Goal: Task Accomplishment & Management: Manage account settings

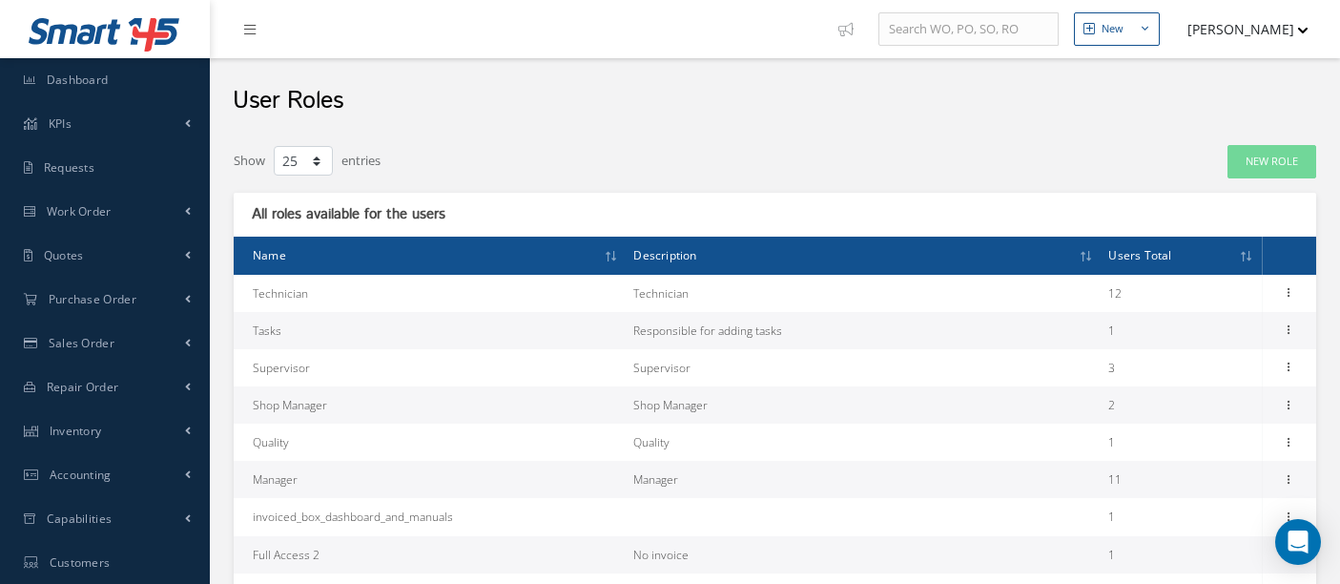
select select "25"
click at [1266, 157] on link "New Role" at bounding box center [1272, 161] width 89 height 33
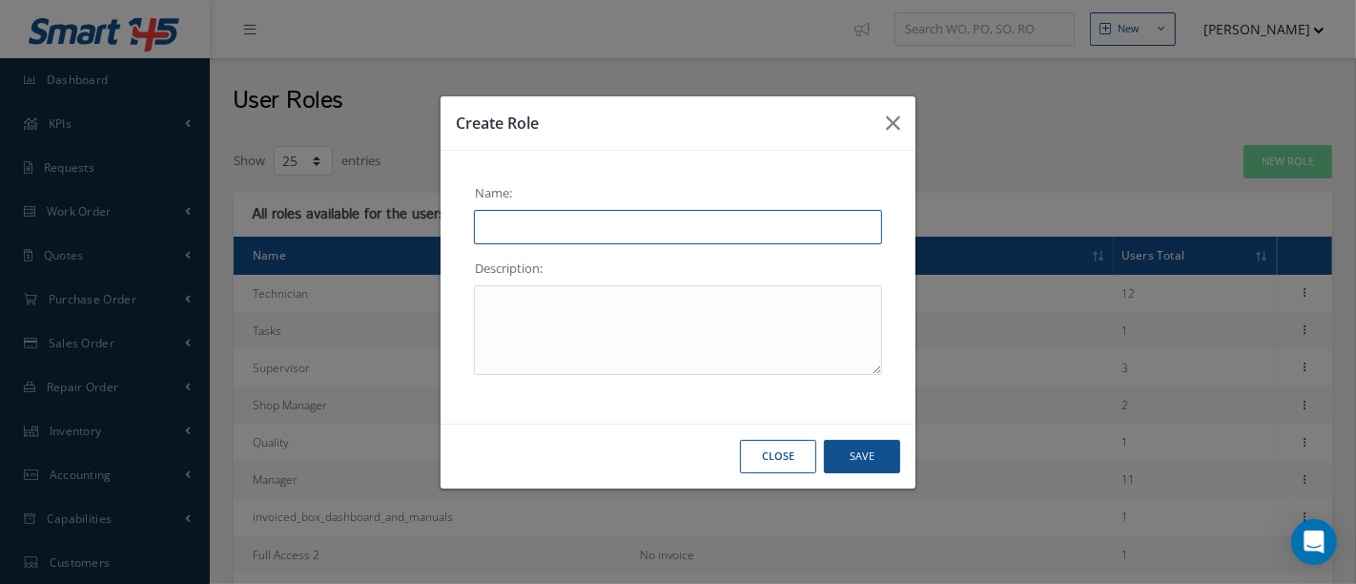
click at [577, 230] on input "text" at bounding box center [678, 227] width 408 height 34
type input "Shipping"
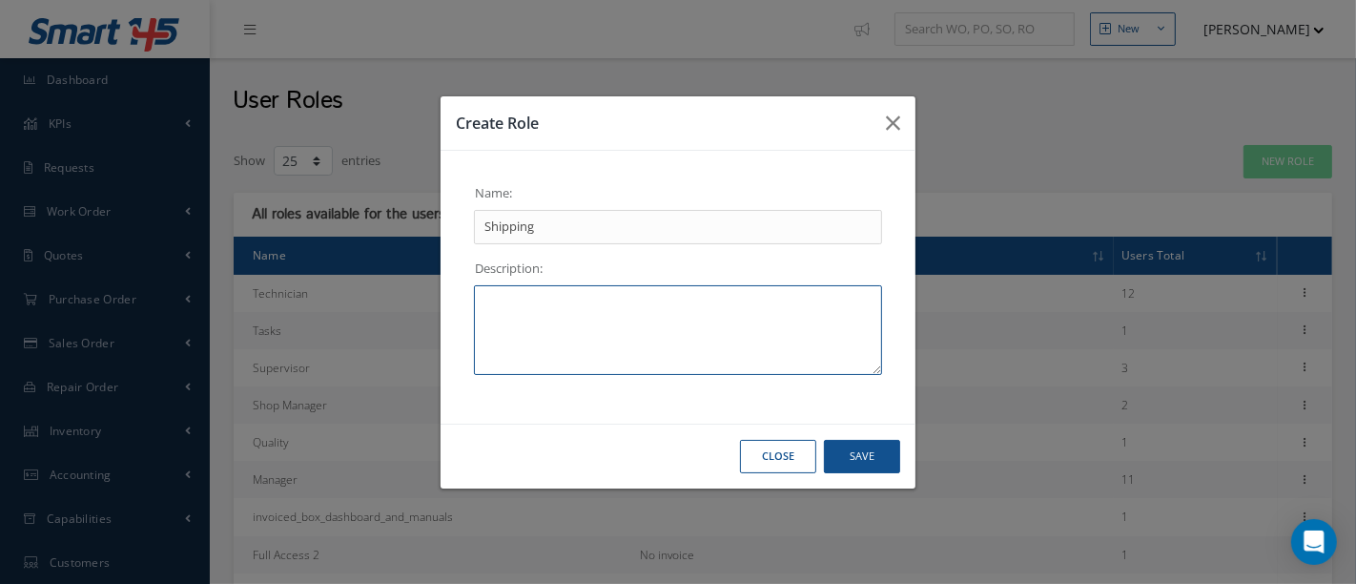
click at [530, 303] on textarea at bounding box center [678, 330] width 408 height 90
type textarea "Shipping Manager"
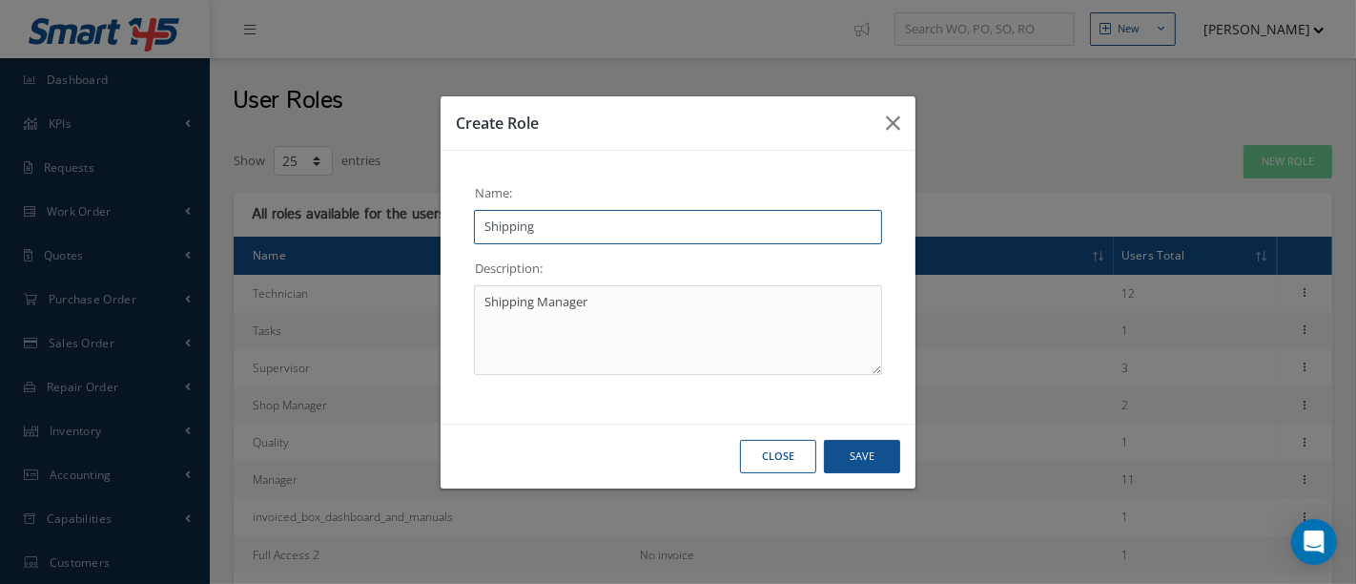
click at [603, 223] on input "Shipping" at bounding box center [678, 227] width 408 height 34
type input "Shipping Manager"
click at [868, 453] on button "Save" at bounding box center [862, 456] width 76 height 33
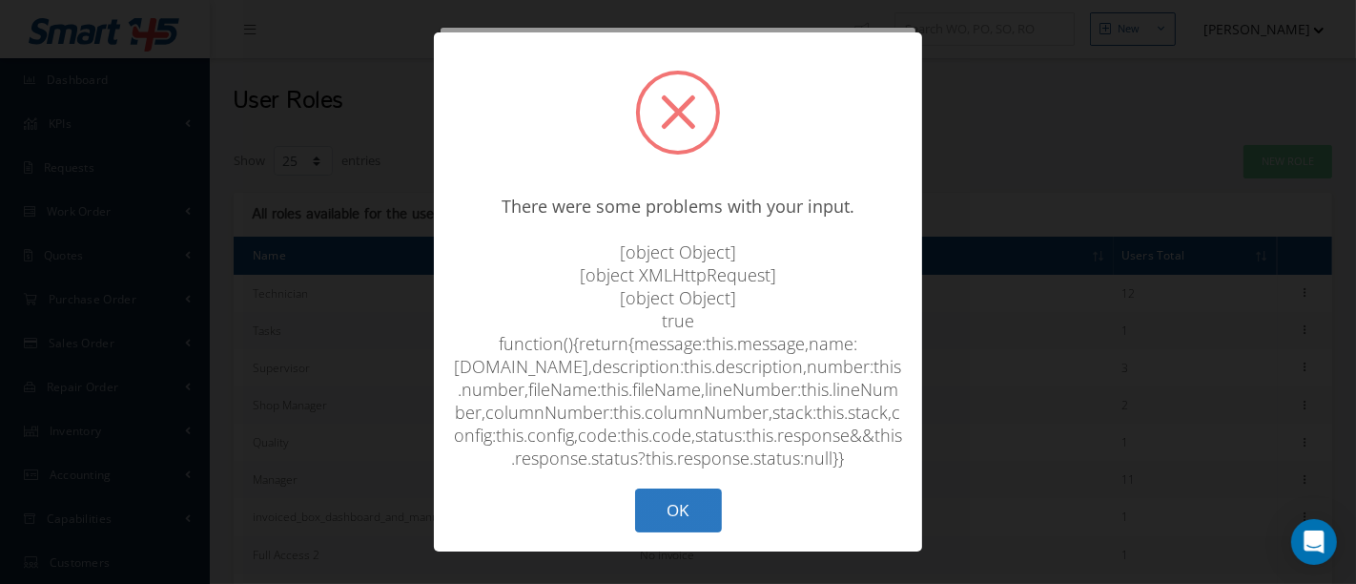
click at [675, 522] on button "OK" at bounding box center [678, 510] width 87 height 45
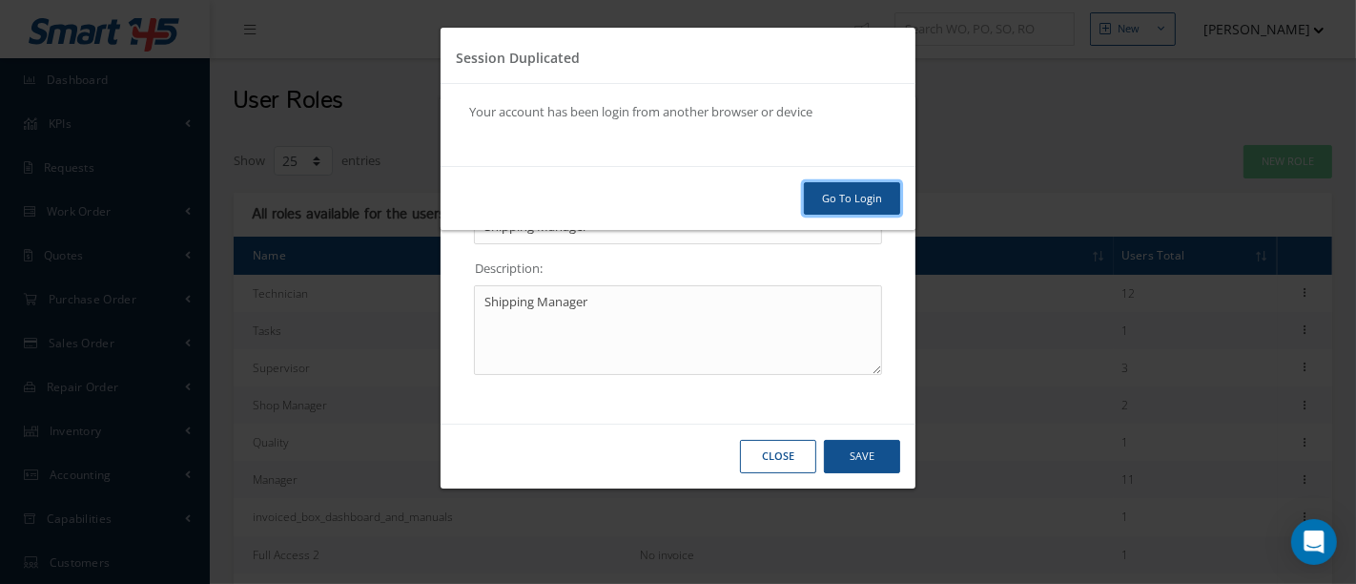
click at [872, 202] on link "Go To Login" at bounding box center [852, 198] width 96 height 33
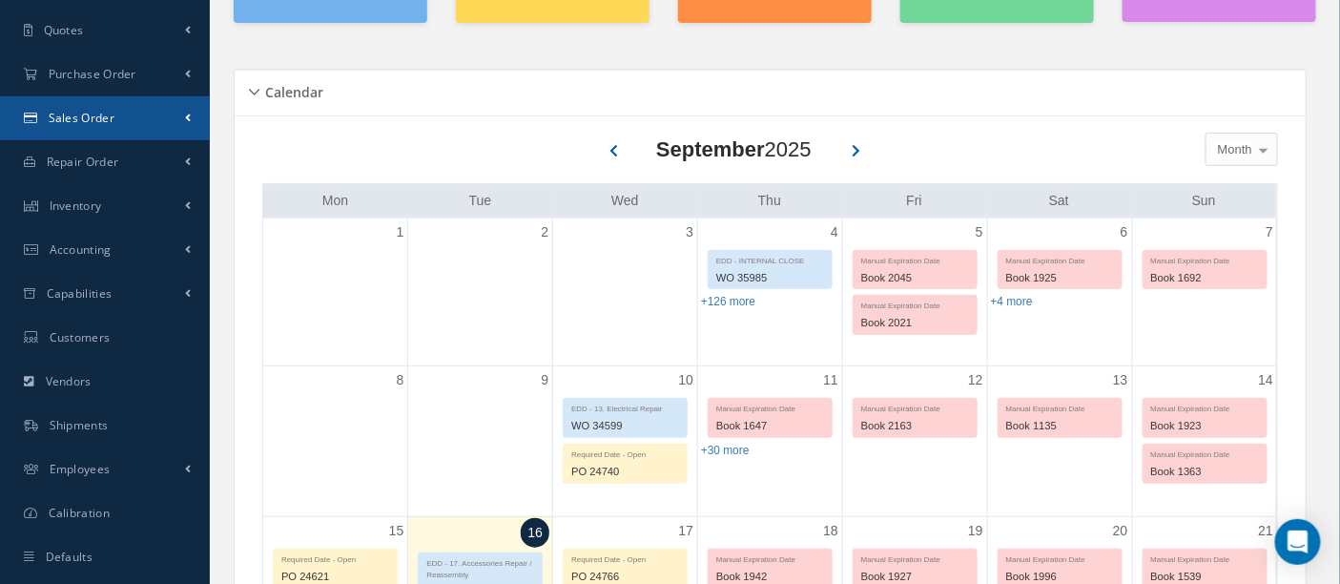
scroll to position [423, 0]
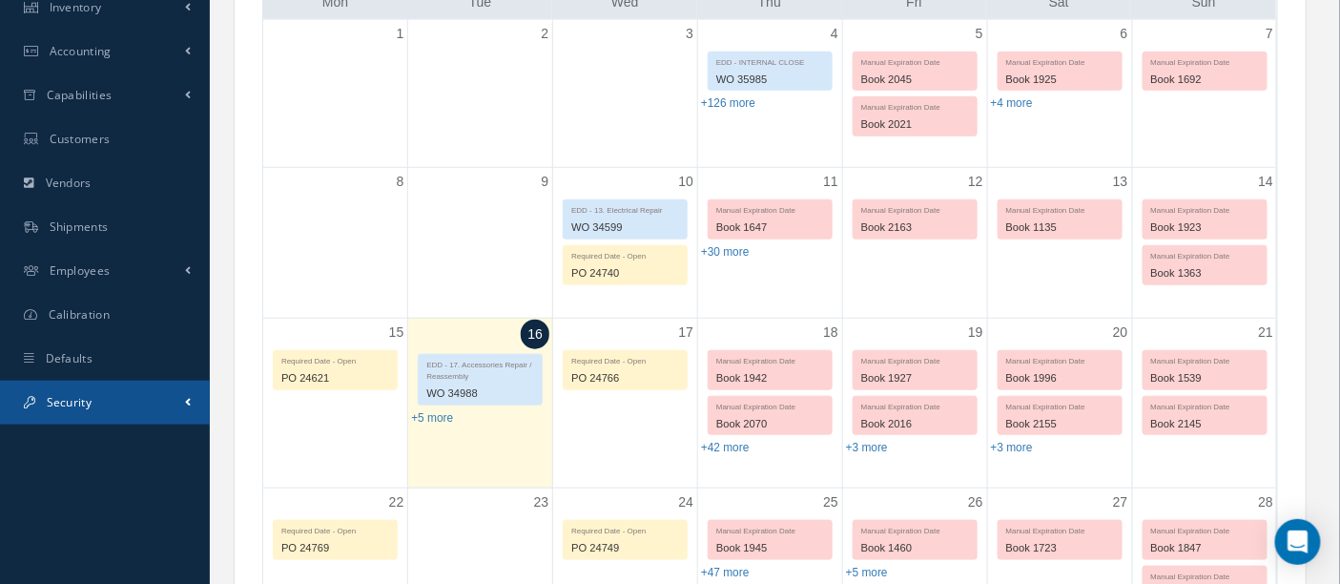
click at [98, 391] on link "Security" at bounding box center [105, 403] width 210 height 44
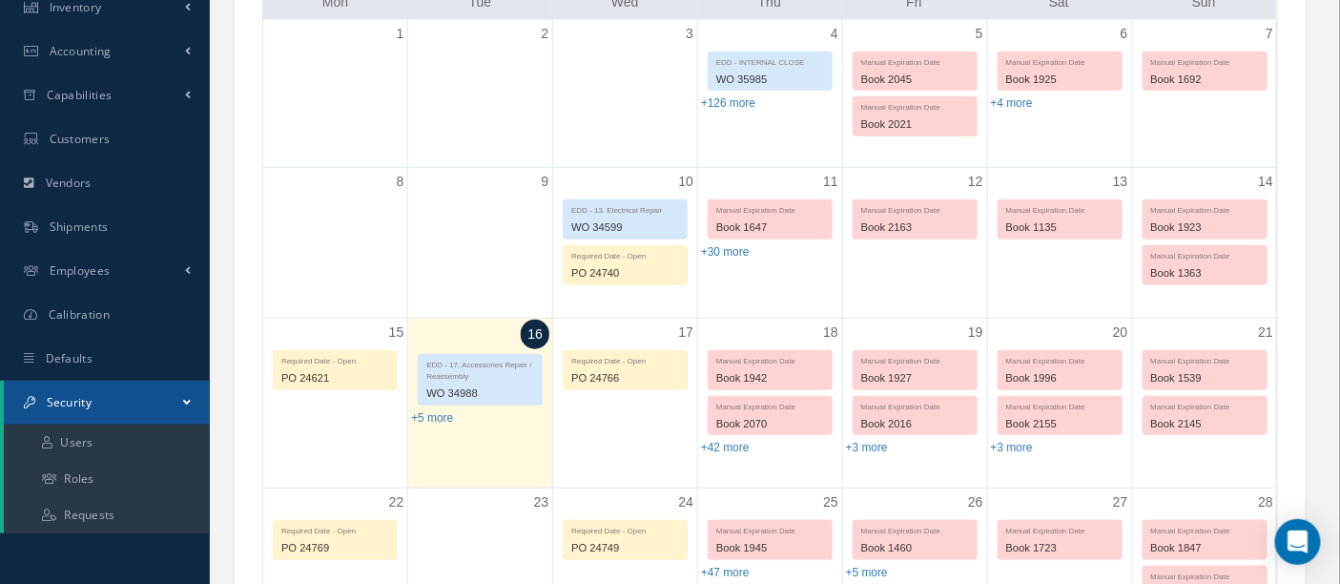
scroll to position [529, 0]
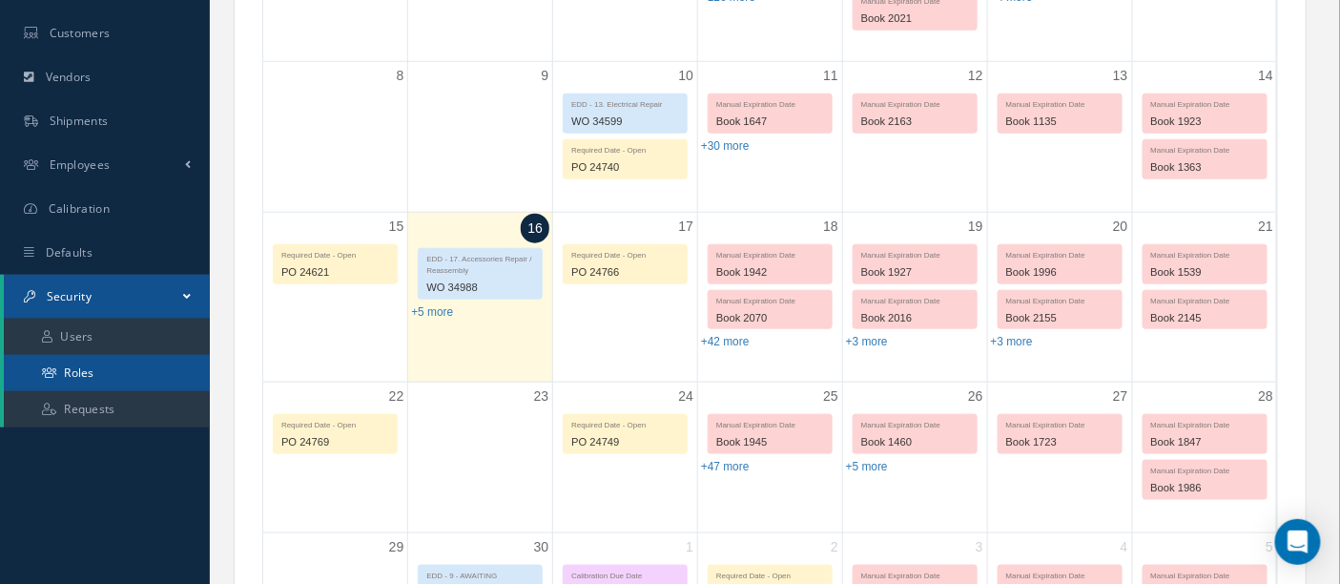
click at [140, 377] on link "Roles" at bounding box center [107, 373] width 206 height 36
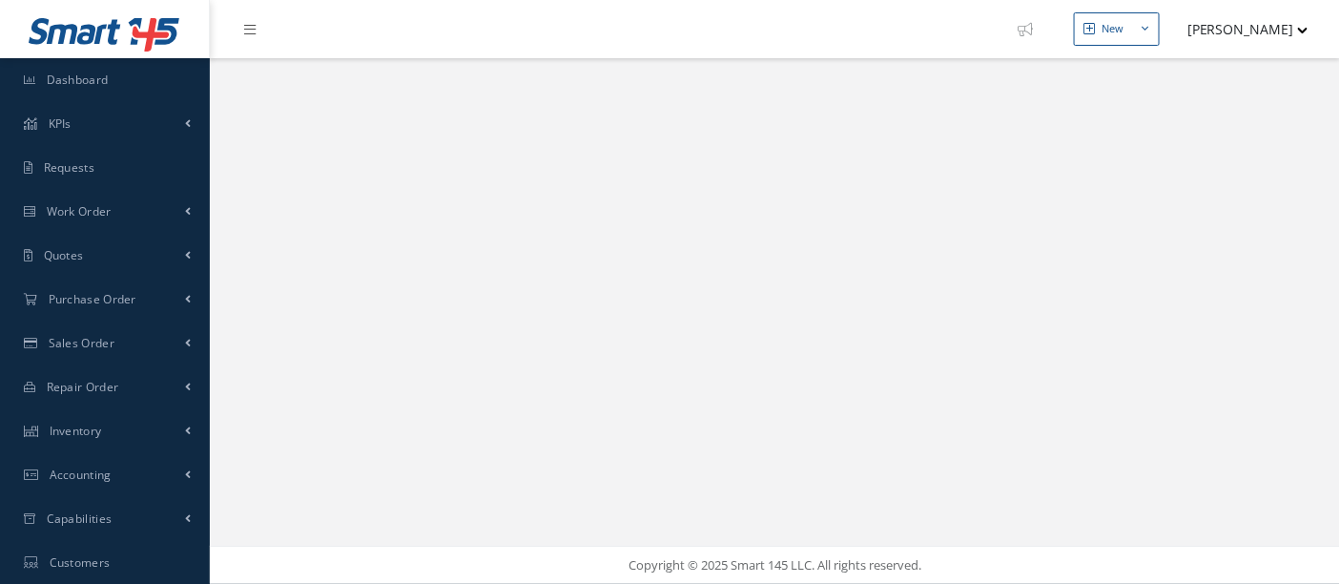
select select "25"
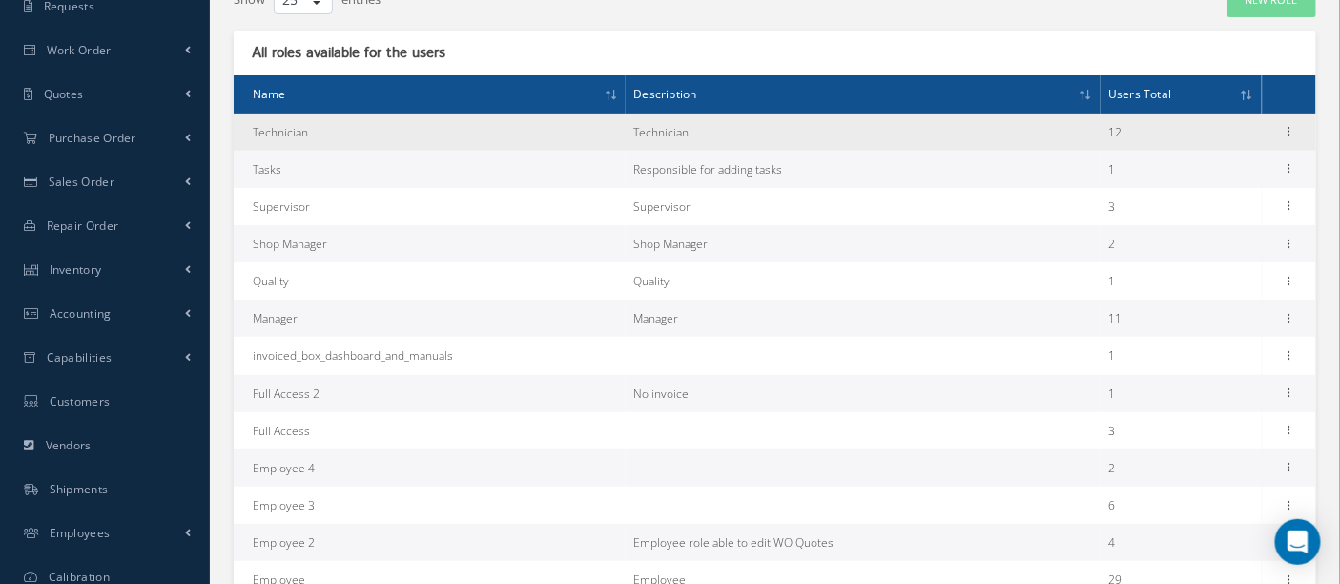
scroll to position [423, 0]
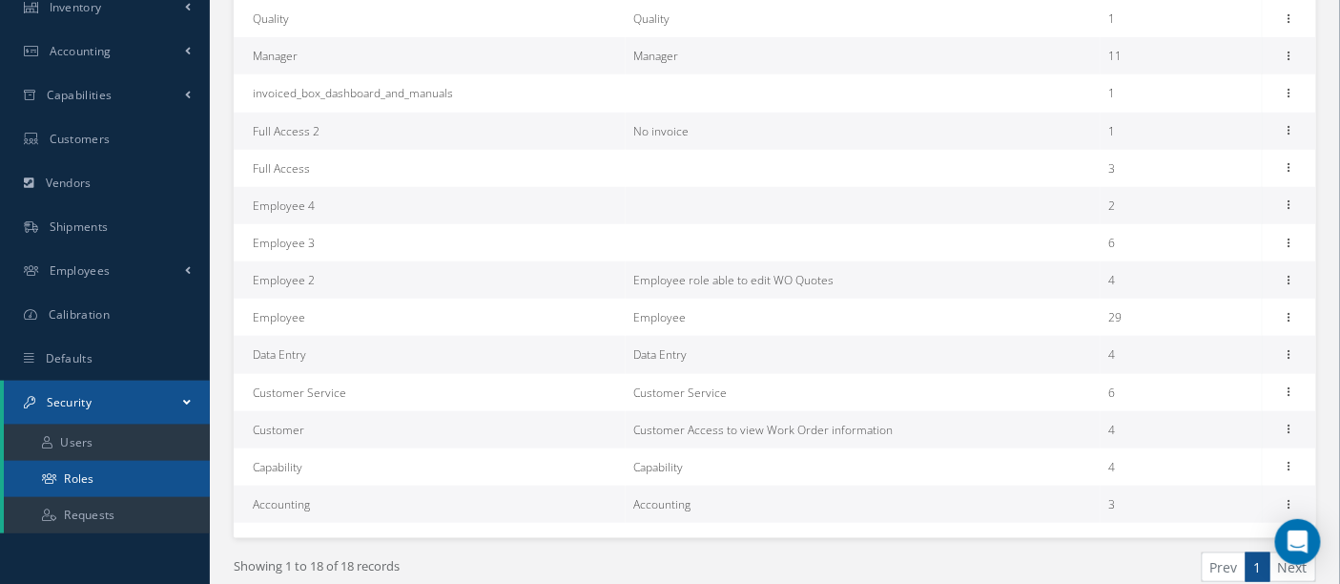
click at [97, 472] on link "Roles" at bounding box center [107, 479] width 206 height 36
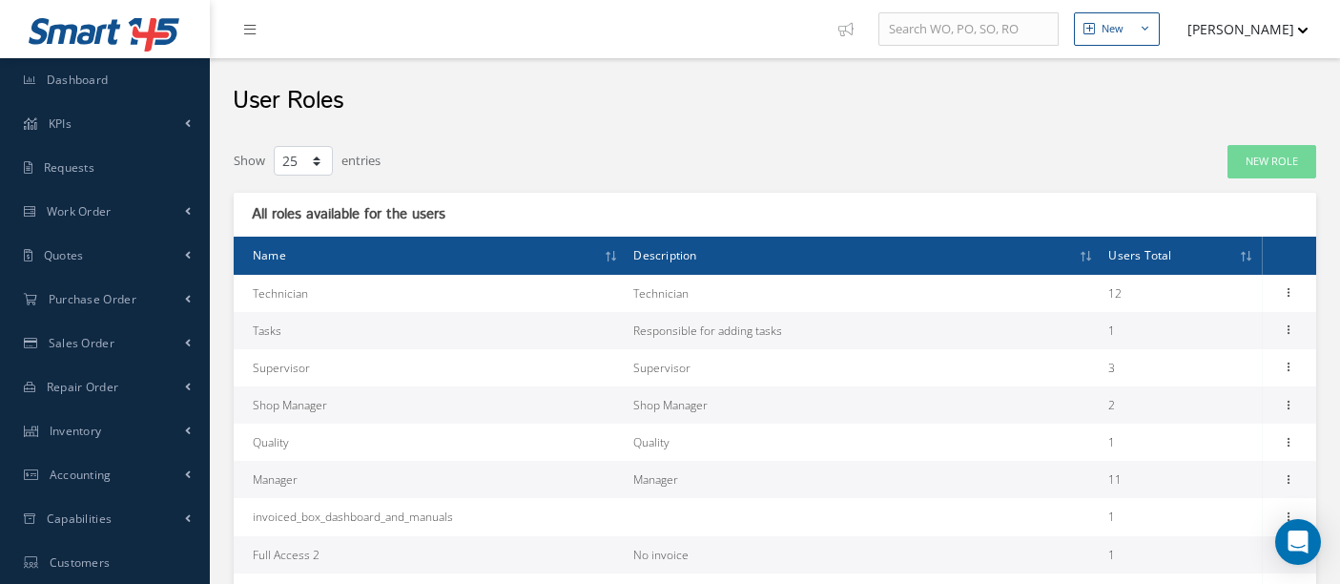
select select "25"
click at [1289, 162] on link "New Role" at bounding box center [1272, 161] width 89 height 33
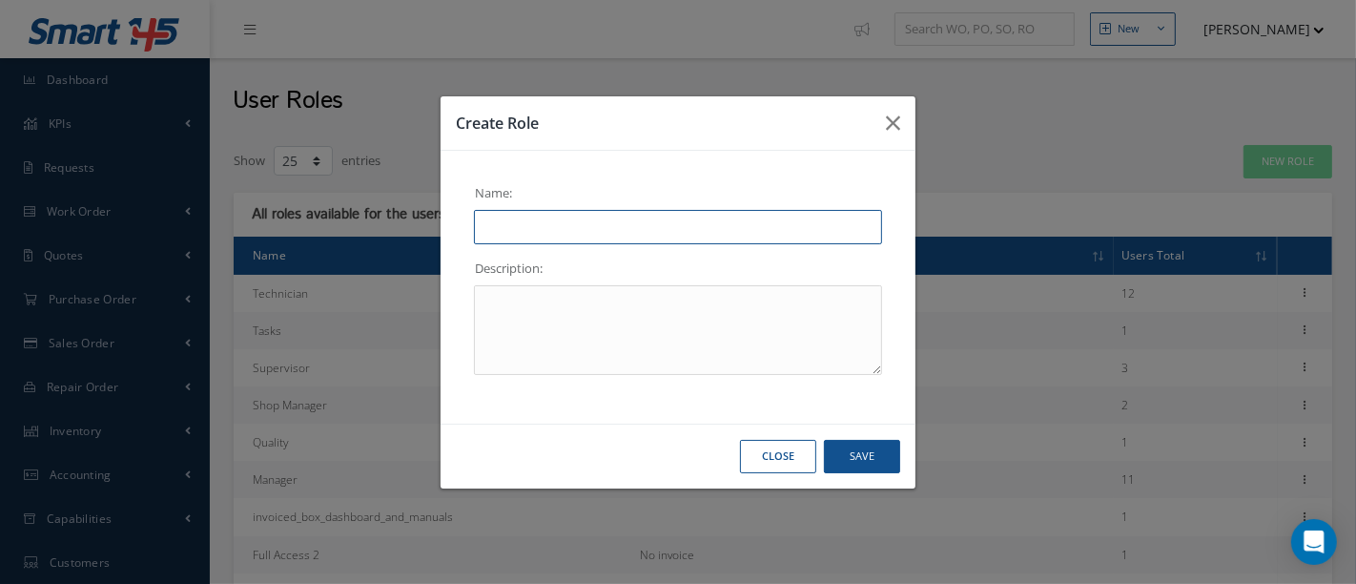
click at [609, 221] on input "text" at bounding box center [678, 227] width 408 height 34
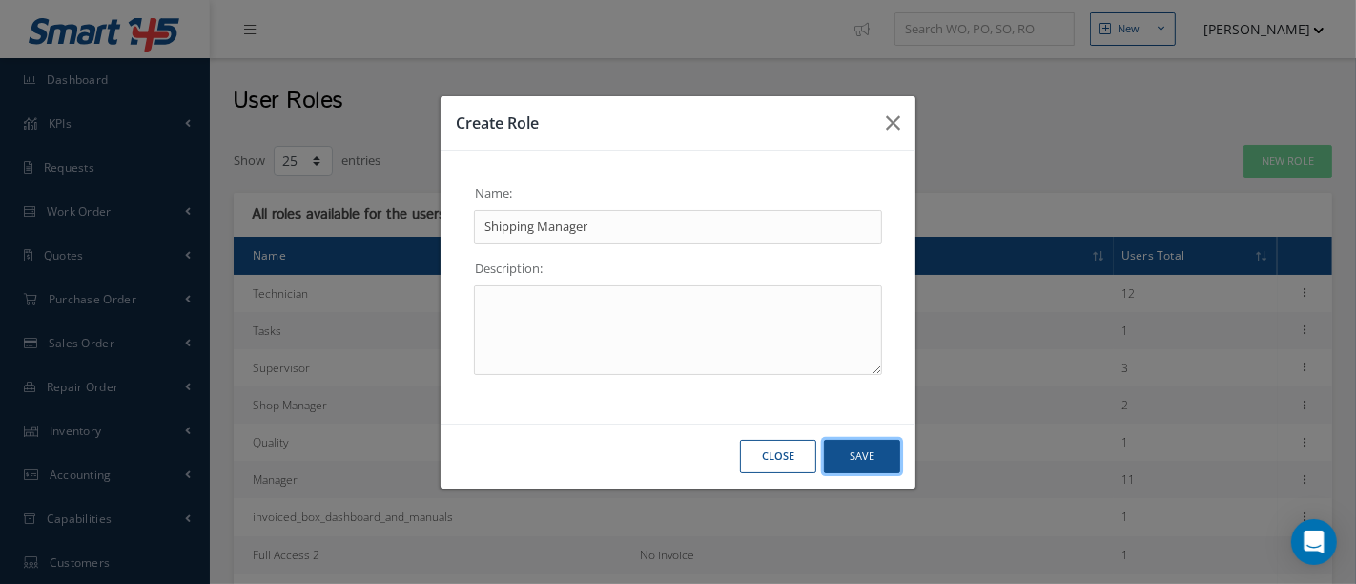
click at [842, 448] on button "Save" at bounding box center [862, 456] width 76 height 33
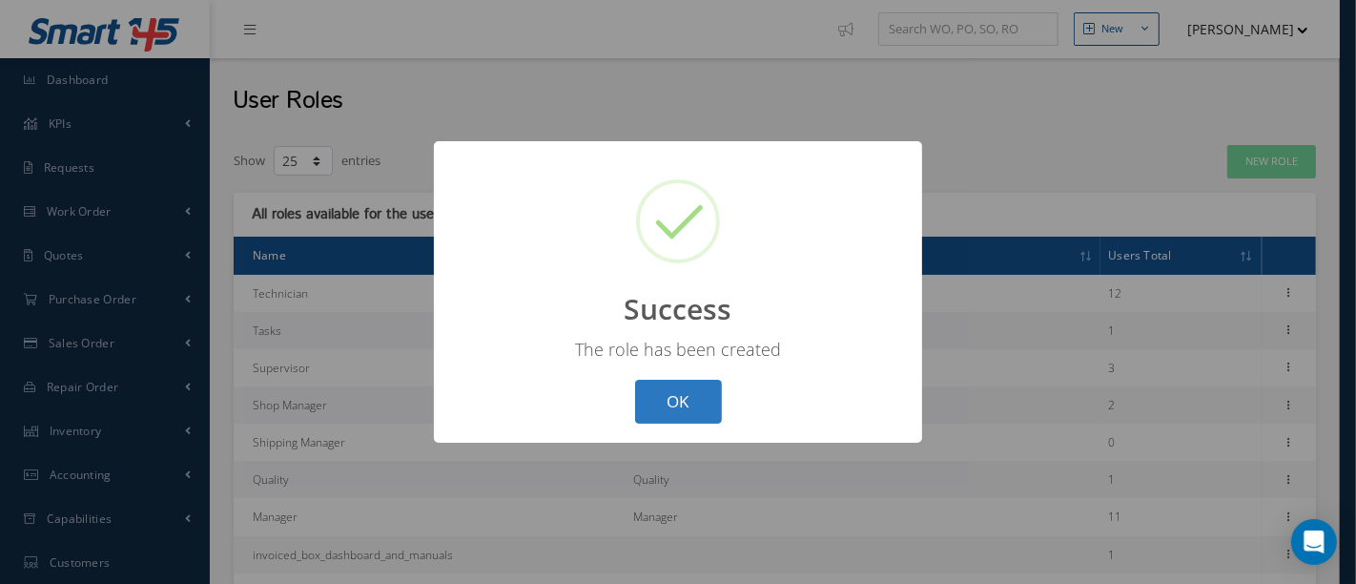
click at [688, 405] on button "OK" at bounding box center [678, 402] width 87 height 45
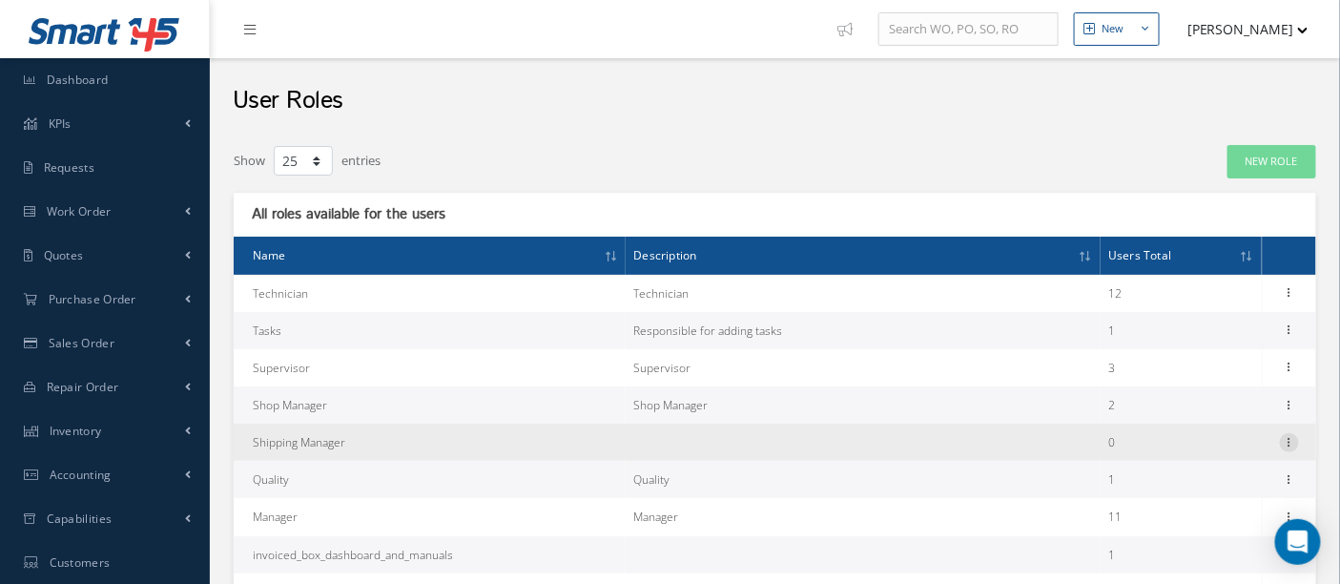
click at [1291, 442] on icon at bounding box center [1289, 440] width 19 height 15
click at [1200, 451] on link "Edit" at bounding box center [1201, 455] width 151 height 25
type input "Shipping Manager"
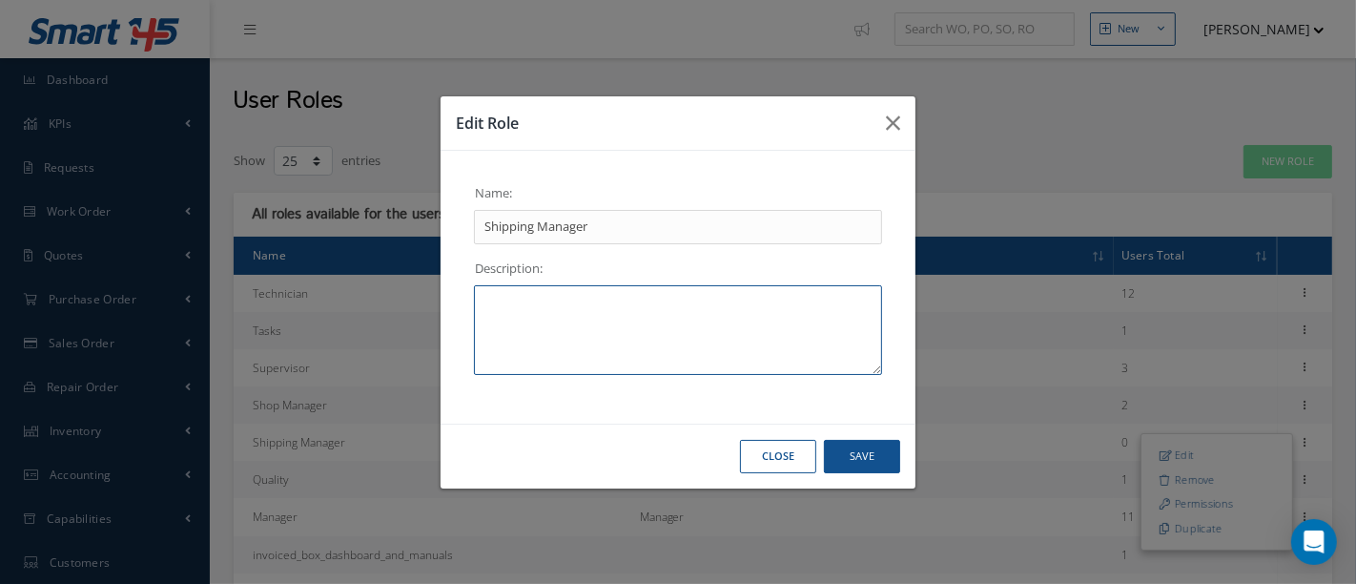
click at [547, 301] on textarea at bounding box center [678, 330] width 408 height 90
type textarea "Shipping Manager"
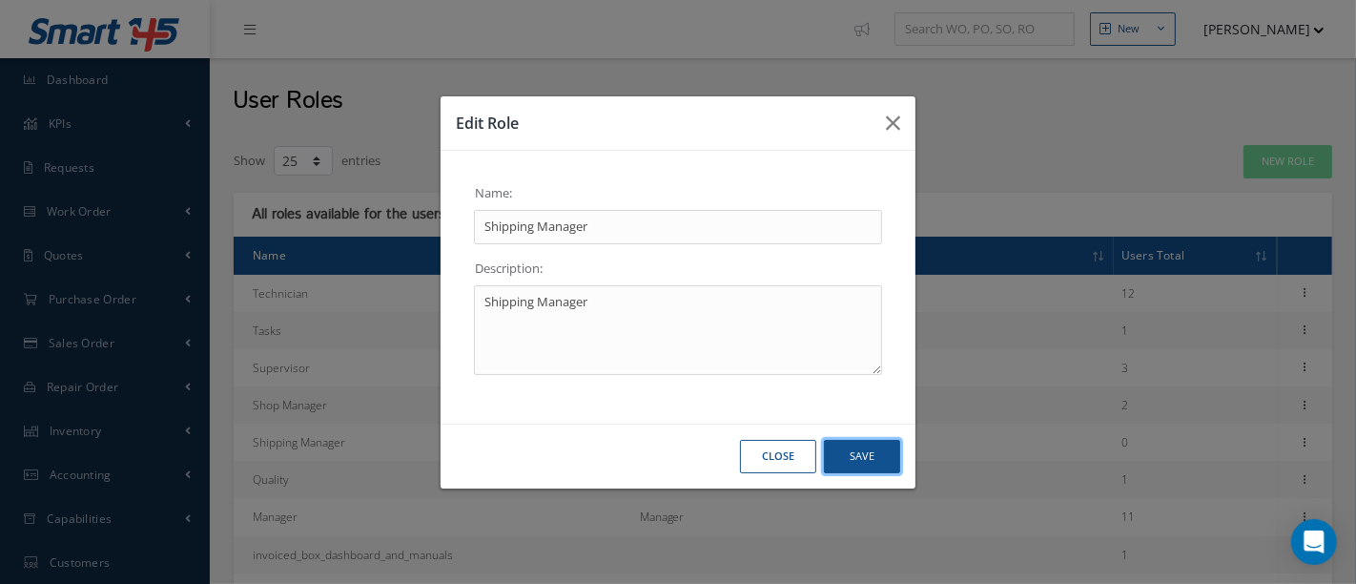
click at [871, 462] on button "Save" at bounding box center [862, 456] width 76 height 33
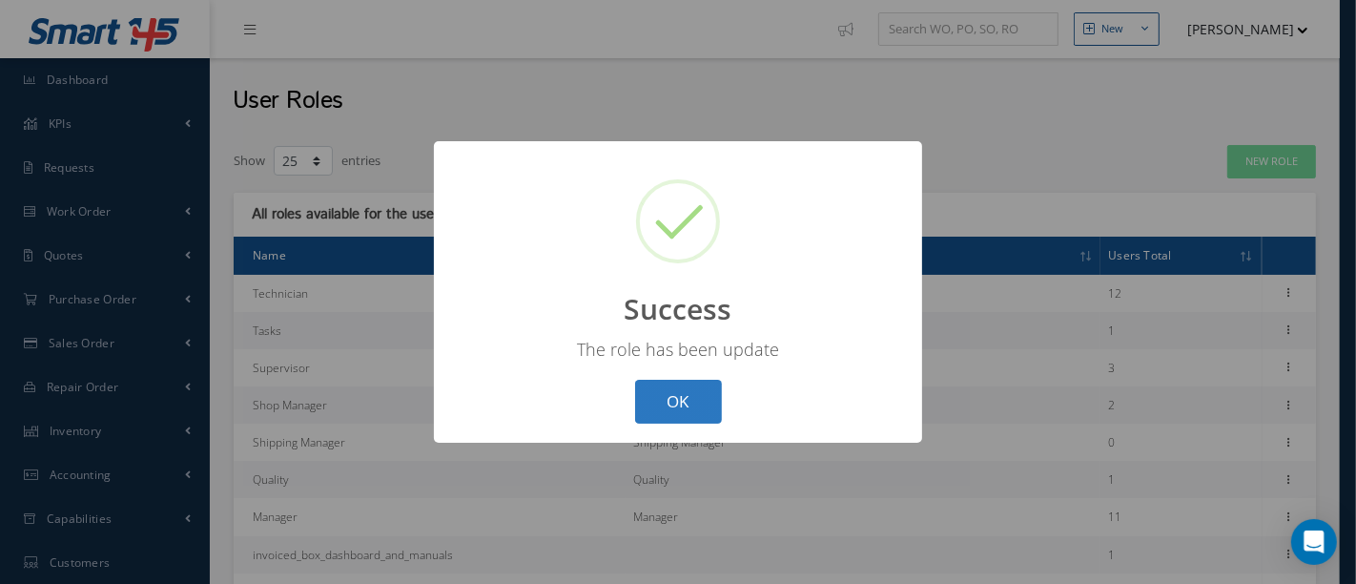
click at [701, 412] on button "OK" at bounding box center [678, 402] width 87 height 45
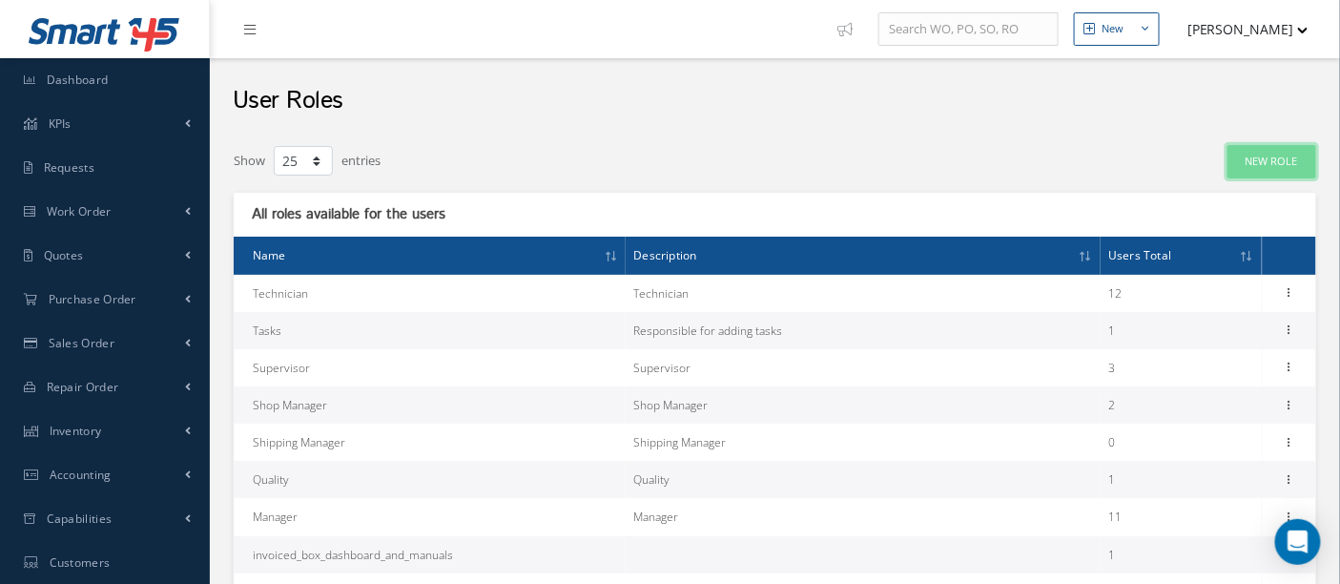
click at [1257, 159] on link "New Role" at bounding box center [1272, 161] width 89 height 33
click at [0, 0] on div "Create Role Name: Description: Close Save" at bounding box center [0, 0] width 0 height 0
click at [1279, 162] on link "New Role" at bounding box center [1272, 161] width 89 height 33
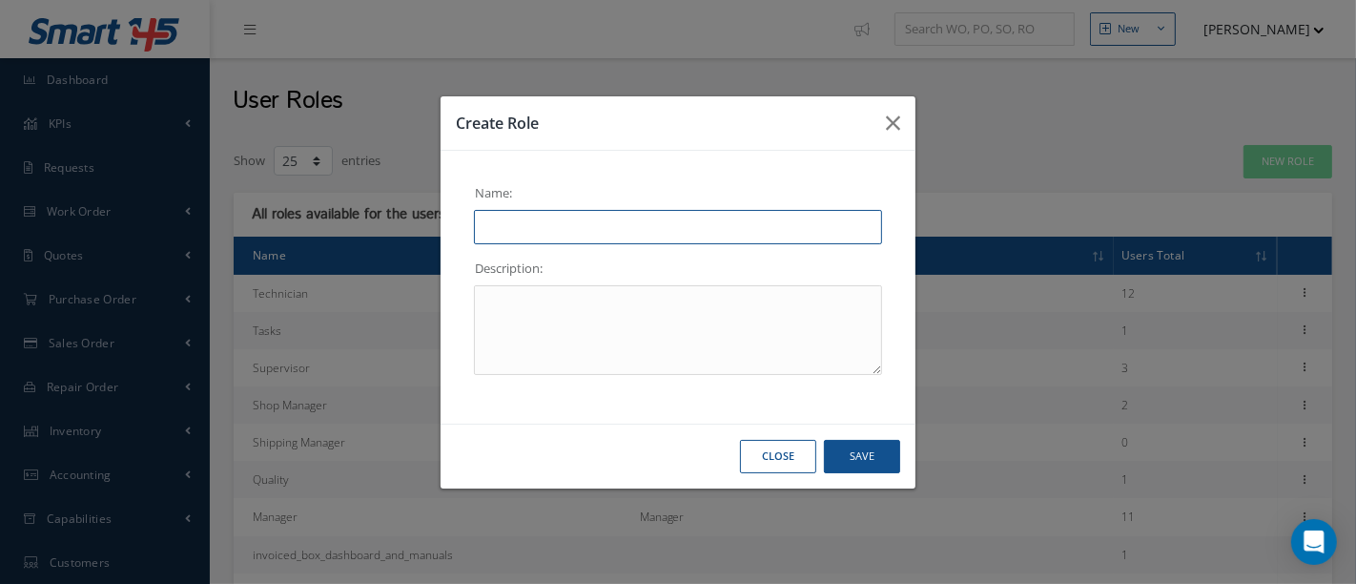
click at [612, 228] on input "text" at bounding box center [678, 227] width 408 height 34
type input "Shipping"
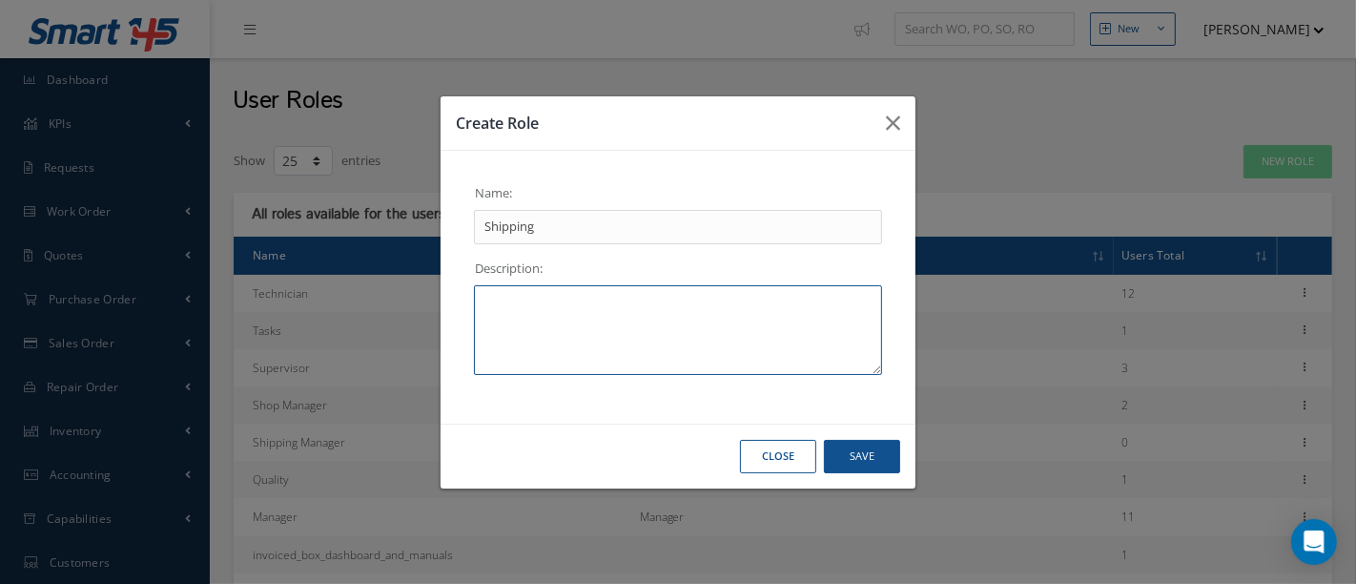
click at [582, 306] on textarea at bounding box center [678, 330] width 408 height 90
type textarea "Shipping"
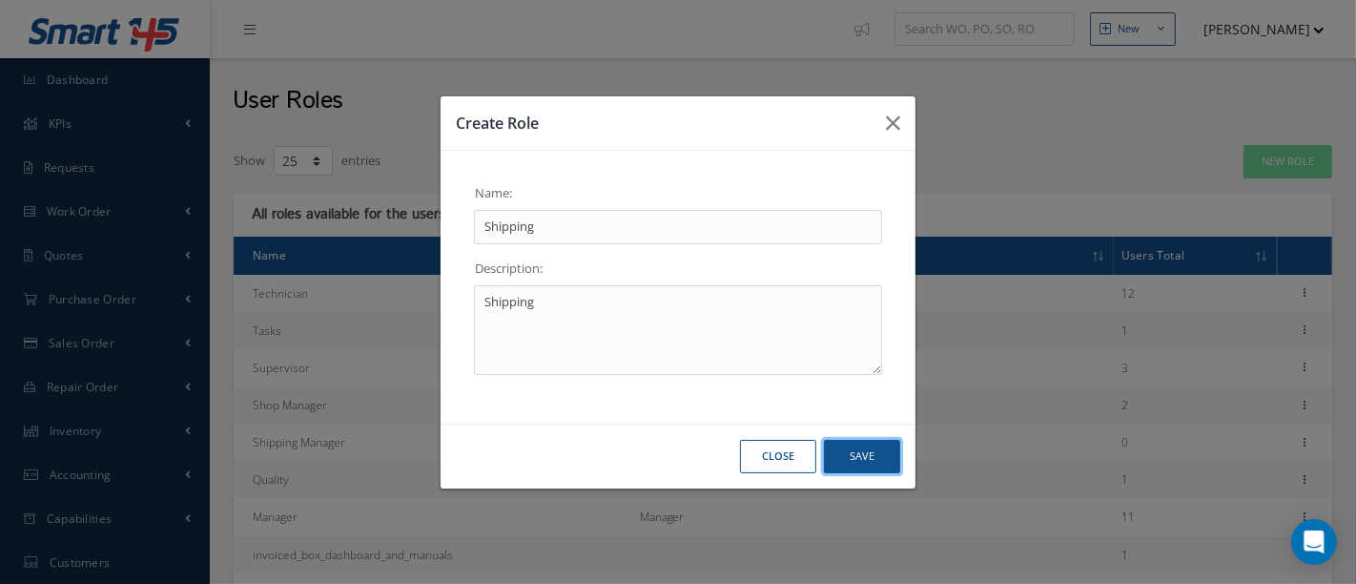
click at [845, 453] on button "Save" at bounding box center [862, 456] width 76 height 33
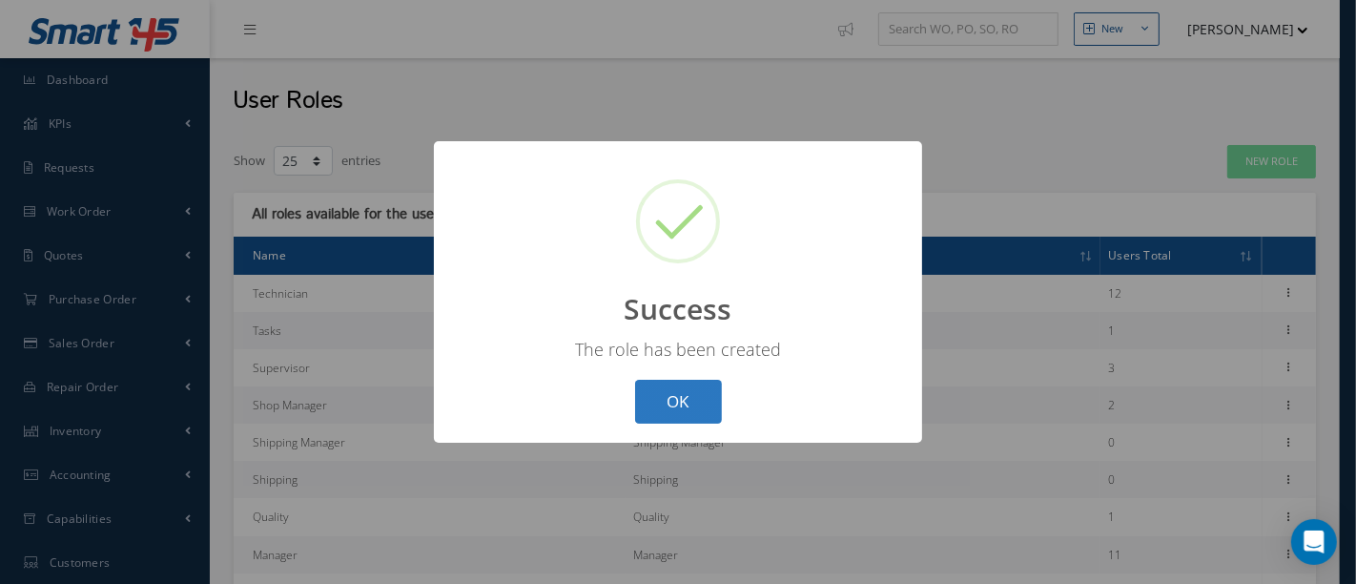
click at [688, 404] on button "OK" at bounding box center [678, 402] width 87 height 45
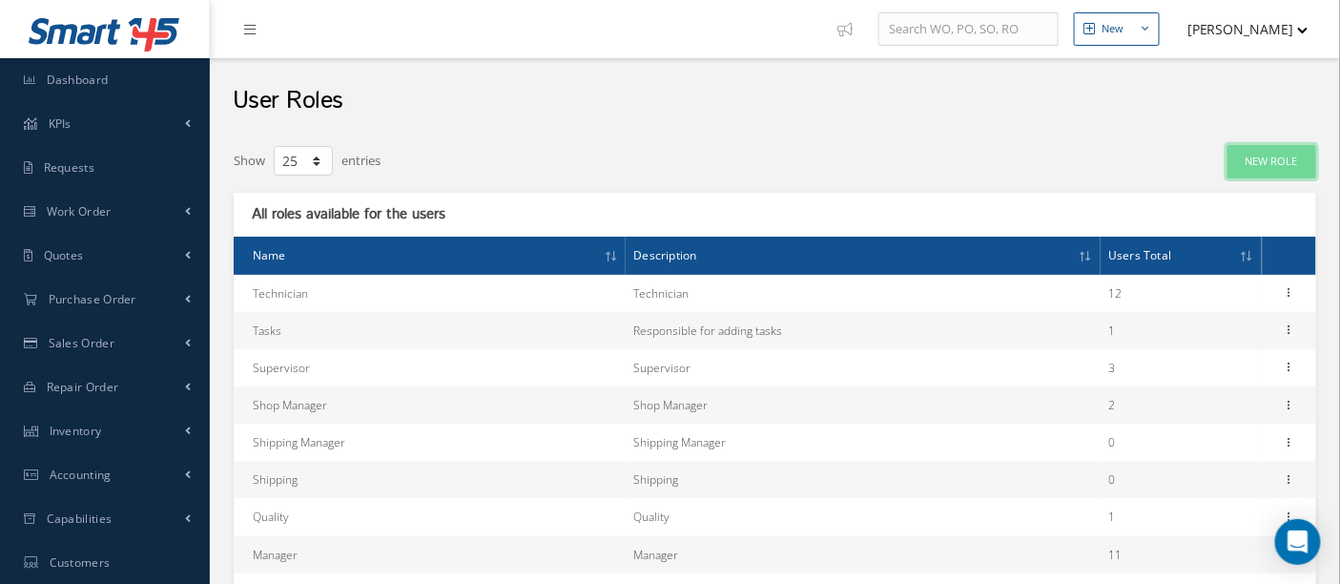
click at [1242, 159] on link "New Role" at bounding box center [1272, 161] width 89 height 33
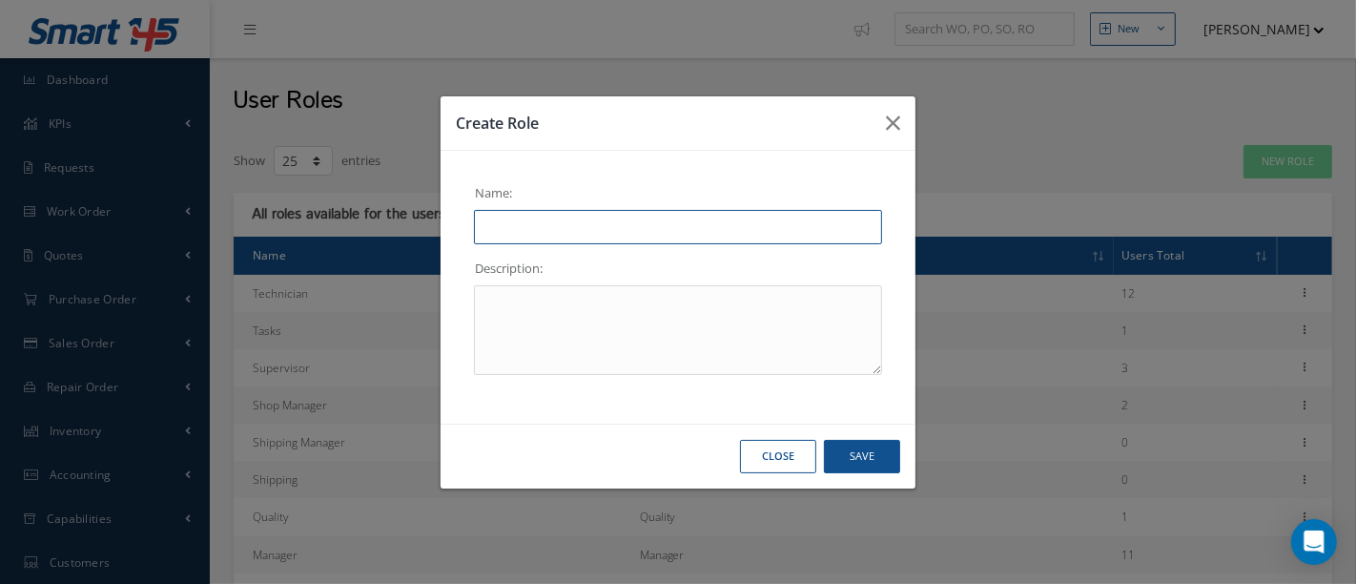
click at [710, 219] on input "text" at bounding box center [678, 227] width 408 height 34
type input "Receiving"
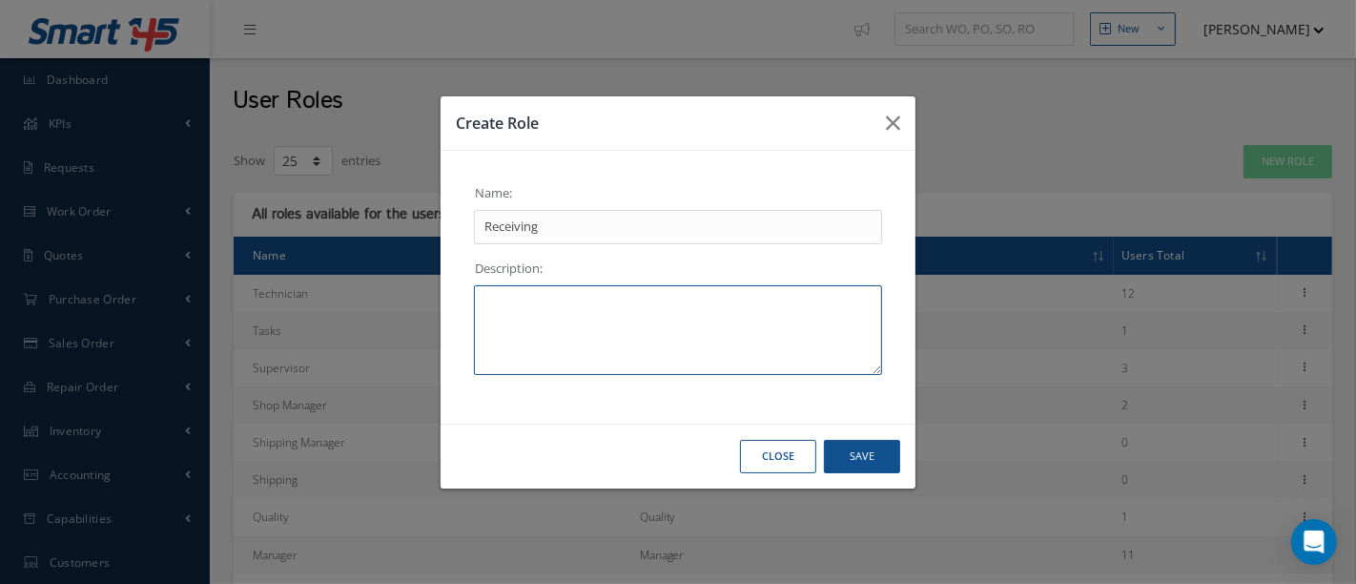
click at [649, 297] on textarea at bounding box center [678, 330] width 408 height 90
type textarea "Receiving"
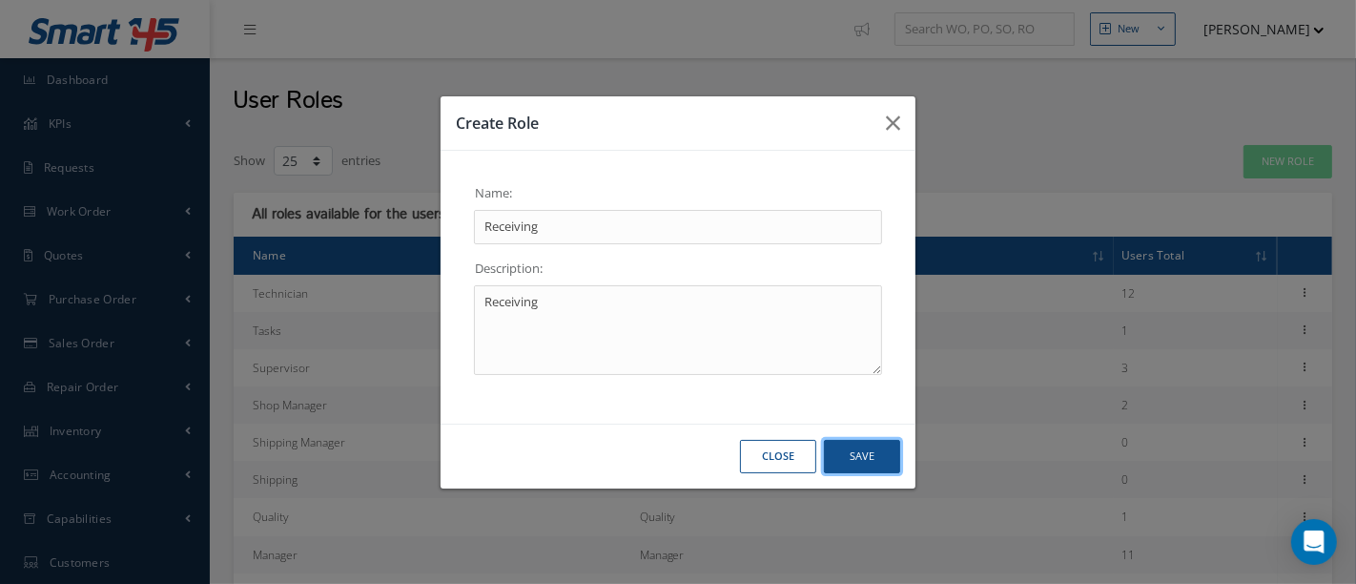
click at [888, 456] on button "Save" at bounding box center [862, 456] width 76 height 33
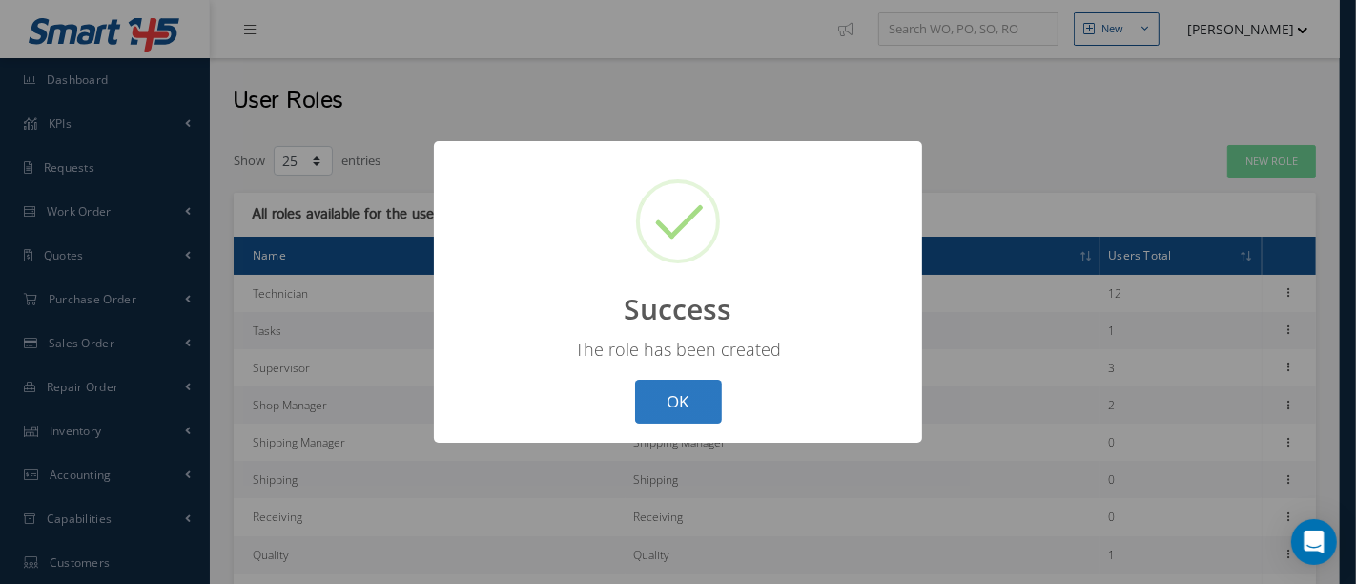
click at [712, 407] on button "OK" at bounding box center [678, 402] width 87 height 45
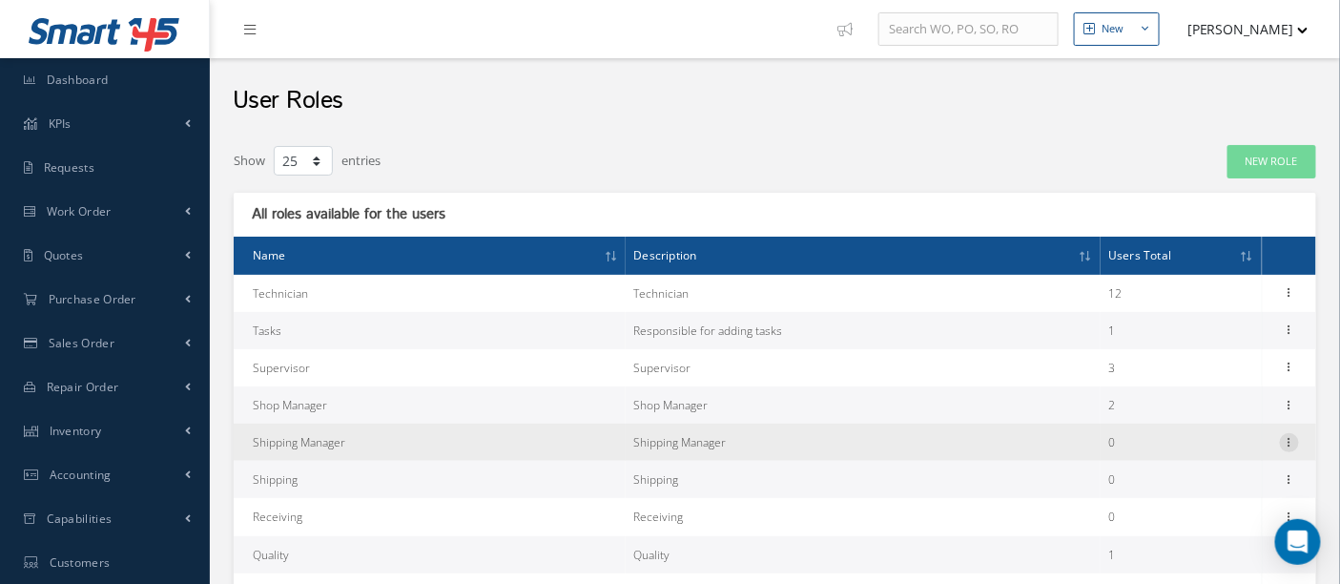
click at [1291, 444] on icon at bounding box center [1289, 440] width 19 height 15
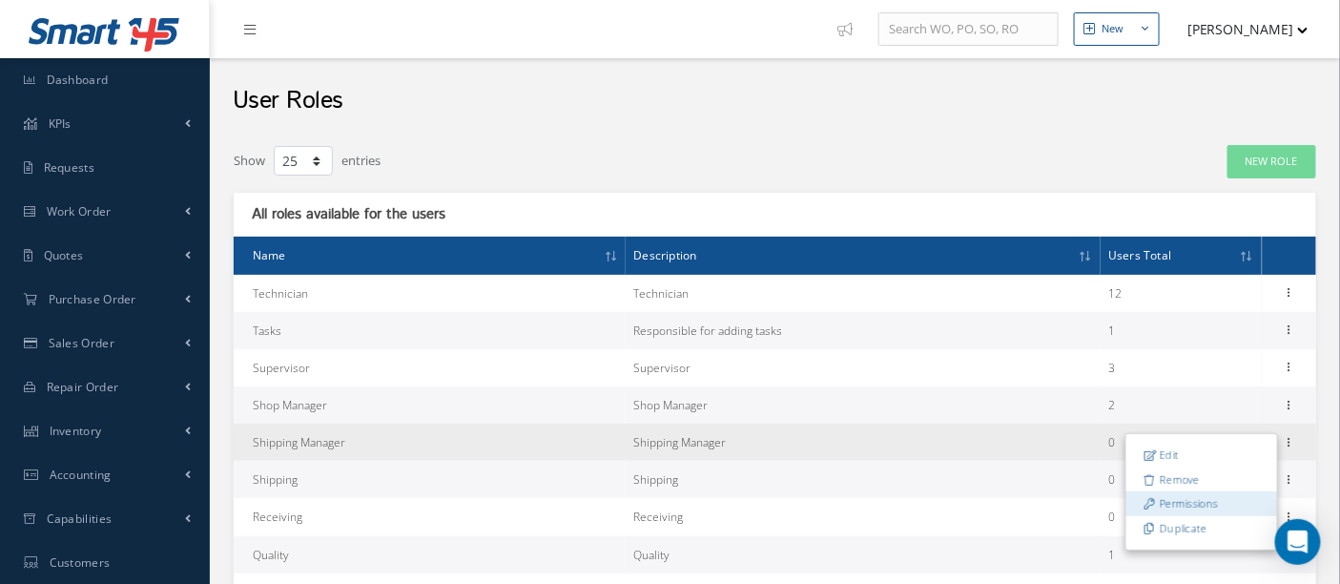
click at [1204, 507] on link "Permissions" at bounding box center [1201, 503] width 151 height 25
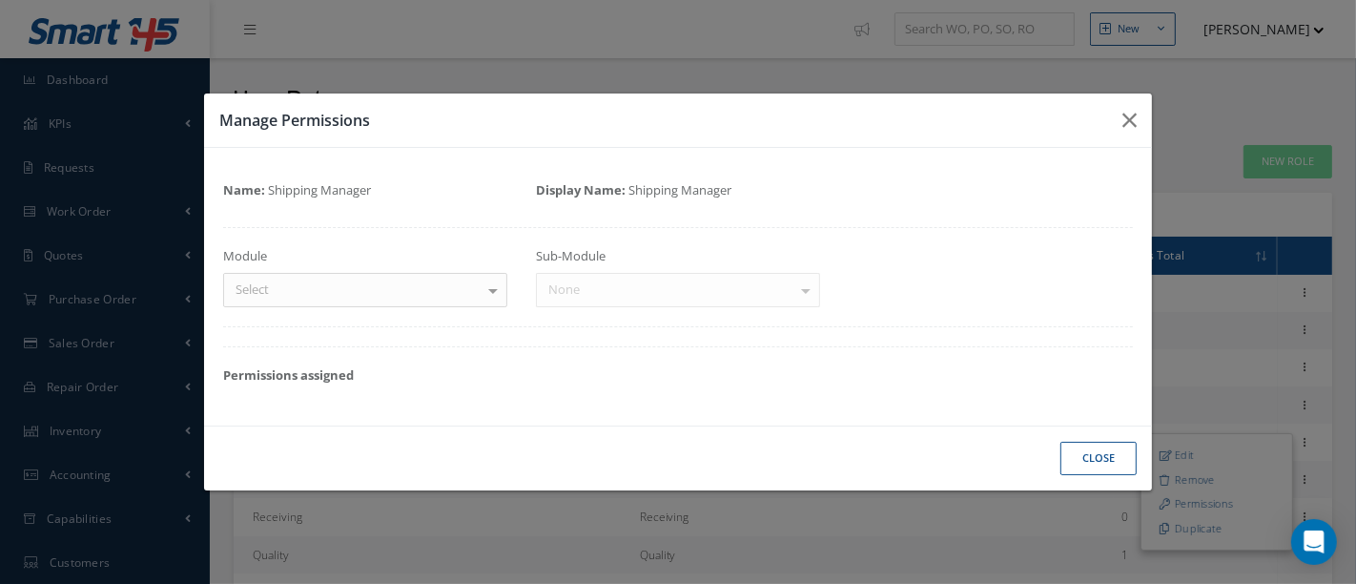
click at [498, 290] on div at bounding box center [493, 289] width 27 height 31
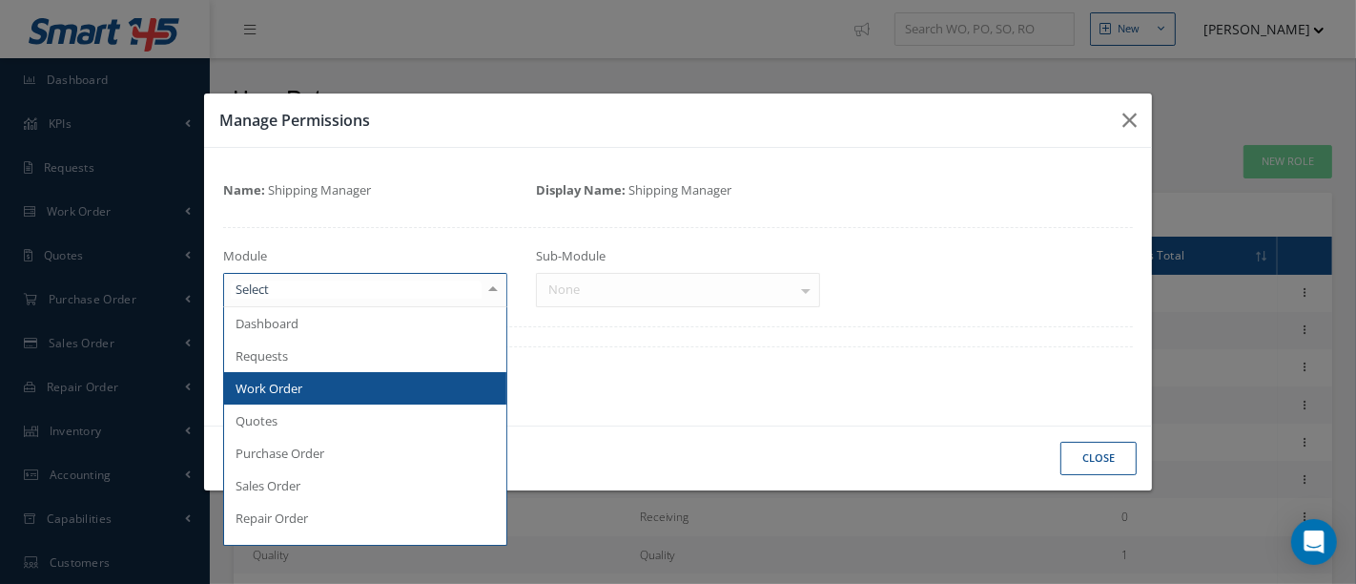
click at [404, 383] on span "Work Order" at bounding box center [365, 388] width 282 height 32
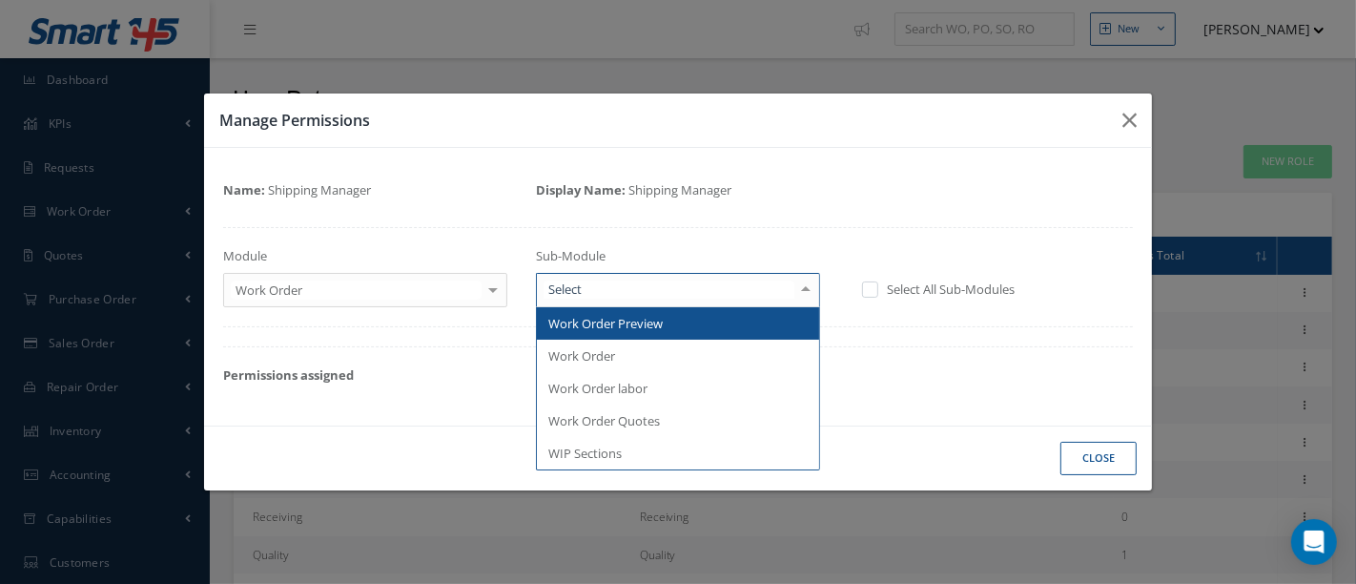
click at [814, 286] on div at bounding box center [806, 289] width 27 height 31
click at [746, 322] on span "Work Order Preview" at bounding box center [678, 323] width 282 height 32
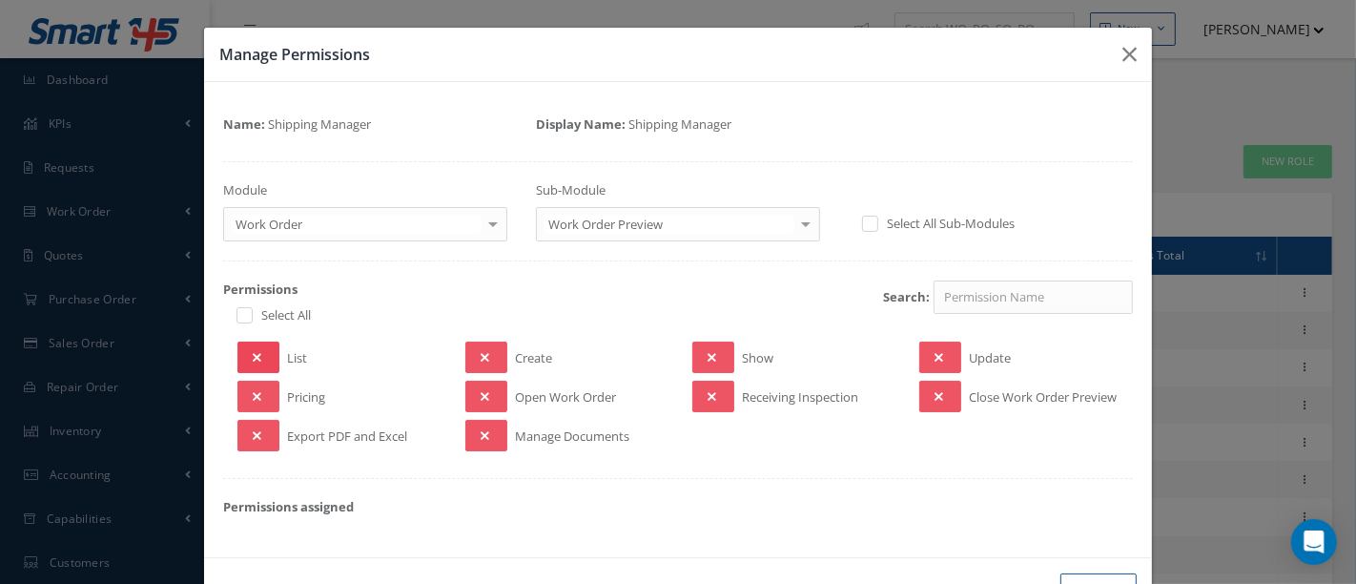
click at [269, 358] on button at bounding box center [259, 356] width 42 height 31
click at [258, 383] on button at bounding box center [259, 396] width 42 height 31
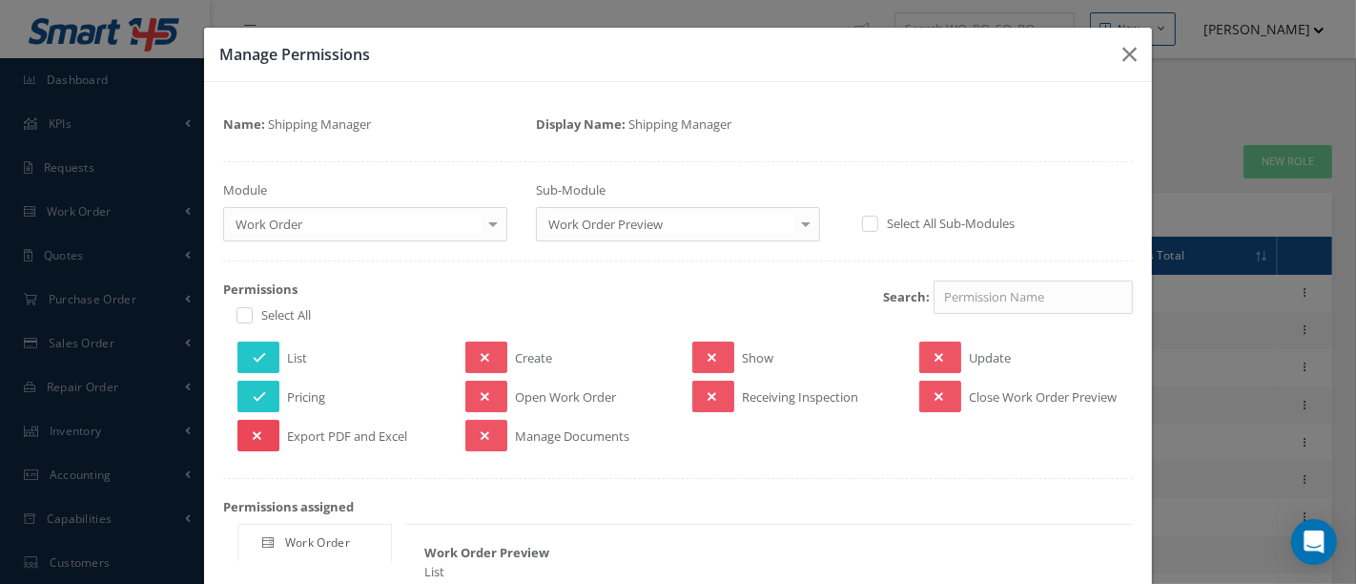
click at [258, 442] on icon at bounding box center [257, 435] width 9 height 13
click at [481, 354] on icon at bounding box center [485, 357] width 9 height 13
click at [485, 388] on button at bounding box center [486, 396] width 42 height 31
click at [481, 443] on icon at bounding box center [485, 435] width 9 height 13
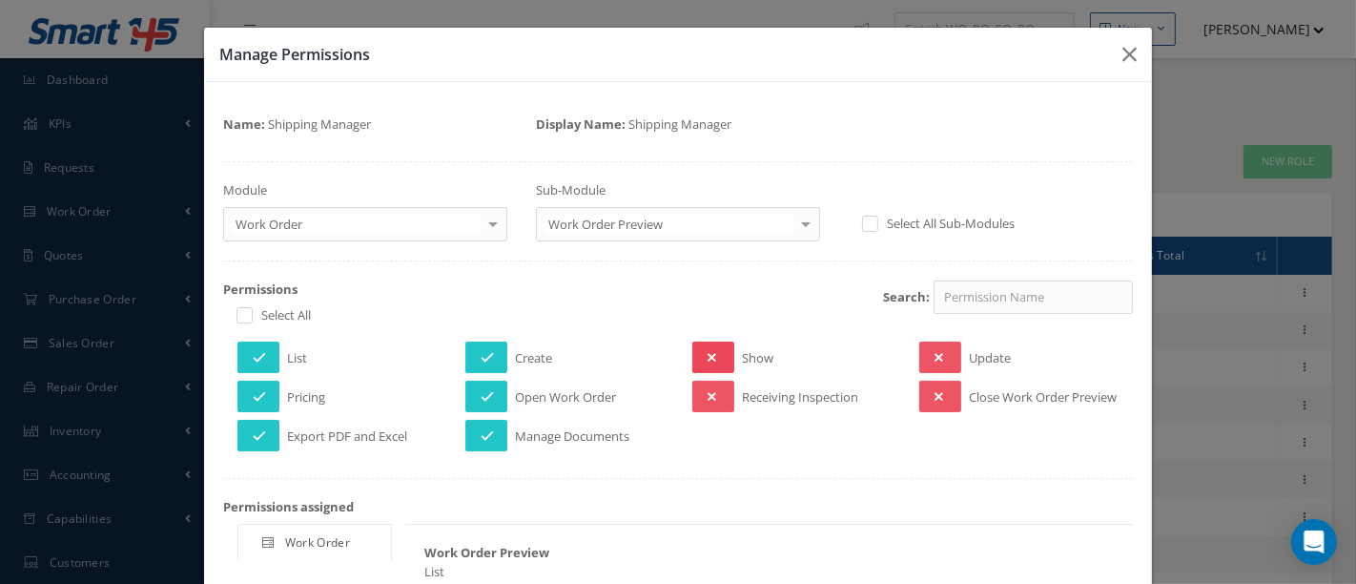
click at [694, 351] on button at bounding box center [713, 356] width 42 height 31
click at [716, 397] on button at bounding box center [713, 396] width 42 height 31
click at [939, 353] on button at bounding box center [940, 356] width 42 height 31
drag, startPoint x: 929, startPoint y: 391, endPoint x: 902, endPoint y: 388, distance: 26.9
click at [935, 391] on icon at bounding box center [939, 396] width 9 height 13
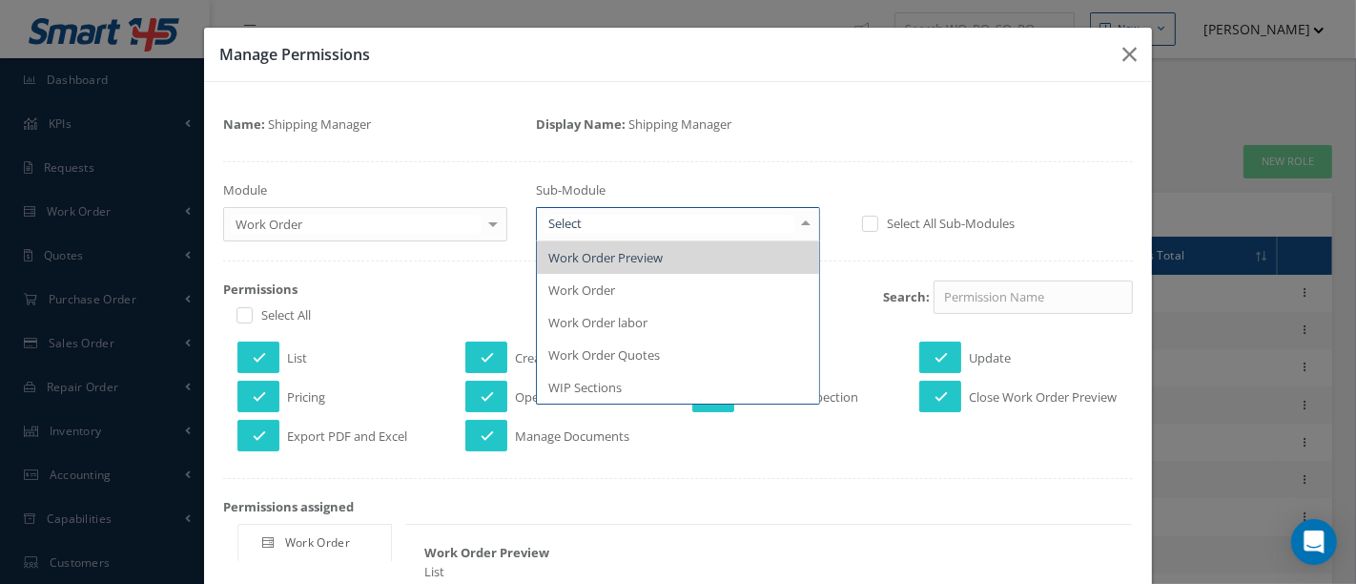
click at [798, 229] on div at bounding box center [806, 223] width 27 height 31
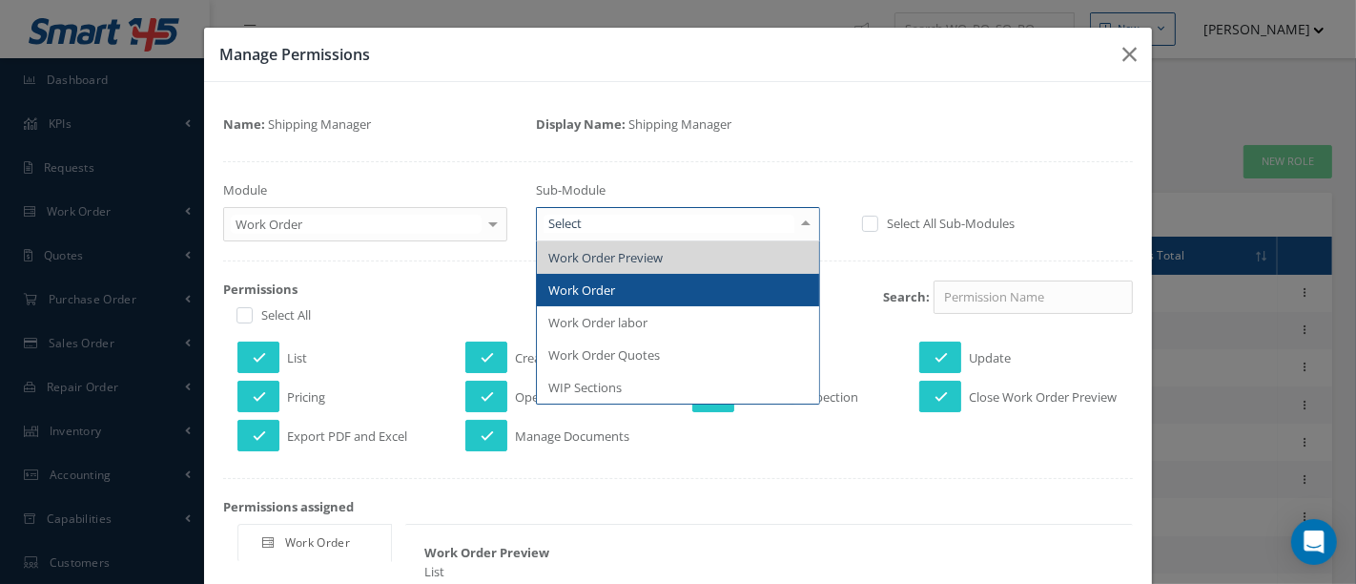
click at [671, 299] on span "Work Order" at bounding box center [678, 290] width 282 height 32
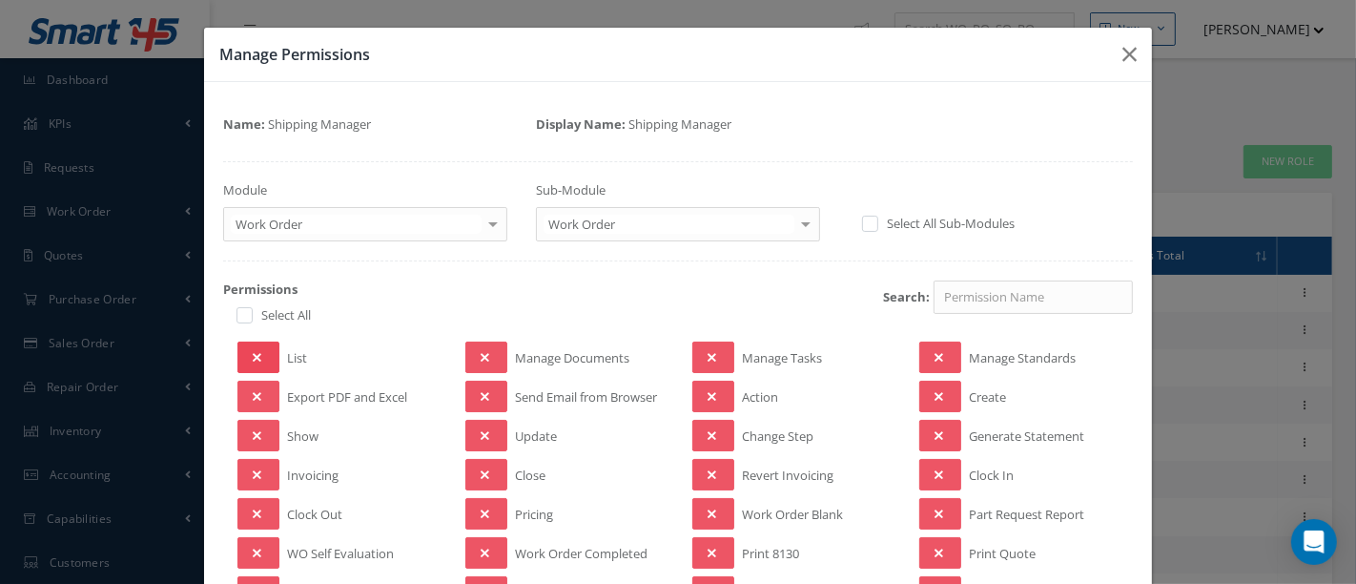
click at [253, 357] on icon at bounding box center [257, 357] width 9 height 13
click at [261, 388] on button at bounding box center [259, 396] width 42 height 31
click at [255, 433] on icon at bounding box center [257, 435] width 9 height 13
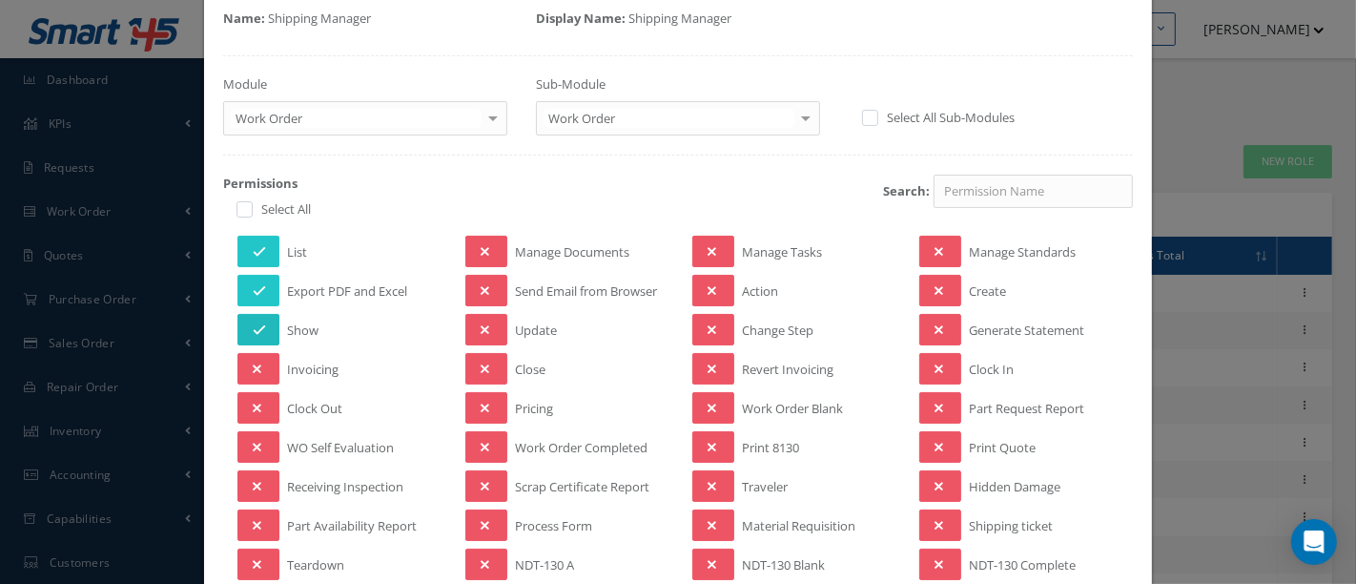
scroll to position [318, 0]
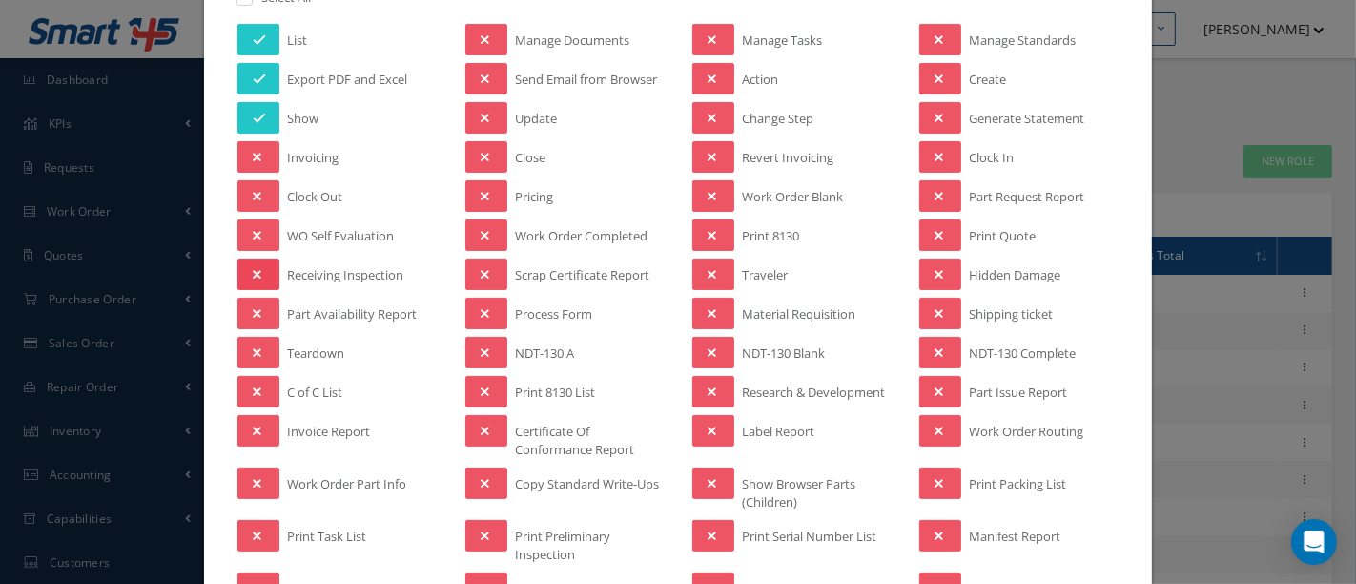
click at [262, 272] on button at bounding box center [259, 273] width 42 height 31
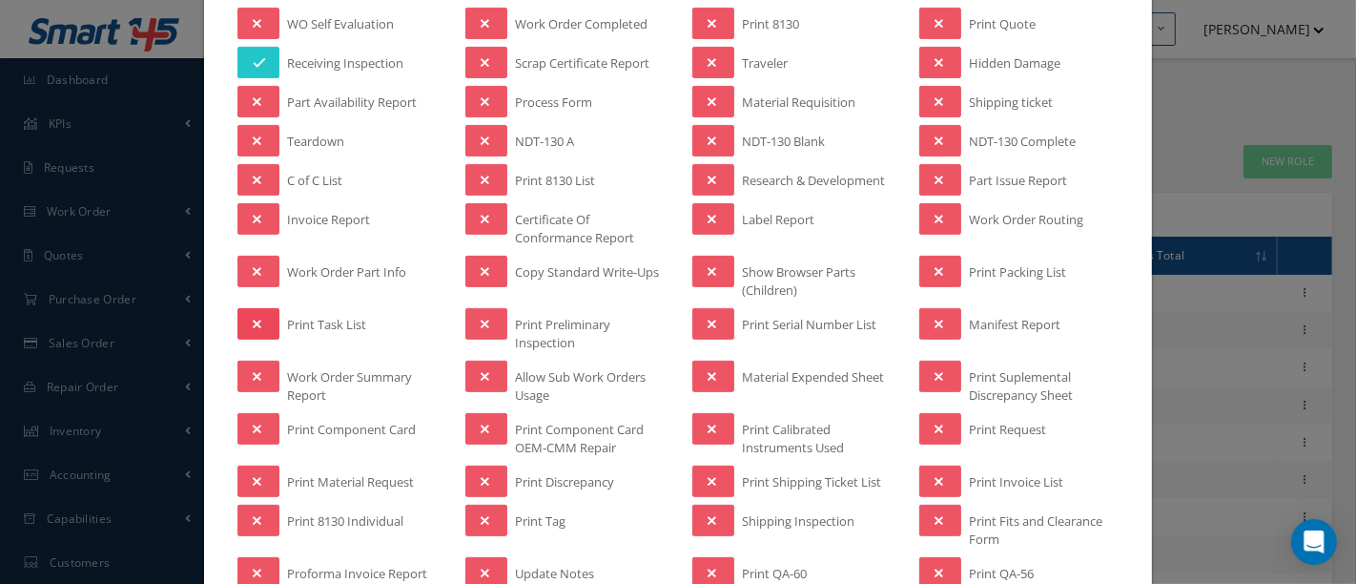
click at [258, 318] on icon at bounding box center [257, 324] width 9 height 13
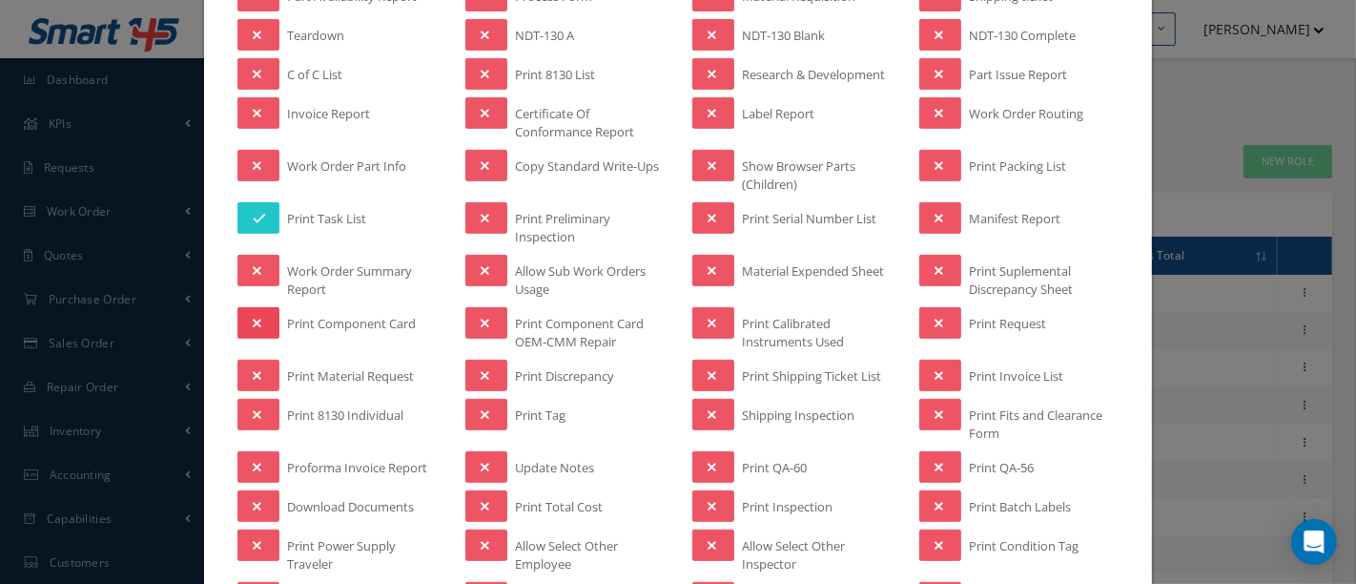
click at [253, 317] on icon at bounding box center [257, 323] width 9 height 13
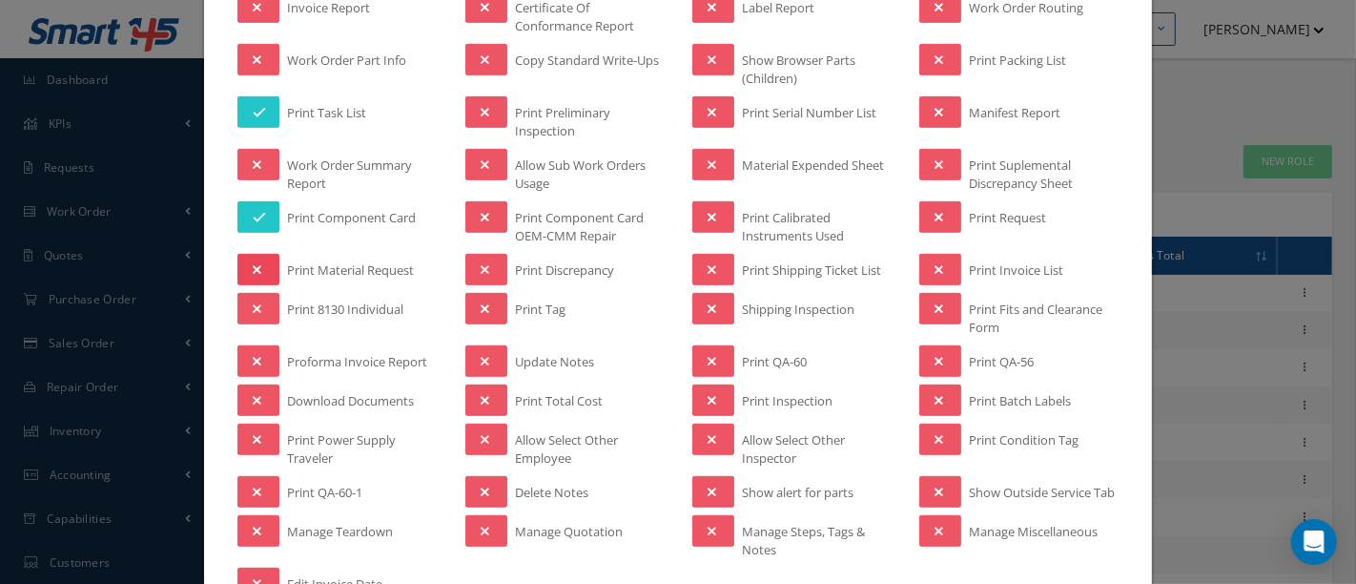
click at [256, 263] on icon at bounding box center [257, 269] width 9 height 13
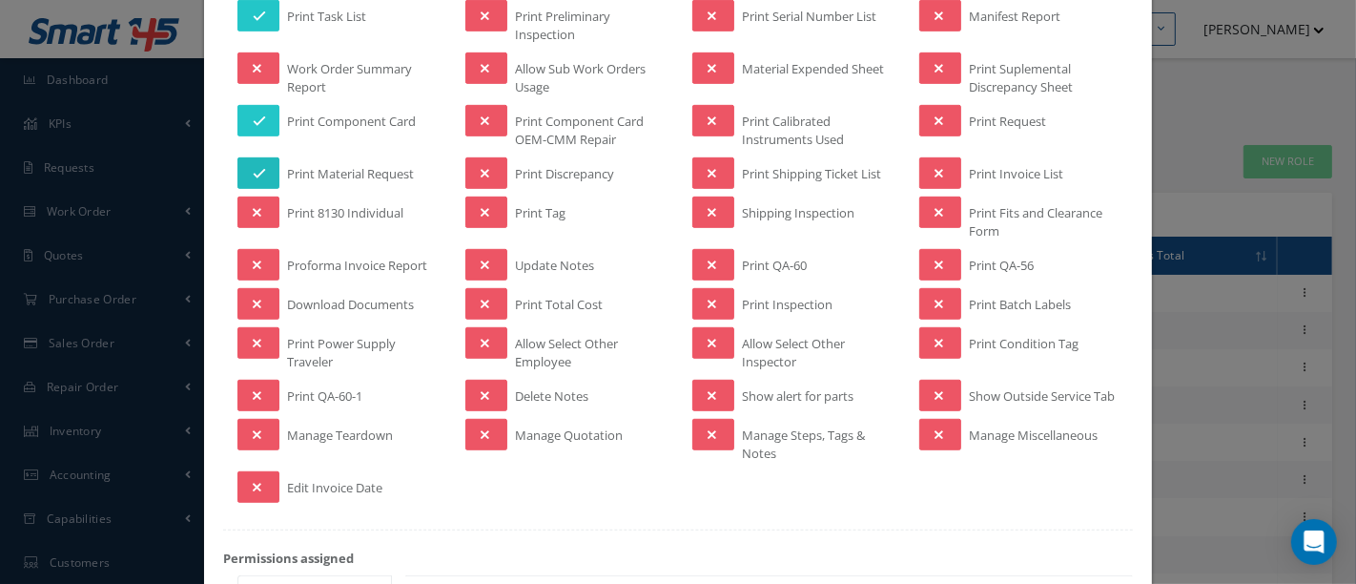
scroll to position [847, 0]
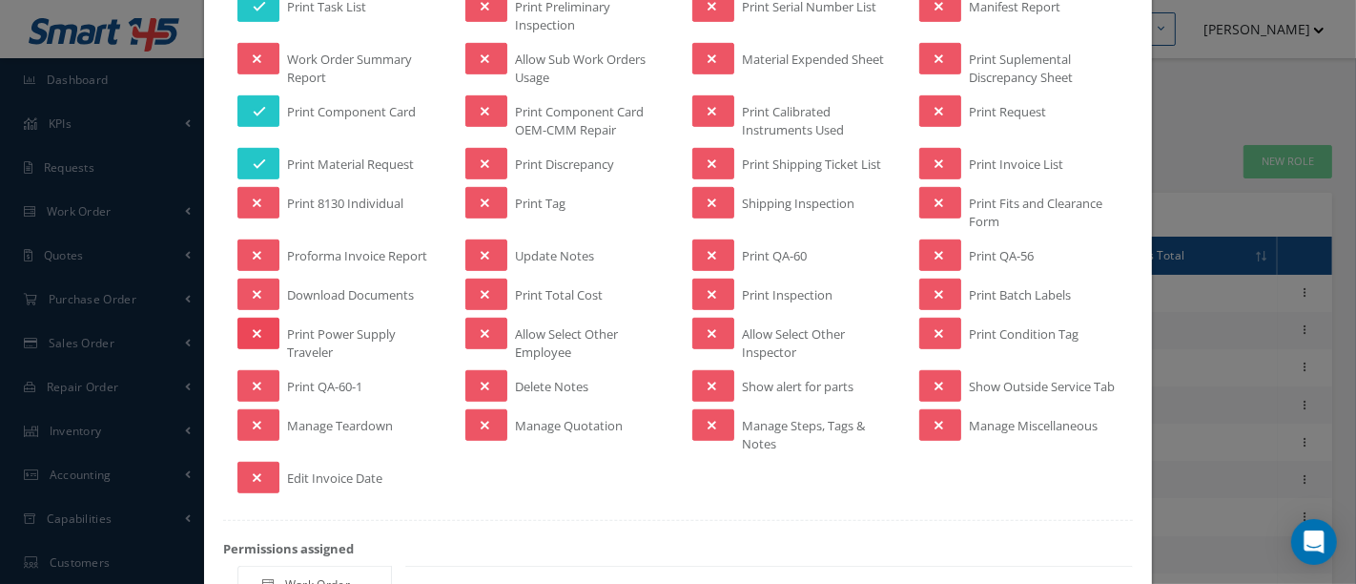
click at [260, 331] on button at bounding box center [259, 333] width 42 height 31
click at [264, 373] on button at bounding box center [259, 385] width 42 height 31
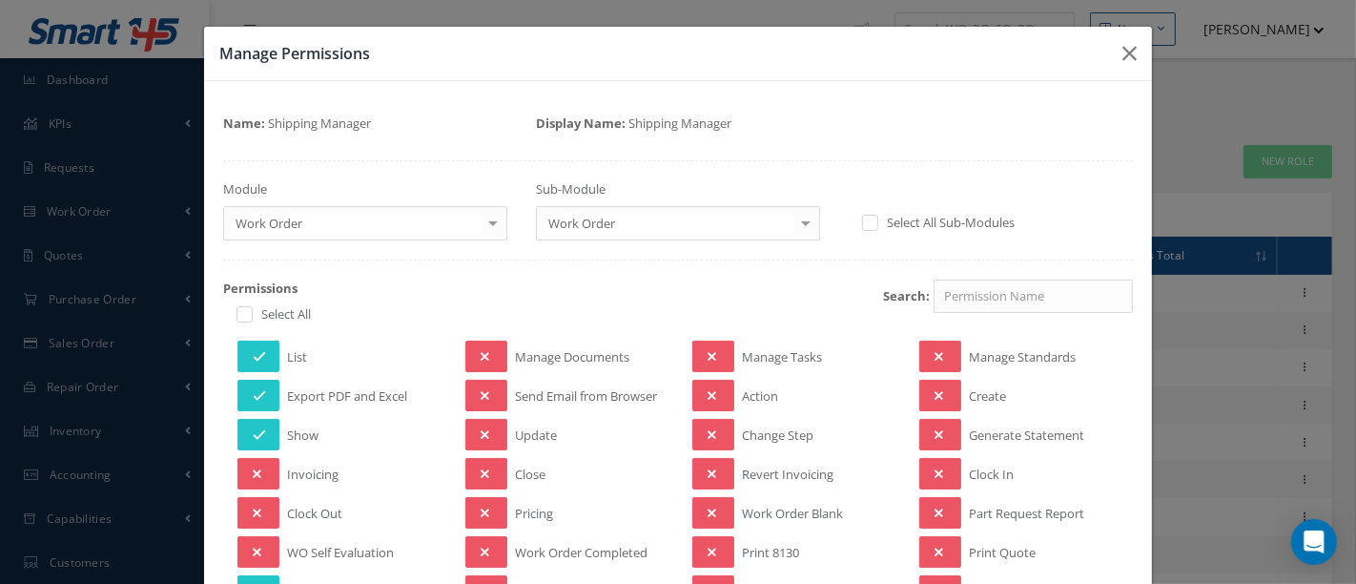
scroll to position [0, 0]
click at [483, 390] on icon at bounding box center [485, 396] width 9 height 13
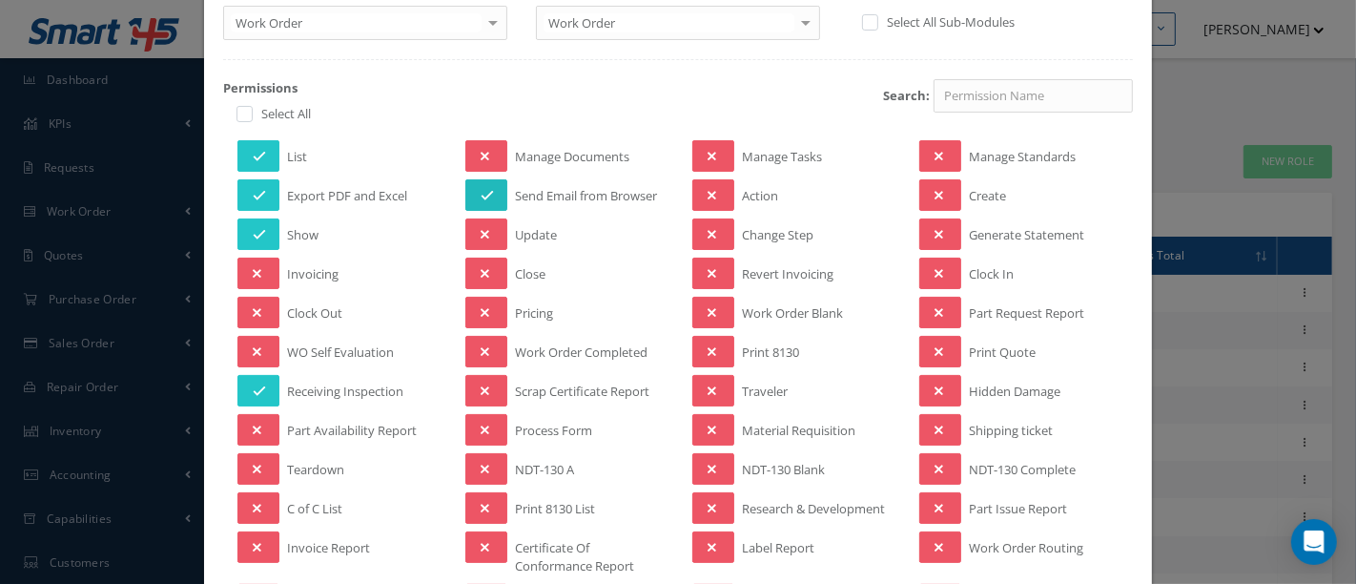
scroll to position [212, 0]
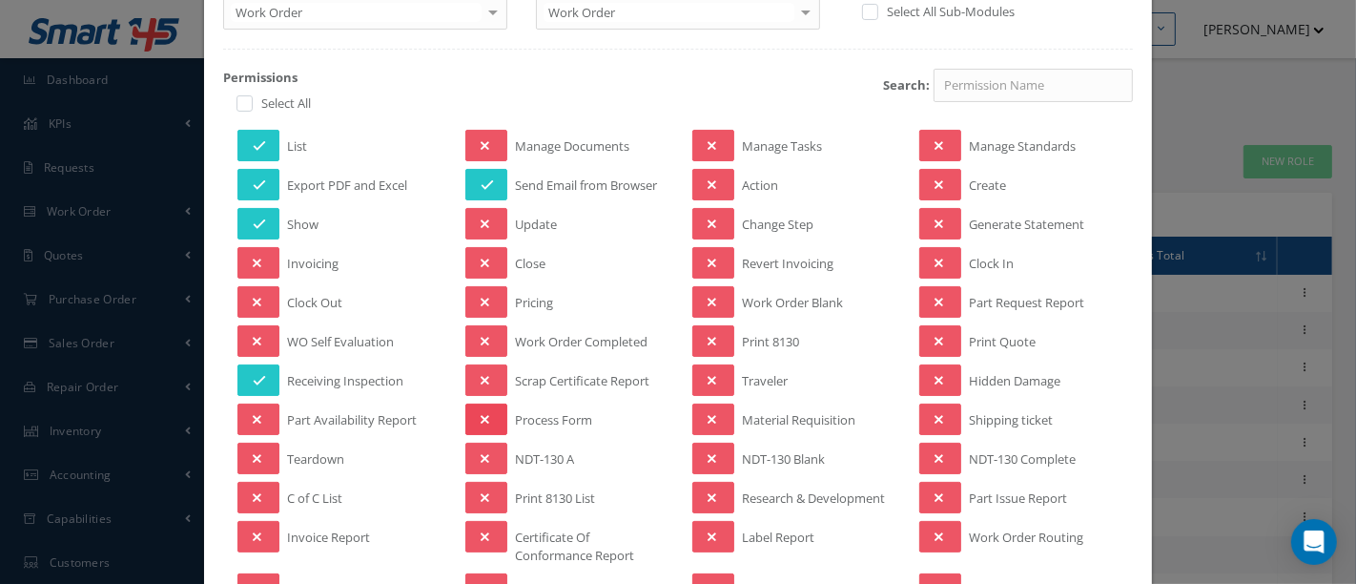
click at [481, 413] on icon at bounding box center [485, 419] width 9 height 13
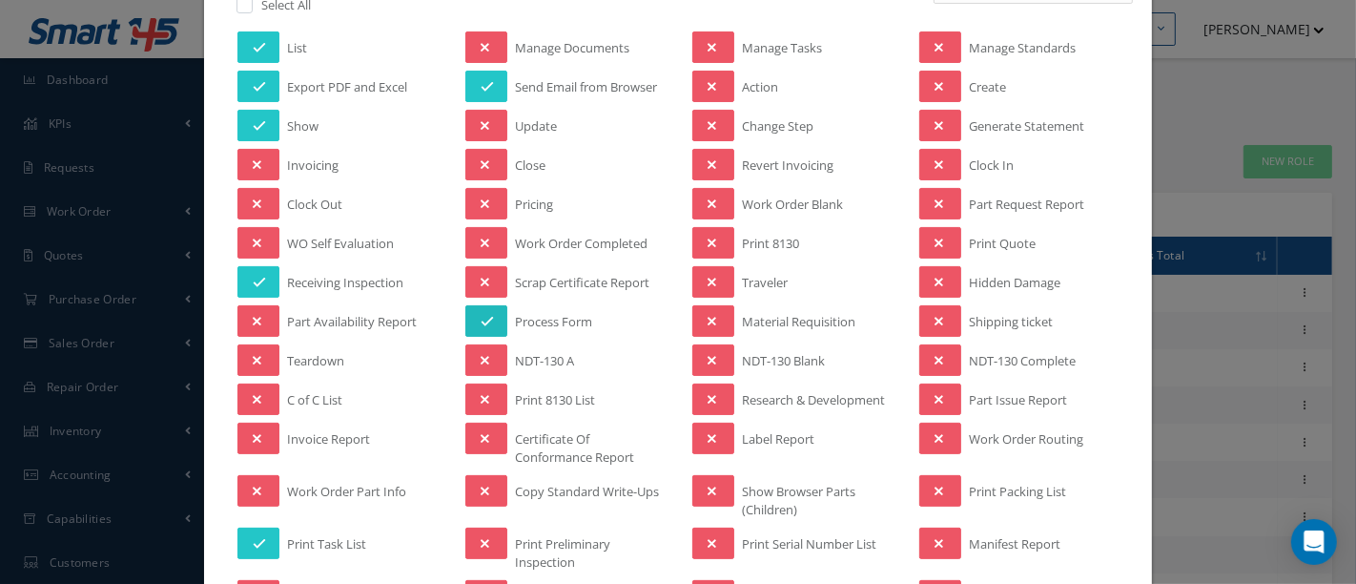
scroll to position [318, 0]
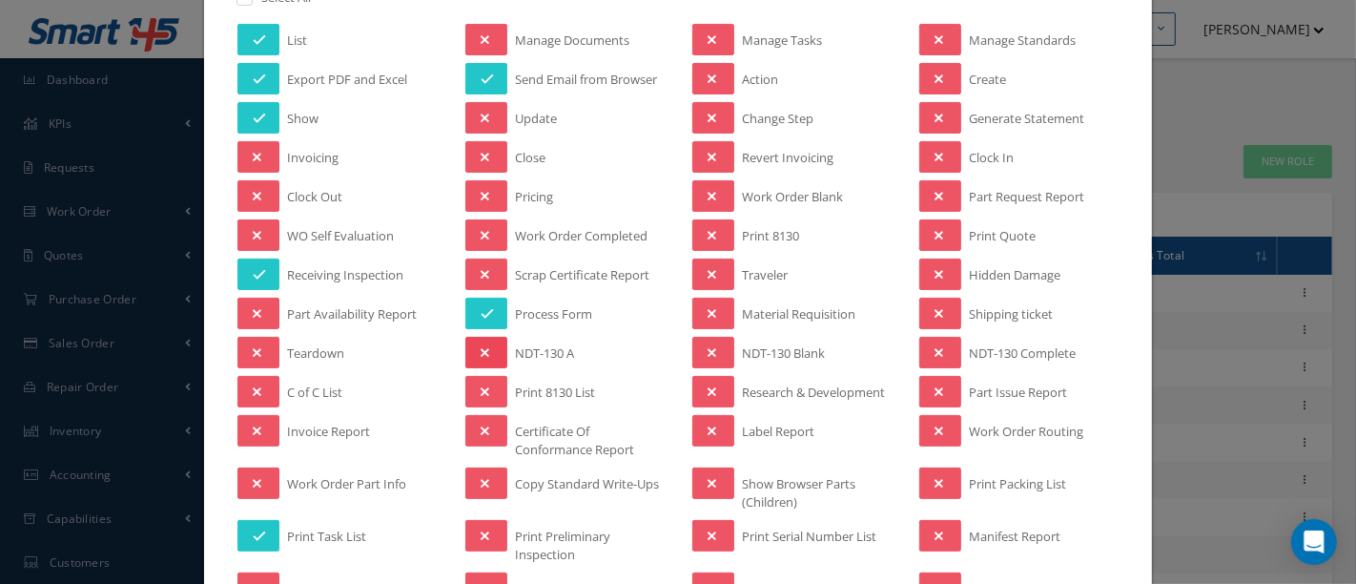
click at [481, 352] on icon at bounding box center [485, 352] width 9 height 13
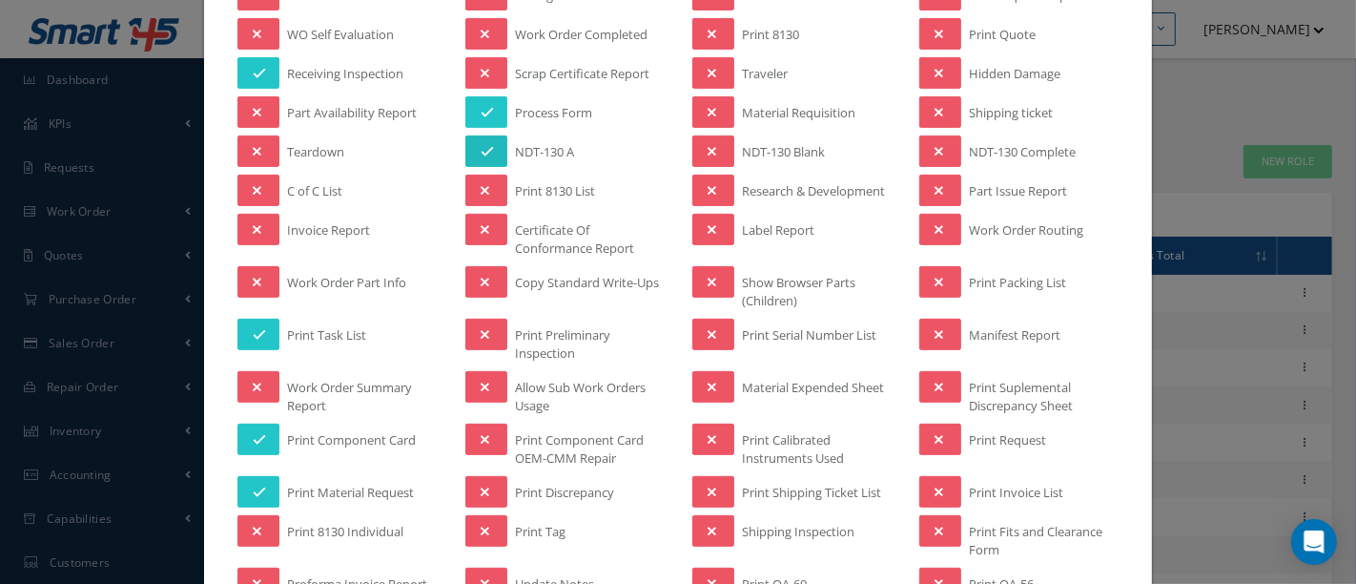
scroll to position [529, 0]
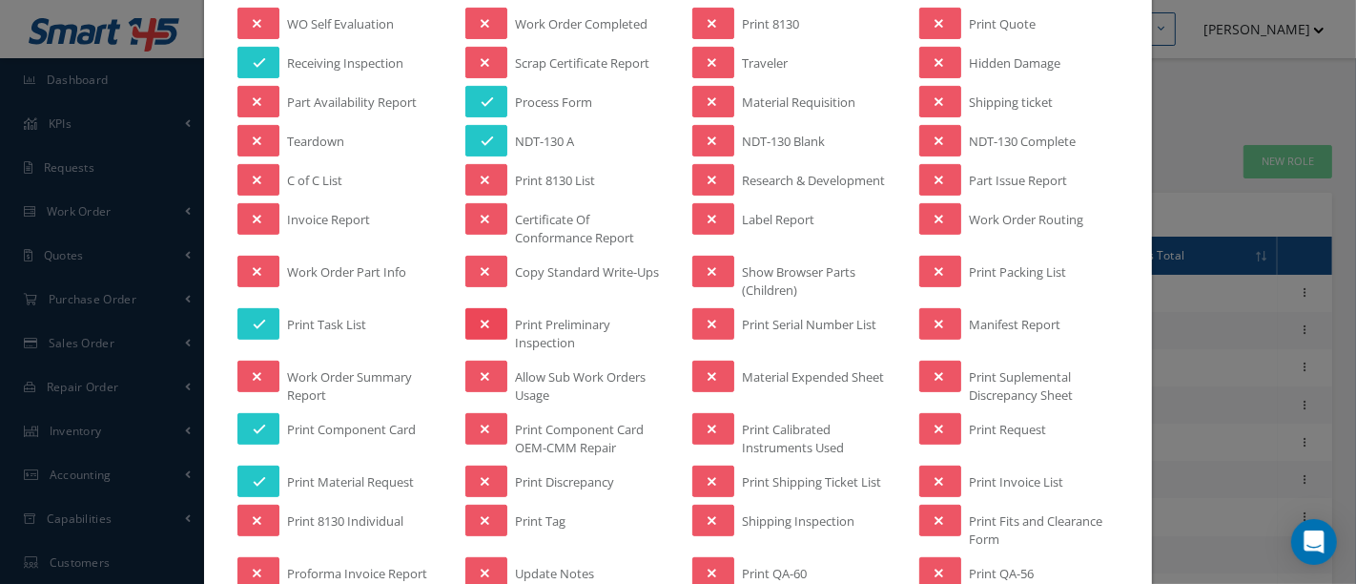
click at [481, 318] on icon at bounding box center [485, 324] width 9 height 13
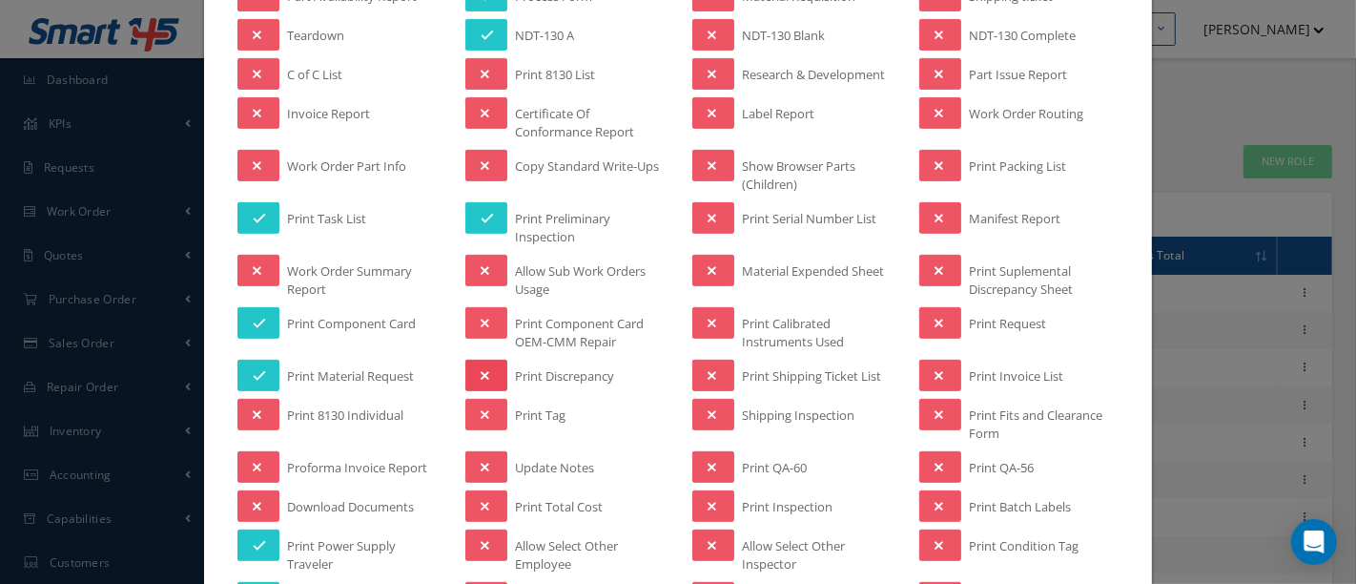
click at [481, 369] on icon at bounding box center [485, 375] width 9 height 13
click at [477, 399] on button at bounding box center [486, 414] width 42 height 31
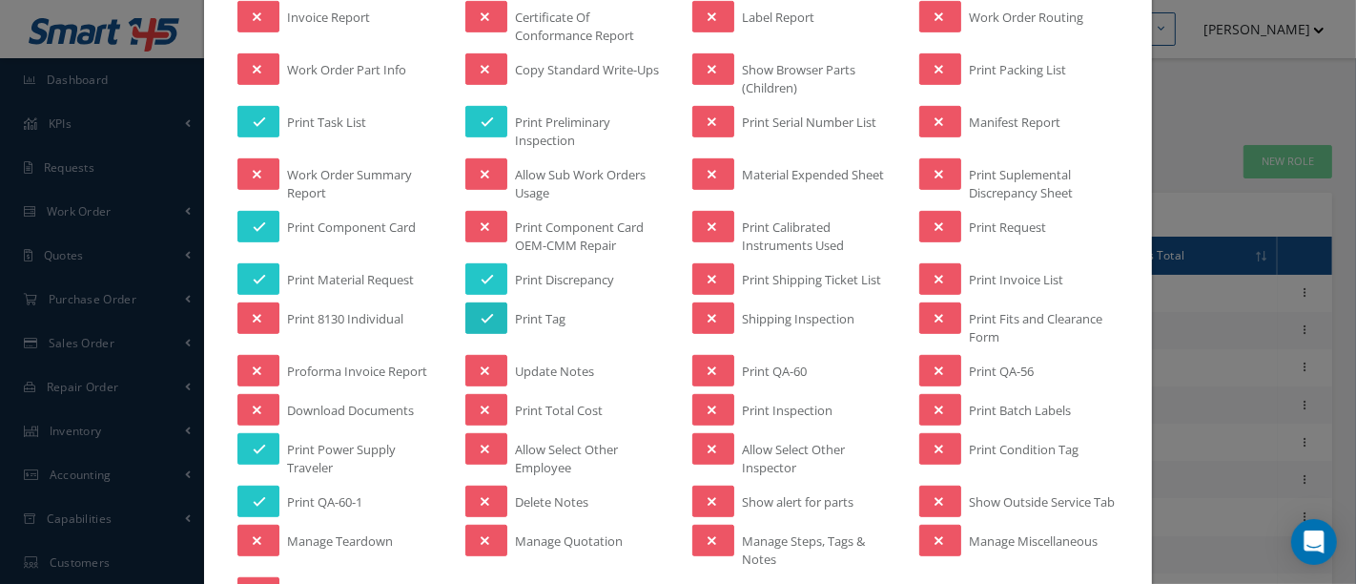
scroll to position [847, 0]
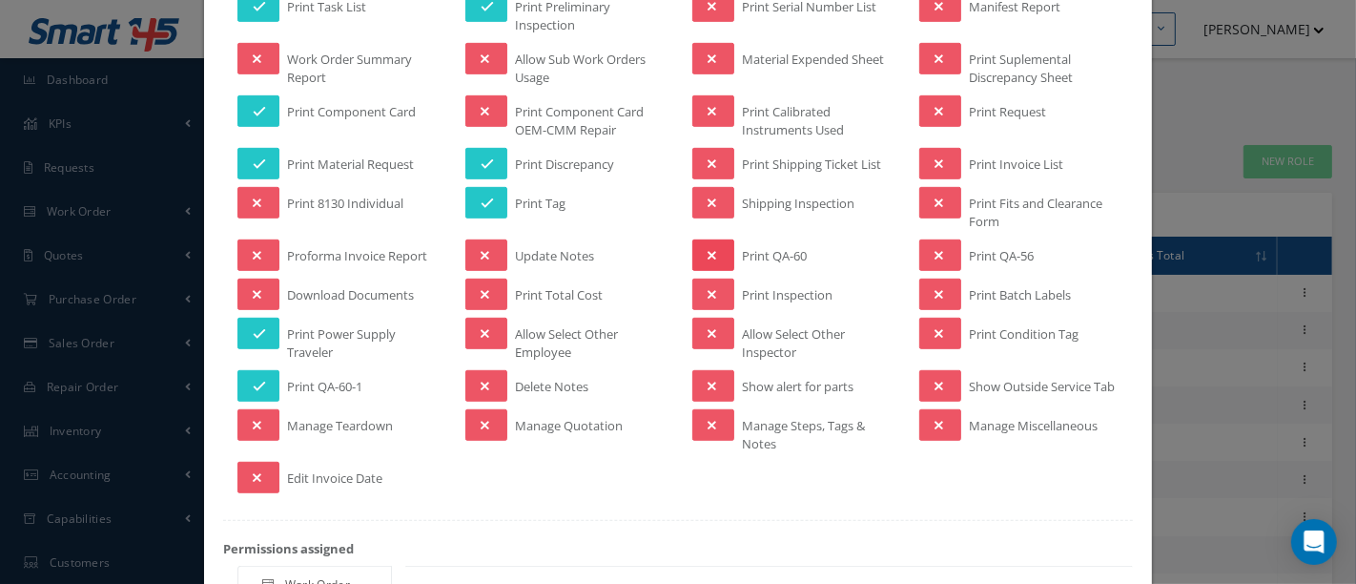
click at [710, 246] on button at bounding box center [713, 254] width 42 height 31
click at [713, 189] on button at bounding box center [713, 202] width 42 height 31
click at [708, 157] on icon at bounding box center [712, 163] width 9 height 13
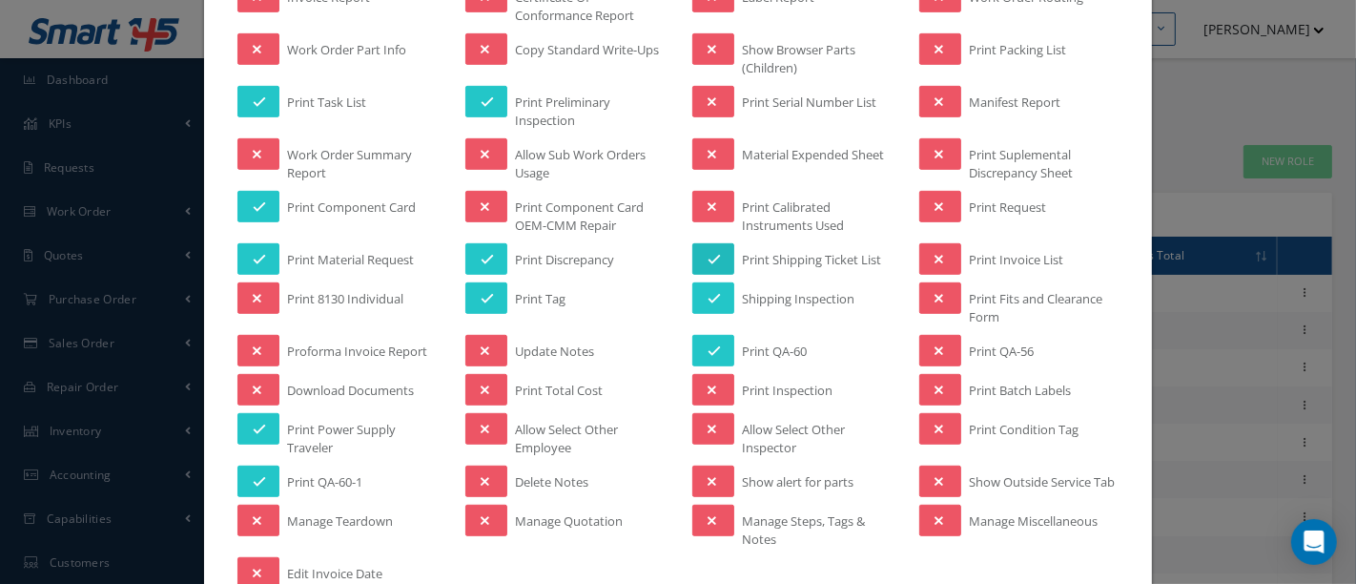
scroll to position [741, 0]
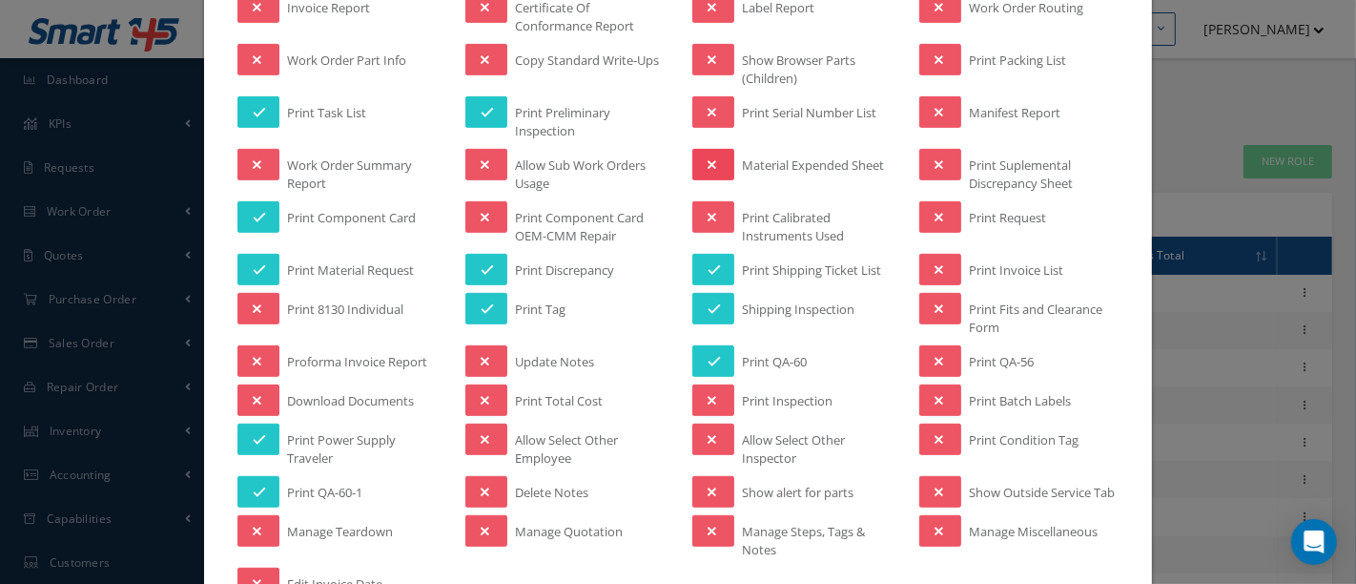
click at [716, 157] on button at bounding box center [713, 164] width 42 height 31
click at [698, 108] on button at bounding box center [713, 111] width 42 height 31
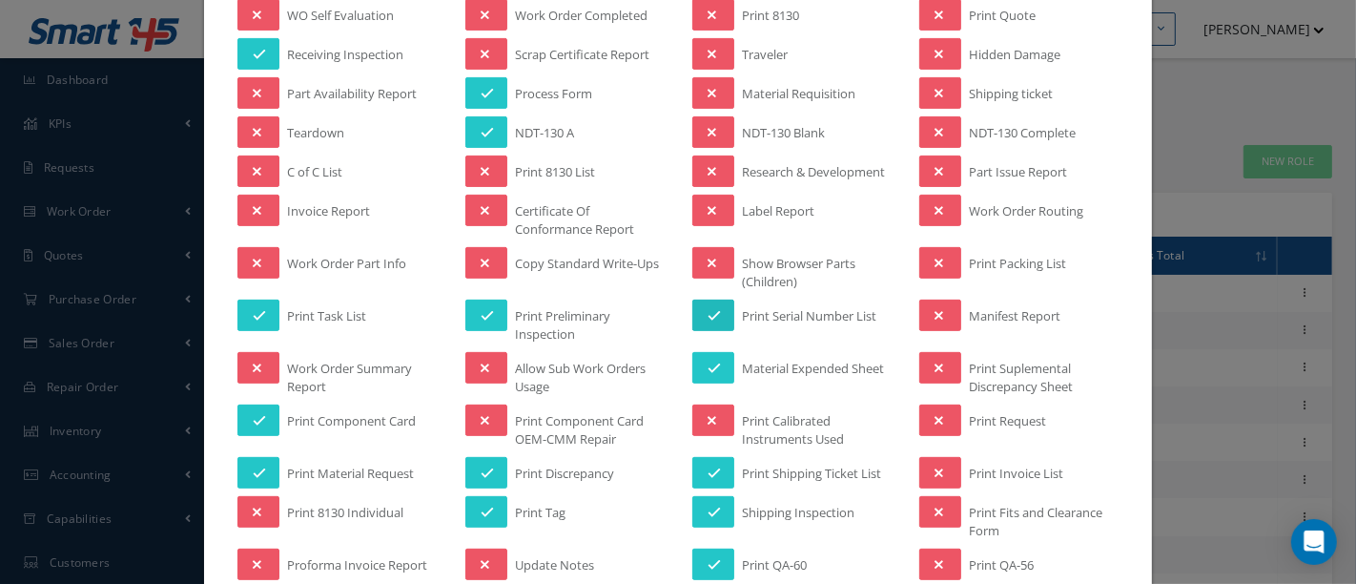
scroll to position [529, 0]
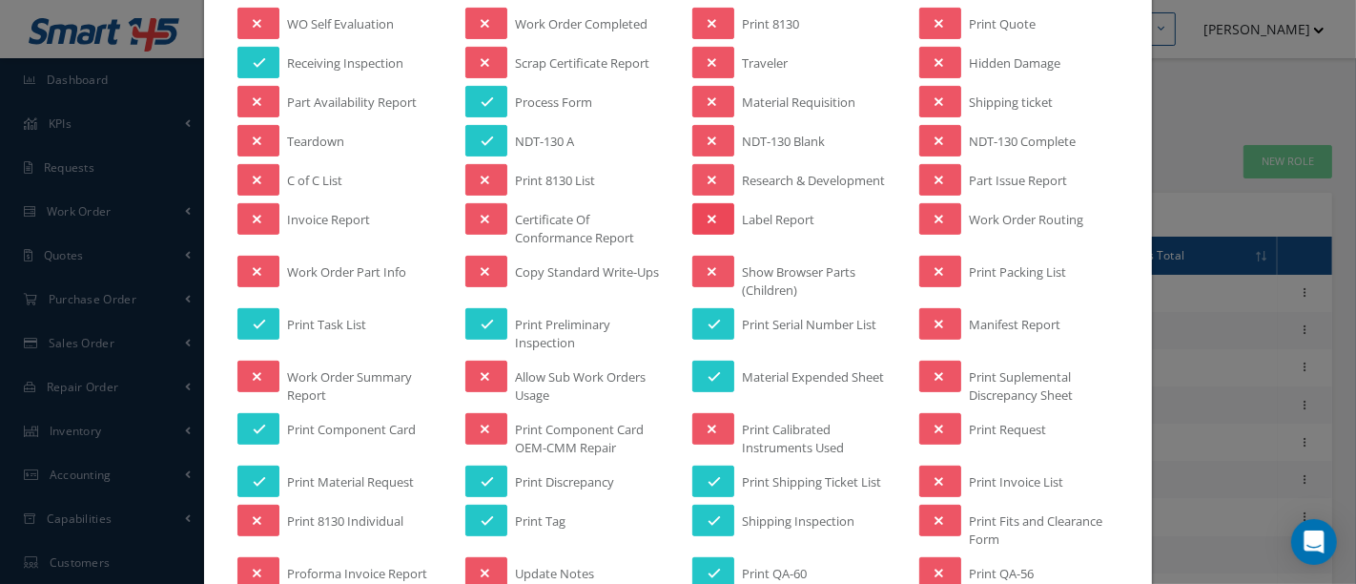
click at [711, 208] on button at bounding box center [713, 218] width 42 height 31
click at [698, 60] on button at bounding box center [713, 62] width 42 height 31
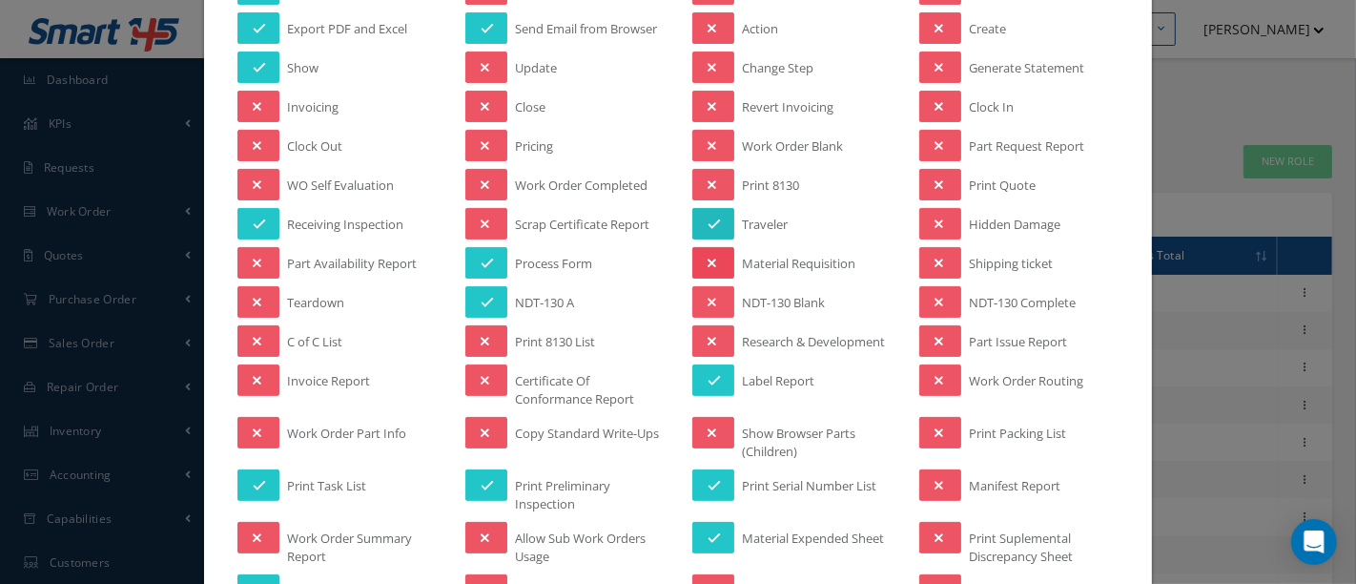
scroll to position [212, 0]
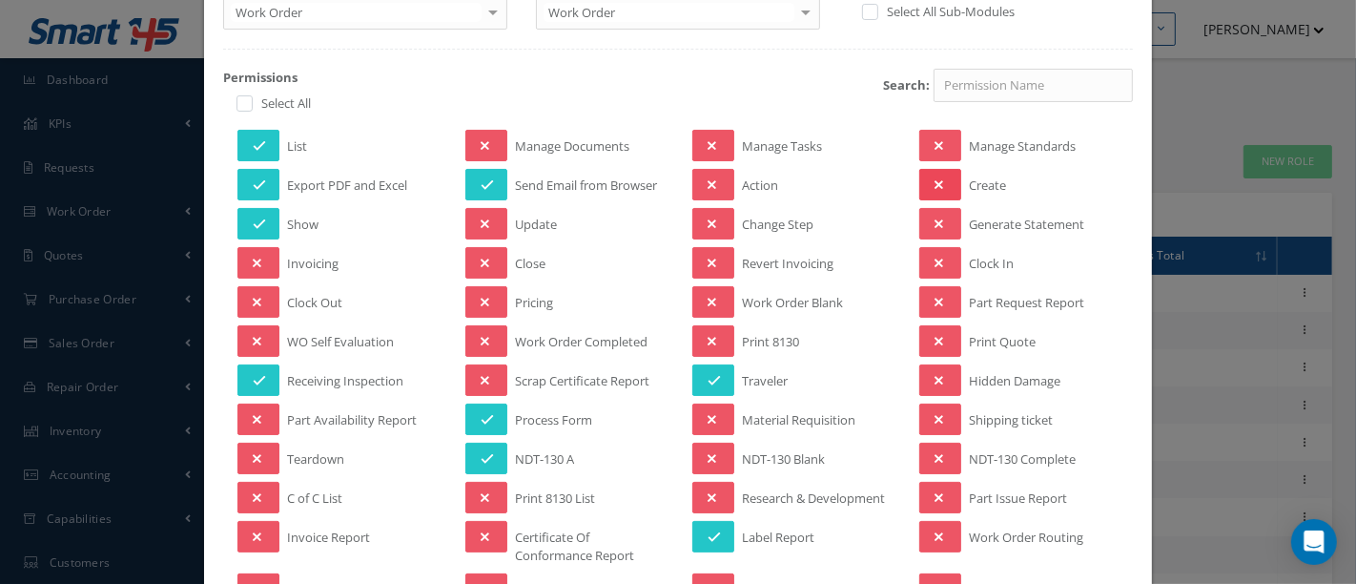
click at [934, 181] on button at bounding box center [940, 184] width 42 height 31
click at [935, 219] on button at bounding box center [940, 223] width 42 height 31
click at [945, 374] on button at bounding box center [940, 379] width 42 height 31
click at [938, 415] on button at bounding box center [940, 418] width 42 height 31
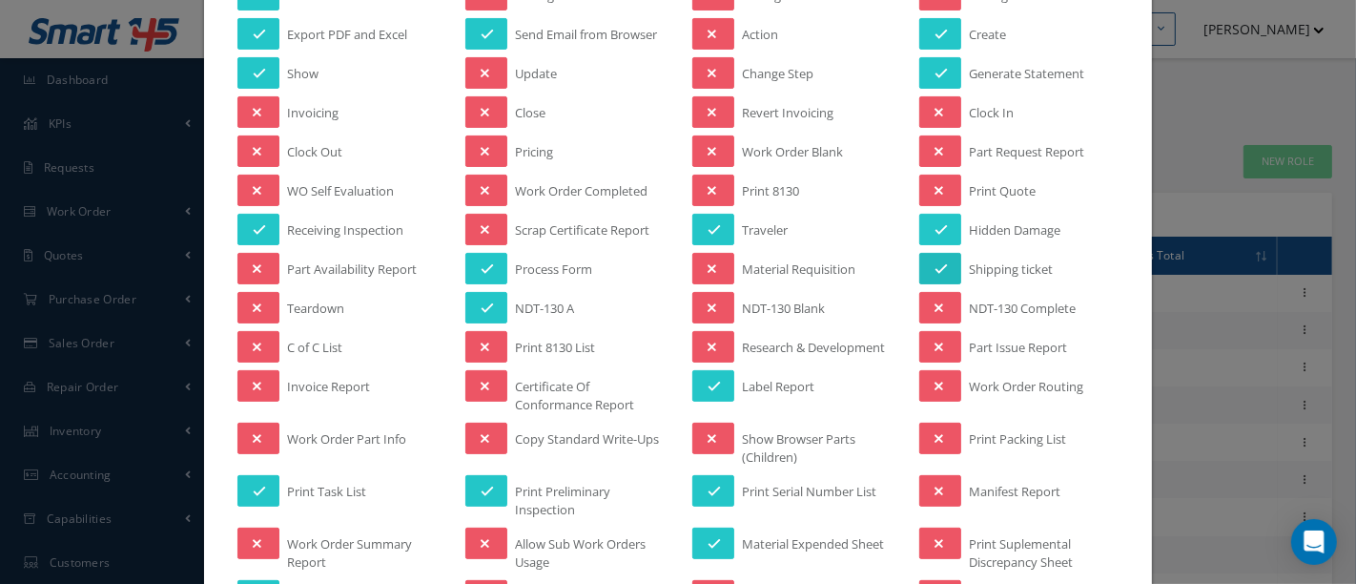
scroll to position [423, 0]
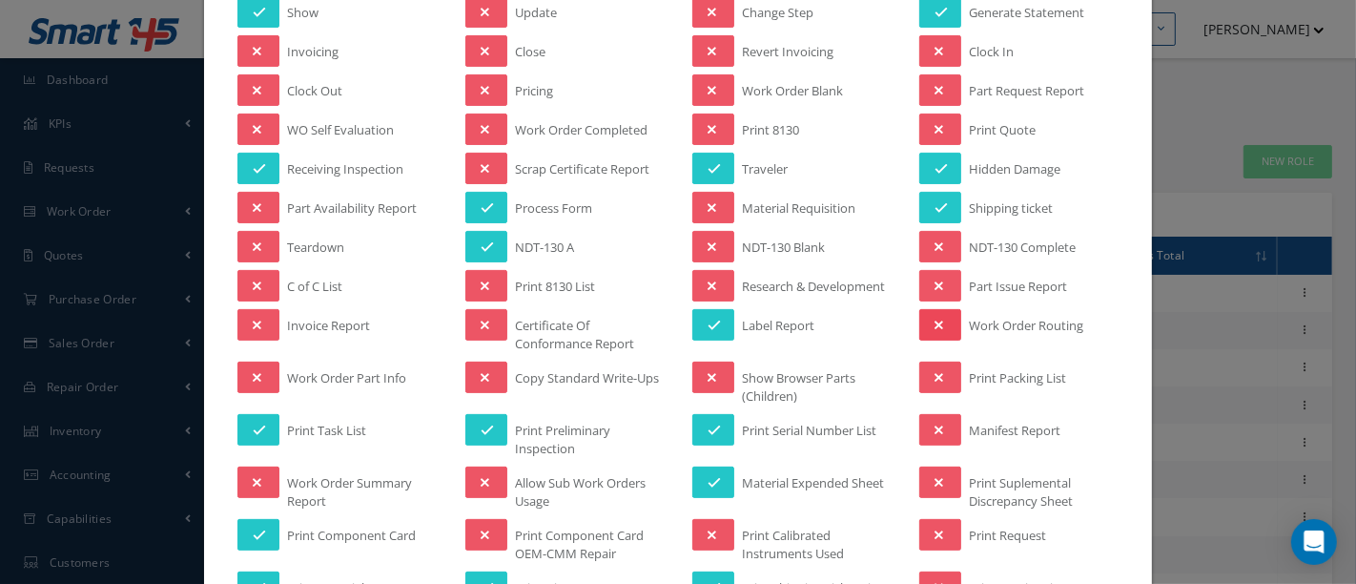
click at [935, 320] on button at bounding box center [940, 324] width 42 height 31
click at [935, 371] on icon at bounding box center [939, 377] width 9 height 13
click at [940, 423] on button at bounding box center [940, 429] width 42 height 31
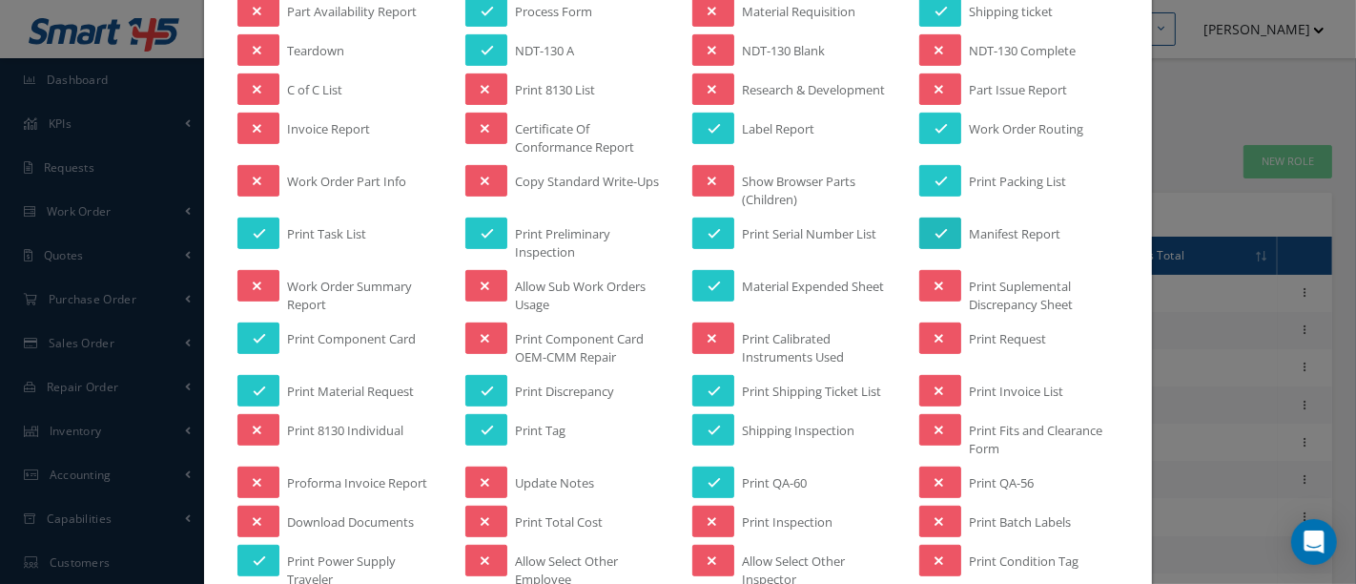
scroll to position [635, 0]
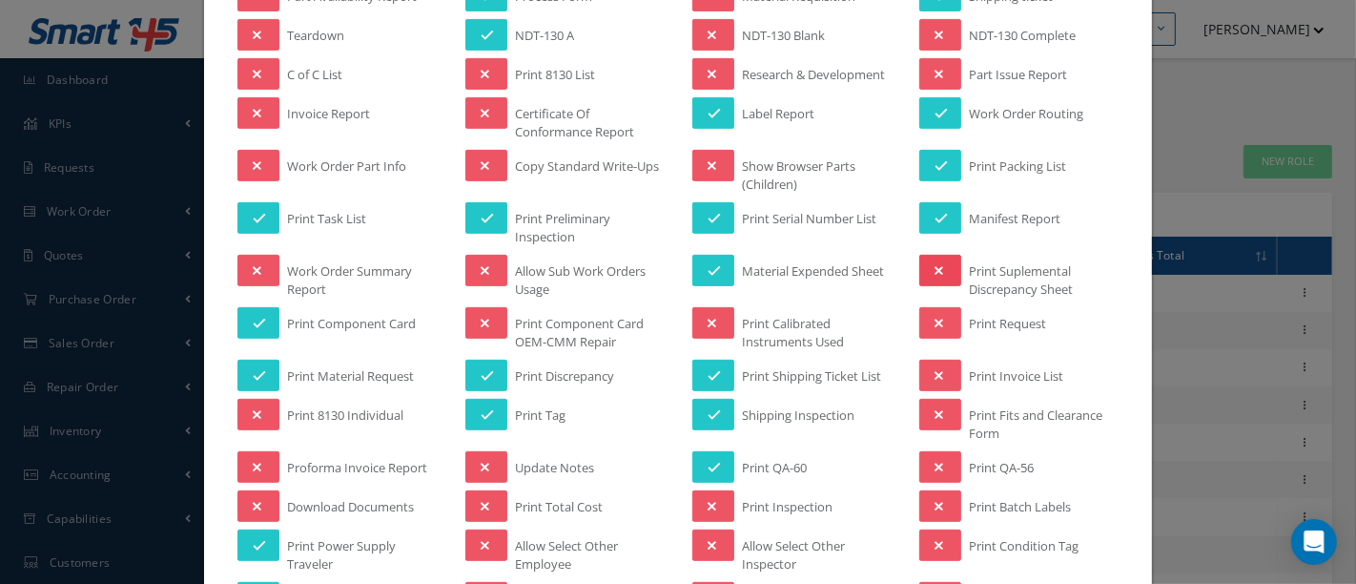
click at [936, 258] on button at bounding box center [940, 270] width 42 height 31
click at [935, 369] on icon at bounding box center [939, 375] width 9 height 13
click at [935, 461] on icon at bounding box center [939, 467] width 9 height 13
click at [936, 493] on button at bounding box center [940, 505] width 42 height 31
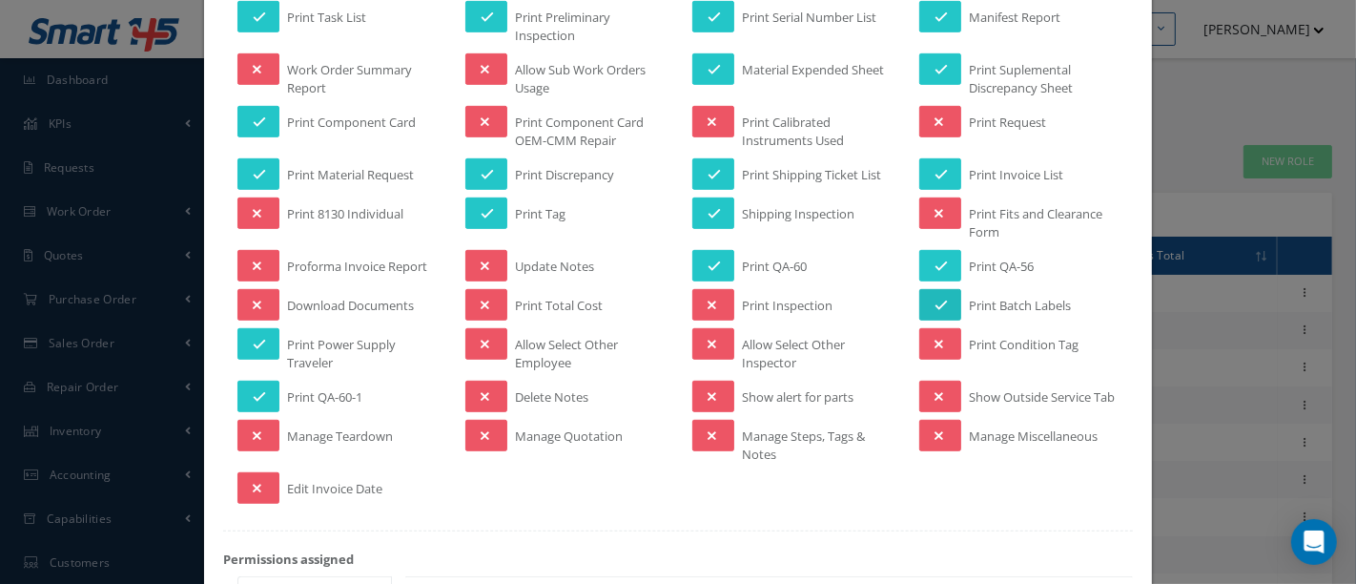
scroll to position [847, 0]
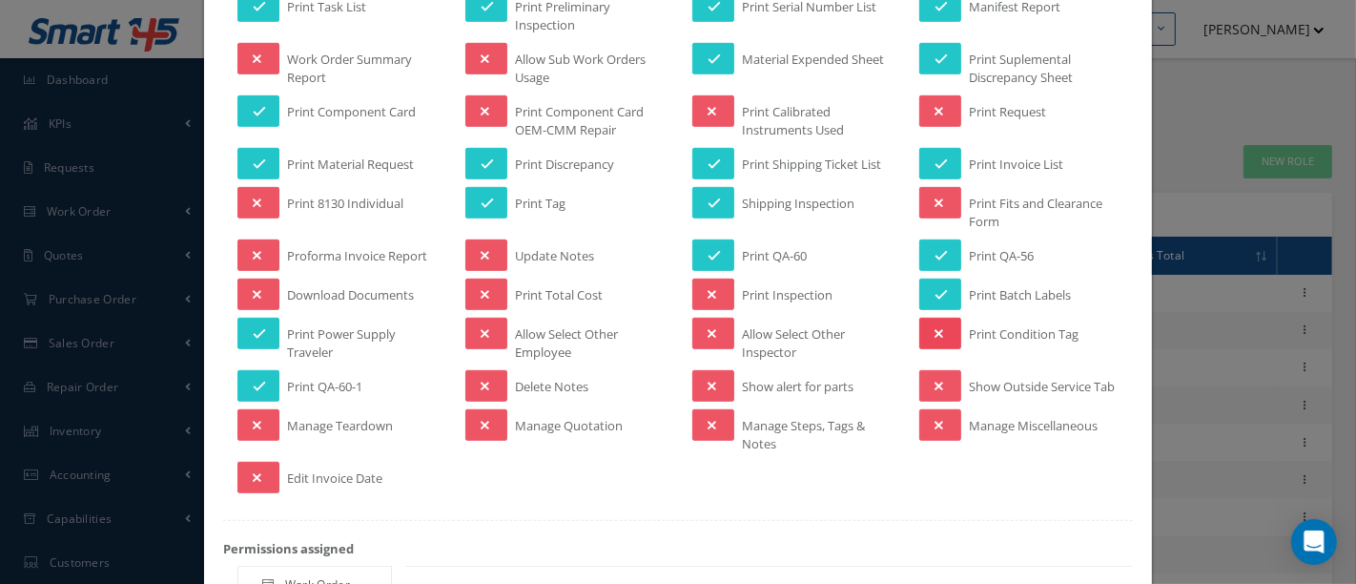
click at [933, 324] on button at bounding box center [940, 333] width 42 height 31
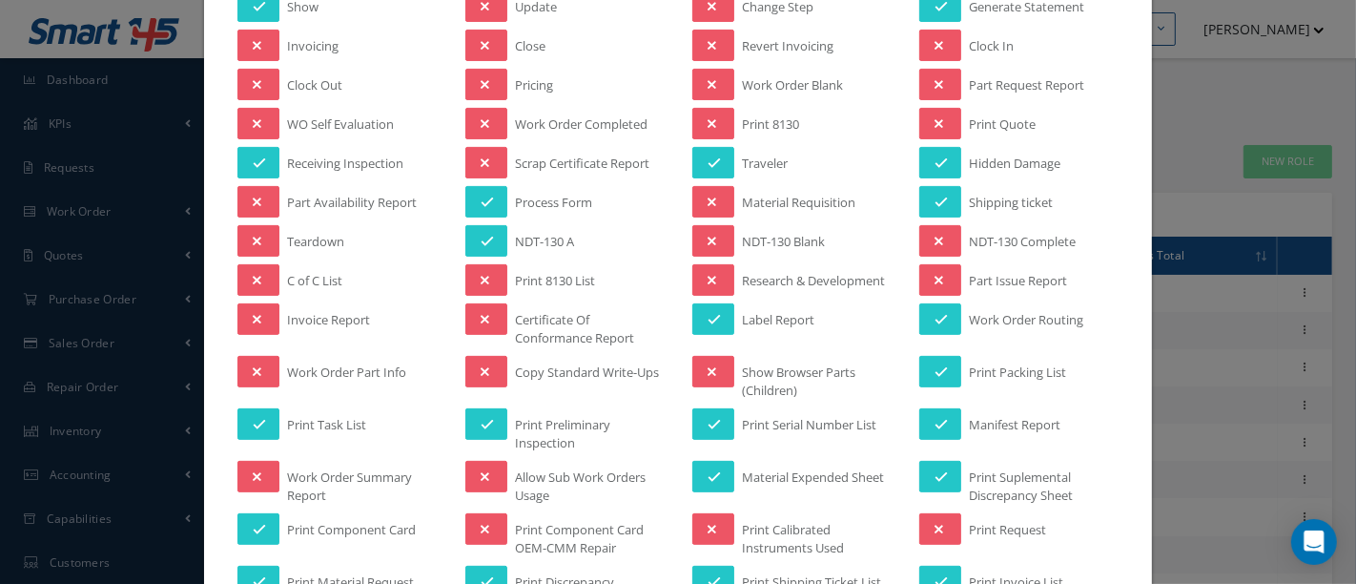
scroll to position [318, 0]
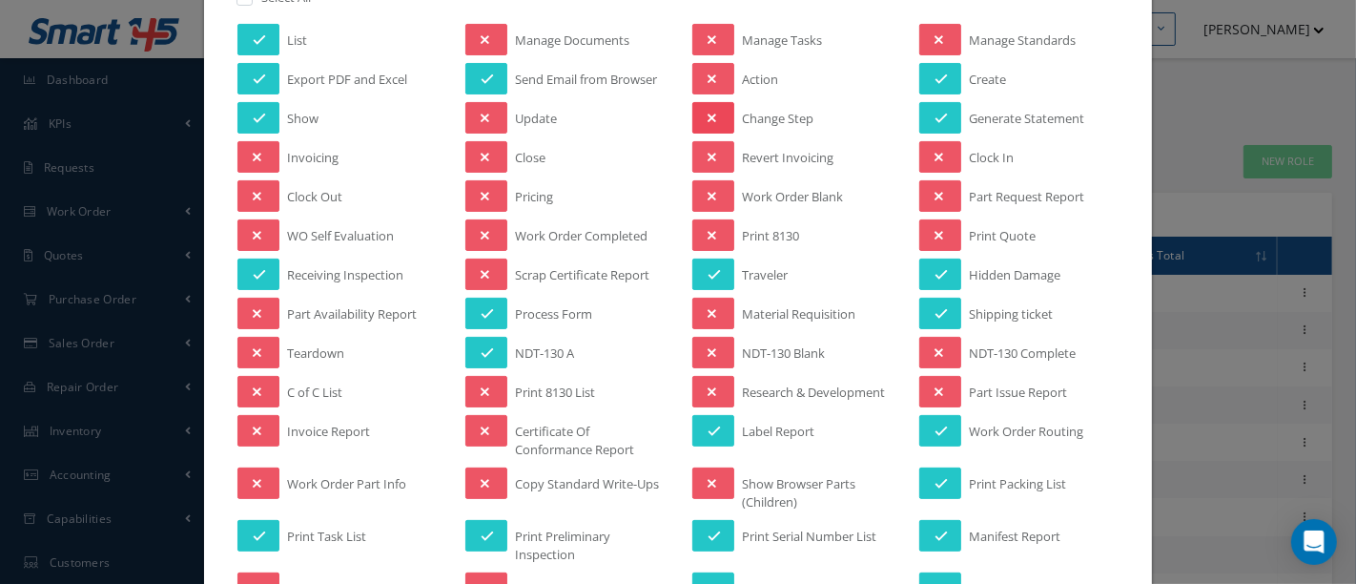
click at [709, 114] on button at bounding box center [713, 117] width 42 height 31
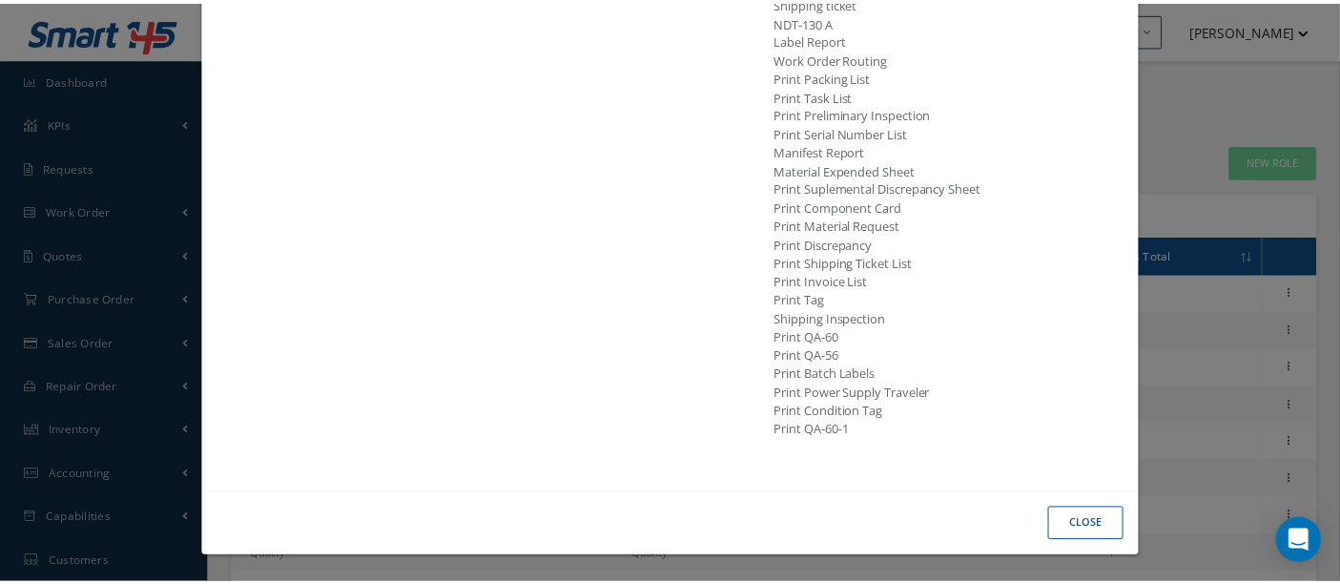
scroll to position [1665, 0]
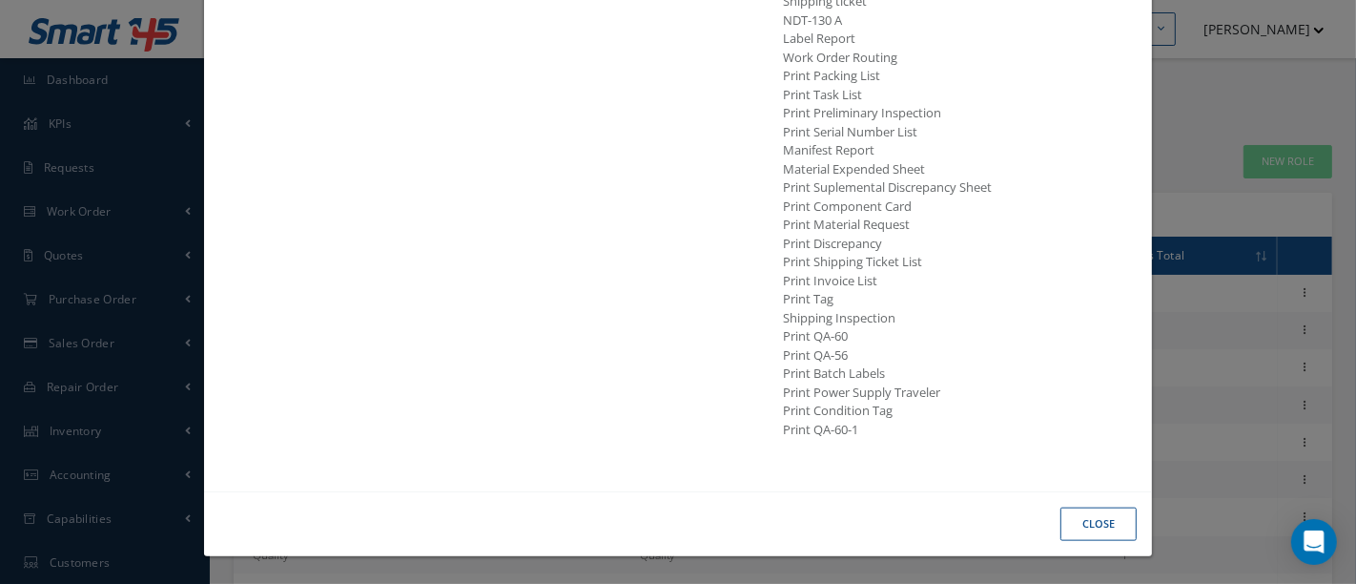
click at [1098, 528] on button "Close" at bounding box center [1099, 523] width 76 height 33
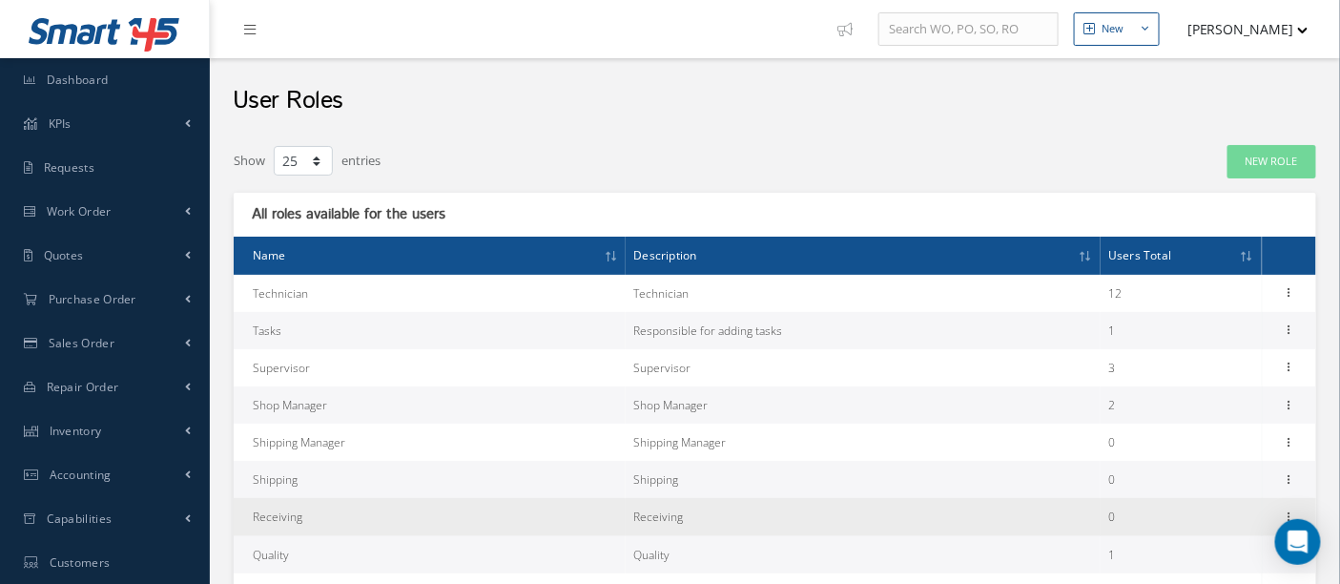
click at [353, 515] on td "Receiving" at bounding box center [430, 516] width 392 height 37
click at [1288, 513] on icon at bounding box center [1289, 514] width 19 height 15
click at [1191, 528] on link "Edit" at bounding box center [1201, 529] width 151 height 25
type input "Receiving"
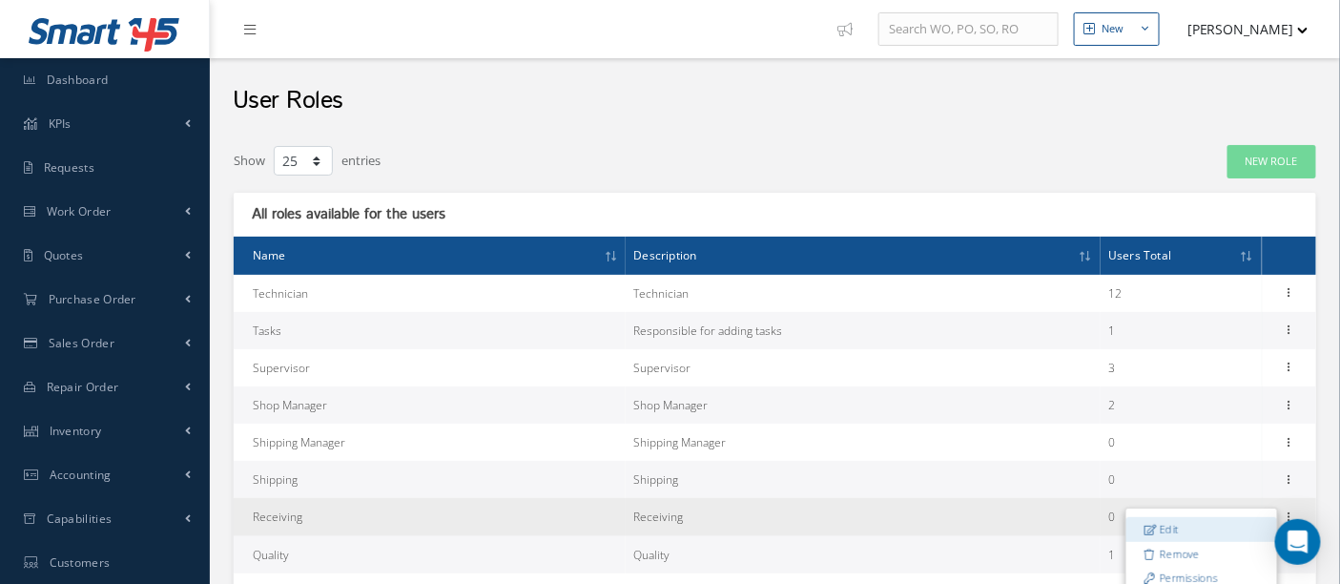
type textarea "Receiving"
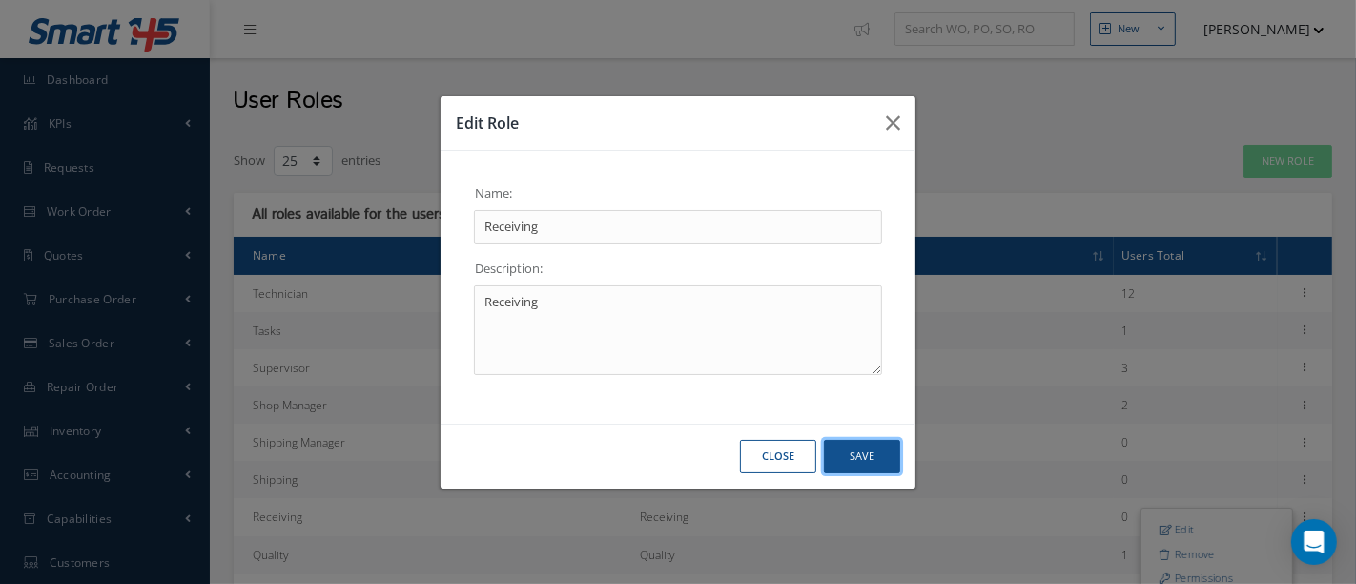
click at [849, 449] on button "Save" at bounding box center [862, 456] width 76 height 33
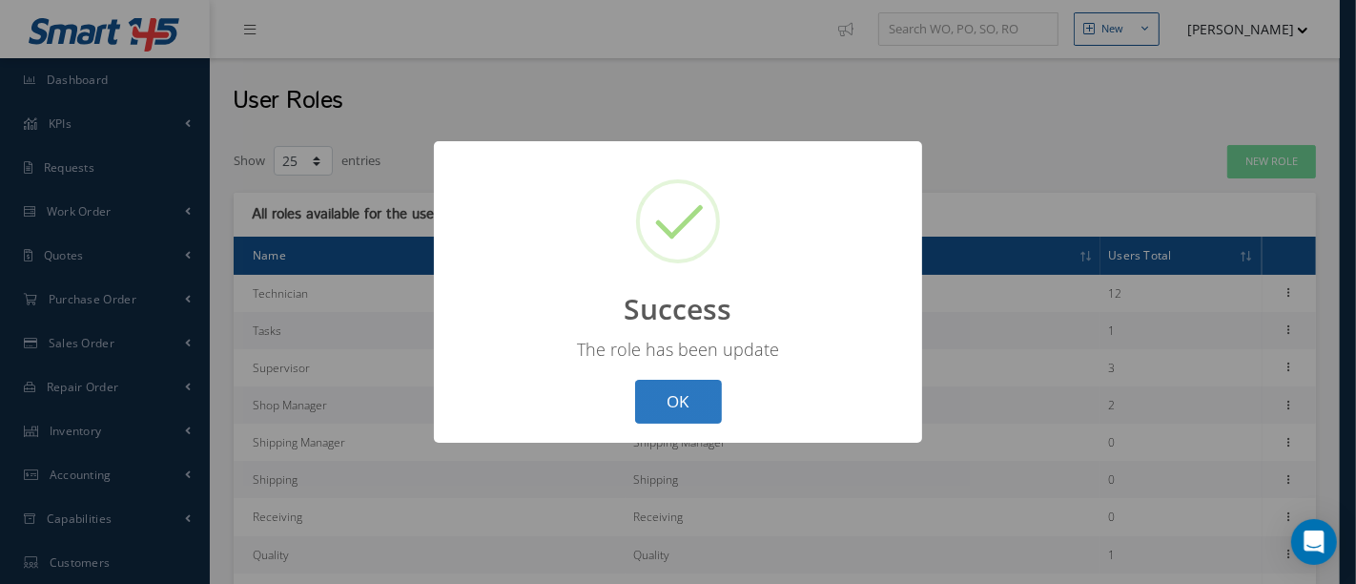
click at [660, 402] on button "OK" at bounding box center [678, 402] width 87 height 45
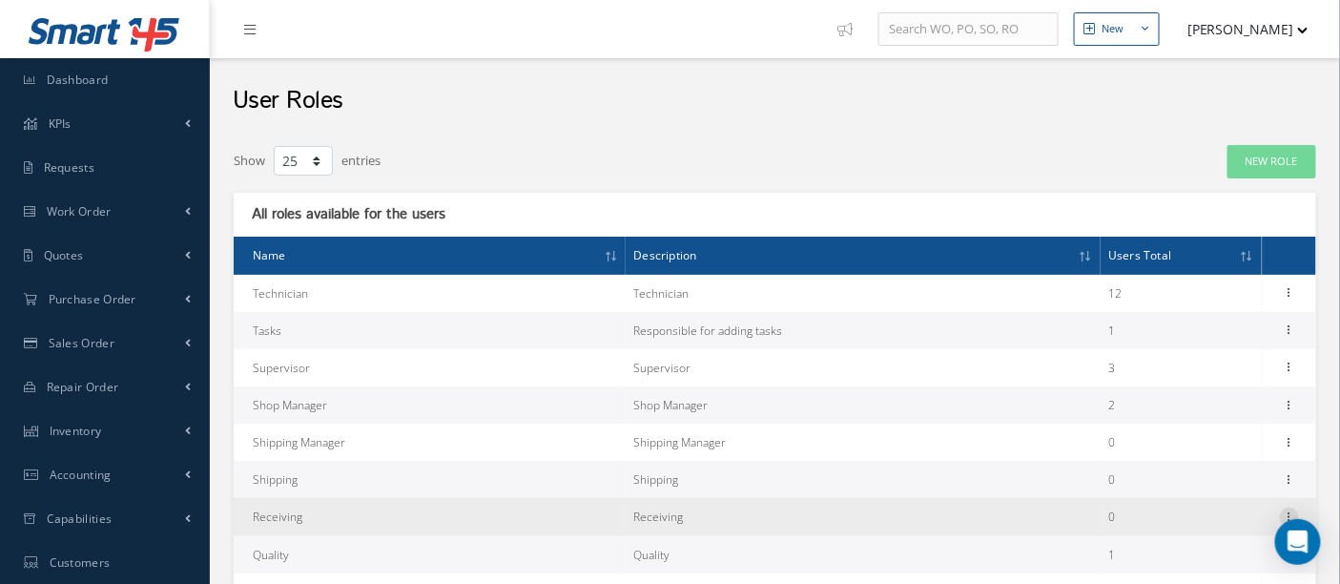
click at [1288, 511] on icon at bounding box center [1289, 514] width 19 height 15
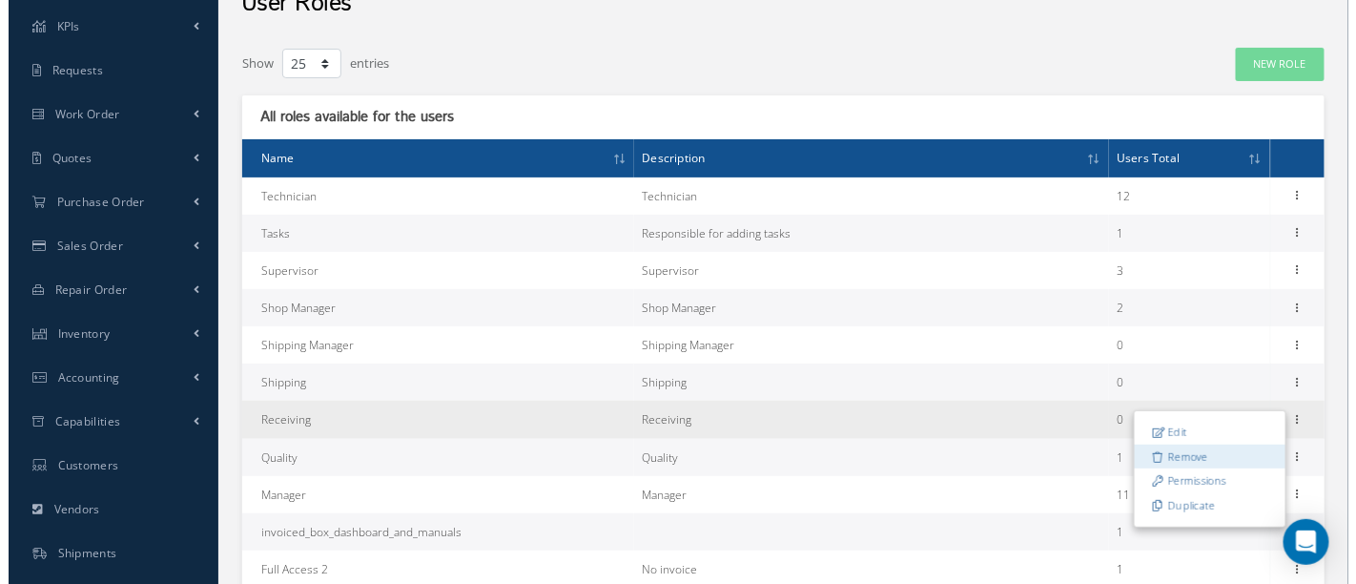
scroll to position [106, 0]
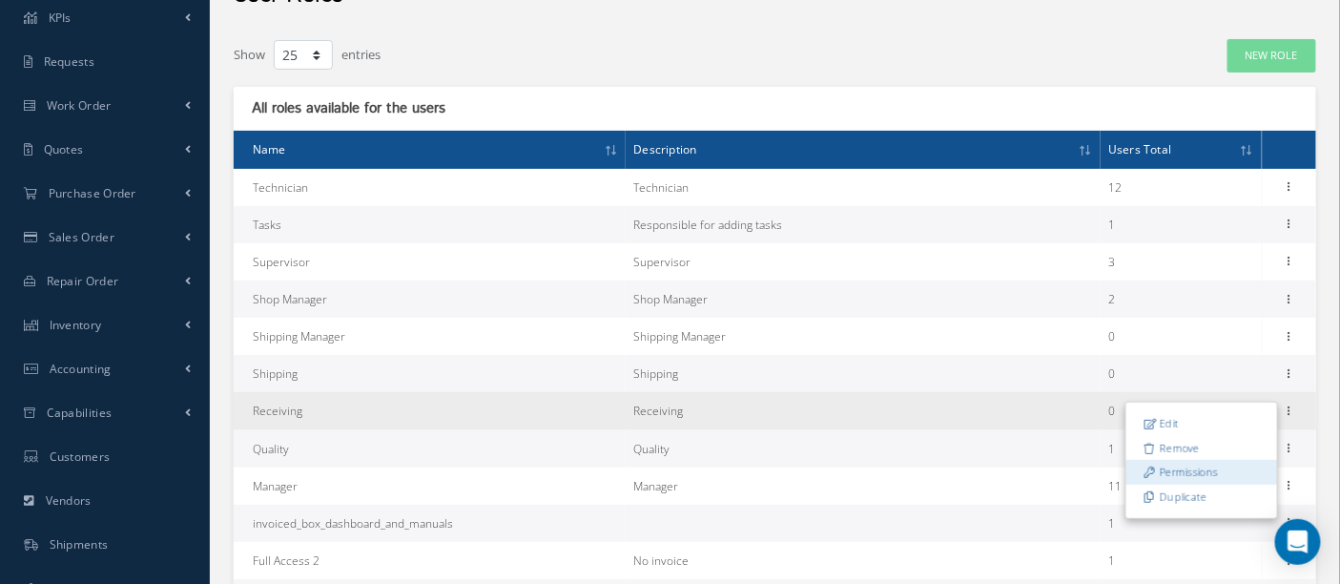
click at [1179, 471] on link "Permissions" at bounding box center [1201, 472] width 151 height 25
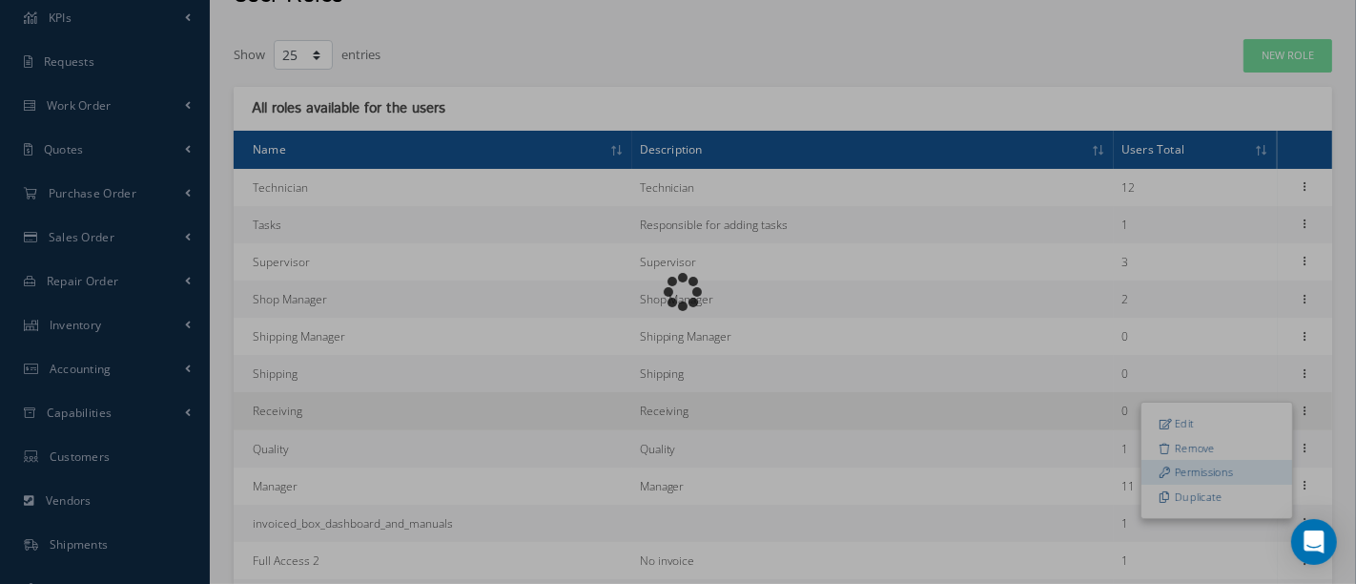
scroll to position [0, 0]
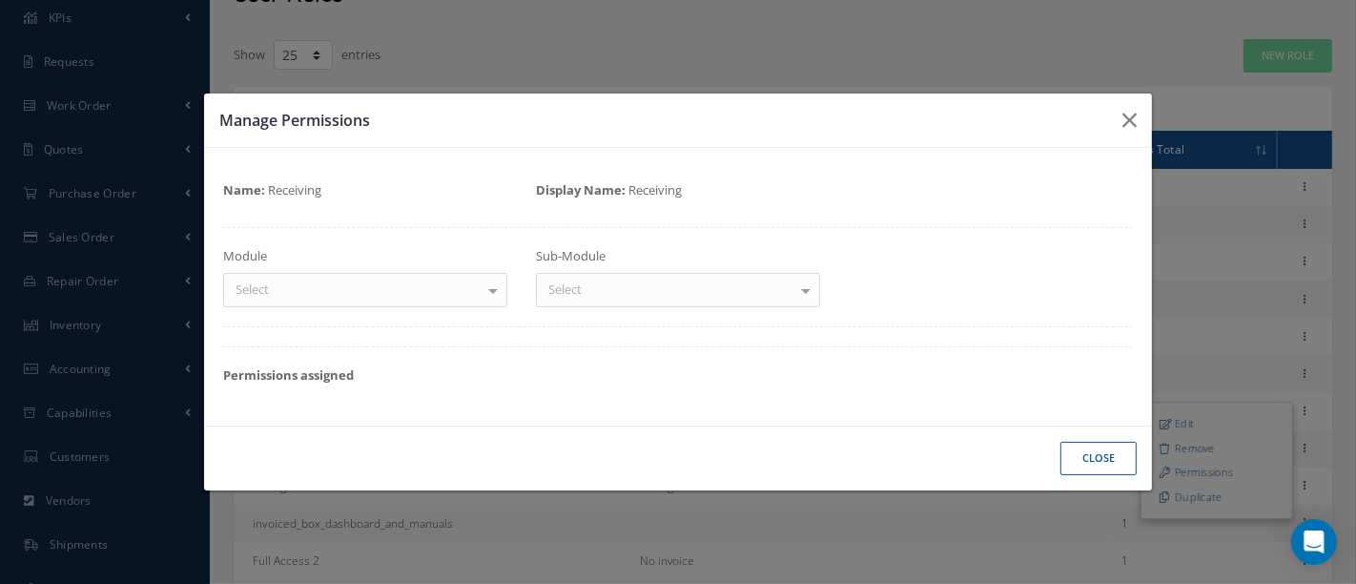
click at [490, 289] on div at bounding box center [493, 289] width 27 height 31
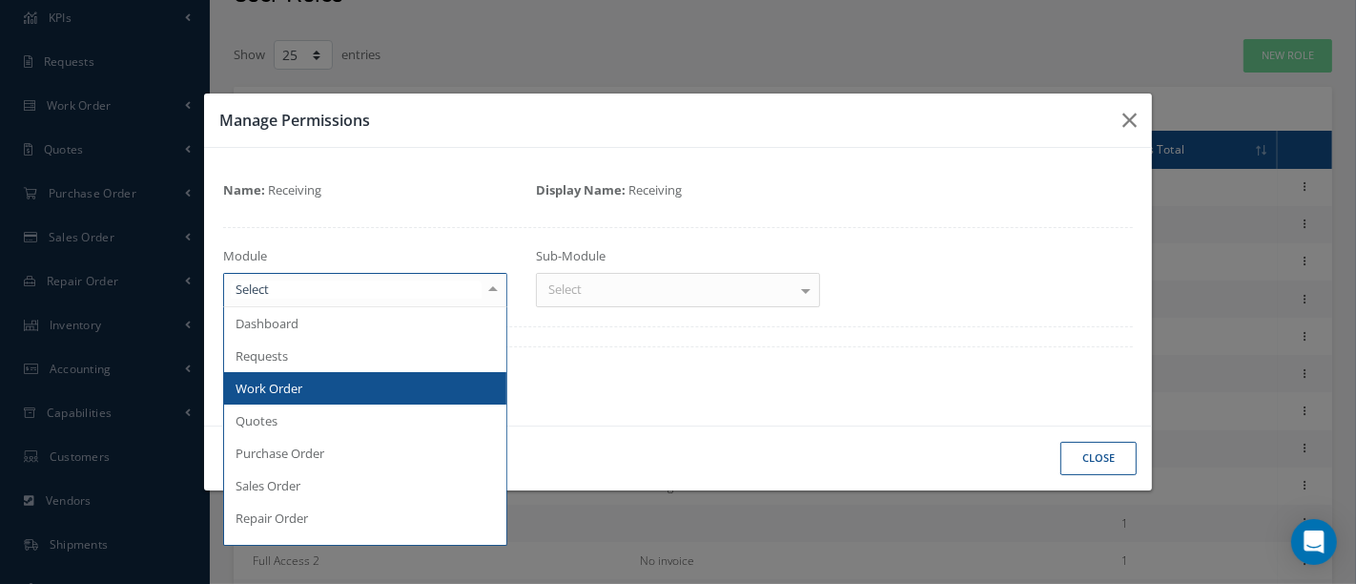
click at [322, 386] on span "Work Order" at bounding box center [365, 388] width 282 height 32
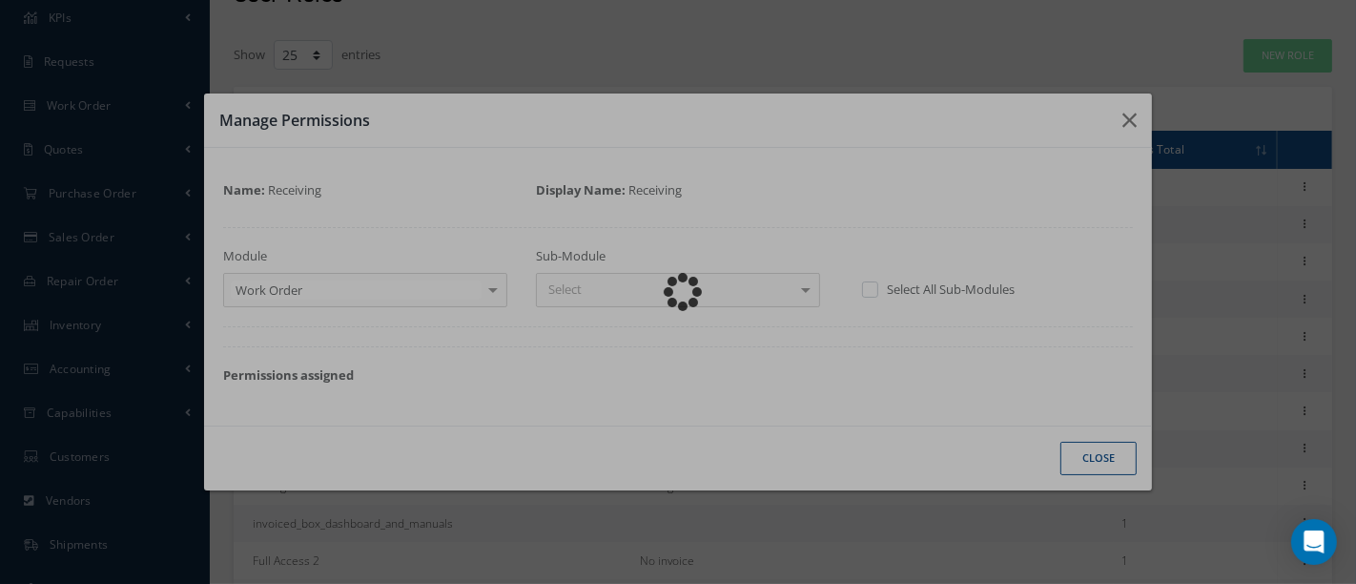
click at [678, 292] on div "Loading…" at bounding box center [678, 292] width 0 height 0
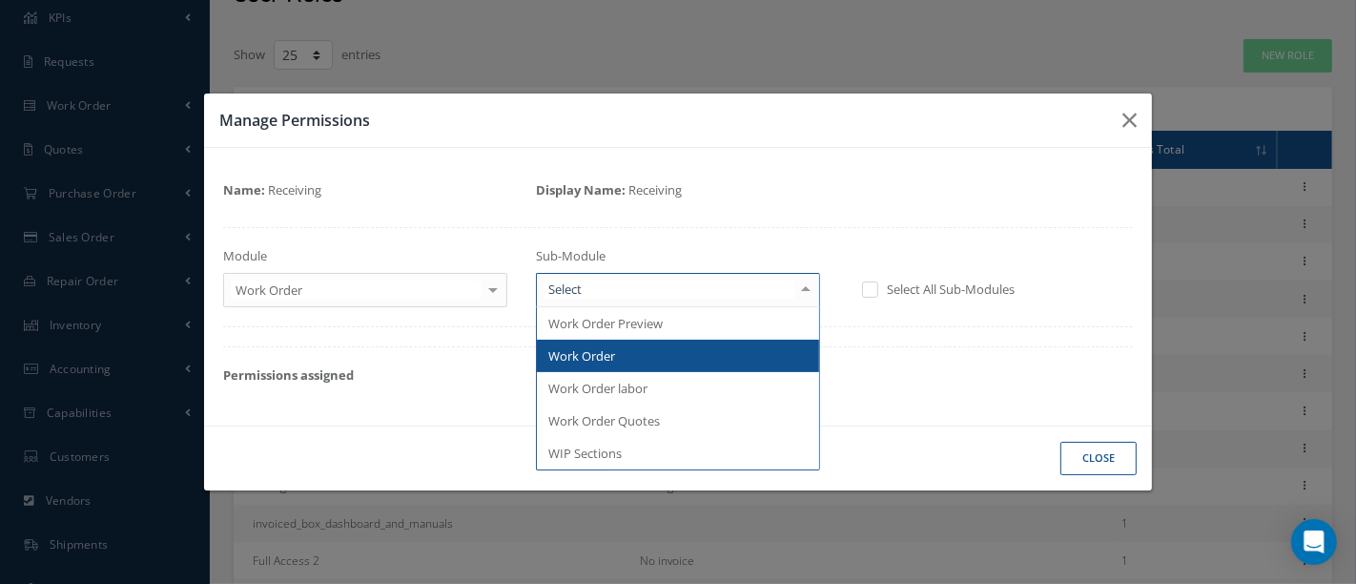
click at [811, 286] on div at bounding box center [806, 289] width 27 height 31
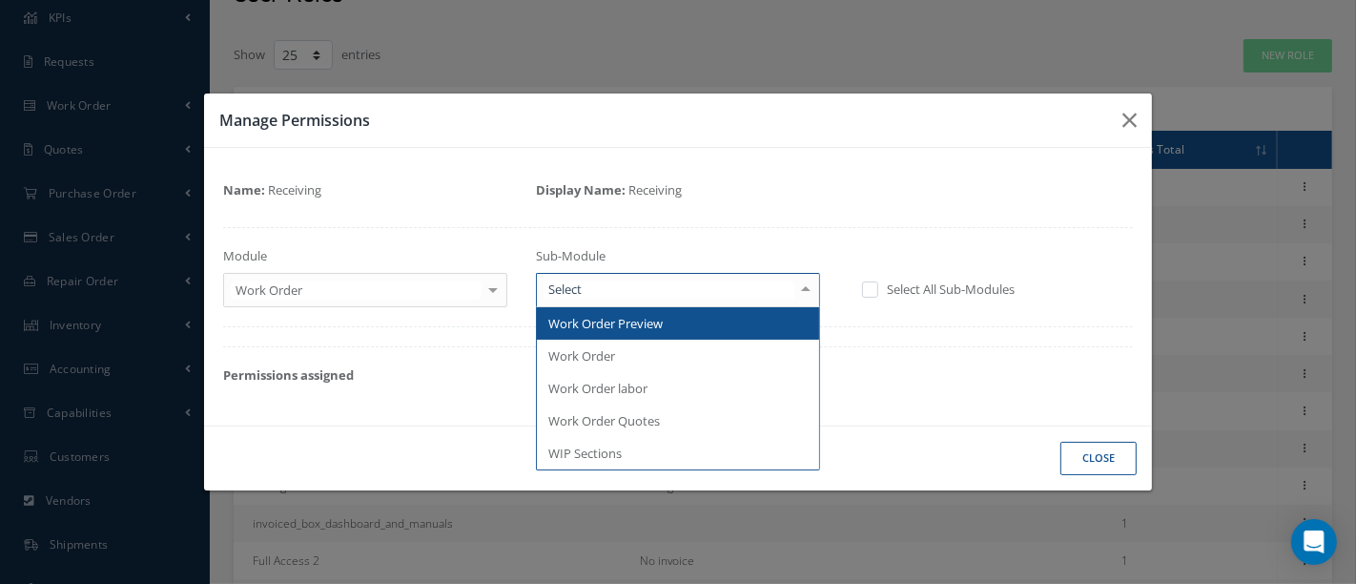
click at [672, 319] on span "Work Order Preview" at bounding box center [678, 323] width 282 height 32
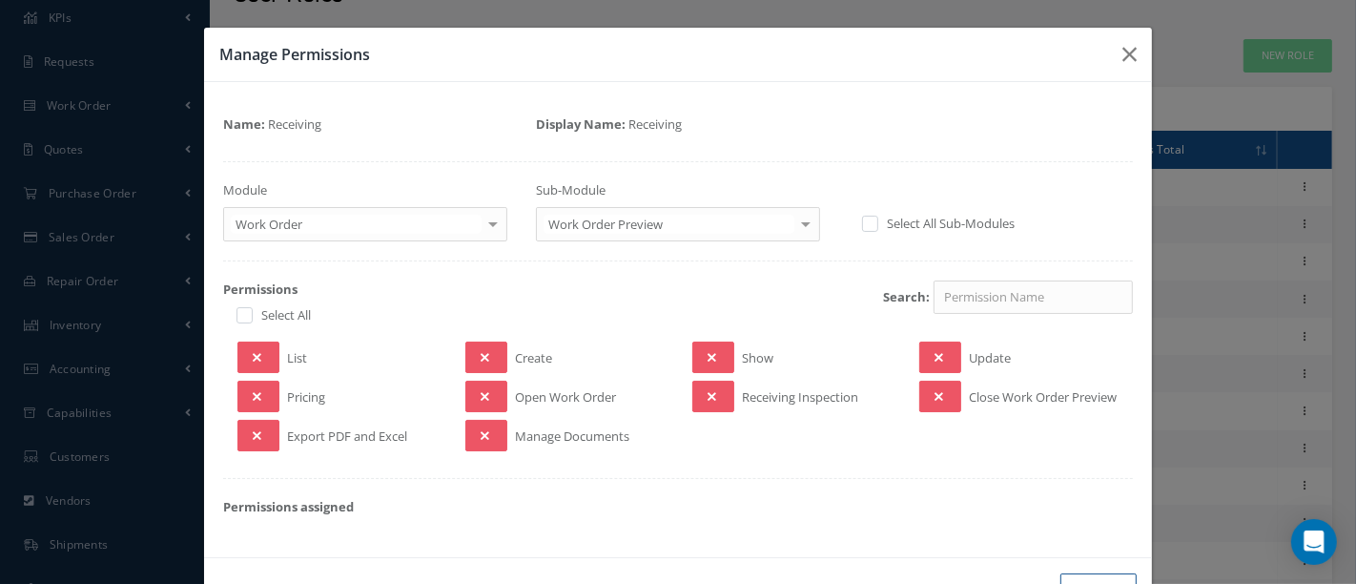
click at [297, 351] on span "List" at bounding box center [297, 361] width 20 height 24
click at [269, 355] on button at bounding box center [259, 356] width 42 height 31
click at [483, 347] on button at bounding box center [486, 356] width 42 height 31
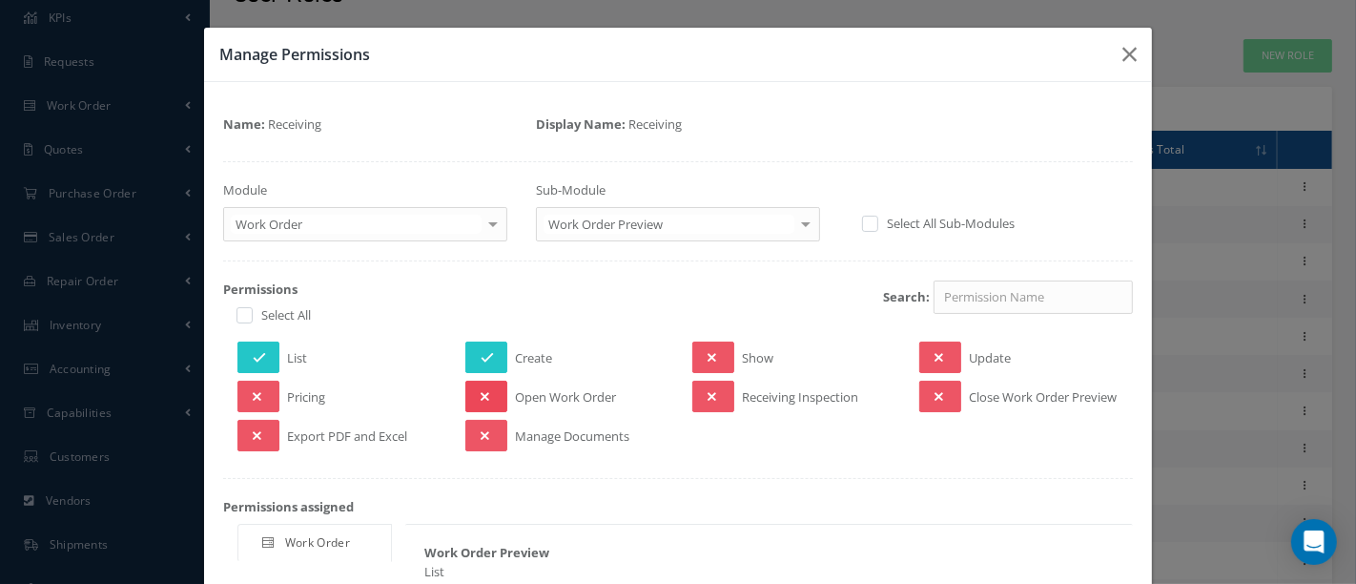
click at [471, 391] on button at bounding box center [486, 396] width 42 height 31
click at [481, 440] on icon at bounding box center [485, 435] width 9 height 13
click at [701, 362] on button at bounding box center [713, 356] width 42 height 31
click at [708, 390] on icon at bounding box center [712, 396] width 9 height 13
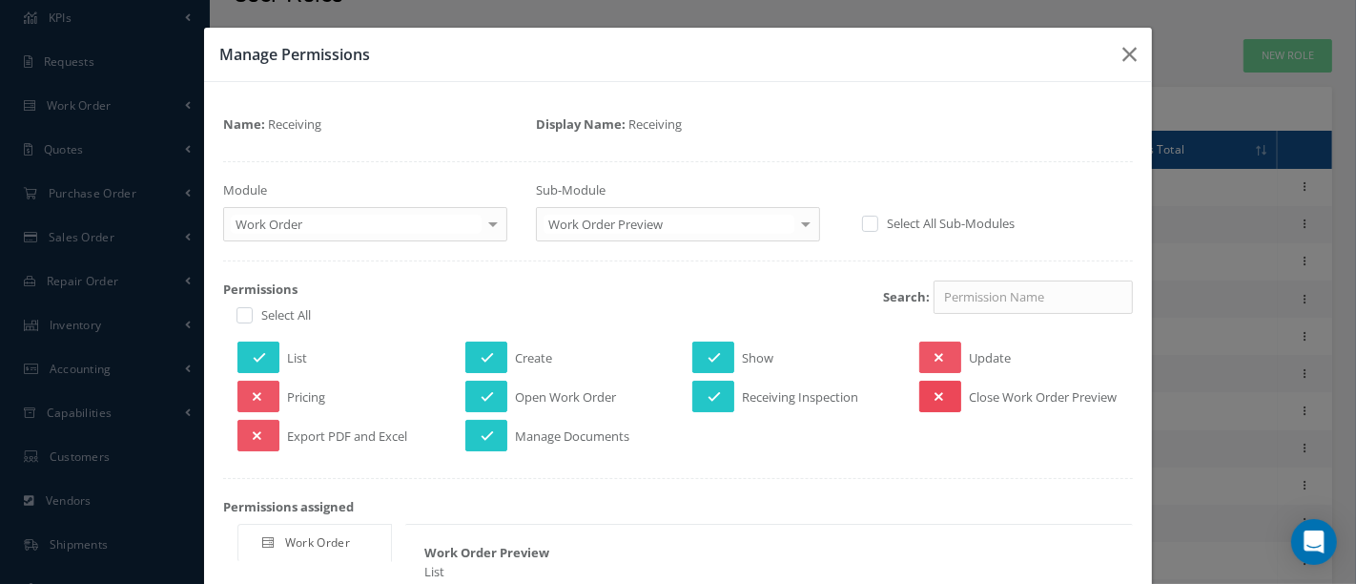
click at [935, 390] on icon at bounding box center [939, 396] width 9 height 13
click at [929, 347] on button at bounding box center [940, 356] width 42 height 31
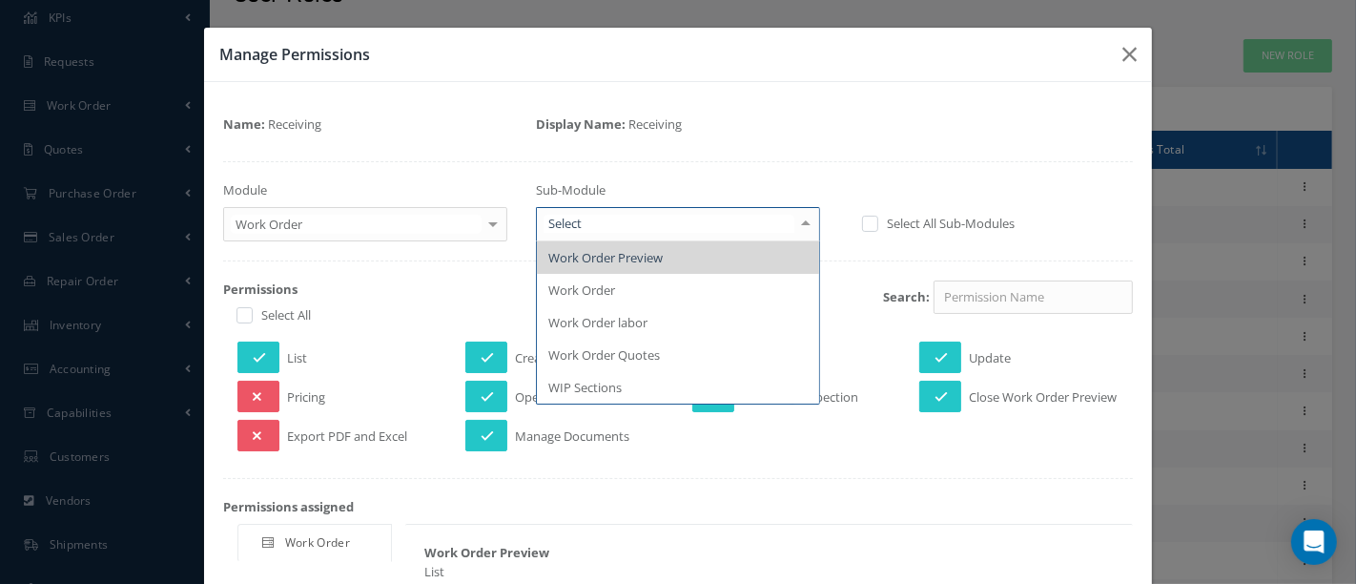
click at [795, 217] on div at bounding box center [806, 223] width 27 height 31
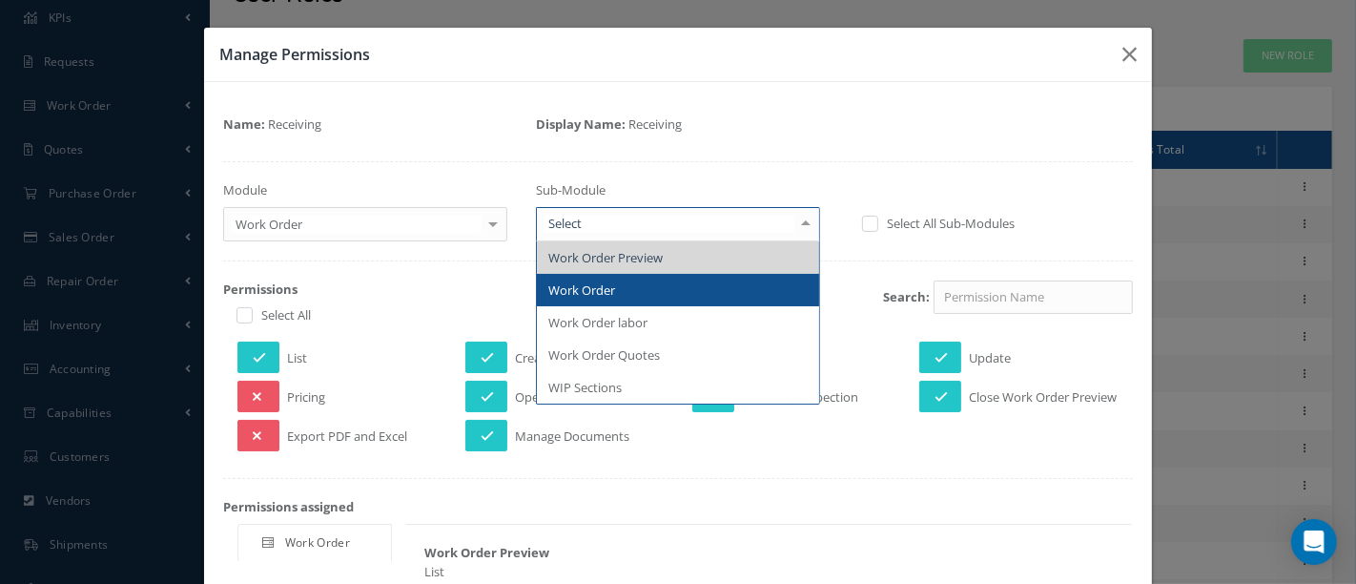
click at [617, 287] on span "Work Order" at bounding box center [678, 290] width 282 height 32
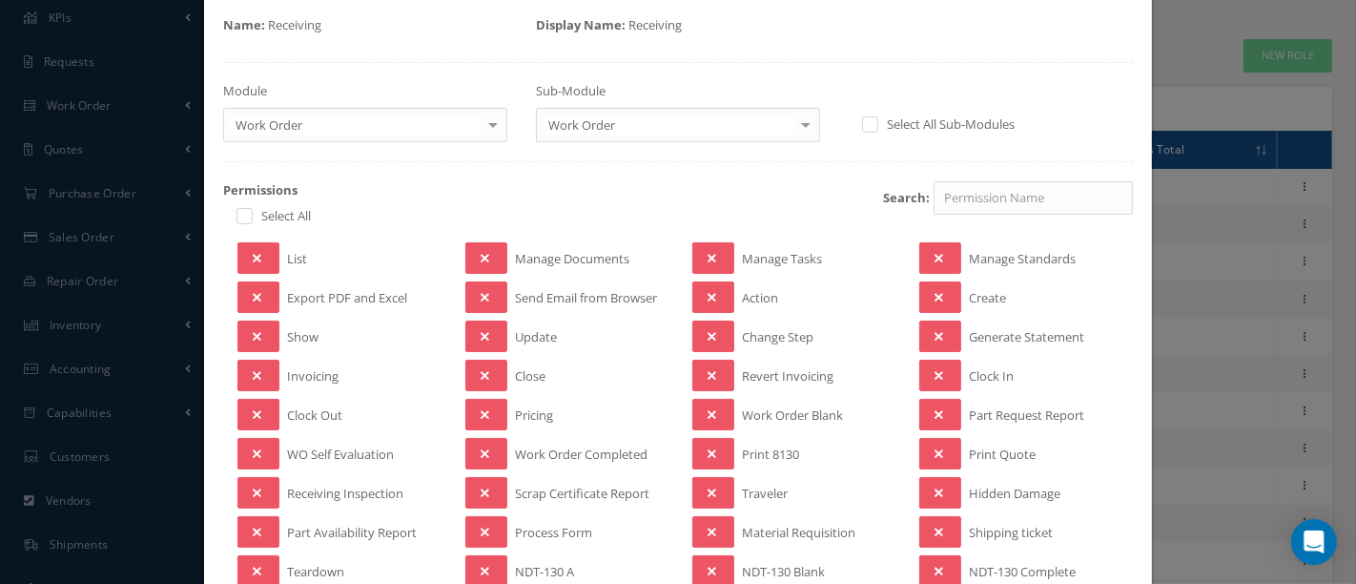
scroll to position [212, 0]
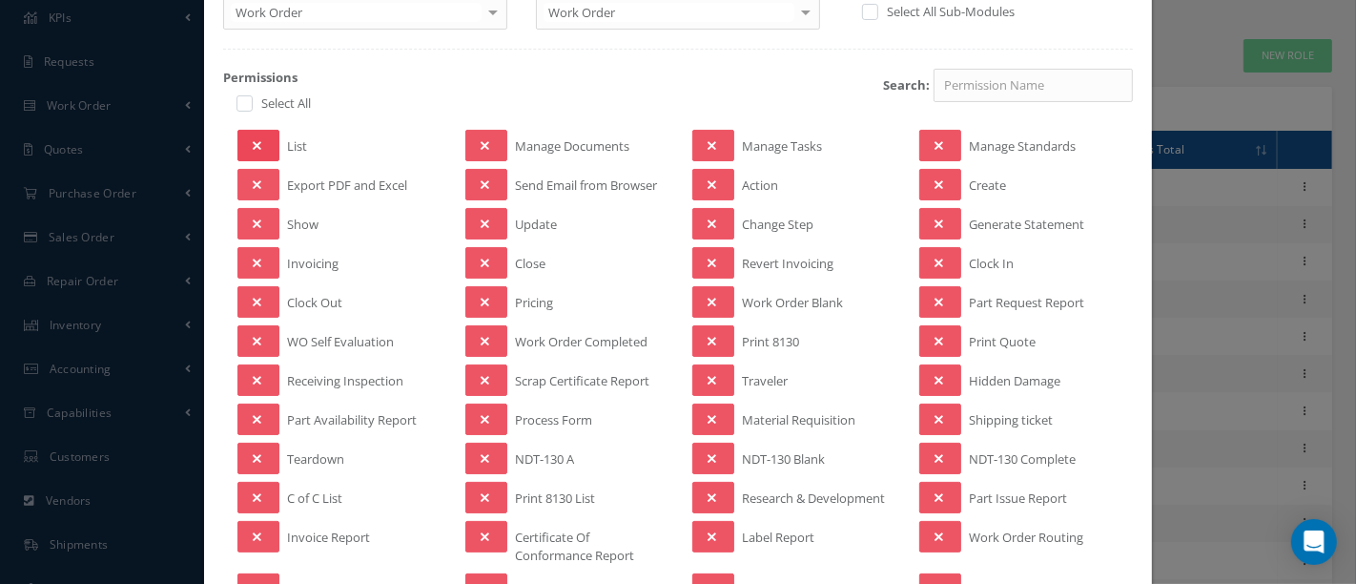
click at [256, 144] on icon at bounding box center [257, 145] width 9 height 13
click at [259, 209] on button at bounding box center [259, 223] width 42 height 31
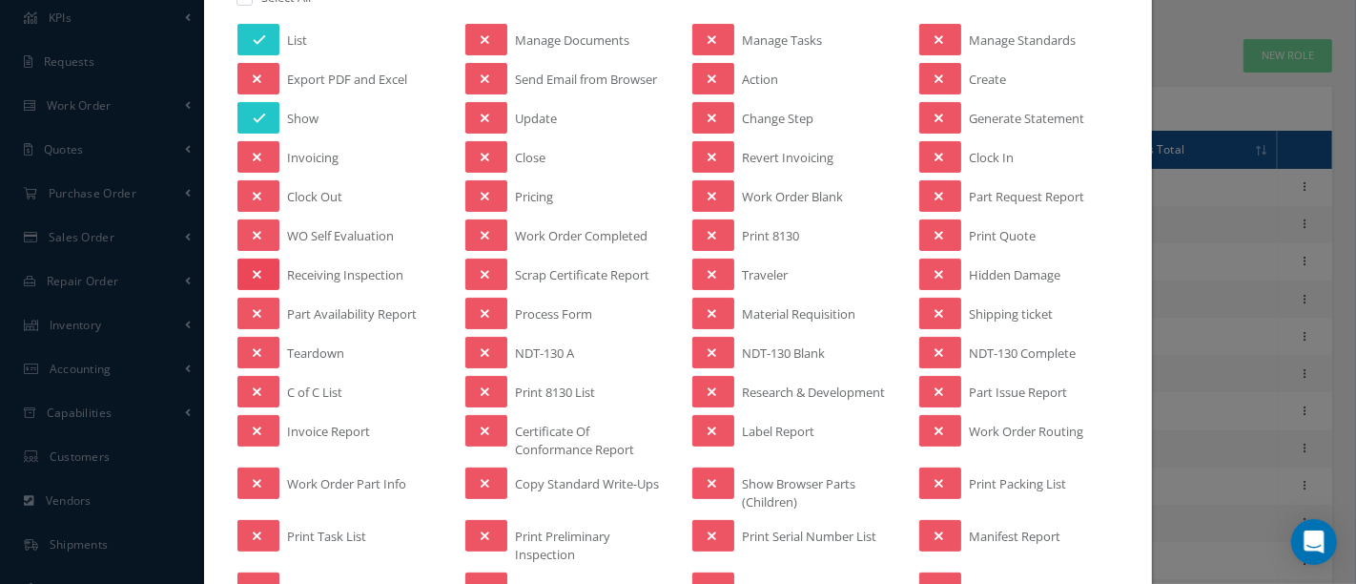
click at [254, 268] on icon at bounding box center [257, 274] width 9 height 13
click at [256, 346] on icon at bounding box center [257, 352] width 9 height 13
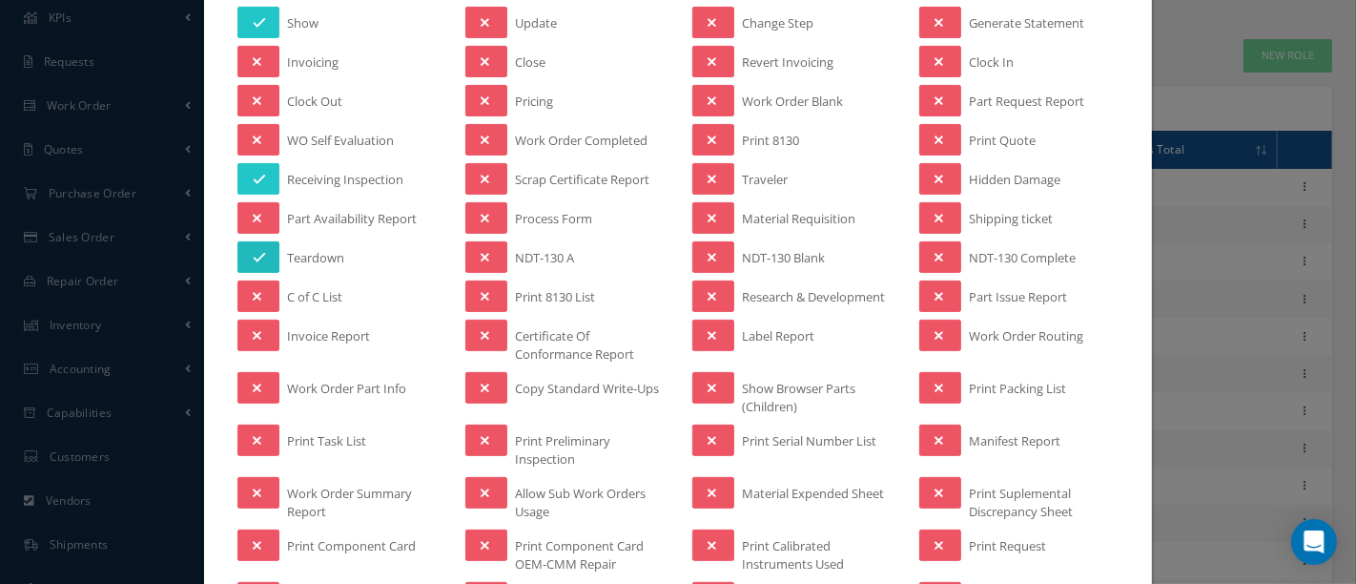
scroll to position [423, 0]
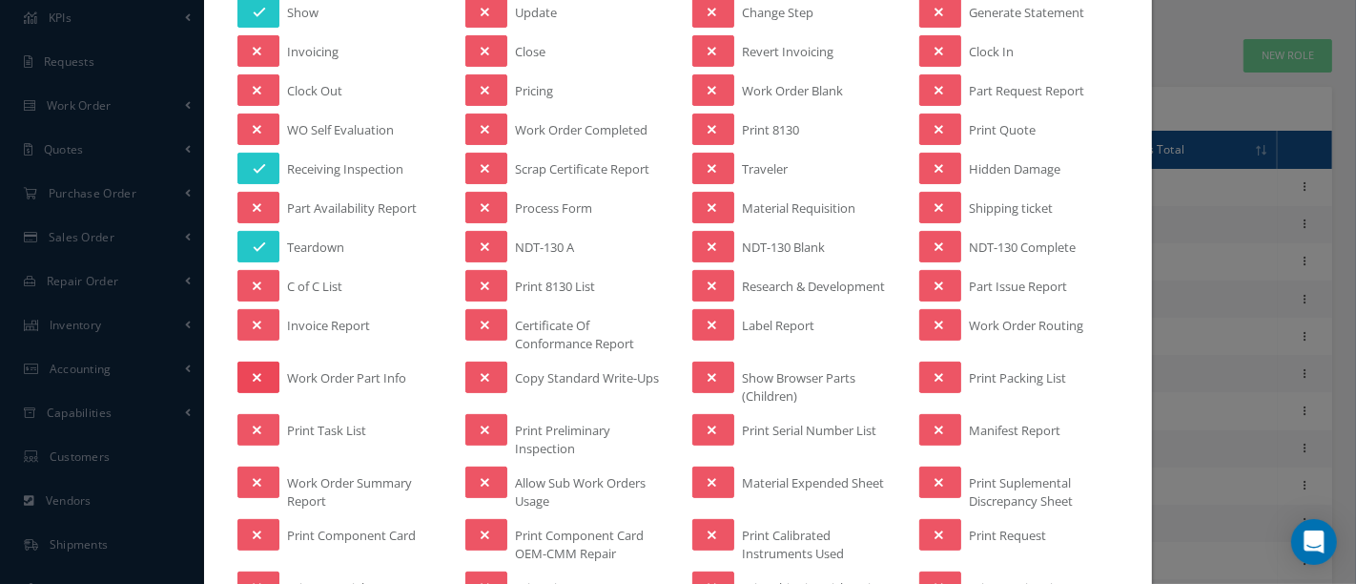
click at [254, 371] on icon at bounding box center [257, 377] width 9 height 13
click at [256, 371] on icon at bounding box center [259, 377] width 13 height 13
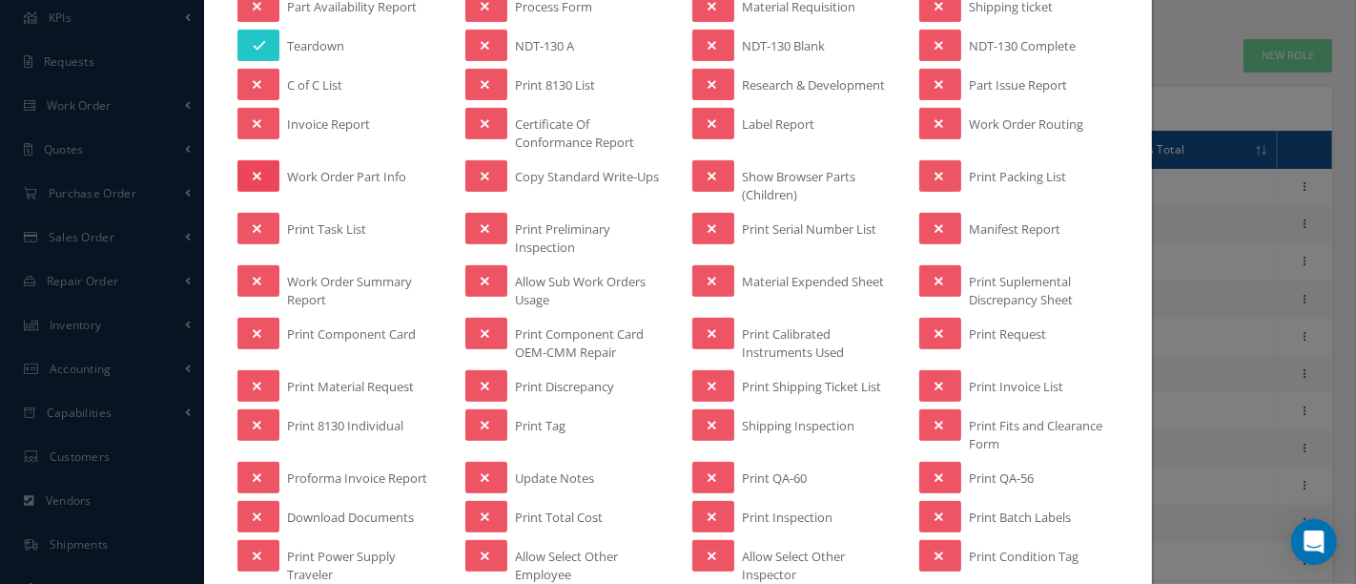
scroll to position [635, 0]
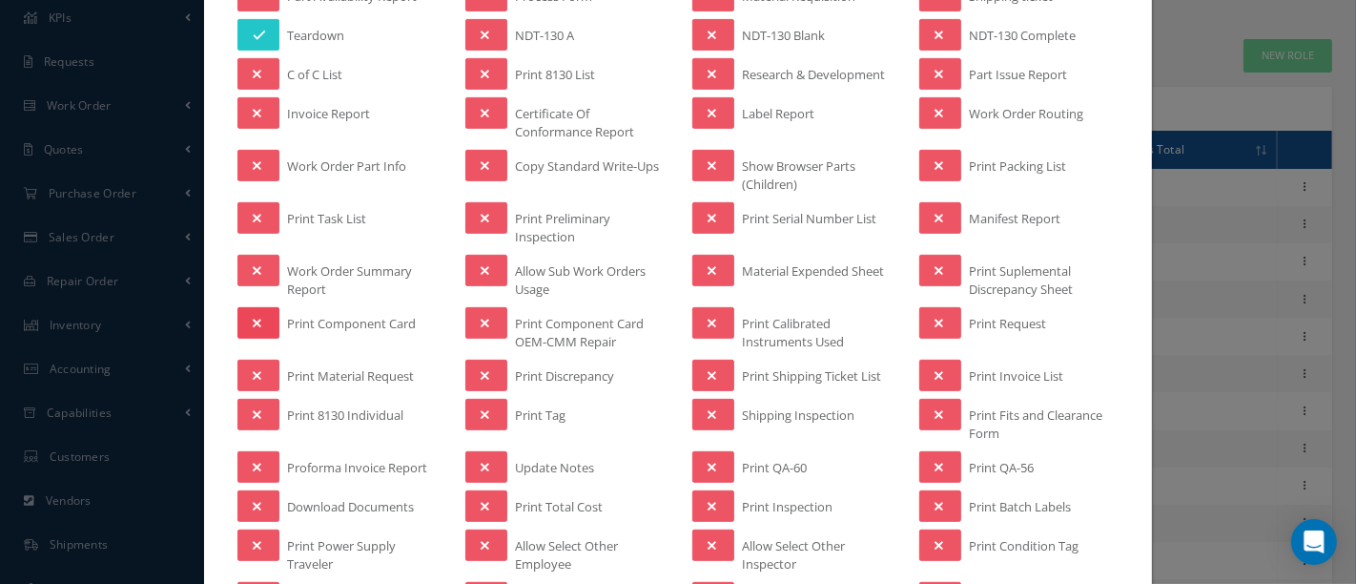
click at [255, 317] on icon at bounding box center [257, 323] width 9 height 13
click at [272, 372] on button at bounding box center [259, 375] width 42 height 31
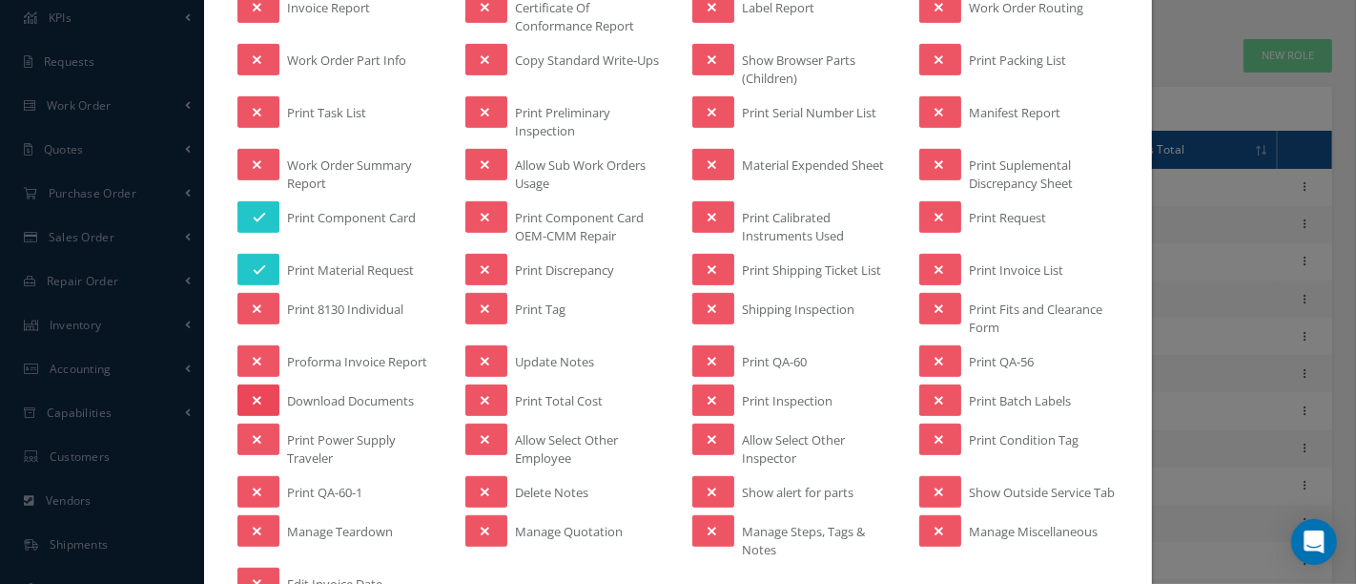
click at [256, 394] on icon at bounding box center [257, 400] width 9 height 13
click at [253, 433] on icon at bounding box center [257, 439] width 9 height 13
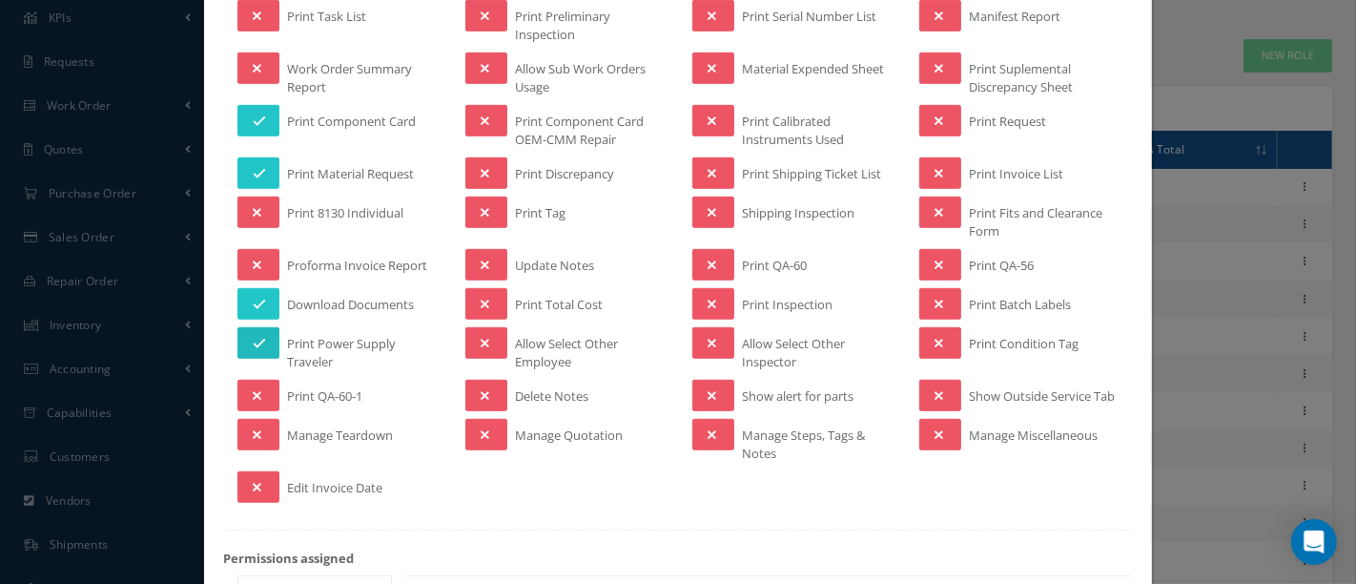
scroll to position [847, 0]
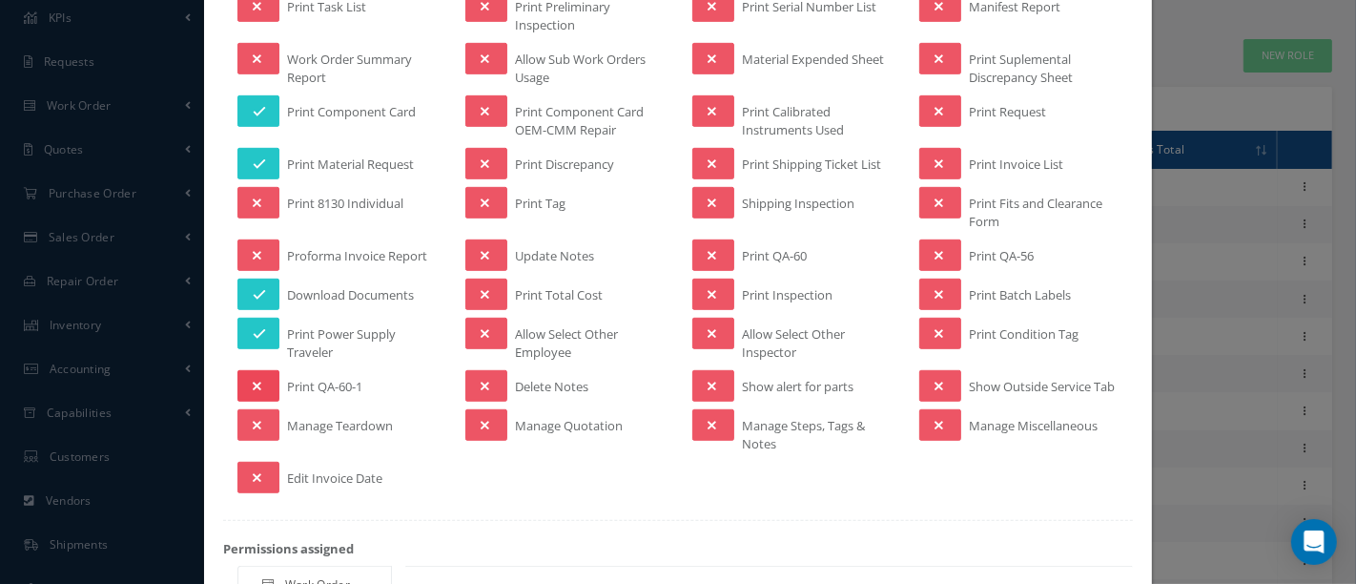
click at [257, 380] on icon at bounding box center [257, 386] width 9 height 13
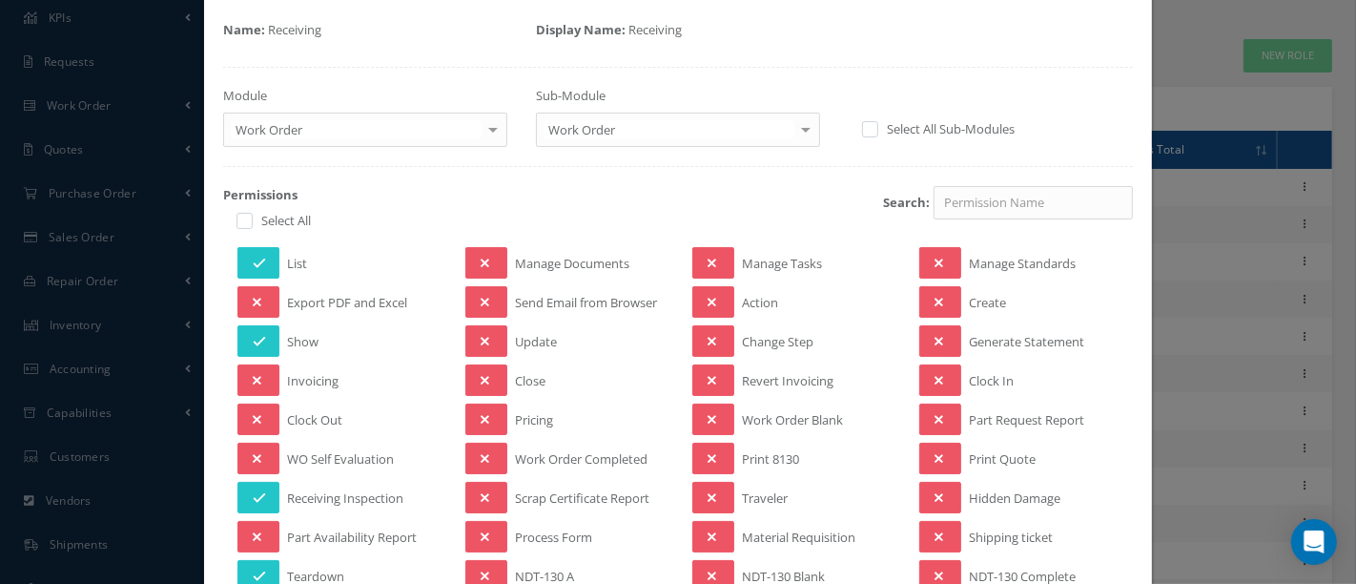
scroll to position [106, 0]
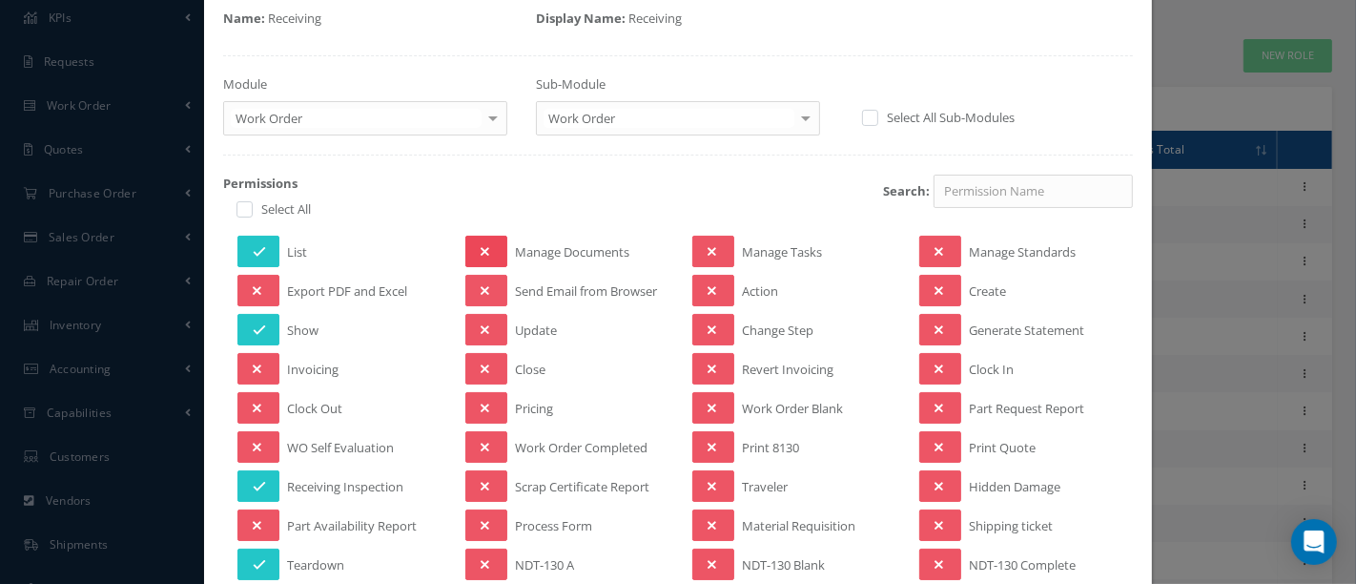
click at [486, 250] on button at bounding box center [486, 251] width 42 height 31
click at [481, 284] on icon at bounding box center [485, 290] width 9 height 13
click at [471, 320] on button at bounding box center [486, 329] width 42 height 31
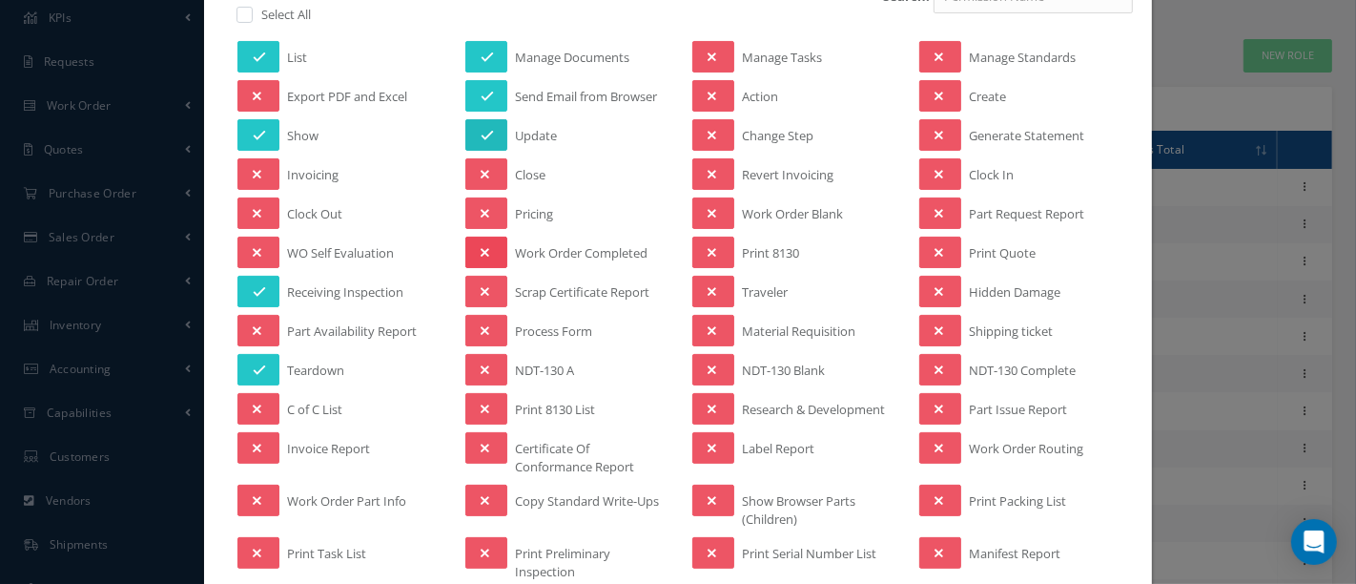
scroll to position [318, 0]
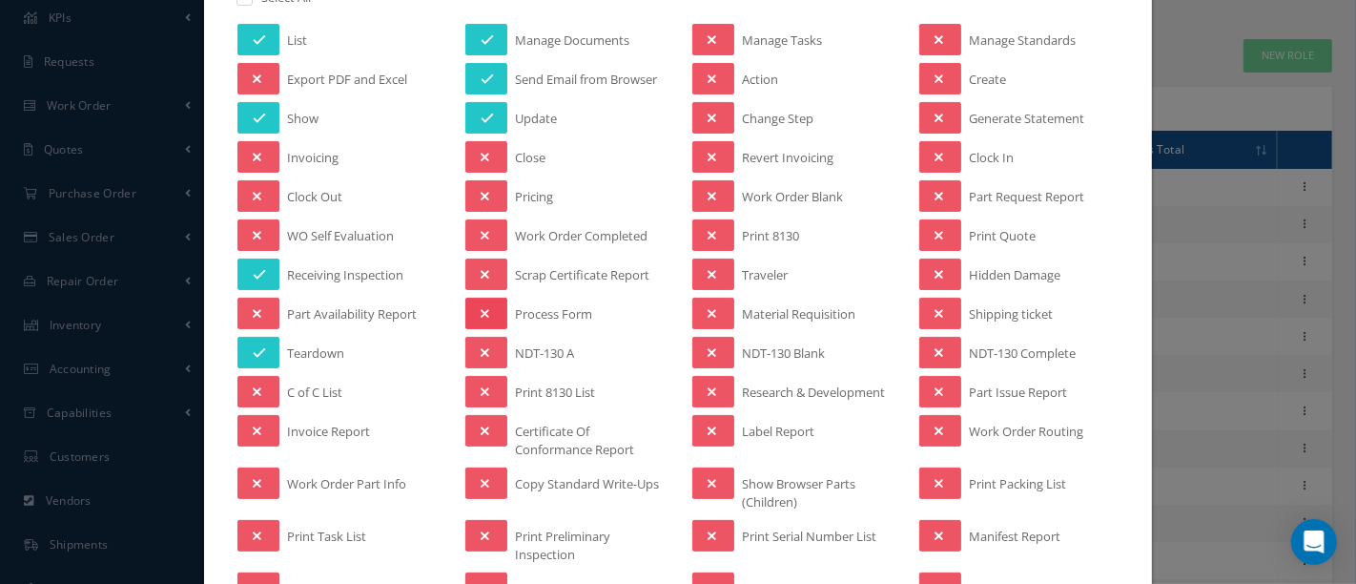
click at [475, 300] on button at bounding box center [486, 313] width 42 height 31
click at [481, 346] on icon at bounding box center [485, 352] width 9 height 13
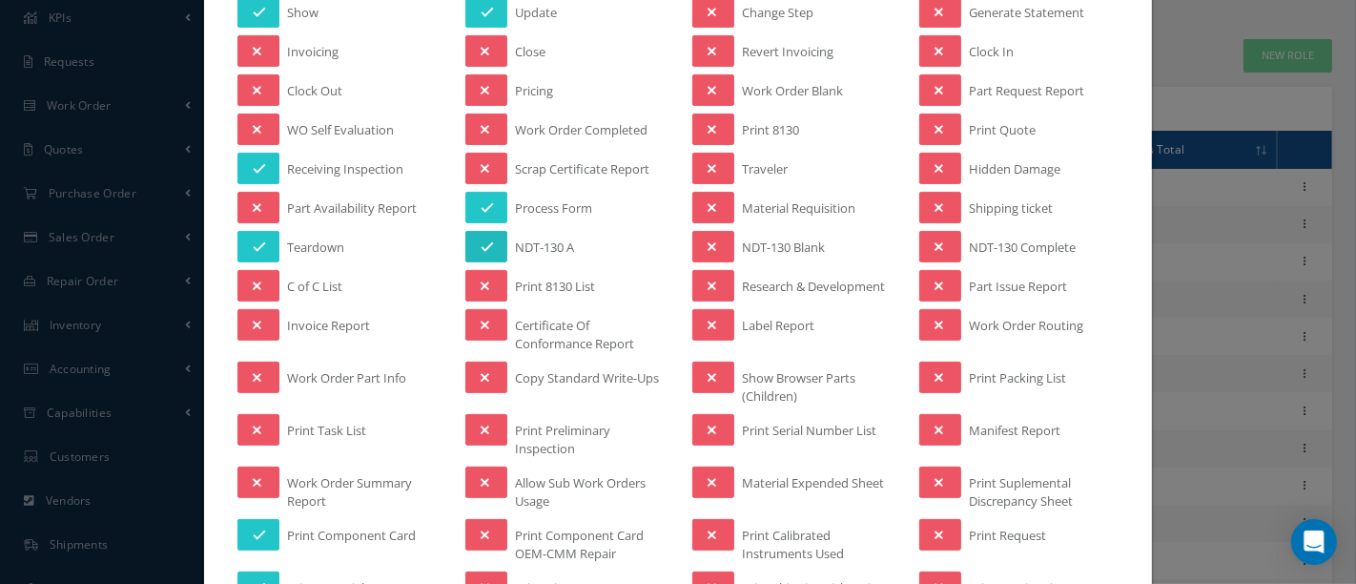
scroll to position [529, 0]
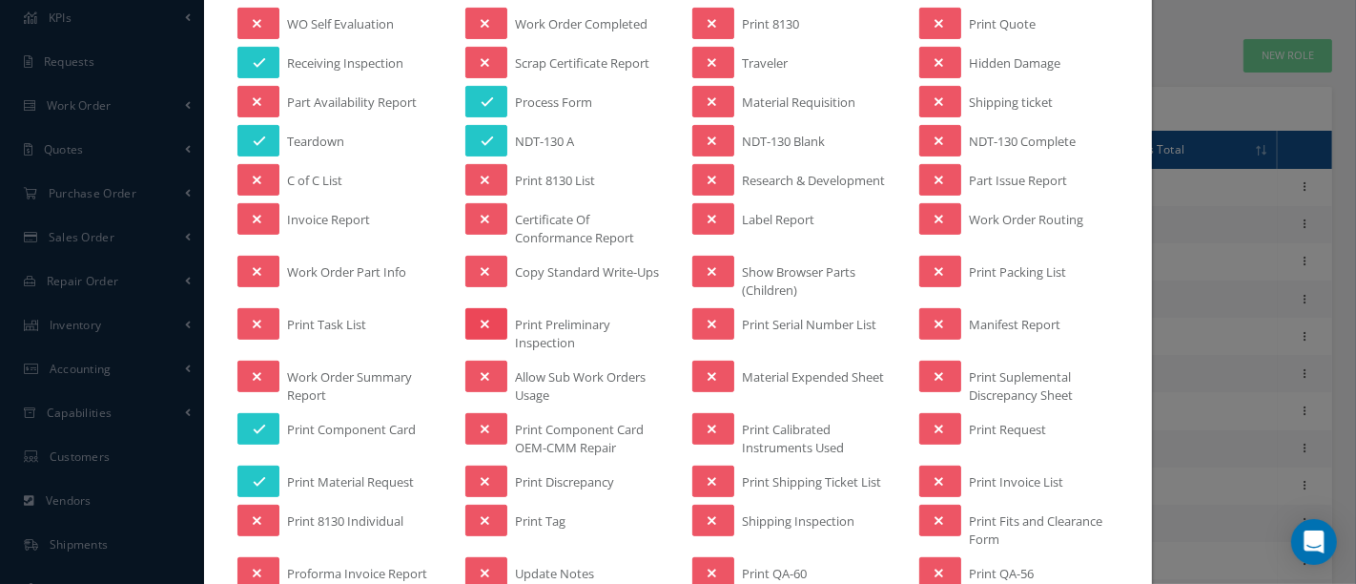
click at [481, 320] on icon at bounding box center [485, 324] width 9 height 13
click at [480, 430] on button at bounding box center [486, 428] width 42 height 31
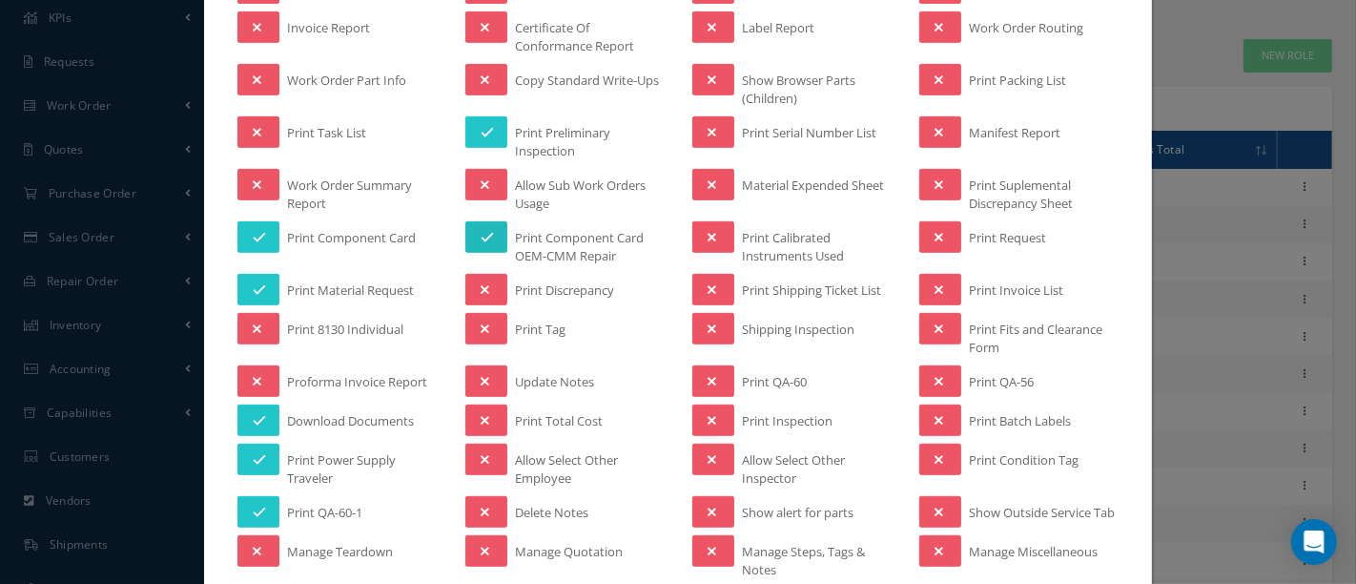
scroll to position [741, 0]
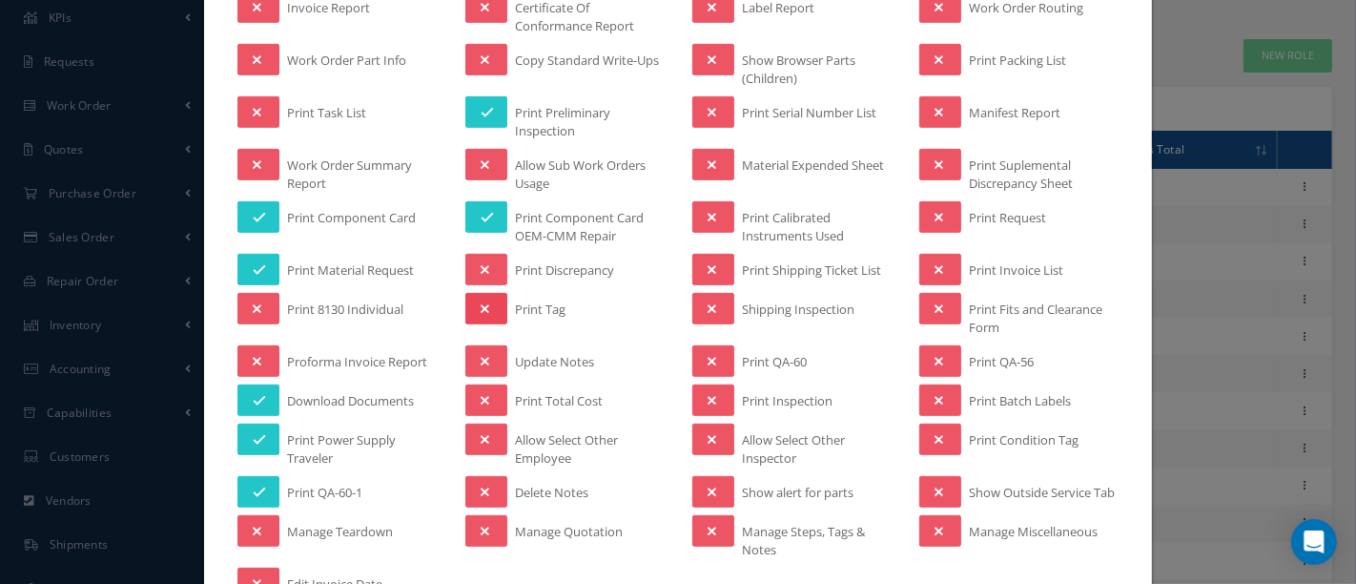
click at [481, 302] on icon at bounding box center [485, 308] width 9 height 13
click at [708, 394] on icon at bounding box center [712, 400] width 9 height 13
click at [708, 355] on icon at bounding box center [712, 361] width 9 height 13
click at [708, 204] on button at bounding box center [713, 216] width 42 height 31
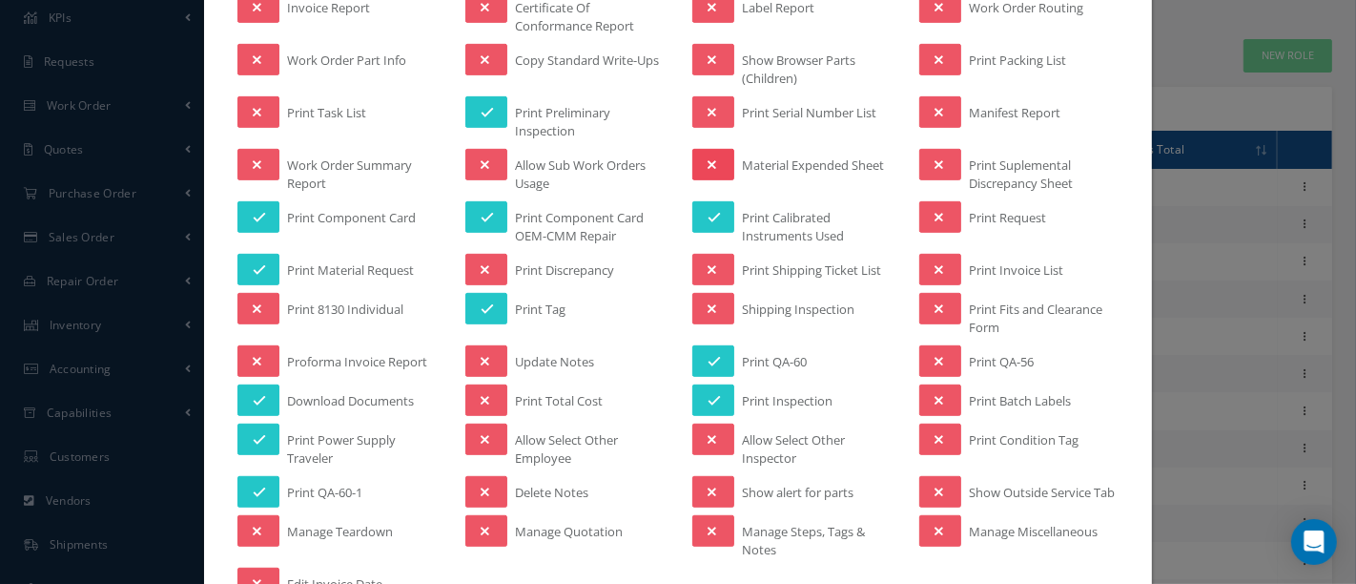
click at [719, 156] on button at bounding box center [713, 164] width 42 height 31
click at [708, 106] on icon at bounding box center [712, 112] width 9 height 13
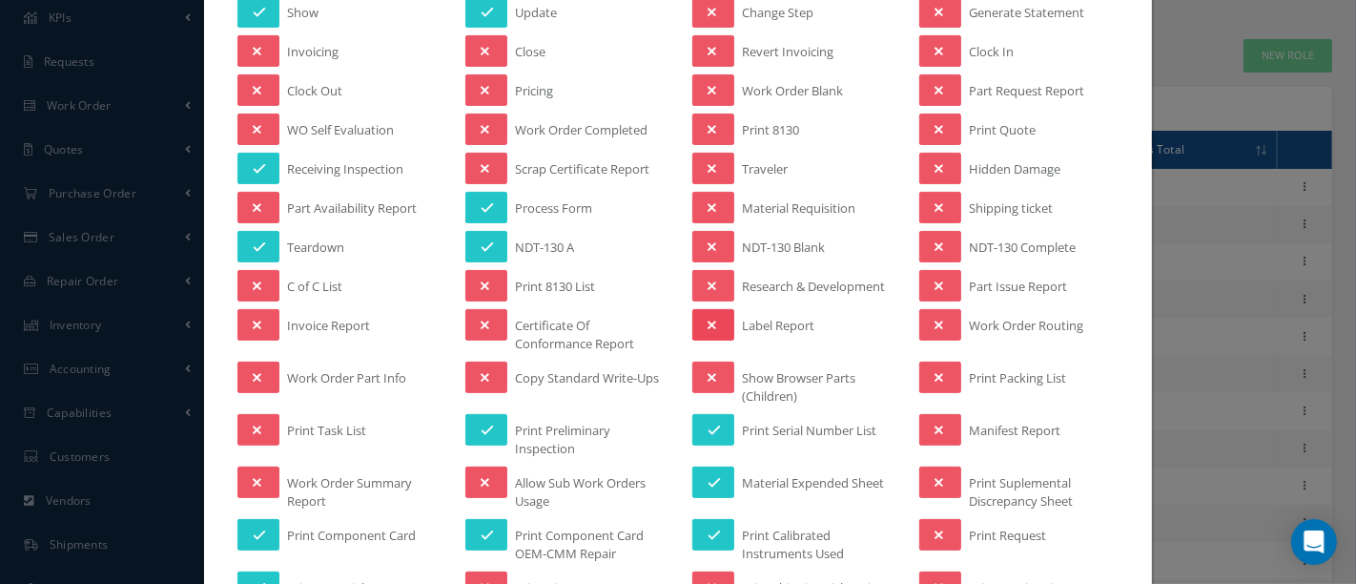
click at [708, 319] on icon at bounding box center [712, 325] width 9 height 13
click at [708, 232] on button at bounding box center [713, 246] width 42 height 31
click at [707, 270] on button at bounding box center [713, 285] width 42 height 31
click at [708, 201] on icon at bounding box center [712, 207] width 9 height 13
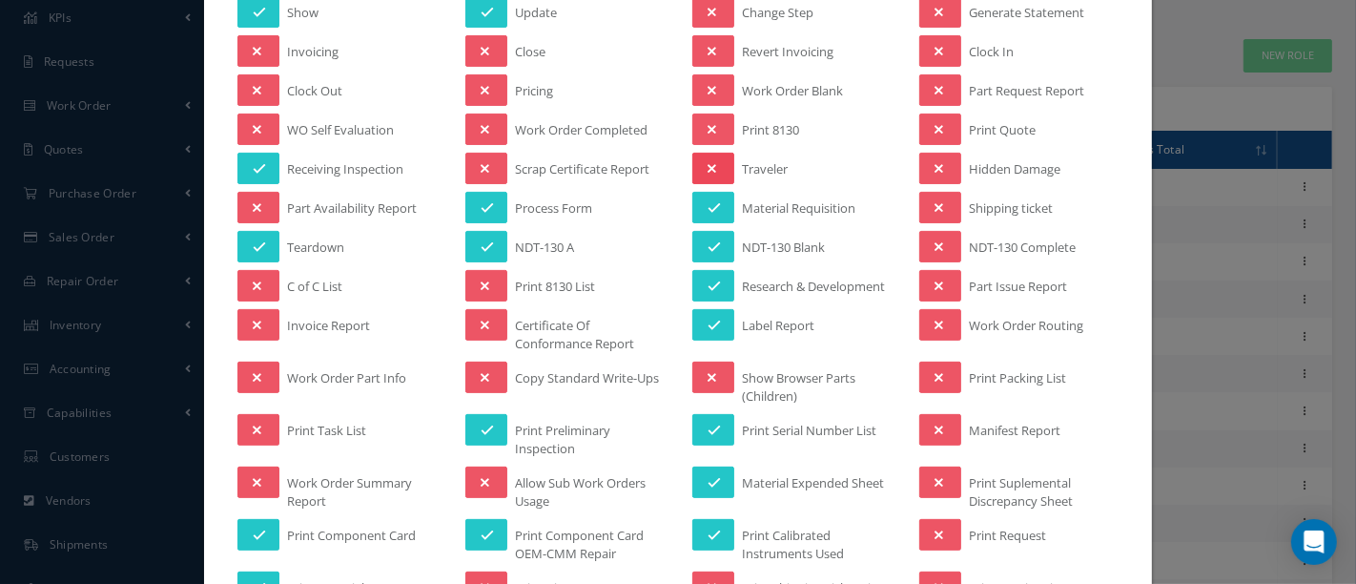
click at [708, 162] on icon at bounding box center [712, 168] width 9 height 13
click at [708, 83] on button at bounding box center [713, 89] width 42 height 31
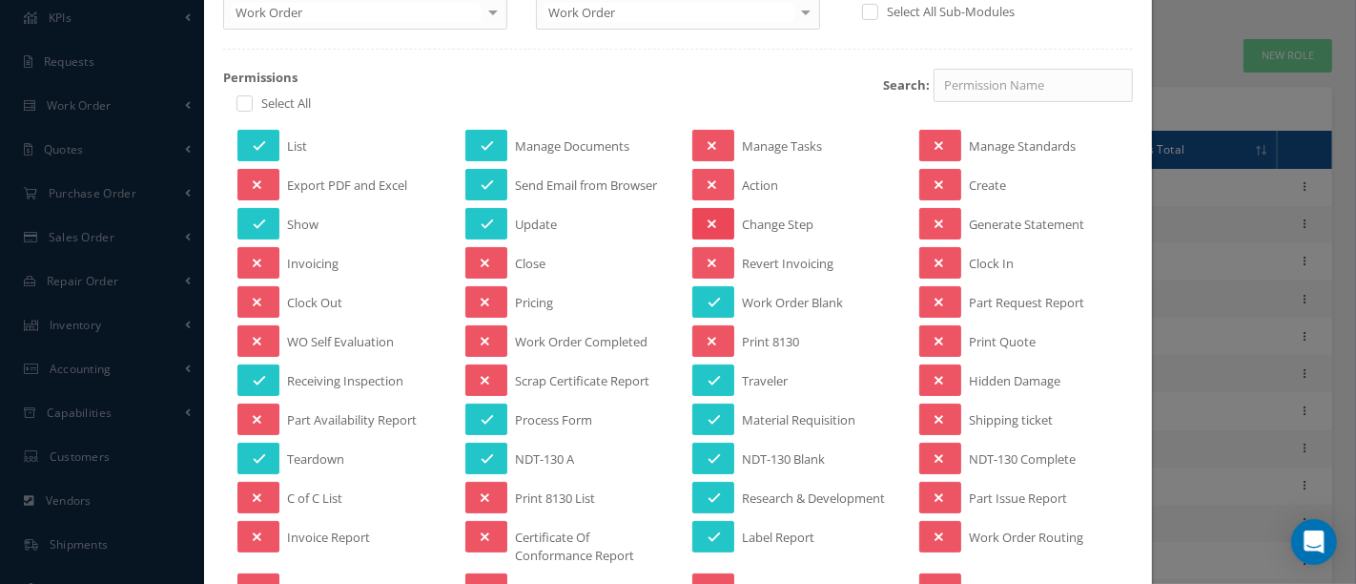
click at [693, 215] on button at bounding box center [713, 223] width 42 height 31
click at [708, 178] on icon at bounding box center [712, 184] width 9 height 13
click at [938, 181] on button at bounding box center [940, 184] width 42 height 31
click at [941, 369] on button at bounding box center [940, 379] width 42 height 31
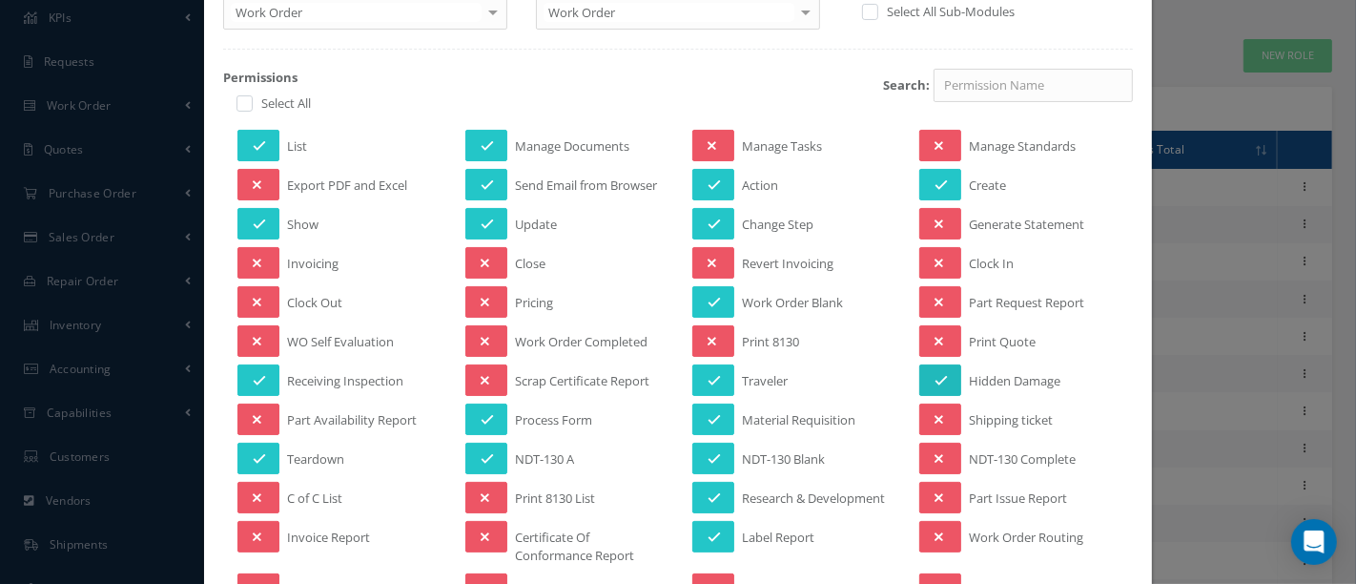
scroll to position [318, 0]
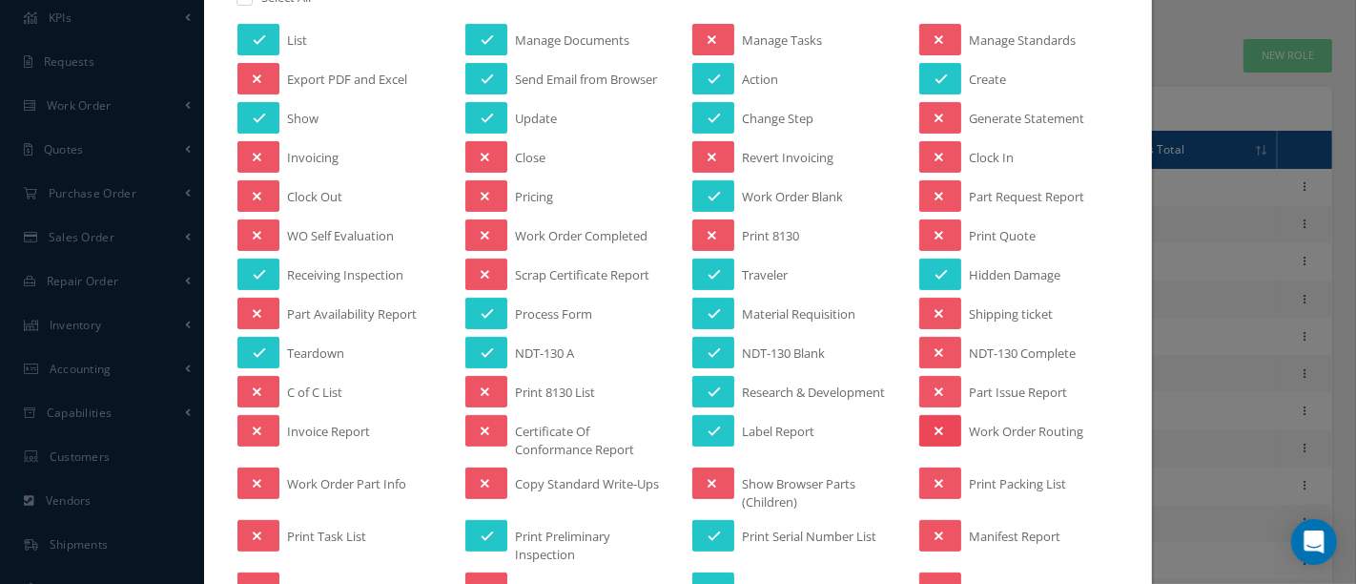
click at [944, 423] on button at bounding box center [940, 430] width 42 height 31
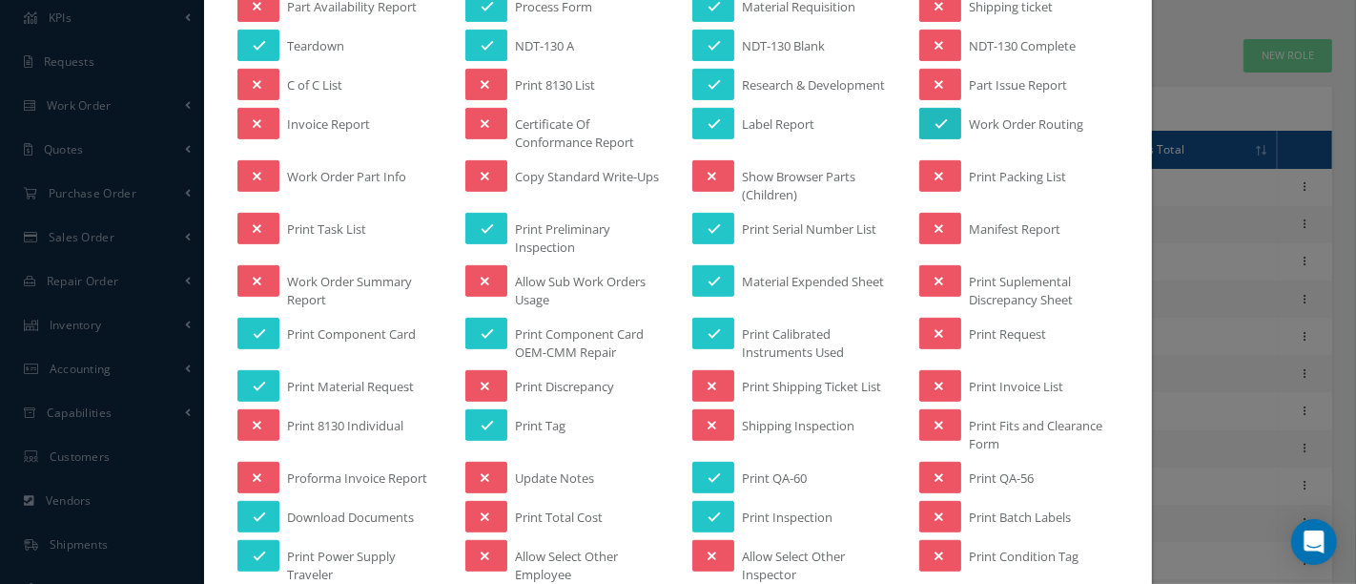
scroll to position [635, 0]
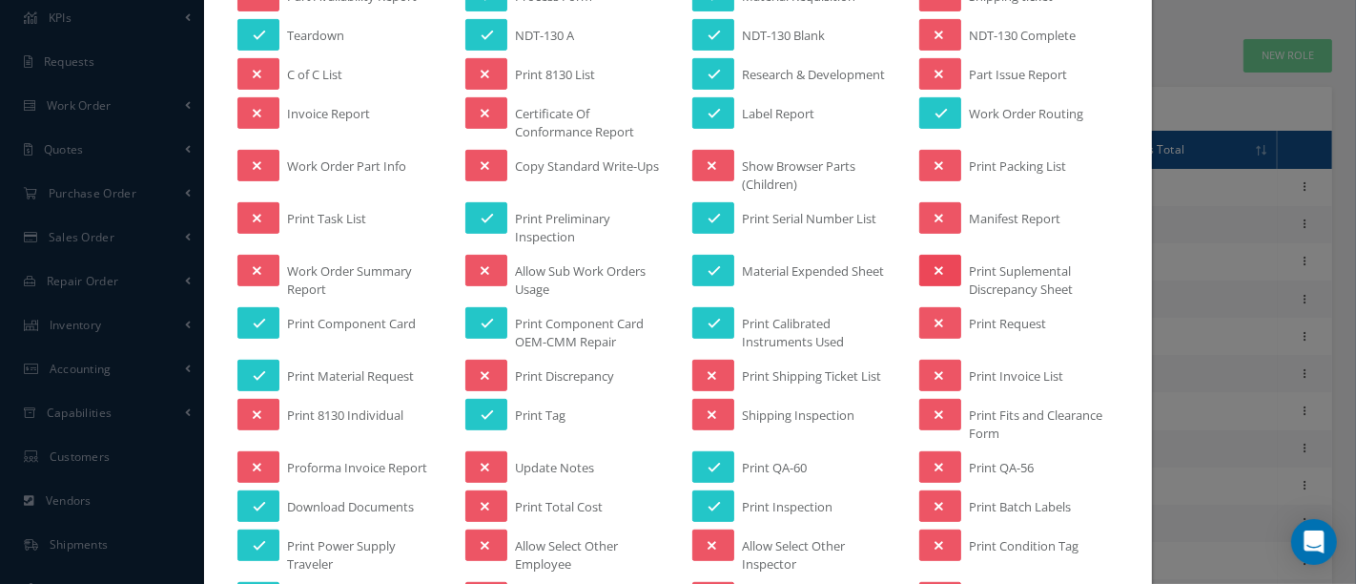
click at [935, 264] on icon at bounding box center [939, 270] width 9 height 13
click at [935, 408] on icon at bounding box center [939, 414] width 9 height 13
click at [935, 461] on icon at bounding box center [939, 467] width 9 height 13
click at [926, 490] on button at bounding box center [940, 505] width 42 height 31
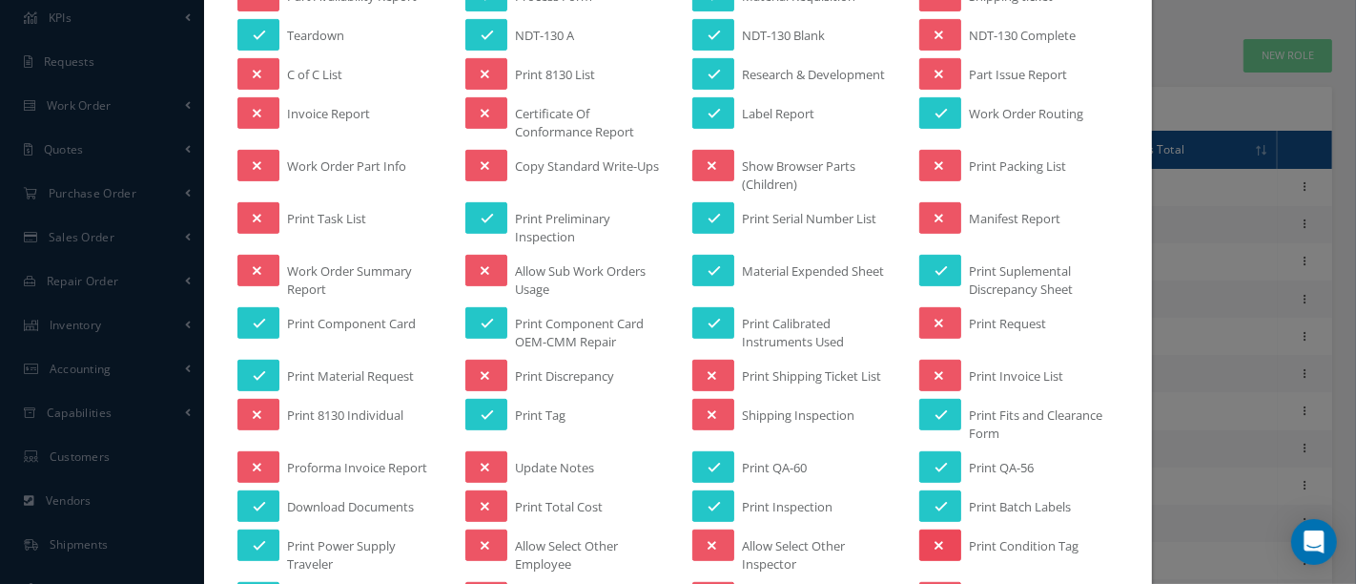
click at [941, 541] on button at bounding box center [940, 544] width 42 height 31
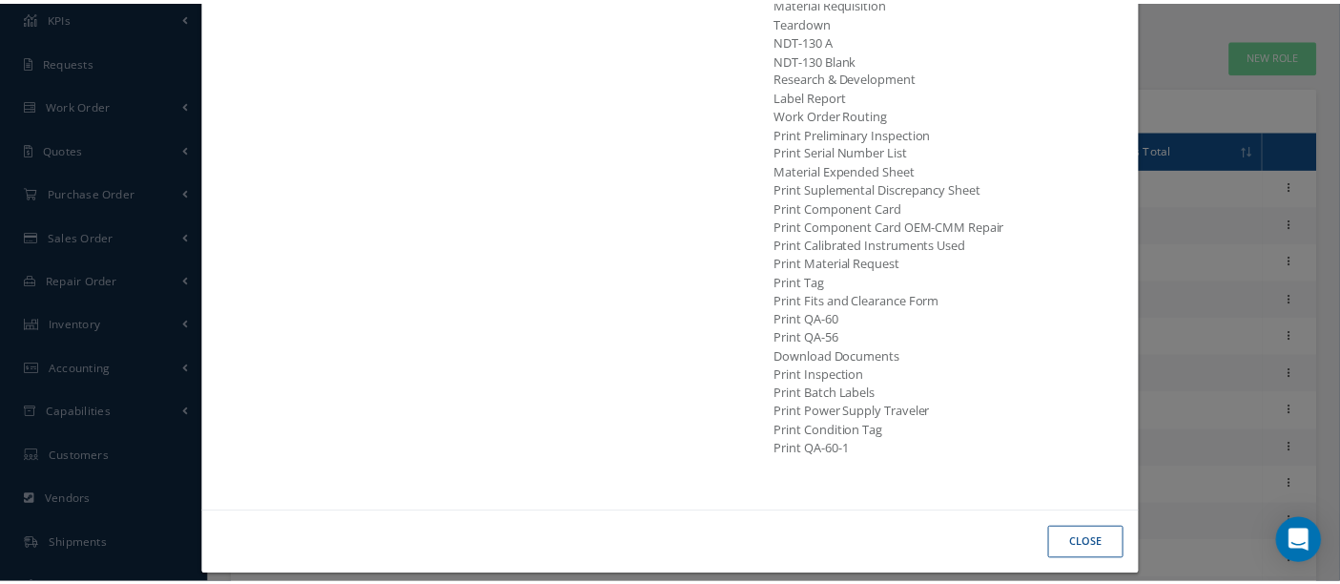
scroll to position [1722, 0]
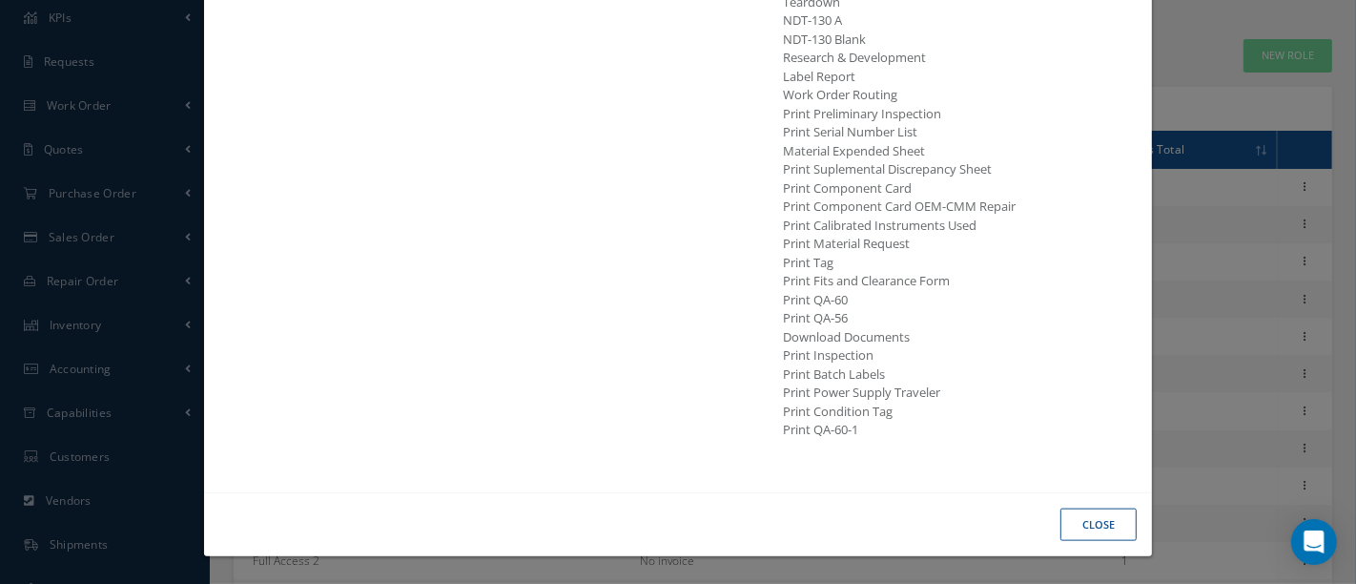
click at [1077, 524] on button "Close" at bounding box center [1099, 524] width 76 height 33
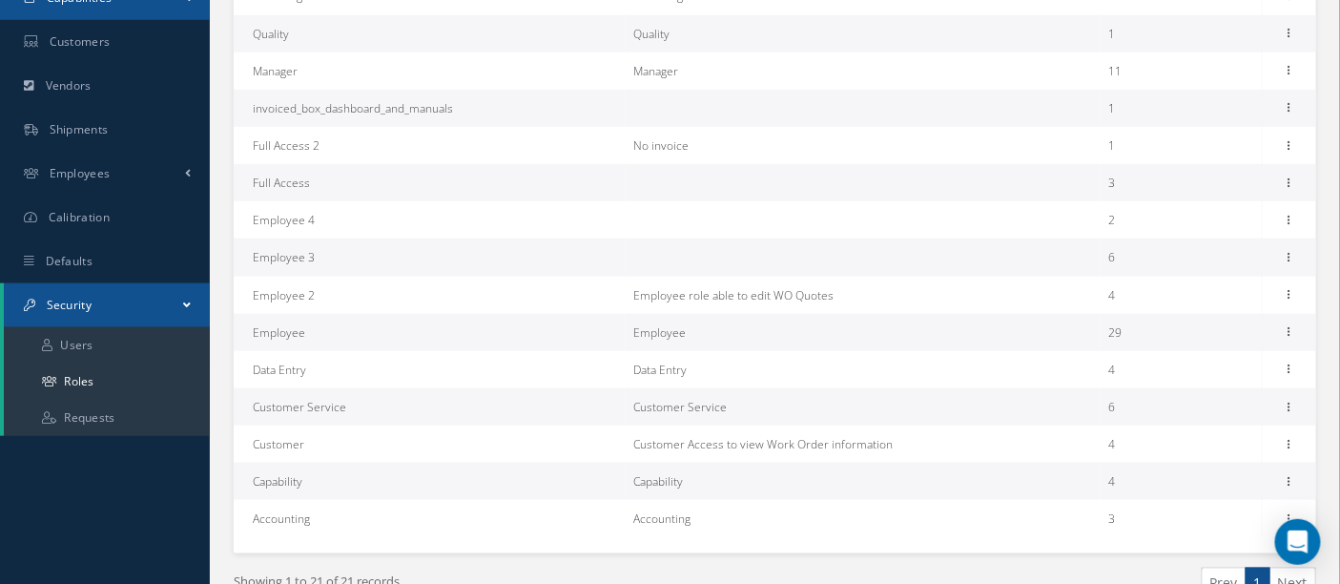
scroll to position [529, 0]
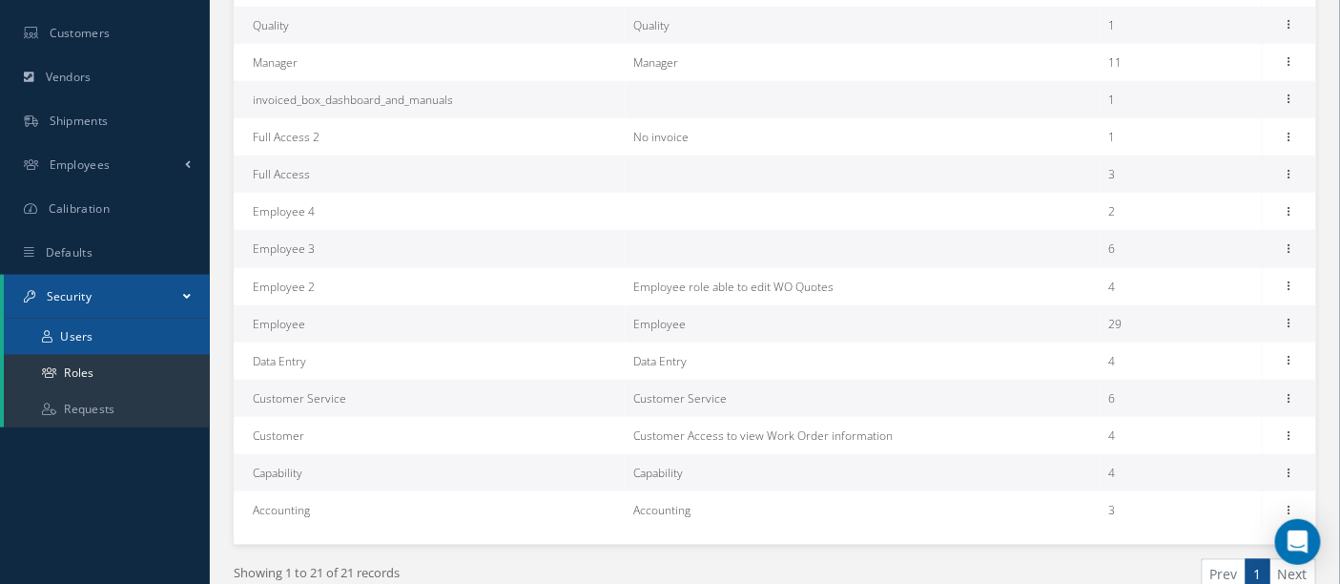
click at [77, 341] on link "Users" at bounding box center [107, 337] width 206 height 36
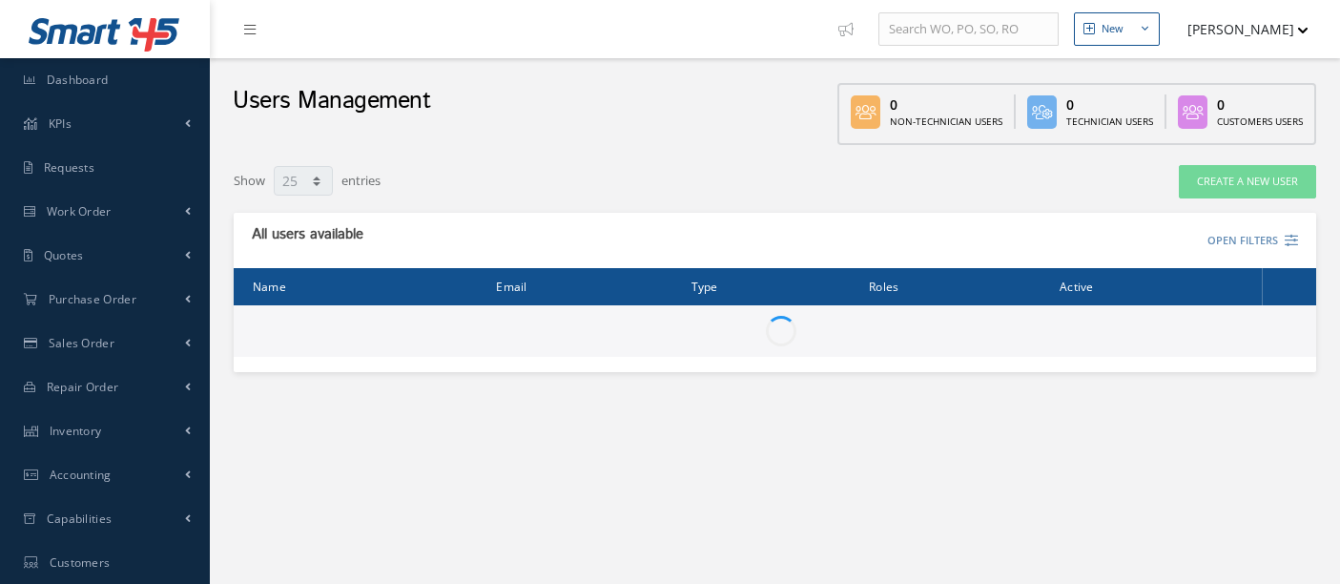
select select "25"
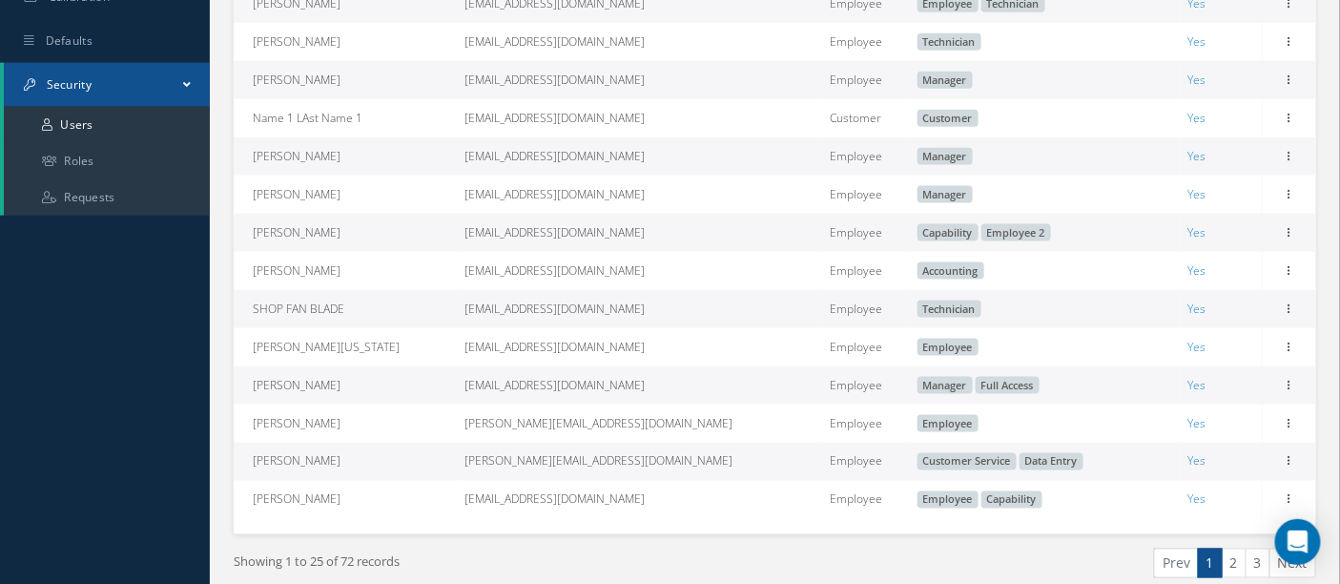
scroll to position [837, 0]
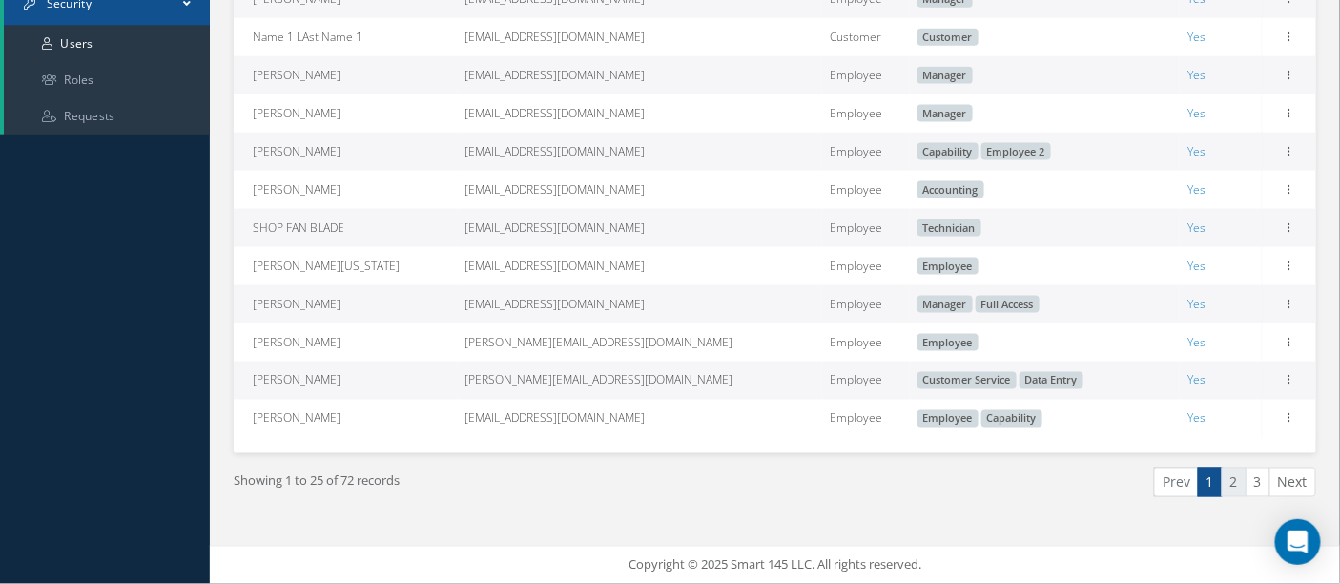
click at [1240, 473] on link "2" at bounding box center [1234, 482] width 25 height 30
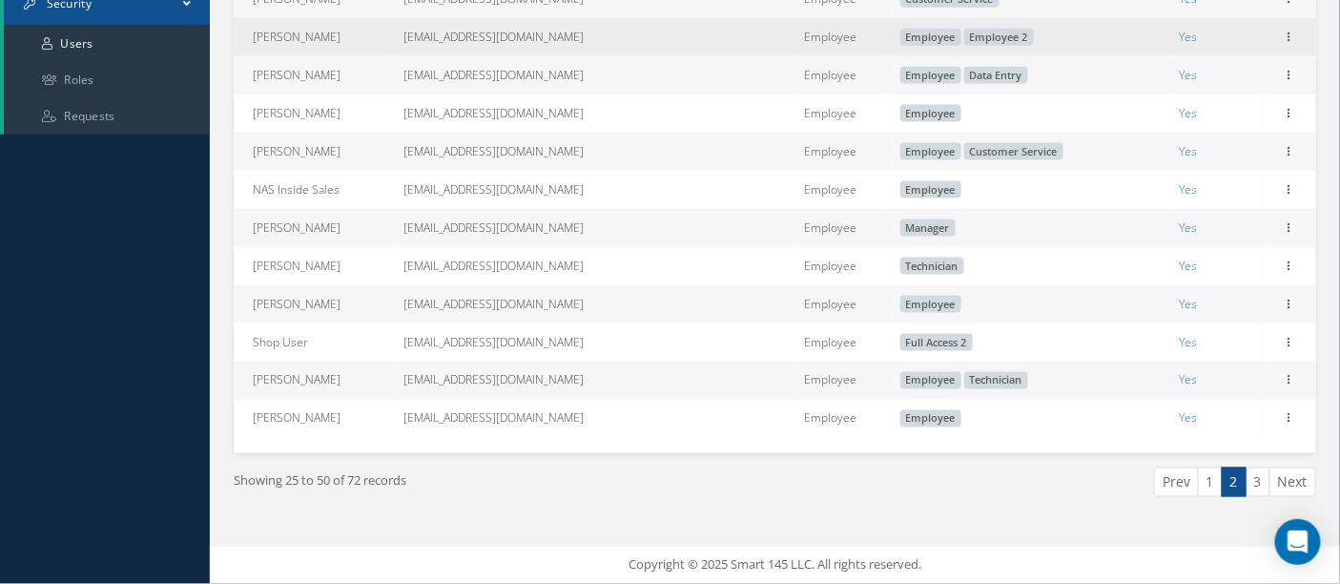
scroll to position [837, 0]
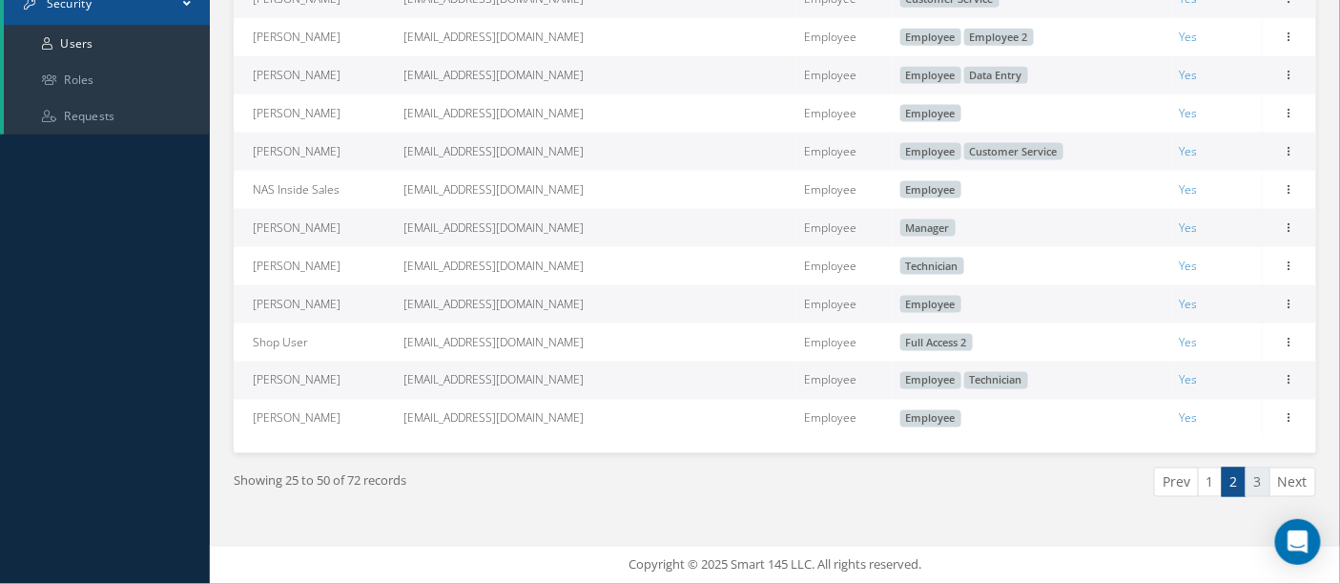
click at [1257, 476] on link "3" at bounding box center [1258, 482] width 25 height 30
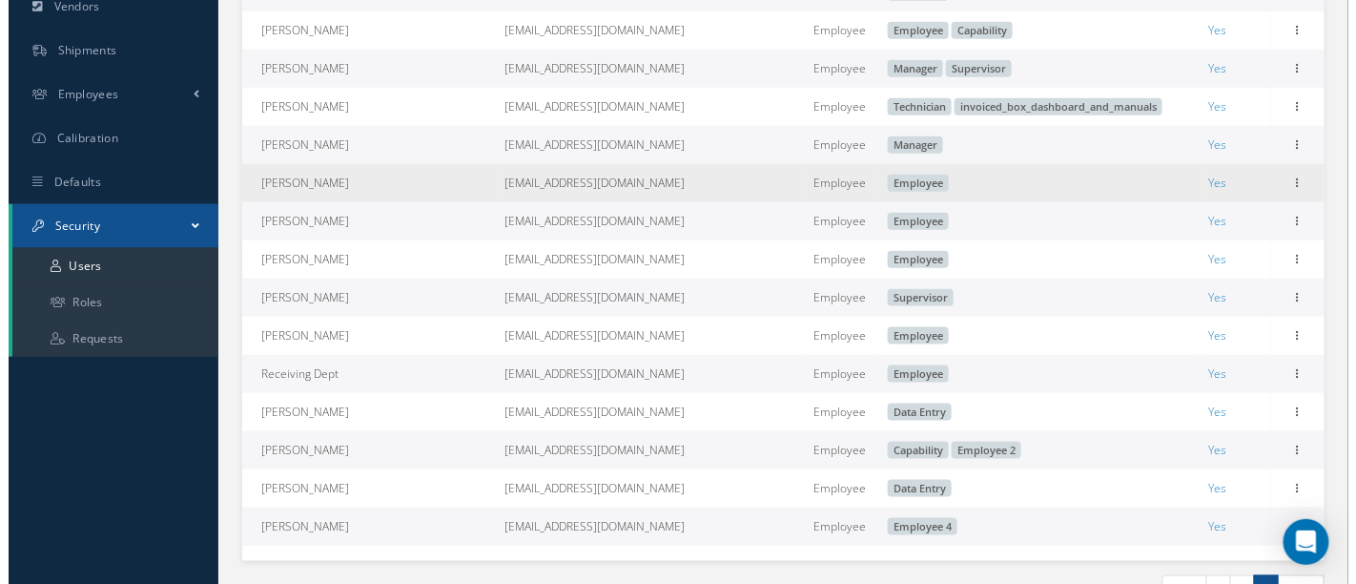
scroll to position [494, 0]
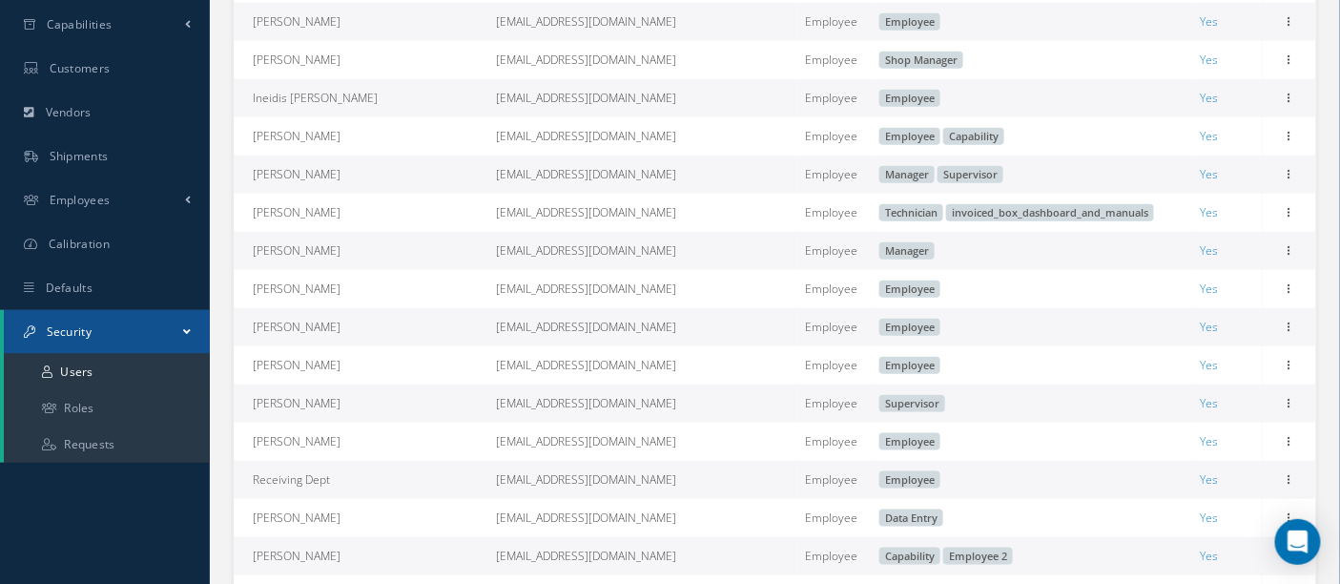
click at [358, 26] on td "[PERSON_NAME]" at bounding box center [361, 22] width 255 height 38
click at [1283, 26] on icon at bounding box center [1289, 19] width 19 height 15
click at [1191, 37] on link "Edit" at bounding box center [1201, 34] width 151 height 25
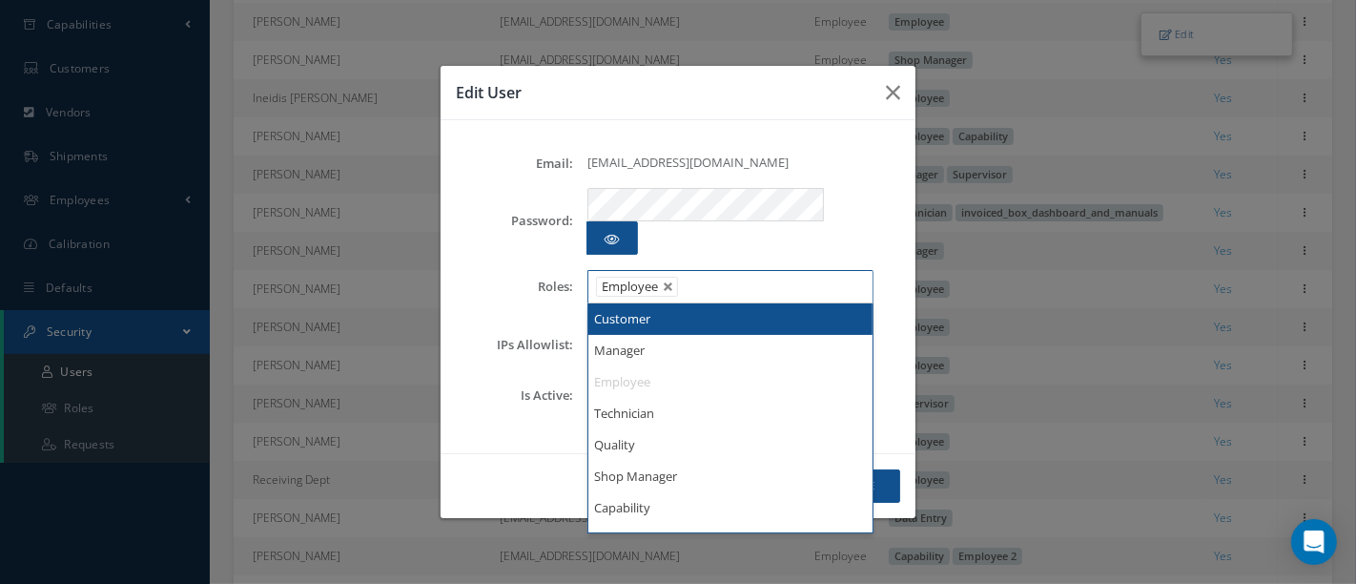
click at [687, 275] on input "text" at bounding box center [697, 287] width 24 height 24
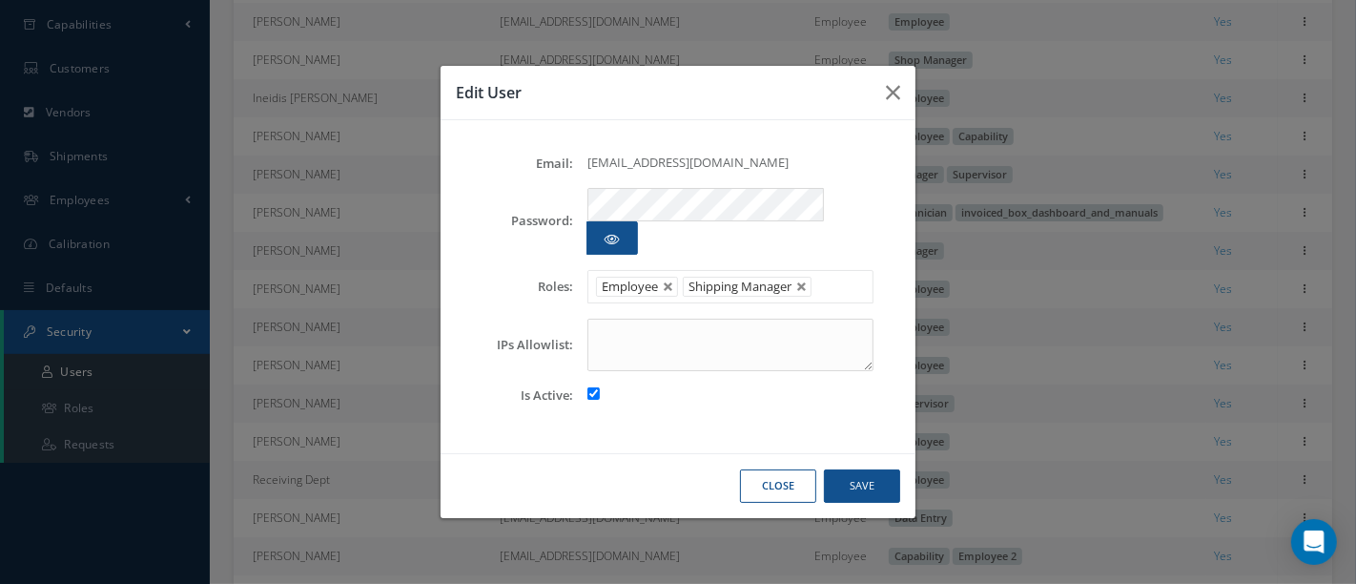
scroll to position [0, 0]
click at [834, 275] on input "text" at bounding box center [830, 287] width 24 height 24
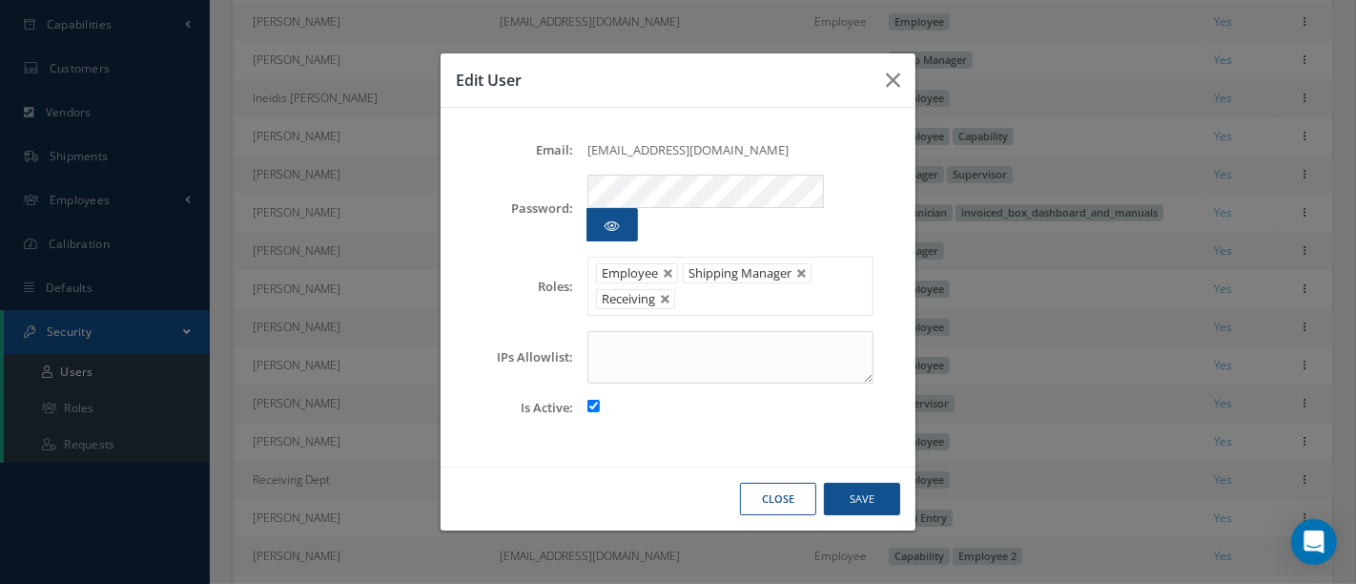
click at [665, 263] on li "Employee" at bounding box center [637, 273] width 82 height 20
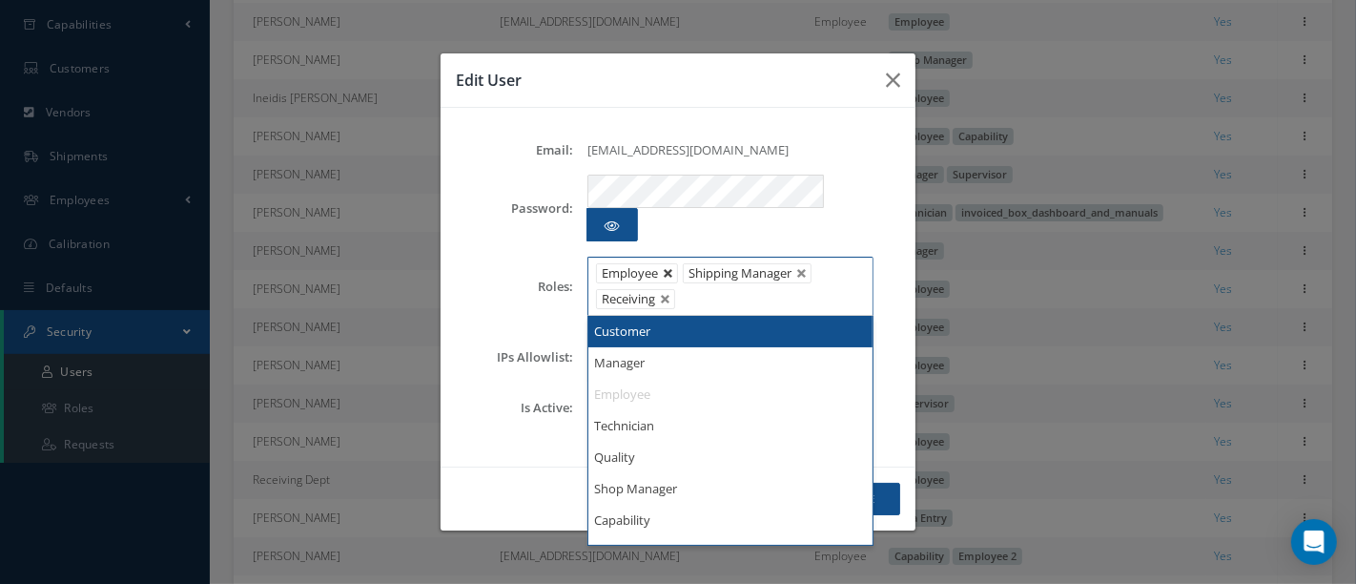
click at [663, 268] on link at bounding box center [668, 273] width 11 height 11
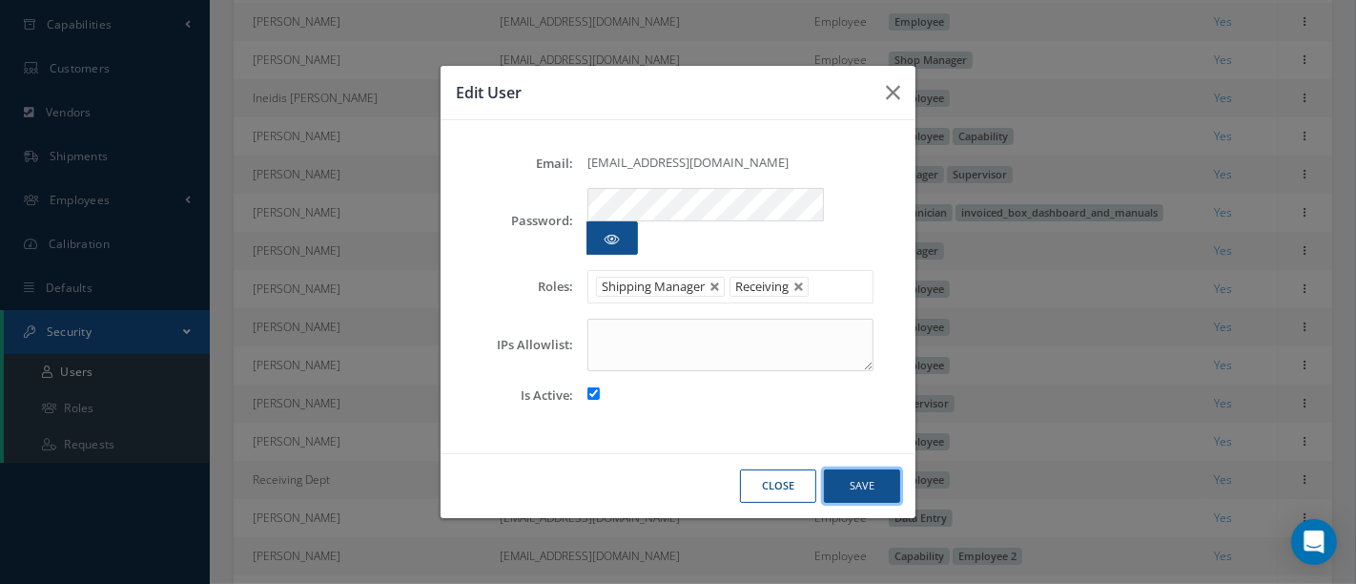
click at [862, 469] on button "Save" at bounding box center [862, 485] width 76 height 33
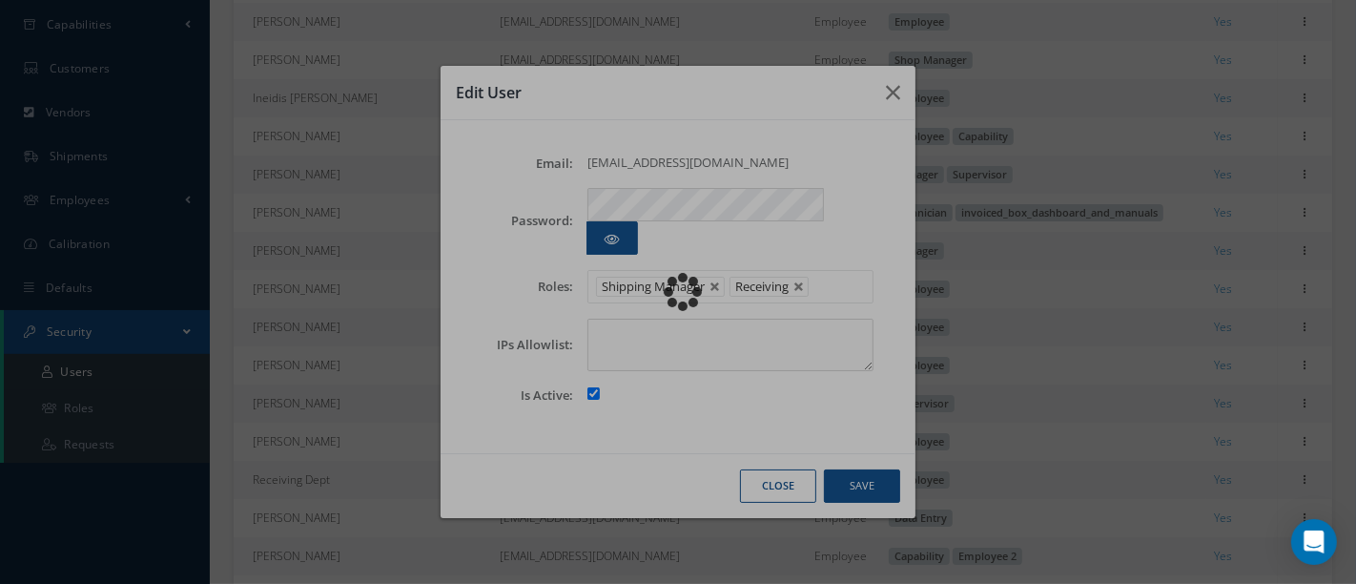
scroll to position [372, 0]
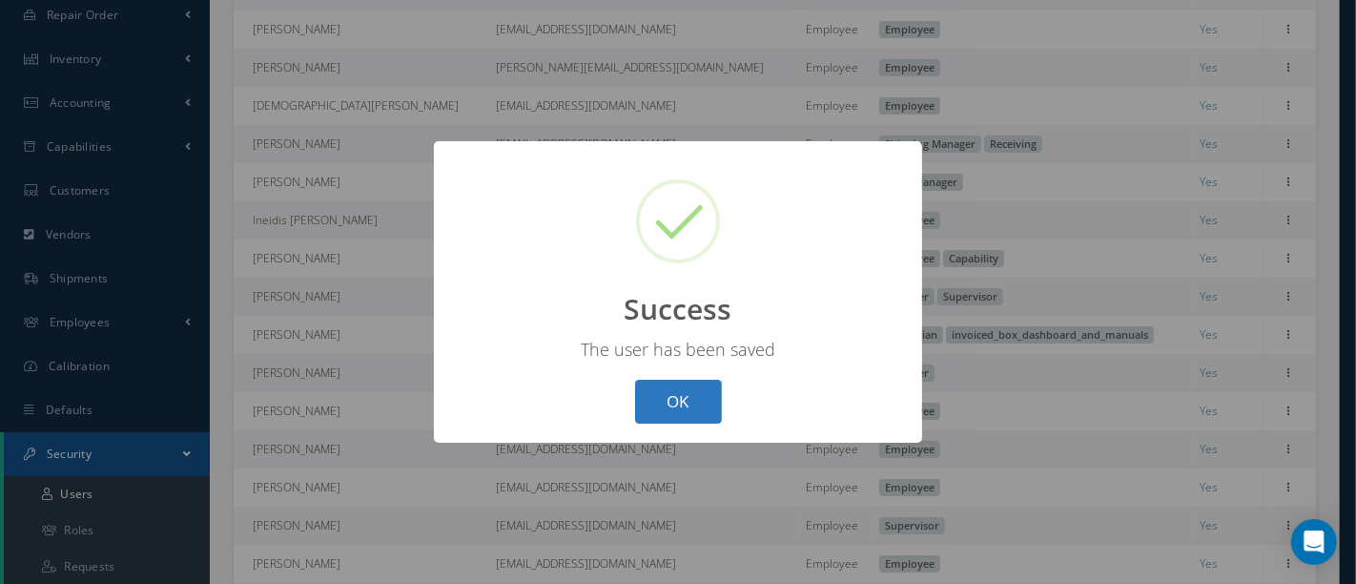
click at [671, 400] on button "OK" at bounding box center [678, 402] width 87 height 45
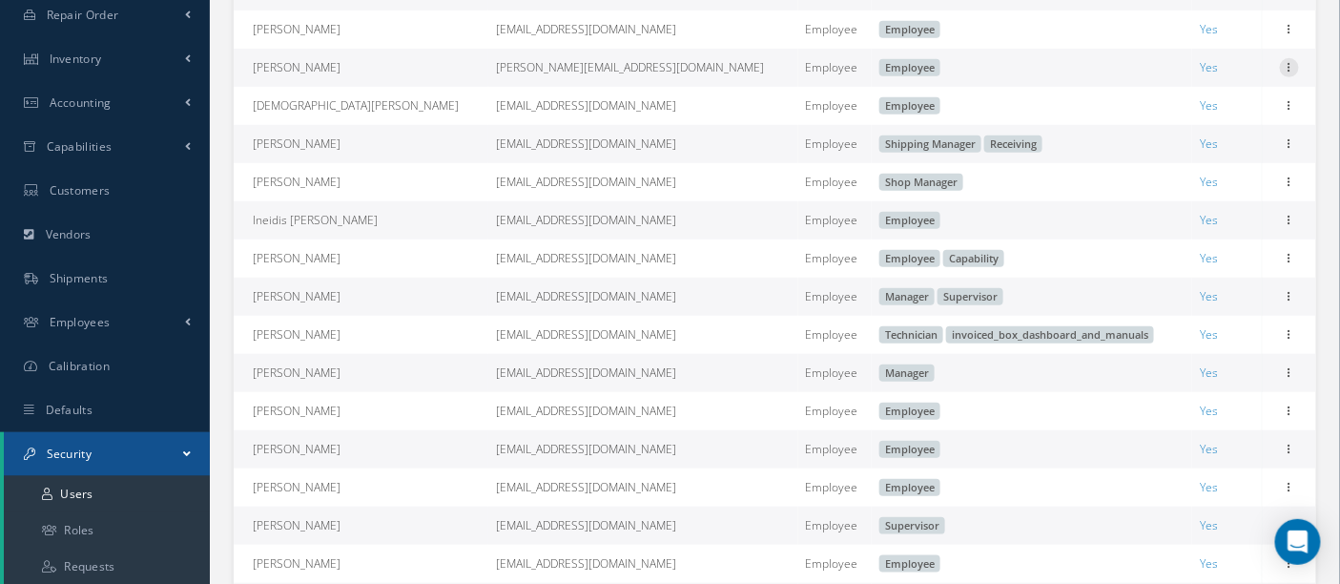
click at [1291, 71] on icon at bounding box center [1289, 65] width 19 height 15
click at [1225, 76] on link "Edit" at bounding box center [1201, 80] width 151 height 25
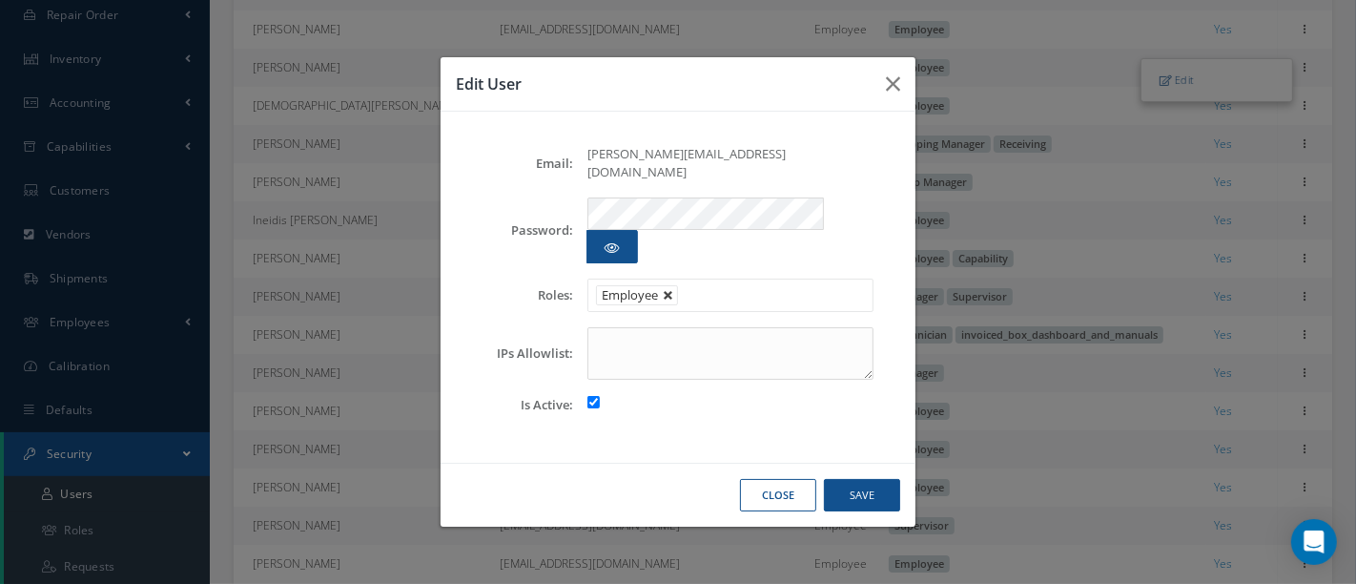
click at [669, 290] on link at bounding box center [668, 295] width 11 height 11
type input "Select"
click at [852, 479] on button "Save" at bounding box center [862, 495] width 76 height 33
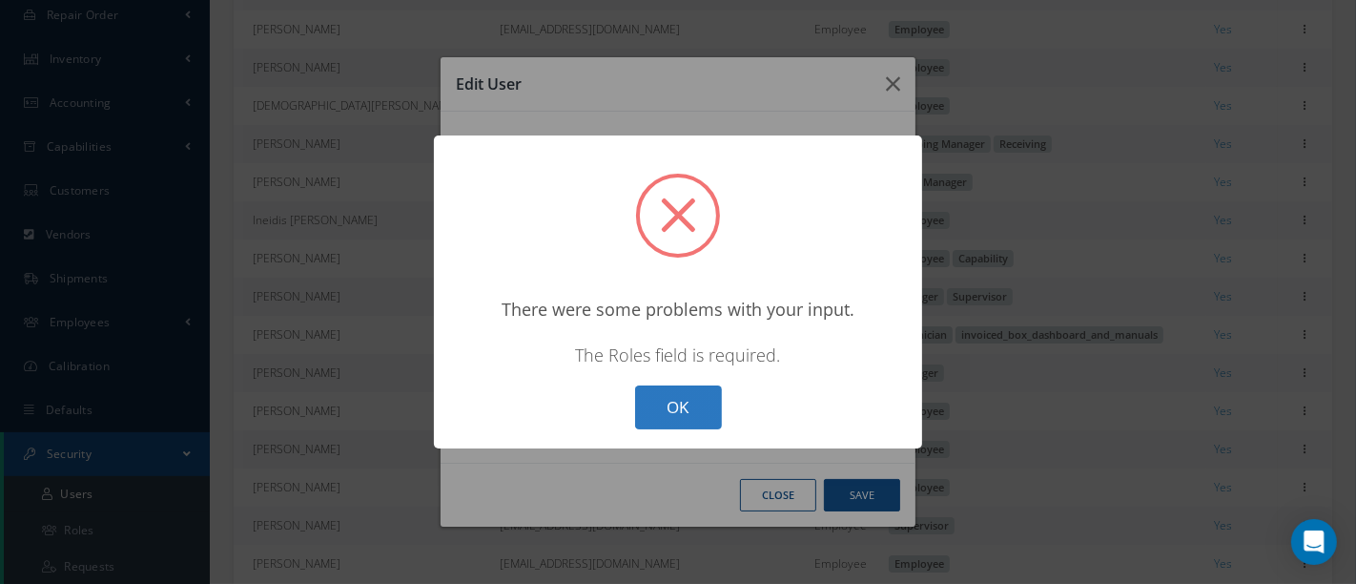
click at [701, 403] on button "OK" at bounding box center [678, 407] width 87 height 45
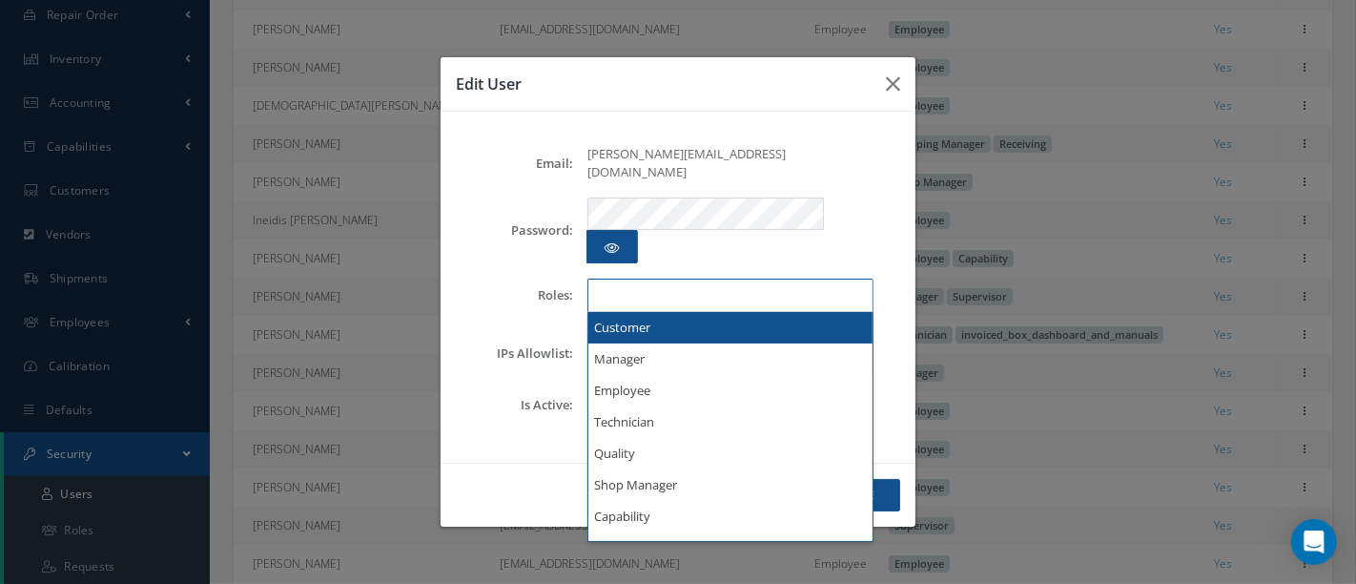
click at [739, 279] on ul at bounding box center [731, 295] width 286 height 33
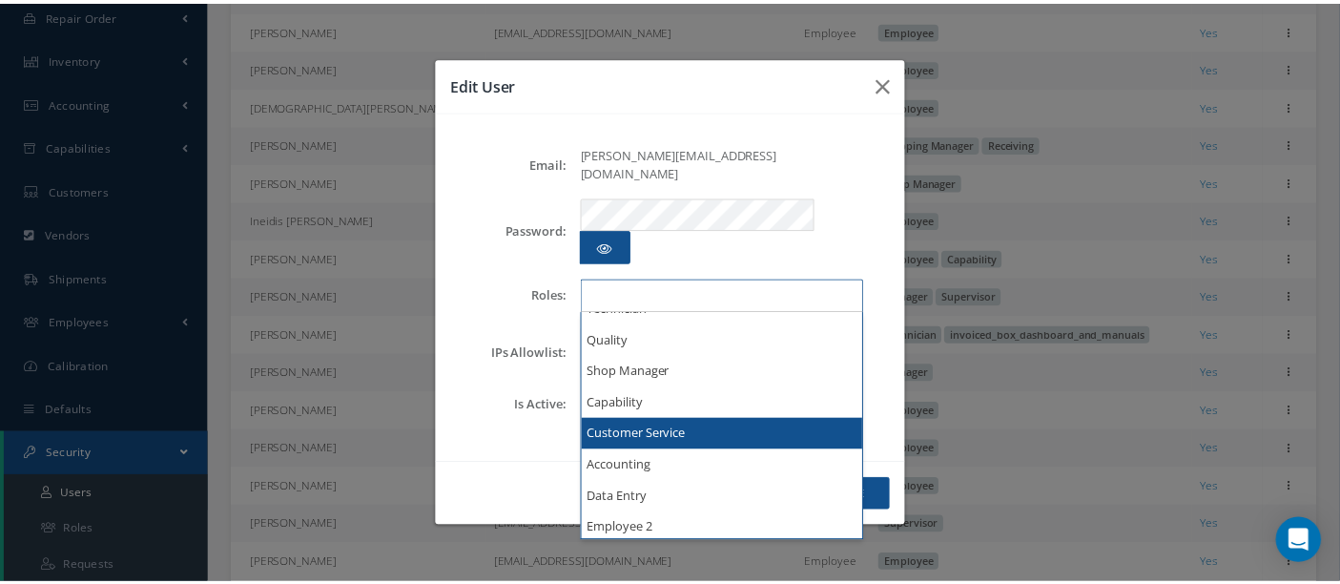
scroll to position [0, 0]
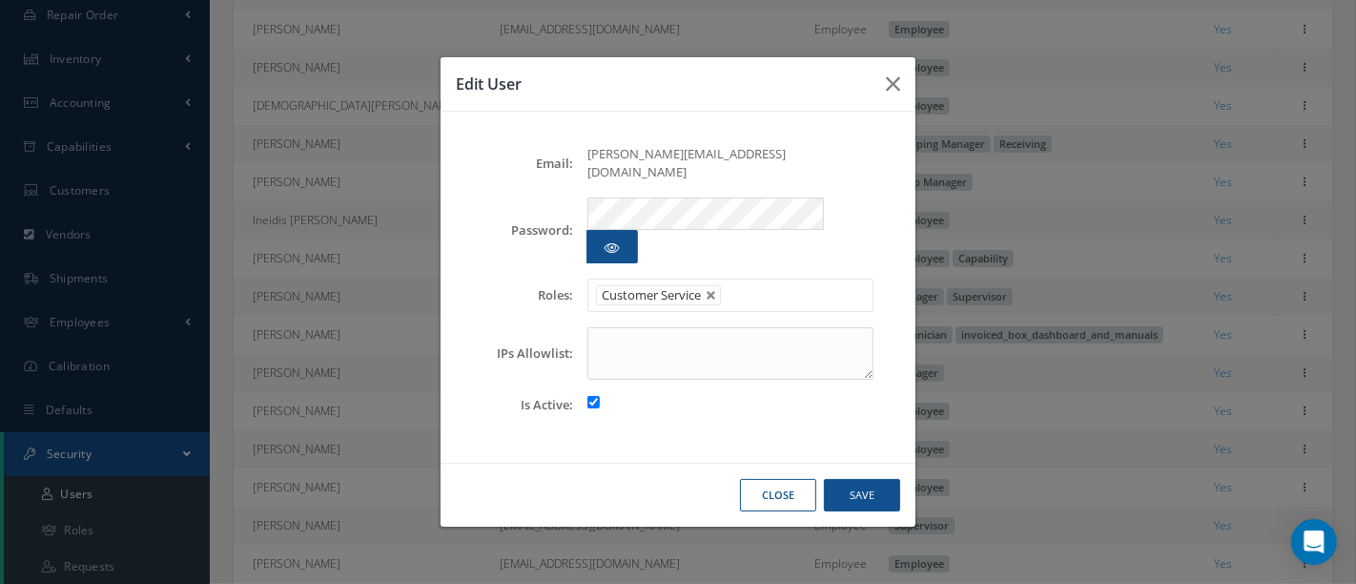
click at [776, 479] on button "Close" at bounding box center [778, 495] width 76 height 33
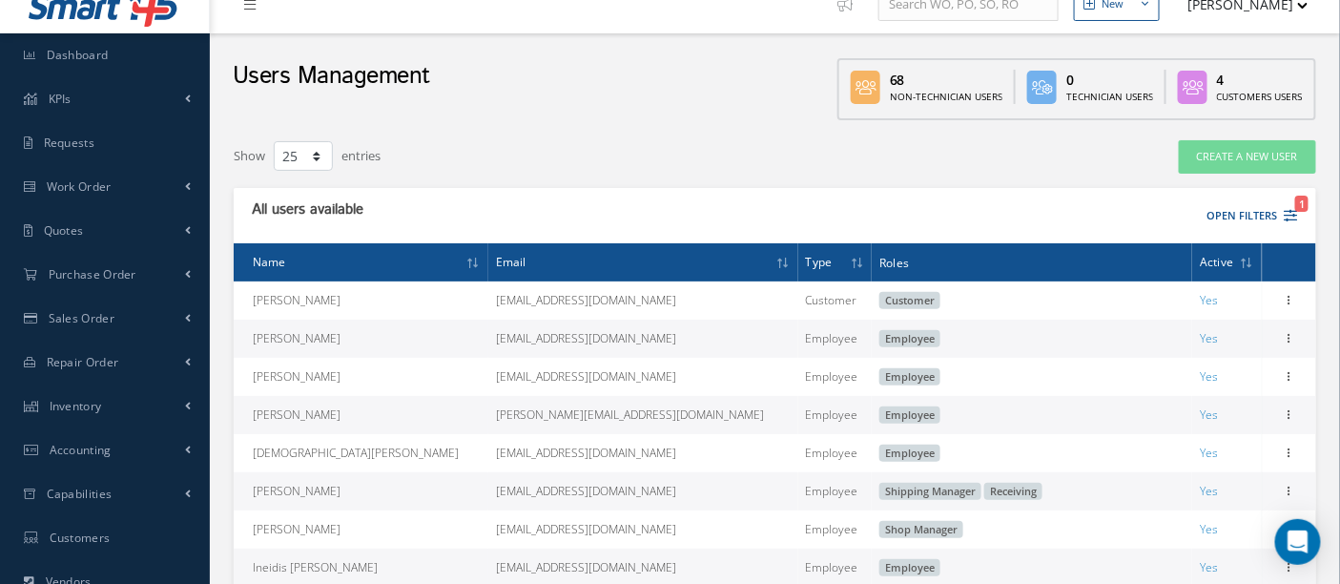
scroll to position [106, 0]
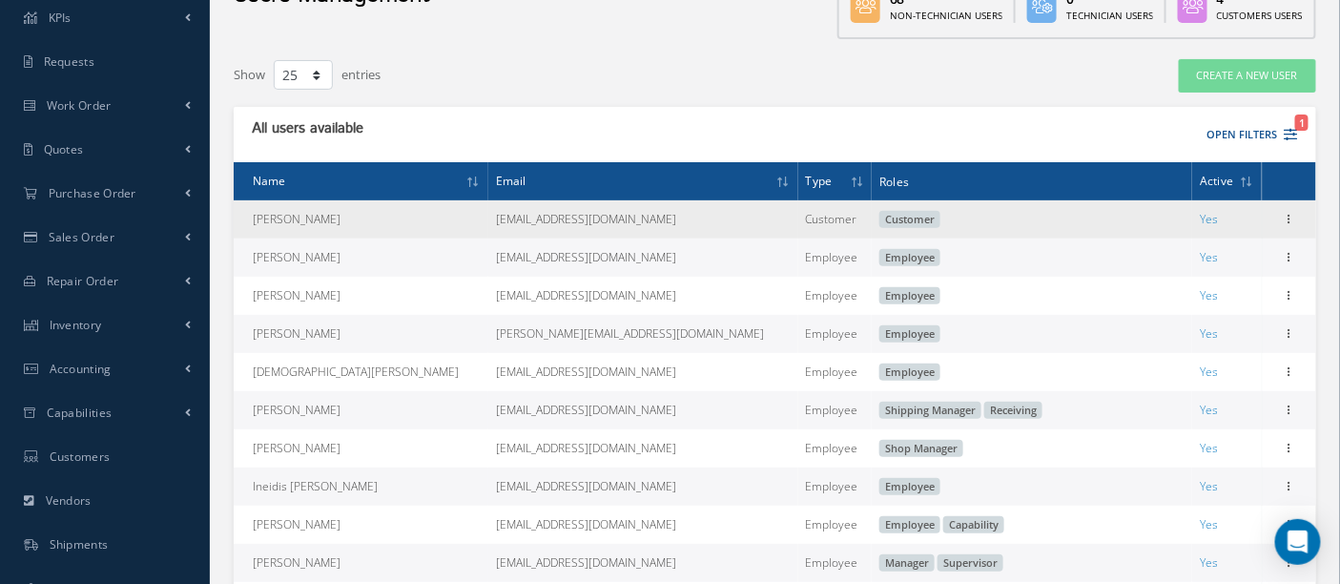
click at [1277, 222] on td "Edit" at bounding box center [1289, 219] width 54 height 38
click at [1284, 219] on icon at bounding box center [1289, 217] width 19 height 15
click at [1208, 233] on link "Edit" at bounding box center [1201, 231] width 151 height 25
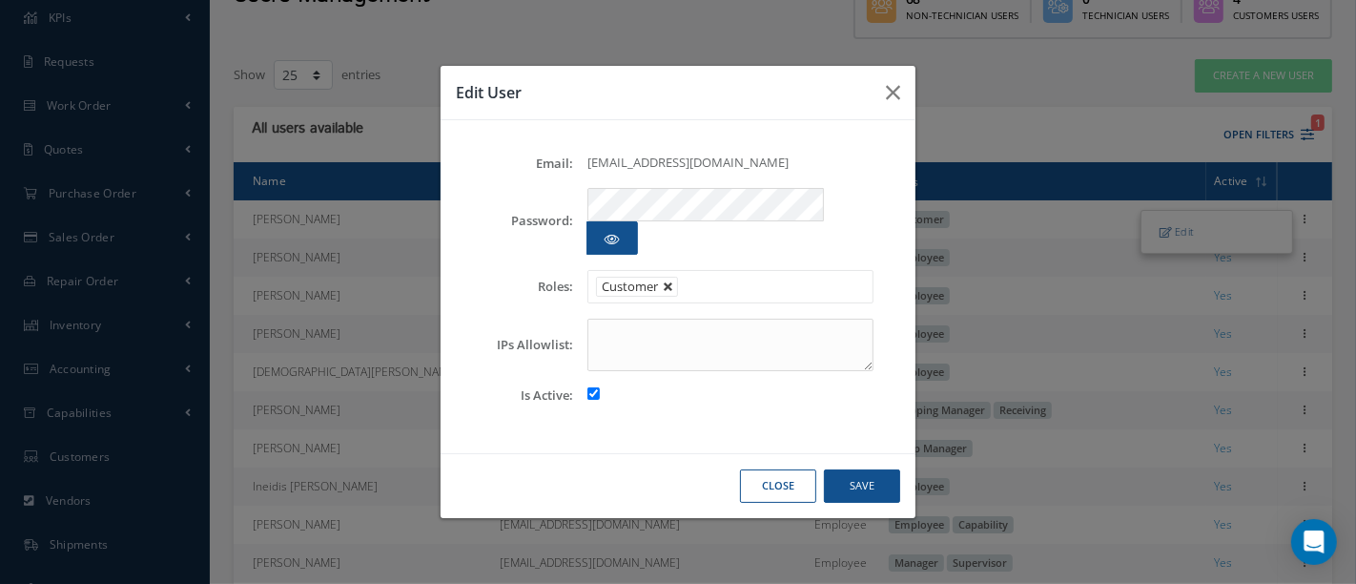
click at [666, 281] on link at bounding box center [668, 286] width 11 height 11
type input "Select"
click at [856, 469] on button "Save" at bounding box center [862, 485] width 76 height 33
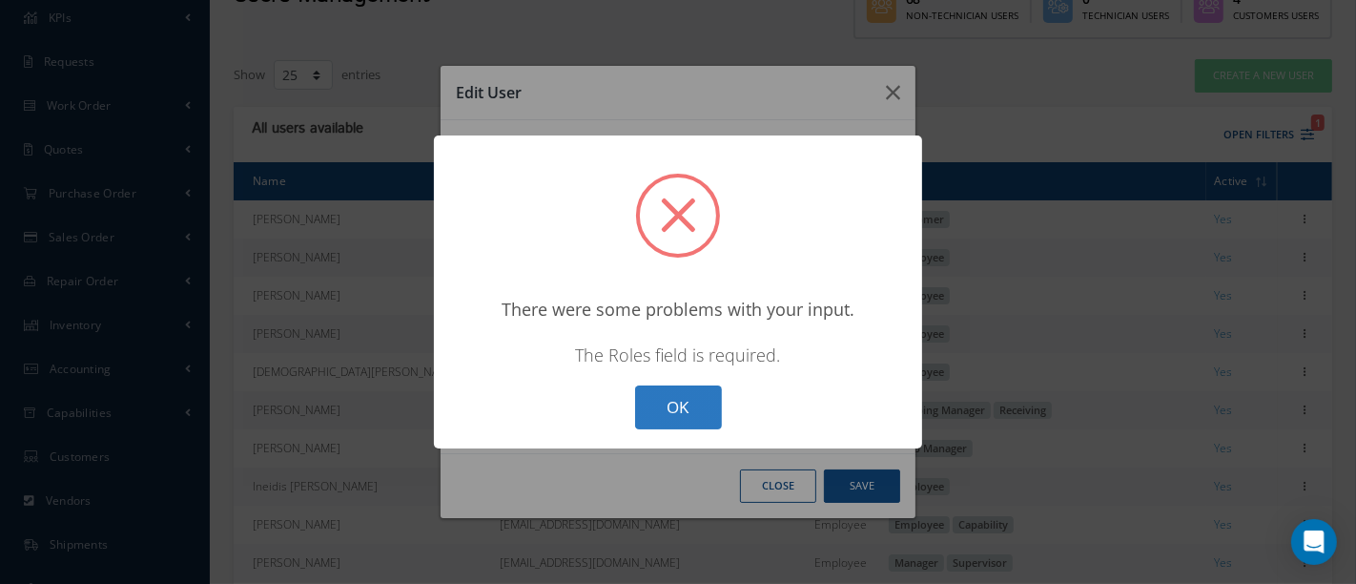
click at [688, 398] on button "OK" at bounding box center [678, 407] width 87 height 45
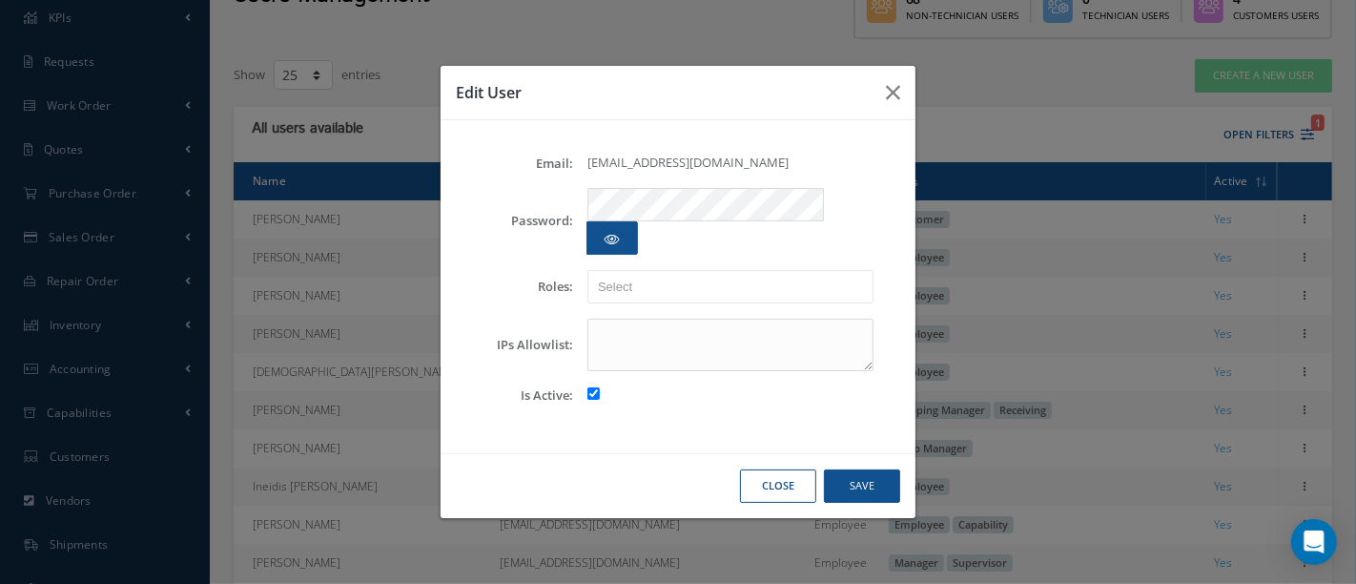
click at [788, 472] on button "Close" at bounding box center [778, 485] width 76 height 33
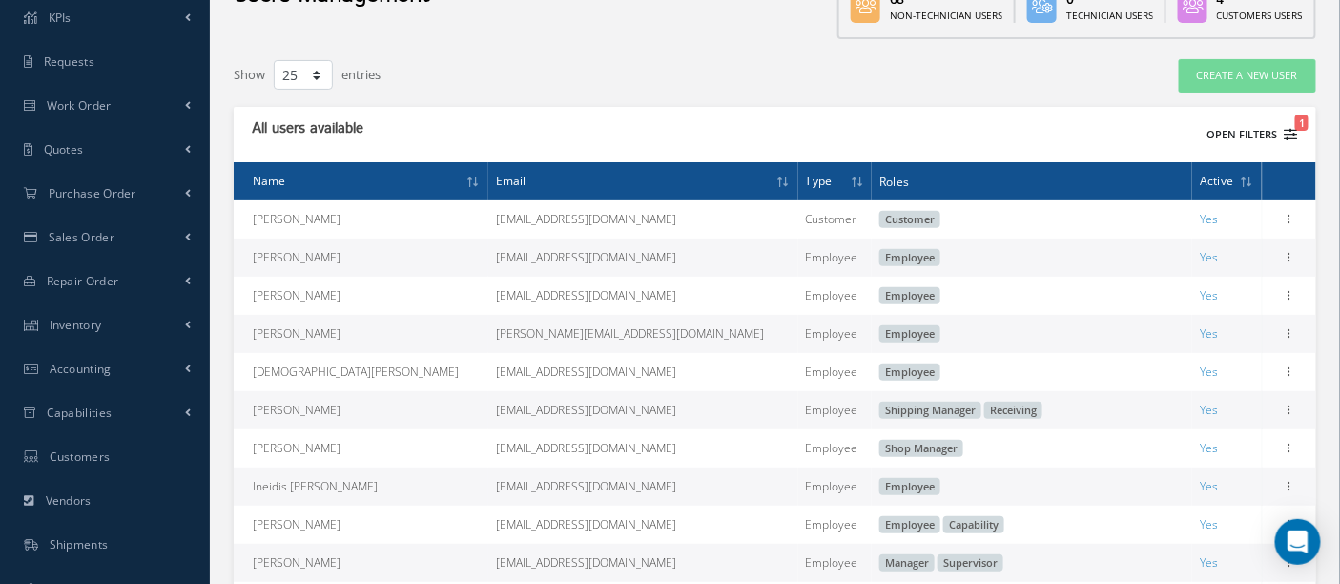
click at [1242, 133] on button "Open Filters 1" at bounding box center [1244, 134] width 108 height 31
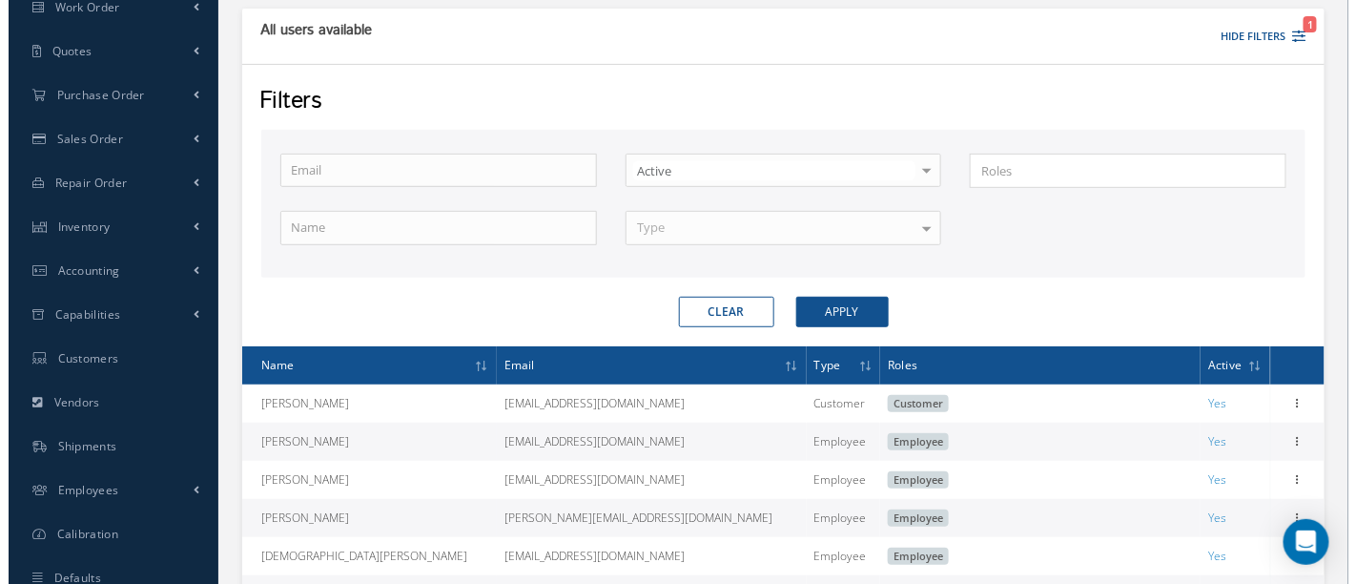
scroll to position [212, 0]
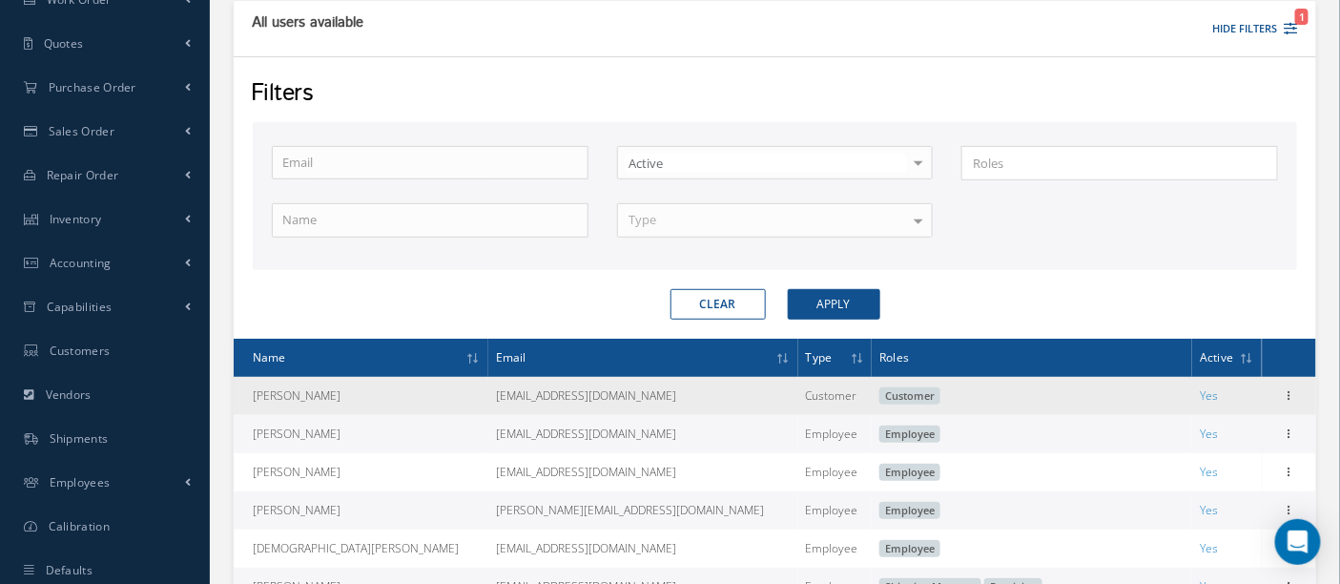
click at [488, 391] on td "abnerd7071@gmail.com" at bounding box center [643, 396] width 310 height 38
click at [879, 396] on span "Customer" at bounding box center [909, 395] width 61 height 17
click at [1289, 391] on icon at bounding box center [1289, 393] width 19 height 15
click at [1211, 403] on link "Edit" at bounding box center [1201, 408] width 151 height 25
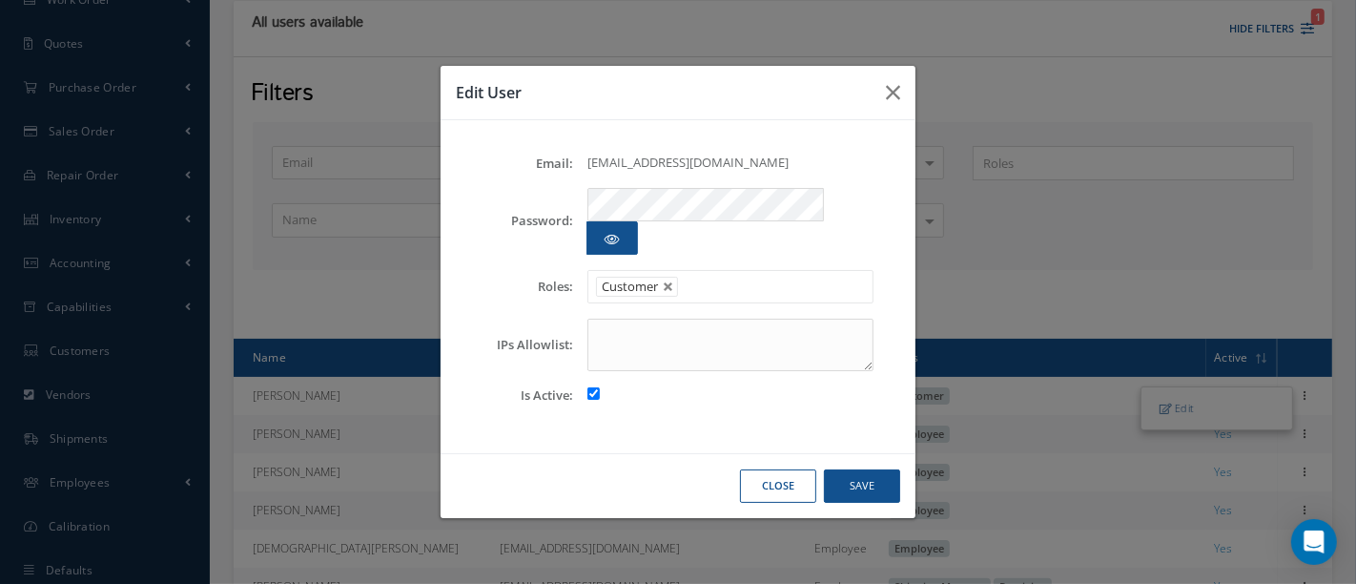
click at [592, 387] on input "checkbox" at bounding box center [594, 393] width 12 height 12
checkbox input "false"
click at [667, 281] on link at bounding box center [668, 286] width 11 height 11
type input "Select"
click at [849, 469] on button "Save" at bounding box center [862, 485] width 76 height 33
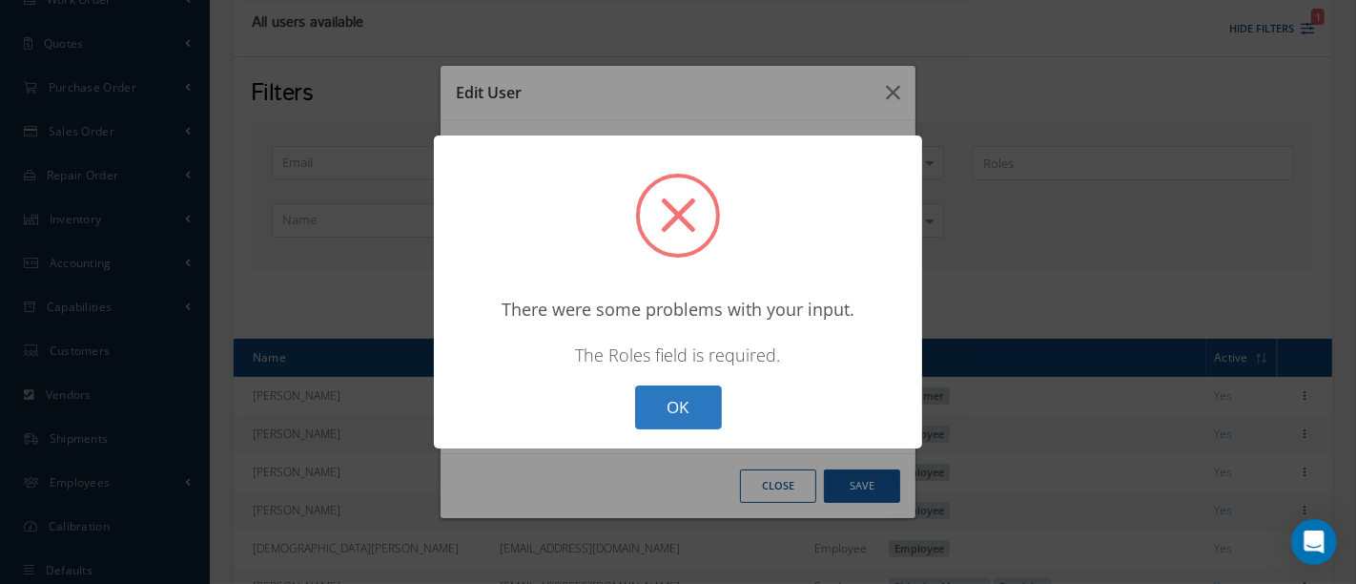
click at [682, 397] on button "OK" at bounding box center [678, 407] width 87 height 45
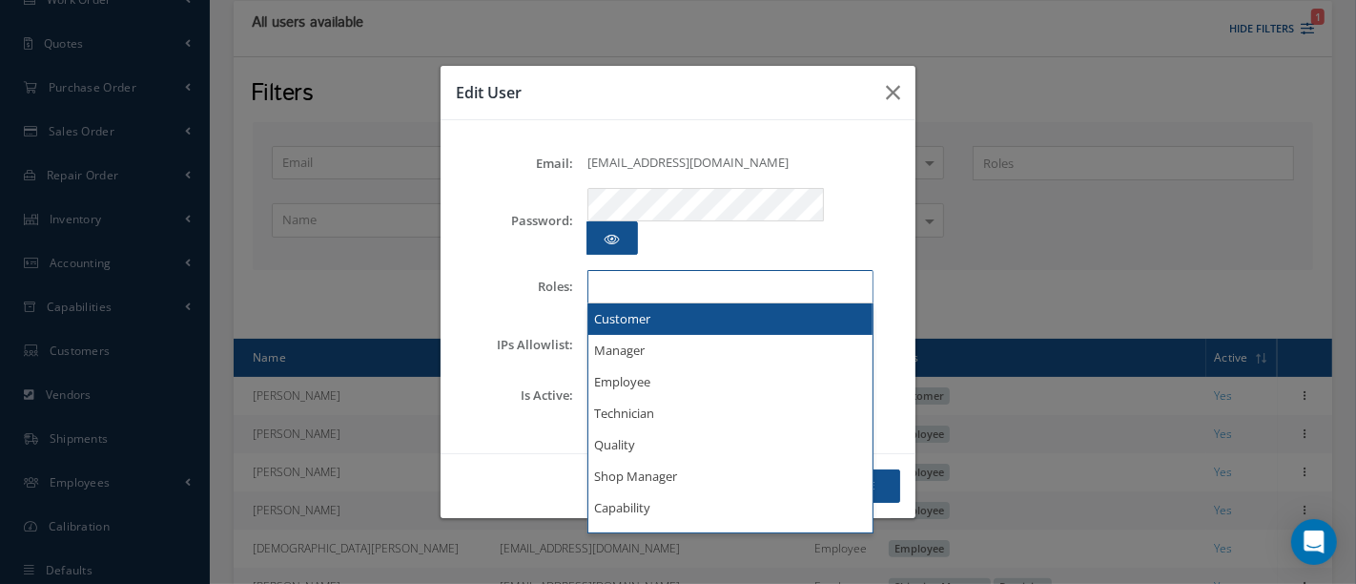
click at [679, 270] on ul at bounding box center [731, 286] width 286 height 33
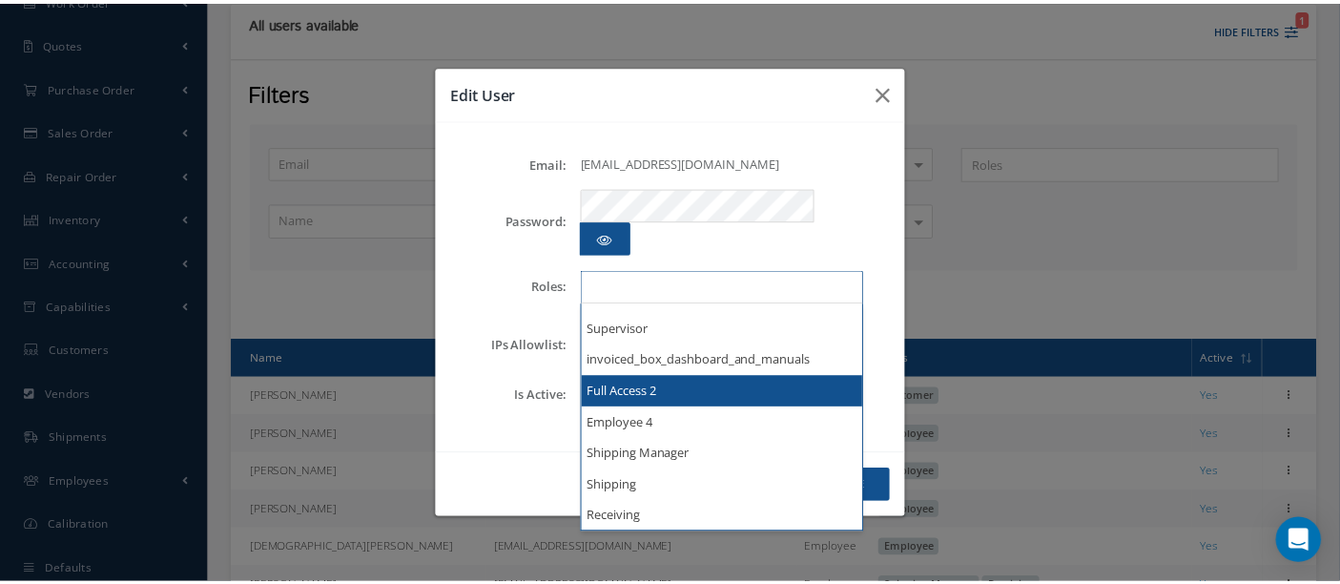
scroll to position [408, 0]
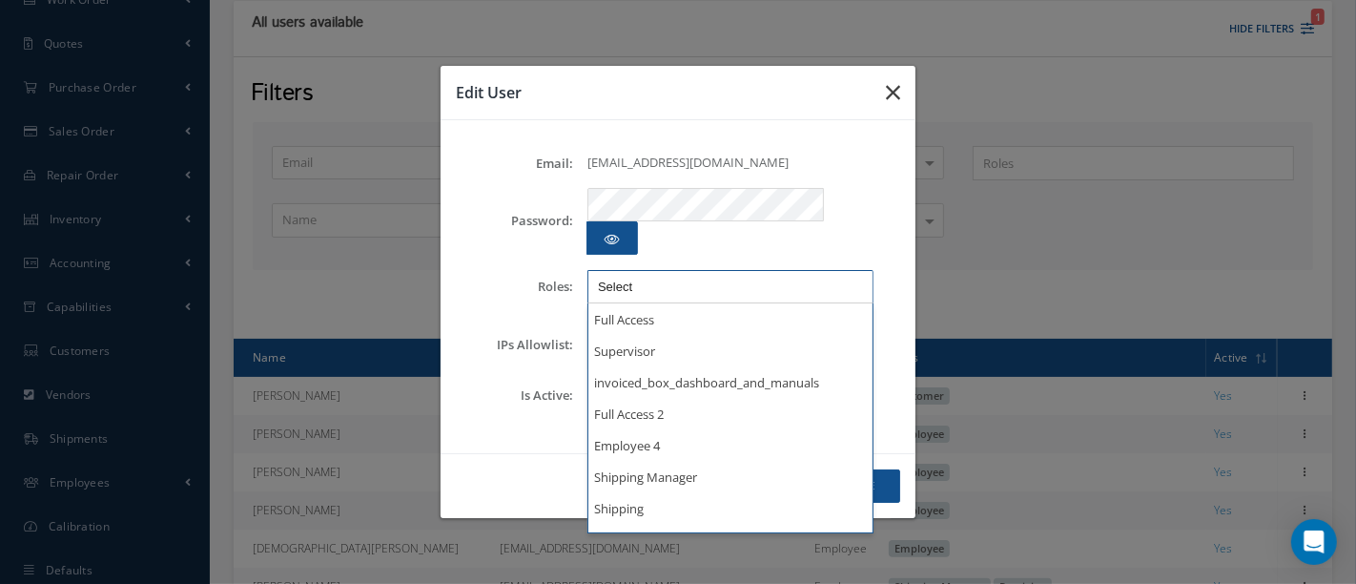
click at [889, 104] on icon "button" at bounding box center [893, 92] width 14 height 23
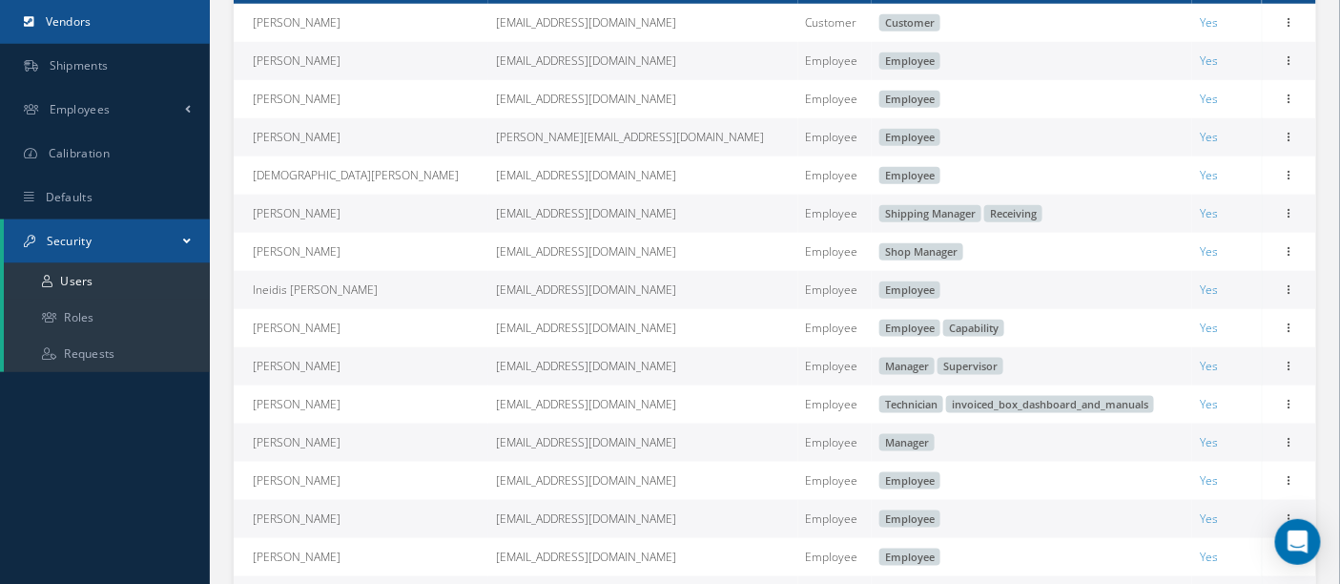
scroll to position [635, 0]
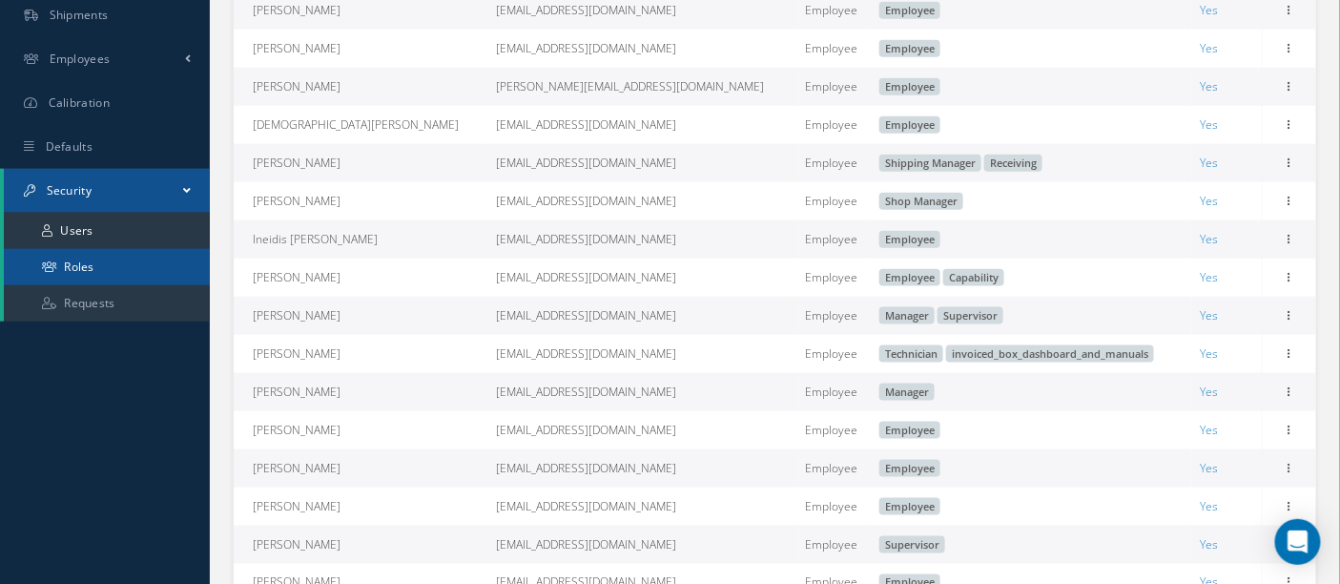
click at [78, 265] on link "Roles" at bounding box center [107, 267] width 206 height 36
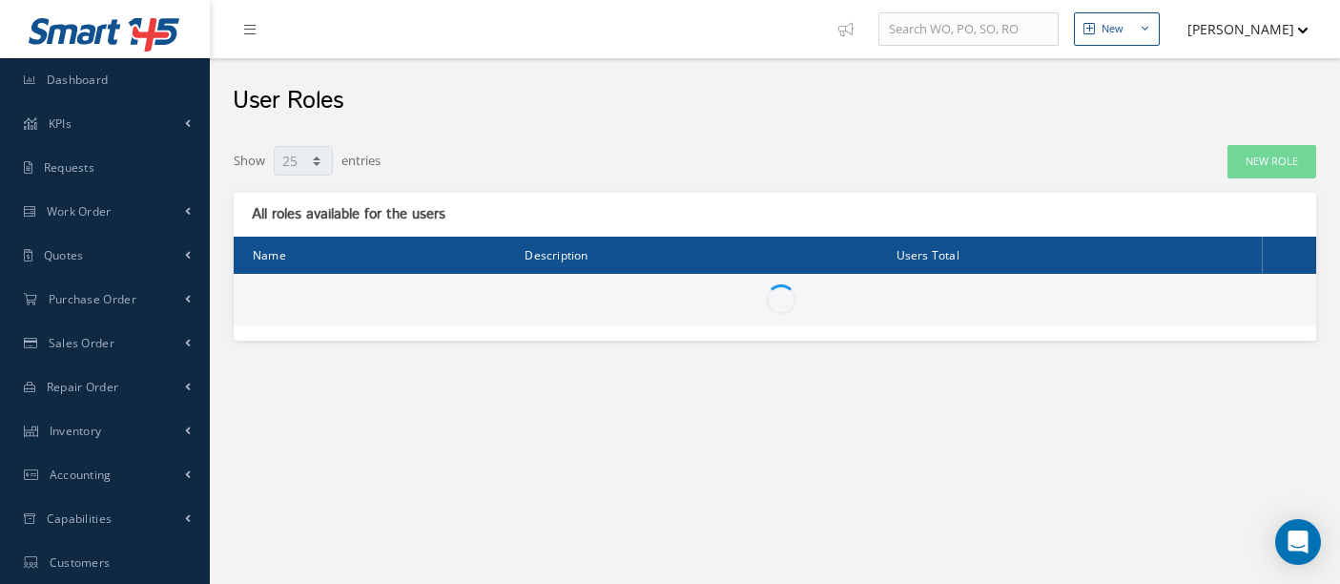
select select "25"
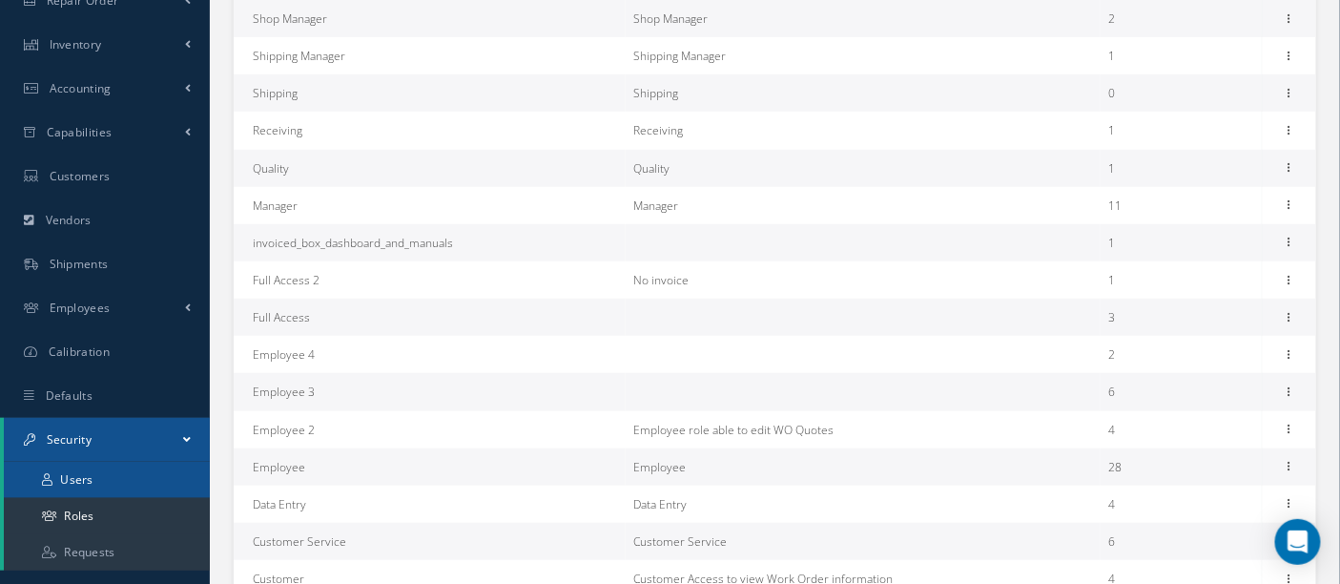
scroll to position [407, 0]
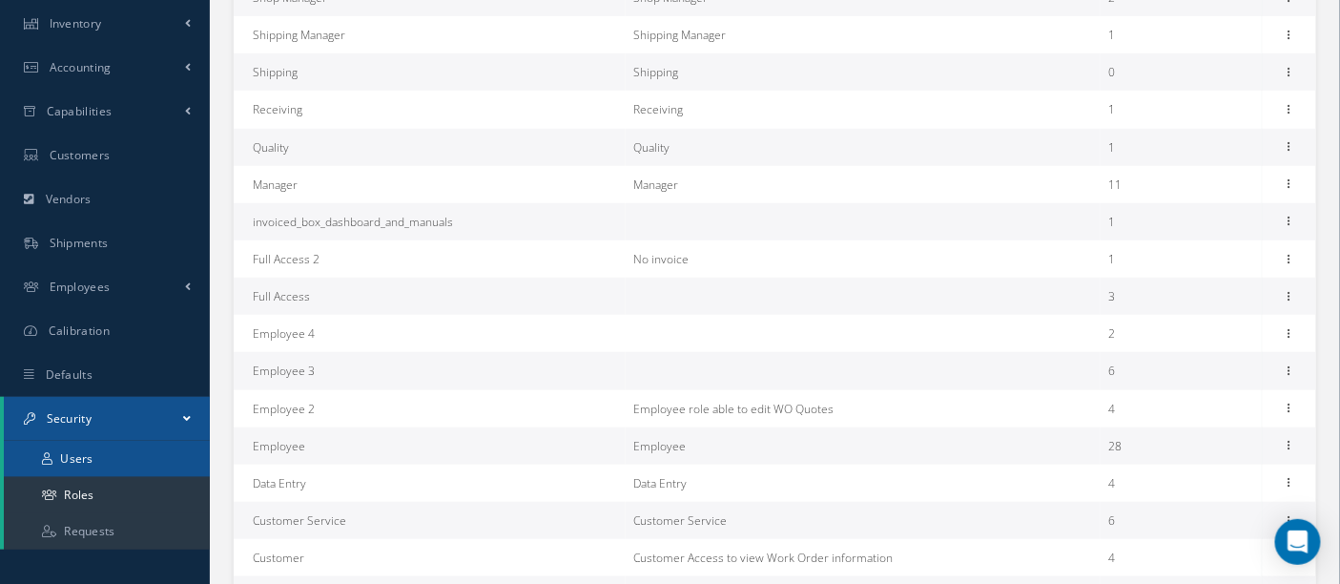
click at [96, 462] on link "Users" at bounding box center [107, 459] width 206 height 36
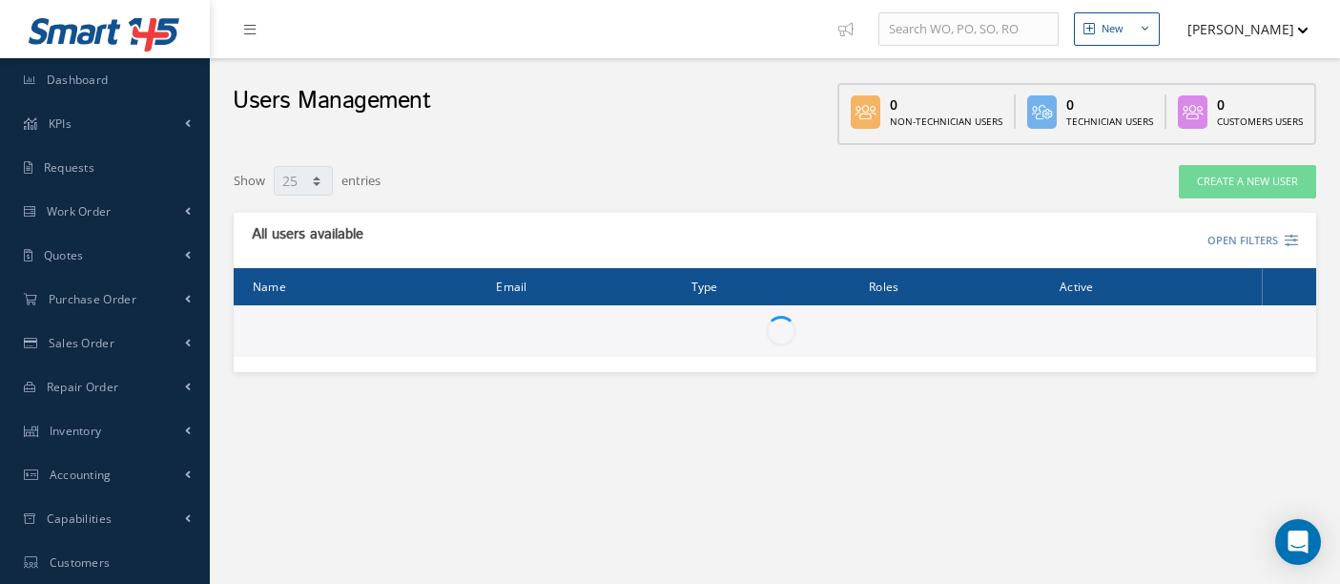
select select "25"
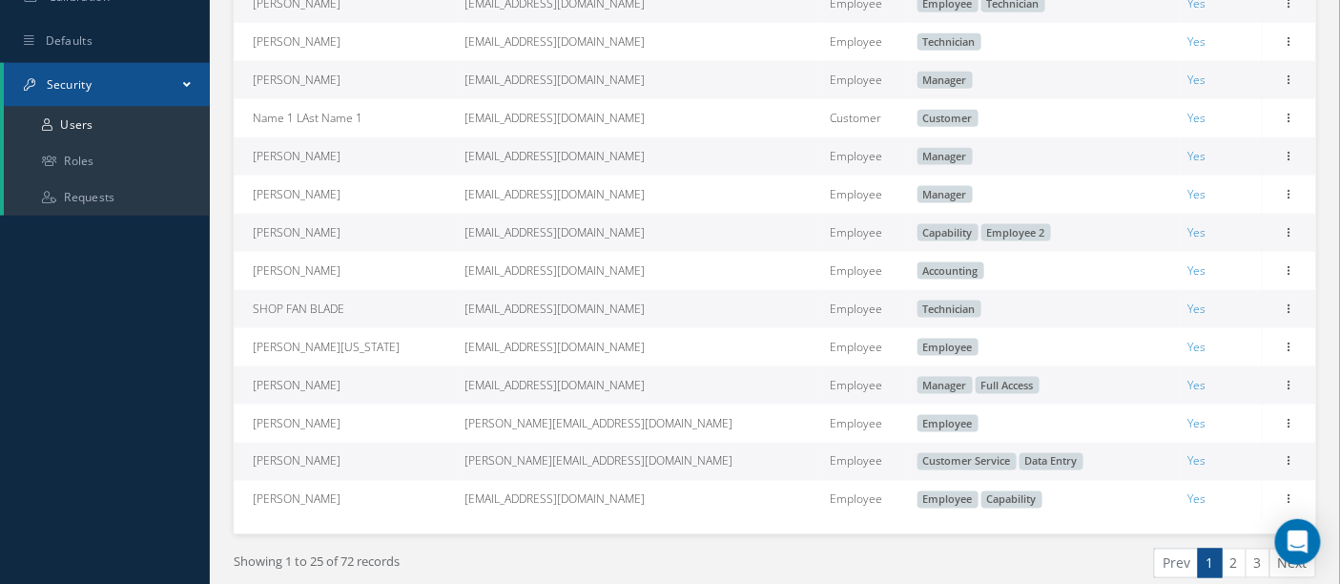
scroll to position [837, 0]
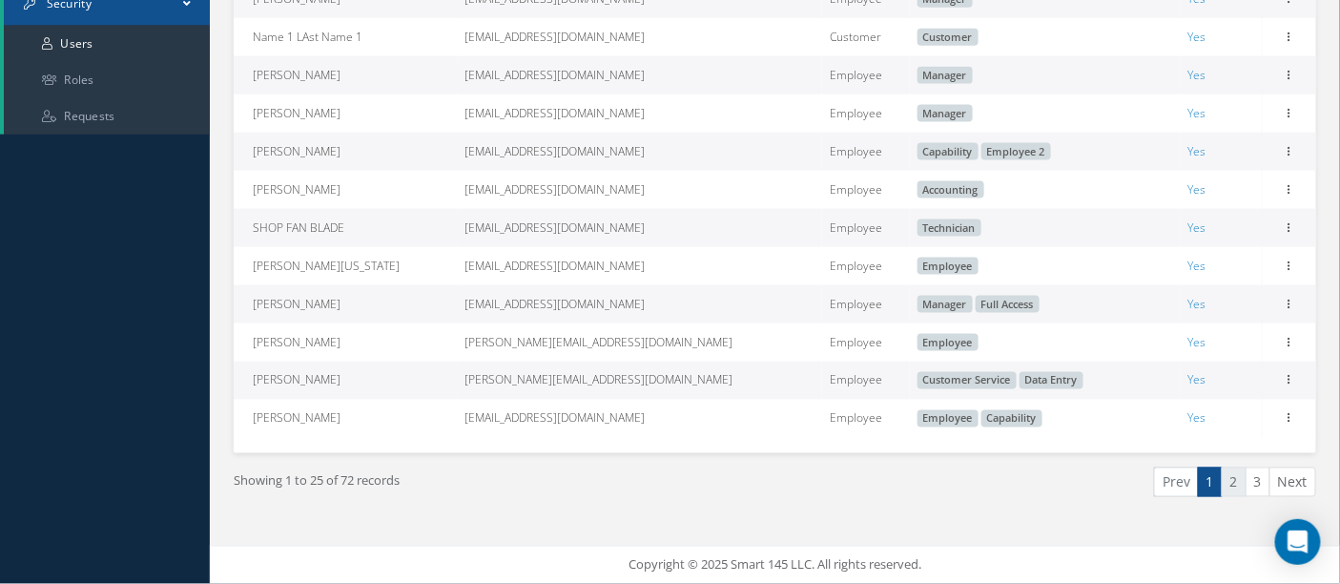
click at [1230, 476] on link "2" at bounding box center [1234, 482] width 25 height 30
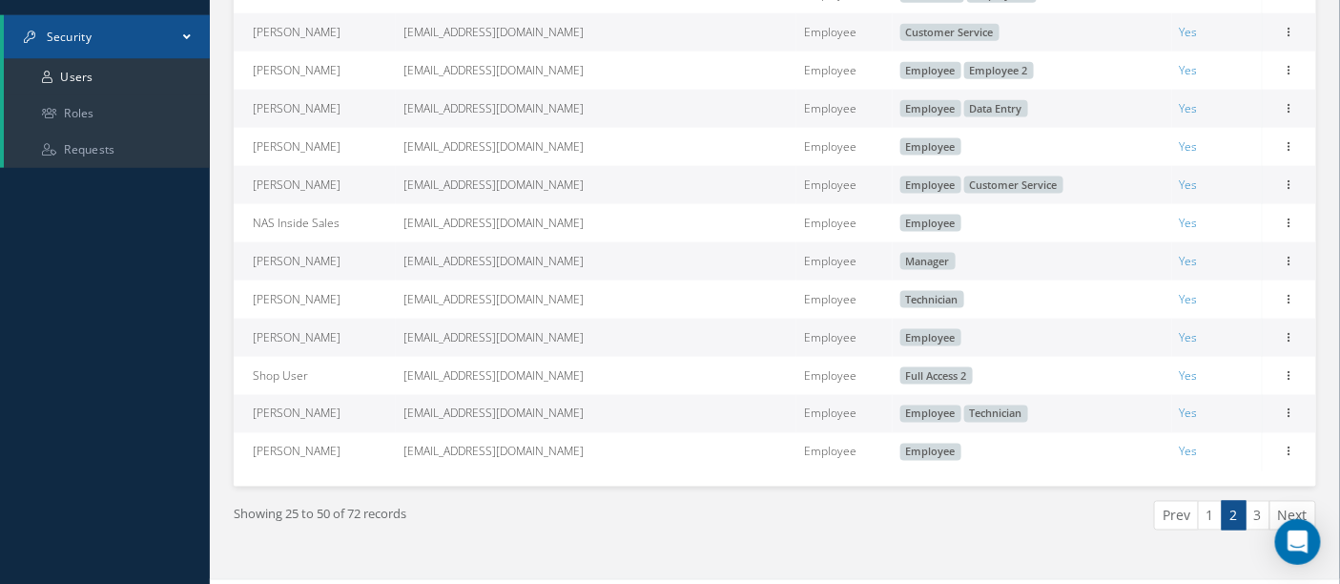
scroll to position [796, 0]
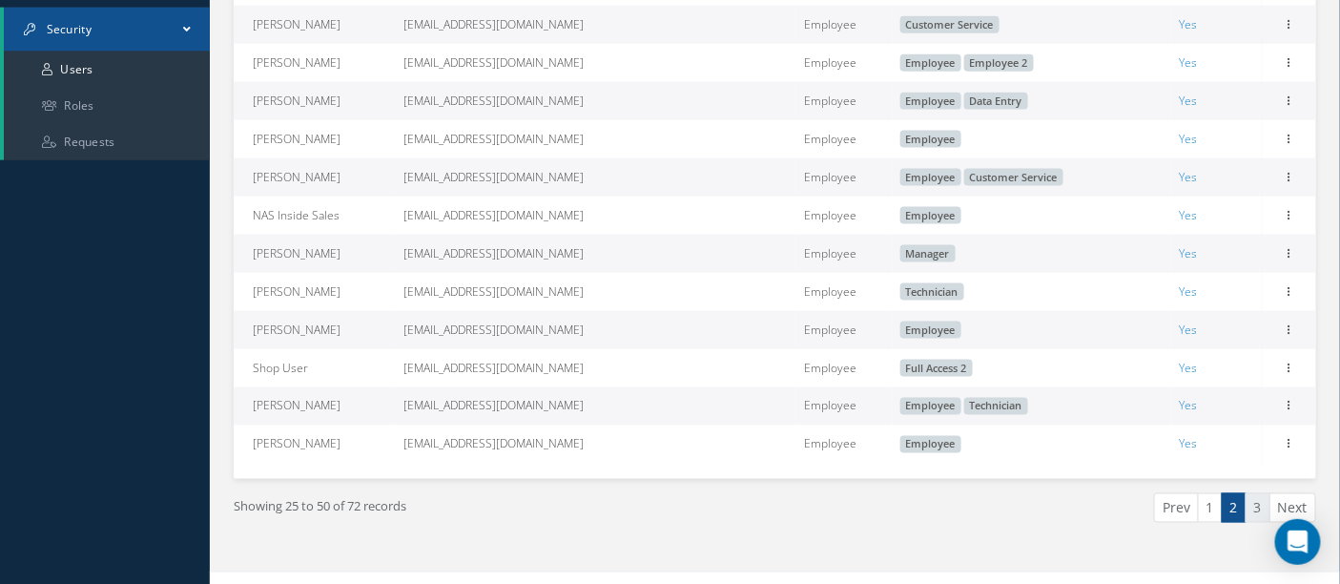
click at [1256, 523] on link "3" at bounding box center [1258, 508] width 25 height 30
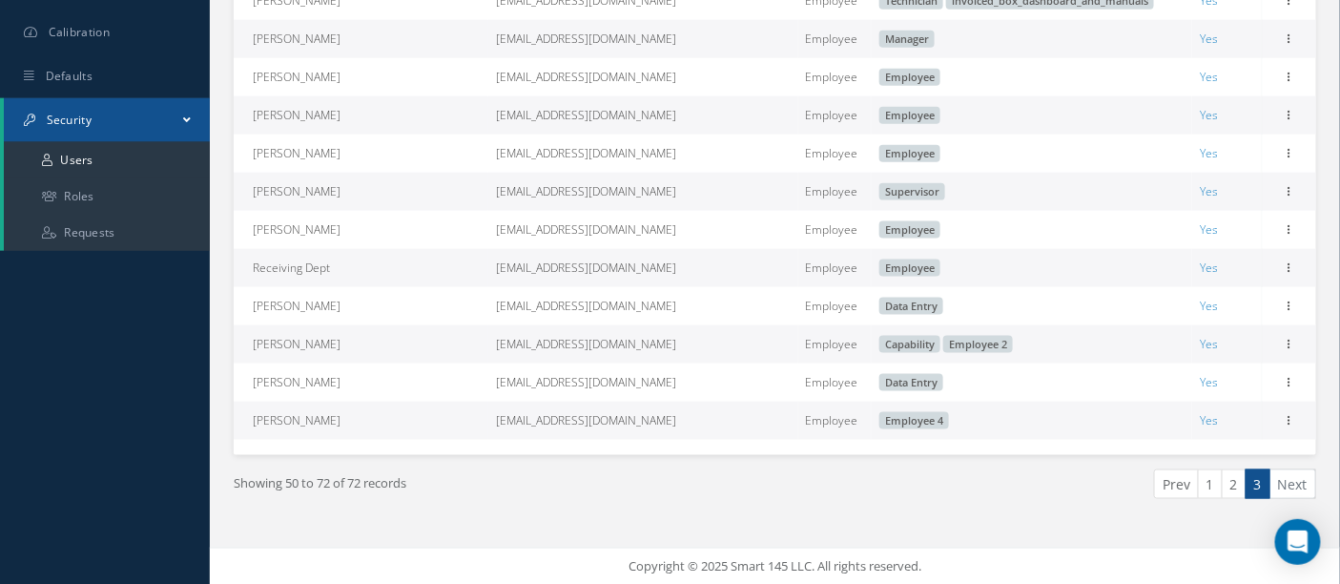
scroll to position [721, 0]
click at [1230, 482] on link "2" at bounding box center [1234, 482] width 25 height 30
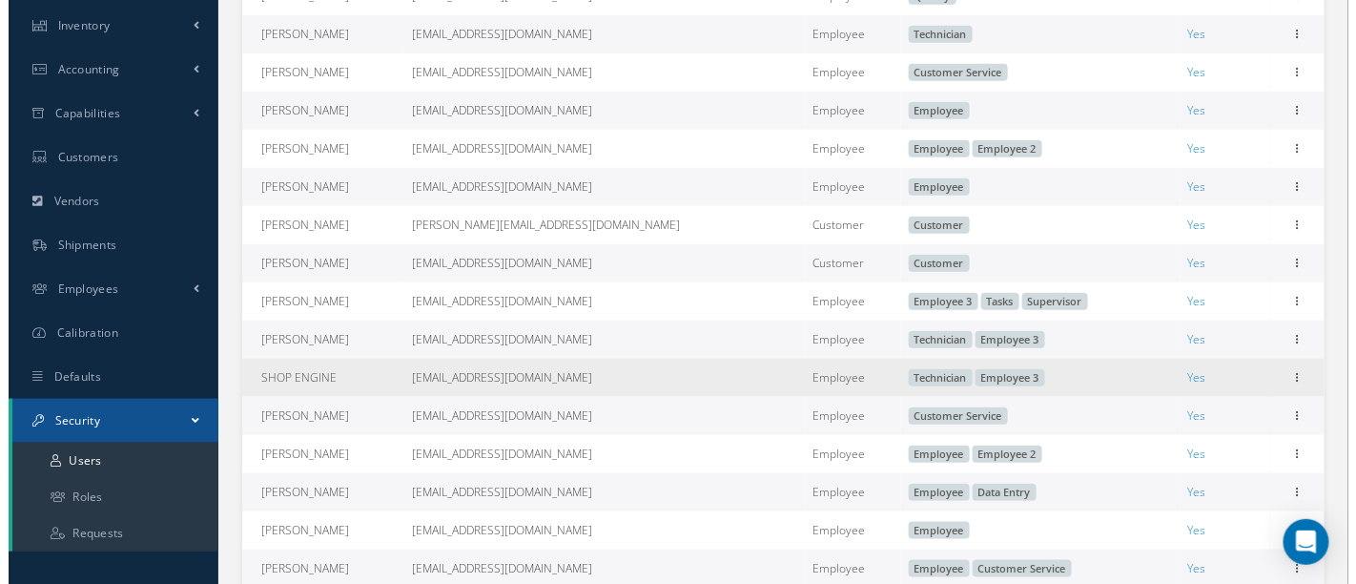
scroll to position [423, 0]
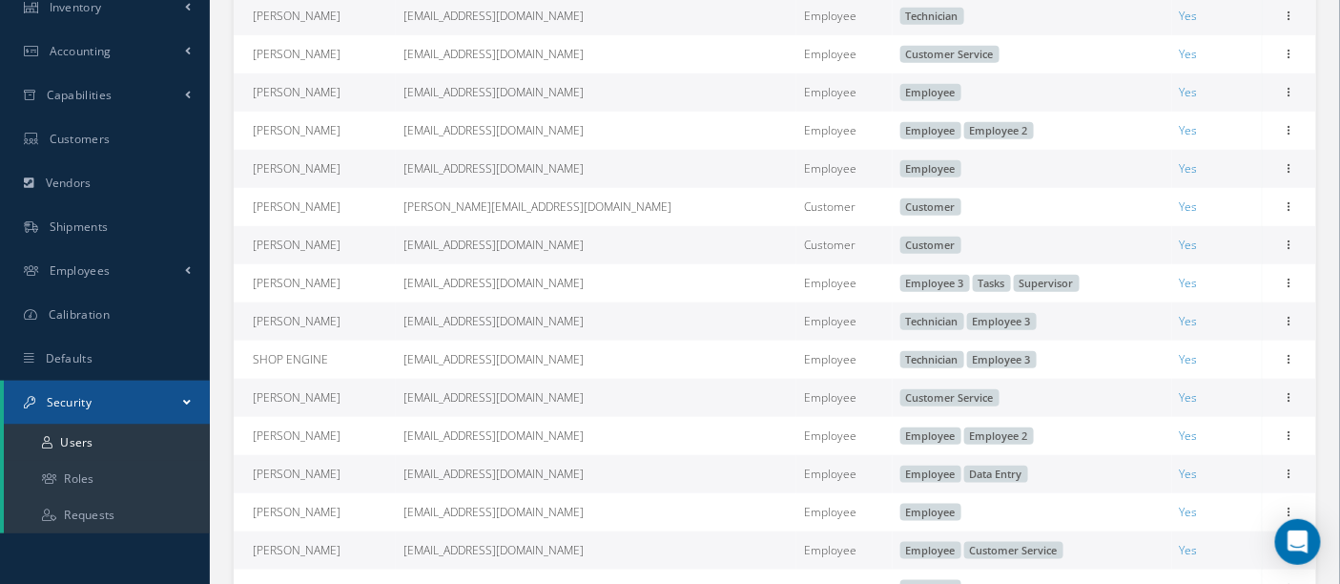
click at [540, 488] on td "[EMAIL_ADDRESS][DOMAIN_NAME]" at bounding box center [596, 474] width 401 height 38
click at [1291, 480] on icon at bounding box center [1289, 472] width 19 height 15
click at [1180, 493] on link "Edit" at bounding box center [1201, 486] width 151 height 25
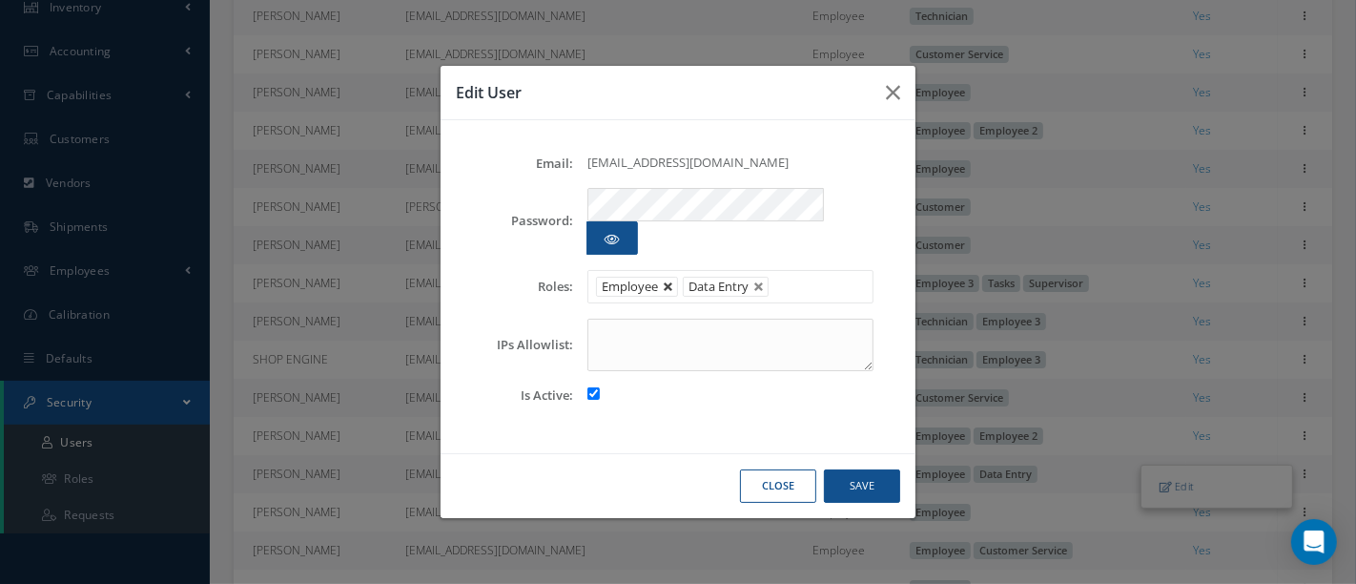
click at [665, 281] on link at bounding box center [668, 286] width 11 height 11
click at [844, 469] on button "Save" at bounding box center [862, 485] width 76 height 33
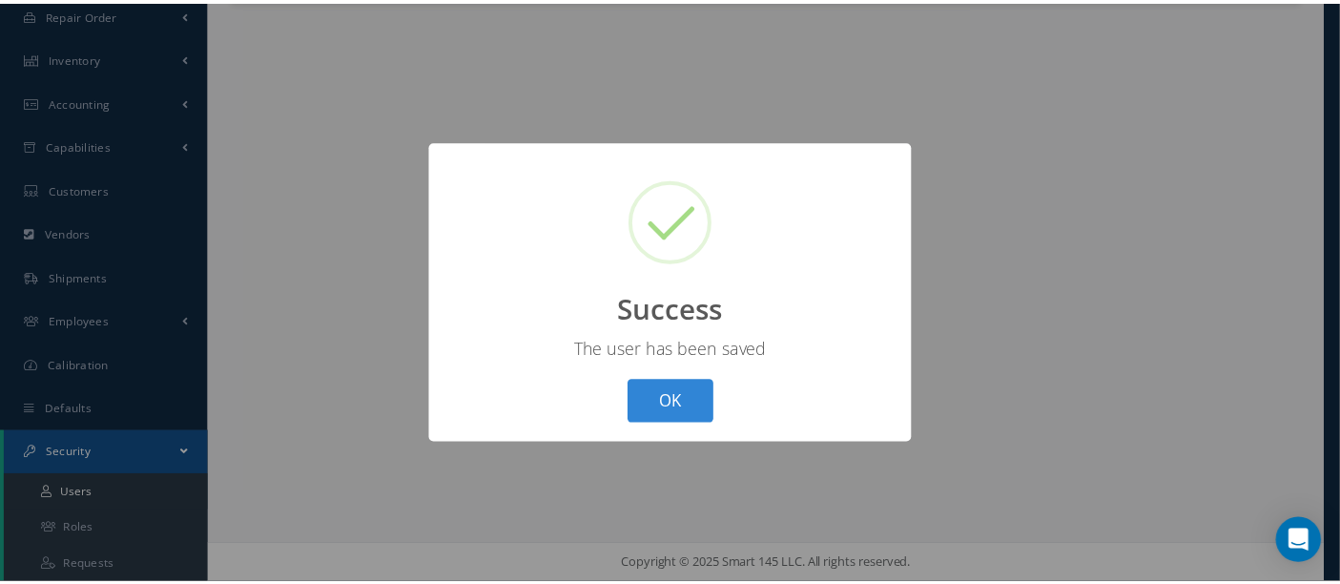
scroll to position [372, 0]
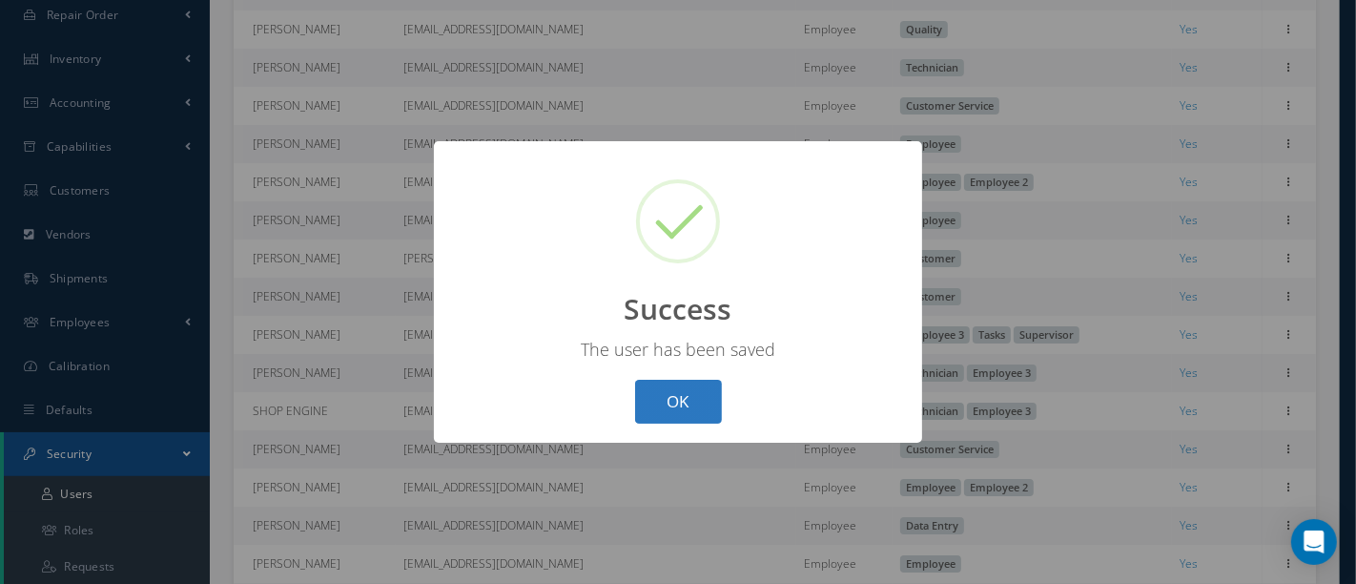
click at [661, 398] on button "OK" at bounding box center [678, 402] width 87 height 45
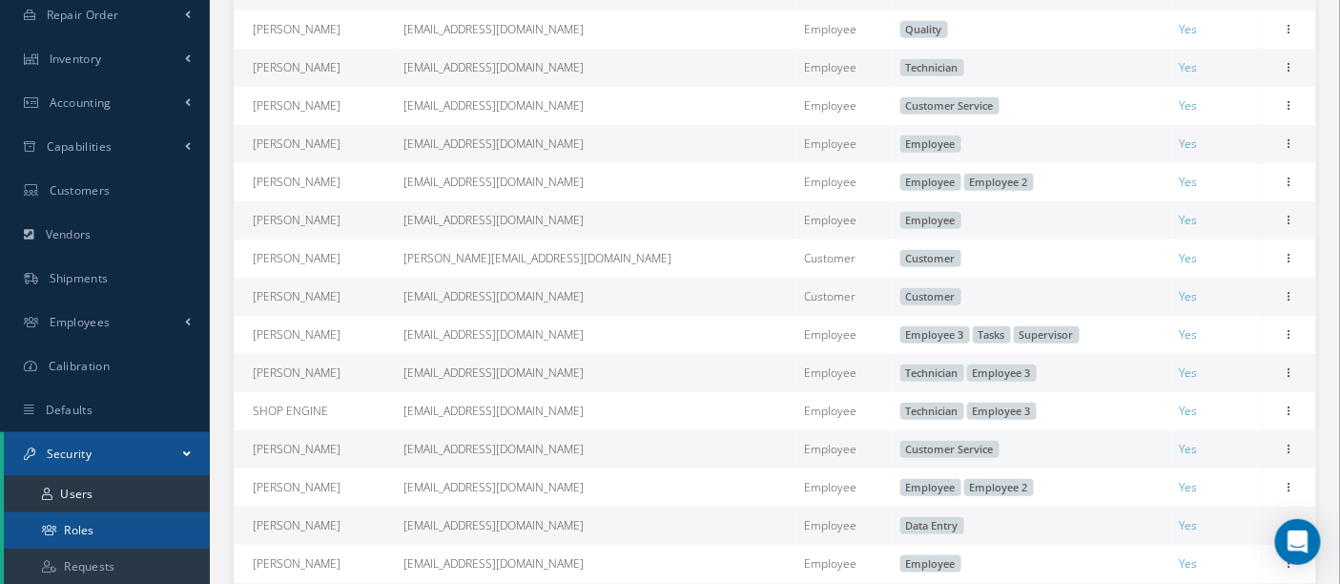
click at [78, 523] on link "Roles" at bounding box center [107, 530] width 206 height 36
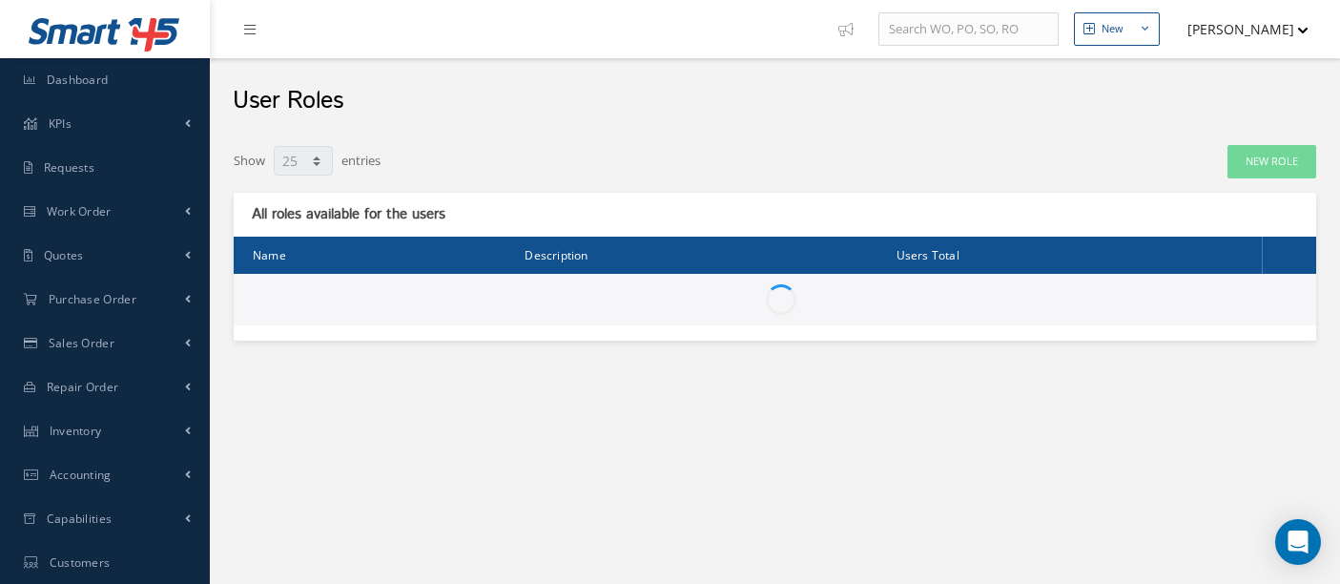
select select "25"
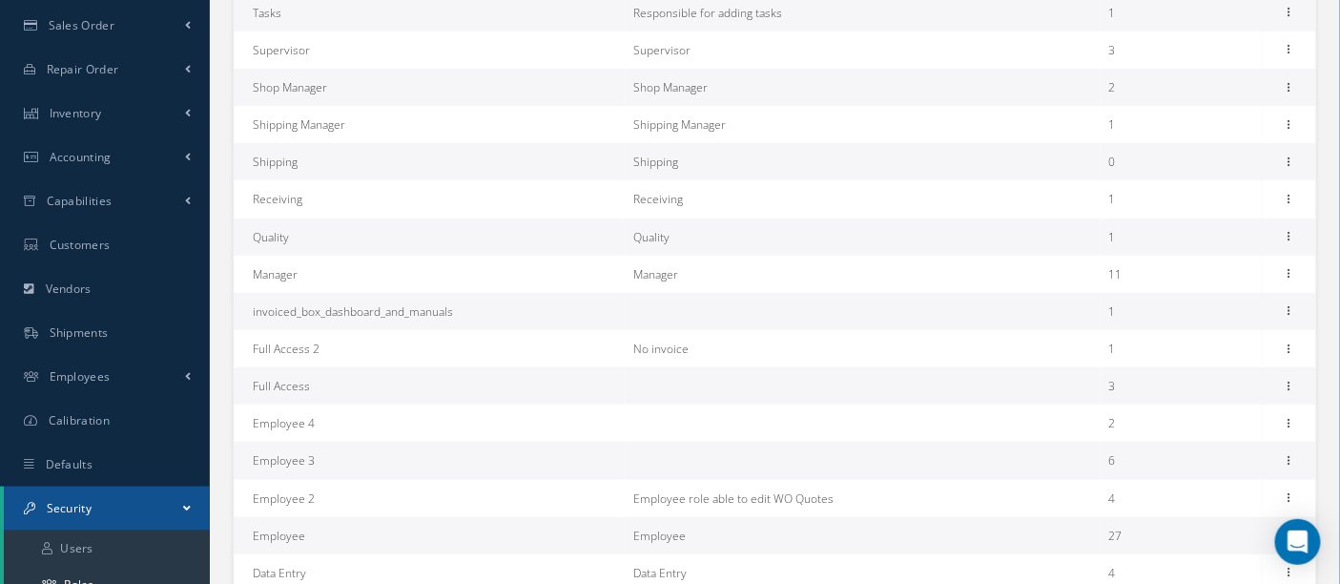
scroll to position [423, 0]
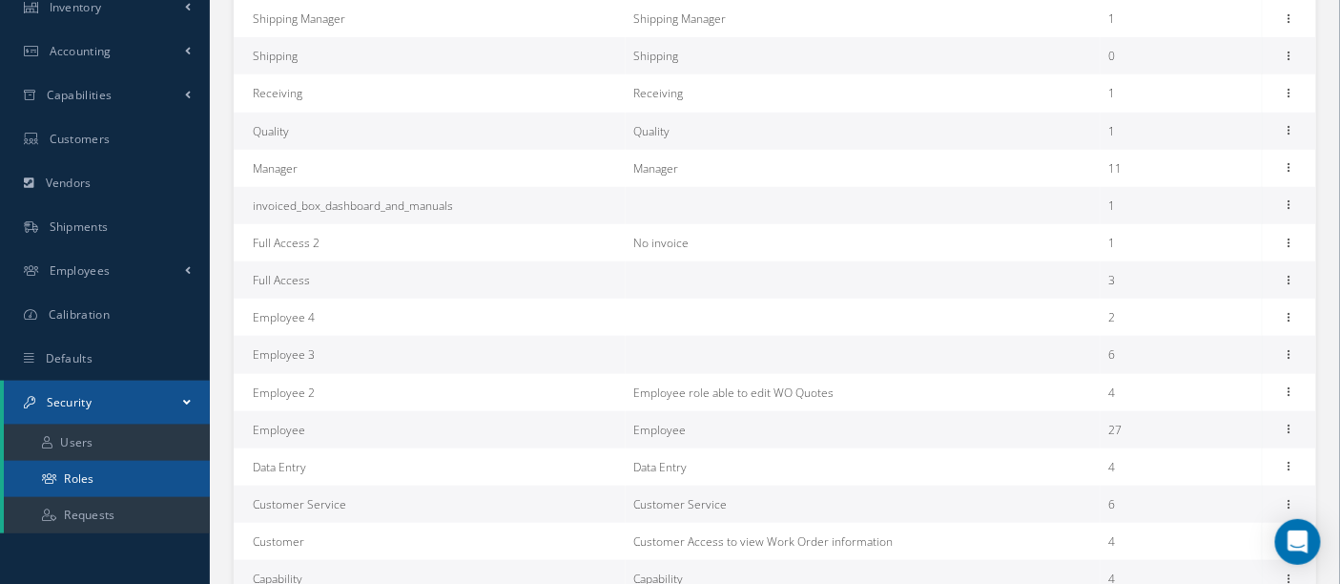
click at [104, 490] on link "Roles" at bounding box center [107, 479] width 206 height 36
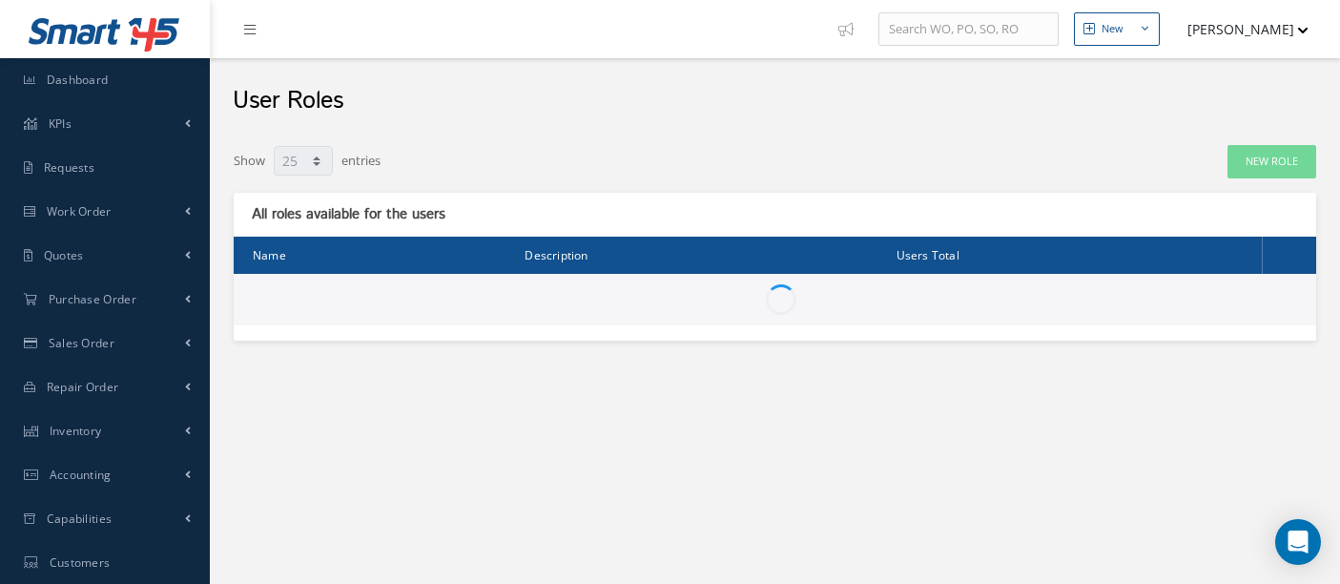
select select "25"
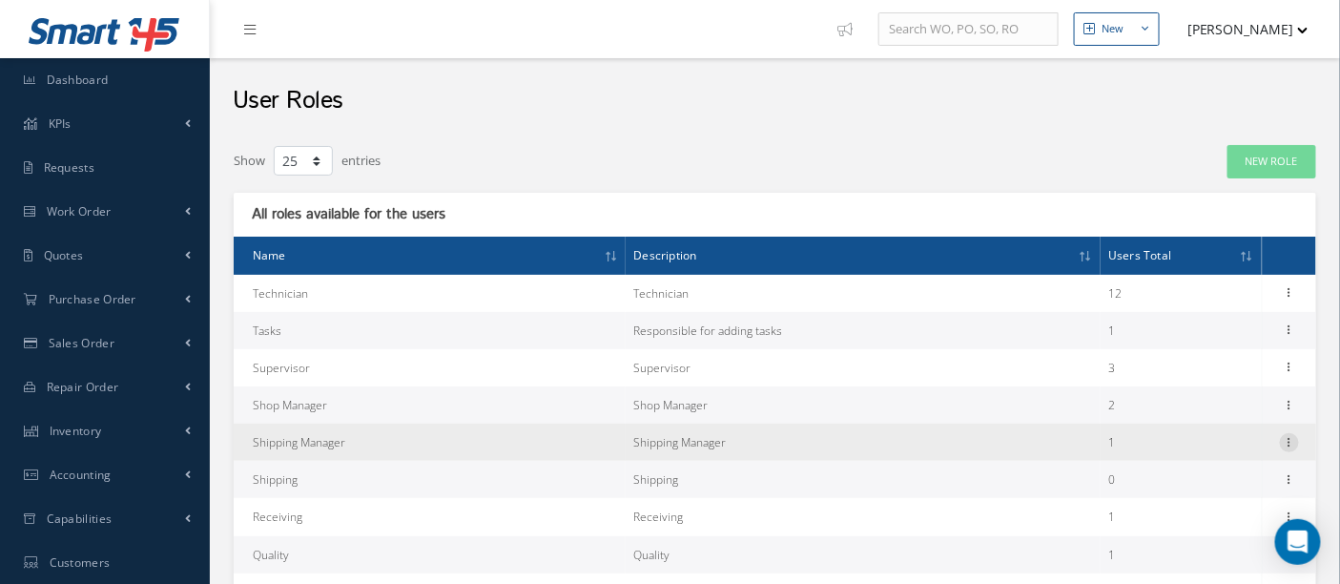
click at [1284, 440] on icon at bounding box center [1289, 440] width 19 height 15
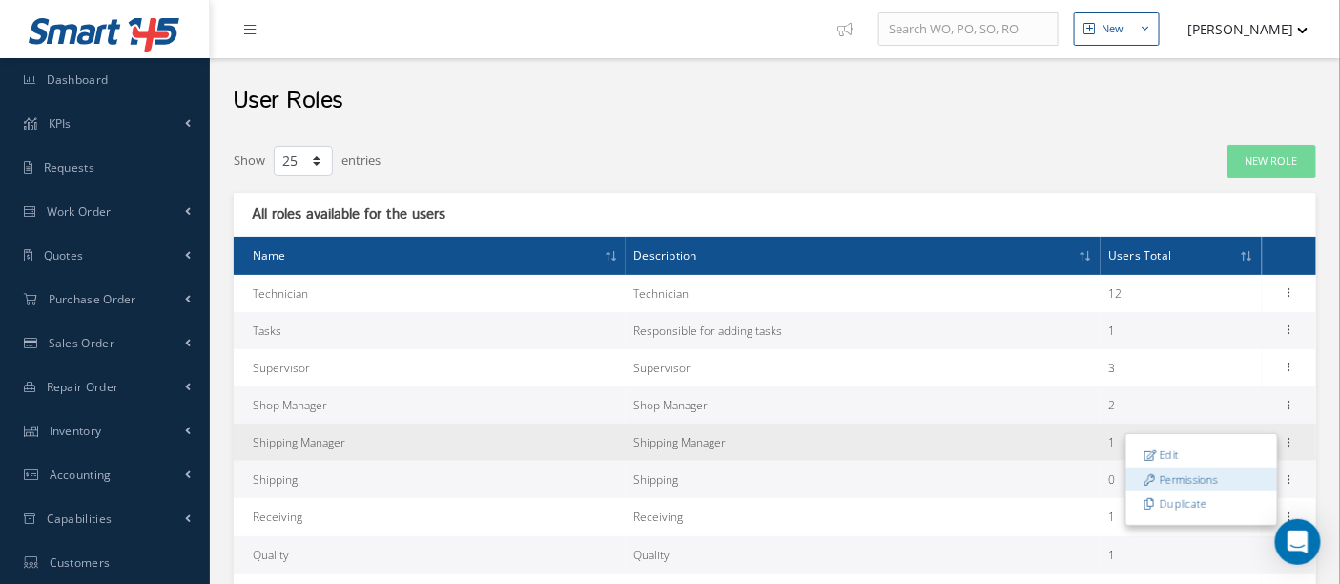
click at [1215, 473] on link "Permissions" at bounding box center [1201, 478] width 151 height 25
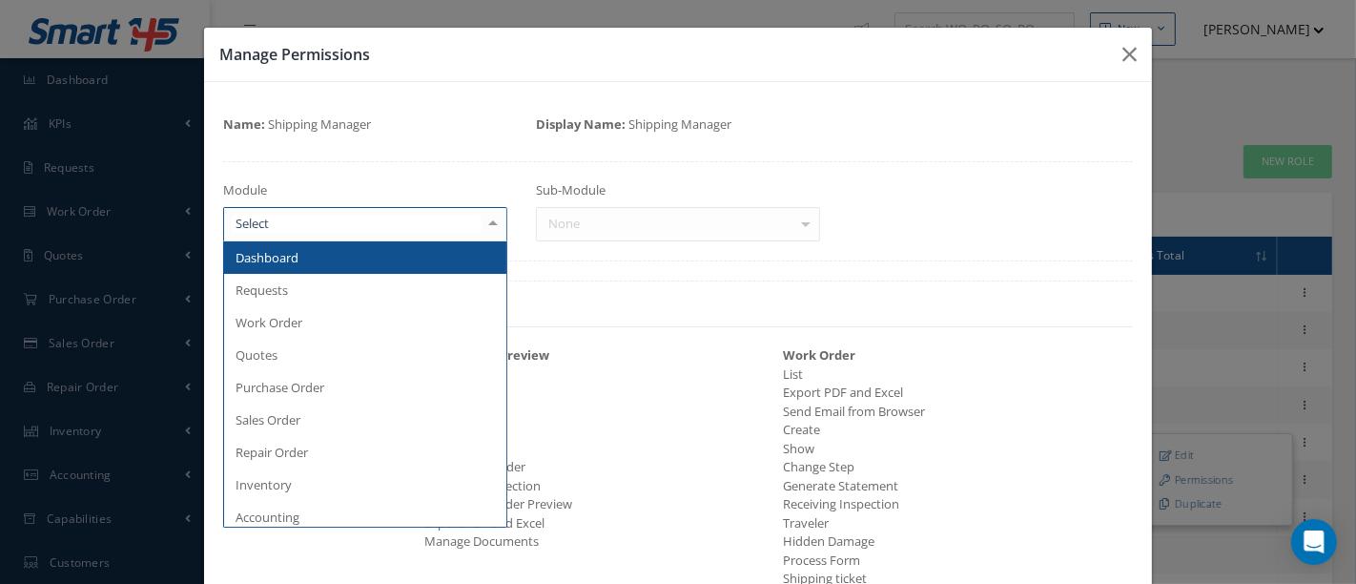
click at [485, 220] on div at bounding box center [493, 223] width 27 height 31
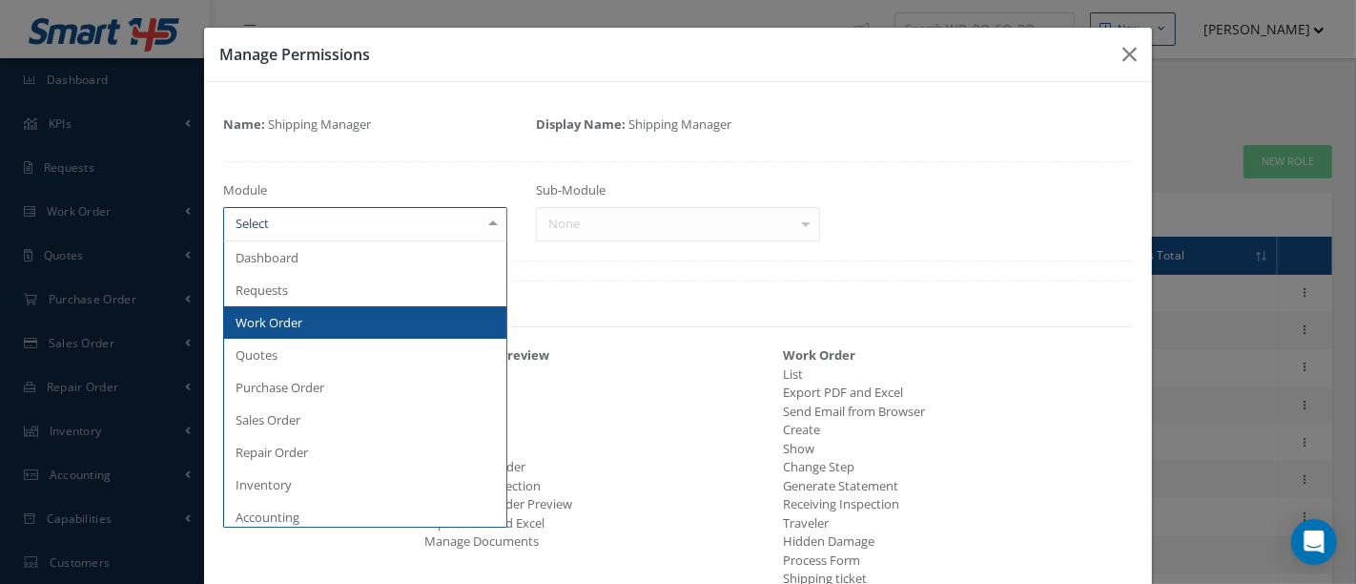
click at [276, 315] on span "Work Order" at bounding box center [269, 322] width 67 height 17
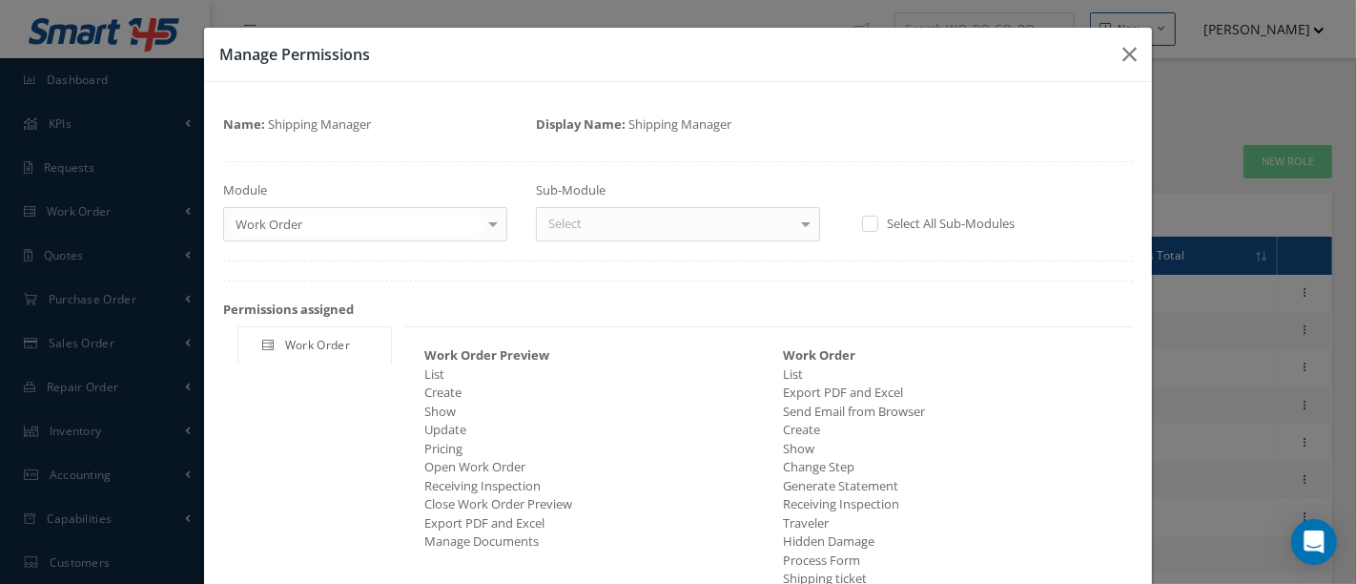
drag, startPoint x: 208, startPoint y: 21, endPoint x: 802, endPoint y: 226, distance: 628.6
click at [802, 226] on div at bounding box center [806, 223] width 27 height 31
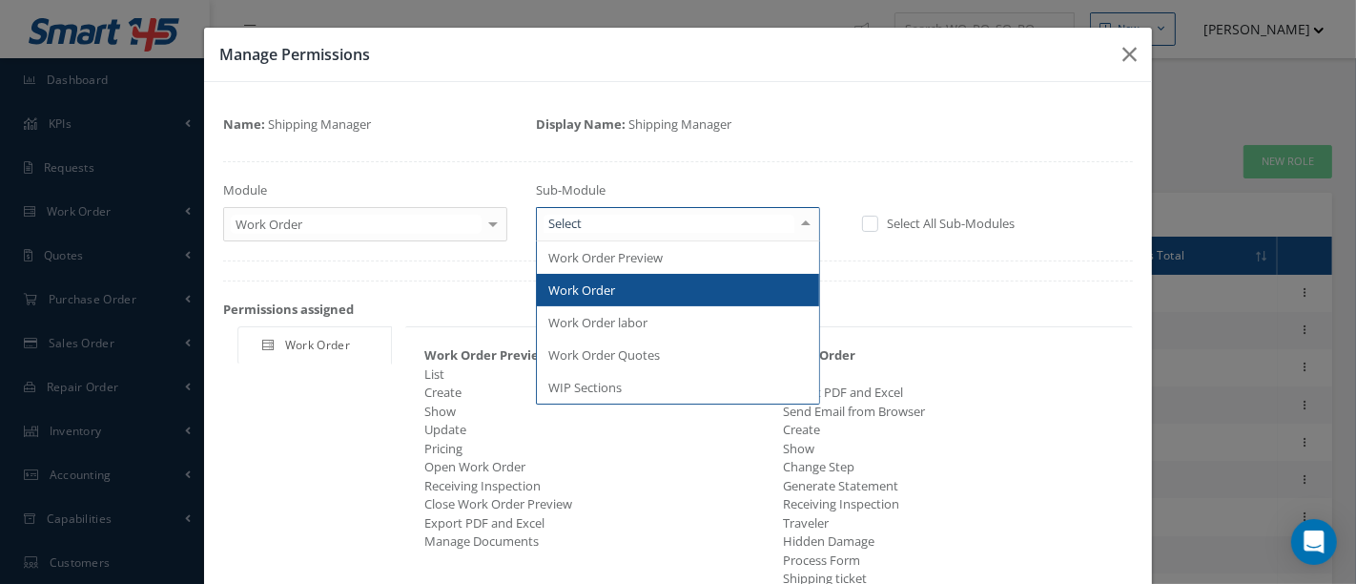
click at [709, 288] on span "Work Order" at bounding box center [678, 290] width 282 height 32
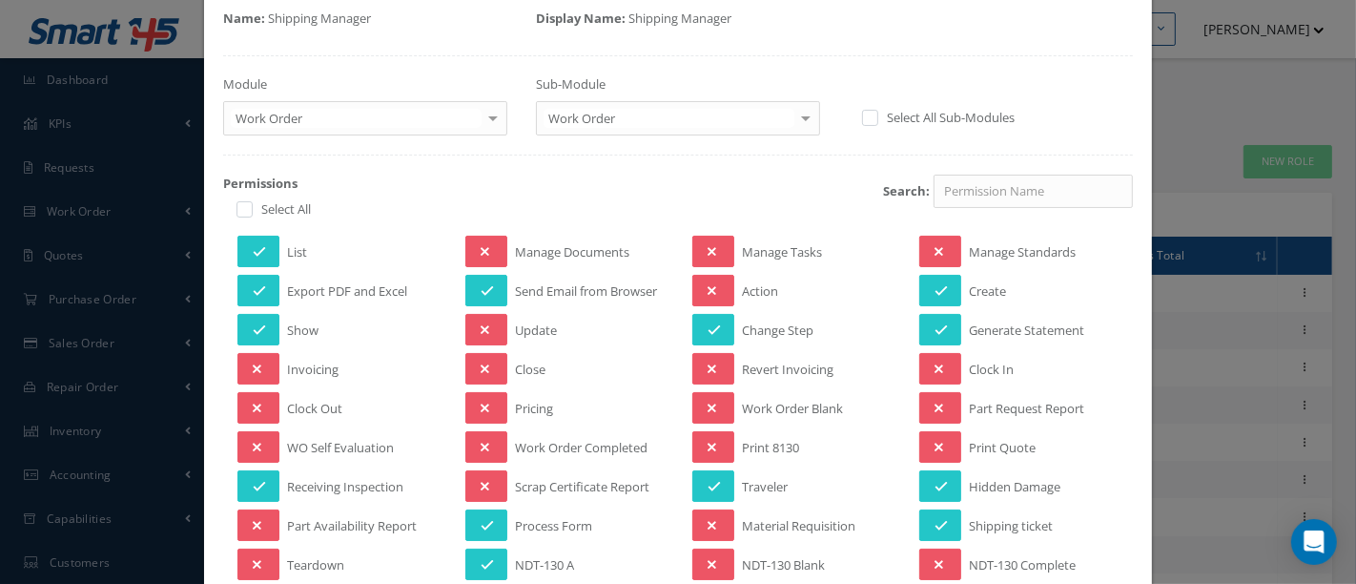
scroll to position [212, 0]
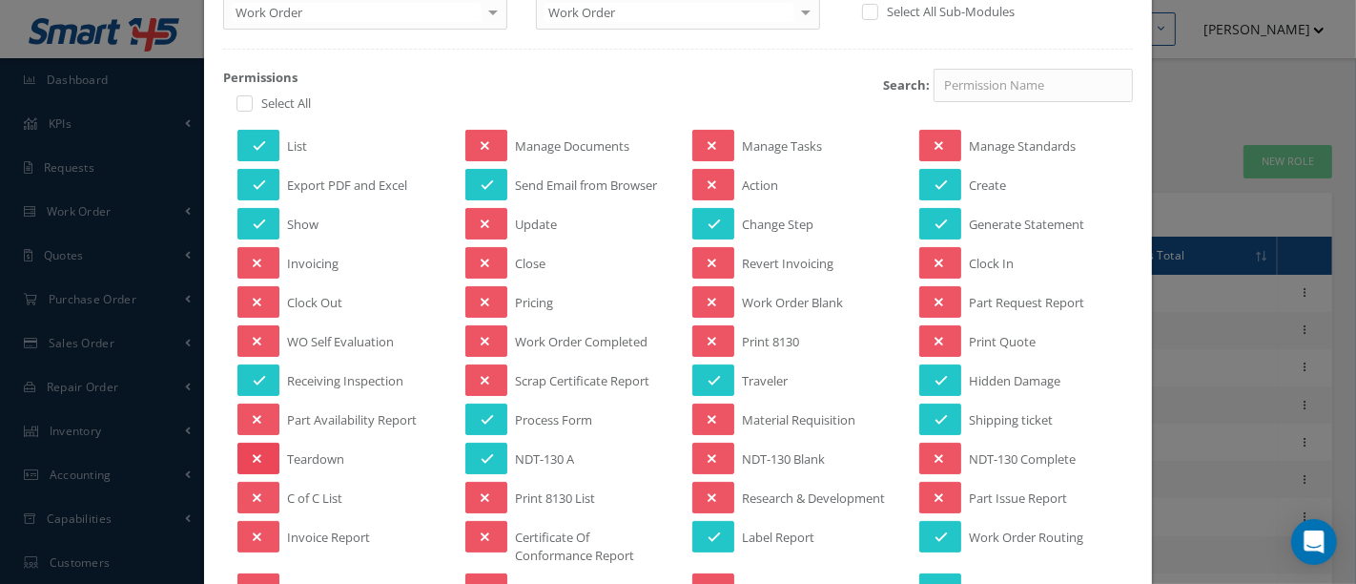
click at [253, 452] on icon at bounding box center [257, 458] width 9 height 13
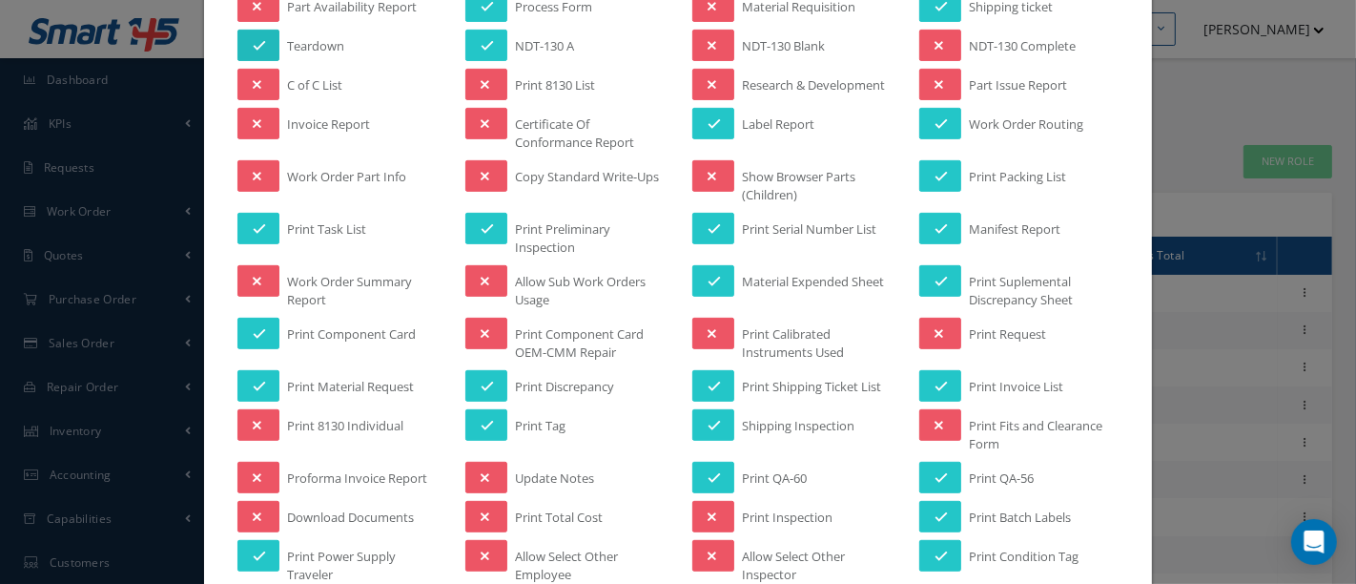
scroll to position [635, 0]
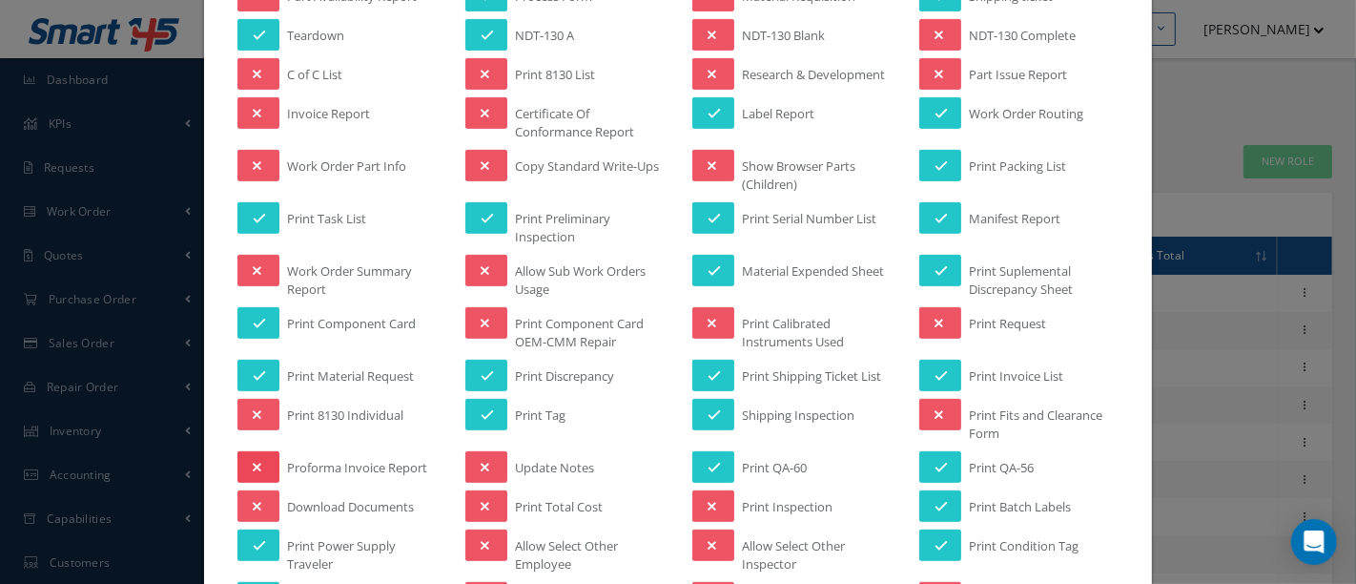
click at [256, 451] on button at bounding box center [259, 466] width 42 height 31
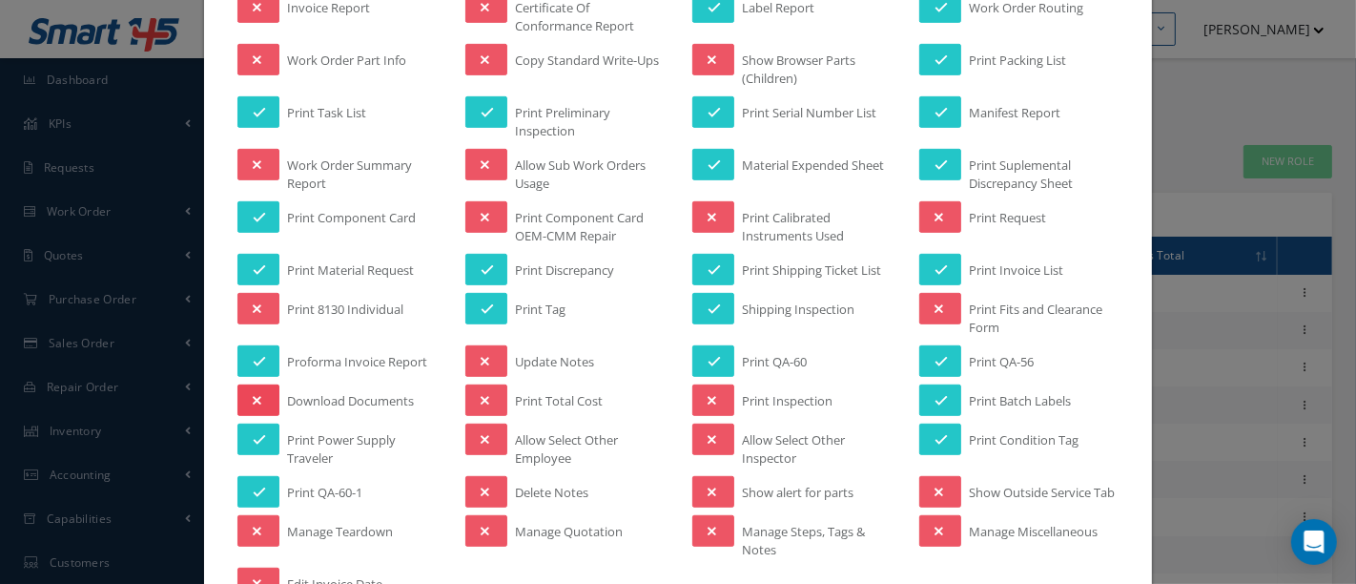
click at [250, 384] on button at bounding box center [259, 399] width 42 height 31
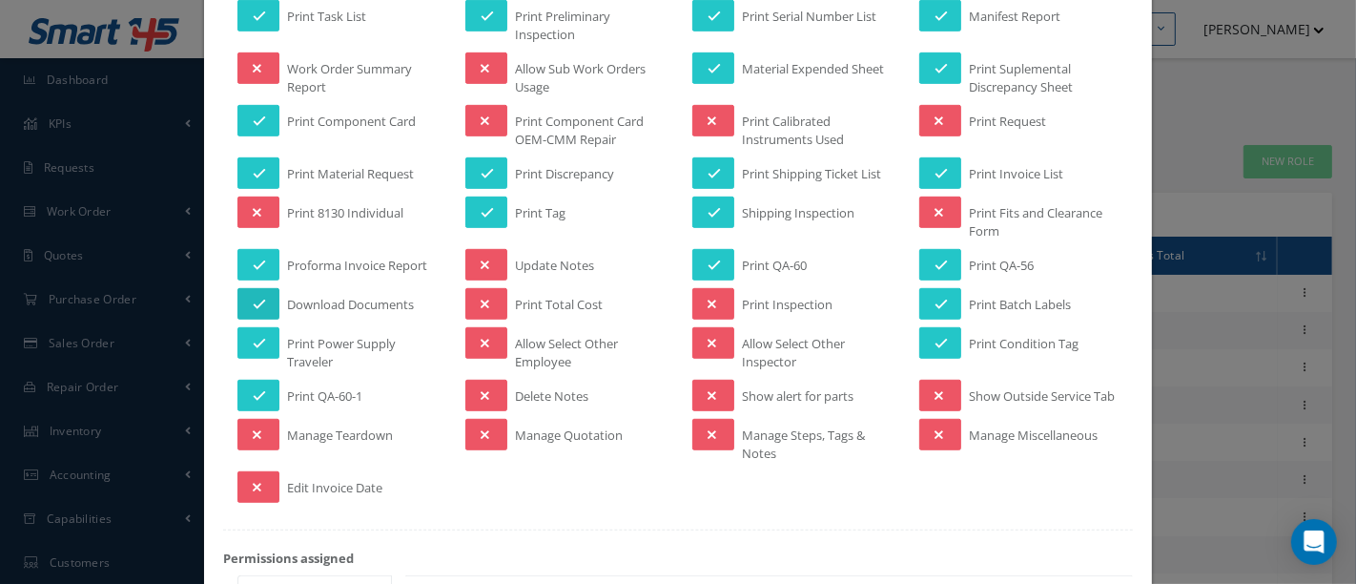
scroll to position [847, 0]
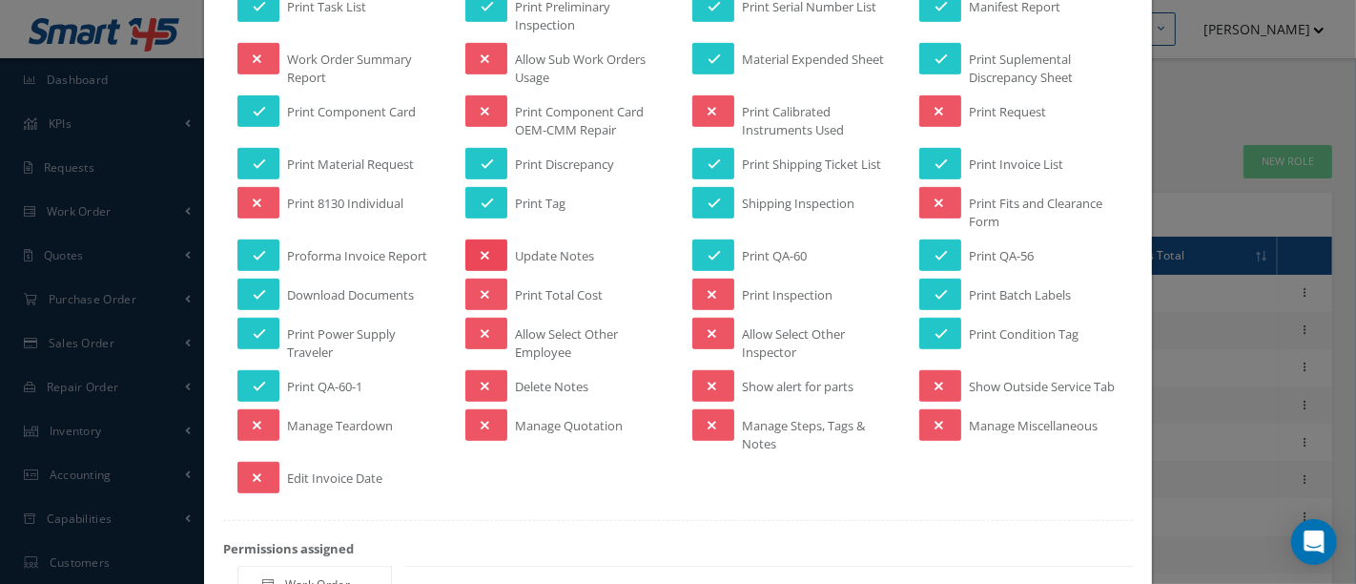
click at [481, 249] on icon at bounding box center [485, 255] width 9 height 13
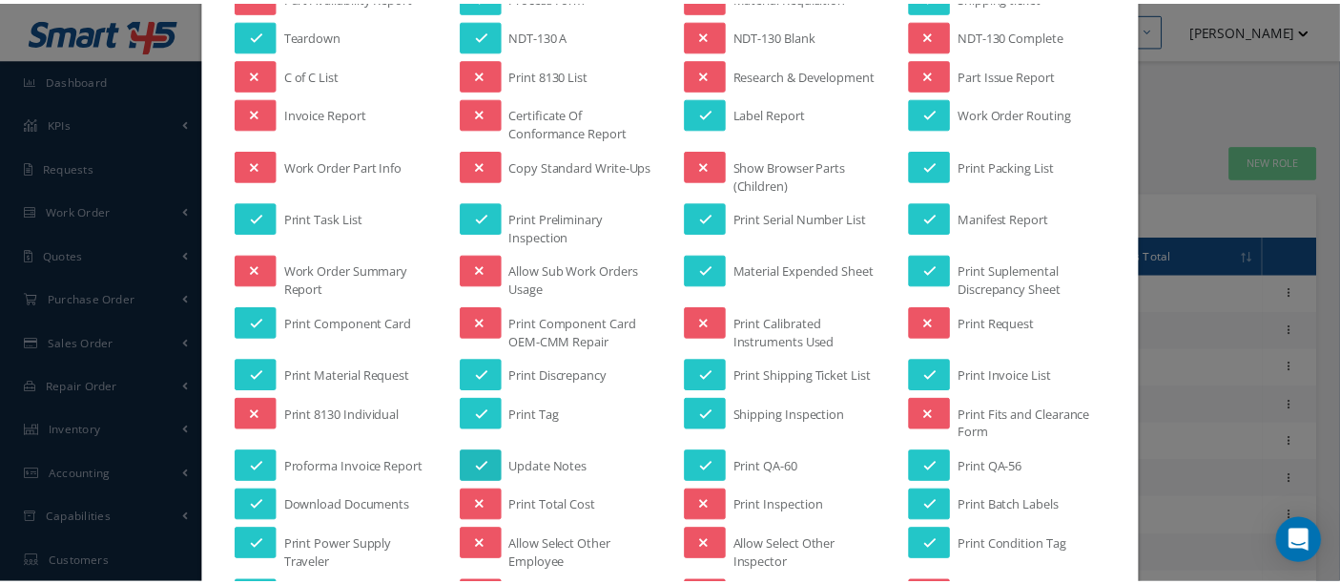
scroll to position [741, 0]
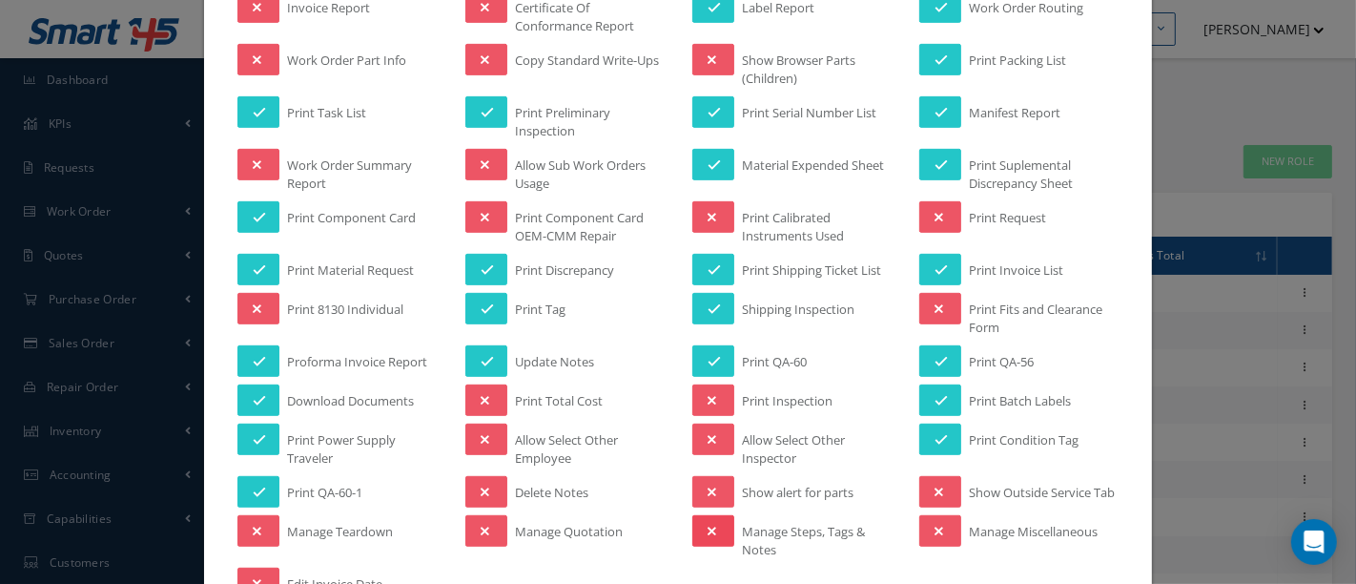
click at [711, 531] on button at bounding box center [713, 530] width 42 height 31
click at [1262, 484] on div "Manage Permissions Name: Shipping Manager Display Name: Shipping Manager Module…" at bounding box center [678, 292] width 1356 height 584
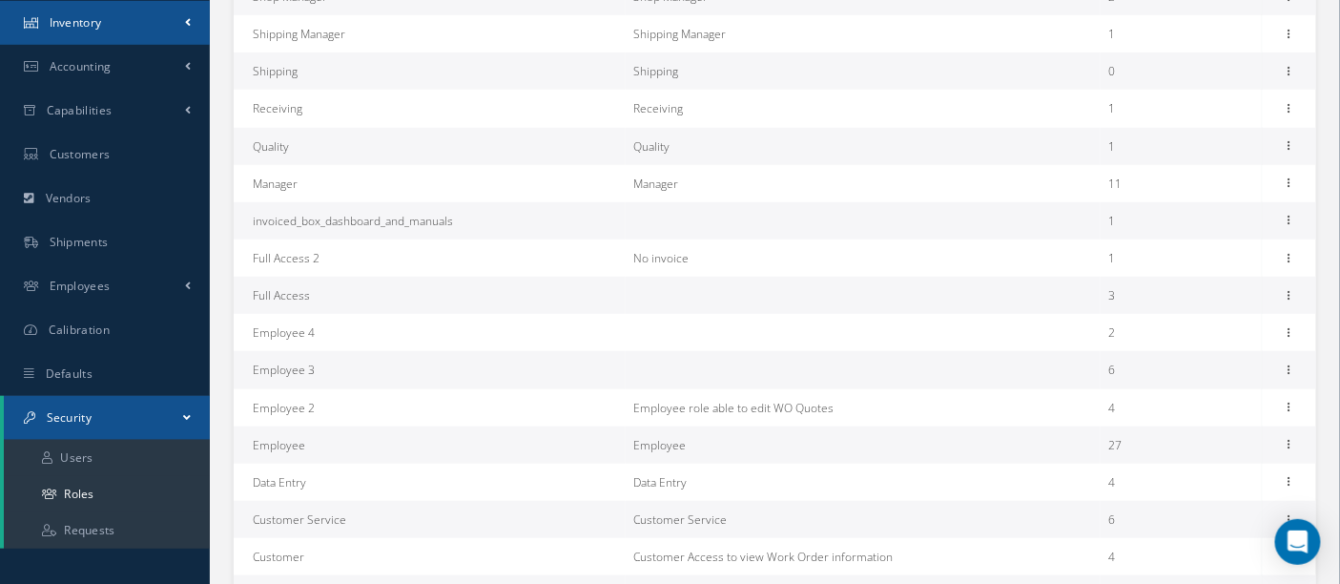
scroll to position [423, 0]
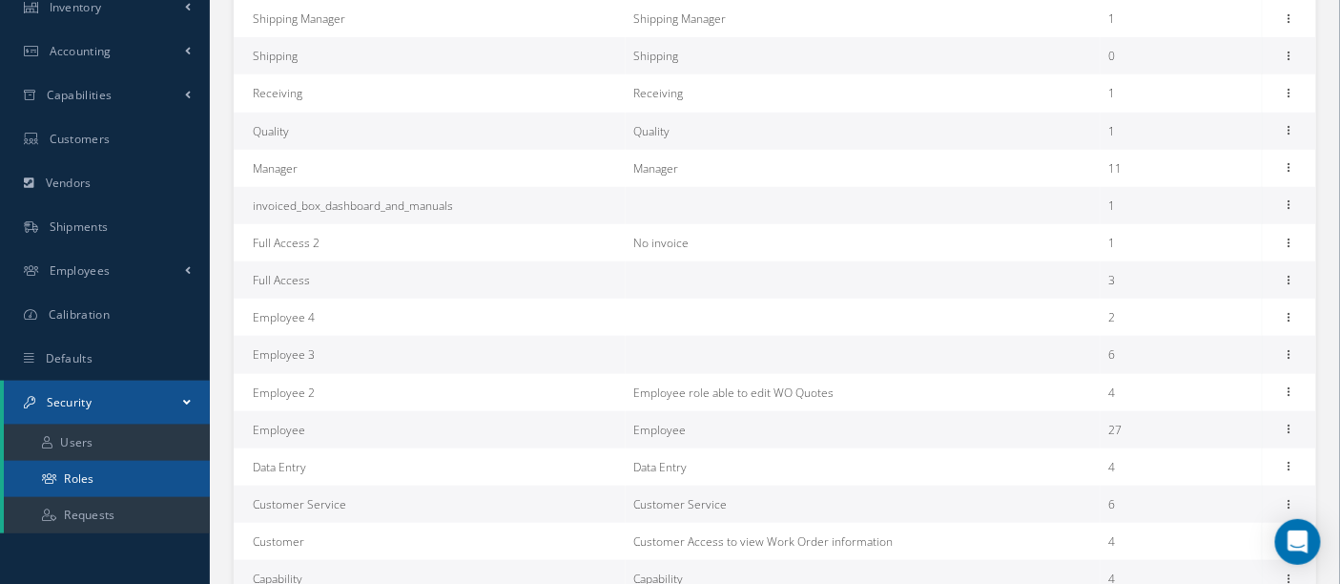
click at [93, 478] on link "Roles" at bounding box center [107, 479] width 206 height 36
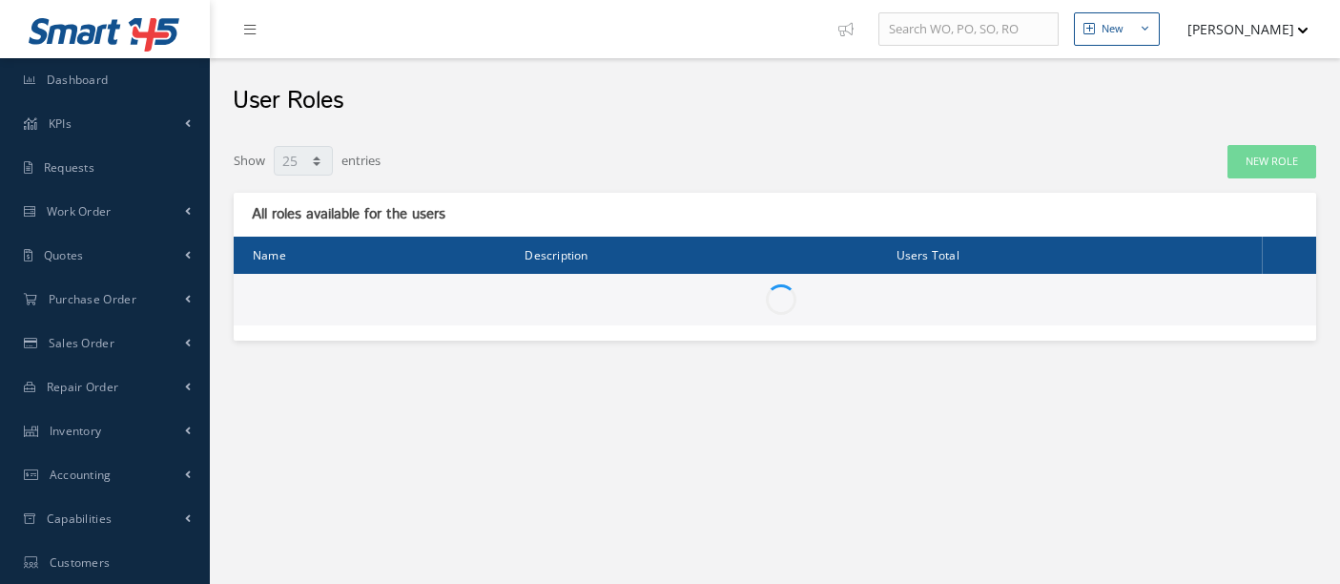
select select "25"
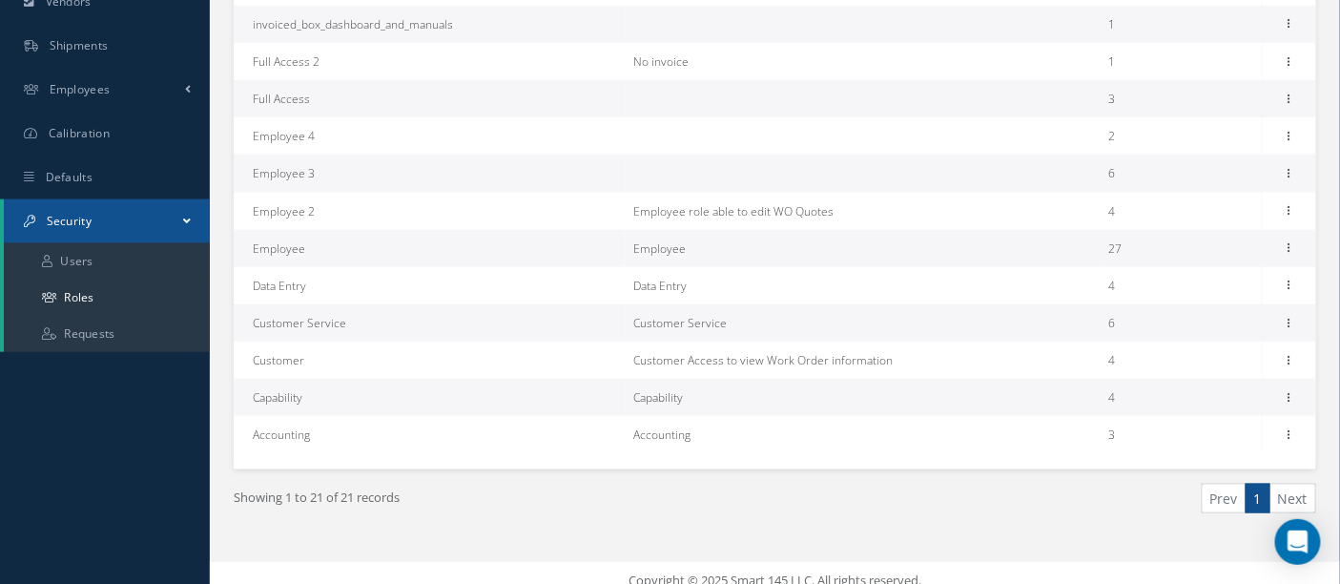
scroll to position [619, 0]
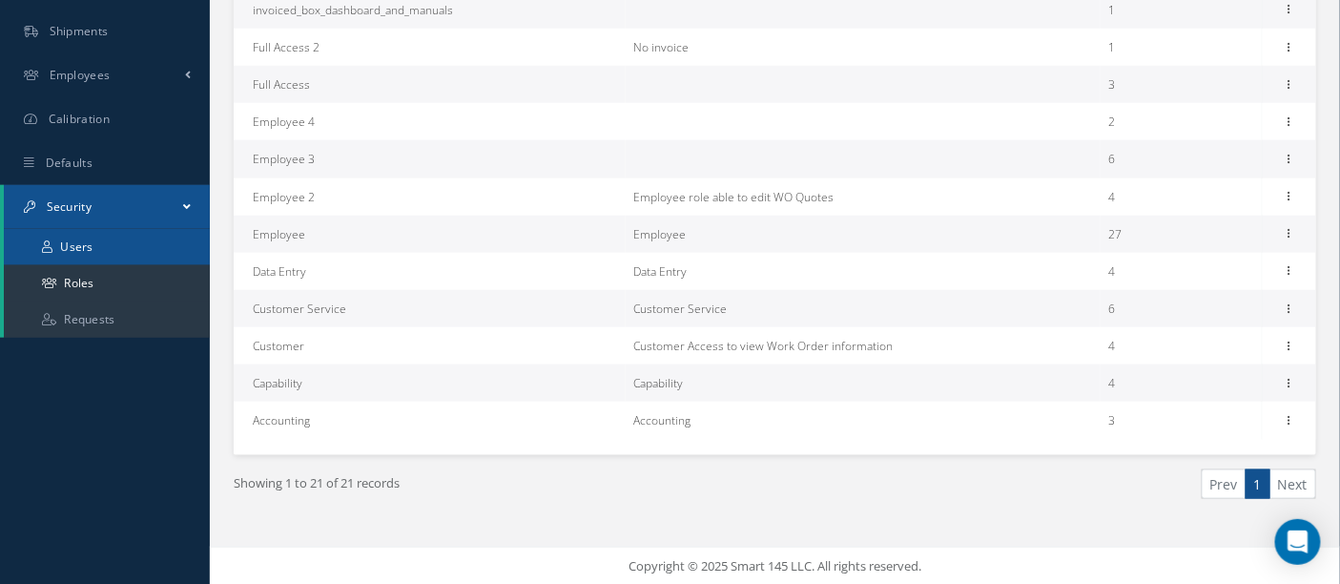
click at [88, 249] on link "Users" at bounding box center [107, 247] width 206 height 36
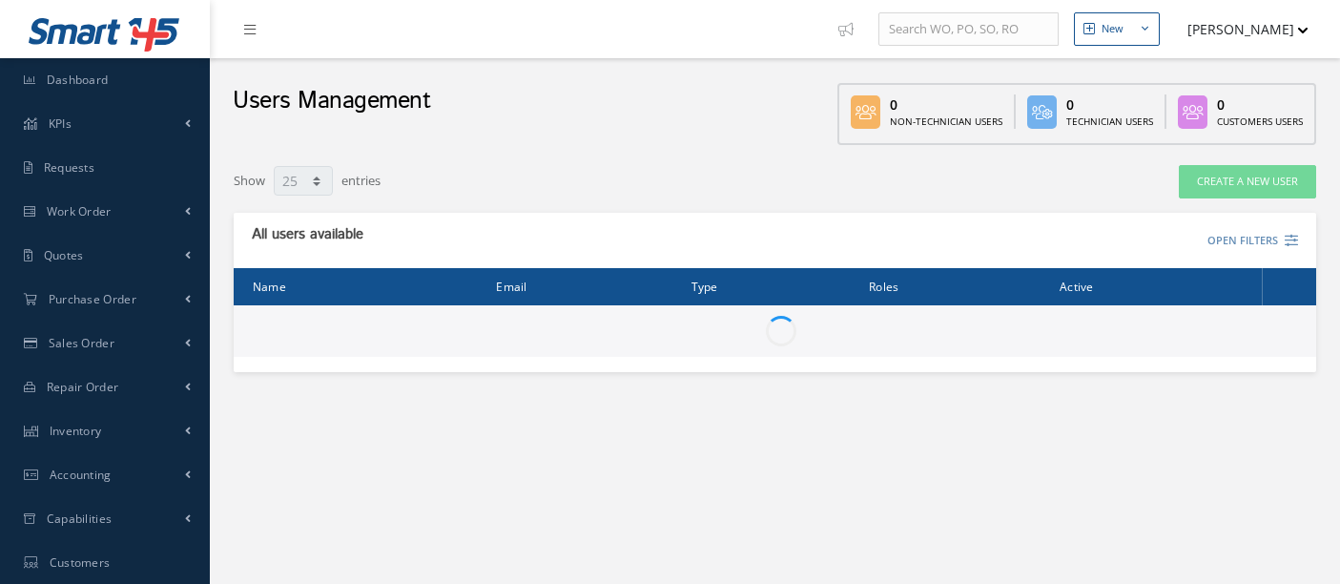
select select "25"
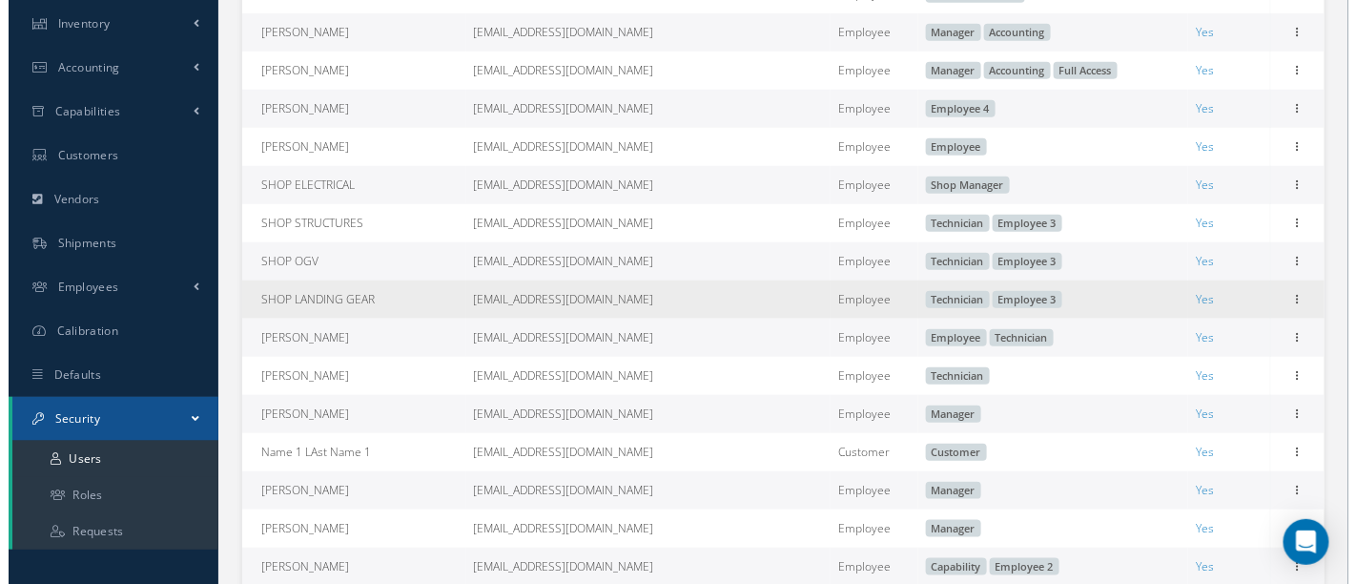
scroll to position [423, 0]
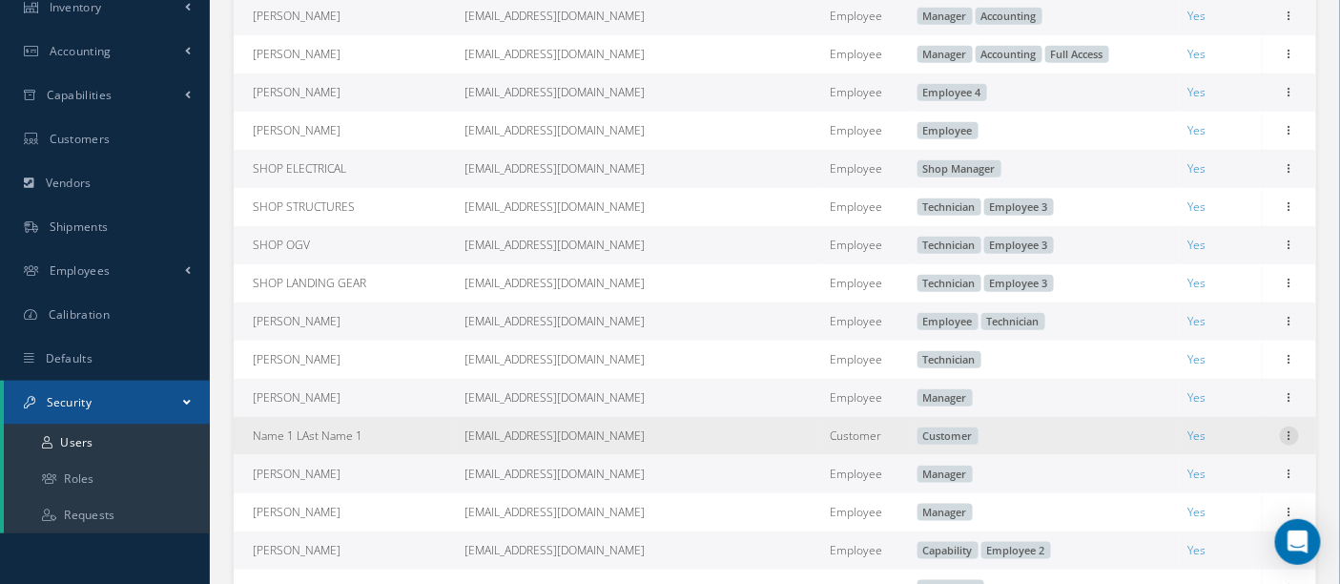
drag, startPoint x: 297, startPoint y: 445, endPoint x: 1297, endPoint y: 445, distance: 1000.6
click at [1297, 442] on icon at bounding box center [1289, 433] width 19 height 15
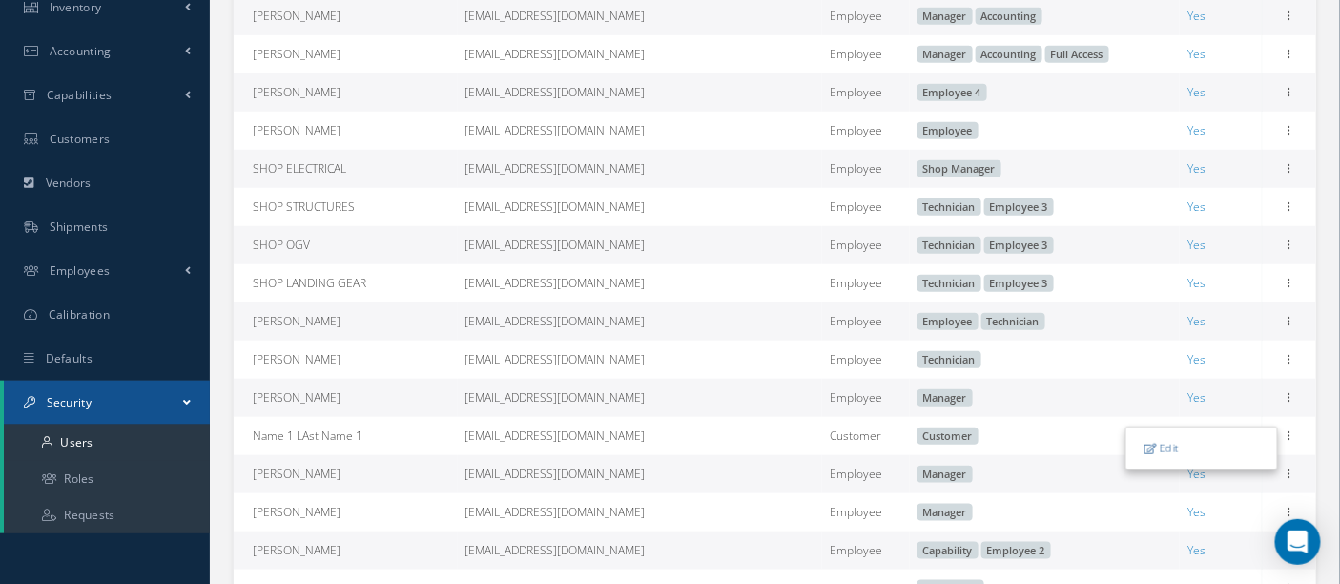
click at [1204, 453] on link "Edit" at bounding box center [1201, 448] width 151 height 25
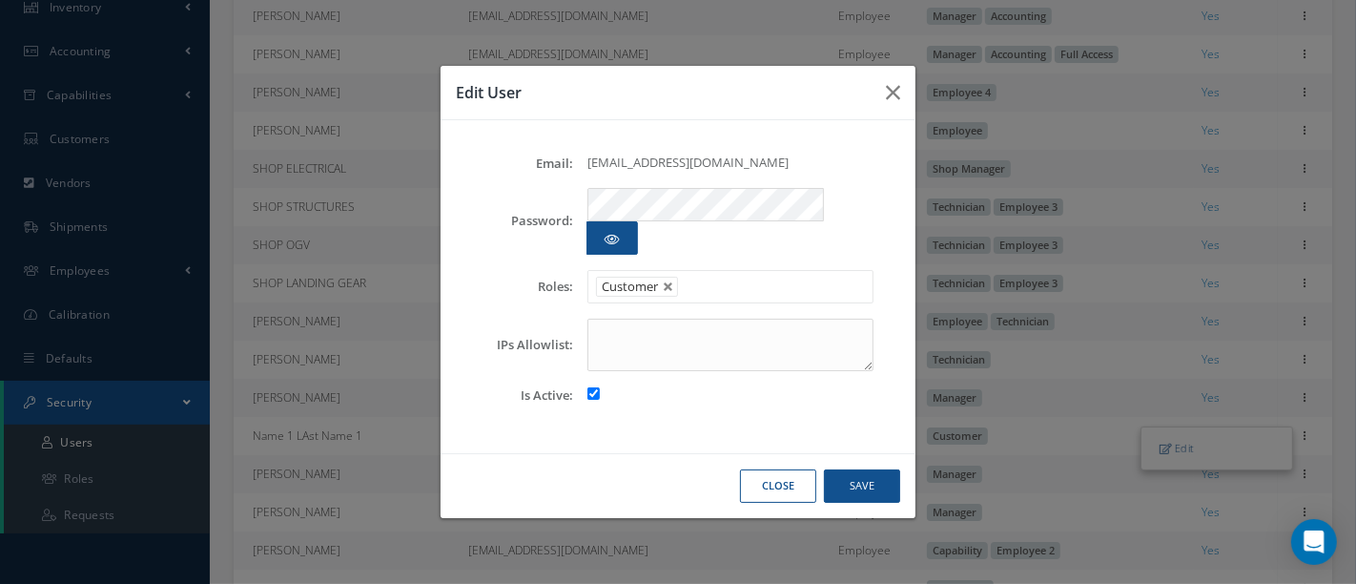
click at [595, 387] on input "checkbox" at bounding box center [594, 393] width 12 height 12
checkbox input "false"
click at [857, 469] on button "Save" at bounding box center [862, 485] width 76 height 33
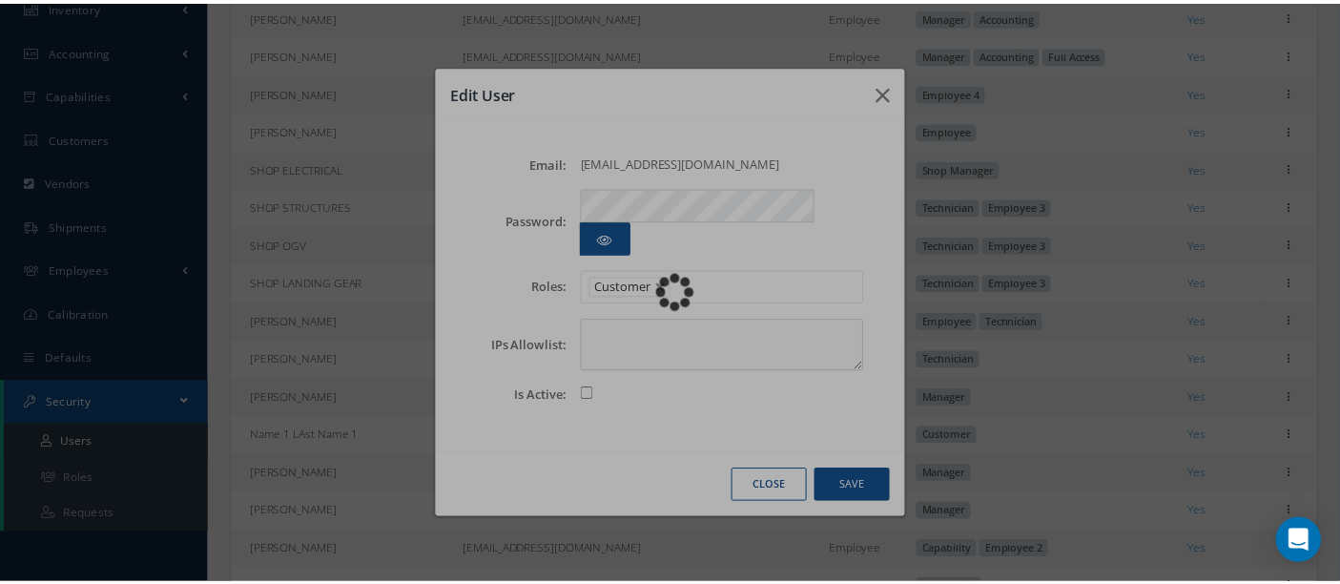
scroll to position [372, 0]
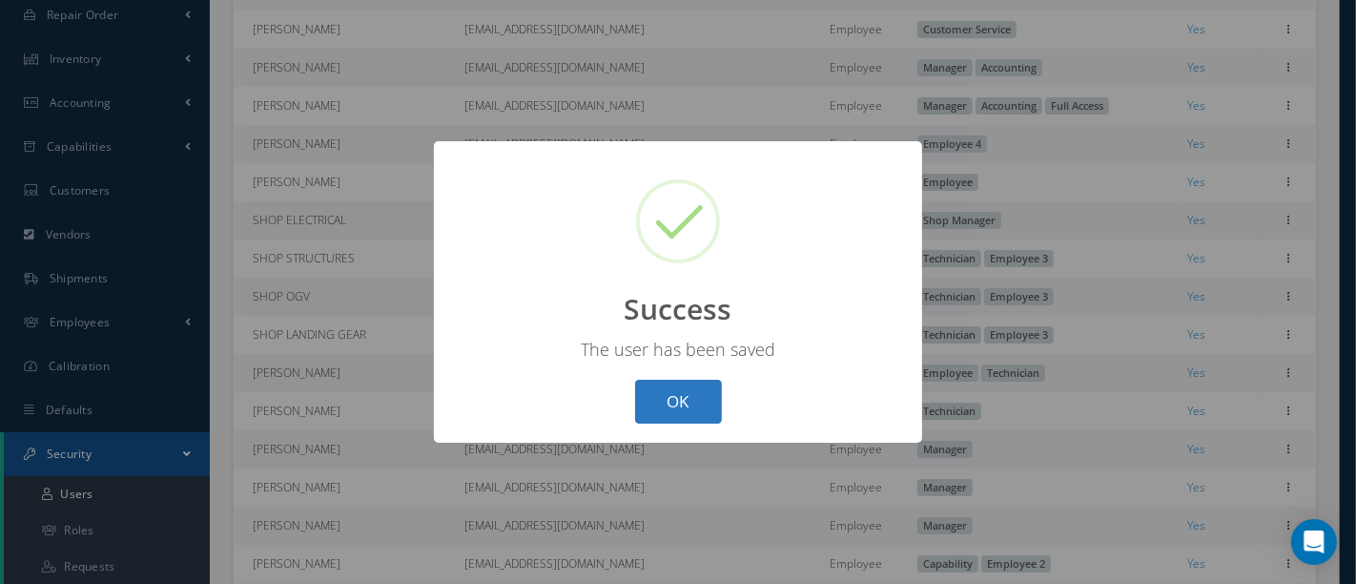
click at [707, 393] on button "OK" at bounding box center [678, 402] width 87 height 45
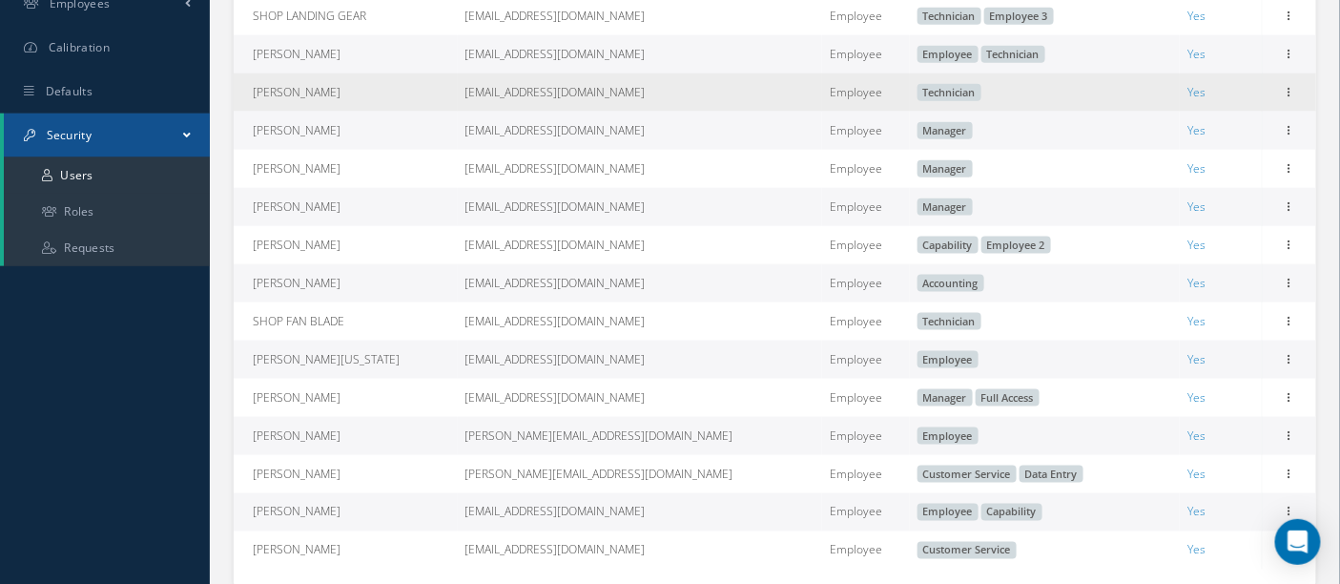
scroll to position [796, 0]
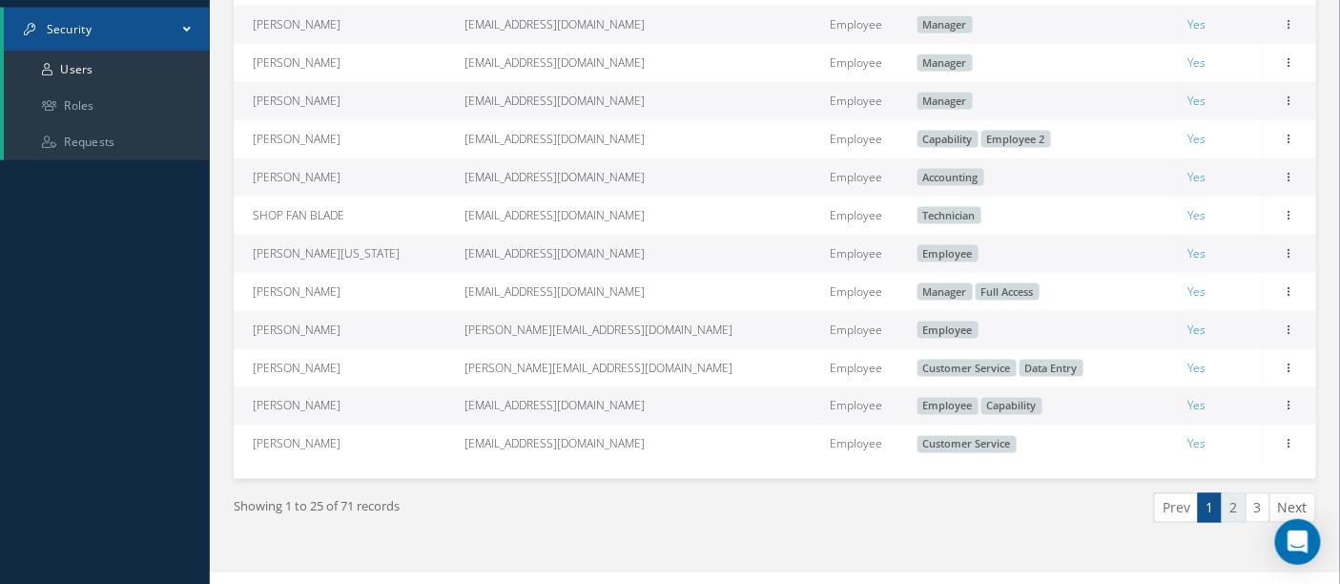
click at [1242, 523] on link "2" at bounding box center [1234, 508] width 25 height 30
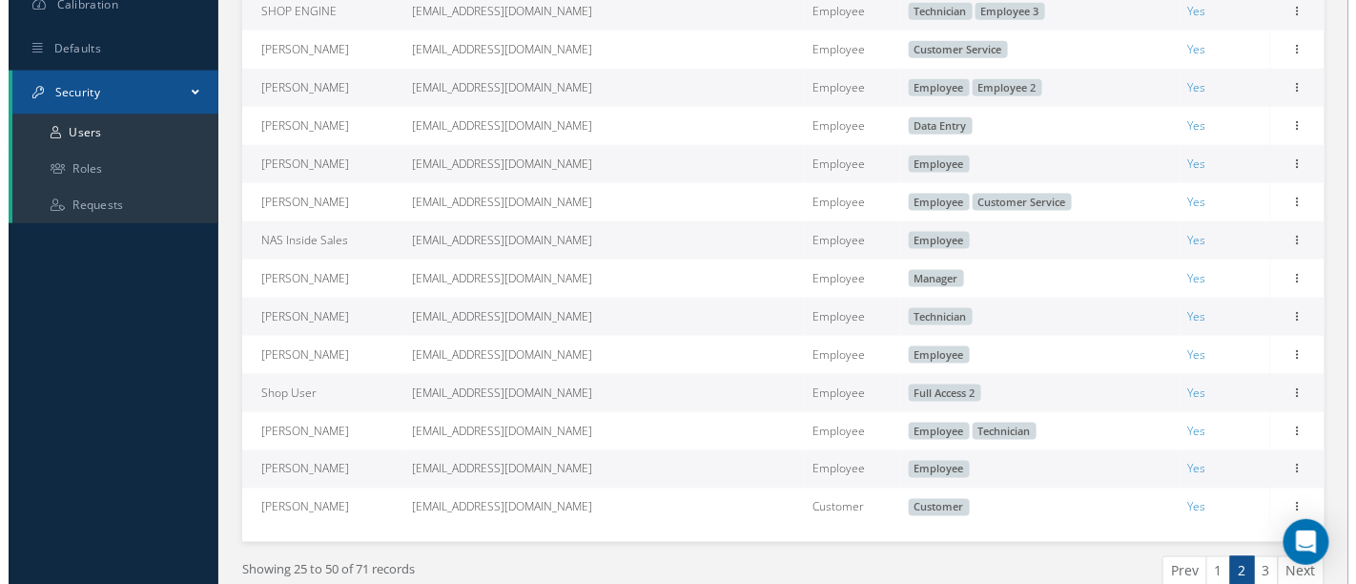
scroll to position [741, 0]
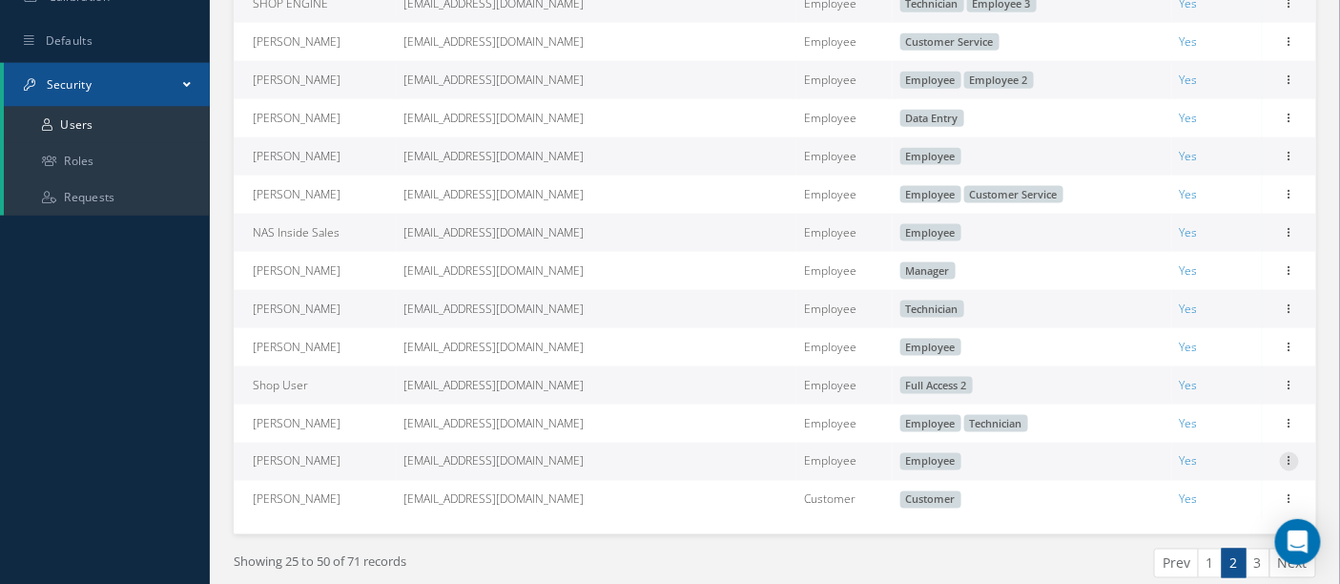
click at [1285, 467] on icon at bounding box center [1289, 459] width 19 height 15
click at [1207, 486] on link "Edit" at bounding box center [1201, 474] width 151 height 25
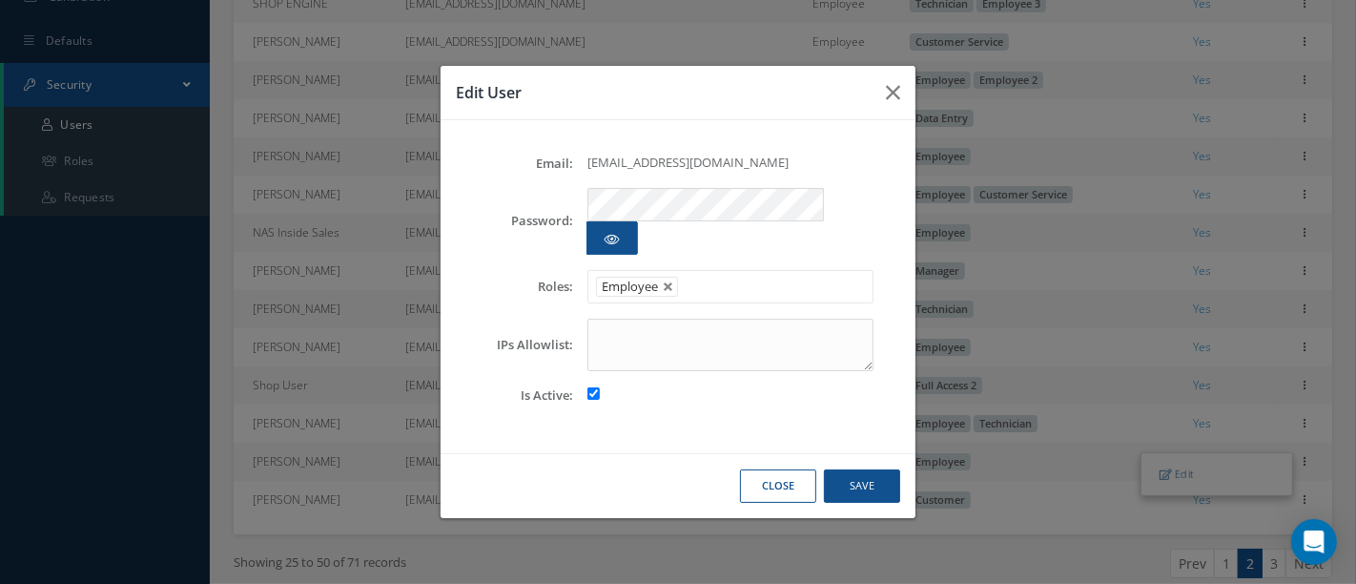
click at [707, 275] on input "text" at bounding box center [697, 287] width 24 height 24
click at [793, 274] on li at bounding box center [780, 287] width 37 height 26
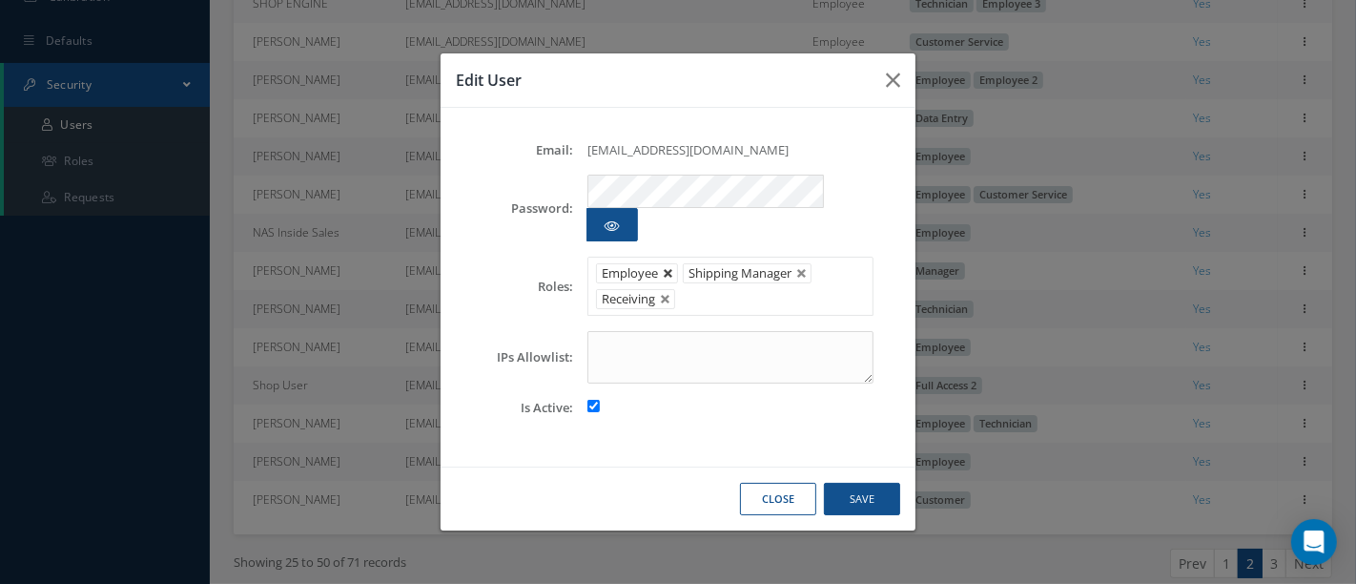
click at [663, 268] on link at bounding box center [668, 273] width 11 height 11
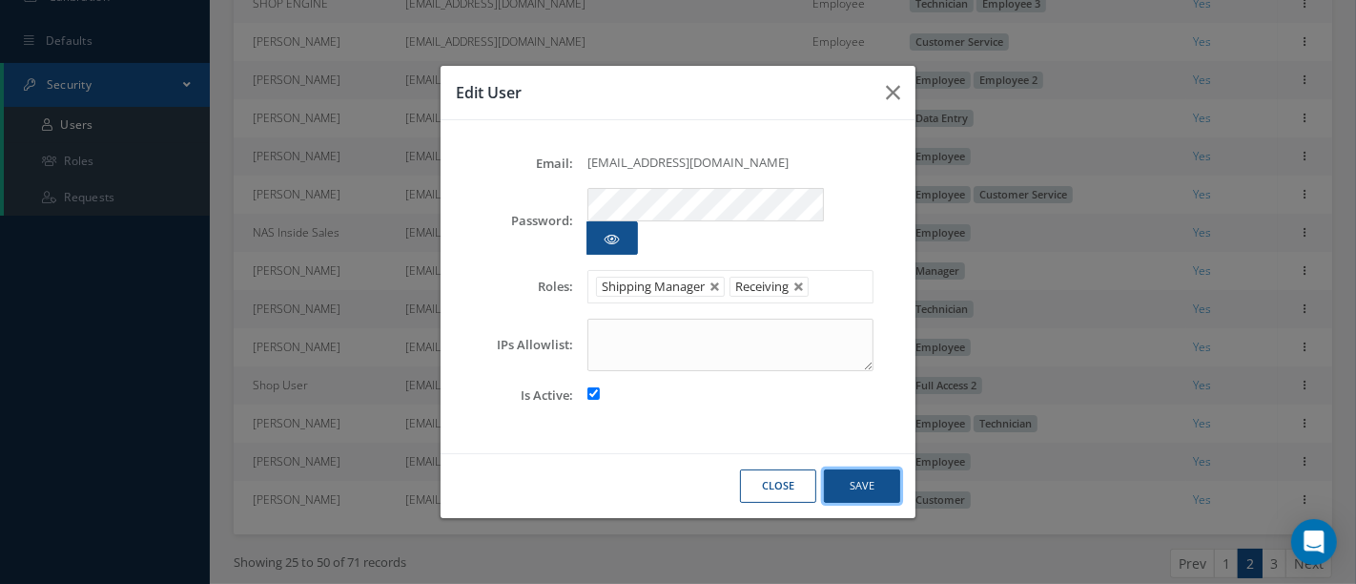
click at [873, 469] on button "Save" at bounding box center [862, 485] width 76 height 33
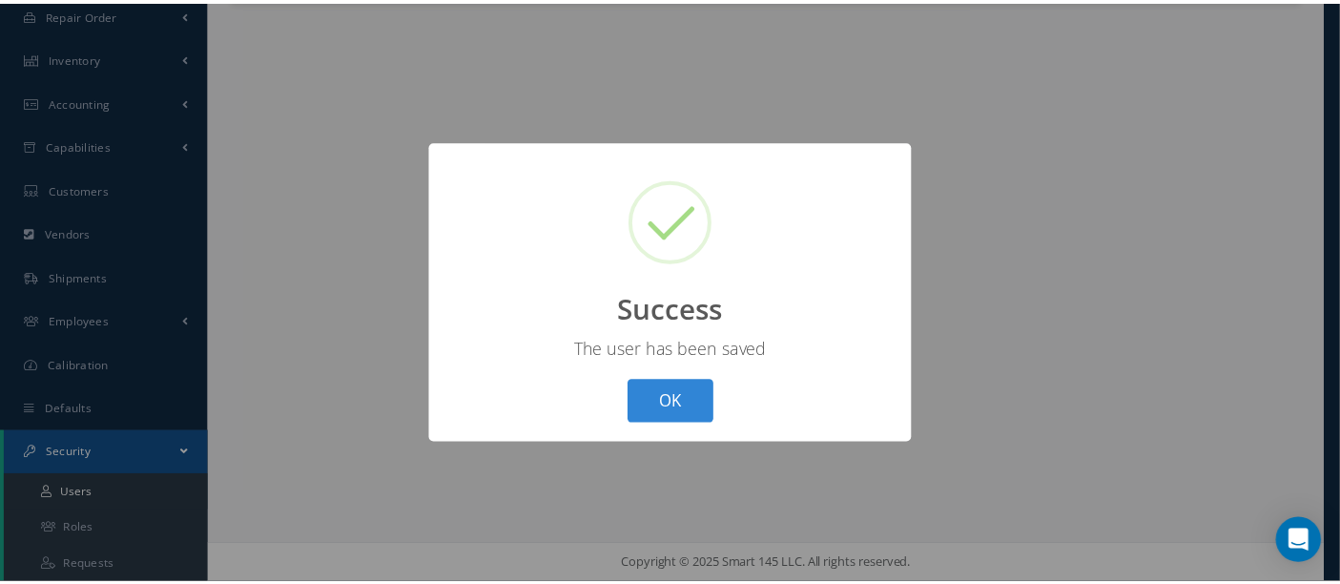
scroll to position [372, 0]
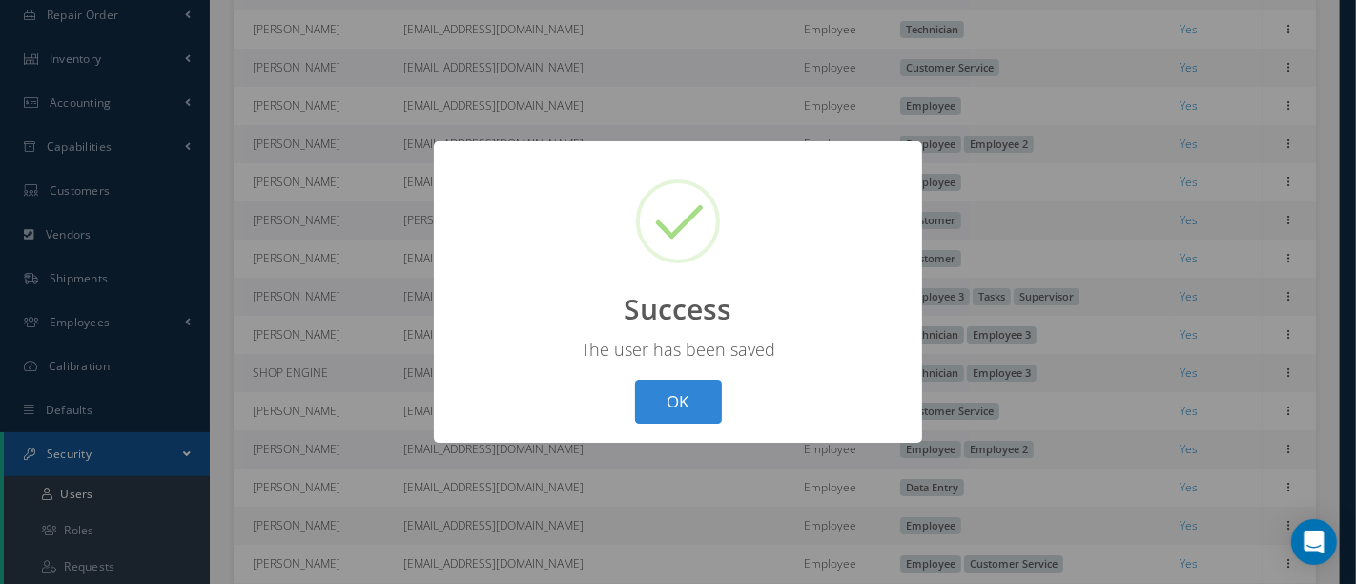
drag, startPoint x: 676, startPoint y: 404, endPoint x: 656, endPoint y: 402, distance: 20.2
click at [675, 403] on button "OK" at bounding box center [678, 402] width 87 height 45
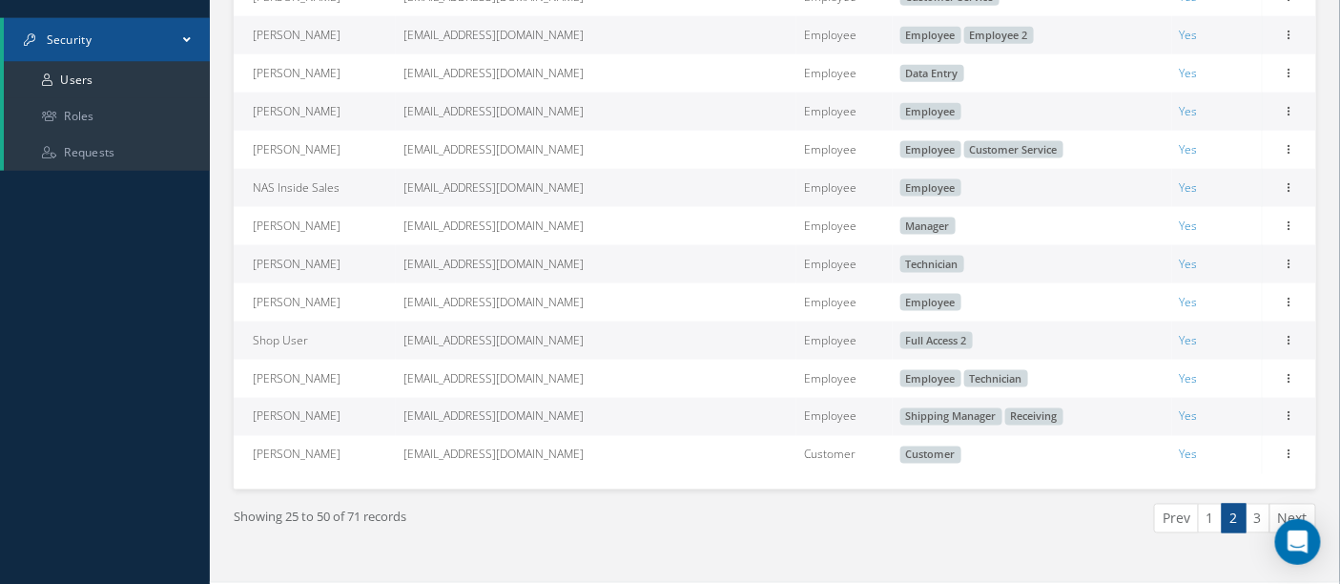
scroll to position [796, 0]
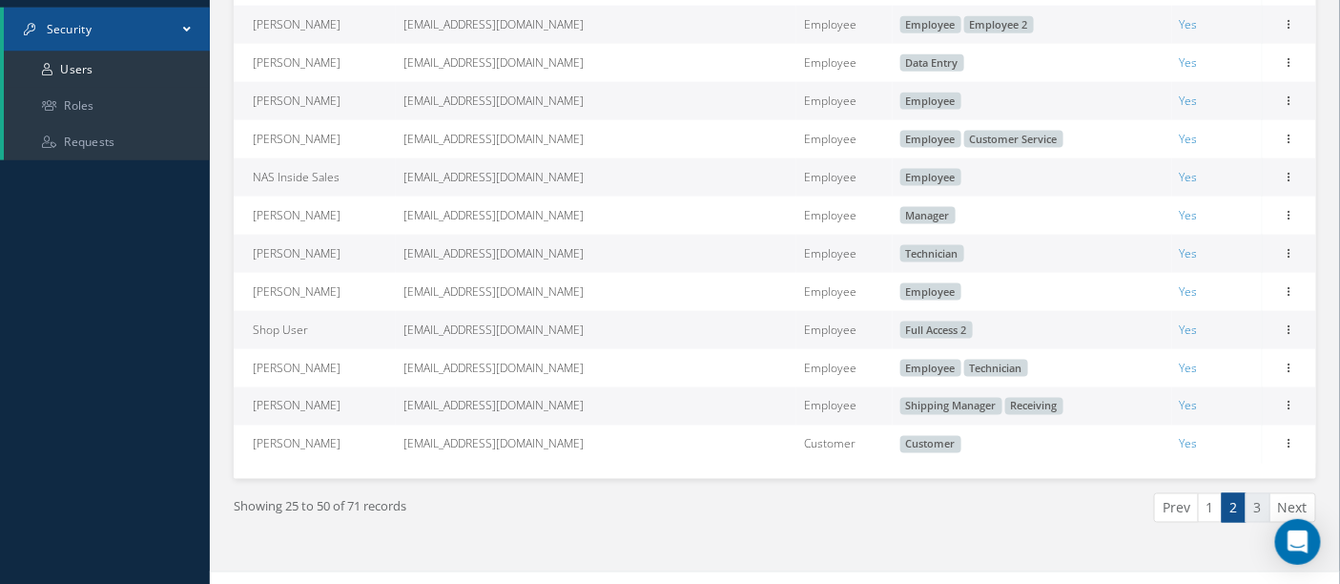
click at [1261, 522] on link "3" at bounding box center [1258, 508] width 25 height 30
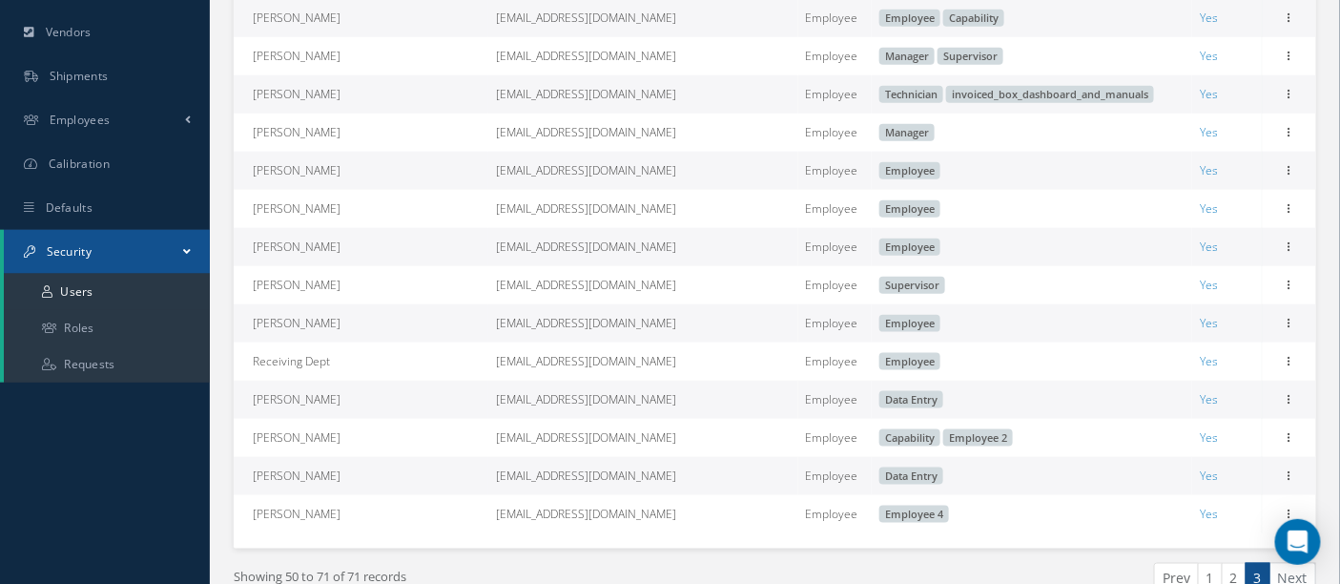
scroll to position [584, 0]
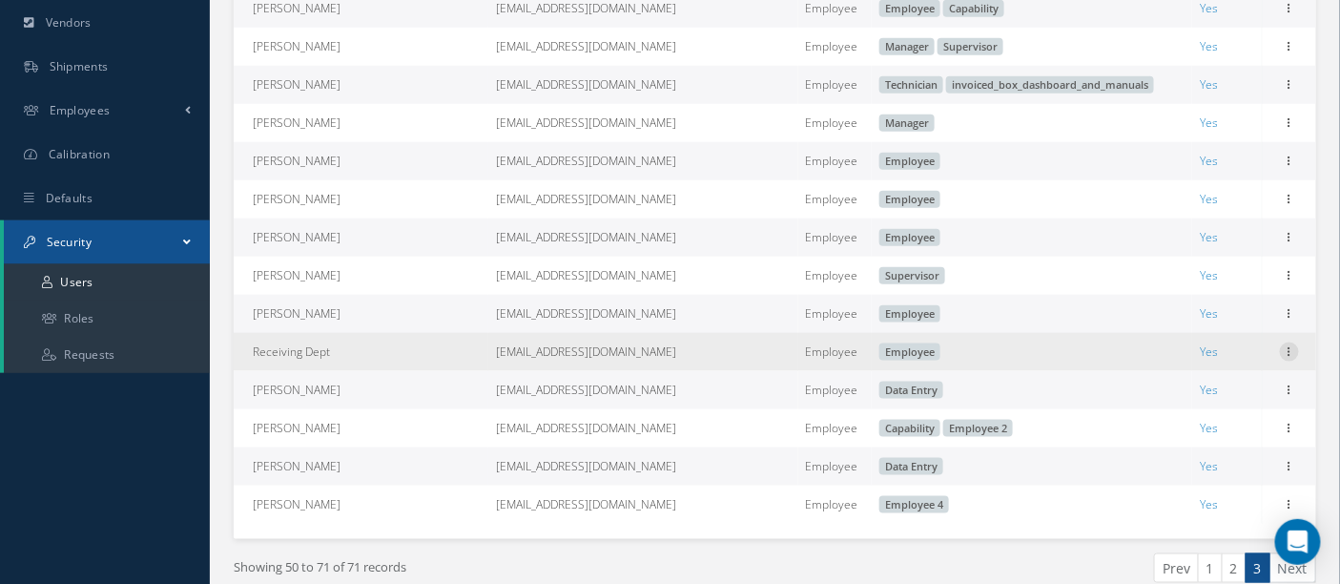
click at [1295, 358] on icon at bounding box center [1289, 349] width 19 height 15
click at [1179, 367] on link "Edit" at bounding box center [1201, 364] width 151 height 25
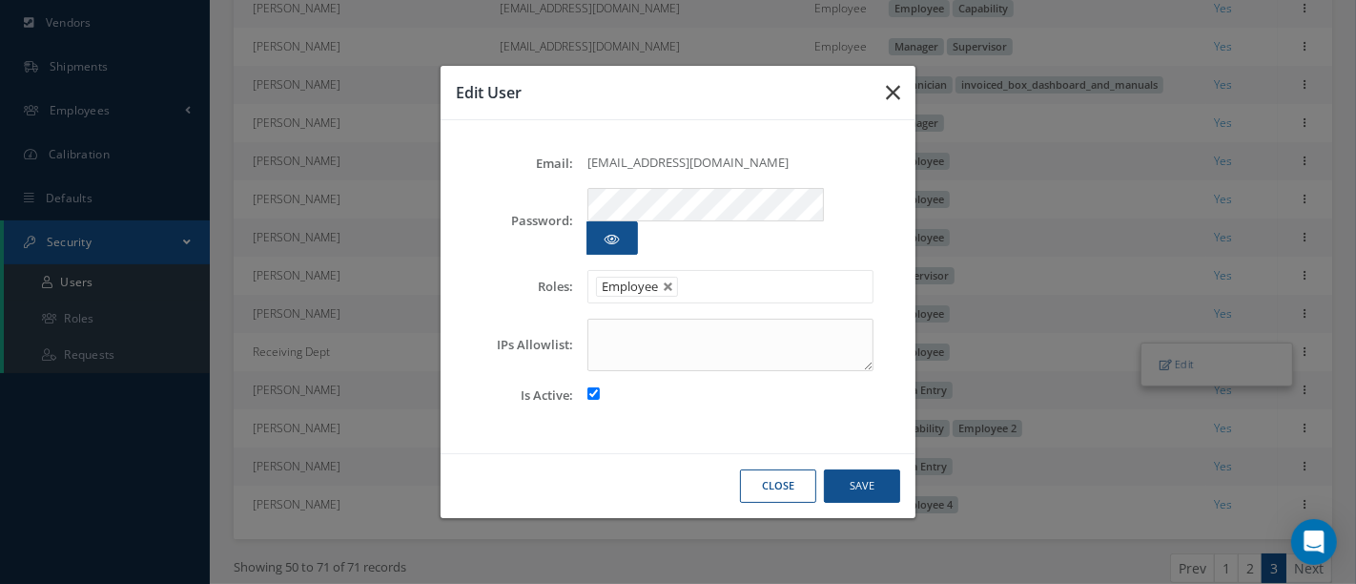
click at [892, 104] on icon "button" at bounding box center [893, 92] width 14 height 23
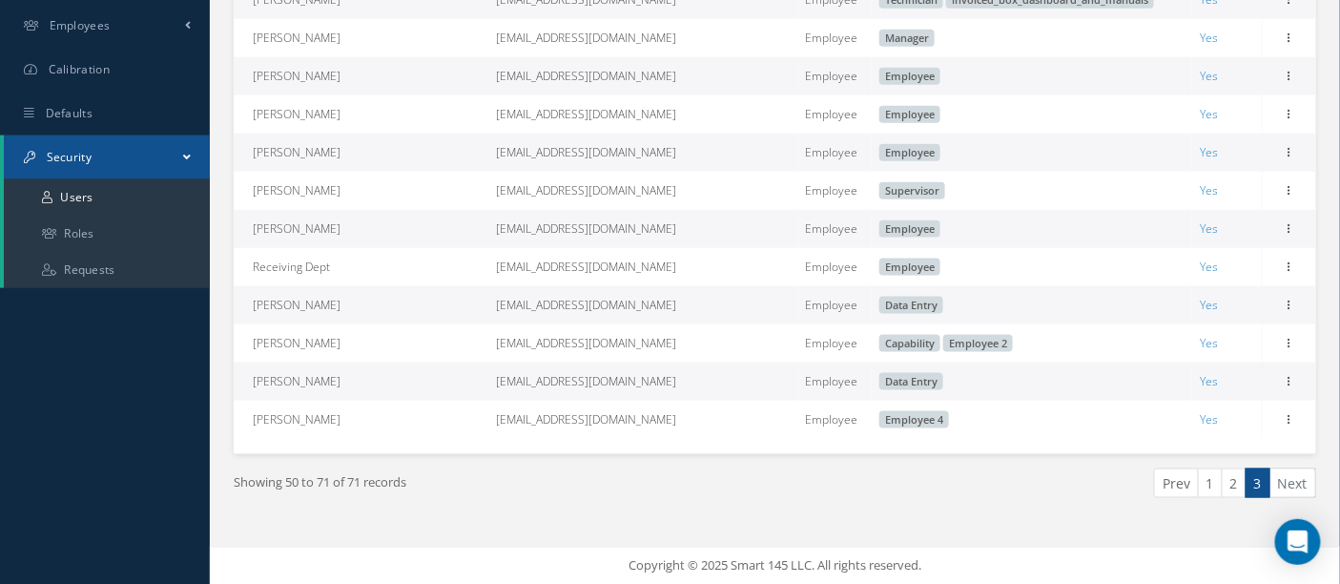
scroll to position [682, 0]
click at [1206, 481] on link "1" at bounding box center [1210, 482] width 25 height 30
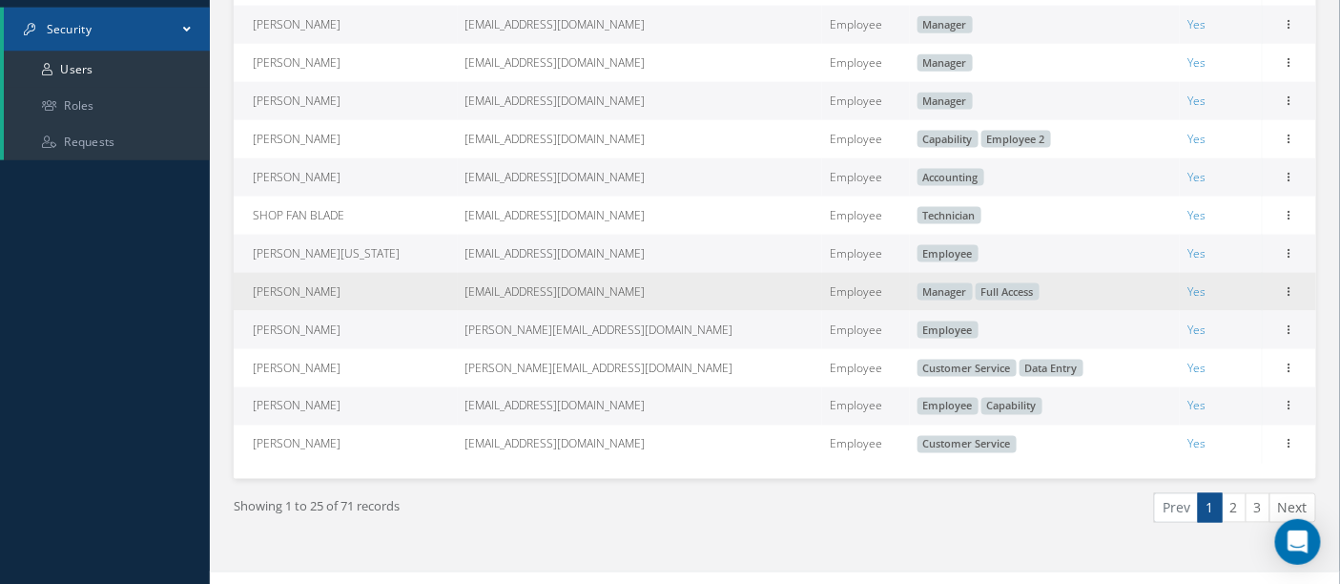
scroll to position [478, 0]
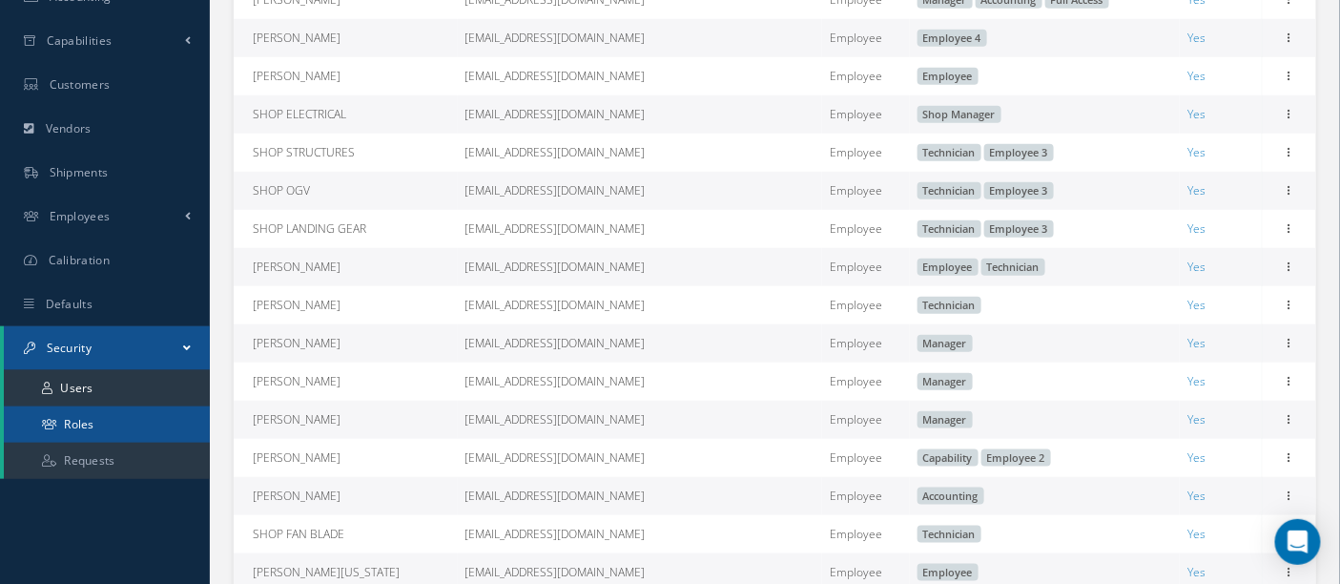
click at [102, 420] on link "Roles" at bounding box center [107, 424] width 206 height 36
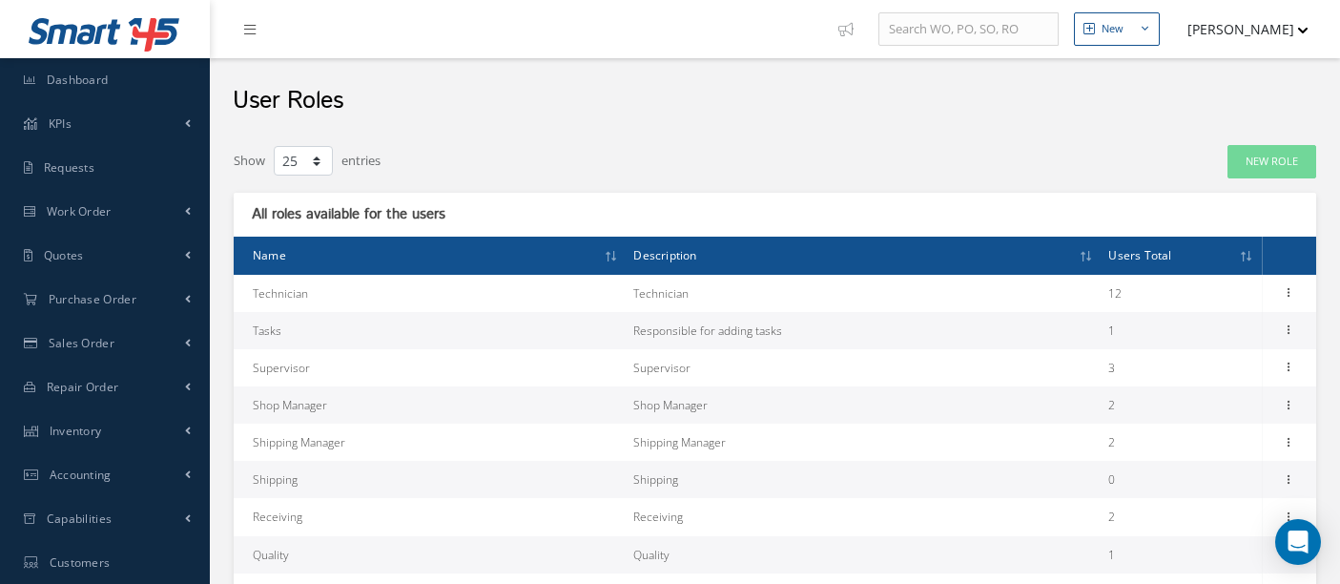
select select "25"
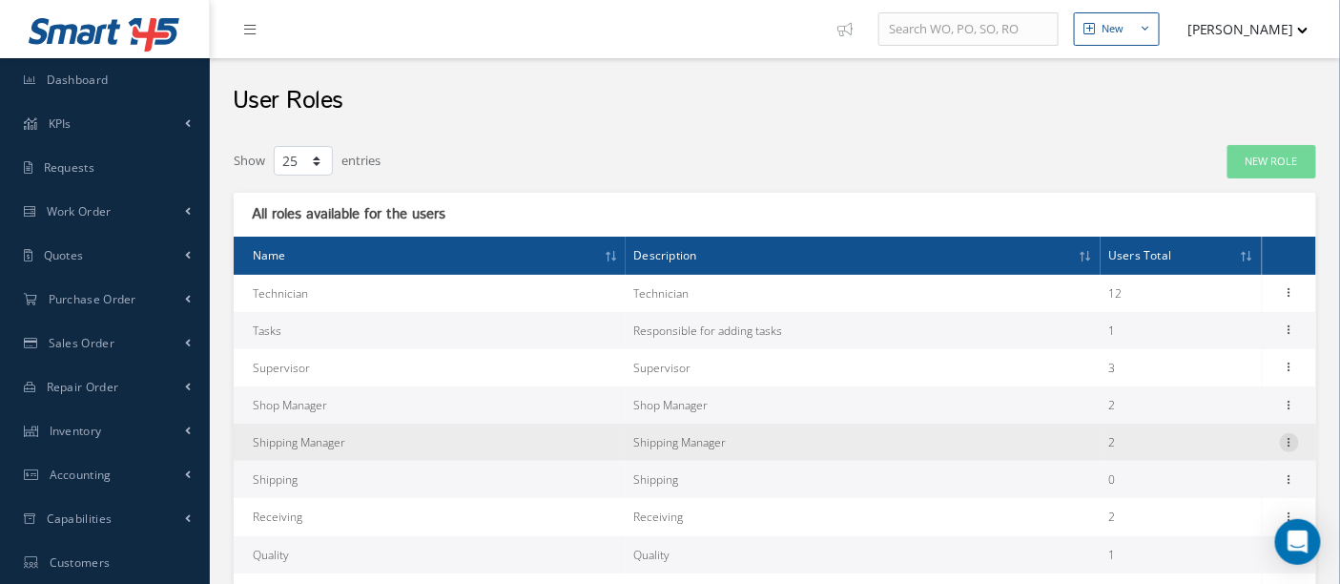
click at [1287, 438] on icon at bounding box center [1289, 440] width 19 height 15
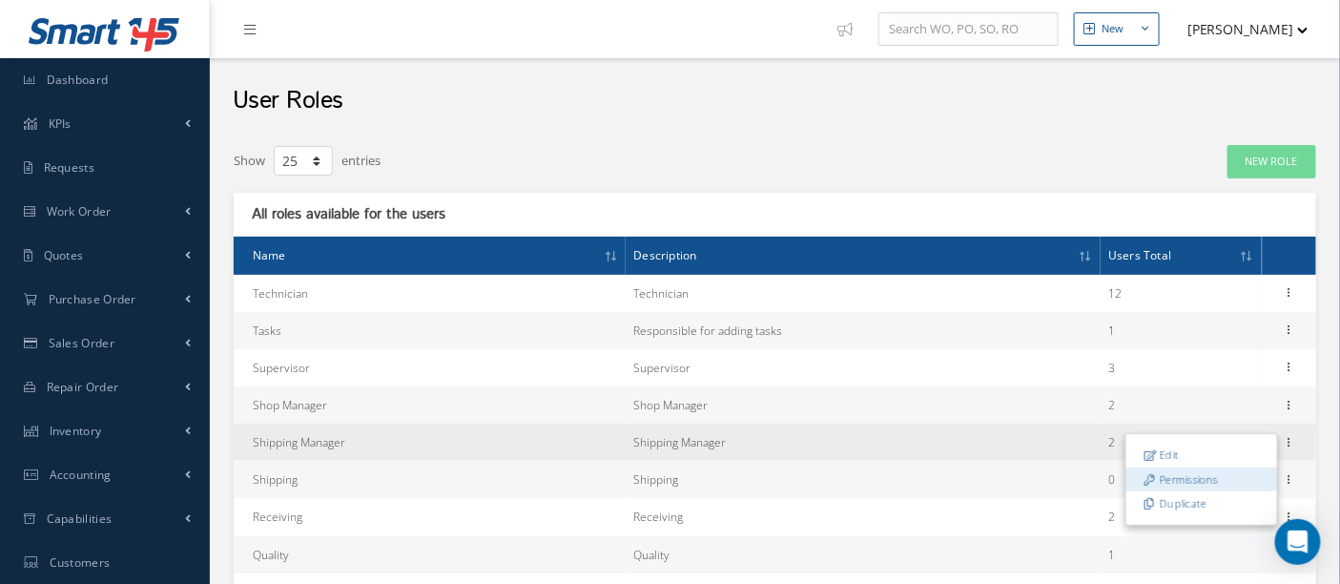
click at [1173, 475] on link "Permissions" at bounding box center [1201, 478] width 151 height 25
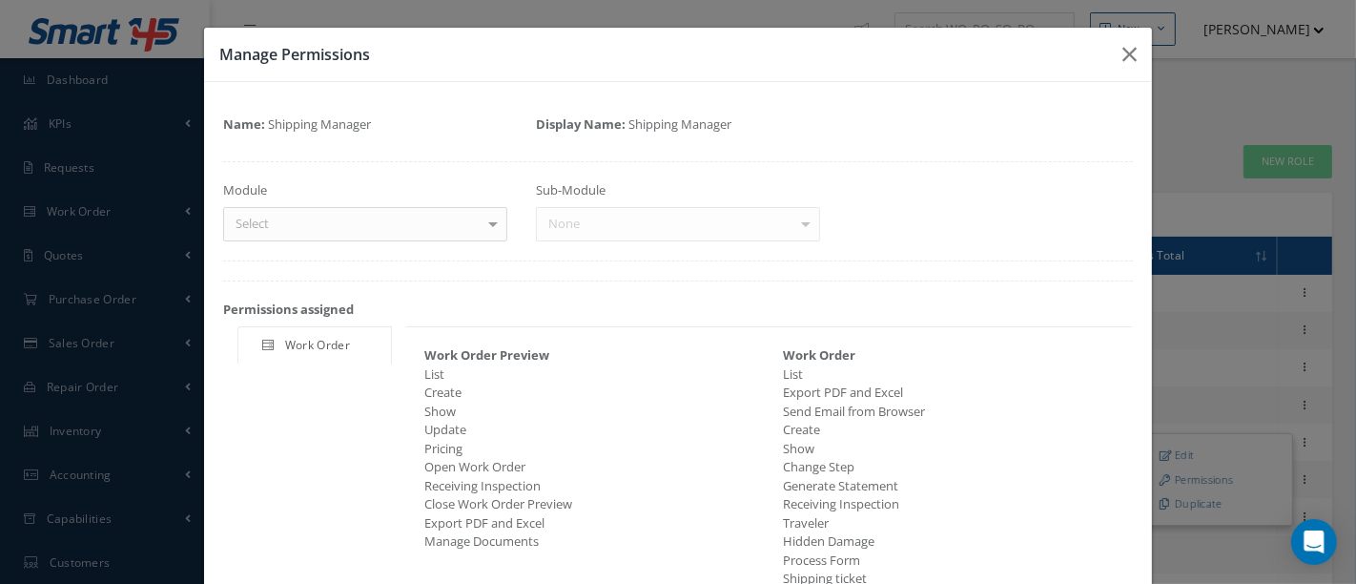
click at [797, 222] on div "Sub-Module None No elements found. List is empty." at bounding box center [678, 211] width 313 height 60
click at [794, 227] on div "Sub-Module None No elements found. List is empty." at bounding box center [678, 211] width 313 height 60
click at [490, 224] on div at bounding box center [493, 223] width 27 height 31
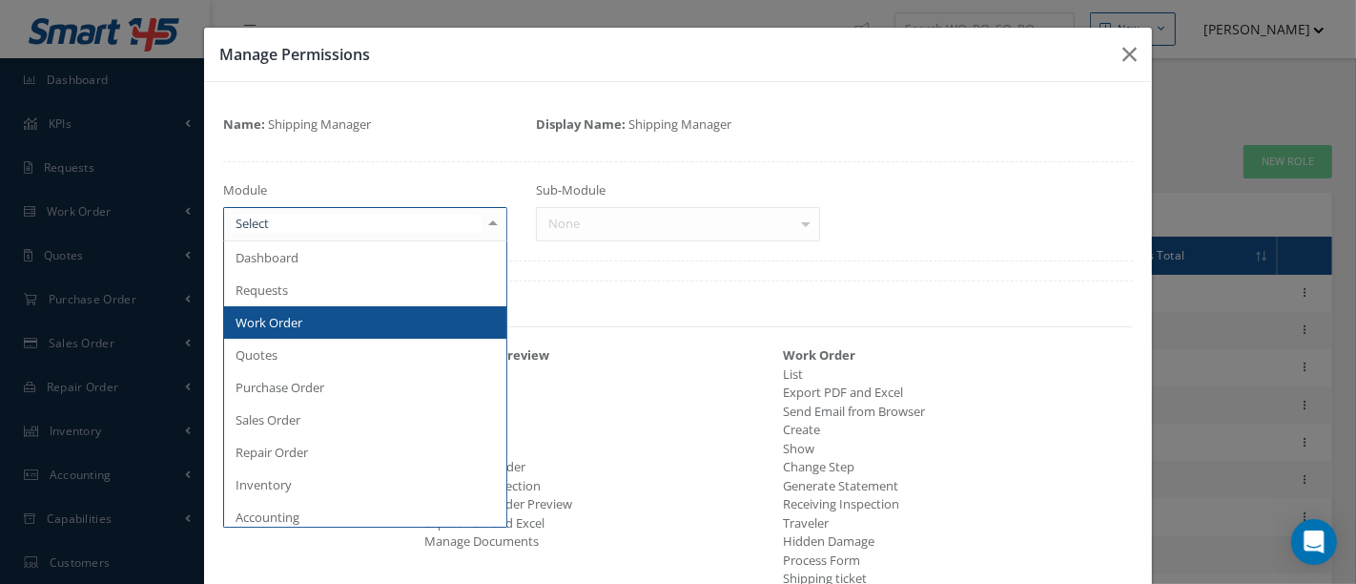
click at [335, 325] on span "Work Order" at bounding box center [365, 322] width 282 height 32
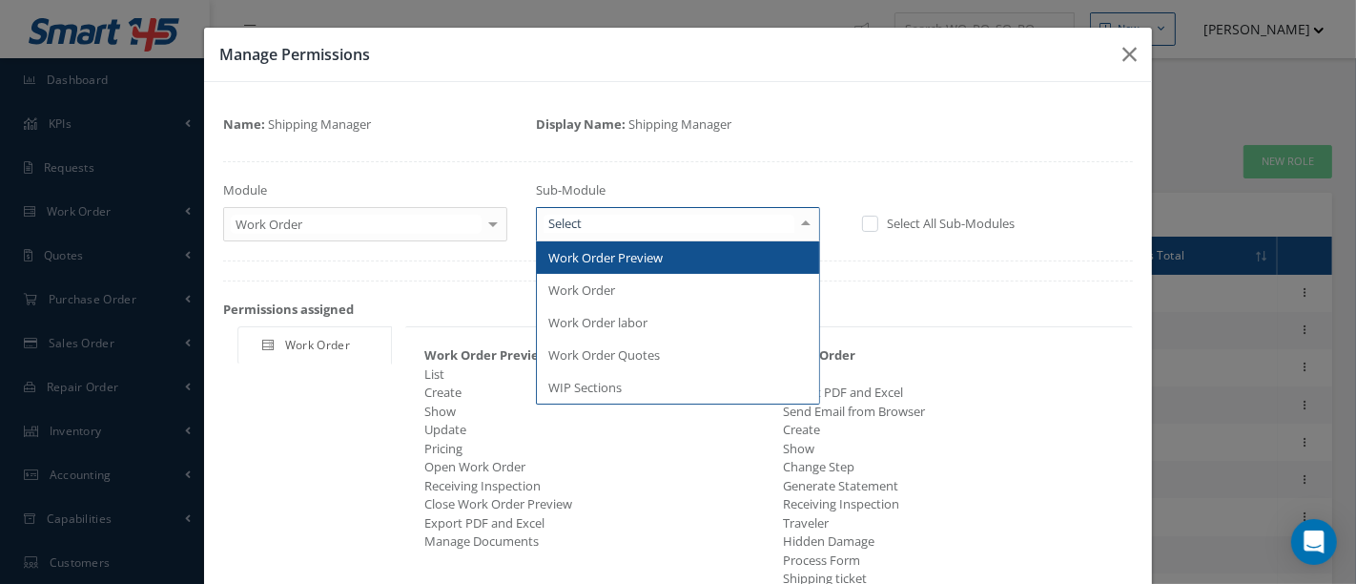
click at [800, 223] on div at bounding box center [806, 223] width 27 height 31
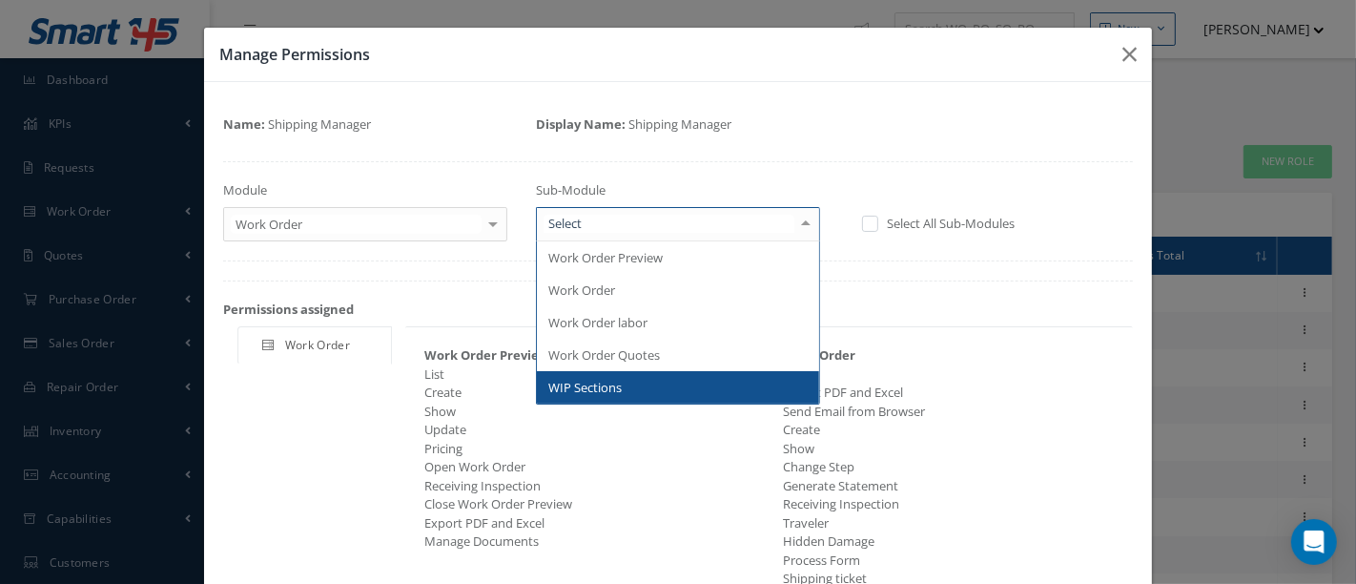
click at [596, 379] on span "WIP Sections" at bounding box center [584, 387] width 73 height 17
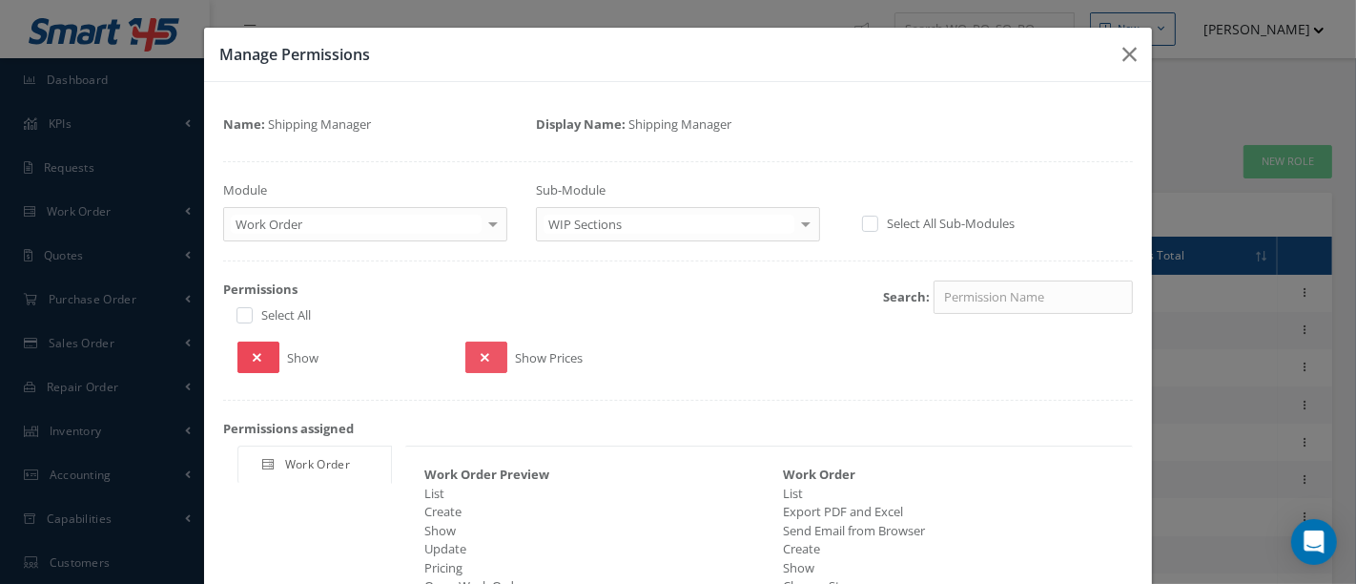
click at [258, 344] on button at bounding box center [259, 356] width 42 height 31
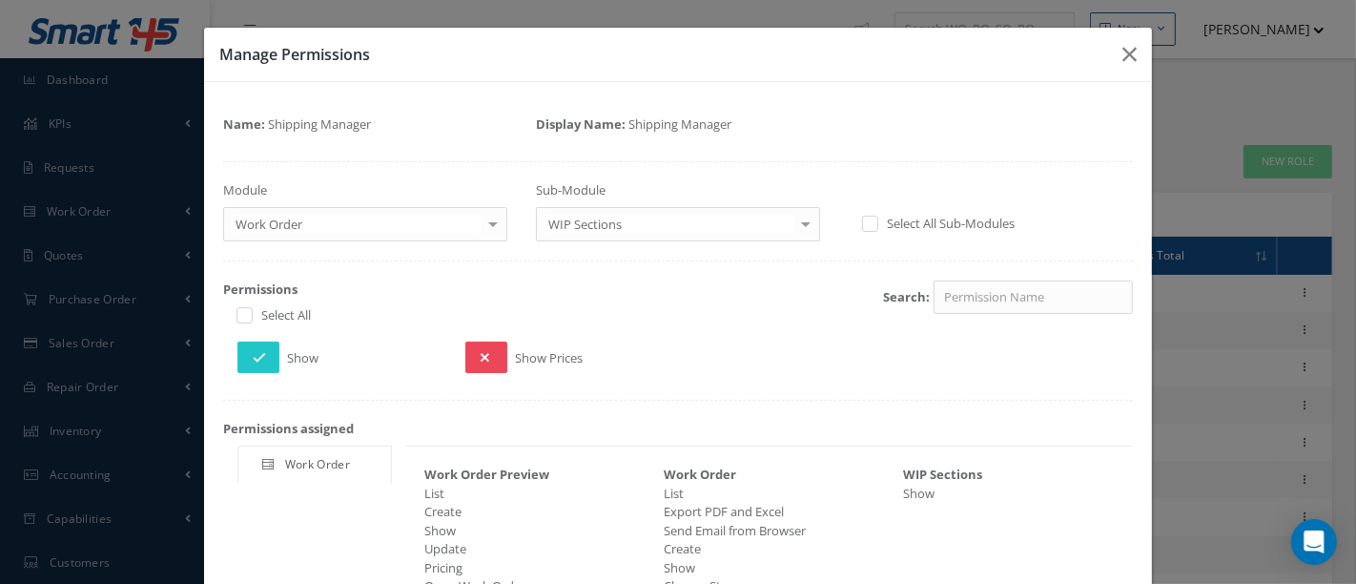
click at [488, 351] on button at bounding box center [486, 356] width 42 height 31
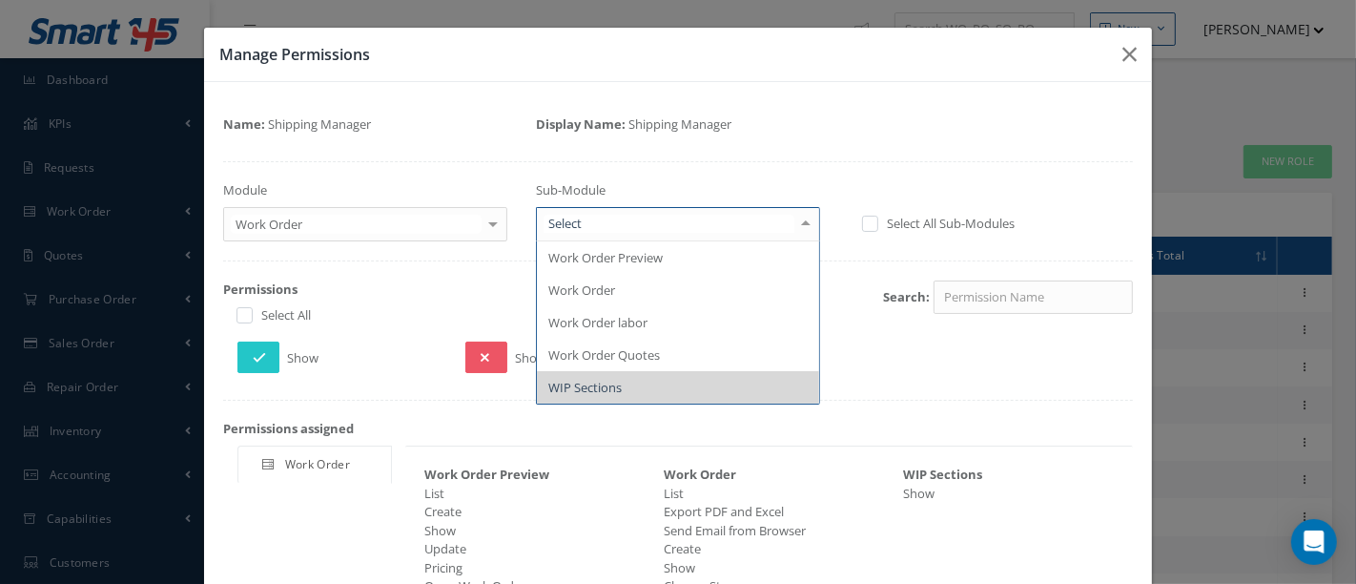
click at [799, 230] on div at bounding box center [806, 223] width 27 height 31
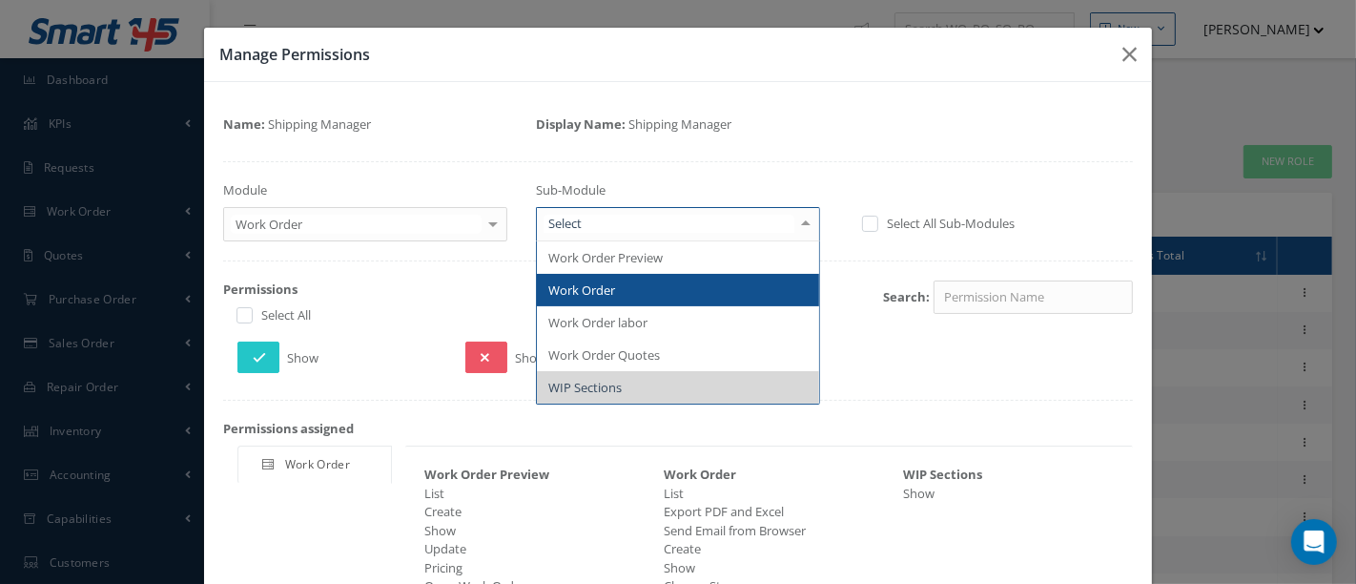
click at [578, 296] on span "Work Order" at bounding box center [581, 289] width 67 height 17
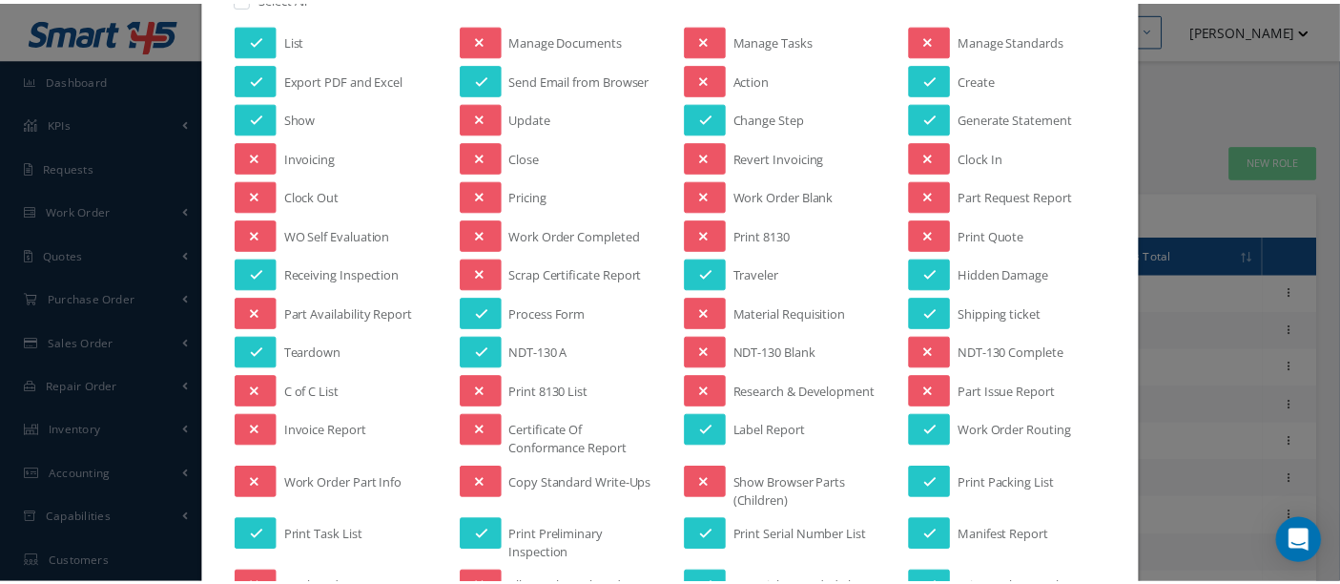
scroll to position [529, 0]
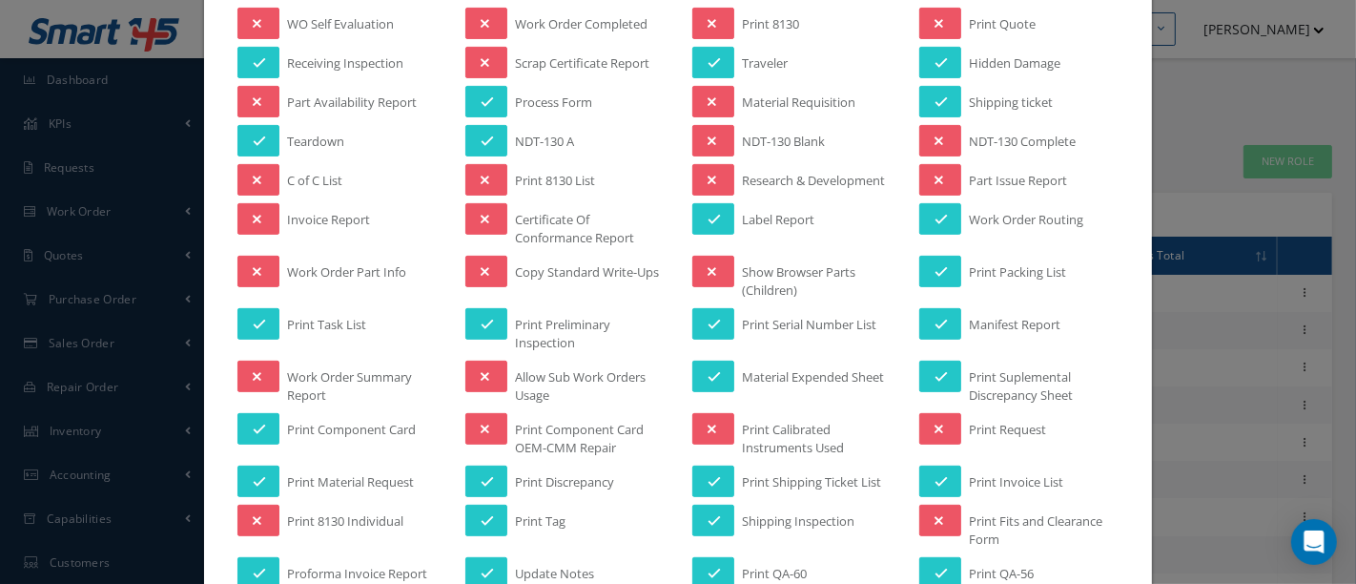
click at [84, 77] on div "Manage Permissions Name: Shipping Manager Display Name: Shipping Manager Module…" at bounding box center [678, 292] width 1356 height 584
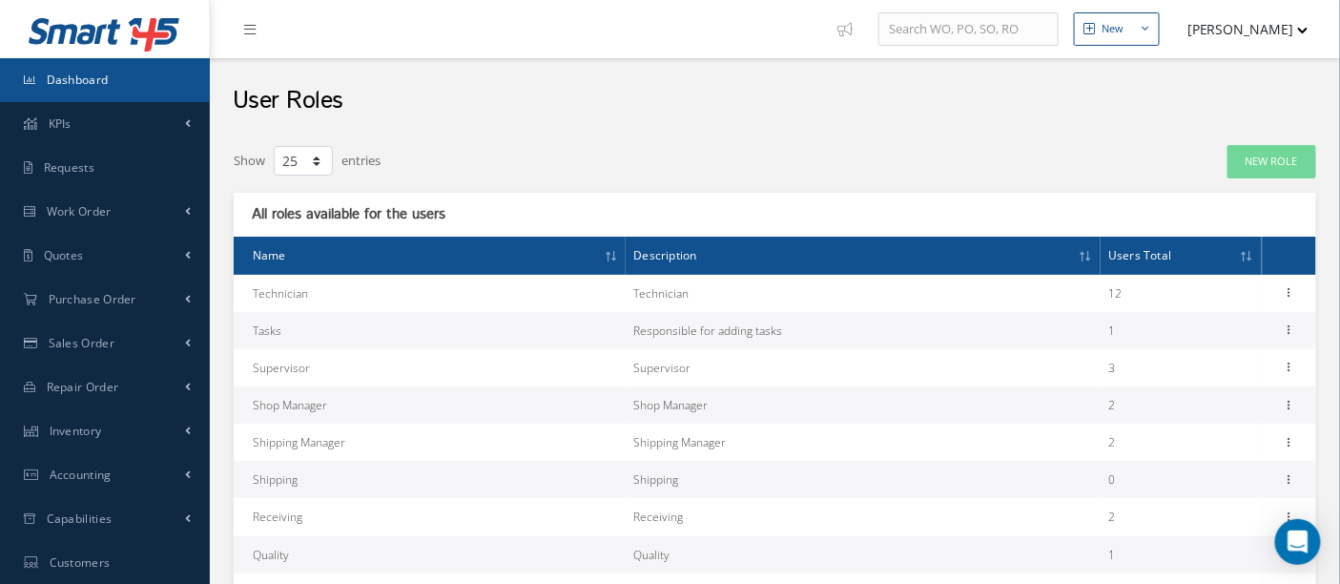
click at [83, 77] on span "Dashboard" at bounding box center [78, 80] width 62 height 16
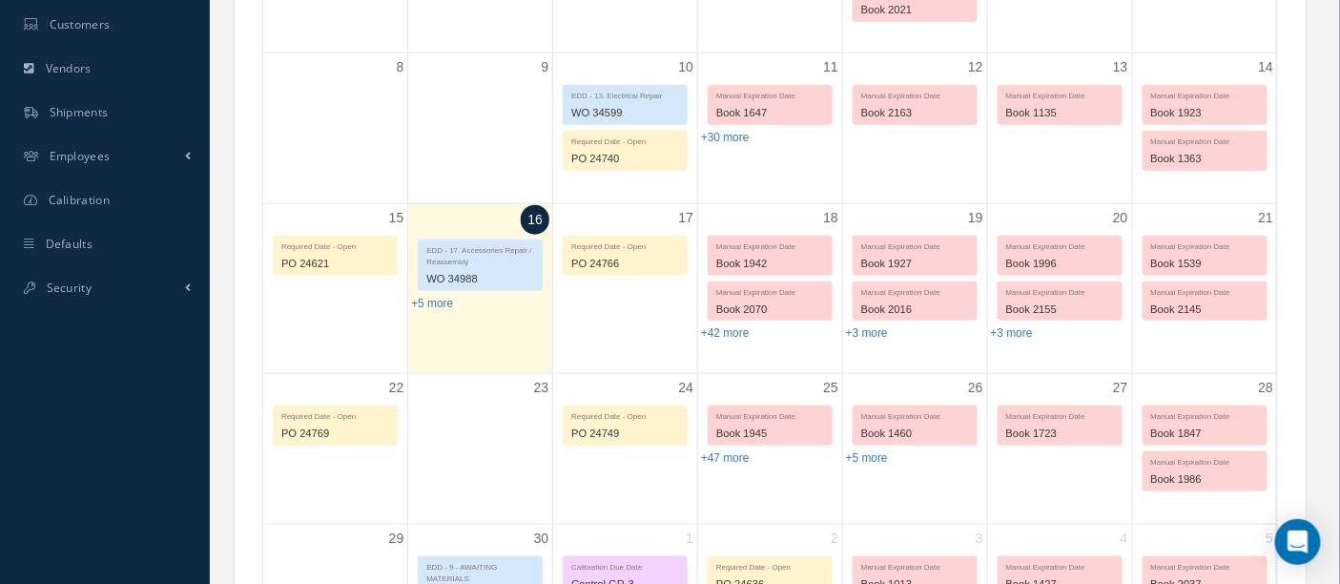
scroll to position [543, 0]
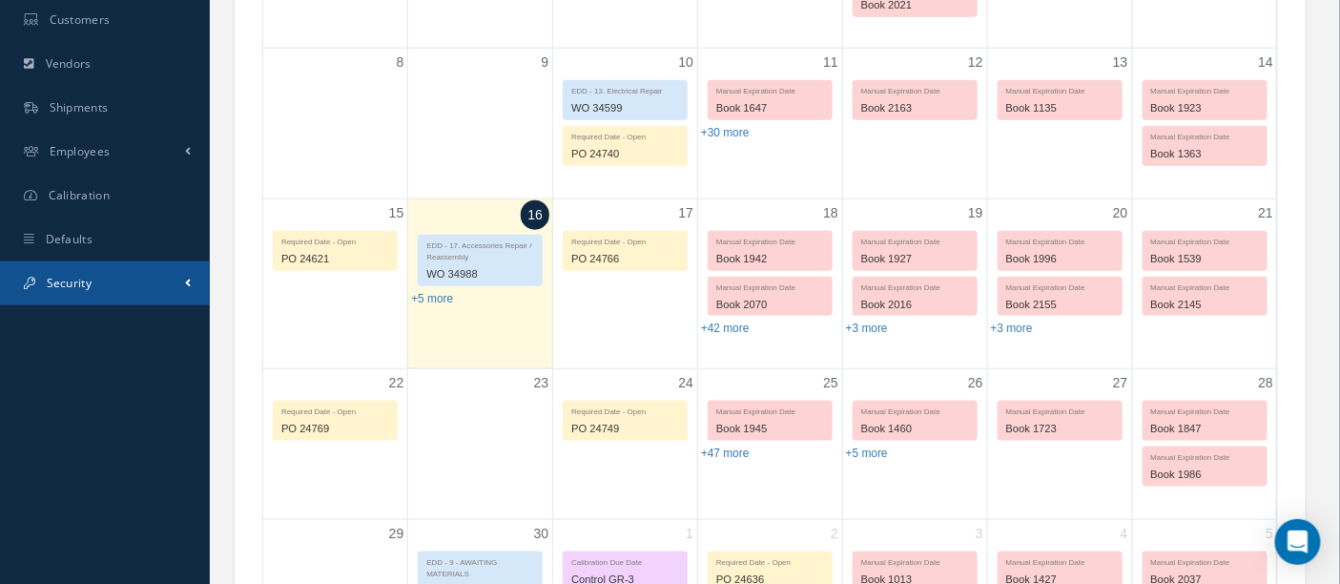
click at [71, 279] on span "Security" at bounding box center [69, 283] width 45 height 16
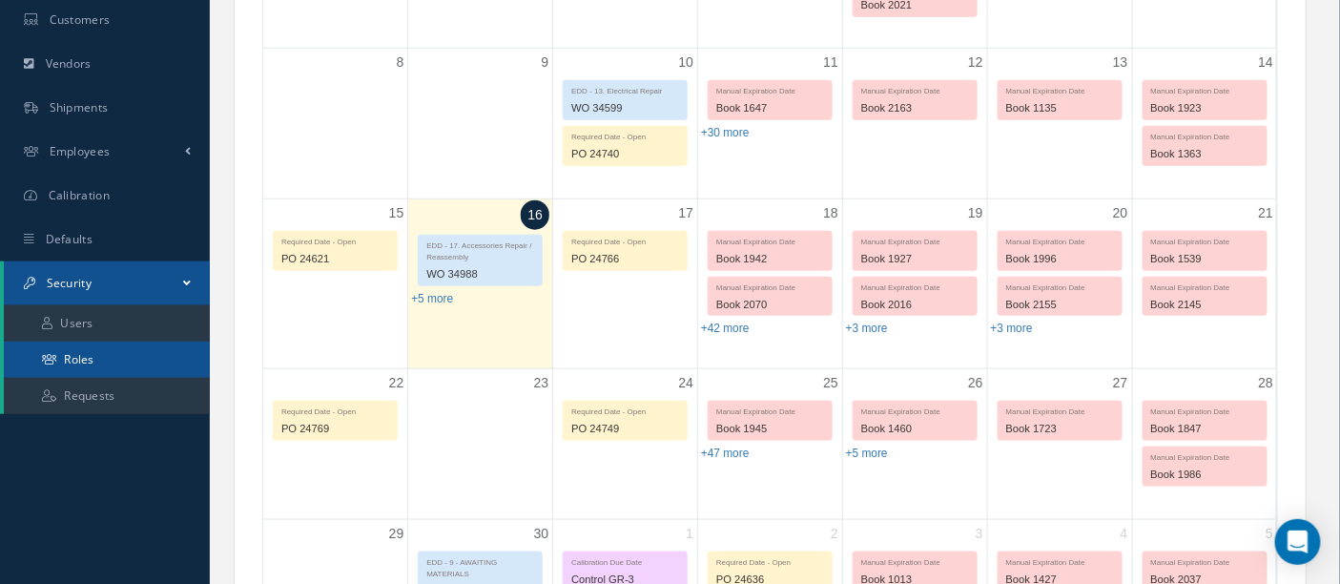
click at [100, 355] on link "Roles" at bounding box center [107, 359] width 206 height 36
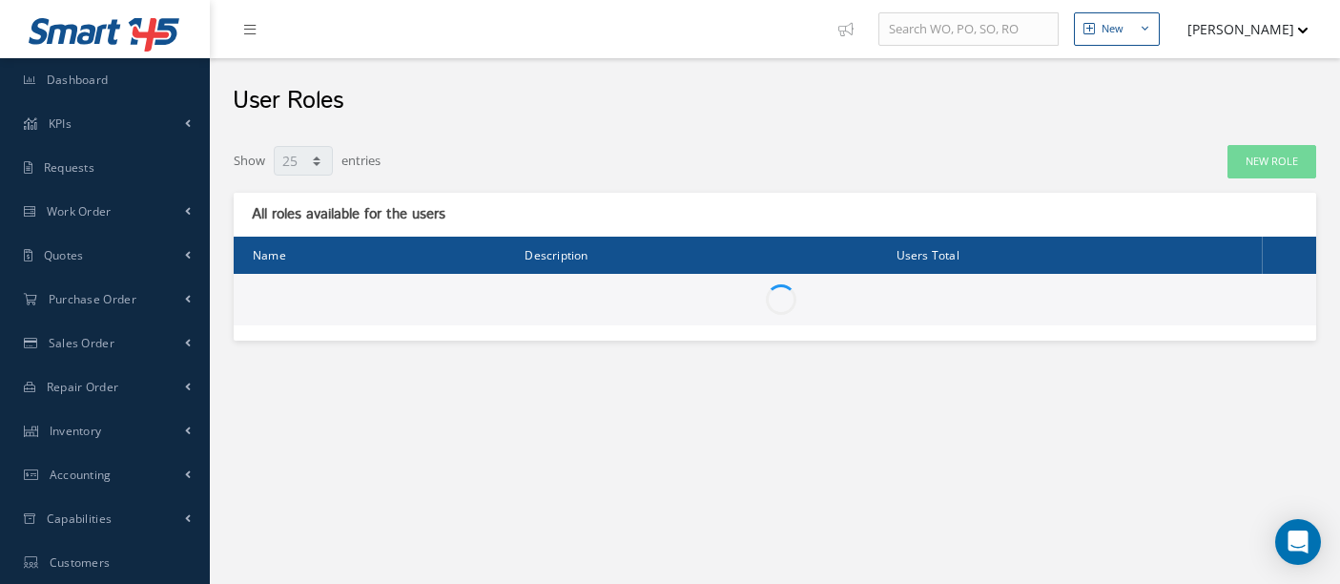
select select "25"
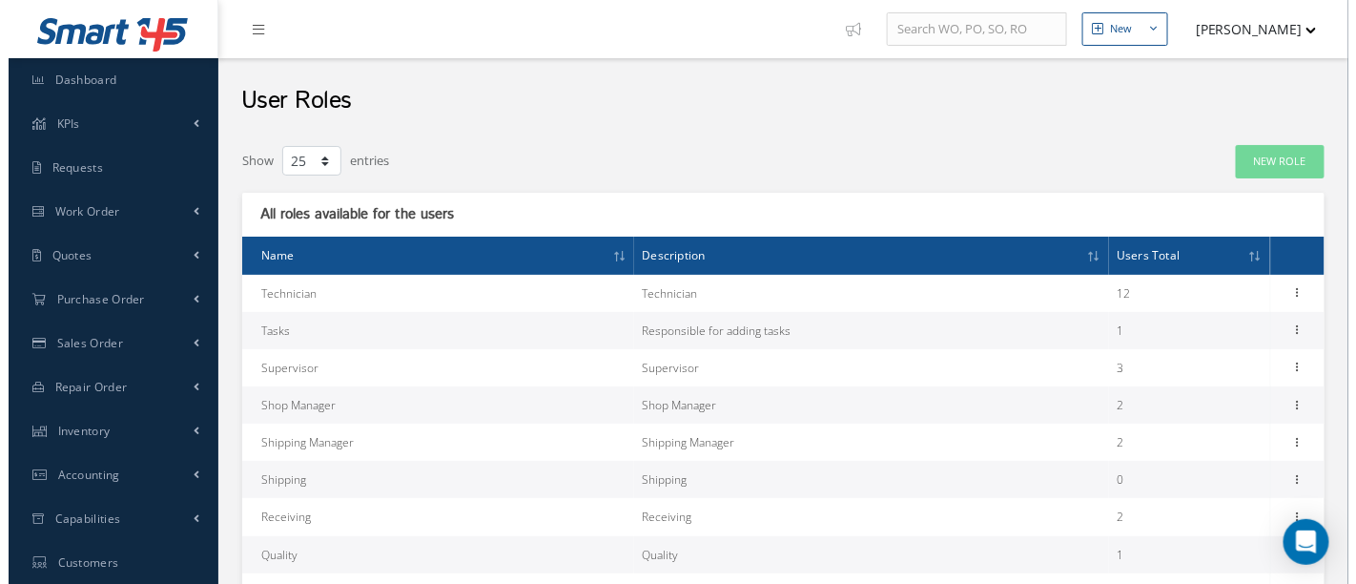
scroll to position [106, 0]
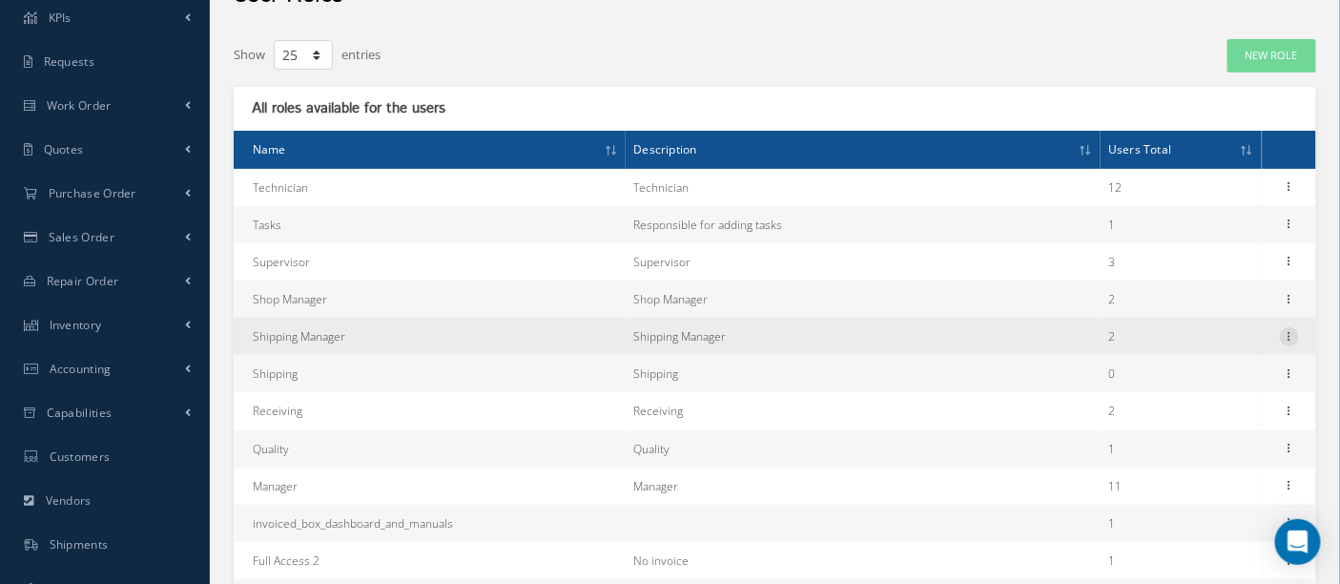
click at [1289, 333] on icon at bounding box center [1289, 334] width 19 height 15
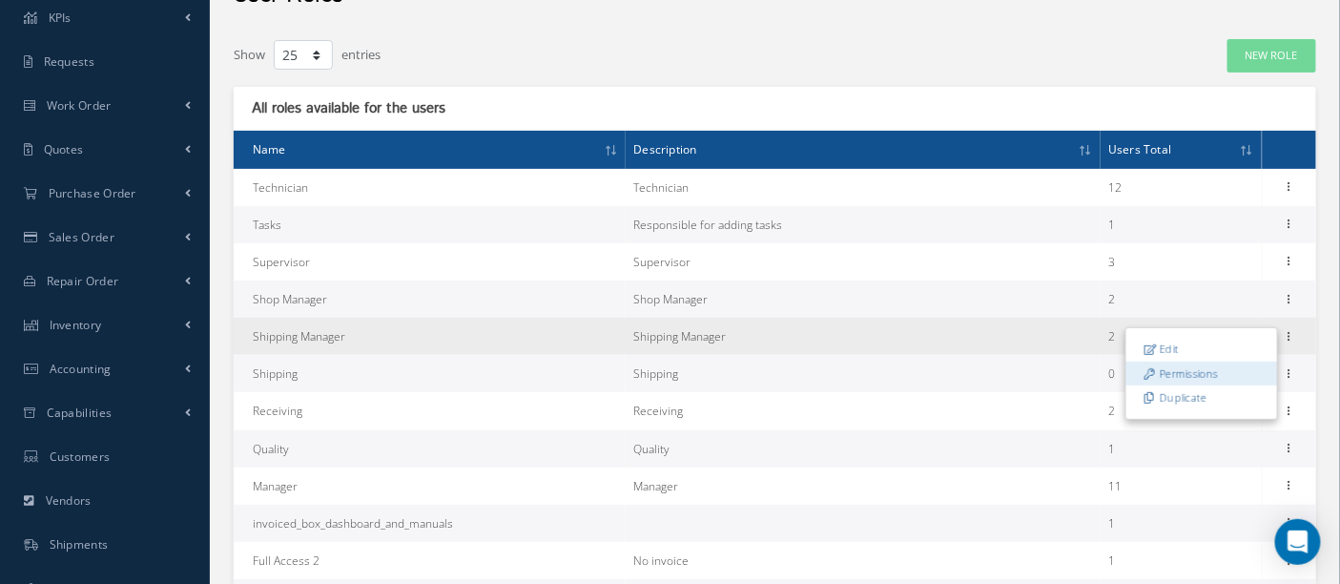
click at [1182, 367] on link "Permissions" at bounding box center [1201, 373] width 151 height 25
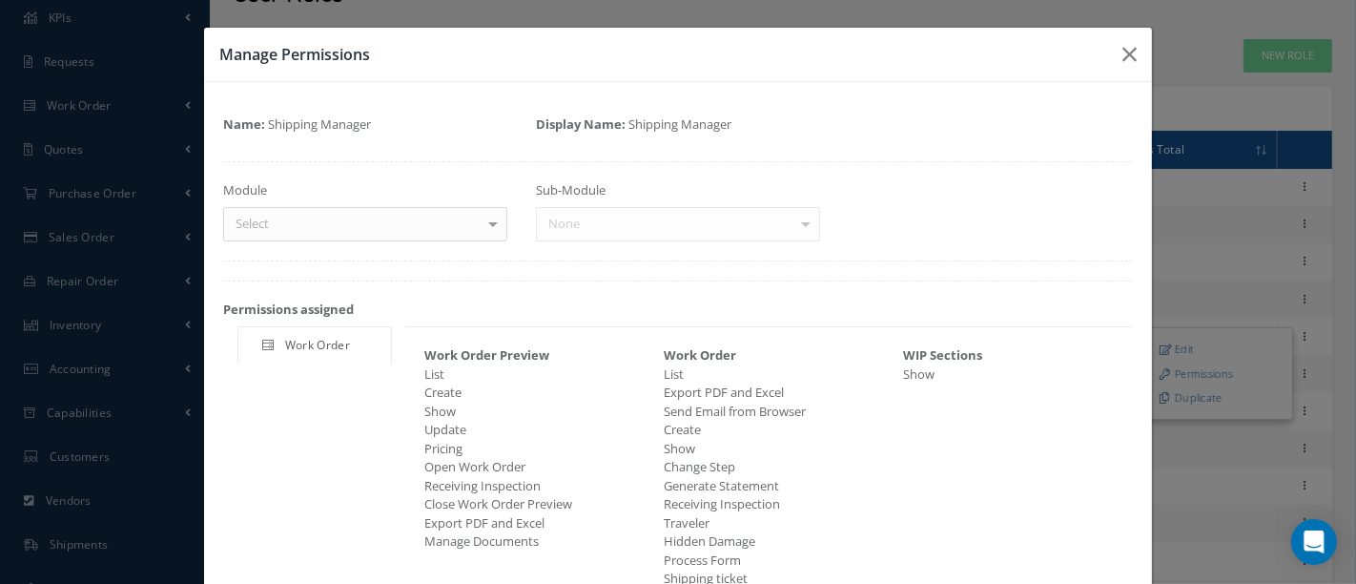
click at [794, 223] on div "Sub-Module None No elements found. List is empty." at bounding box center [678, 211] width 313 height 60
click at [794, 225] on div "Sub-Module None No elements found. List is empty." at bounding box center [678, 211] width 313 height 60
click at [485, 221] on div at bounding box center [493, 223] width 27 height 31
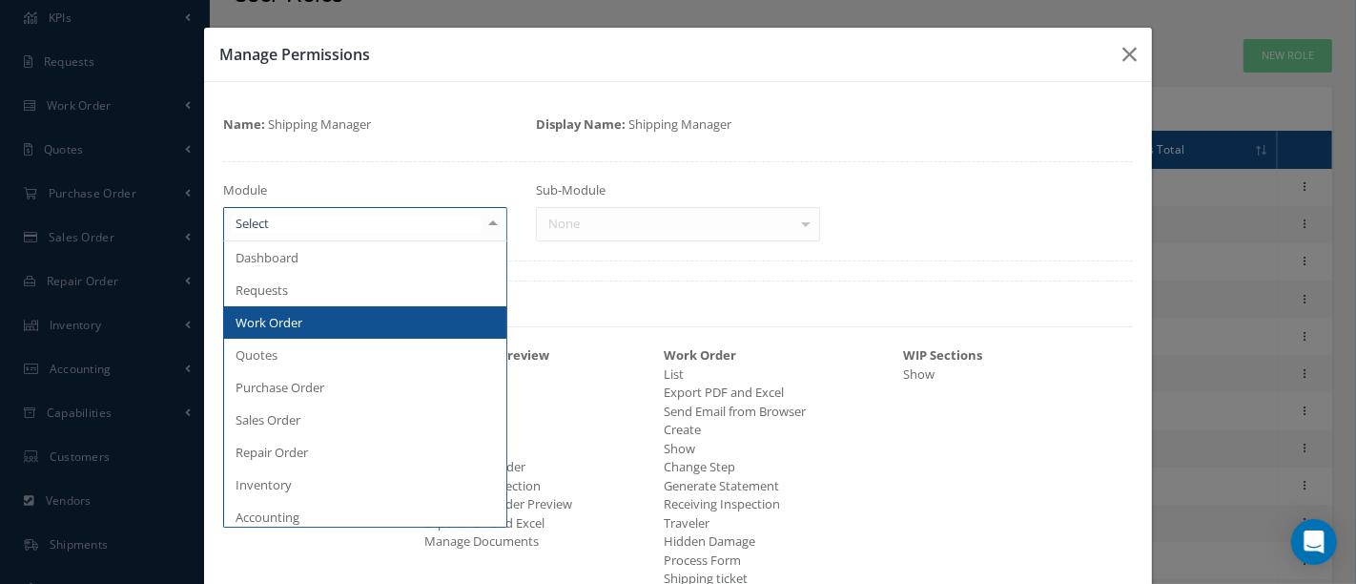
click at [333, 314] on span "Work Order" at bounding box center [365, 322] width 282 height 32
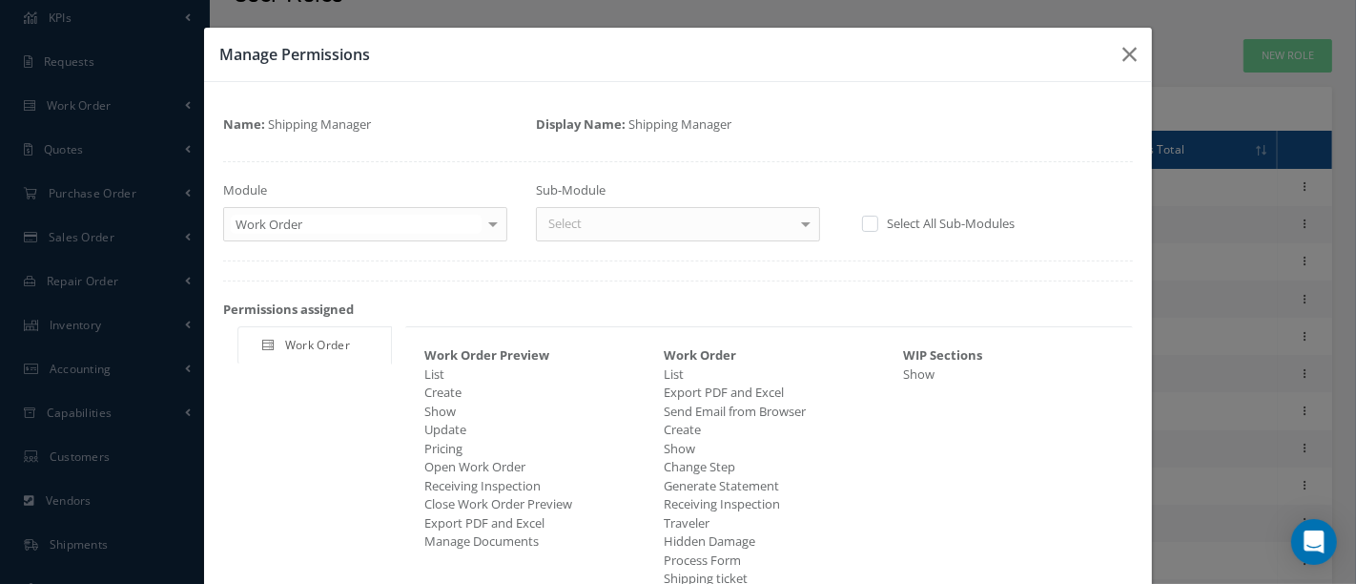
click at [793, 221] on div at bounding box center [806, 223] width 27 height 31
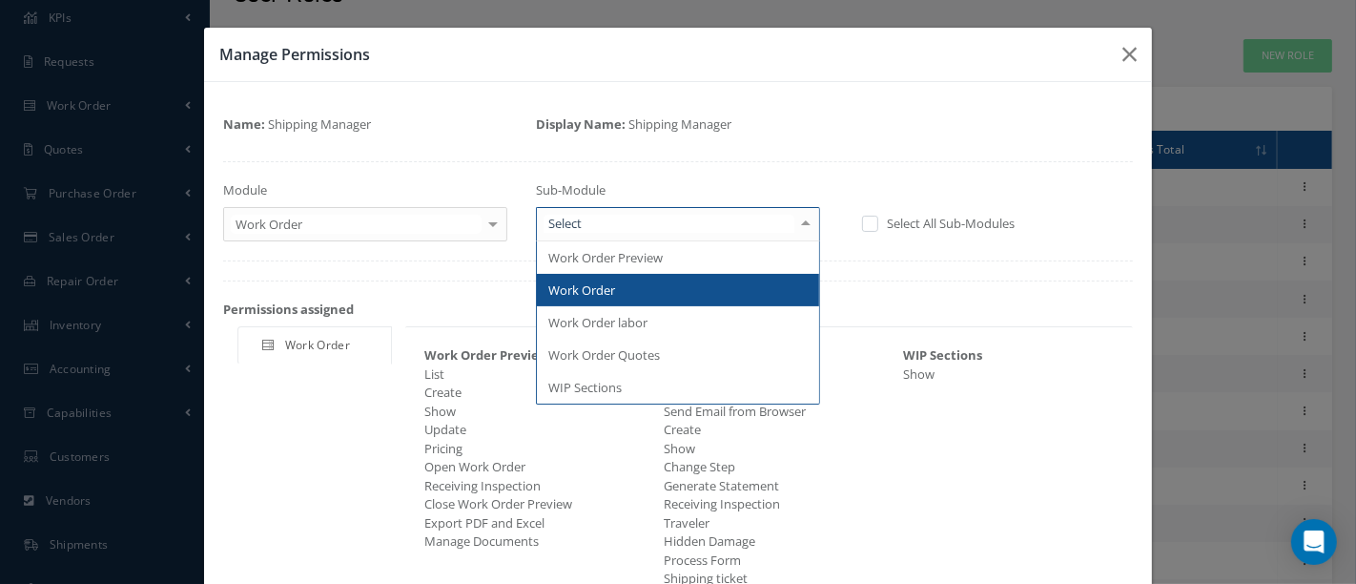
click at [674, 291] on span "Work Order" at bounding box center [678, 290] width 282 height 32
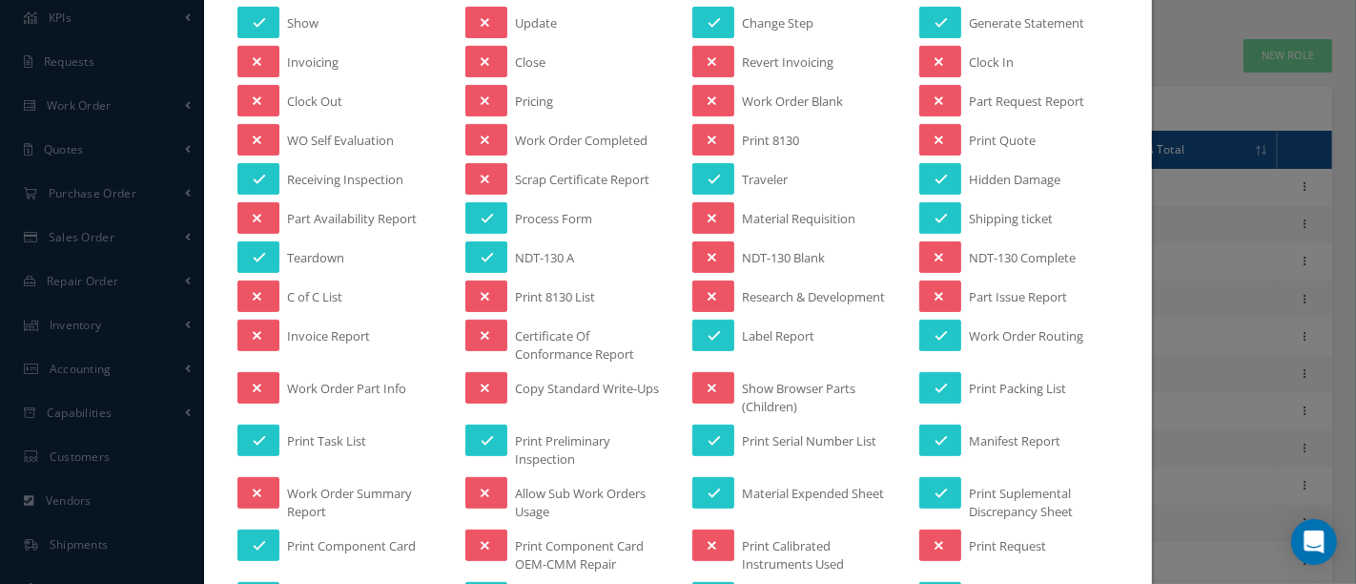
scroll to position [423, 0]
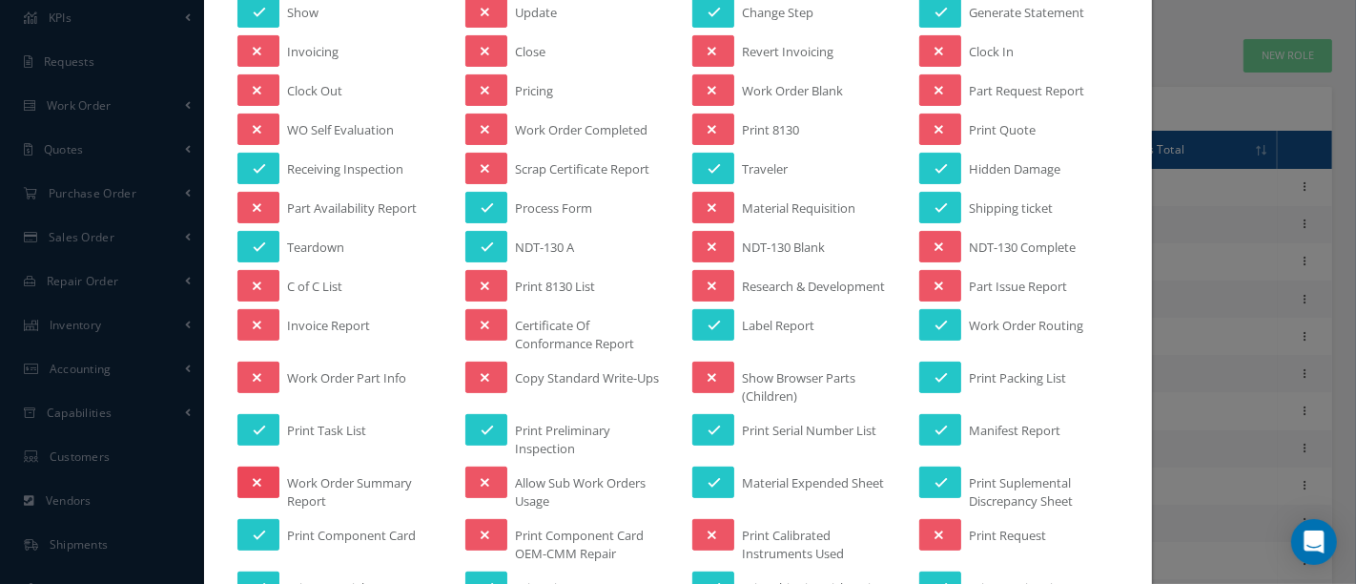
click at [253, 476] on icon at bounding box center [257, 482] width 9 height 13
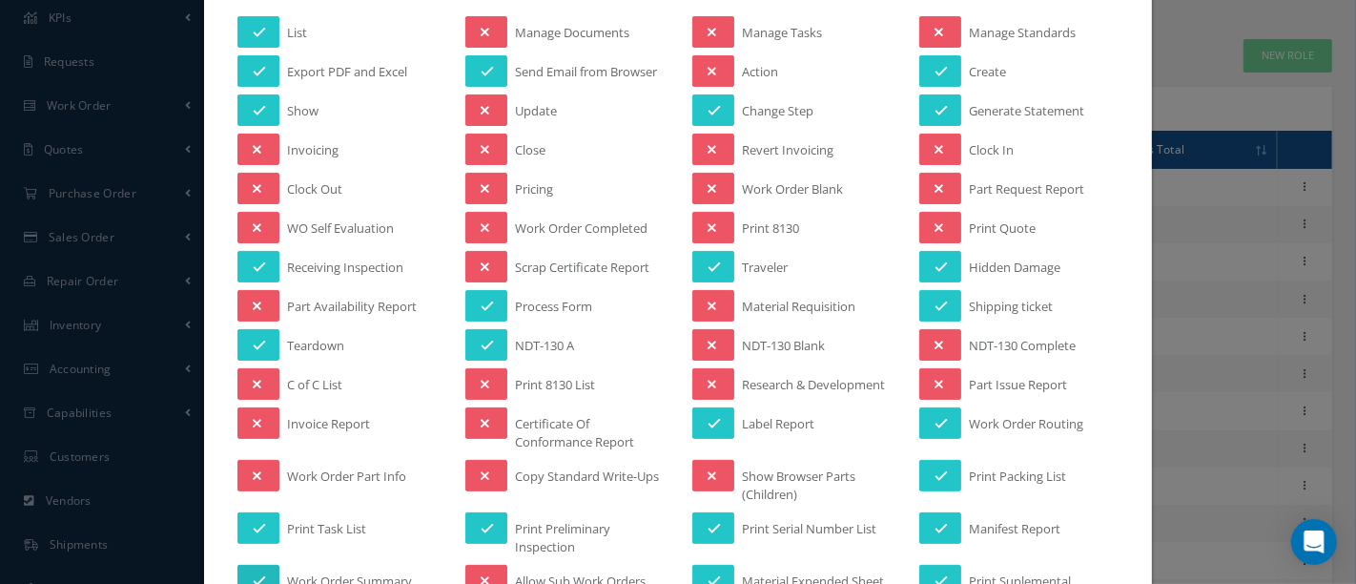
scroll to position [318, 0]
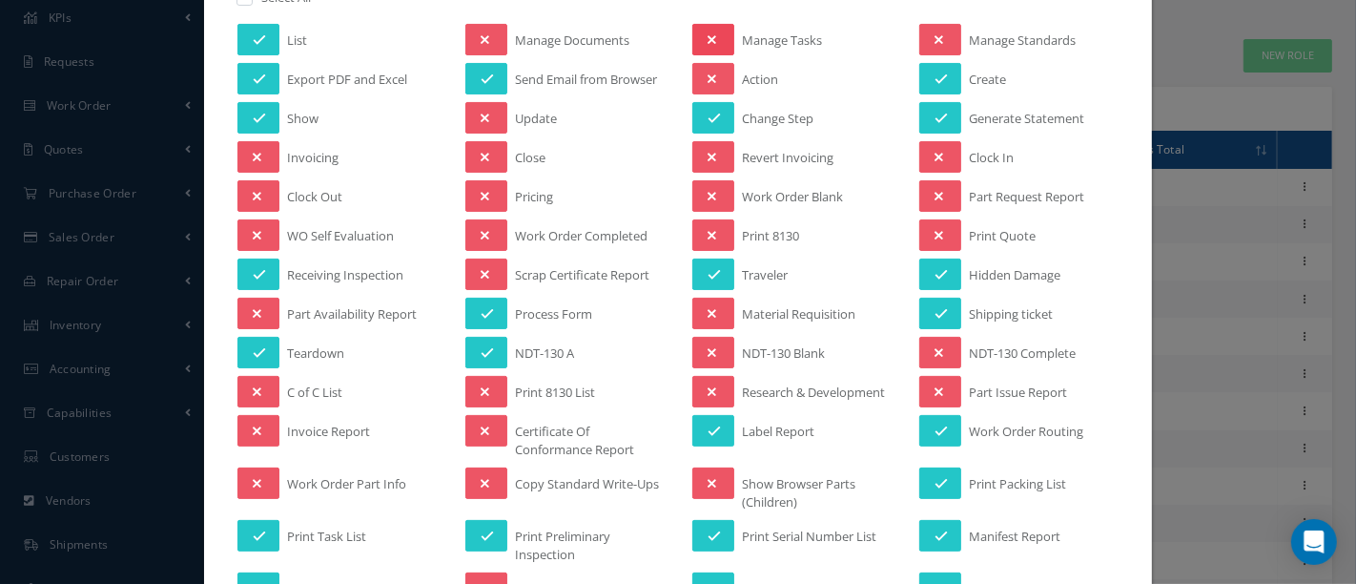
click at [708, 39] on icon at bounding box center [712, 39] width 9 height 13
click at [708, 39] on icon at bounding box center [714, 39] width 13 height 13
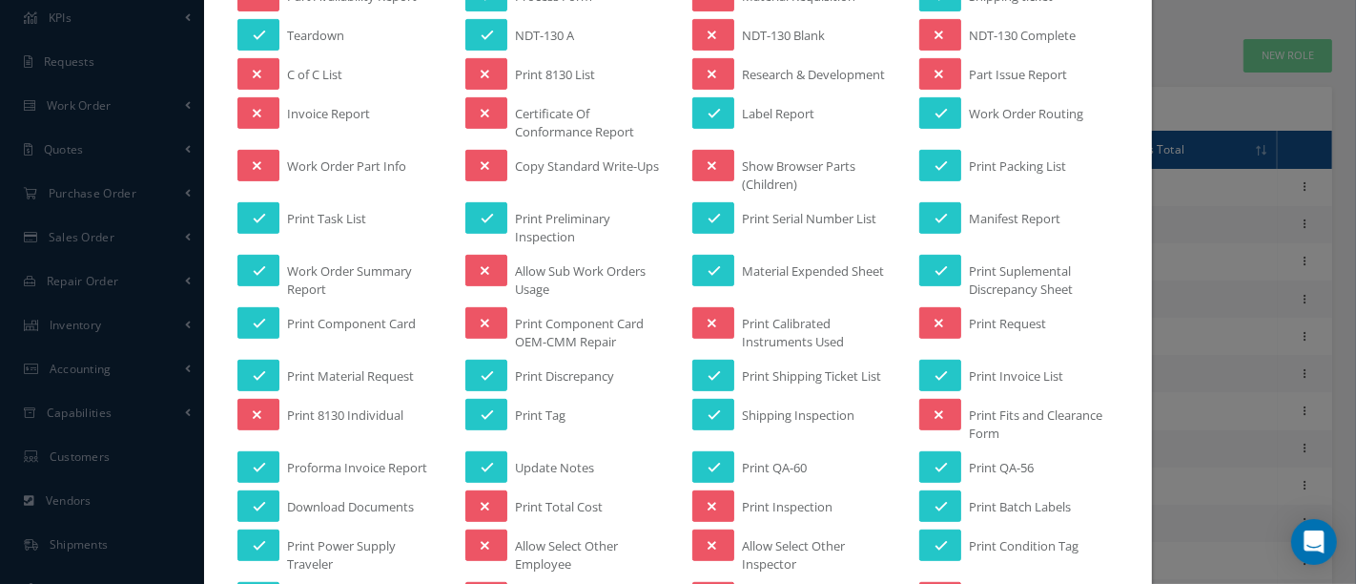
scroll to position [529, 0]
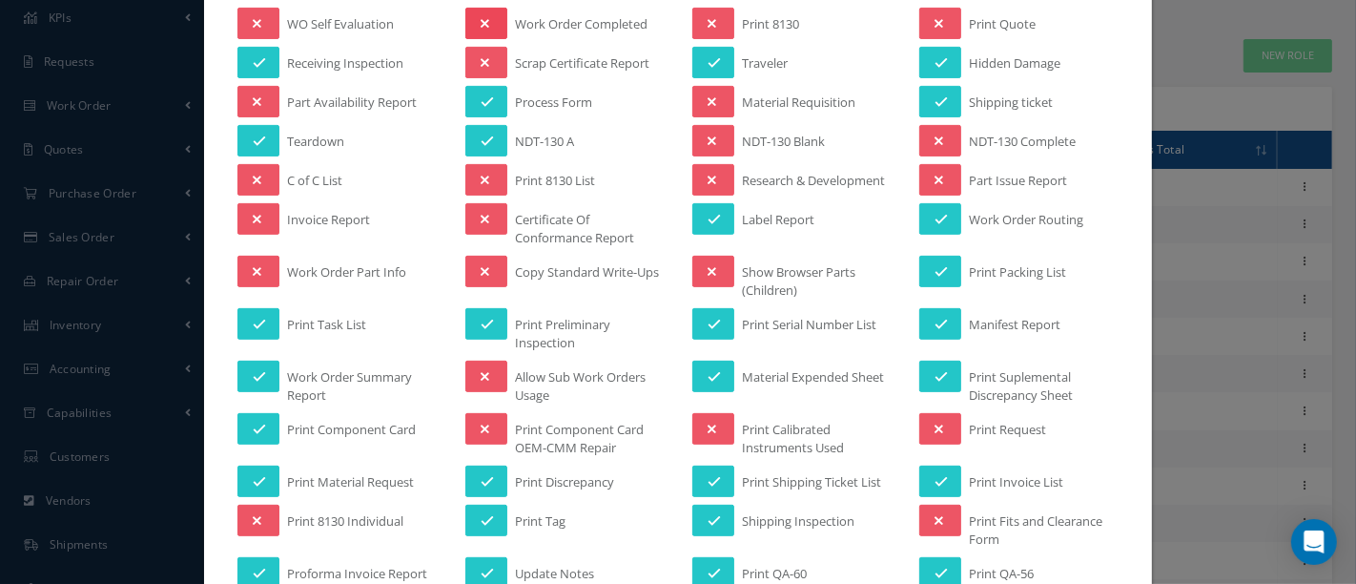
click at [487, 14] on button at bounding box center [486, 23] width 42 height 31
click at [487, 17] on icon at bounding box center [487, 23] width 13 height 13
click at [494, 21] on button at bounding box center [486, 23] width 42 height 31
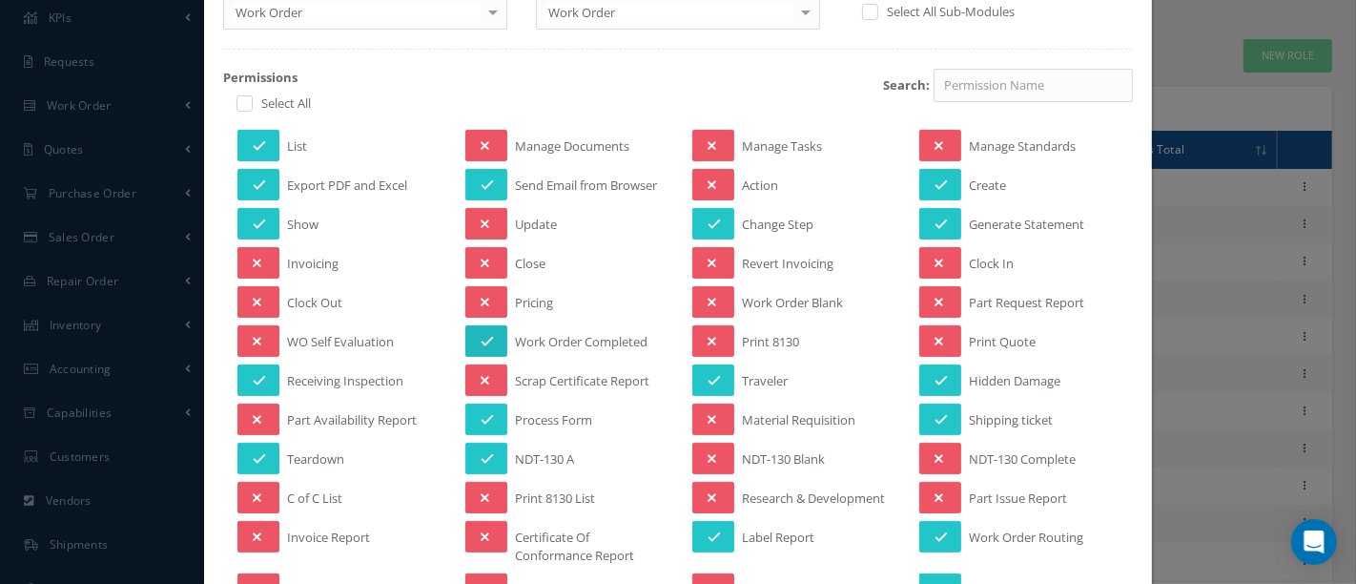
scroll to position [318, 0]
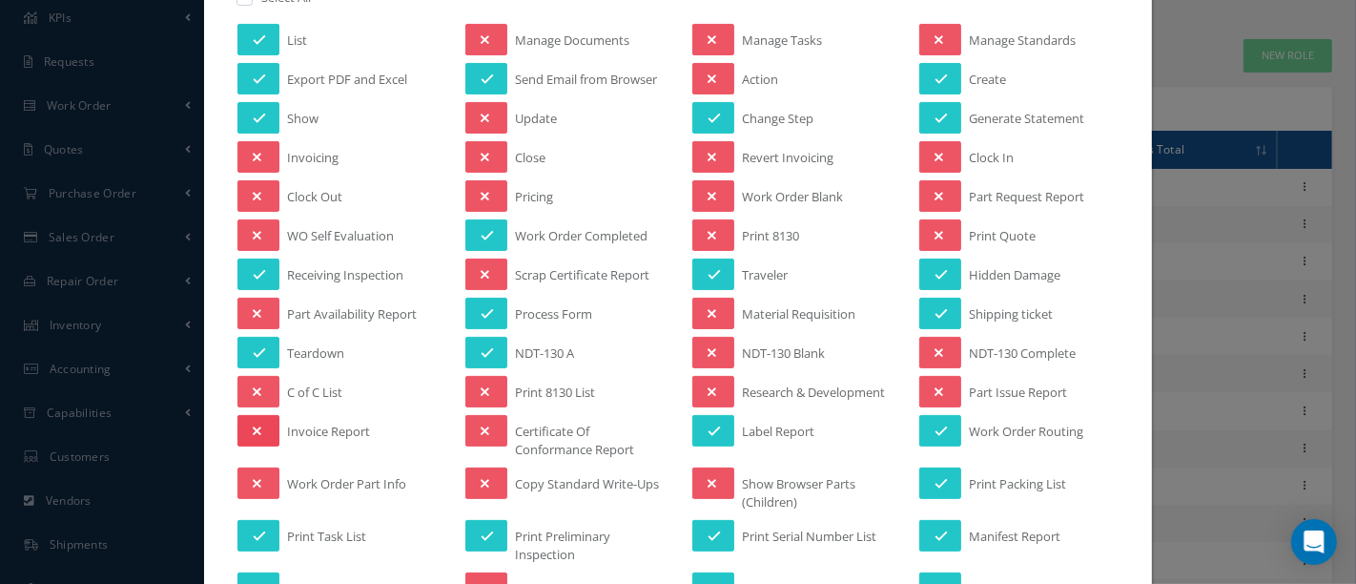
click at [246, 420] on button at bounding box center [259, 430] width 42 height 31
click at [256, 424] on icon at bounding box center [259, 430] width 13 height 13
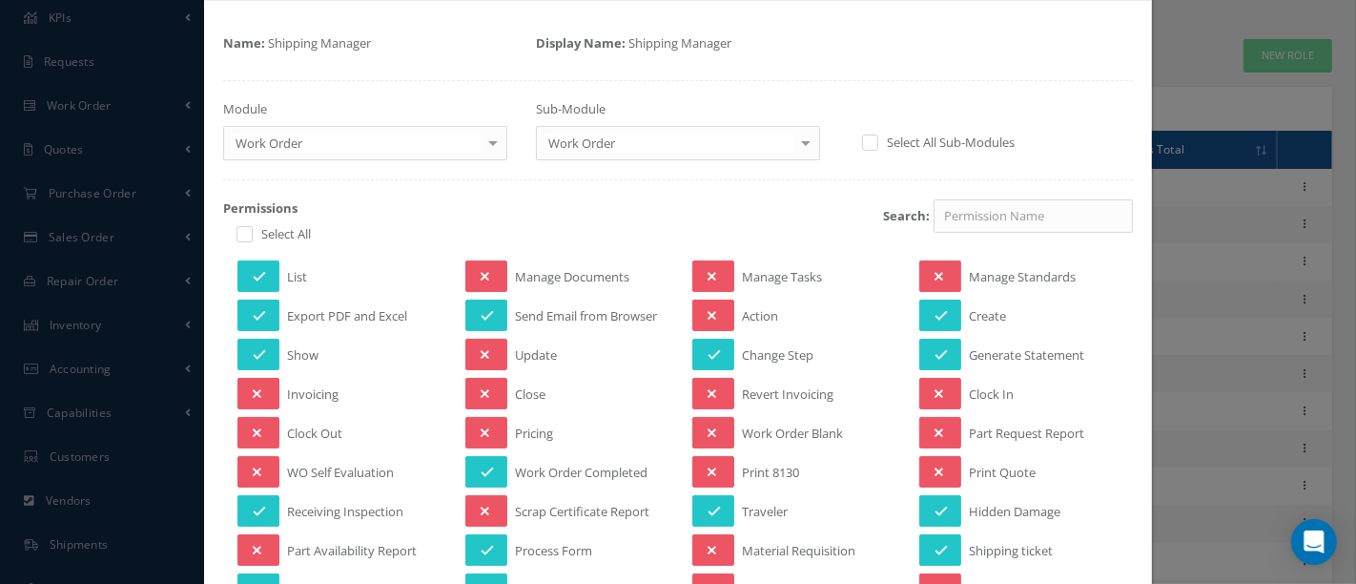
scroll to position [0, 0]
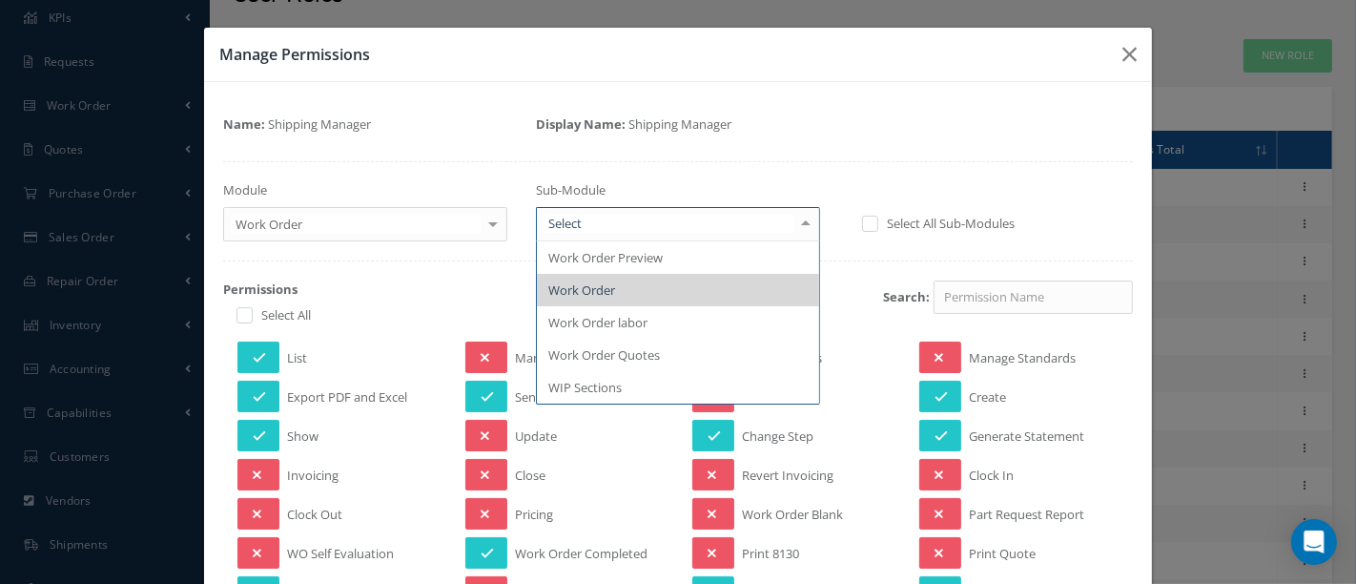
click at [793, 225] on div at bounding box center [806, 223] width 27 height 31
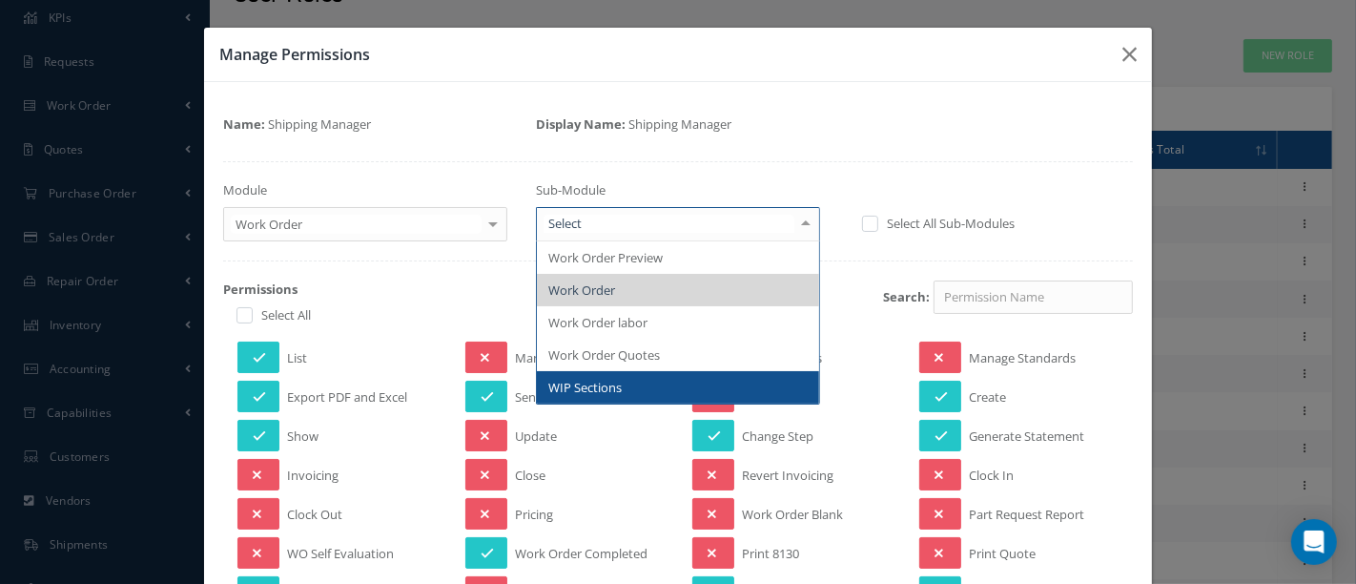
click at [601, 376] on span "WIP Sections" at bounding box center [678, 387] width 282 height 32
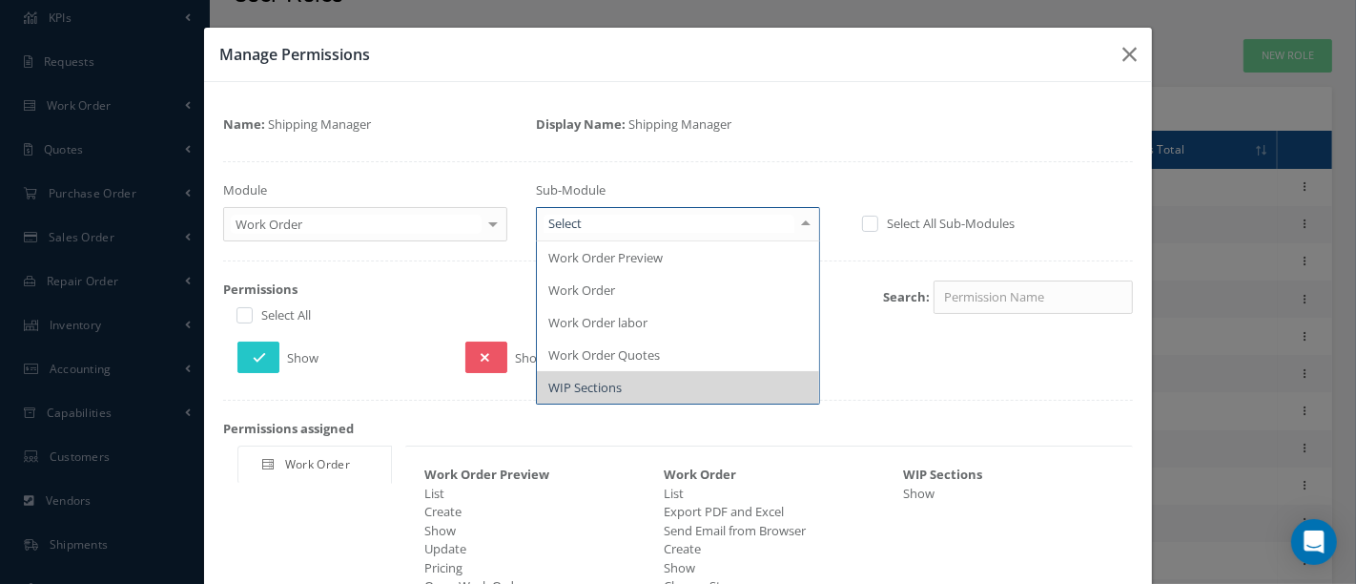
click at [796, 221] on div at bounding box center [806, 223] width 27 height 31
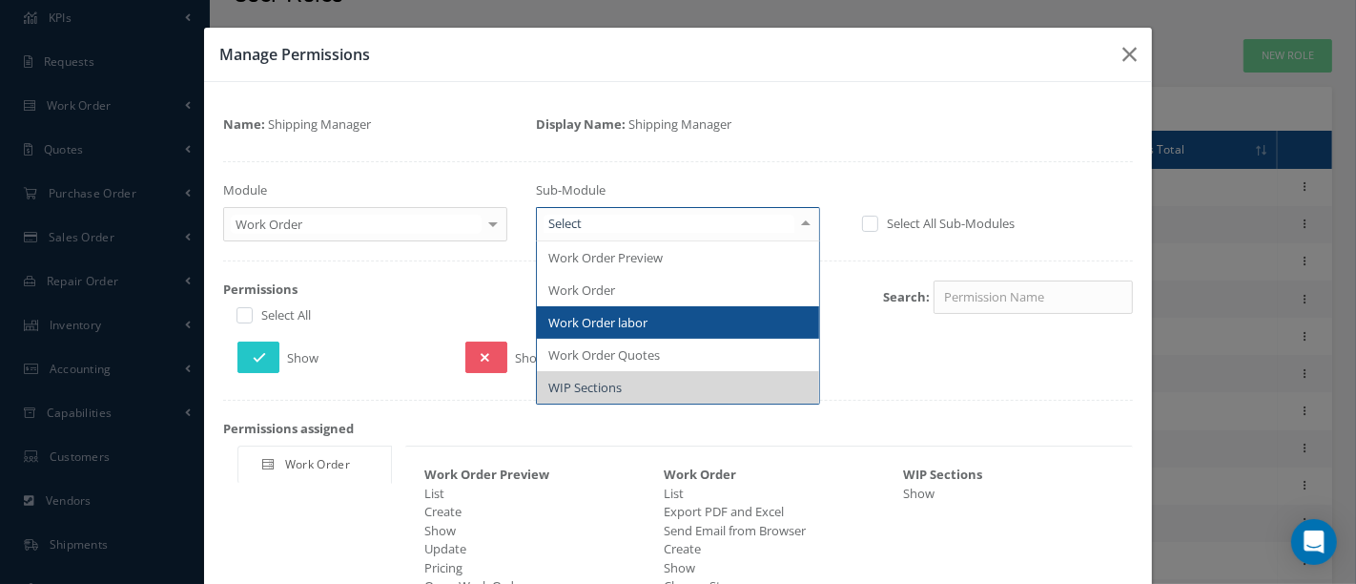
click at [625, 314] on span "Work Order labor" at bounding box center [597, 322] width 99 height 17
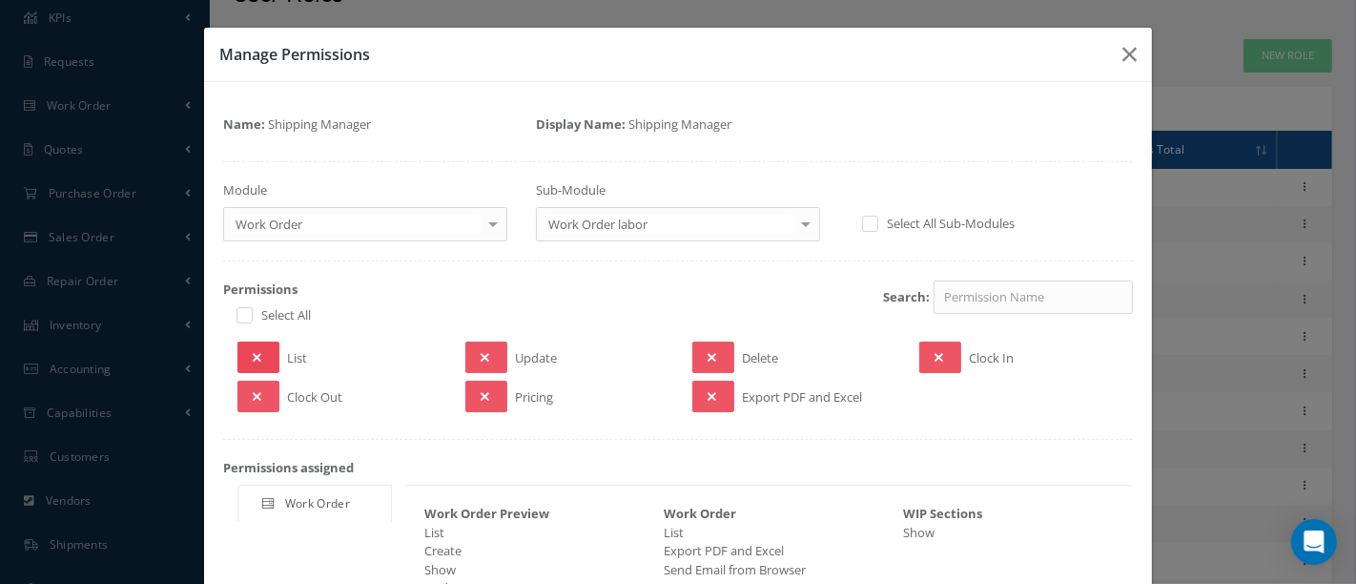
click at [269, 358] on button at bounding box center [259, 356] width 42 height 31
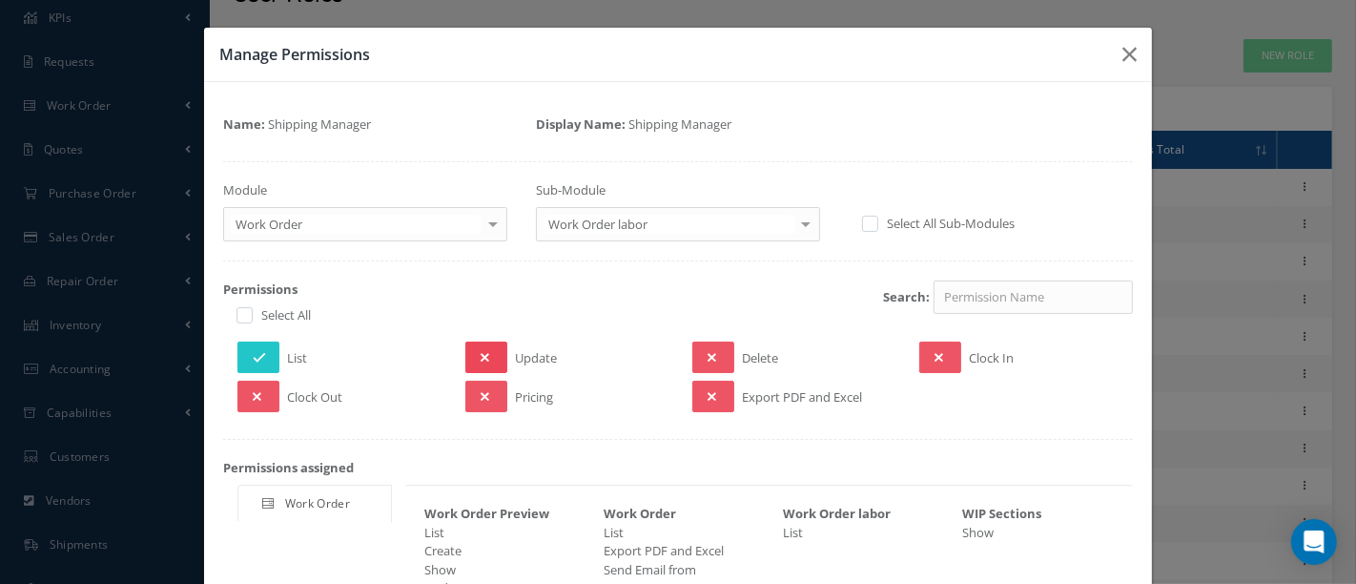
click at [481, 355] on icon at bounding box center [485, 357] width 9 height 13
click at [483, 356] on icon at bounding box center [487, 357] width 13 height 13
click at [264, 354] on button at bounding box center [259, 356] width 42 height 31
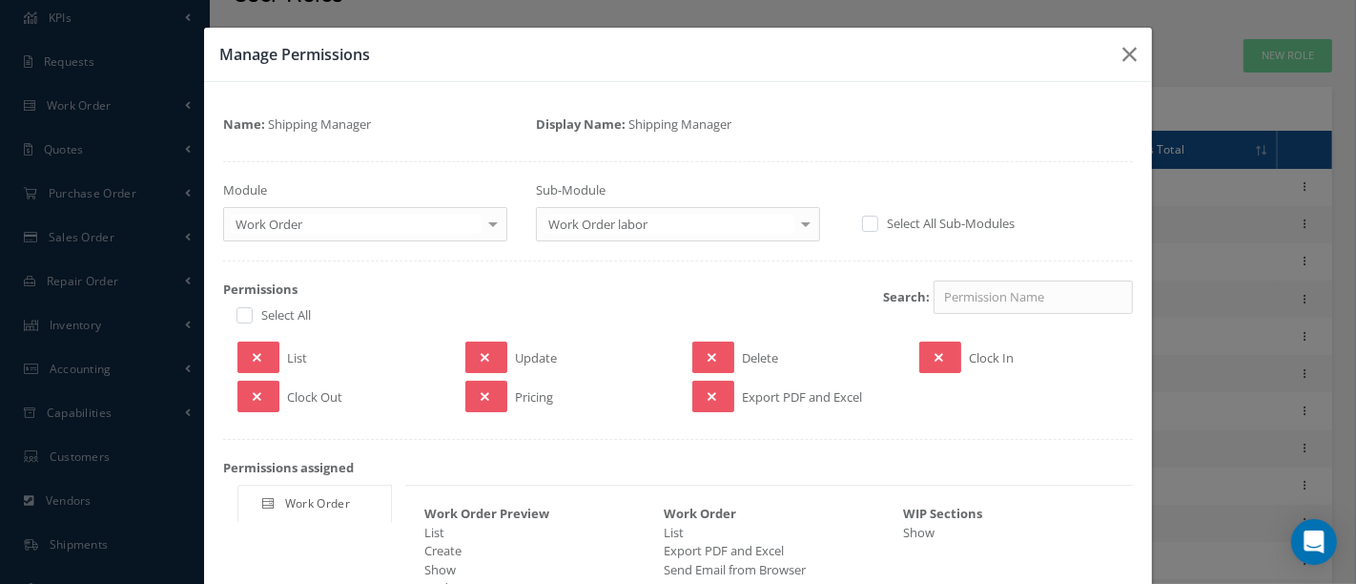
click at [878, 222] on label at bounding box center [880, 223] width 5 height 17
click at [862, 222] on input "checkbox" at bounding box center [868, 224] width 12 height 12
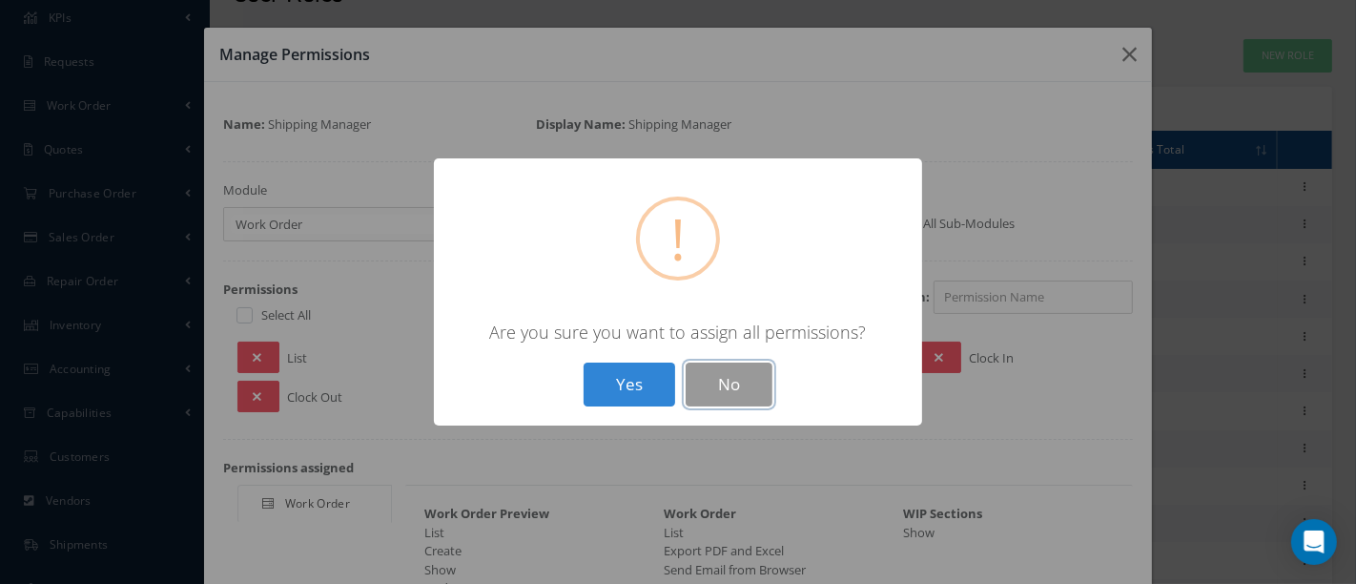
click at [747, 367] on button "No" at bounding box center [729, 384] width 87 height 45
checkbox input "false"
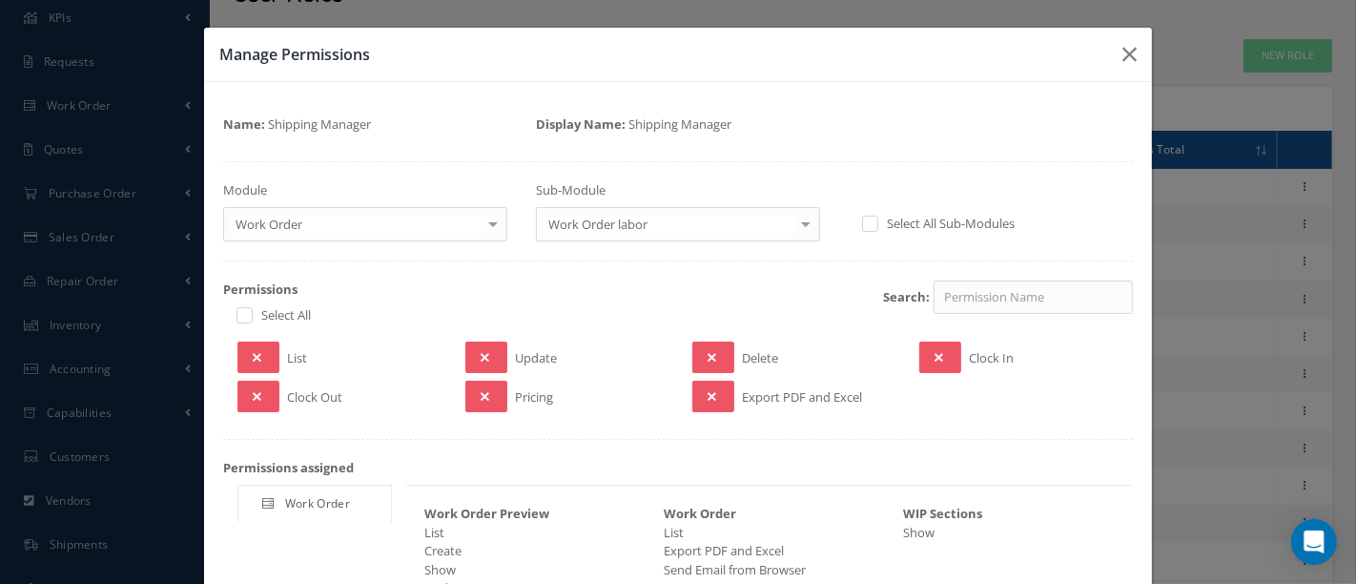
click at [801, 221] on div at bounding box center [806, 223] width 27 height 31
click at [1107, 52] on button "button" at bounding box center [1129, 54] width 45 height 53
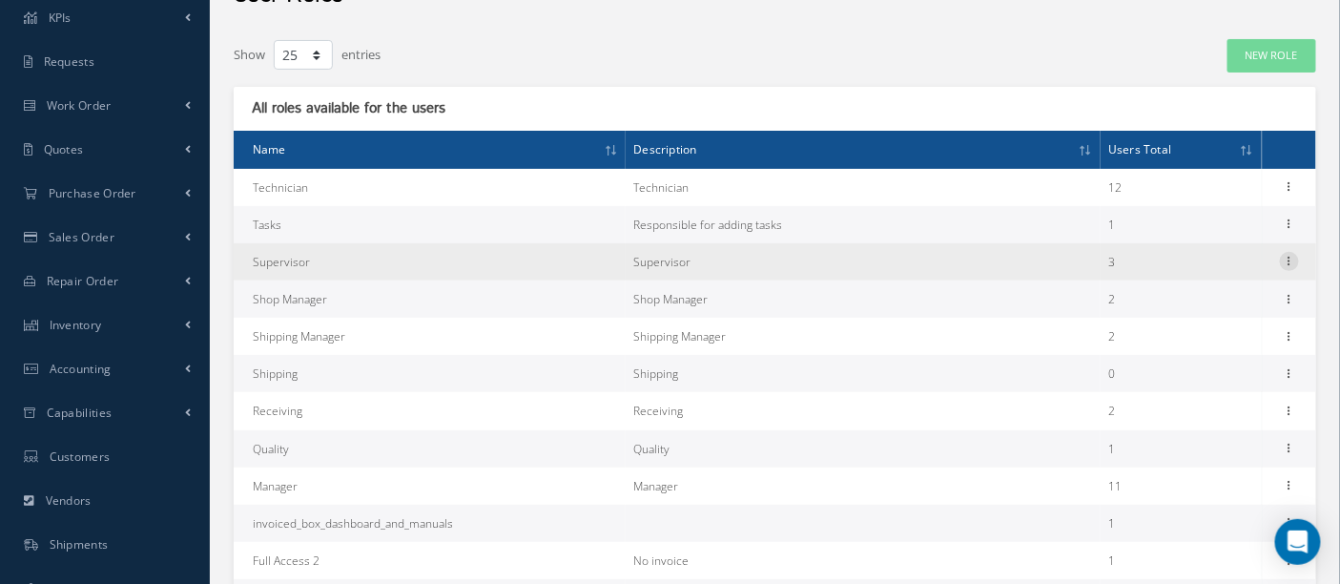
click at [1283, 264] on icon at bounding box center [1289, 259] width 19 height 15
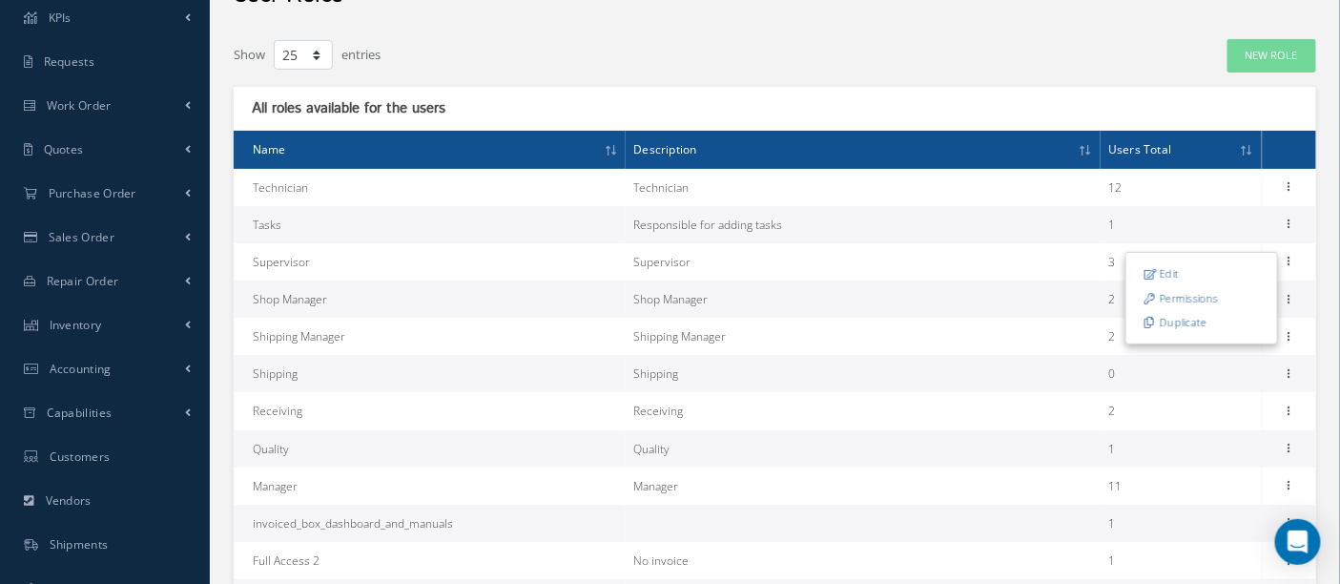
click at [1218, 296] on link "Permissions" at bounding box center [1201, 298] width 151 height 25
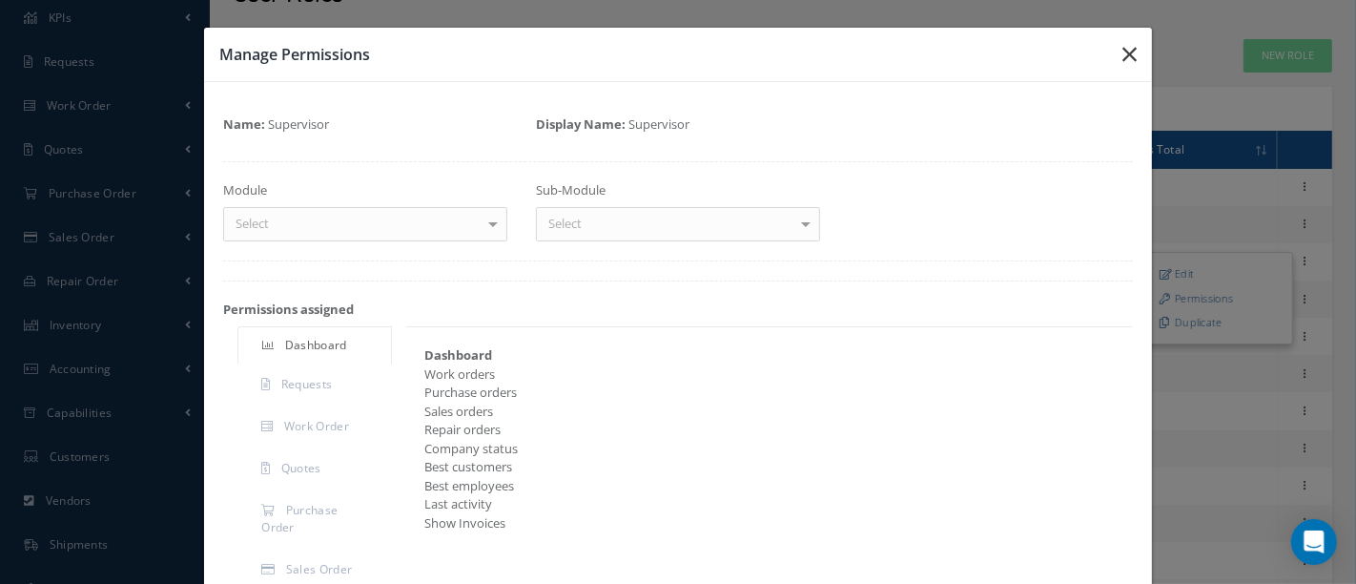
click at [1123, 61] on icon "button" at bounding box center [1130, 54] width 14 height 23
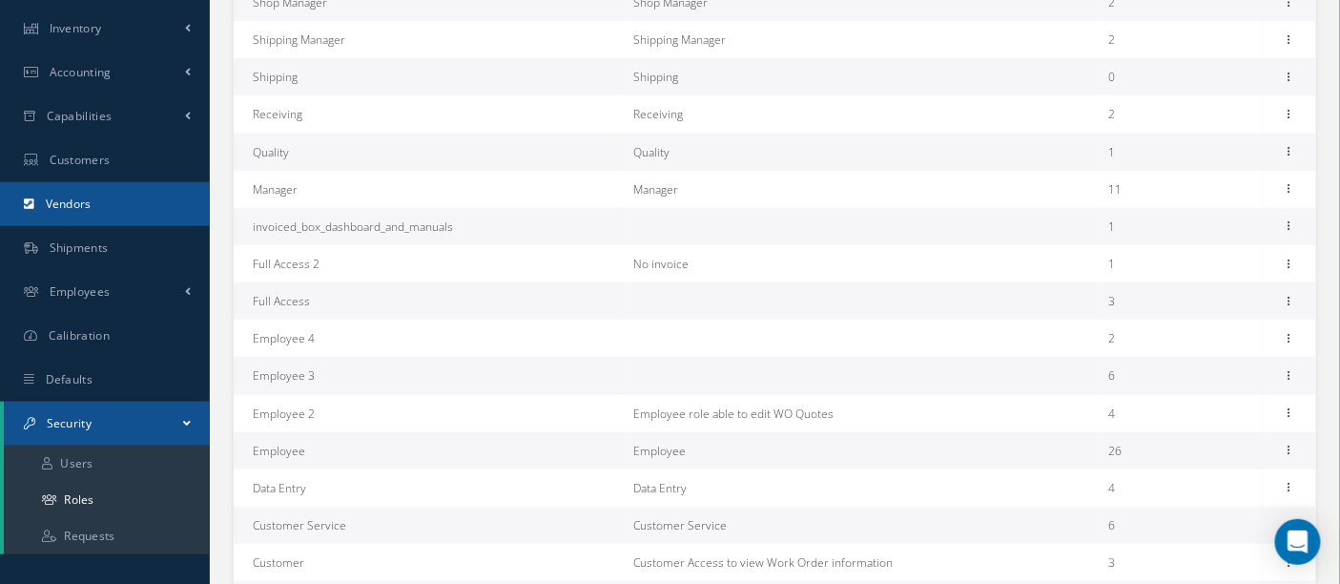
scroll to position [423, 0]
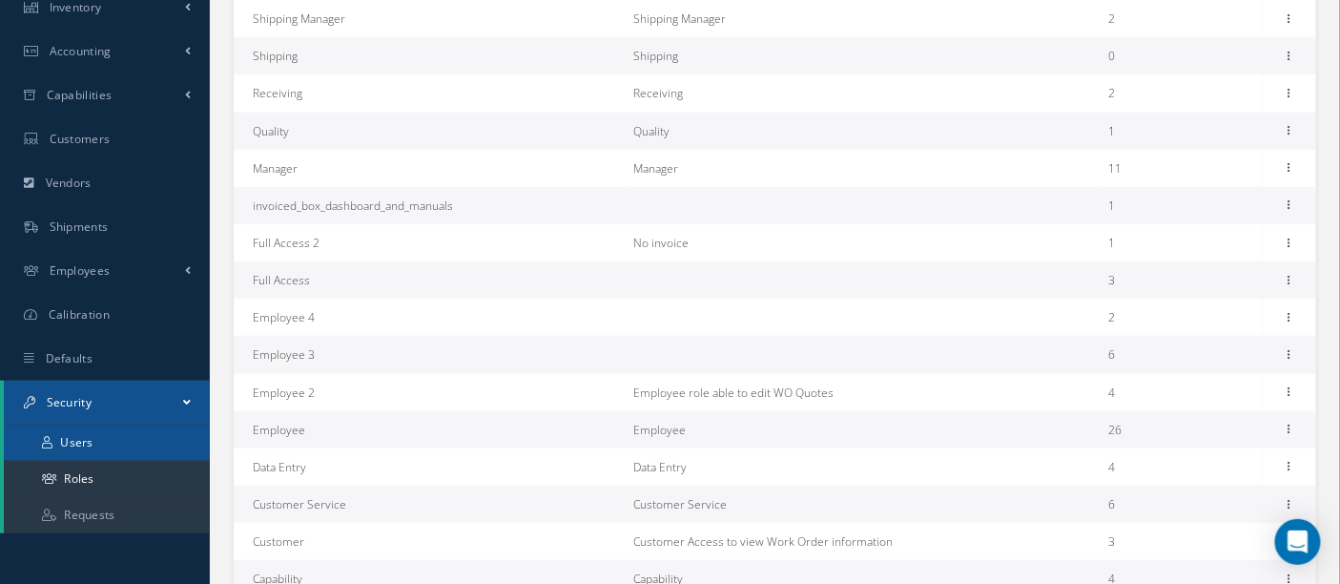
click at [116, 446] on link "Users" at bounding box center [107, 442] width 206 height 36
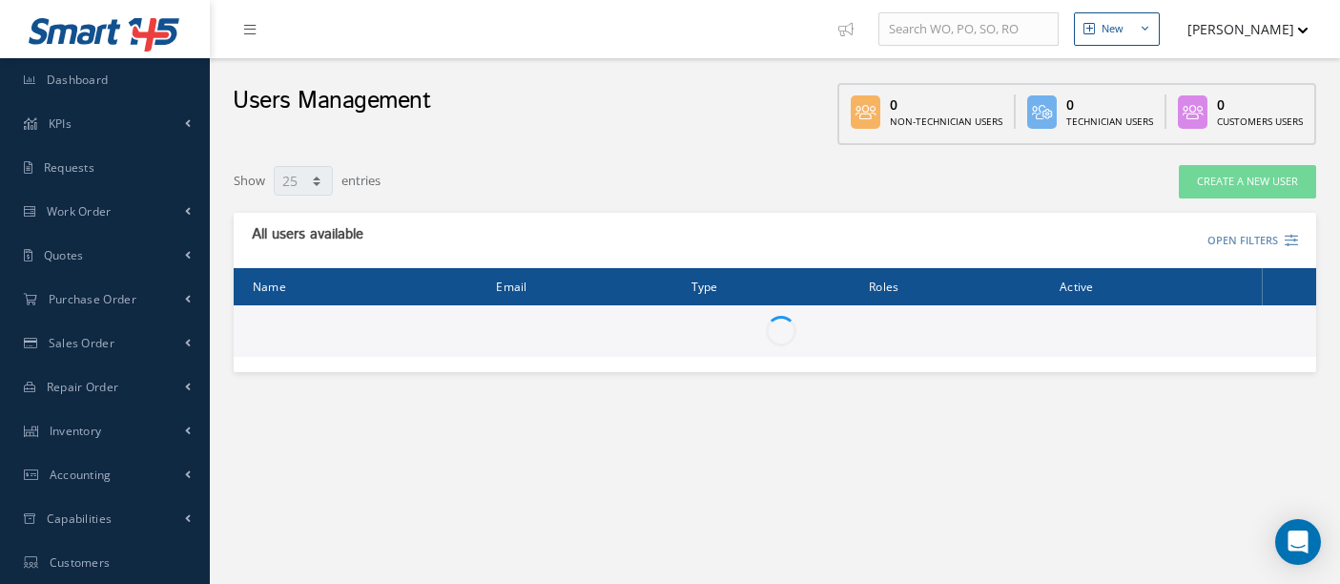
select select "25"
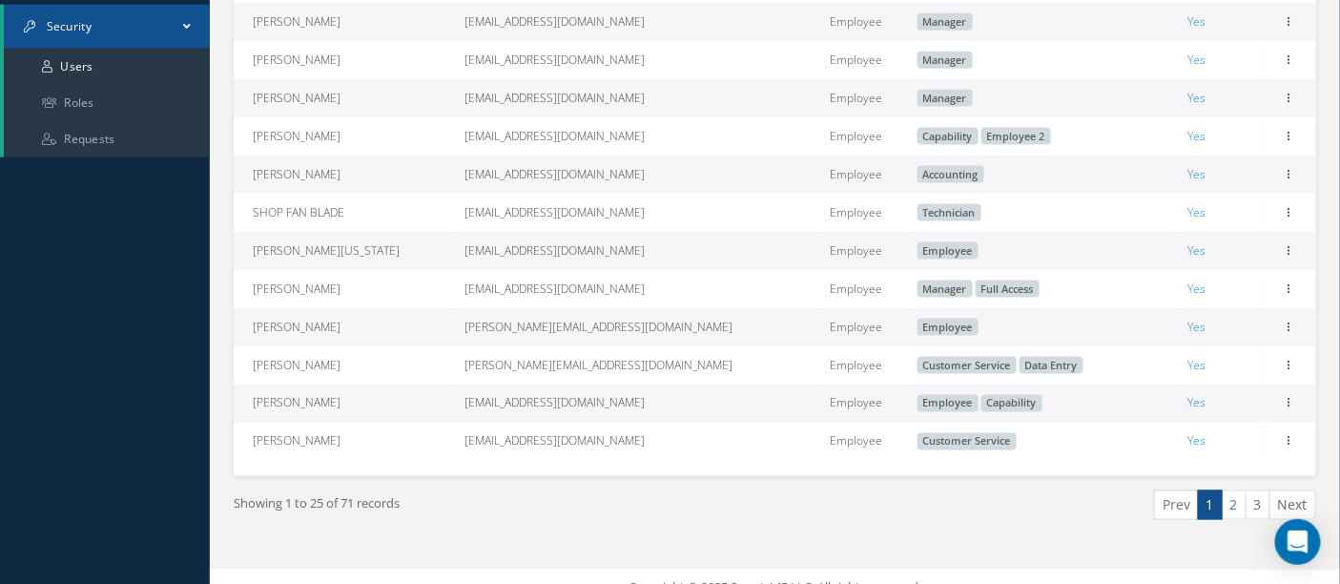
scroll to position [837, 0]
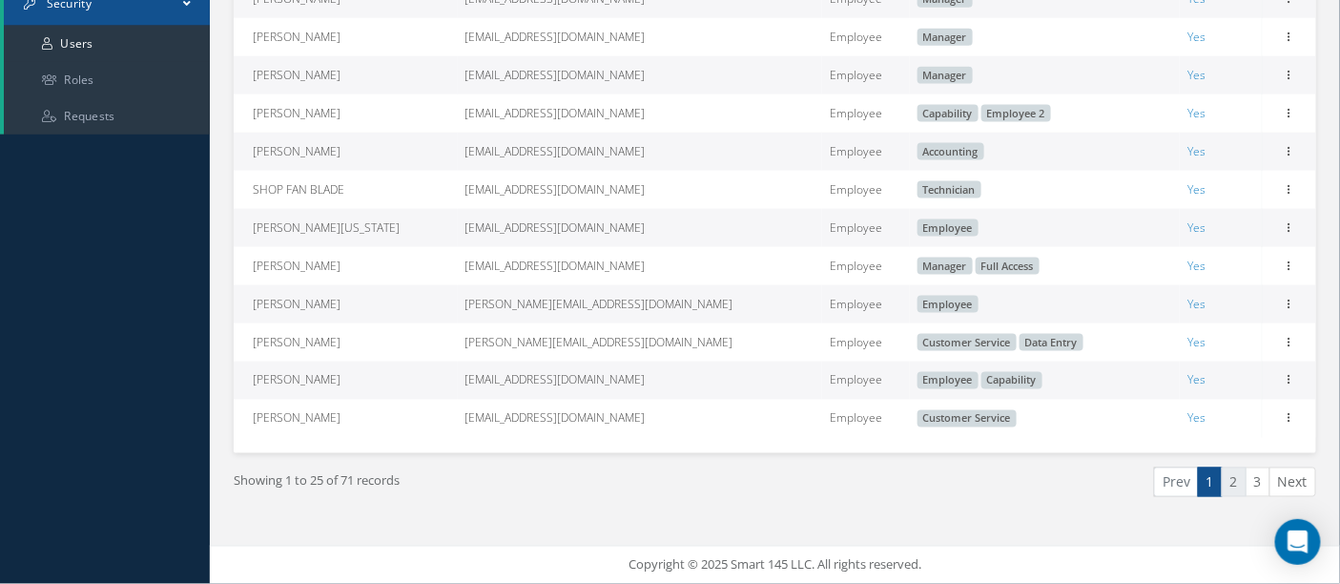
click at [1234, 481] on link "2" at bounding box center [1234, 482] width 25 height 30
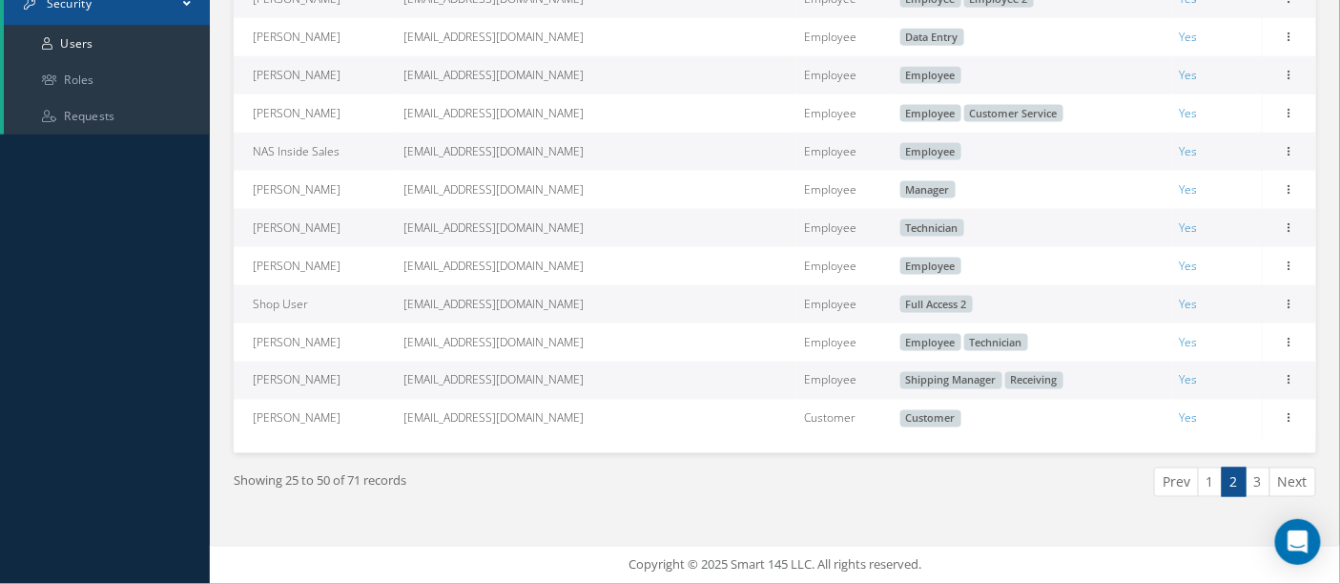
scroll to position [837, 0]
click at [1268, 482] on link "3" at bounding box center [1258, 482] width 25 height 30
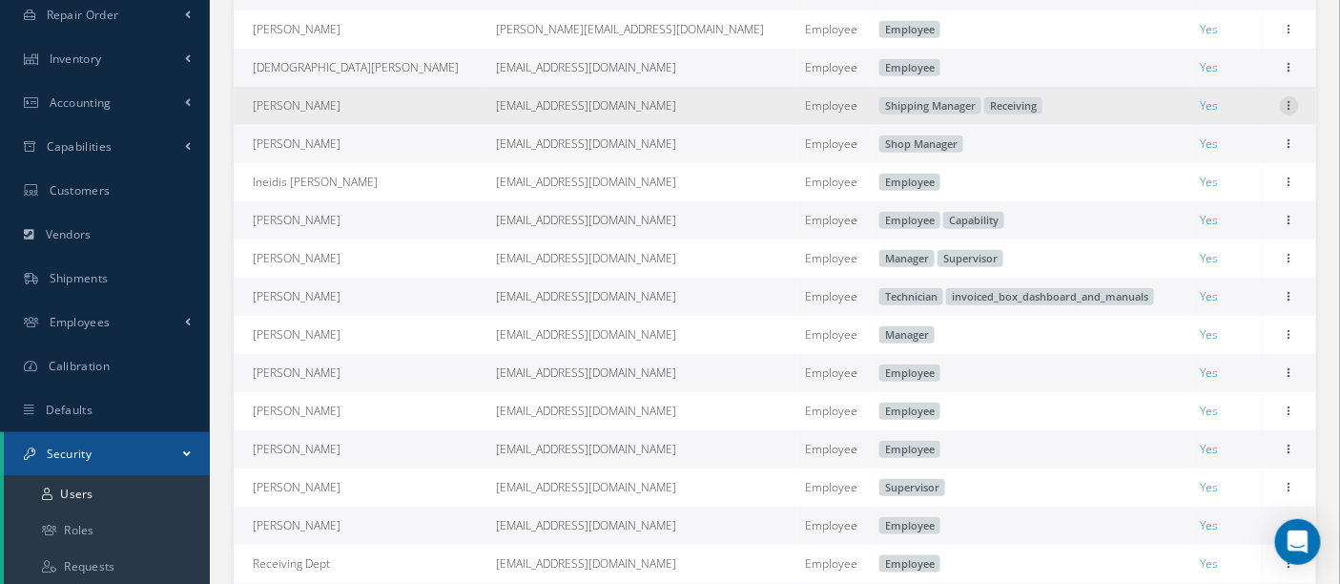
click at [1282, 108] on icon at bounding box center [1289, 103] width 19 height 15
click at [1197, 114] on link "Edit" at bounding box center [1201, 118] width 151 height 25
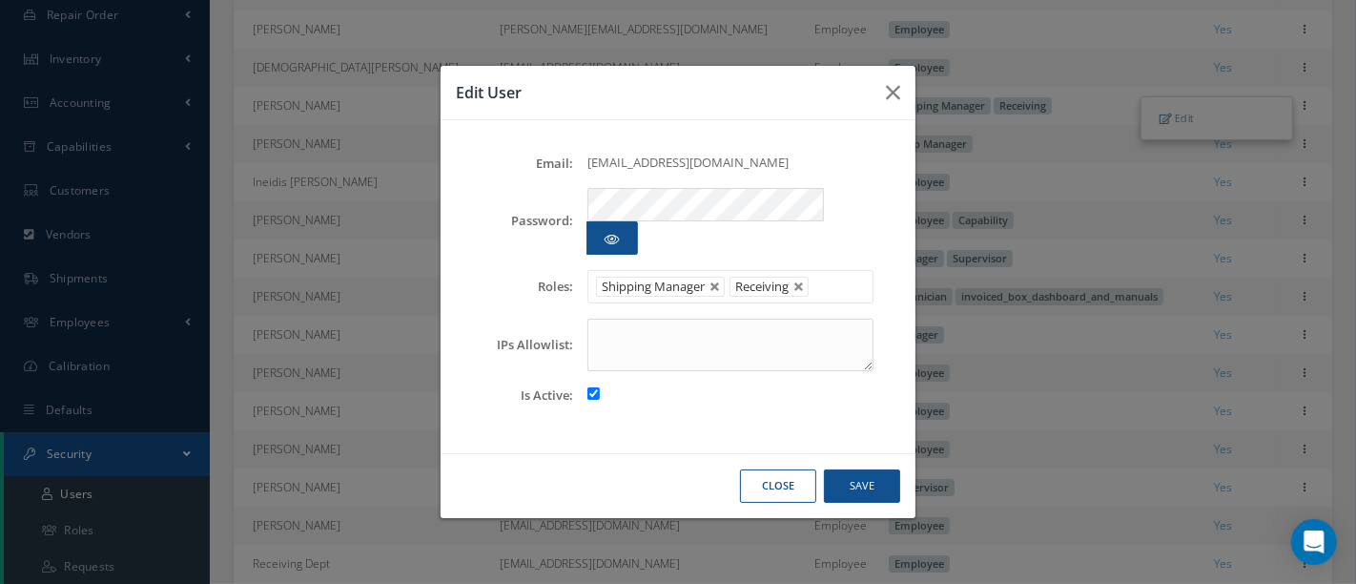
click at [829, 275] on input "text" at bounding box center [828, 287] width 24 height 24
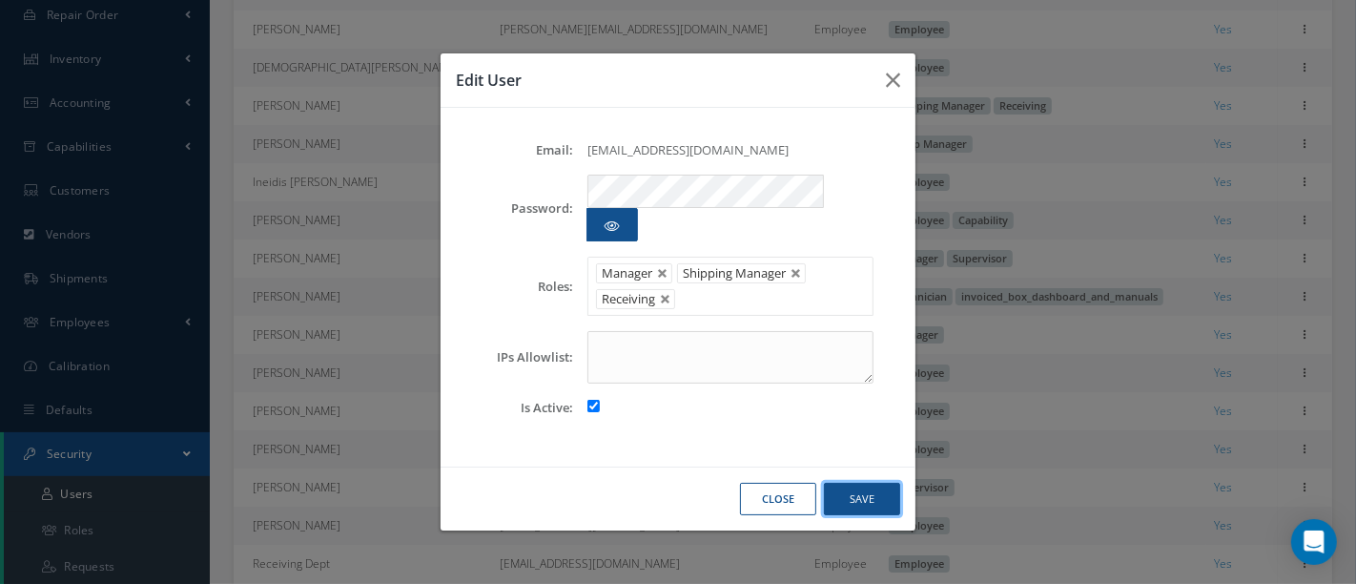
click at [856, 483] on button "Save" at bounding box center [862, 499] width 76 height 33
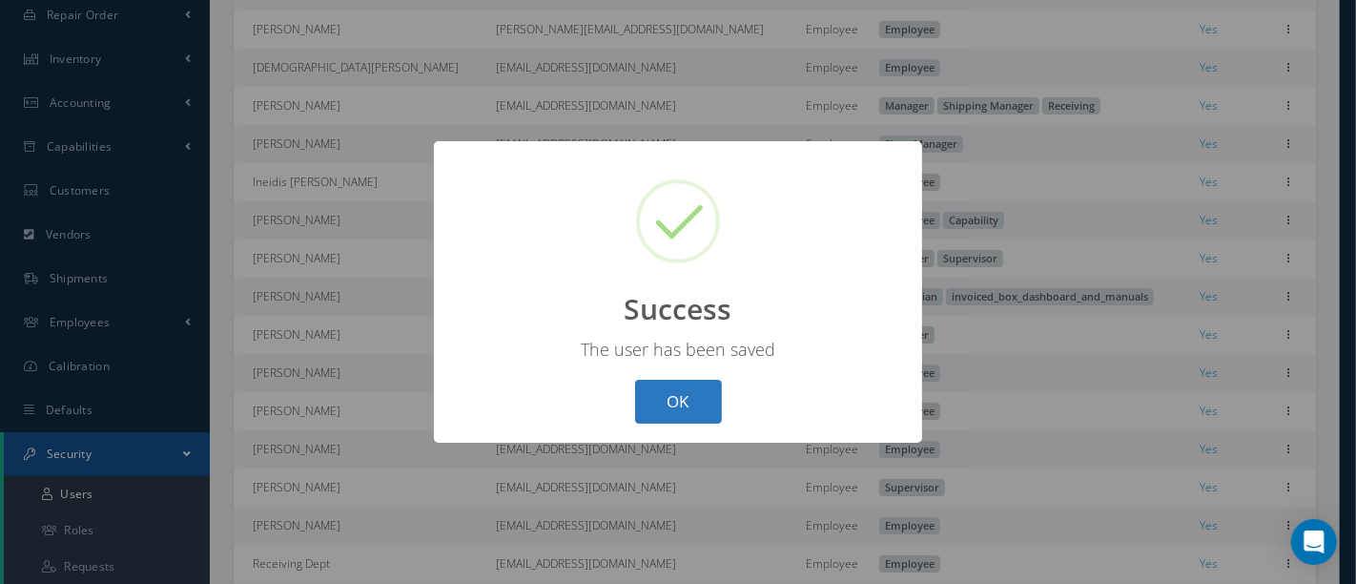
click at [699, 408] on button "OK" at bounding box center [678, 402] width 87 height 45
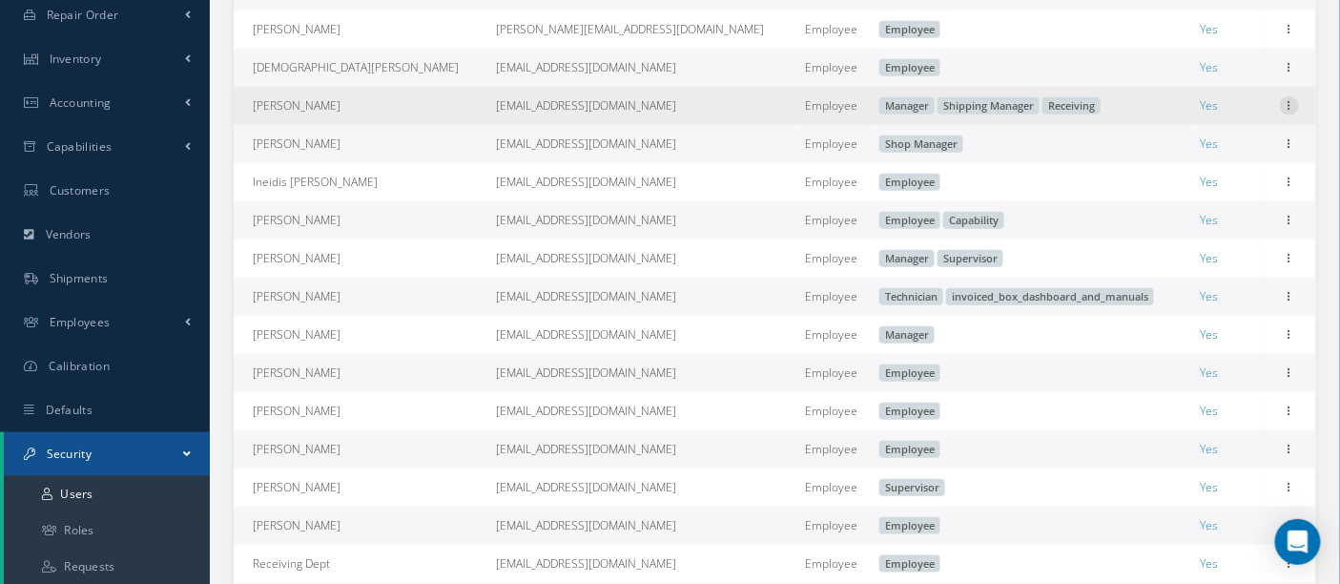
click at [1286, 109] on icon at bounding box center [1289, 103] width 19 height 15
click at [1203, 107] on div "Edit" at bounding box center [1202, 118] width 153 height 44
click at [1292, 111] on icon at bounding box center [1289, 103] width 19 height 15
click at [1154, 117] on icon at bounding box center [1151, 118] width 13 height 10
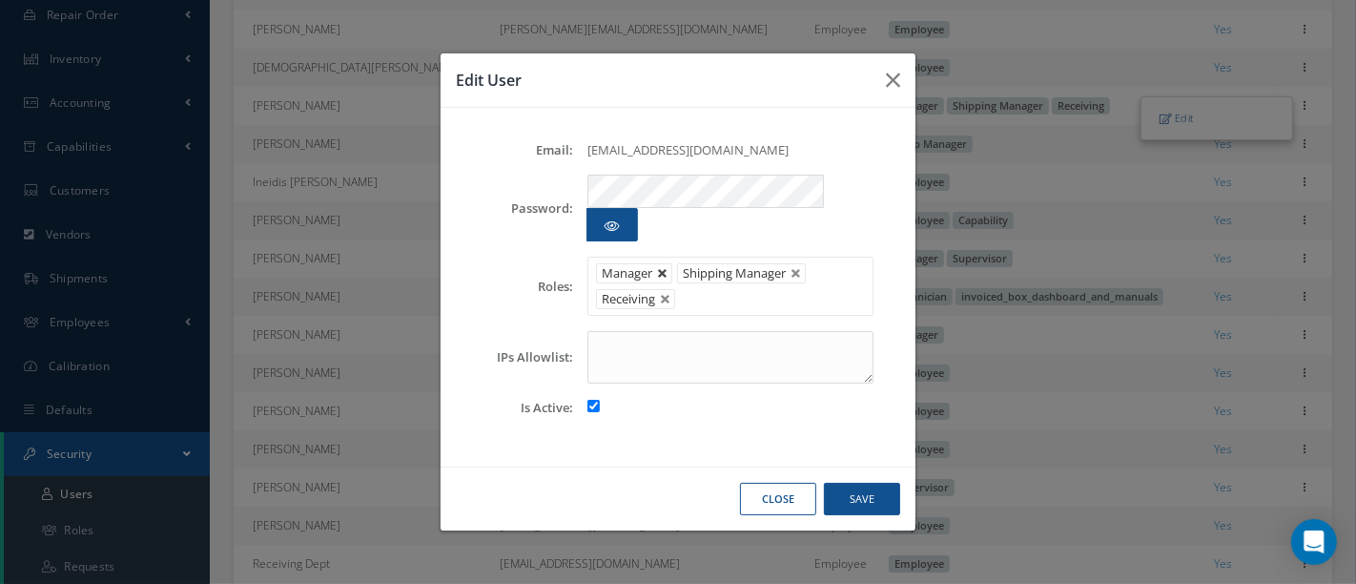
click at [664, 268] on link at bounding box center [662, 273] width 11 height 11
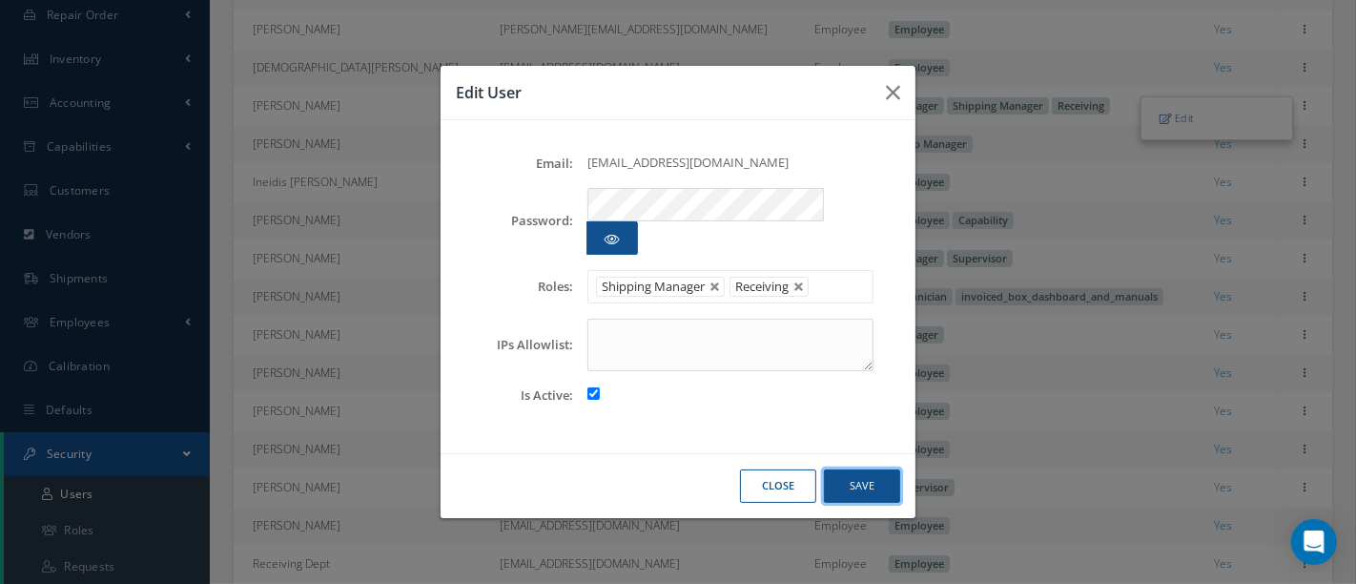
click at [851, 469] on button "Save" at bounding box center [862, 485] width 76 height 33
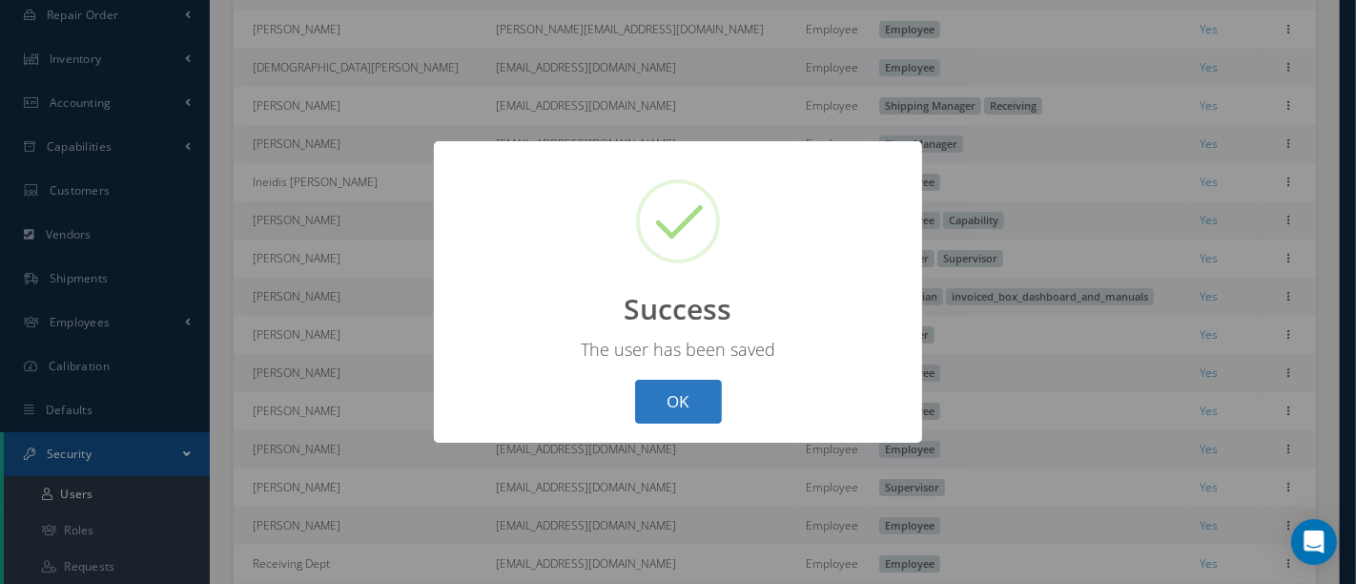
click at [693, 403] on button "OK" at bounding box center [678, 402] width 87 height 45
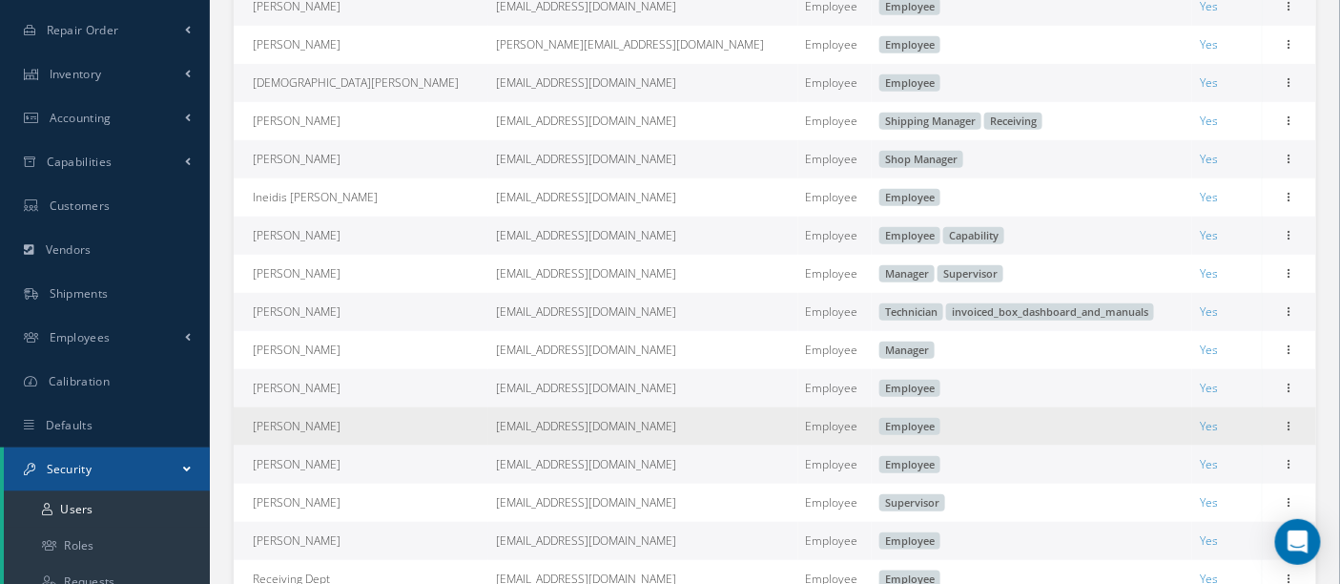
scroll to position [423, 0]
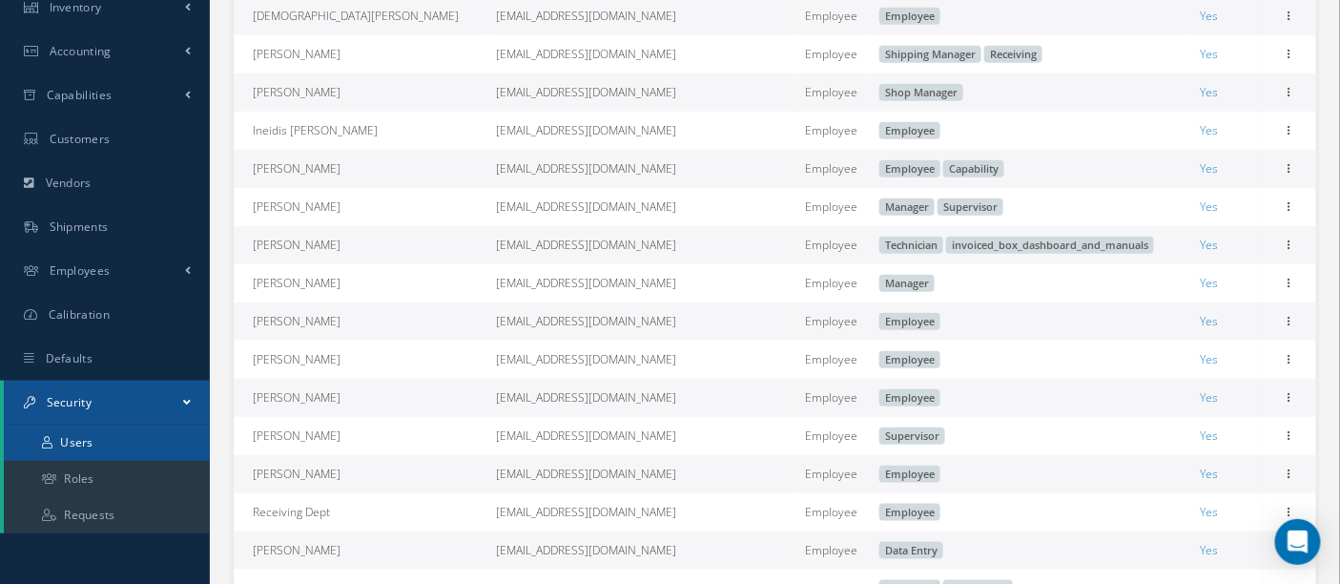
click at [117, 441] on link "Users" at bounding box center [107, 442] width 206 height 36
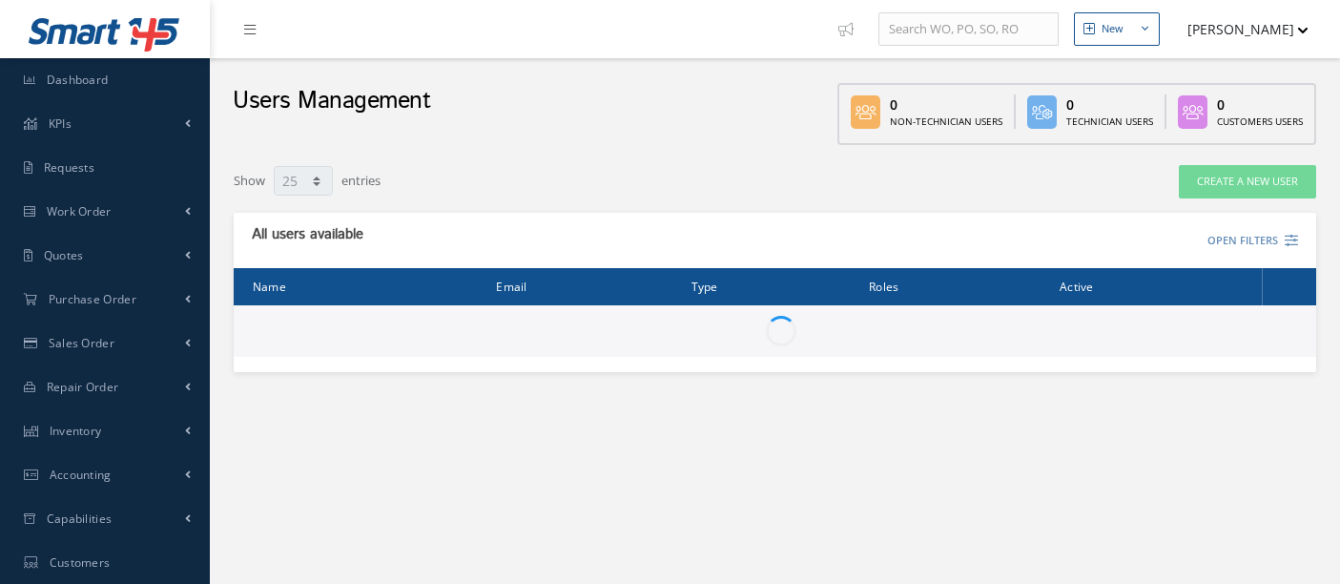
select select "25"
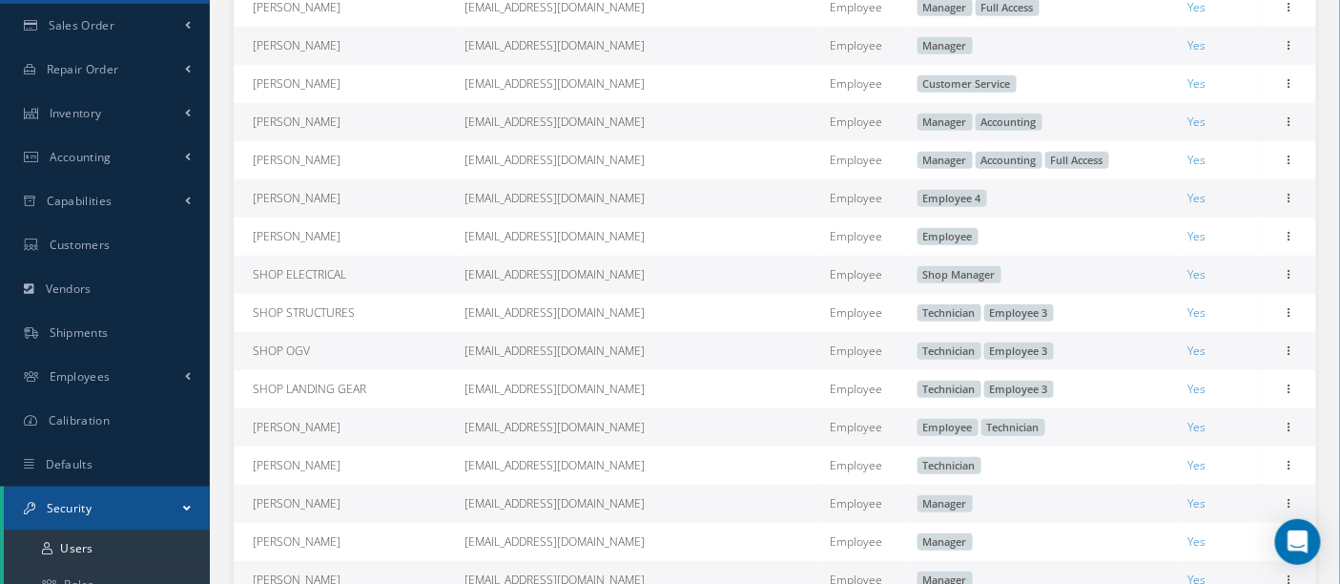
scroll to position [423, 0]
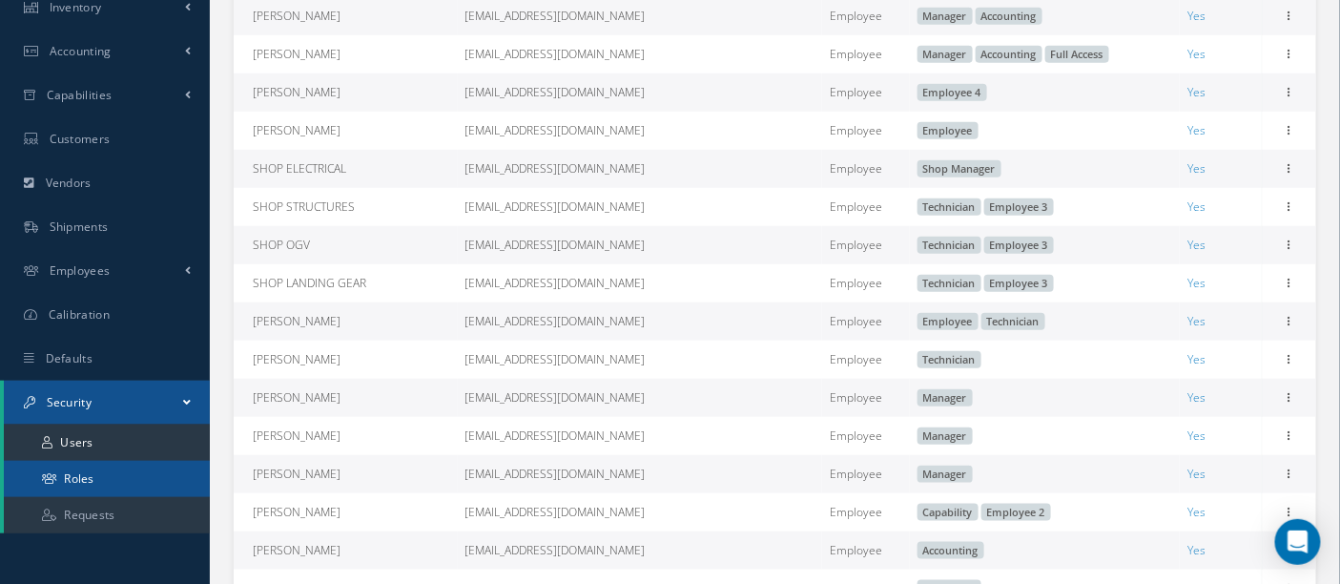
click at [59, 471] on link "Roles" at bounding box center [107, 479] width 206 height 36
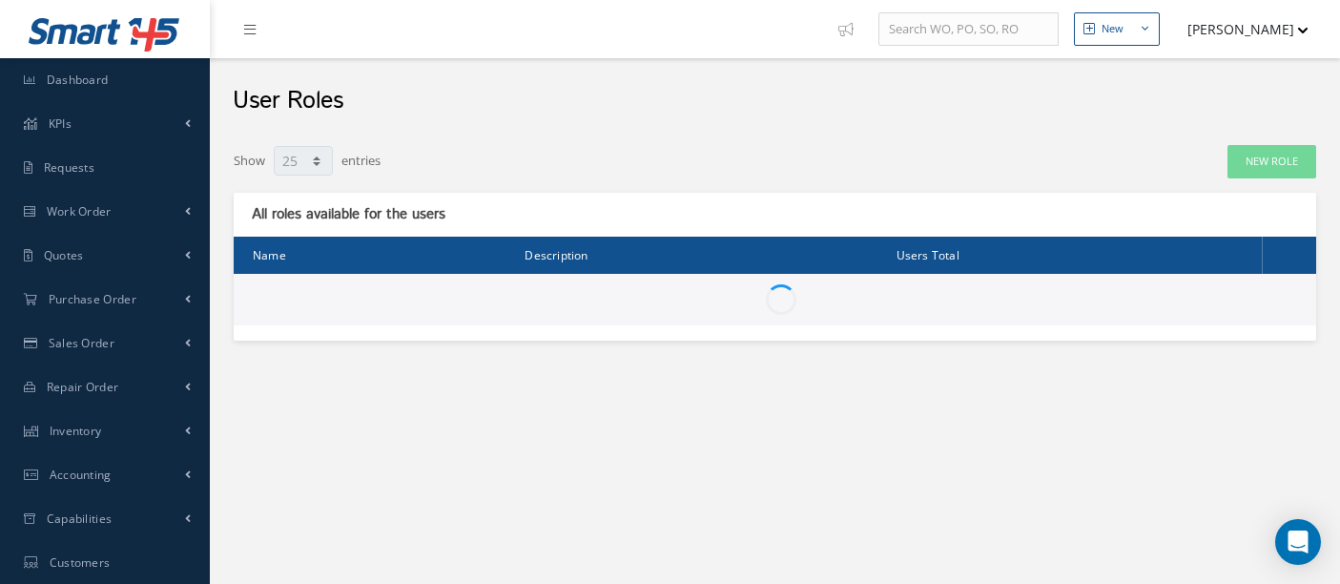
select select "25"
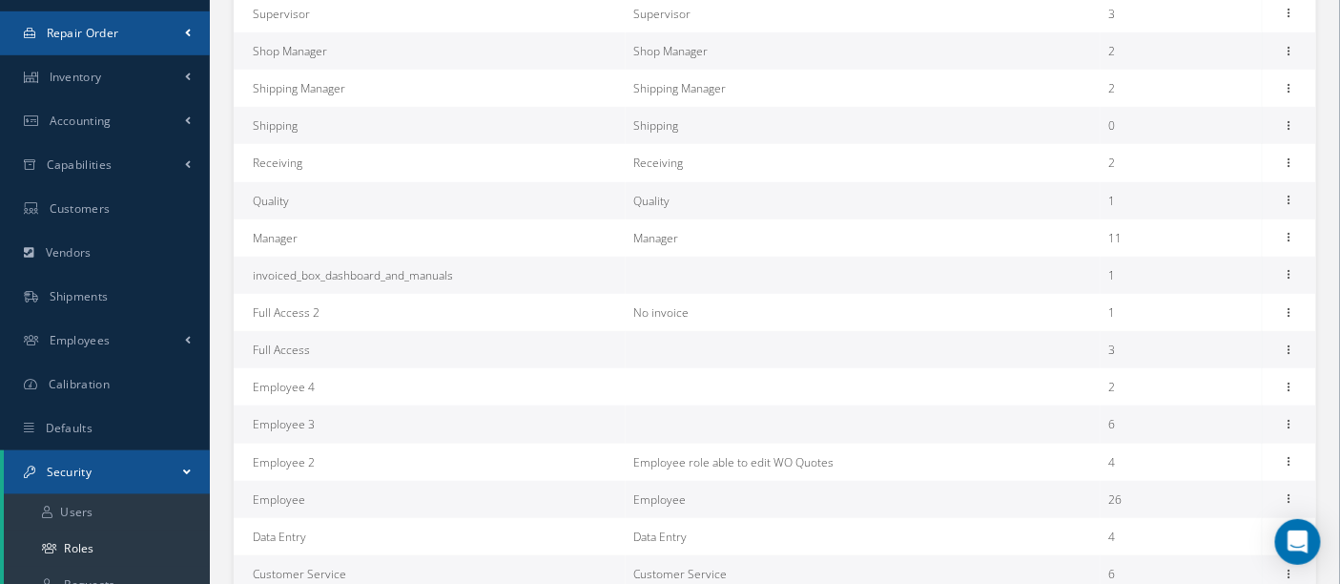
scroll to position [423, 0]
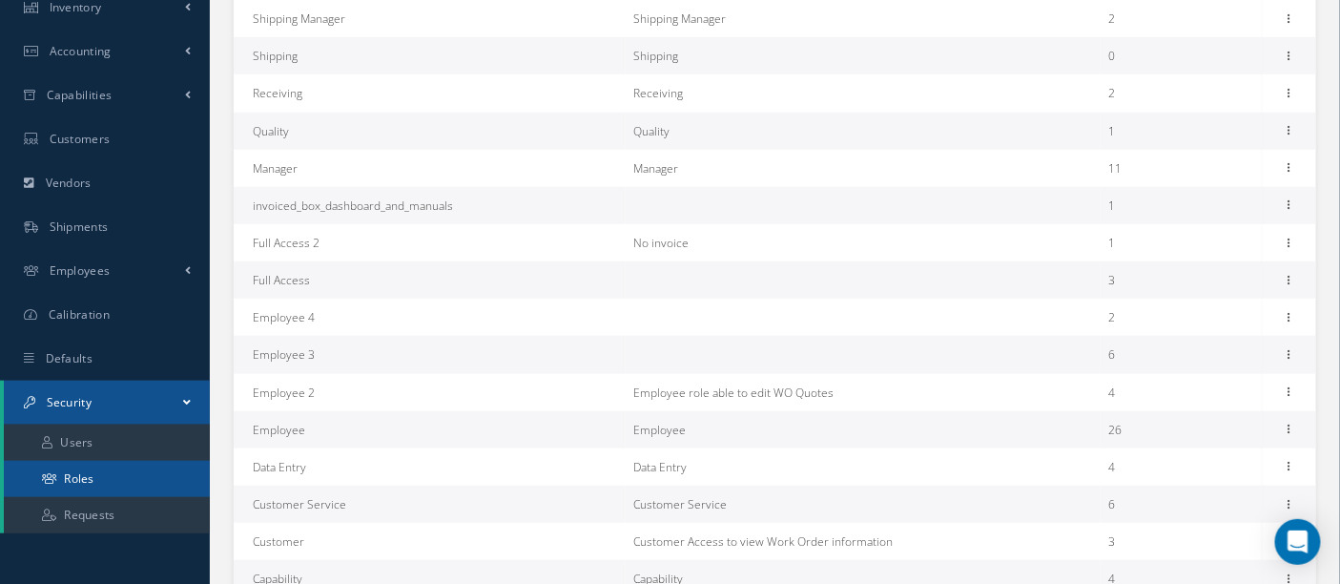
click at [87, 481] on link "Roles" at bounding box center [107, 479] width 206 height 36
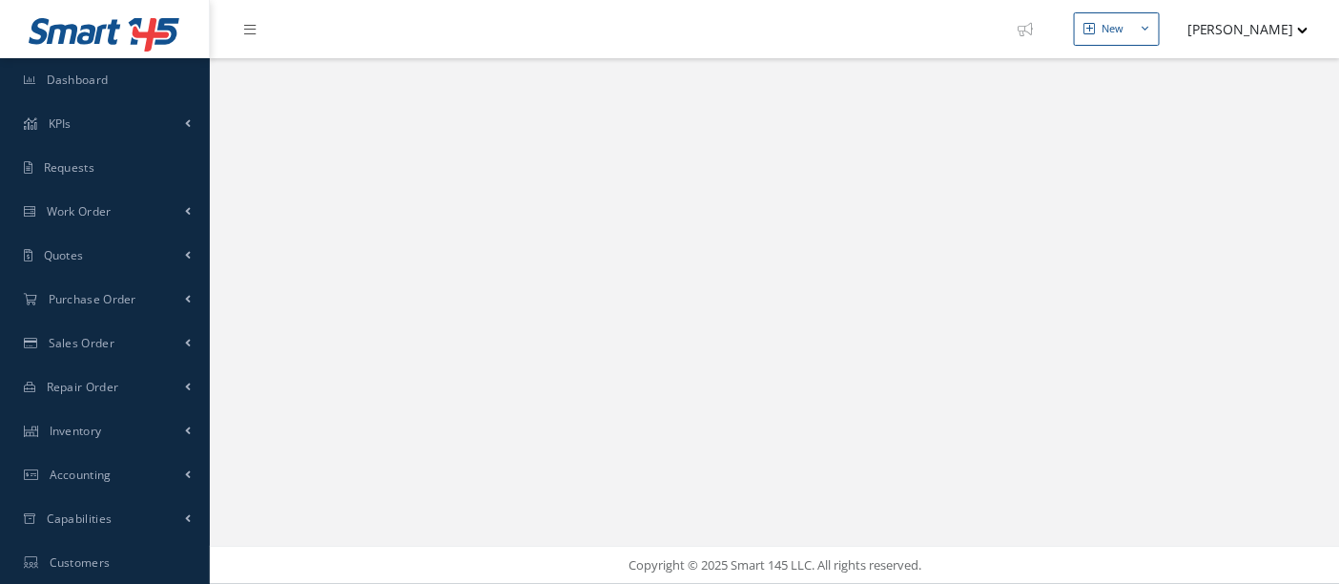
select select "25"
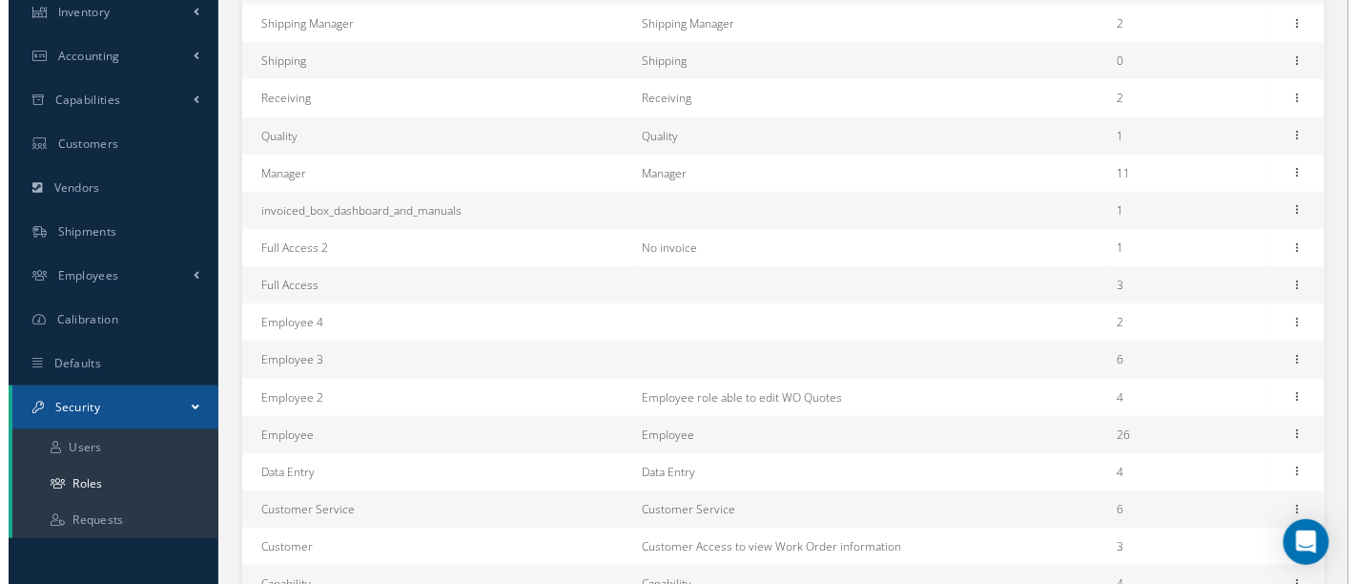
scroll to position [423, 0]
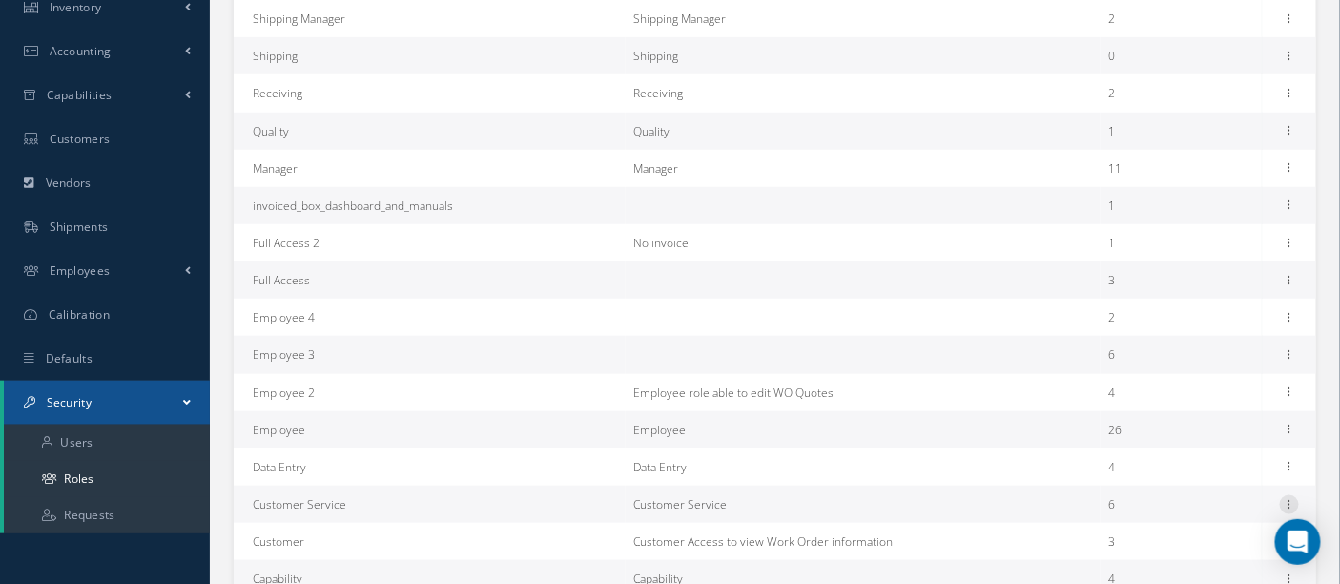
click at [1285, 498] on icon at bounding box center [1289, 502] width 19 height 15
click at [1216, 535] on link "Permissions" at bounding box center [1201, 540] width 151 height 25
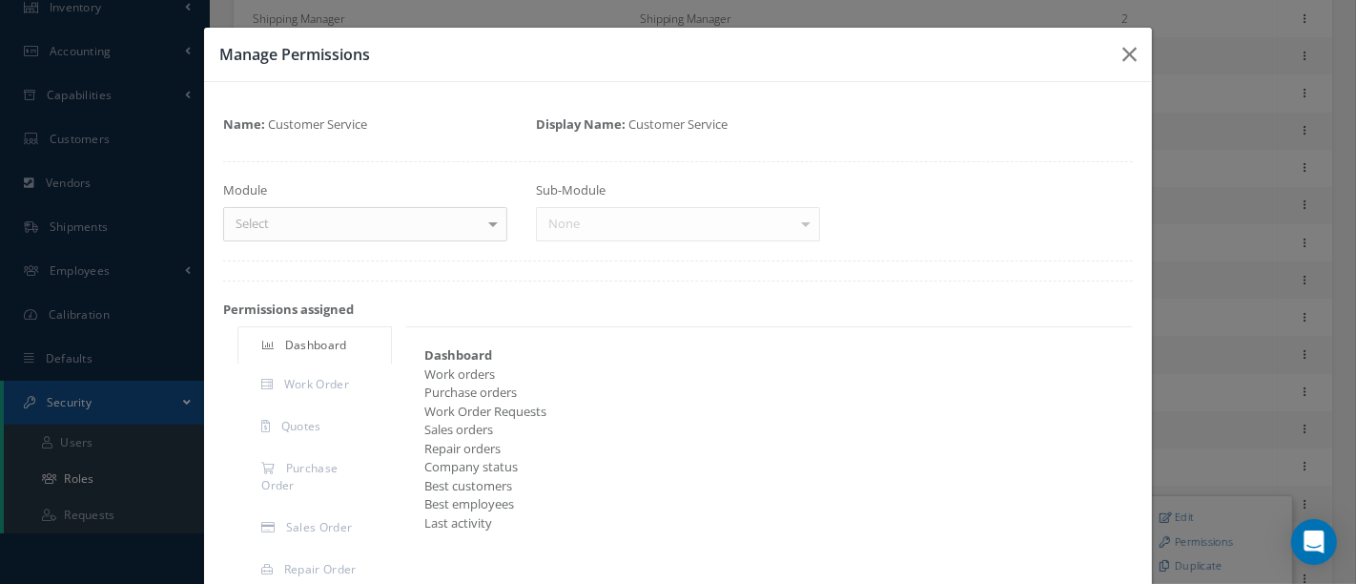
click at [794, 220] on div "Sub-Module None No elements found. List is empty." at bounding box center [678, 211] width 313 height 60
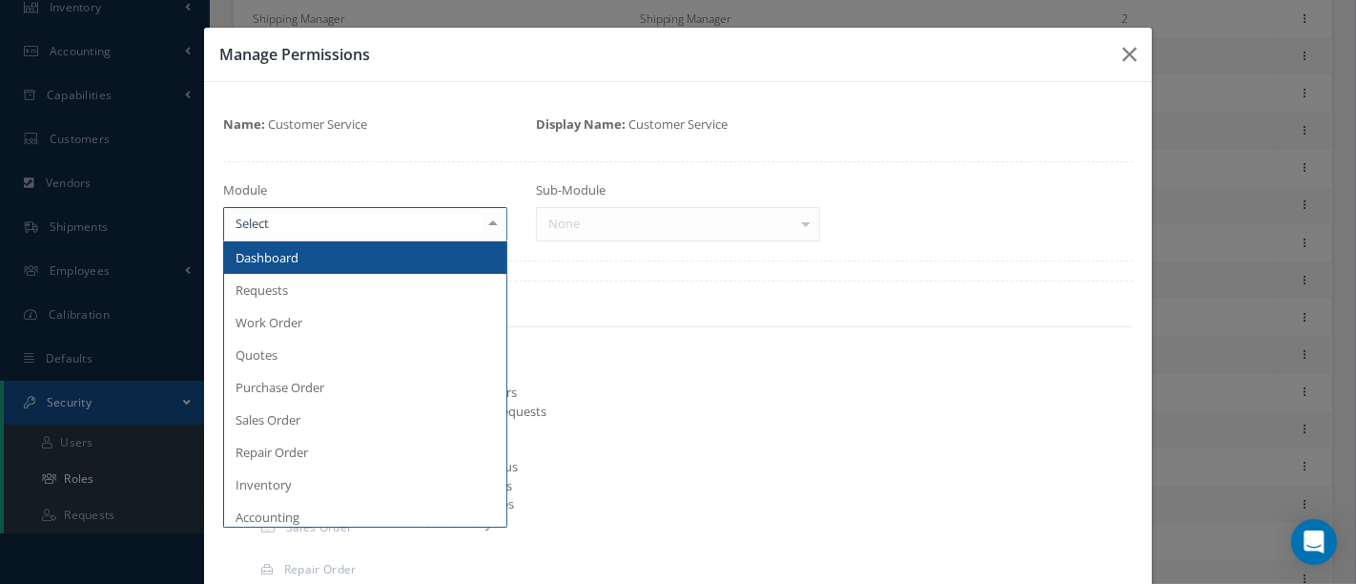
click at [484, 220] on div at bounding box center [493, 223] width 27 height 31
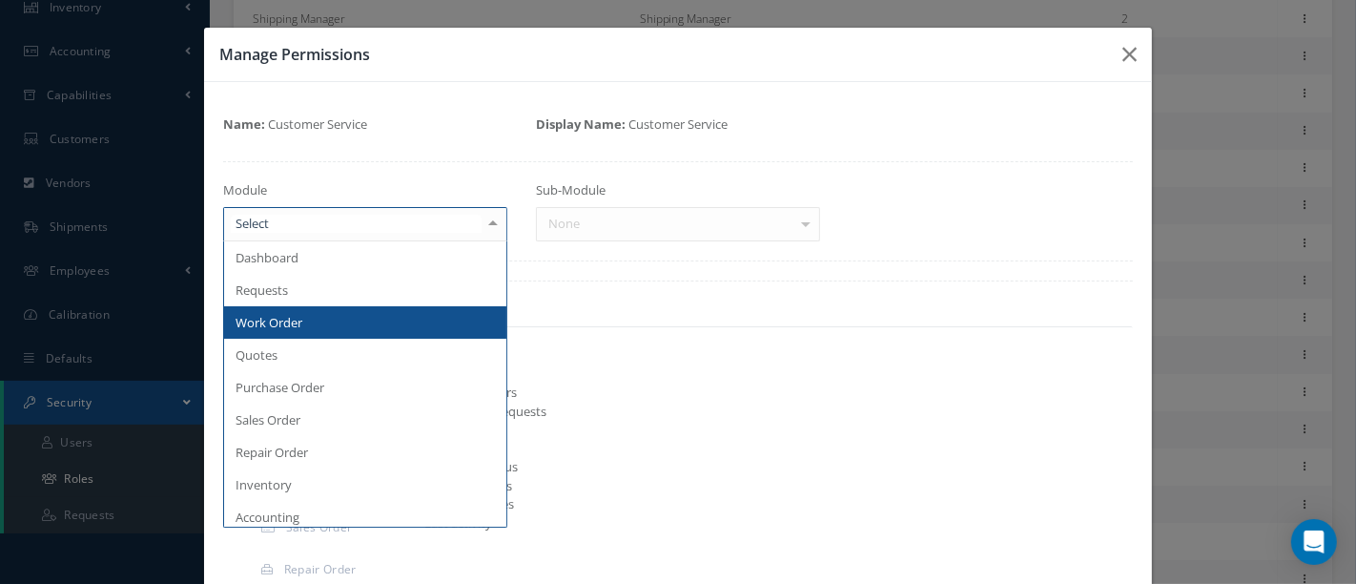
scroll to position [106, 0]
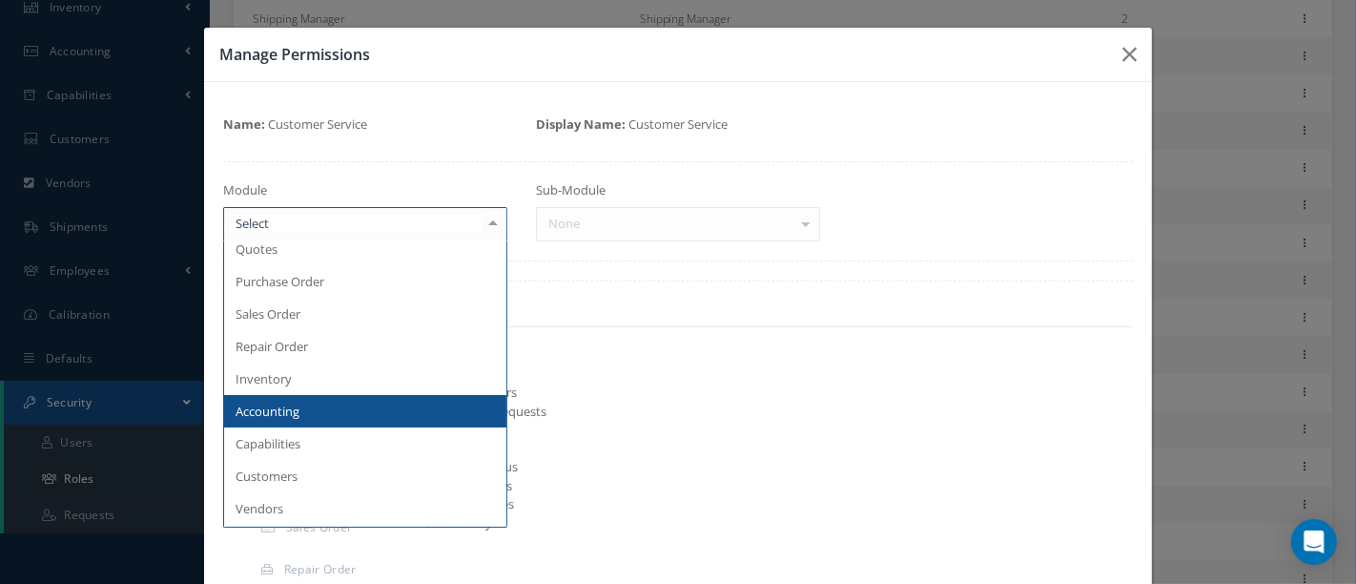
click at [345, 414] on span "Accounting" at bounding box center [365, 411] width 282 height 32
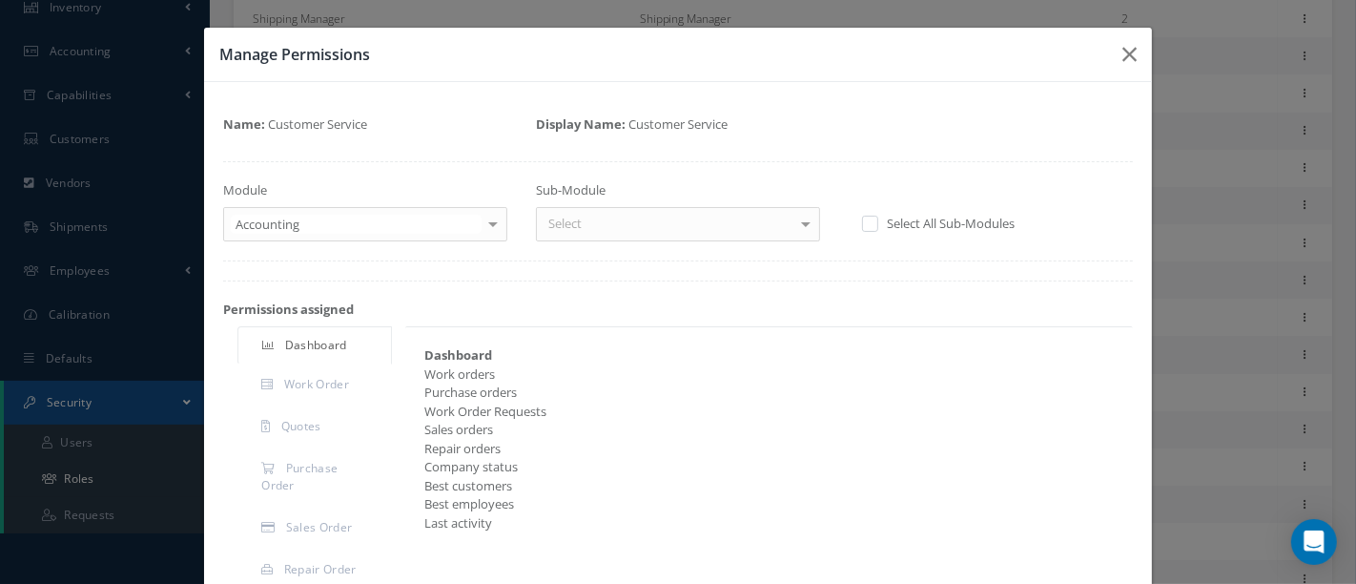
click at [793, 223] on div at bounding box center [806, 223] width 27 height 31
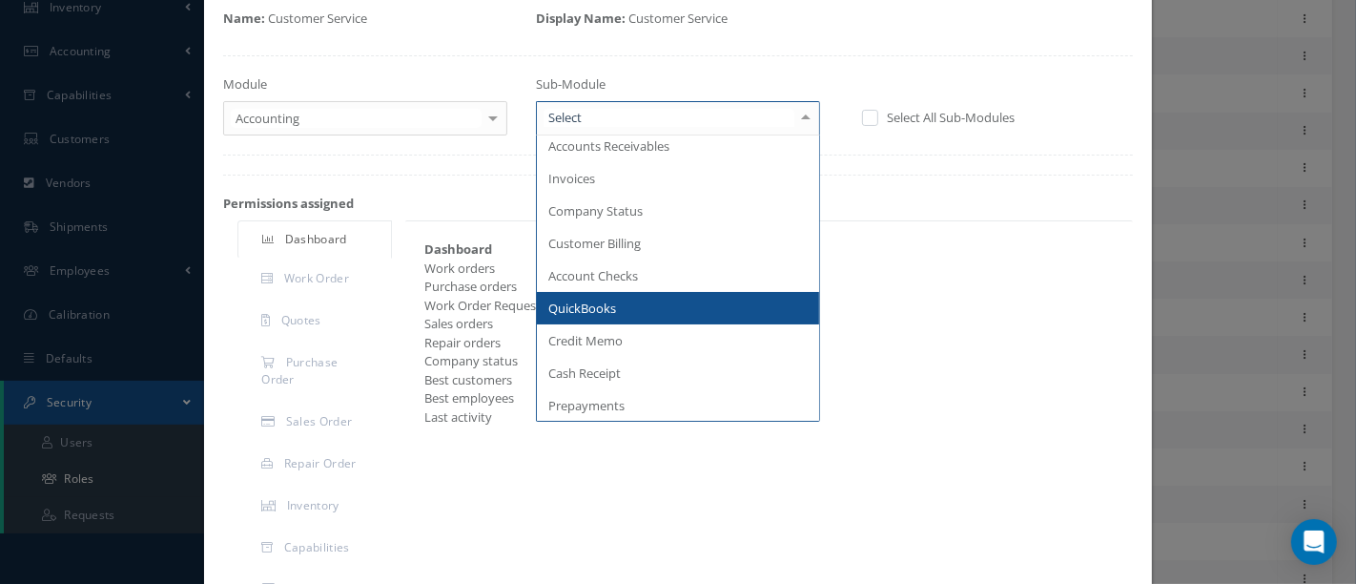
scroll to position [0, 0]
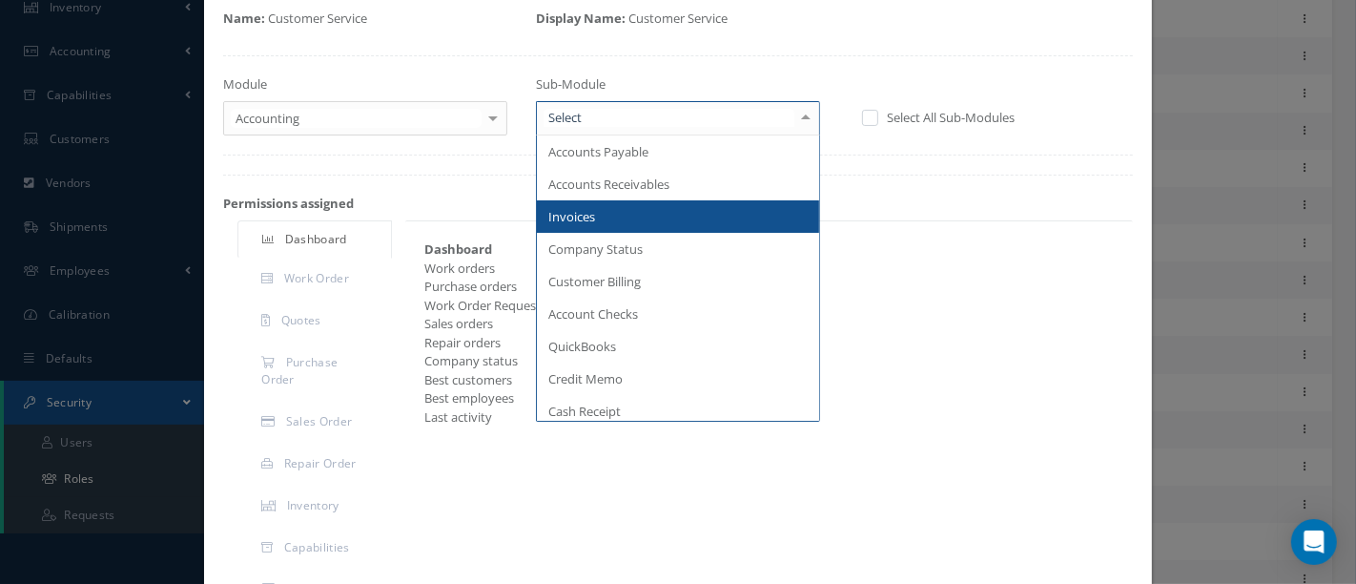
click at [631, 217] on span "Invoices" at bounding box center [678, 216] width 282 height 32
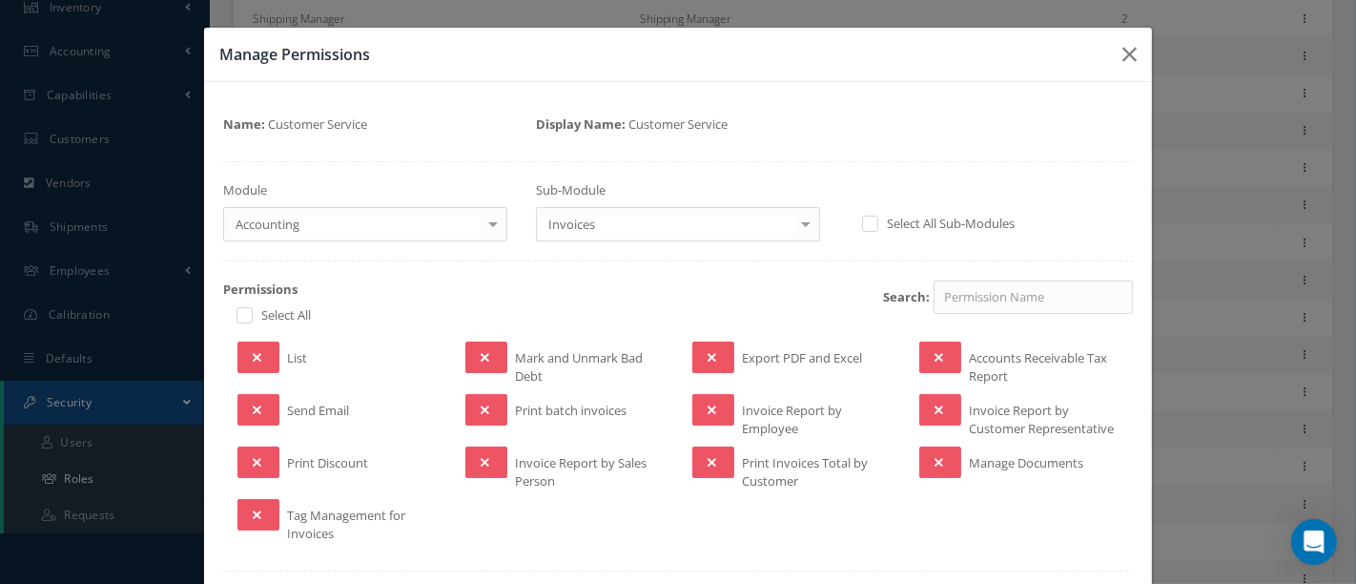
click at [85, 16] on div "Manage Permissions Name: Customer Service Display Name: Customer Service Module…" at bounding box center [678, 292] width 1356 height 584
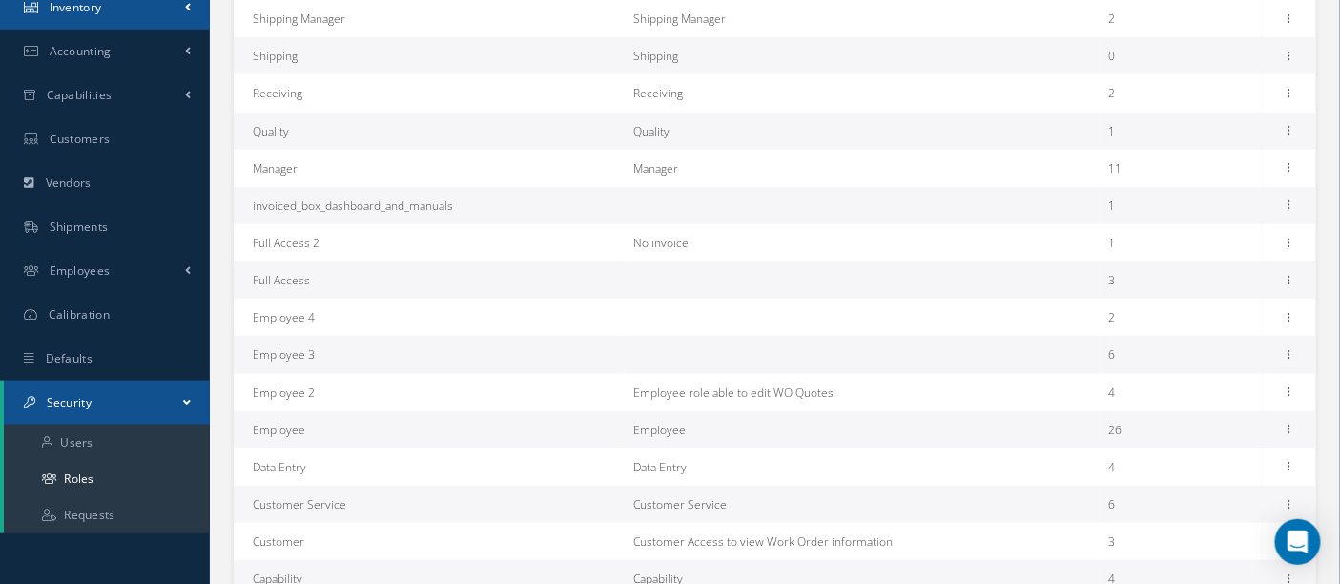
click at [85, 16] on link "Inventory" at bounding box center [105, 8] width 210 height 44
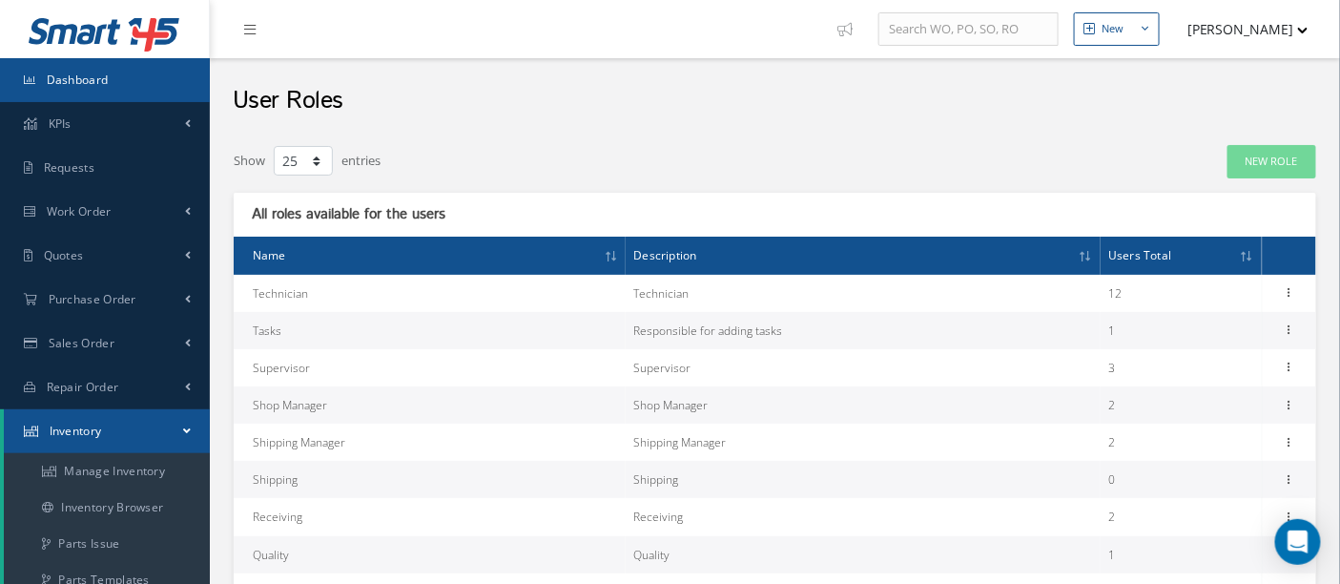
click at [87, 91] on link "Dashboard" at bounding box center [105, 80] width 210 height 44
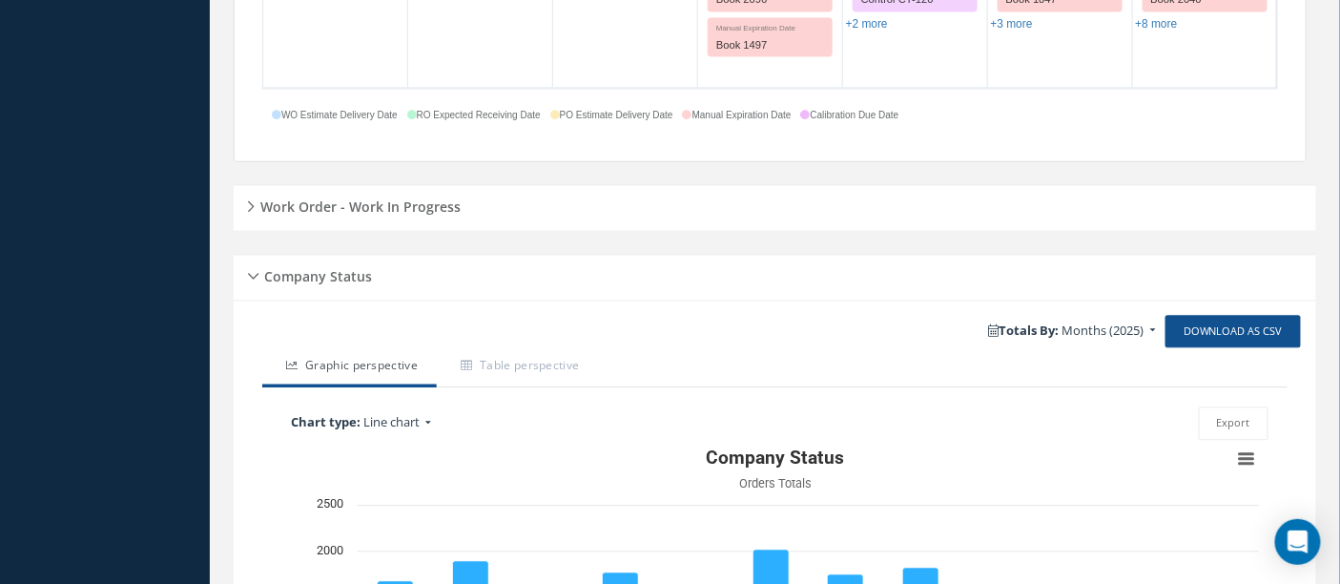
scroll to position [1271, 0]
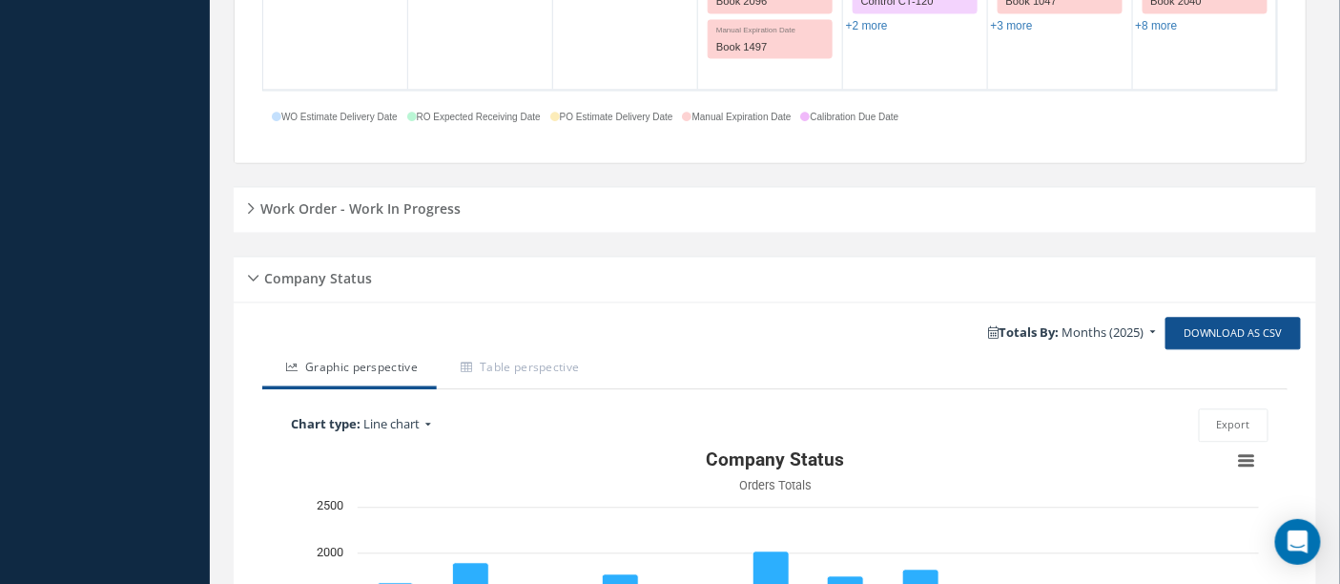
click at [249, 274] on div "Company Status" at bounding box center [775, 279] width 1083 height 30
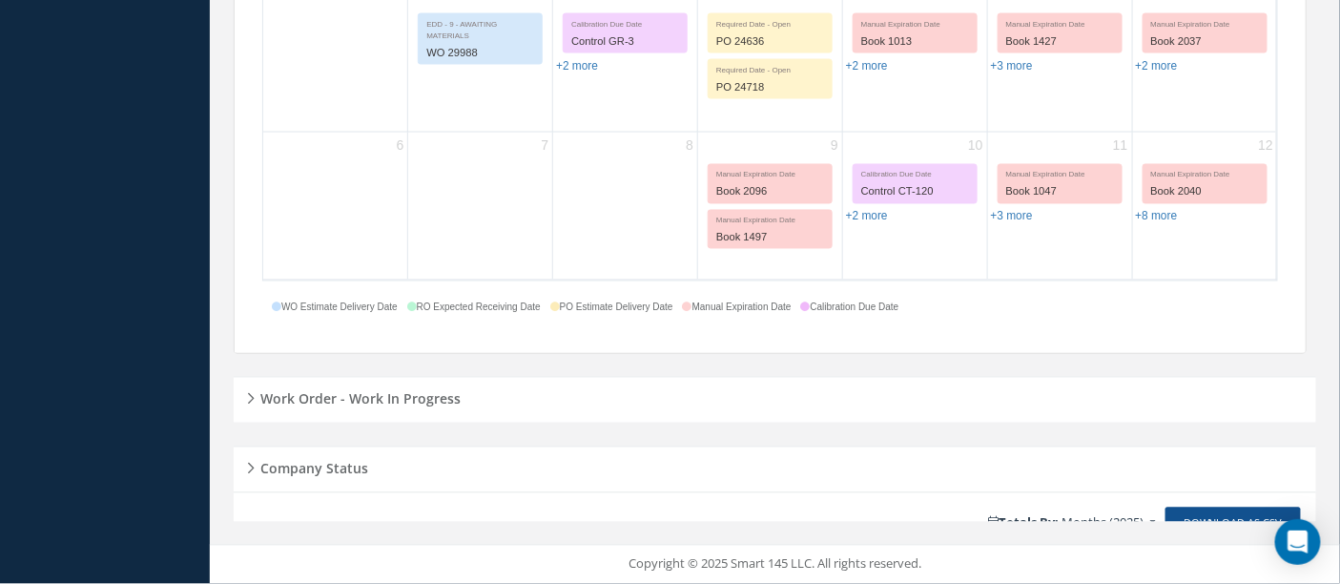
scroll to position [1049, 0]
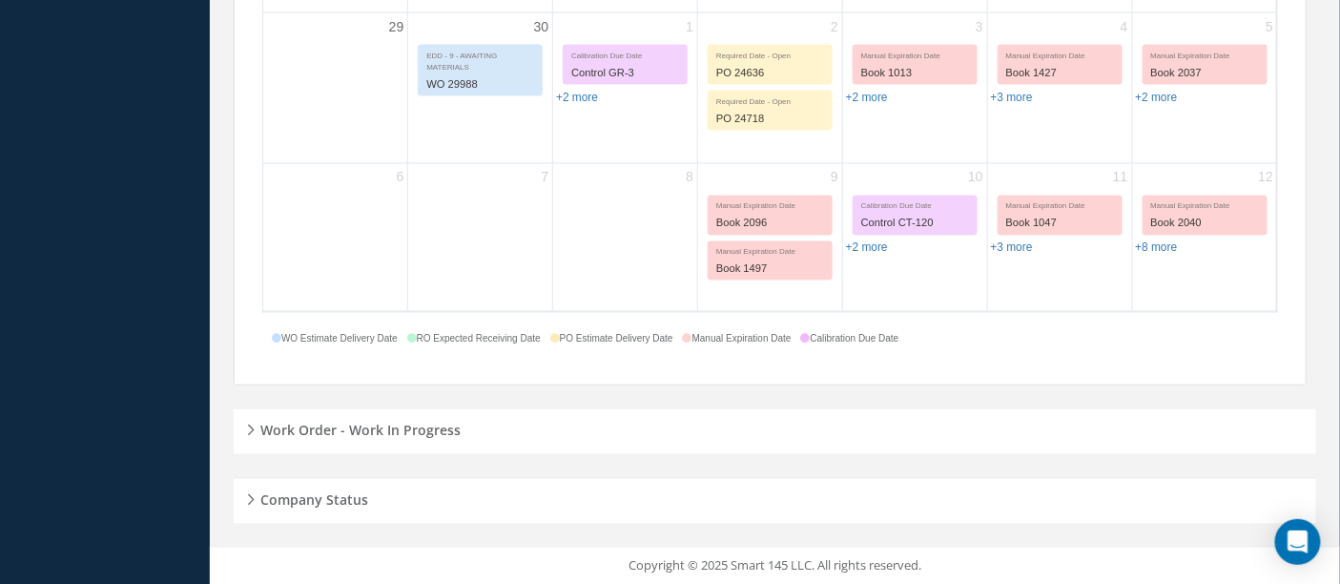
click at [253, 426] on div "Work Order - Work In Progress" at bounding box center [775, 432] width 1083 height 30
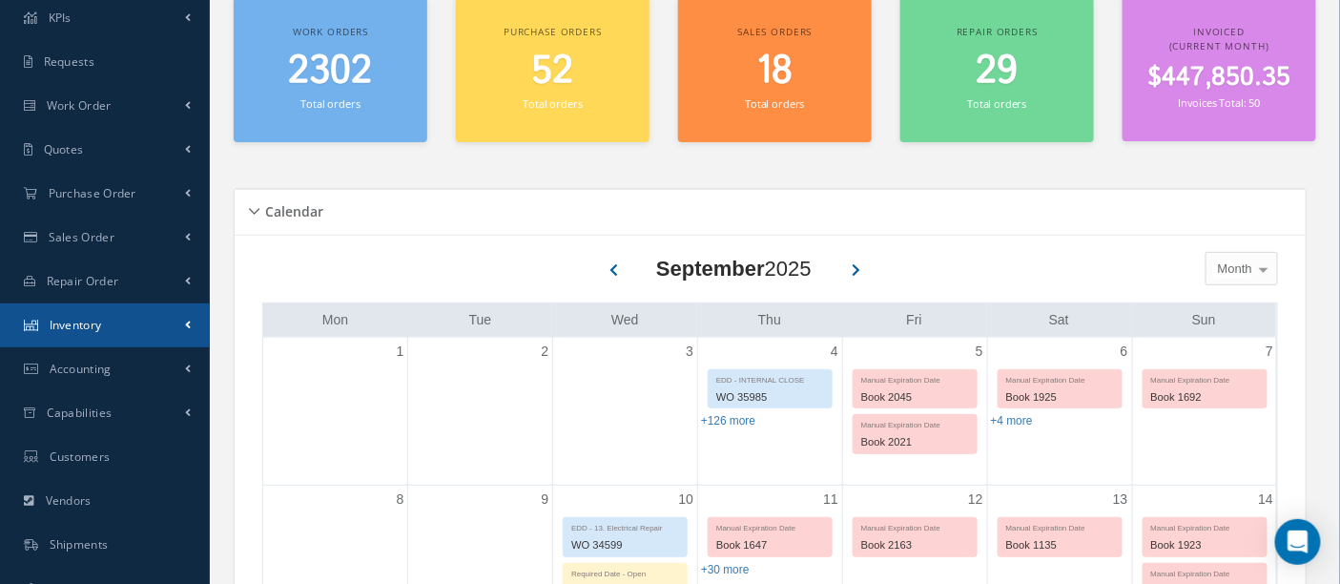
scroll to position [212, 0]
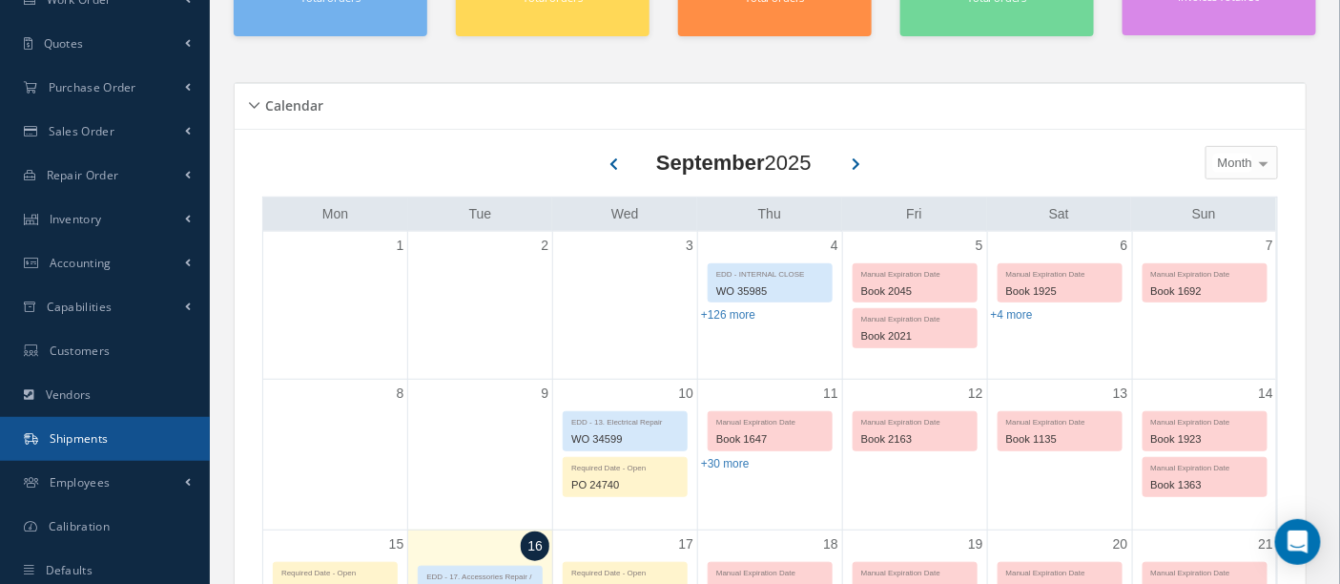
click at [69, 440] on span "Shipments" at bounding box center [79, 438] width 59 height 16
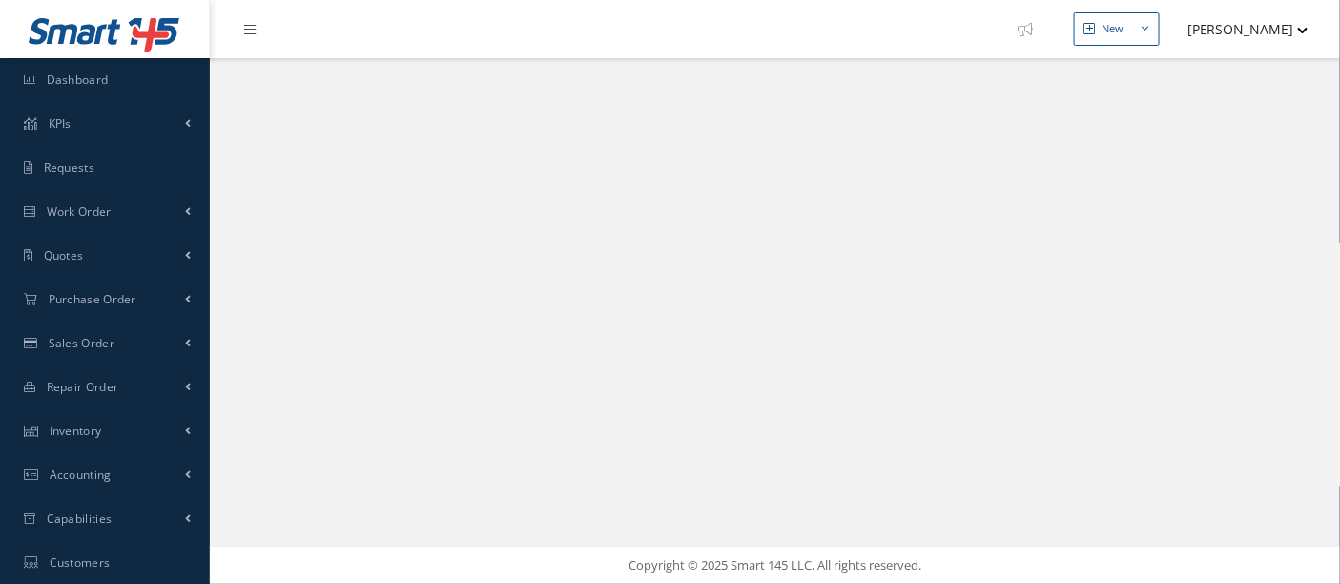
select select "25"
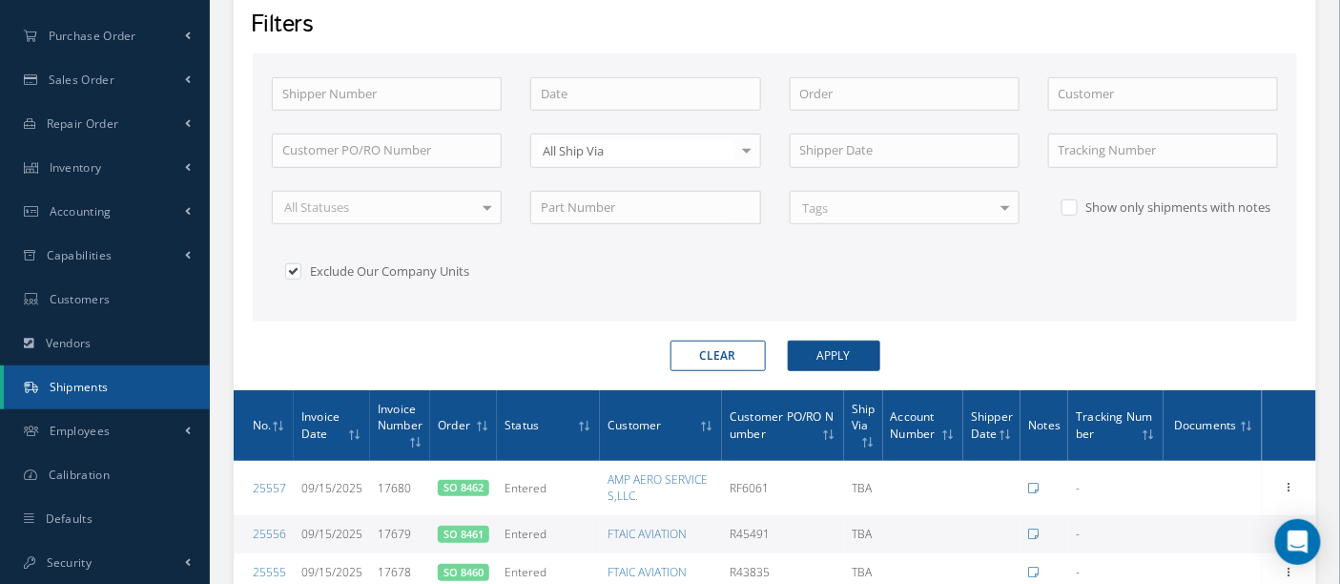
scroll to position [369, 0]
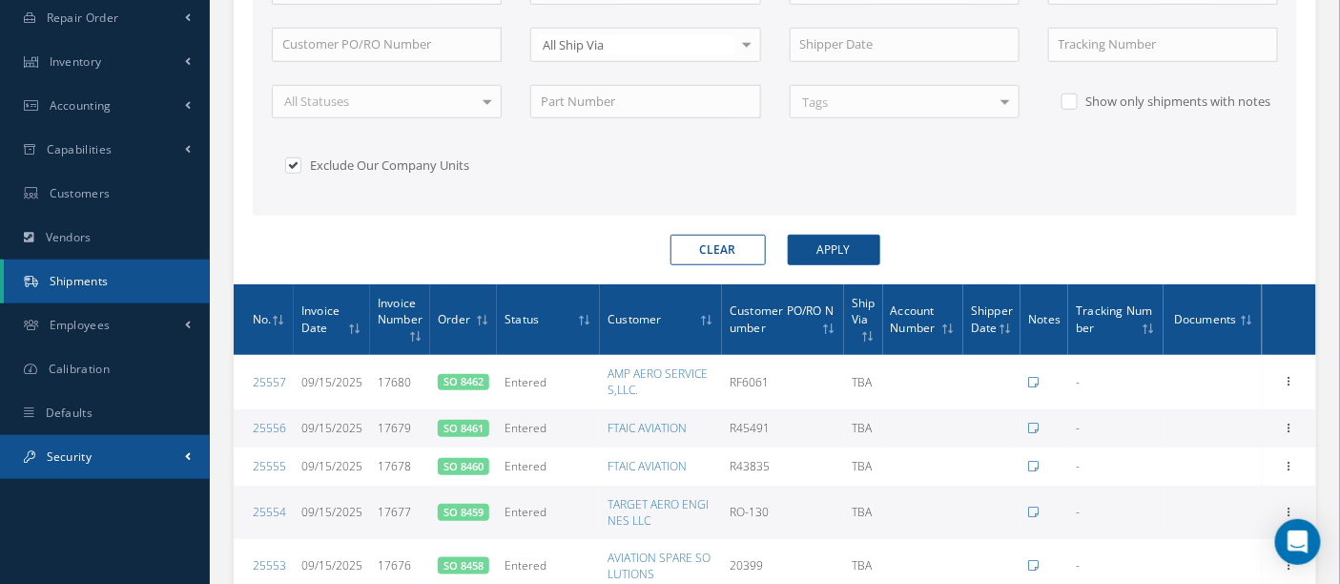
click at [44, 457] on link "Security" at bounding box center [105, 457] width 210 height 44
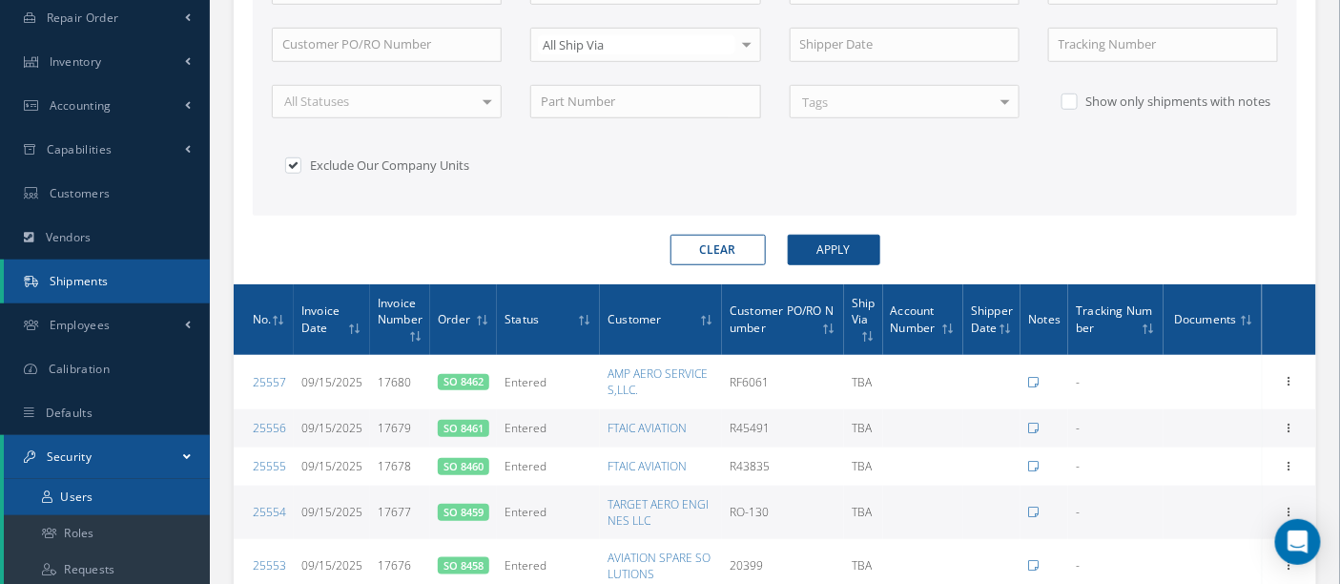
scroll to position [475, 0]
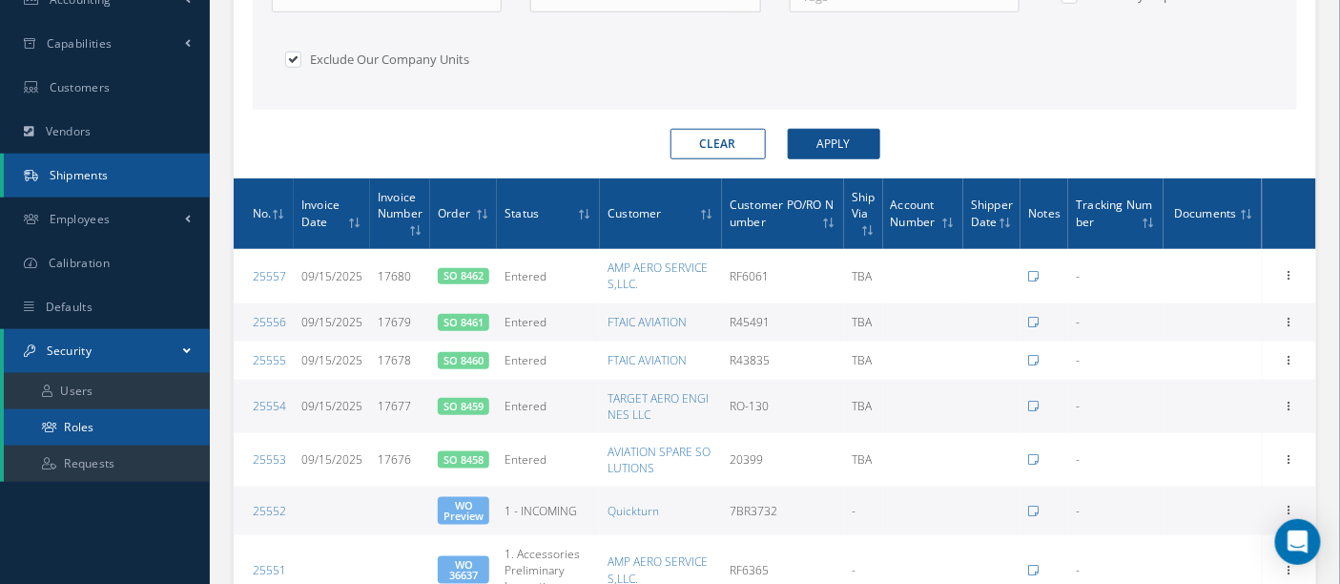
click at [80, 433] on link "Roles" at bounding box center [107, 427] width 206 height 36
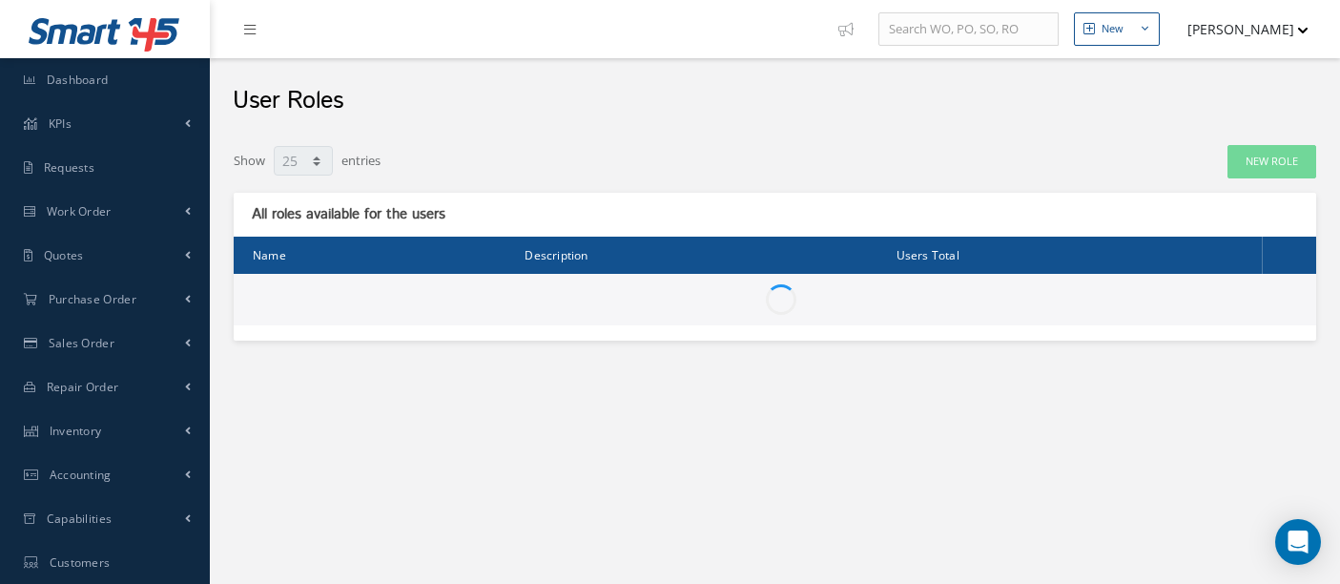
select select "25"
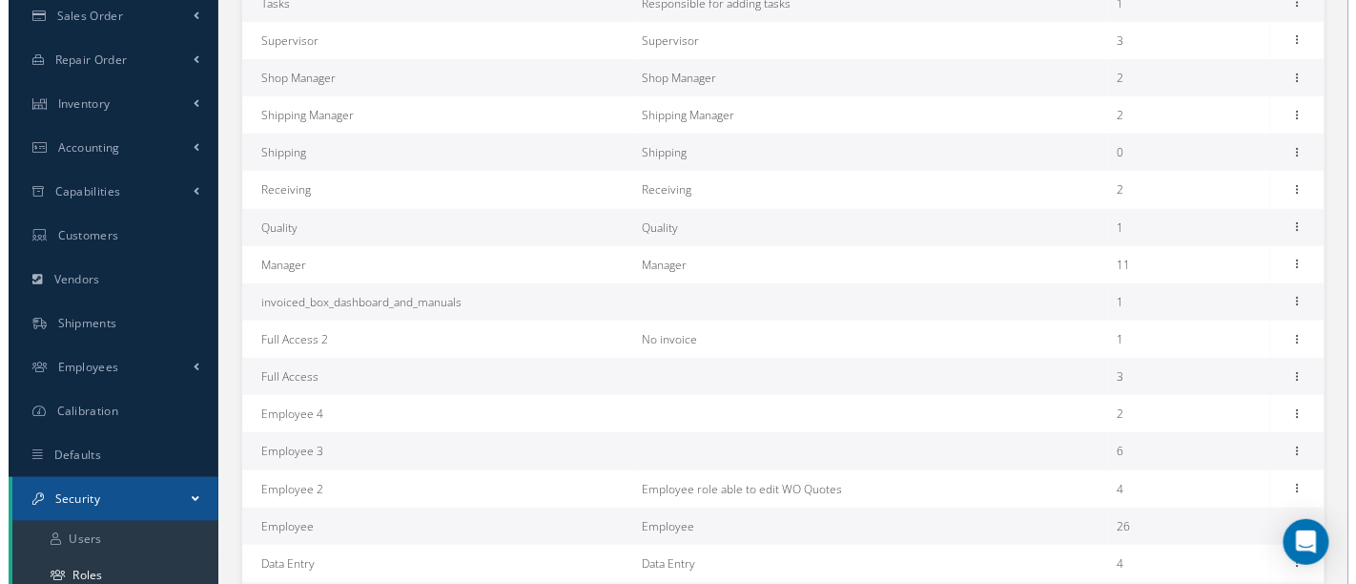
scroll to position [318, 0]
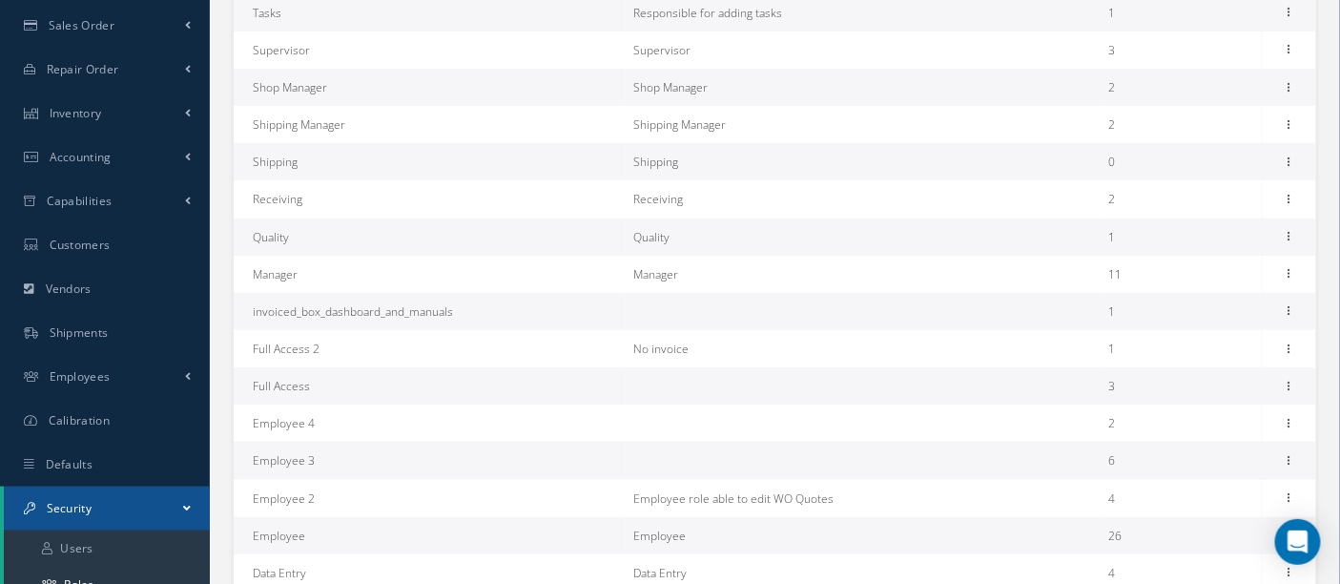
click at [396, 172] on td "Shipping" at bounding box center [430, 161] width 392 height 37
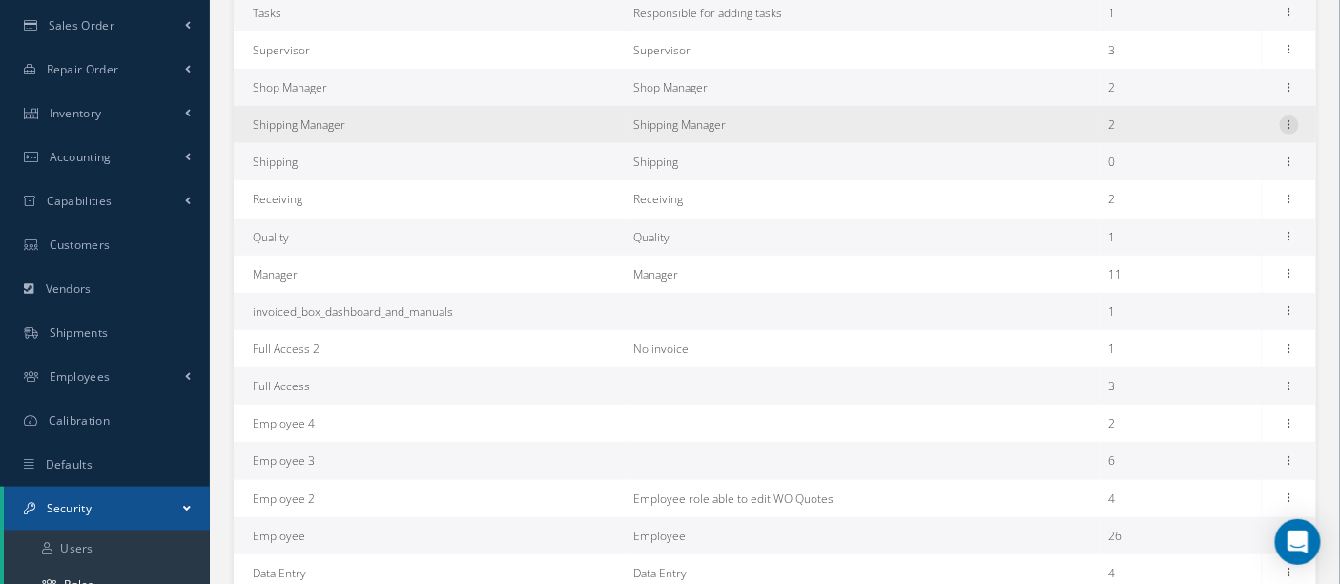
click at [1294, 124] on icon at bounding box center [1289, 122] width 19 height 15
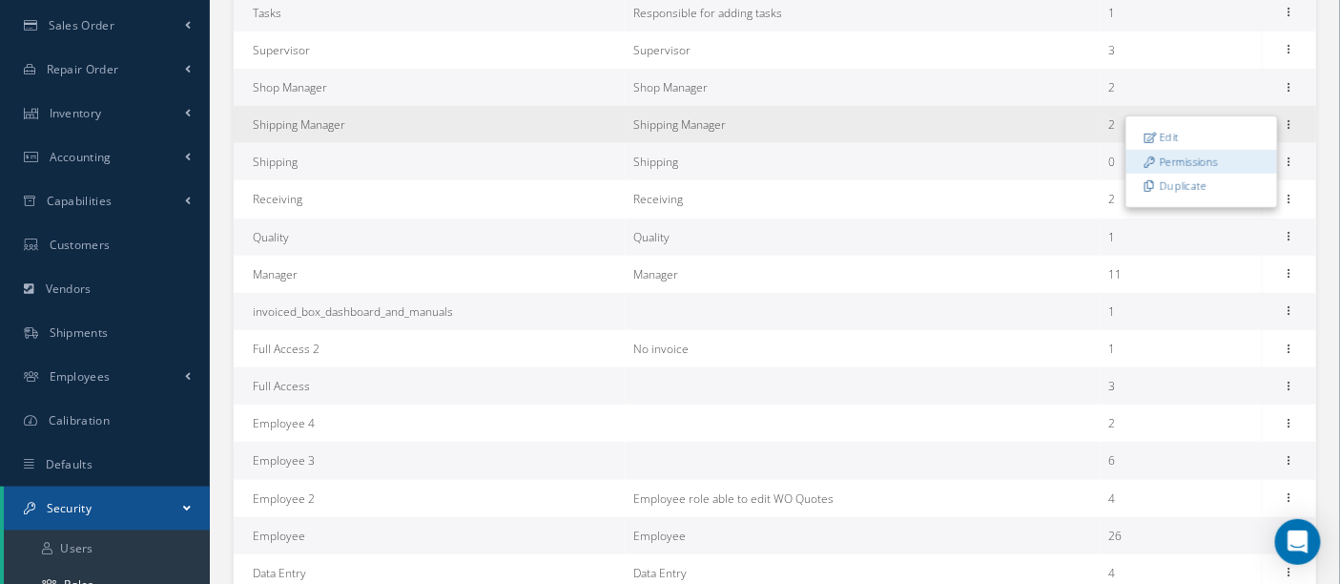
click at [1201, 153] on link "Permissions" at bounding box center [1201, 161] width 151 height 25
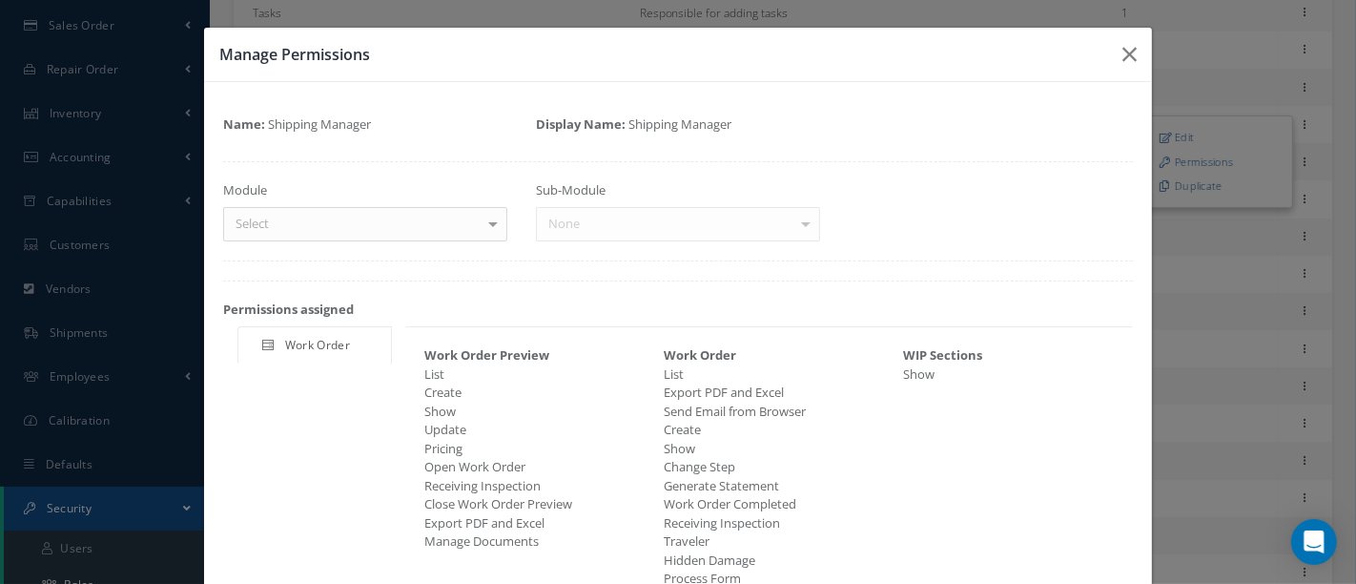
click at [488, 221] on div at bounding box center [493, 223] width 27 height 31
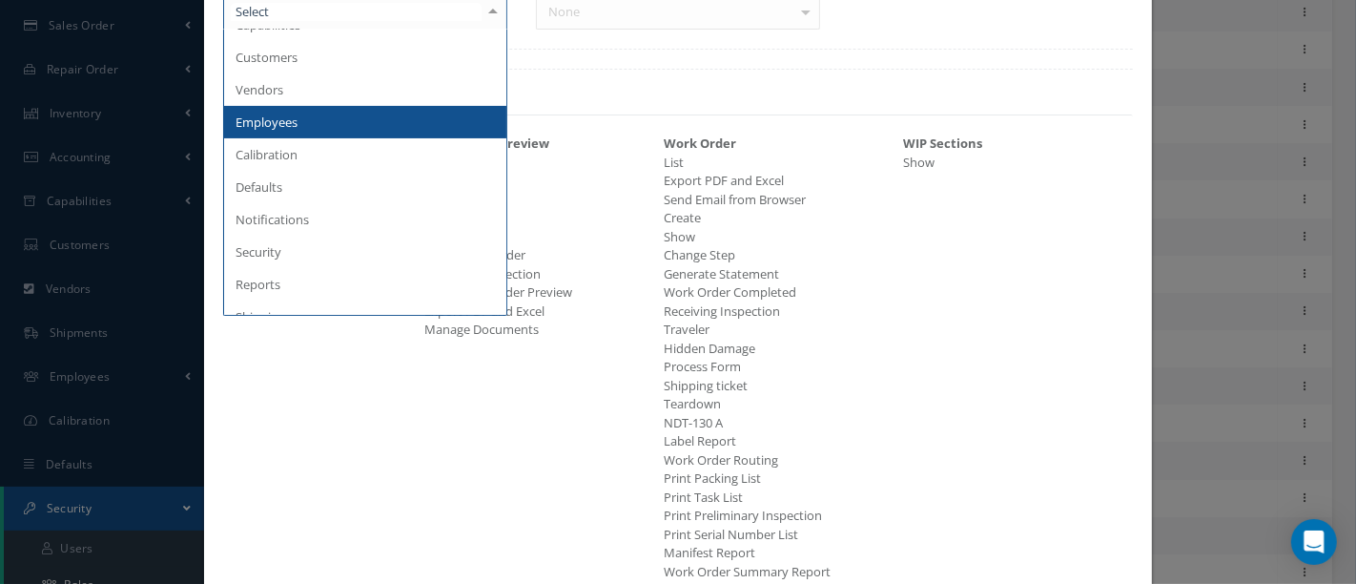
scroll to position [207, 0]
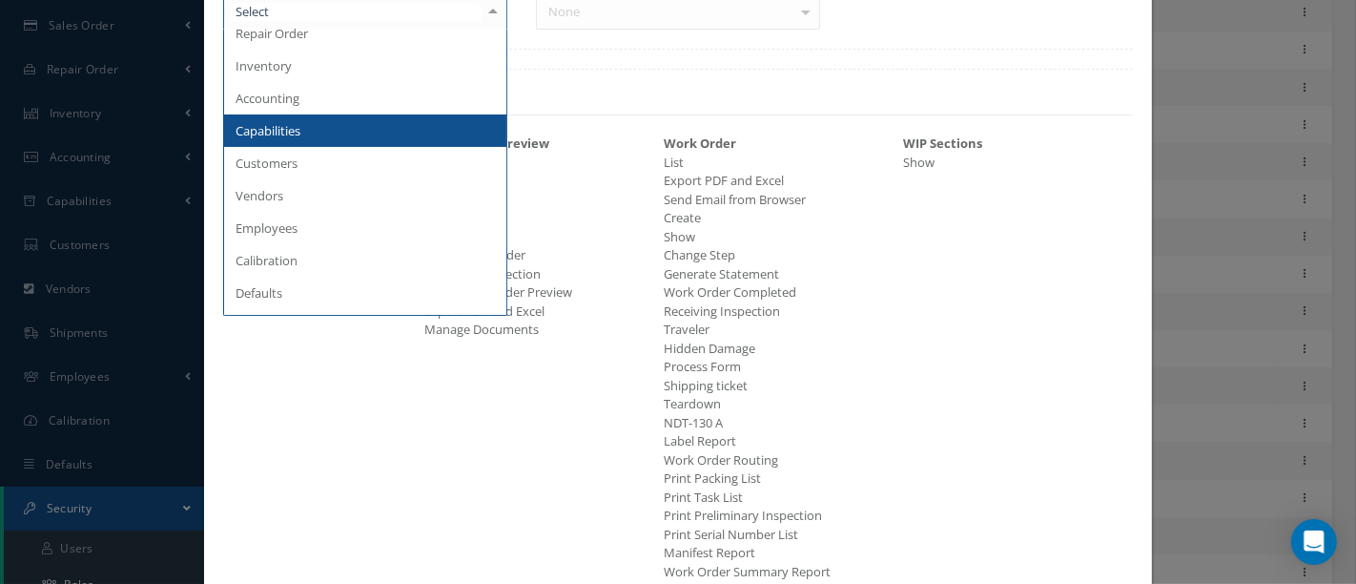
click at [337, 129] on span "Capabilities" at bounding box center [365, 130] width 282 height 32
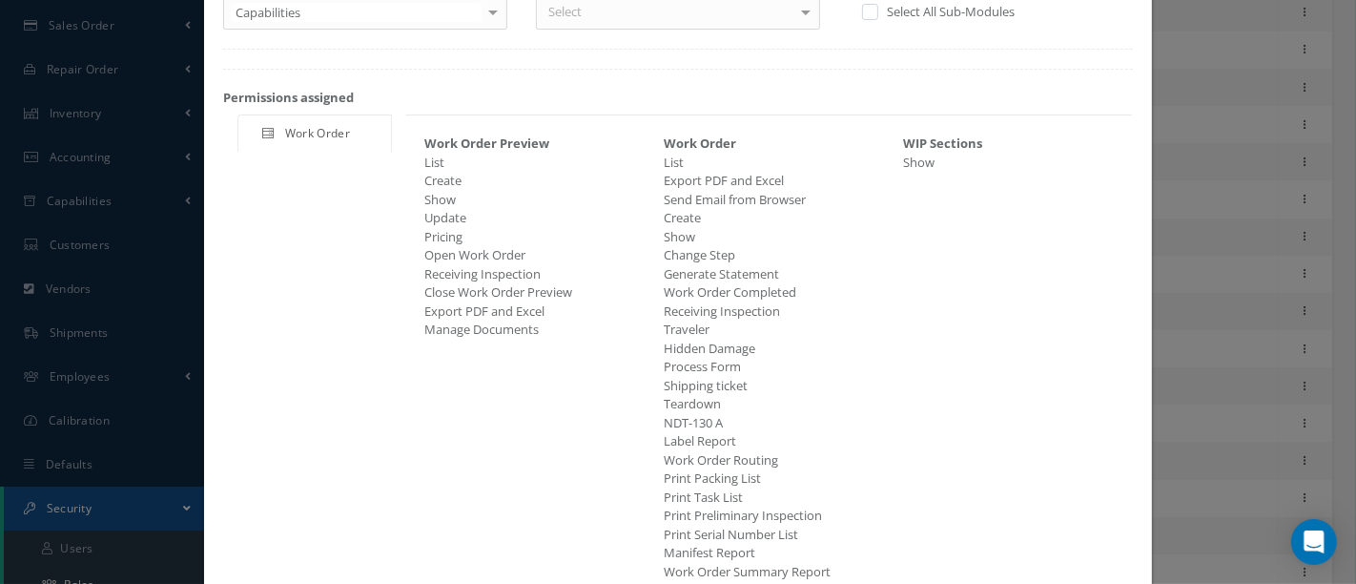
click at [795, 10] on div at bounding box center [806, 11] width 27 height 31
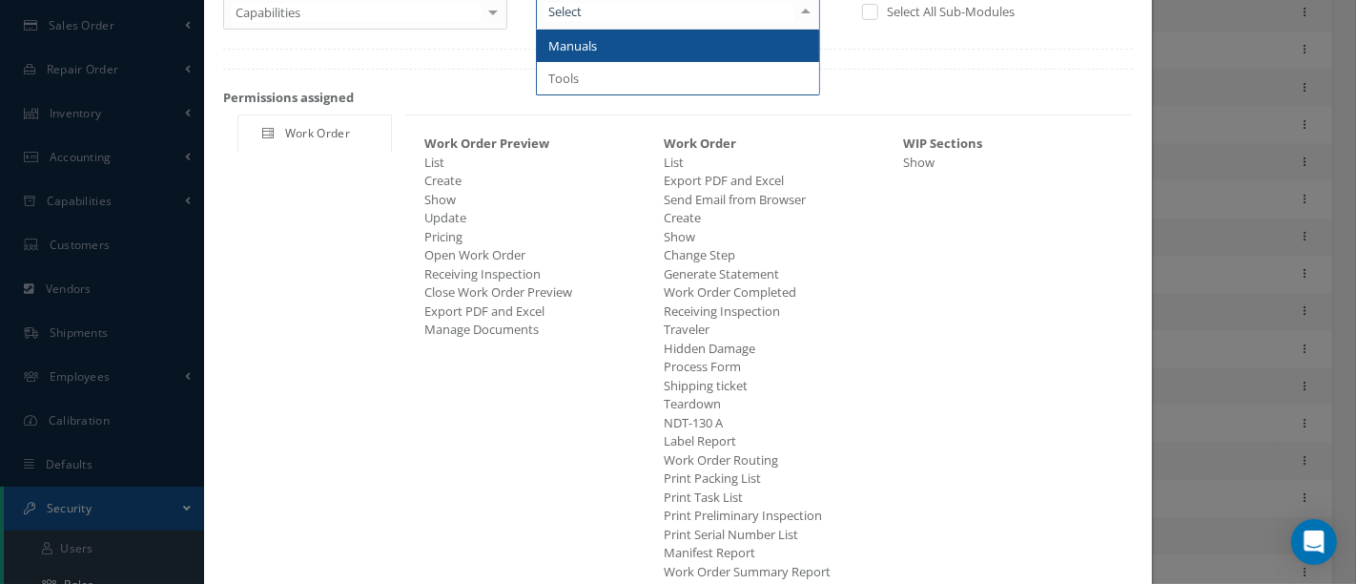
click at [795, 12] on div at bounding box center [806, 11] width 27 height 31
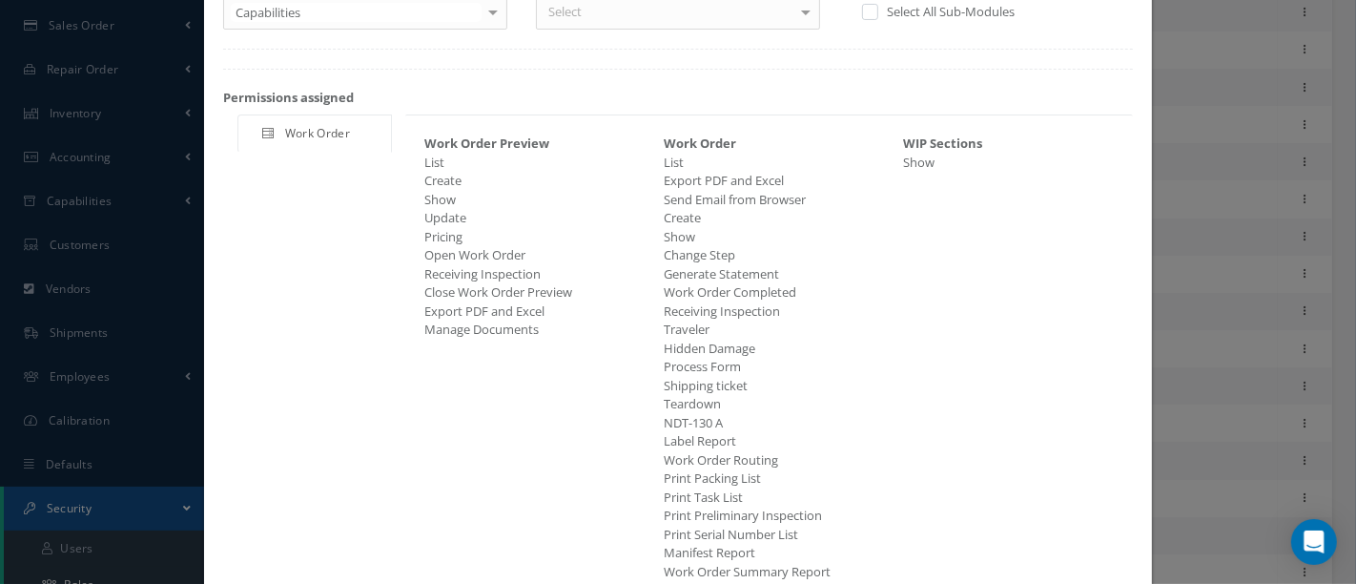
click at [795, 12] on div at bounding box center [806, 11] width 27 height 31
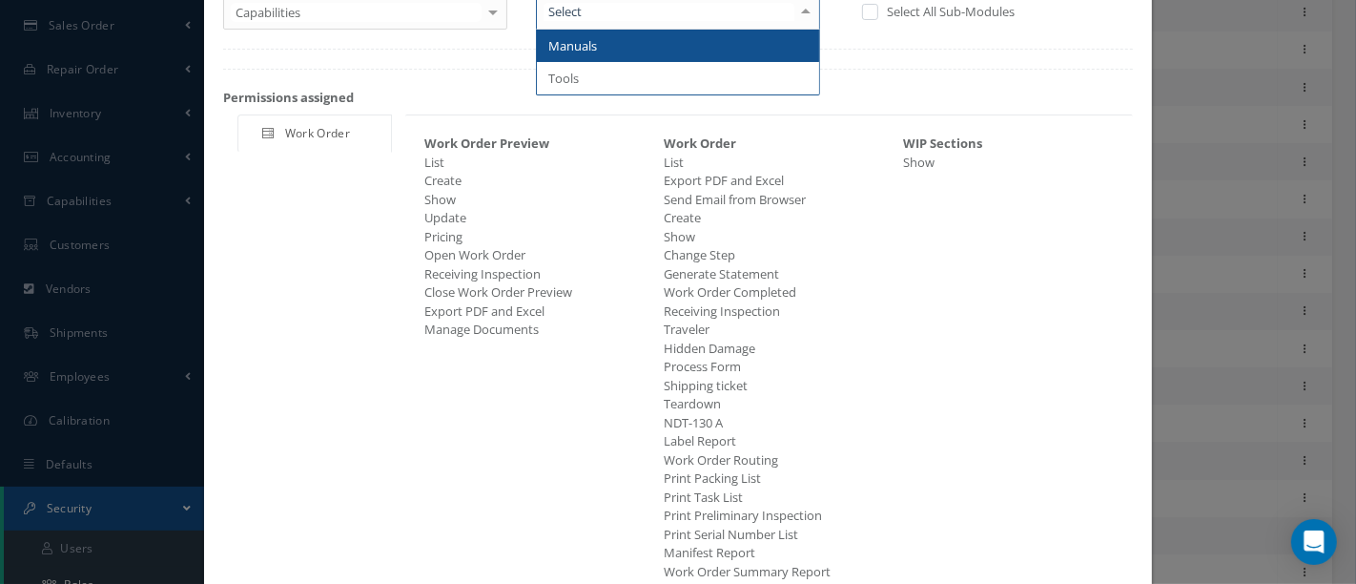
click at [795, 12] on div at bounding box center [806, 11] width 27 height 31
click at [737, 42] on span "Manuals" at bounding box center [678, 46] width 282 height 32
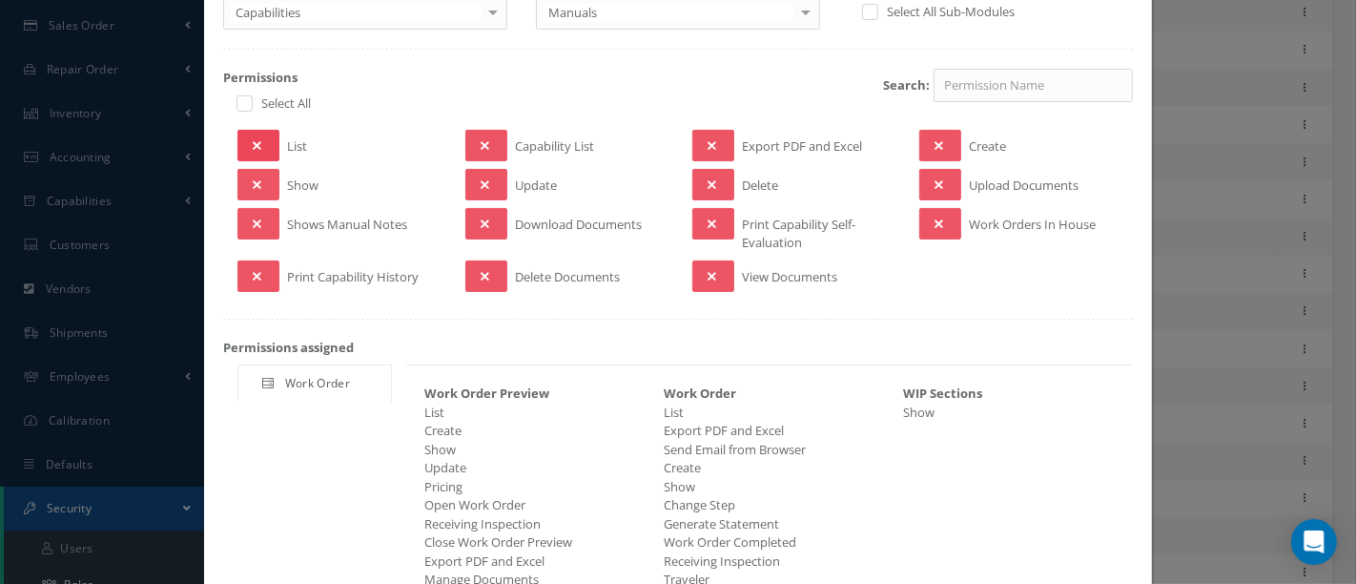
click at [261, 145] on button at bounding box center [259, 145] width 42 height 31
click at [255, 178] on icon at bounding box center [257, 184] width 9 height 13
click at [263, 221] on button at bounding box center [259, 223] width 42 height 31
click at [262, 278] on button at bounding box center [259, 275] width 42 height 31
click at [238, 260] on button at bounding box center [259, 275] width 42 height 31
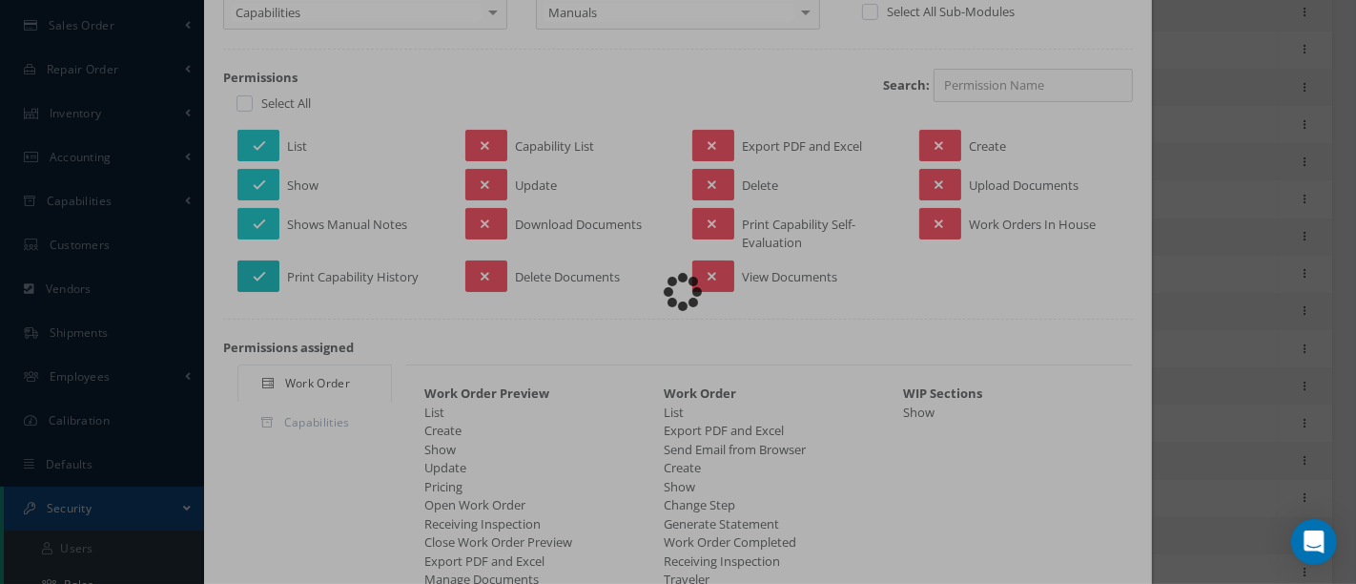
click at [238, 260] on button at bounding box center [259, 275] width 42 height 31
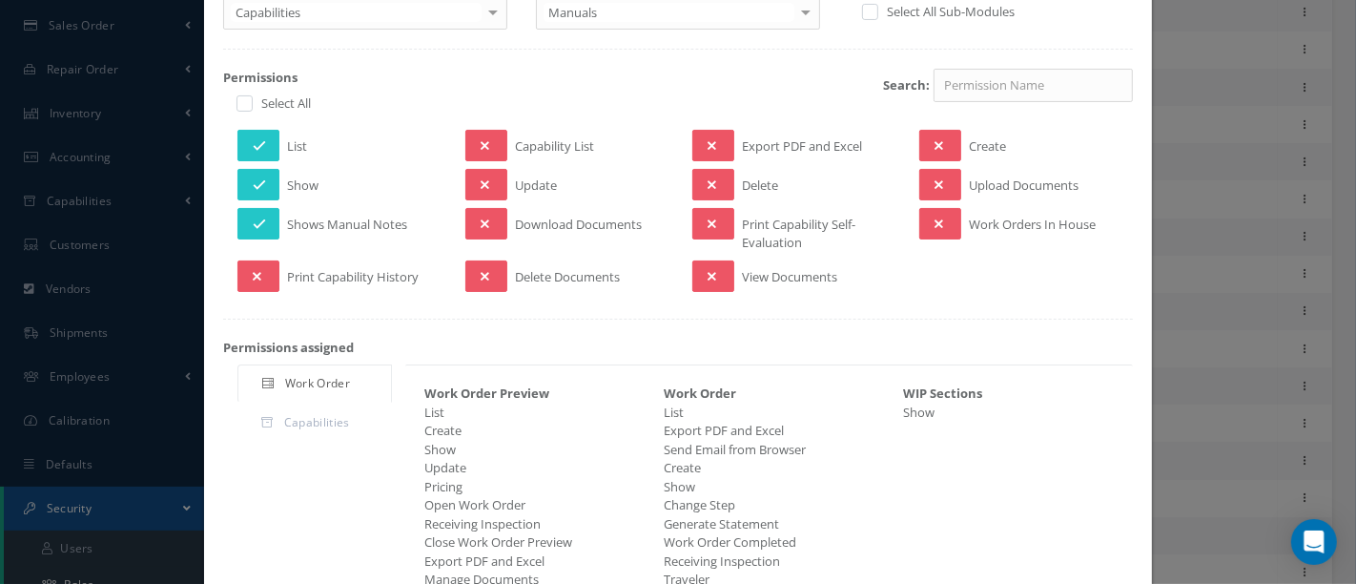
click at [539, 148] on span "Capability List" at bounding box center [554, 149] width 79 height 24
click at [474, 145] on button at bounding box center [486, 145] width 42 height 31
click at [490, 223] on button at bounding box center [486, 223] width 42 height 31
click at [708, 275] on icon at bounding box center [712, 276] width 9 height 13
click at [935, 224] on icon at bounding box center [939, 223] width 9 height 13
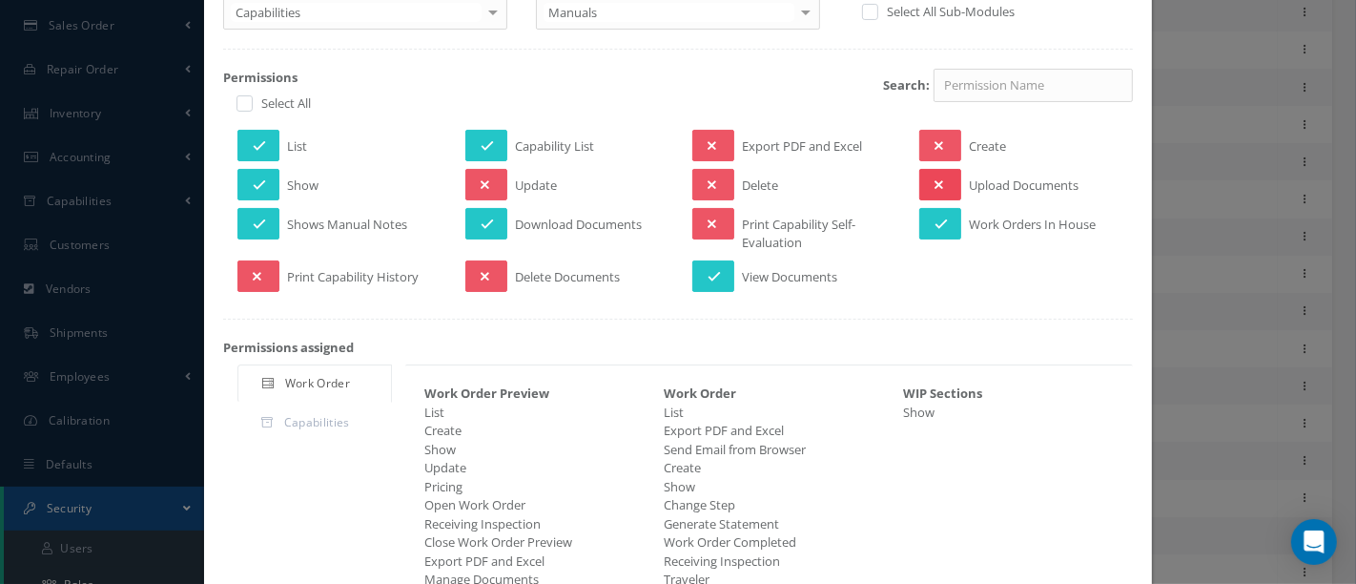
click at [938, 183] on button at bounding box center [940, 184] width 42 height 31
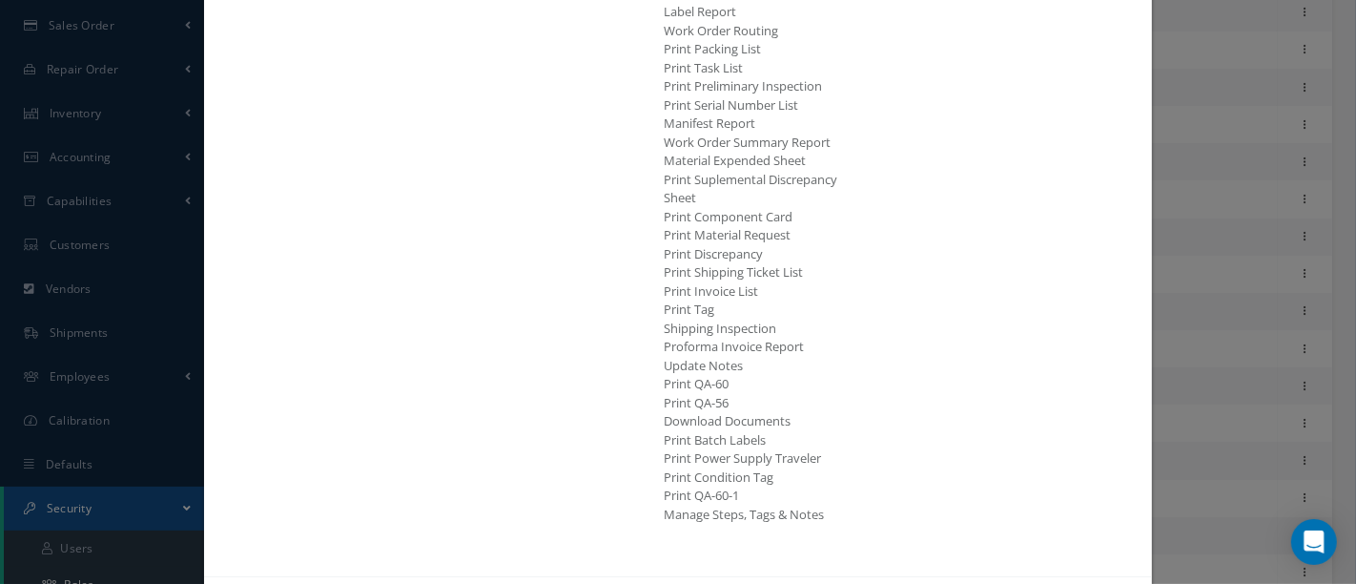
scroll to position [970, 0]
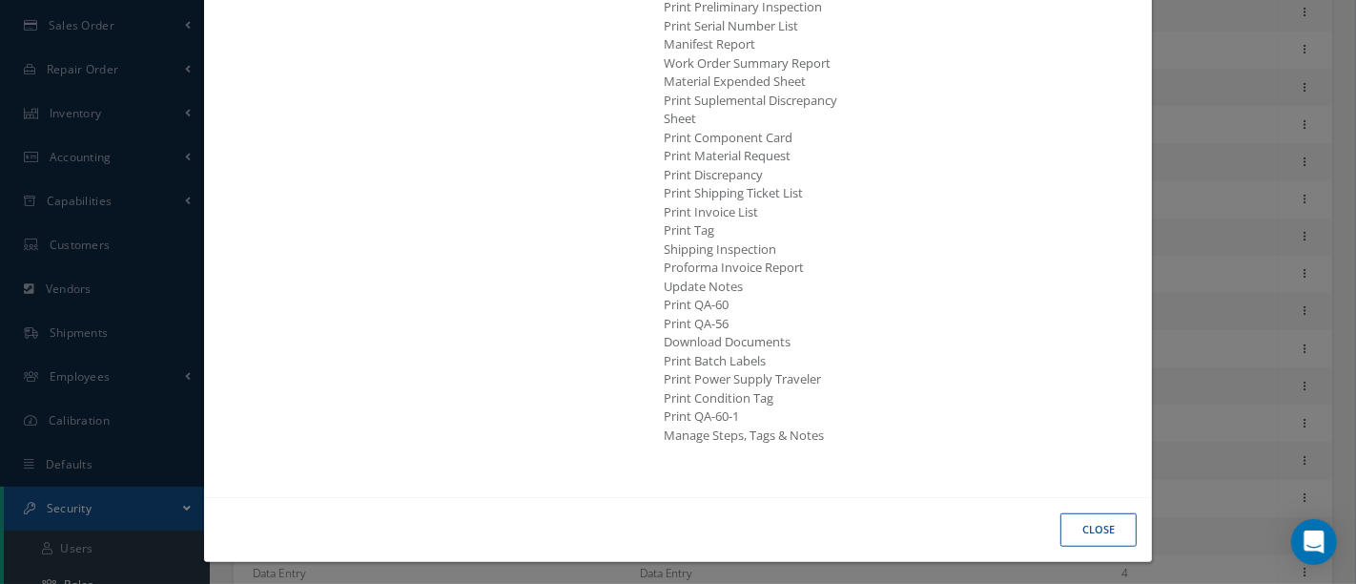
click at [1082, 522] on button "Close" at bounding box center [1099, 529] width 76 height 33
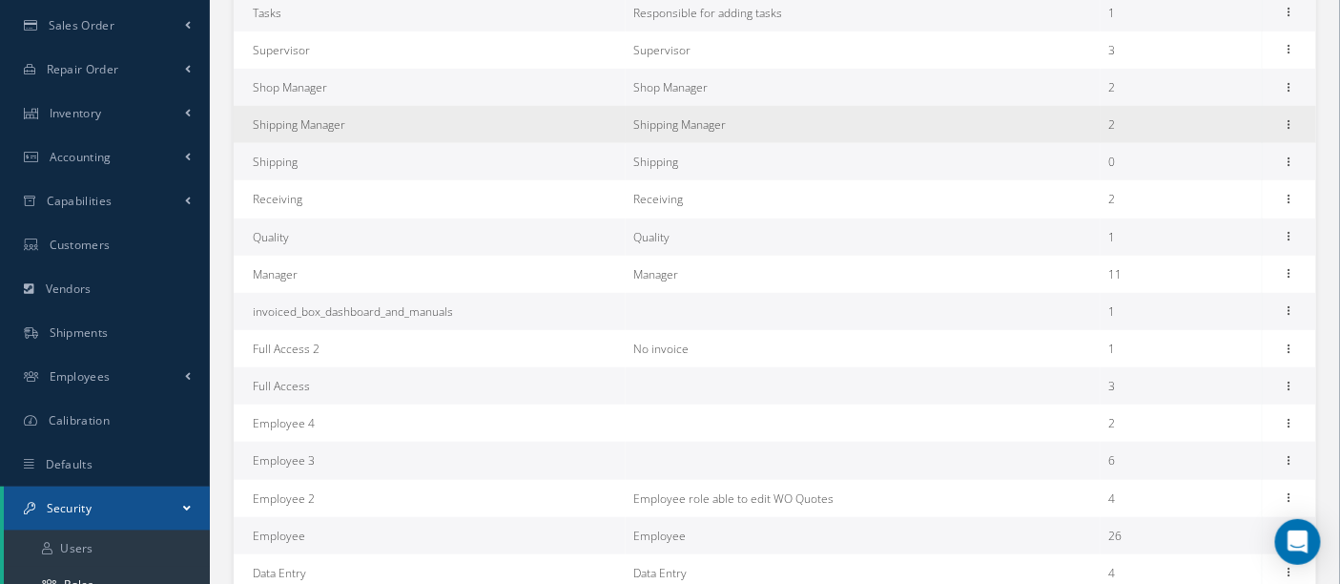
click at [362, 125] on td "Shipping Manager" at bounding box center [430, 124] width 392 height 37
click at [1289, 119] on icon at bounding box center [1289, 122] width 19 height 15
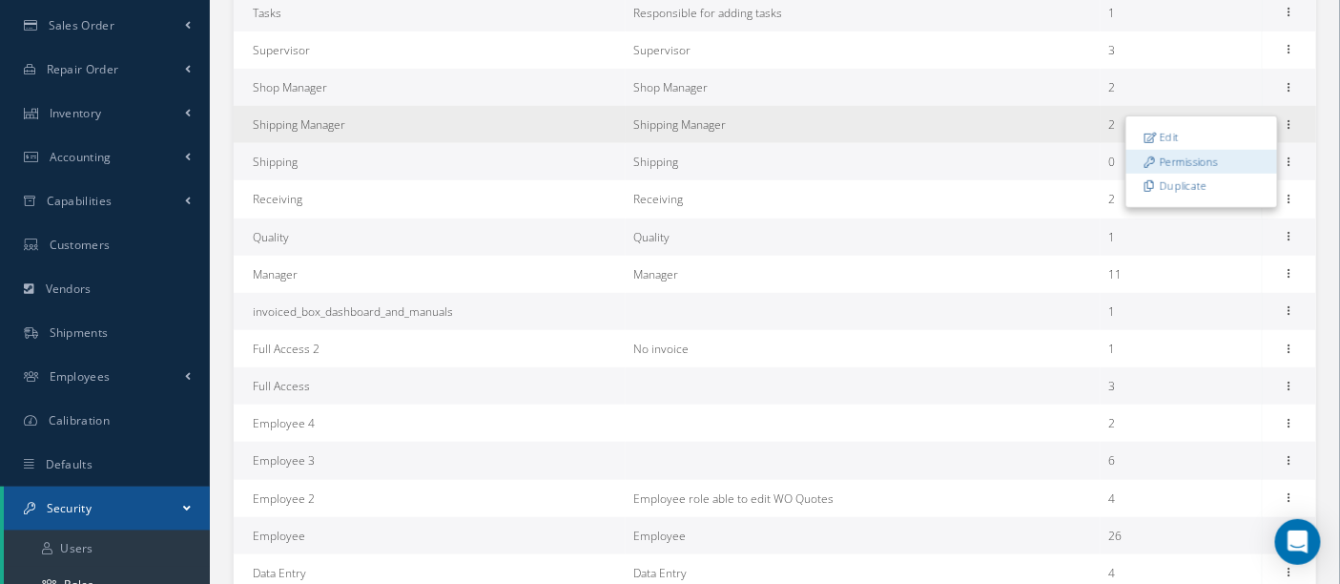
click at [1226, 152] on link "Permissions" at bounding box center [1201, 161] width 151 height 25
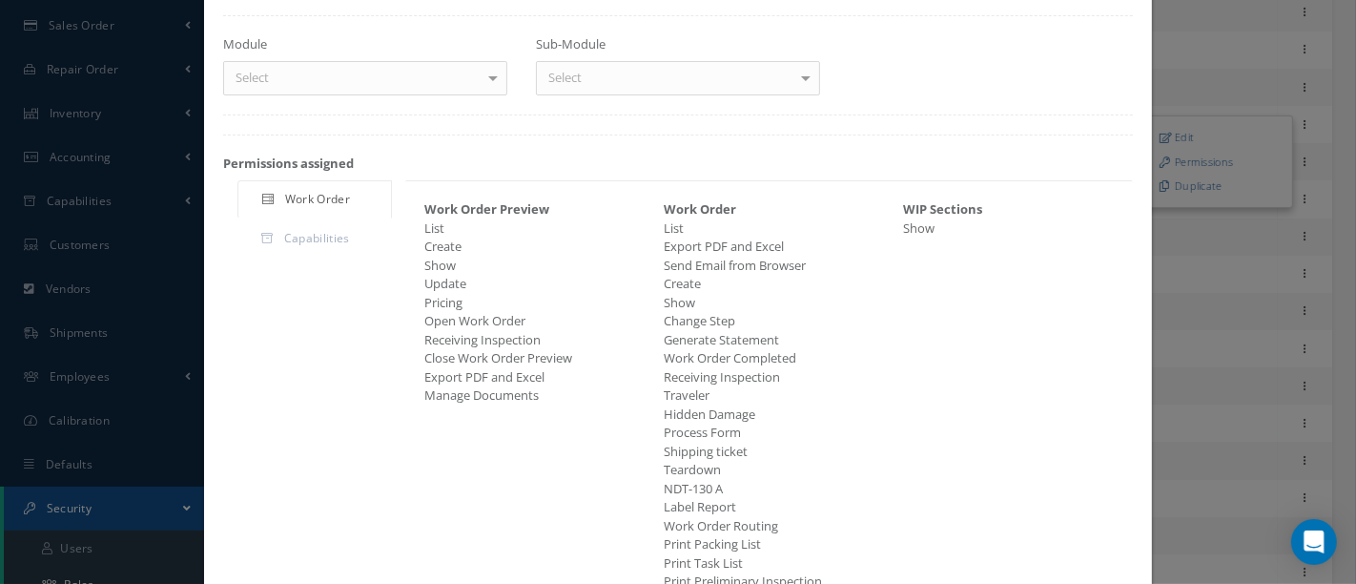
scroll to position [87, 0]
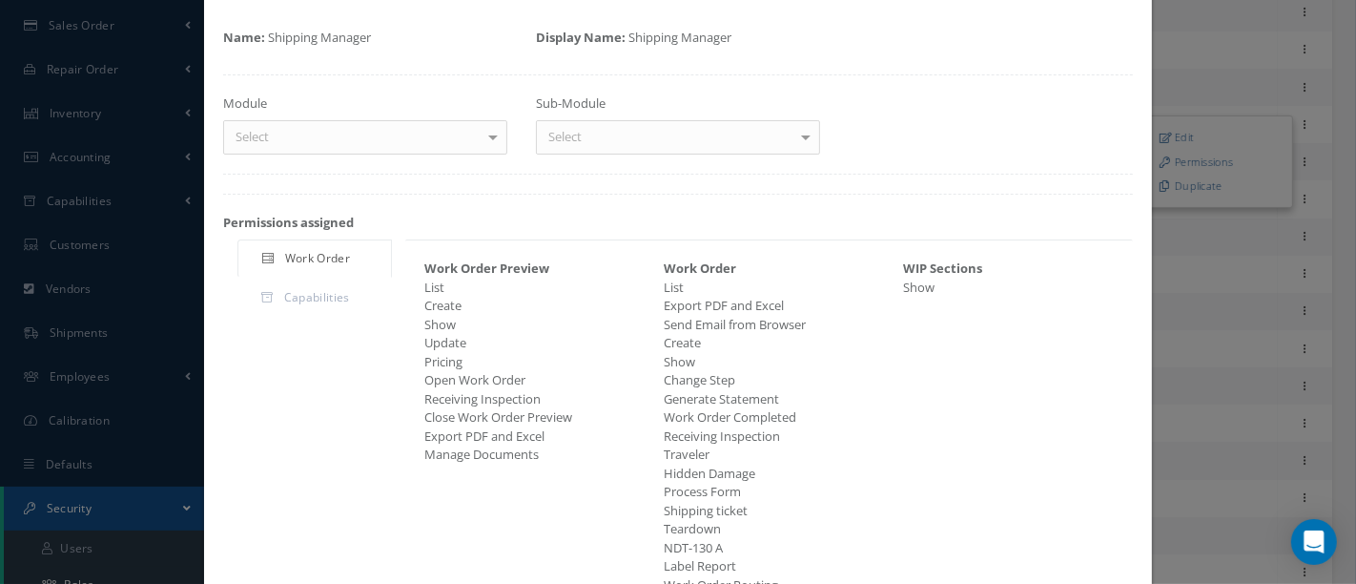
click at [485, 137] on div at bounding box center [493, 136] width 27 height 31
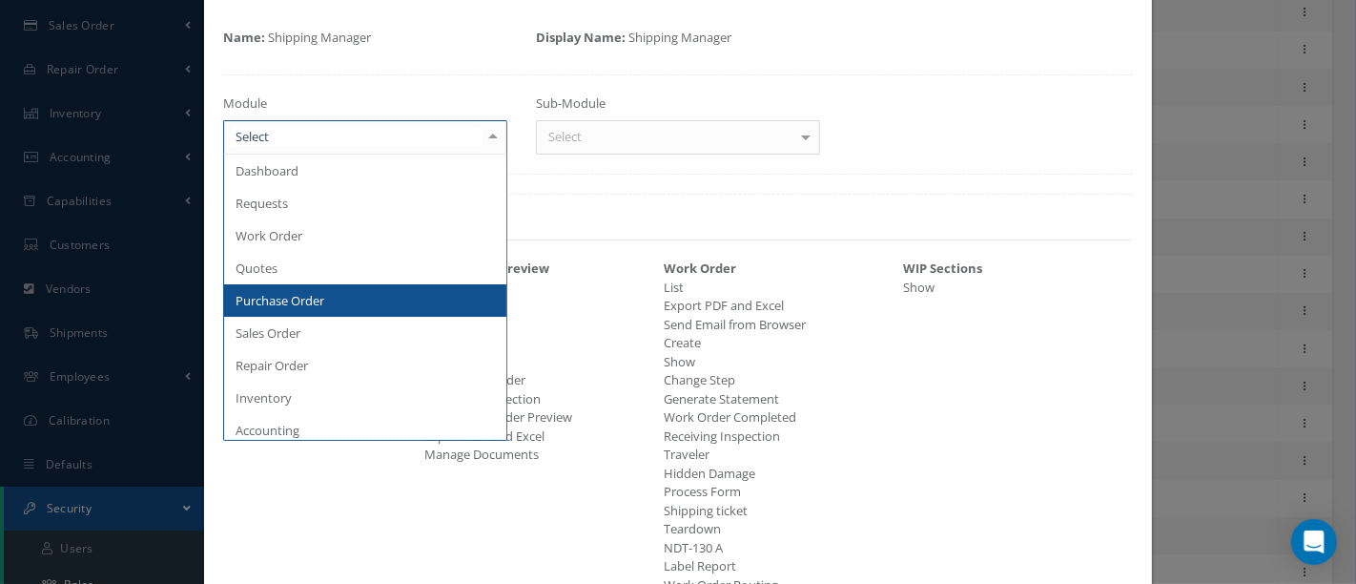
scroll to position [0, 0]
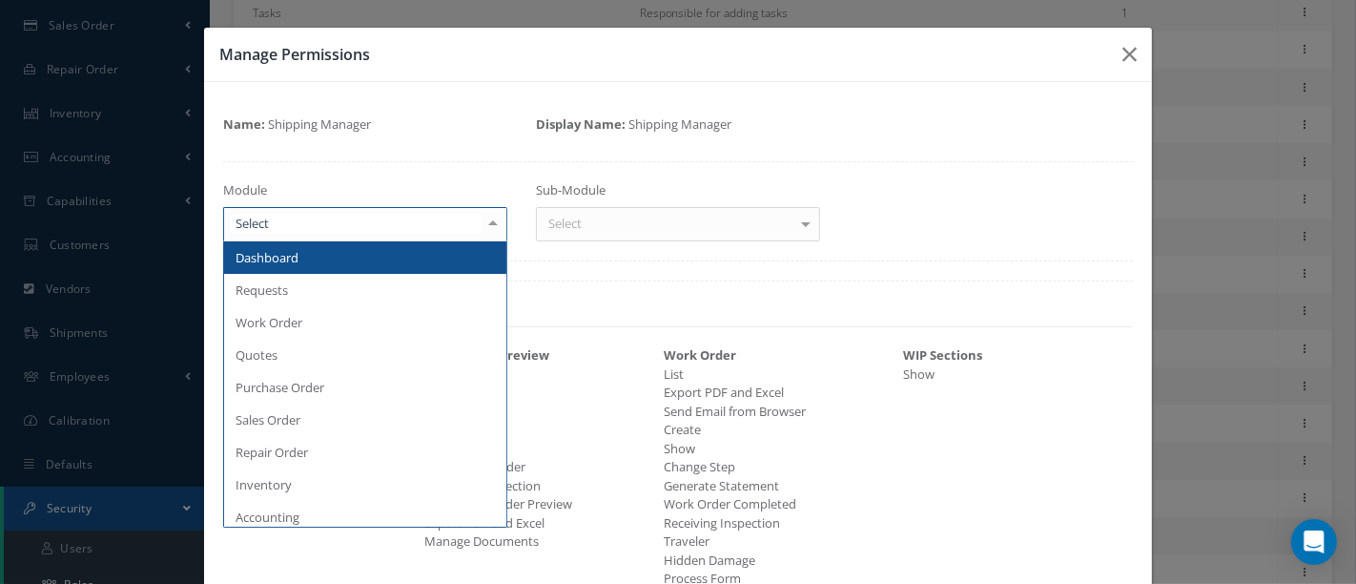
click at [321, 256] on span "Dashboard" at bounding box center [365, 257] width 282 height 32
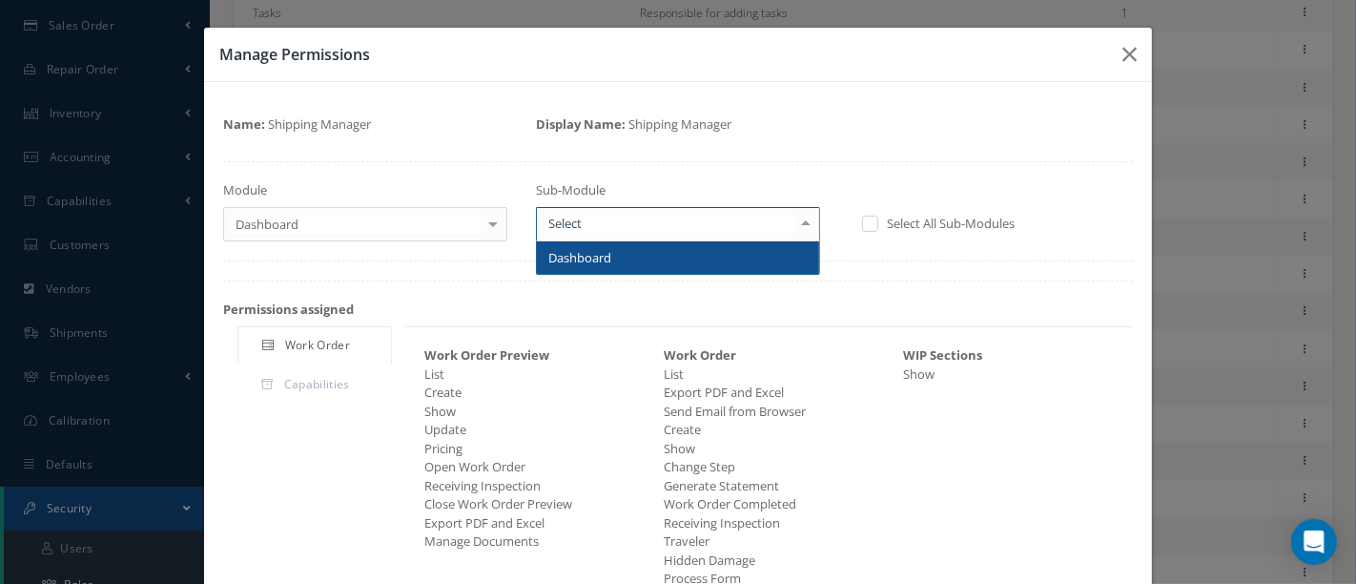
click at [801, 220] on div at bounding box center [806, 223] width 27 height 31
click at [736, 252] on span "Dashboard" at bounding box center [678, 257] width 282 height 32
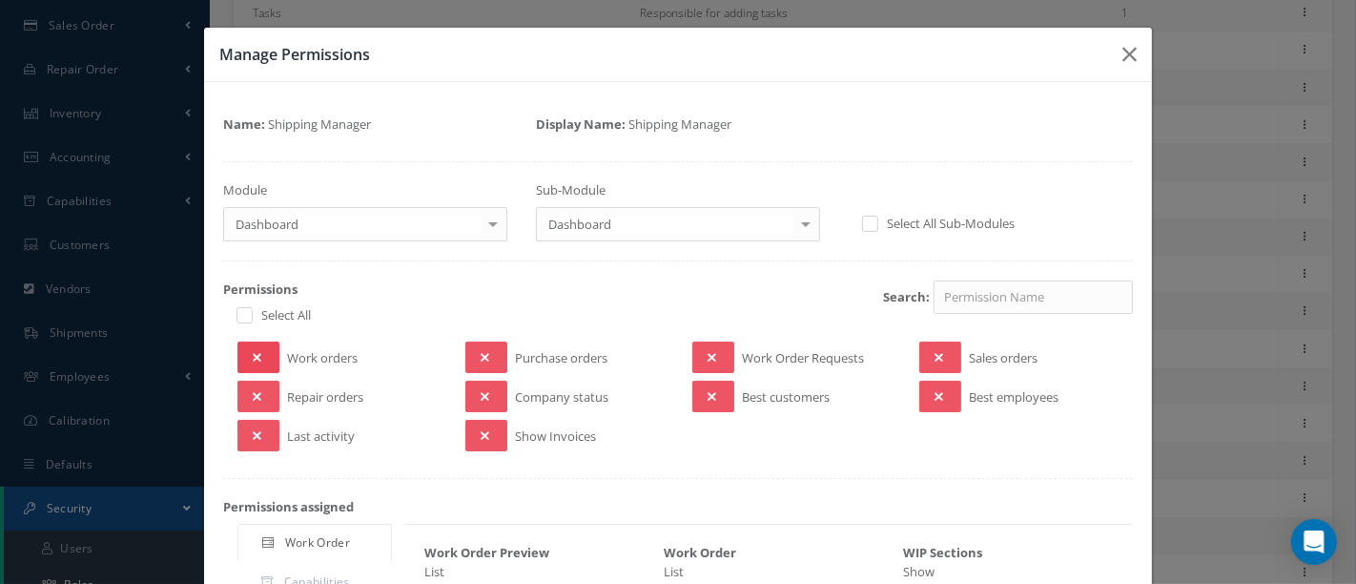
click at [264, 352] on button at bounding box center [259, 356] width 42 height 31
click at [261, 387] on button at bounding box center [259, 396] width 42 height 31
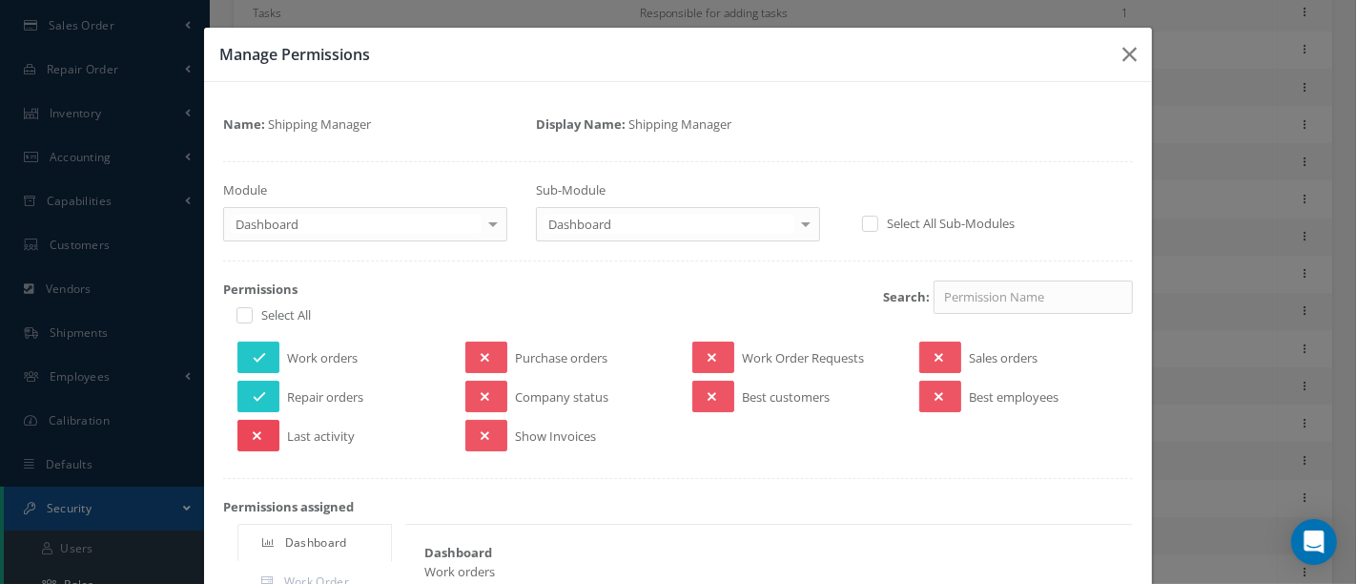
click at [266, 434] on button at bounding box center [259, 435] width 42 height 31
click at [487, 348] on button at bounding box center [486, 356] width 42 height 31
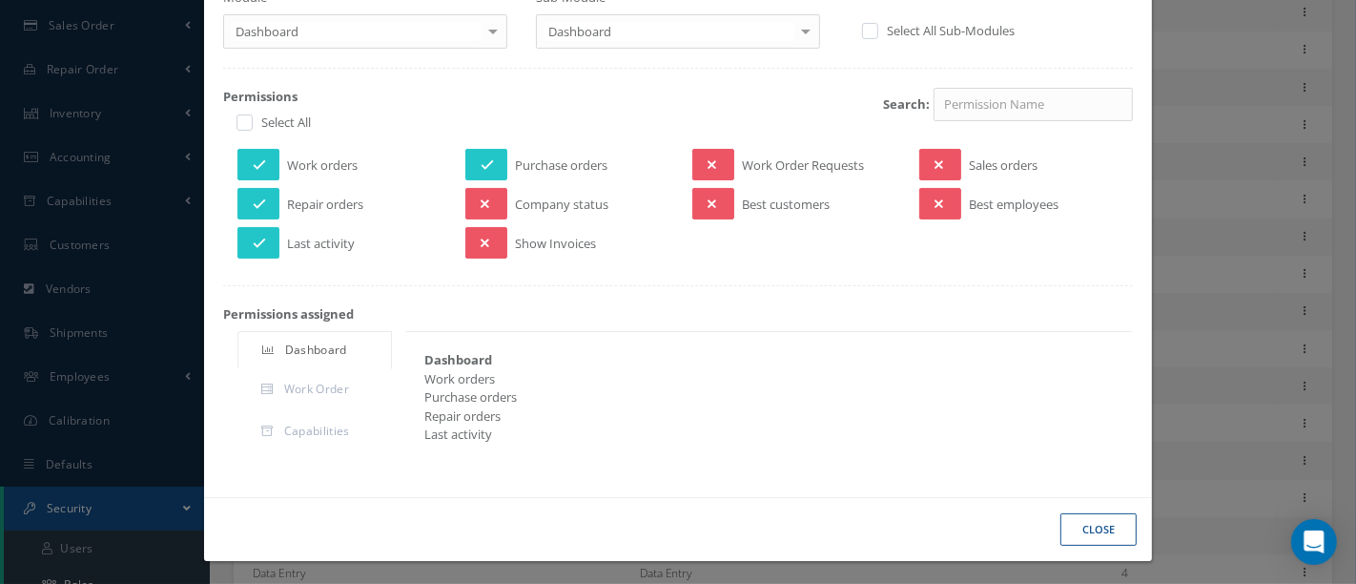
click at [1083, 525] on button "Close" at bounding box center [1099, 529] width 76 height 33
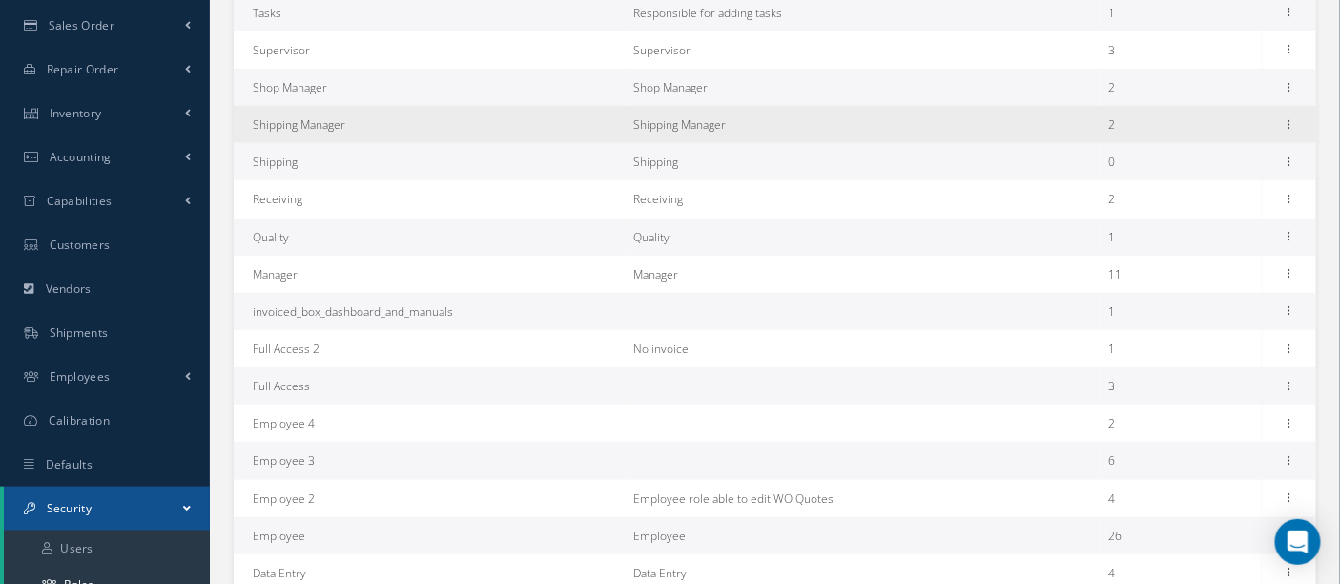
click at [301, 130] on td "Shipping Manager" at bounding box center [430, 124] width 392 height 37
click at [1286, 123] on icon at bounding box center [1289, 122] width 19 height 15
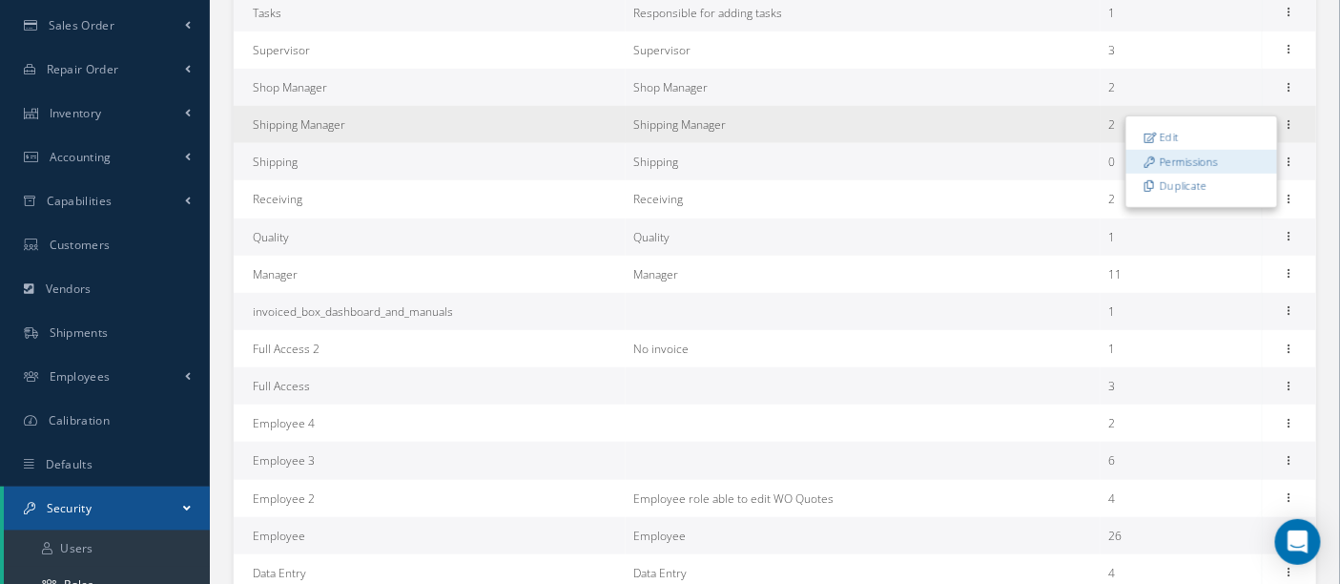
click at [1203, 156] on link "Permissions" at bounding box center [1201, 161] width 151 height 25
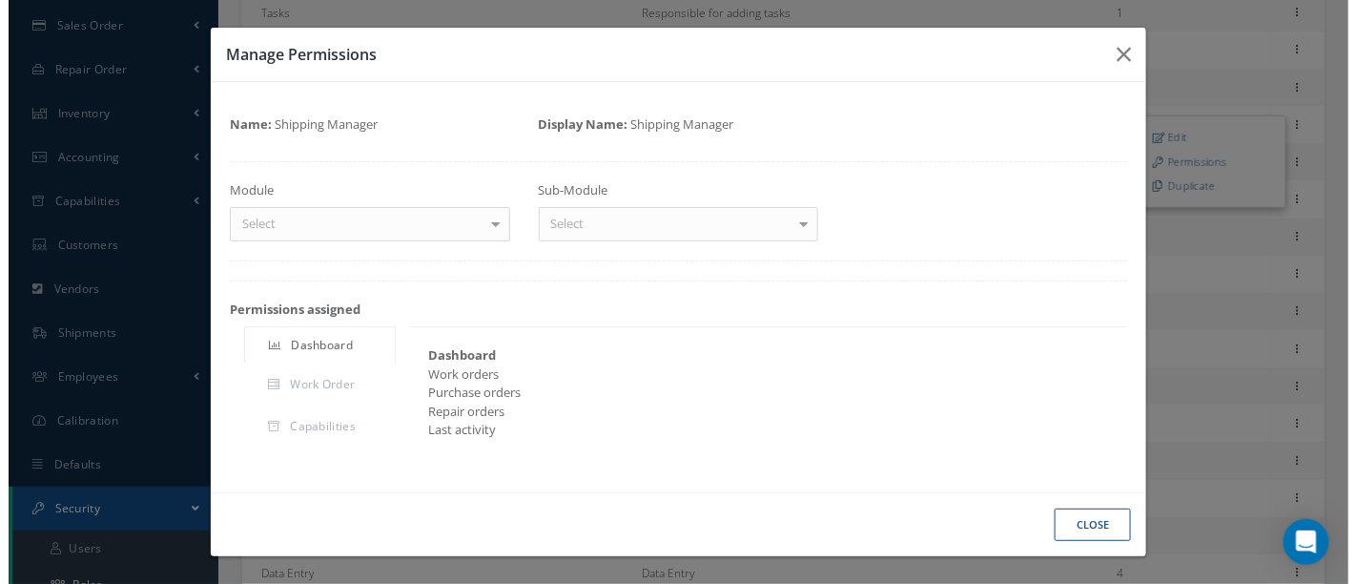
scroll to position [0, 0]
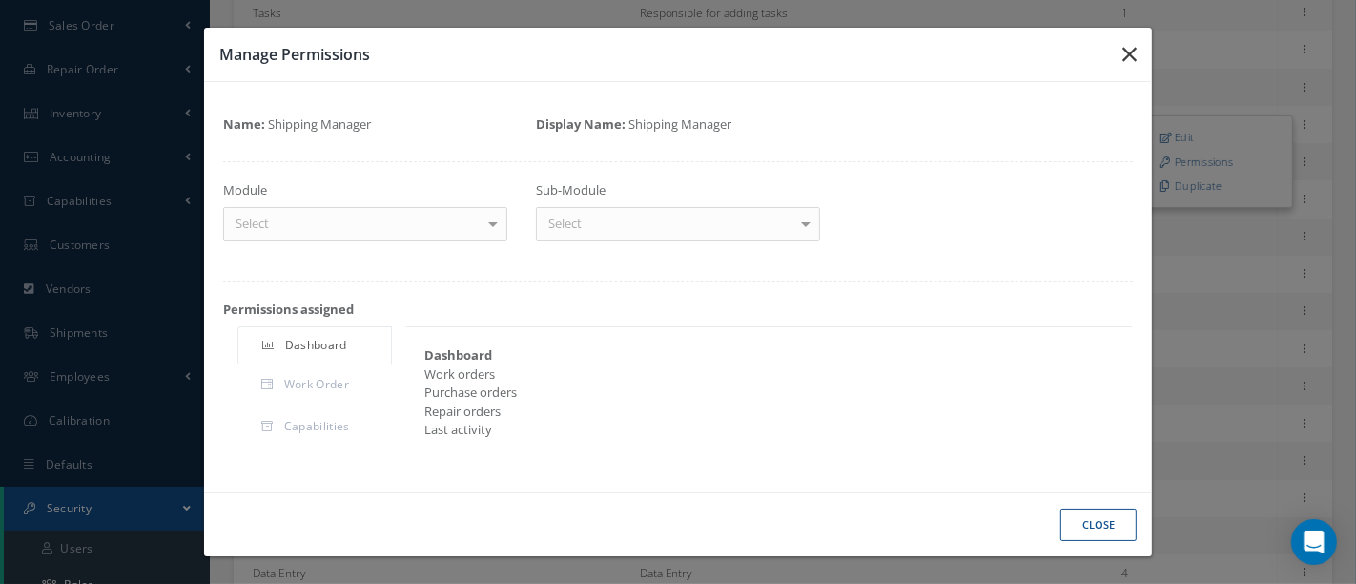
click at [1137, 50] on button "button" at bounding box center [1129, 54] width 45 height 53
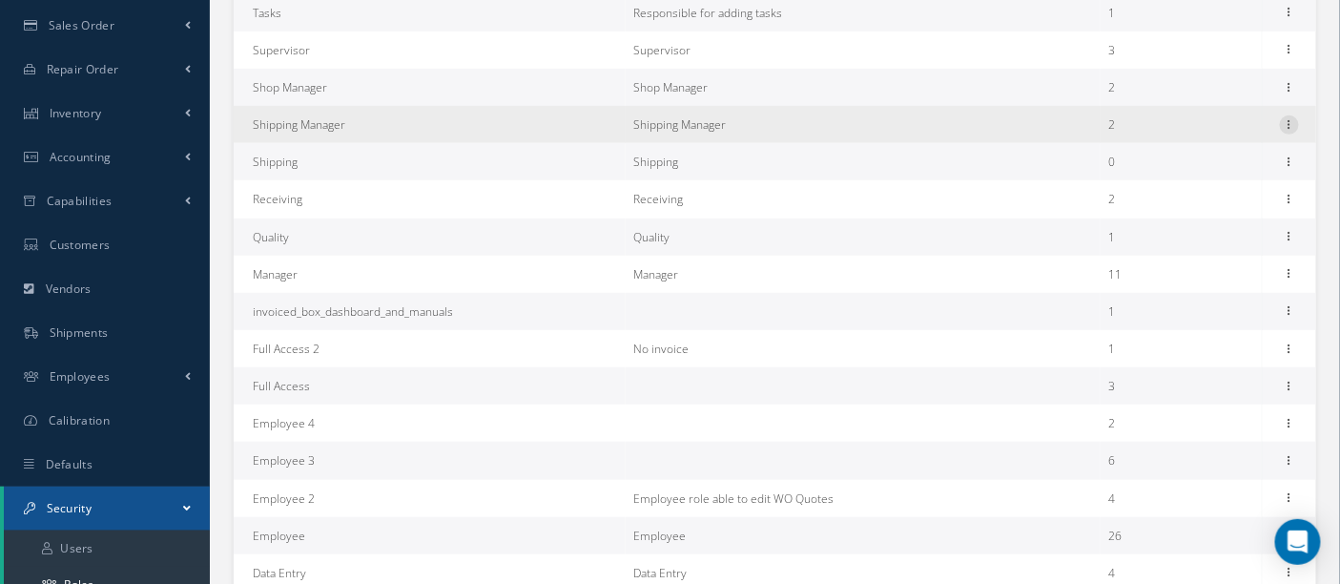
click at [1291, 122] on icon at bounding box center [1289, 122] width 19 height 15
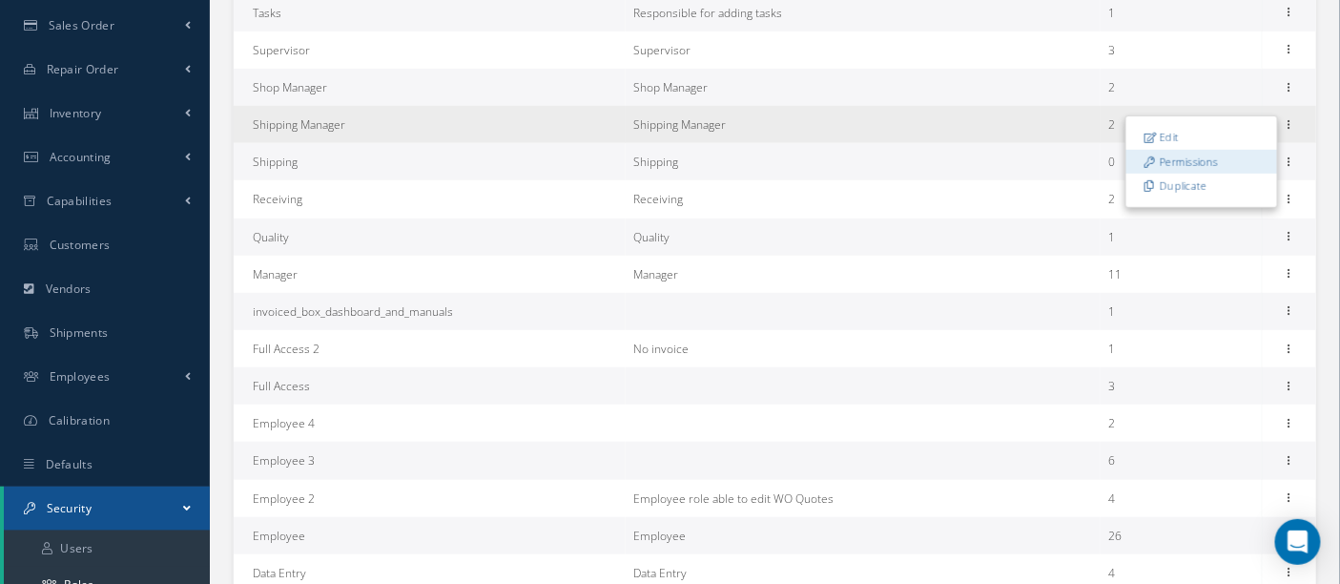
click at [1221, 160] on link "Permissions" at bounding box center [1201, 161] width 151 height 25
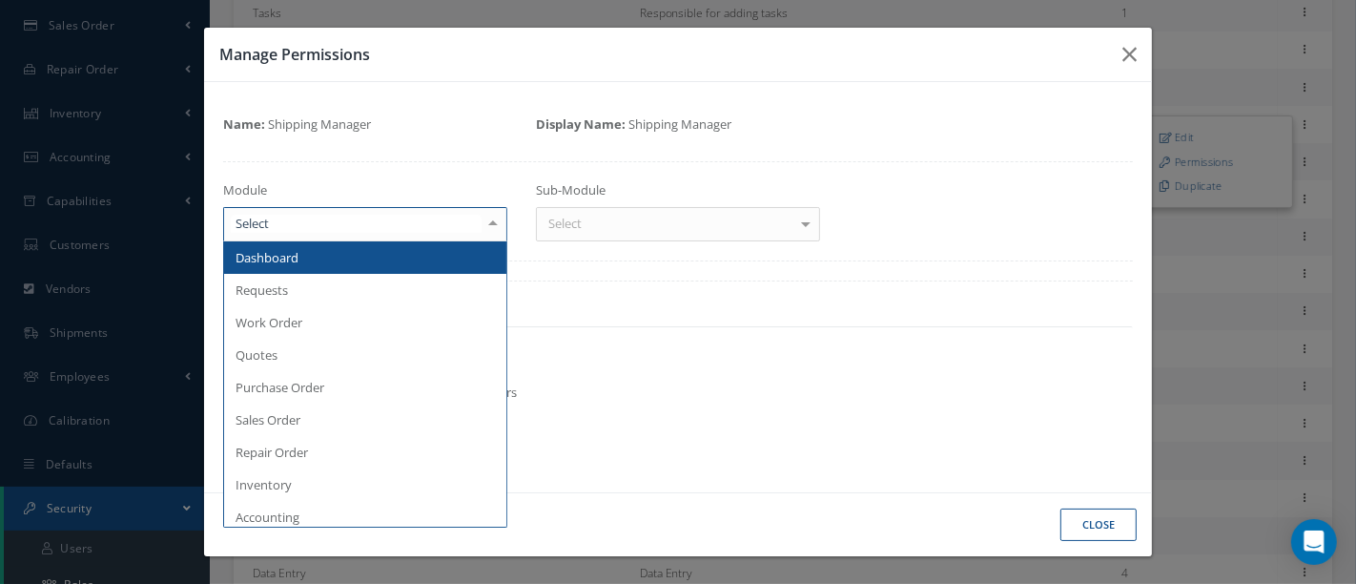
click at [496, 226] on div at bounding box center [493, 223] width 27 height 31
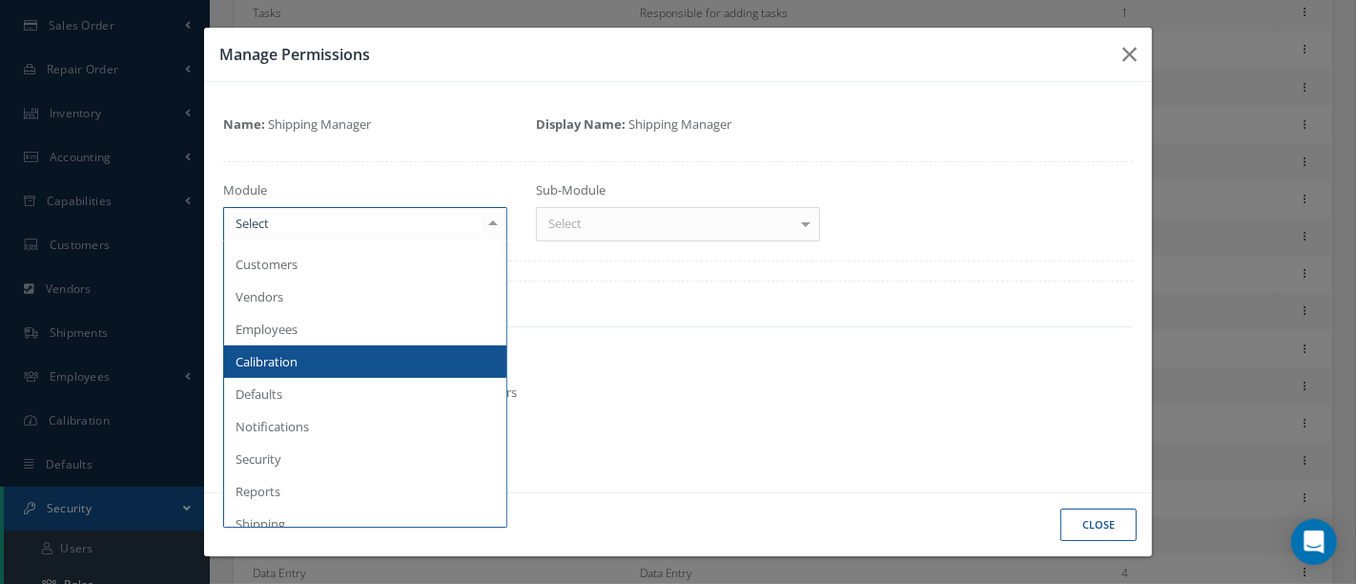
scroll to position [423, 0]
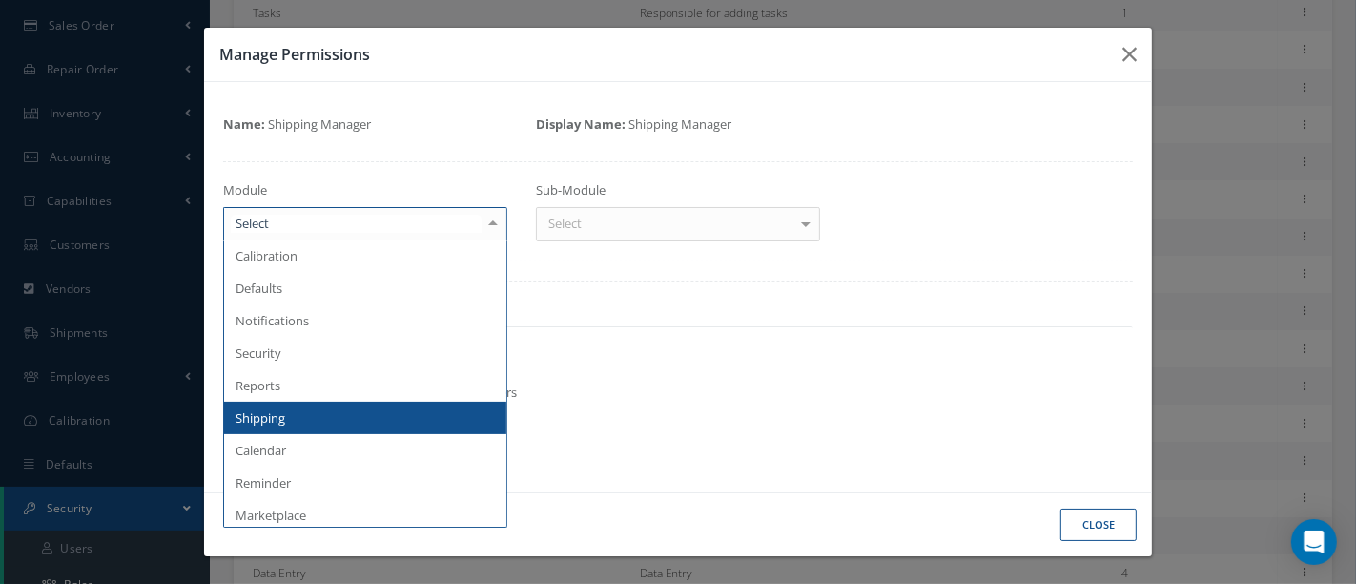
click at [334, 414] on span "Shipping" at bounding box center [365, 418] width 282 height 32
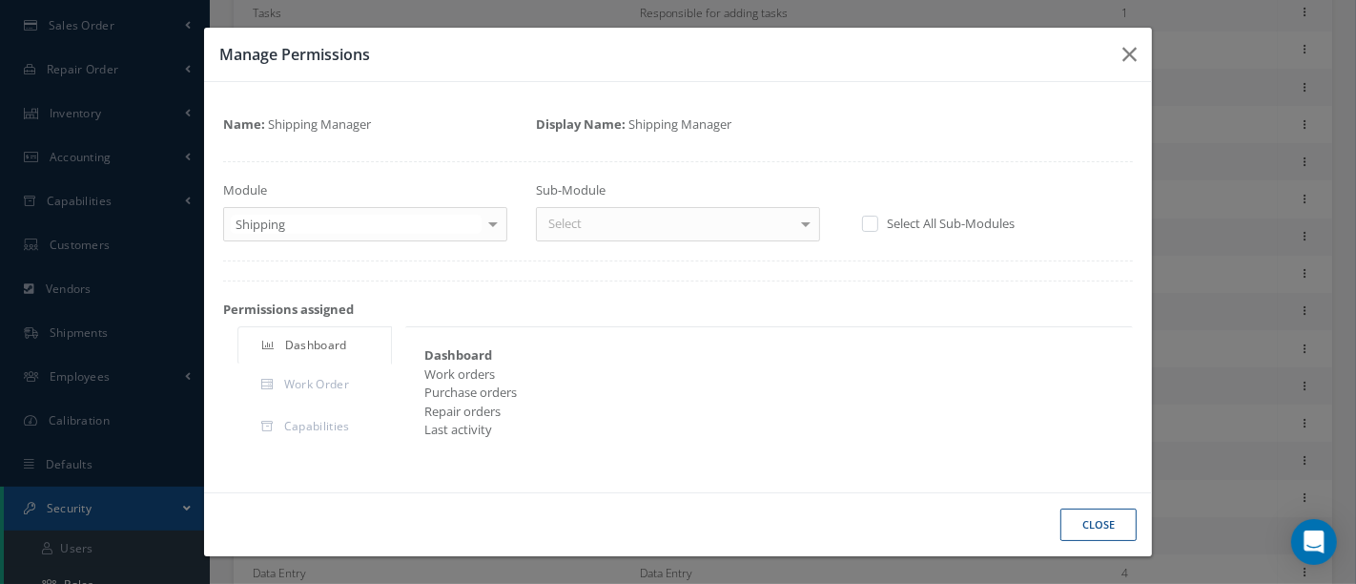
click at [806, 221] on div at bounding box center [806, 223] width 27 height 31
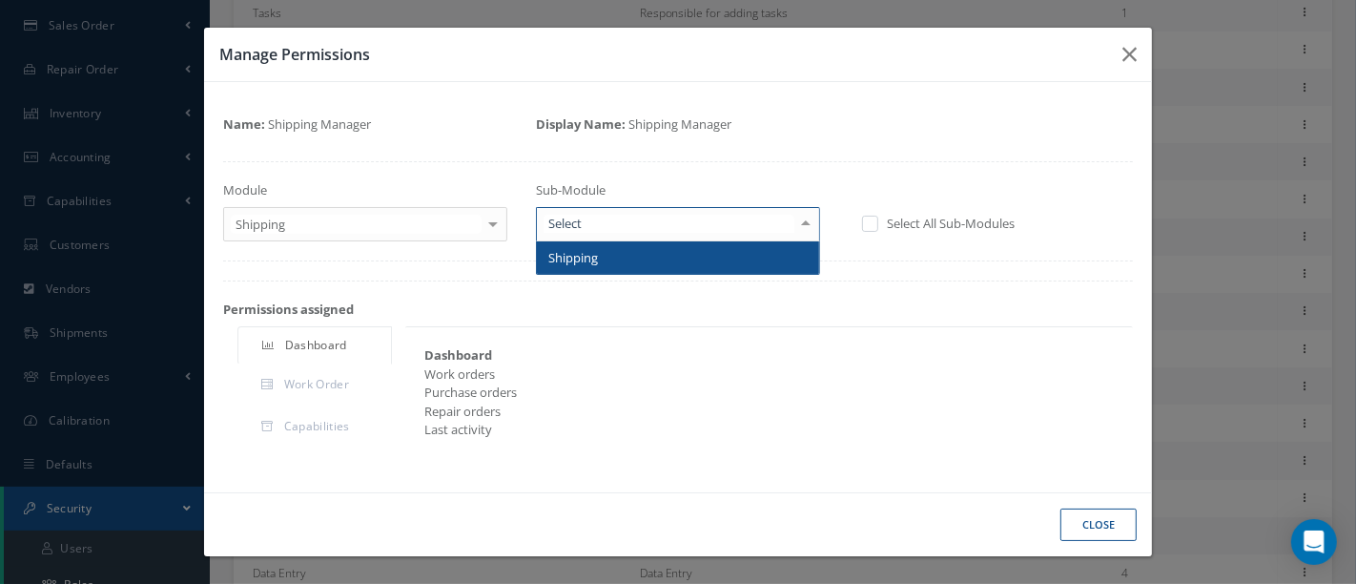
click at [755, 258] on span "Shipping" at bounding box center [678, 257] width 282 height 32
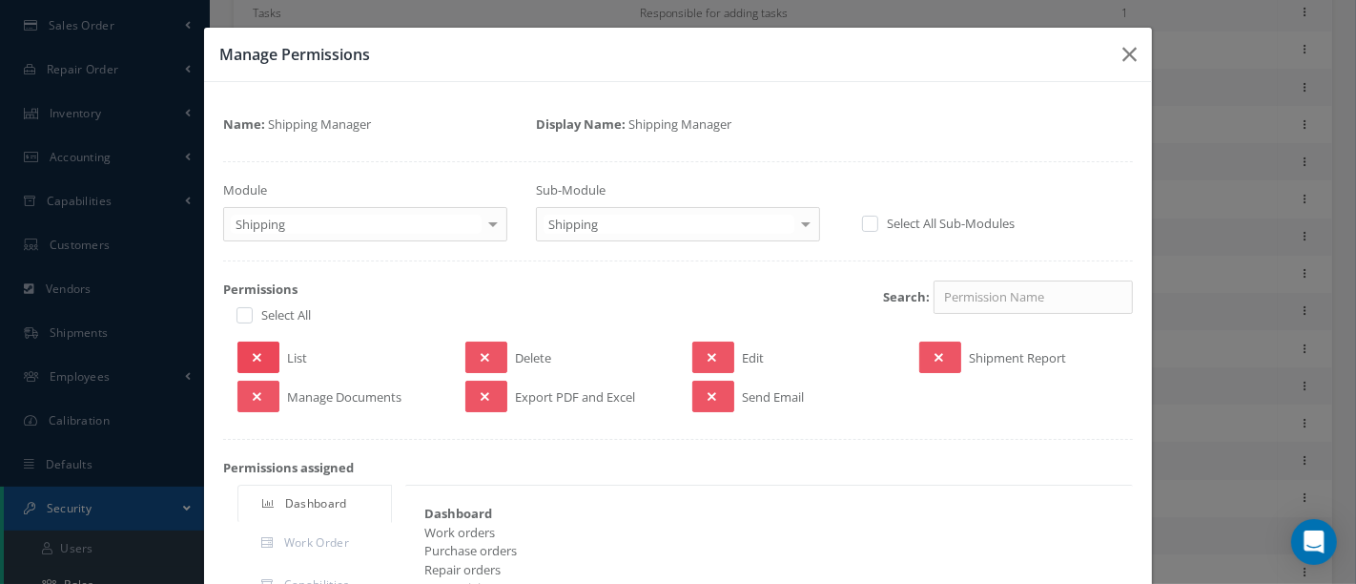
click at [258, 354] on icon at bounding box center [257, 357] width 9 height 13
click at [257, 393] on icon at bounding box center [257, 396] width 9 height 13
click at [485, 397] on button at bounding box center [486, 396] width 42 height 31
click at [696, 397] on button at bounding box center [713, 396] width 42 height 31
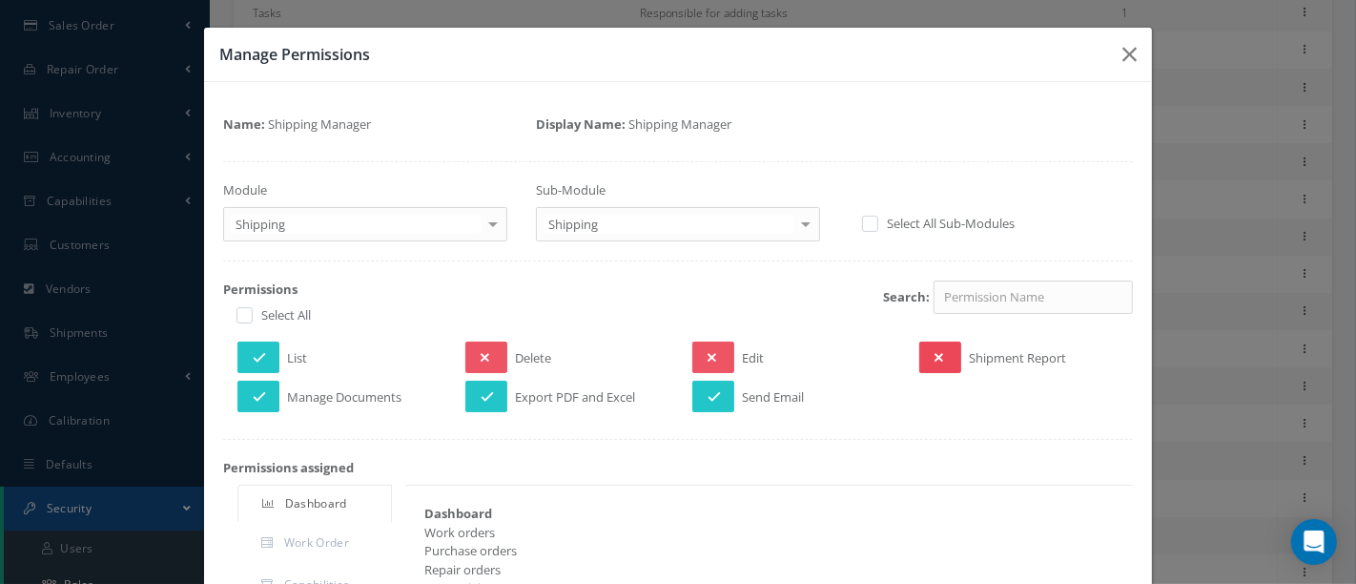
click at [935, 355] on icon at bounding box center [939, 357] width 9 height 13
click at [708, 355] on icon at bounding box center [712, 357] width 9 height 13
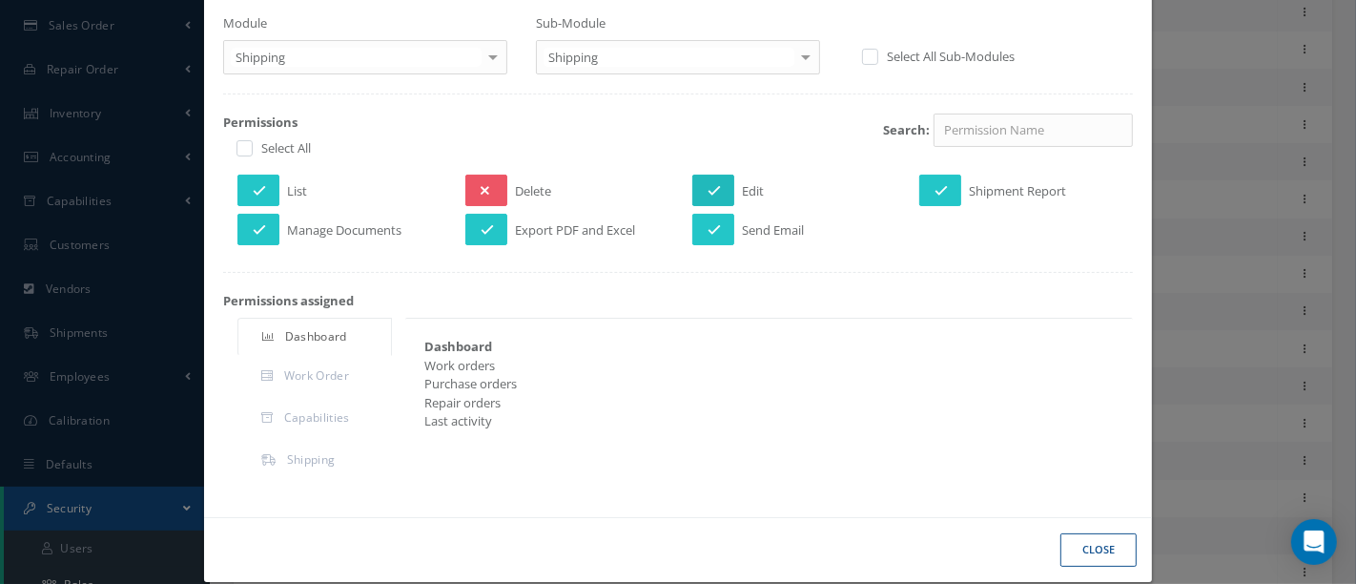
scroll to position [186, 0]
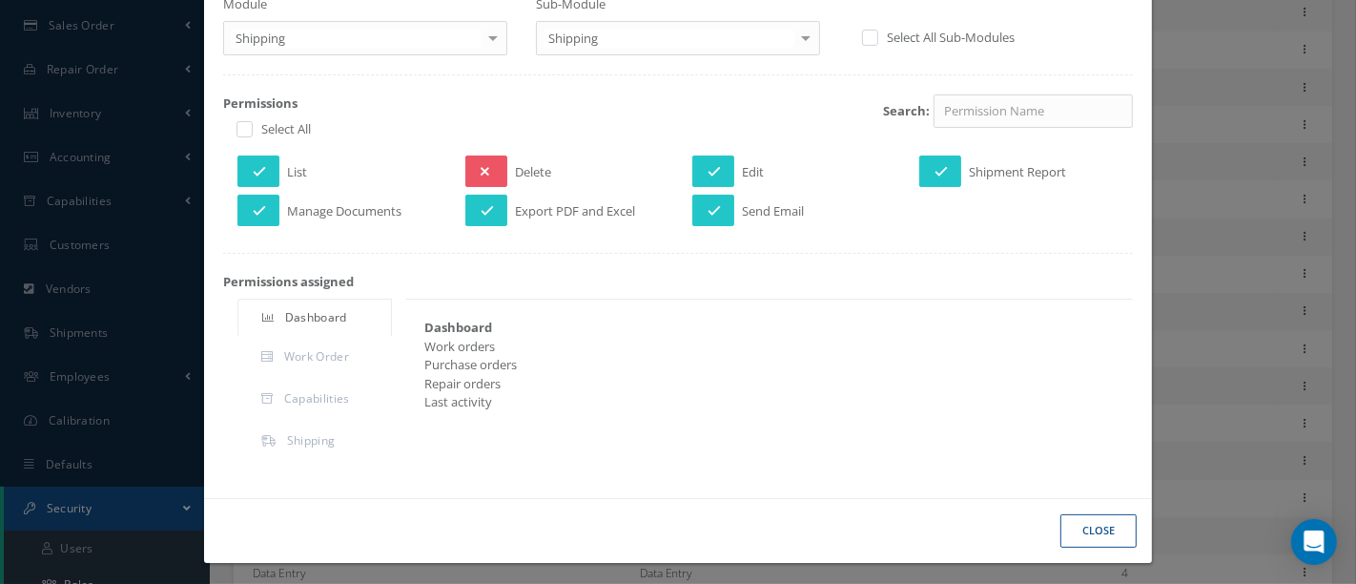
click at [1085, 523] on button "Close" at bounding box center [1099, 530] width 76 height 33
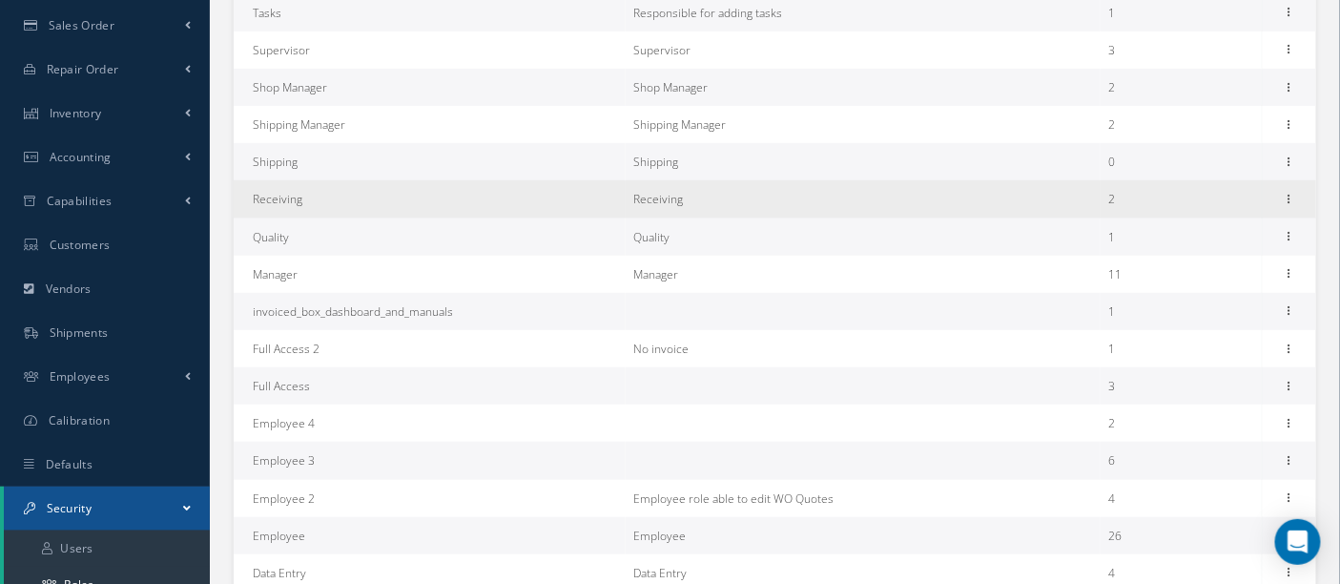
click at [448, 207] on td "Receiving" at bounding box center [430, 198] width 392 height 37
click at [1287, 196] on icon at bounding box center [1289, 197] width 19 height 15
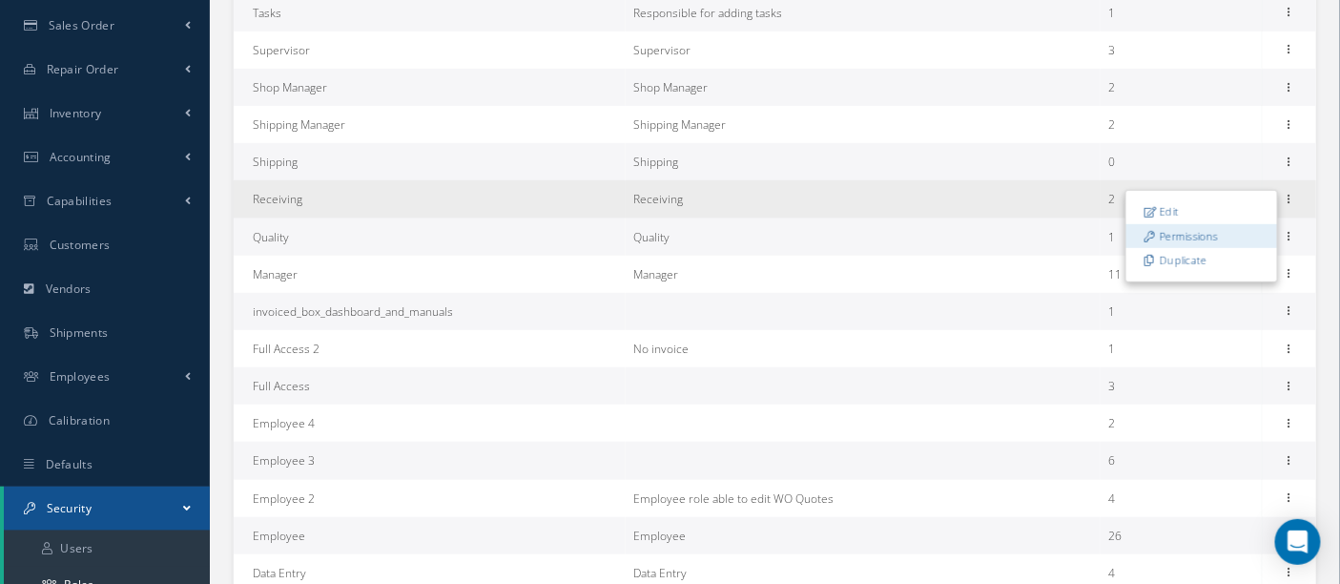
click at [1207, 232] on link "Permissions" at bounding box center [1201, 236] width 151 height 25
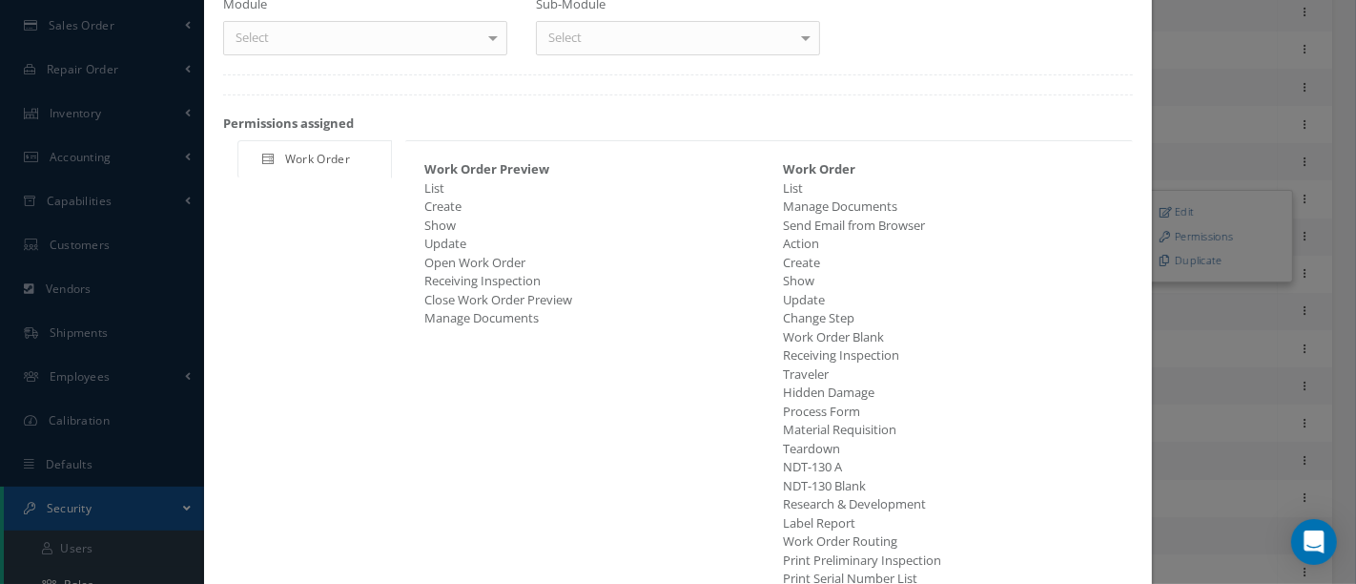
scroll to position [0, 0]
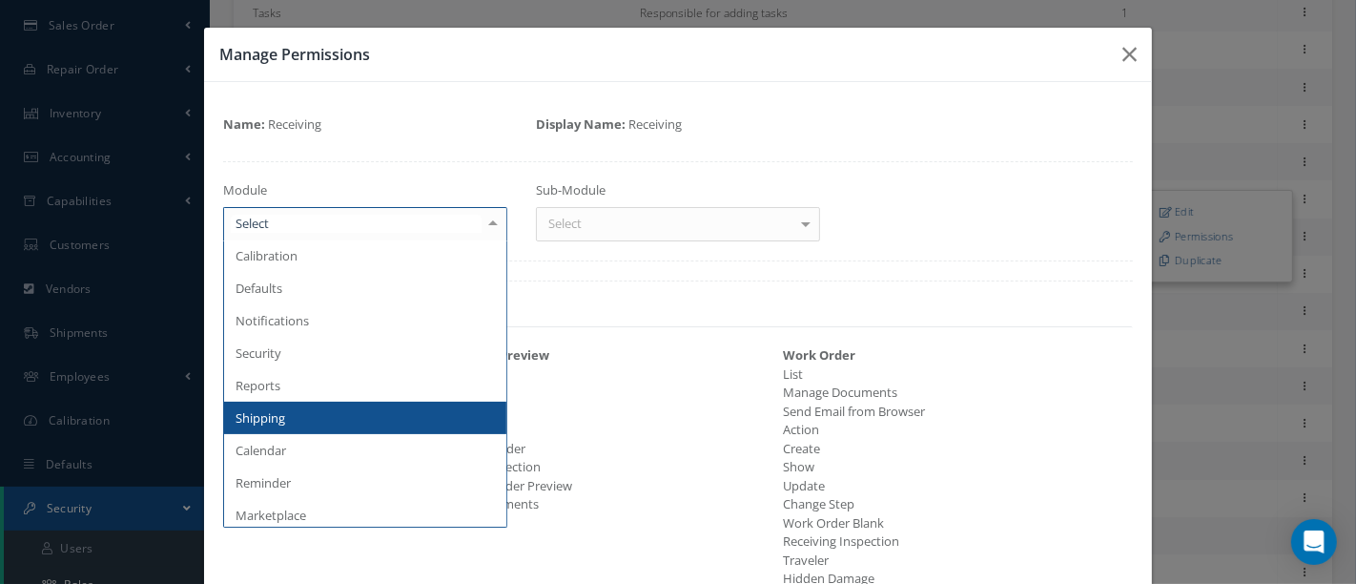
click at [485, 226] on div at bounding box center [493, 223] width 27 height 31
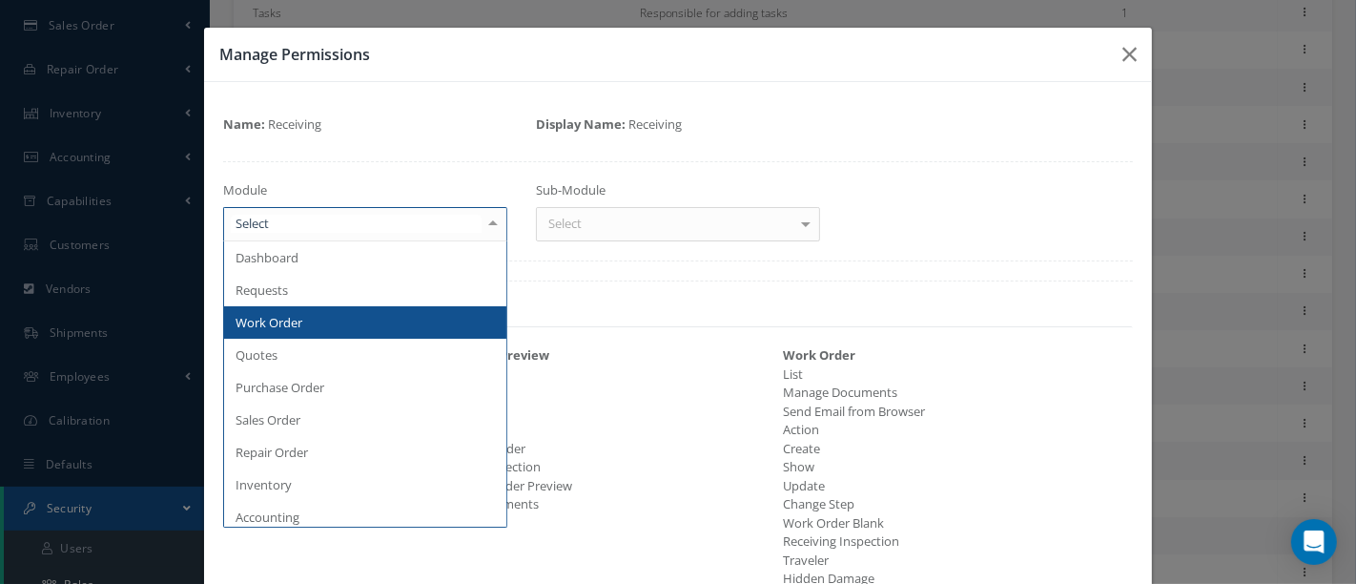
click at [386, 322] on span "Work Order" at bounding box center [365, 322] width 282 height 32
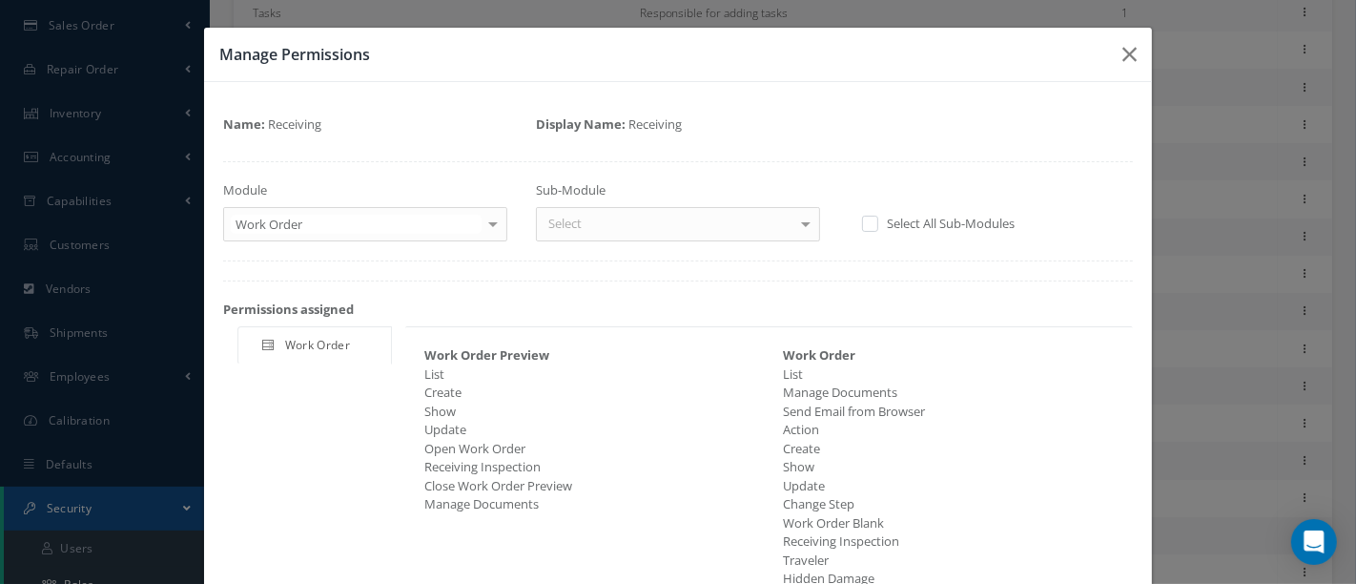
click at [794, 224] on div at bounding box center [806, 223] width 27 height 31
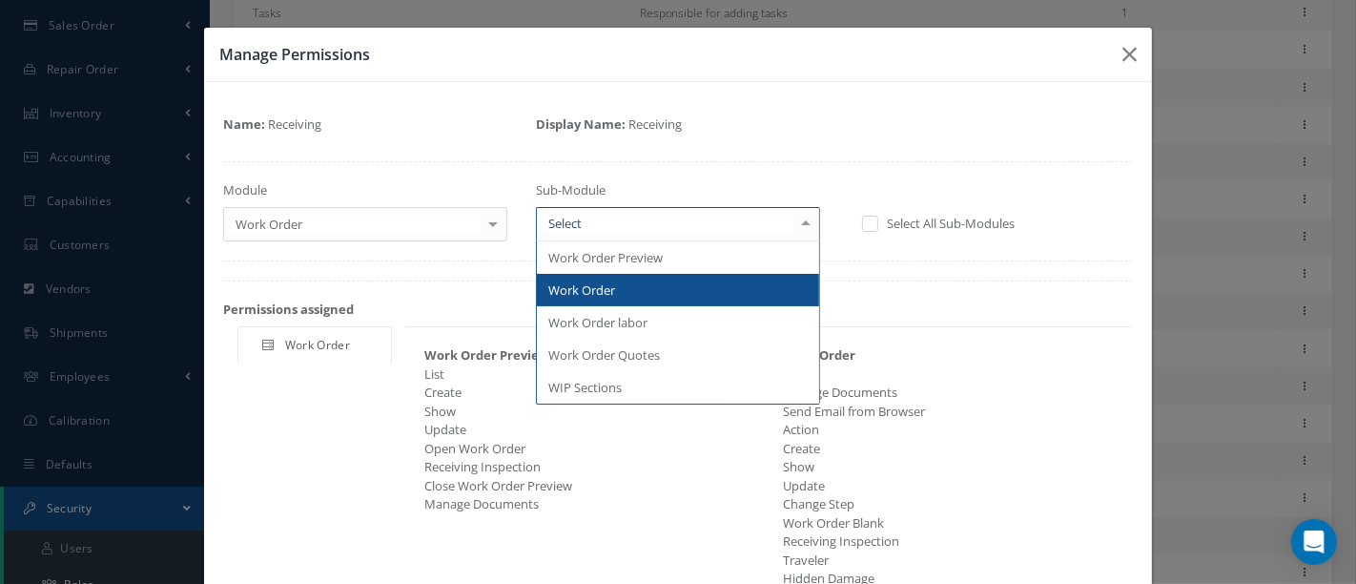
click at [627, 291] on span "Work Order" at bounding box center [678, 290] width 282 height 32
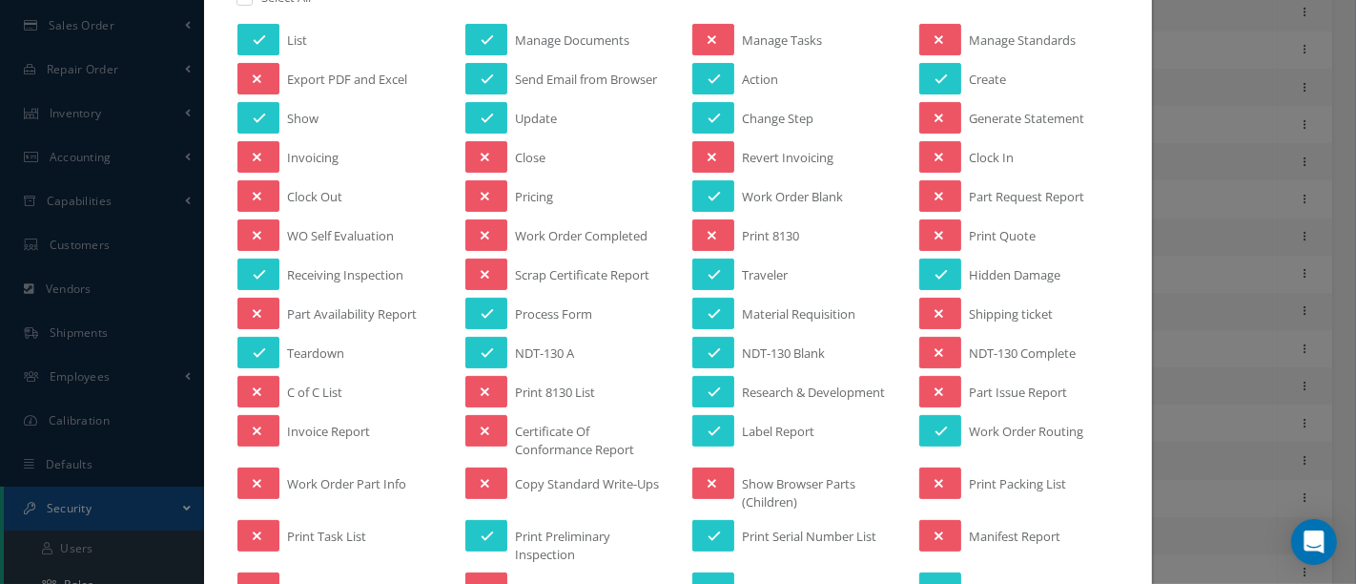
scroll to position [423, 0]
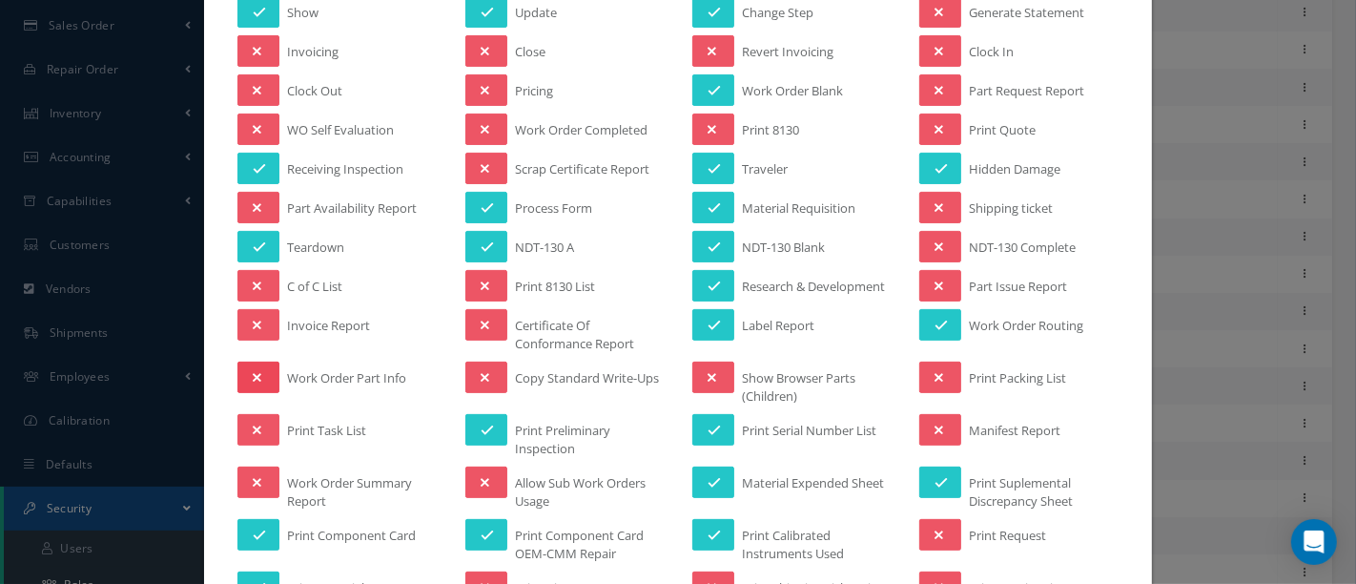
drag, startPoint x: 252, startPoint y: 362, endPoint x: 254, endPoint y: 374, distance: 11.6
click at [253, 371] on icon at bounding box center [257, 377] width 9 height 13
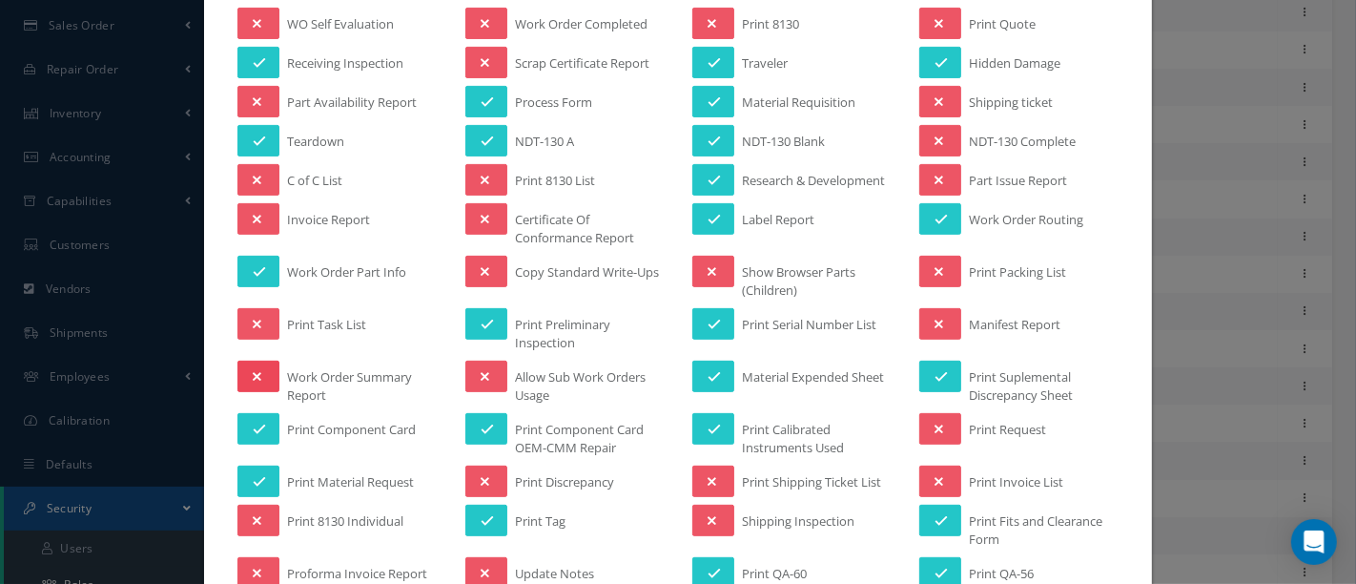
click at [271, 369] on button at bounding box center [259, 376] width 42 height 31
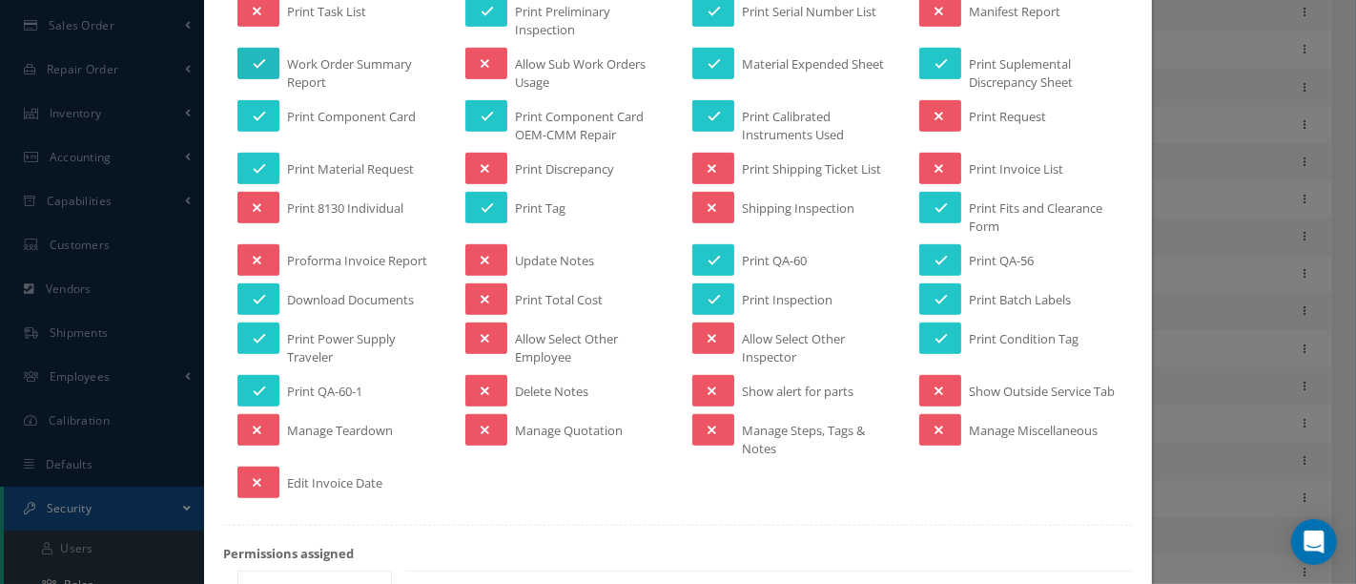
scroll to position [954, 0]
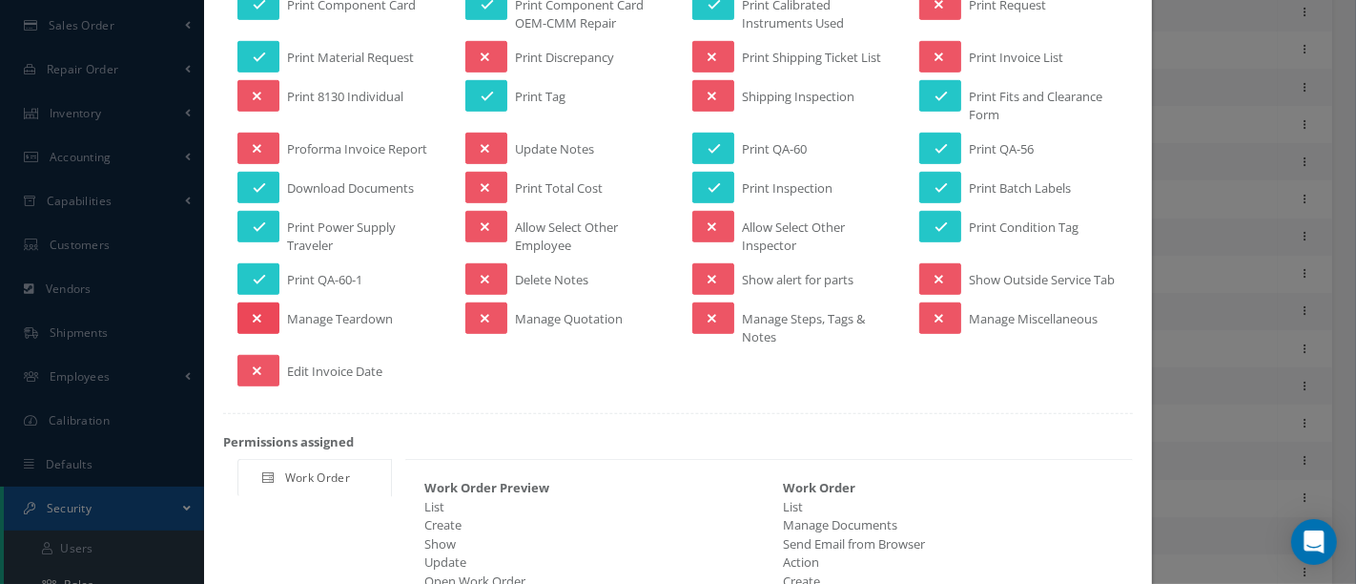
click at [262, 330] on button at bounding box center [259, 317] width 42 height 31
click at [708, 320] on icon at bounding box center [712, 318] width 9 height 13
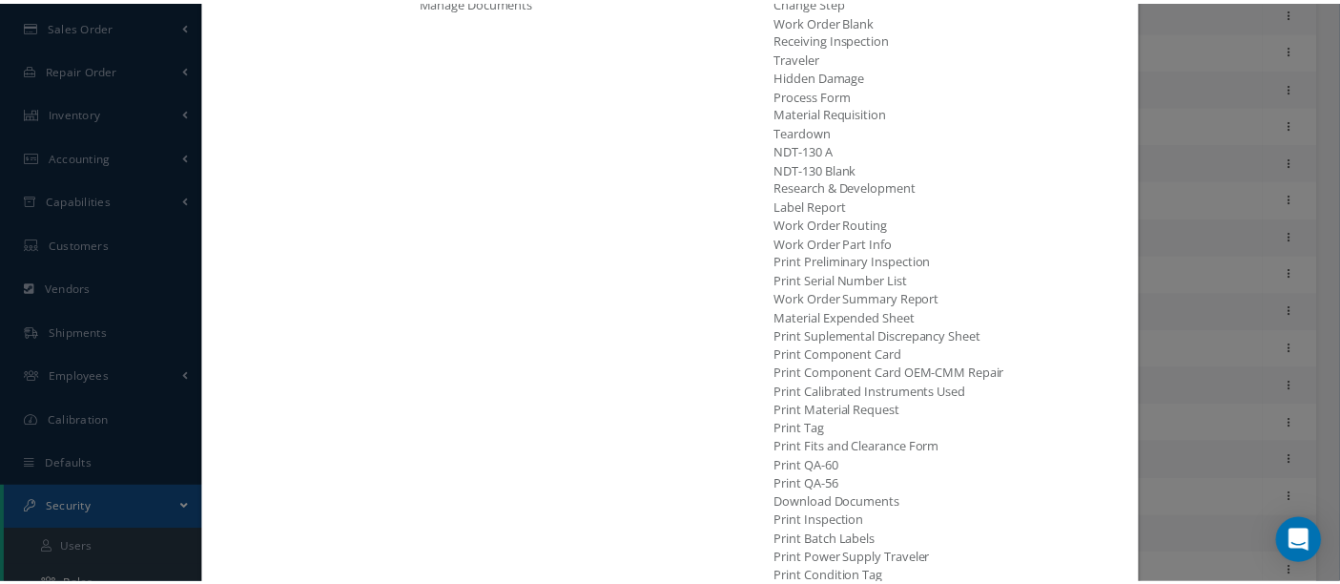
scroll to position [1795, 0]
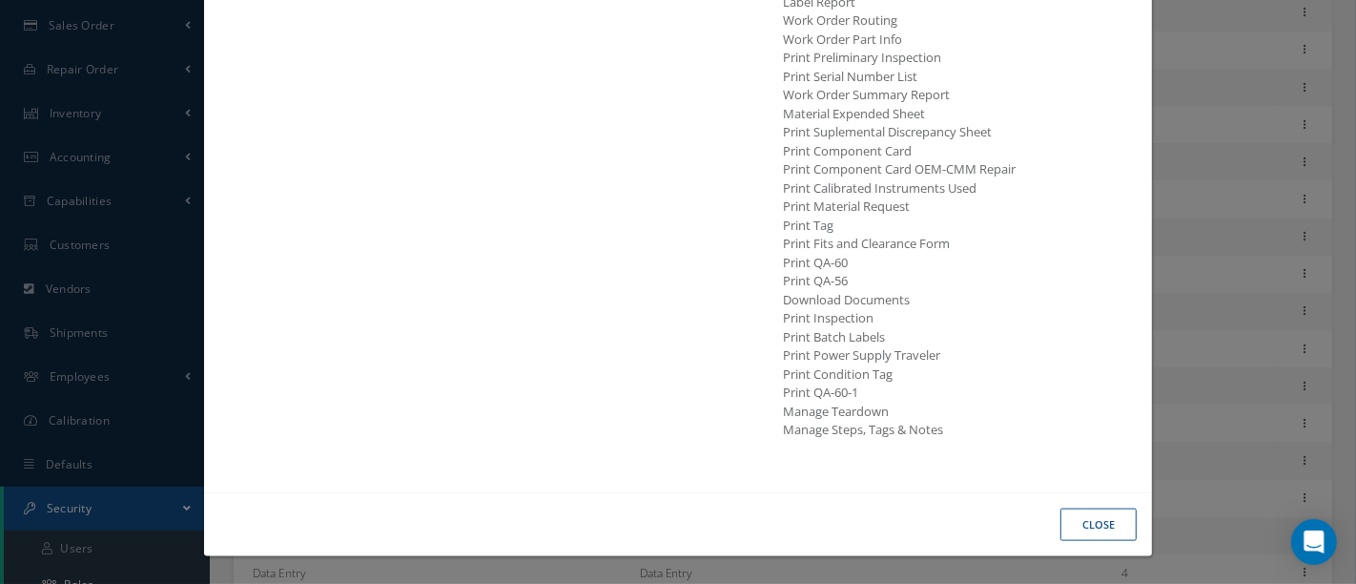
click at [1078, 512] on button "Close" at bounding box center [1099, 524] width 76 height 33
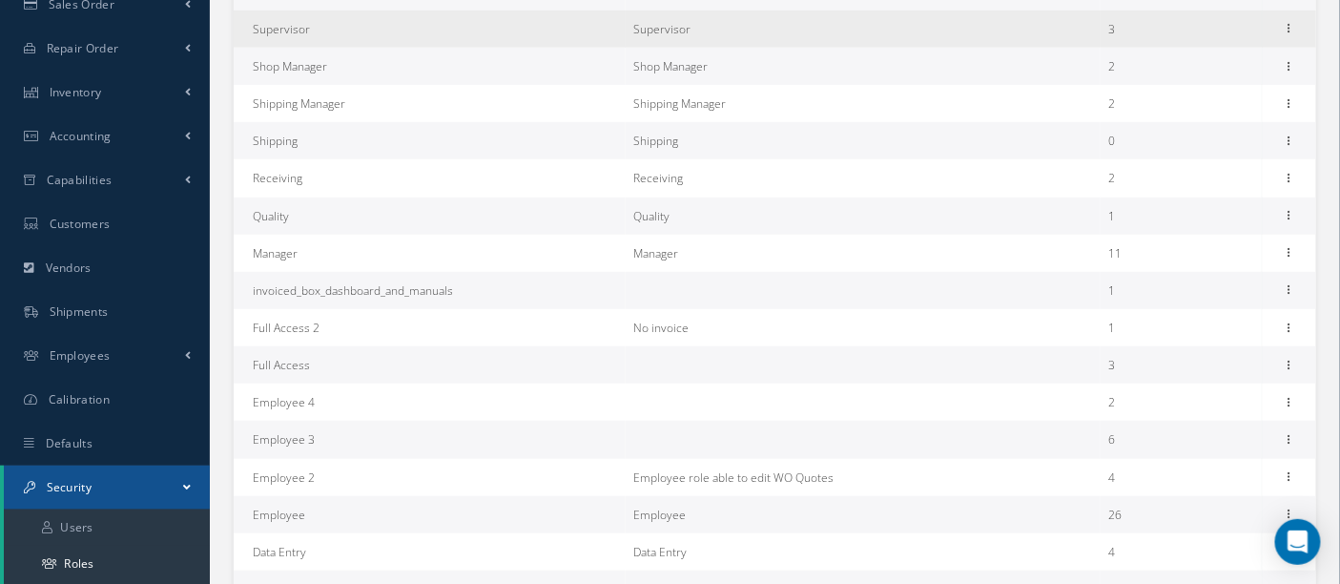
scroll to position [318, 0]
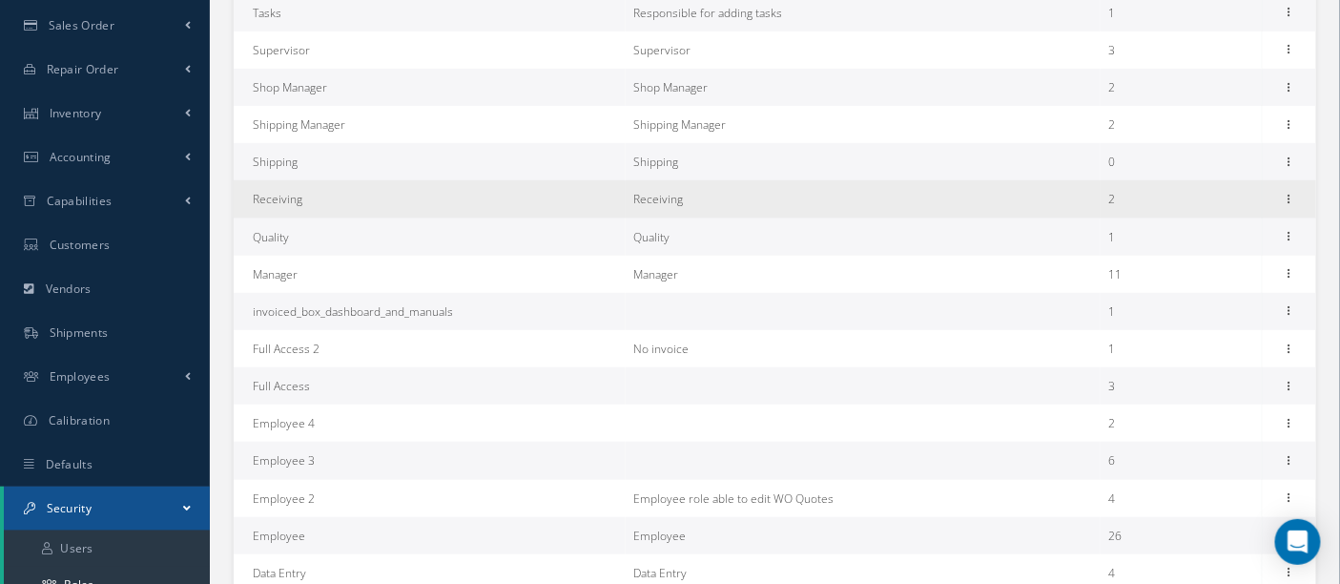
click at [428, 204] on td "Receiving" at bounding box center [430, 198] width 392 height 37
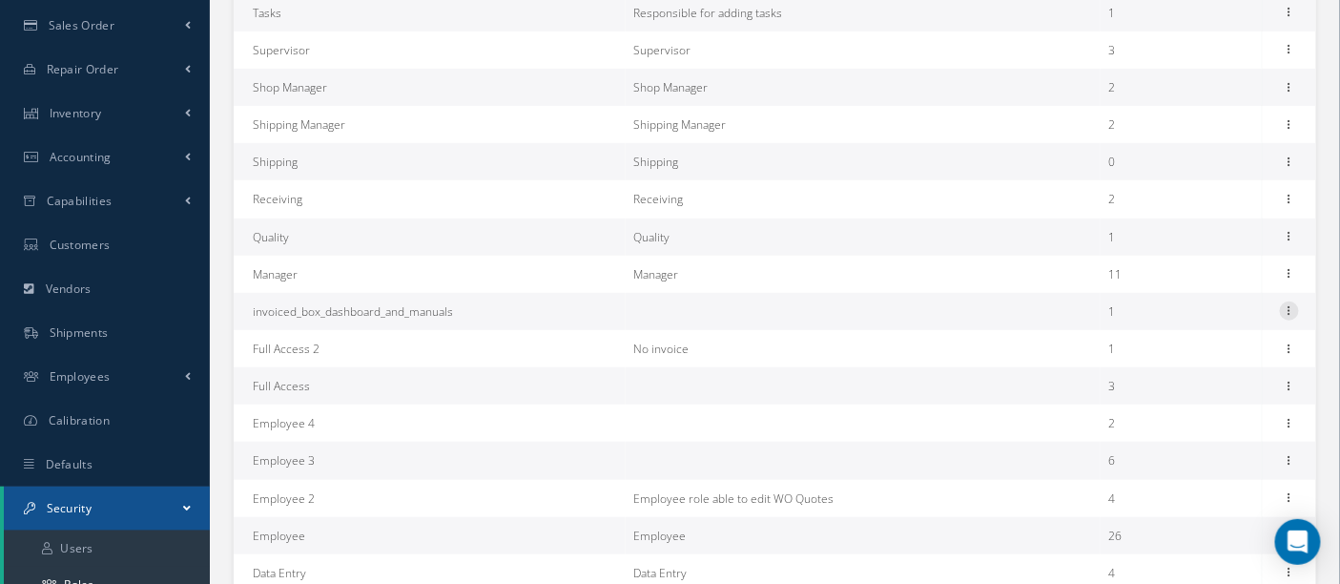
click at [1287, 312] on icon at bounding box center [1289, 308] width 19 height 15
click at [1180, 323] on link "Edit" at bounding box center [1201, 323] width 151 height 25
type input "invoiced_box_dashboard_and_manuals"
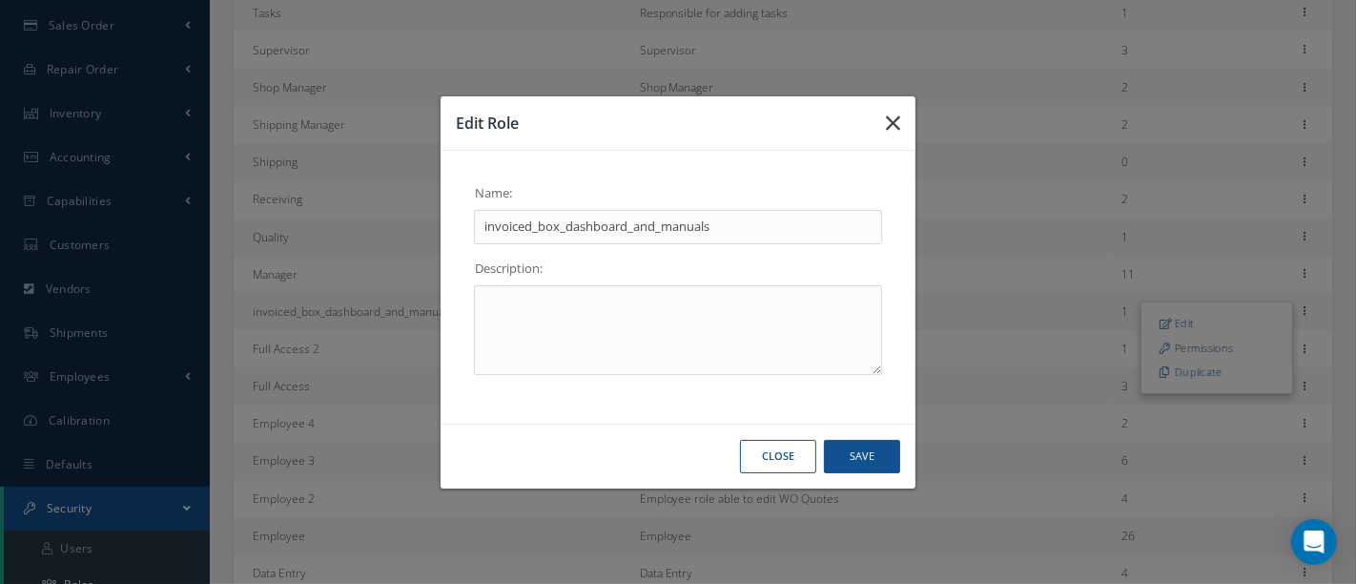
click at [897, 119] on icon "button" at bounding box center [893, 123] width 14 height 23
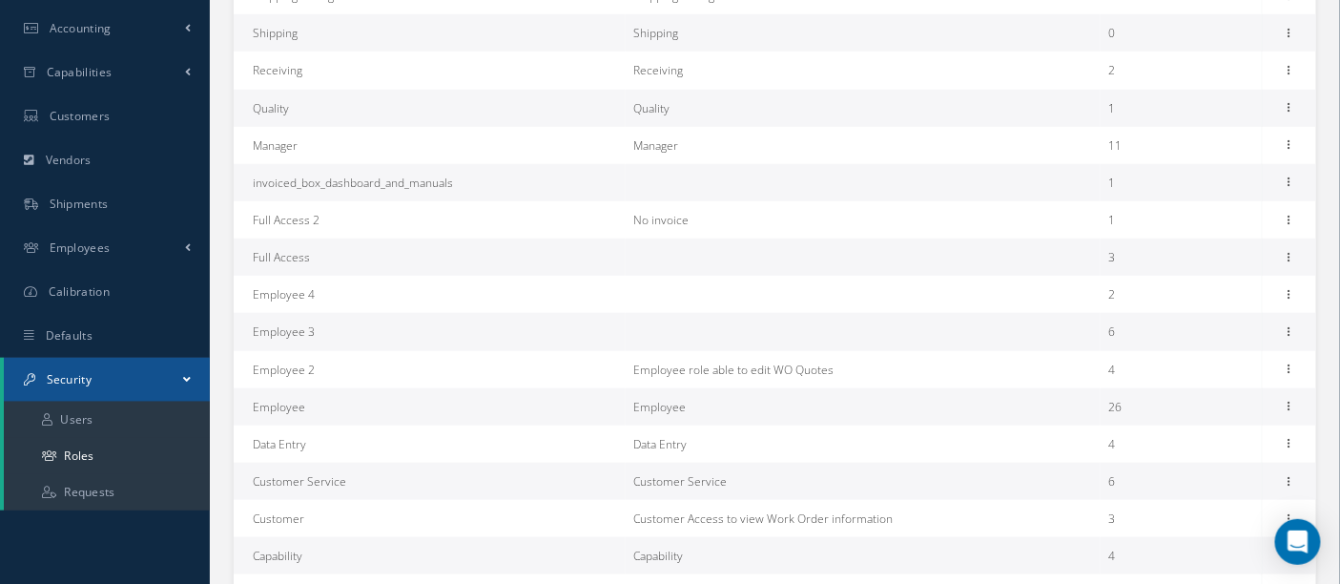
scroll to position [529, 0]
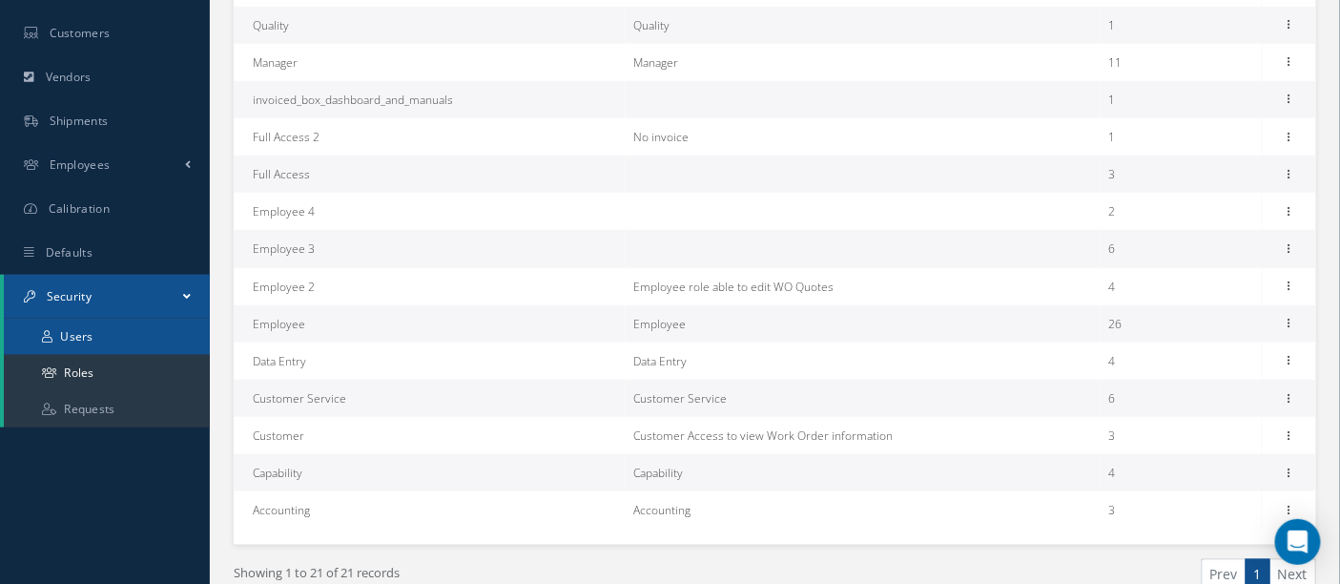
click at [88, 331] on link "Users" at bounding box center [107, 337] width 206 height 36
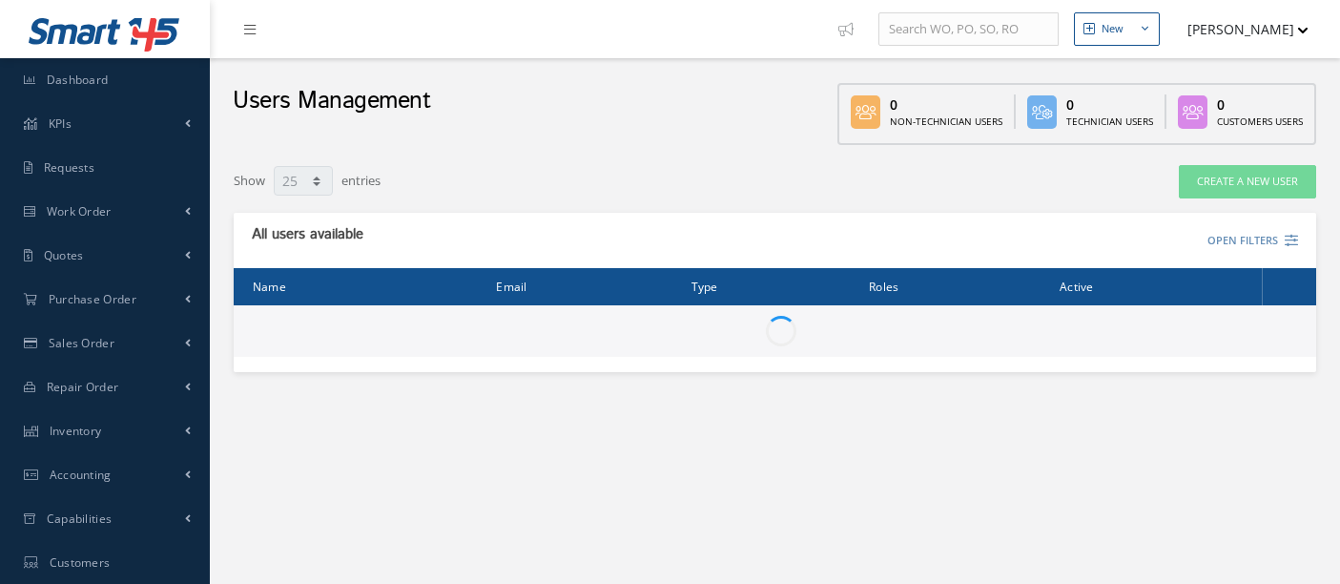
select select "25"
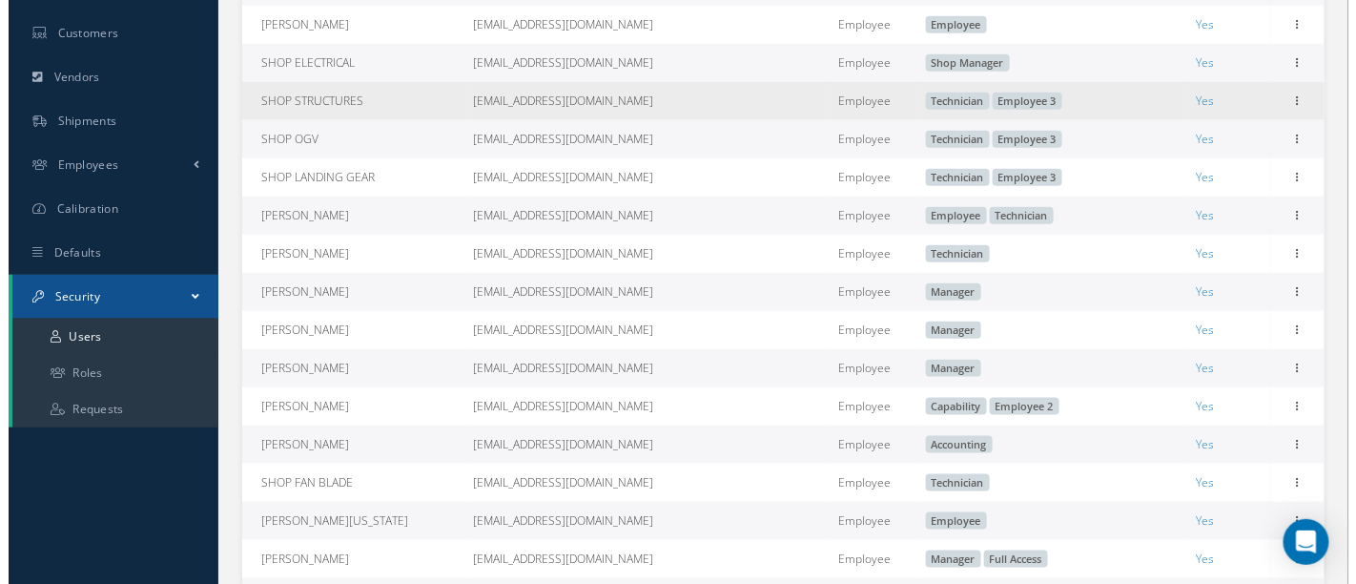
scroll to position [635, 0]
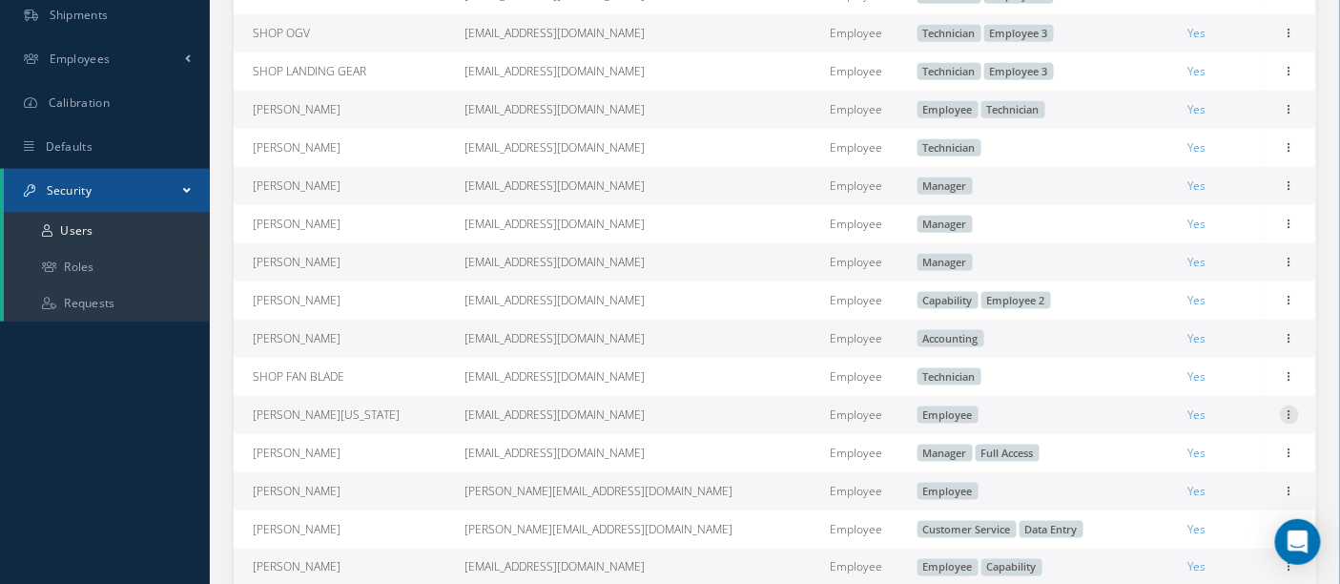
click at [1292, 421] on icon at bounding box center [1289, 412] width 19 height 15
click at [1206, 438] on link "Edit" at bounding box center [1201, 427] width 151 height 25
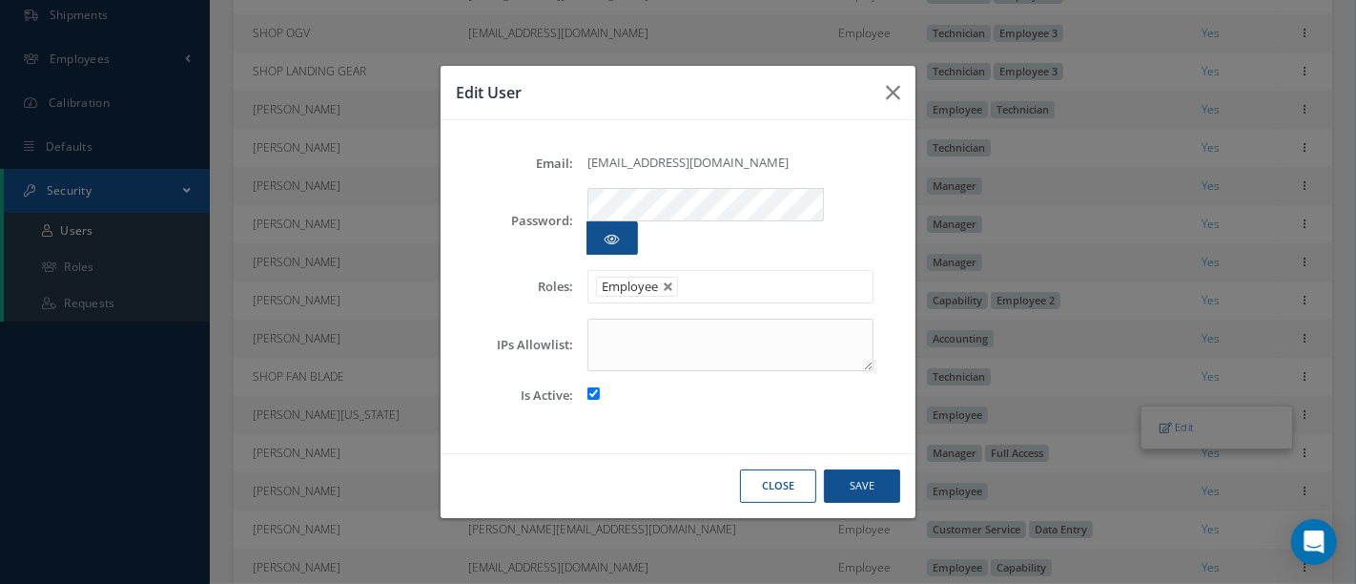
click at [724, 270] on ul "Employee" at bounding box center [731, 286] width 286 height 33
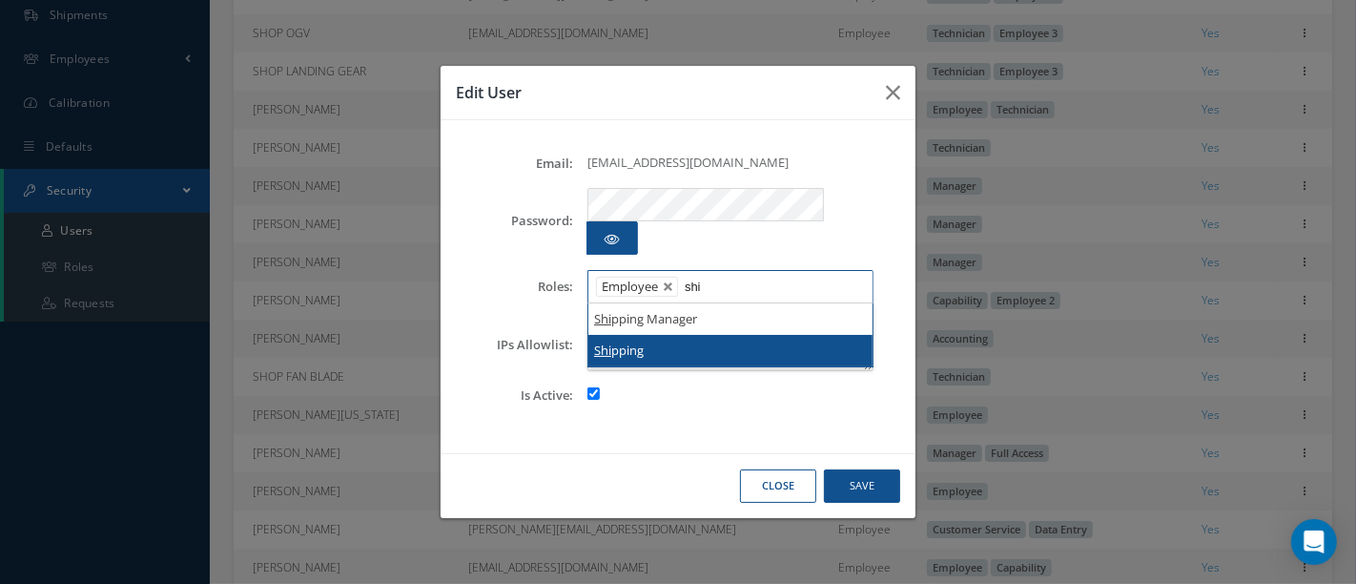
type input "shi"
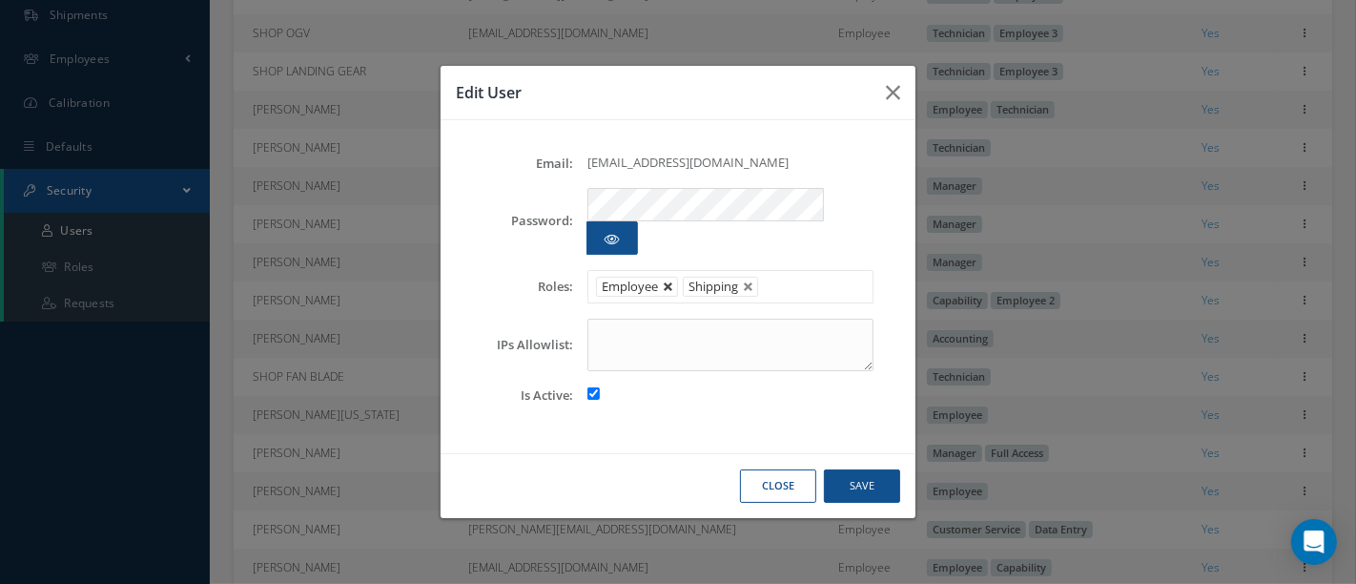
click at [670, 281] on link at bounding box center [668, 286] width 11 height 11
click at [858, 469] on button "Save" at bounding box center [862, 485] width 76 height 33
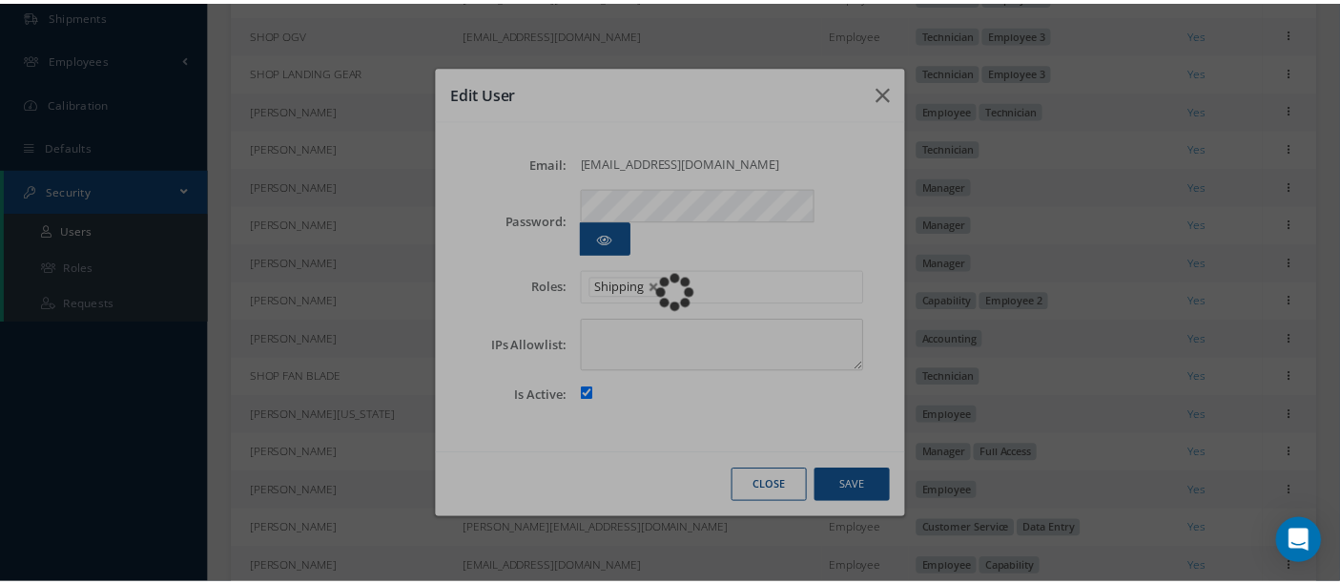
scroll to position [372, 0]
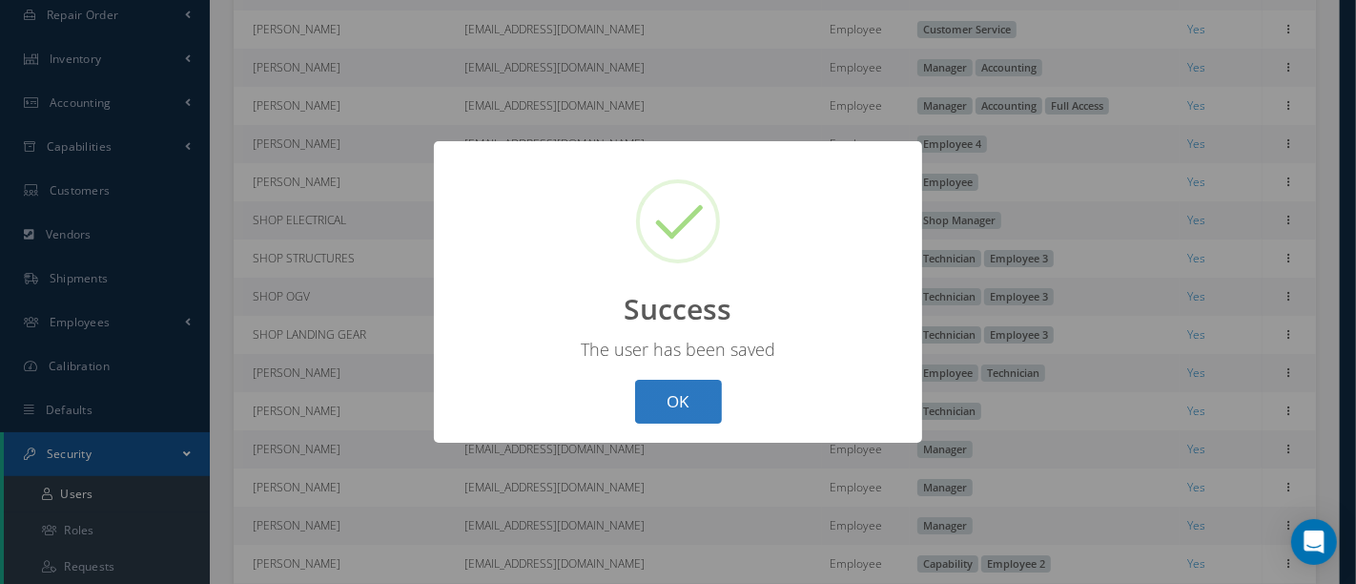
click at [678, 407] on button "OK" at bounding box center [678, 402] width 87 height 45
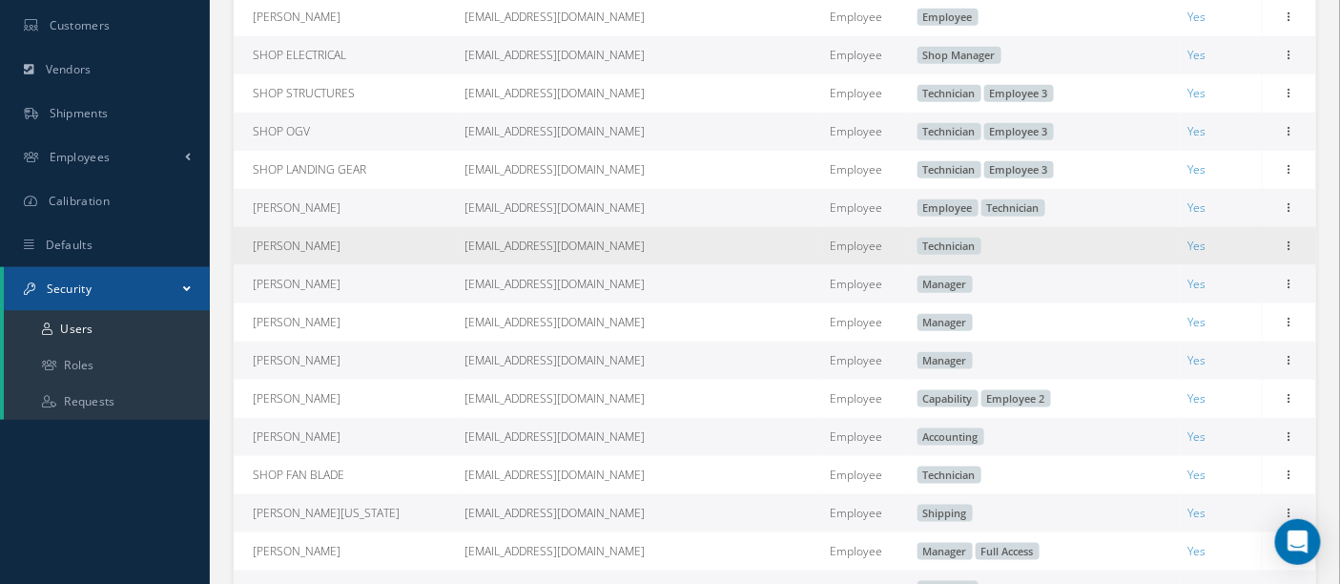
scroll to position [584, 0]
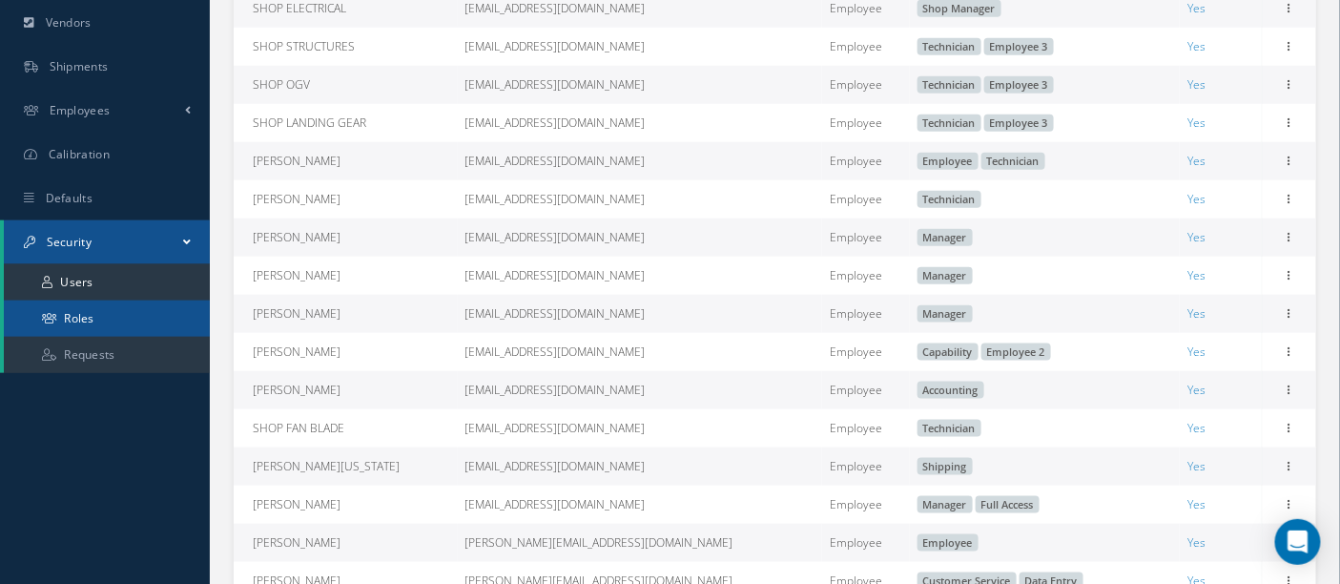
click at [88, 313] on link "Roles" at bounding box center [107, 318] width 206 height 36
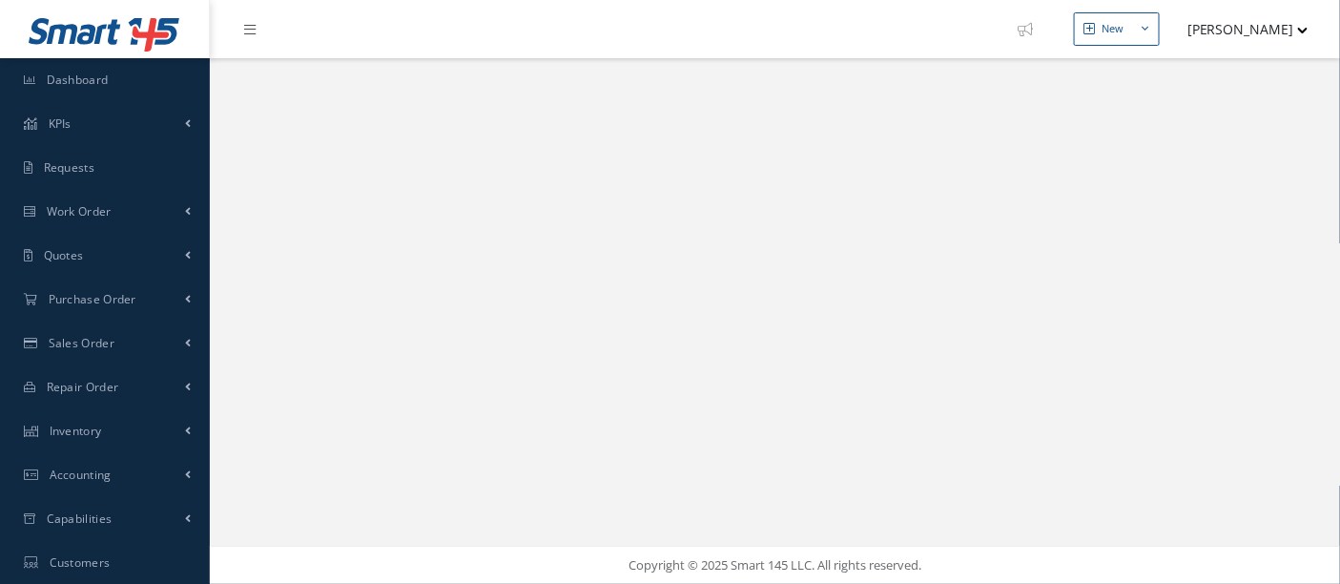
select select "25"
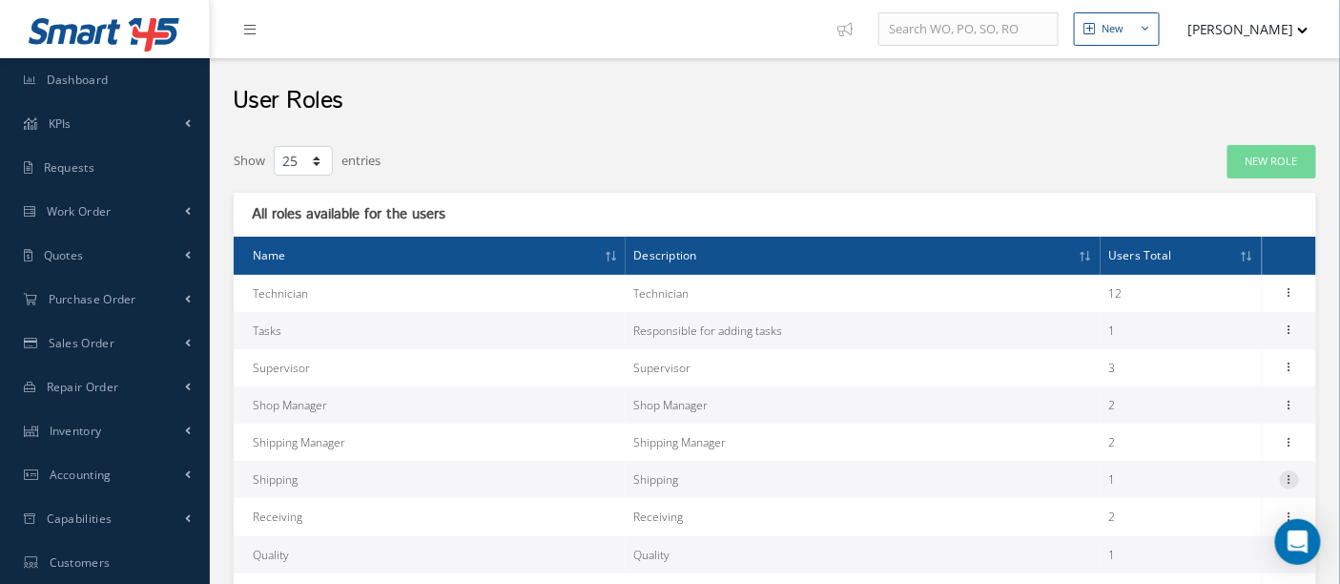
click at [1288, 478] on icon at bounding box center [1289, 477] width 19 height 15
click at [1209, 514] on link "Permissions" at bounding box center [1201, 517] width 151 height 25
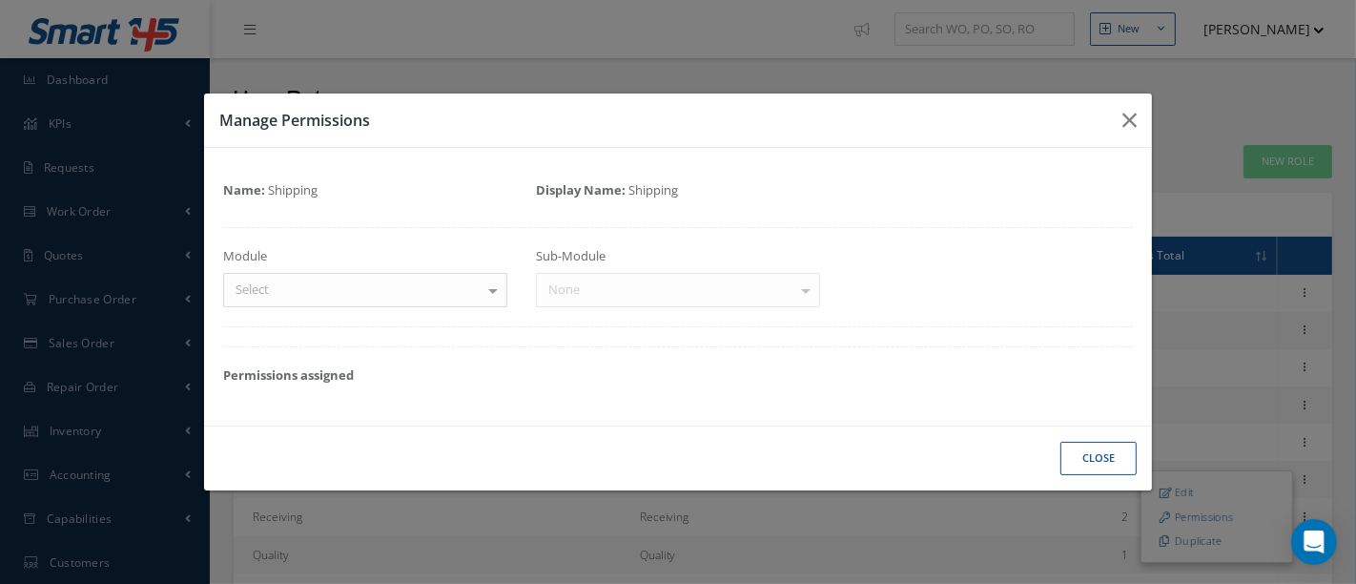
click at [493, 292] on div at bounding box center [493, 289] width 27 height 31
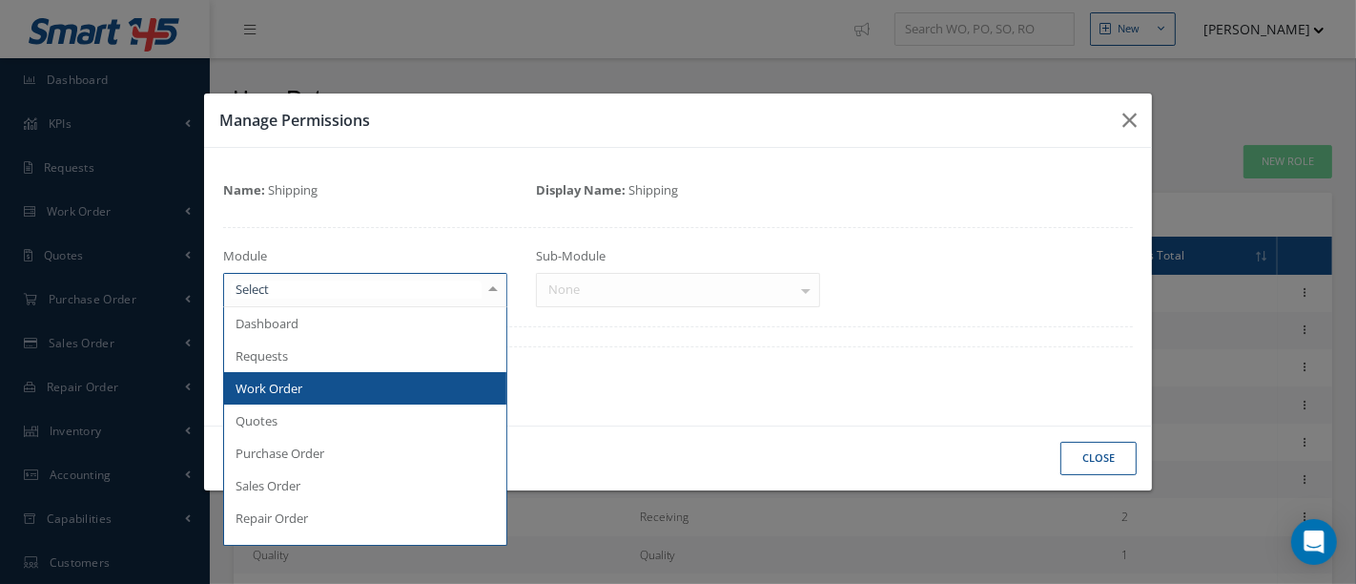
click at [284, 389] on span "Work Order" at bounding box center [269, 388] width 67 height 17
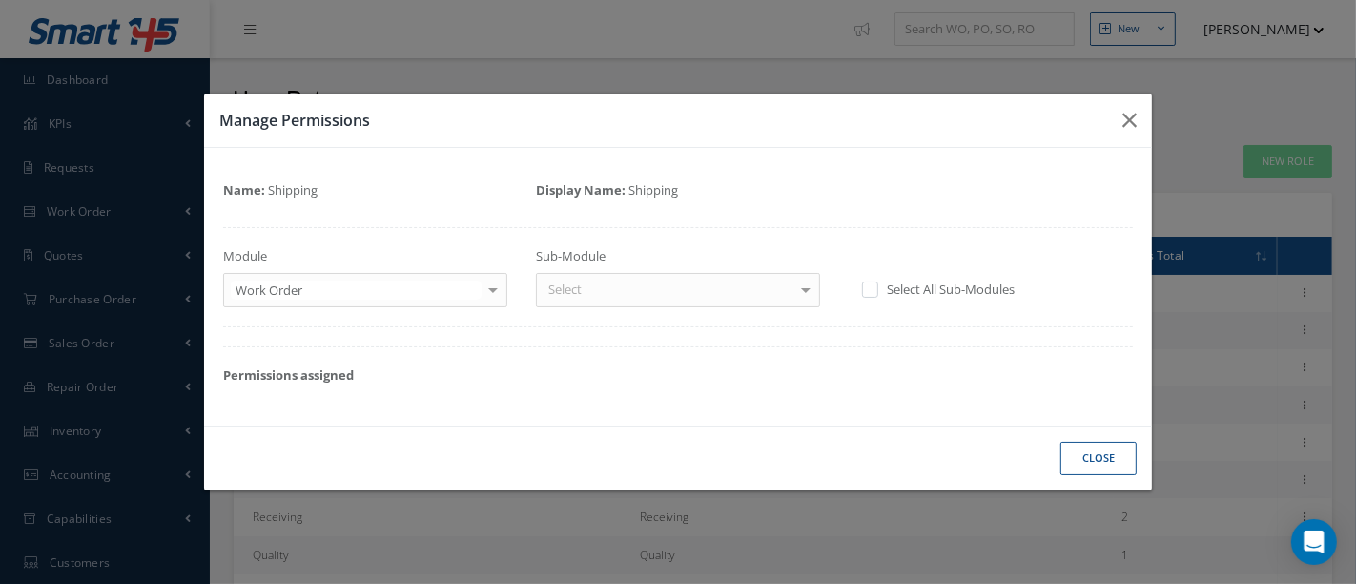
click at [804, 292] on div at bounding box center [806, 289] width 27 height 31
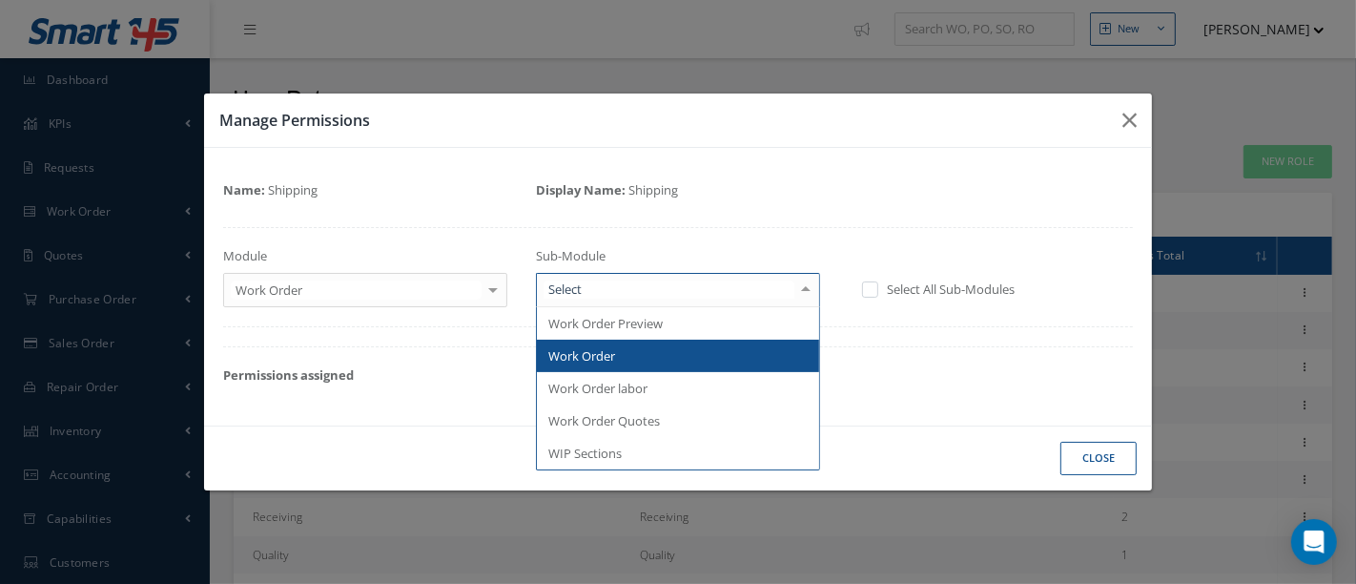
click at [612, 361] on span "Work Order" at bounding box center [581, 355] width 67 height 17
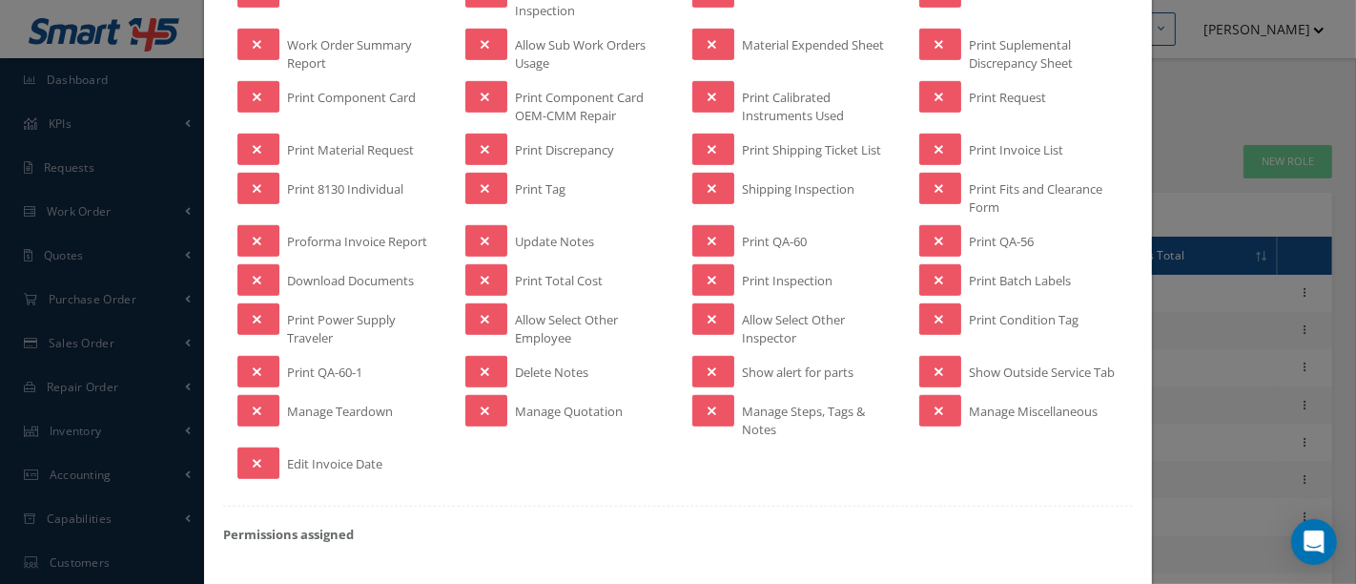
scroll to position [851, 0]
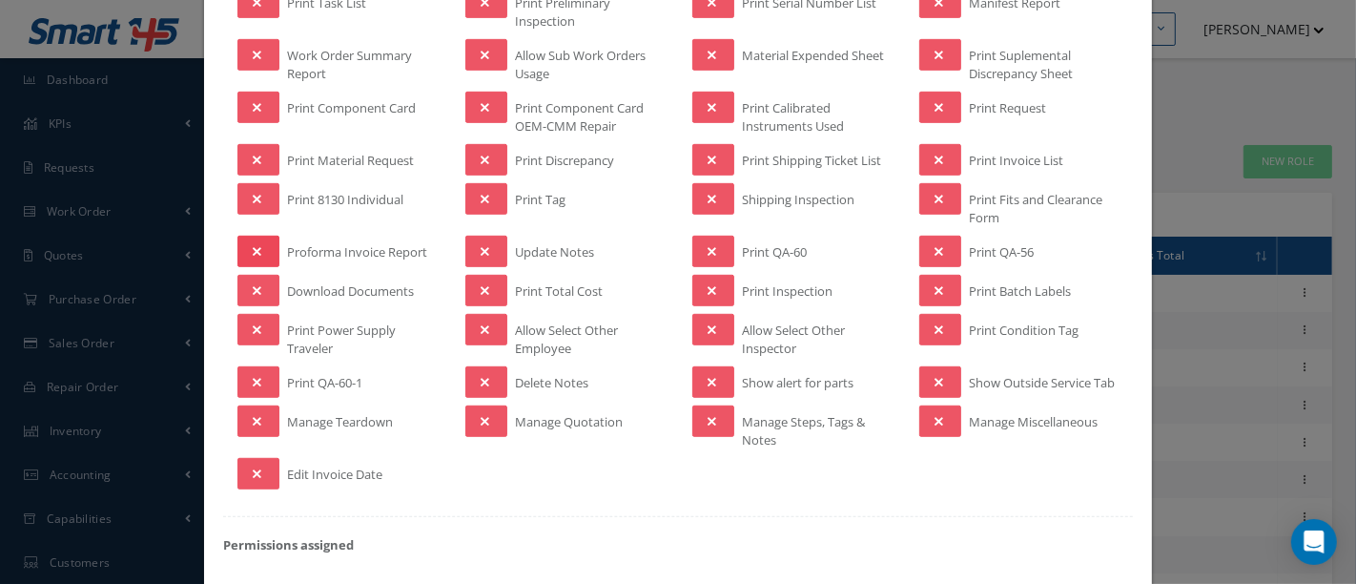
click at [258, 245] on icon at bounding box center [257, 251] width 9 height 13
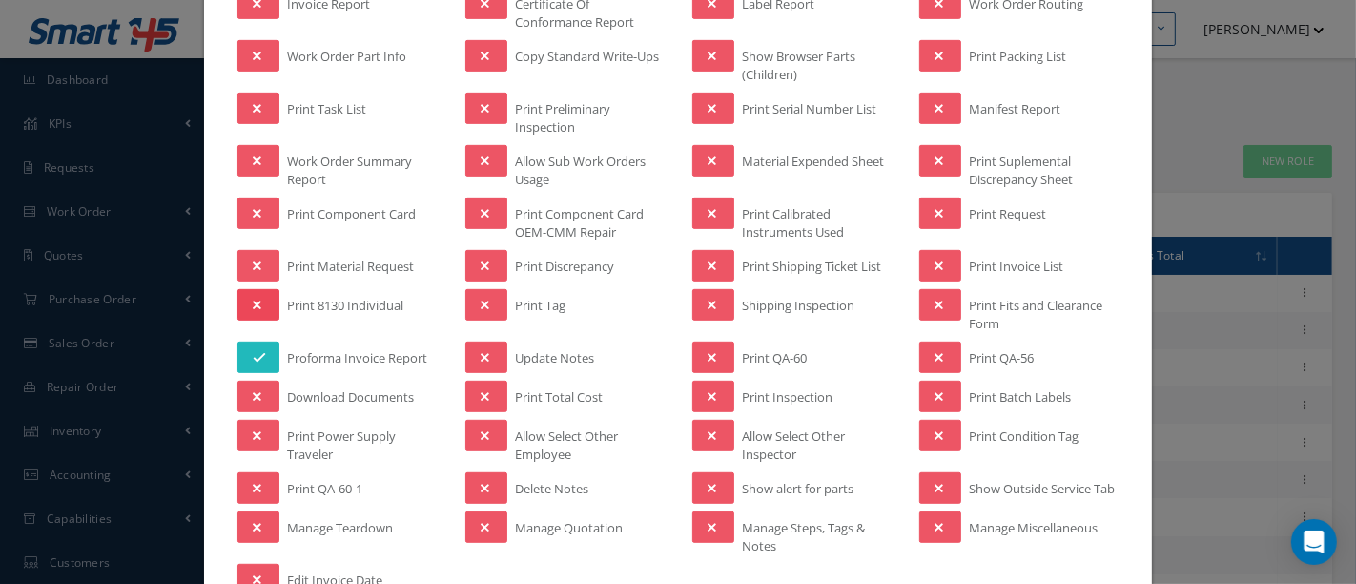
scroll to position [639, 0]
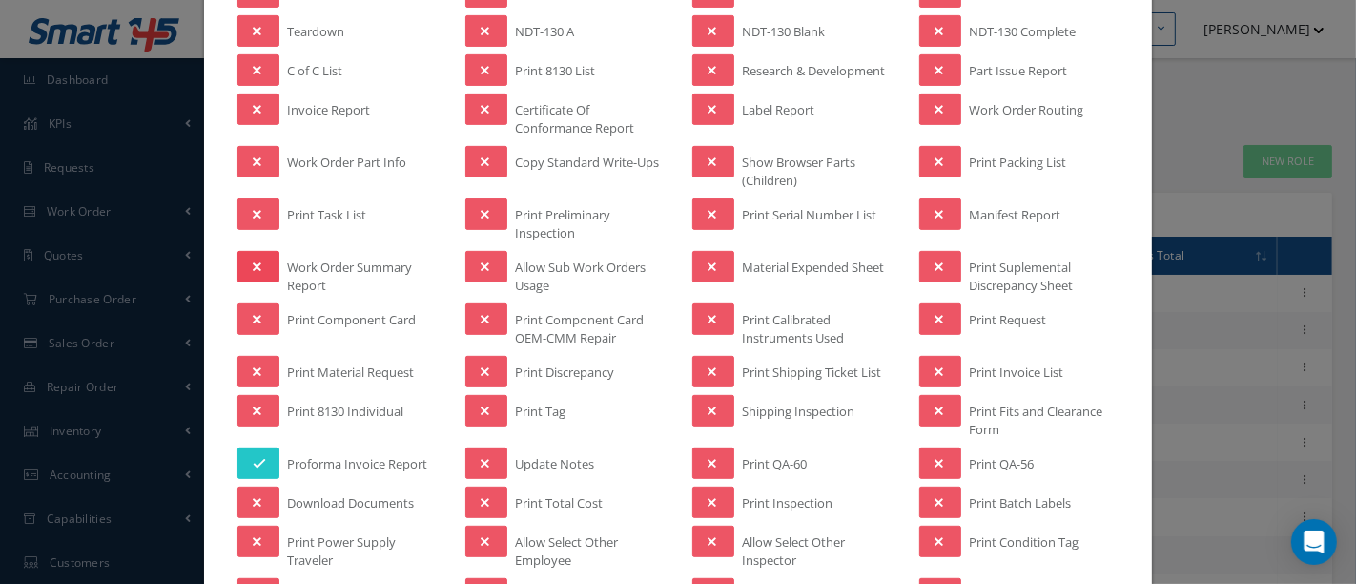
click at [260, 251] on button at bounding box center [259, 266] width 42 height 31
click at [254, 112] on button at bounding box center [259, 108] width 42 height 31
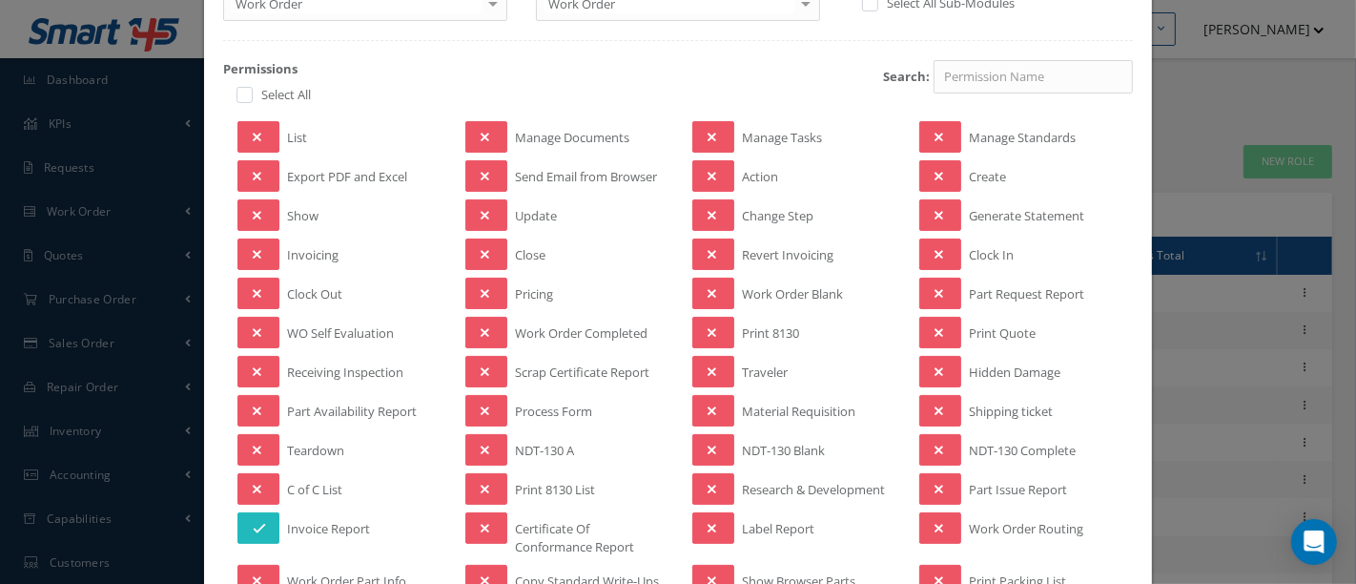
scroll to position [216, 0]
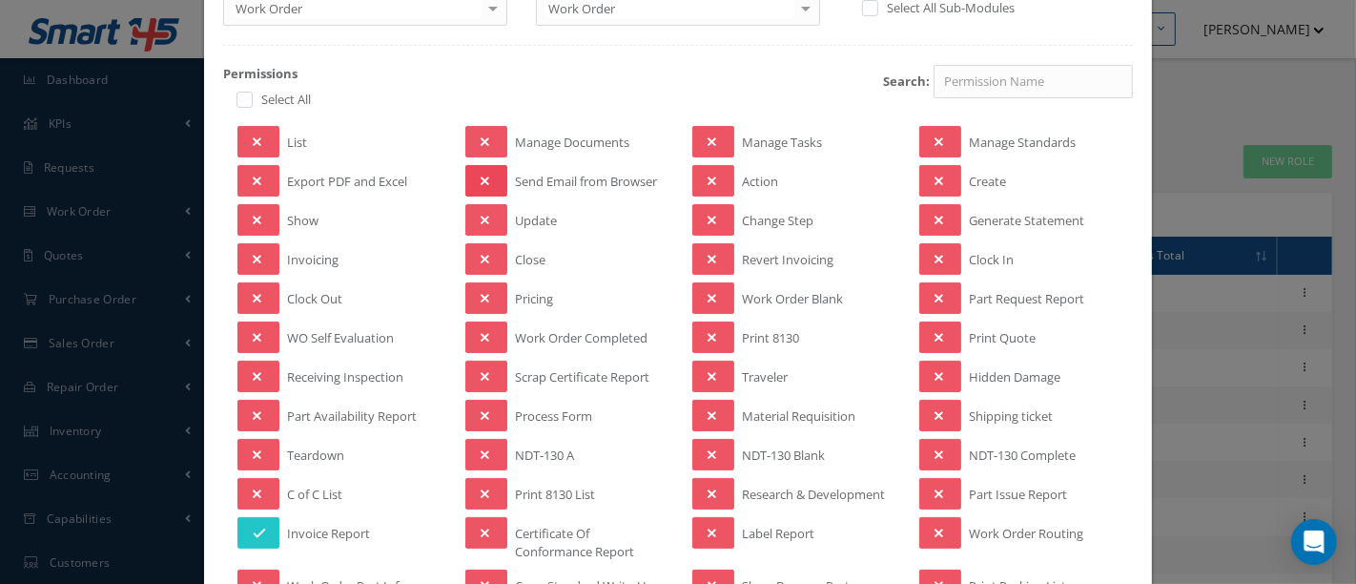
click at [487, 181] on button at bounding box center [486, 180] width 42 height 31
click at [479, 246] on button at bounding box center [486, 258] width 42 height 31
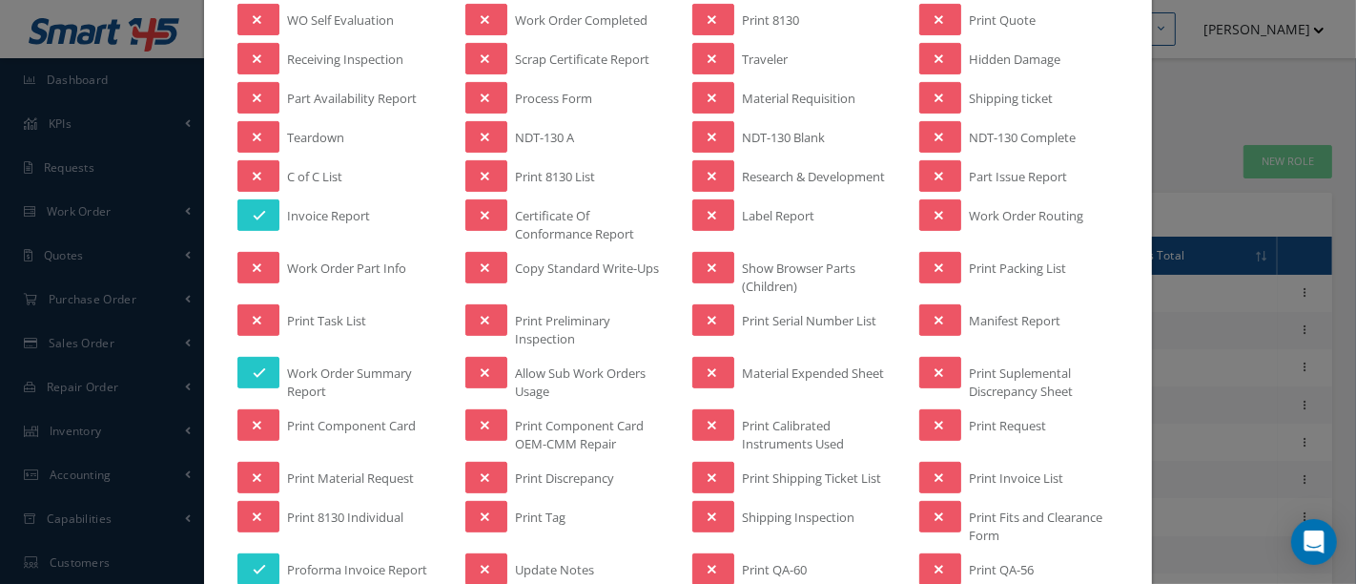
scroll to position [639, 0]
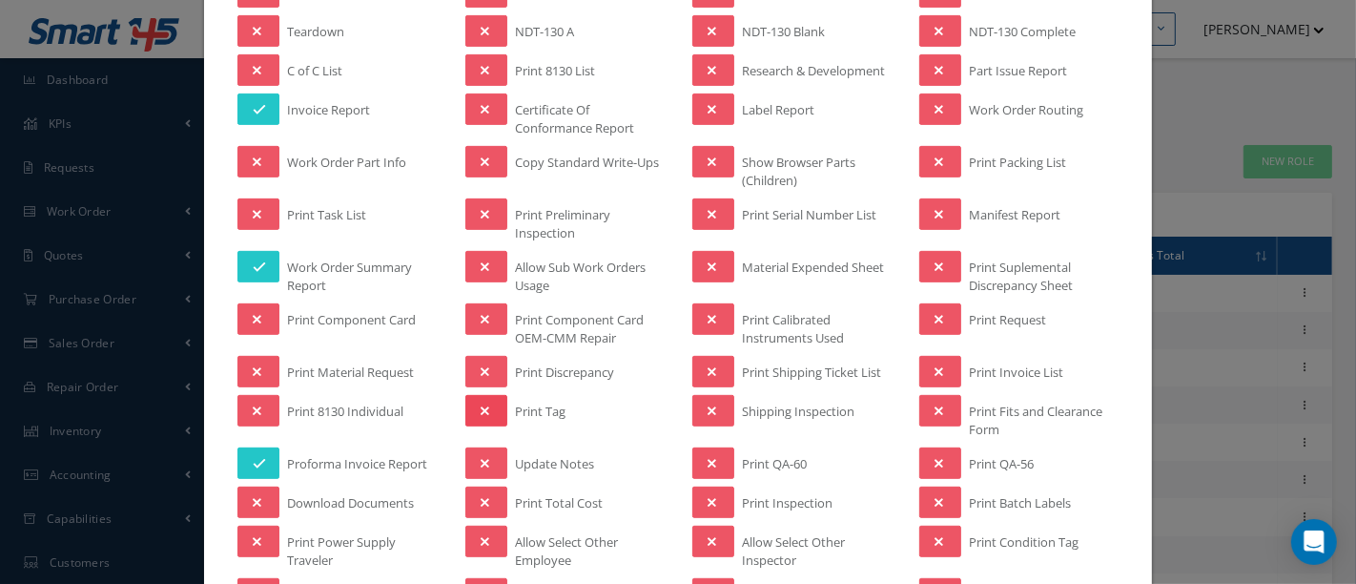
click at [483, 404] on icon at bounding box center [485, 410] width 9 height 13
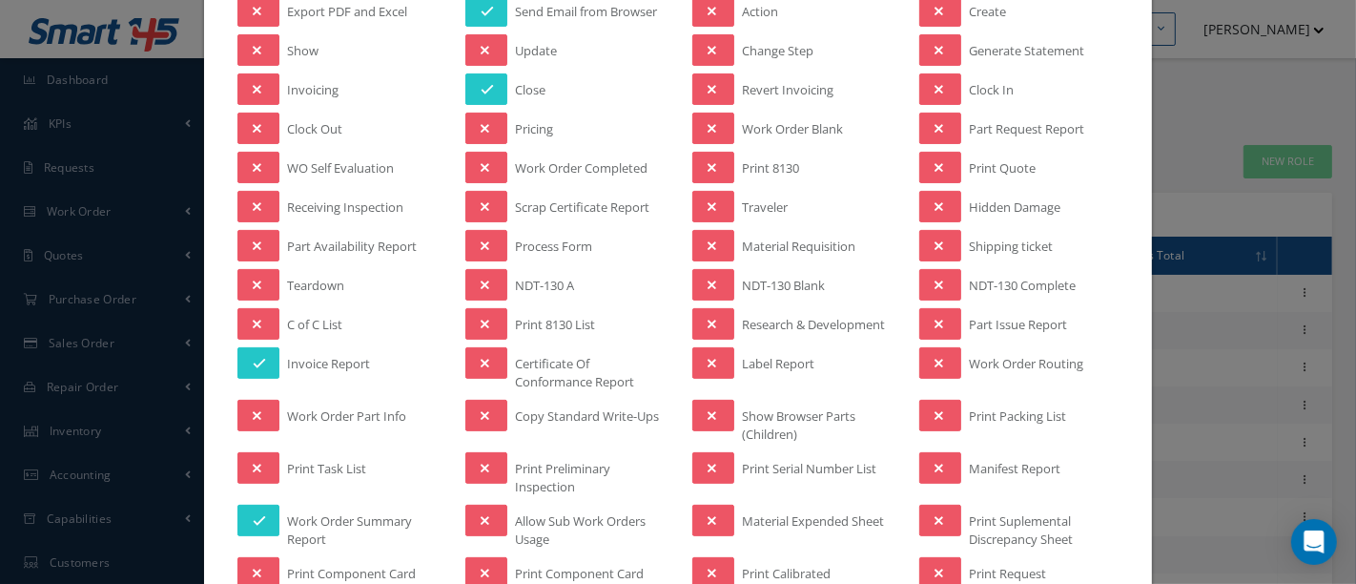
scroll to position [423, 0]
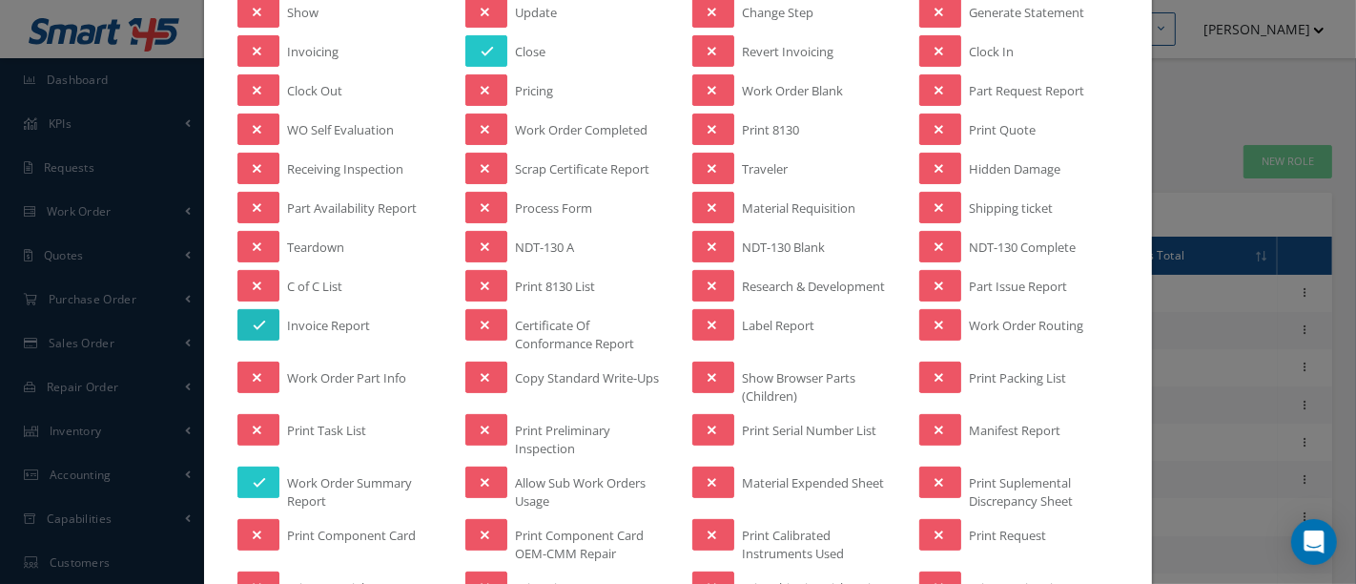
click at [258, 319] on icon at bounding box center [259, 325] width 13 height 13
click at [262, 467] on button at bounding box center [259, 481] width 42 height 31
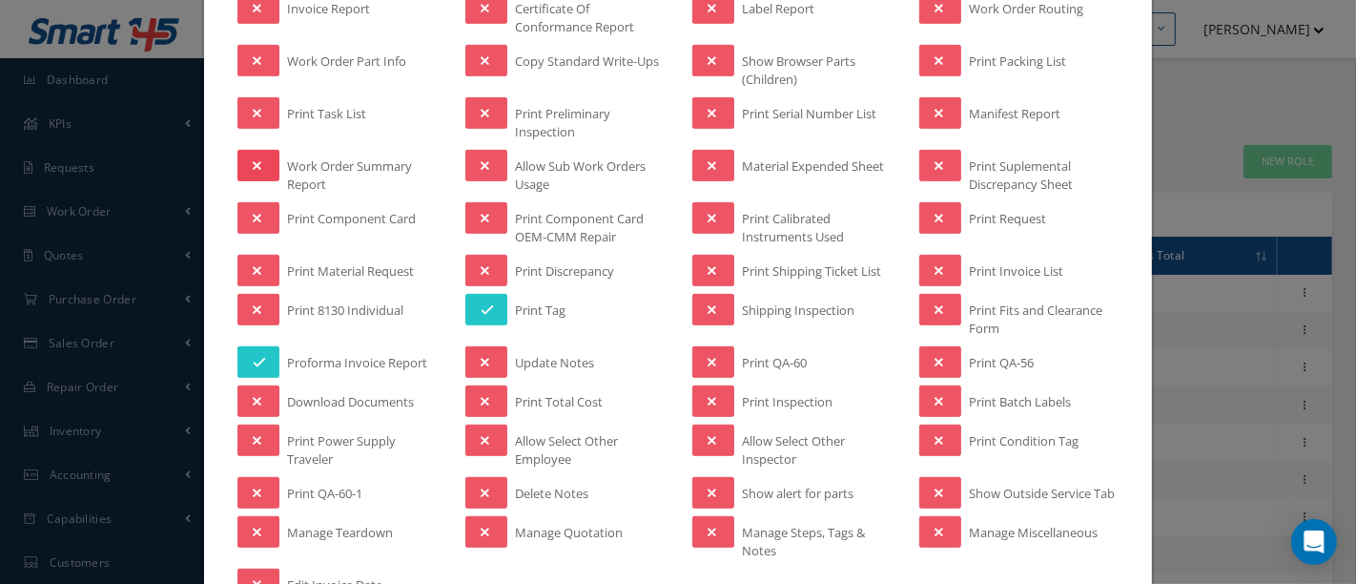
scroll to position [847, 0]
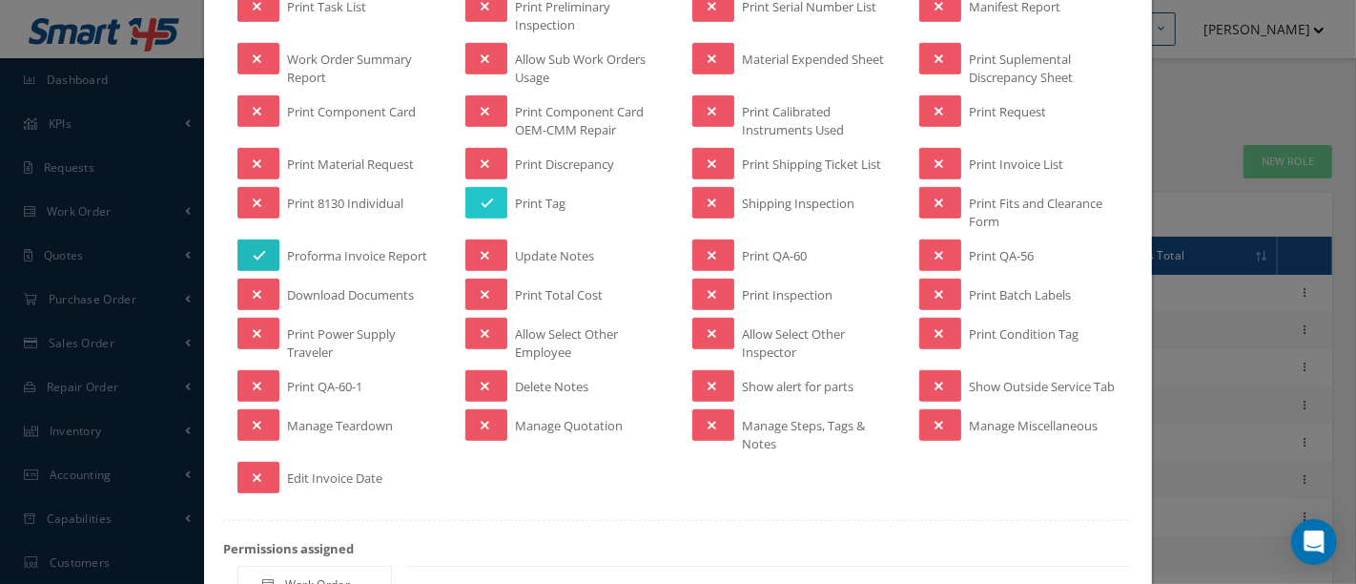
click at [253, 249] on icon at bounding box center [259, 255] width 13 height 13
click at [474, 195] on button at bounding box center [486, 202] width 42 height 31
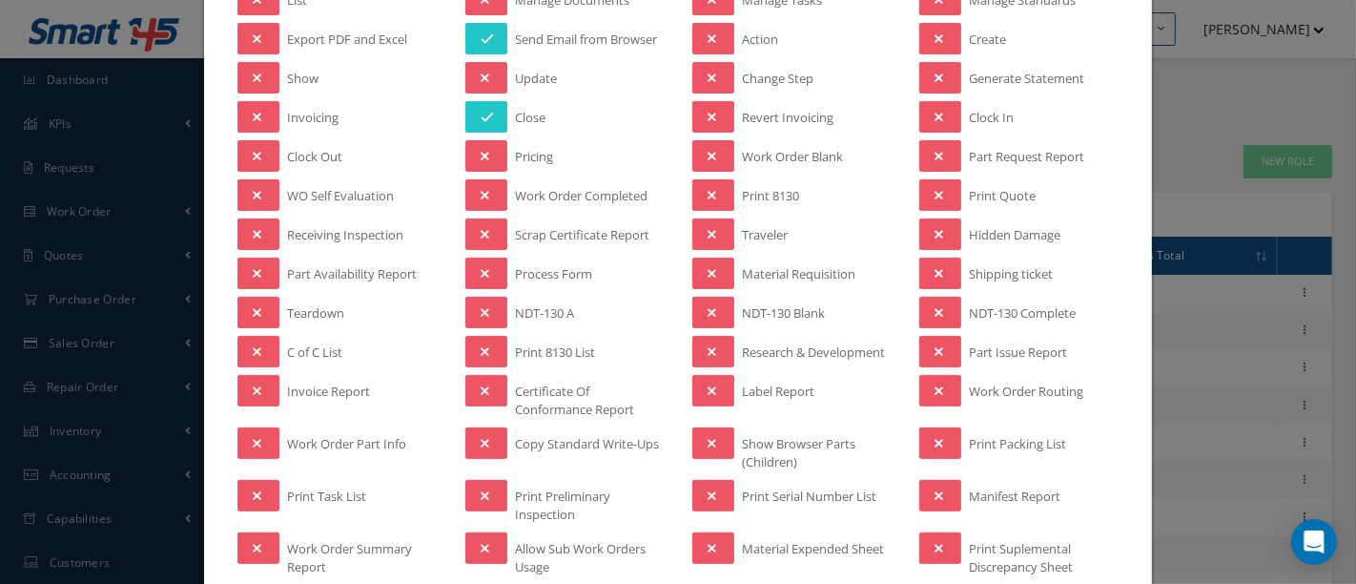
scroll to position [318, 0]
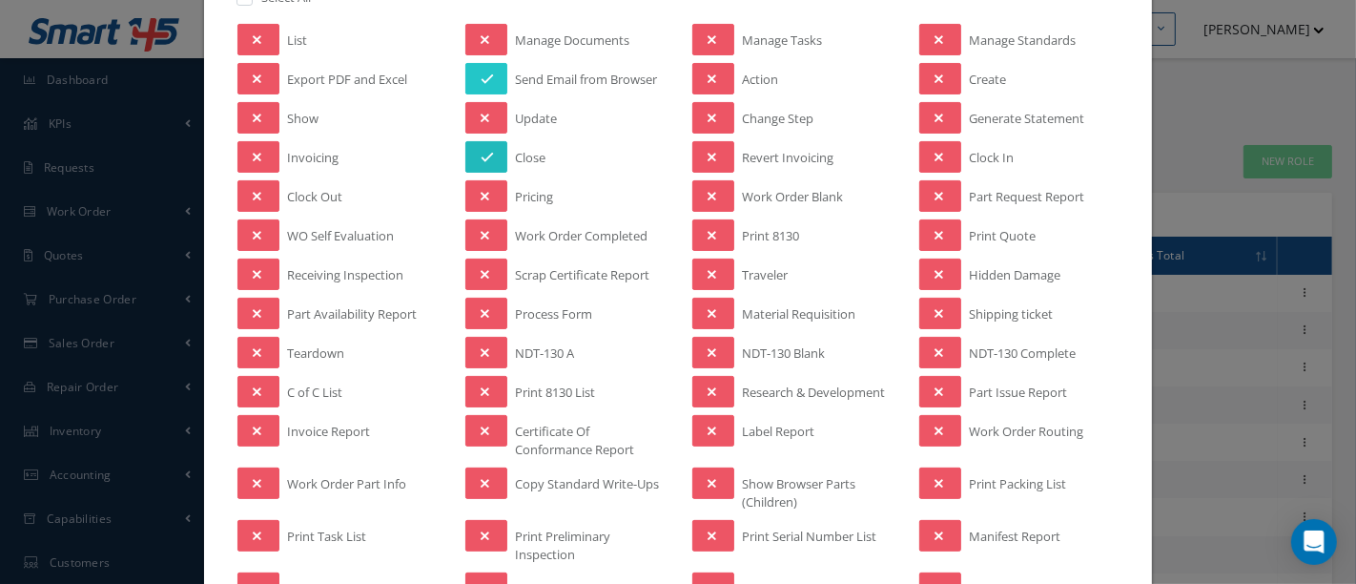
click at [471, 151] on button at bounding box center [486, 156] width 42 height 31
click at [481, 74] on icon at bounding box center [487, 78] width 13 height 13
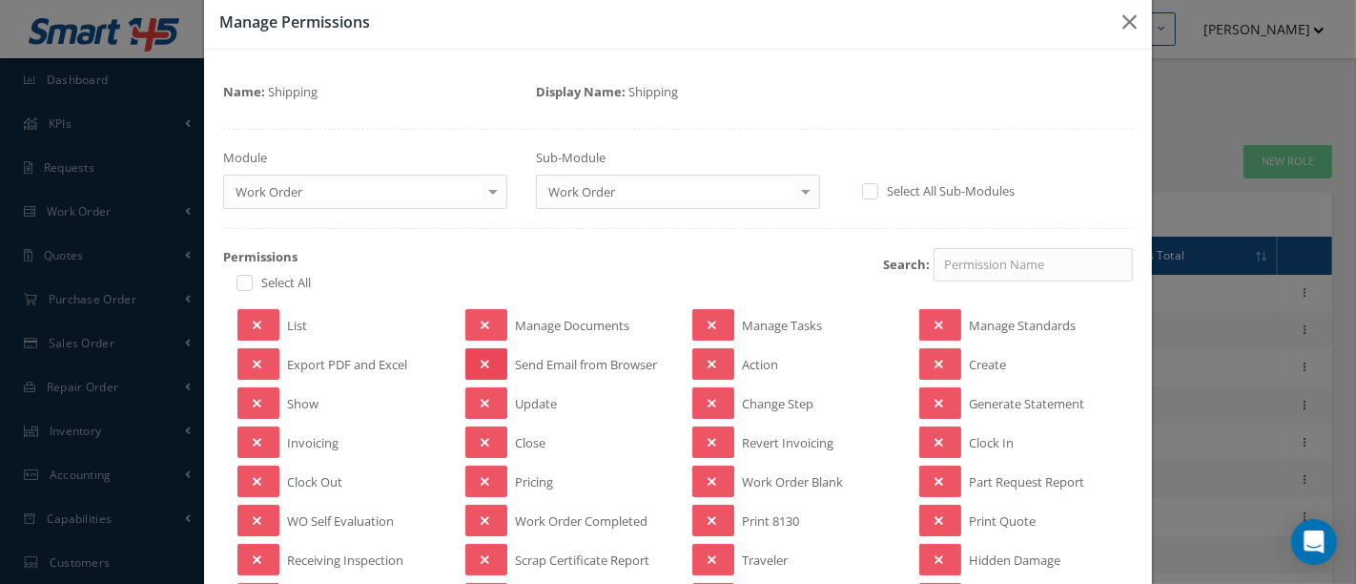
scroll to position [0, 0]
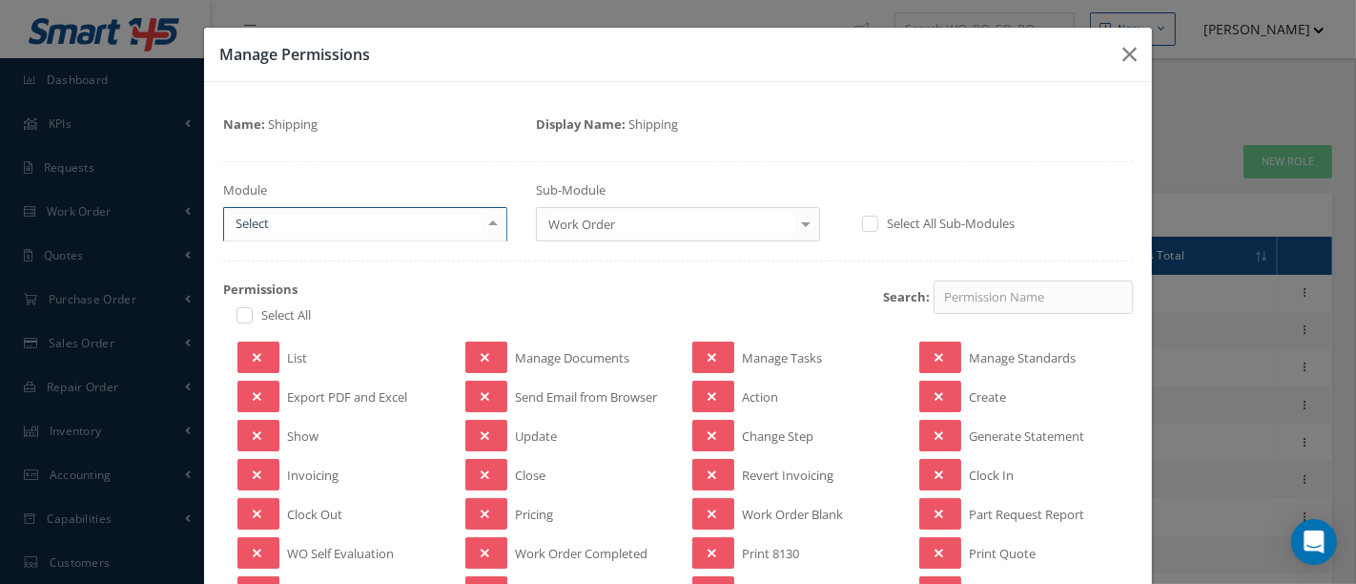
click at [485, 219] on div at bounding box center [493, 223] width 27 height 31
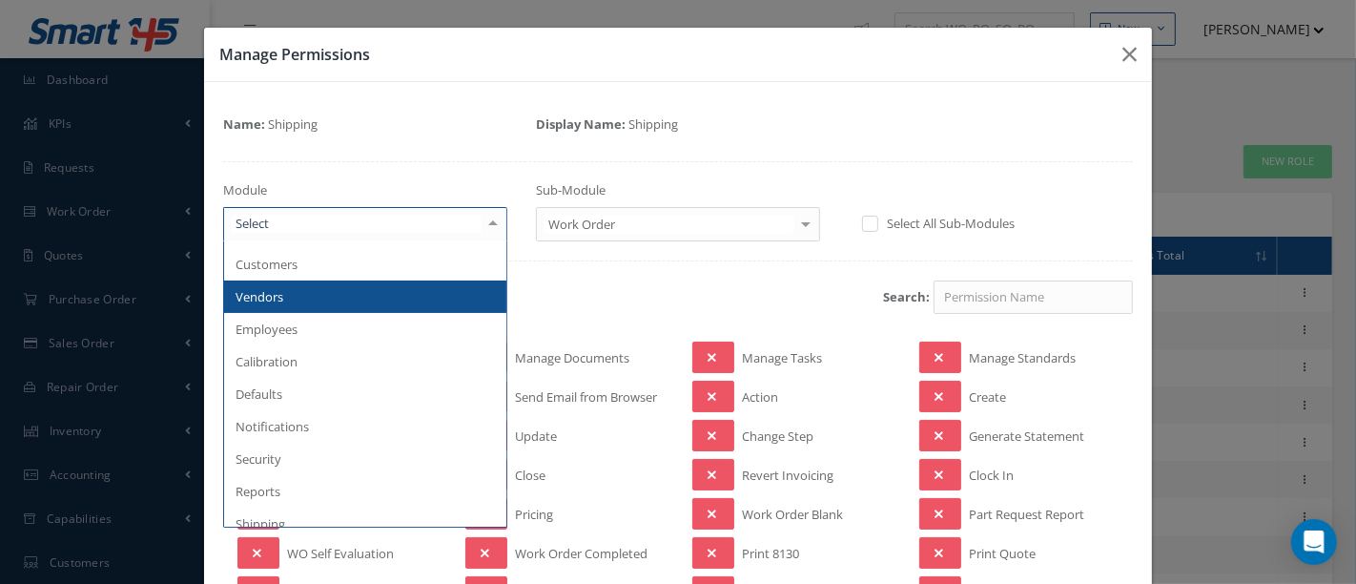
scroll to position [423, 0]
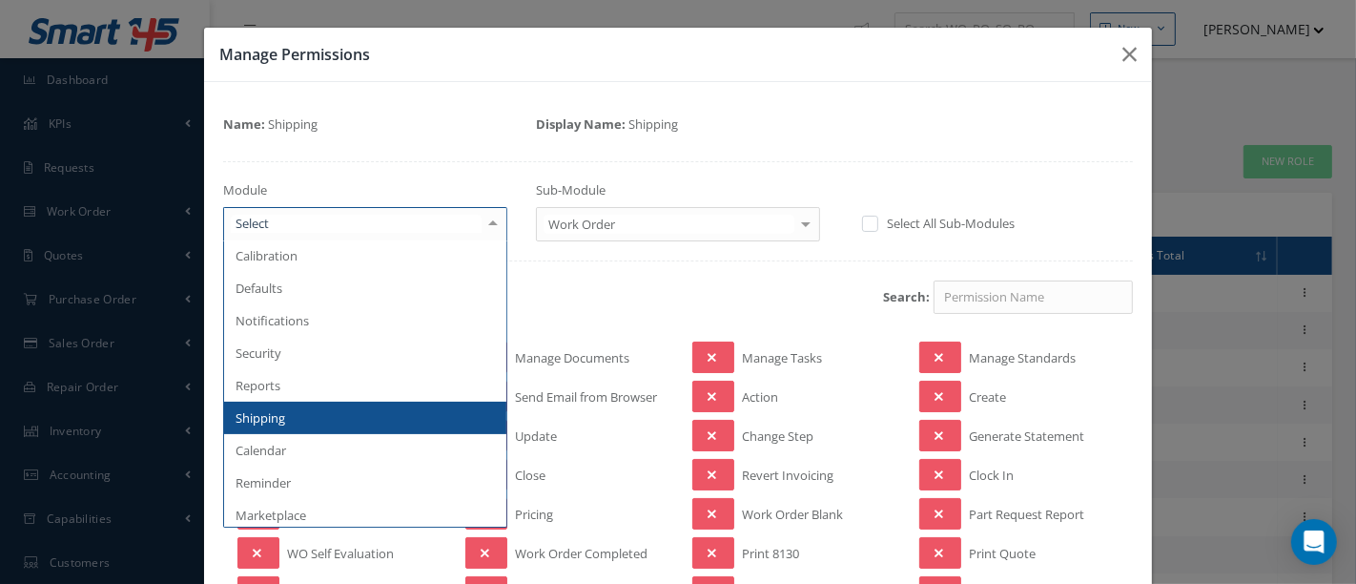
click at [287, 411] on span "Shipping" at bounding box center [365, 418] width 282 height 32
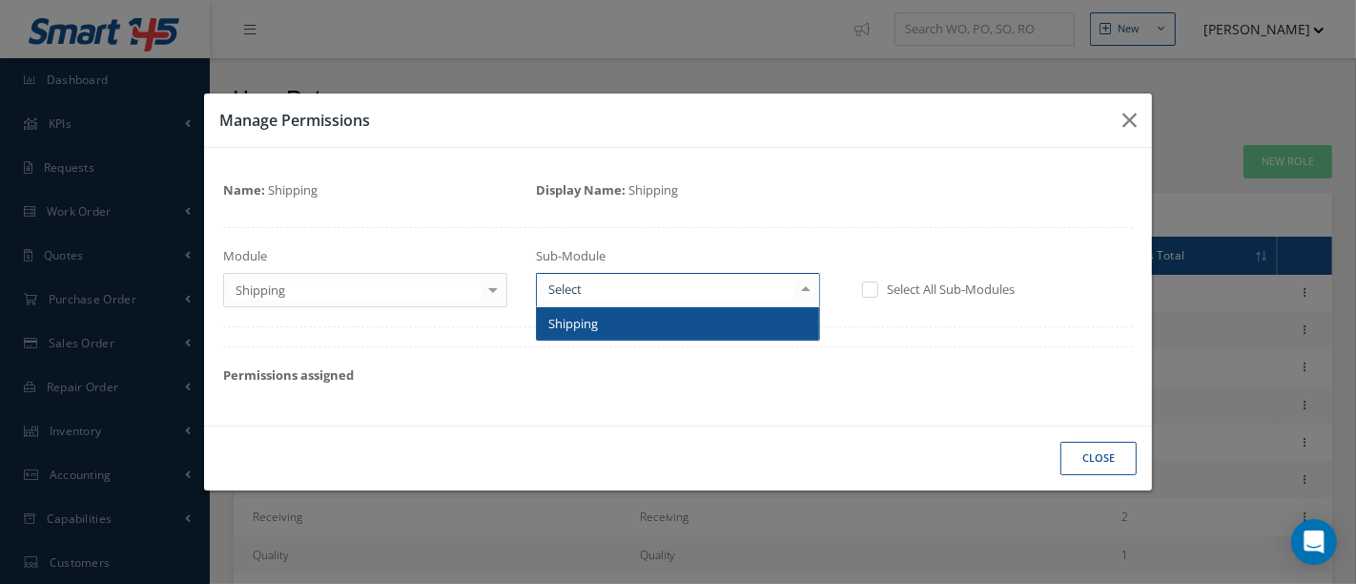
click at [804, 291] on div at bounding box center [806, 289] width 27 height 31
click at [775, 322] on span "Shipping" at bounding box center [678, 323] width 282 height 32
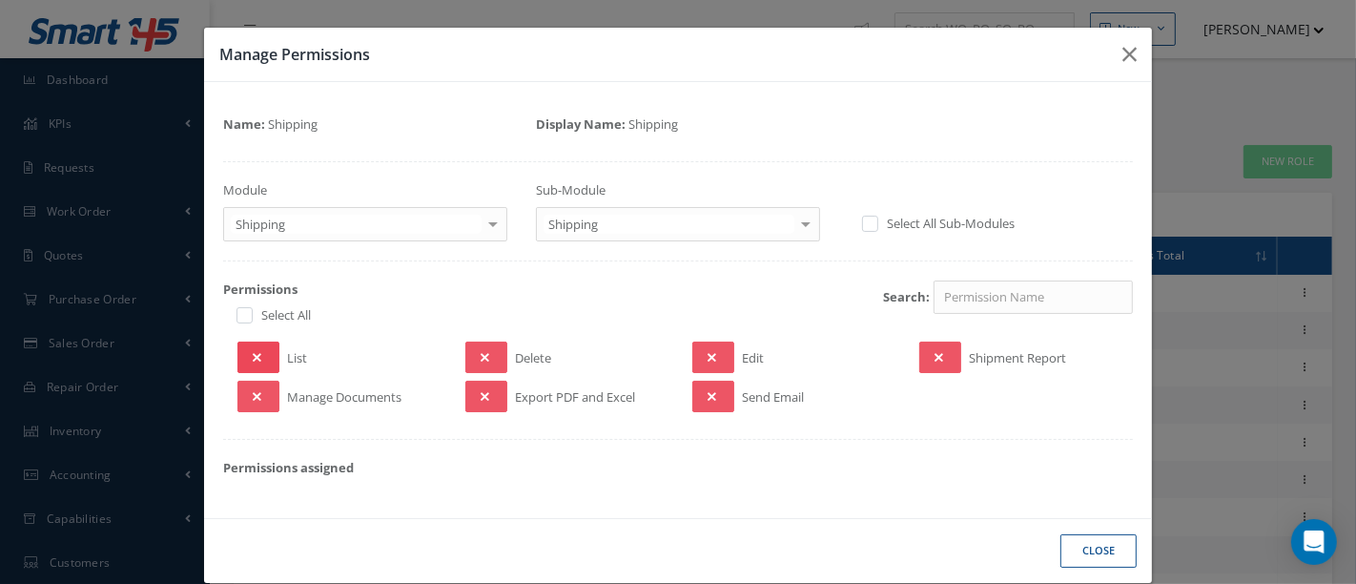
click at [262, 347] on button at bounding box center [259, 356] width 42 height 31
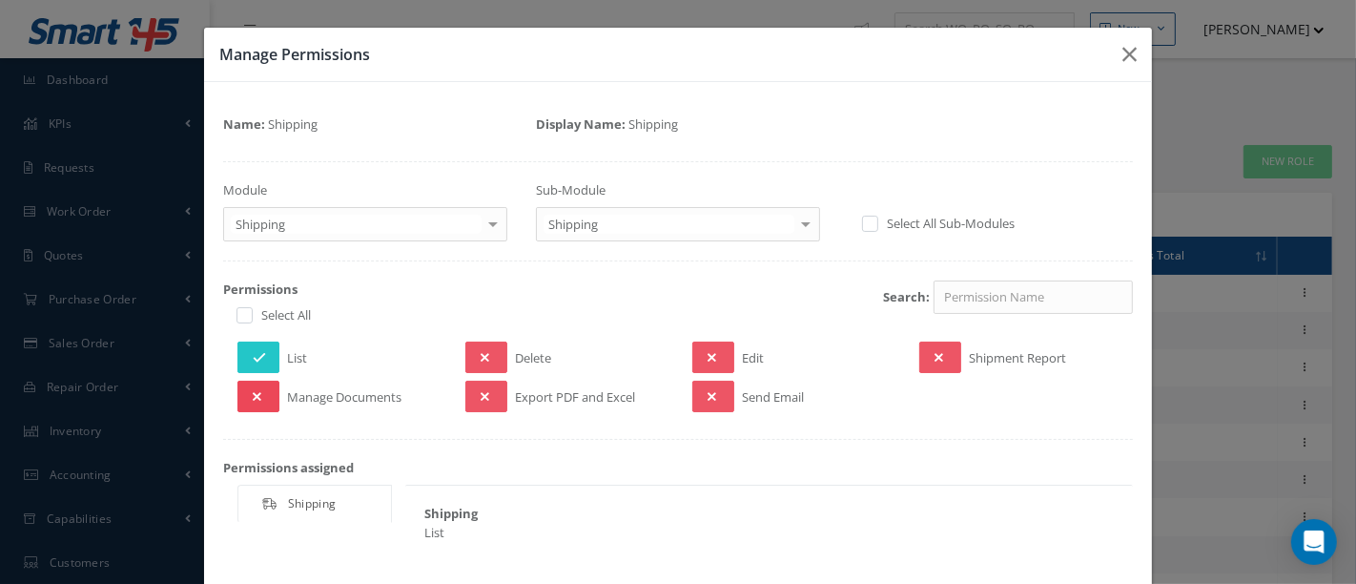
click at [261, 382] on button at bounding box center [259, 396] width 42 height 31
click at [442, 395] on div "Manage Documents" at bounding box center [336, 396] width 227 height 31
click at [481, 395] on icon at bounding box center [485, 396] width 9 height 13
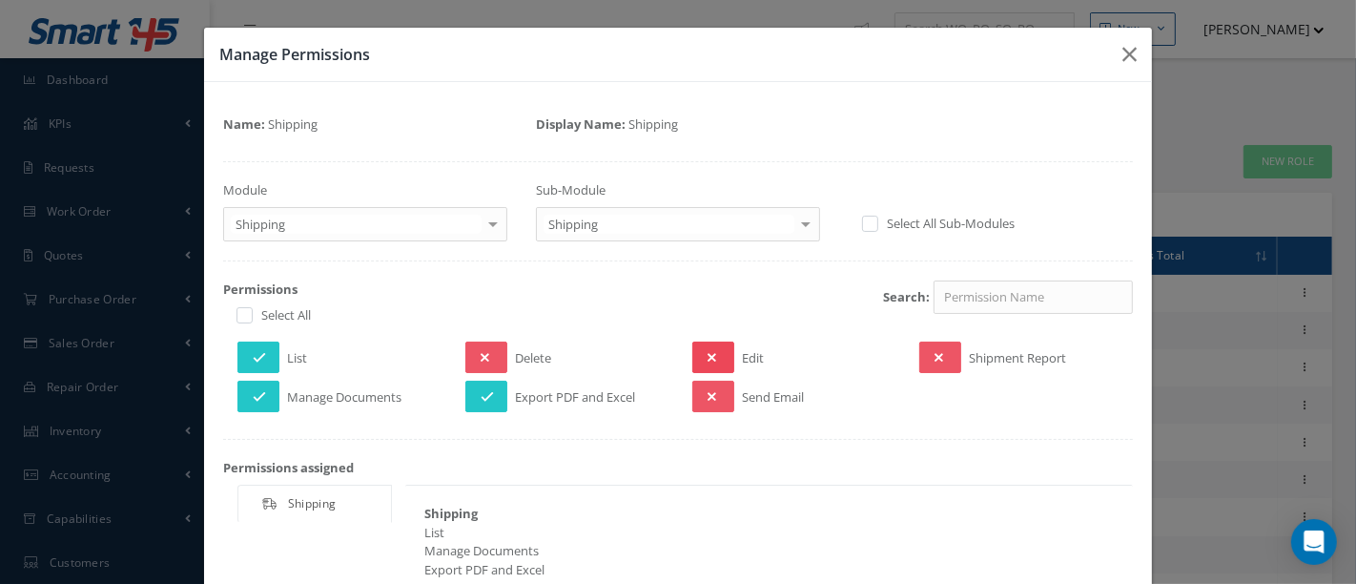
click at [708, 353] on button at bounding box center [713, 356] width 42 height 31
click at [708, 390] on icon at bounding box center [712, 396] width 9 height 13
click at [921, 355] on button at bounding box center [940, 356] width 42 height 31
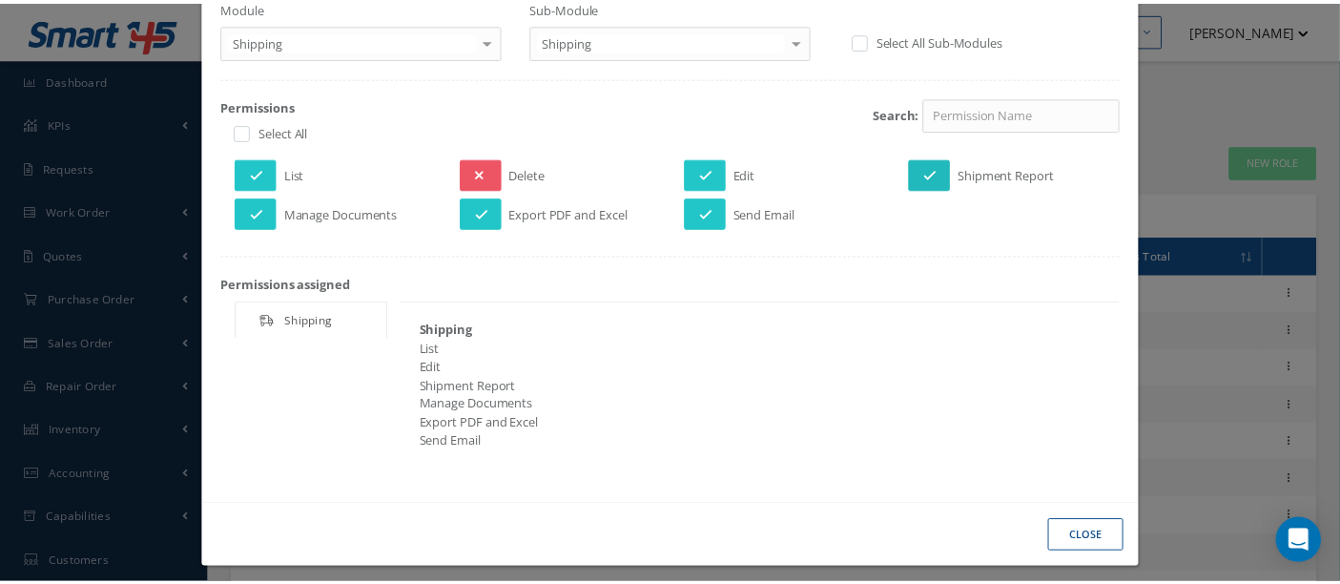
scroll to position [191, 0]
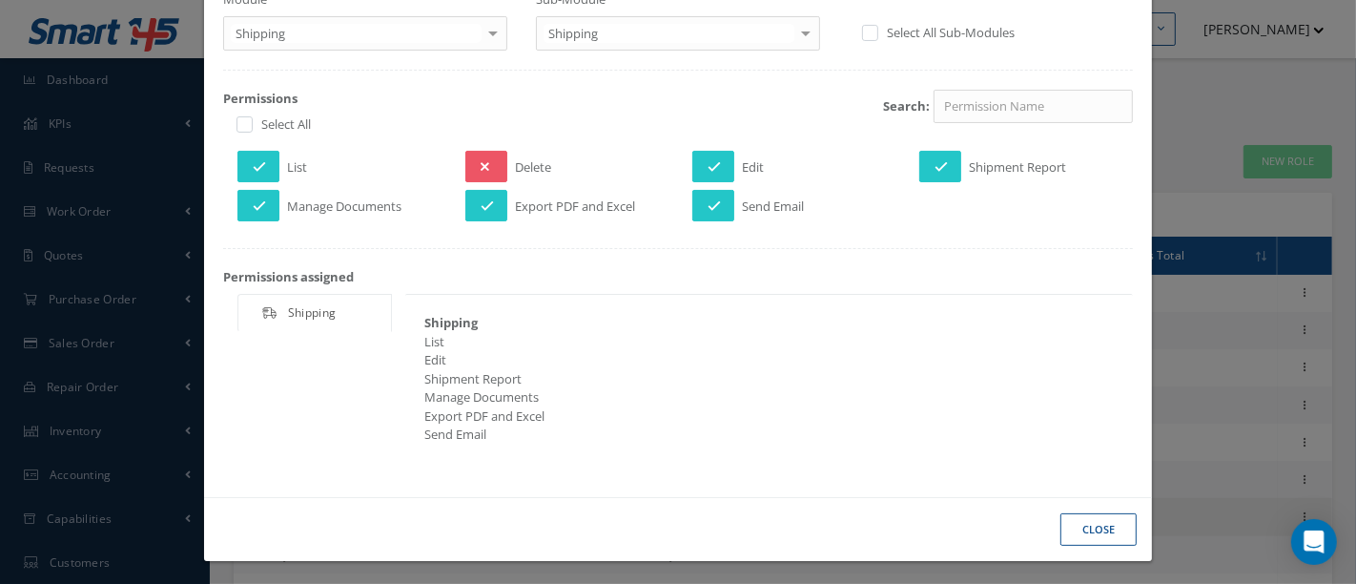
click at [1064, 525] on button "Close" at bounding box center [1099, 529] width 76 height 33
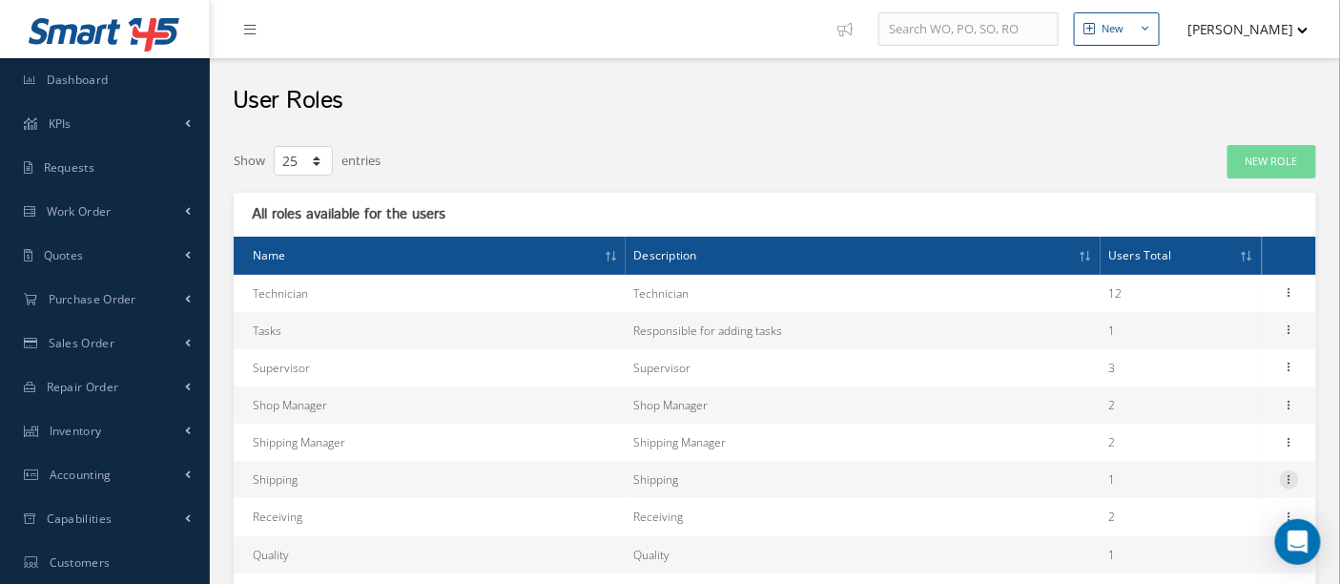
click at [1290, 477] on icon at bounding box center [1289, 477] width 19 height 15
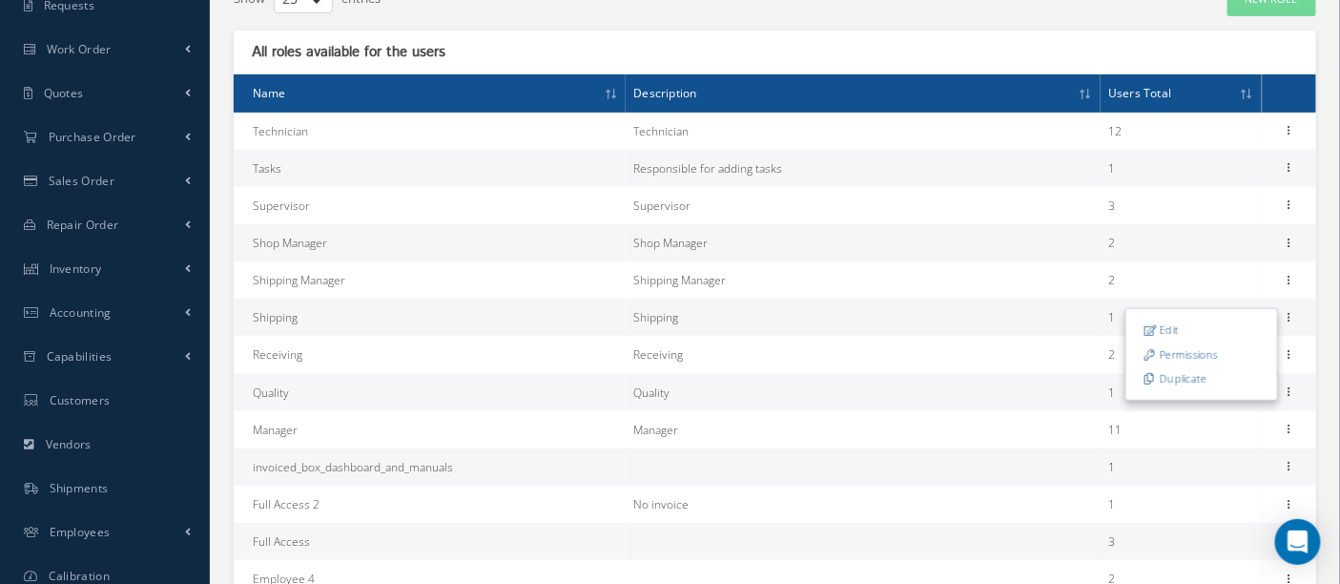
scroll to position [423, 0]
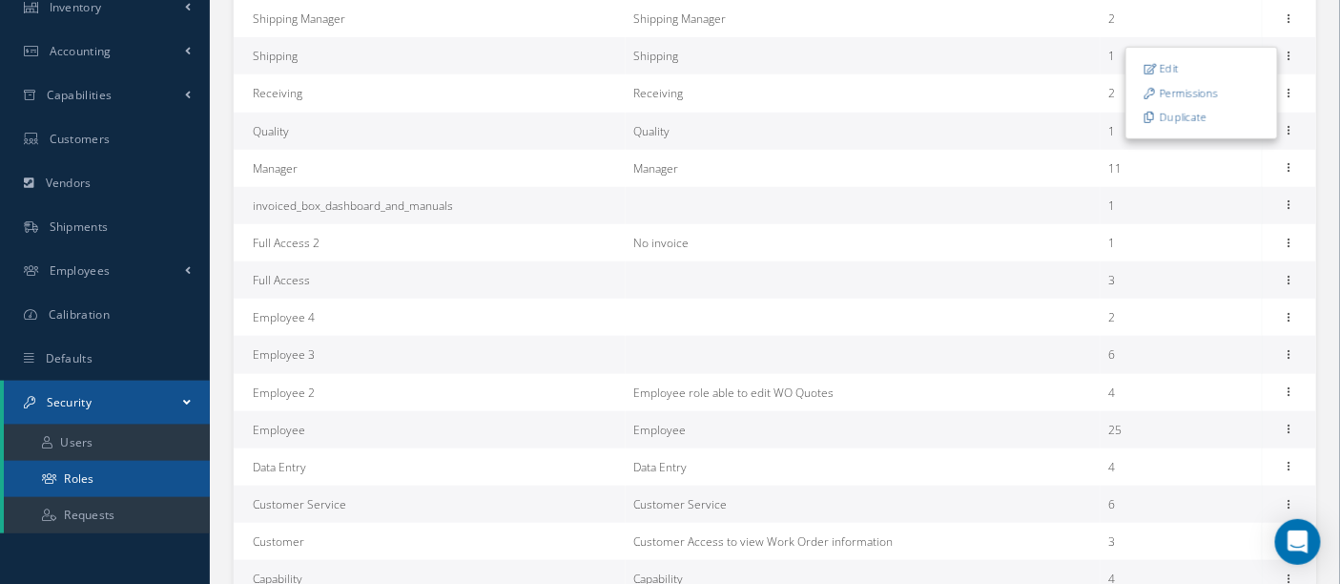
click at [59, 472] on link "Roles" at bounding box center [107, 479] width 206 height 36
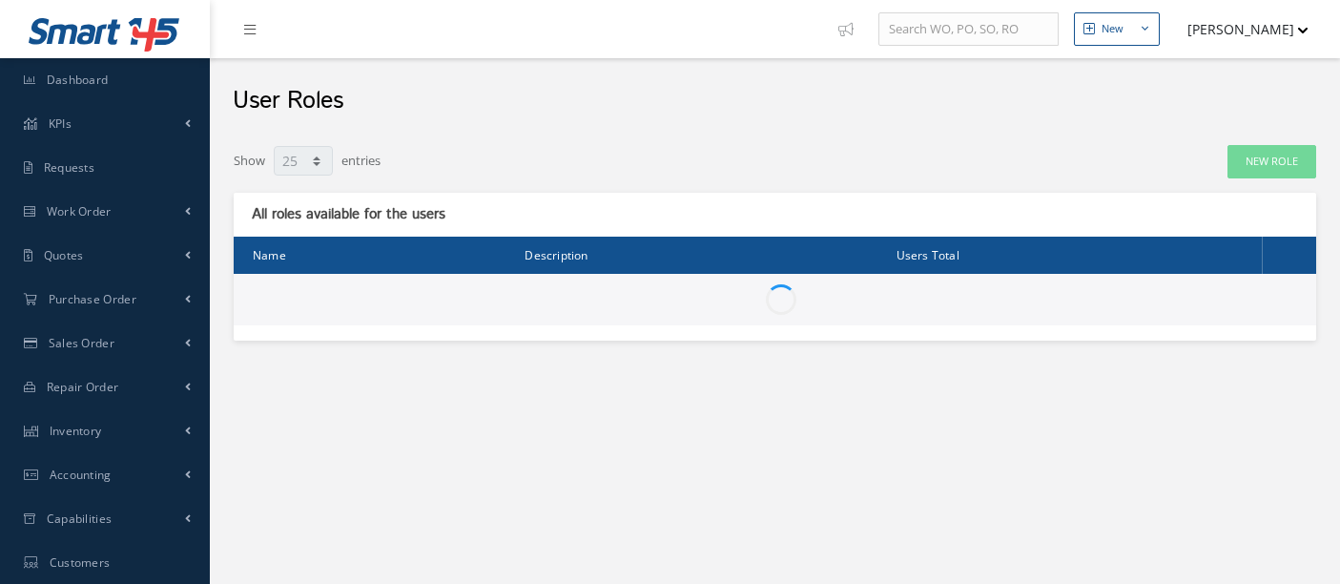
select select "25"
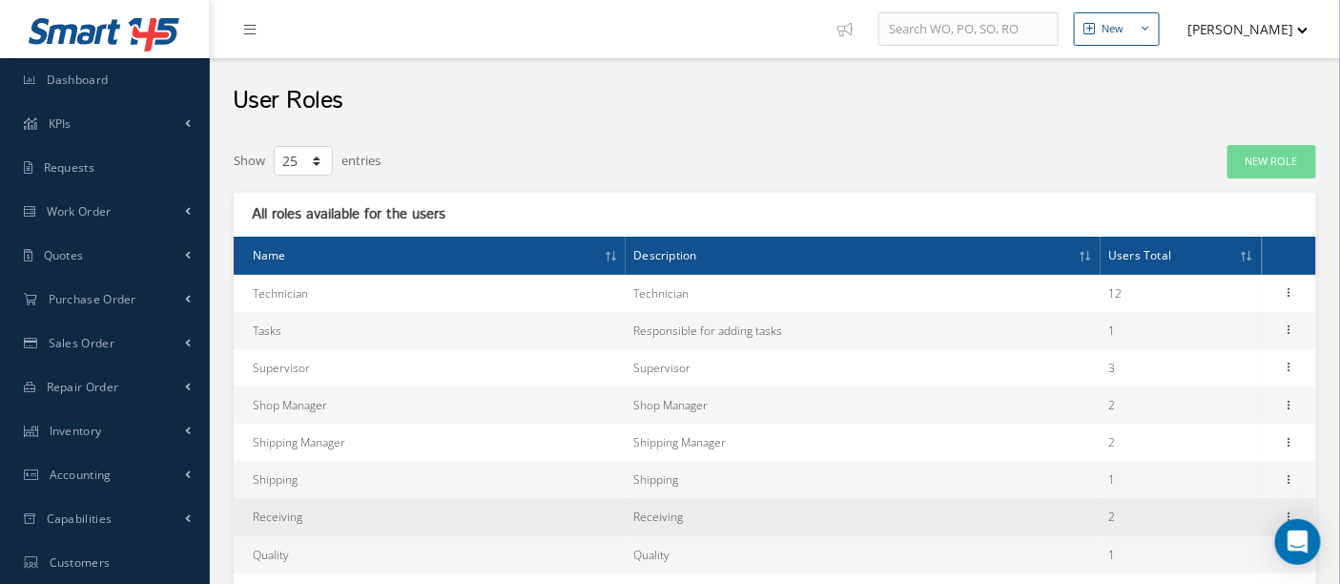
click at [315, 516] on td "Receiving" at bounding box center [430, 516] width 392 height 37
click at [285, 509] on td "Receiving" at bounding box center [430, 516] width 392 height 37
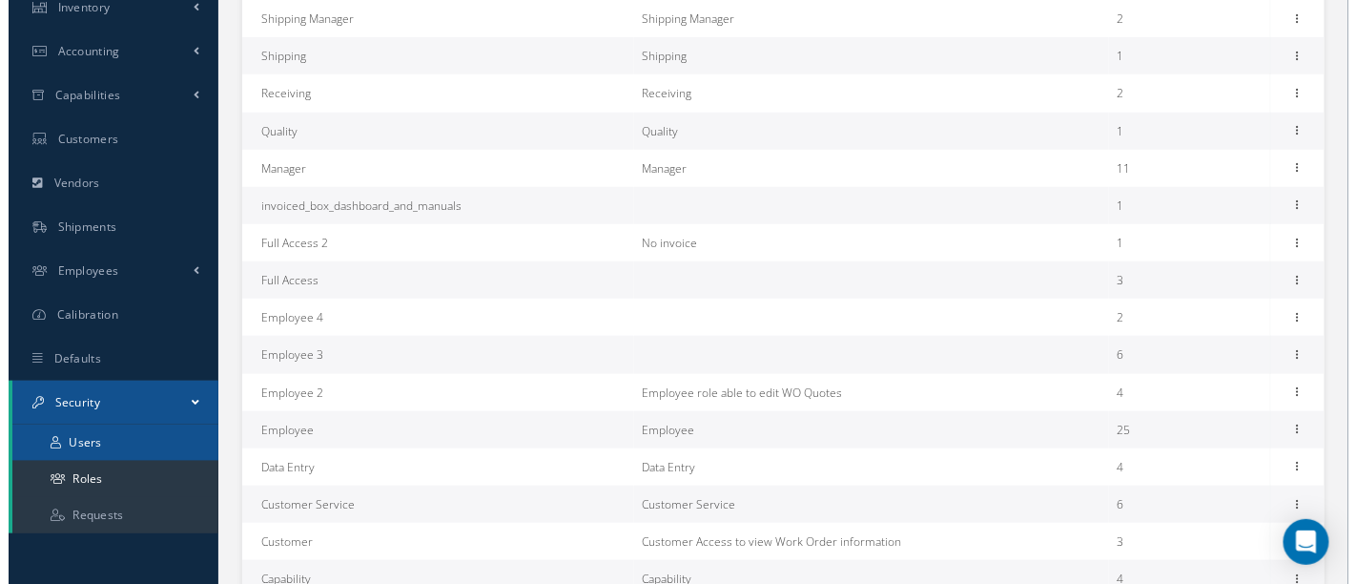
scroll to position [423, 0]
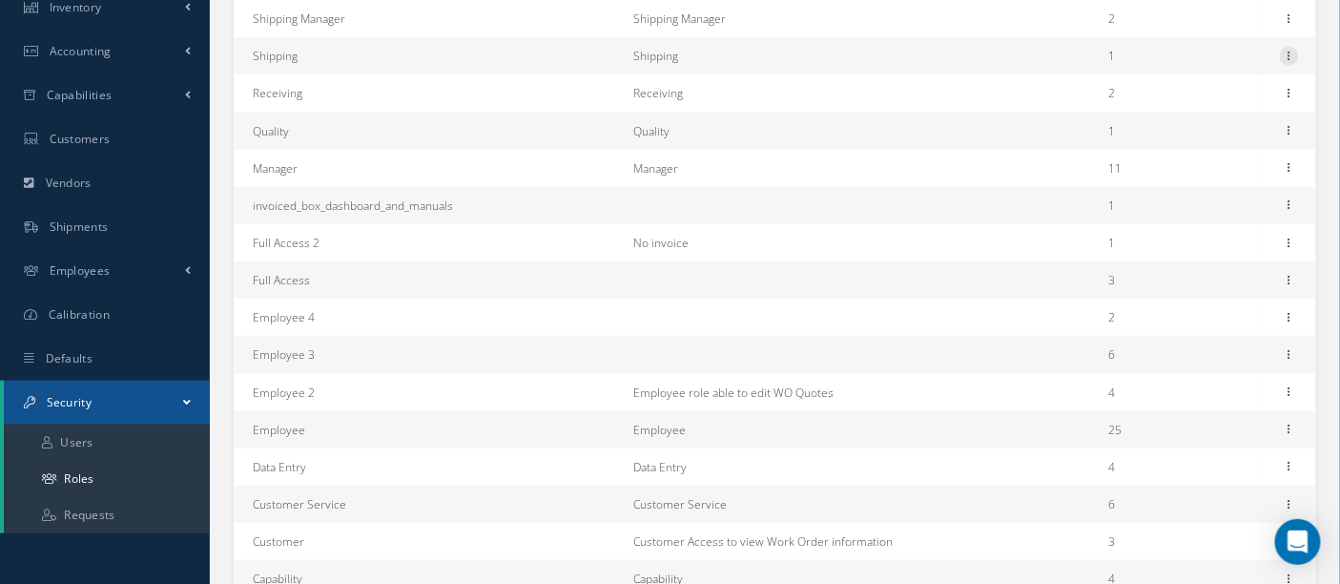
click at [1285, 55] on icon at bounding box center [1289, 54] width 19 height 15
click at [1216, 90] on link "Permissions" at bounding box center [1201, 93] width 151 height 25
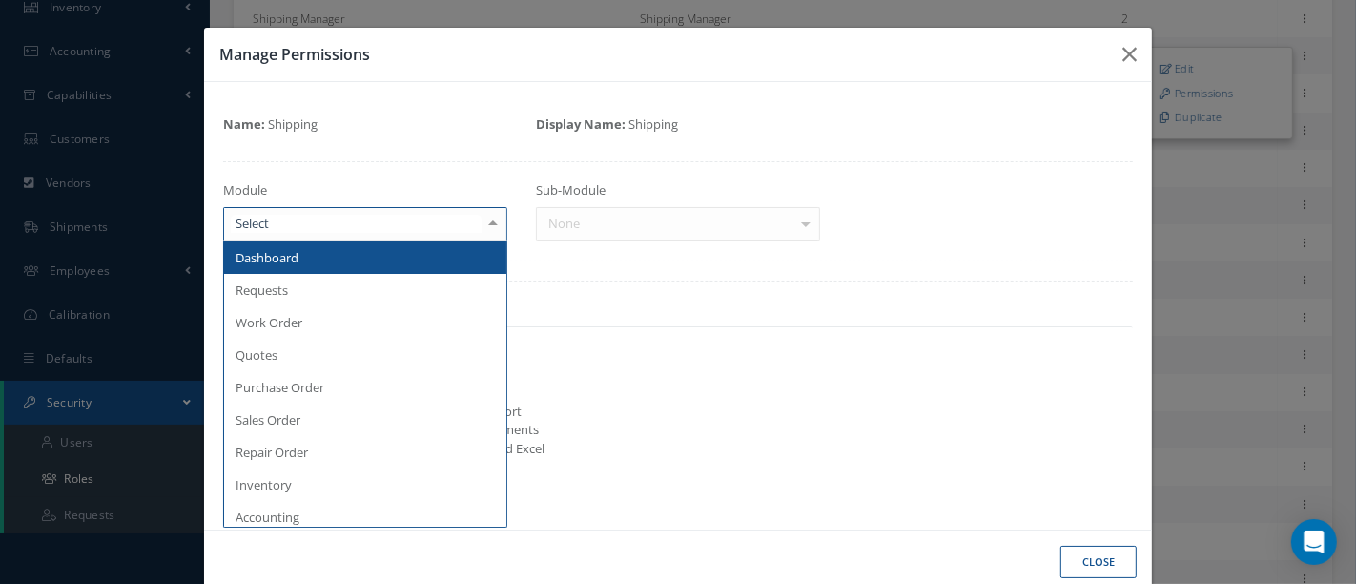
click at [491, 219] on div at bounding box center [493, 223] width 27 height 31
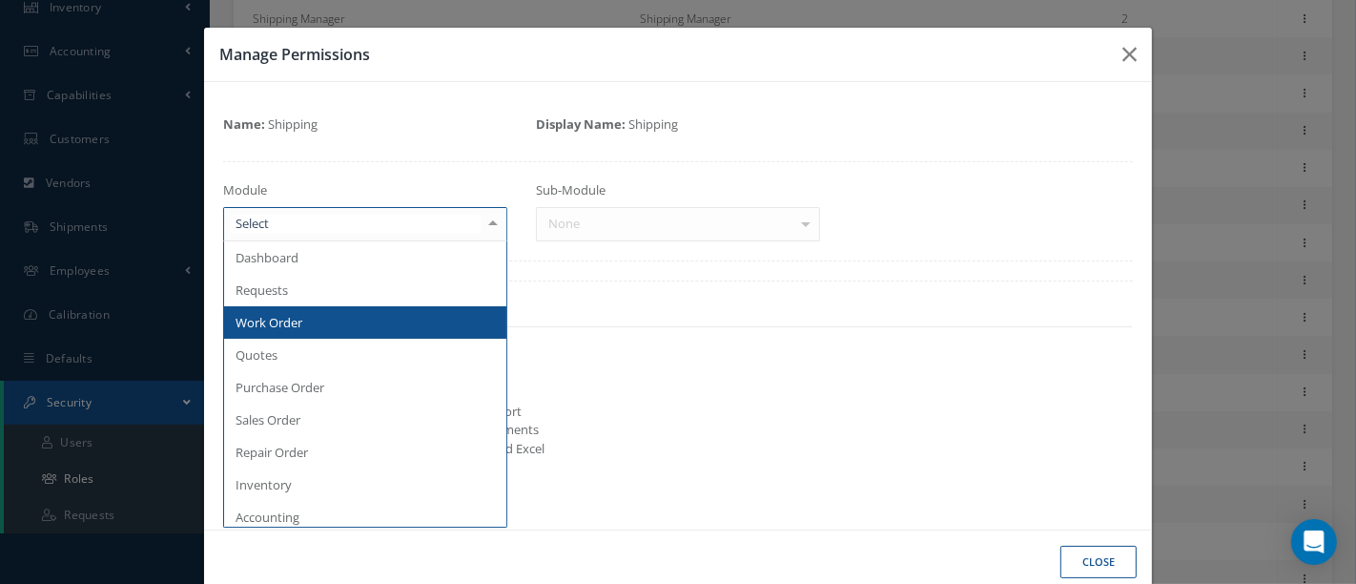
click at [305, 317] on span "Work Order" at bounding box center [365, 322] width 282 height 32
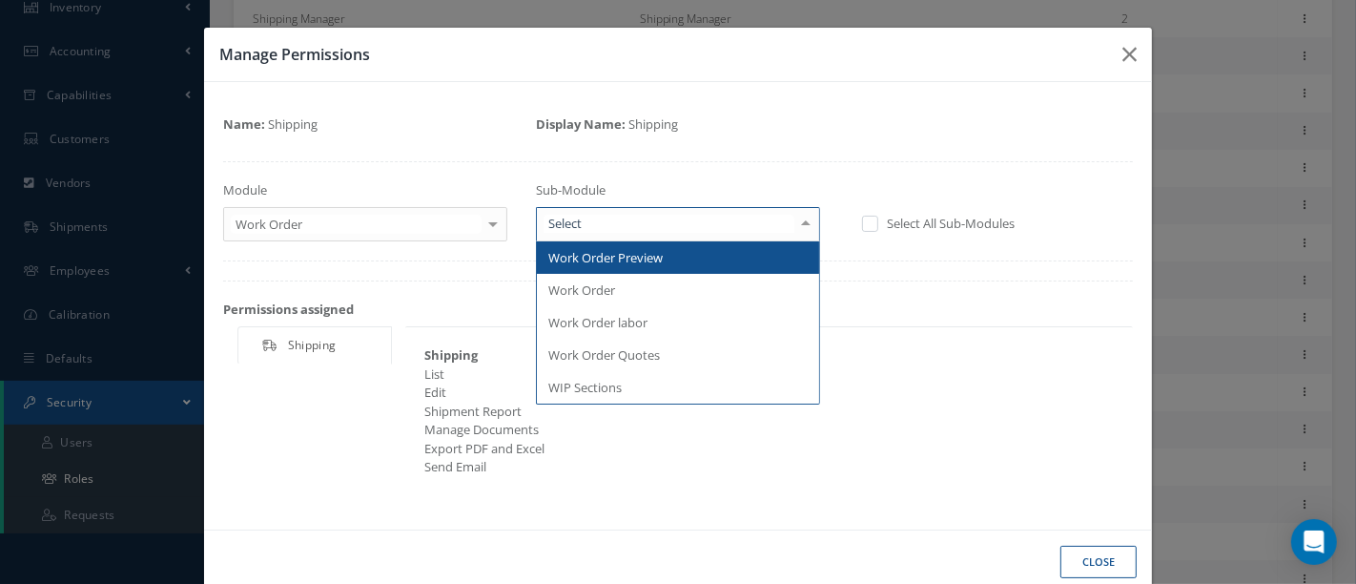
click at [798, 222] on div at bounding box center [806, 223] width 27 height 31
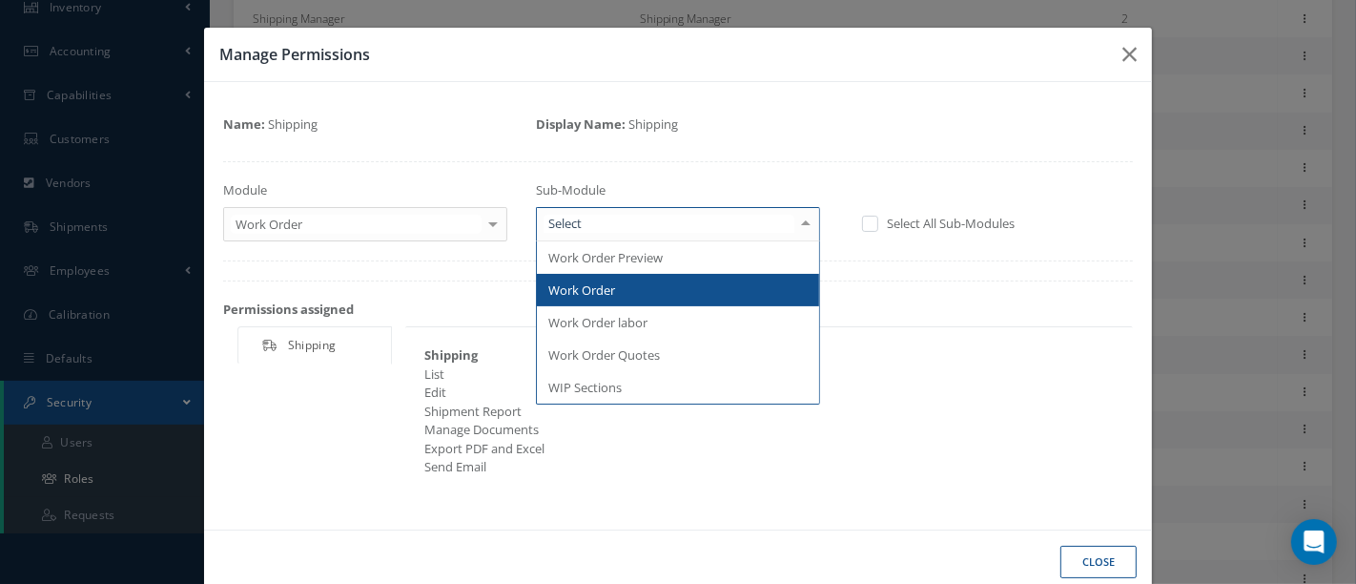
click at [611, 291] on span "Work Order" at bounding box center [678, 290] width 282 height 32
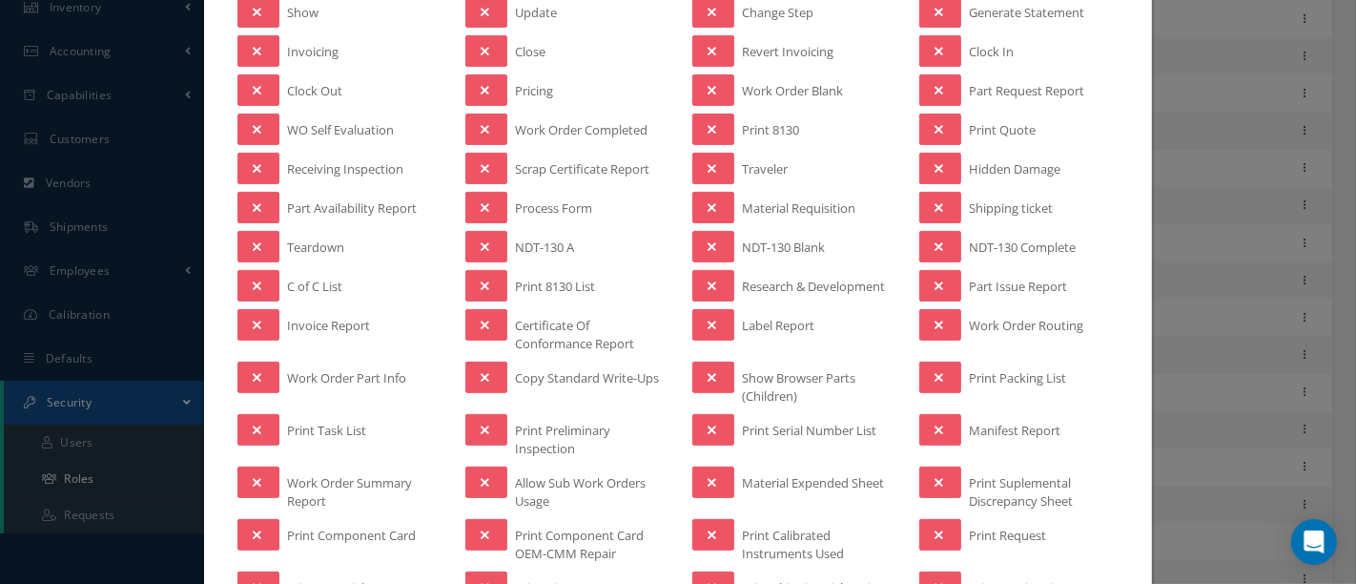
scroll to position [741, 0]
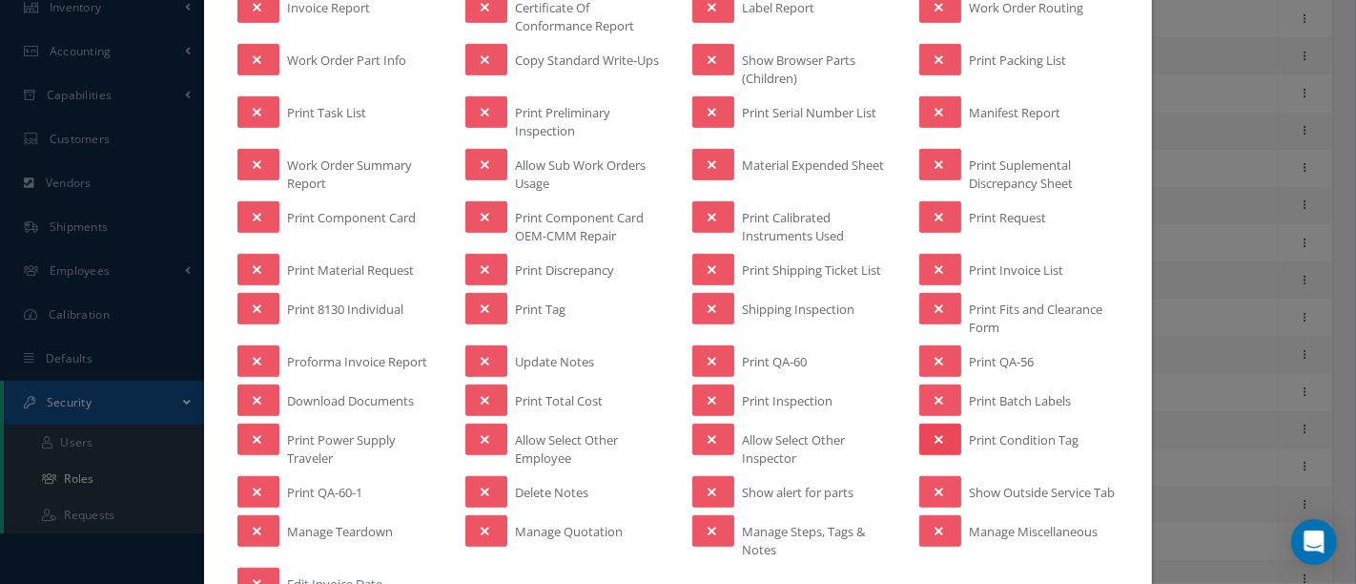
click at [935, 424] on button at bounding box center [940, 438] width 42 height 31
click at [935, 395] on icon at bounding box center [939, 400] width 9 height 13
click at [0, 0] on div "Loading…" at bounding box center [0, 0] width 0 height 0
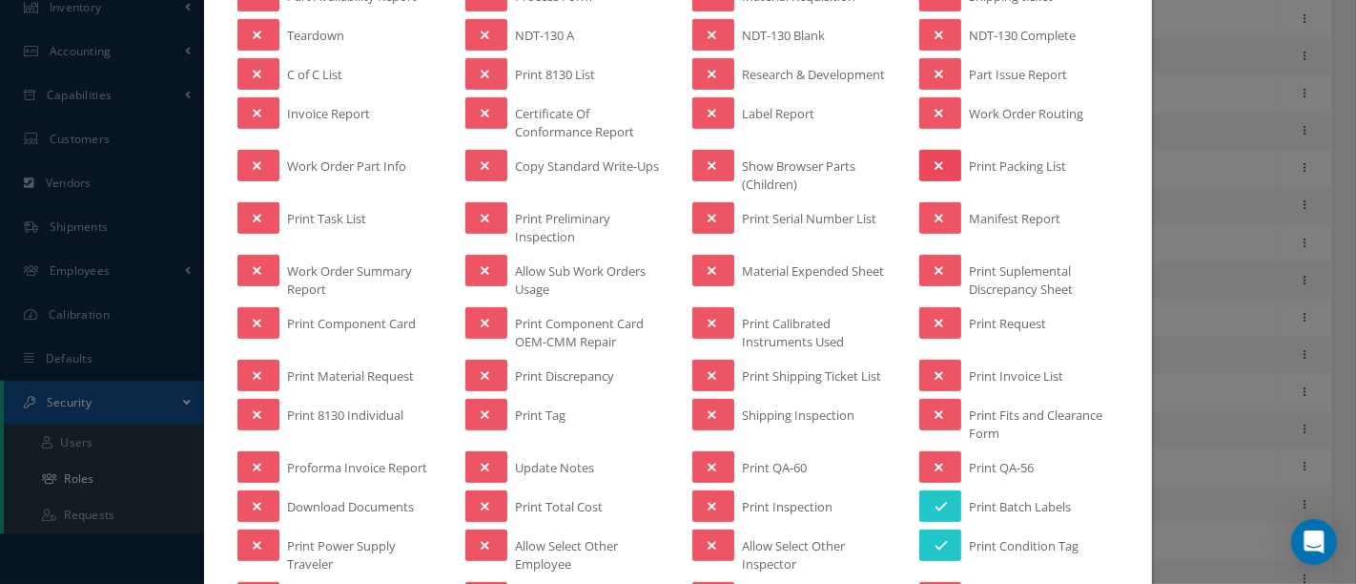
click at [940, 158] on button at bounding box center [940, 165] width 42 height 31
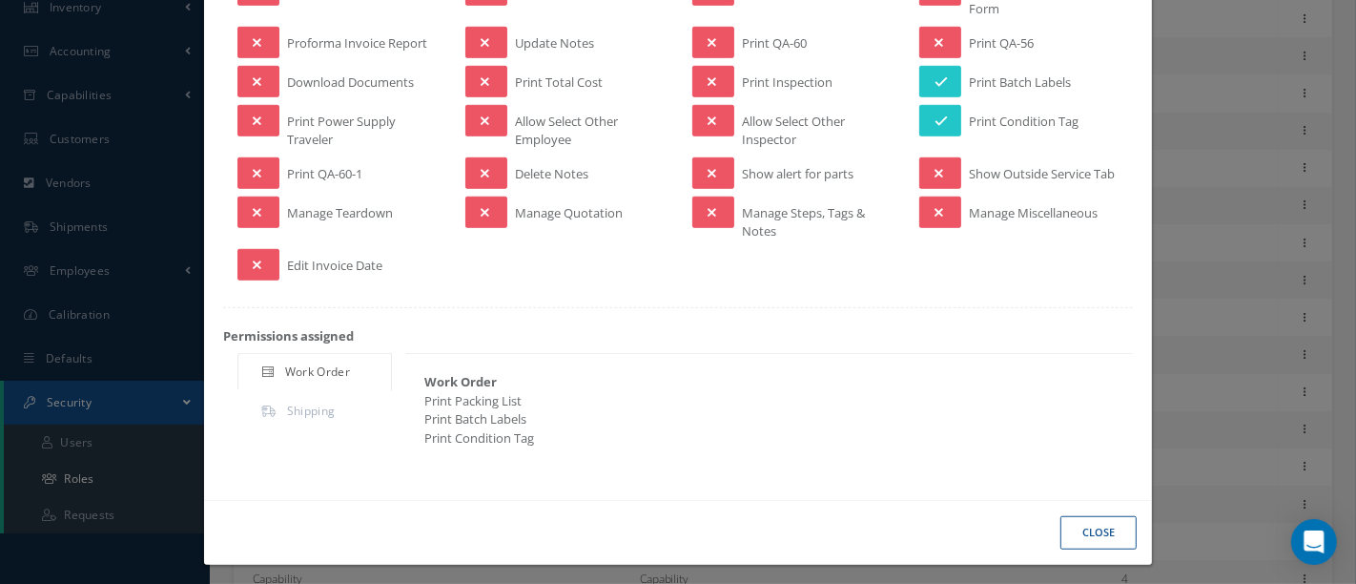
scroll to position [954, 0]
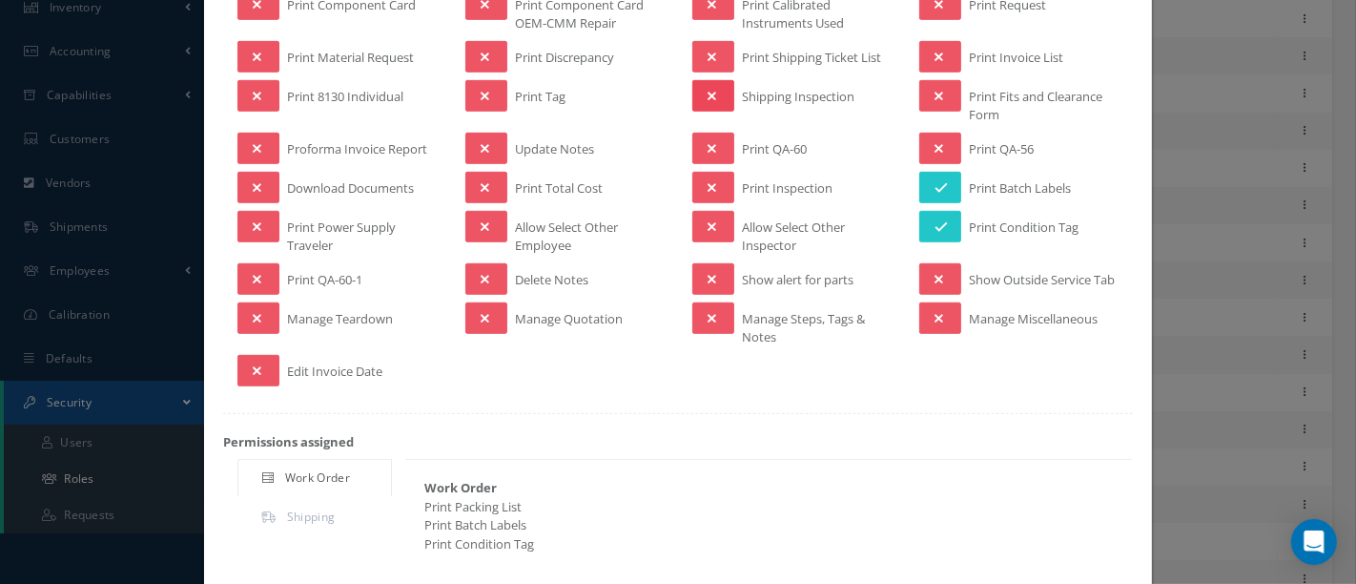
click at [713, 87] on button at bounding box center [713, 95] width 42 height 31
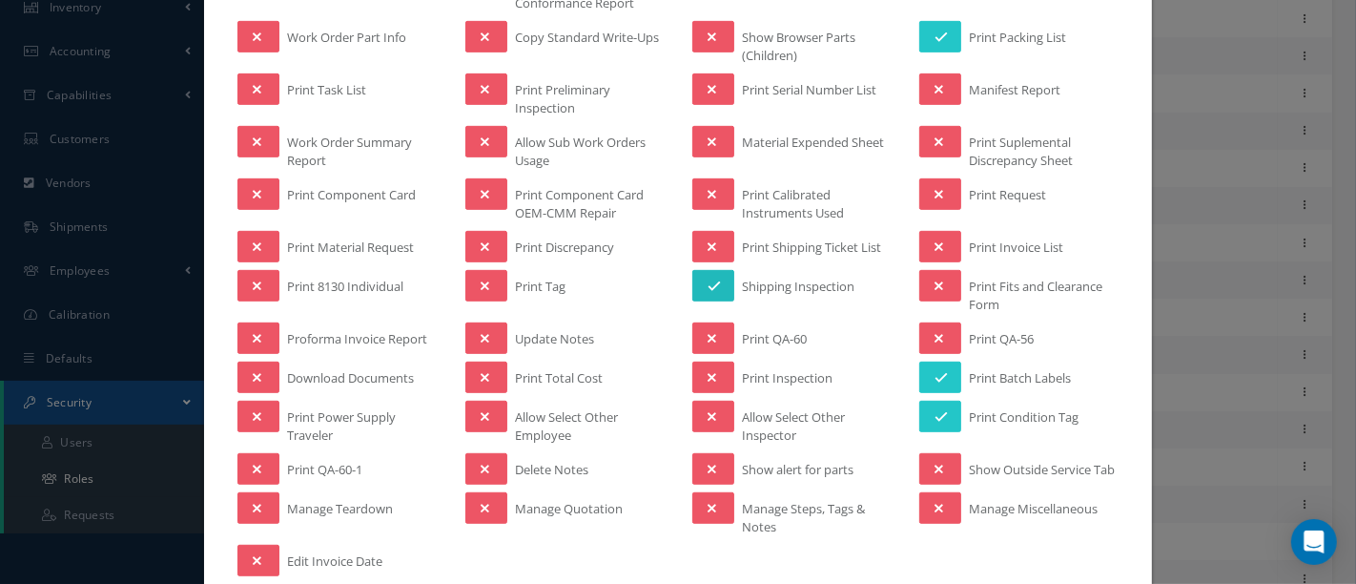
scroll to position [741, 0]
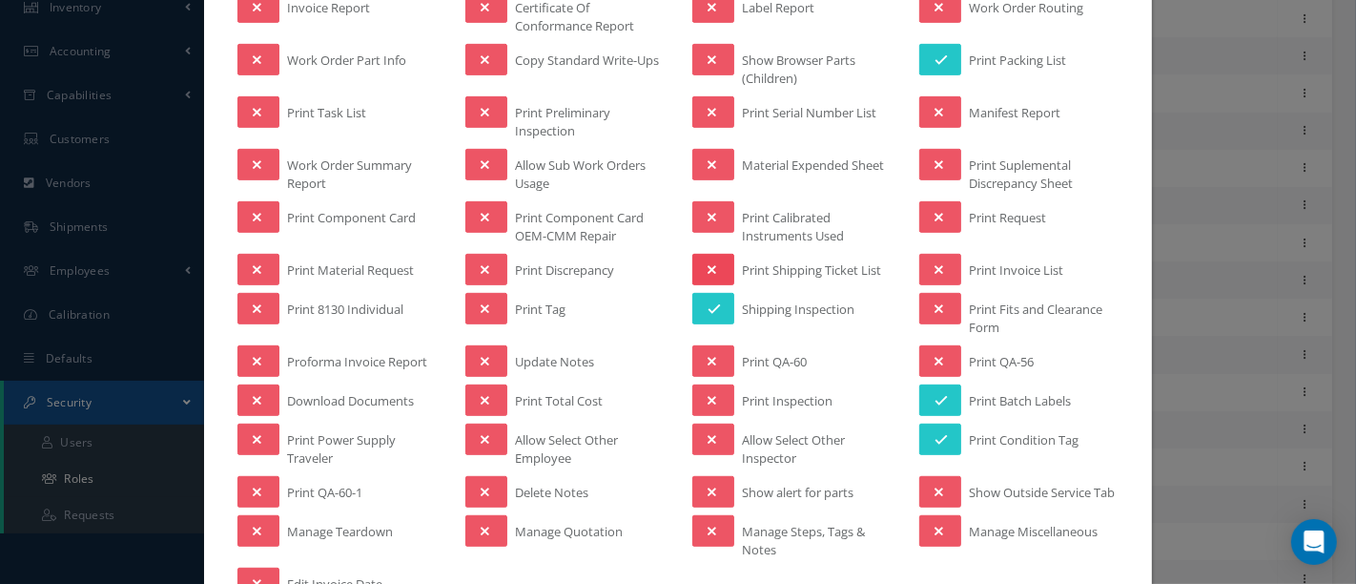
click at [708, 261] on button at bounding box center [713, 269] width 42 height 31
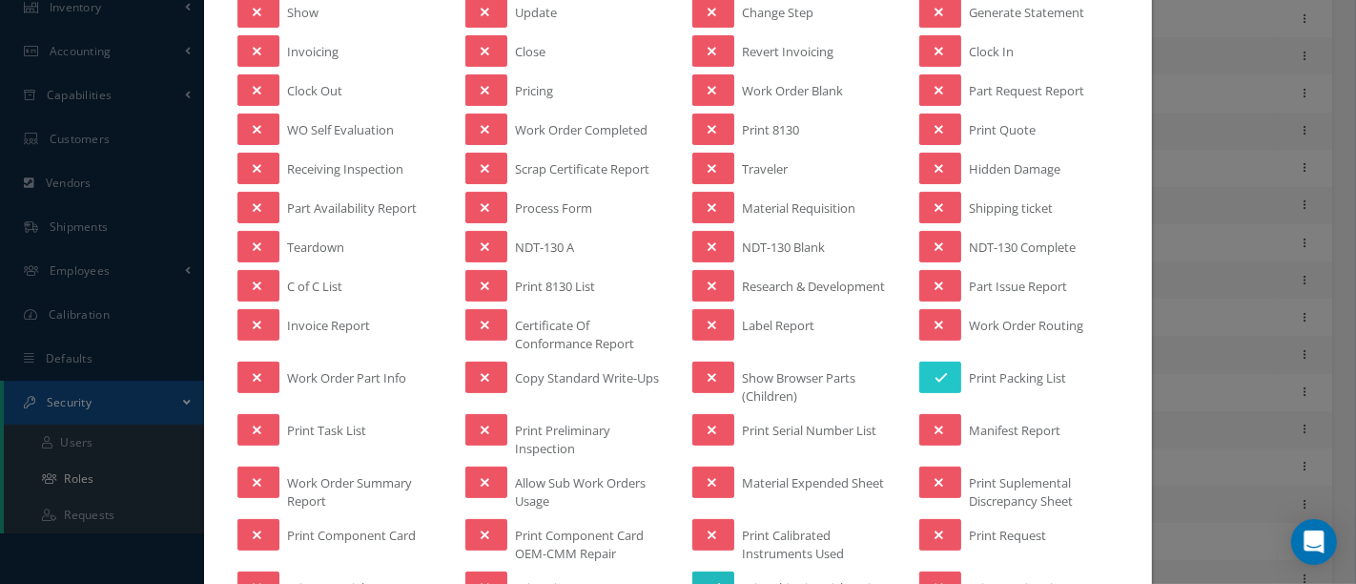
scroll to position [318, 0]
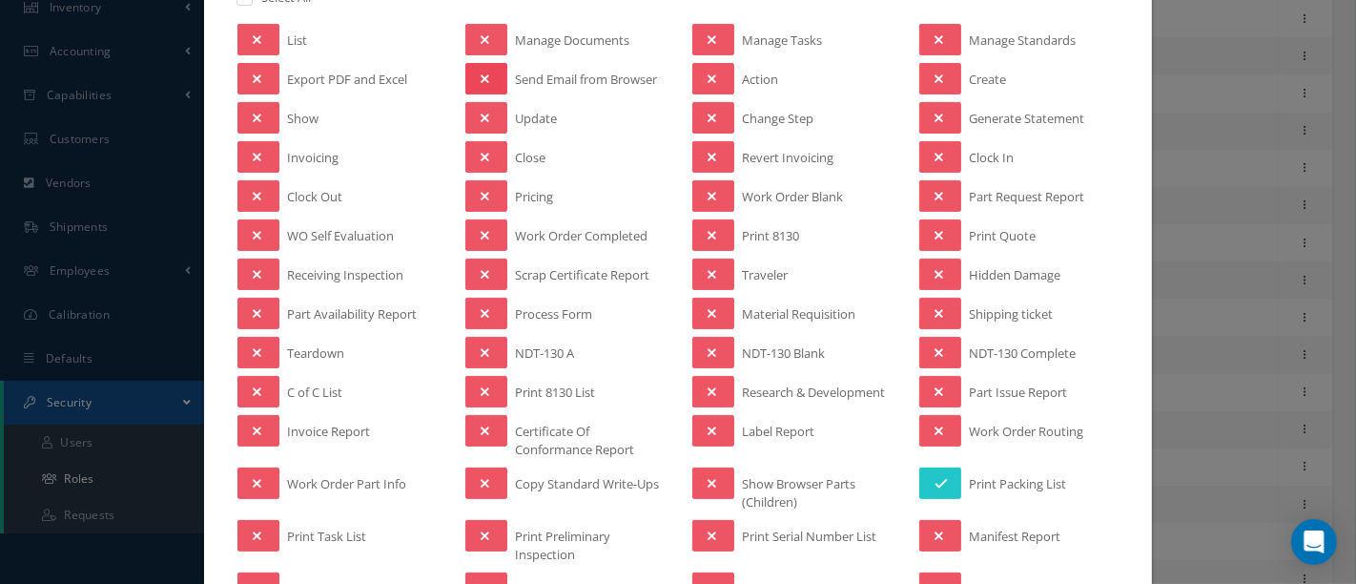
click at [481, 73] on icon at bounding box center [485, 78] width 9 height 13
click at [486, 111] on button at bounding box center [486, 117] width 42 height 31
click at [485, 152] on button at bounding box center [486, 156] width 42 height 31
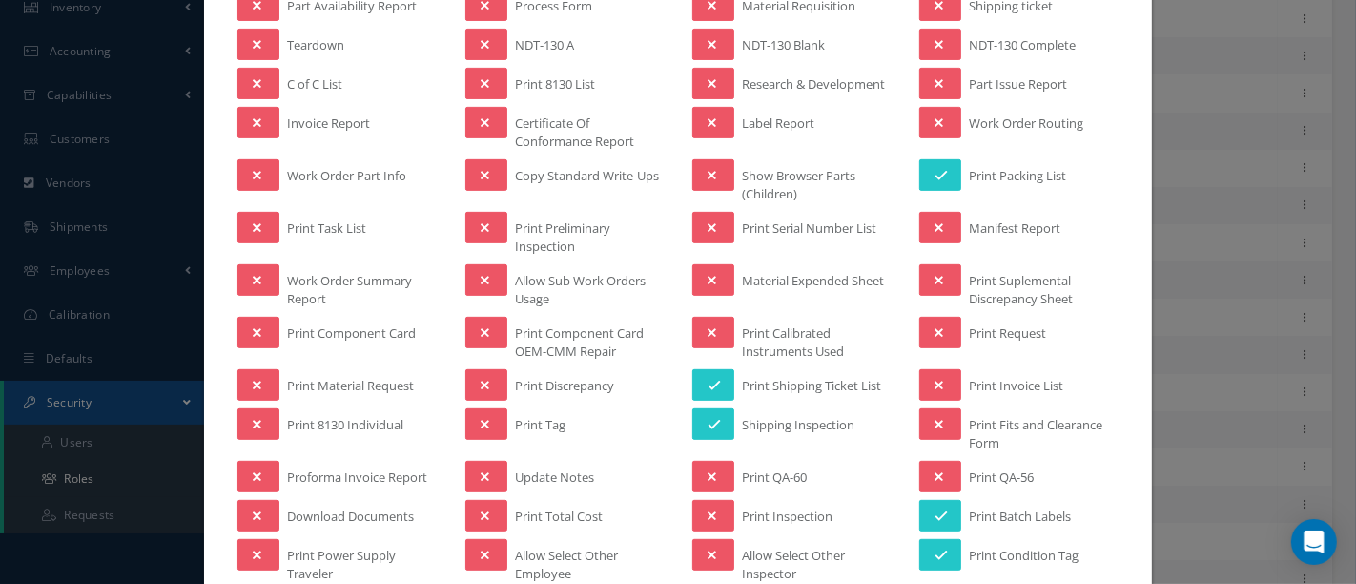
scroll to position [635, 0]
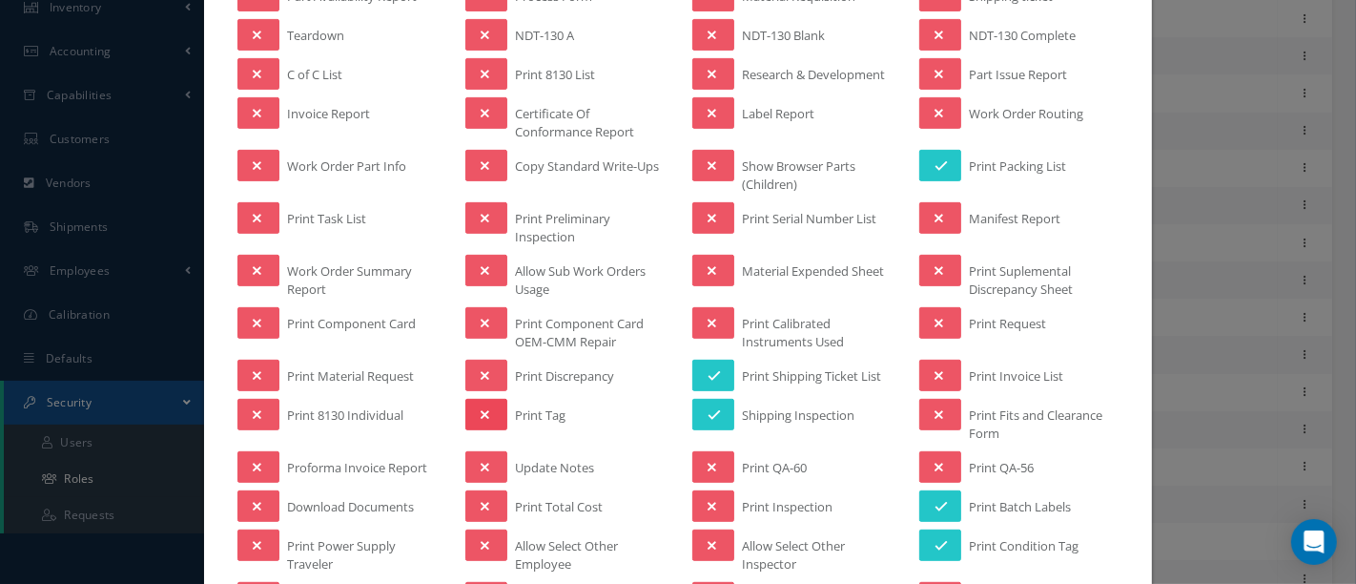
click at [480, 399] on button at bounding box center [486, 414] width 42 height 31
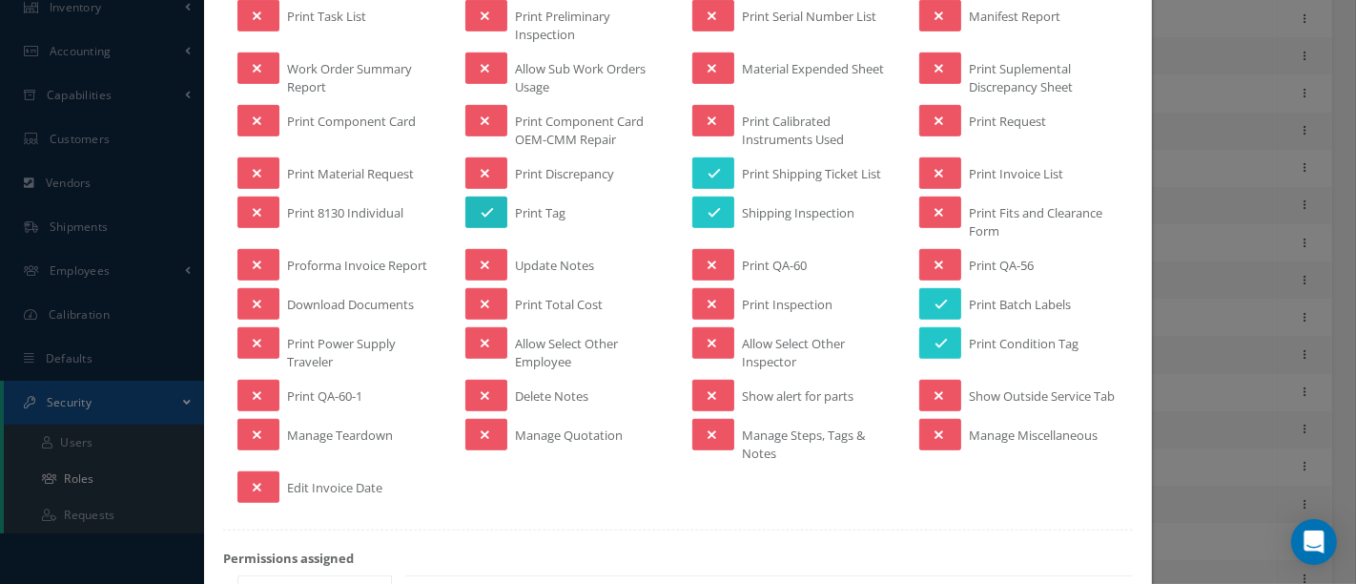
scroll to position [847, 0]
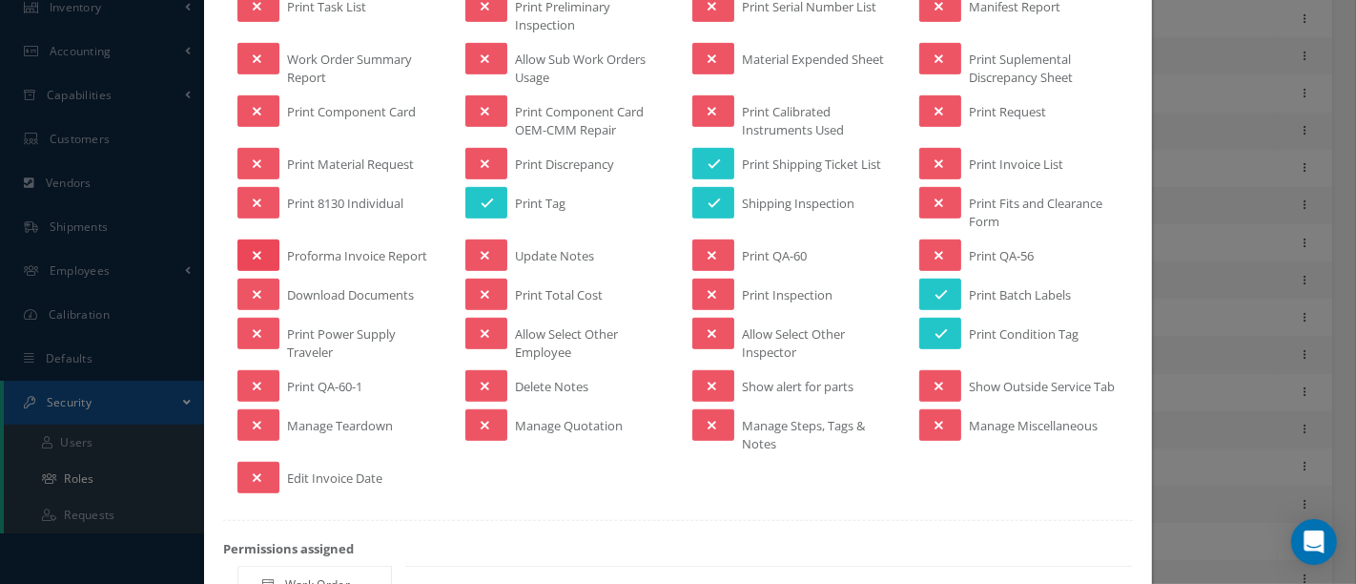
click at [261, 249] on button at bounding box center [259, 254] width 42 height 31
click at [254, 288] on icon at bounding box center [257, 294] width 9 height 13
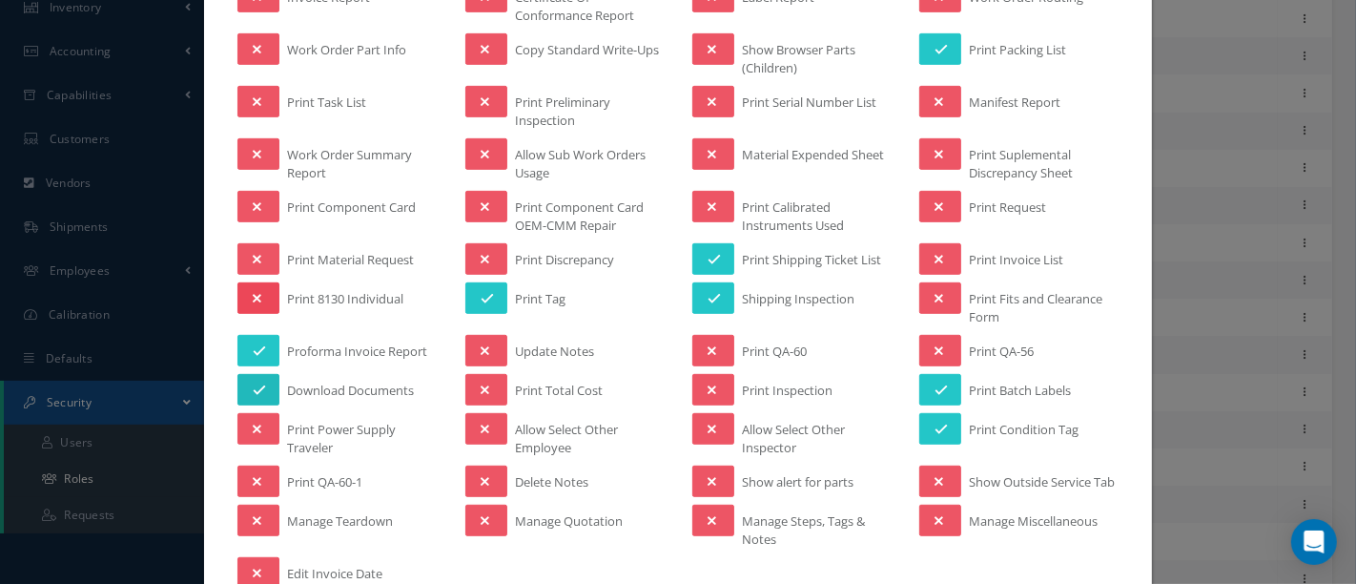
scroll to position [741, 0]
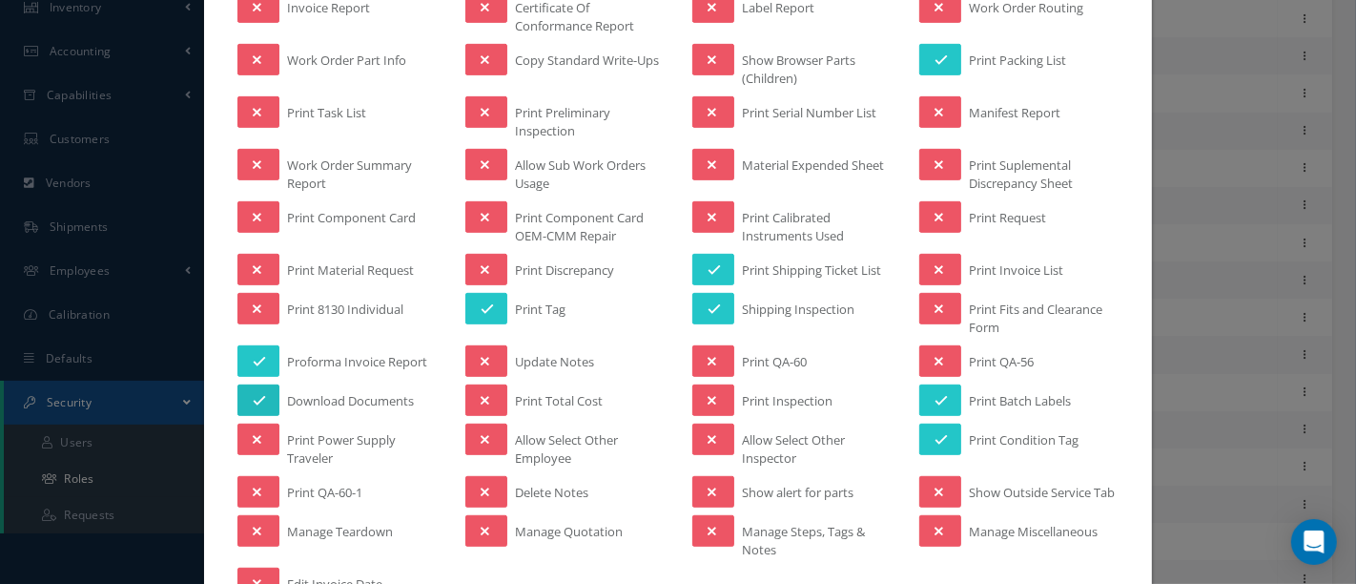
click at [256, 394] on icon at bounding box center [259, 400] width 13 height 13
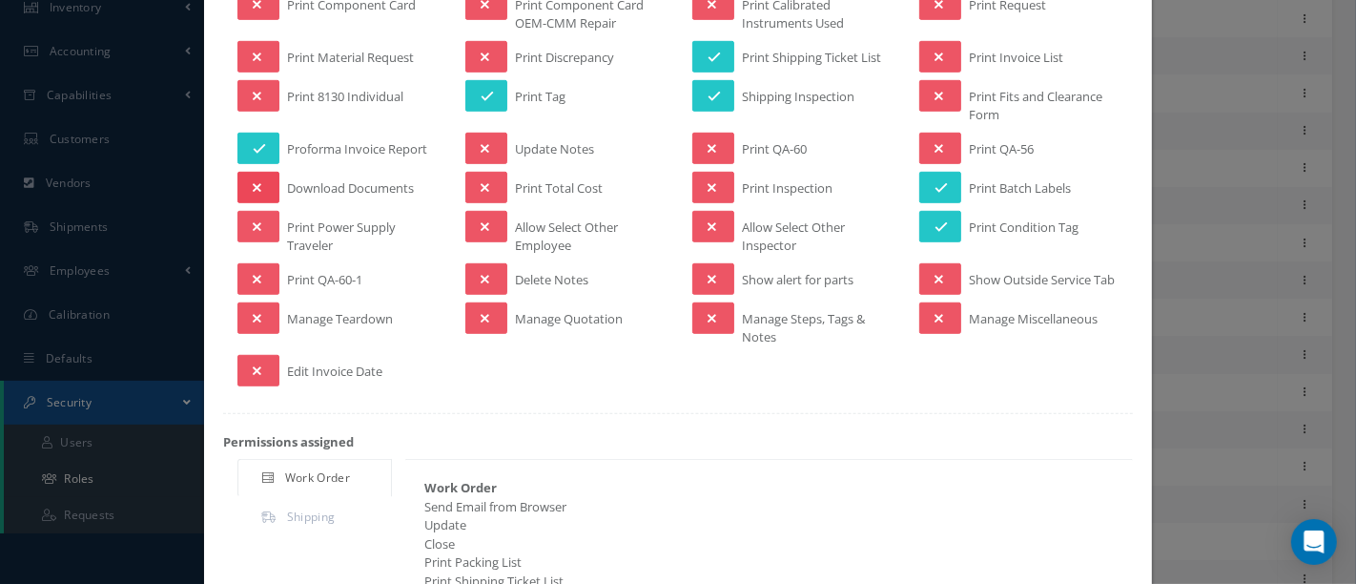
scroll to position [1201, 0]
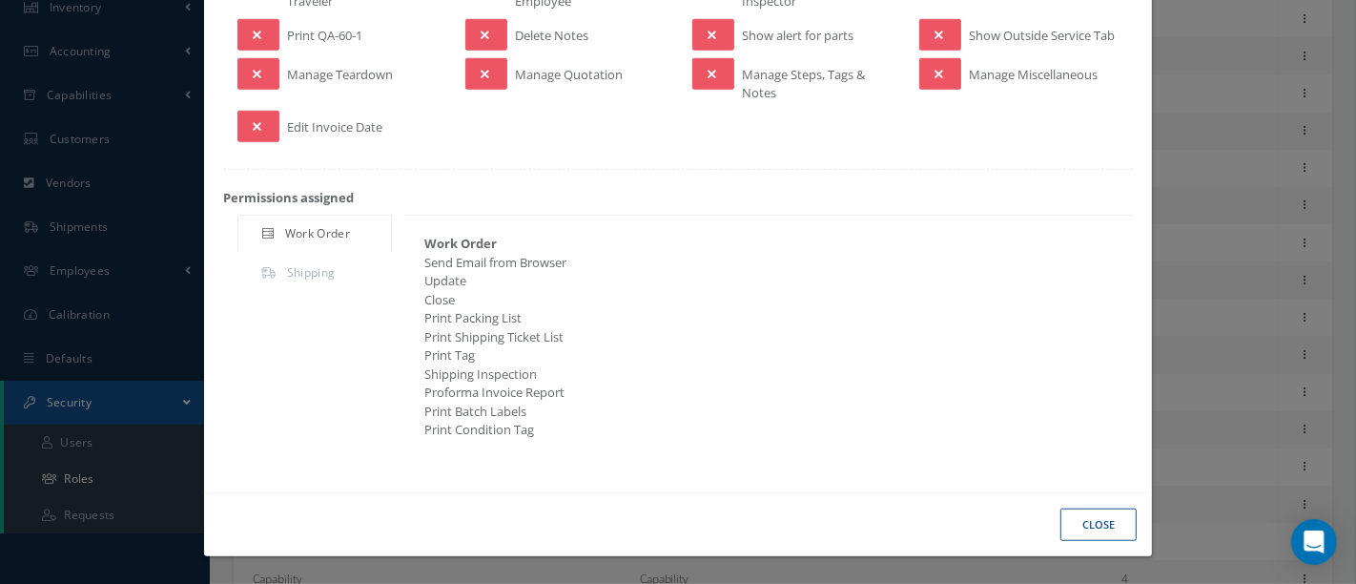
click at [1094, 528] on button "Close" at bounding box center [1099, 524] width 76 height 33
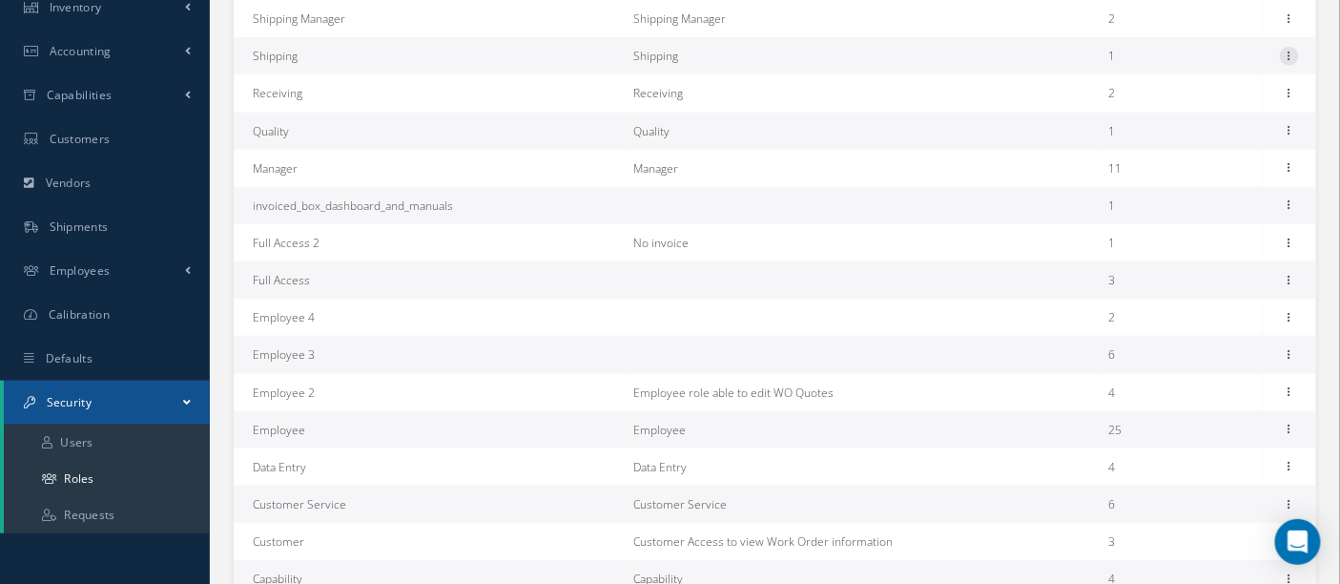
click at [1292, 55] on icon at bounding box center [1289, 54] width 19 height 15
drag, startPoint x: 1181, startPoint y: 93, endPoint x: 1171, endPoint y: 91, distance: 9.7
click at [1180, 93] on link "Permissions" at bounding box center [1201, 93] width 151 height 25
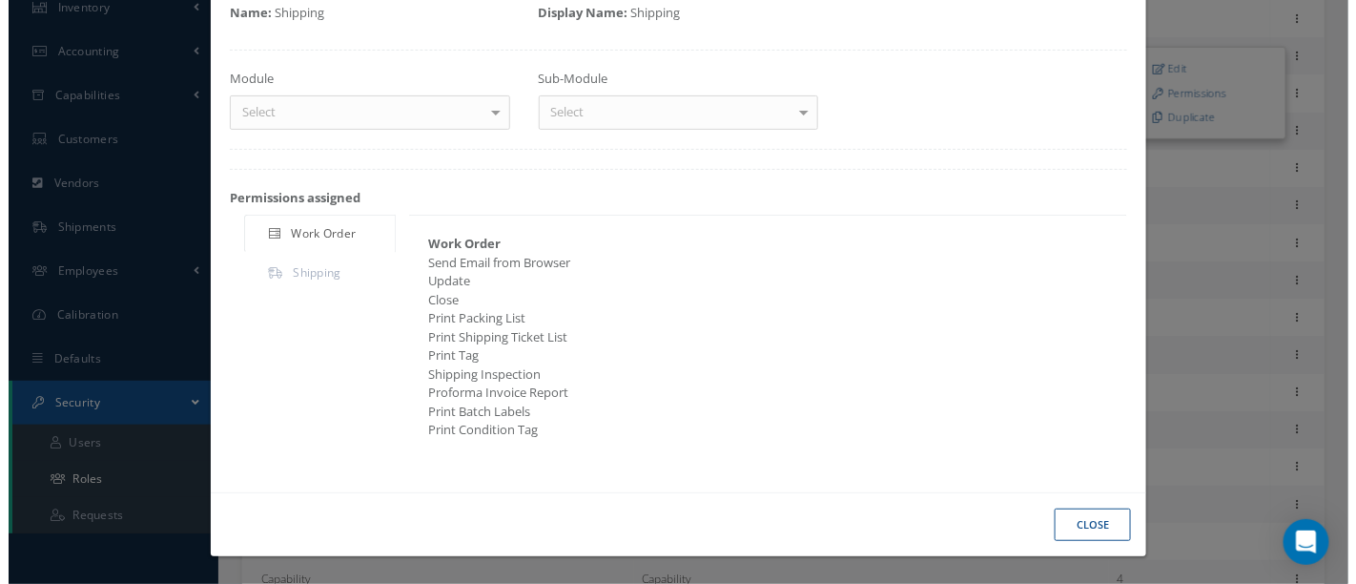
scroll to position [109, 0]
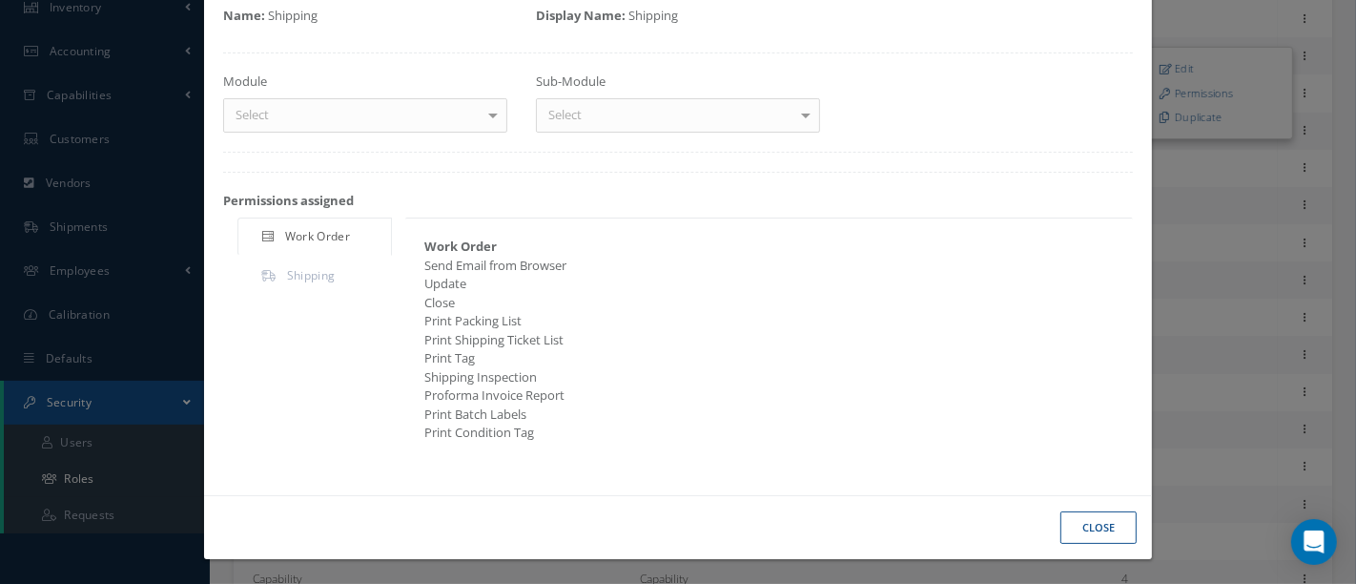
click at [492, 116] on div at bounding box center [493, 114] width 27 height 31
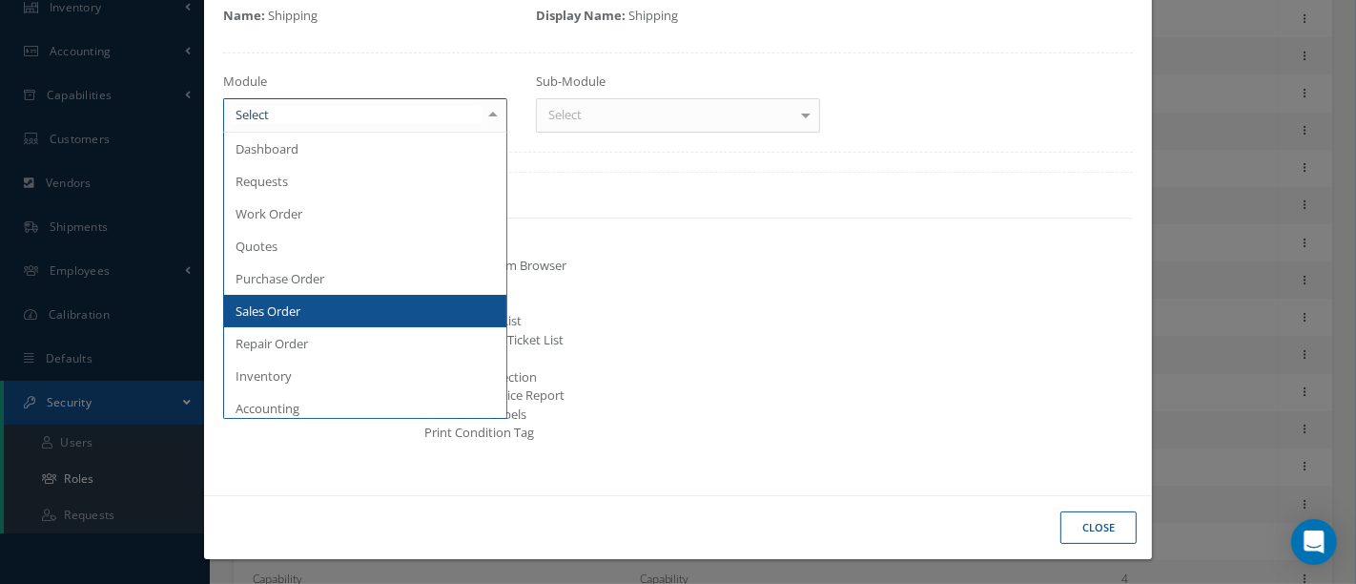
click at [271, 312] on span "Sales Order" at bounding box center [268, 310] width 65 height 17
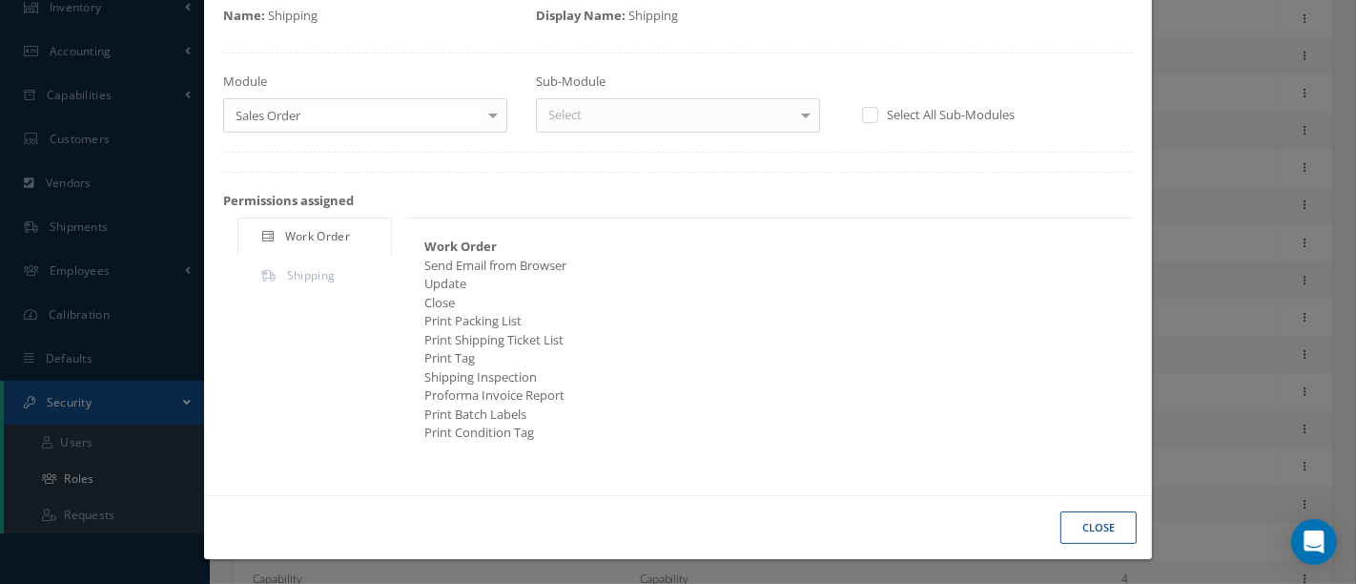
click at [805, 115] on div at bounding box center [806, 114] width 27 height 31
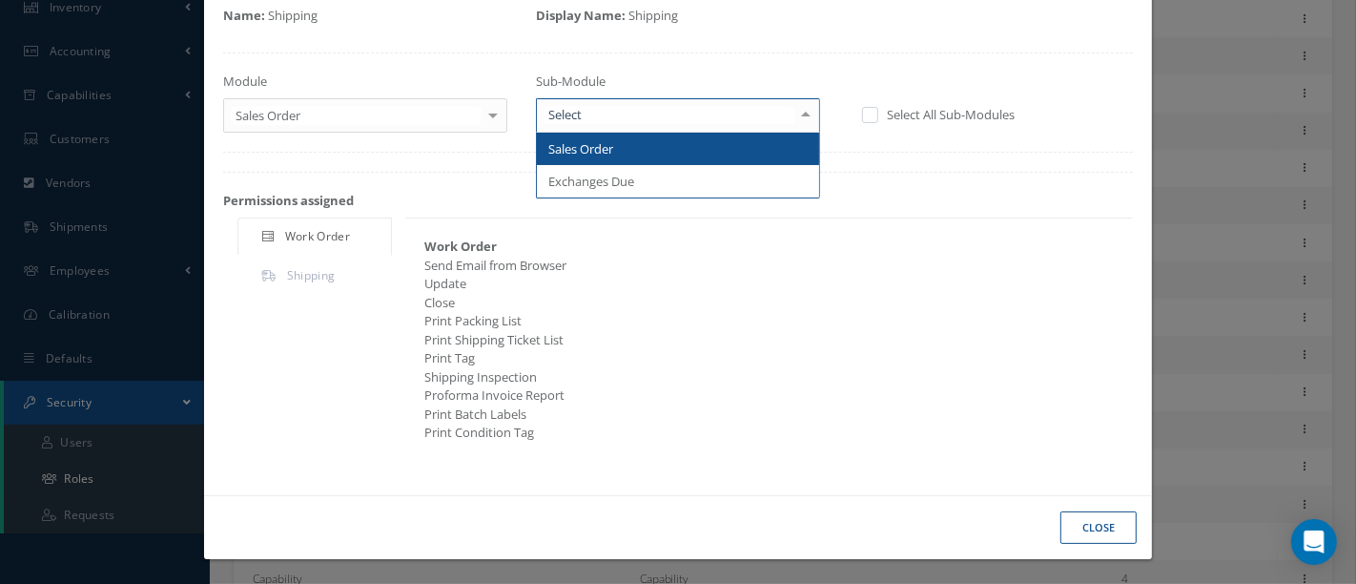
click at [716, 144] on span "Sales Order" at bounding box center [678, 149] width 282 height 32
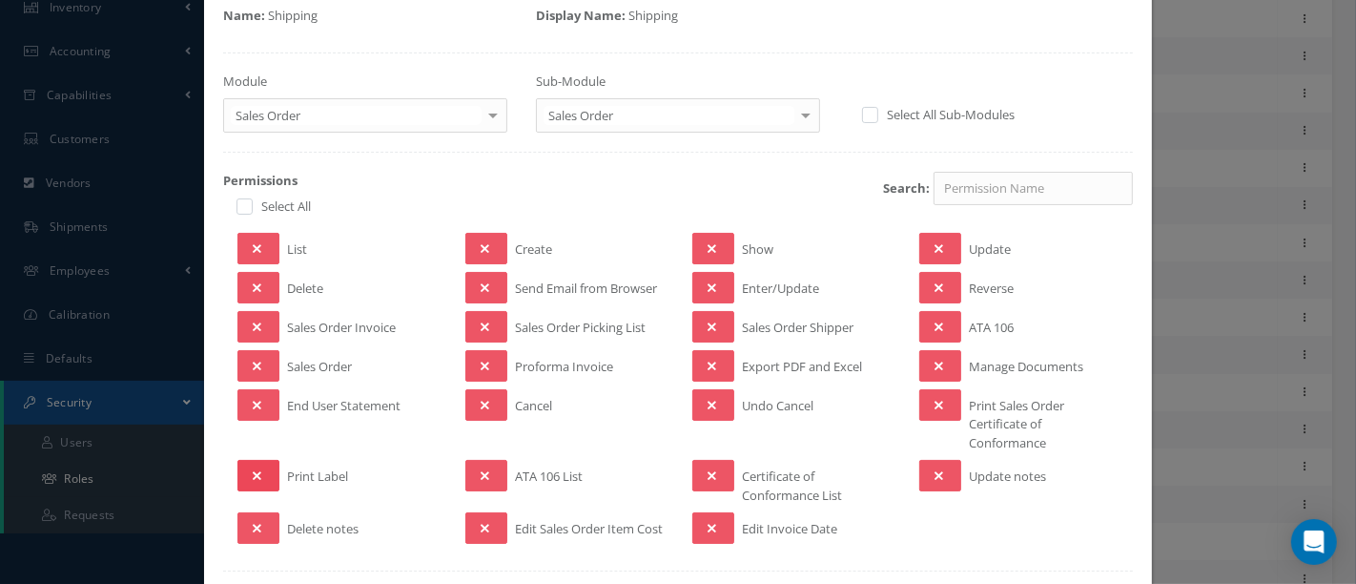
click at [260, 467] on button at bounding box center [259, 475] width 42 height 31
click at [471, 362] on button at bounding box center [486, 365] width 42 height 31
click at [481, 321] on icon at bounding box center [485, 326] width 9 height 13
click at [481, 281] on icon at bounding box center [485, 287] width 9 height 13
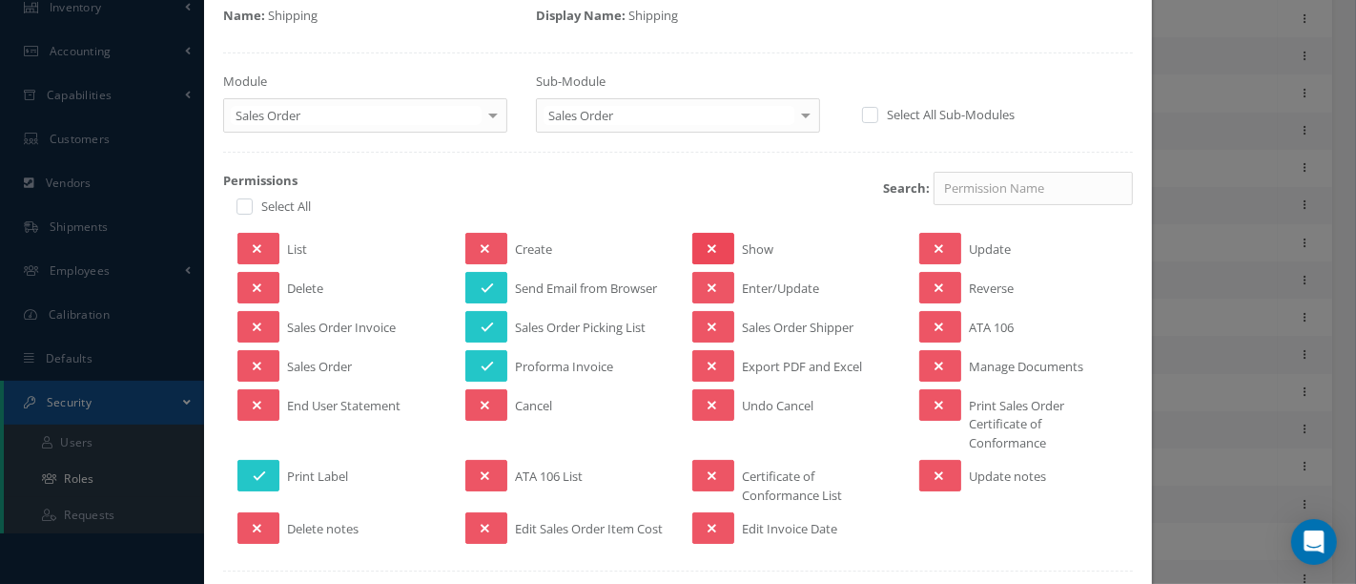
click at [697, 249] on button at bounding box center [713, 248] width 42 height 31
click at [710, 323] on button at bounding box center [713, 326] width 42 height 31
click at [708, 360] on icon at bounding box center [712, 366] width 9 height 13
click at [263, 248] on button at bounding box center [259, 248] width 42 height 31
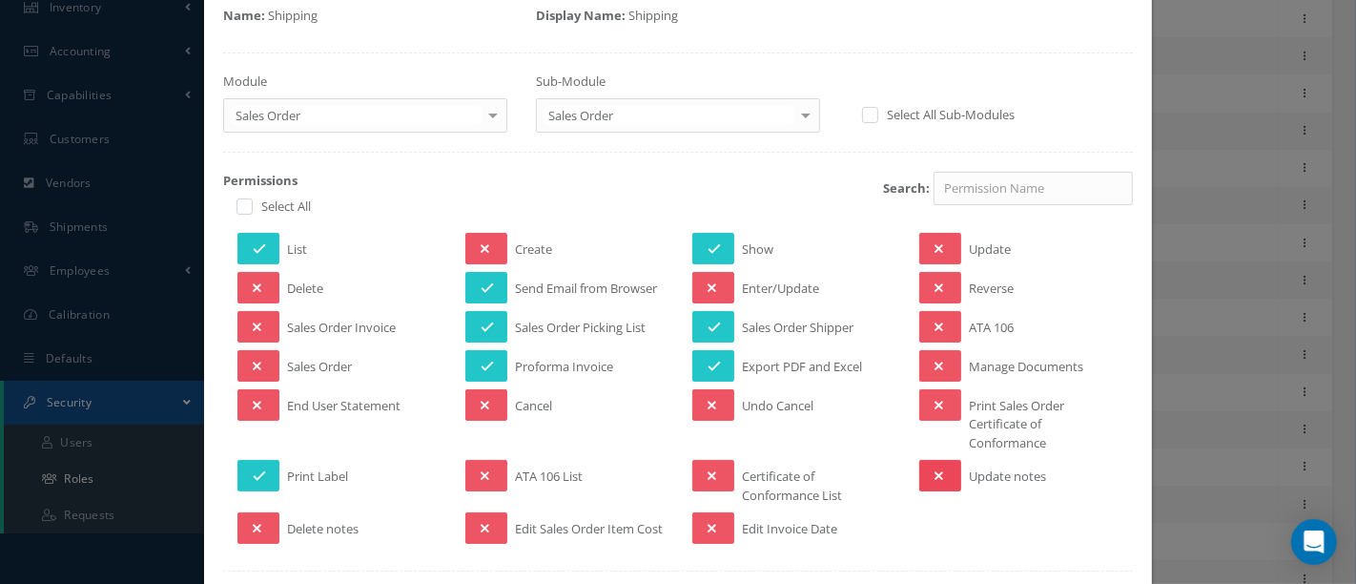
click at [919, 474] on button at bounding box center [940, 475] width 42 height 31
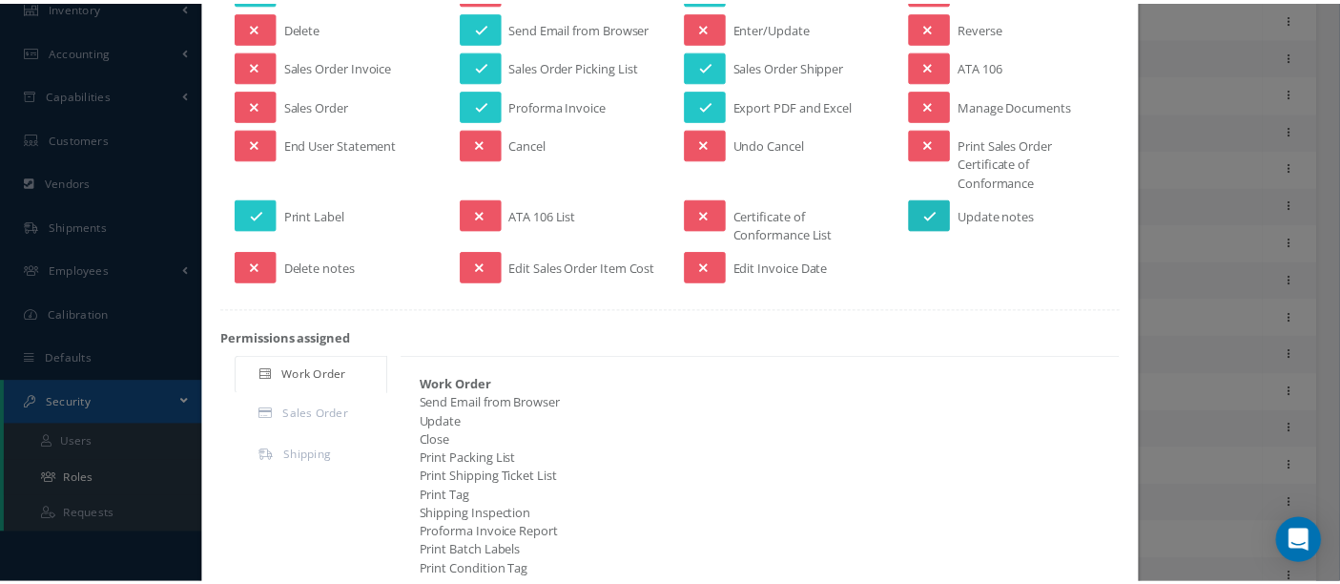
scroll to position [519, 0]
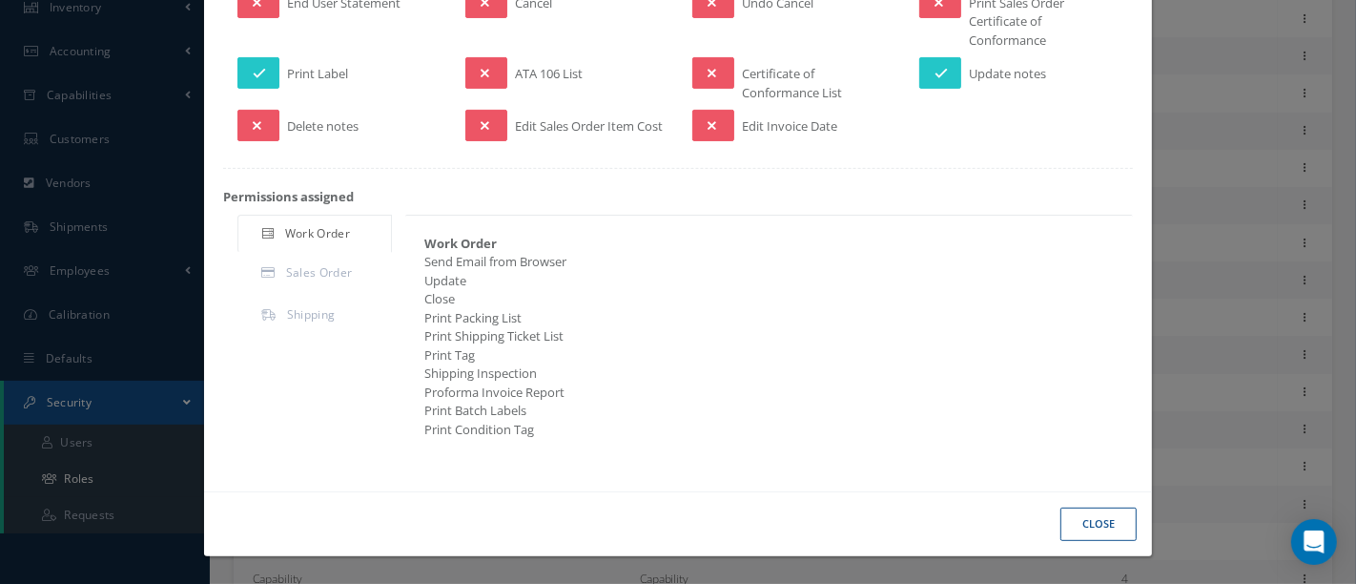
click at [1085, 519] on button "Close" at bounding box center [1099, 523] width 76 height 33
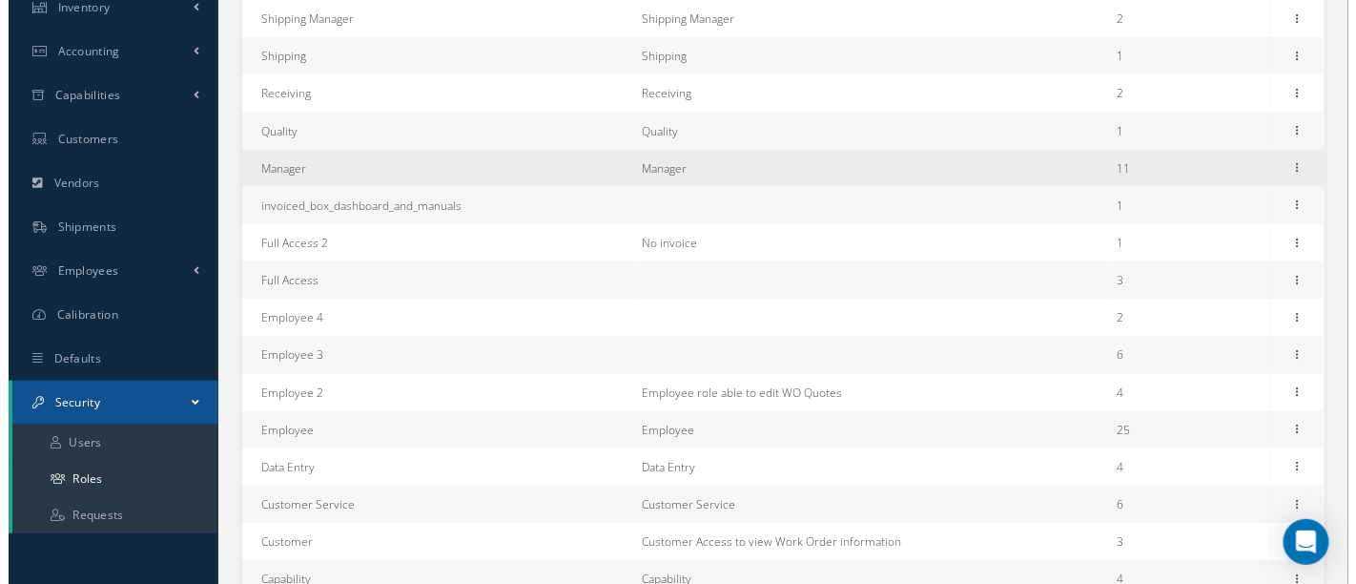
scroll to position [318, 0]
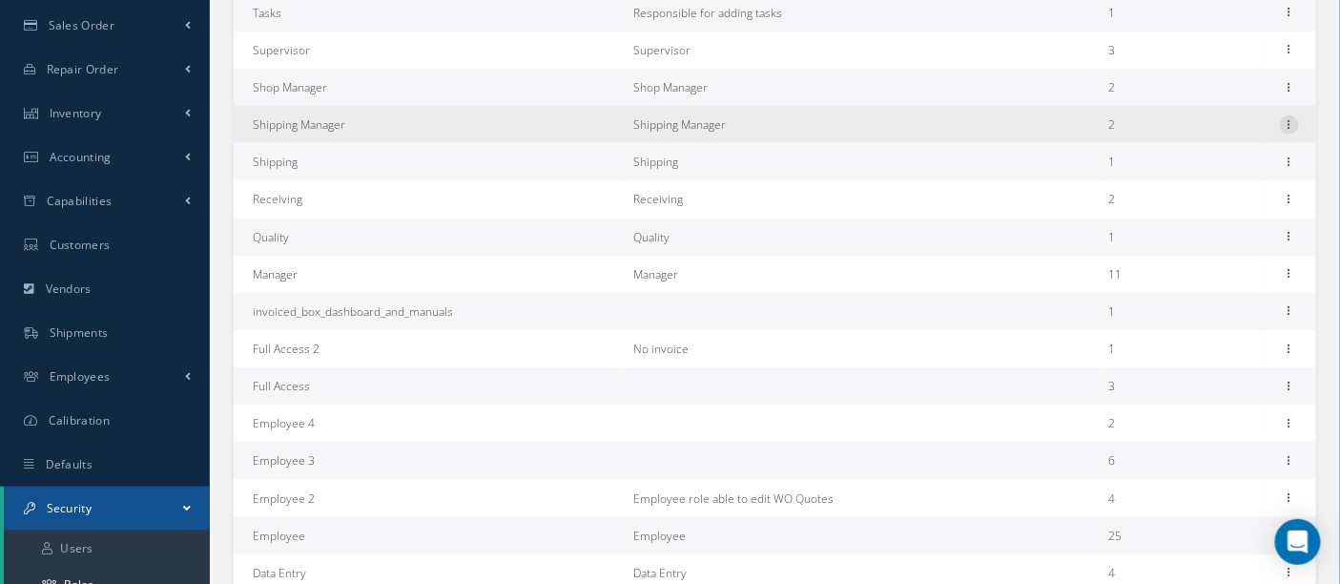
click at [1286, 126] on icon at bounding box center [1289, 122] width 19 height 15
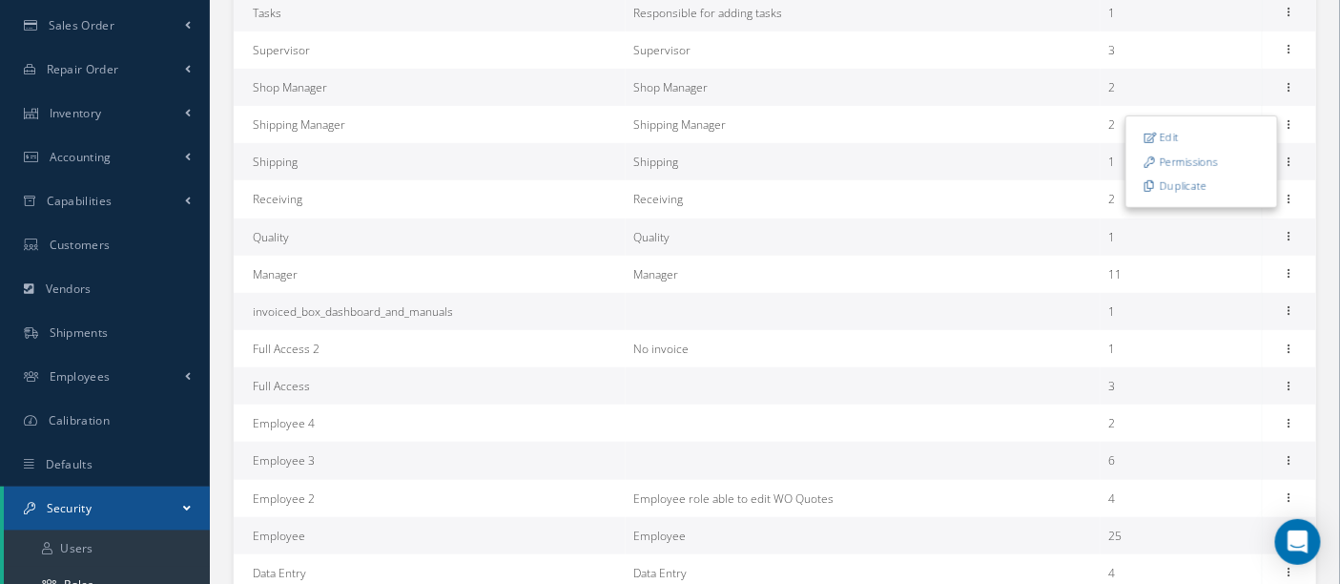
click at [1224, 155] on link "Permissions" at bounding box center [1201, 161] width 151 height 25
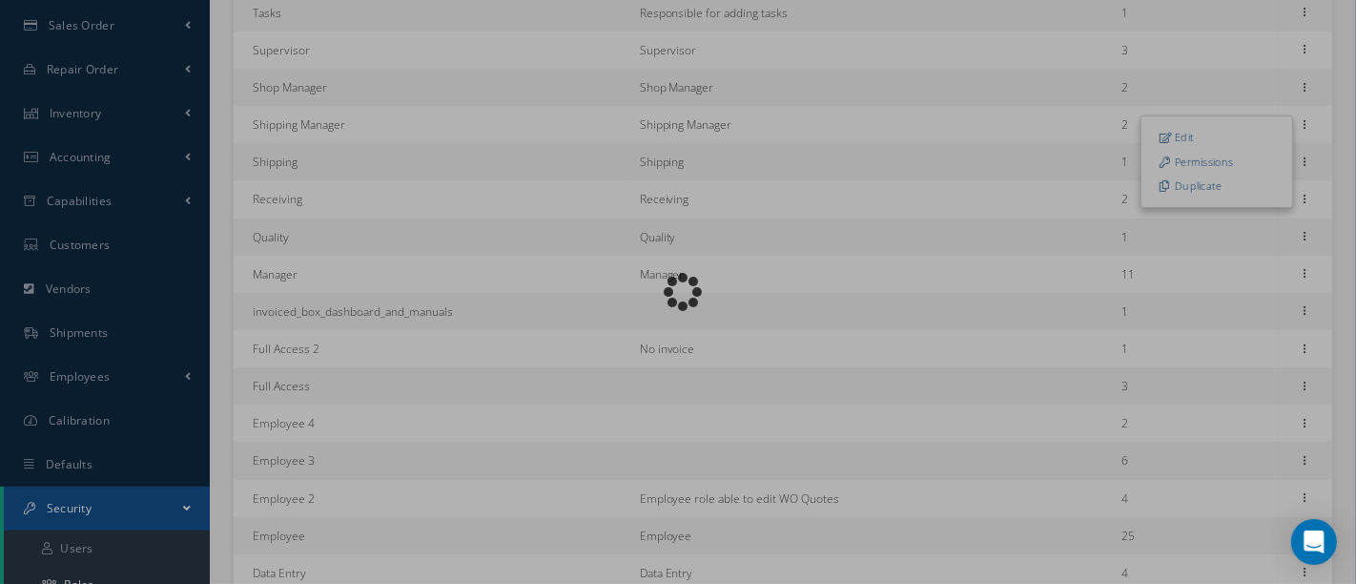
scroll to position [31, 0]
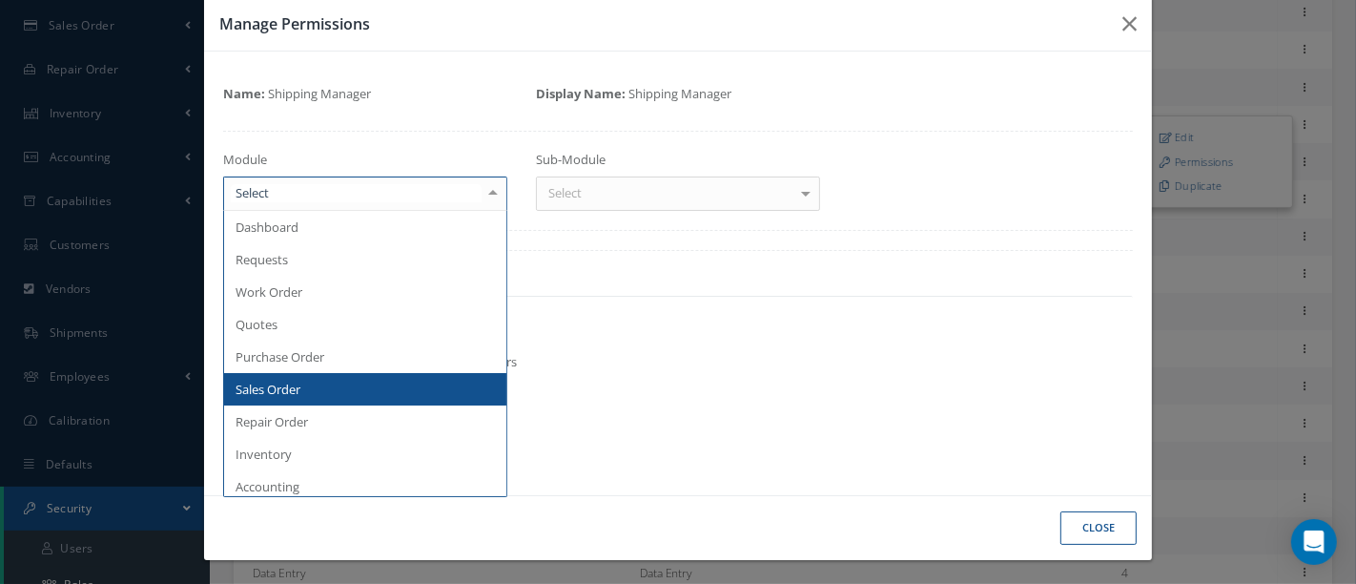
click at [480, 192] on div at bounding box center [493, 192] width 27 height 31
click at [255, 389] on span "Sales Order" at bounding box center [268, 389] width 65 height 17
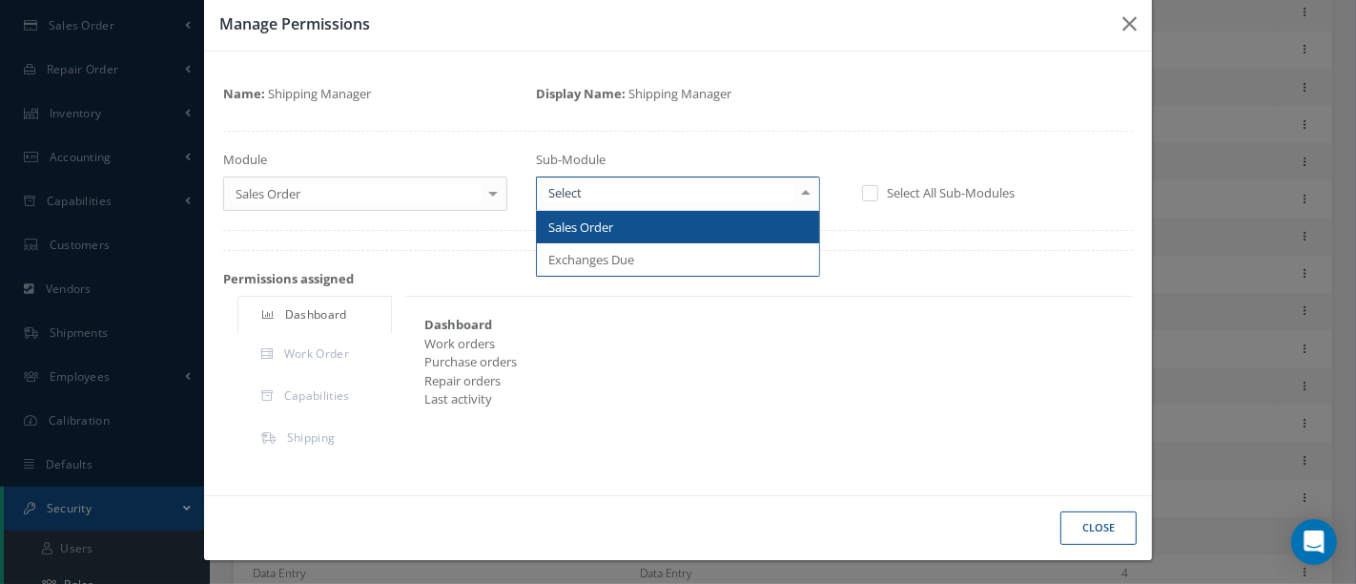
click at [803, 191] on div at bounding box center [806, 192] width 27 height 31
click at [702, 224] on span "Sales Order" at bounding box center [678, 227] width 282 height 32
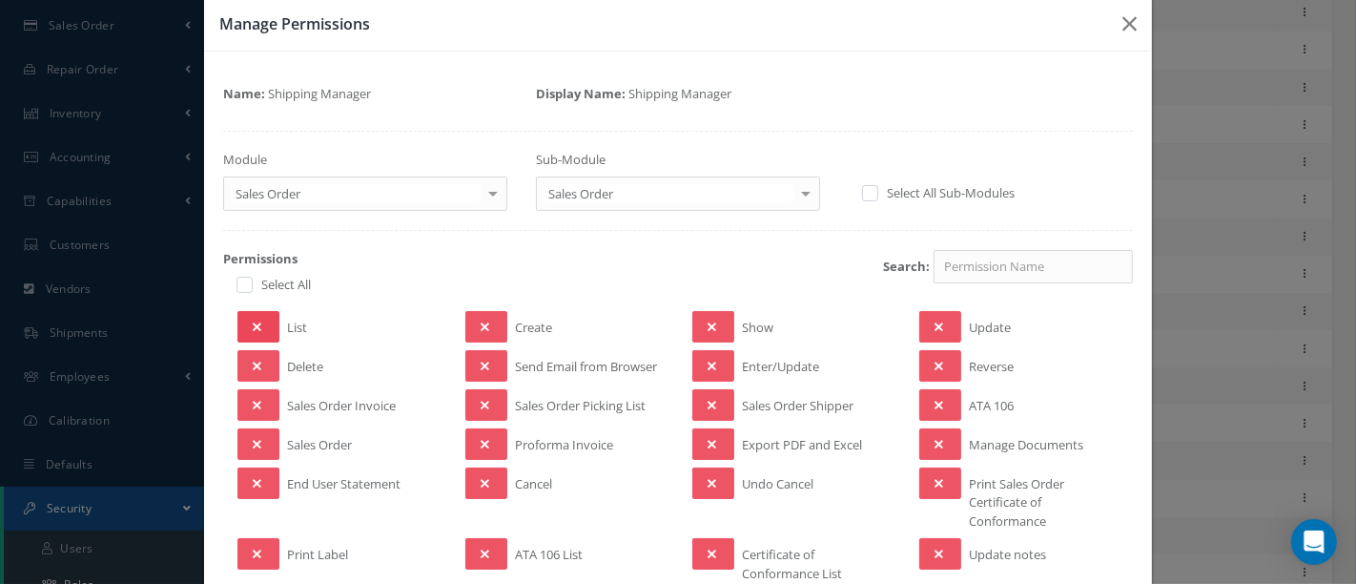
click at [255, 328] on icon at bounding box center [257, 326] width 9 height 13
click at [481, 361] on icon at bounding box center [485, 366] width 9 height 13
click at [481, 399] on icon at bounding box center [485, 405] width 9 height 13
click at [485, 436] on button at bounding box center [486, 443] width 42 height 31
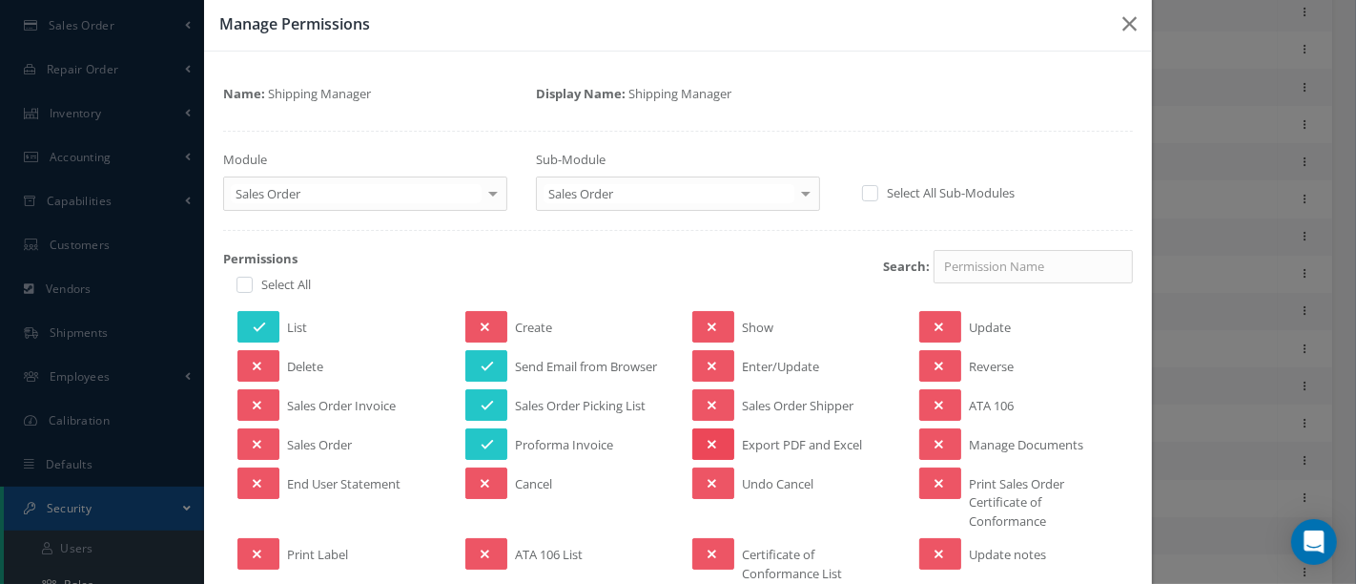
click at [707, 428] on button at bounding box center [713, 443] width 42 height 31
click at [712, 399] on button at bounding box center [713, 404] width 42 height 31
click at [710, 356] on button at bounding box center [713, 365] width 42 height 31
click at [707, 316] on button at bounding box center [713, 326] width 42 height 31
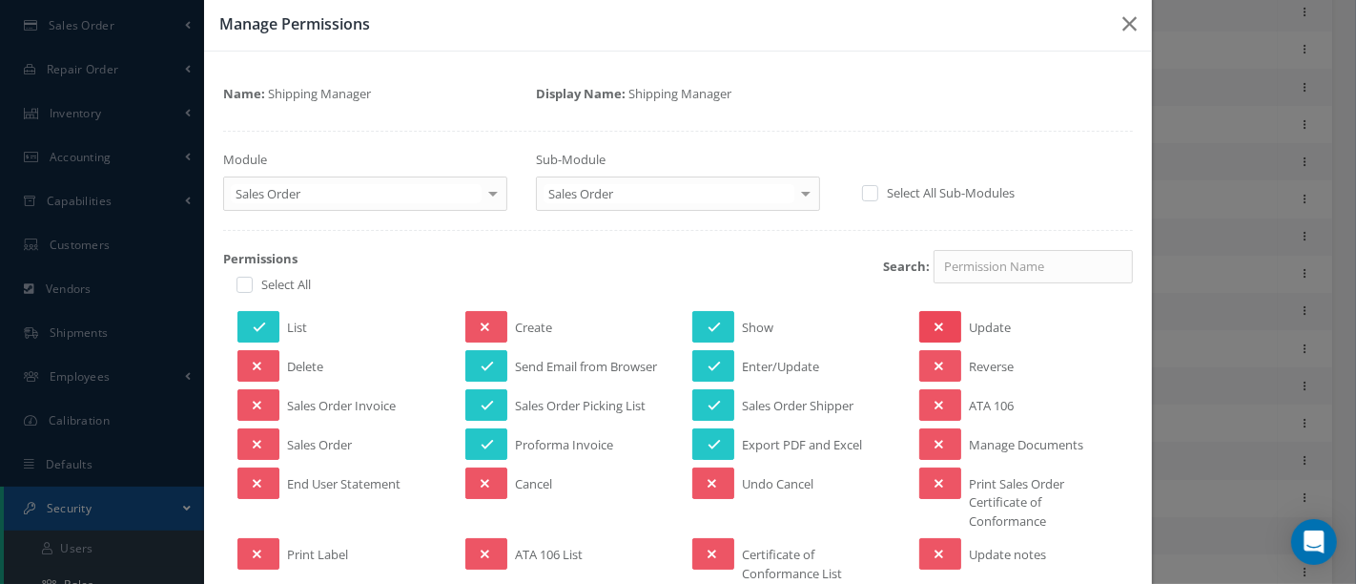
click at [923, 318] on button at bounding box center [940, 326] width 42 height 31
click at [933, 431] on button at bounding box center [940, 443] width 42 height 31
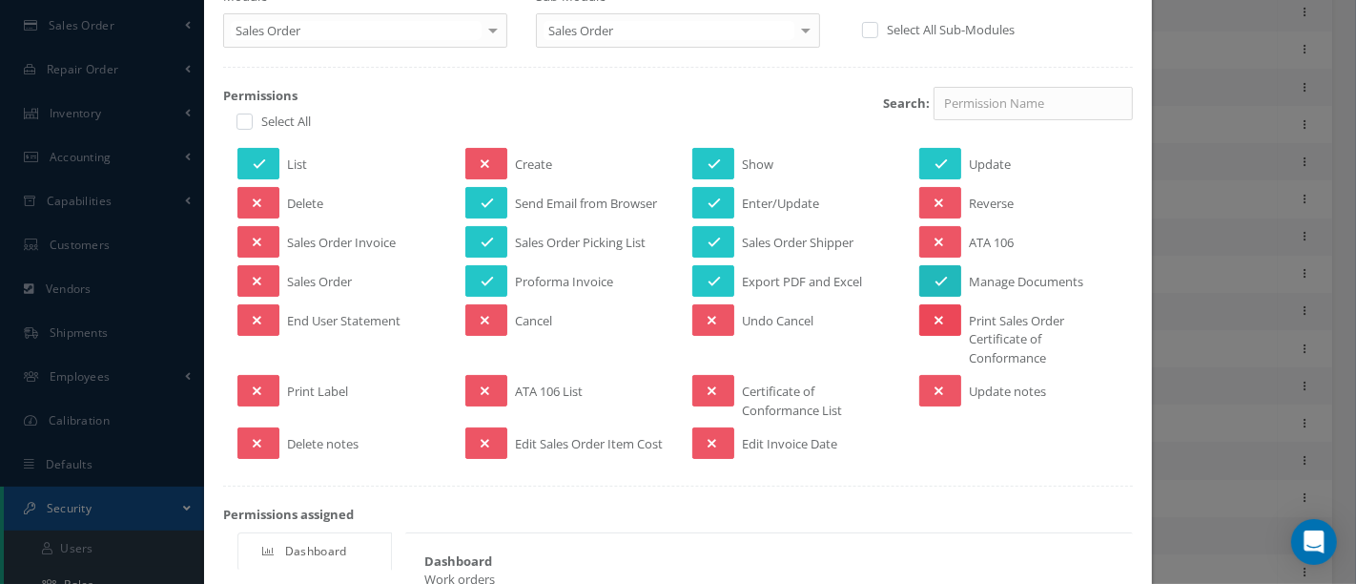
scroll to position [242, 0]
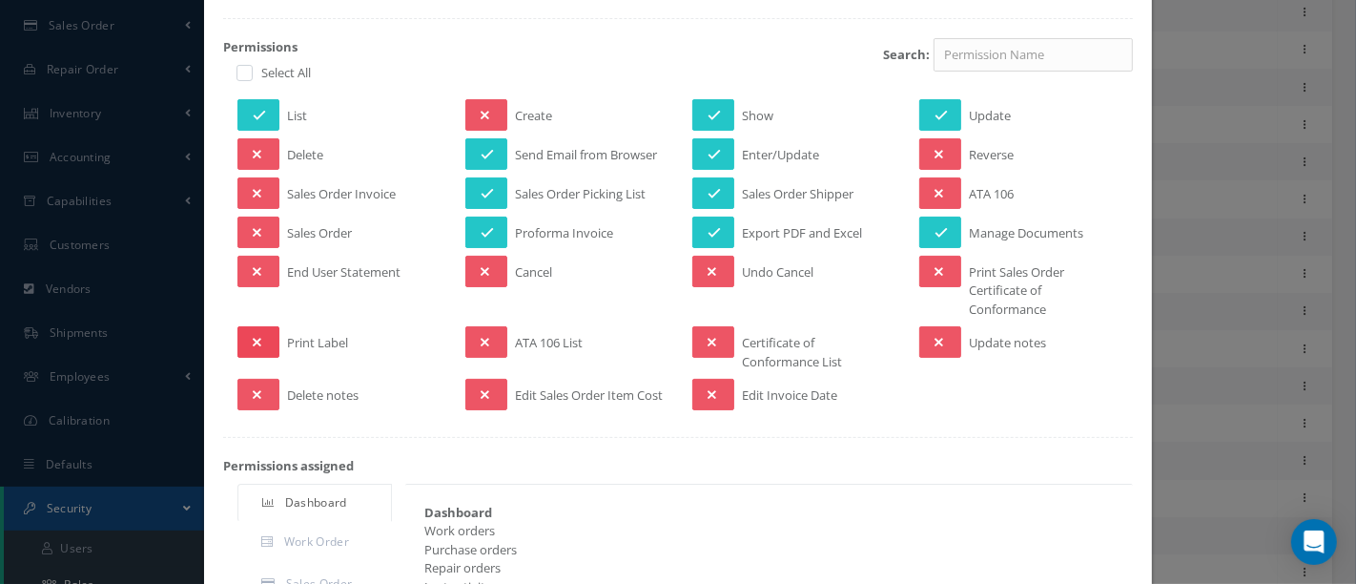
click at [253, 338] on icon at bounding box center [257, 342] width 9 height 13
drag, startPoint x: 926, startPoint y: 337, endPoint x: 897, endPoint y: 349, distance: 32.1
click at [935, 337] on icon at bounding box center [939, 342] width 9 height 13
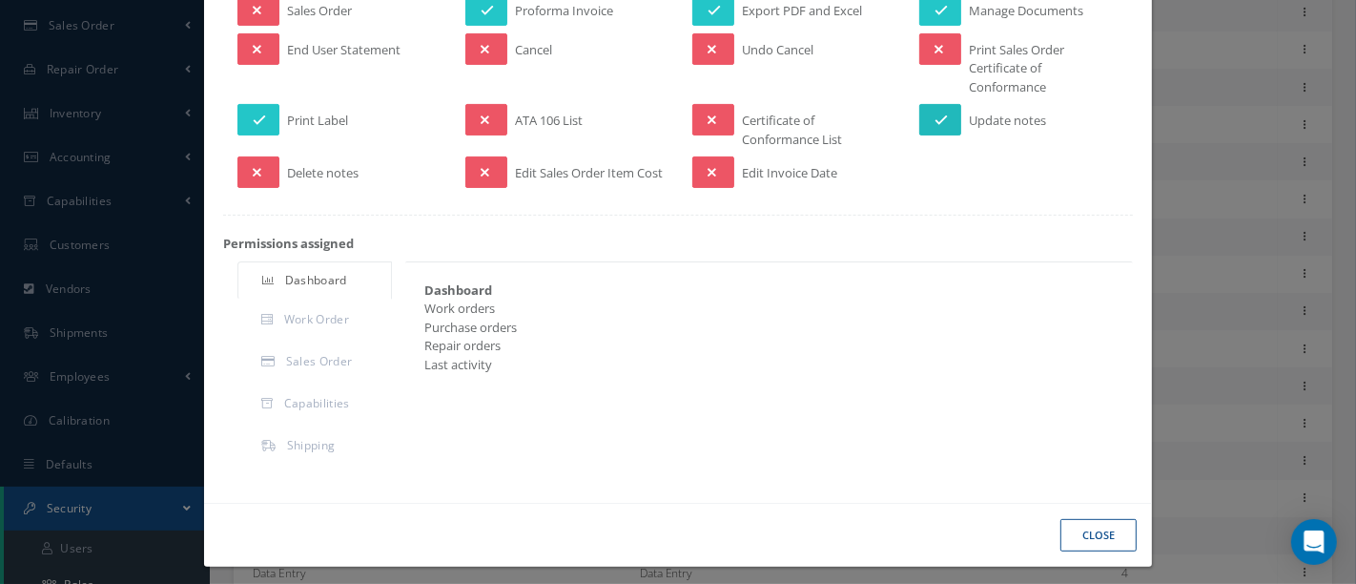
scroll to position [482, 0]
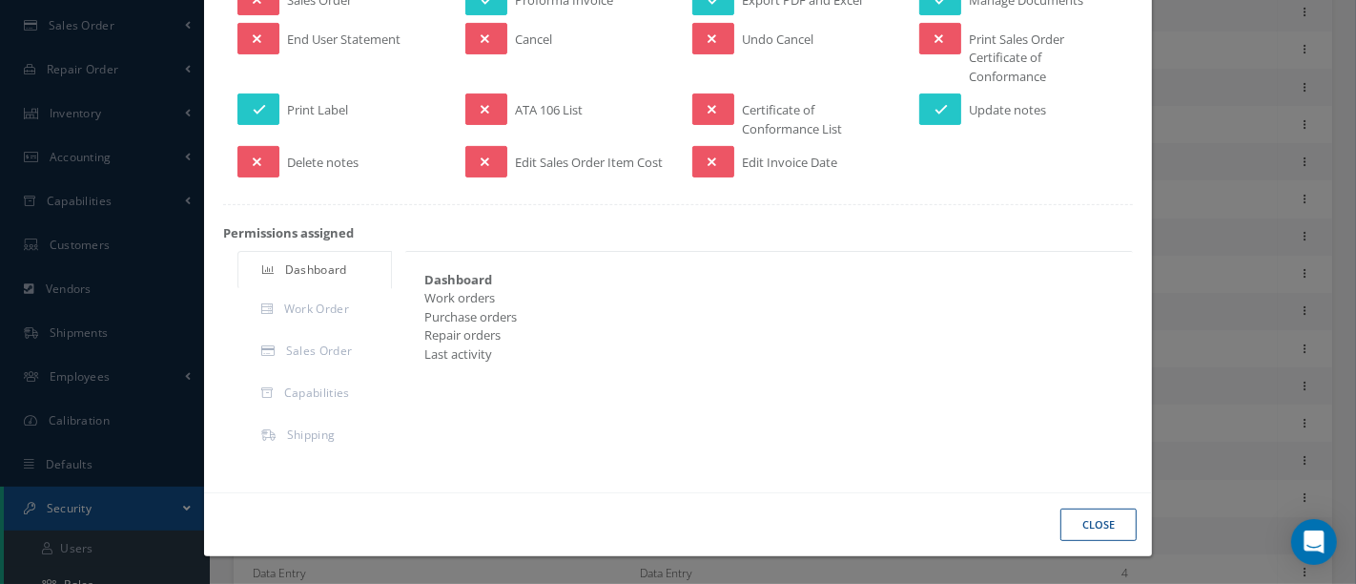
click at [1067, 527] on button "Close" at bounding box center [1099, 524] width 76 height 33
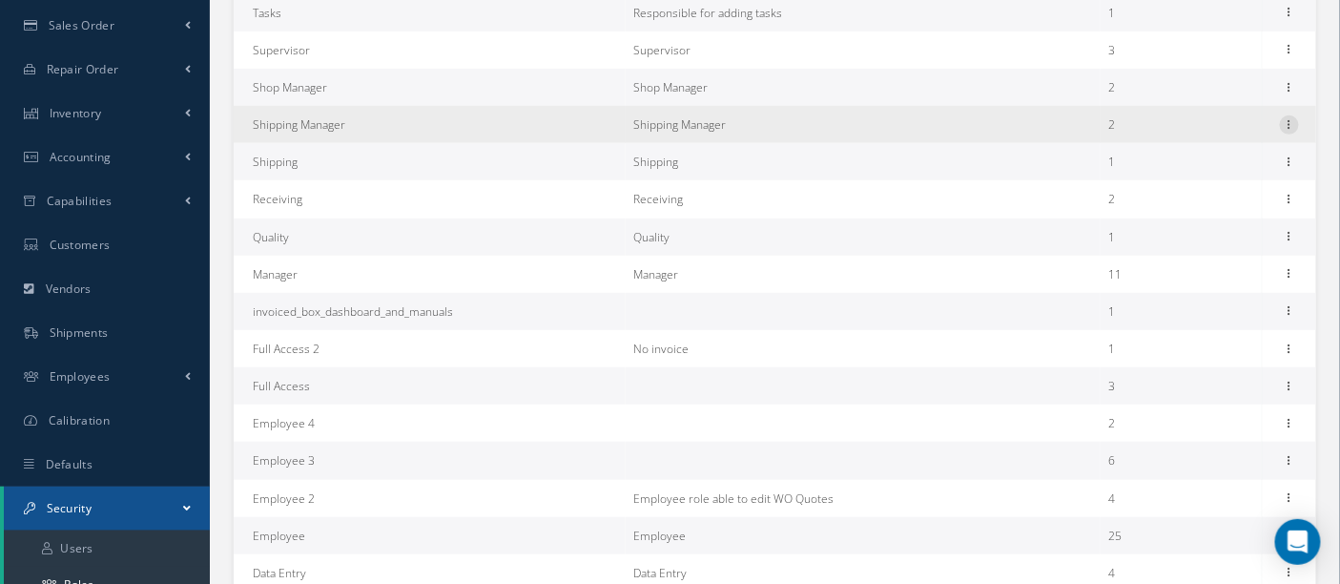
click at [1287, 122] on icon at bounding box center [1289, 122] width 19 height 15
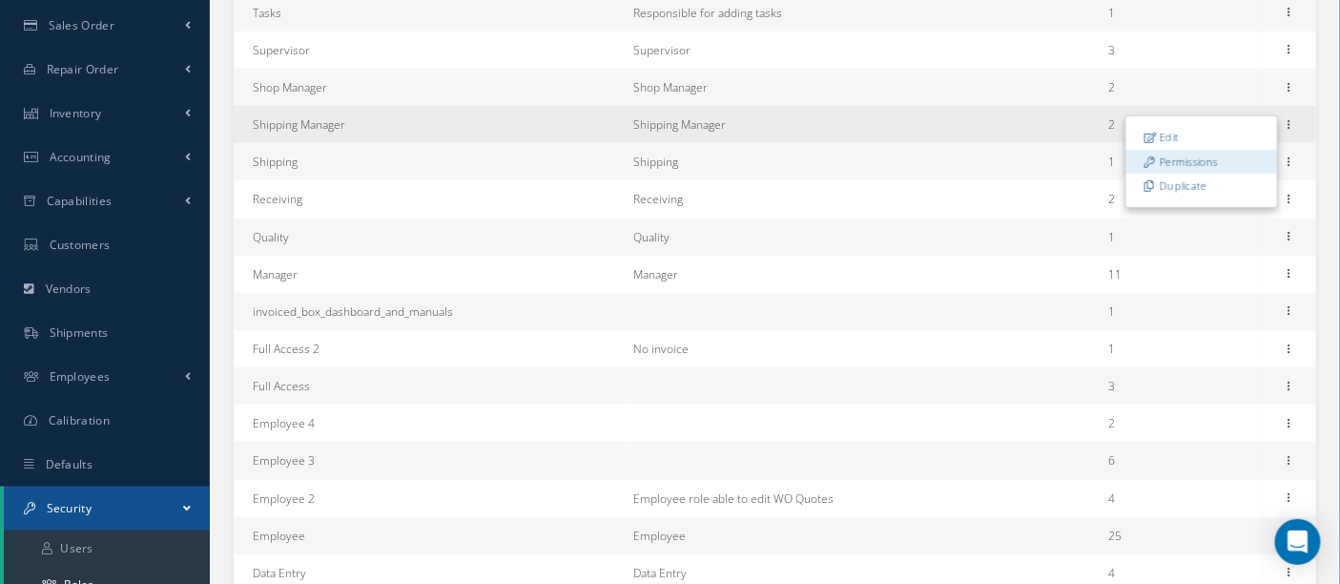
click at [1222, 168] on link "Permissions" at bounding box center [1201, 161] width 151 height 25
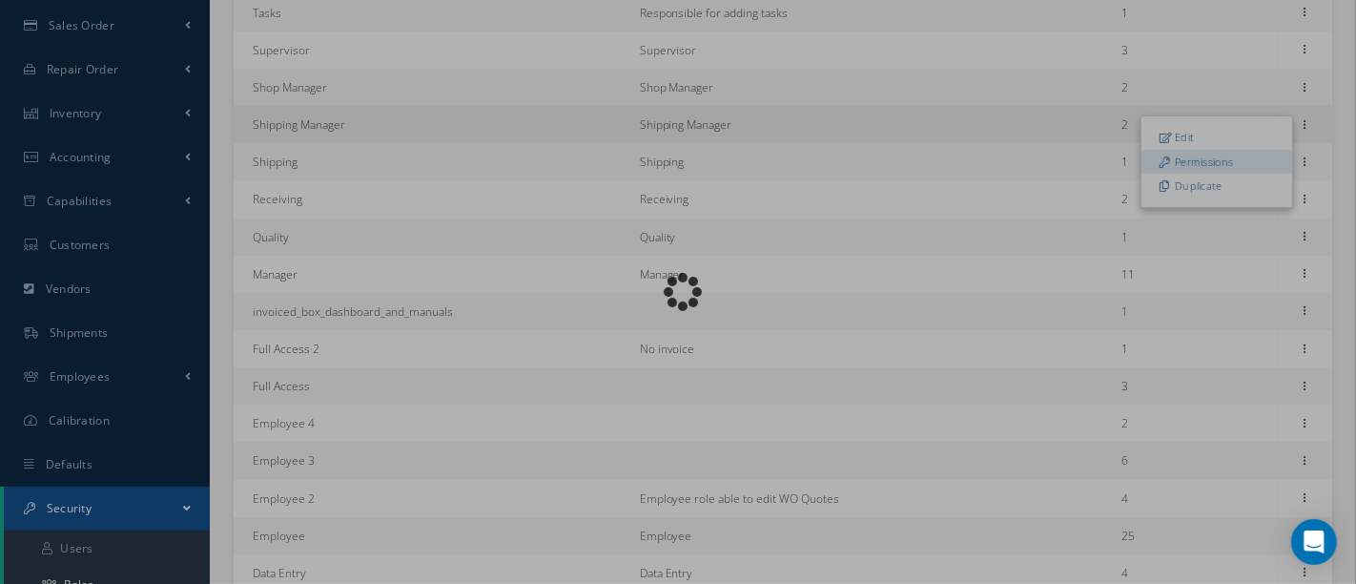
scroll to position [72, 0]
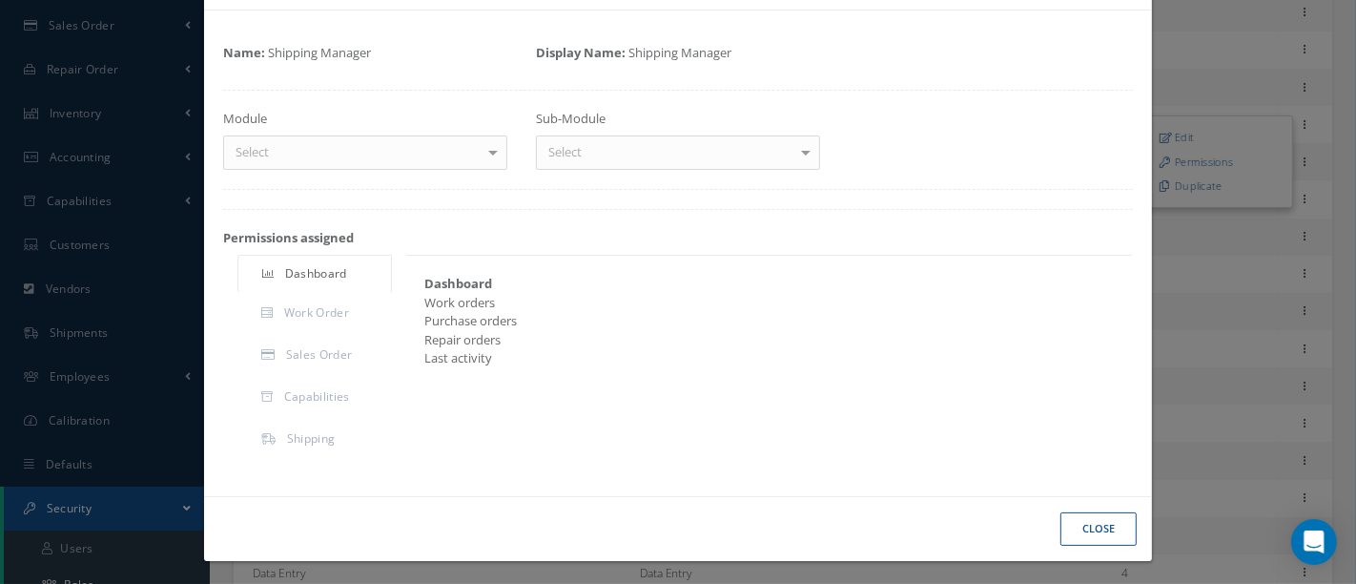
click at [486, 151] on div at bounding box center [493, 151] width 27 height 31
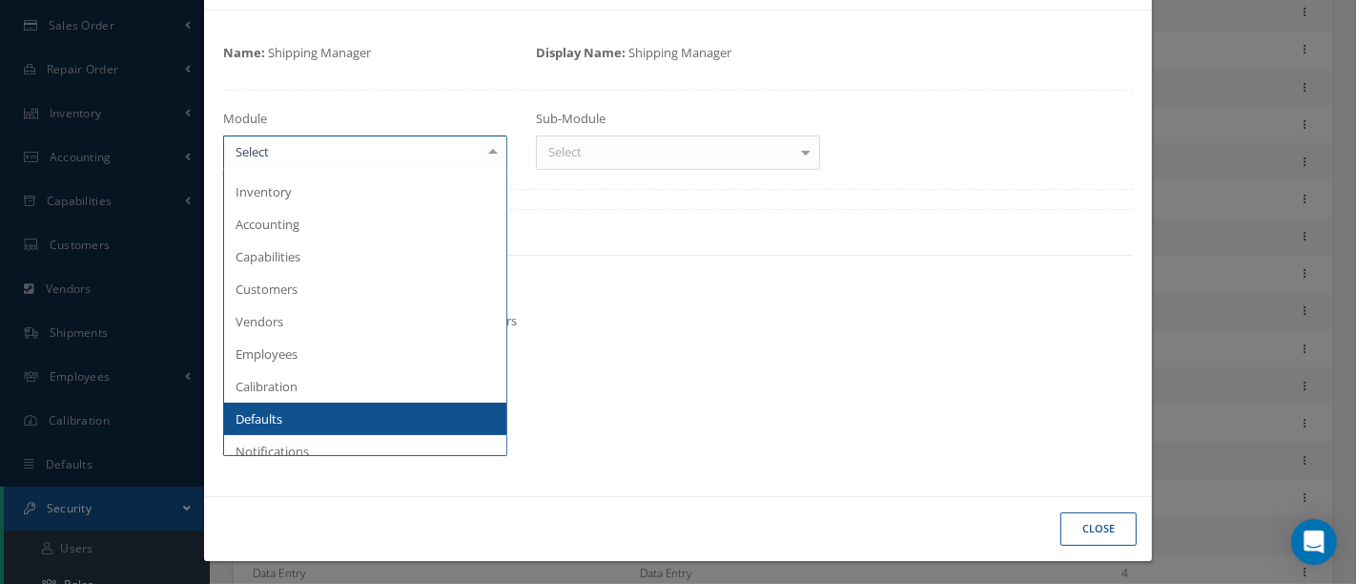
scroll to position [212, 0]
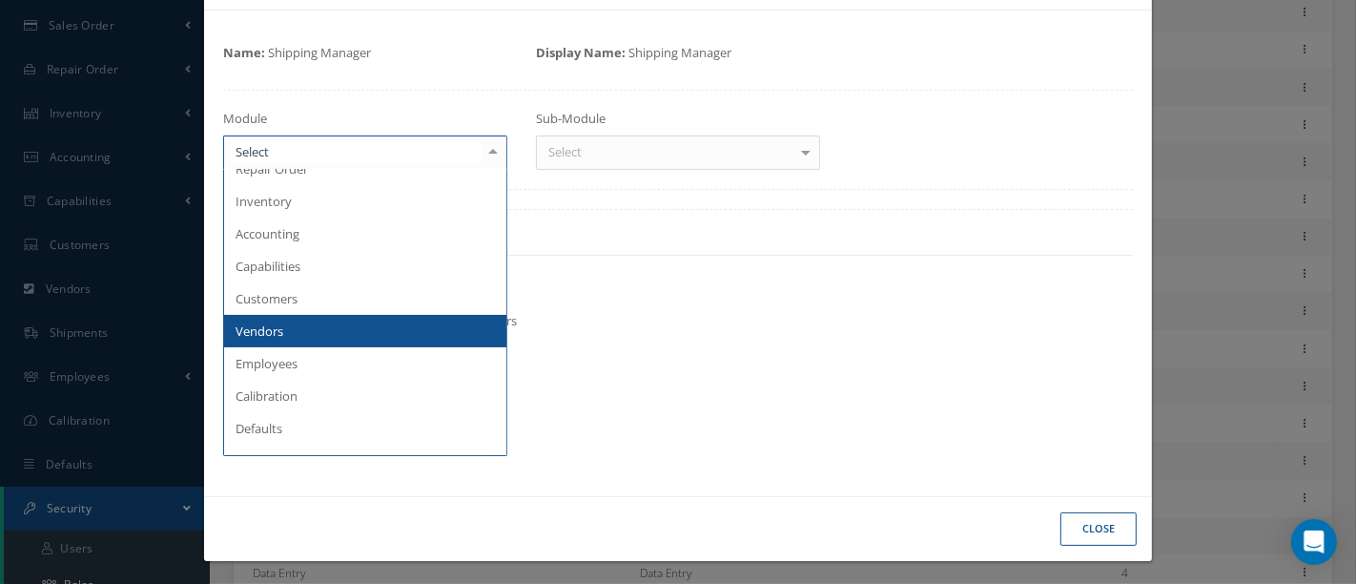
click at [298, 323] on span "Vendors" at bounding box center [365, 331] width 282 height 32
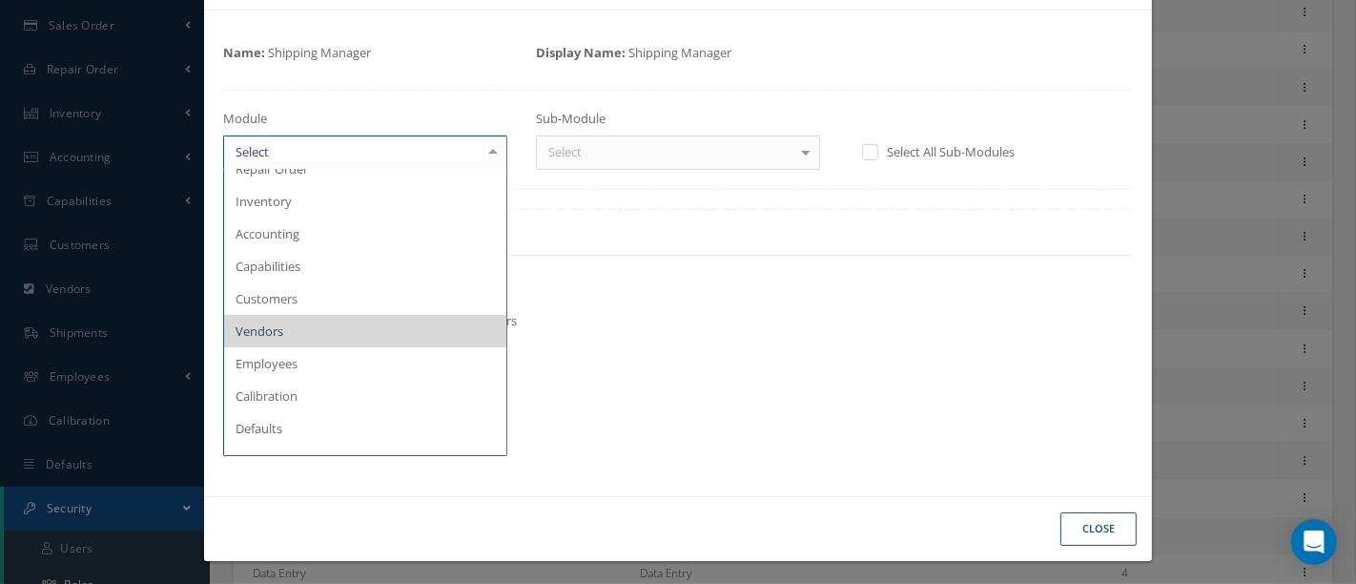
click at [490, 157] on div at bounding box center [493, 151] width 27 height 31
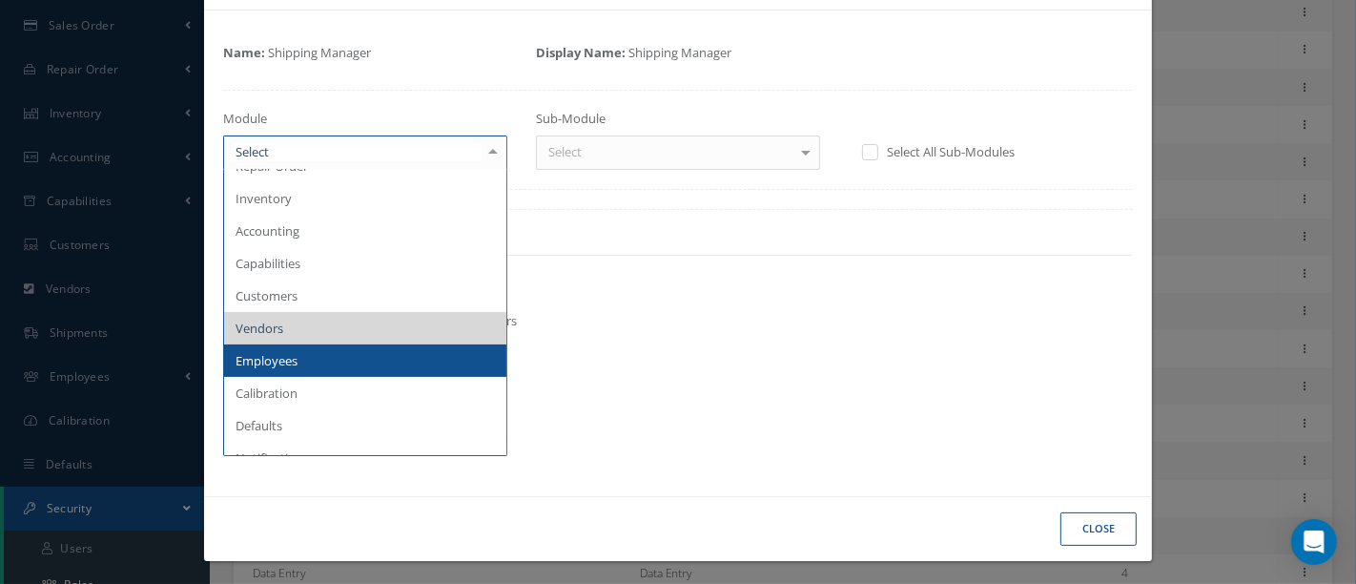
scroll to position [207, 0]
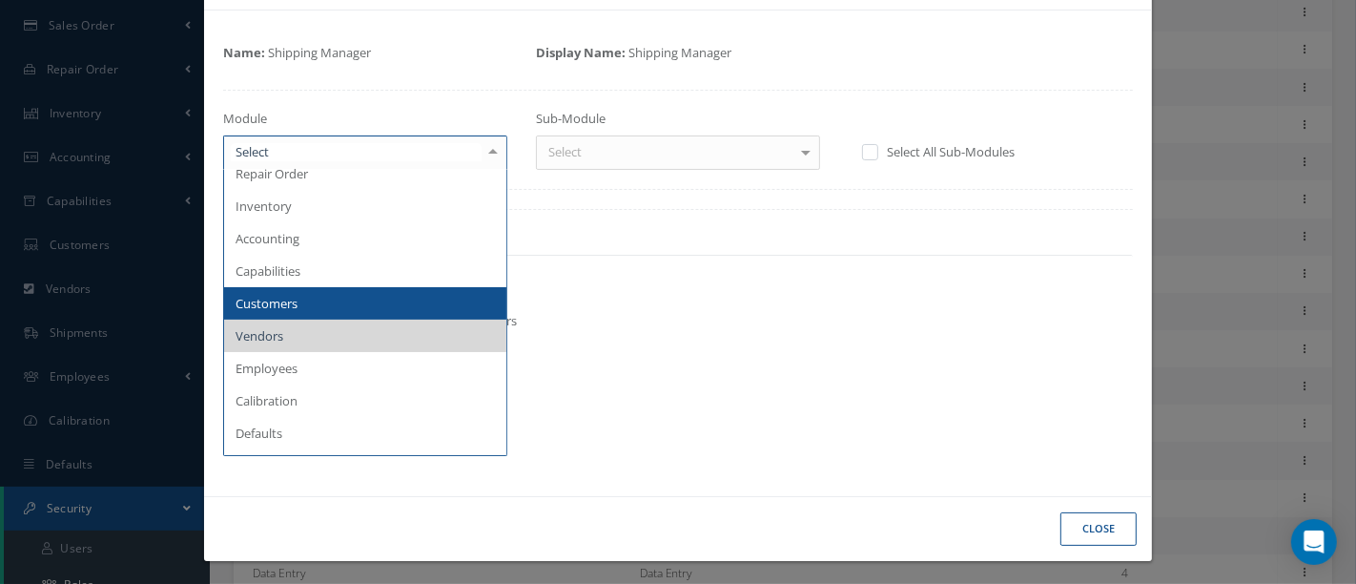
click at [296, 298] on span "Customers" at bounding box center [365, 303] width 282 height 32
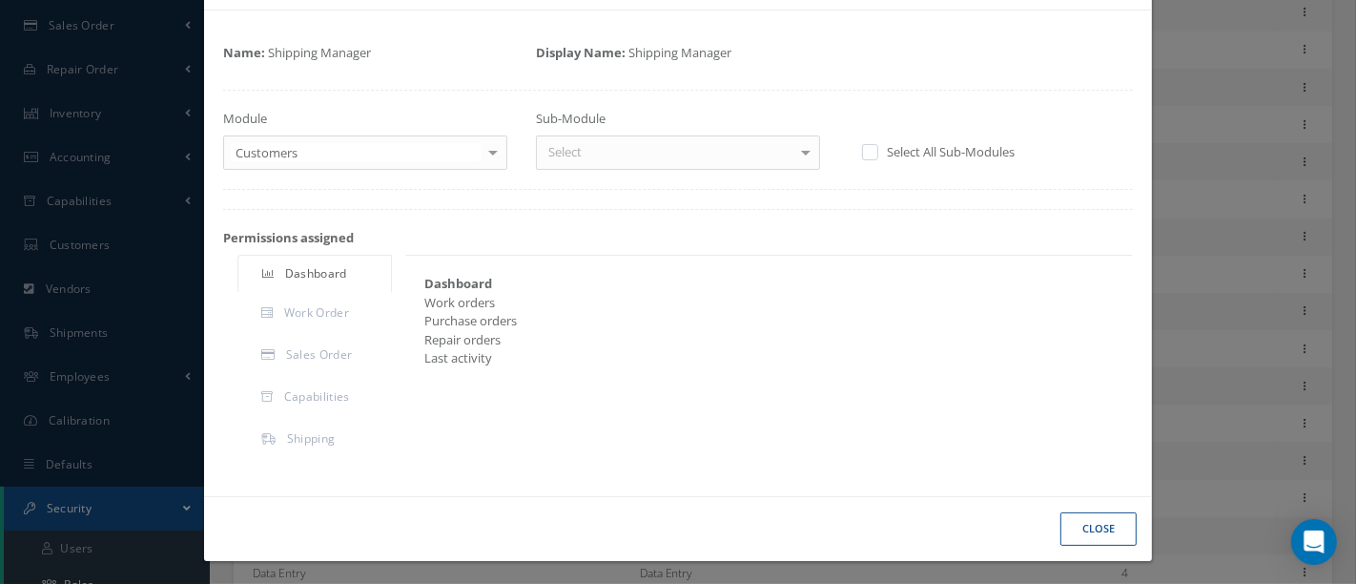
click at [795, 155] on div at bounding box center [806, 151] width 27 height 31
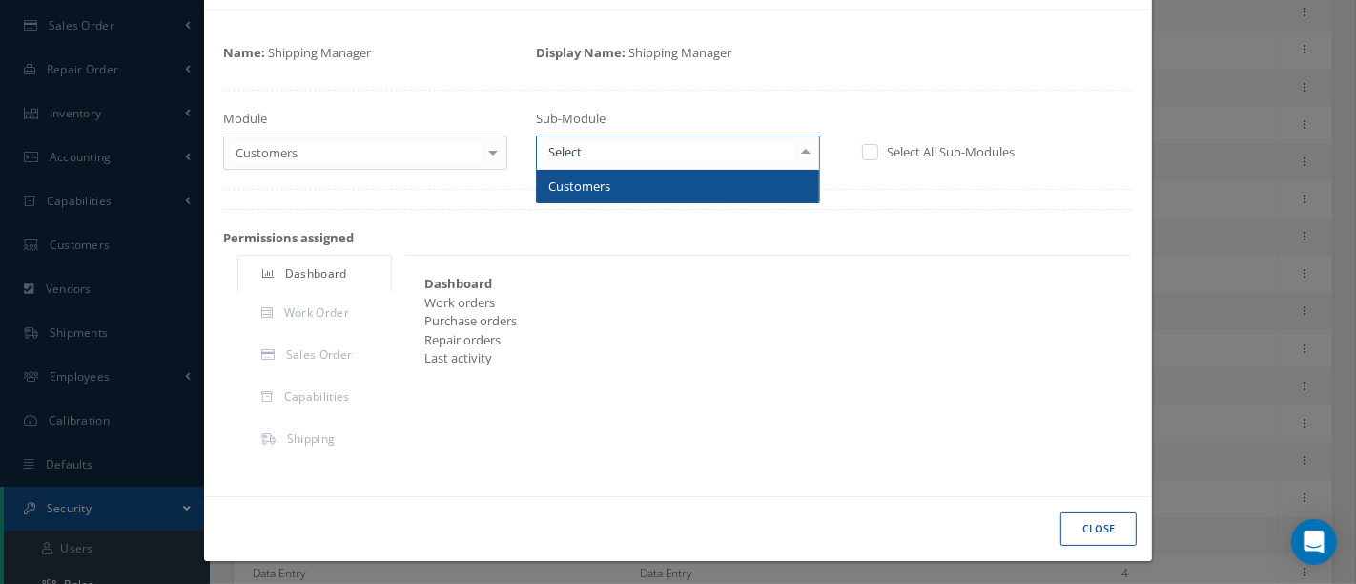
click at [717, 190] on span "Customers" at bounding box center [678, 186] width 282 height 32
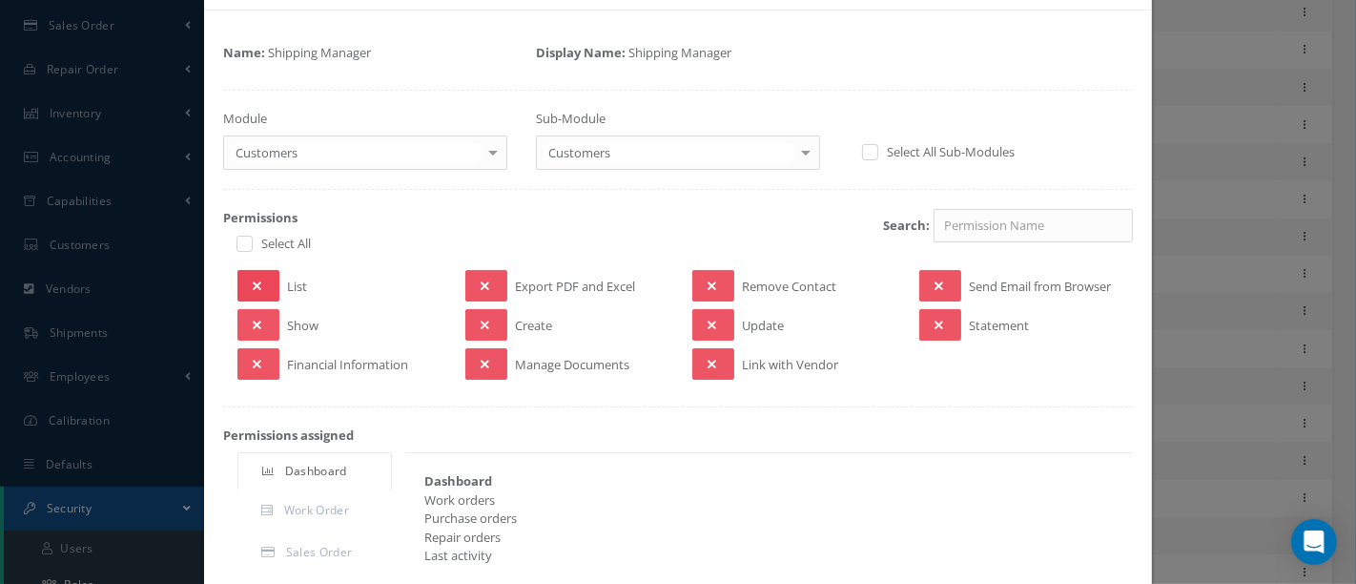
click at [265, 281] on button at bounding box center [259, 285] width 42 height 31
click at [261, 314] on button at bounding box center [259, 324] width 42 height 31
click at [940, 276] on button at bounding box center [940, 285] width 42 height 31
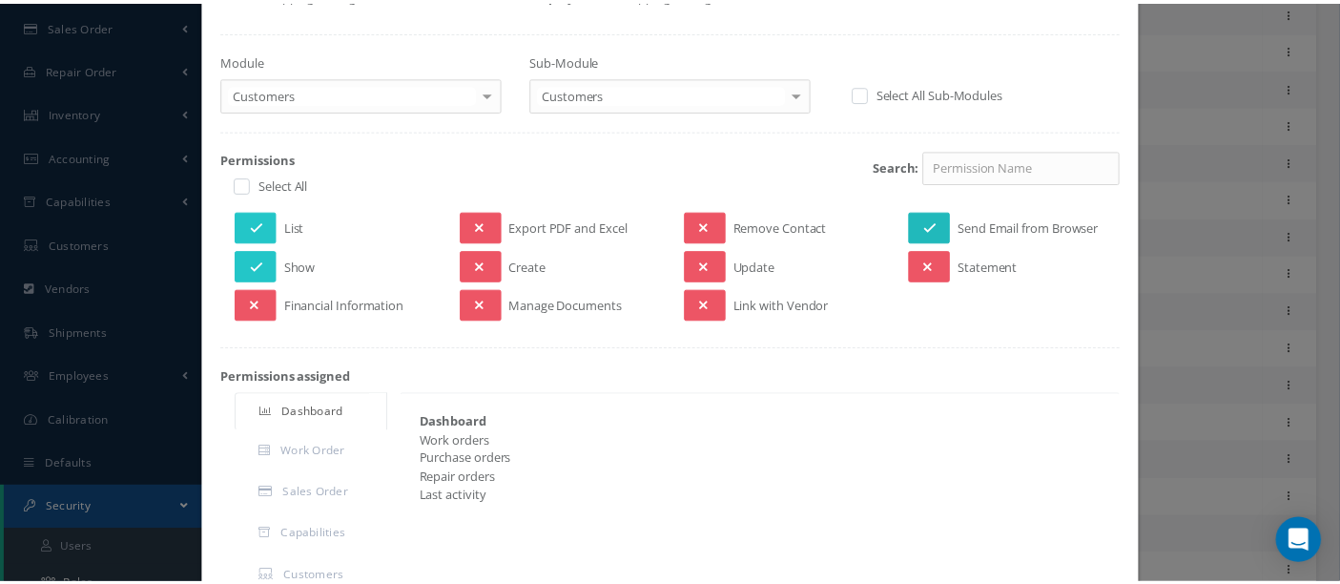
scroll to position [308, 0]
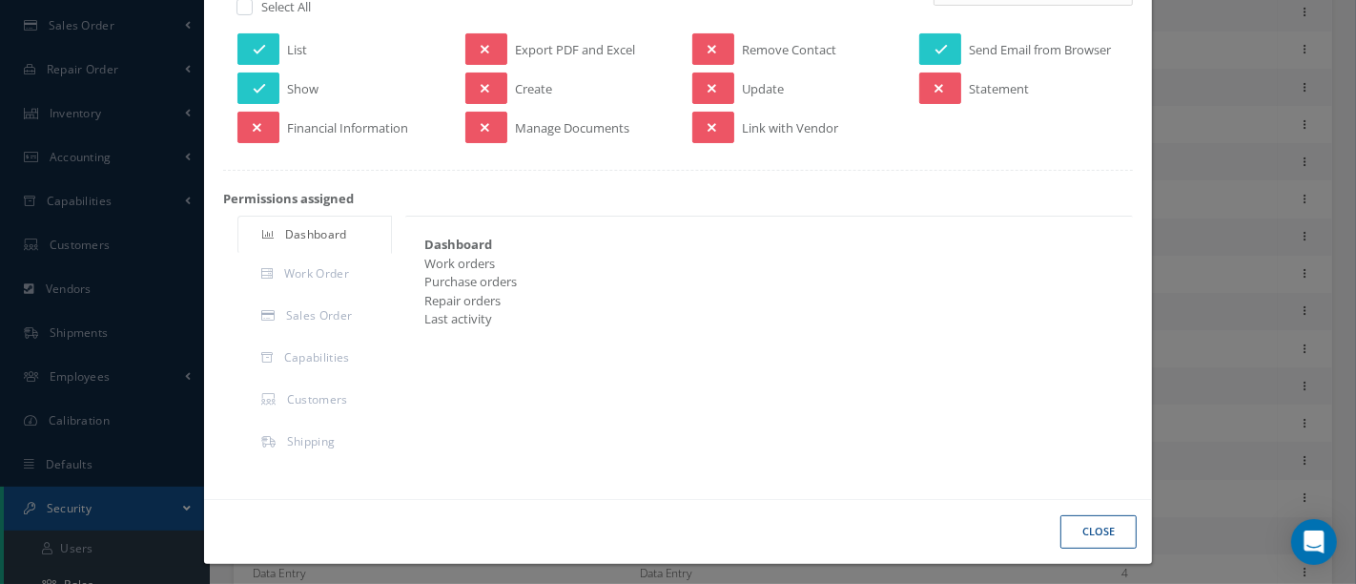
click at [1077, 525] on button "Close" at bounding box center [1099, 531] width 76 height 33
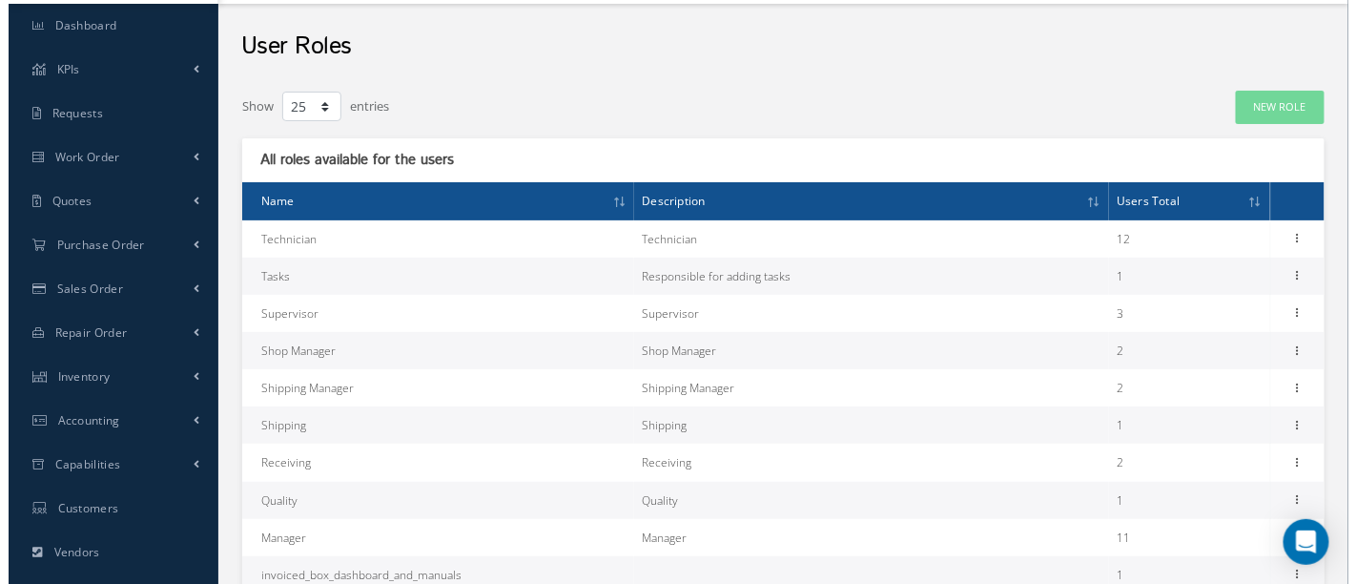
scroll to position [0, 0]
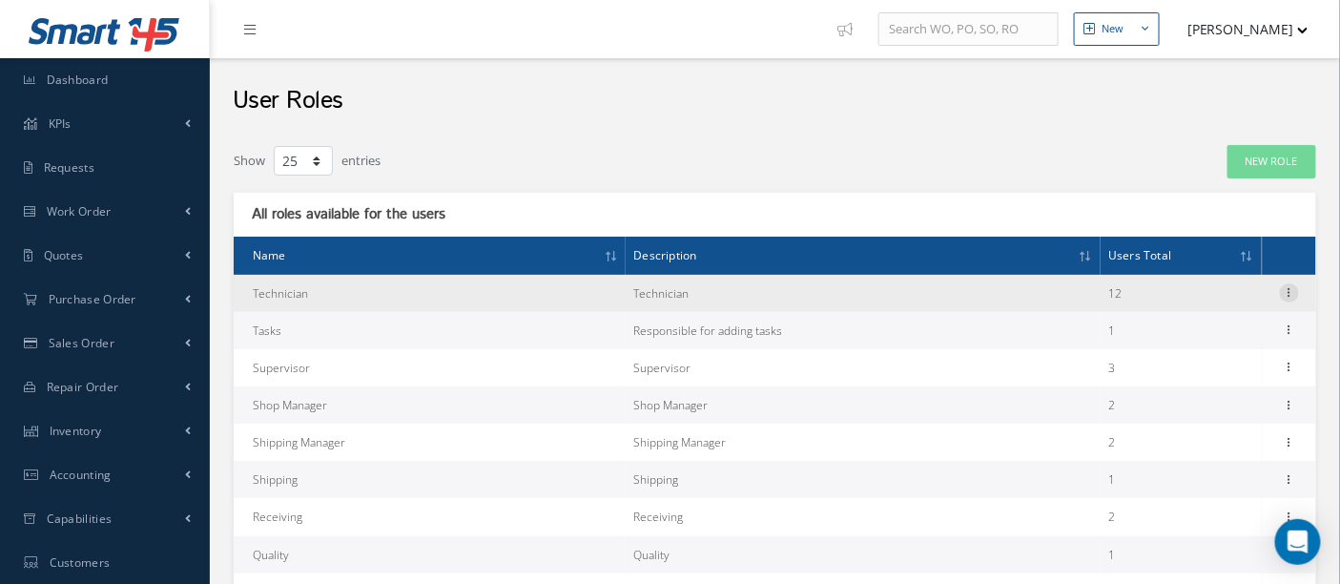
click at [1287, 289] on icon at bounding box center [1289, 290] width 19 height 15
click at [1203, 328] on link "Permissions" at bounding box center [1201, 330] width 151 height 25
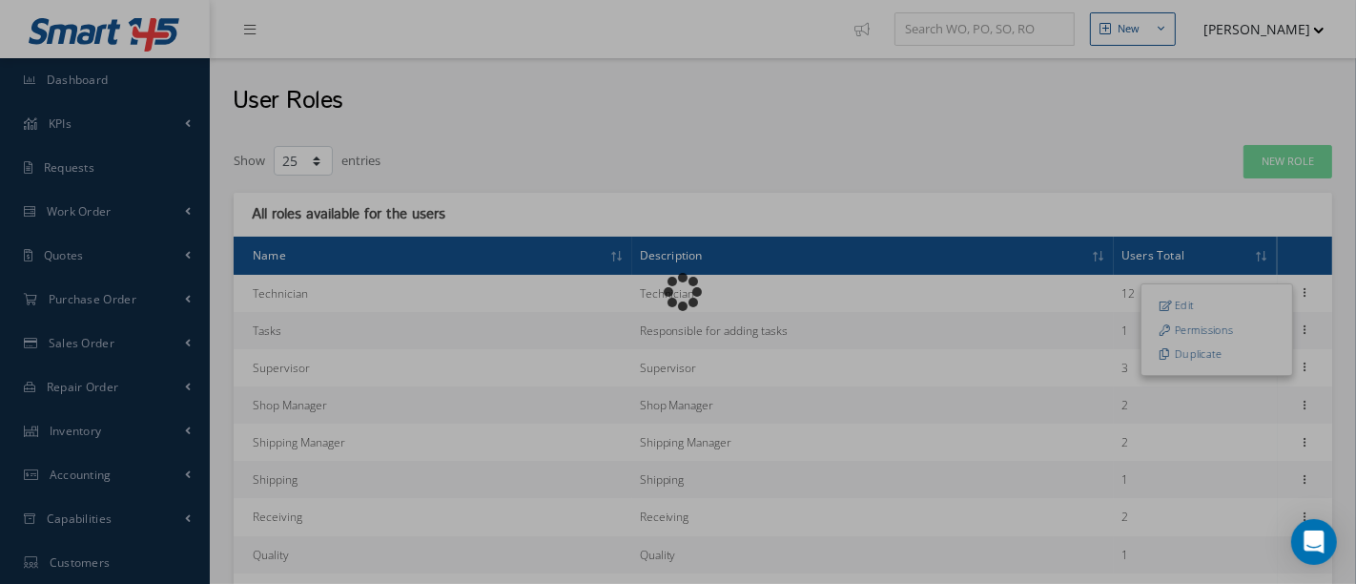
scroll to position [214, 0]
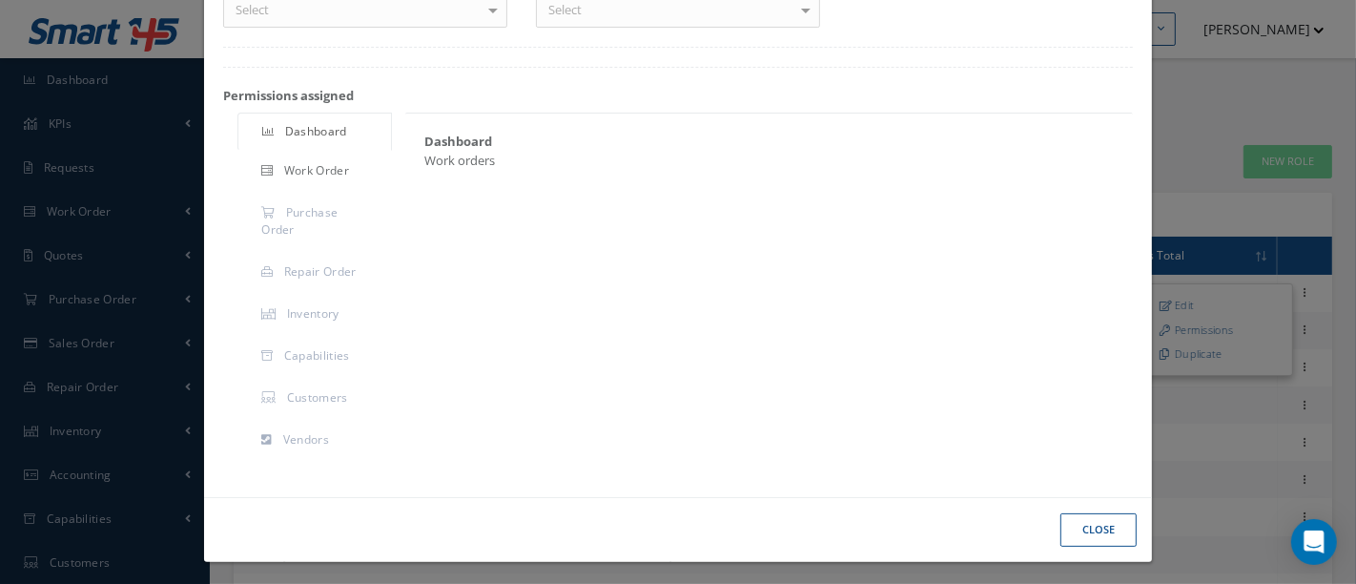
click at [351, 166] on link "Work Order" at bounding box center [315, 173] width 155 height 40
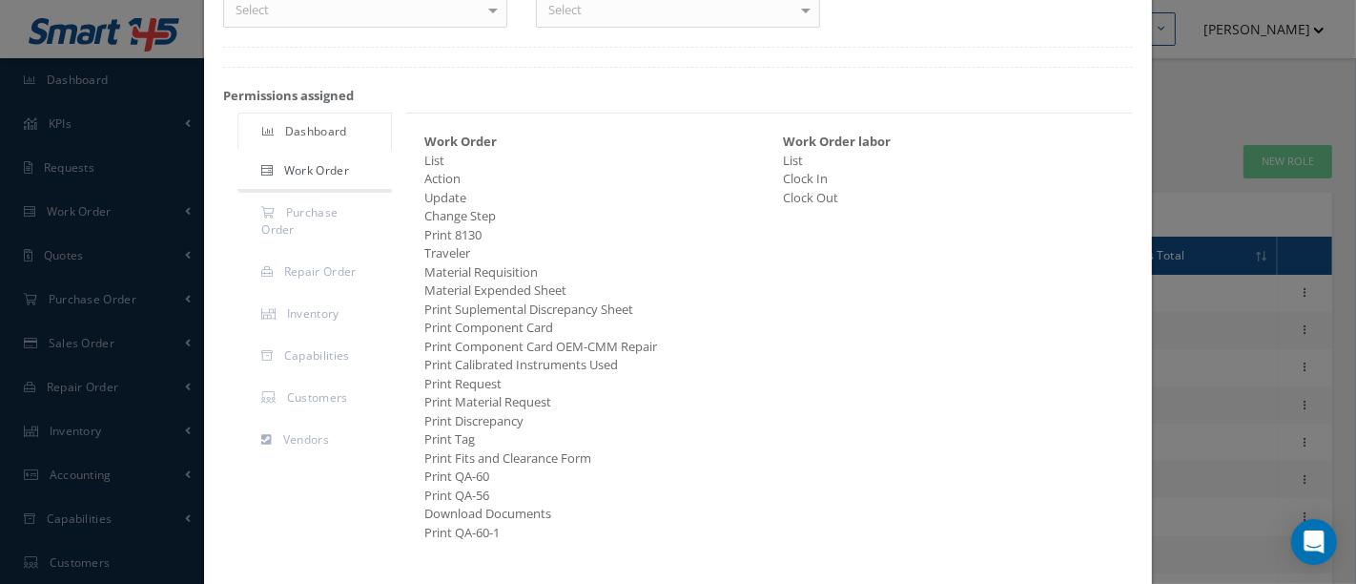
scroll to position [0, 0]
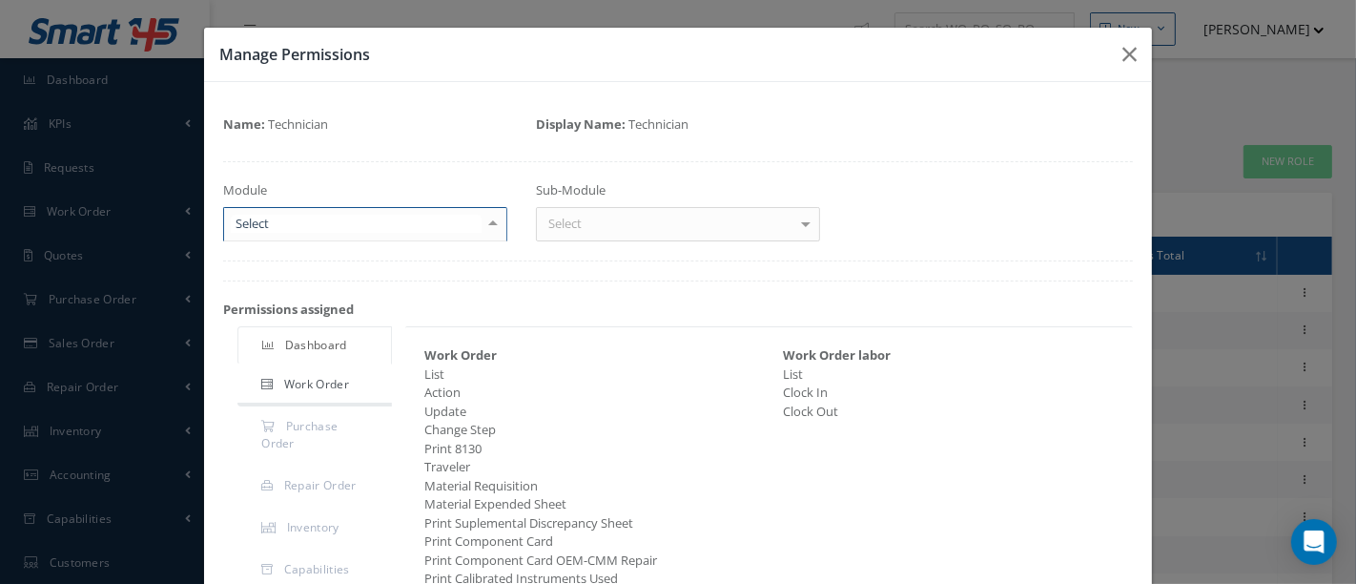
click at [486, 227] on div at bounding box center [493, 223] width 27 height 31
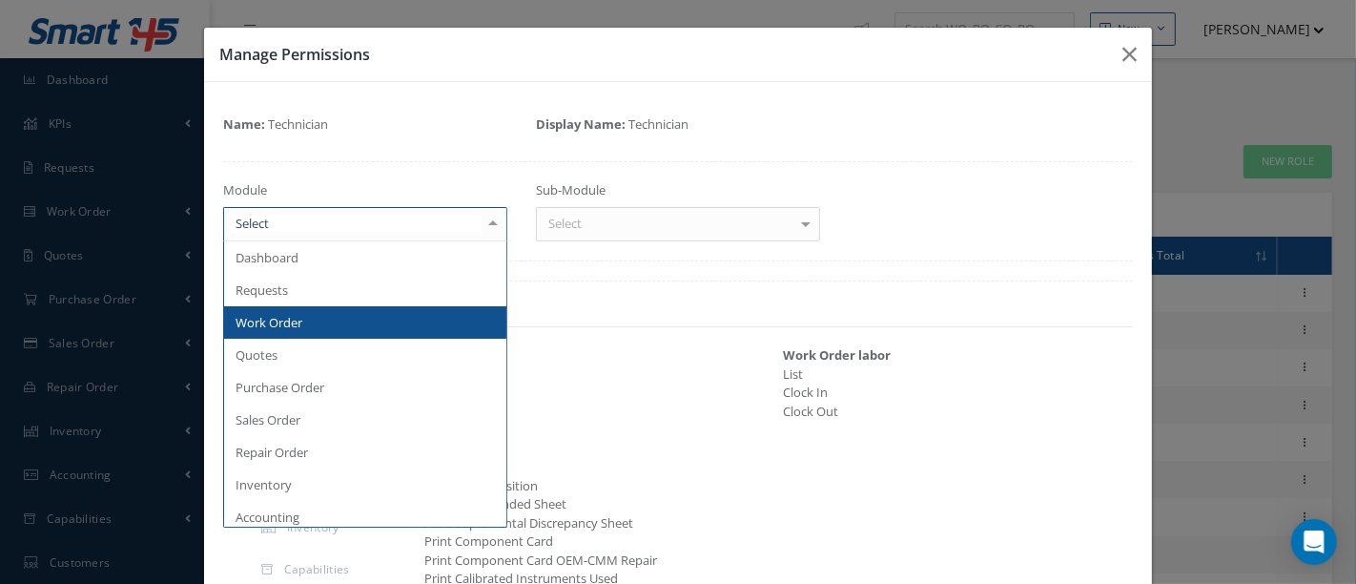
click at [412, 312] on span "Work Order" at bounding box center [365, 322] width 282 height 32
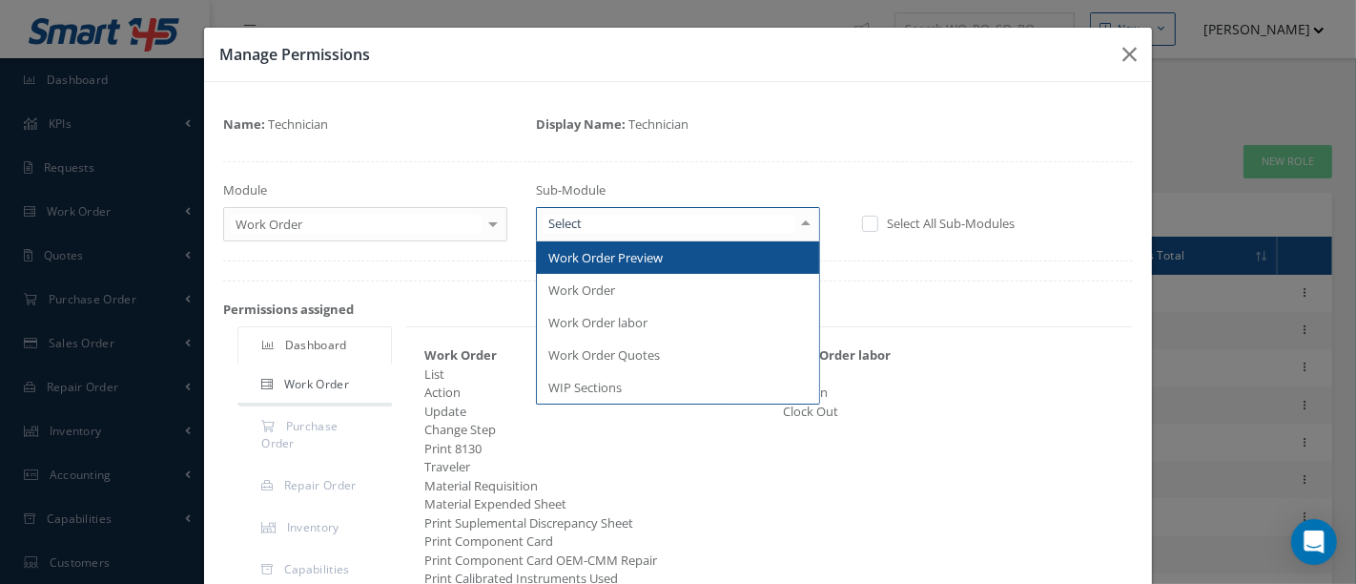
click at [797, 214] on div at bounding box center [806, 223] width 27 height 31
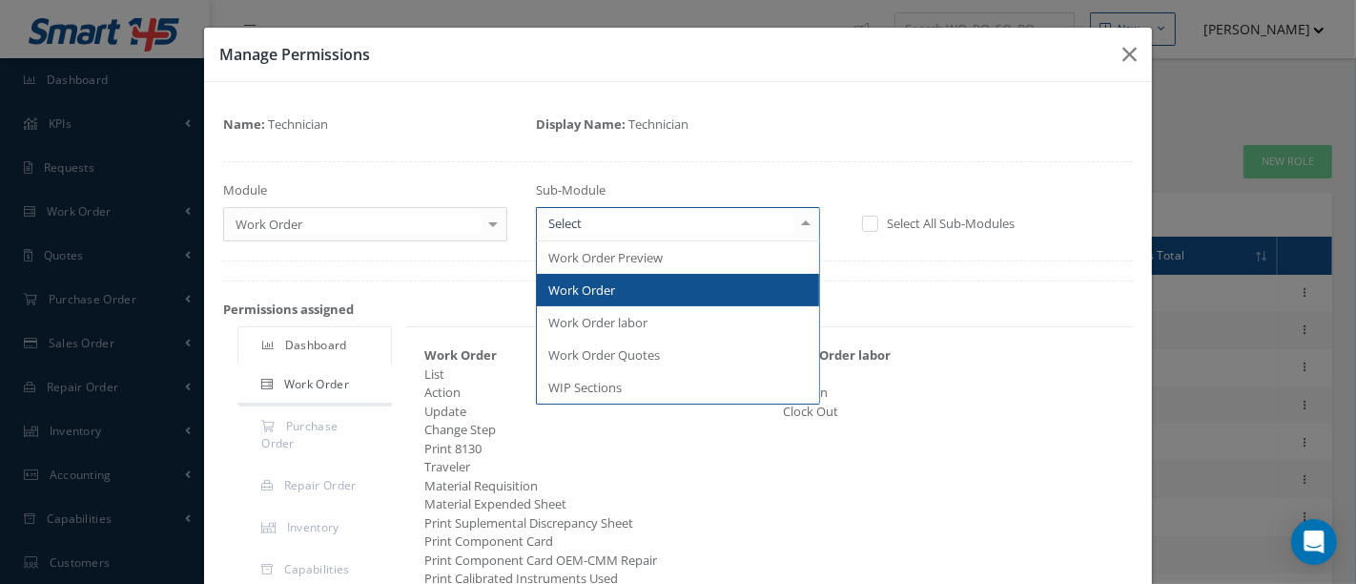
click at [628, 290] on span "Work Order" at bounding box center [678, 290] width 282 height 32
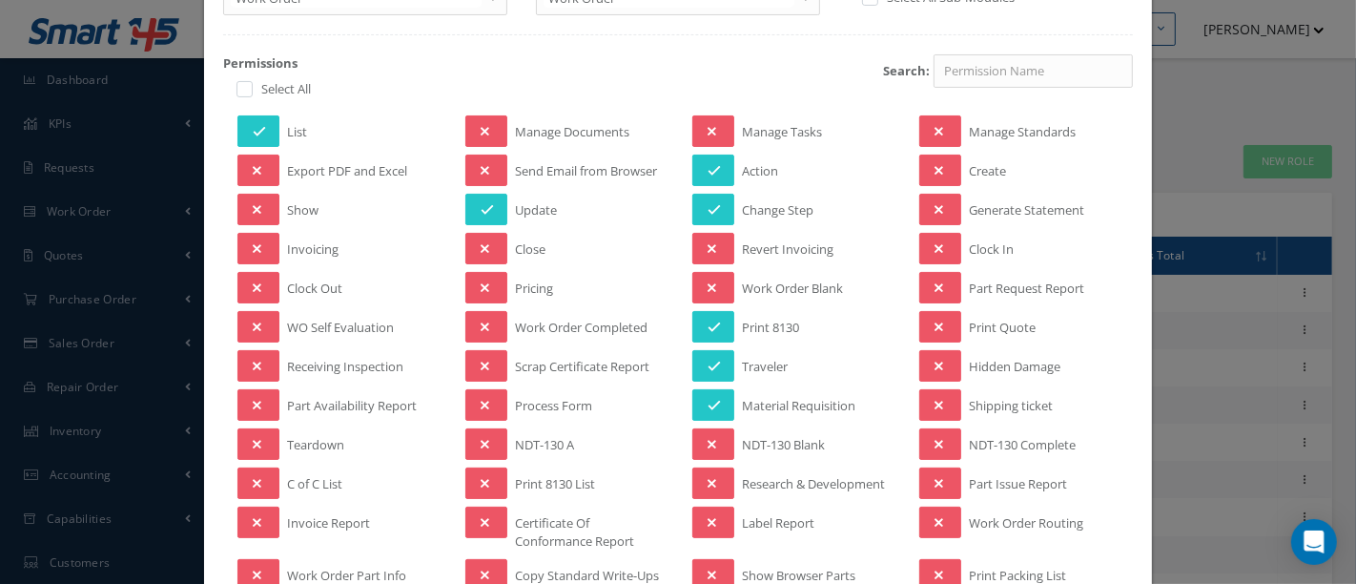
scroll to position [318, 0]
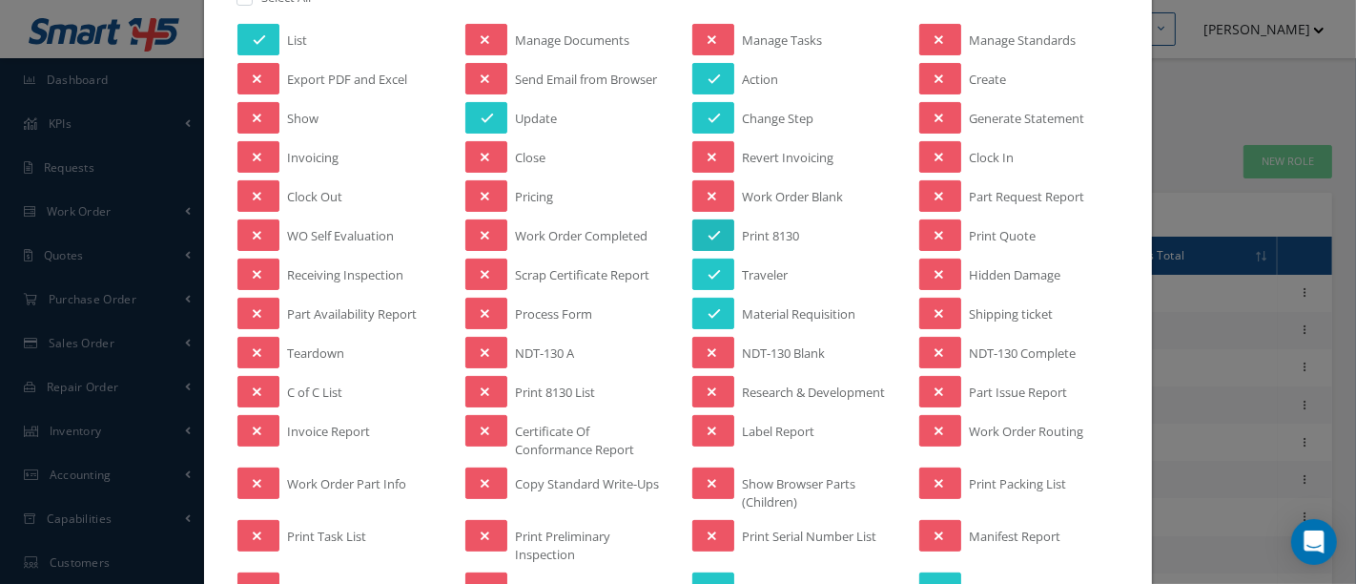
click at [713, 226] on button at bounding box center [713, 234] width 42 height 31
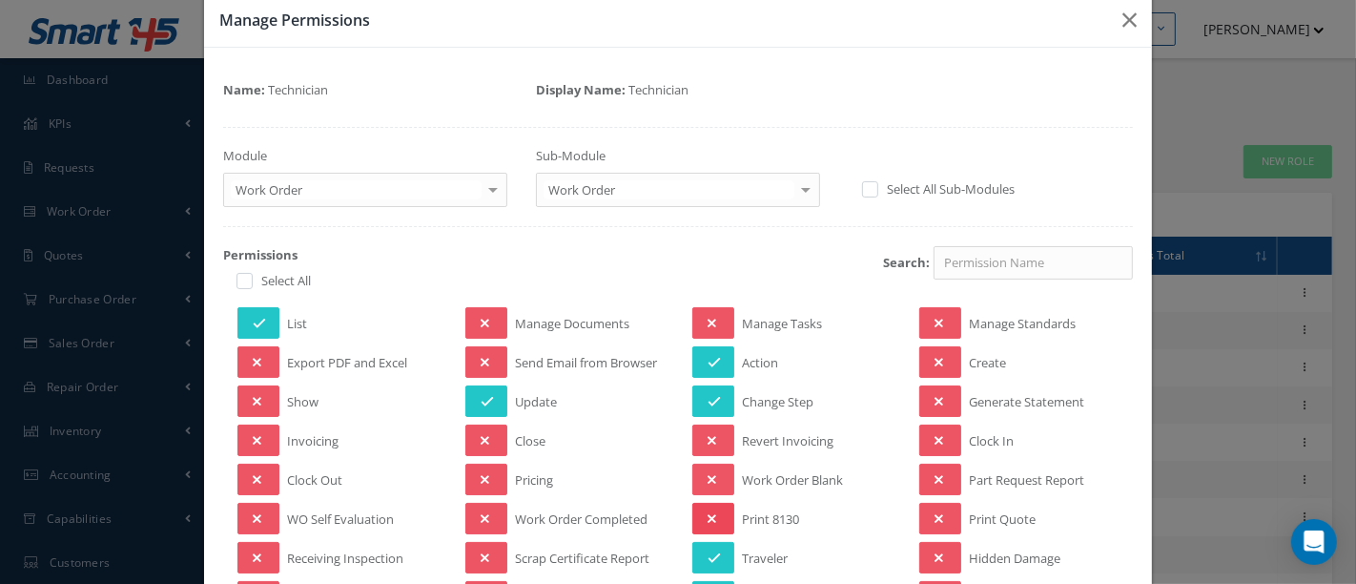
scroll to position [0, 0]
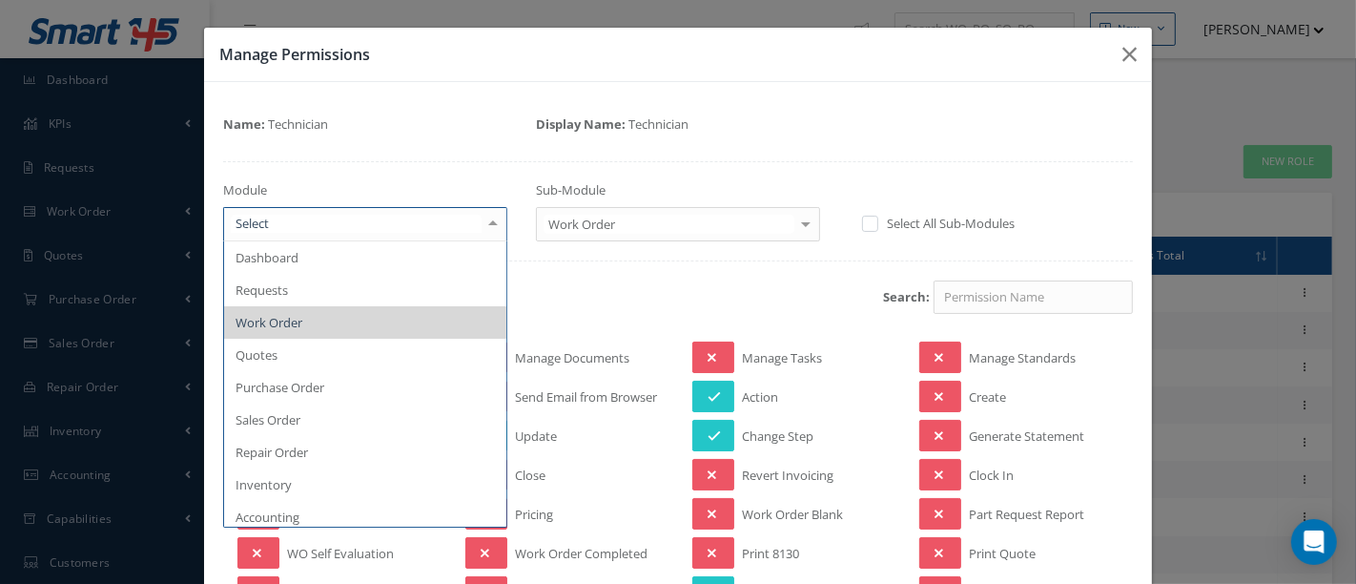
click at [488, 223] on div at bounding box center [493, 223] width 27 height 31
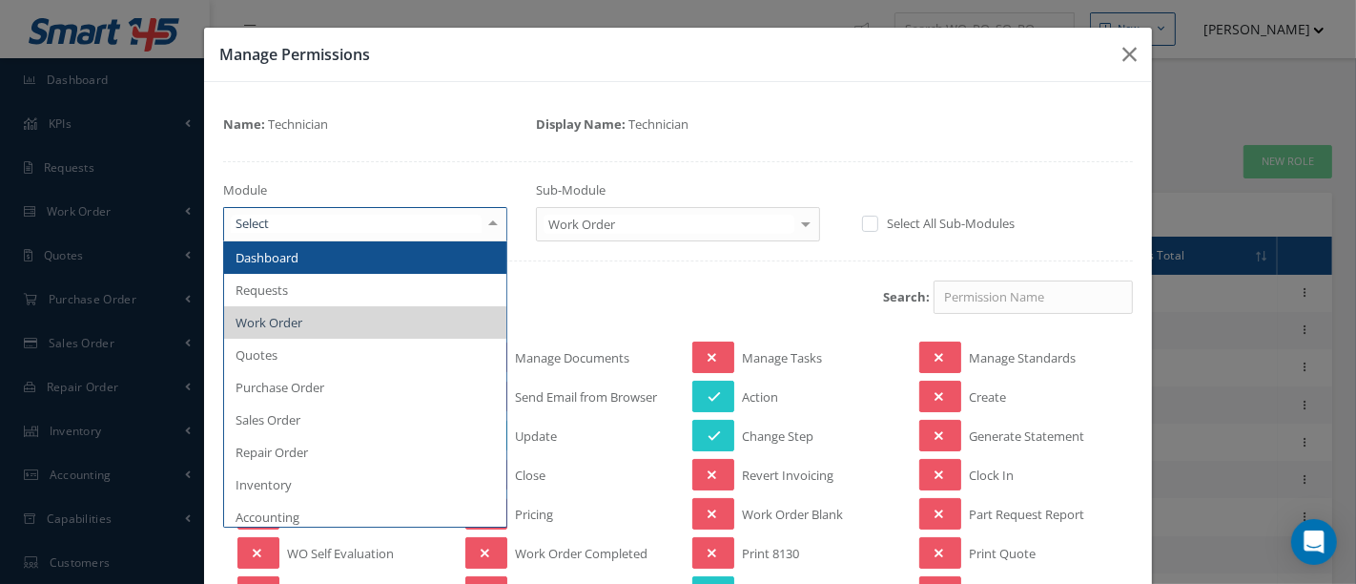
click at [434, 258] on span "Dashboard" at bounding box center [365, 257] width 282 height 32
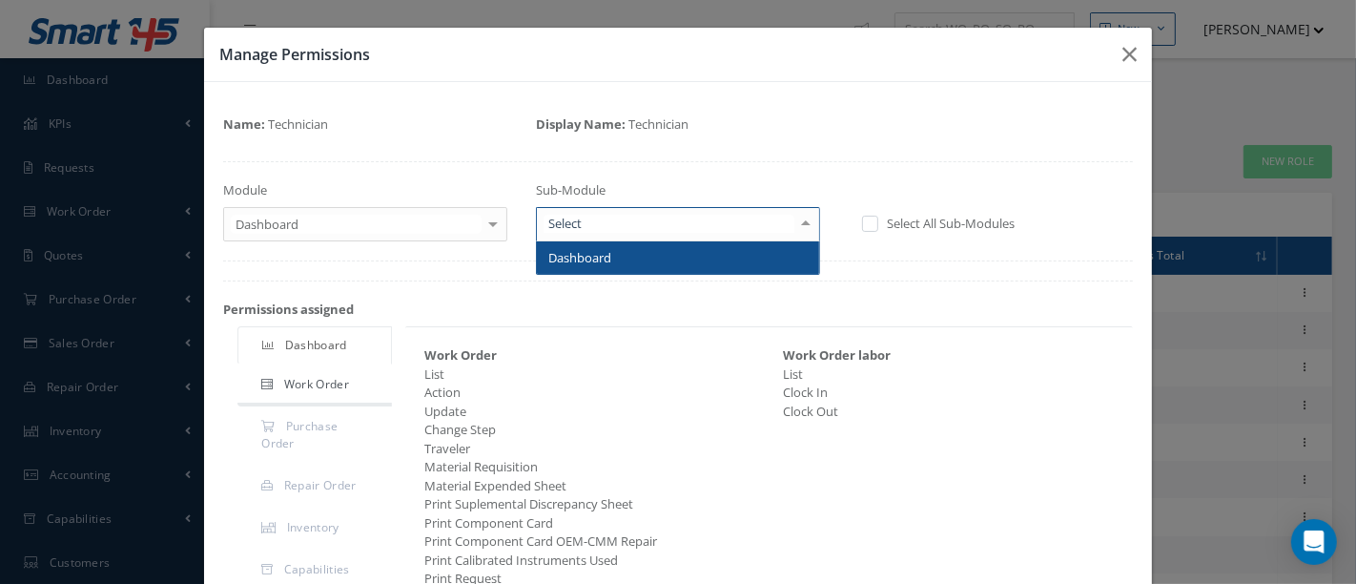
click at [798, 224] on div at bounding box center [806, 223] width 27 height 31
click at [752, 249] on span "Dashboard" at bounding box center [678, 257] width 282 height 32
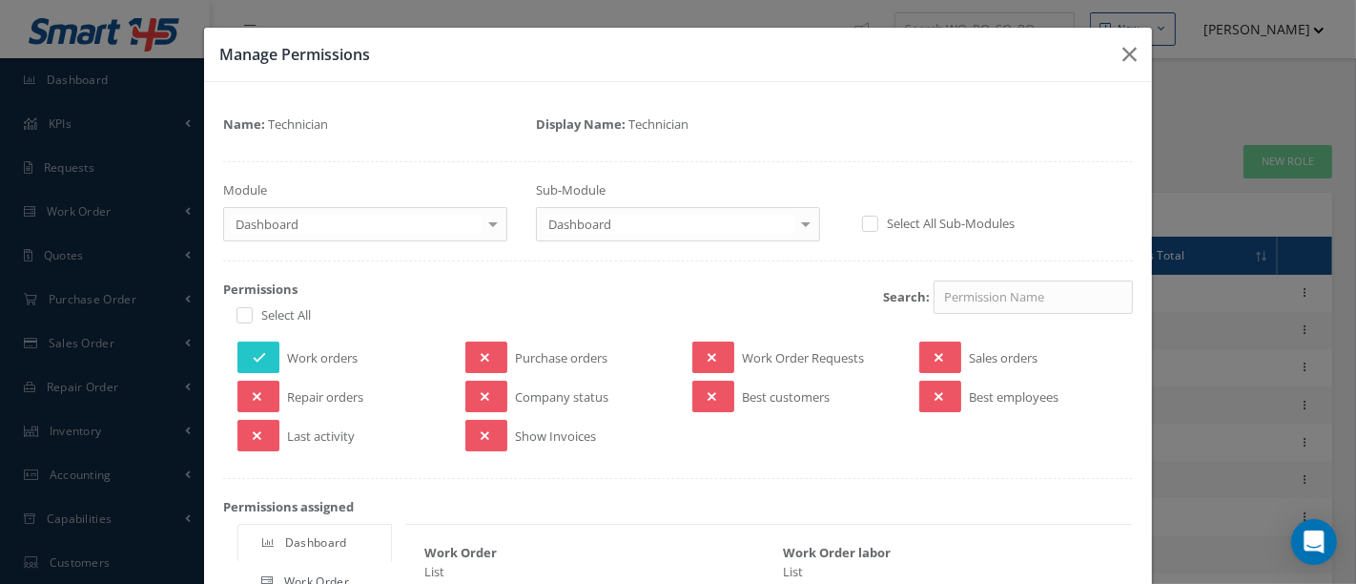
click at [484, 222] on div at bounding box center [493, 223] width 27 height 31
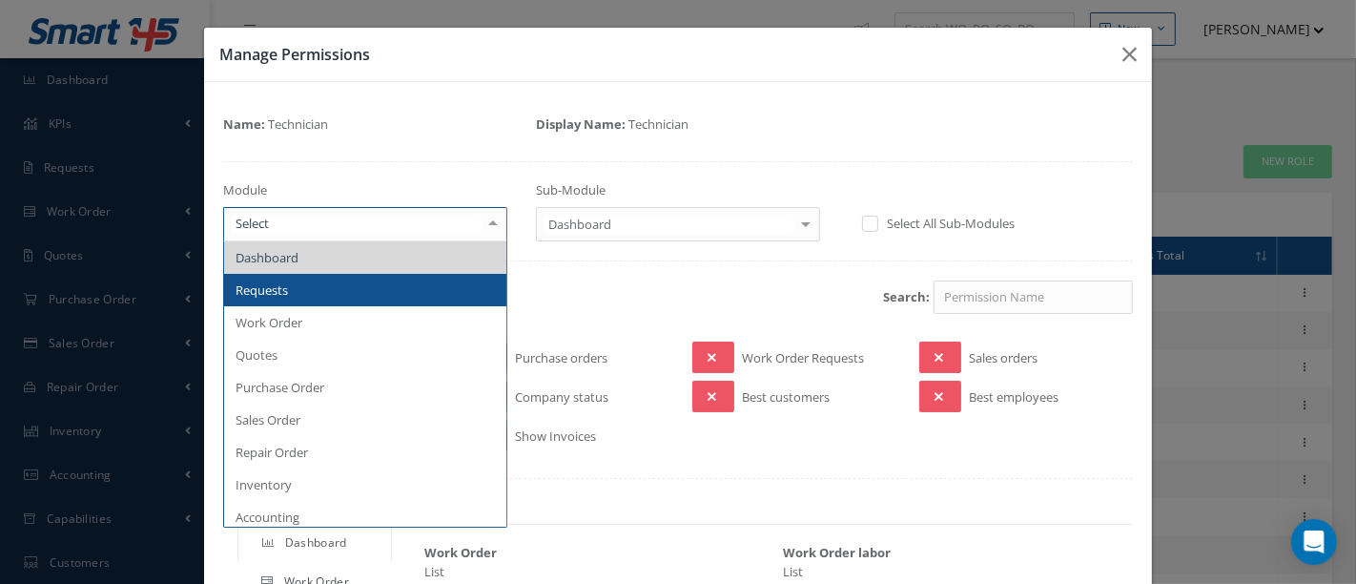
click at [340, 293] on span "Requests" at bounding box center [365, 290] width 282 height 32
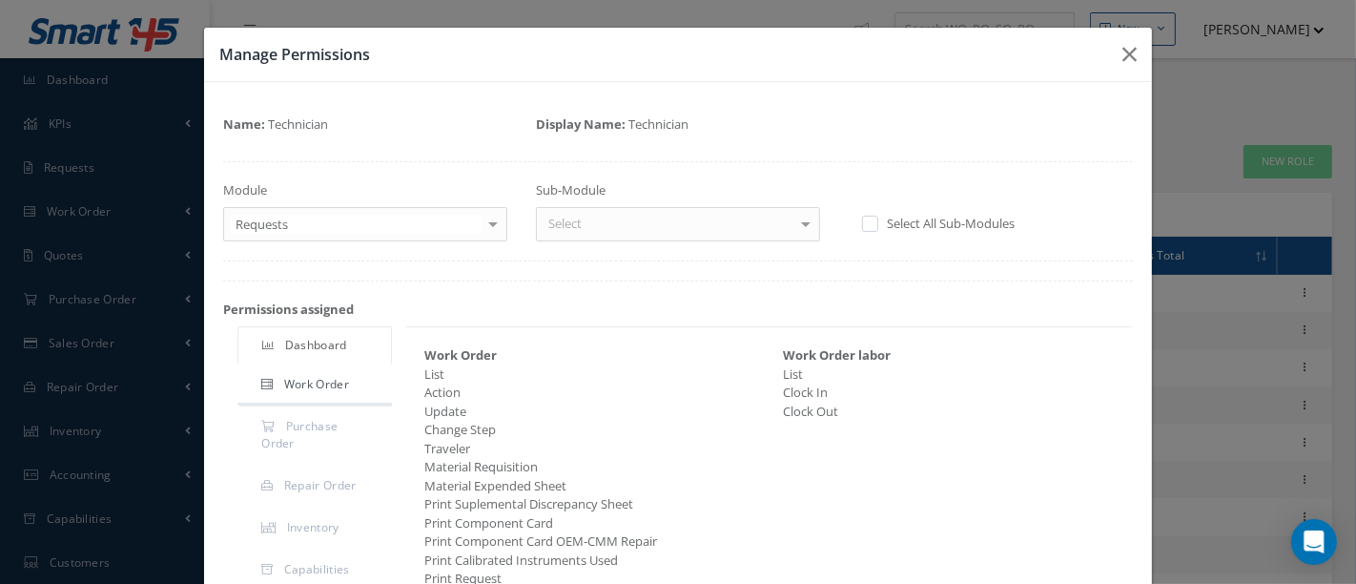
click at [797, 232] on div at bounding box center [806, 223] width 27 height 31
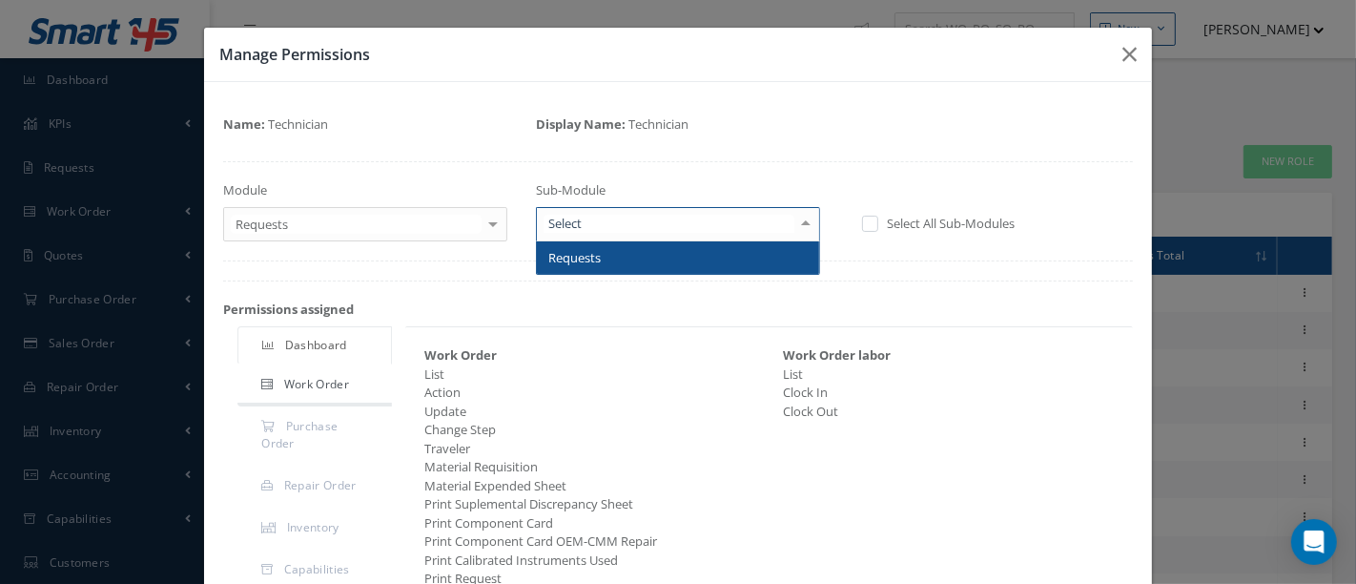
click at [762, 250] on span "Requests" at bounding box center [678, 257] width 282 height 32
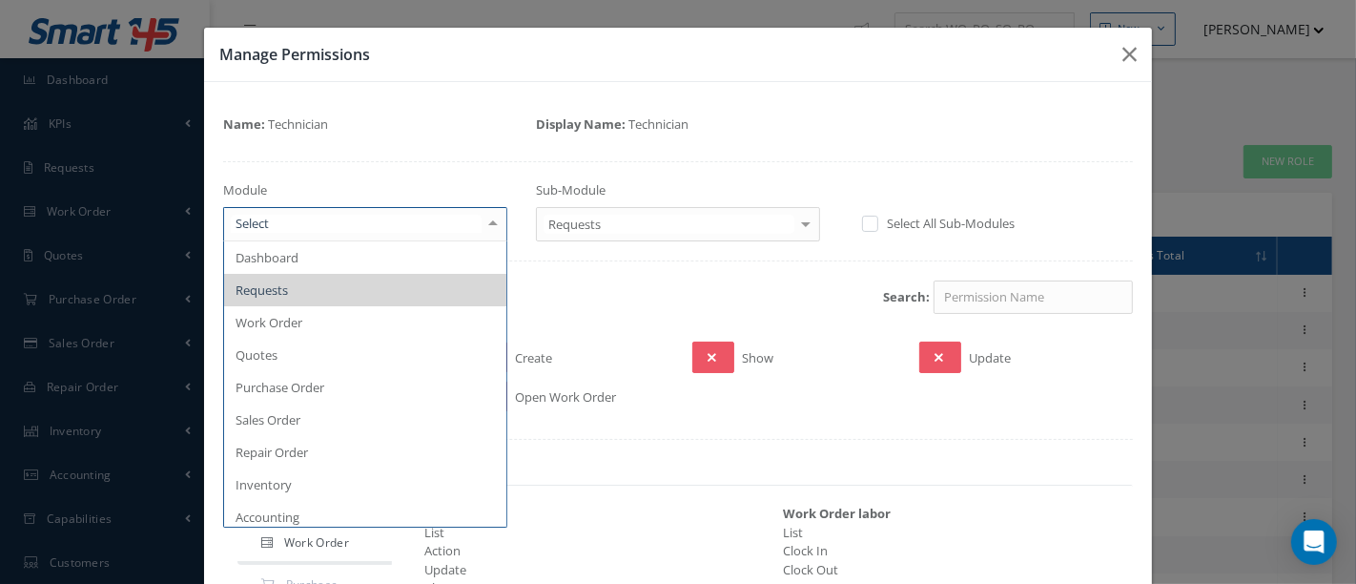
click at [489, 223] on div at bounding box center [493, 223] width 27 height 31
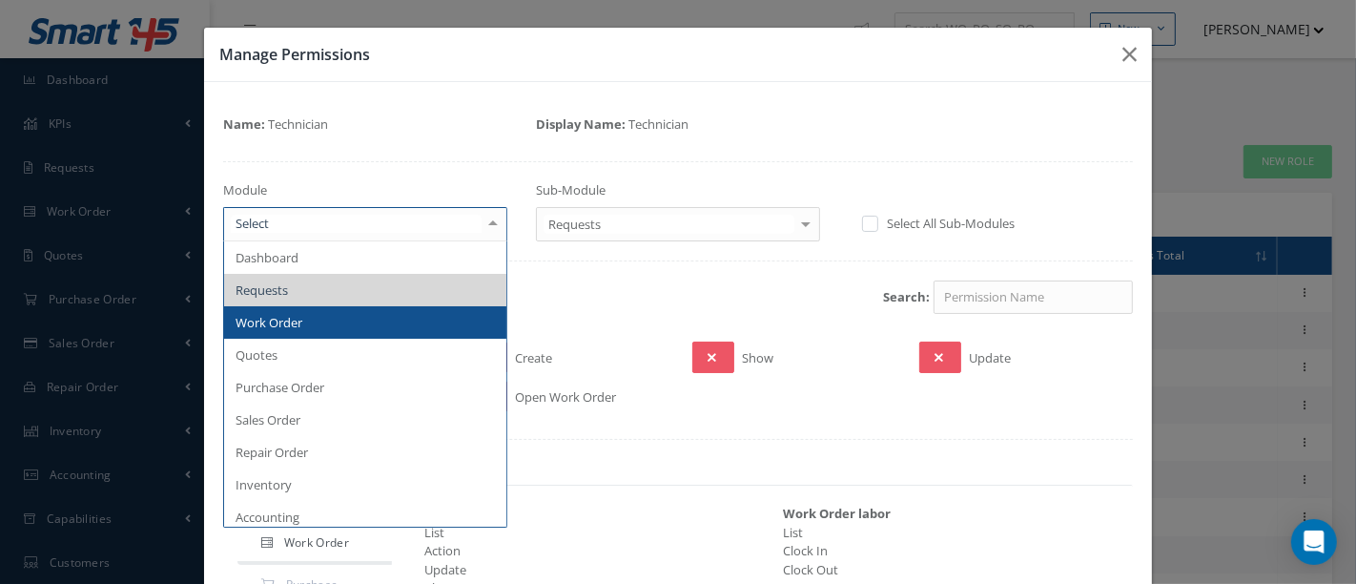
click at [388, 318] on span "Work Order" at bounding box center [365, 322] width 282 height 32
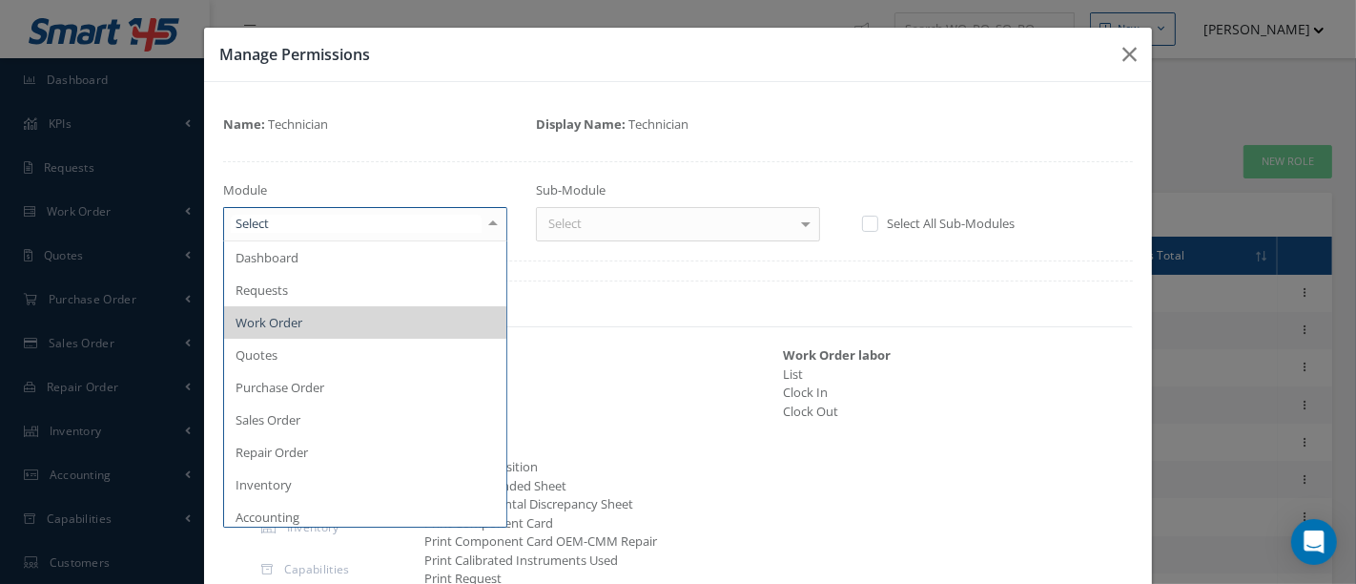
click at [490, 228] on div at bounding box center [493, 223] width 27 height 31
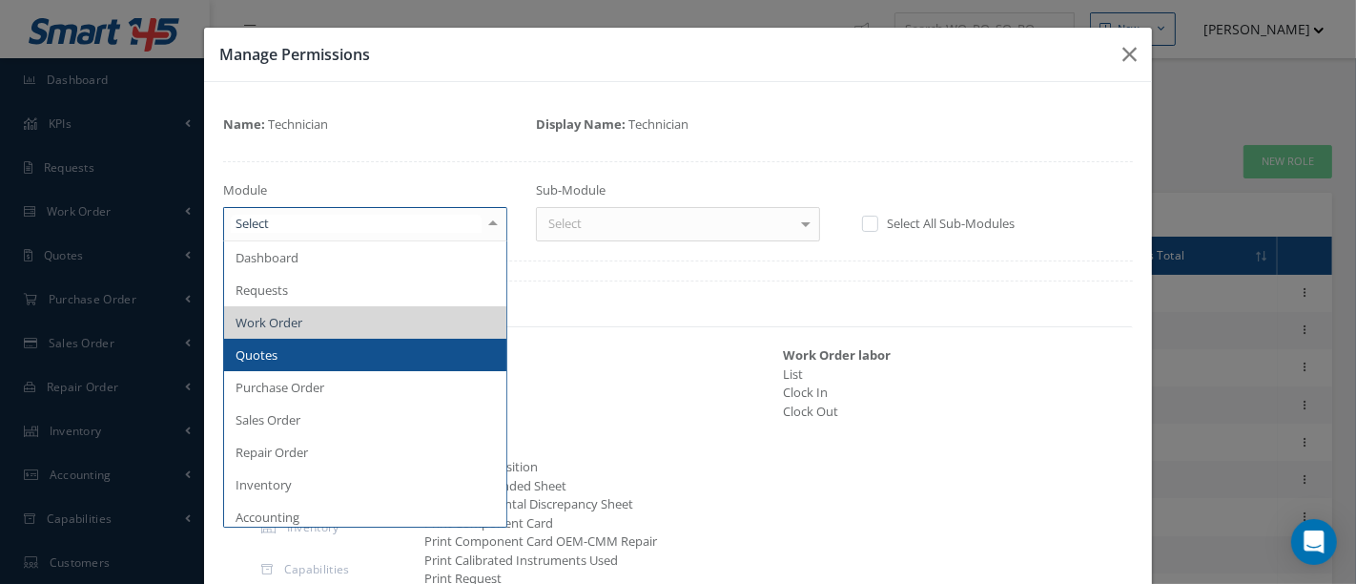
click at [349, 352] on span "Quotes" at bounding box center [365, 355] width 282 height 32
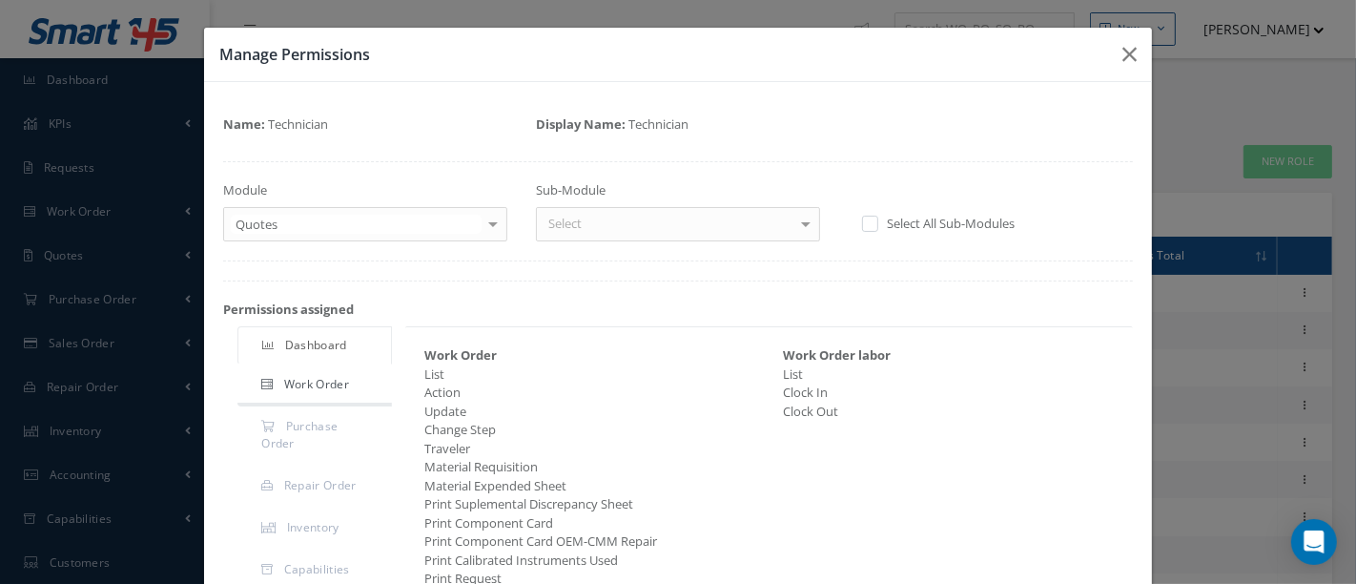
click at [803, 228] on div at bounding box center [806, 223] width 27 height 31
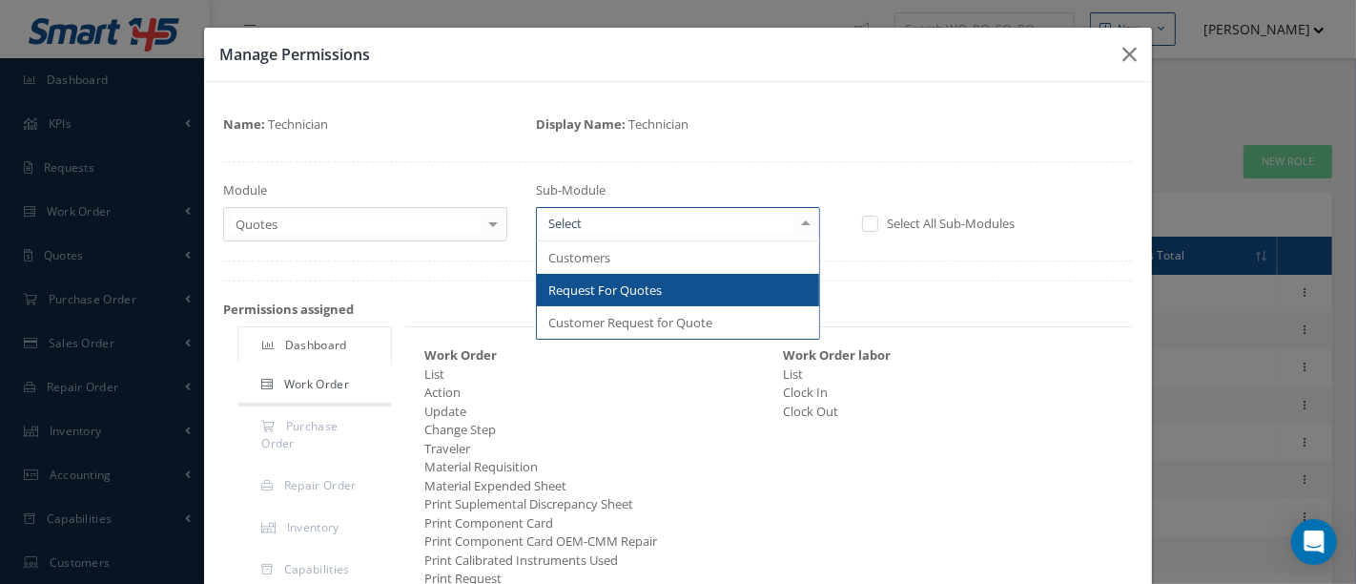
click at [716, 284] on span "Request For Quotes" at bounding box center [678, 290] width 282 height 32
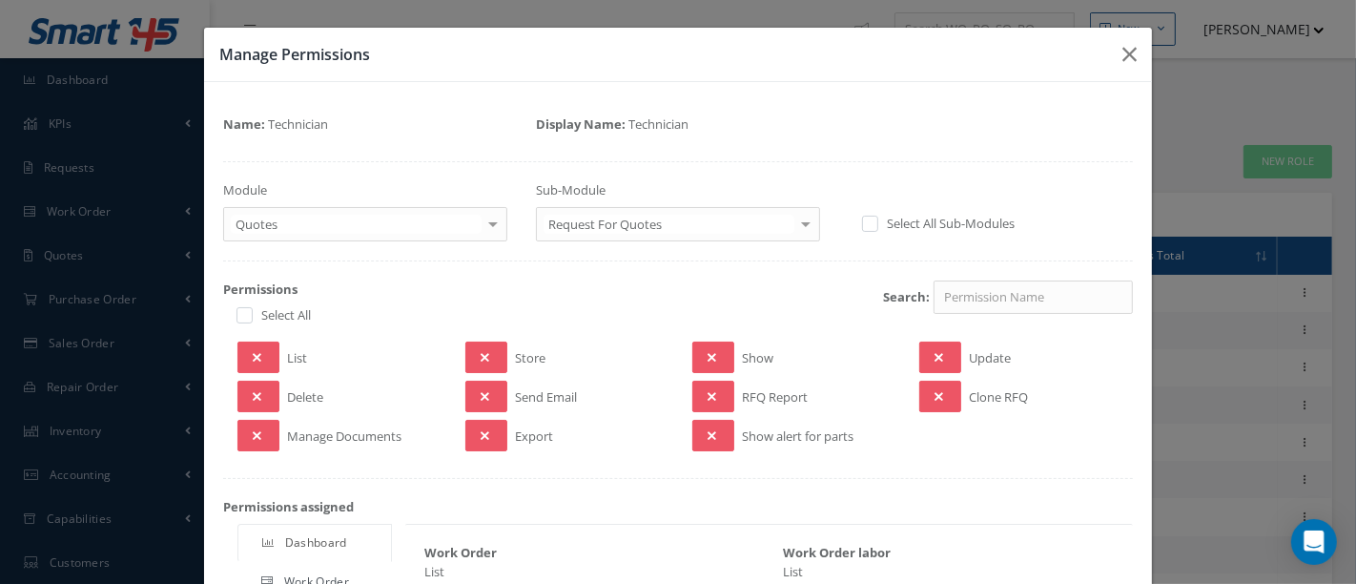
click at [796, 226] on div at bounding box center [806, 223] width 27 height 31
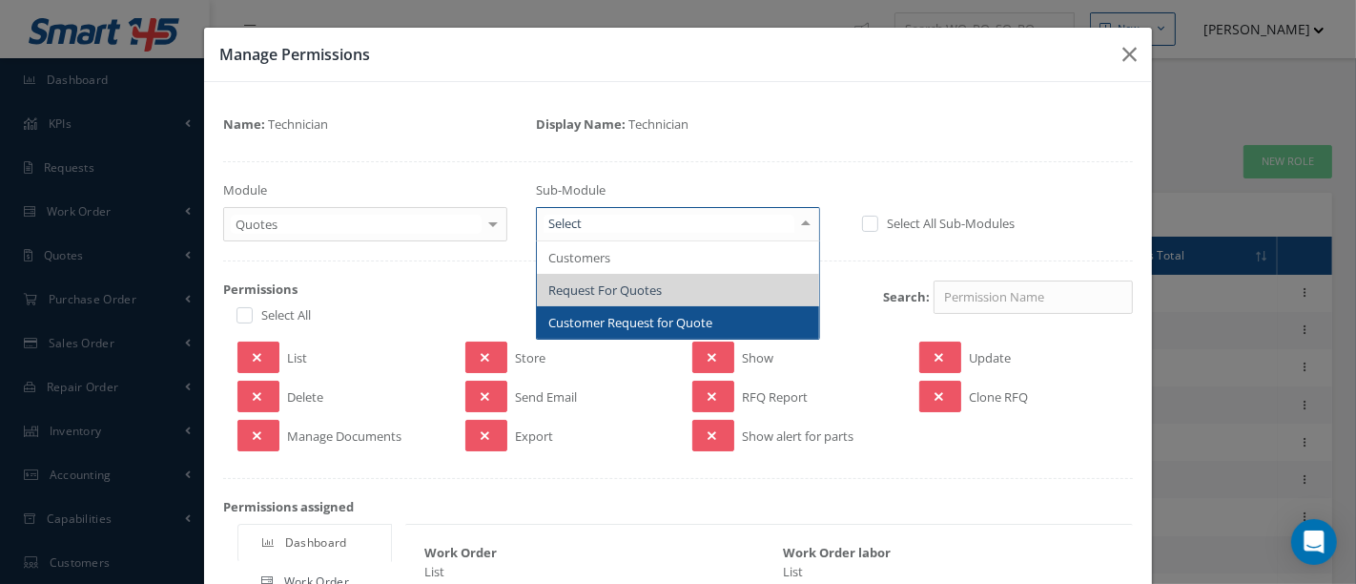
click at [727, 309] on span "Customer Request for Quote" at bounding box center [678, 322] width 282 height 32
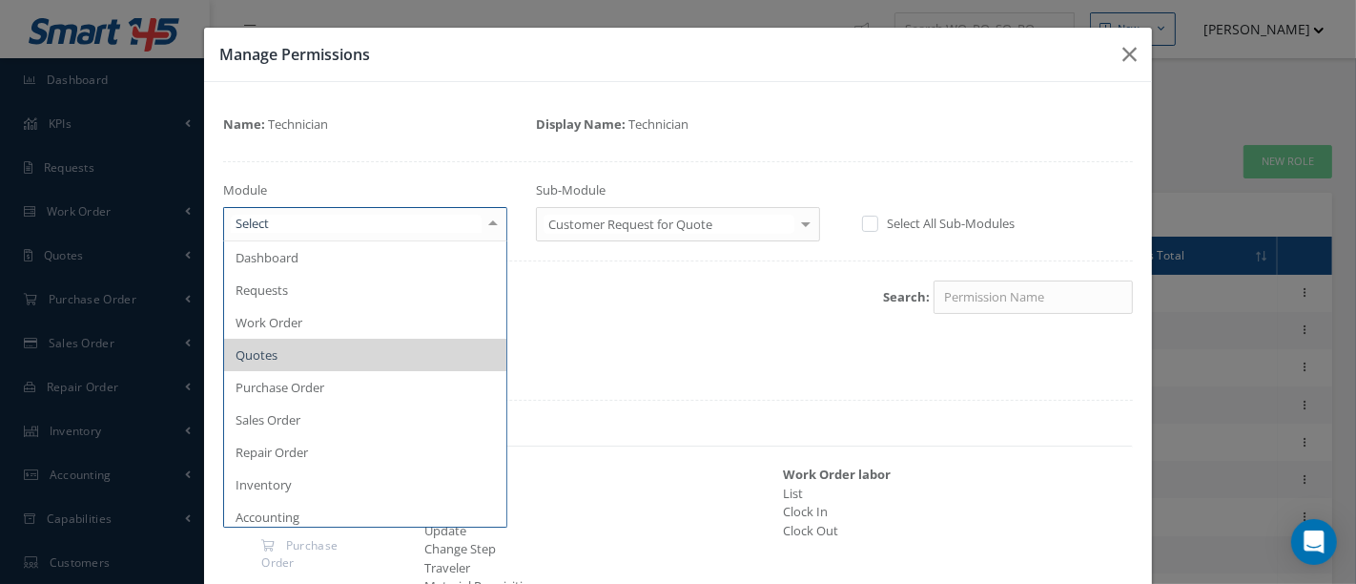
click at [486, 224] on div at bounding box center [493, 223] width 27 height 31
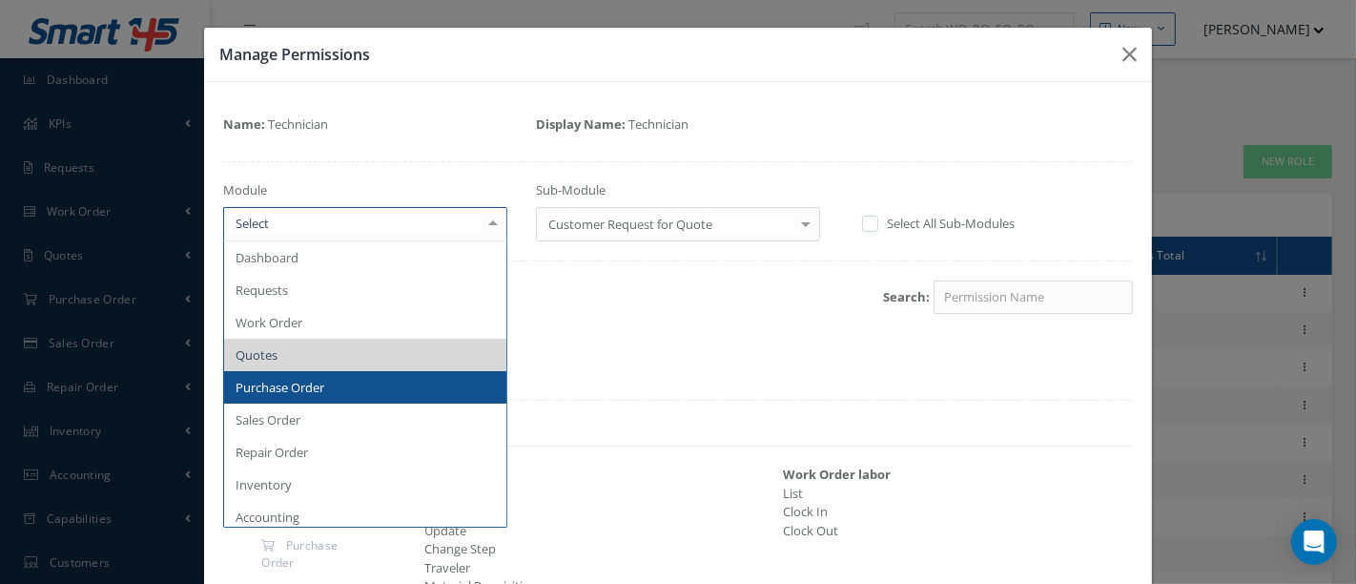
click at [331, 382] on span "Purchase Order" at bounding box center [365, 387] width 282 height 32
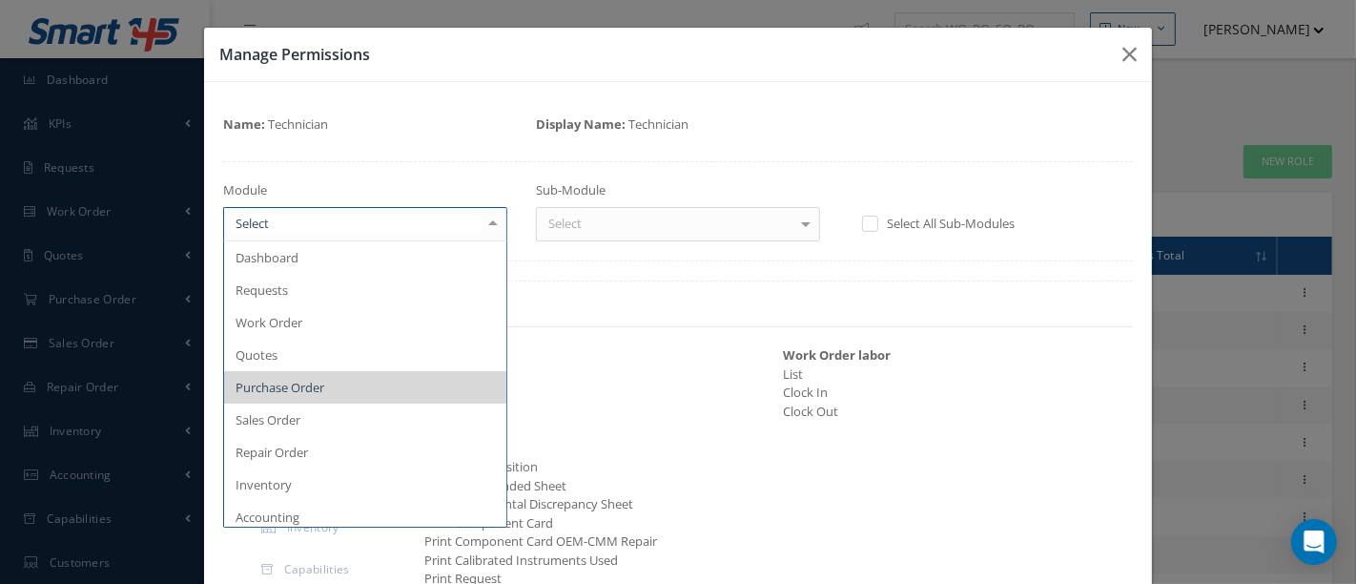
click at [486, 229] on div at bounding box center [493, 223] width 27 height 31
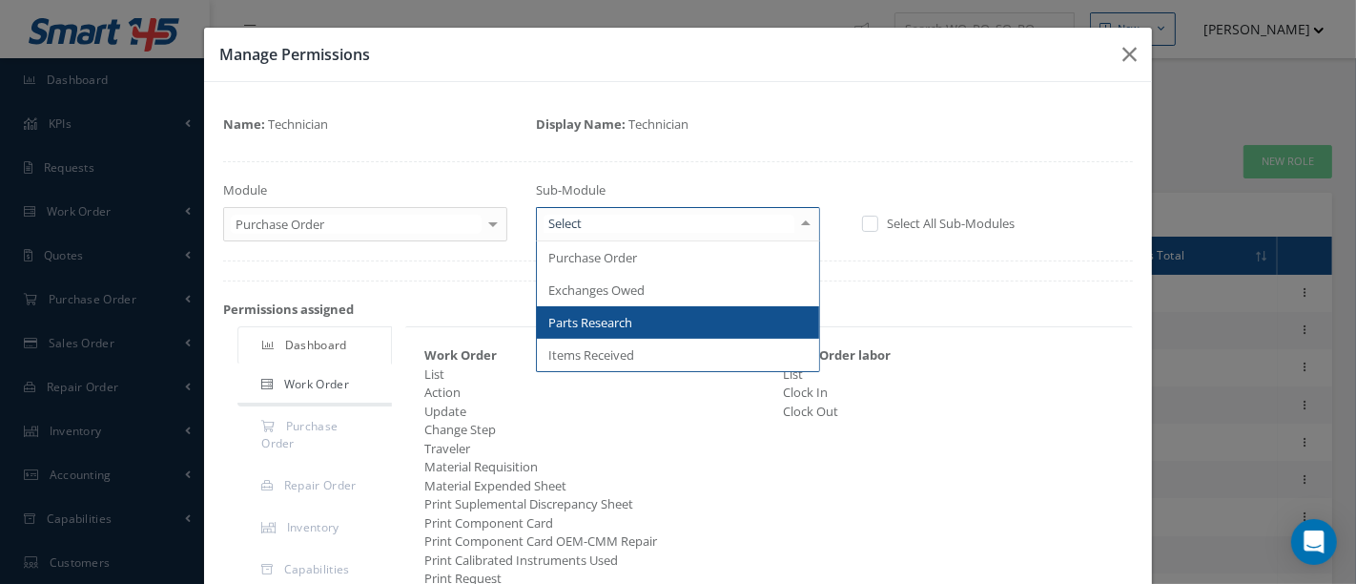
click at [793, 227] on div at bounding box center [806, 223] width 27 height 31
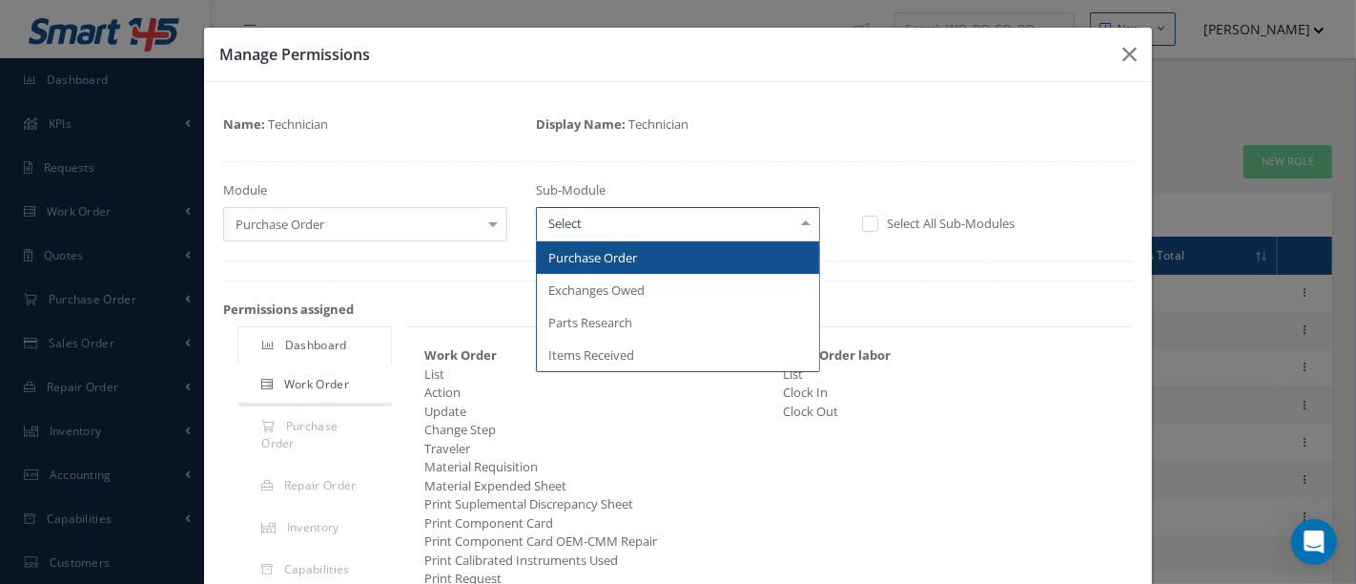
click at [680, 264] on span "Purchase Order" at bounding box center [678, 257] width 282 height 32
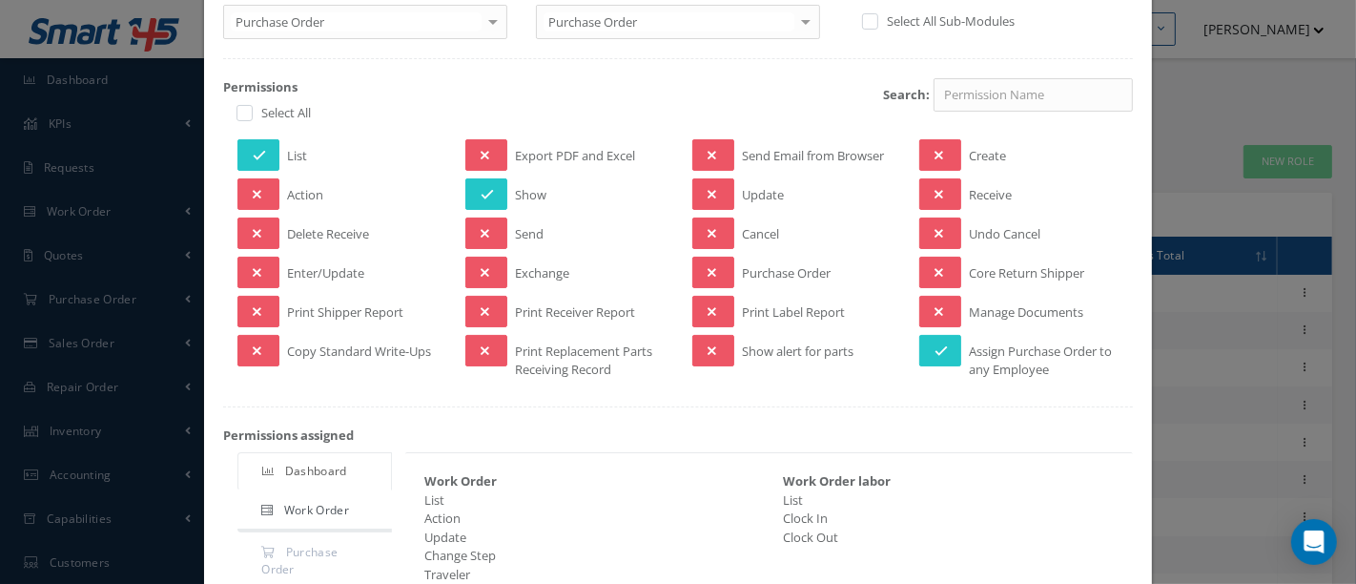
scroll to position [212, 0]
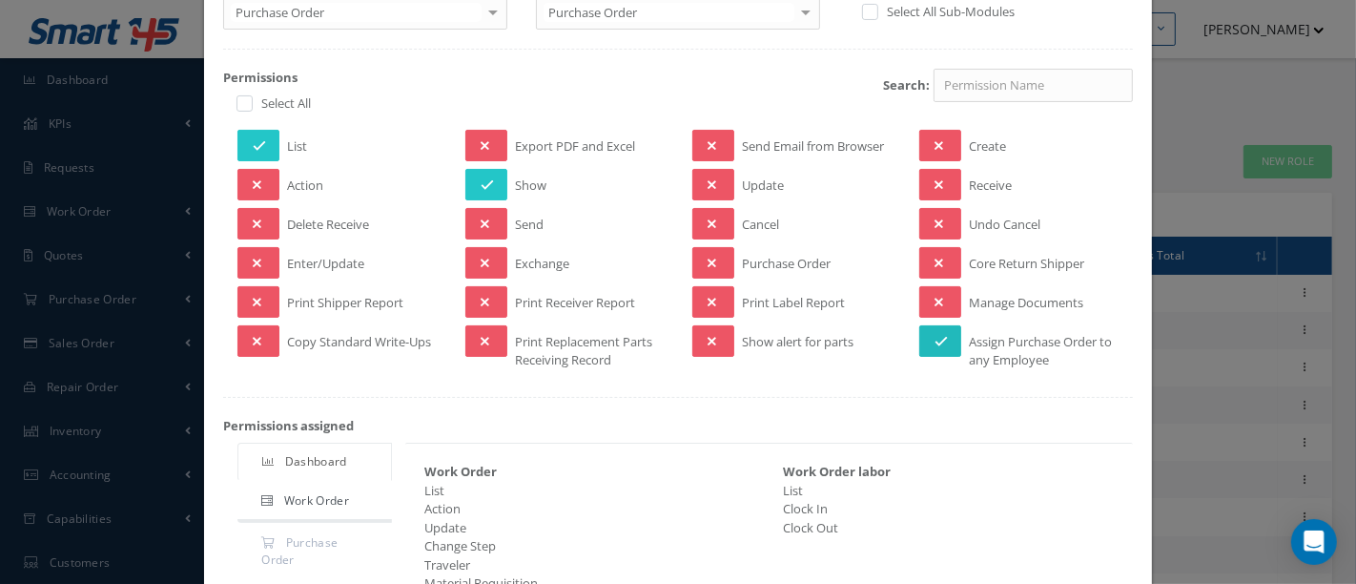
click at [942, 337] on button at bounding box center [940, 340] width 42 height 31
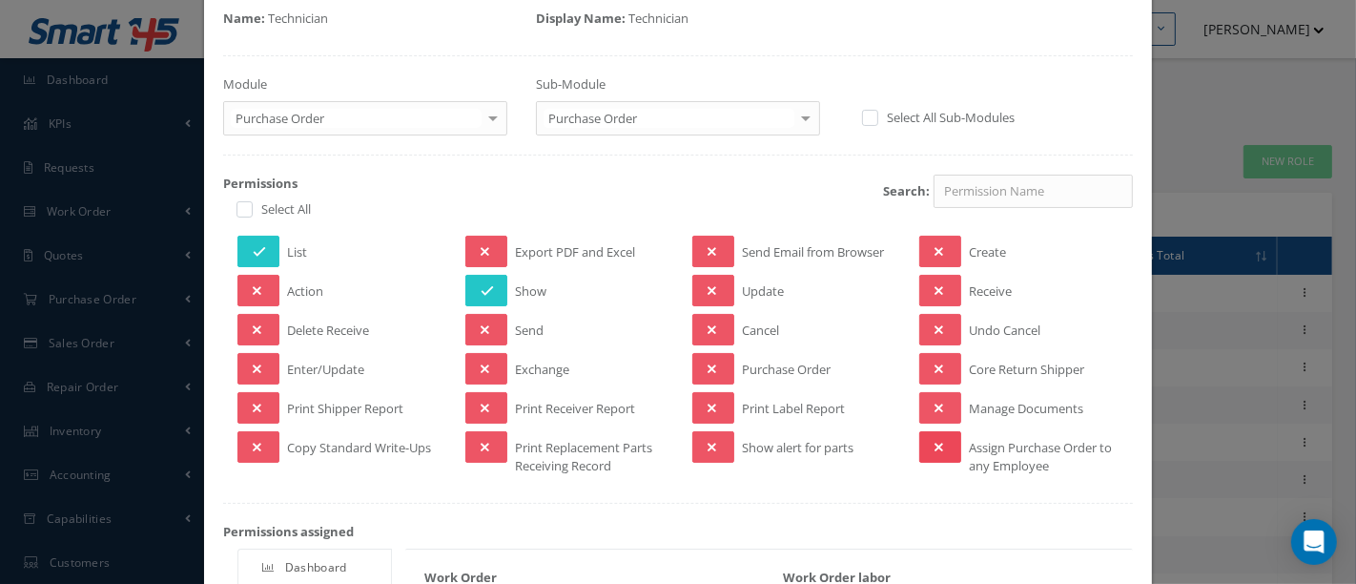
scroll to position [0, 0]
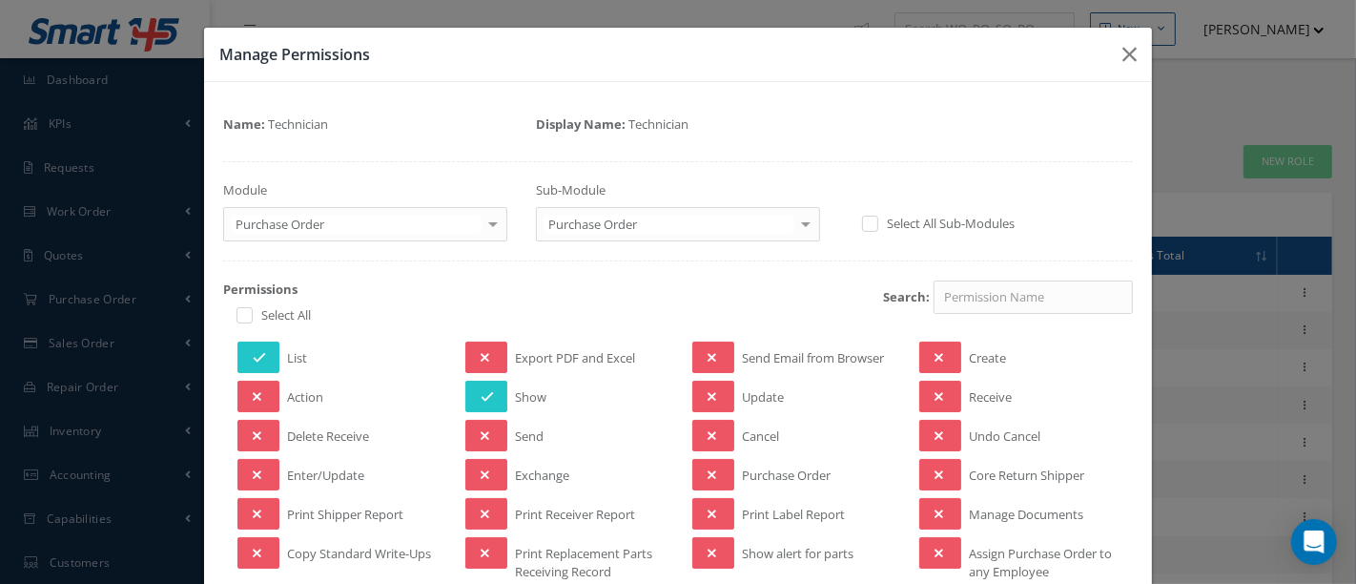
click at [793, 223] on div at bounding box center [806, 223] width 27 height 31
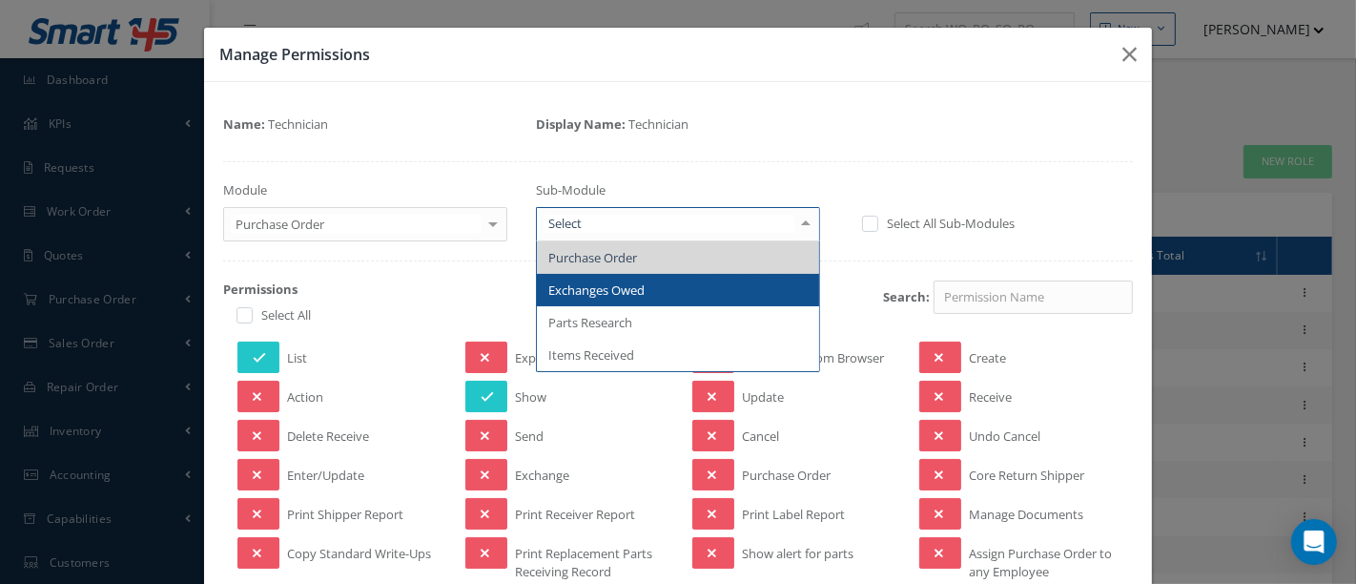
click at [662, 286] on span "Exchanges Owed" at bounding box center [678, 290] width 282 height 32
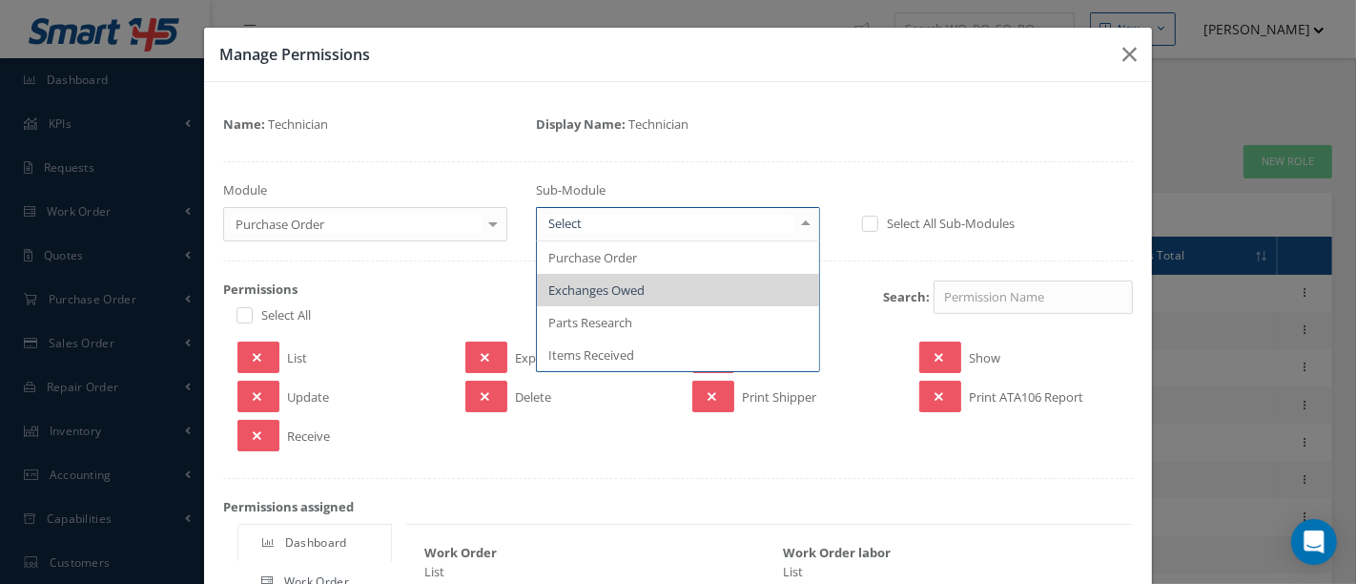
click at [799, 226] on div at bounding box center [806, 223] width 27 height 31
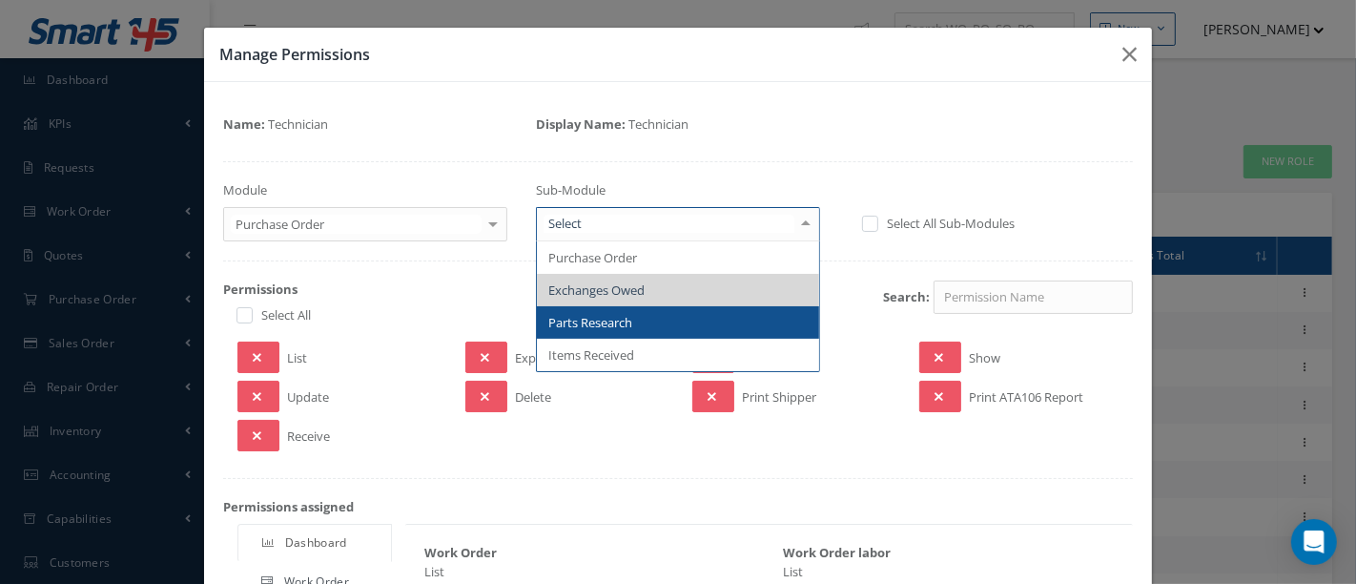
click at [641, 320] on span "Parts Research" at bounding box center [678, 322] width 282 height 32
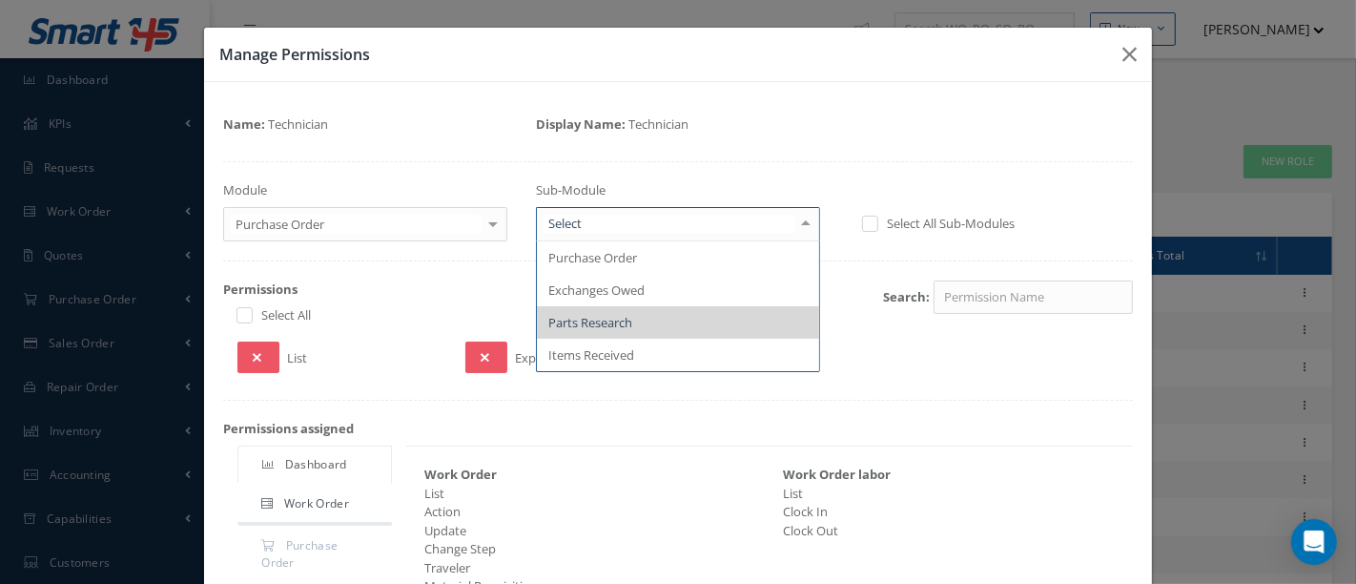
click at [796, 230] on div at bounding box center [806, 223] width 27 height 31
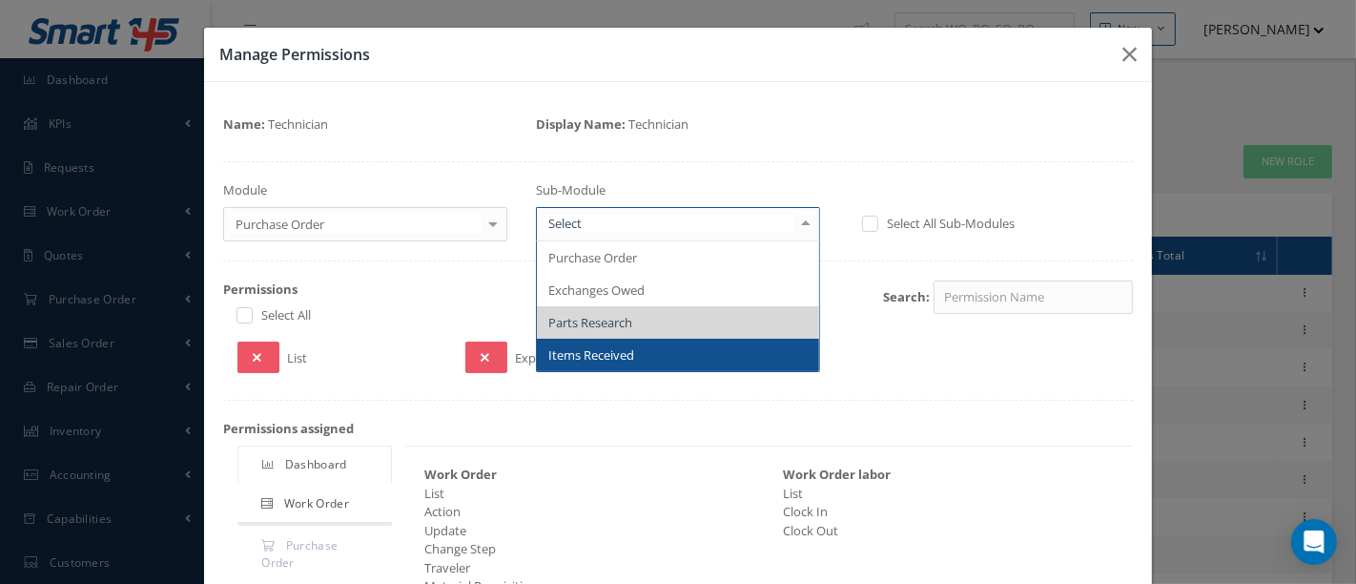
click at [671, 352] on span "Items Received" at bounding box center [678, 355] width 282 height 32
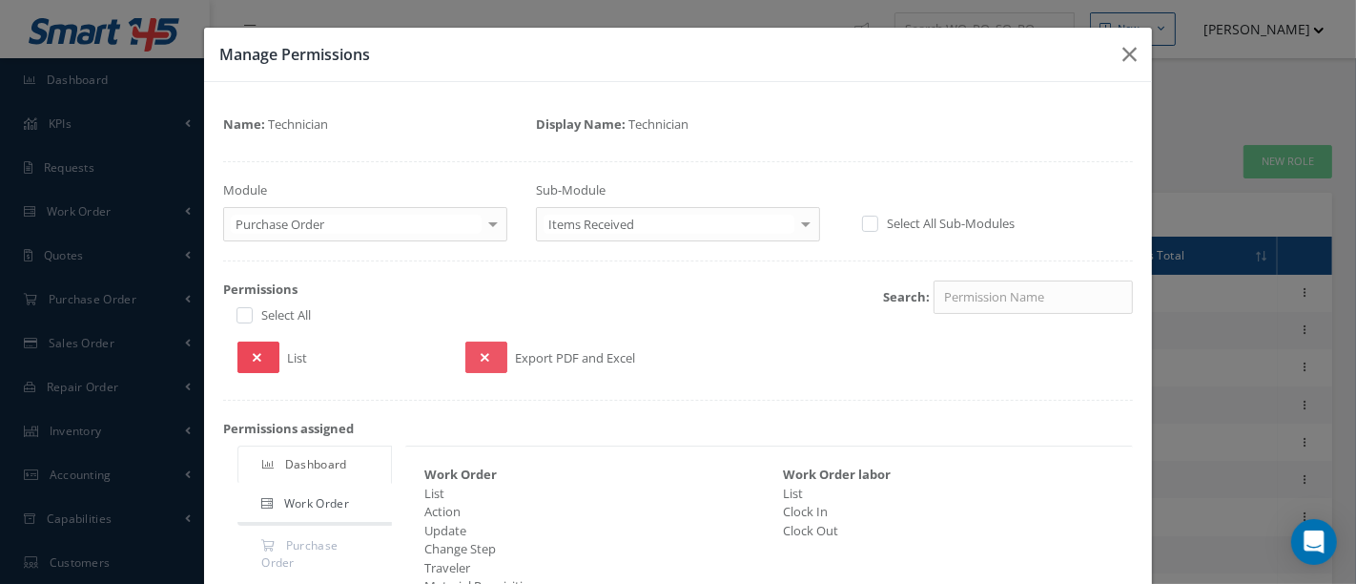
click at [261, 360] on button at bounding box center [259, 356] width 42 height 31
click at [490, 223] on div at bounding box center [493, 223] width 27 height 31
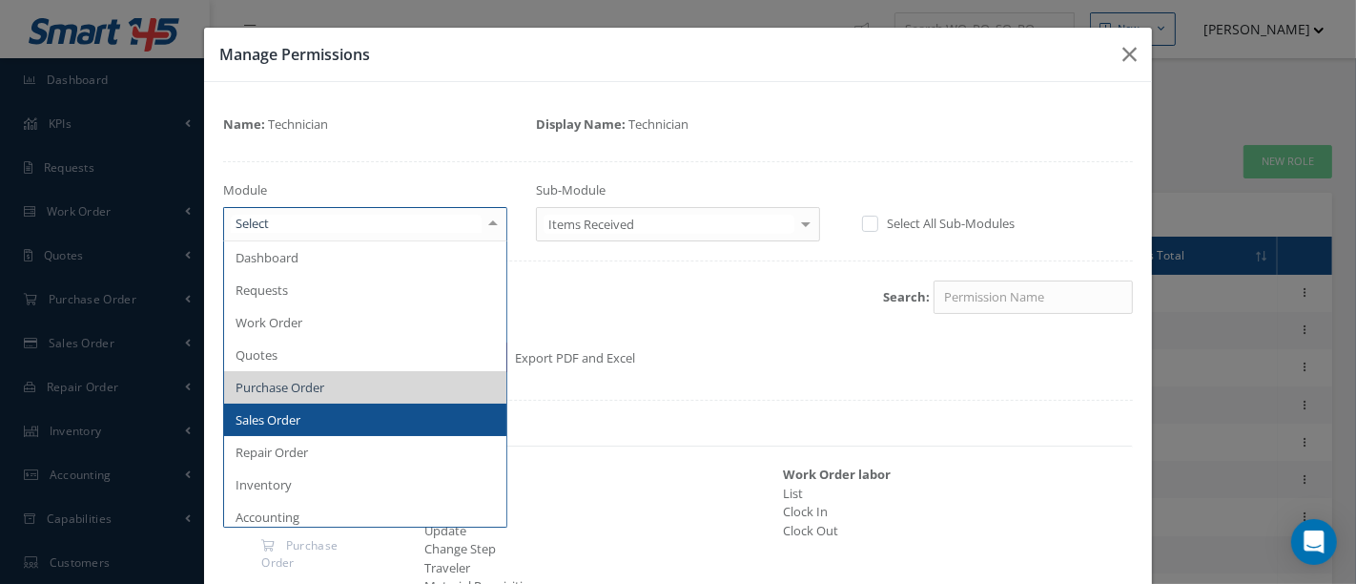
click at [281, 411] on span "Sales Order" at bounding box center [268, 419] width 65 height 17
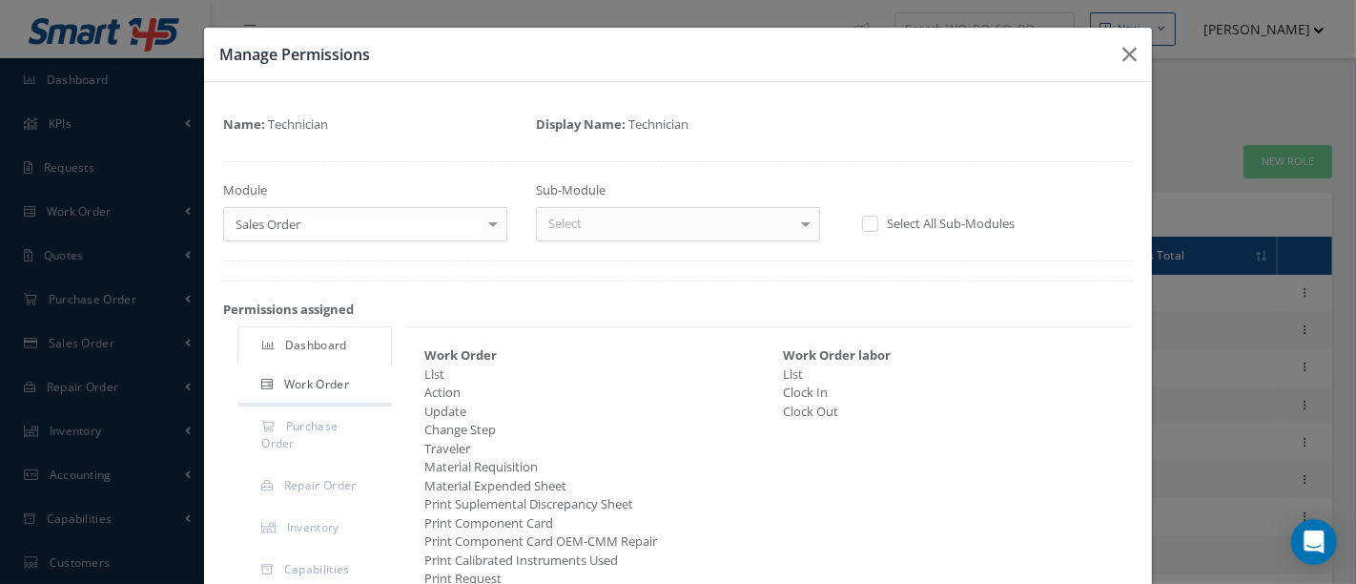
click at [795, 221] on div at bounding box center [806, 223] width 27 height 31
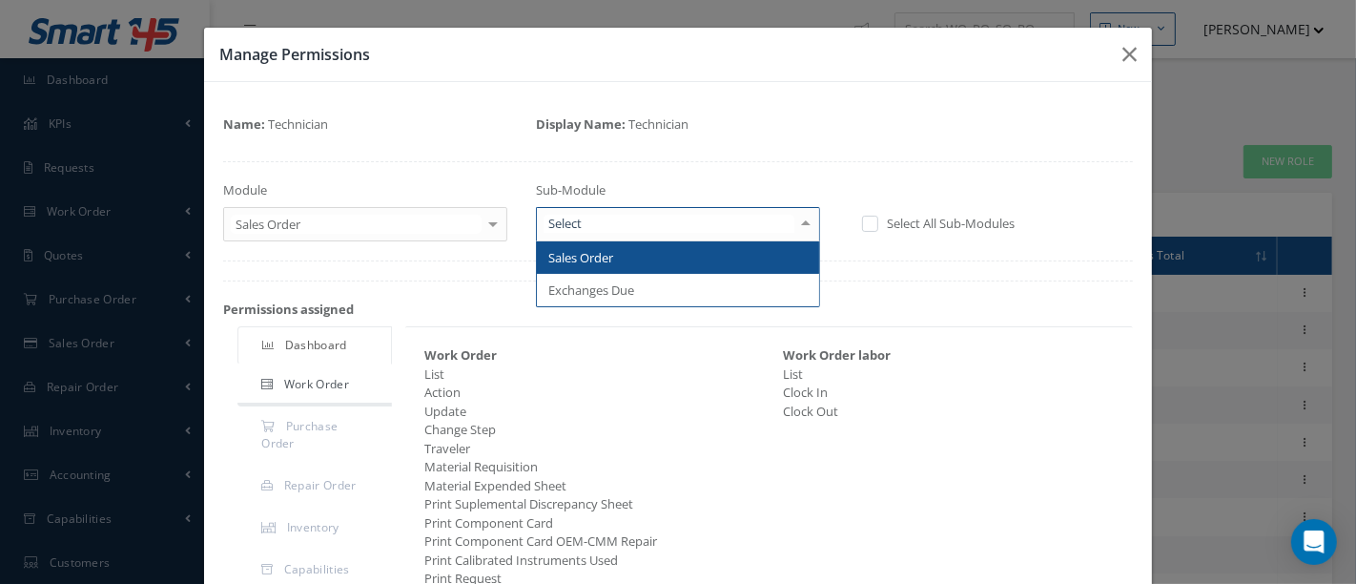
click at [711, 259] on span "Sales Order" at bounding box center [678, 257] width 282 height 32
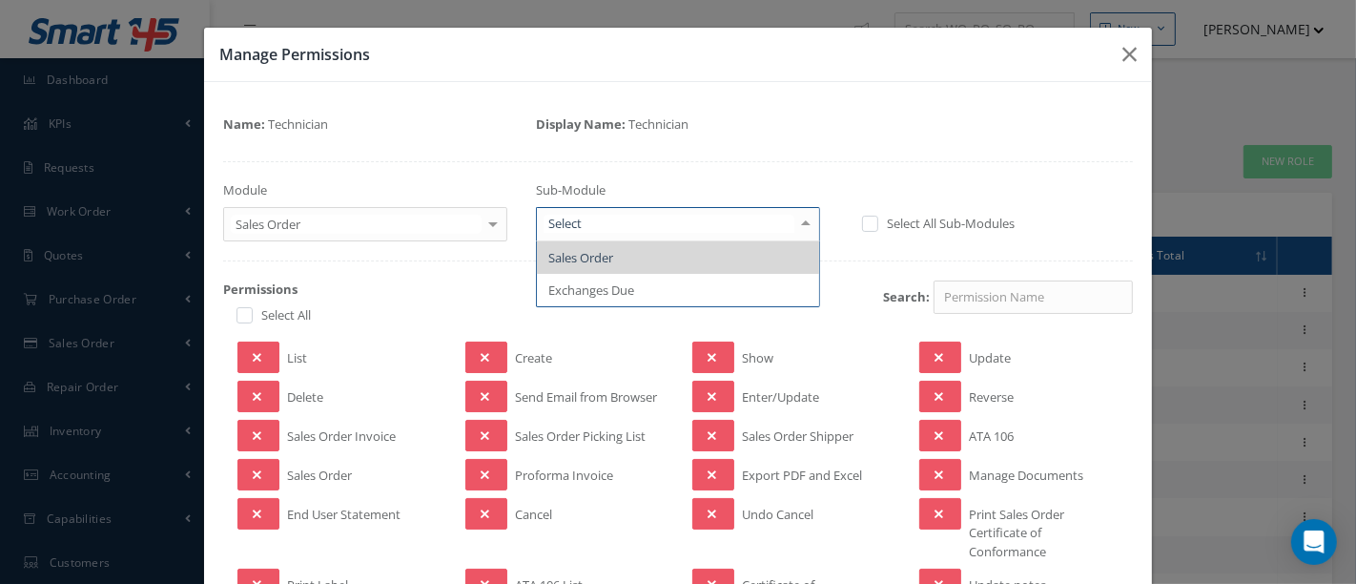
click at [793, 226] on div at bounding box center [806, 223] width 27 height 31
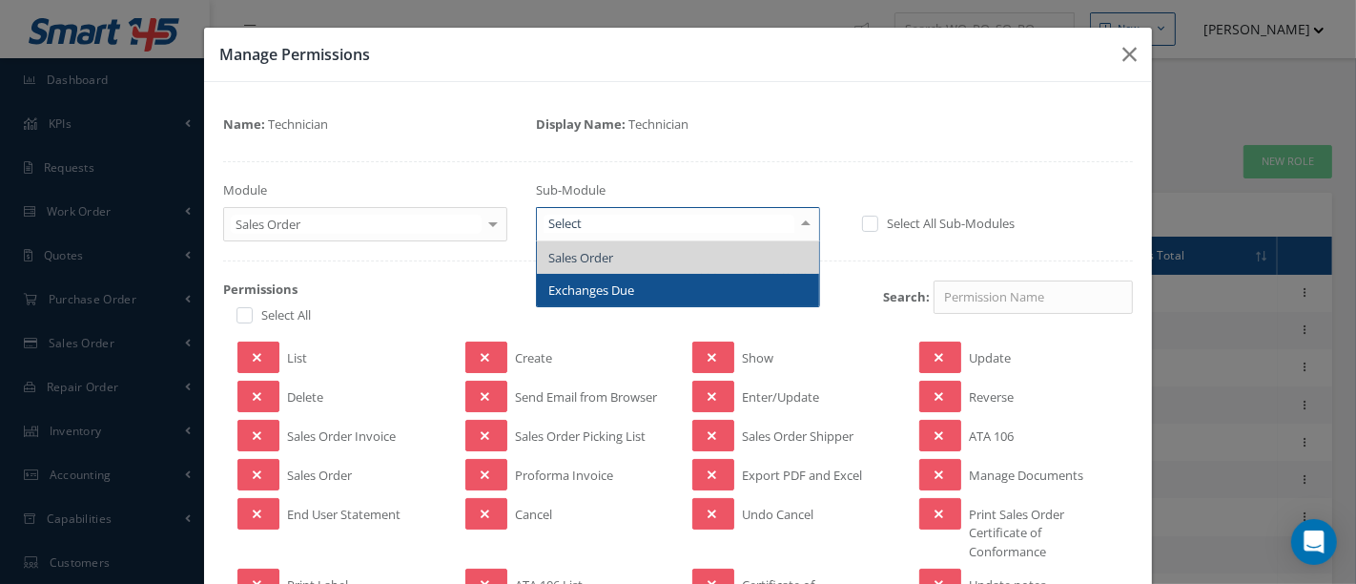
click at [760, 279] on span "Exchanges Due" at bounding box center [678, 290] width 282 height 32
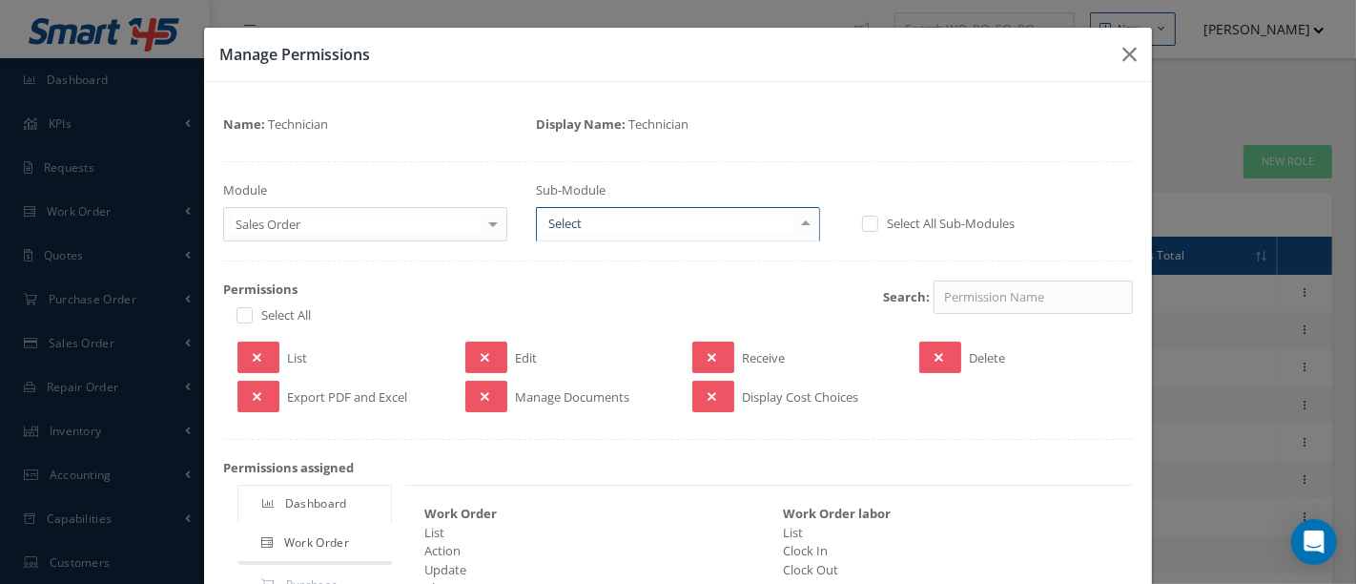
click at [801, 225] on div at bounding box center [806, 223] width 27 height 31
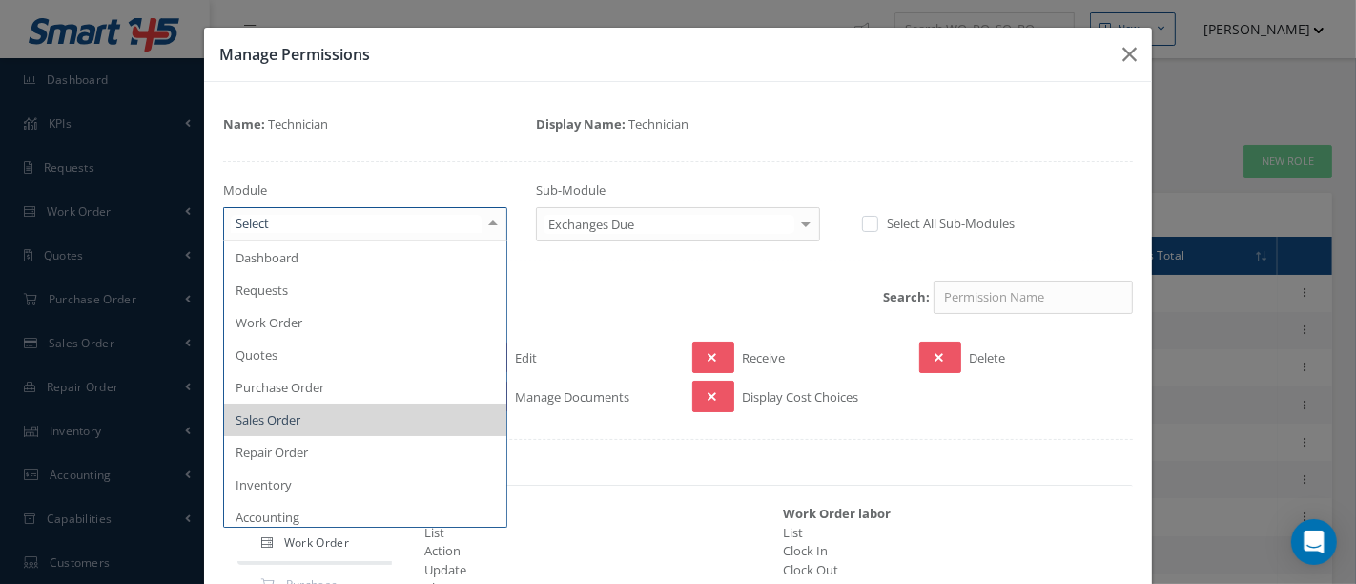
click at [486, 223] on div at bounding box center [493, 223] width 27 height 31
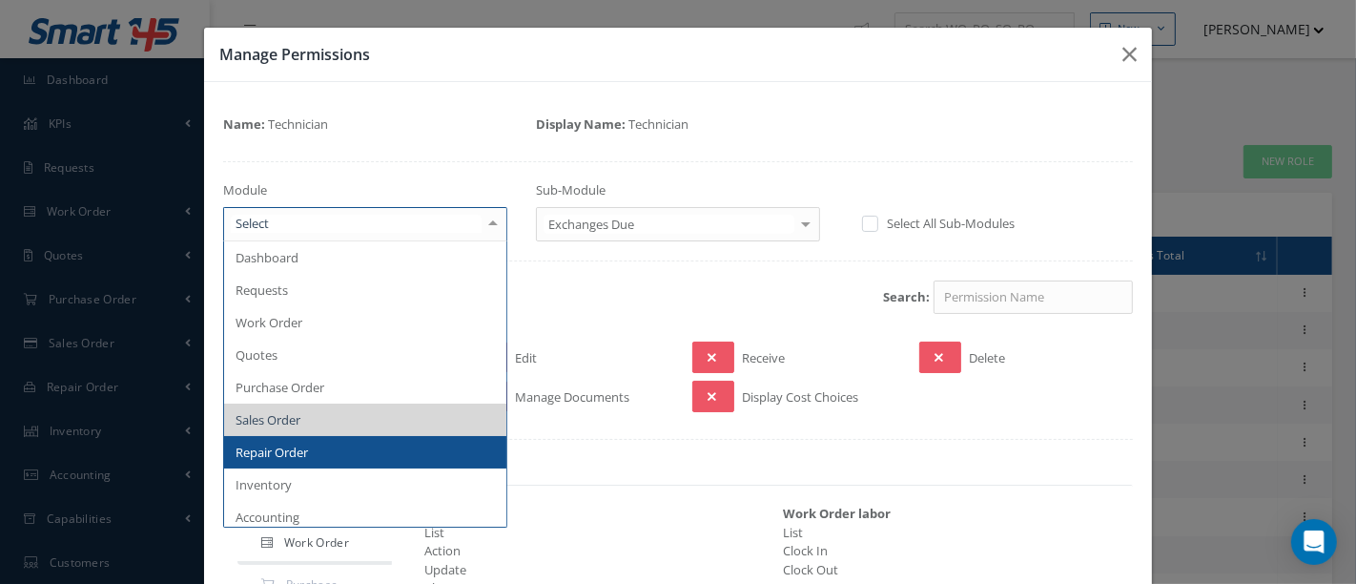
click at [288, 444] on span "Repair Order" at bounding box center [272, 452] width 72 height 17
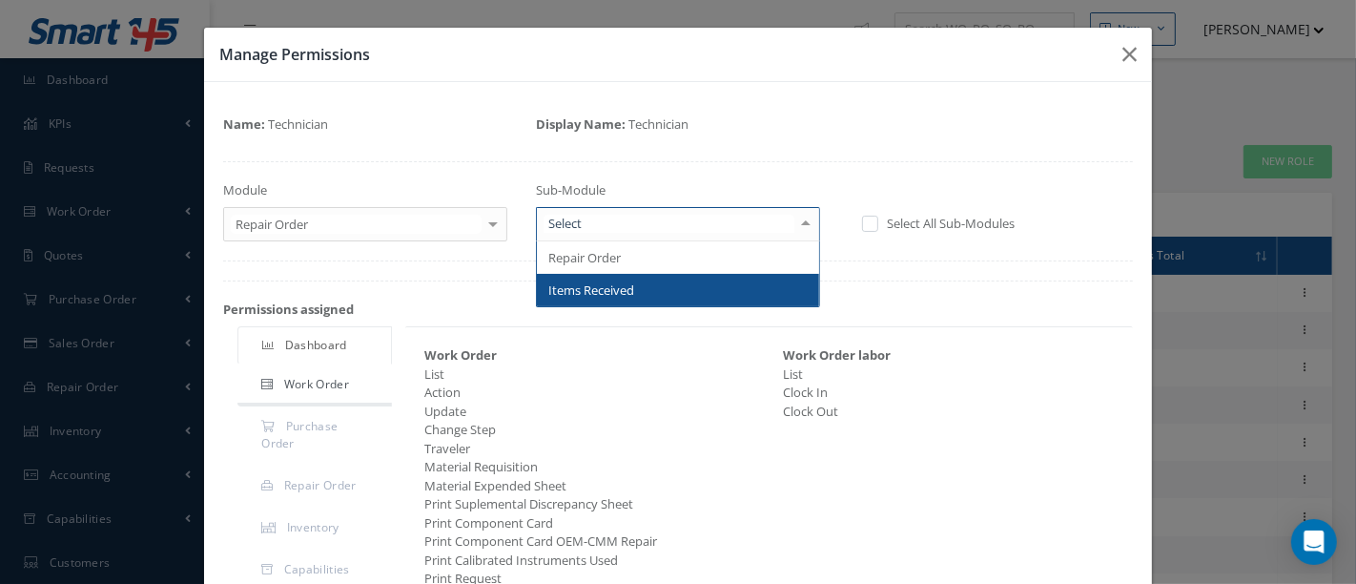
click at [793, 222] on div at bounding box center [806, 223] width 27 height 31
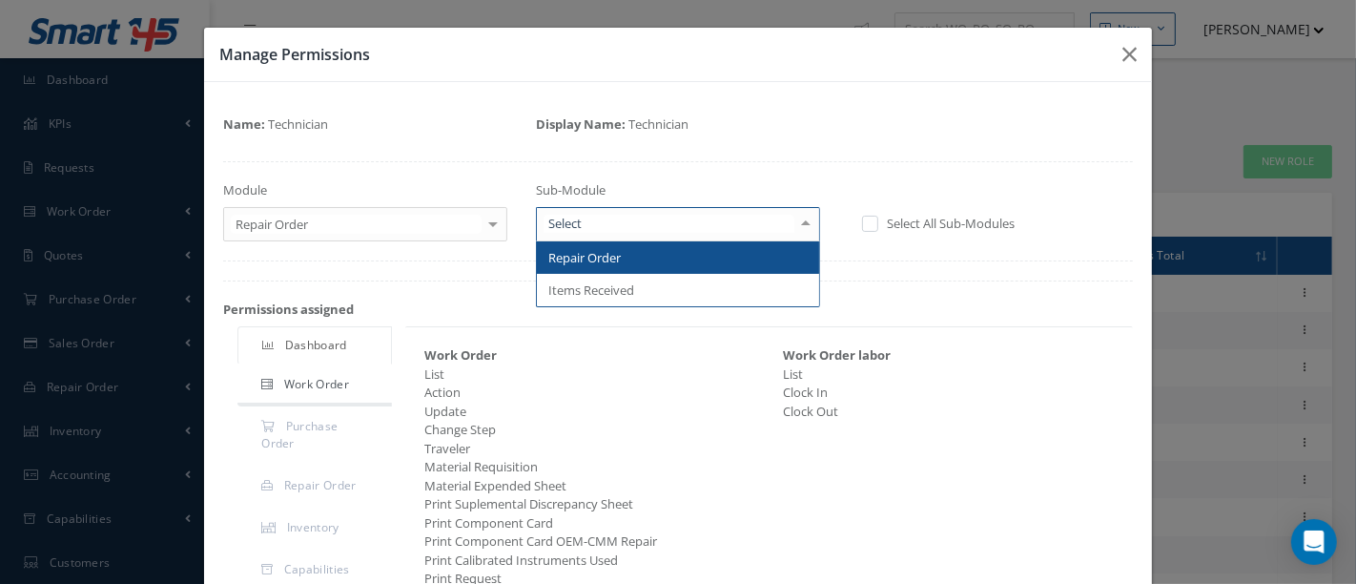
click at [725, 256] on span "Repair Order" at bounding box center [678, 257] width 282 height 32
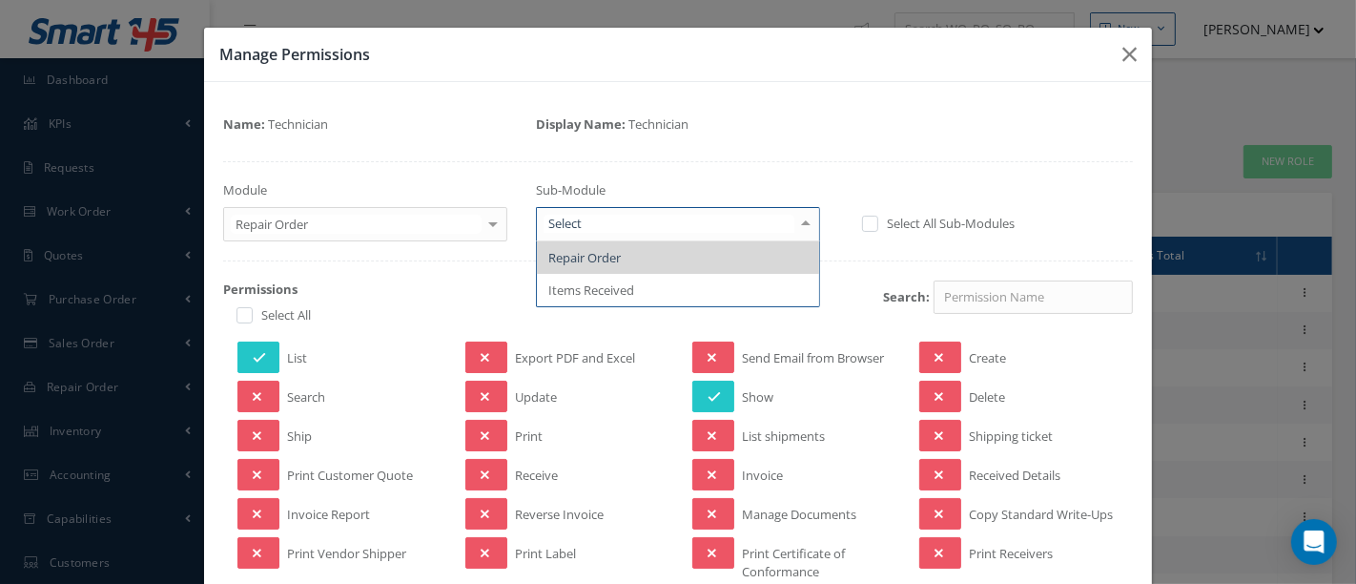
click at [794, 223] on div at bounding box center [806, 223] width 27 height 31
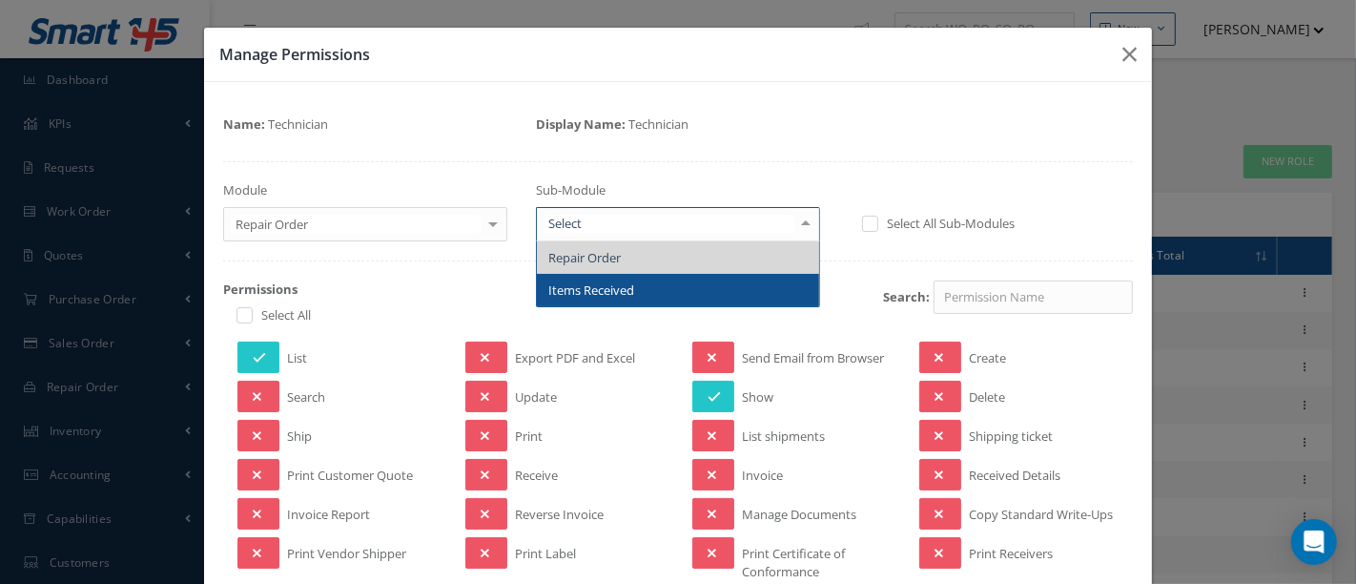
click at [681, 287] on span "Items Received" at bounding box center [678, 290] width 282 height 32
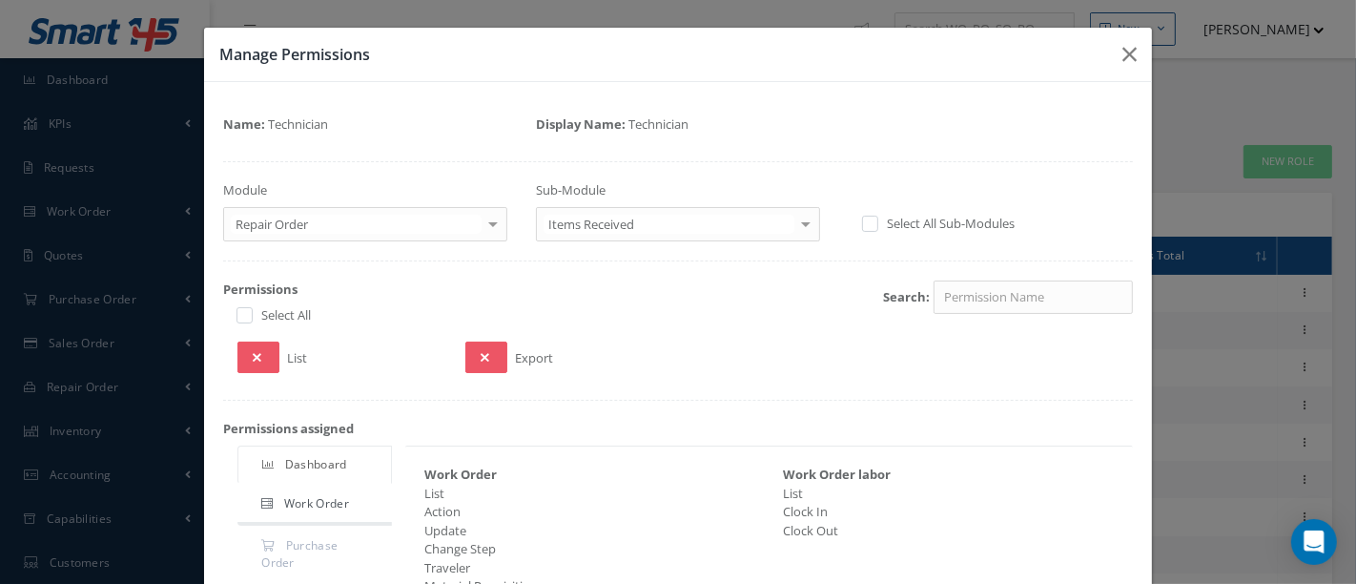
click at [486, 230] on div at bounding box center [493, 223] width 27 height 31
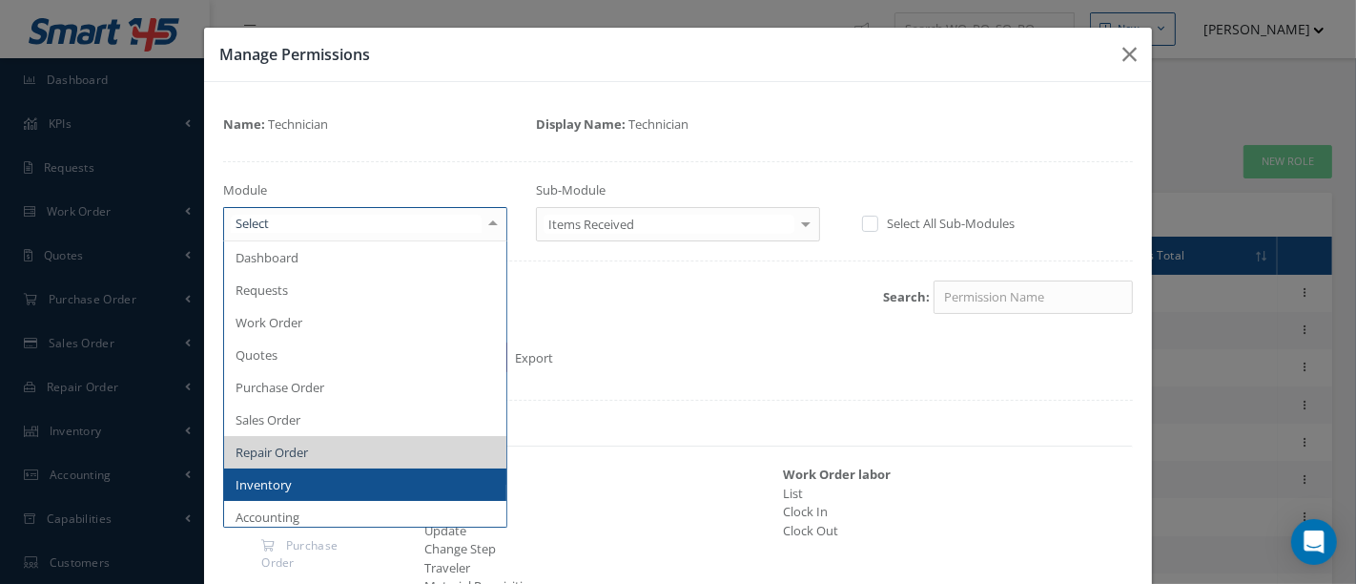
click at [286, 478] on span "Inventory" at bounding box center [264, 484] width 56 height 17
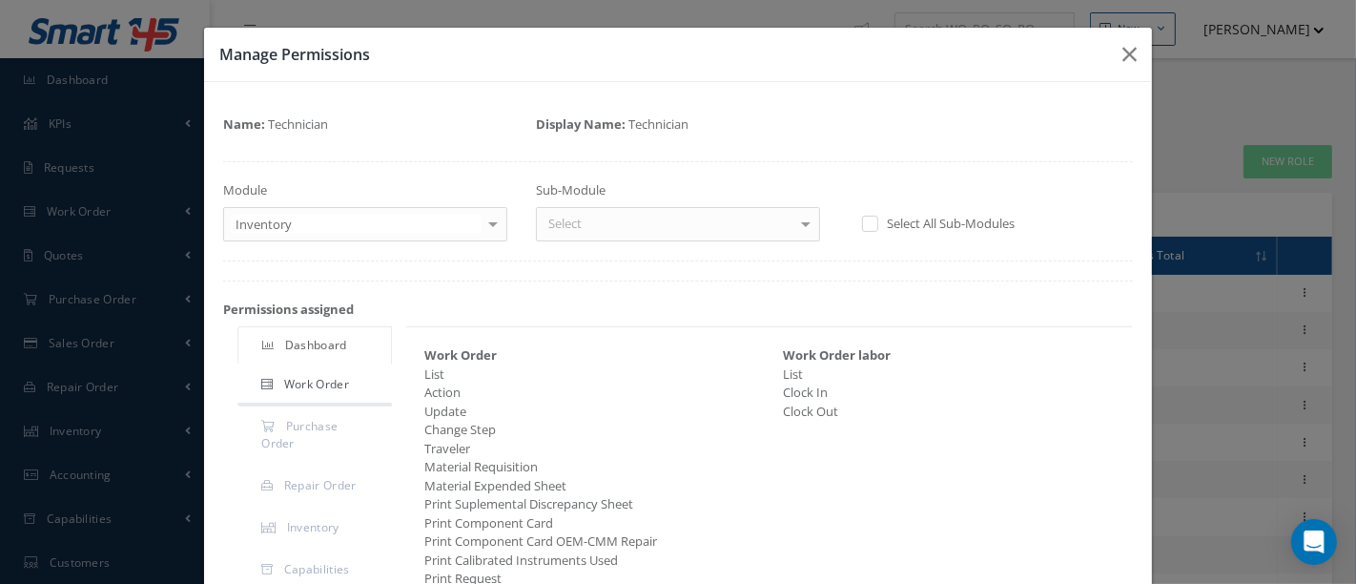
click at [793, 223] on div at bounding box center [806, 223] width 27 height 31
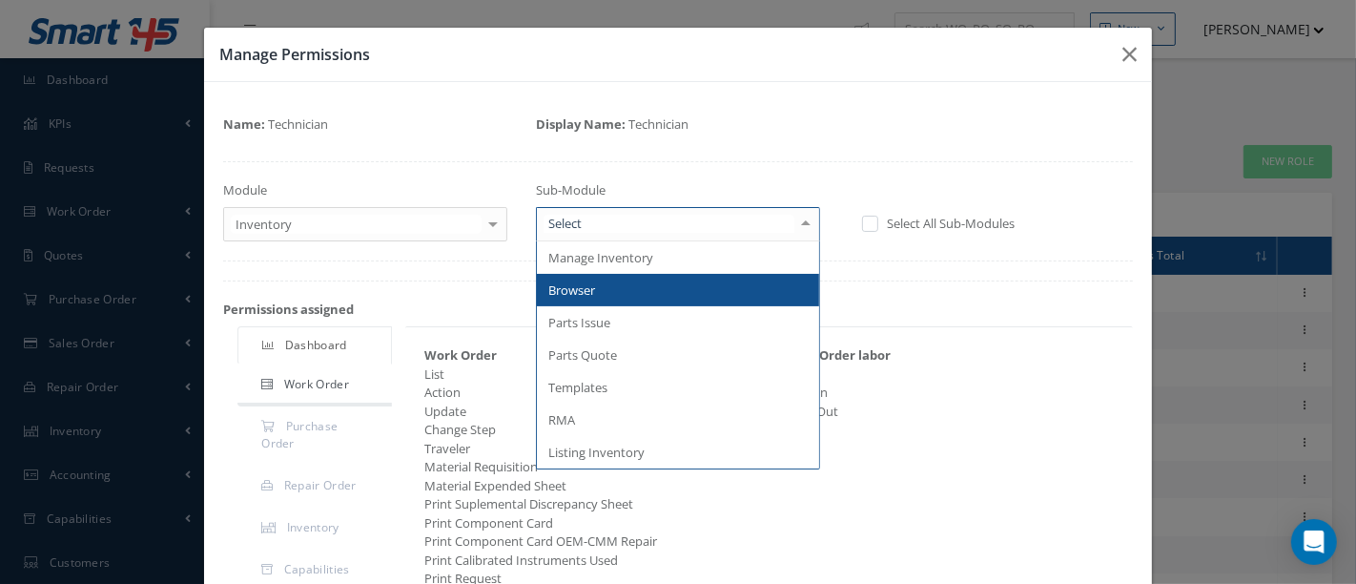
click at [716, 284] on span "Browser" at bounding box center [678, 290] width 282 height 32
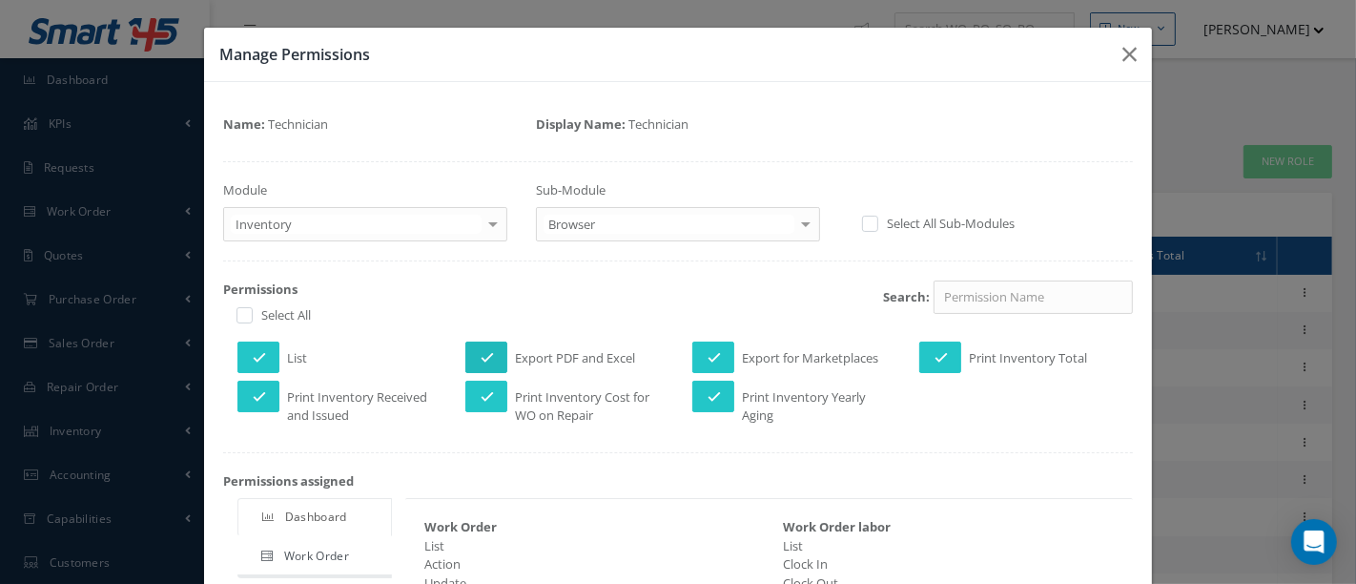
click at [486, 352] on icon at bounding box center [487, 357] width 13 height 13
click at [708, 354] on icon at bounding box center [714, 357] width 13 height 13
click at [710, 396] on icon at bounding box center [714, 396] width 13 height 13
click at [937, 352] on icon at bounding box center [941, 357] width 13 height 13
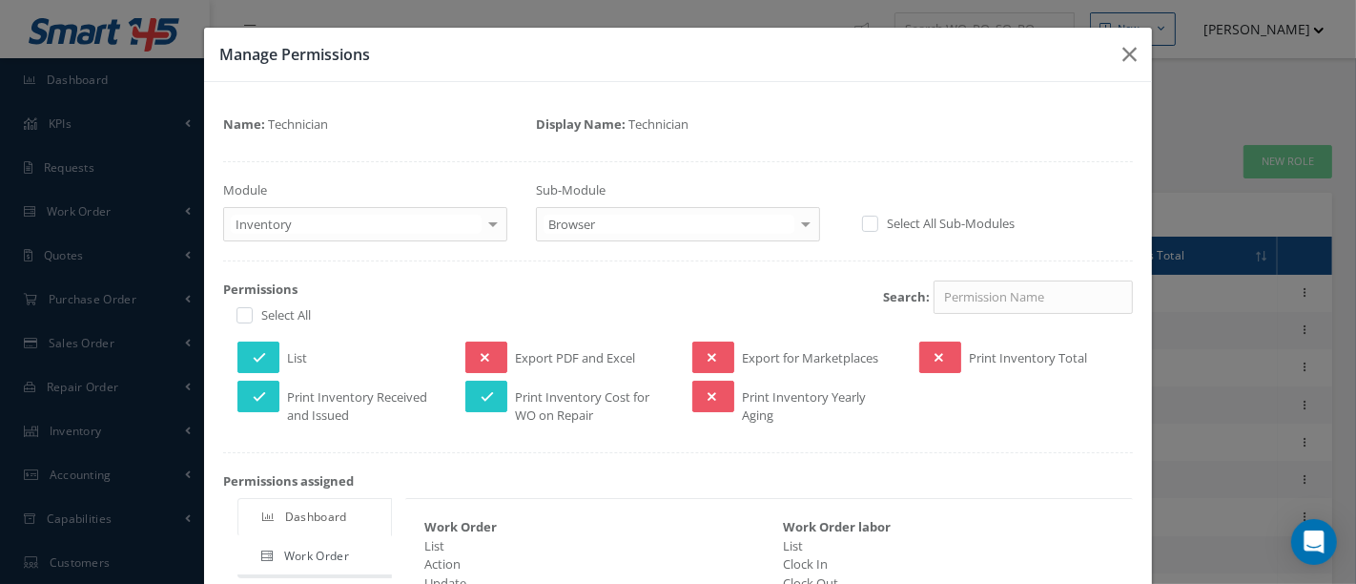
click at [796, 223] on div at bounding box center [806, 223] width 27 height 31
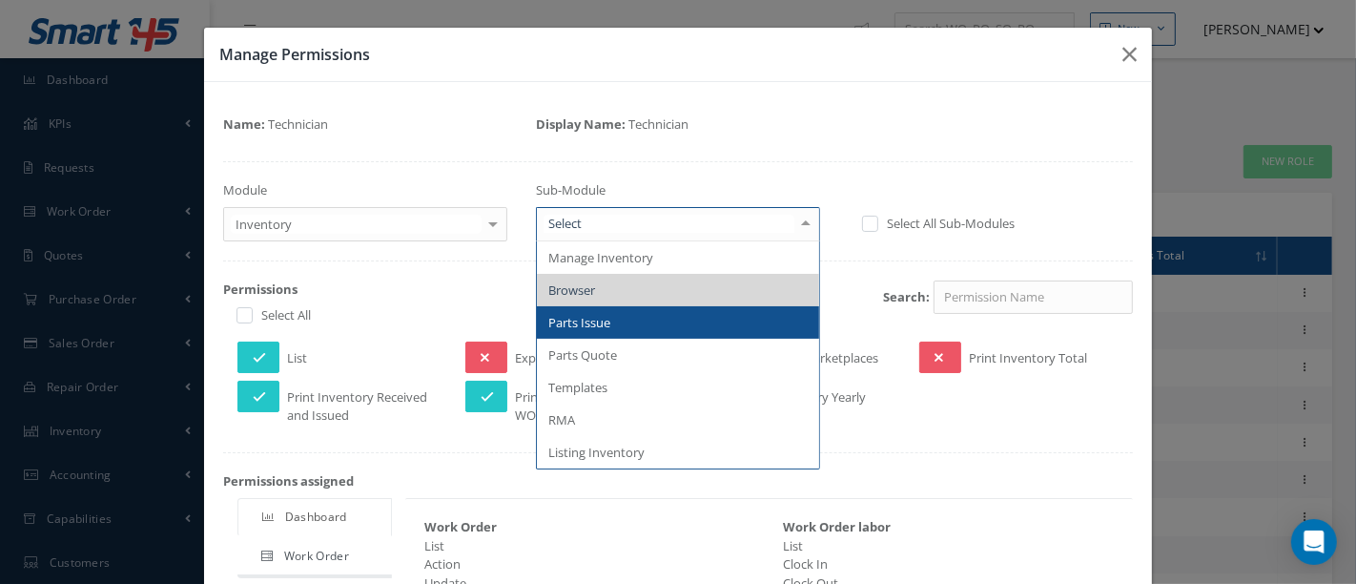
click at [636, 331] on span "Parts Issue" at bounding box center [678, 322] width 282 height 32
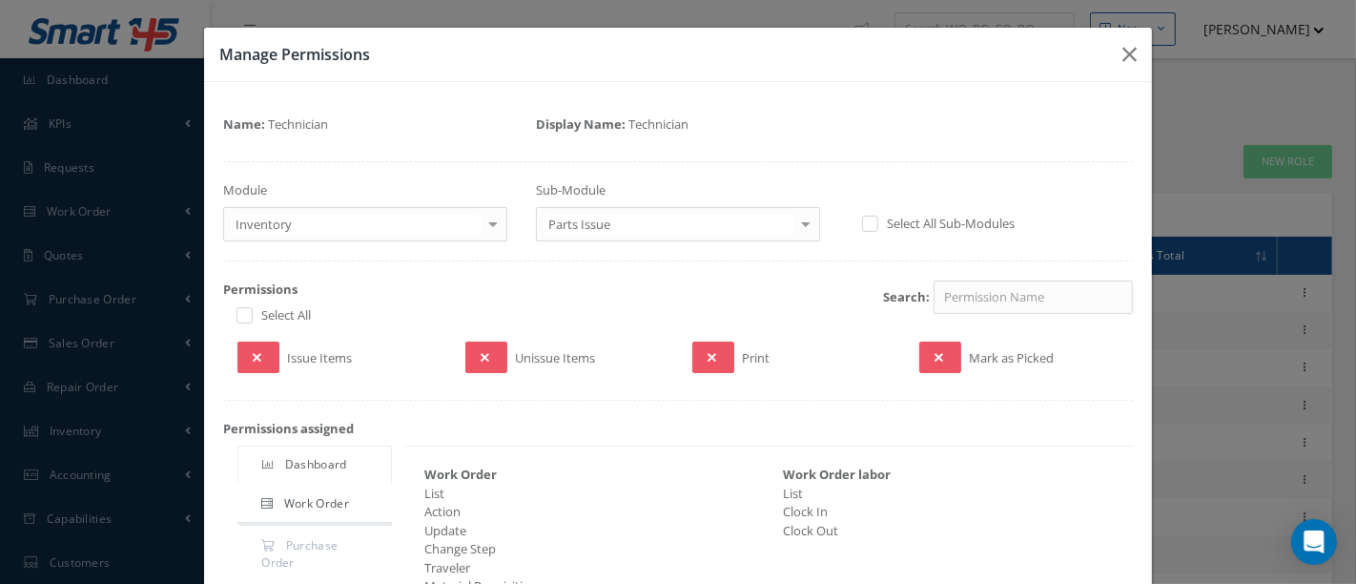
click at [793, 221] on div at bounding box center [806, 223] width 27 height 31
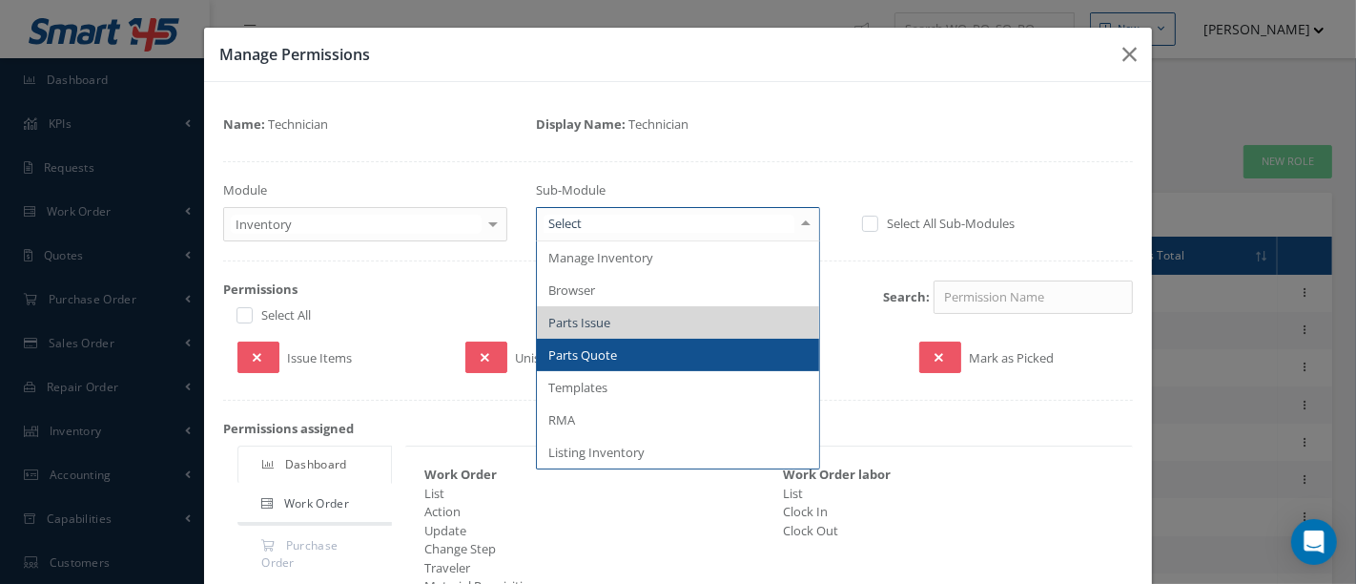
click at [634, 355] on span "Parts Quote" at bounding box center [678, 355] width 282 height 32
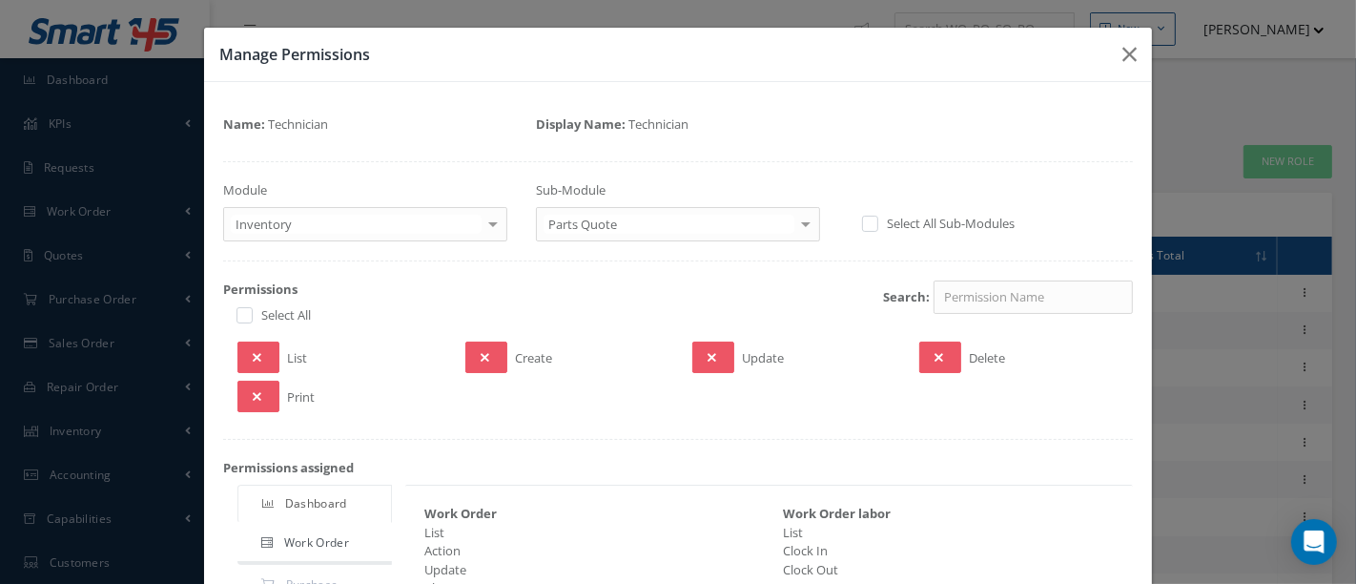
click at [803, 221] on div at bounding box center [806, 223] width 27 height 31
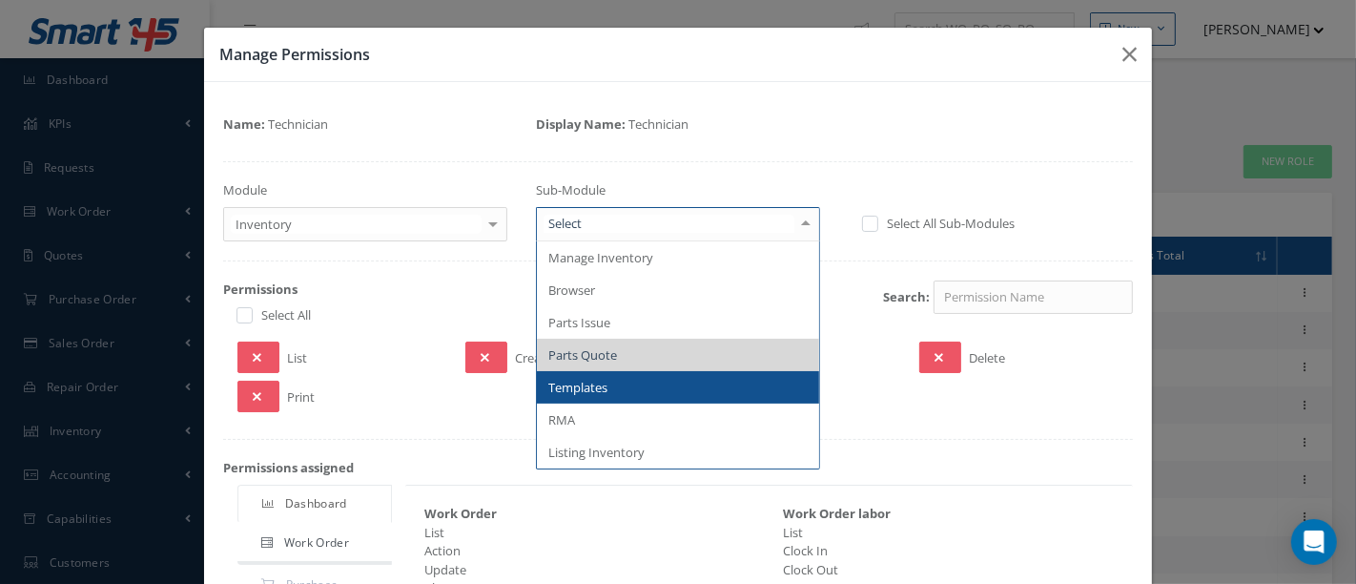
click at [617, 384] on span "Templates" at bounding box center [678, 387] width 282 height 32
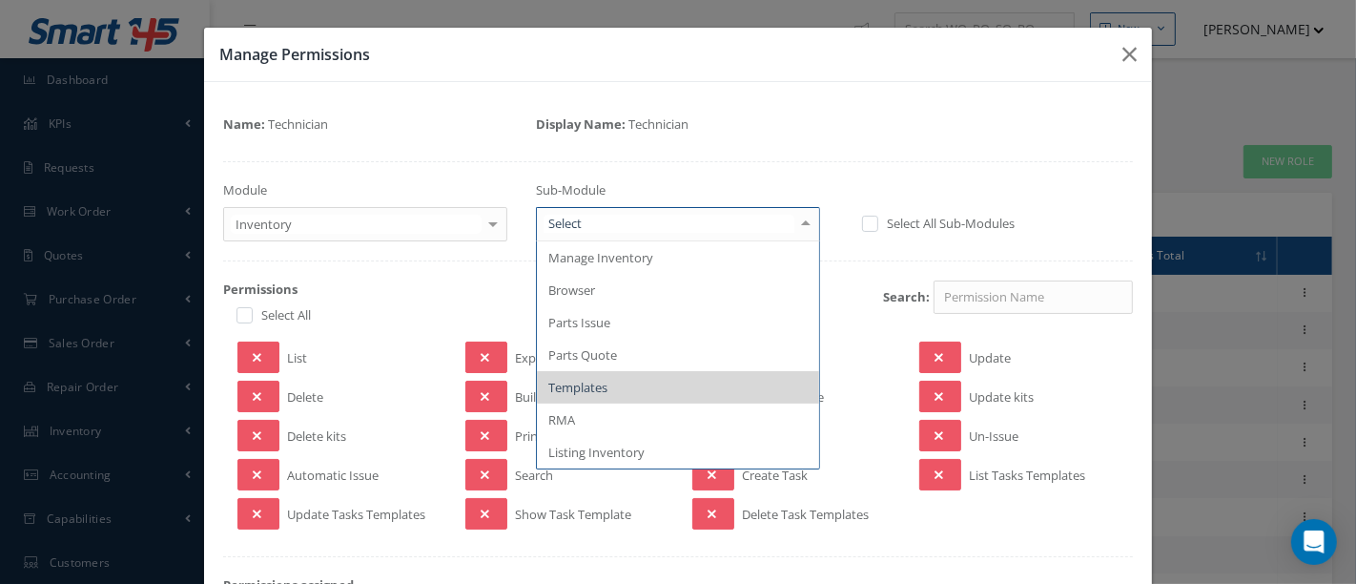
click at [793, 220] on div at bounding box center [806, 223] width 27 height 31
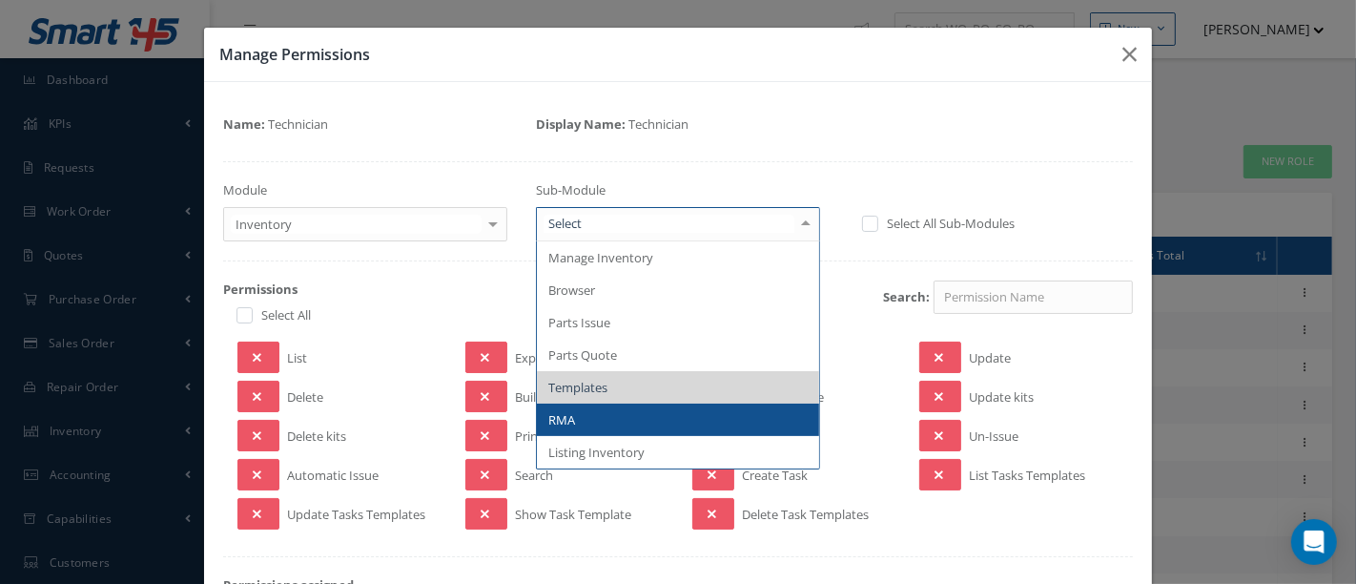
click at [609, 412] on span "RMA" at bounding box center [678, 419] width 282 height 32
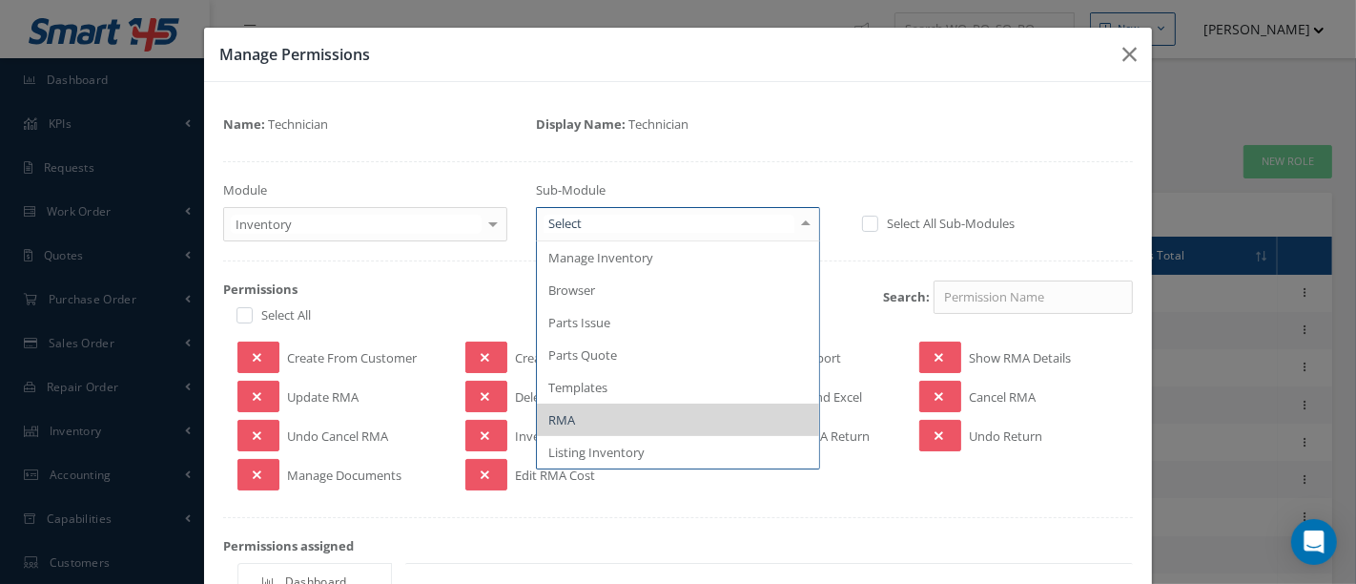
click at [799, 221] on div at bounding box center [806, 223] width 27 height 31
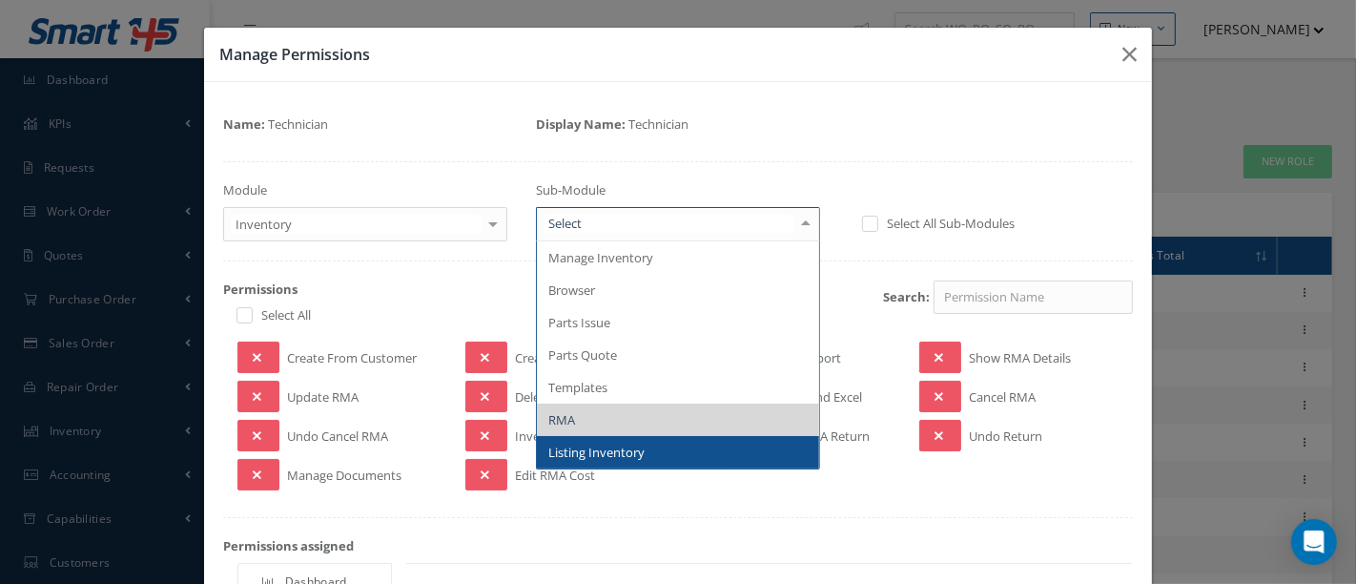
click at [618, 454] on span "Listing Inventory" at bounding box center [596, 452] width 96 height 17
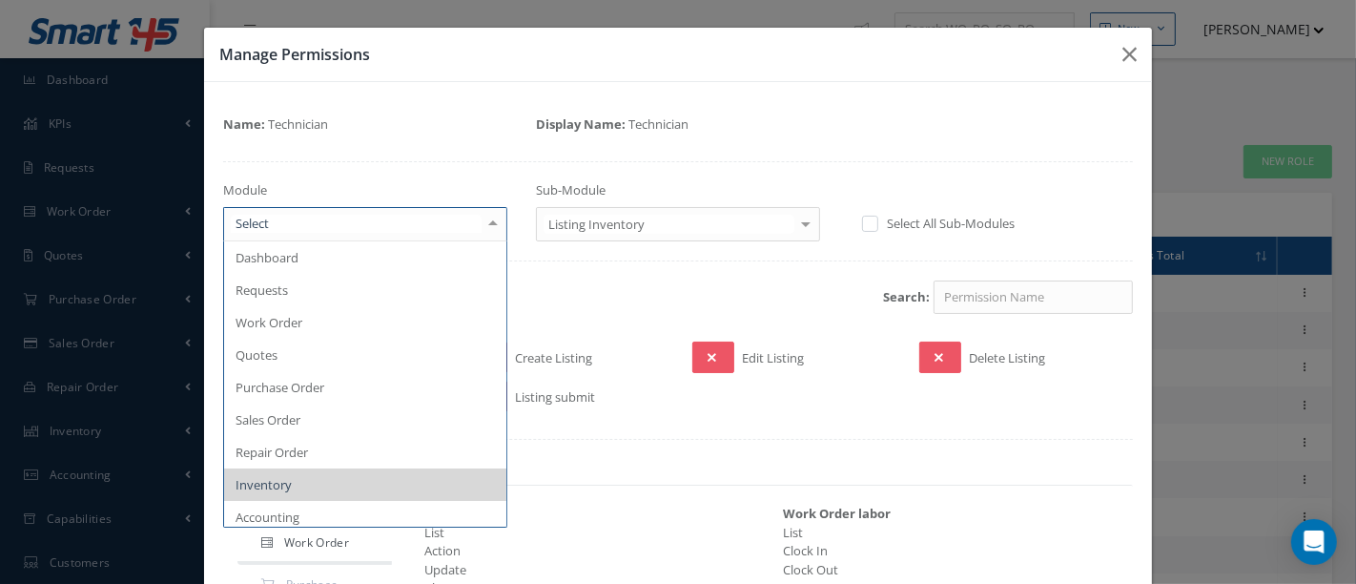
click at [486, 224] on div at bounding box center [493, 223] width 27 height 31
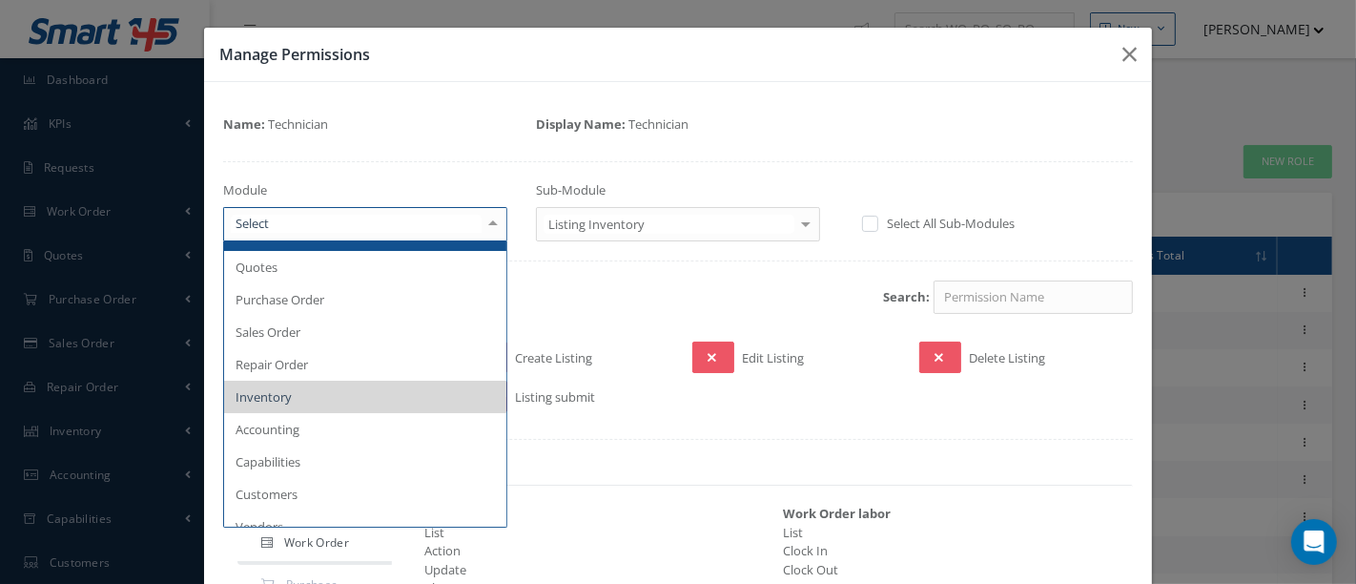
scroll to position [106, 0]
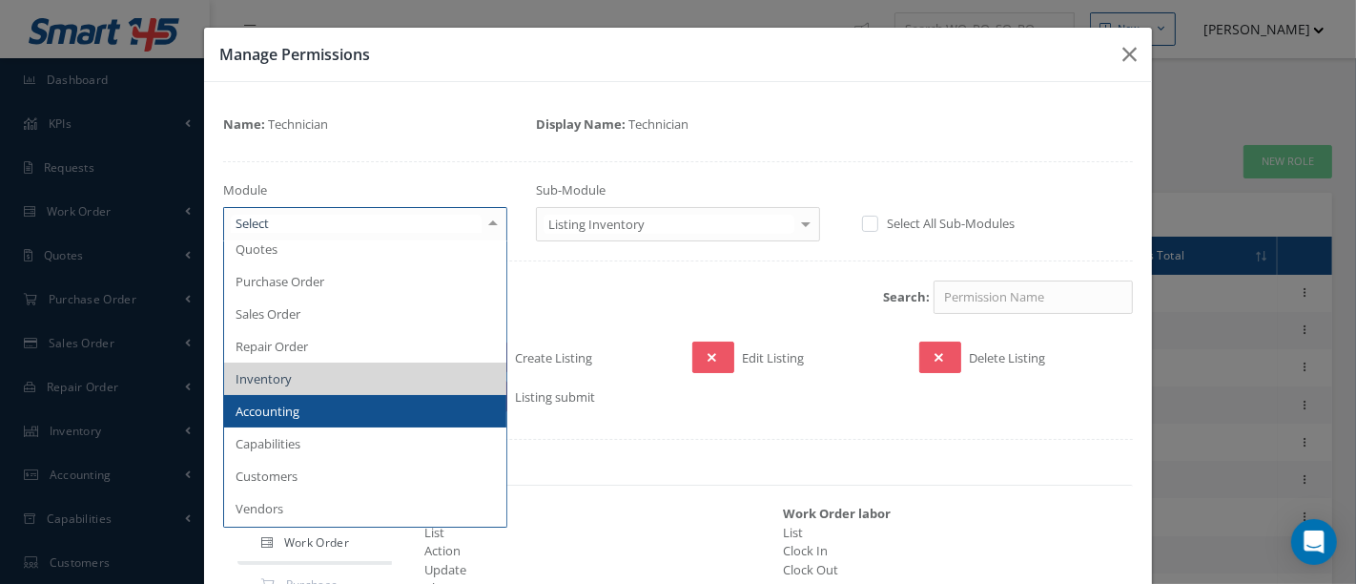
click at [336, 406] on span "Accounting" at bounding box center [365, 411] width 282 height 32
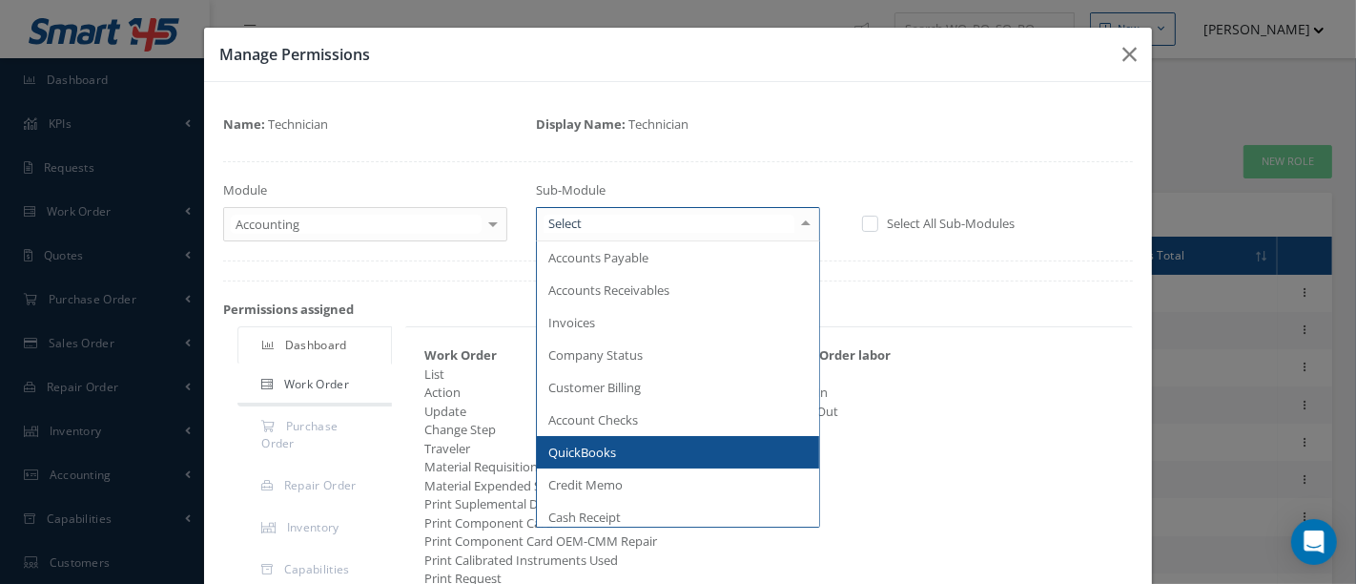
click at [796, 224] on div at bounding box center [806, 223] width 27 height 31
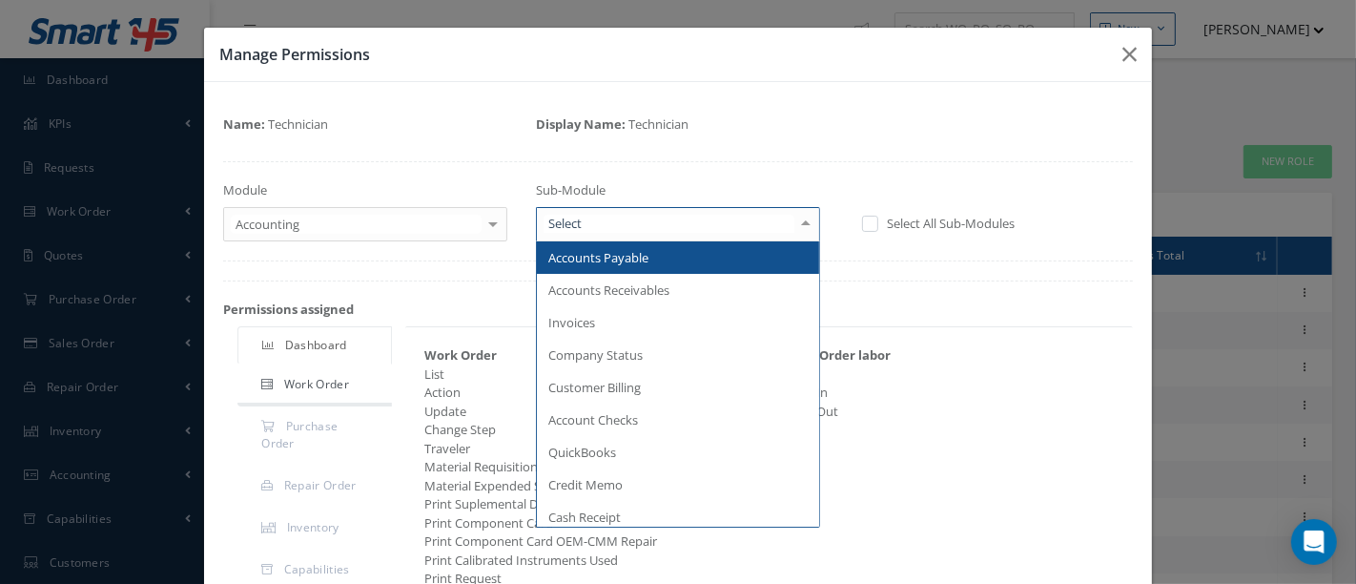
click at [655, 260] on span "Accounts Payable" at bounding box center [678, 257] width 282 height 32
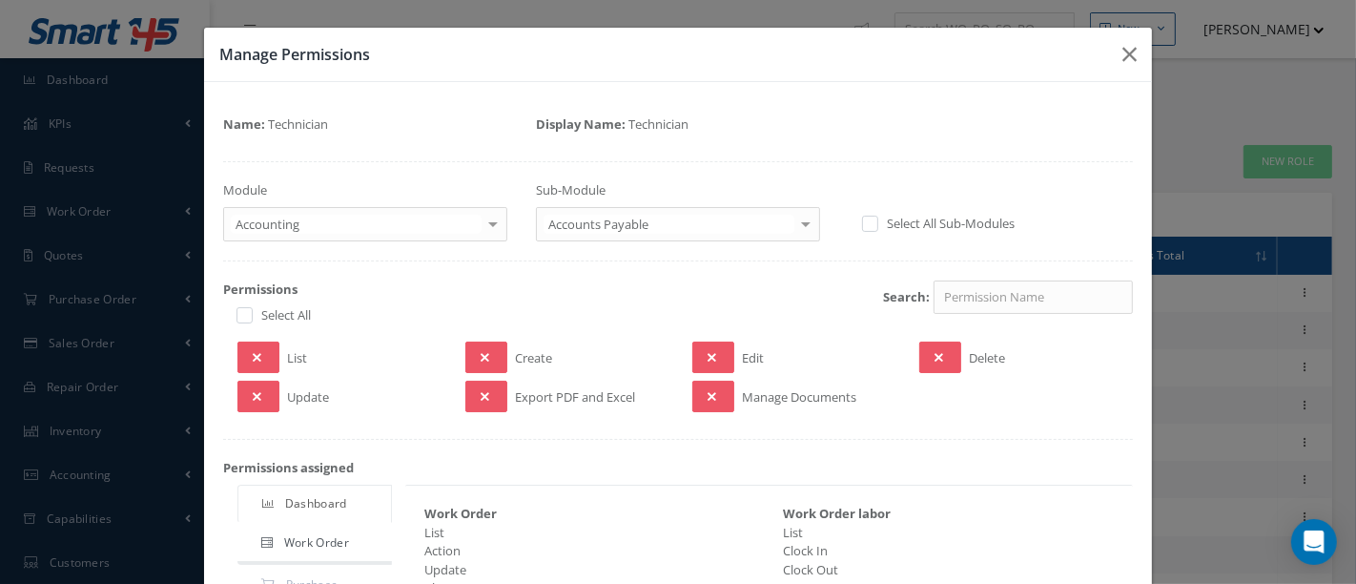
click at [794, 217] on div at bounding box center [806, 223] width 27 height 31
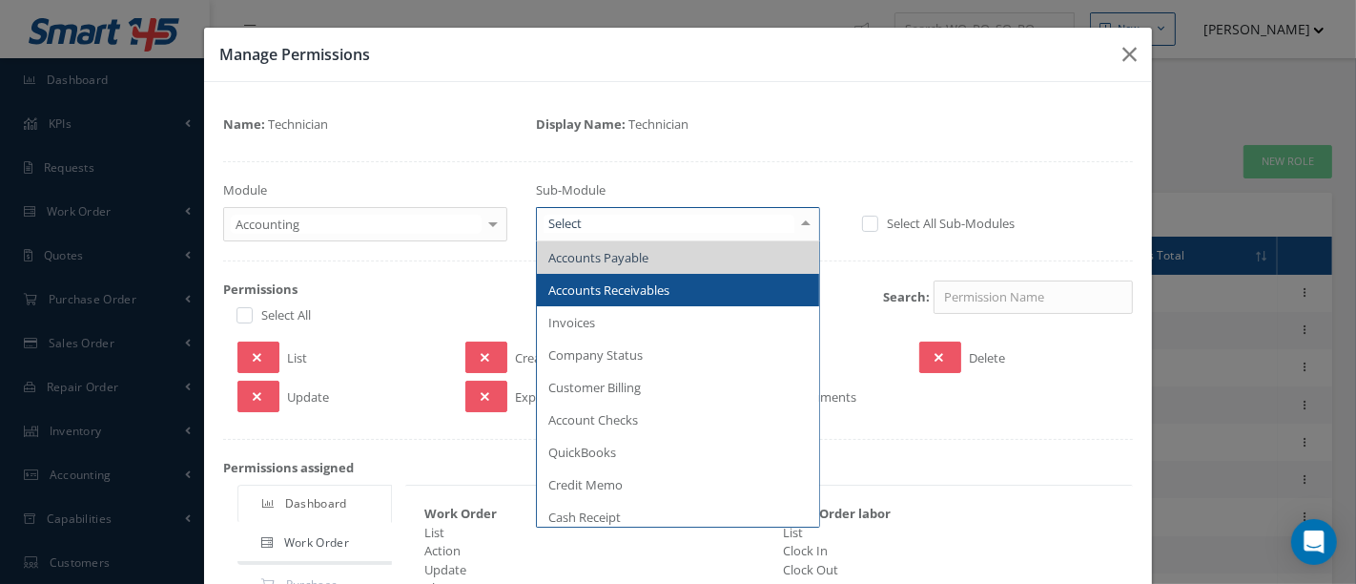
click at [652, 285] on span "Accounts Receivables" at bounding box center [608, 289] width 121 height 17
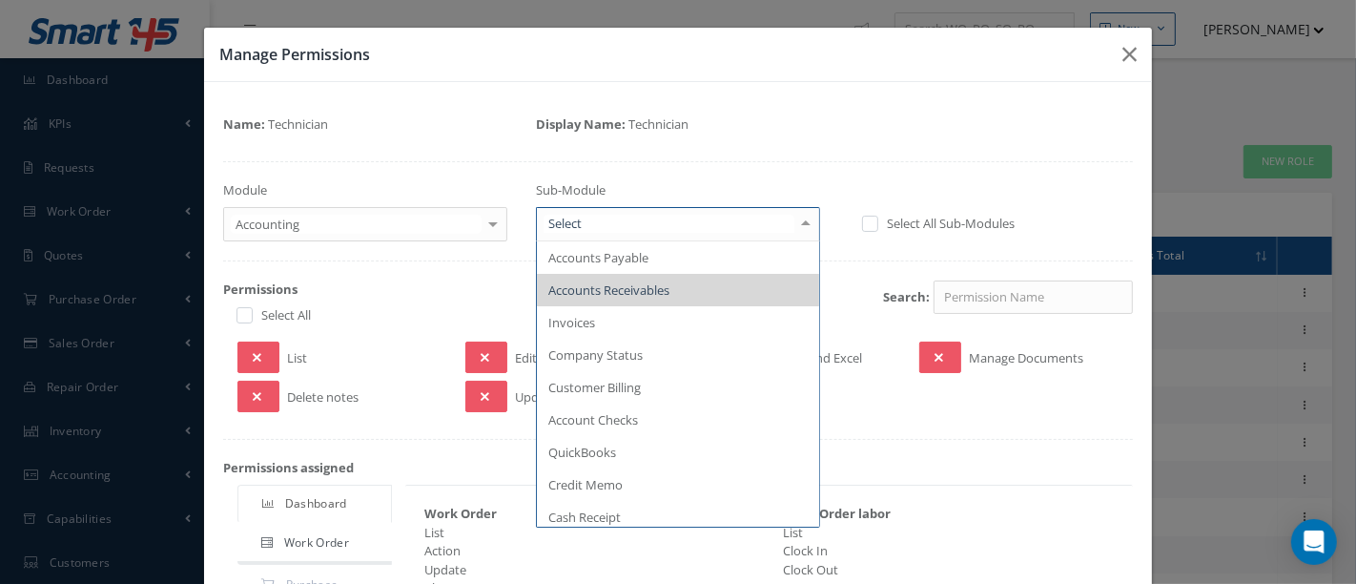
click at [796, 222] on div at bounding box center [806, 223] width 27 height 31
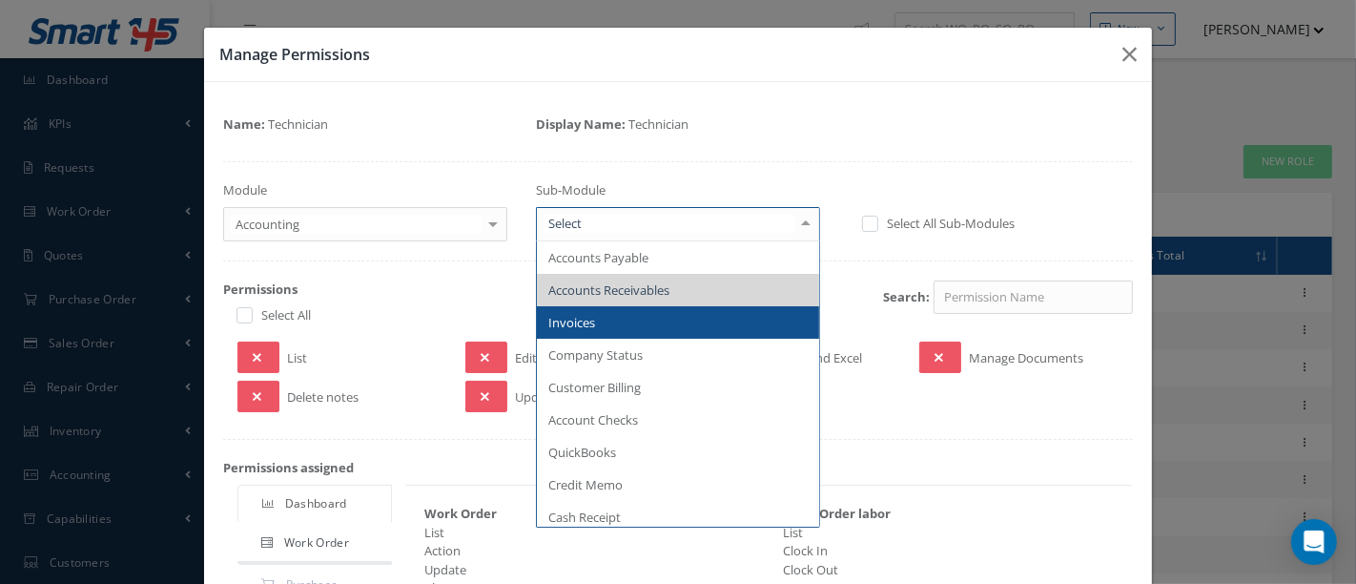
click at [630, 323] on span "Invoices" at bounding box center [678, 322] width 282 height 32
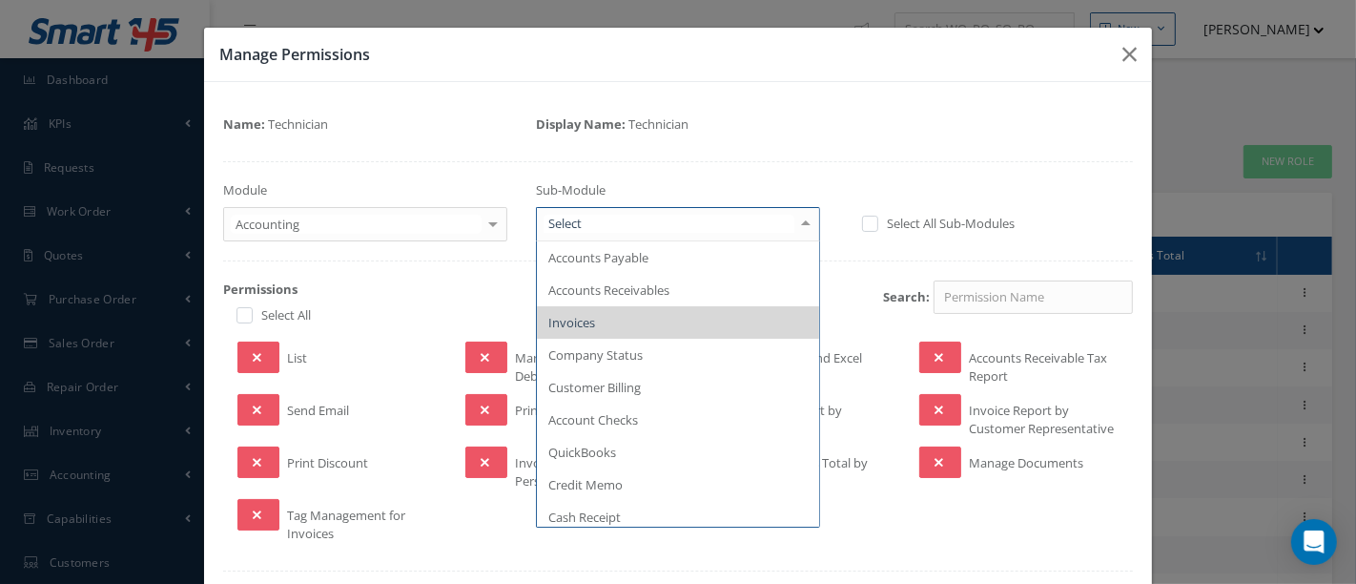
click at [794, 229] on div at bounding box center [806, 223] width 27 height 31
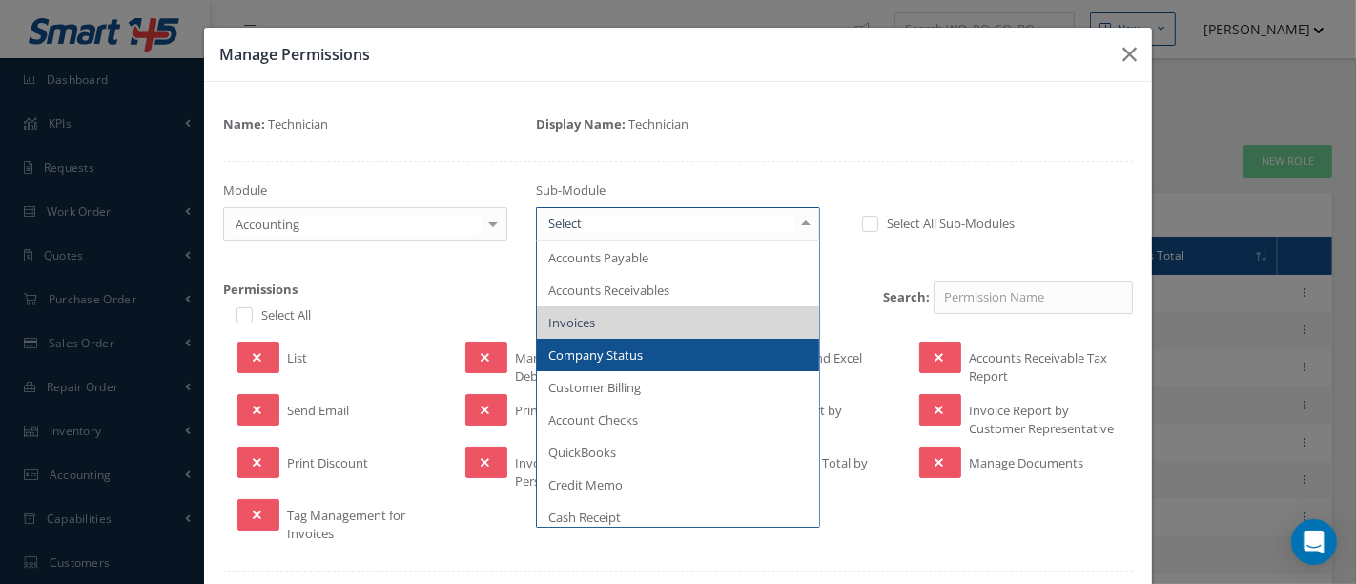
click at [687, 348] on span "Company Status" at bounding box center [678, 355] width 282 height 32
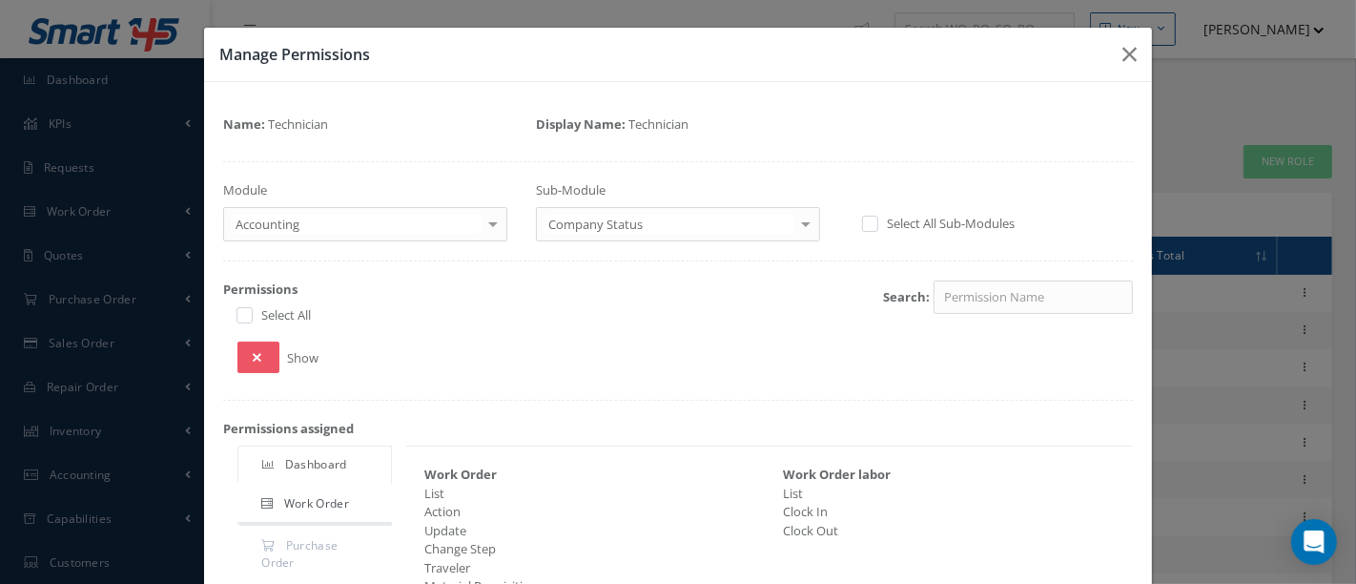
click at [799, 221] on div at bounding box center [806, 223] width 27 height 31
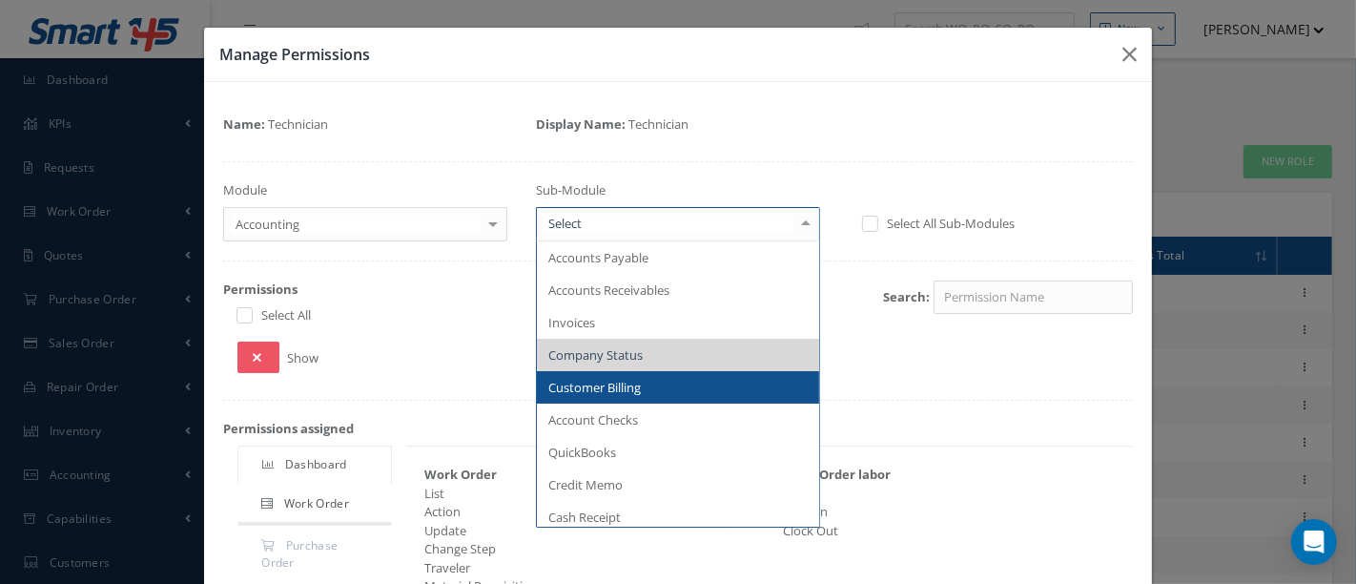
click at [641, 382] on span "Customer Billing" at bounding box center [678, 387] width 282 height 32
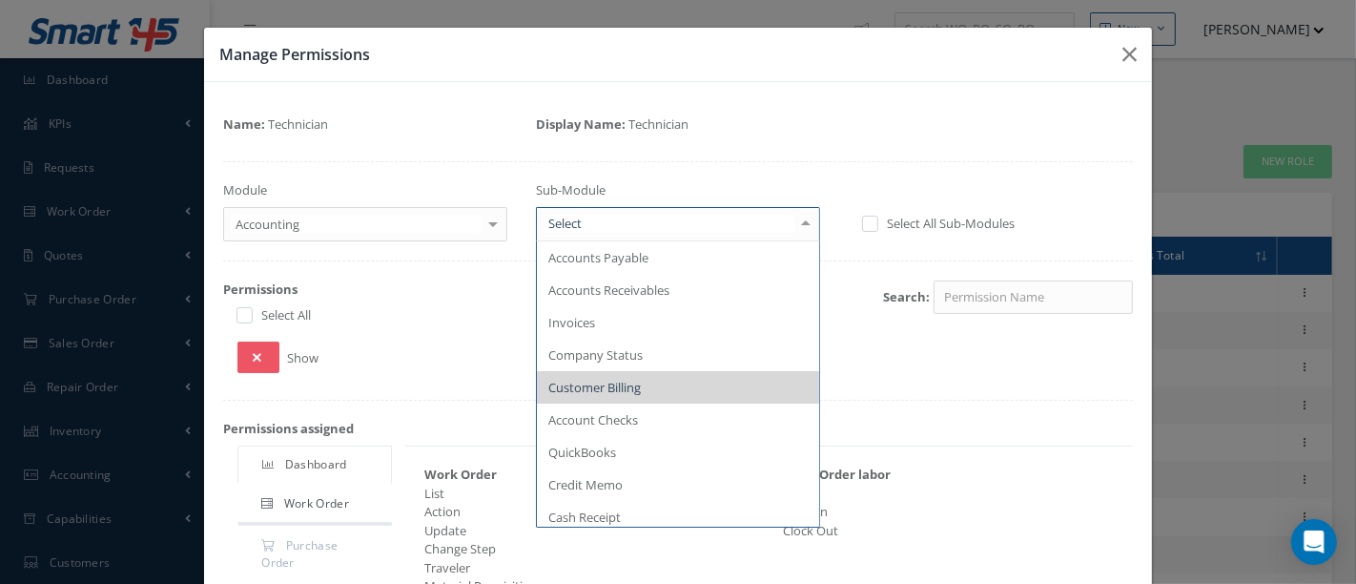
click at [795, 223] on div at bounding box center [806, 223] width 27 height 31
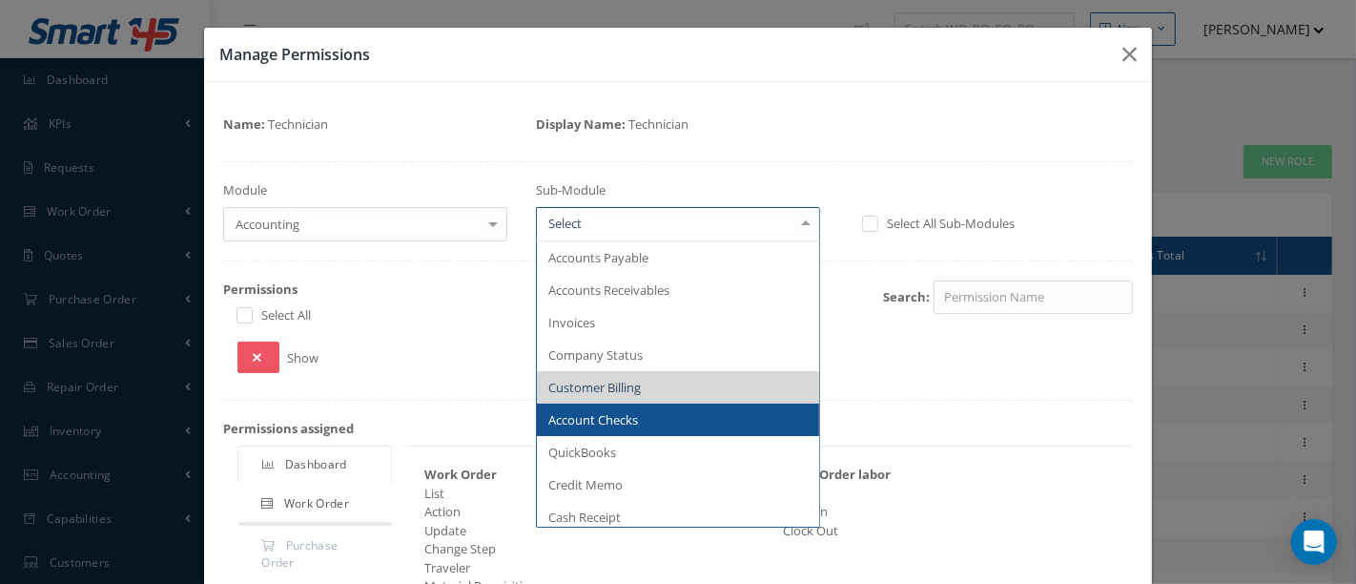
click at [630, 415] on span "Account Checks" at bounding box center [593, 419] width 90 height 17
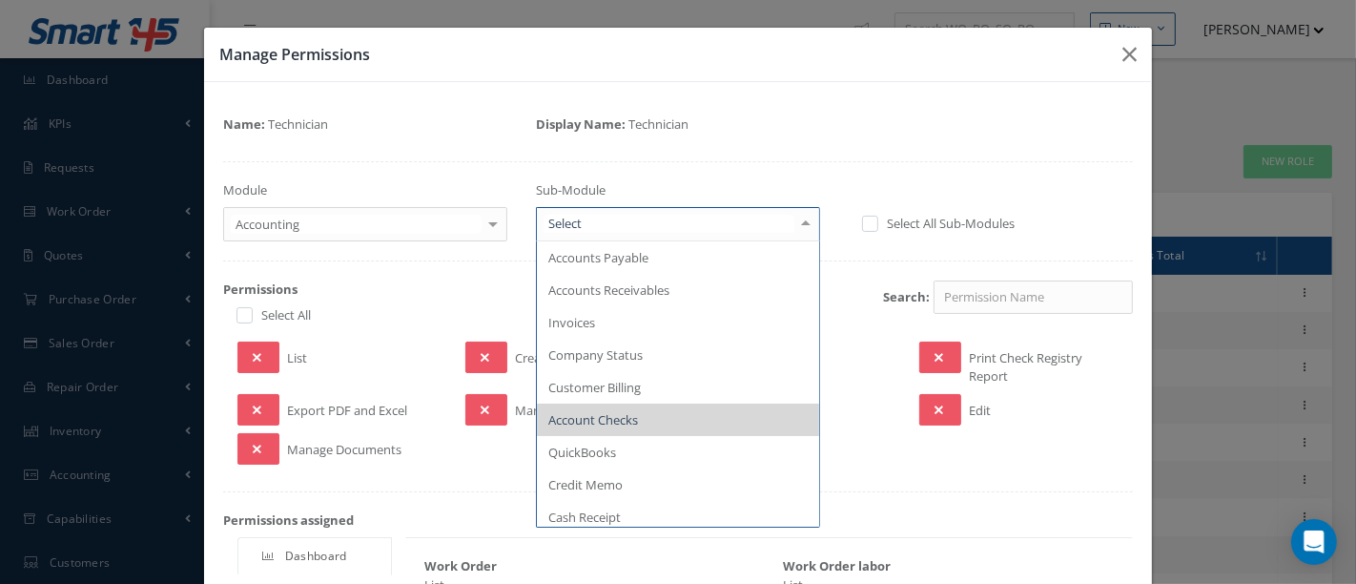
click at [799, 210] on div at bounding box center [806, 223] width 27 height 31
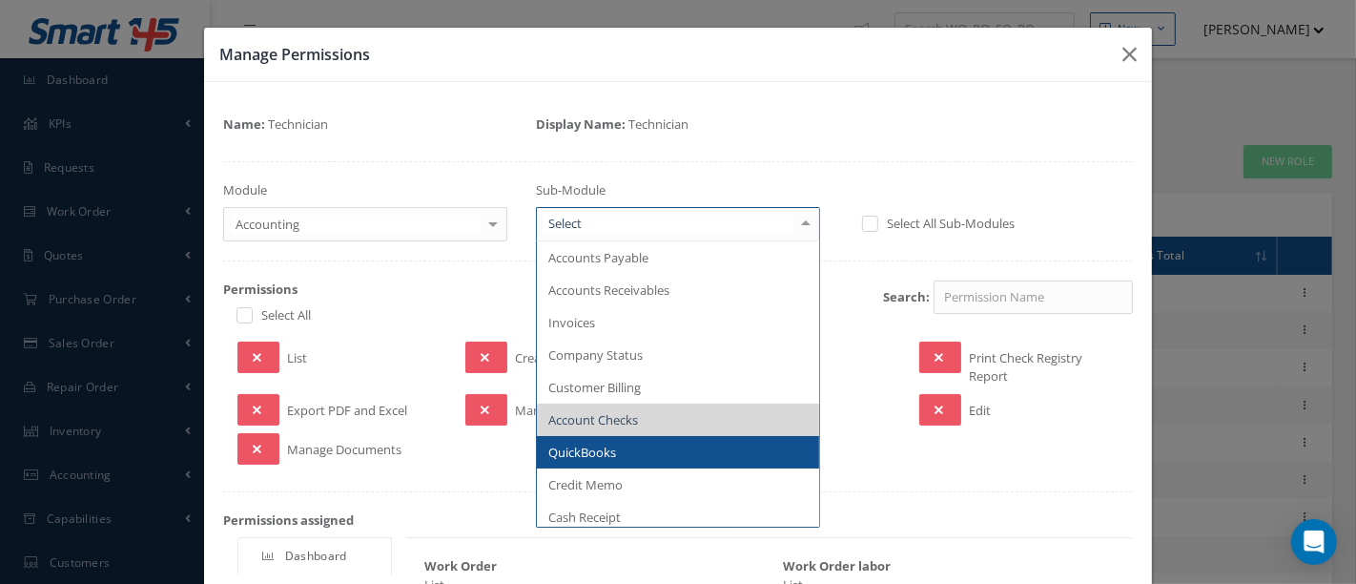
click at [617, 443] on span "QuickBooks" at bounding box center [678, 452] width 282 height 32
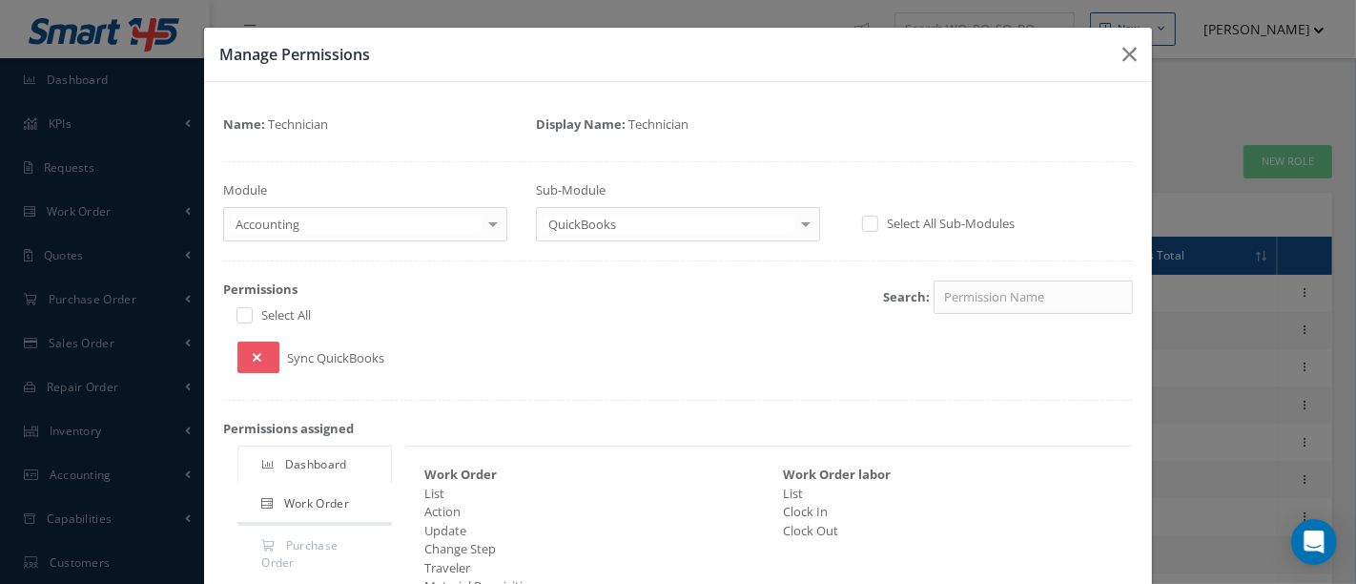
click at [797, 217] on div at bounding box center [806, 223] width 27 height 31
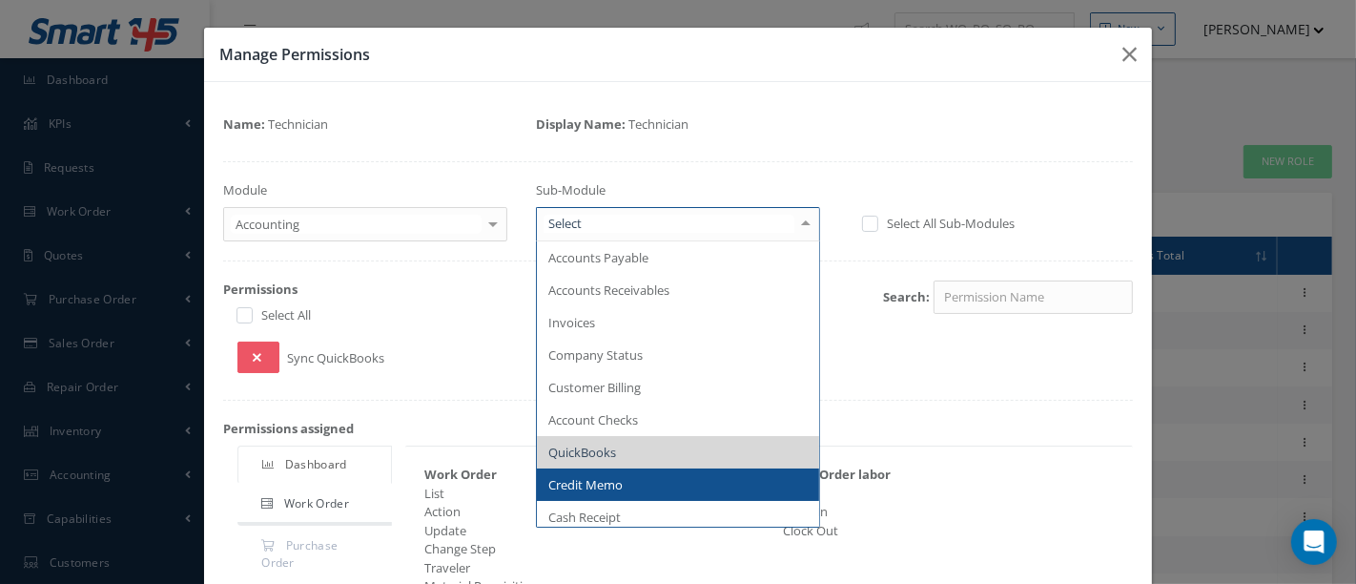
click at [651, 487] on span "Credit Memo" at bounding box center [678, 484] width 282 height 32
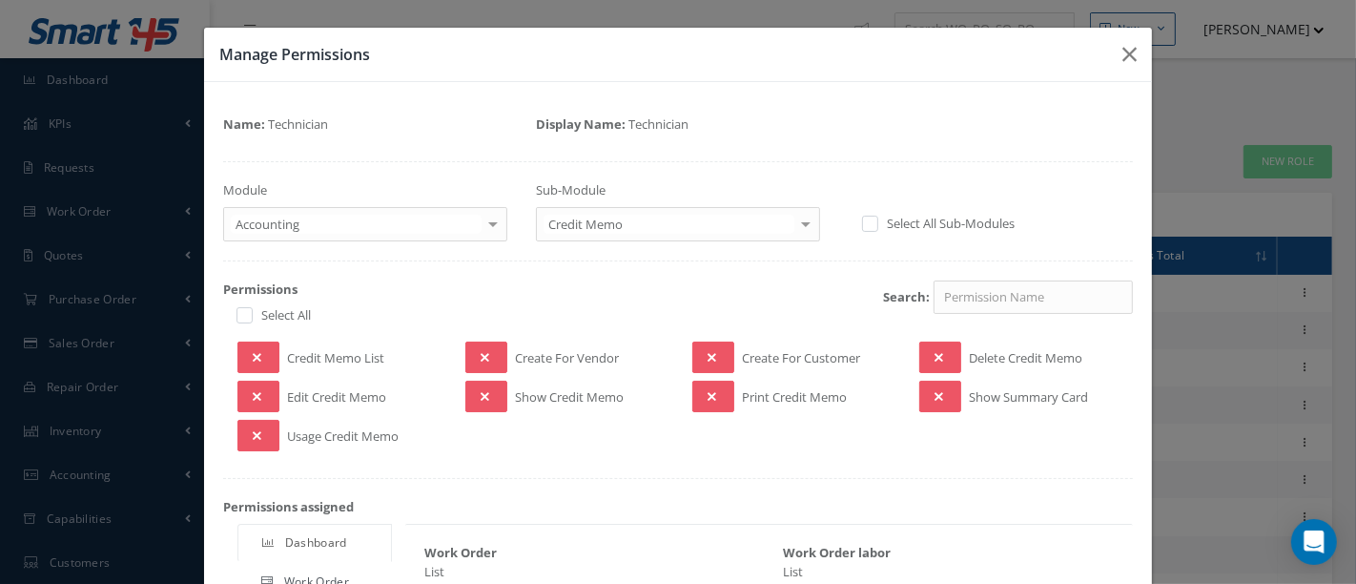
click at [795, 226] on div at bounding box center [806, 223] width 27 height 31
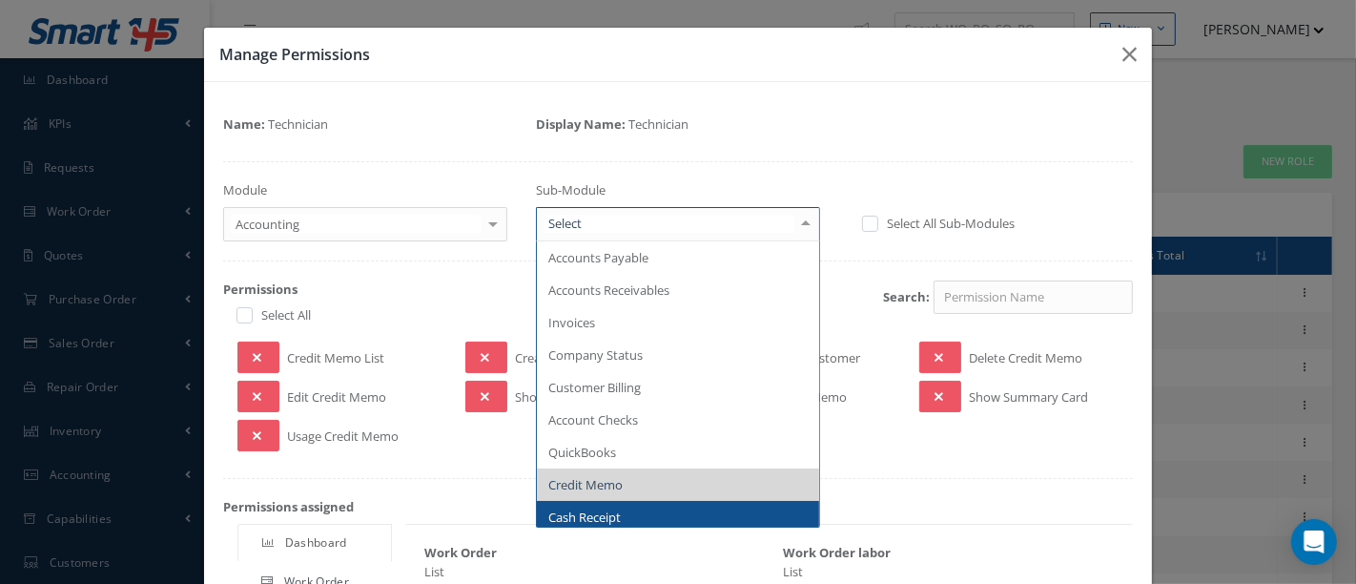
click at [624, 509] on span "Cash Receipt" at bounding box center [678, 517] width 282 height 32
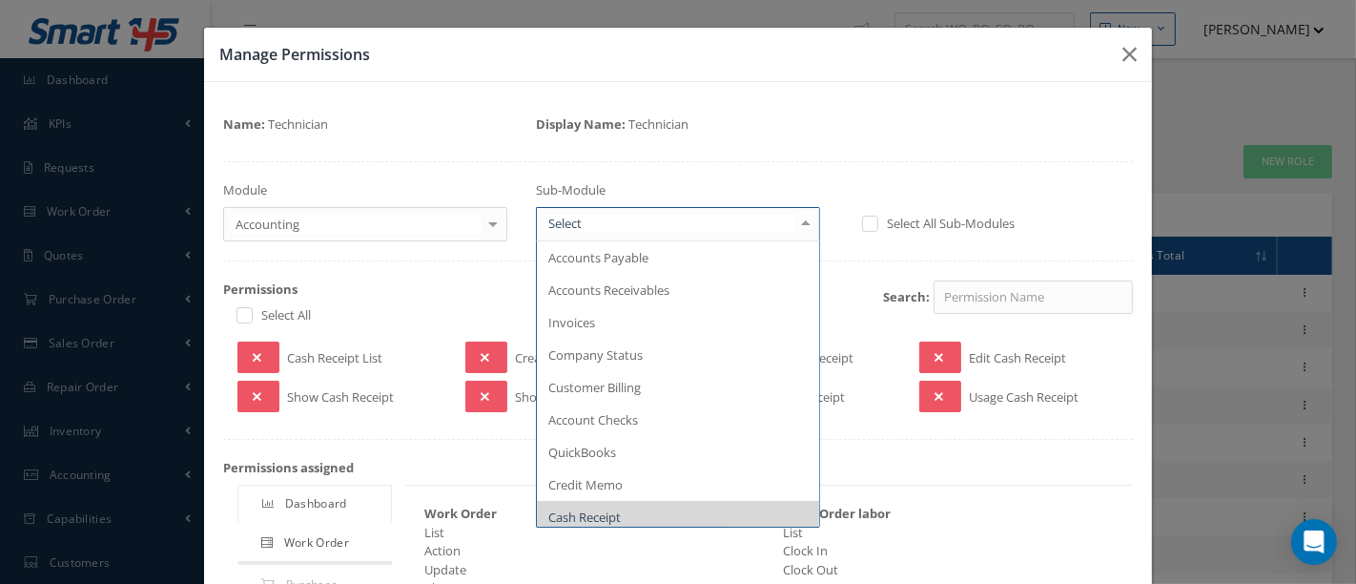
click at [795, 227] on div at bounding box center [806, 223] width 27 height 31
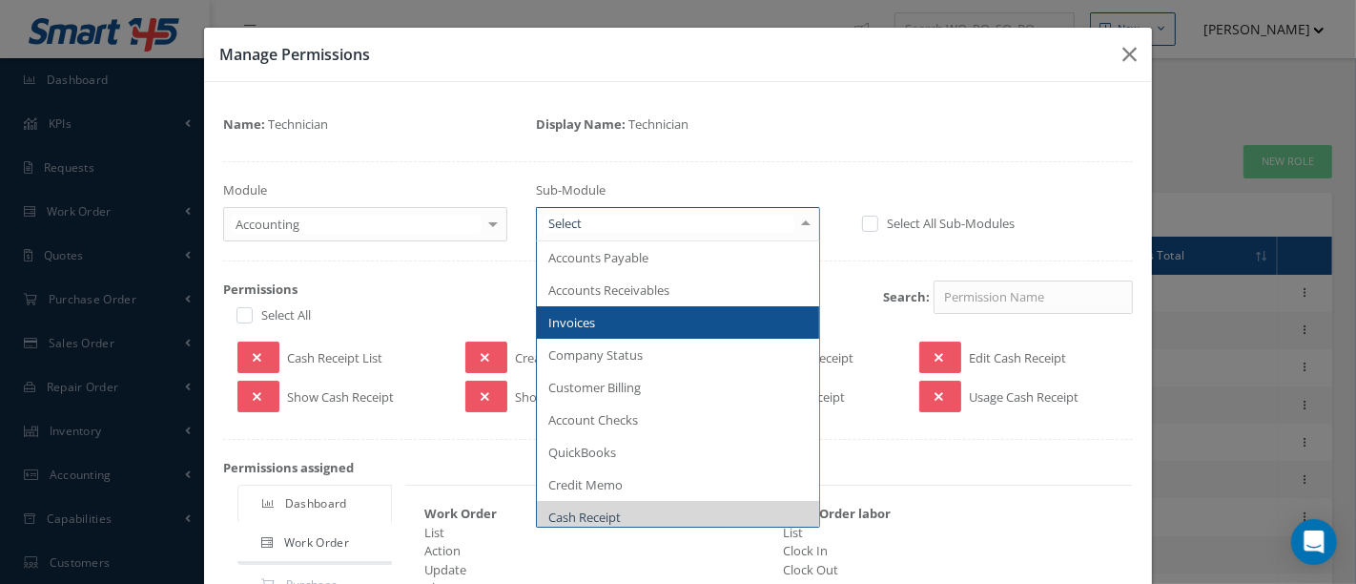
scroll to position [38, 0]
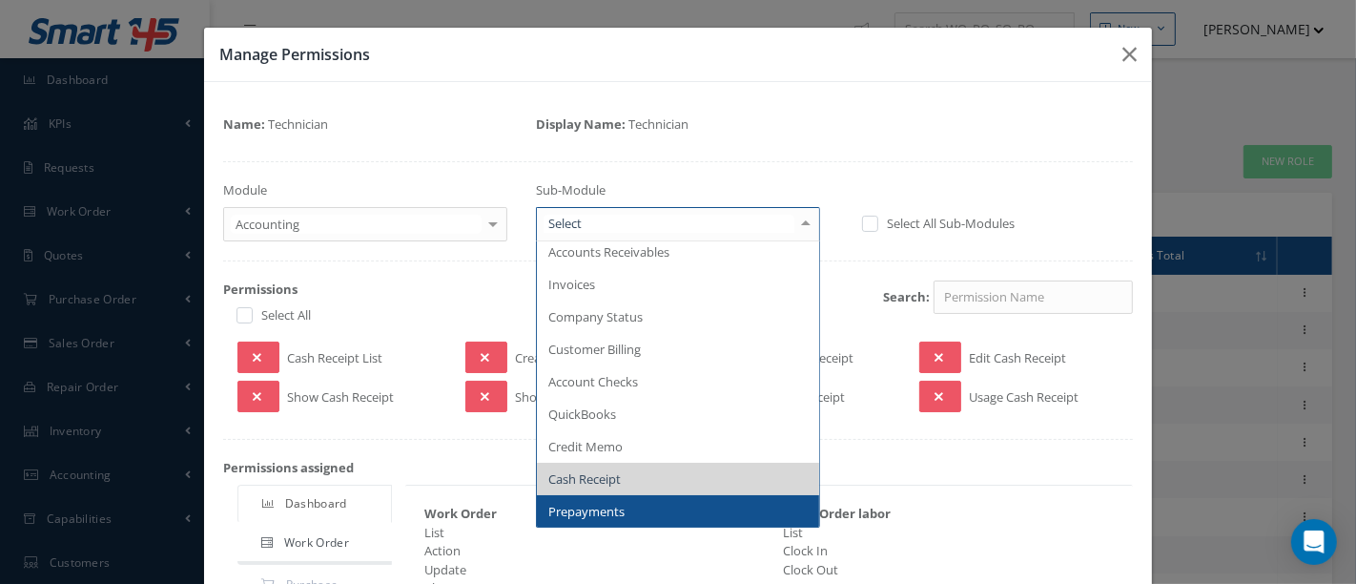
click at [613, 506] on span "Prepayments" at bounding box center [586, 511] width 76 height 17
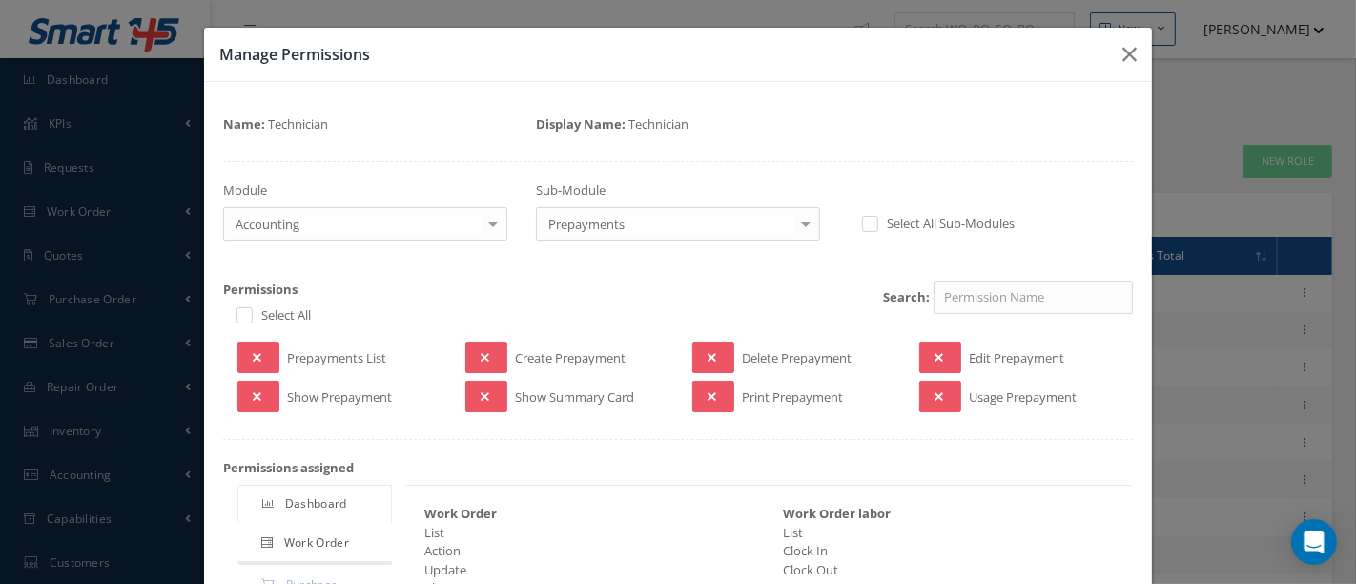
click at [490, 220] on div at bounding box center [493, 223] width 27 height 31
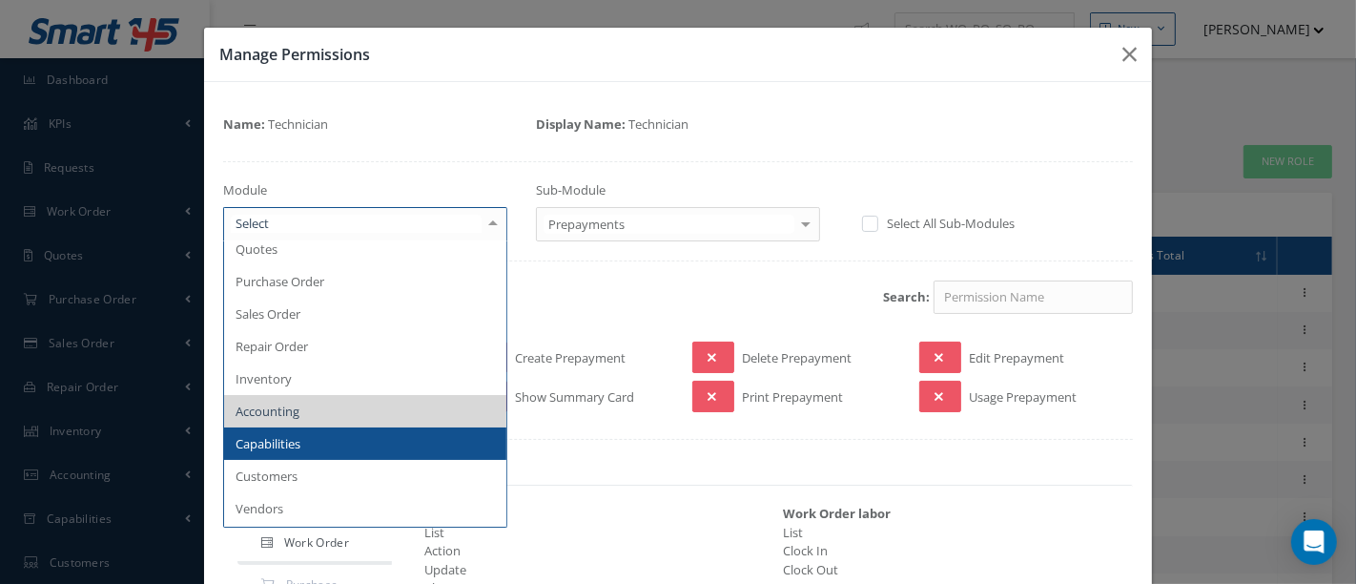
click at [324, 437] on span "Capabilities" at bounding box center [365, 443] width 282 height 32
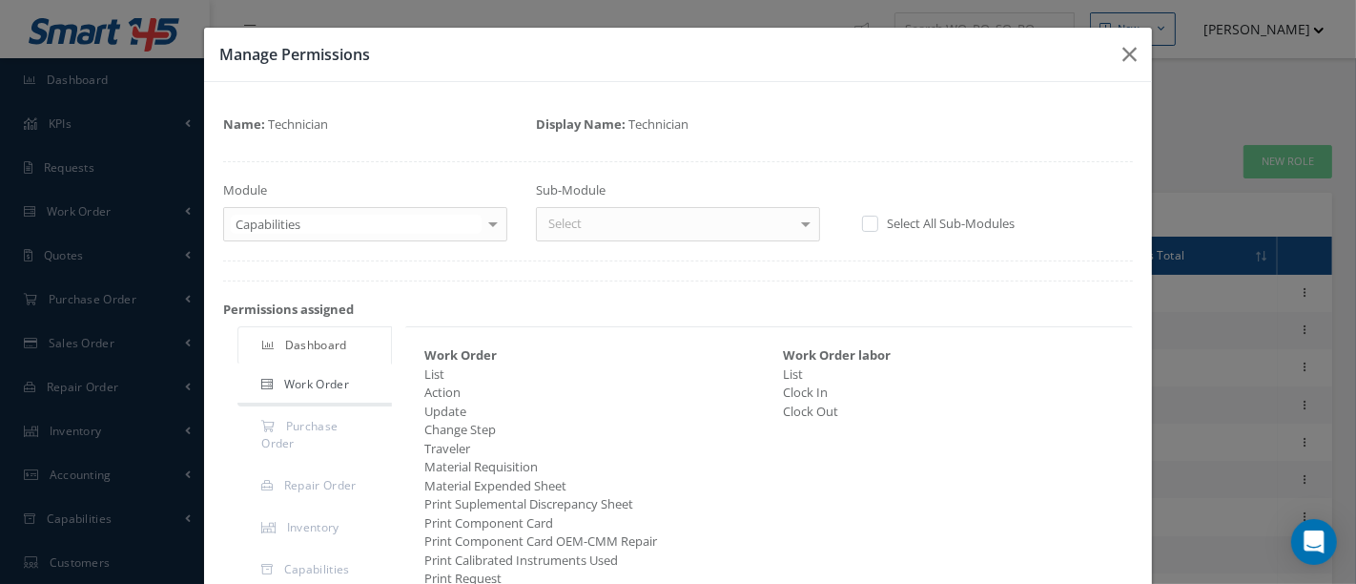
click at [801, 225] on div at bounding box center [806, 223] width 27 height 31
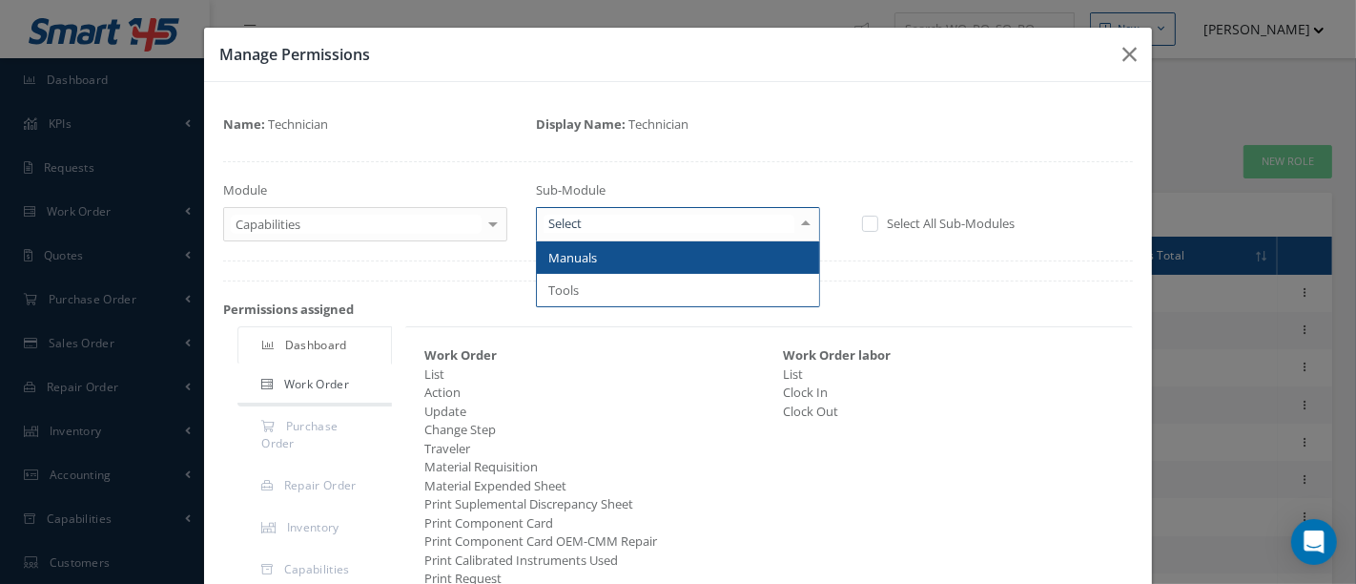
click at [703, 244] on span "Manuals" at bounding box center [678, 257] width 282 height 32
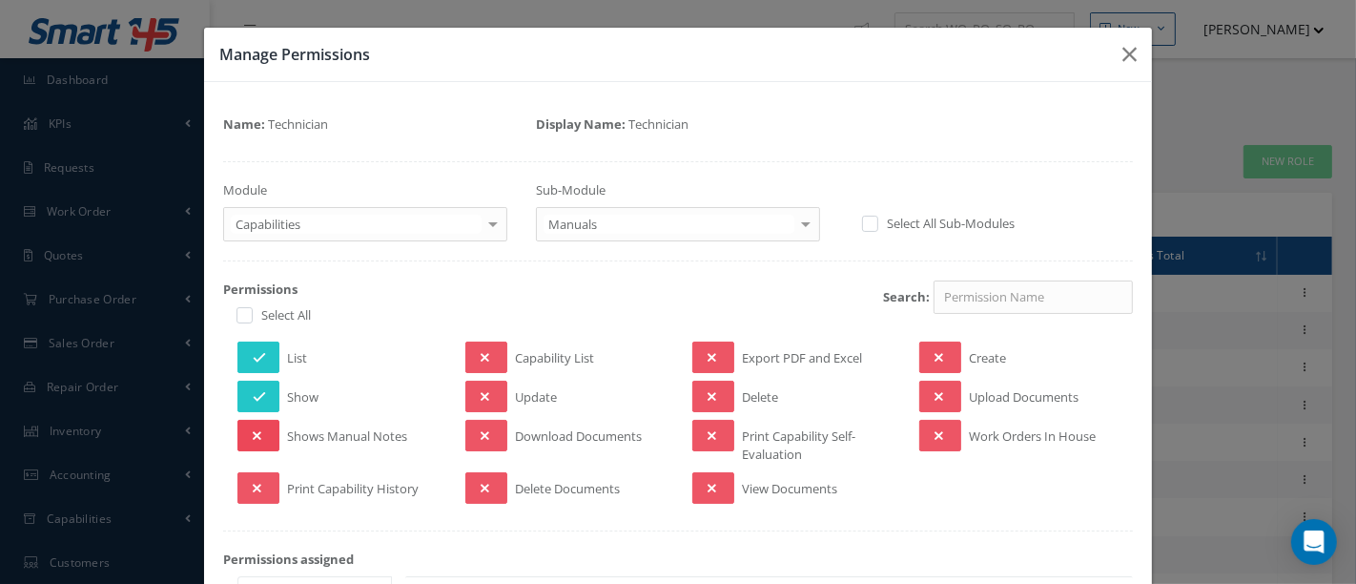
click at [259, 429] on button at bounding box center [259, 435] width 42 height 31
click at [473, 355] on button at bounding box center [486, 356] width 42 height 31
click at [481, 434] on icon at bounding box center [485, 435] width 9 height 13
click at [713, 484] on button at bounding box center [713, 487] width 42 height 31
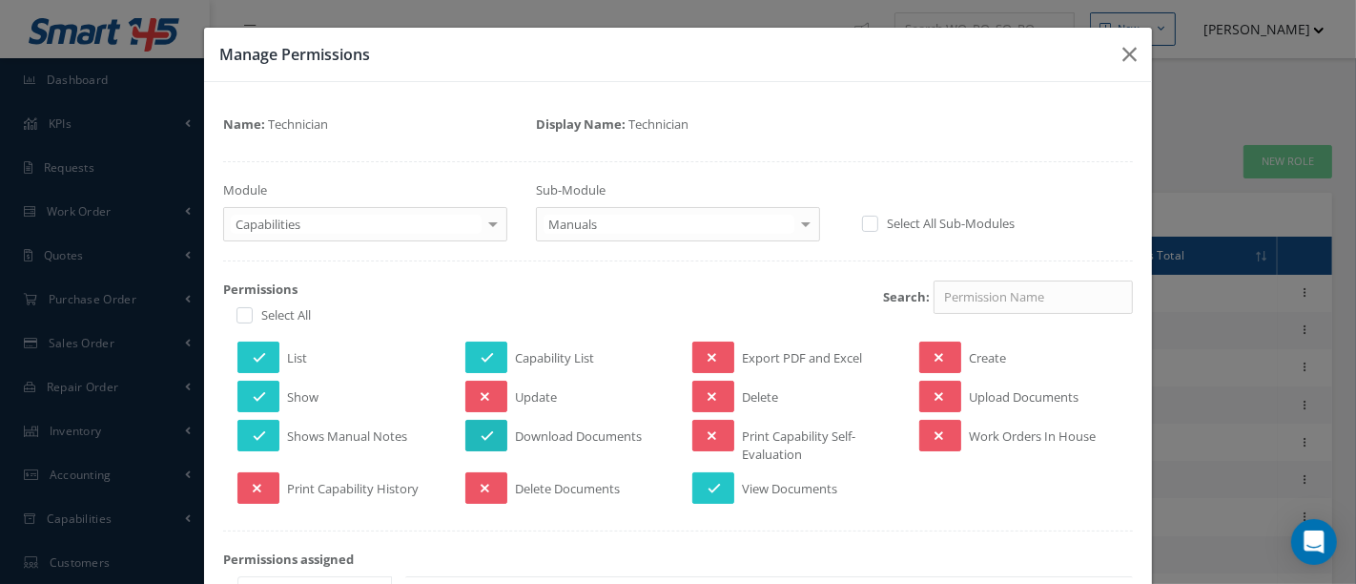
click at [487, 429] on icon at bounding box center [487, 435] width 13 height 13
click at [937, 396] on button at bounding box center [940, 396] width 42 height 31
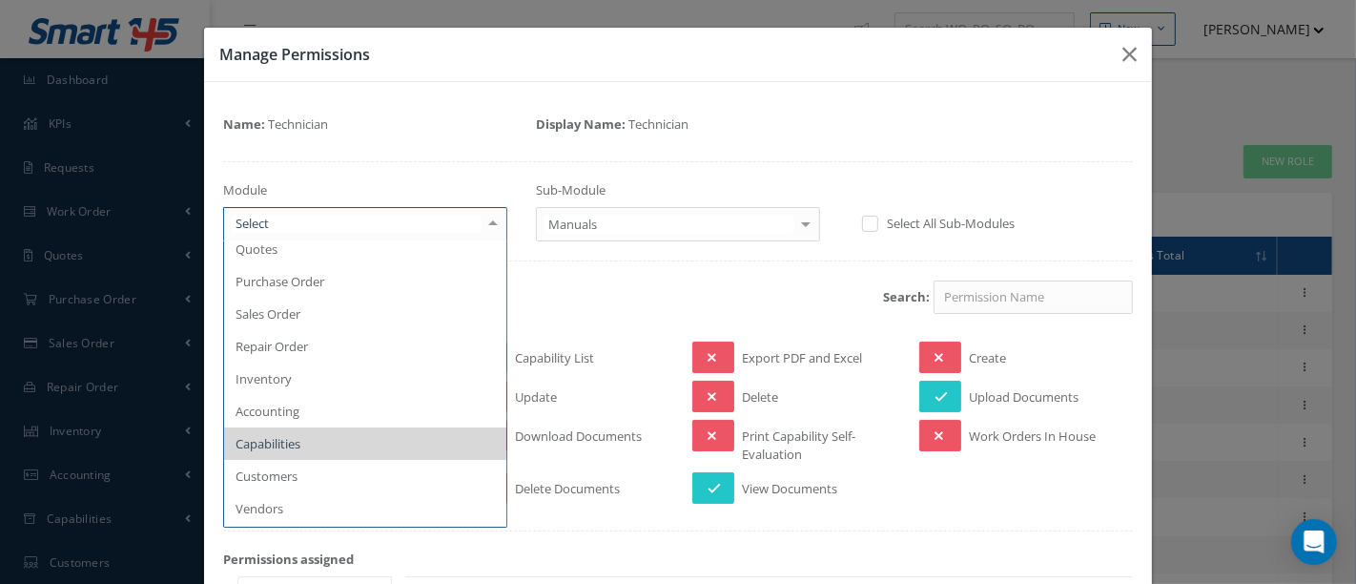
click at [491, 224] on div at bounding box center [493, 223] width 27 height 31
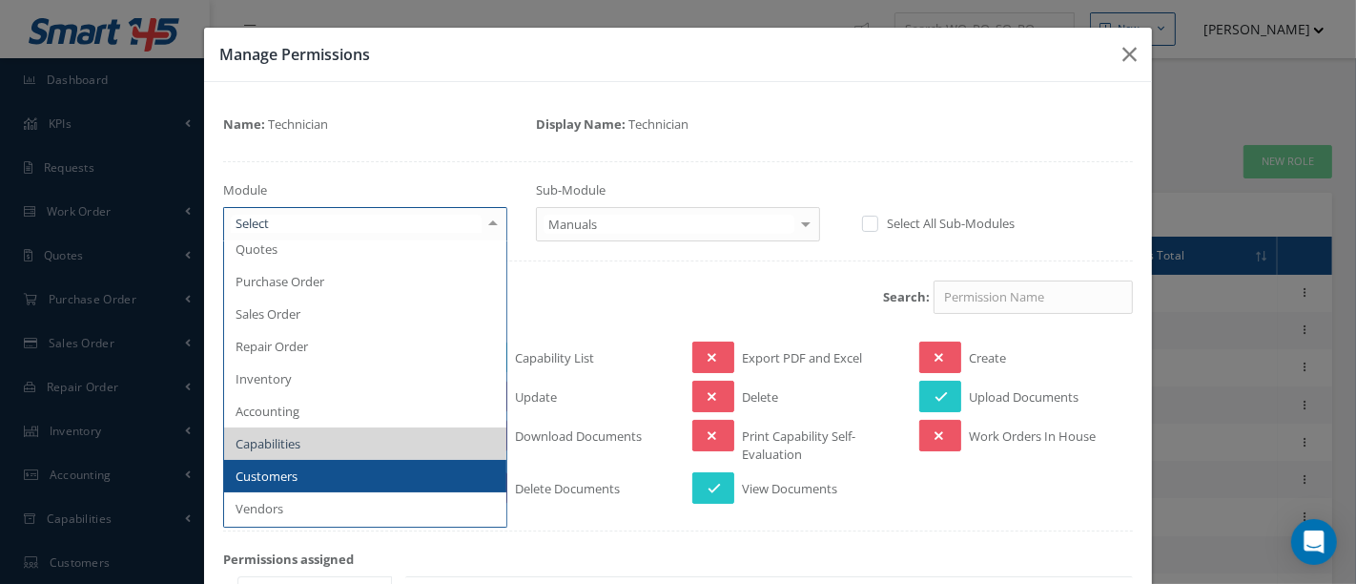
click at [282, 469] on span "Customers" at bounding box center [267, 475] width 62 height 17
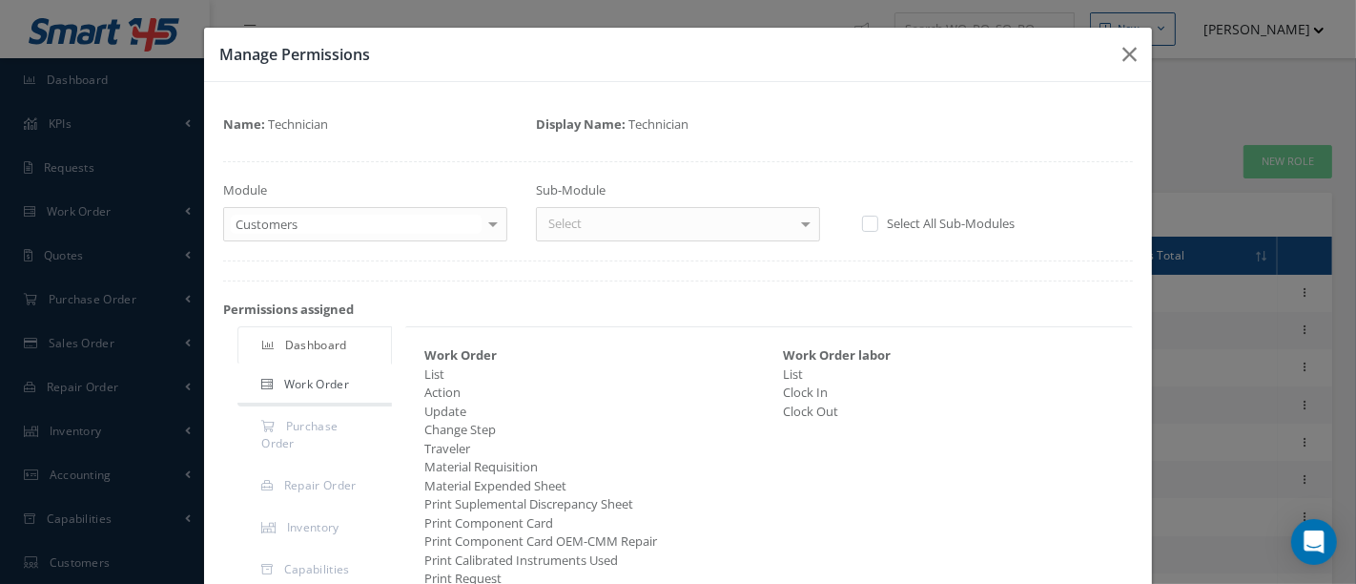
click at [793, 221] on div at bounding box center [806, 223] width 27 height 31
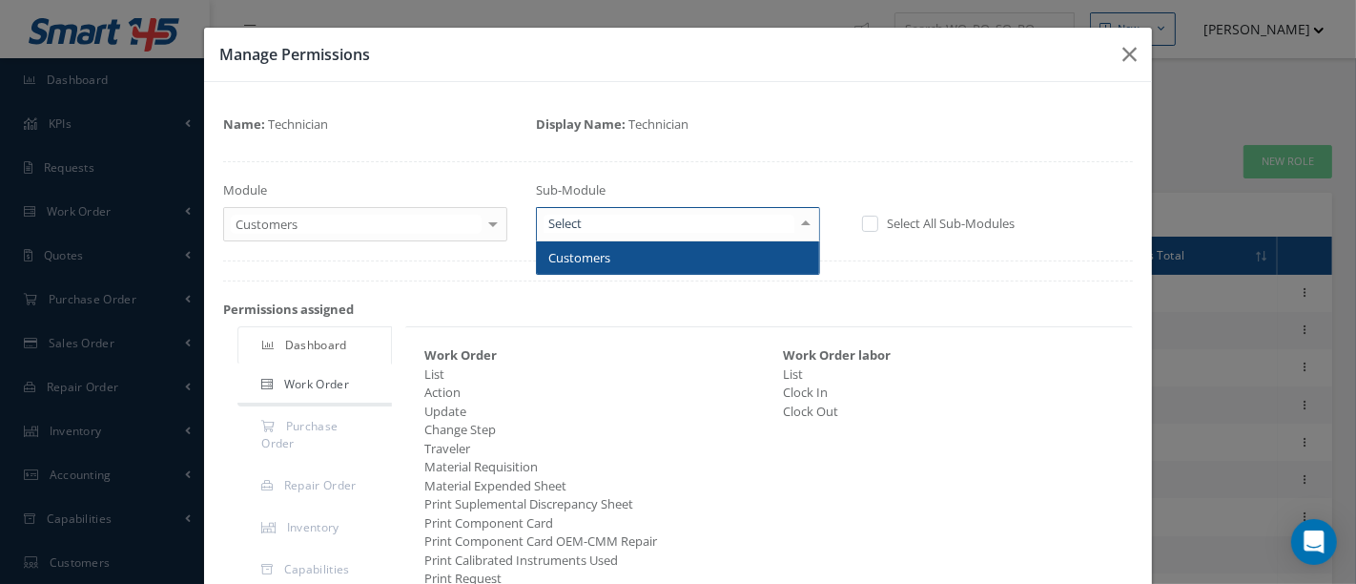
click at [743, 259] on span "Customers" at bounding box center [678, 257] width 282 height 32
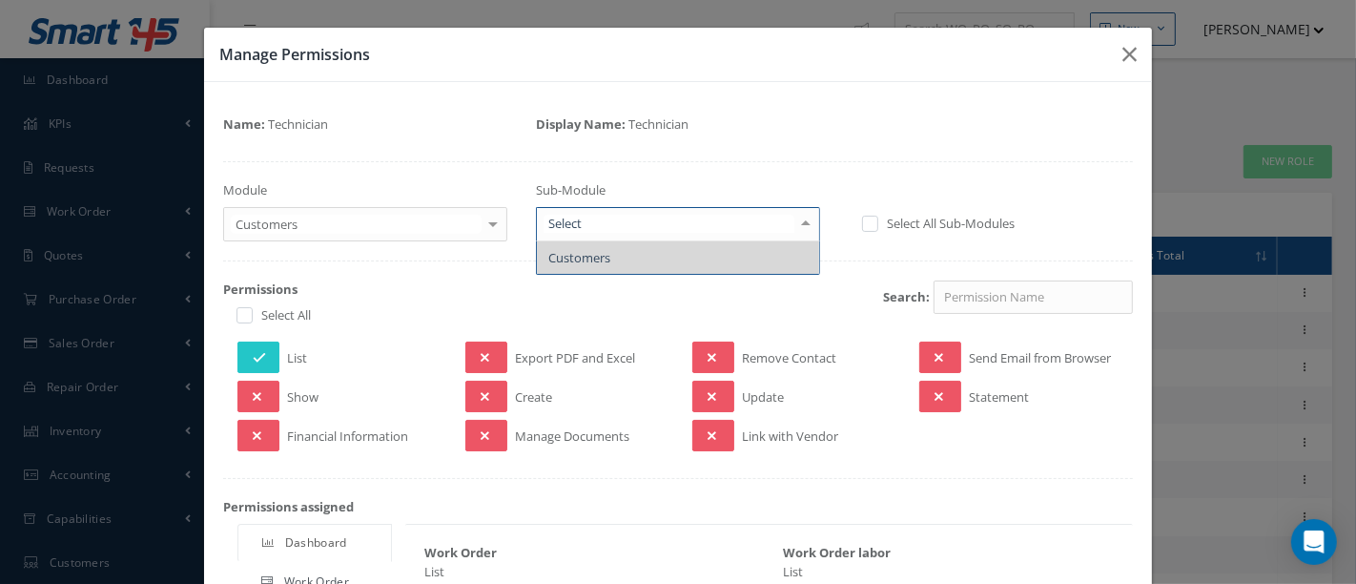
click at [800, 225] on div at bounding box center [806, 223] width 27 height 31
click at [747, 258] on span "Customers" at bounding box center [678, 257] width 282 height 32
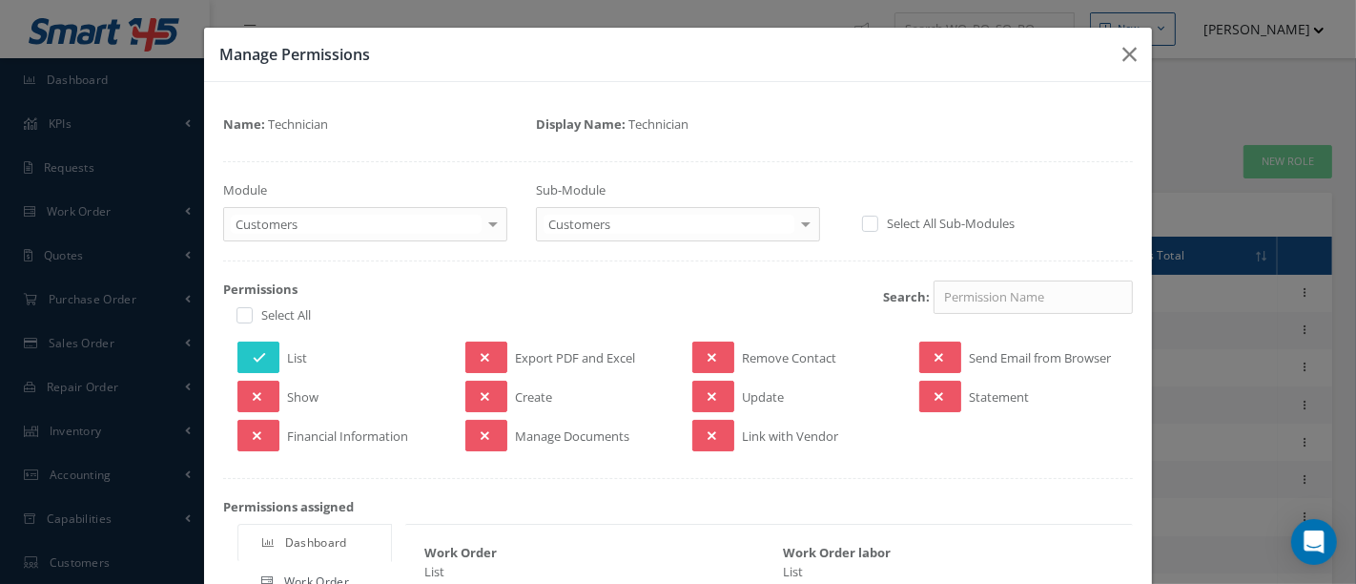
click at [484, 222] on div at bounding box center [493, 223] width 27 height 31
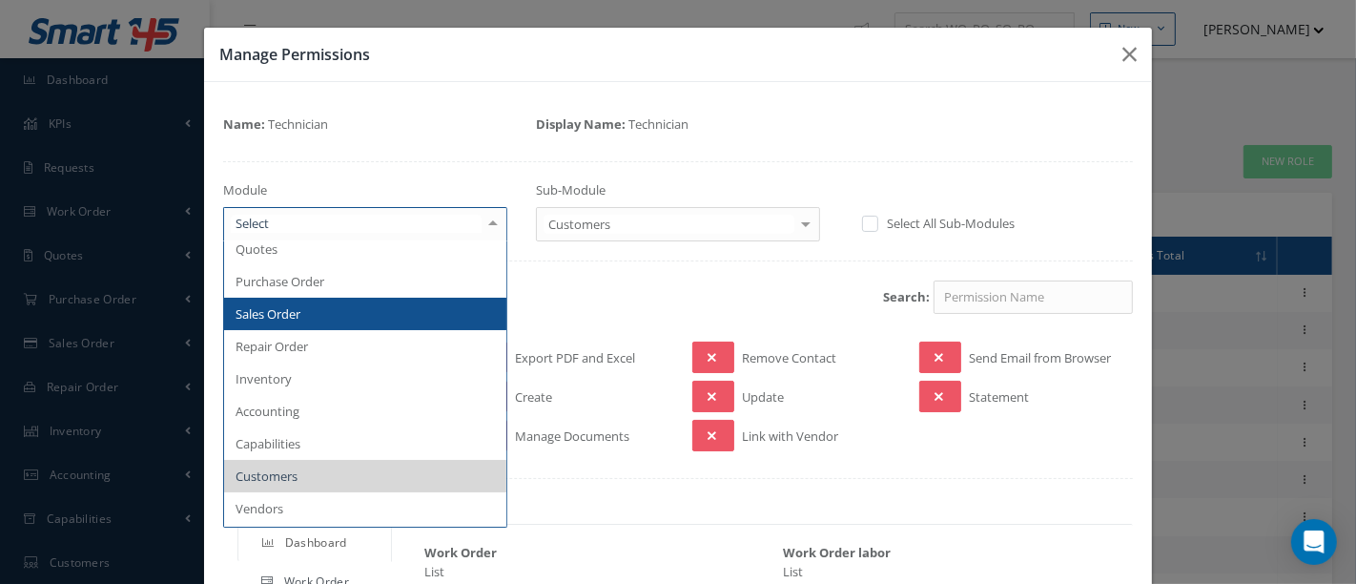
scroll to position [212, 0]
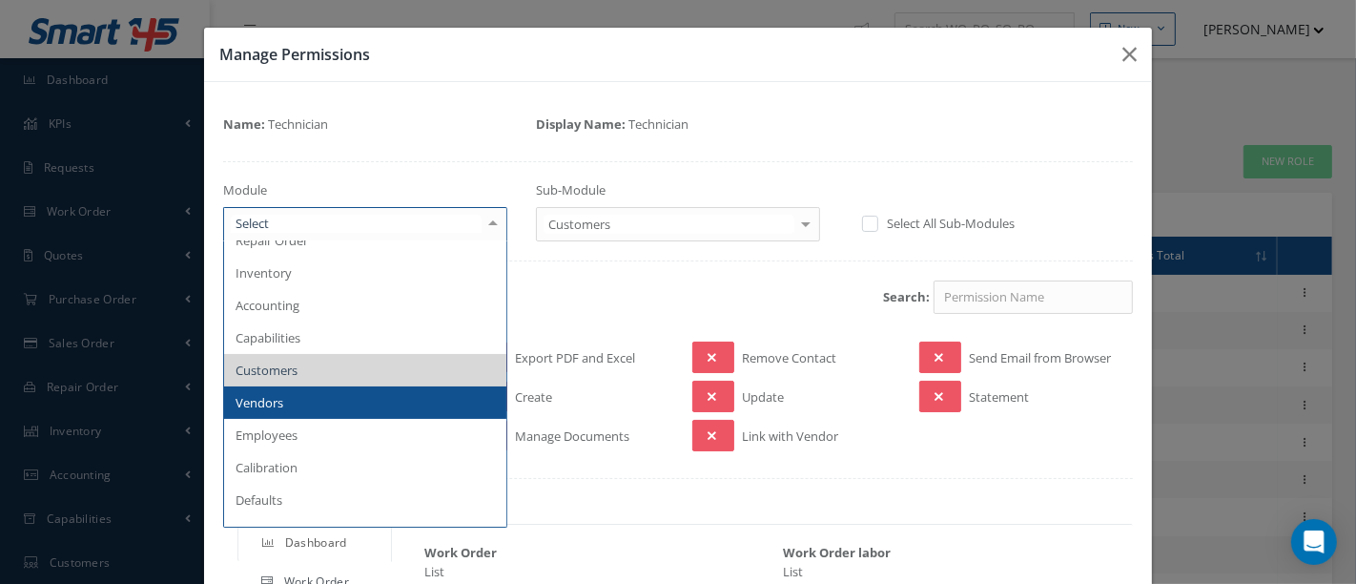
click at [336, 396] on span "Vendors" at bounding box center [365, 402] width 282 height 32
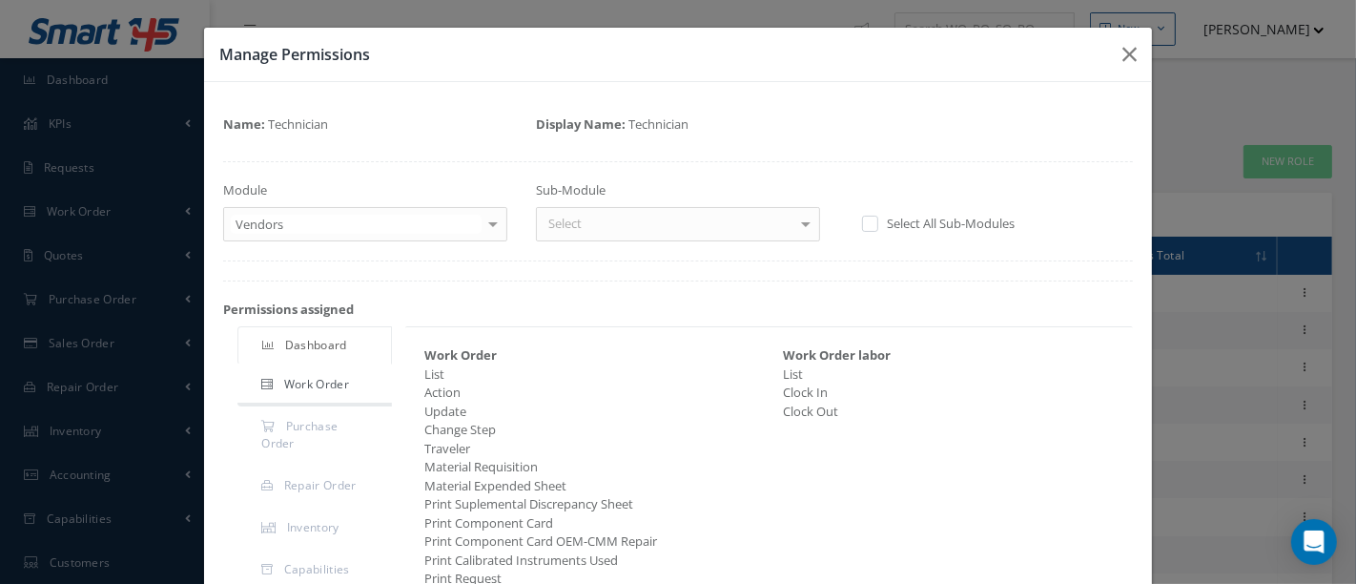
click at [793, 220] on div at bounding box center [806, 223] width 27 height 31
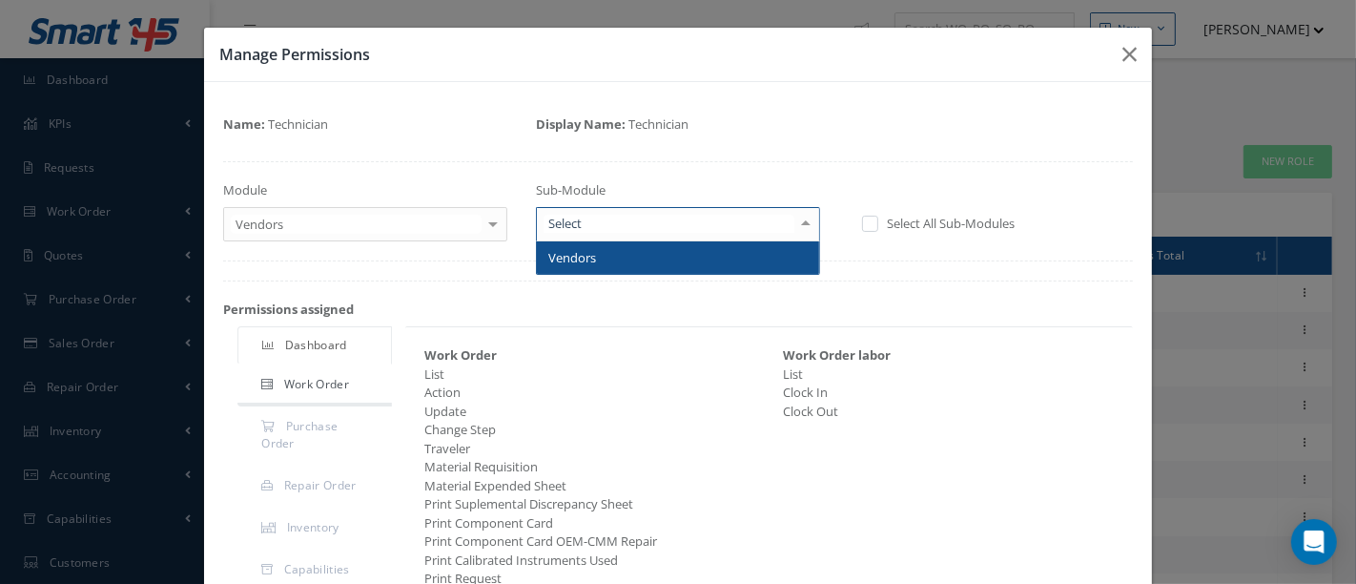
click at [755, 263] on span "Vendors" at bounding box center [678, 257] width 282 height 32
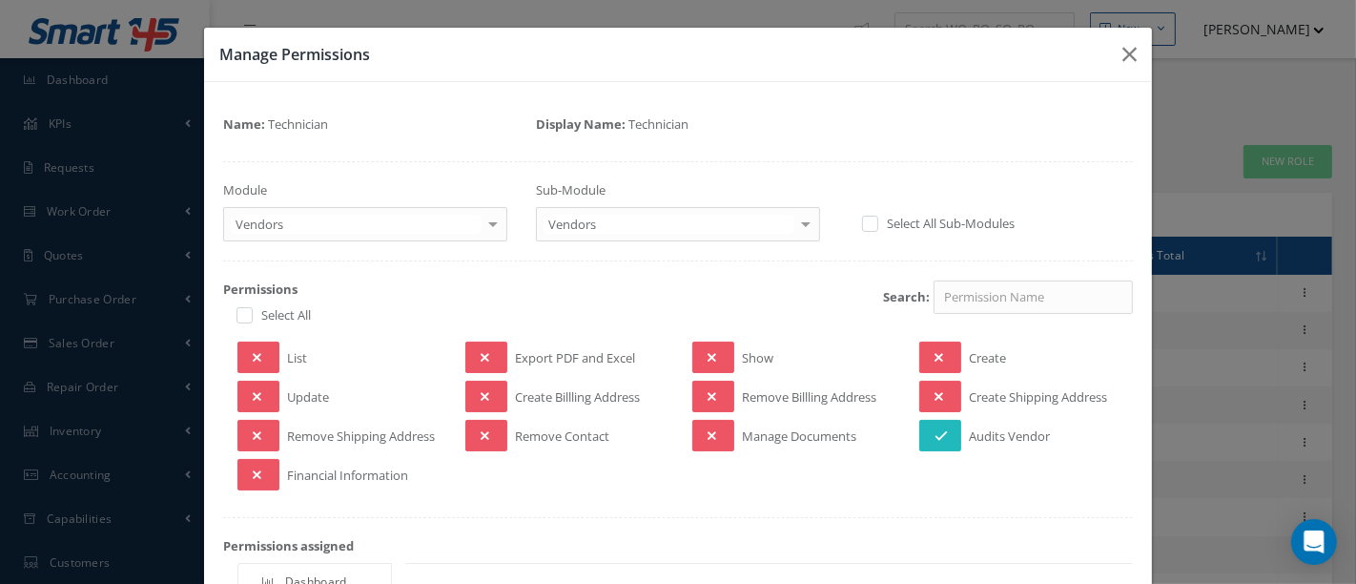
click at [939, 437] on button at bounding box center [940, 435] width 42 height 31
click at [795, 224] on div at bounding box center [806, 223] width 27 height 31
click at [486, 228] on div at bounding box center [493, 223] width 27 height 31
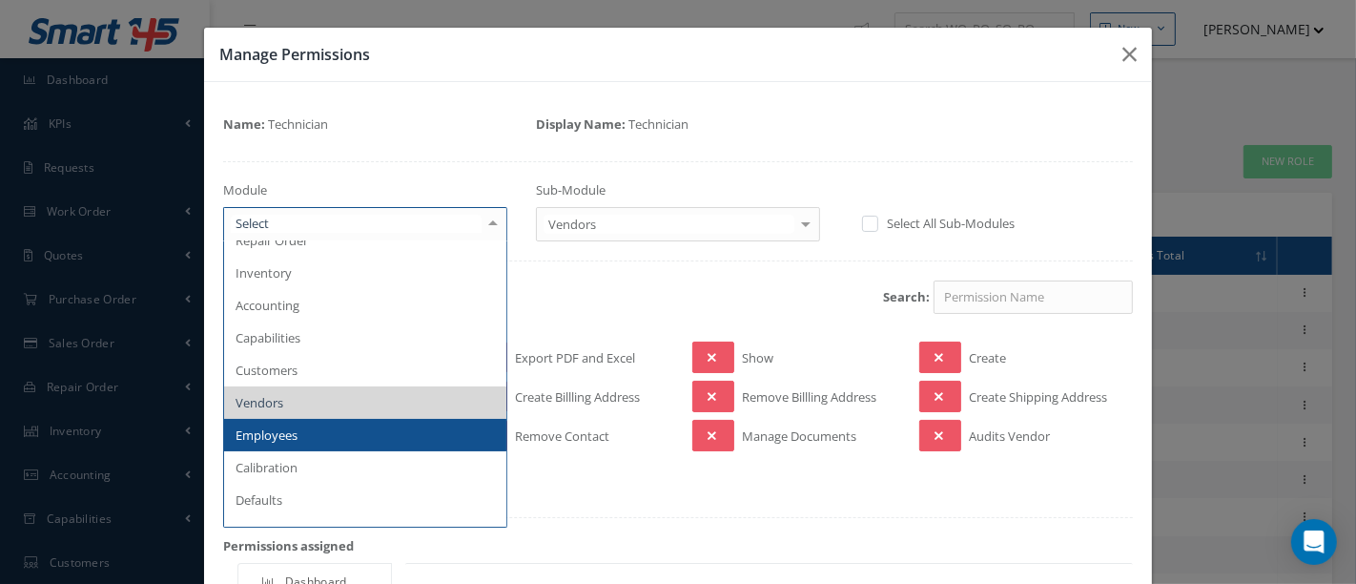
click at [299, 429] on span "Employees" at bounding box center [365, 435] width 282 height 32
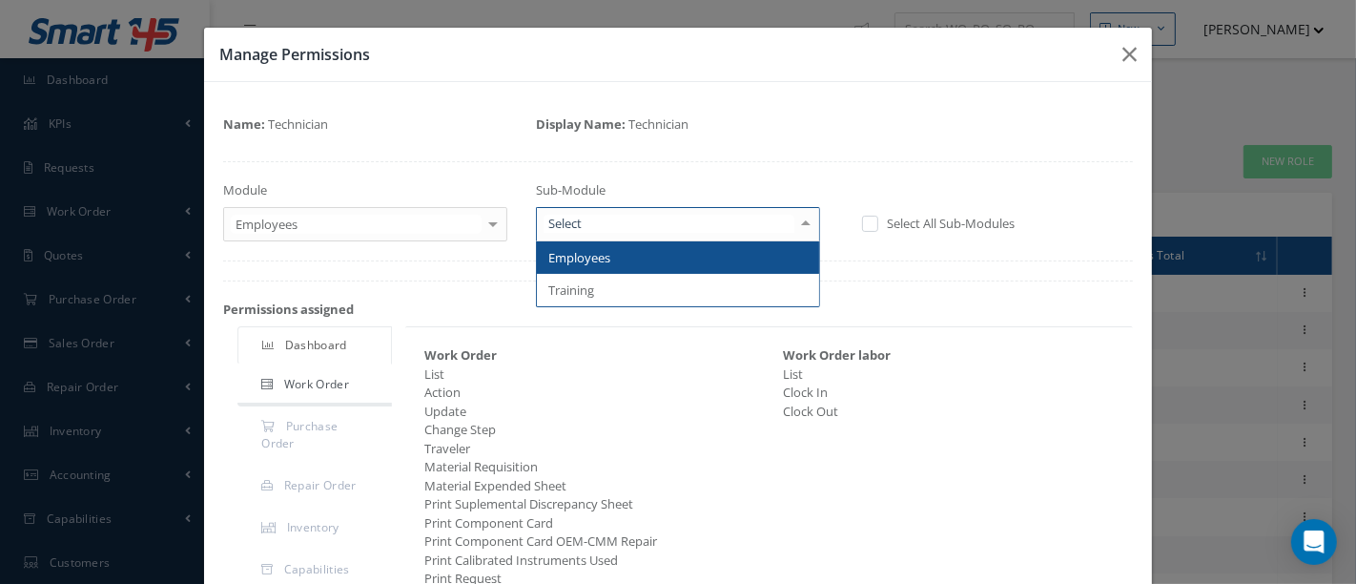
click at [793, 220] on div at bounding box center [806, 223] width 27 height 31
click at [687, 263] on span "Employees" at bounding box center [678, 257] width 282 height 32
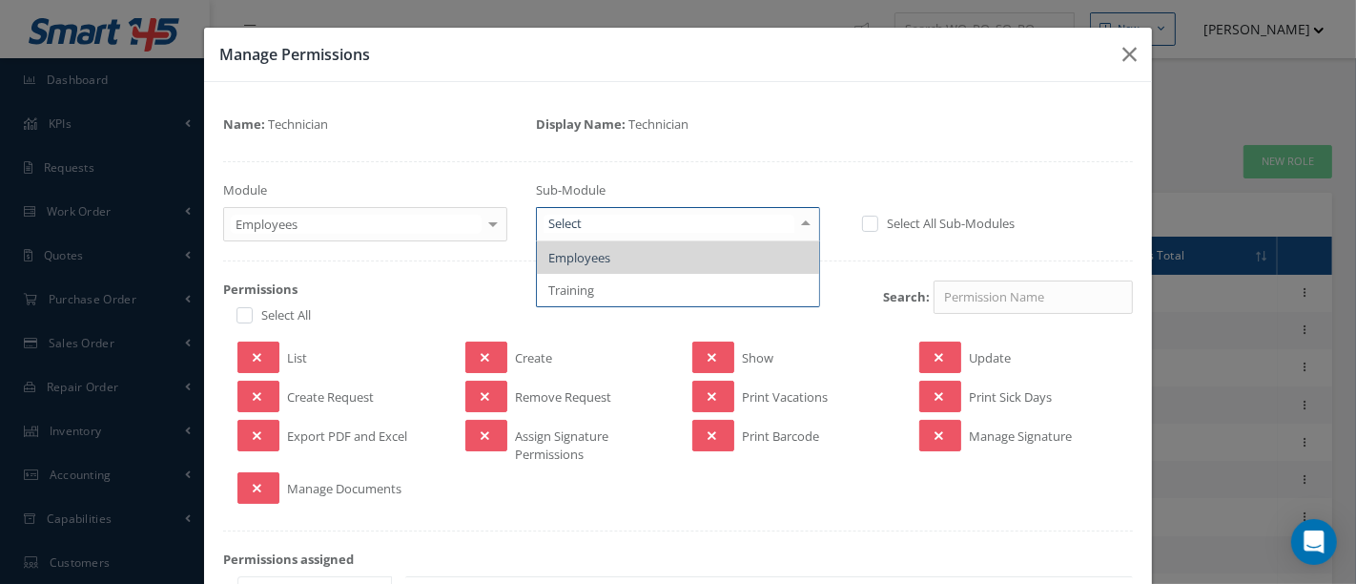
click at [799, 228] on div at bounding box center [806, 223] width 27 height 31
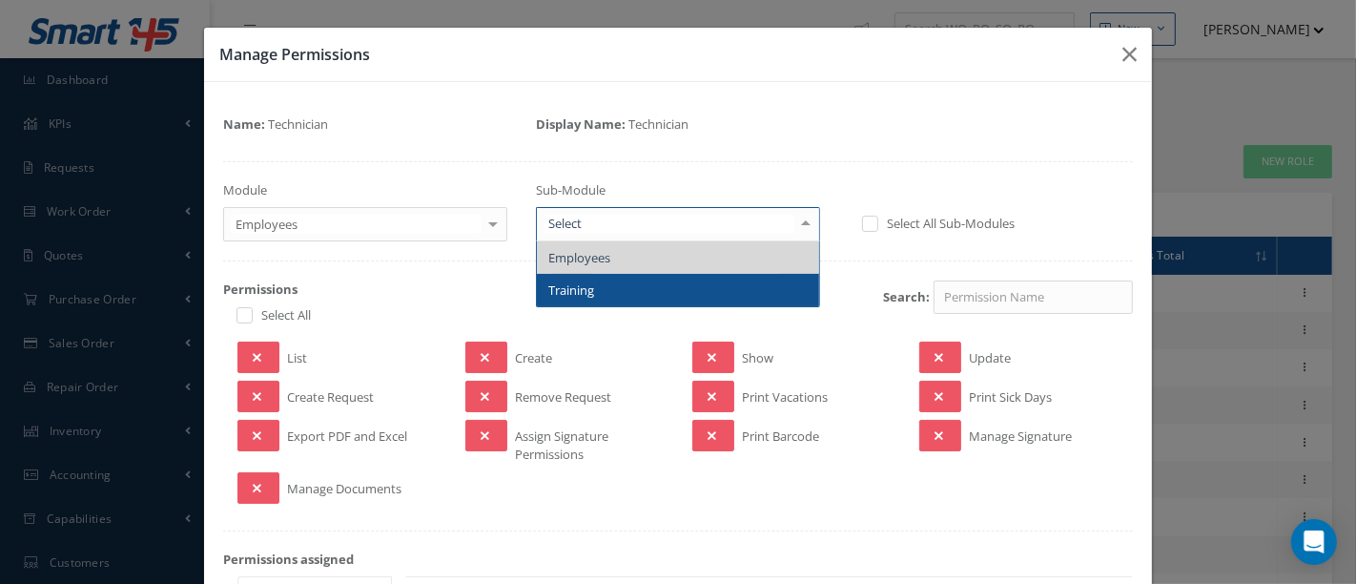
click at [710, 283] on span "Training" at bounding box center [678, 290] width 282 height 32
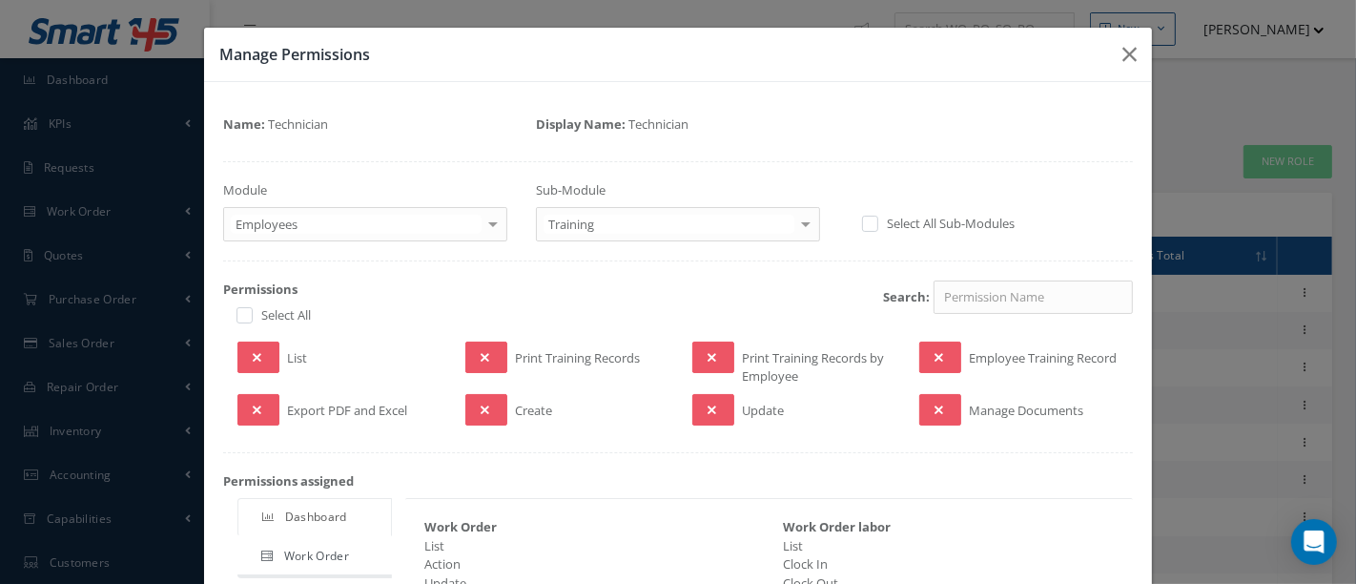
click at [489, 220] on div at bounding box center [493, 223] width 27 height 31
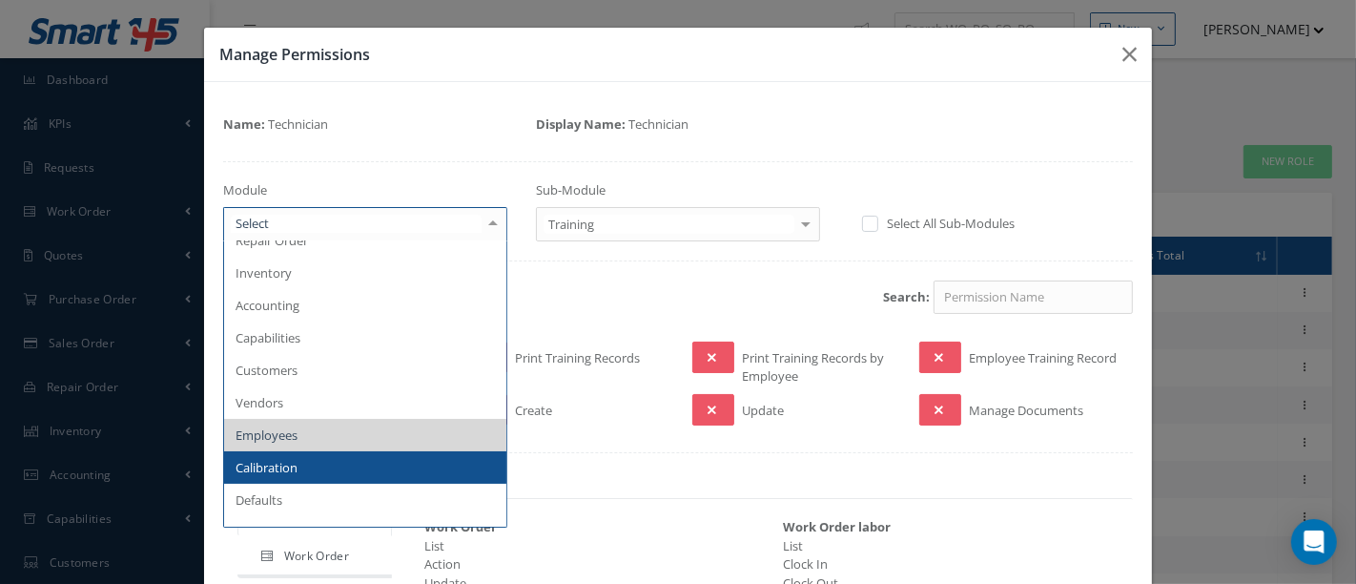
click at [315, 458] on span "Calibration" at bounding box center [365, 467] width 282 height 32
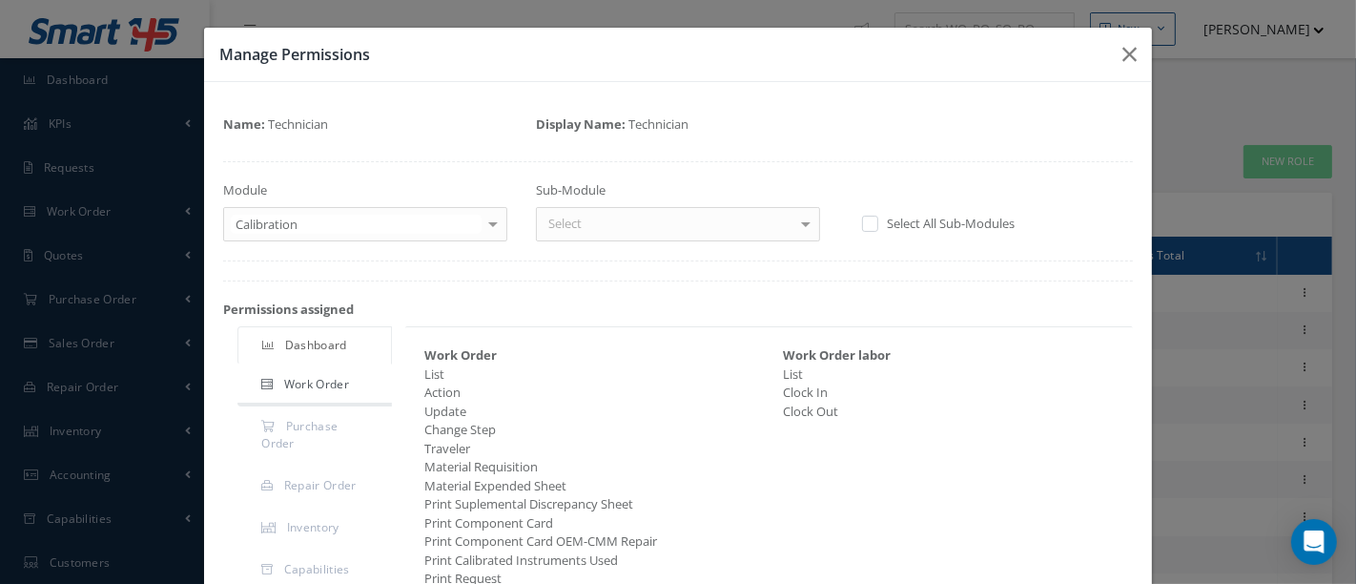
click at [793, 226] on div at bounding box center [806, 223] width 27 height 31
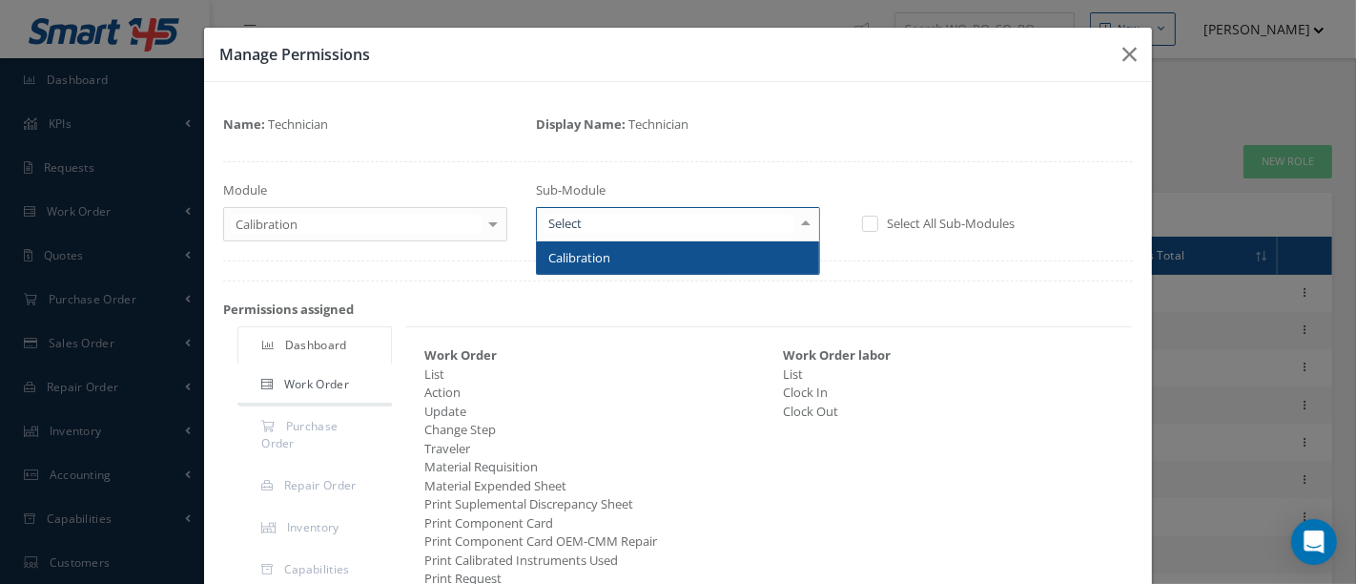
click at [738, 259] on span "Calibration" at bounding box center [678, 257] width 282 height 32
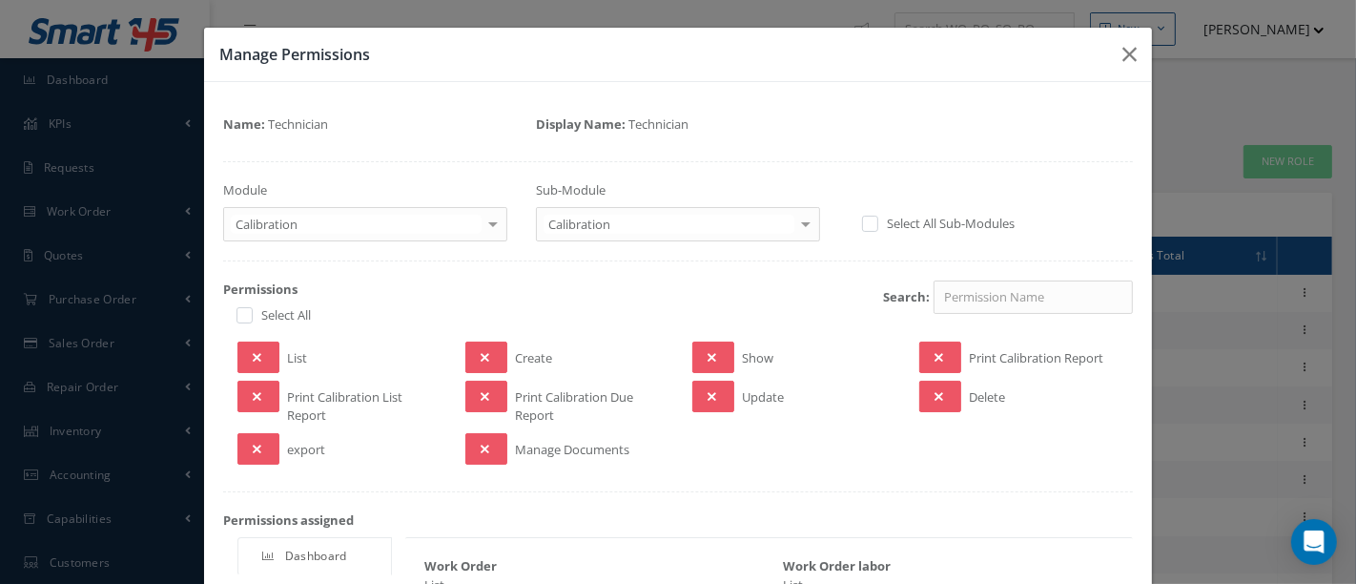
click at [793, 220] on div at bounding box center [806, 223] width 27 height 31
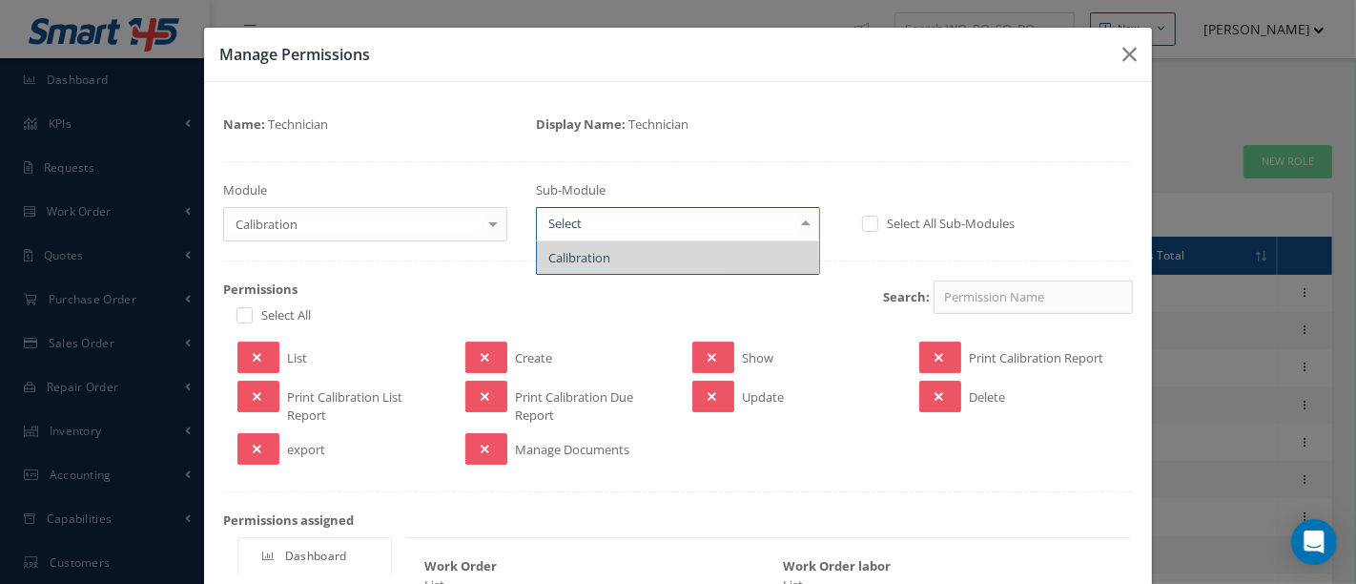
click at [793, 220] on div at bounding box center [806, 223] width 27 height 31
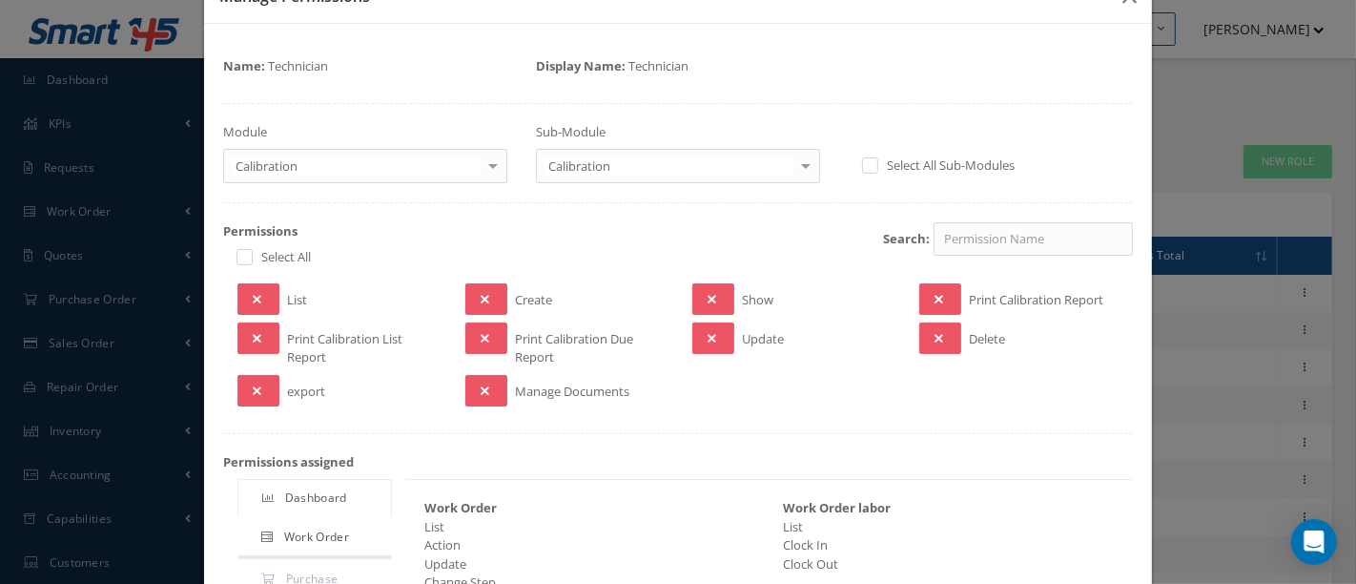
scroll to position [0, 0]
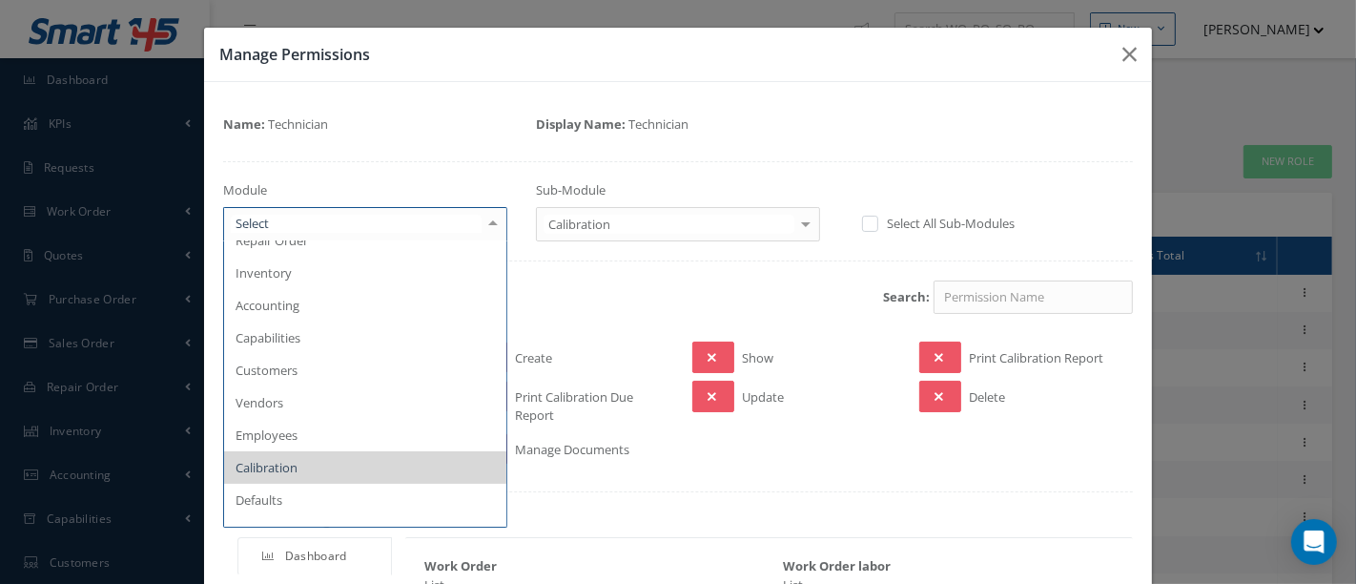
click at [487, 228] on div at bounding box center [493, 223] width 27 height 31
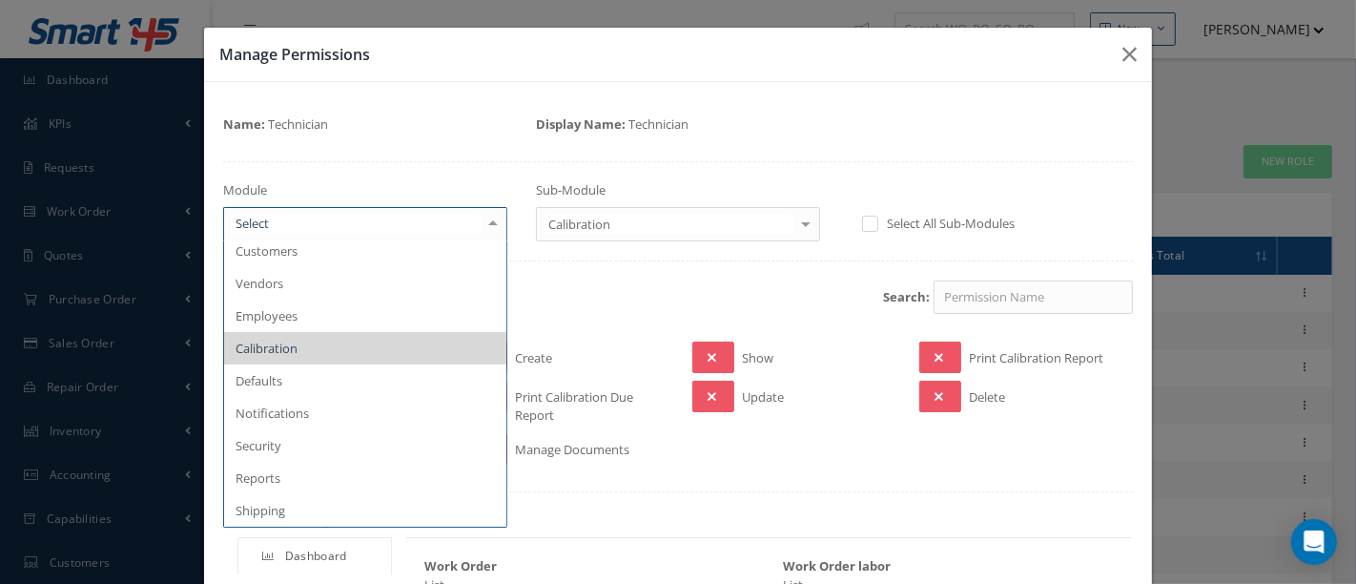
scroll to position [423, 0]
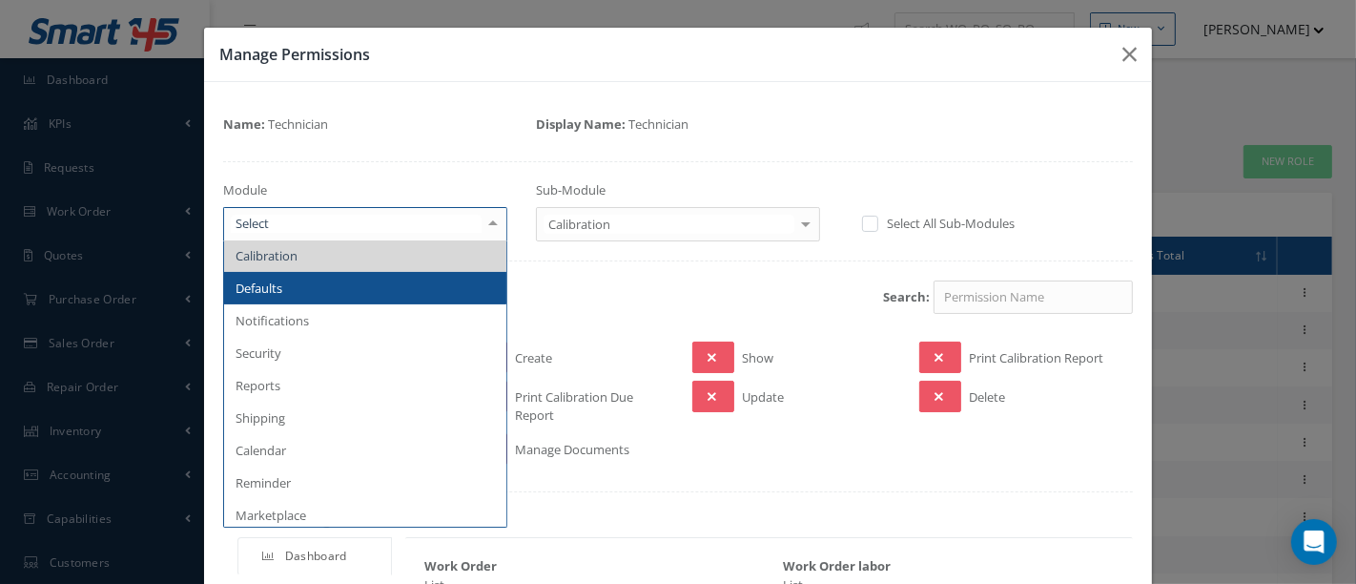
click at [317, 291] on span "Defaults" at bounding box center [365, 288] width 282 height 32
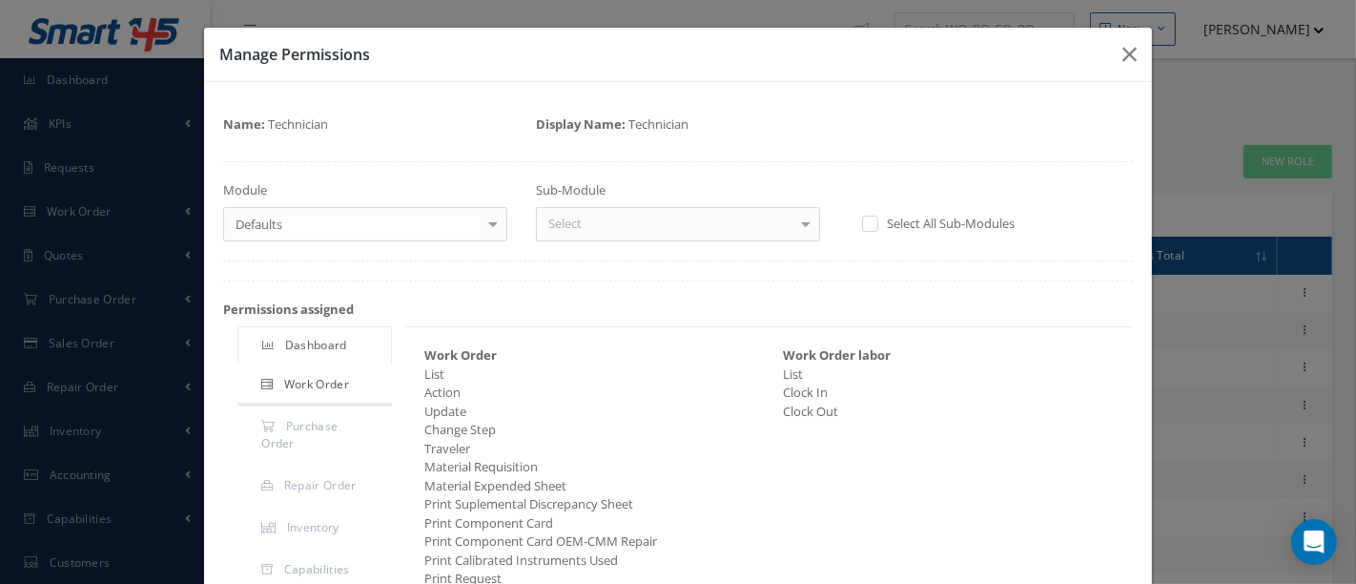
click at [797, 219] on div at bounding box center [806, 223] width 27 height 31
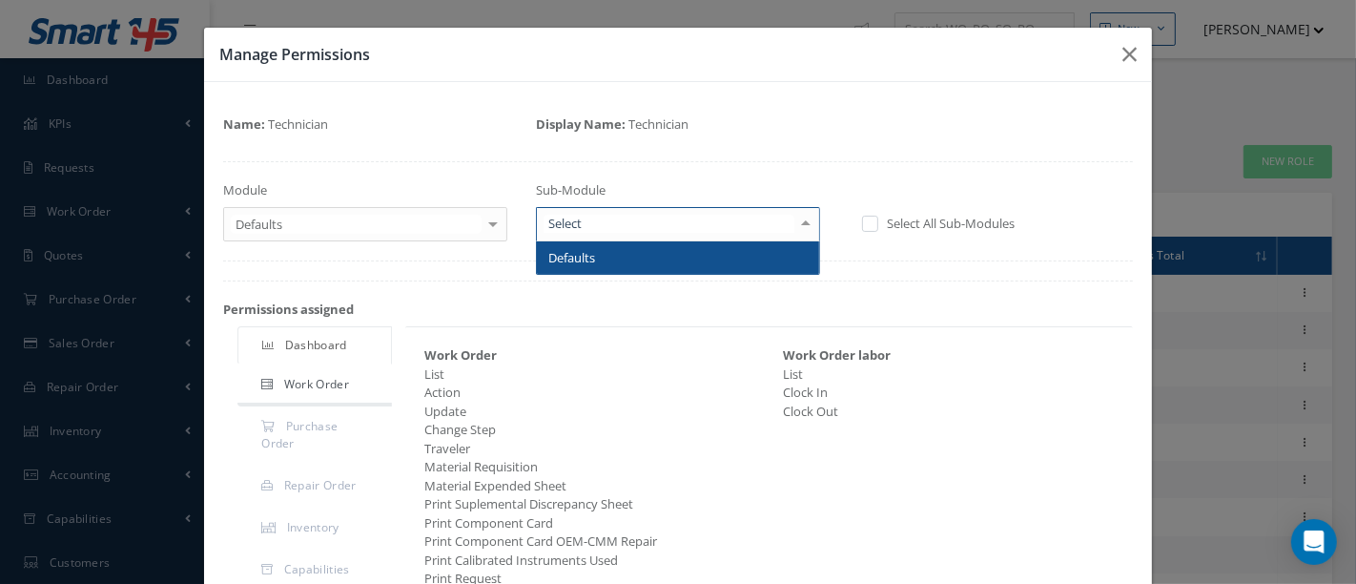
click at [720, 260] on span "Defaults" at bounding box center [678, 257] width 282 height 32
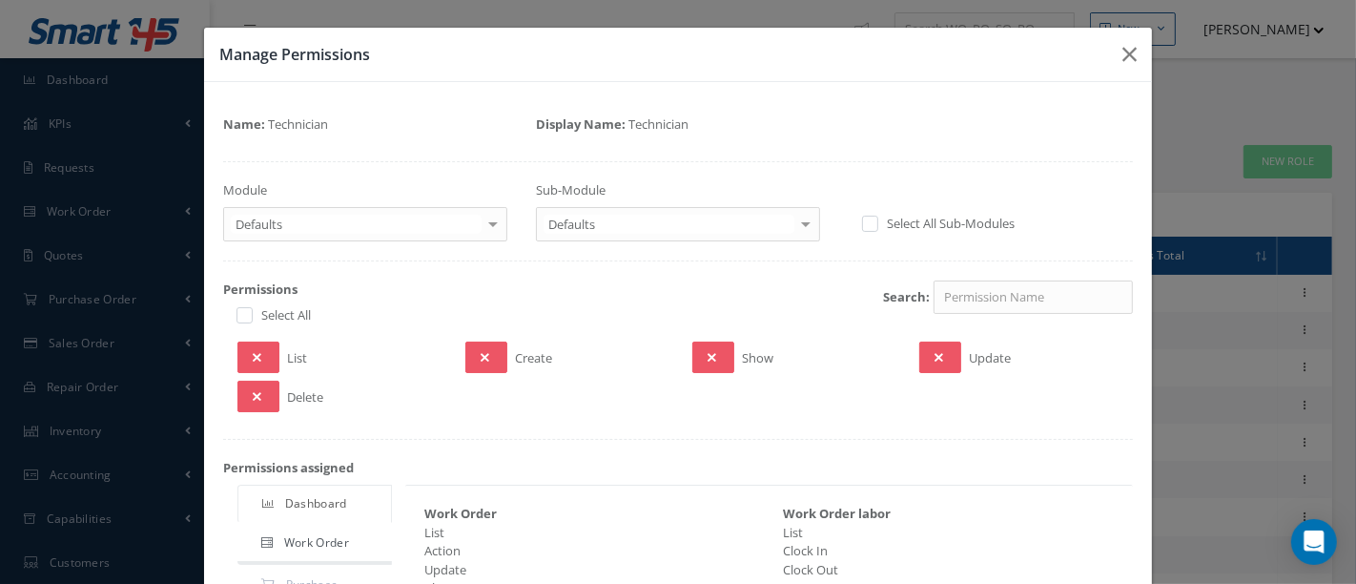
click at [488, 226] on div at bounding box center [493, 223] width 27 height 31
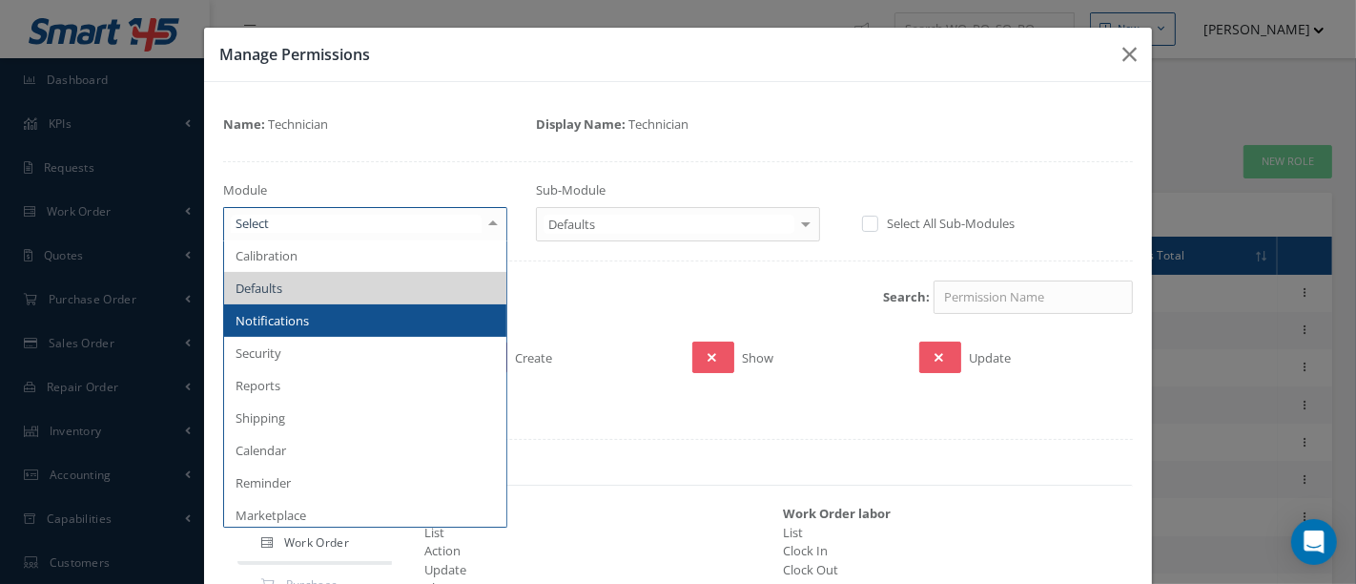
click at [327, 322] on span "Notifications" at bounding box center [365, 320] width 282 height 32
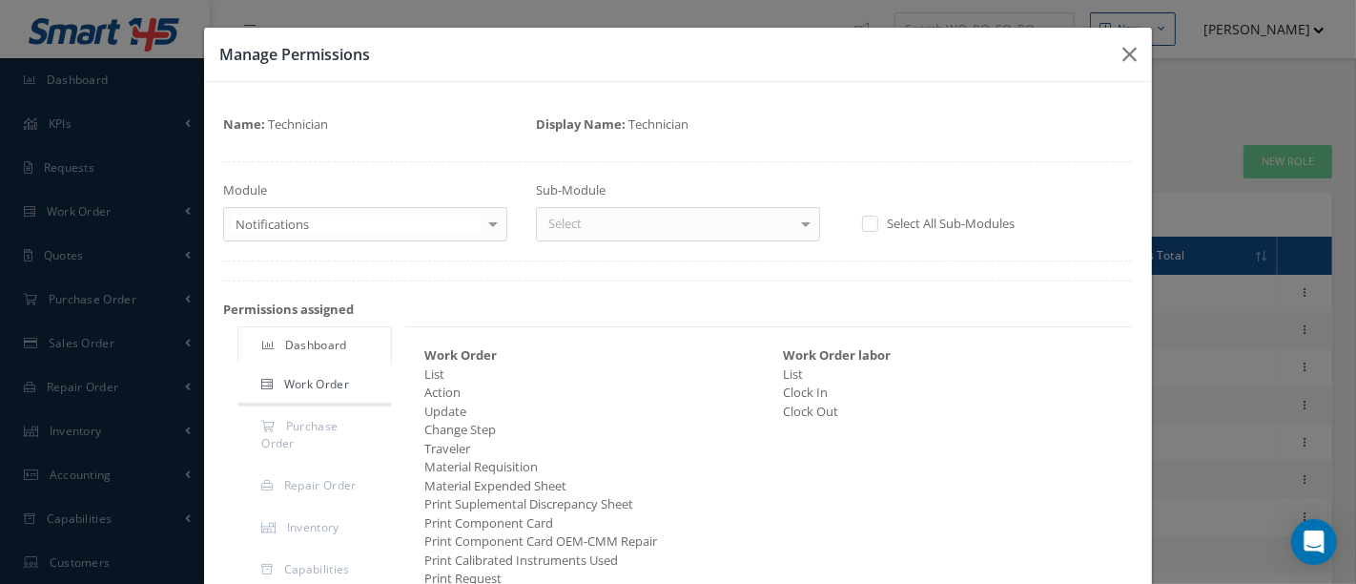
click at [798, 225] on div at bounding box center [806, 223] width 27 height 31
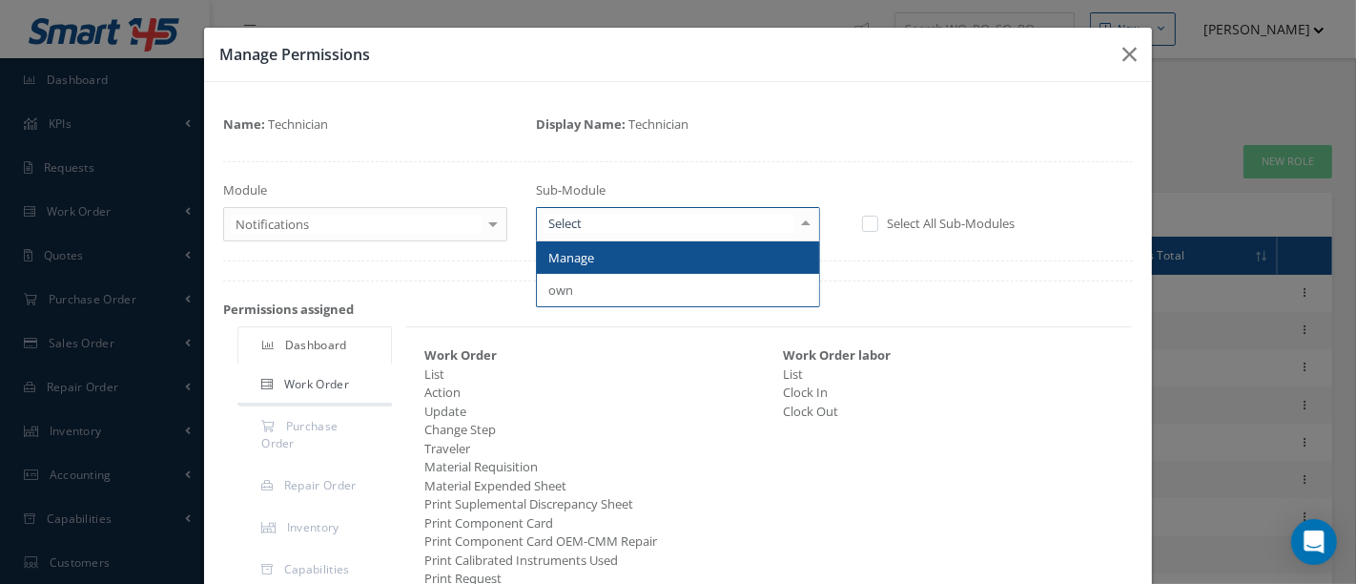
click at [692, 253] on span "Manage" at bounding box center [678, 257] width 282 height 32
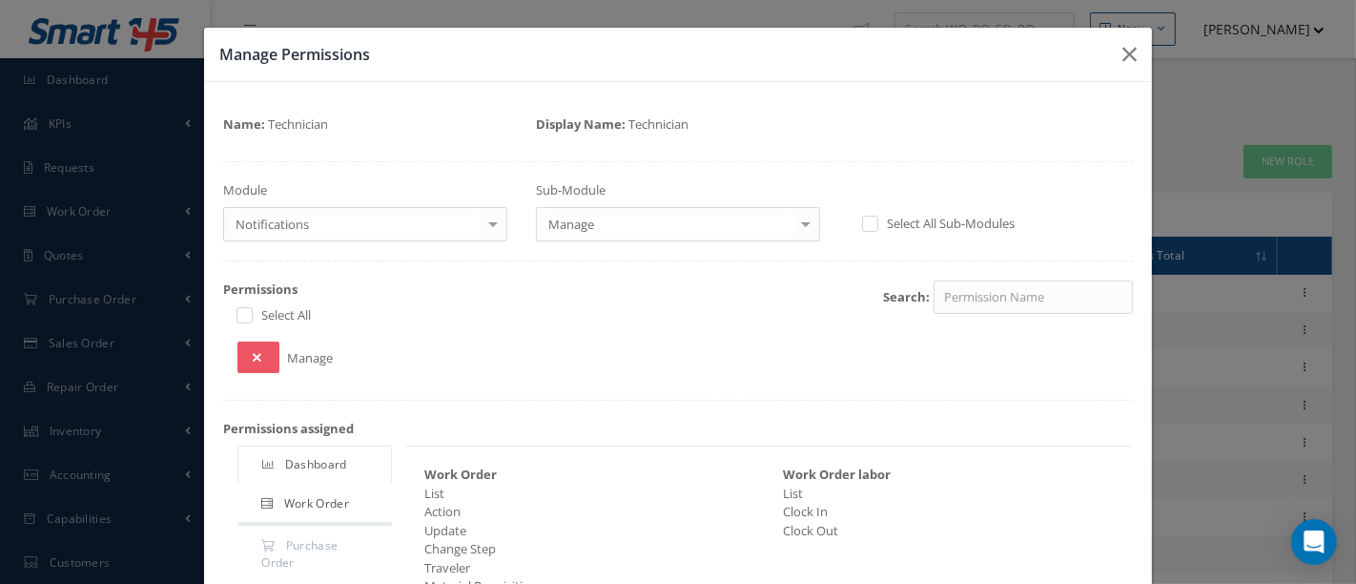
click at [795, 224] on div at bounding box center [806, 223] width 27 height 31
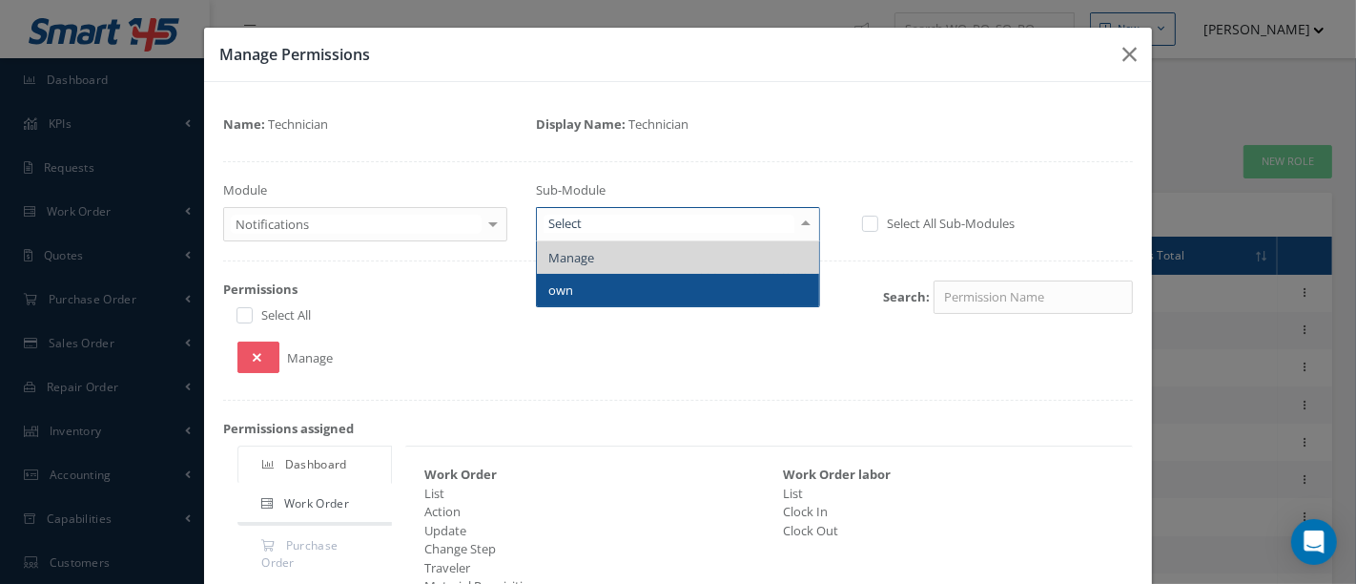
click at [678, 295] on span "own" at bounding box center [678, 290] width 282 height 32
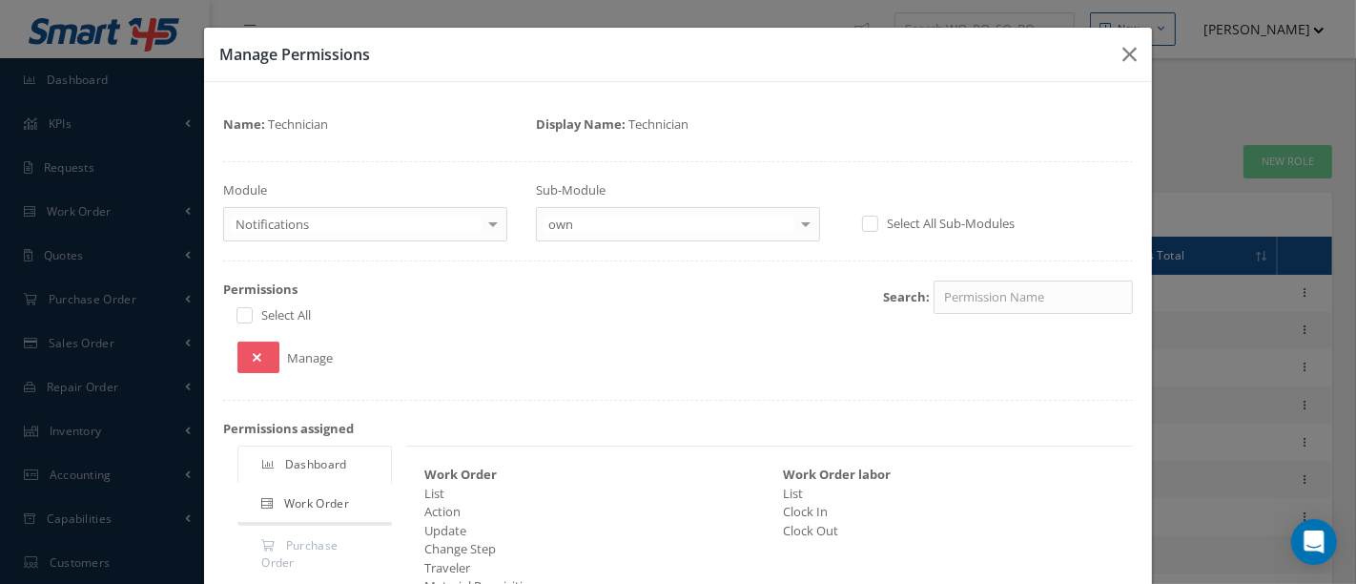
click at [491, 226] on div at bounding box center [493, 223] width 27 height 31
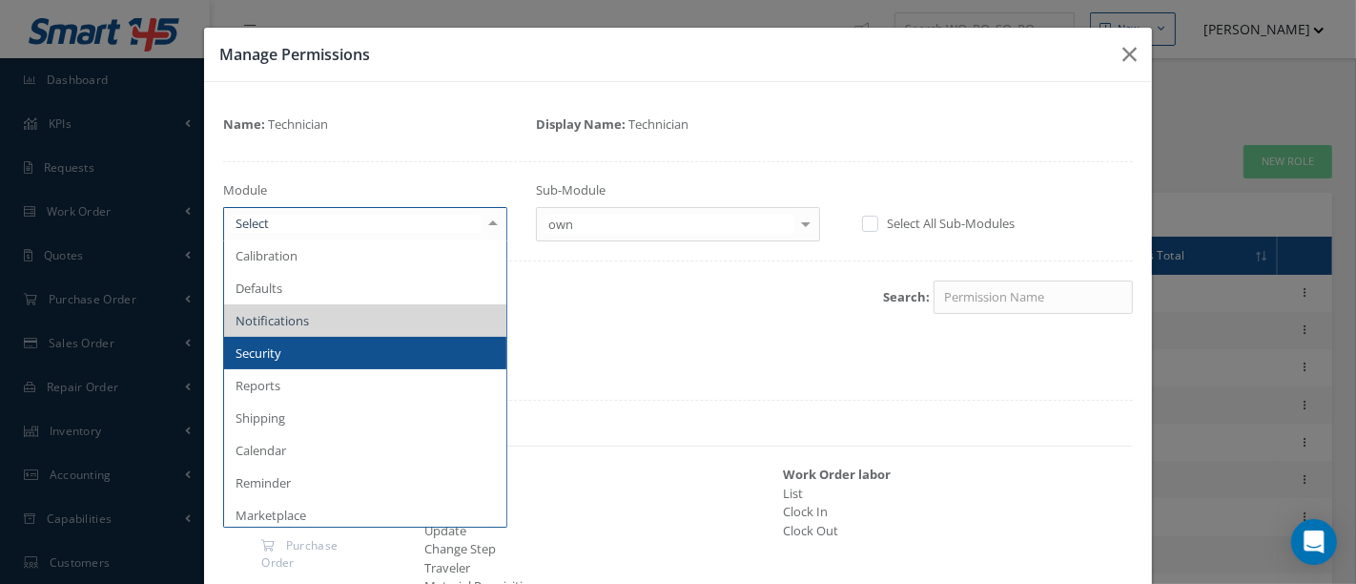
click at [302, 347] on span "Security" at bounding box center [365, 353] width 282 height 32
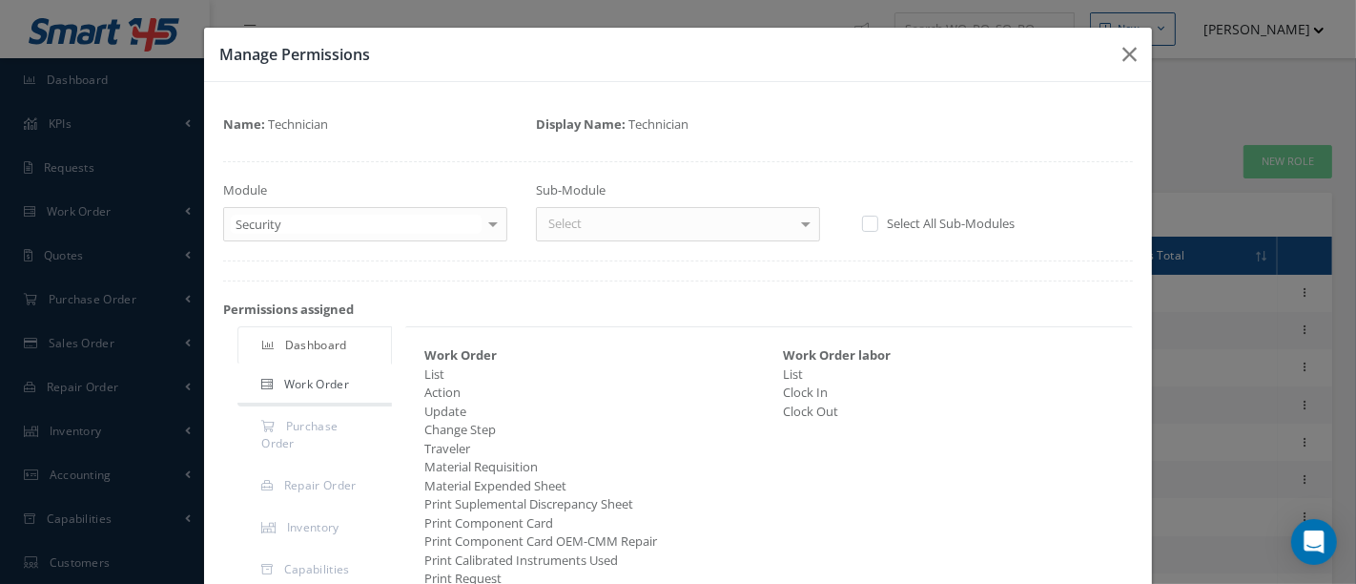
click at [793, 223] on div at bounding box center [806, 223] width 27 height 31
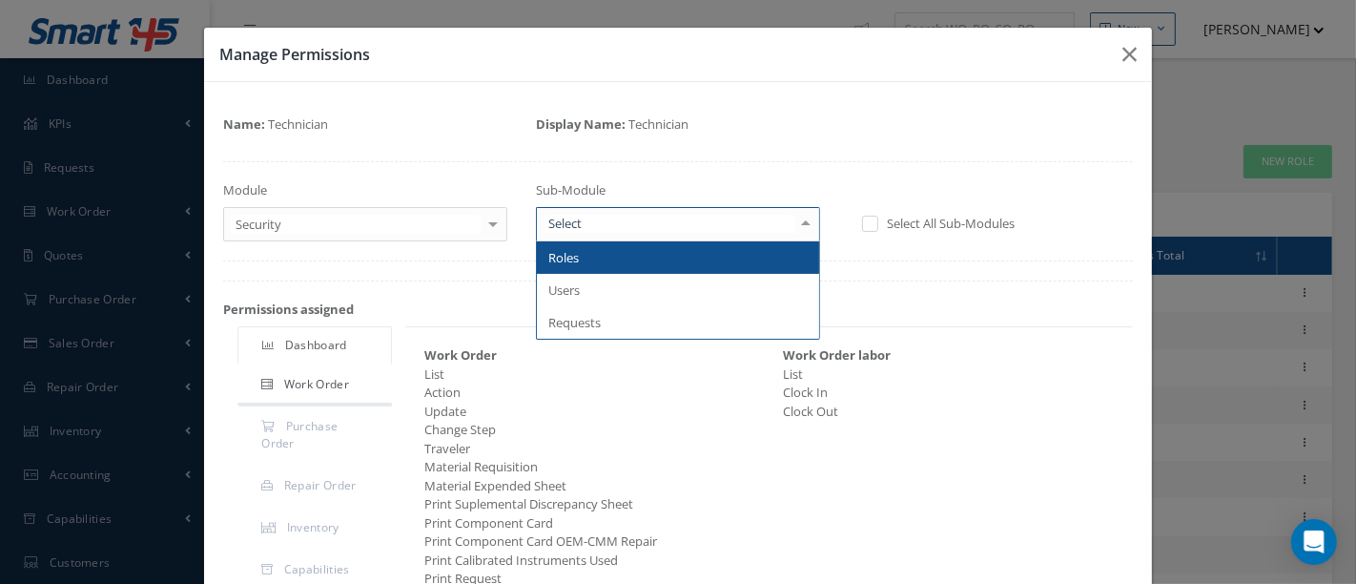
click at [671, 256] on span "Roles" at bounding box center [678, 257] width 282 height 32
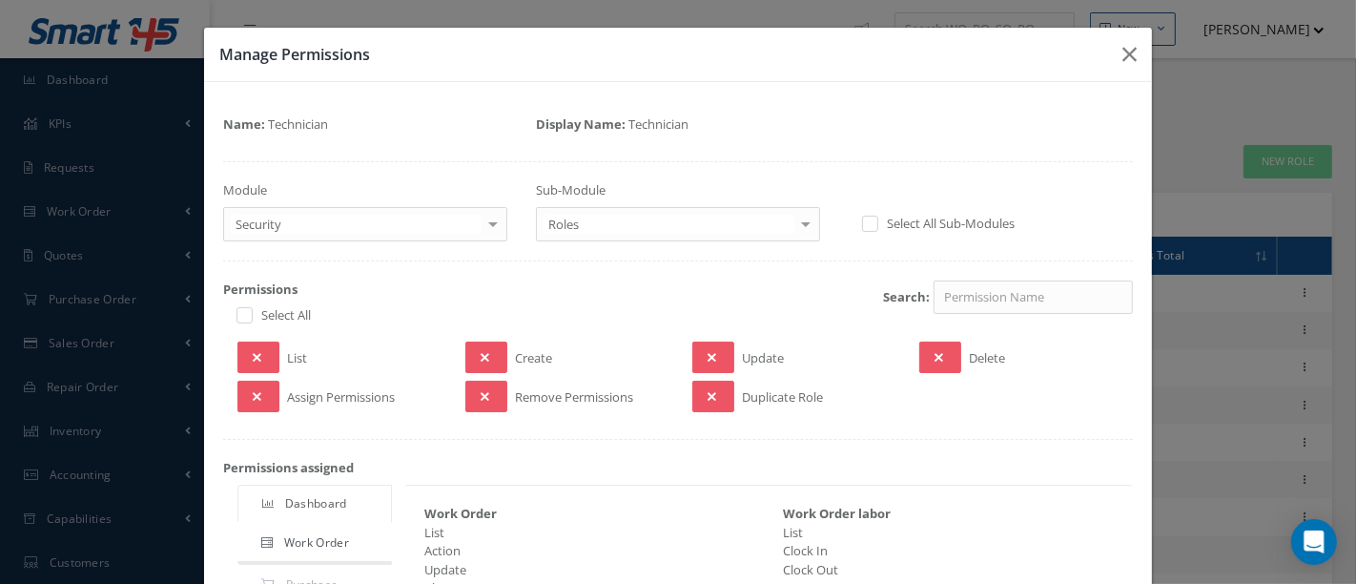
click at [798, 223] on div at bounding box center [806, 223] width 27 height 31
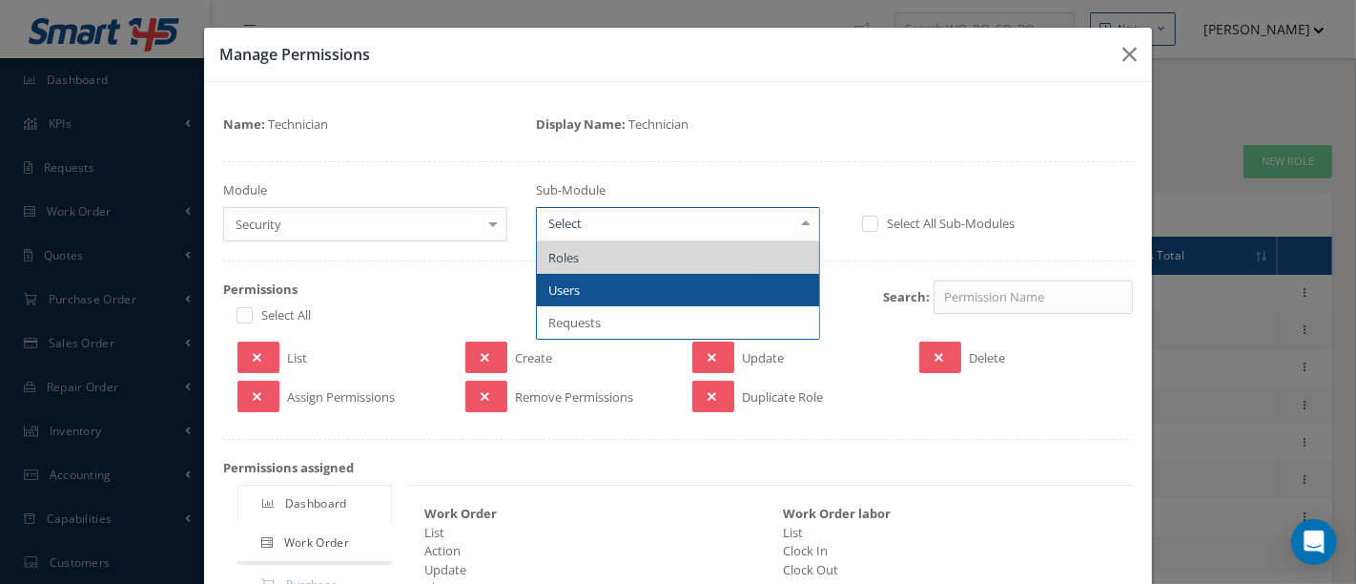
click at [660, 288] on span "Users" at bounding box center [678, 290] width 282 height 32
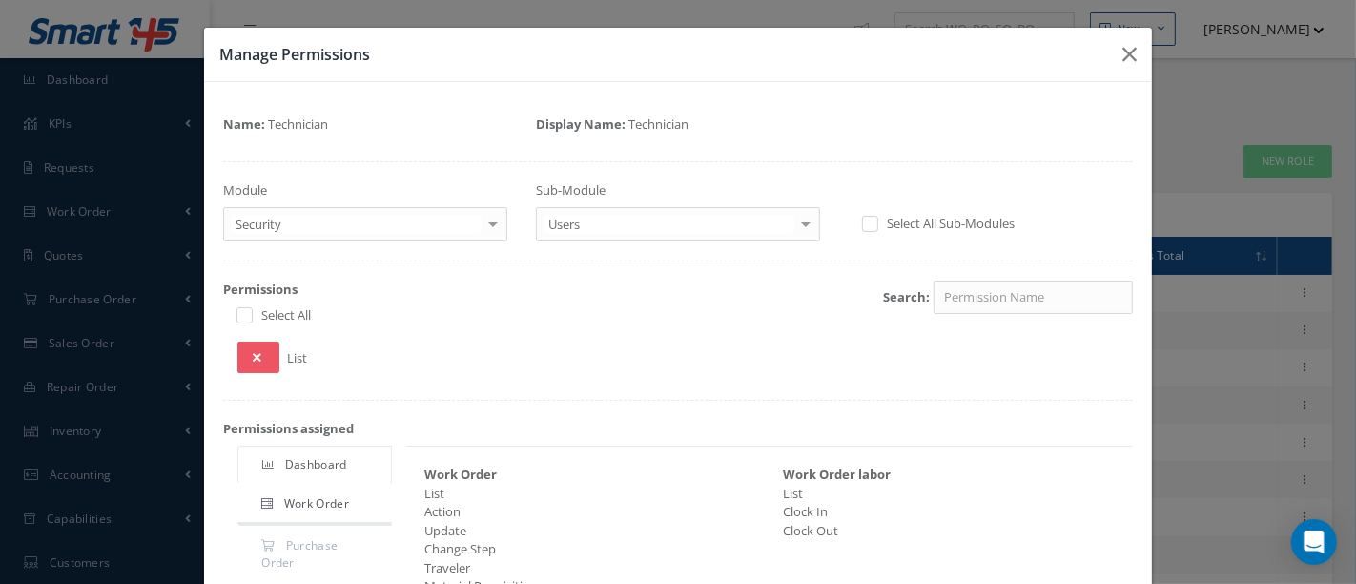
click at [803, 226] on div at bounding box center [806, 223] width 27 height 31
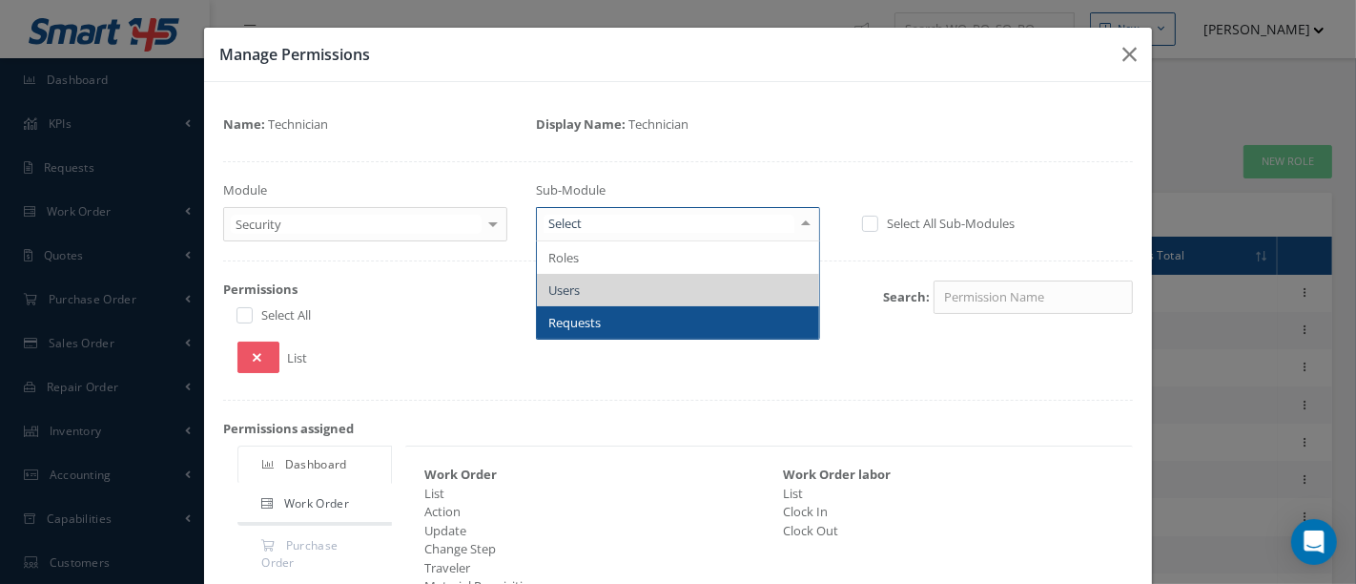
click at [634, 320] on span "Requests" at bounding box center [678, 322] width 282 height 32
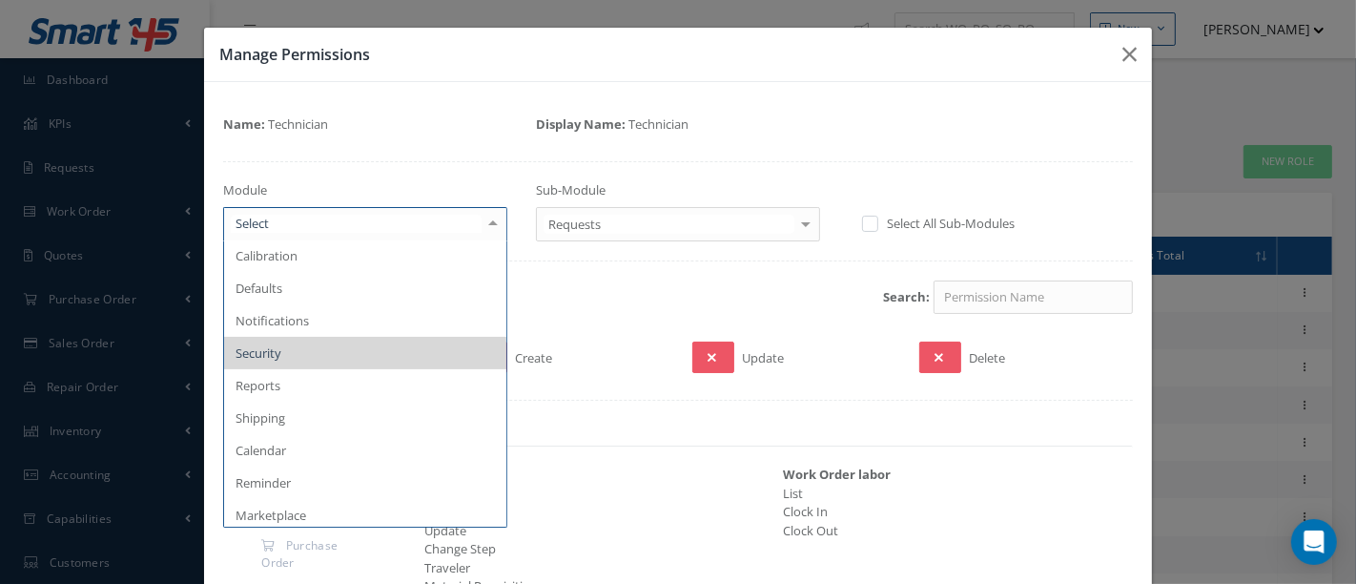
click at [489, 222] on div at bounding box center [493, 223] width 27 height 31
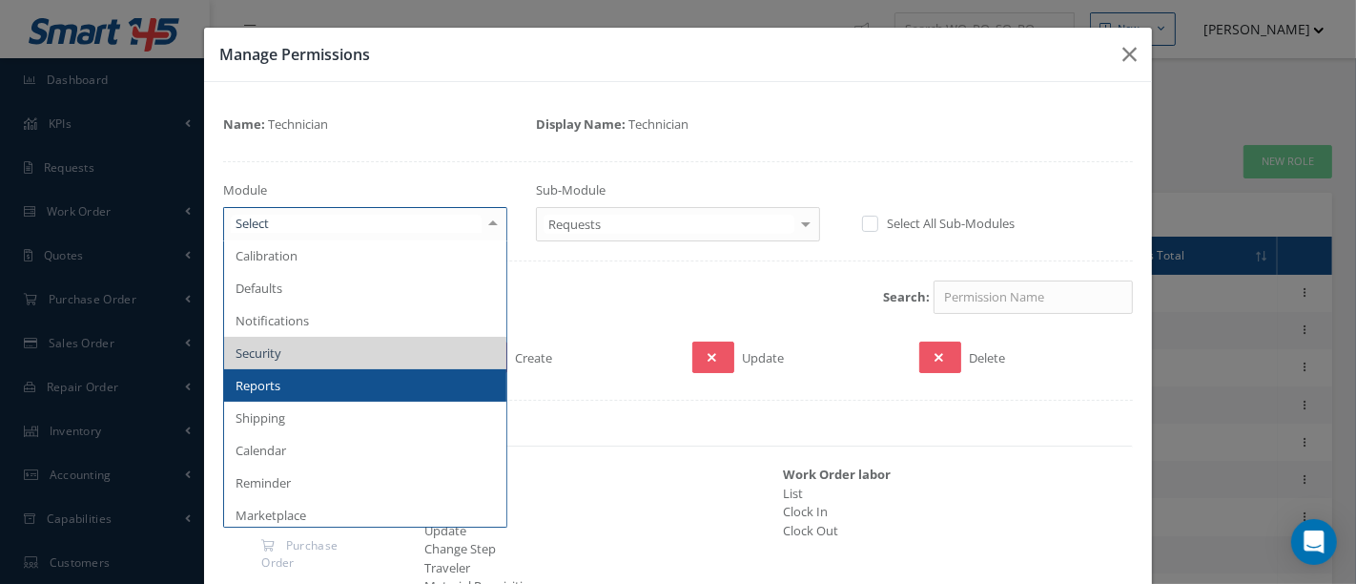
click at [293, 379] on span "Reports" at bounding box center [365, 385] width 282 height 32
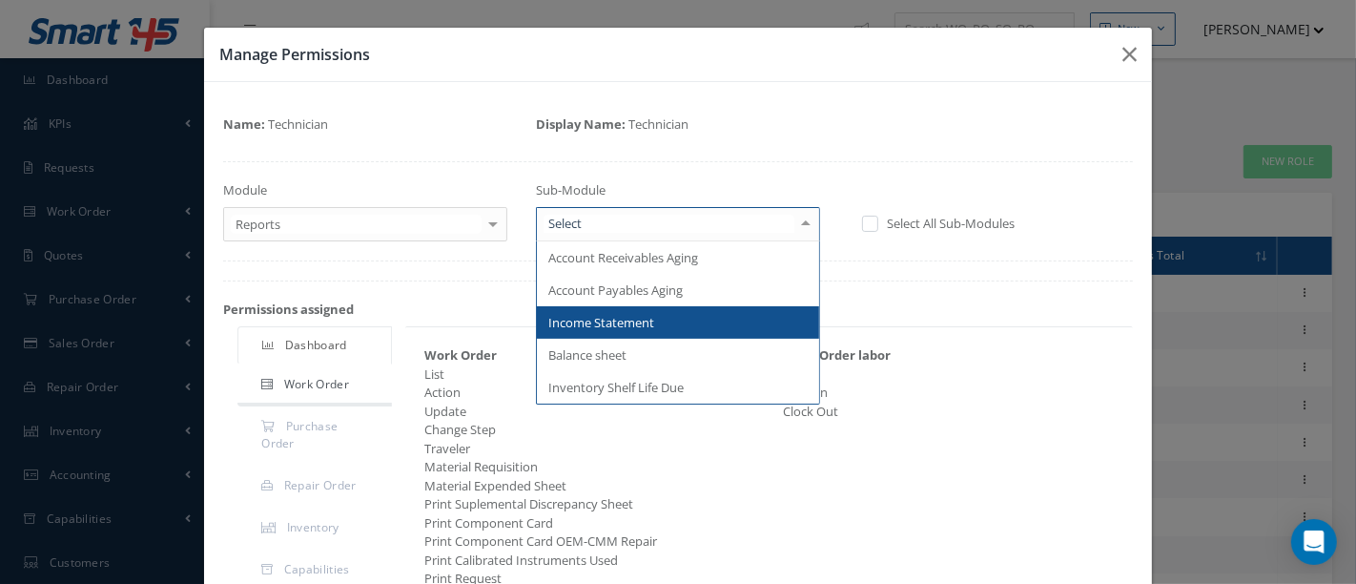
click at [802, 226] on div at bounding box center [806, 223] width 27 height 31
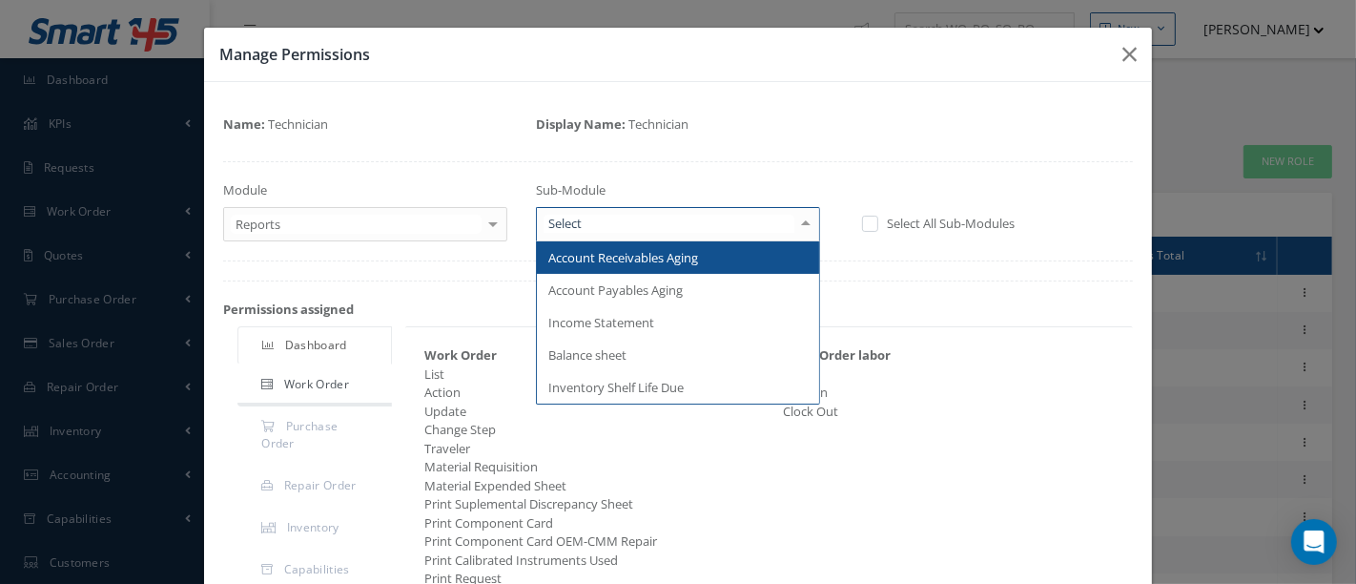
click at [713, 262] on span "Account Receivables Aging" at bounding box center [678, 257] width 282 height 32
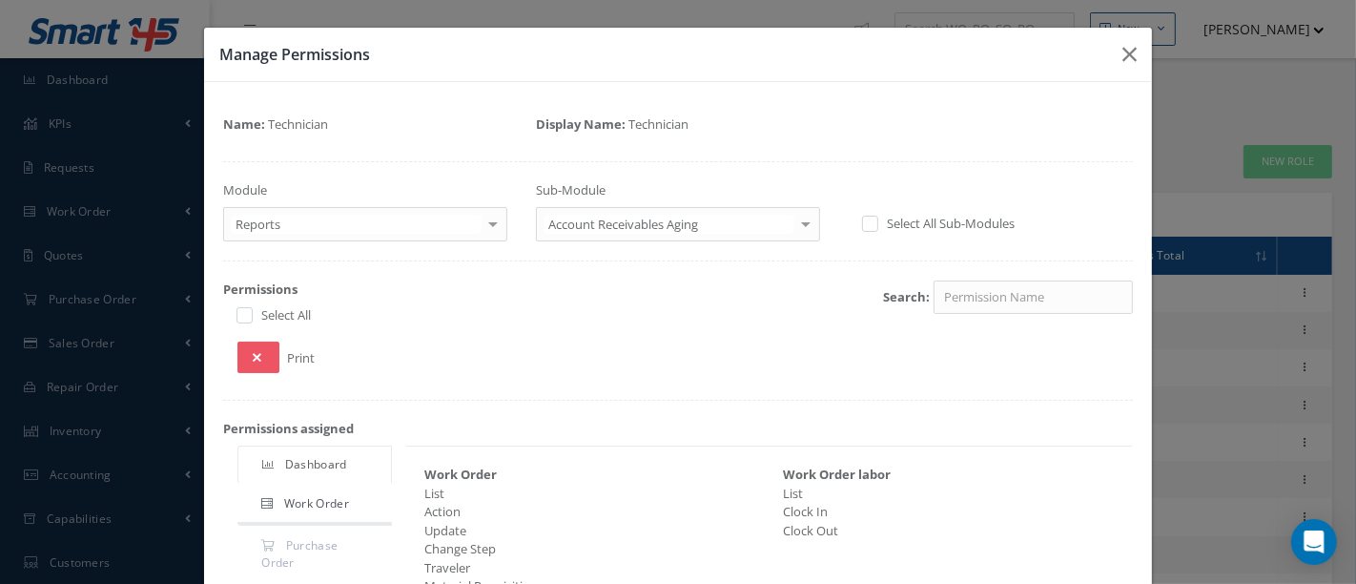
click at [794, 223] on div at bounding box center [806, 223] width 27 height 31
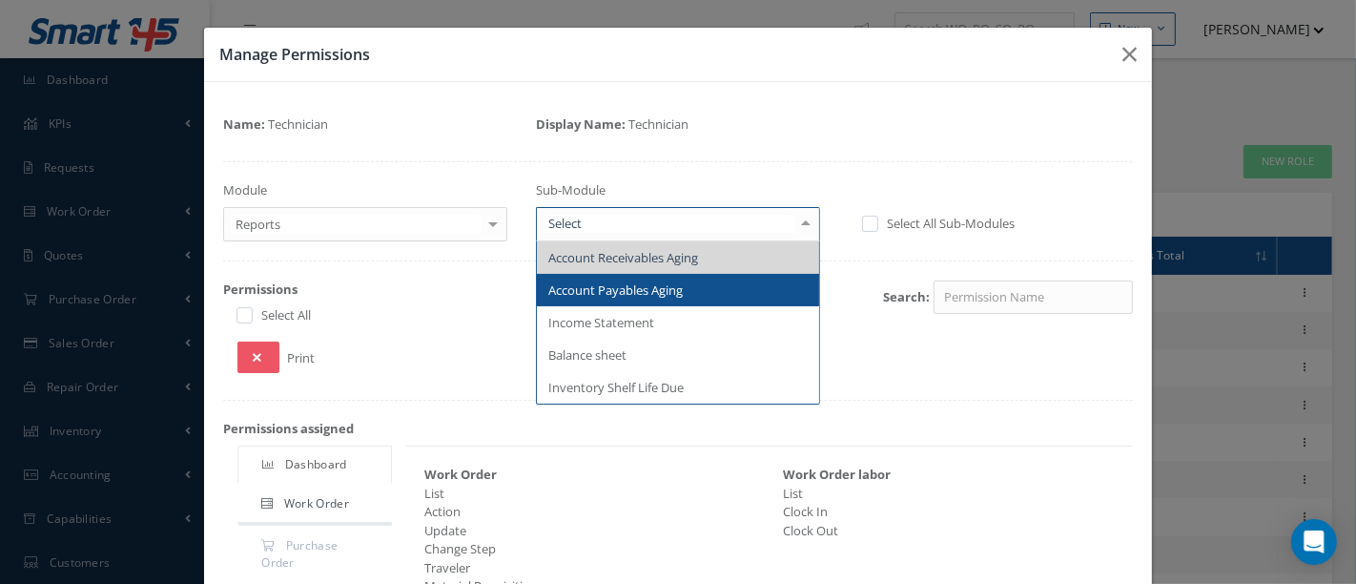
click at [745, 284] on span "Account Payables Aging" at bounding box center [678, 290] width 282 height 32
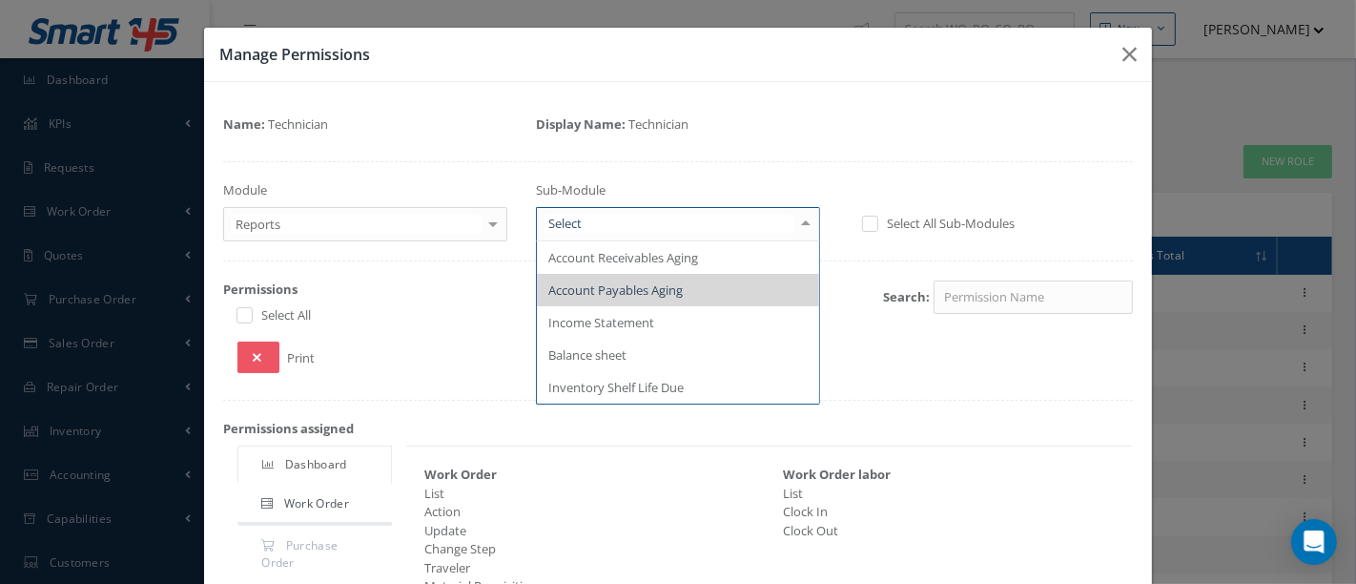
click at [797, 226] on div at bounding box center [806, 223] width 27 height 31
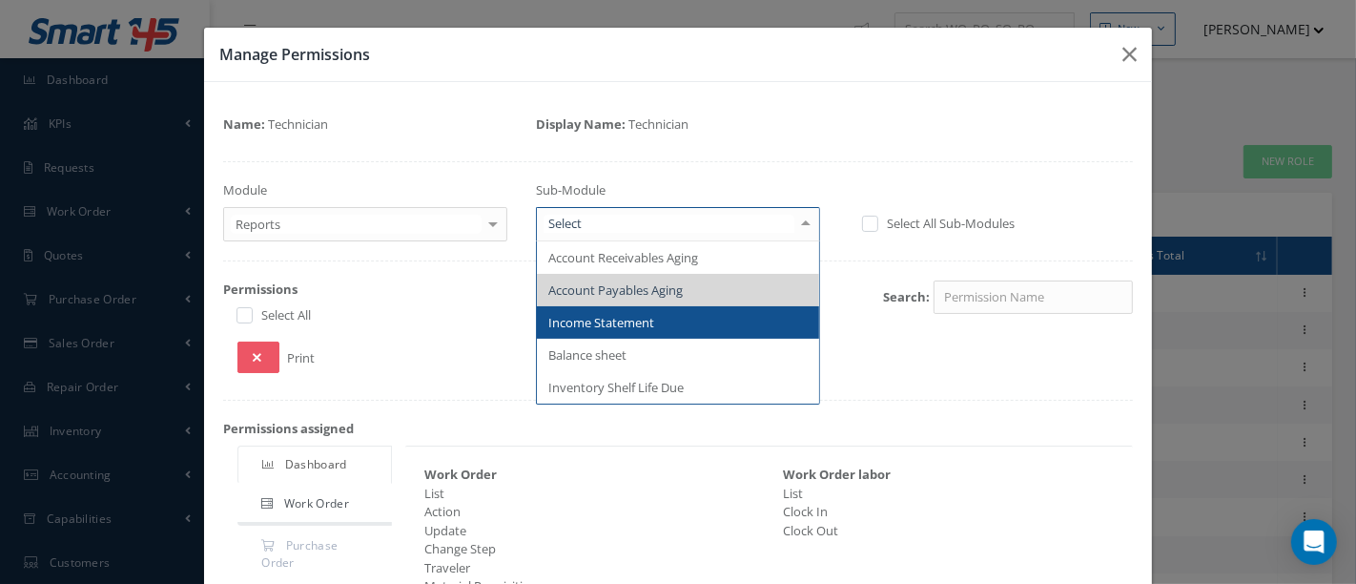
click at [715, 315] on span "Income Statement" at bounding box center [678, 322] width 282 height 32
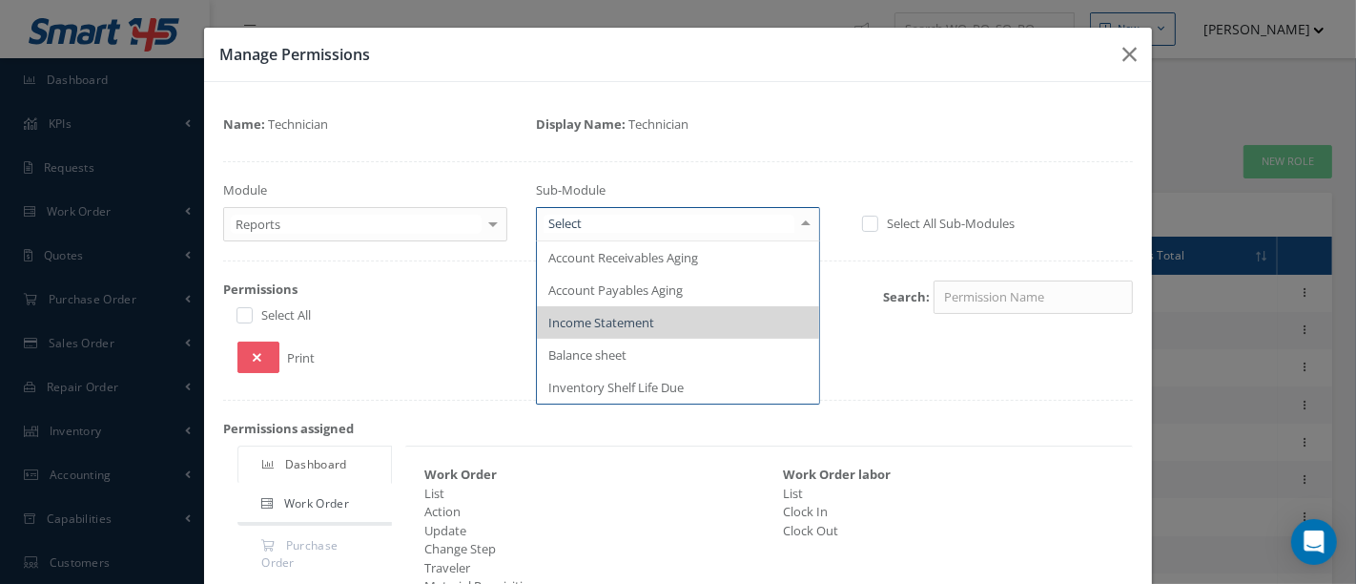
click at [794, 226] on div at bounding box center [806, 223] width 27 height 31
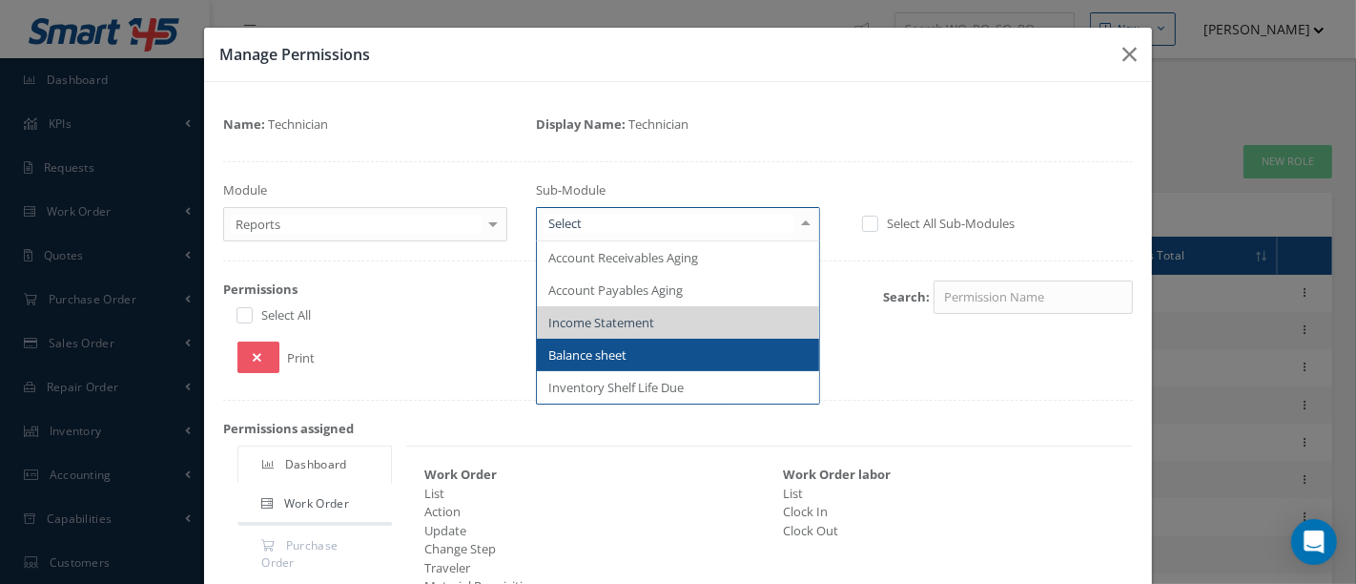
click at [637, 356] on span "Balance sheet" at bounding box center [678, 355] width 282 height 32
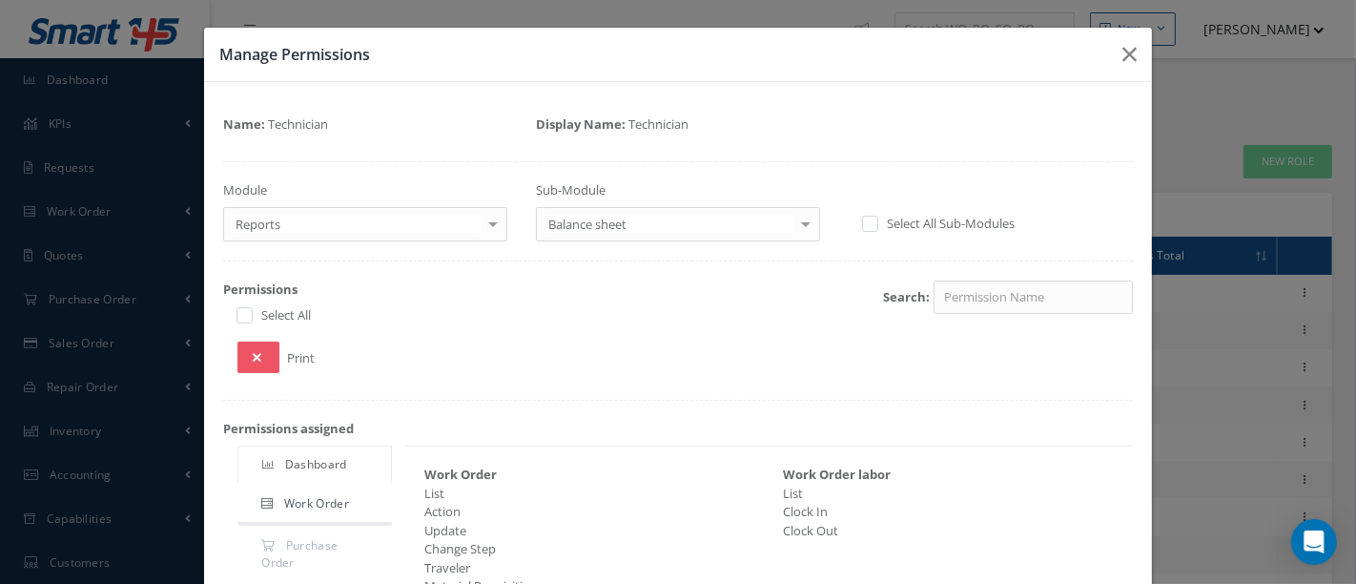
click at [793, 226] on div at bounding box center [806, 223] width 27 height 31
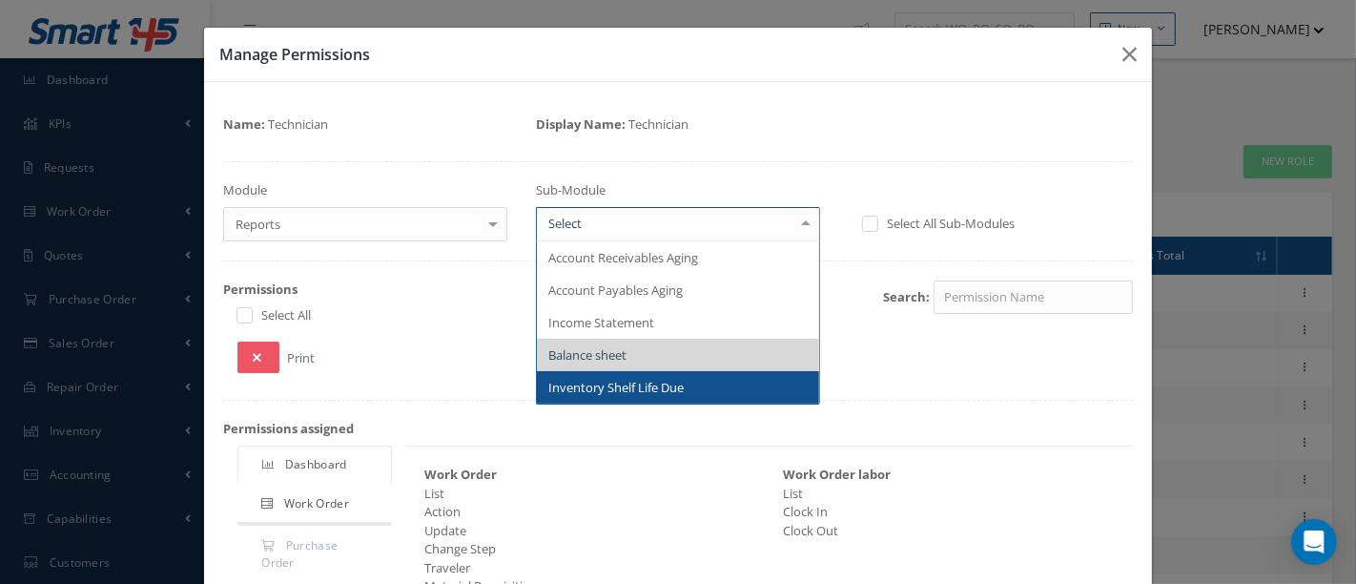
click at [699, 381] on span "Inventory Shelf Life Due" at bounding box center [678, 387] width 282 height 32
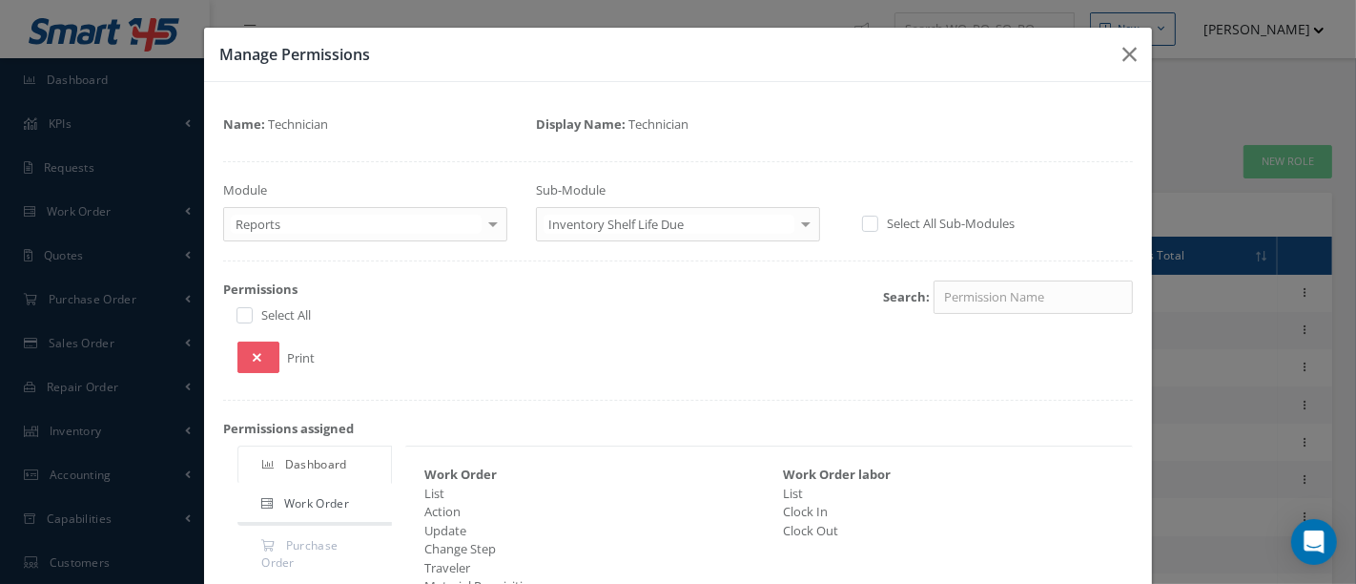
click at [483, 223] on div at bounding box center [493, 223] width 27 height 31
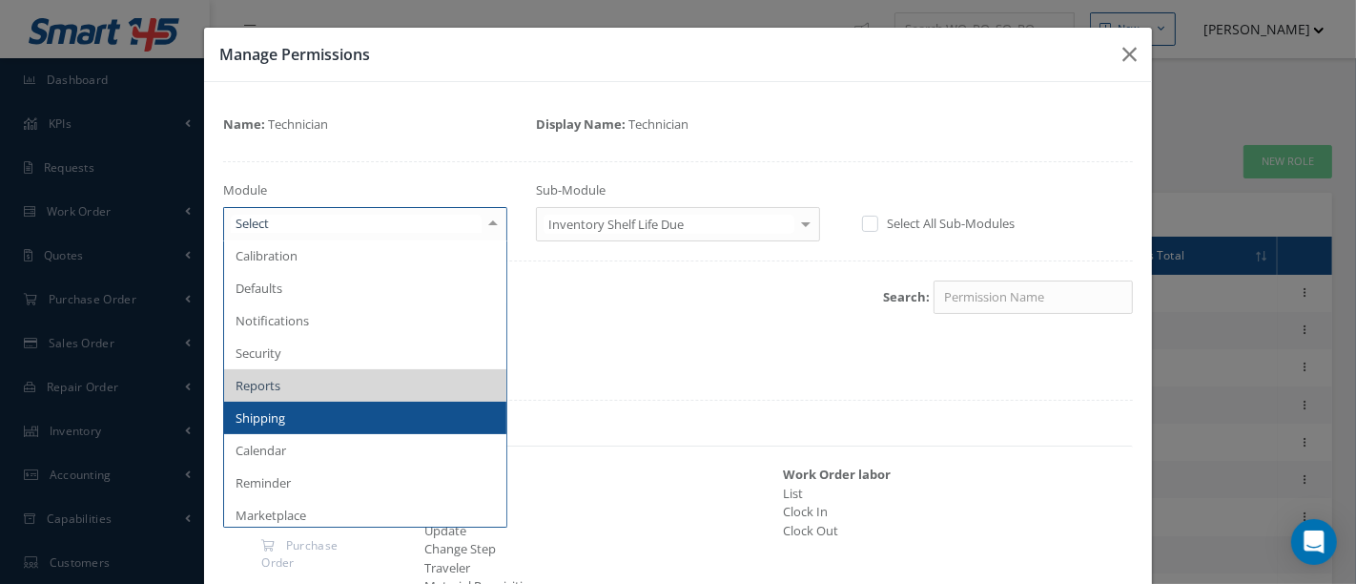
click at [325, 430] on span "Shipping" at bounding box center [365, 418] width 282 height 32
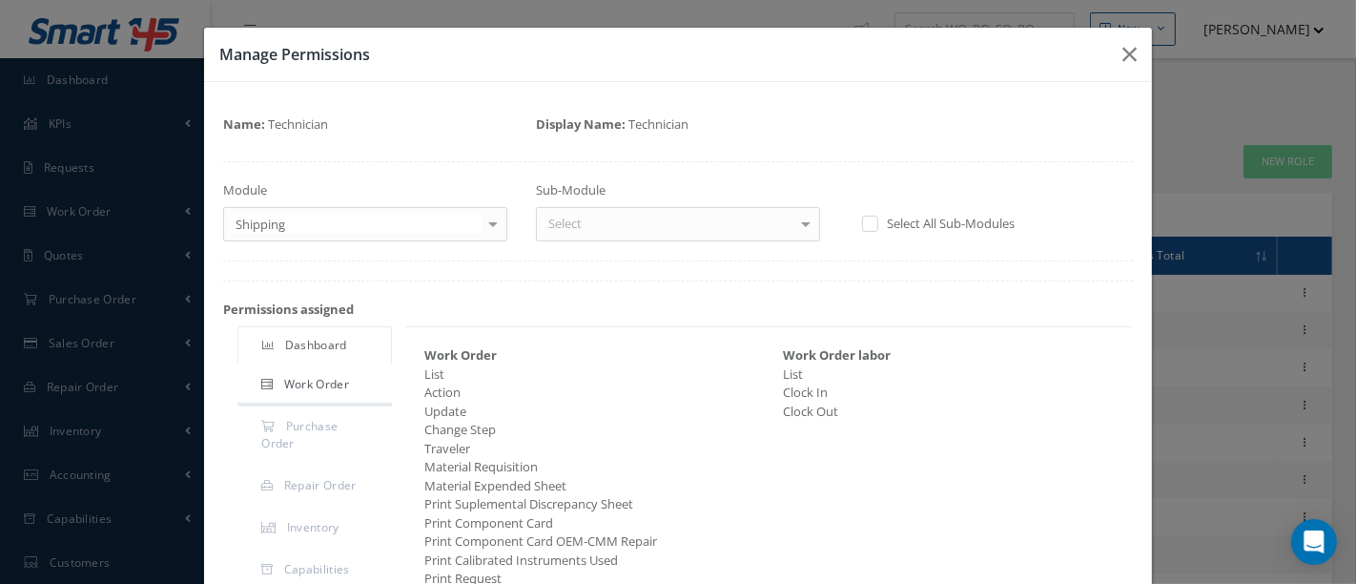
click at [793, 227] on div at bounding box center [806, 223] width 27 height 31
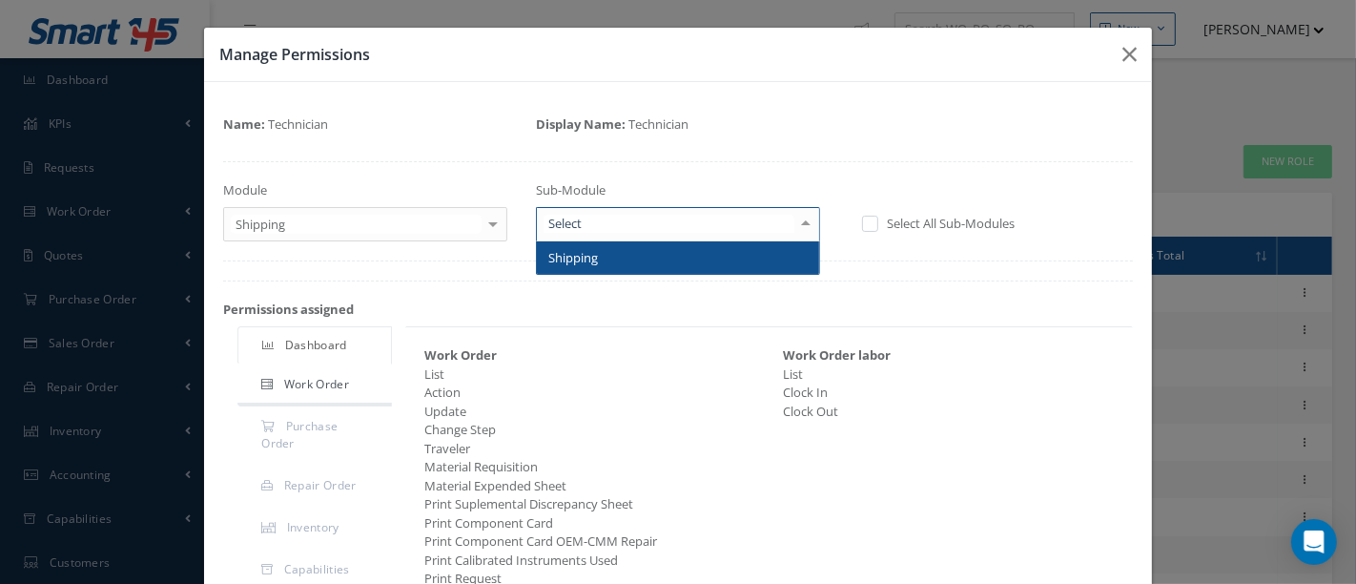
click at [764, 253] on span "Shipping" at bounding box center [678, 257] width 282 height 32
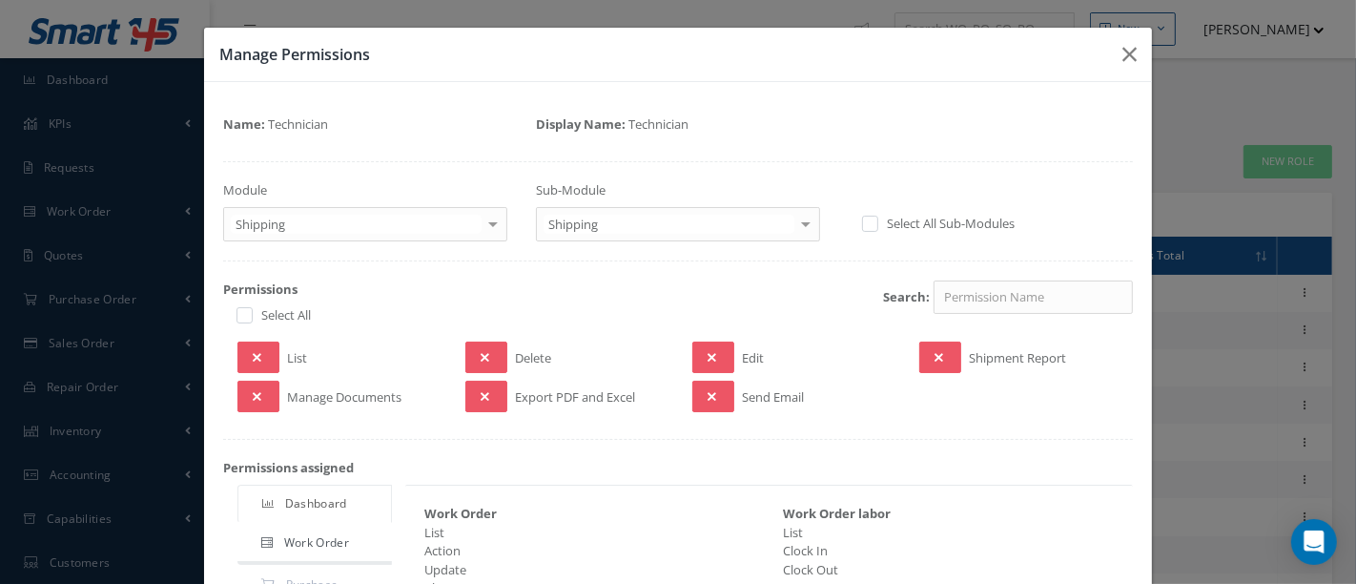
click at [490, 227] on div at bounding box center [493, 223] width 27 height 31
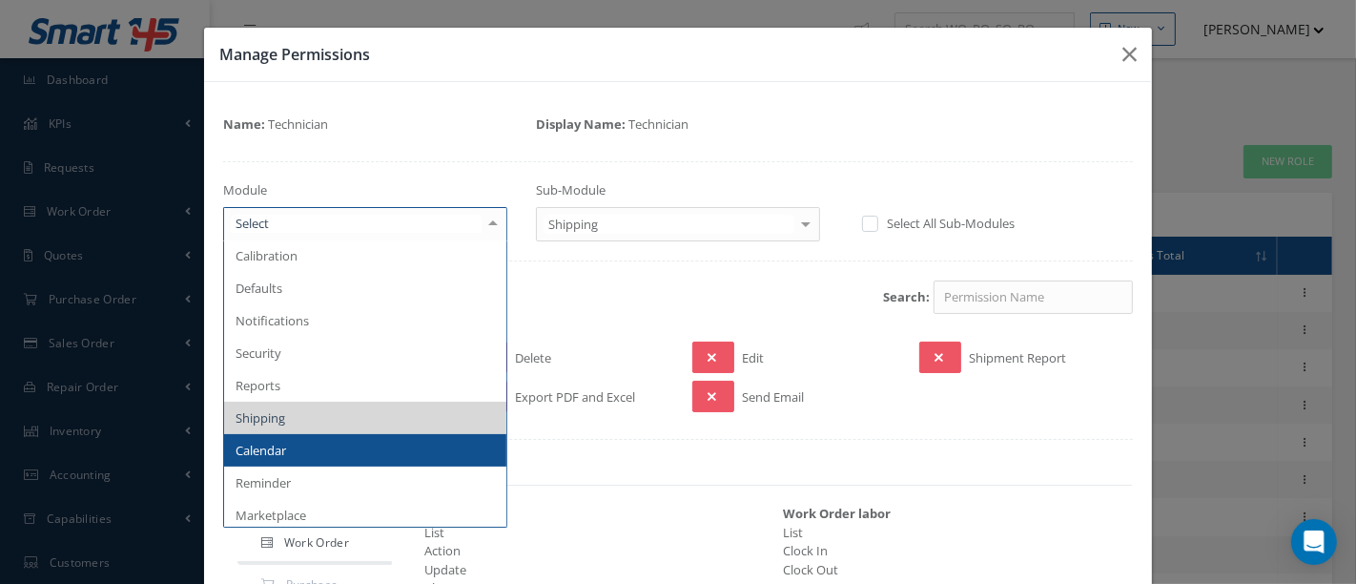
click at [328, 447] on span "Calendar" at bounding box center [365, 450] width 282 height 32
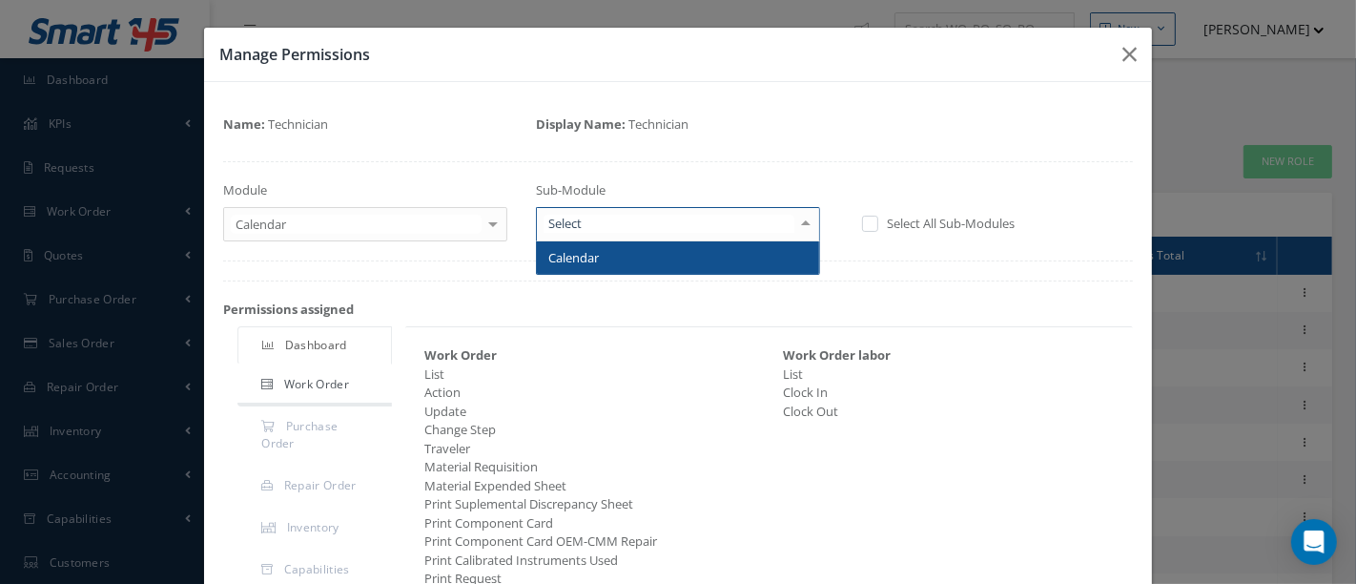
click at [795, 226] on div at bounding box center [806, 223] width 27 height 31
click at [719, 262] on span "Calendar" at bounding box center [678, 257] width 282 height 32
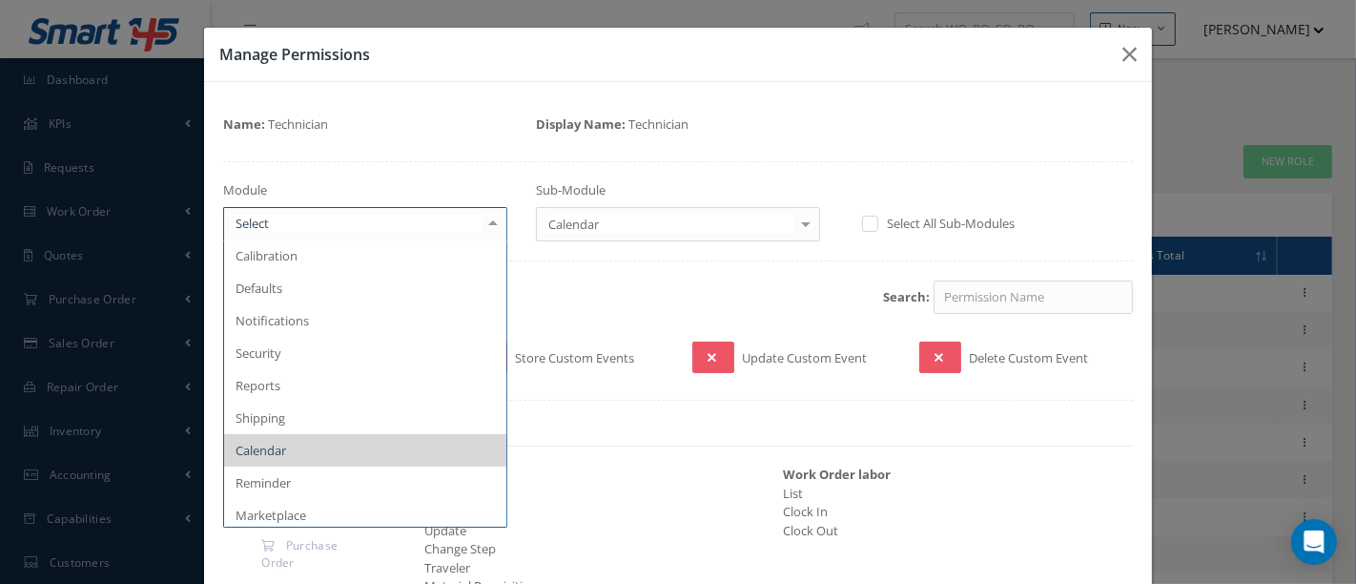
click at [497, 217] on div at bounding box center [493, 223] width 27 height 31
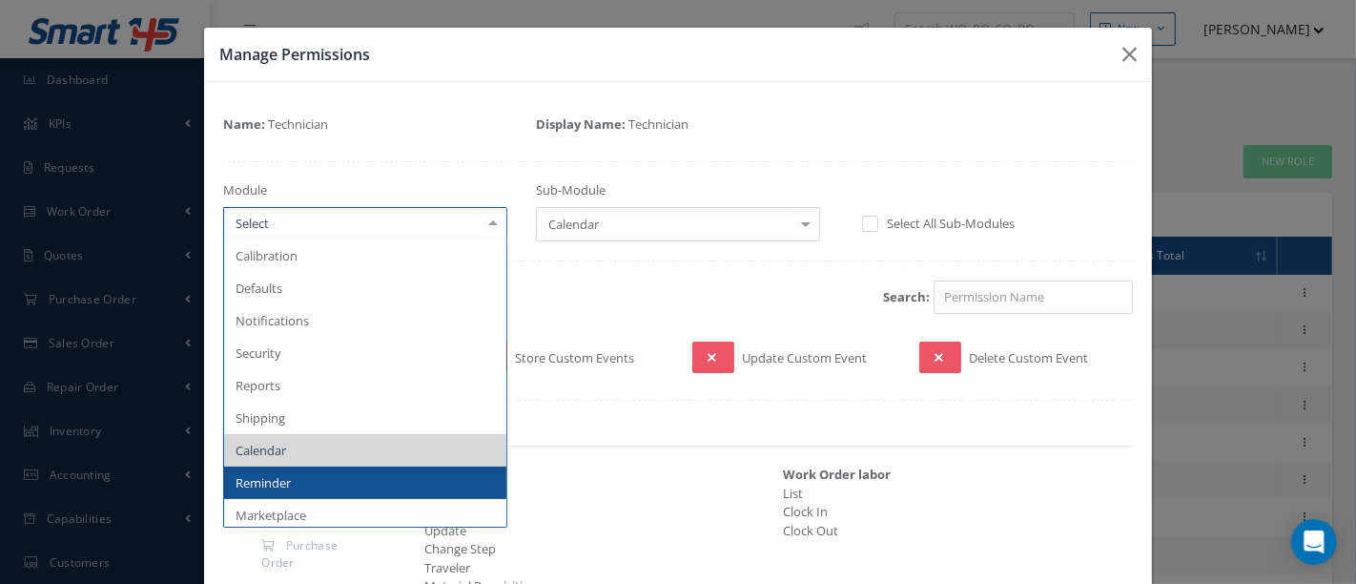
click at [294, 485] on span "Reminder" at bounding box center [365, 482] width 282 height 32
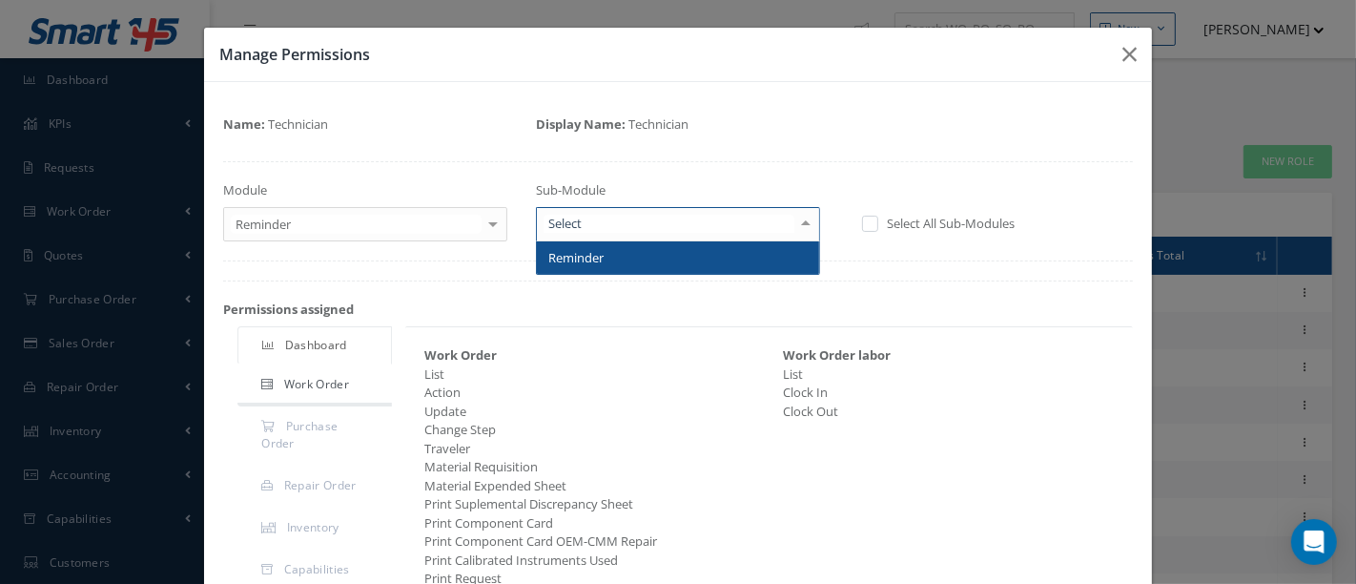
click at [803, 226] on div at bounding box center [806, 223] width 27 height 31
click at [751, 258] on span "Reminder" at bounding box center [678, 257] width 282 height 32
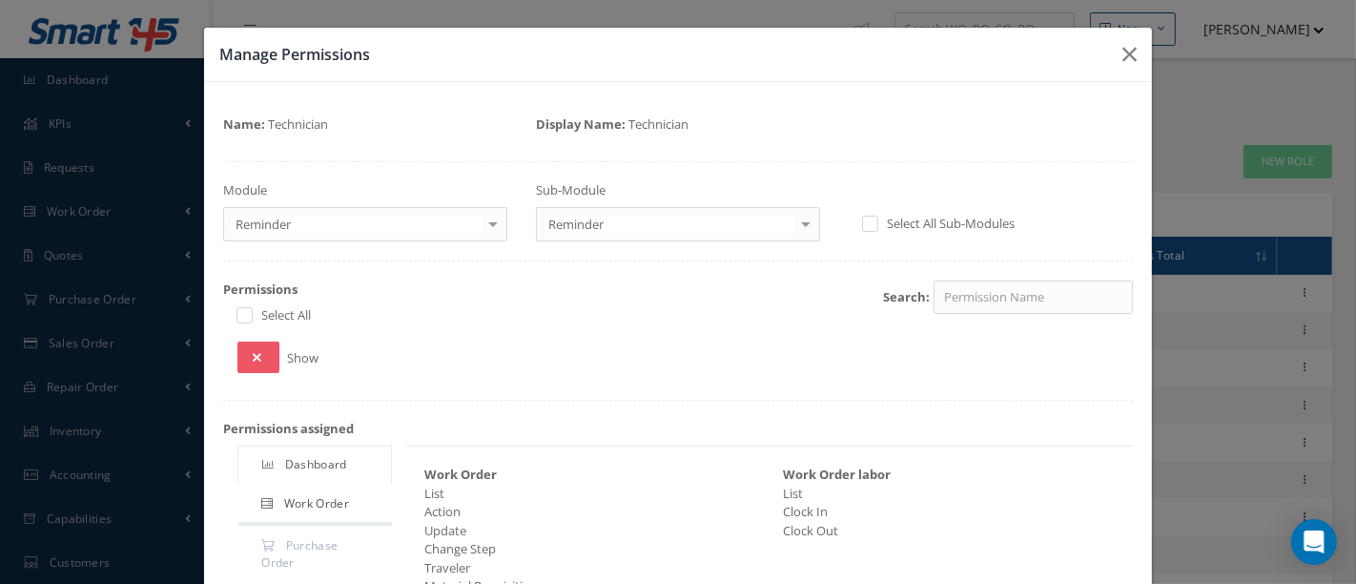
click at [487, 219] on div at bounding box center [493, 223] width 27 height 31
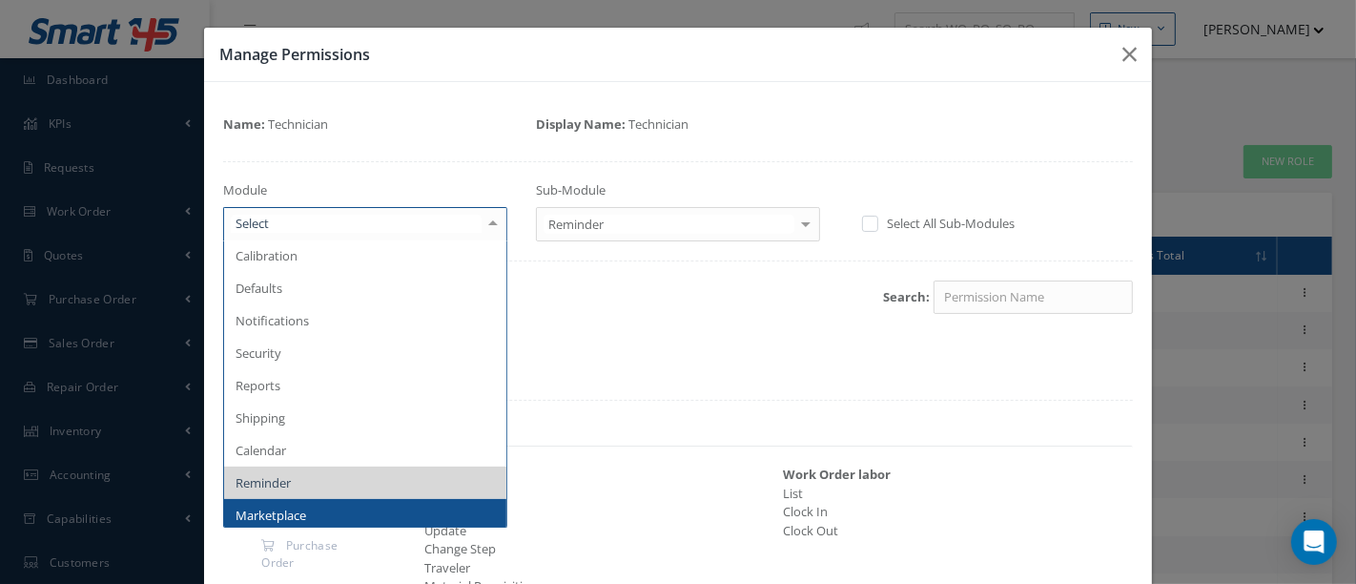
click at [298, 507] on span "Marketplace" at bounding box center [271, 514] width 71 height 17
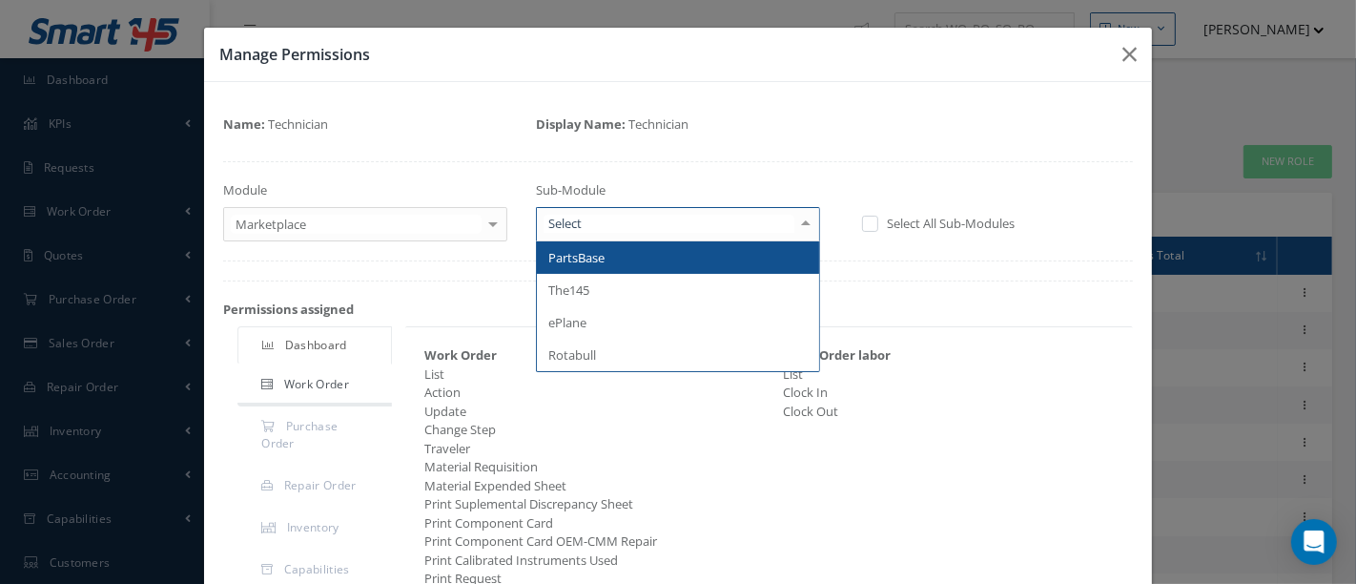
click at [795, 222] on div at bounding box center [806, 223] width 27 height 31
click at [731, 256] on span "PartsBase" at bounding box center [678, 257] width 282 height 32
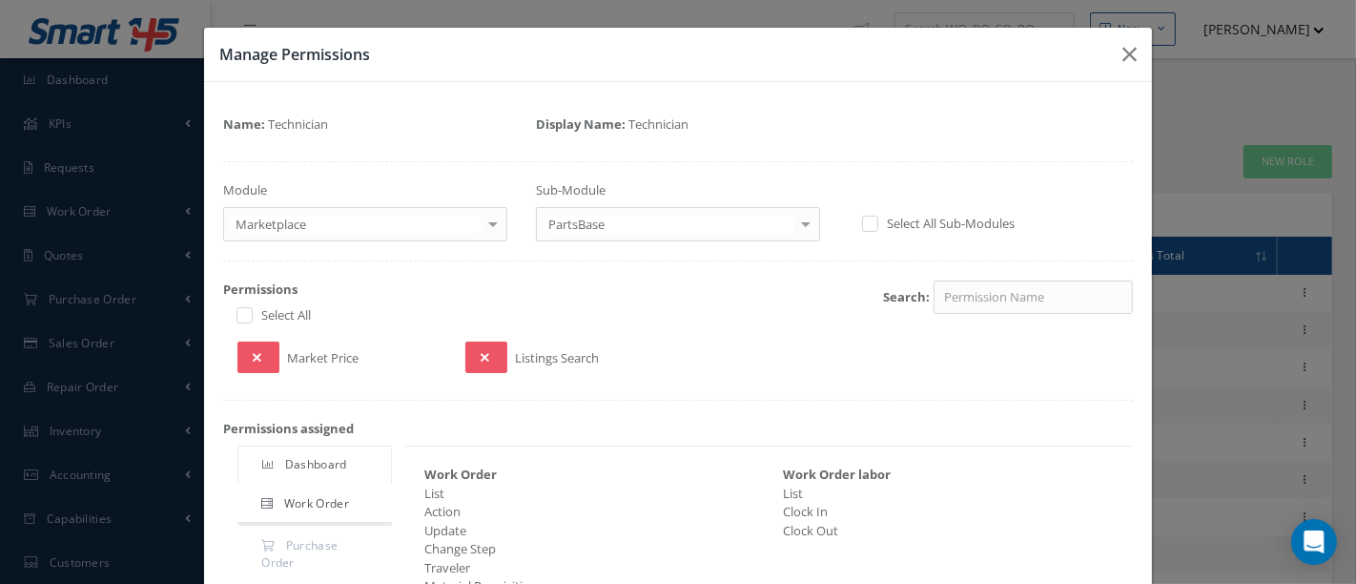
click at [799, 224] on div at bounding box center [806, 223] width 27 height 31
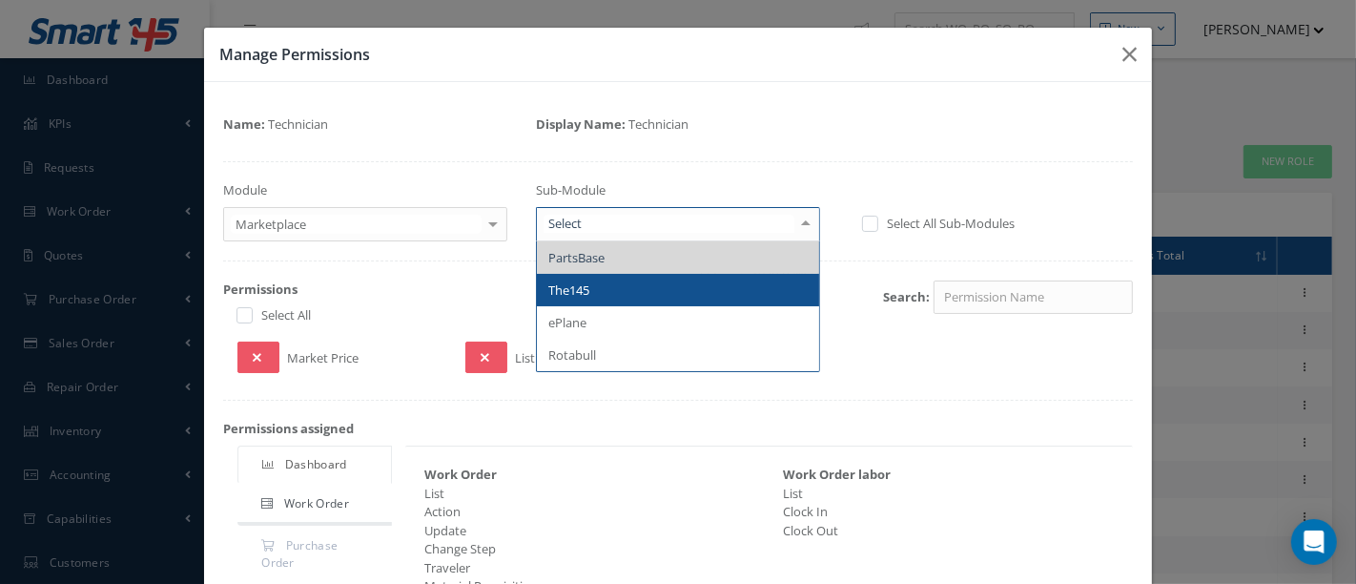
click at [680, 284] on span "The145" at bounding box center [678, 290] width 282 height 32
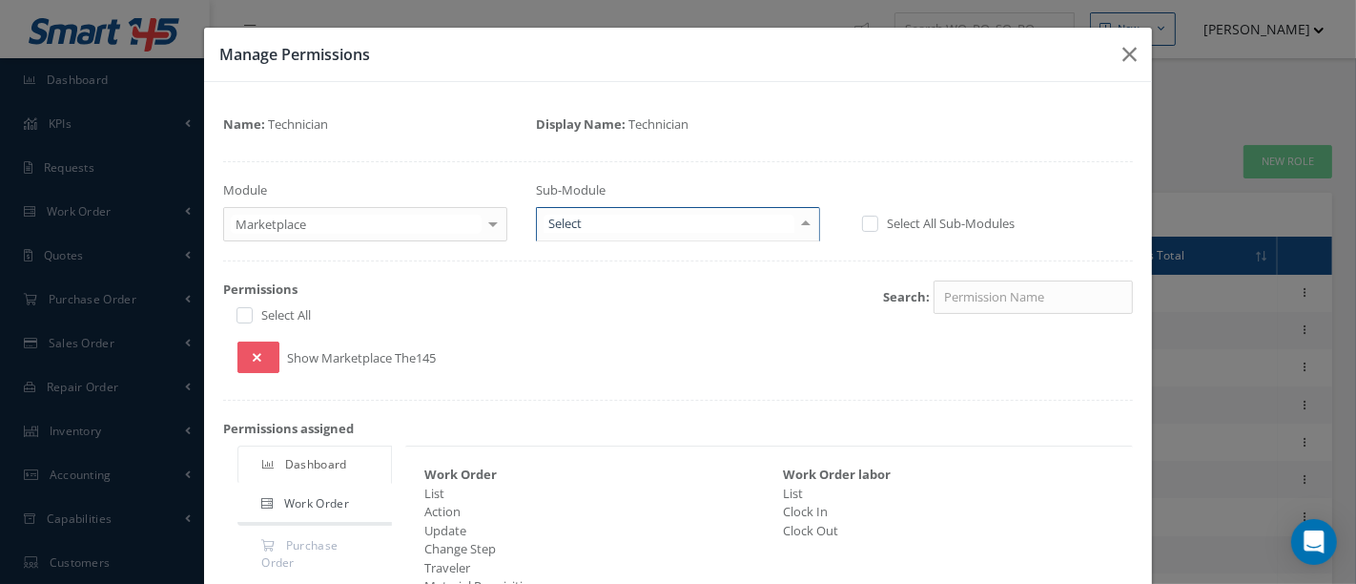
click at [793, 220] on div at bounding box center [806, 223] width 27 height 31
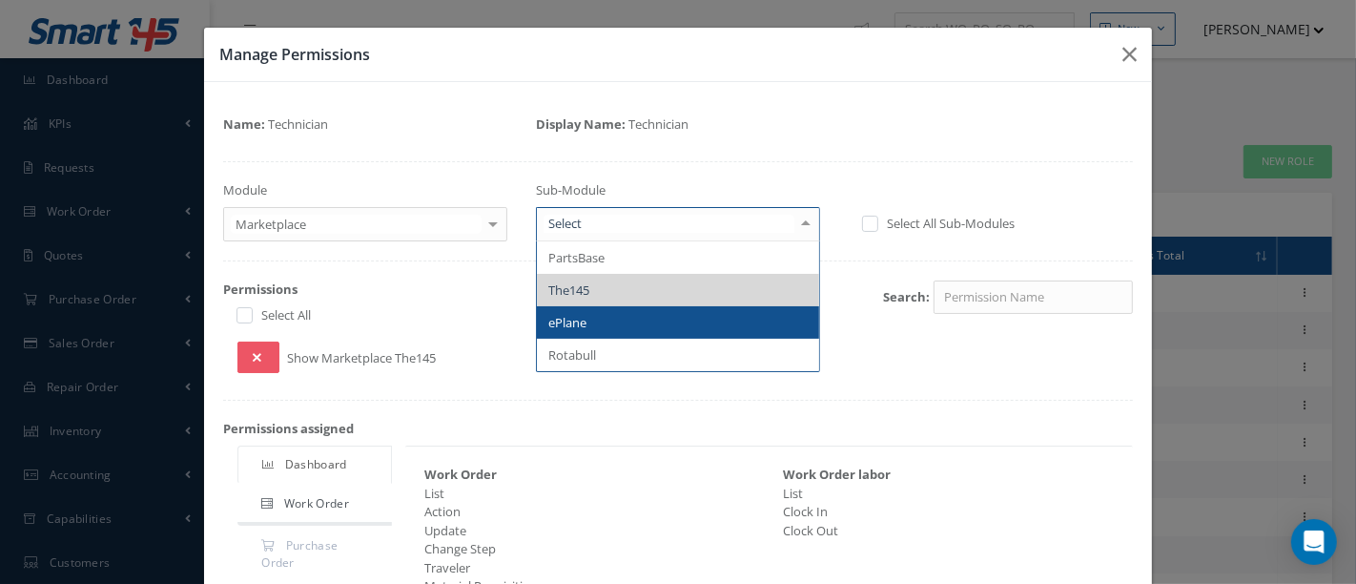
click at [624, 324] on span "ePlane" at bounding box center [678, 322] width 282 height 32
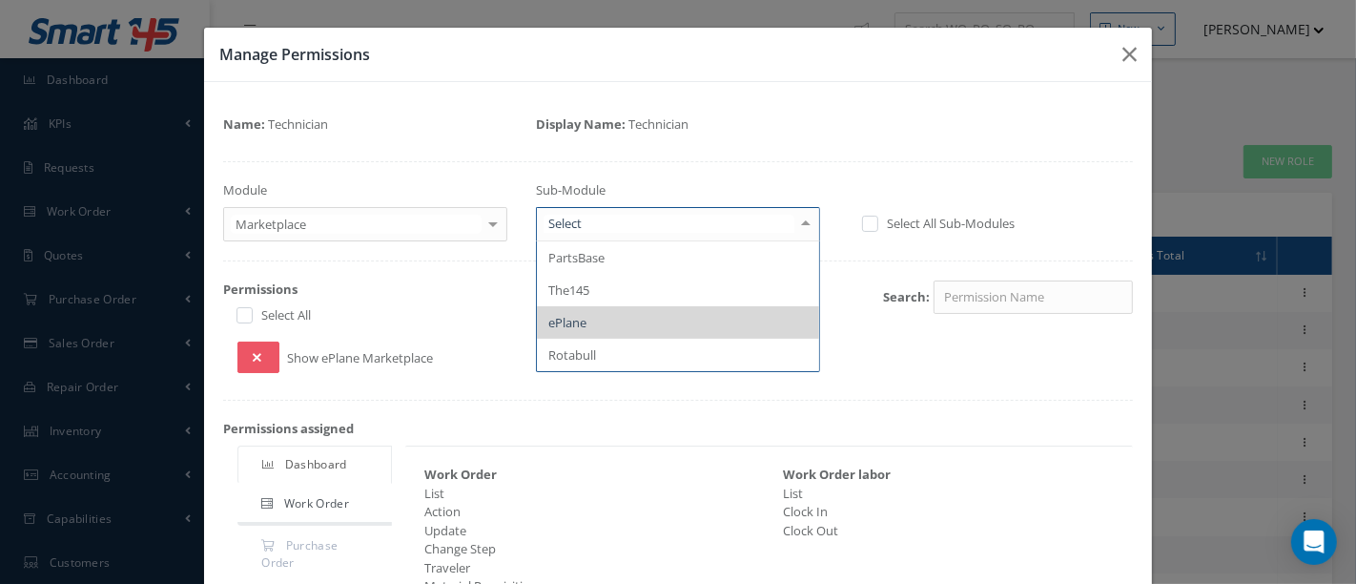
click at [794, 225] on div at bounding box center [806, 223] width 27 height 31
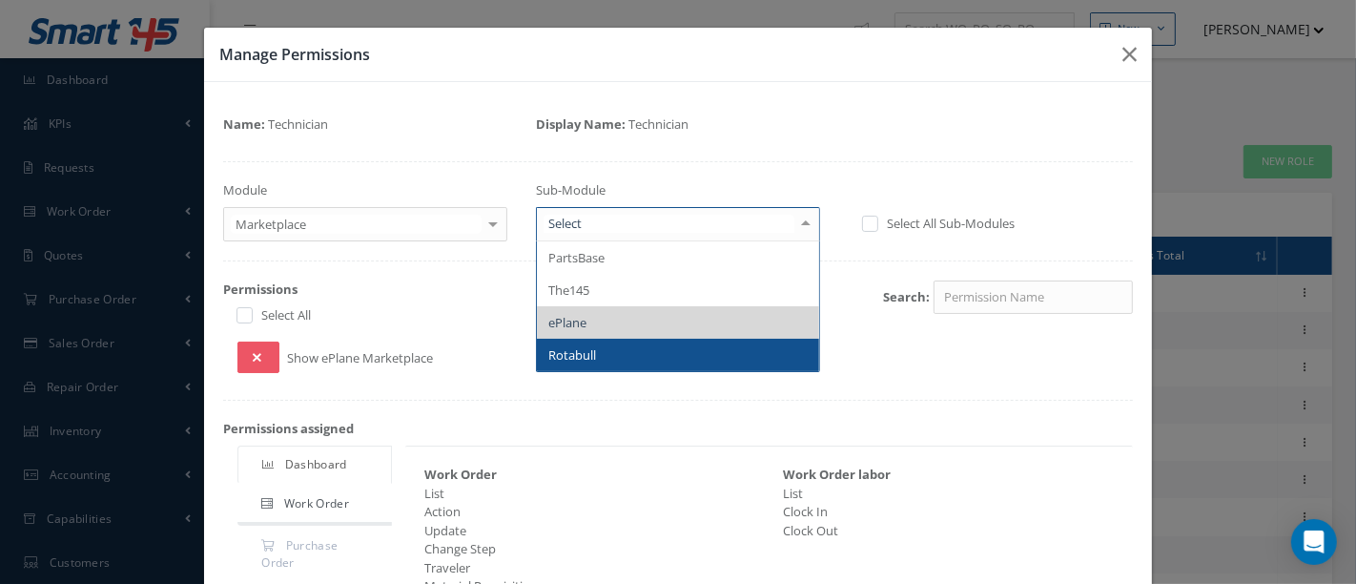
click at [644, 348] on span "Rotabull" at bounding box center [678, 355] width 282 height 32
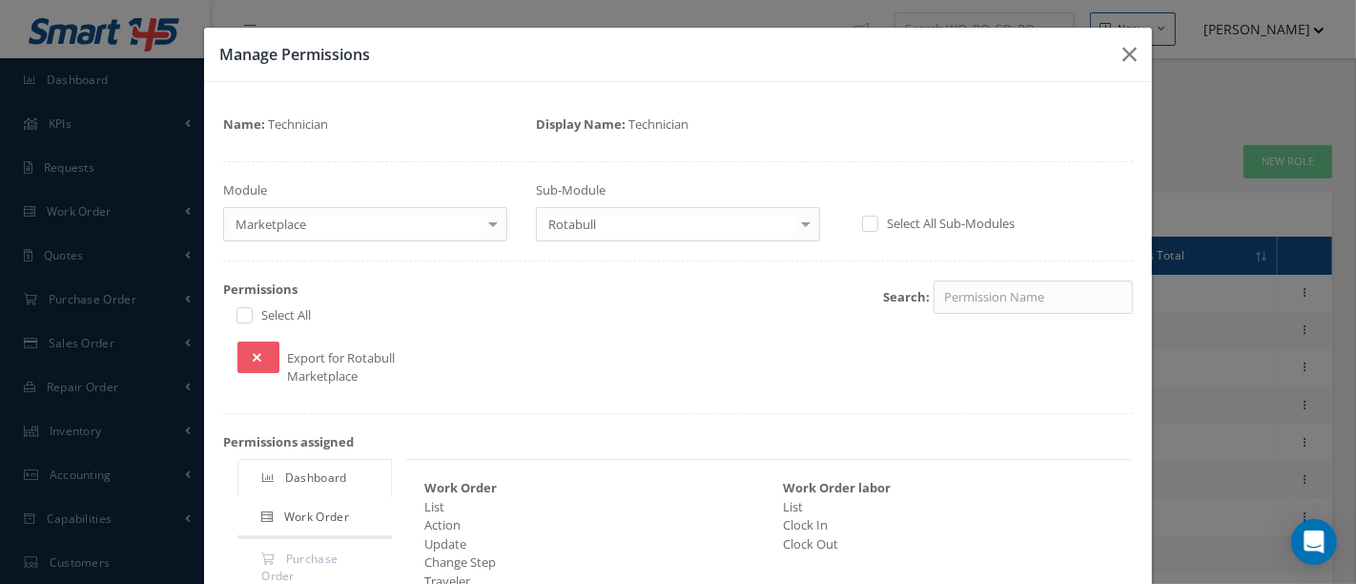
click at [486, 224] on div at bounding box center [493, 223] width 27 height 31
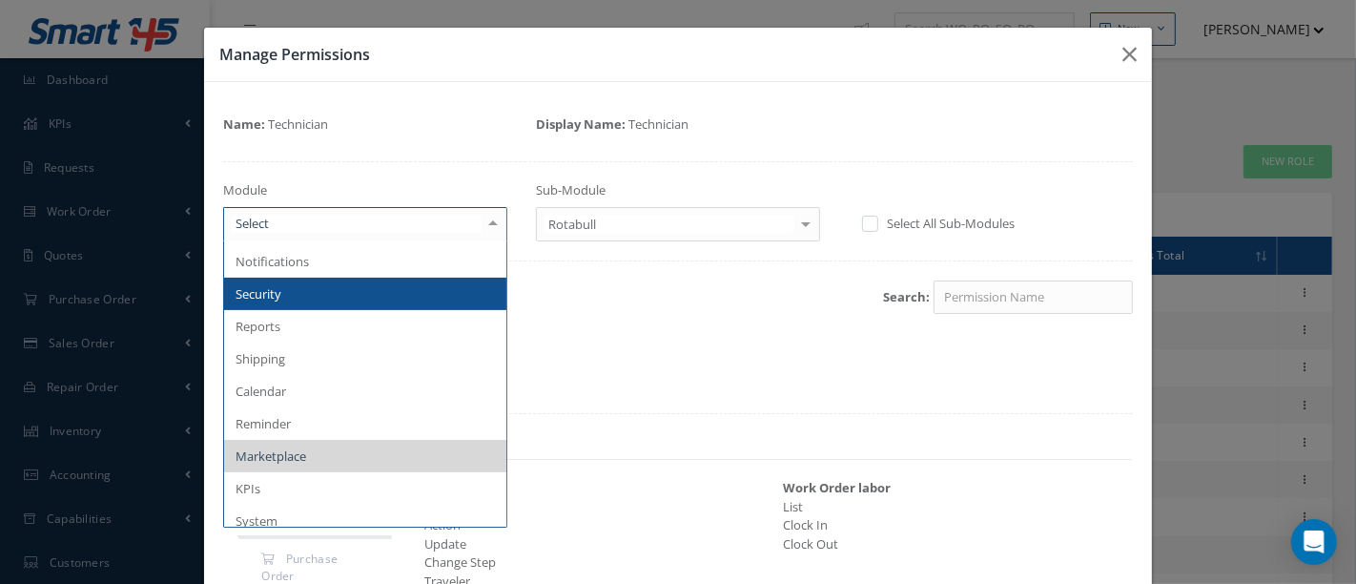
scroll to position [525, 0]
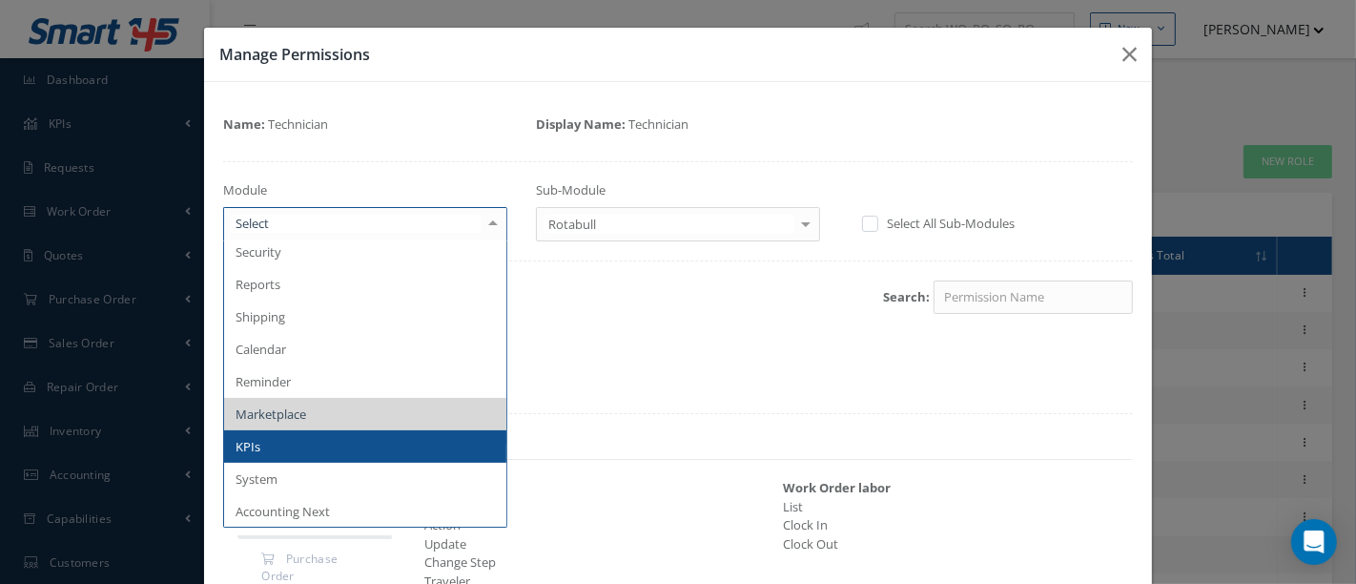
click at [339, 448] on span "KPIs" at bounding box center [365, 446] width 282 height 32
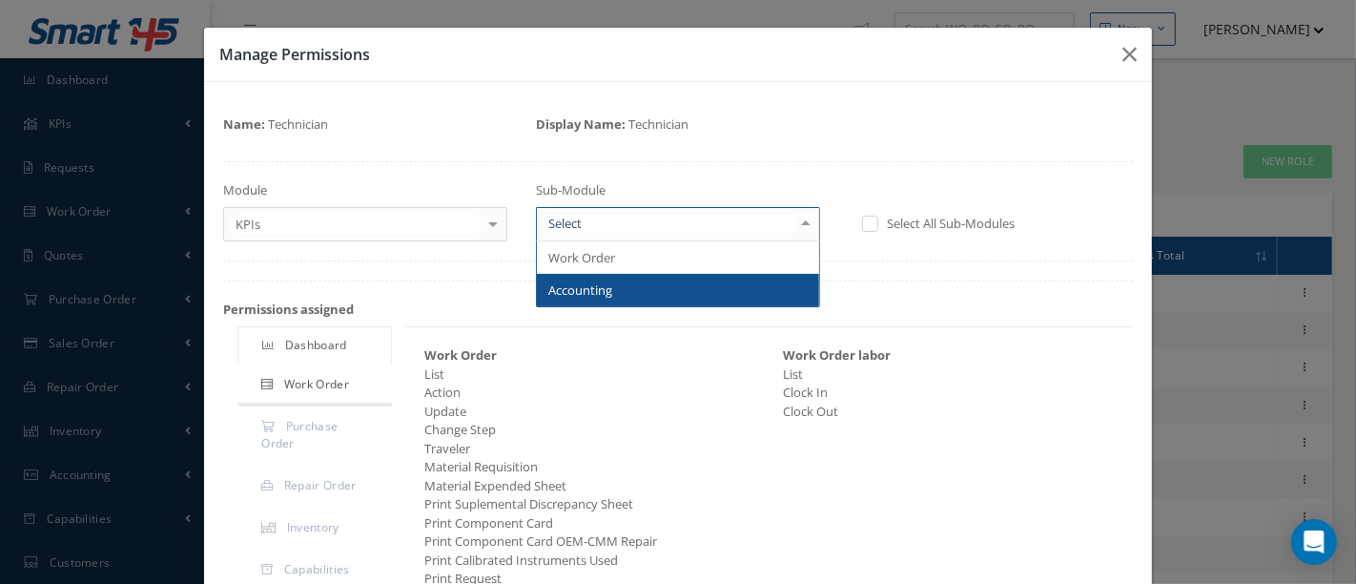
click at [793, 227] on div at bounding box center [806, 223] width 27 height 31
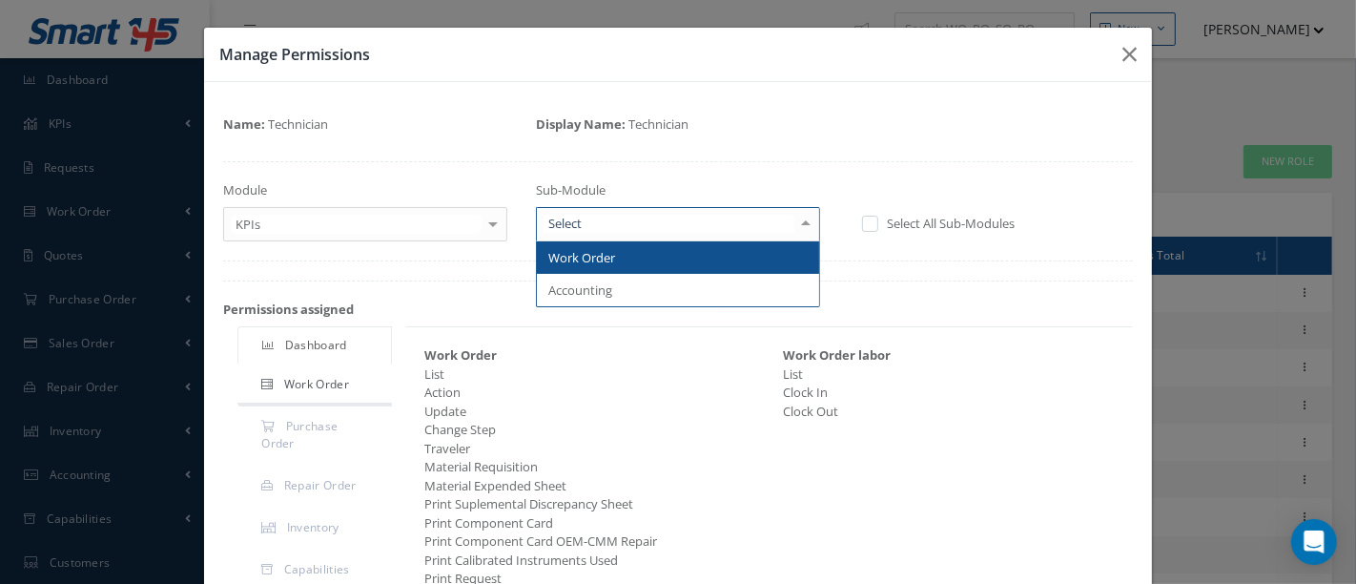
click at [704, 263] on span "Work Order" at bounding box center [678, 257] width 282 height 32
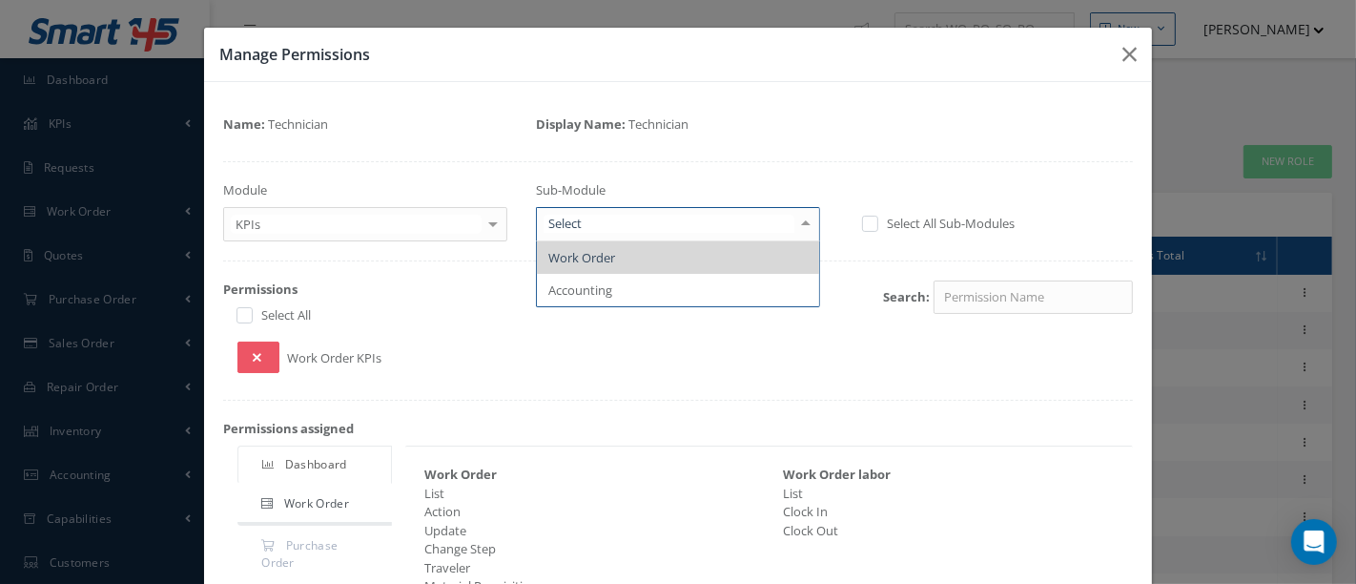
click at [793, 224] on div at bounding box center [806, 223] width 27 height 31
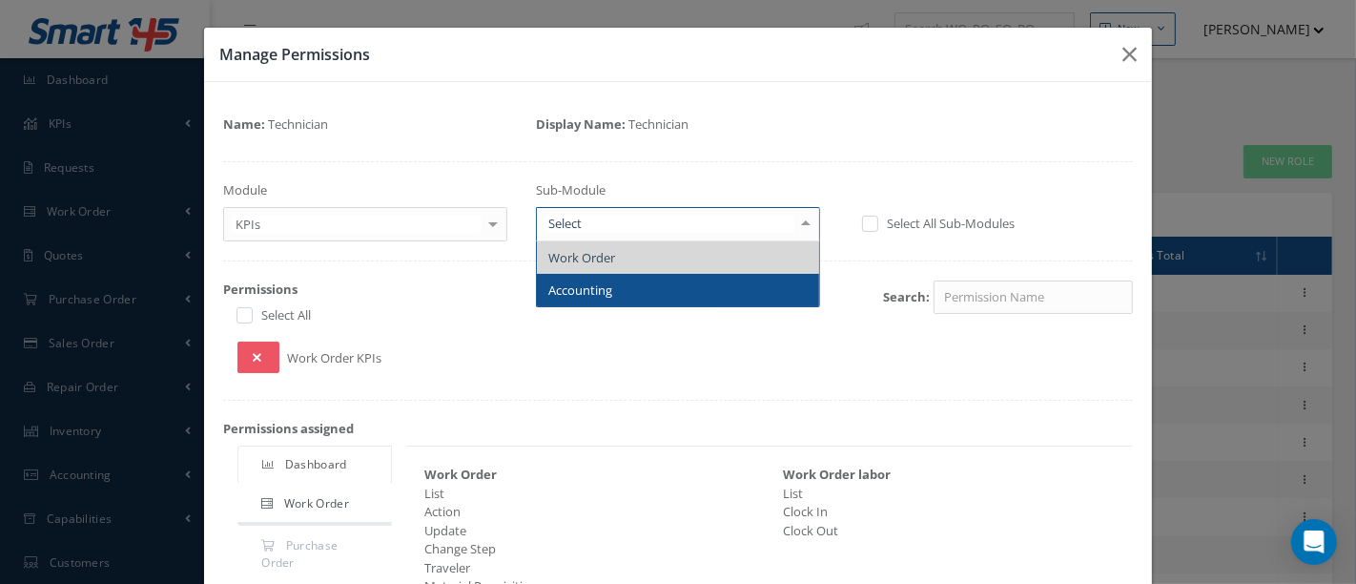
click at [720, 281] on span "Accounting" at bounding box center [678, 290] width 282 height 32
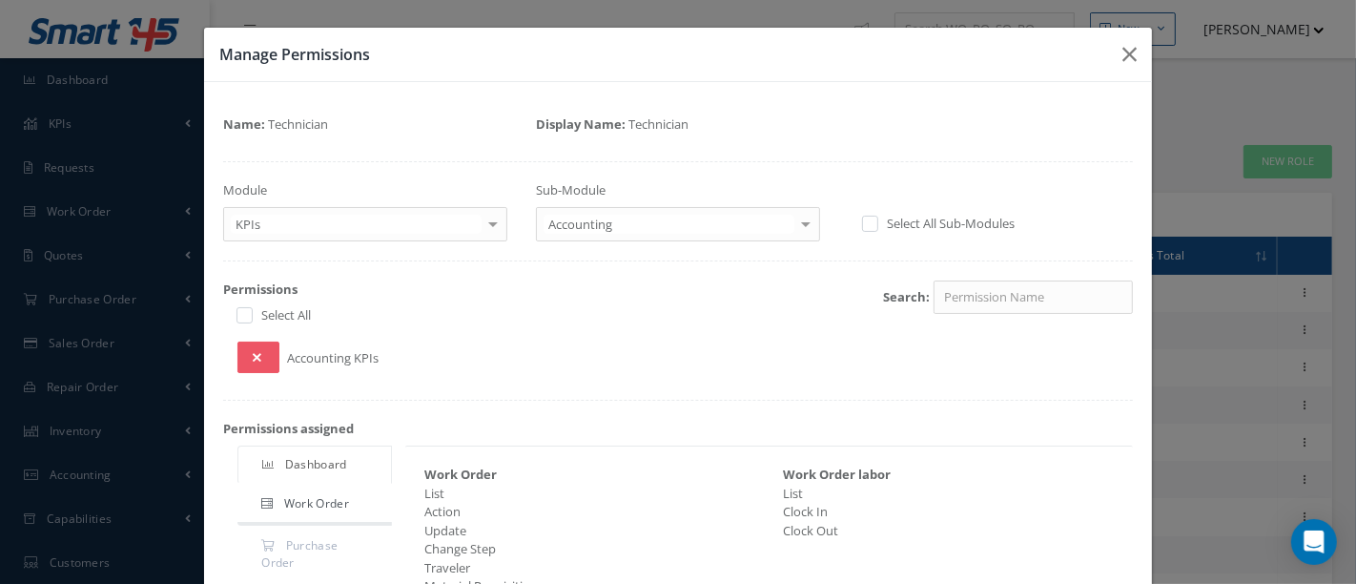
click at [490, 226] on div at bounding box center [493, 223] width 27 height 31
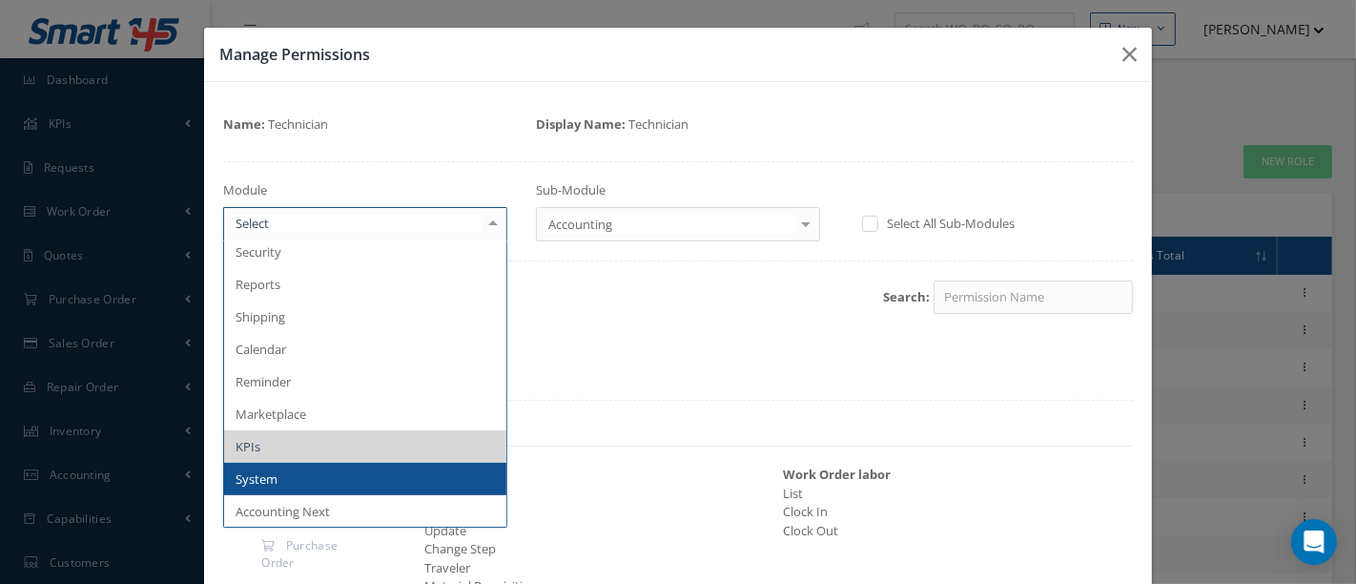
click at [270, 478] on span "System" at bounding box center [257, 478] width 42 height 17
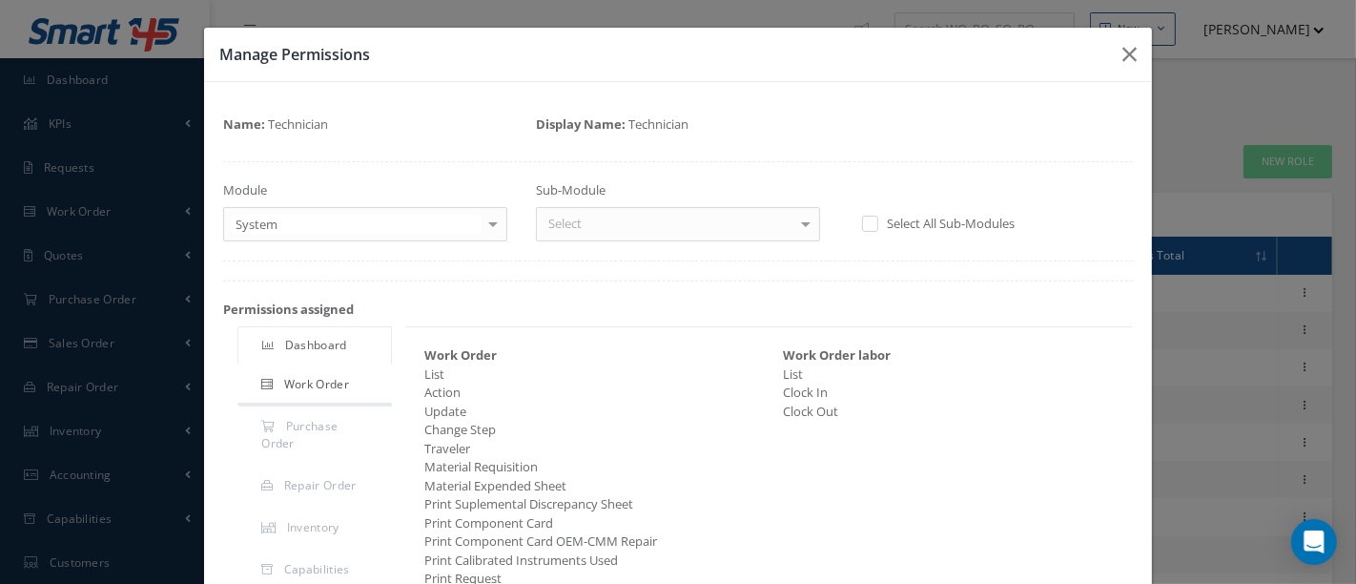
click at [793, 223] on div at bounding box center [806, 223] width 27 height 31
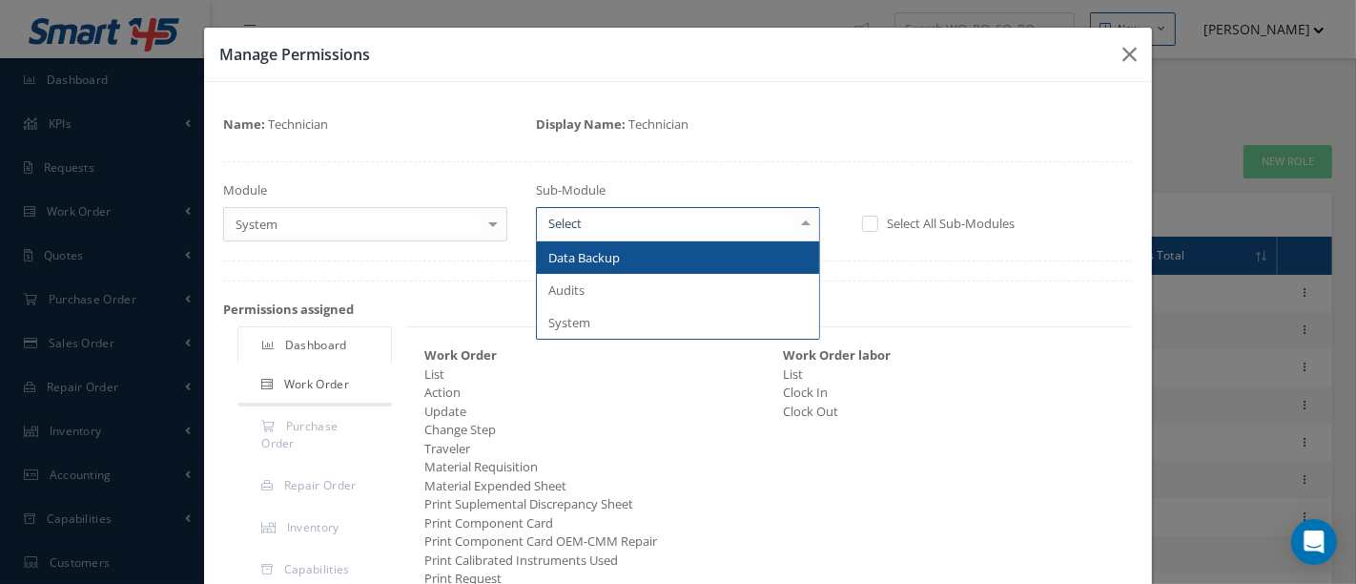
click at [677, 258] on span "Data Backup" at bounding box center [678, 257] width 282 height 32
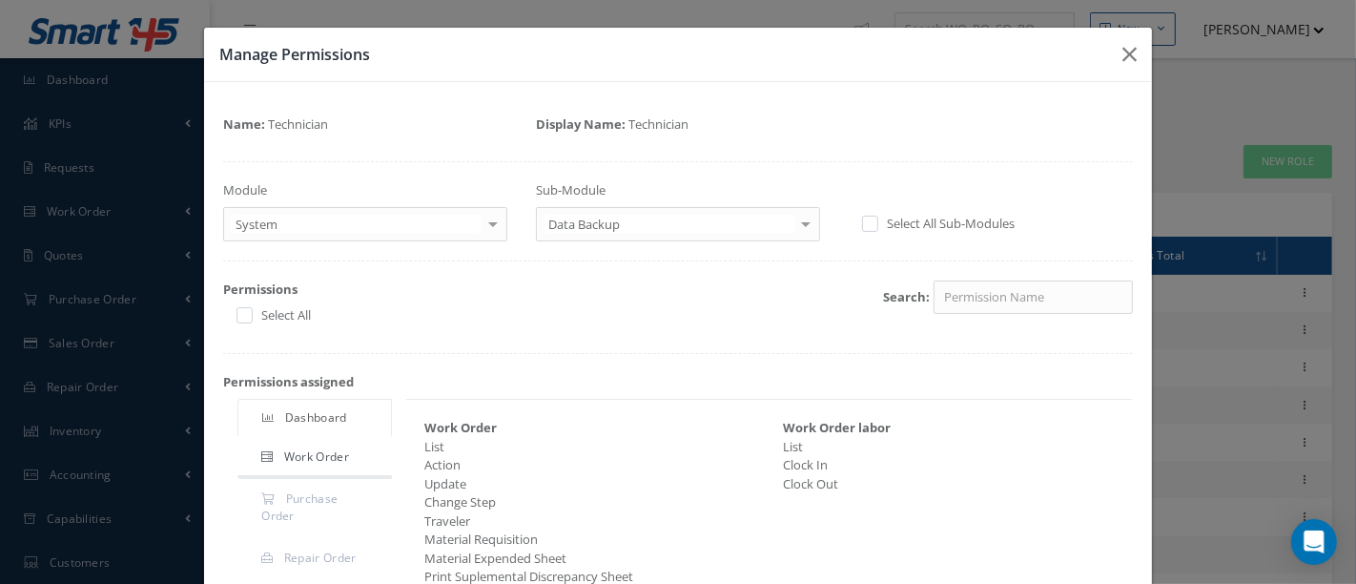
click at [798, 220] on div at bounding box center [806, 223] width 27 height 31
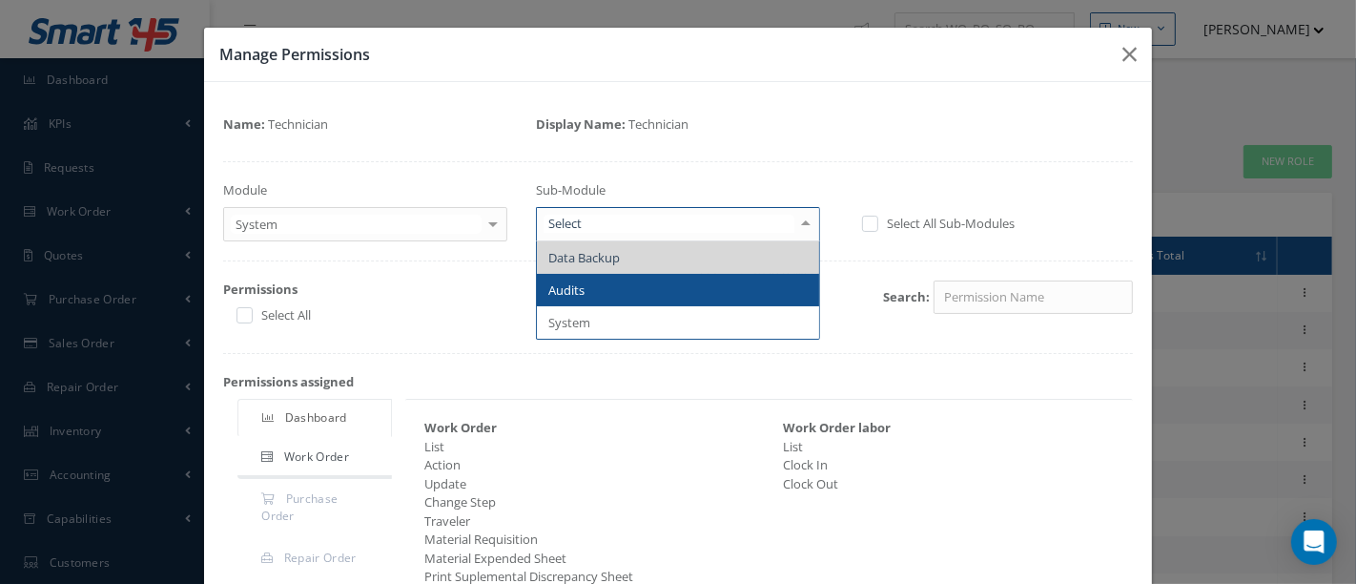
click at [692, 286] on span "Audits" at bounding box center [678, 290] width 282 height 32
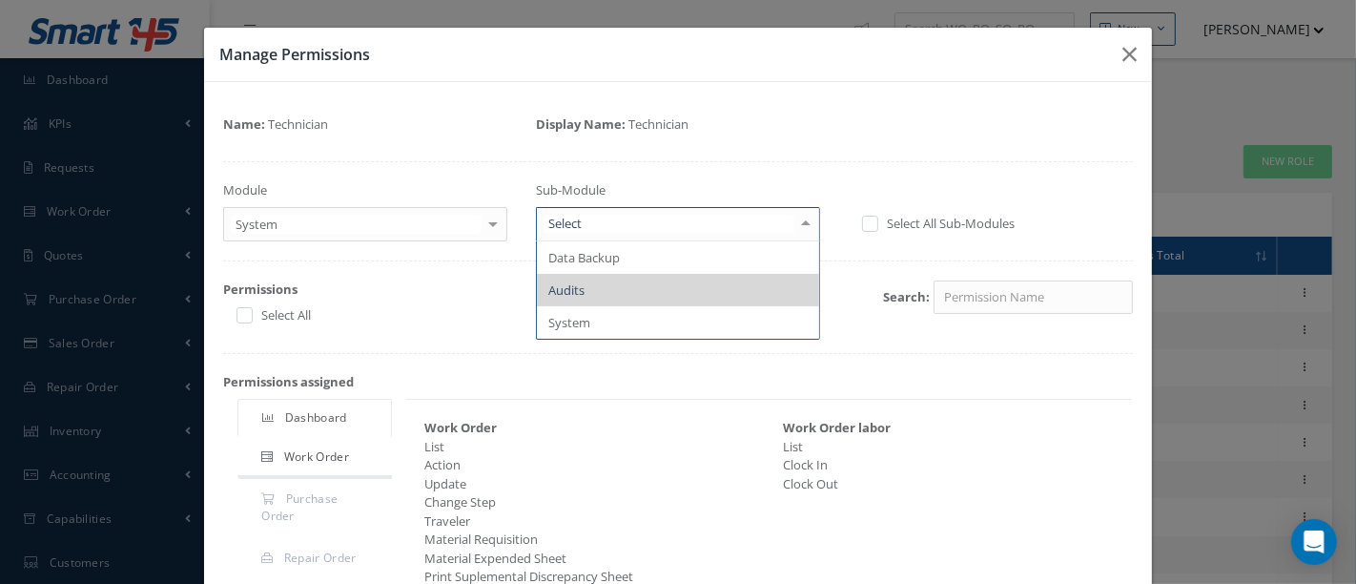
click at [793, 221] on div at bounding box center [806, 223] width 27 height 31
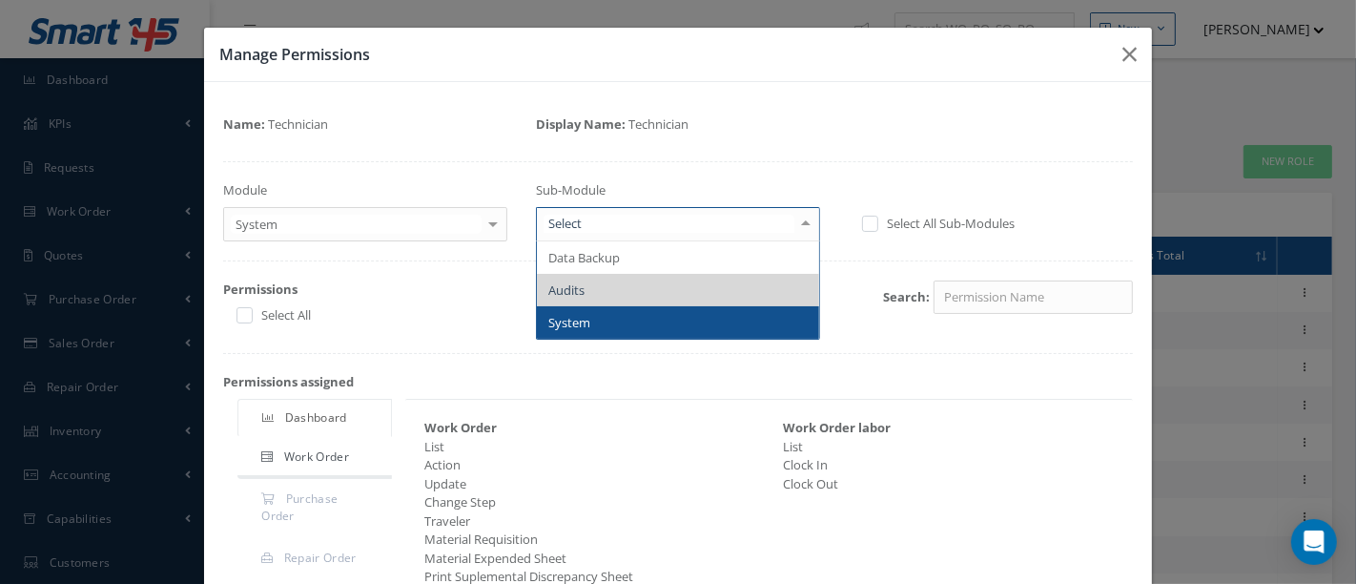
click at [719, 321] on span "System" at bounding box center [678, 322] width 282 height 32
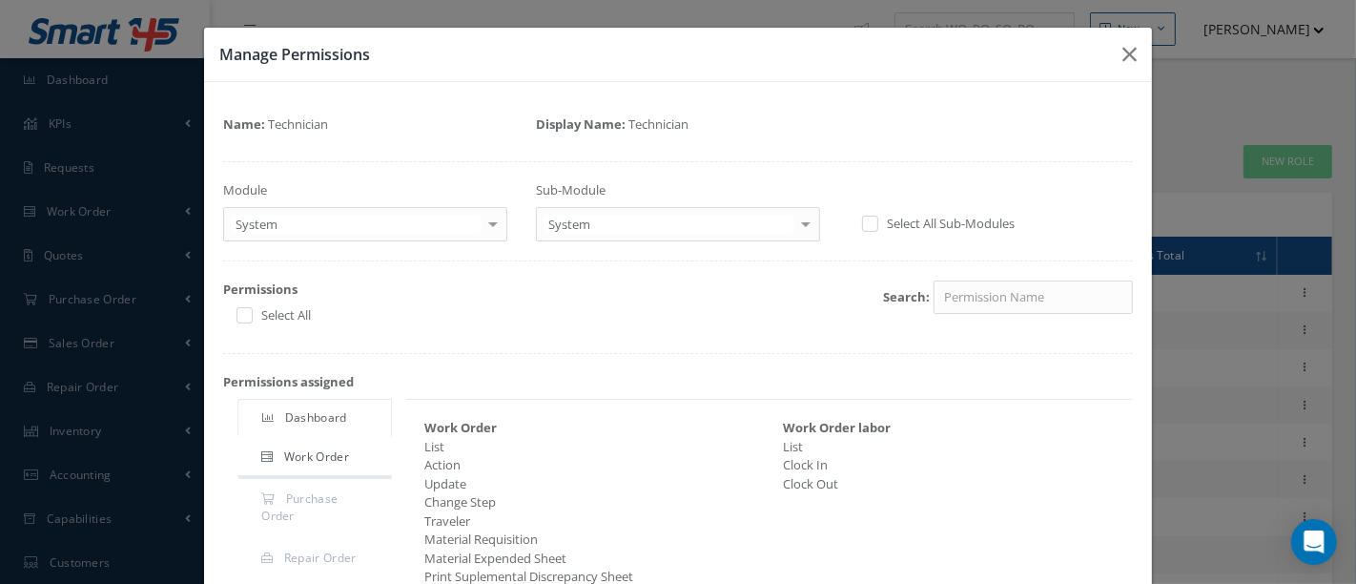
click at [483, 220] on div at bounding box center [493, 223] width 27 height 31
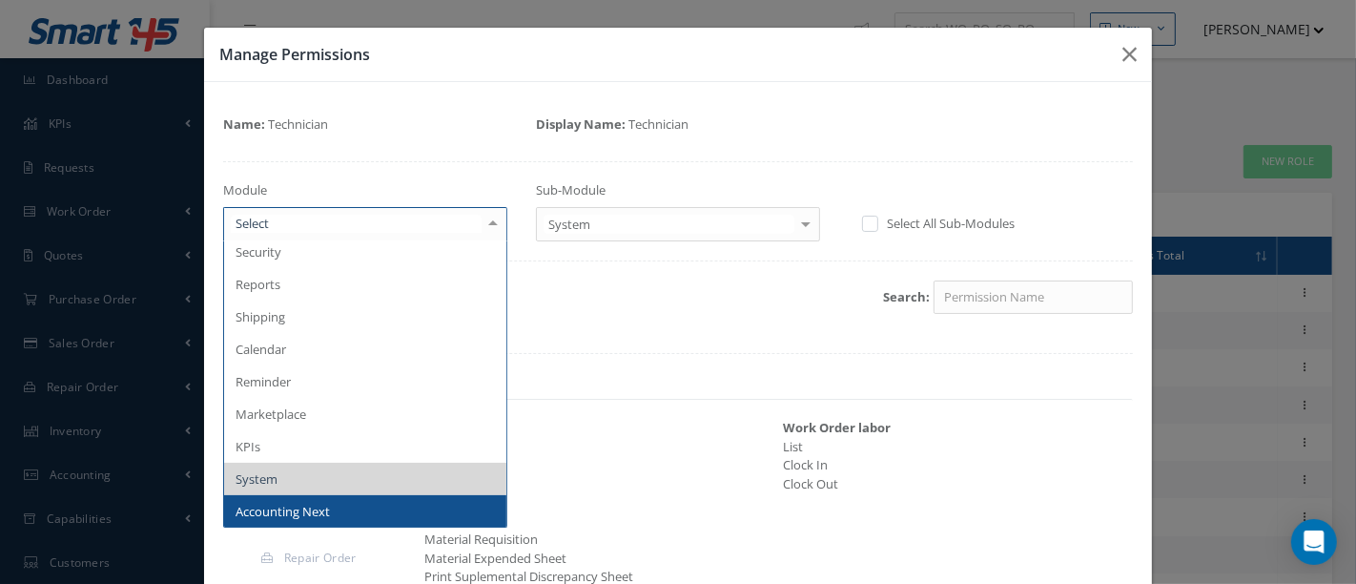
click at [315, 515] on span "Accounting Next" at bounding box center [283, 511] width 94 height 17
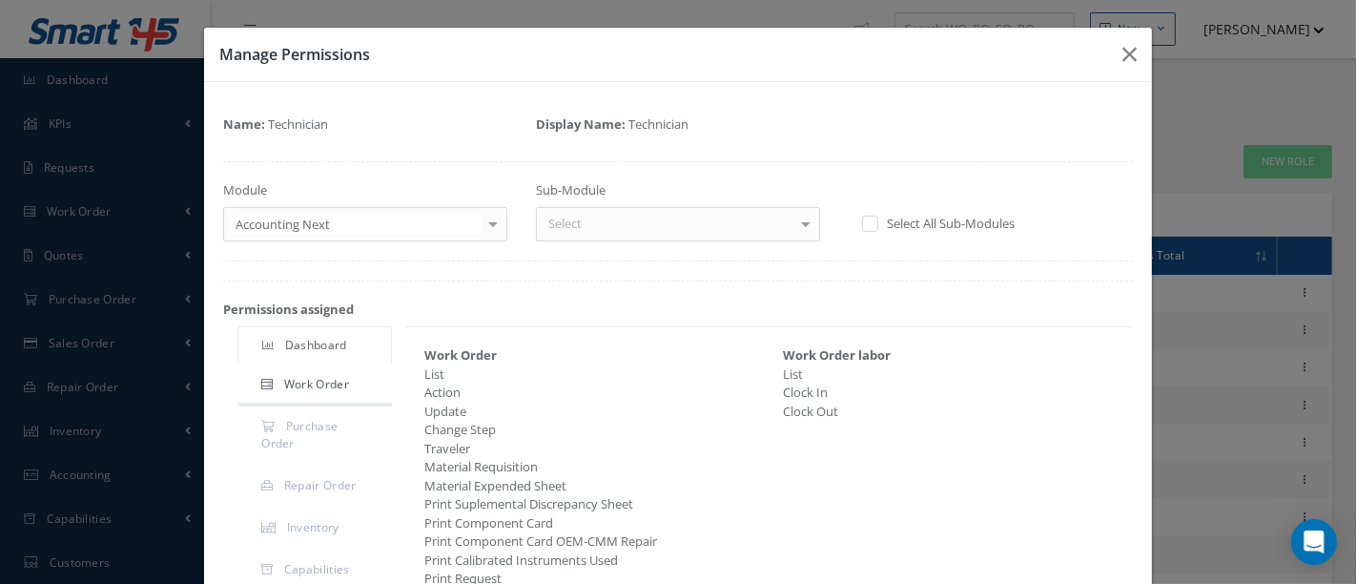
click at [793, 227] on div at bounding box center [806, 223] width 27 height 31
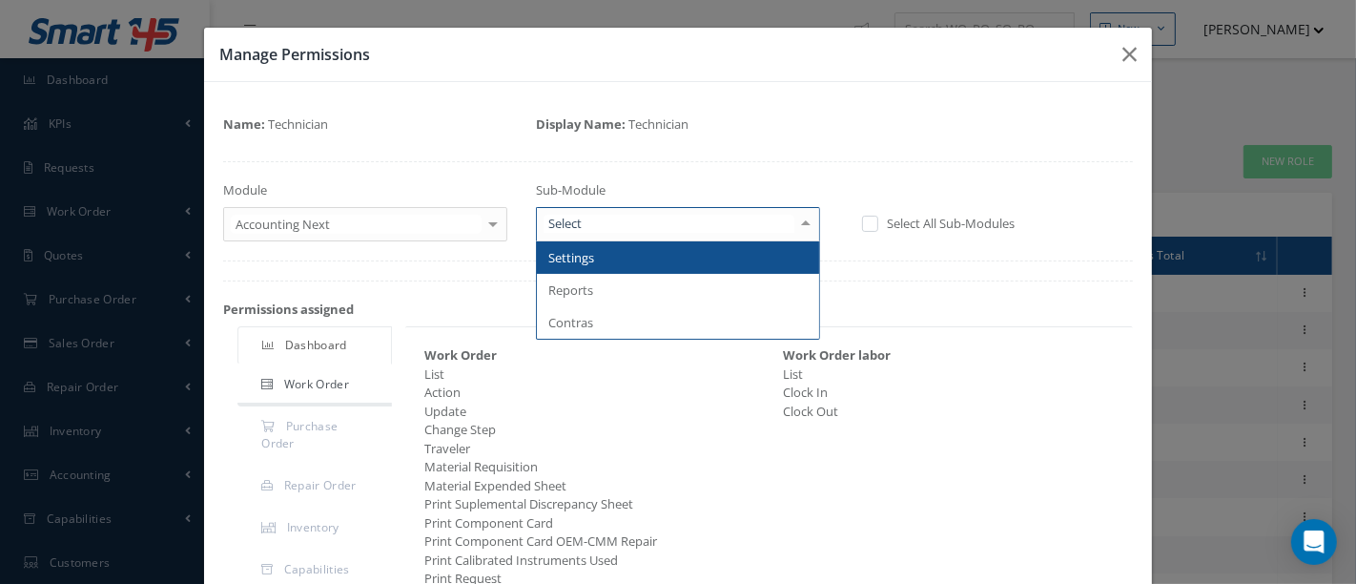
click at [703, 253] on span "Settings" at bounding box center [678, 257] width 282 height 32
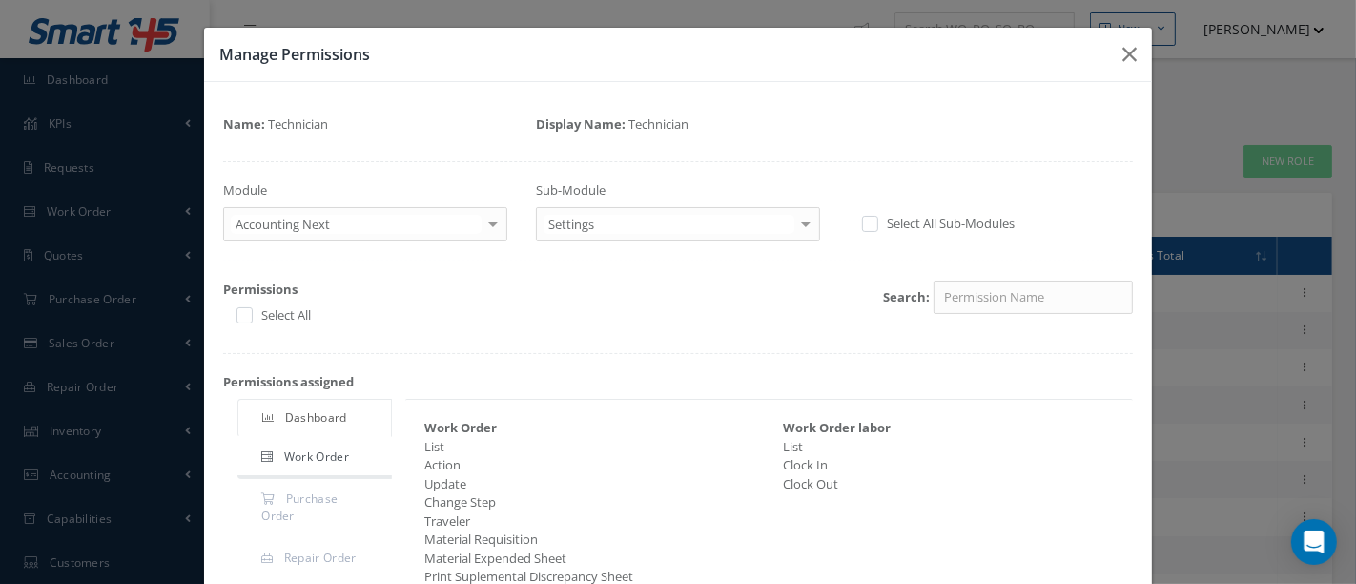
click at [793, 223] on div at bounding box center [806, 223] width 27 height 31
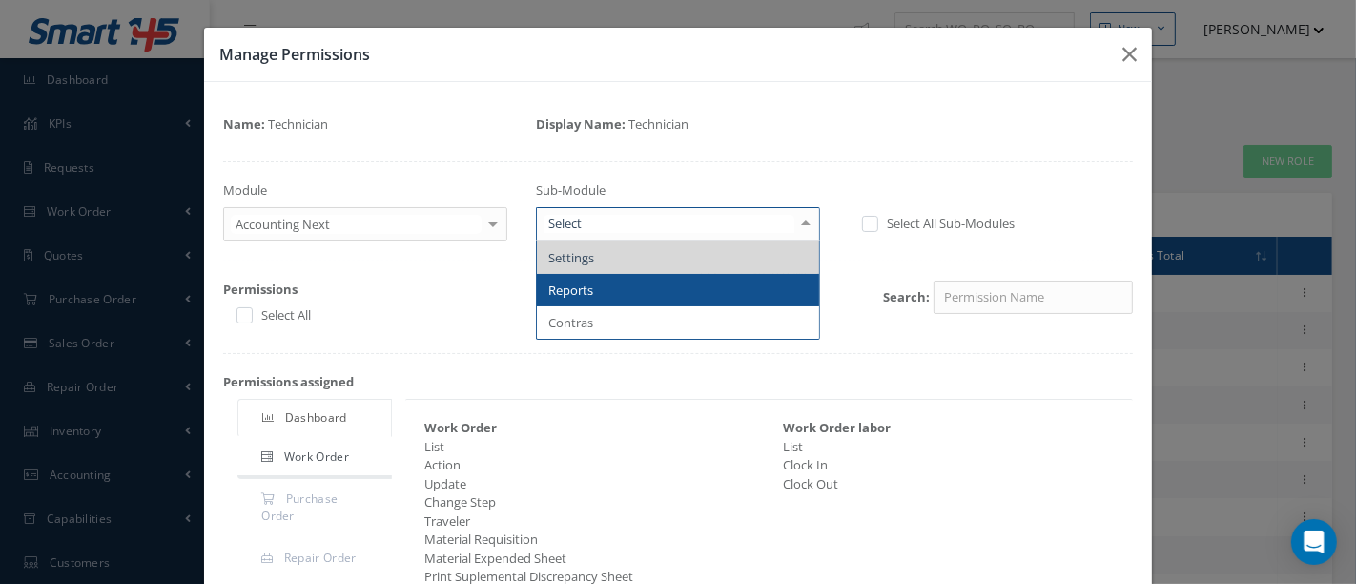
click at [681, 303] on span "Reports" at bounding box center [678, 290] width 282 height 32
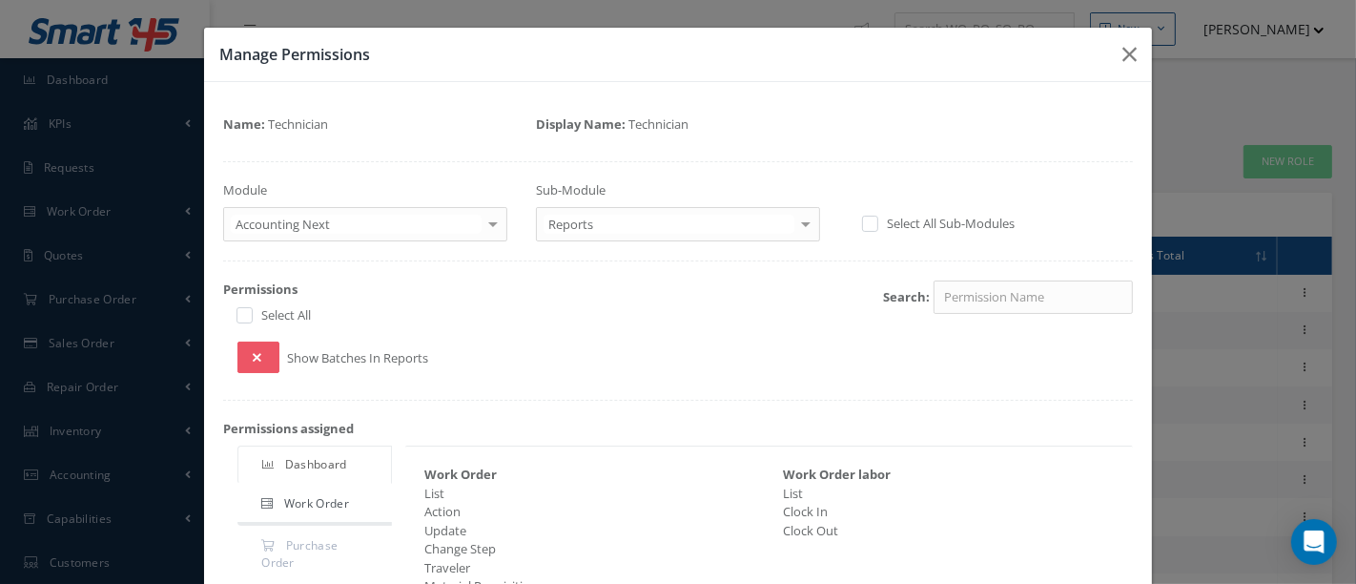
click at [806, 222] on div at bounding box center [806, 223] width 27 height 31
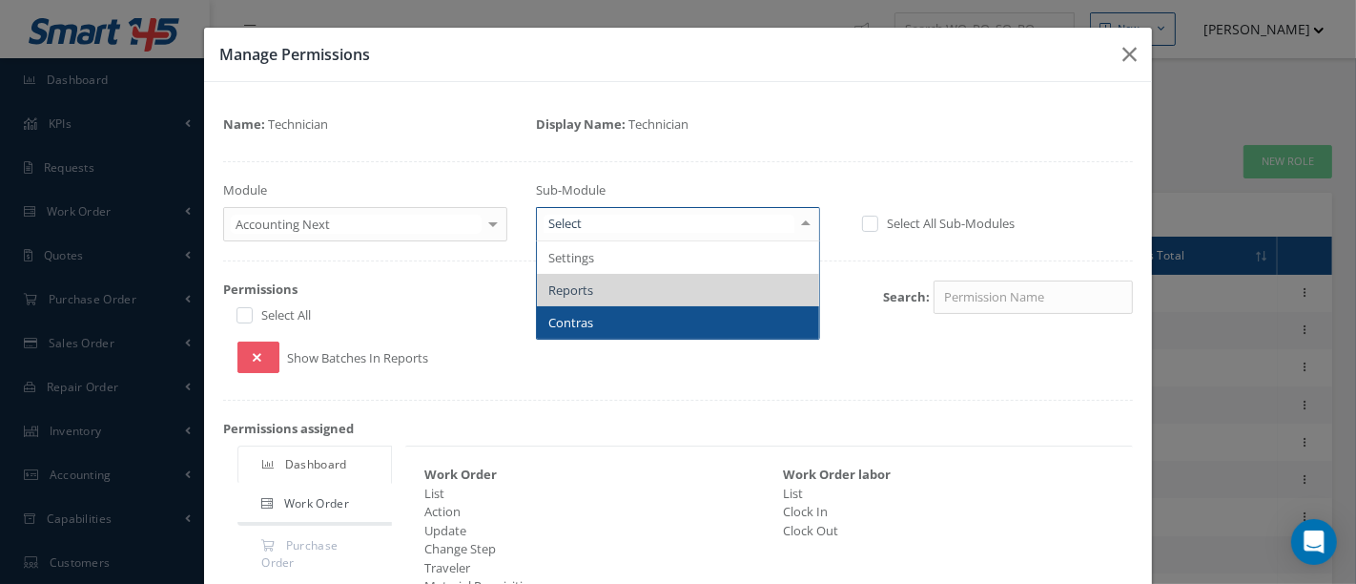
click at [702, 323] on span "Contras" at bounding box center [678, 322] width 282 height 32
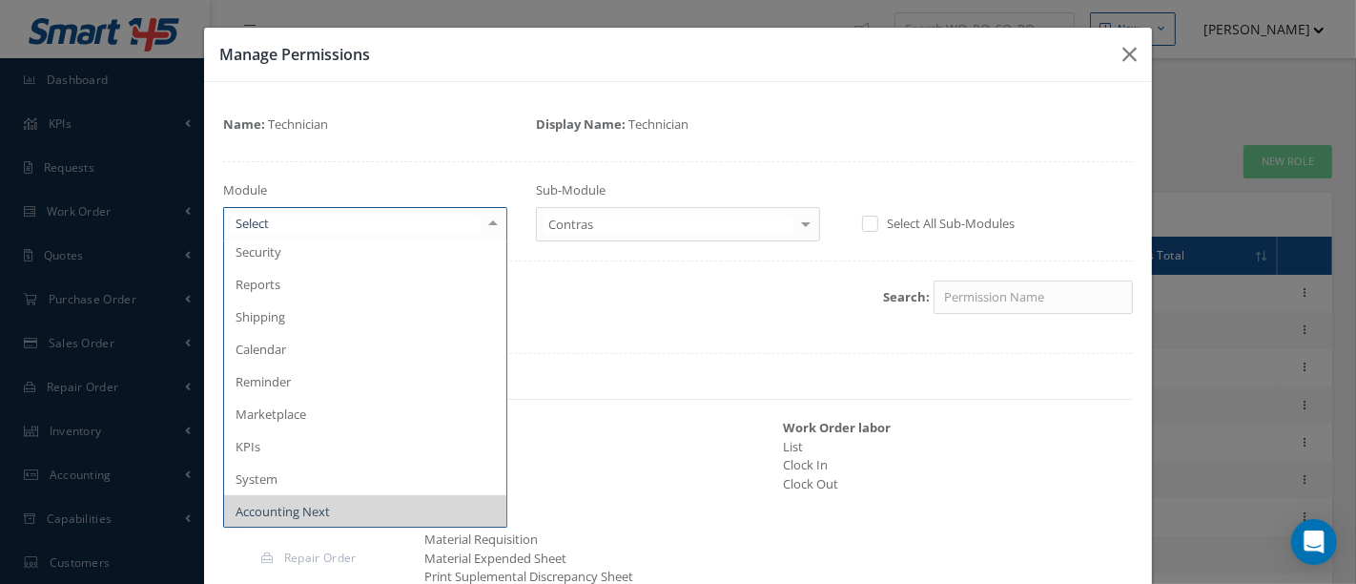
click at [494, 227] on div at bounding box center [493, 223] width 27 height 31
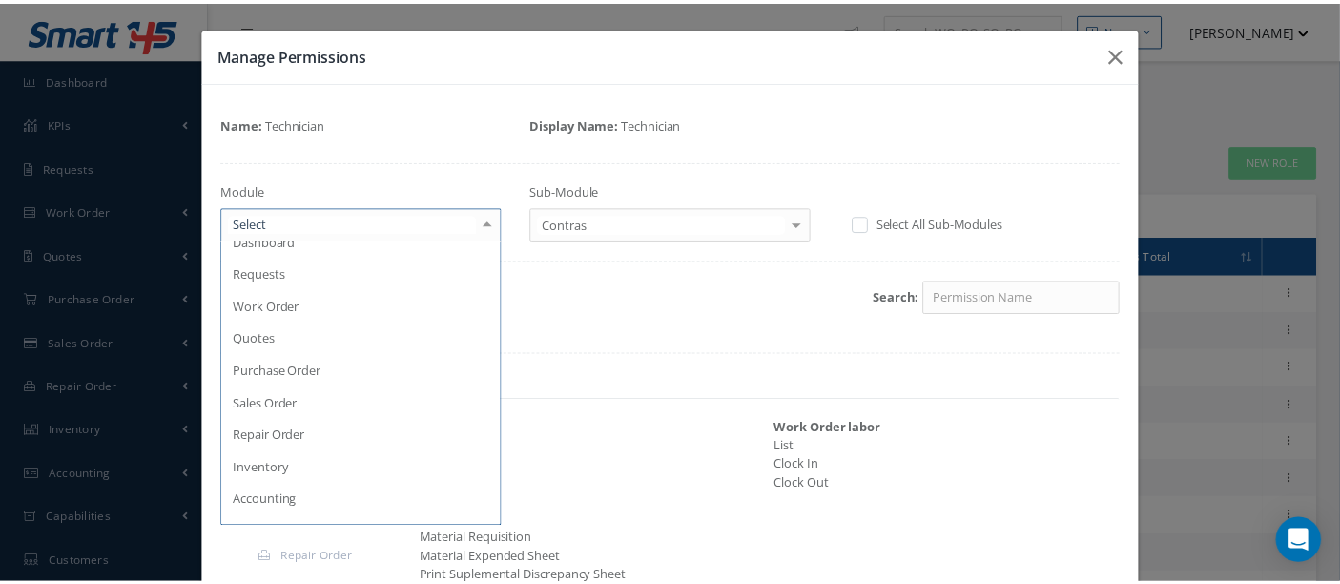
scroll to position [0, 0]
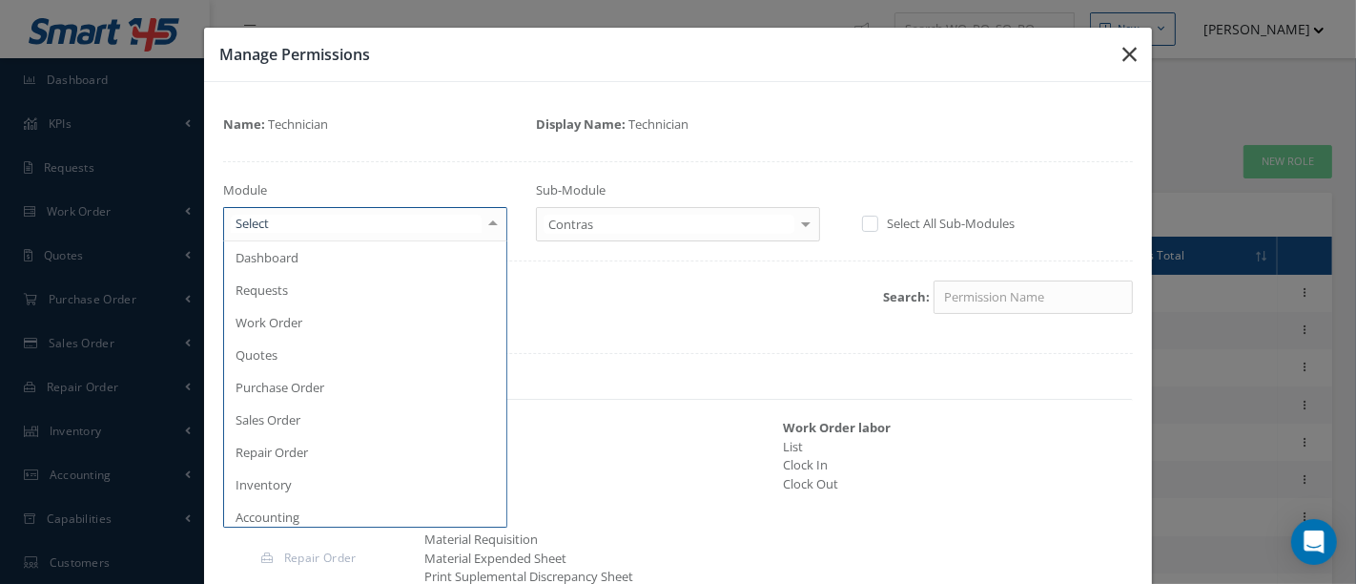
click at [1123, 52] on icon "button" at bounding box center [1130, 54] width 14 height 23
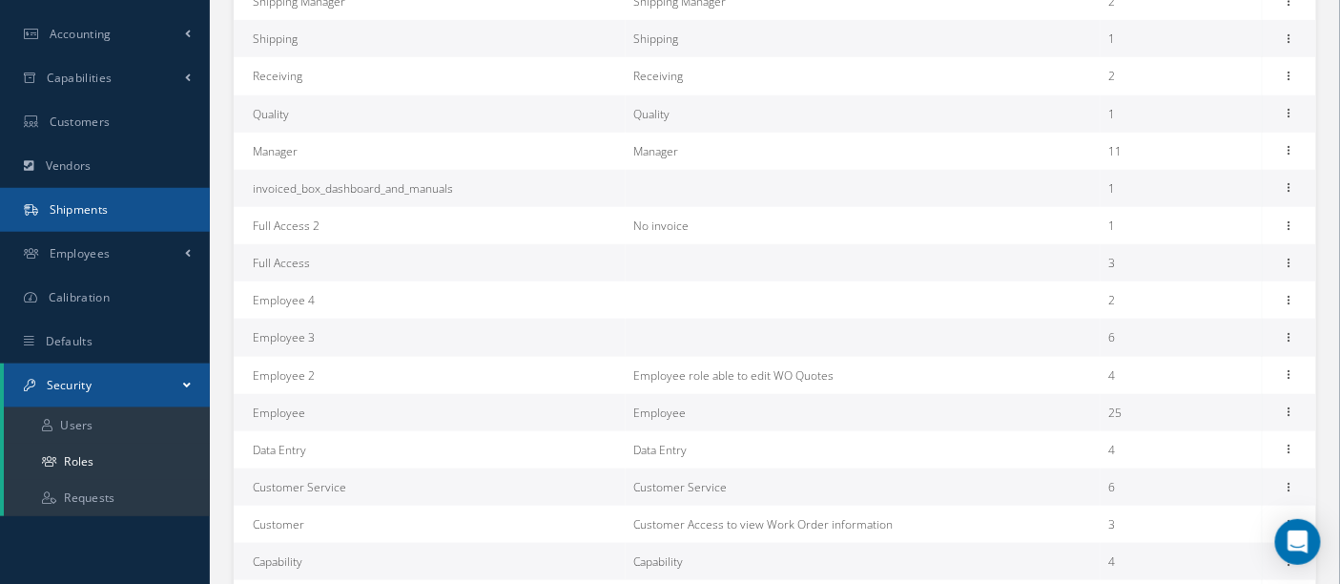
scroll to position [529, 0]
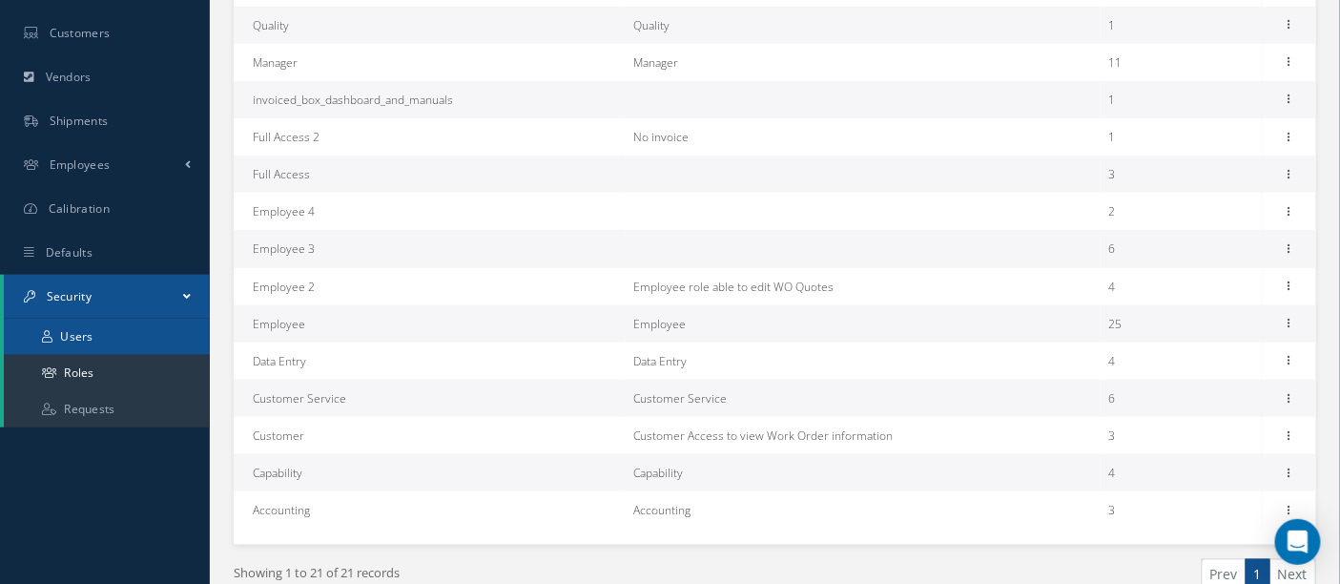
click at [93, 336] on link "Users" at bounding box center [107, 337] width 206 height 36
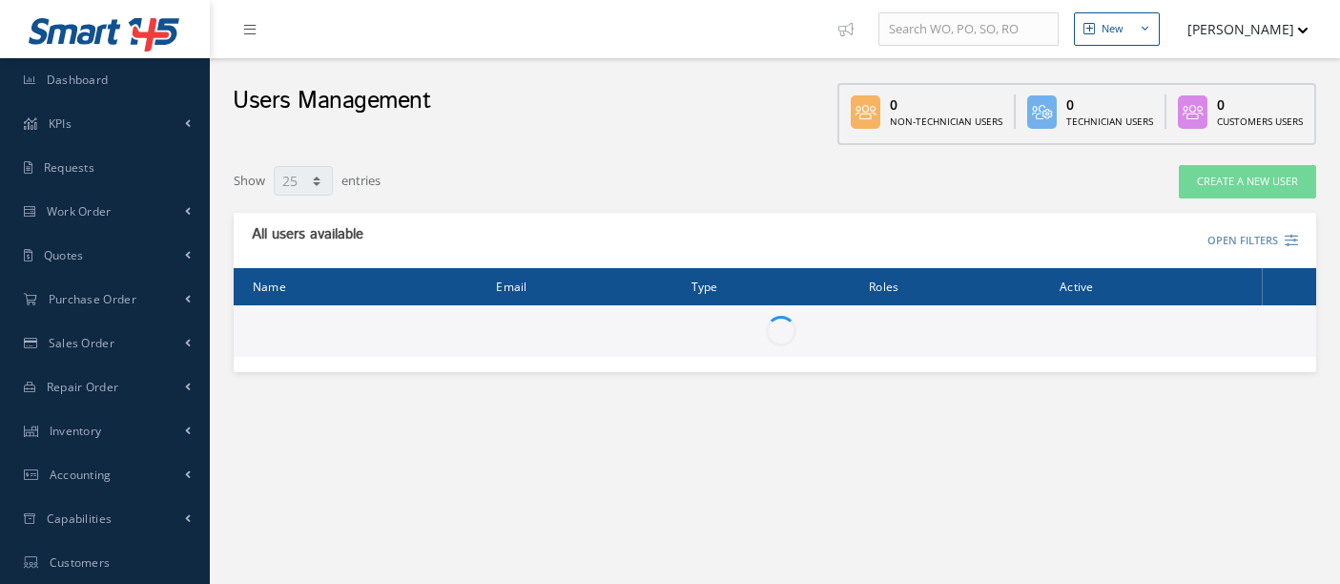
select select "25"
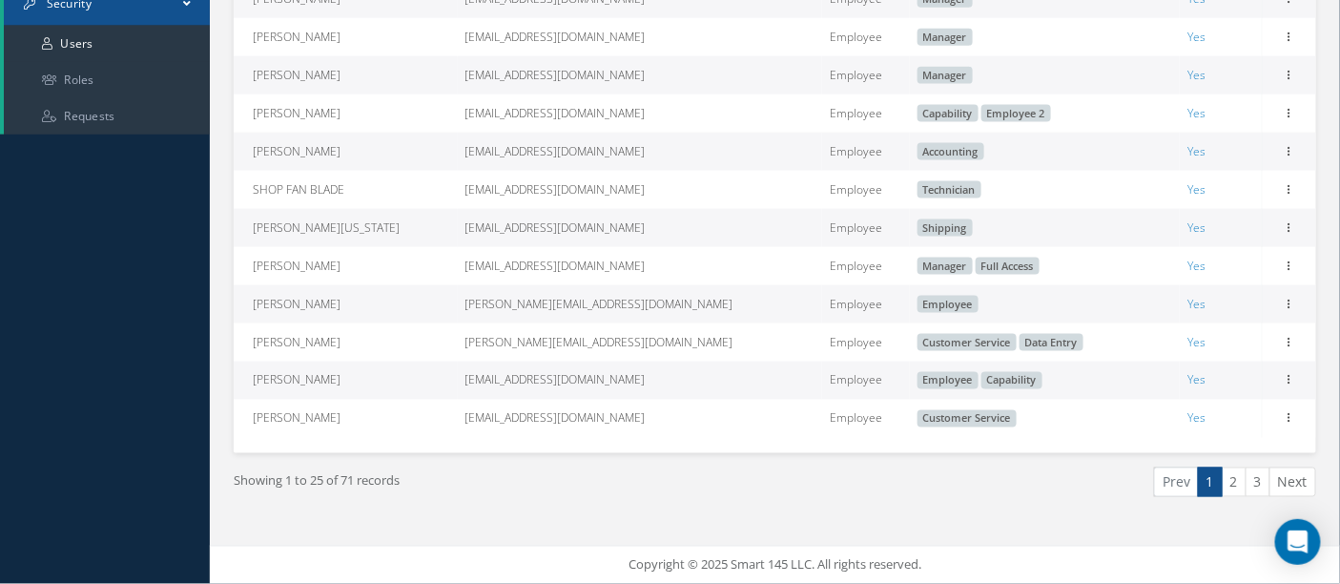
scroll to position [837, 0]
click at [1244, 489] on link "2" at bounding box center [1234, 482] width 25 height 30
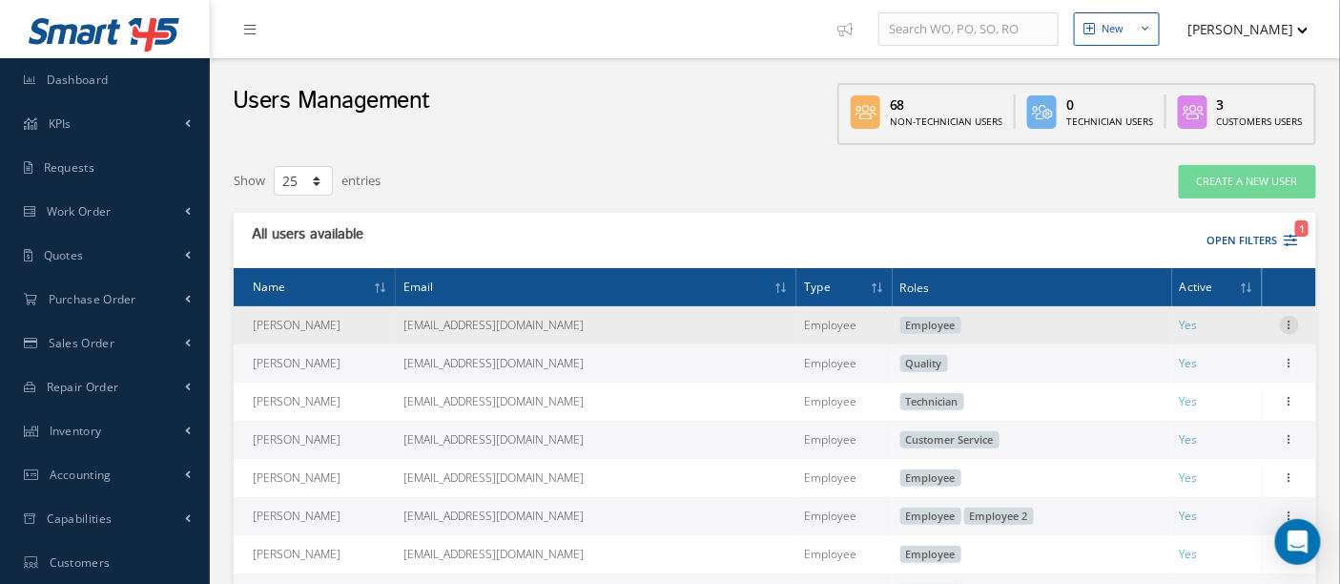
click at [1291, 321] on icon at bounding box center [1289, 323] width 19 height 15
click at [1228, 338] on link "Edit" at bounding box center [1201, 337] width 151 height 25
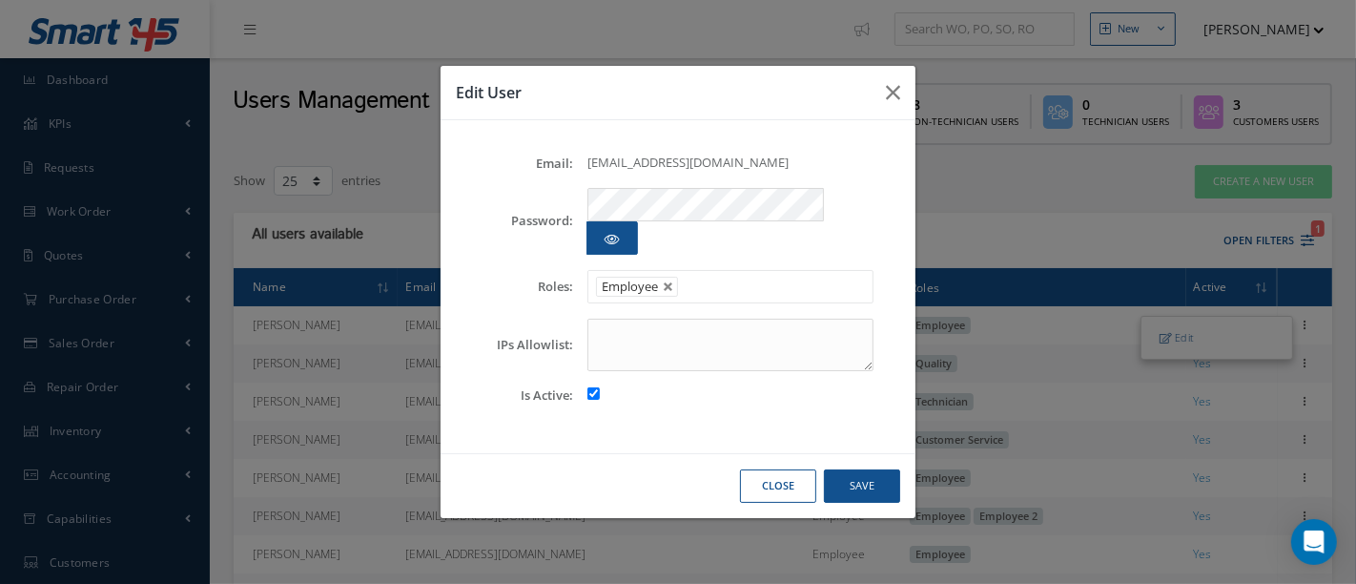
click at [713, 274] on li at bounding box center [696, 287] width 37 height 26
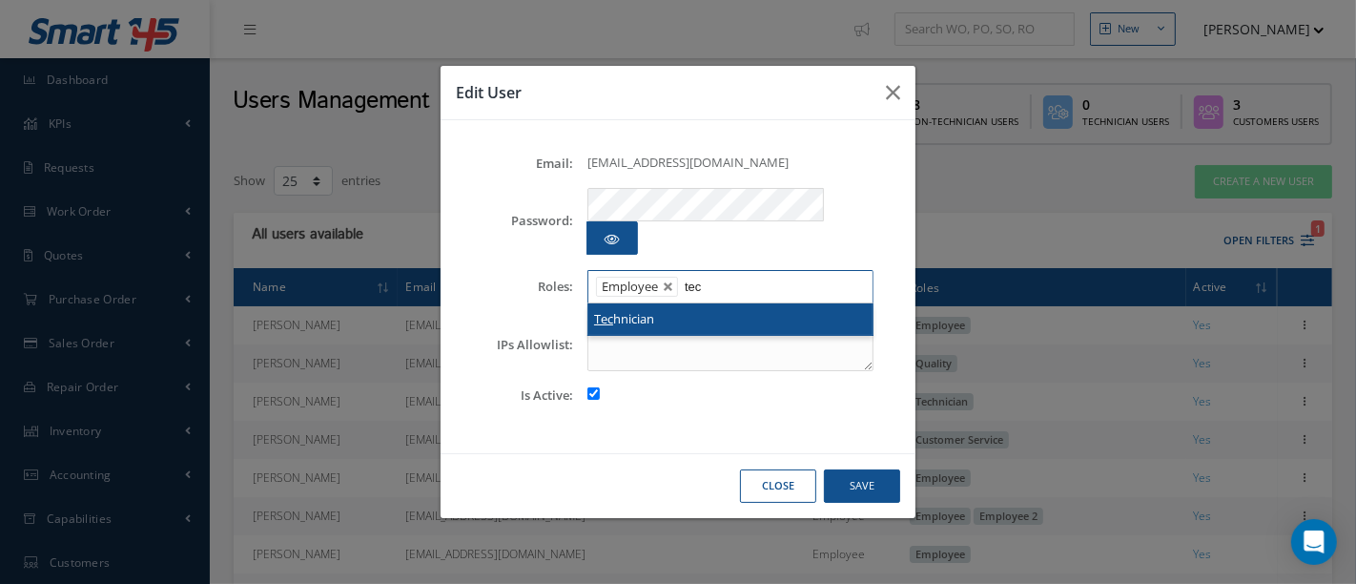
type input "tec"
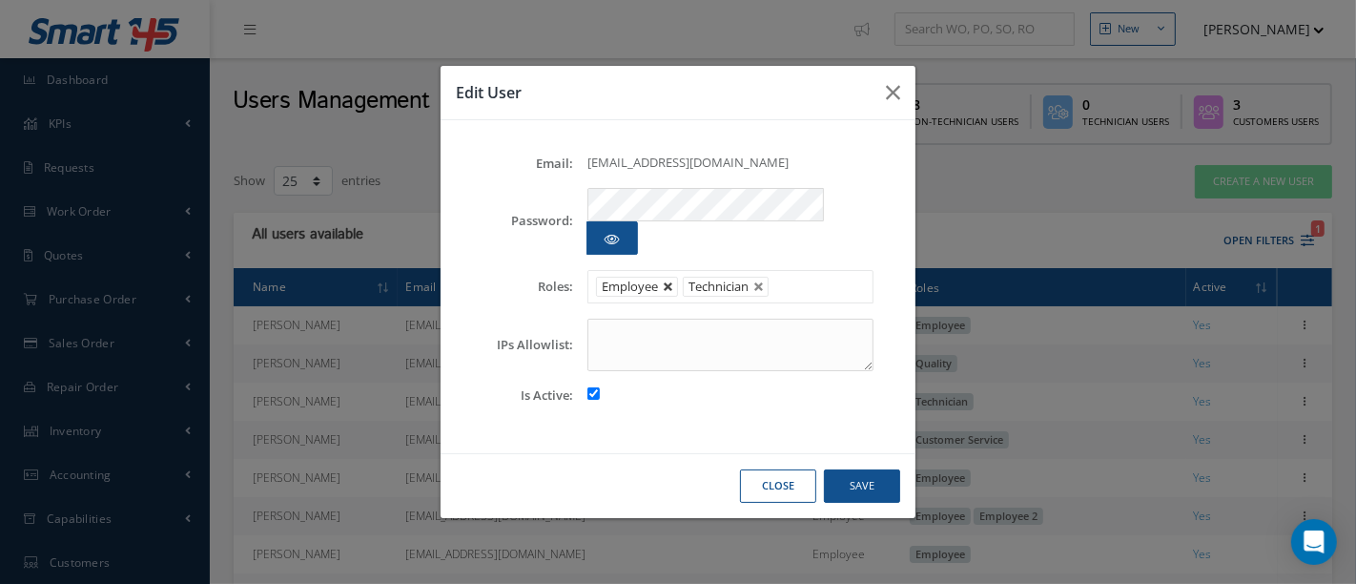
click at [668, 281] on link at bounding box center [668, 286] width 11 height 11
click at [858, 469] on button "Save" at bounding box center [862, 485] width 76 height 33
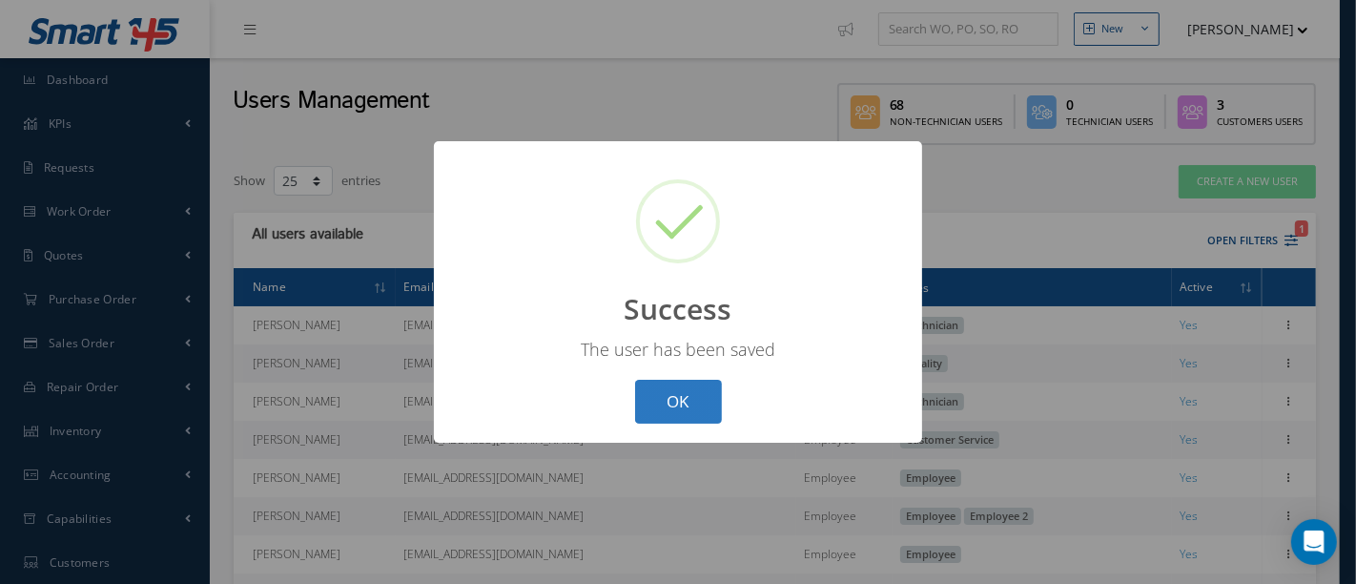
click at [685, 404] on button "OK" at bounding box center [678, 402] width 87 height 45
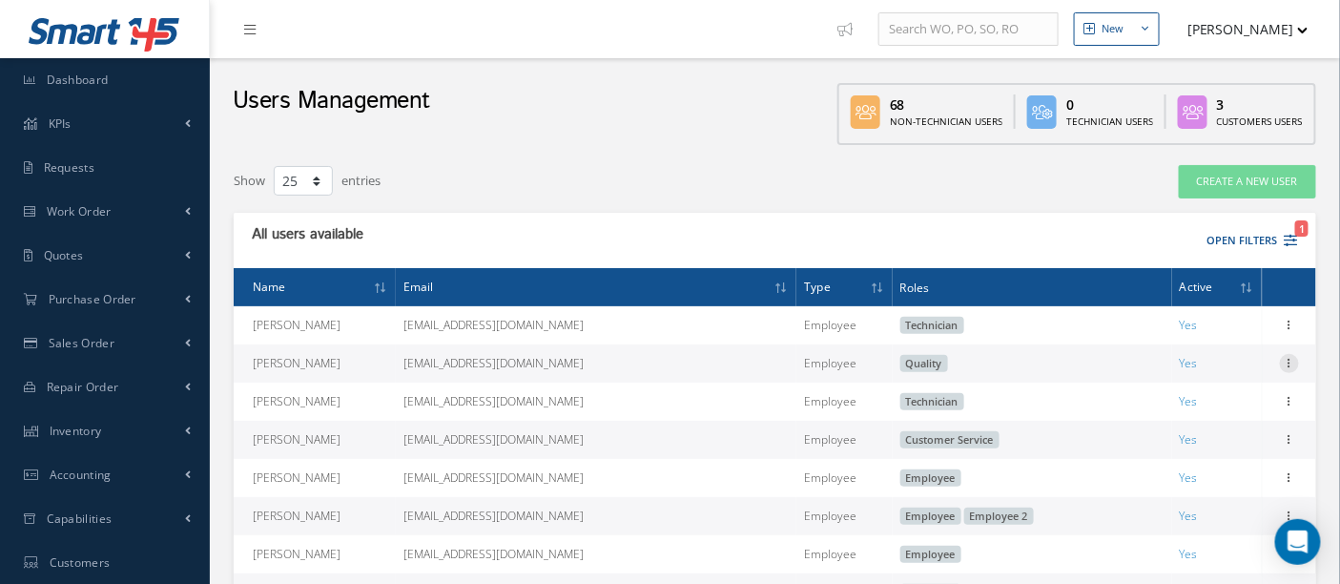
click at [1294, 364] on icon at bounding box center [1289, 361] width 19 height 15
click at [1193, 380] on link "Edit" at bounding box center [1201, 375] width 151 height 25
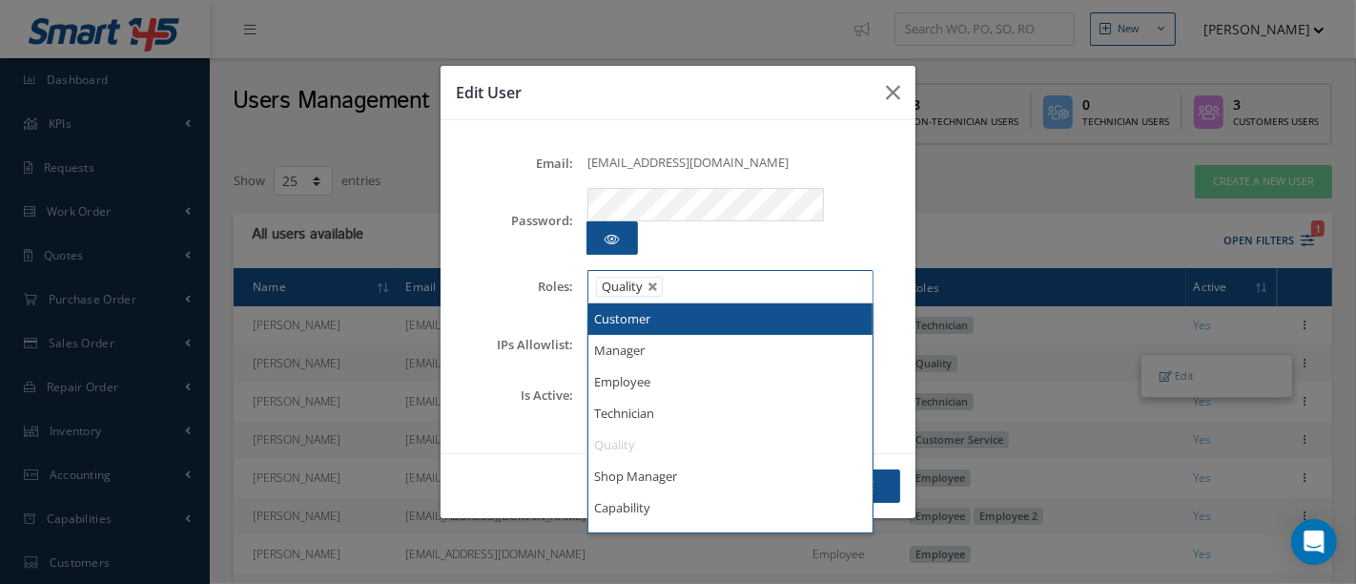
click at [760, 275] on ul "Quality" at bounding box center [731, 286] width 286 height 33
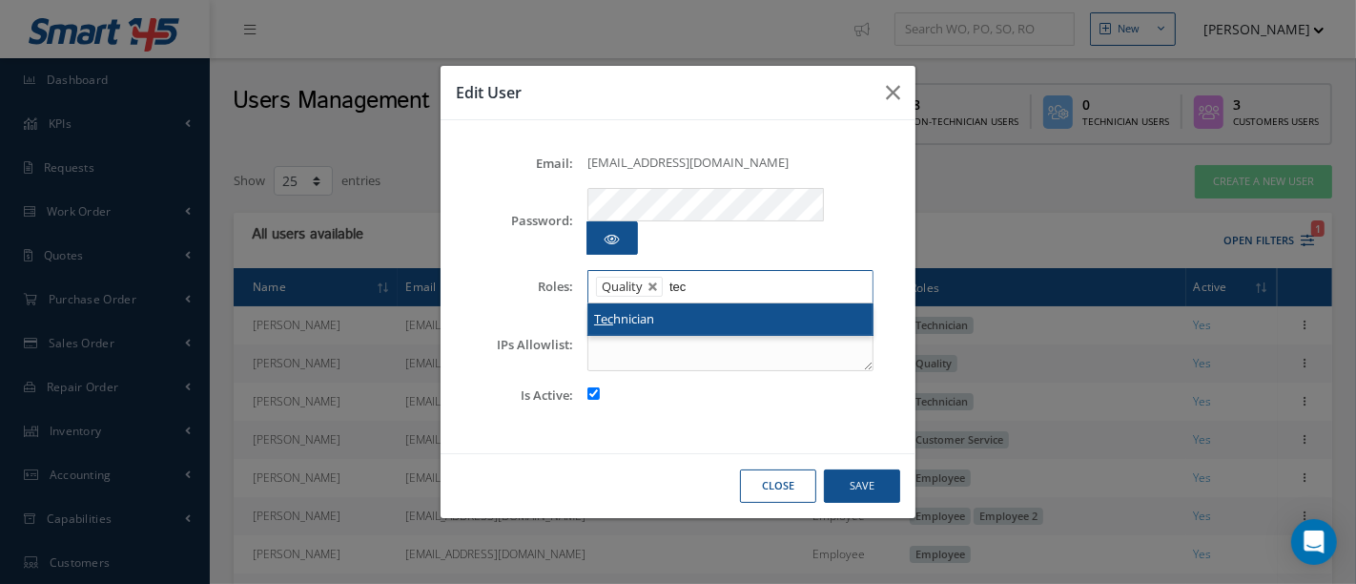
type input "tec"
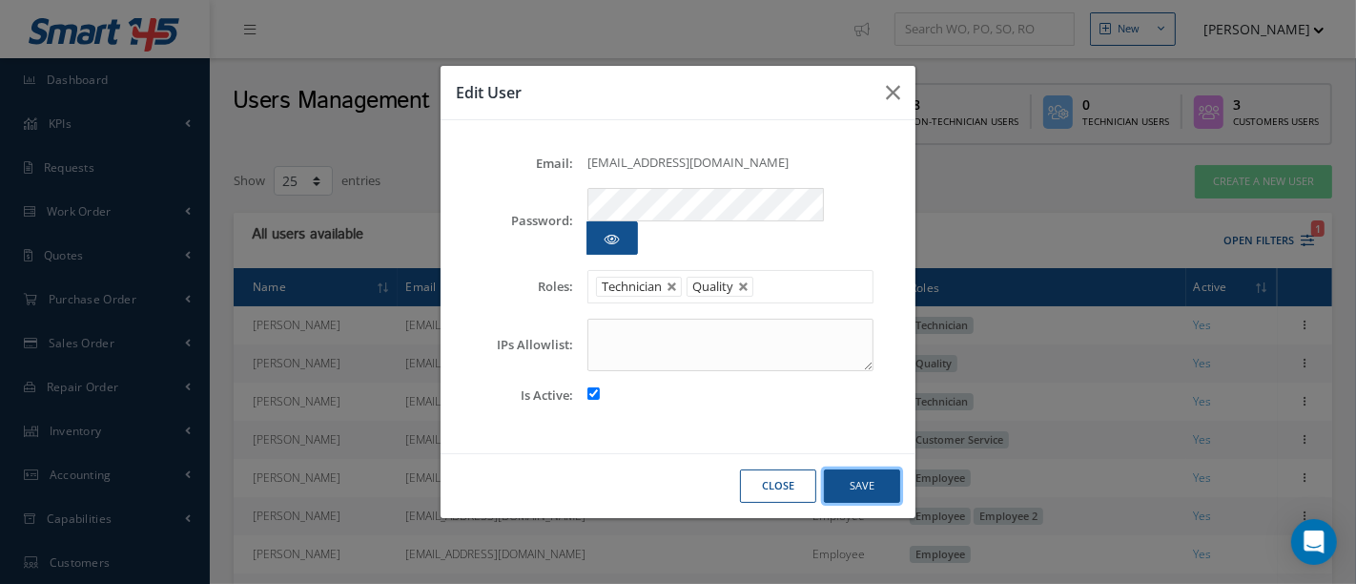
click at [864, 469] on button "Save" at bounding box center [862, 485] width 76 height 33
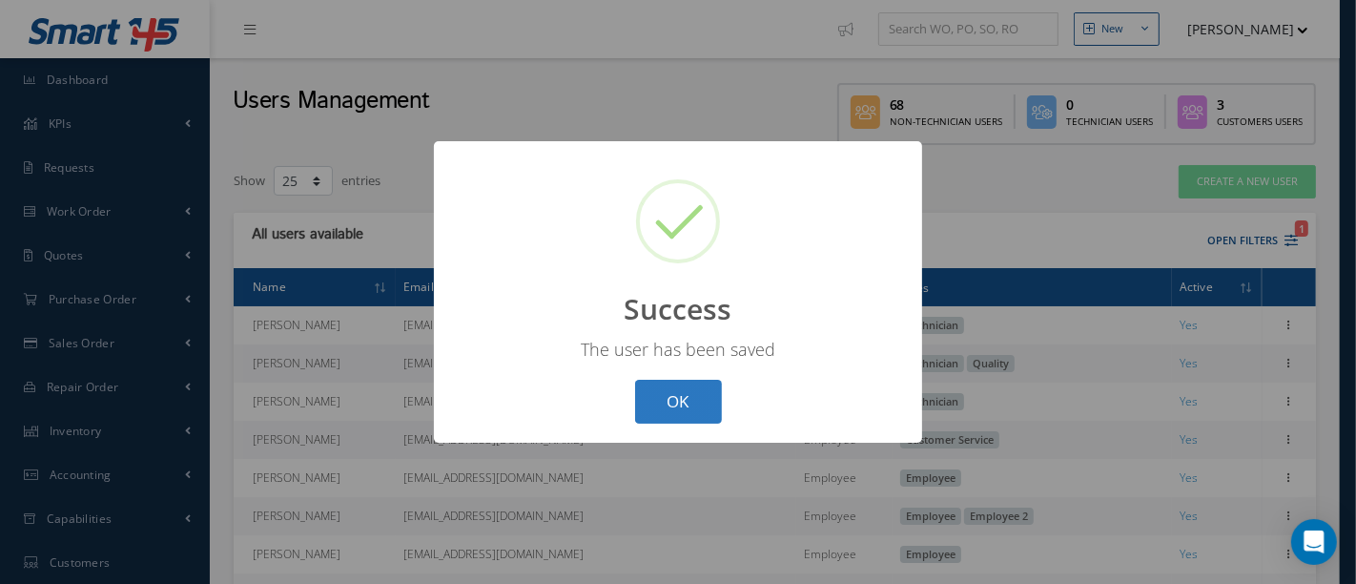
click at [671, 407] on button "OK" at bounding box center [678, 402] width 87 height 45
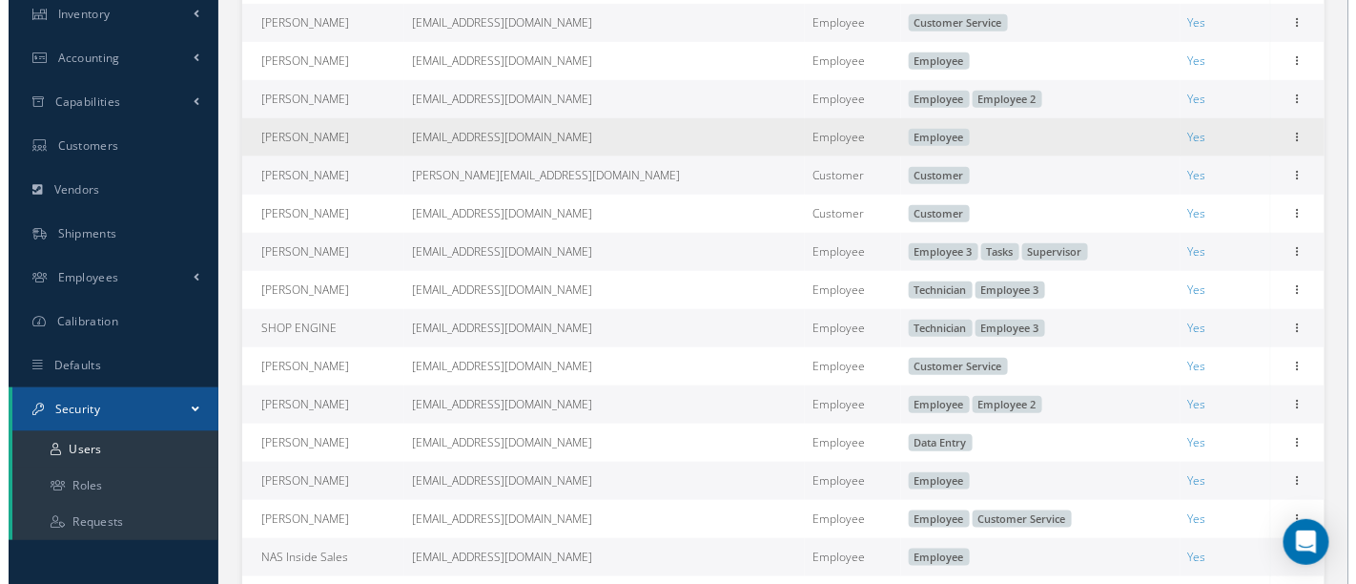
scroll to position [423, 0]
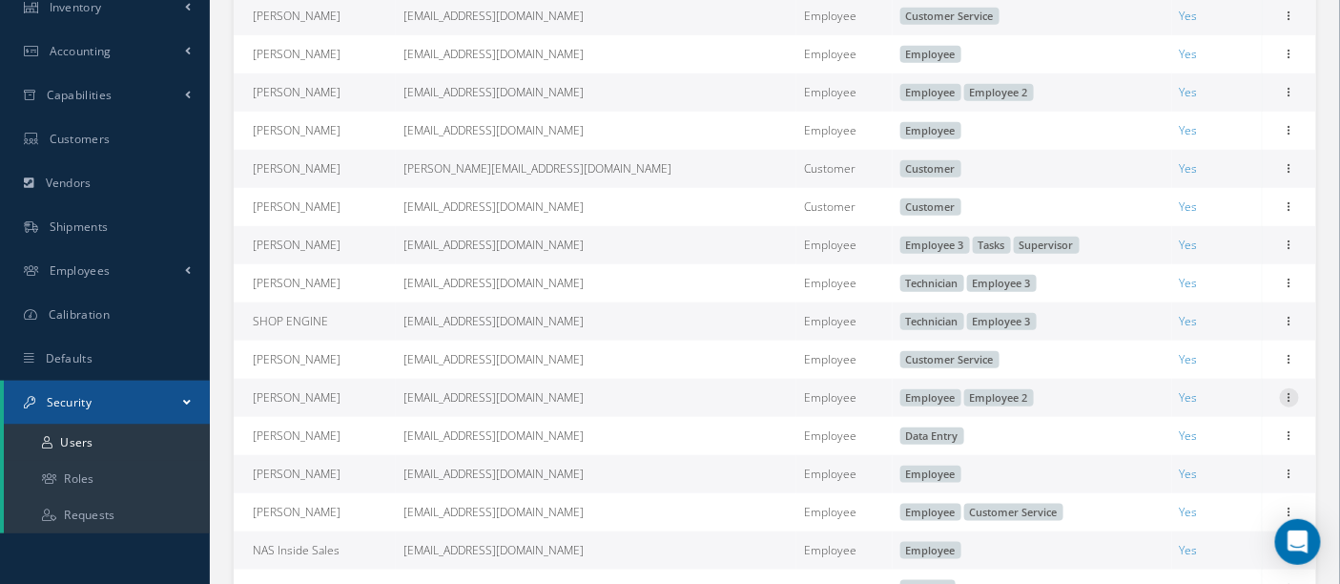
click at [1291, 403] on icon at bounding box center [1289, 395] width 19 height 15
click at [1186, 420] on link "Edit" at bounding box center [1201, 410] width 151 height 25
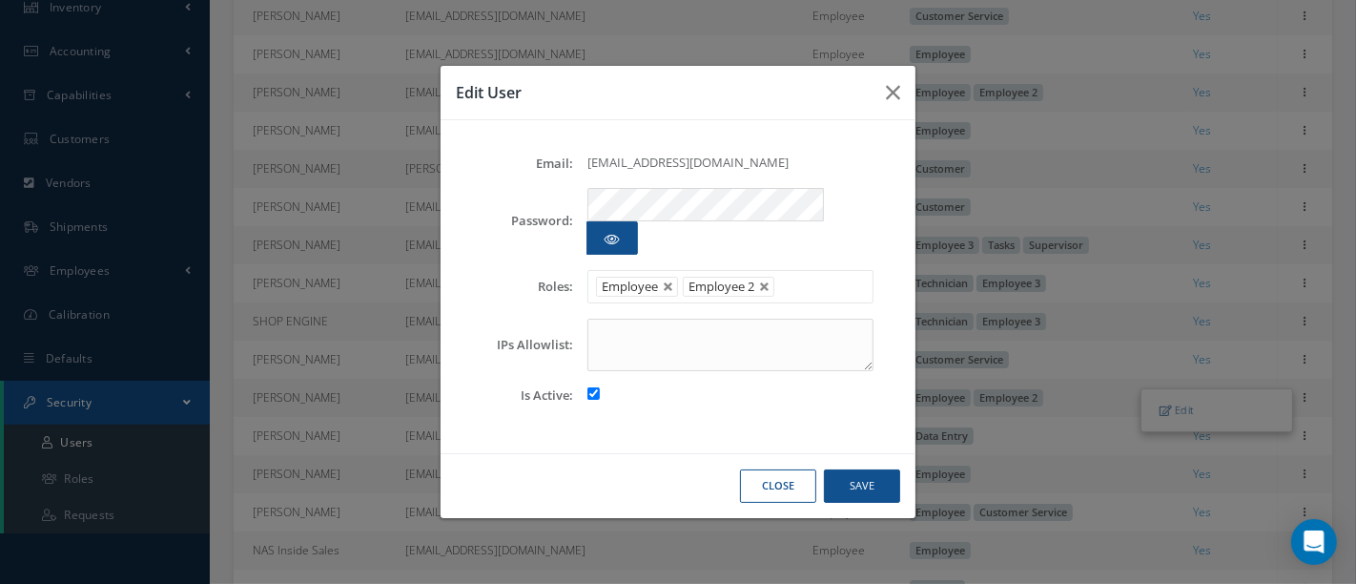
click at [817, 275] on ul "Employee Employee 2" at bounding box center [731, 286] width 286 height 33
type input "tech"
click at [762, 281] on link at bounding box center [764, 286] width 11 height 11
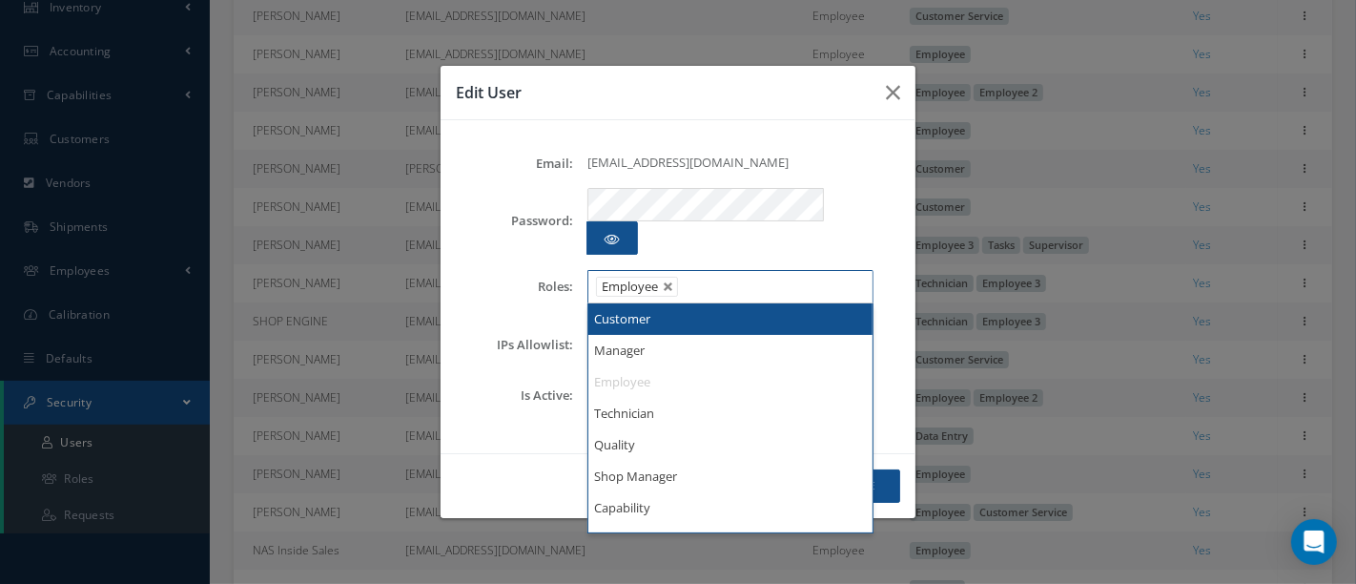
click at [753, 270] on ul "Employee" at bounding box center [731, 286] width 286 height 33
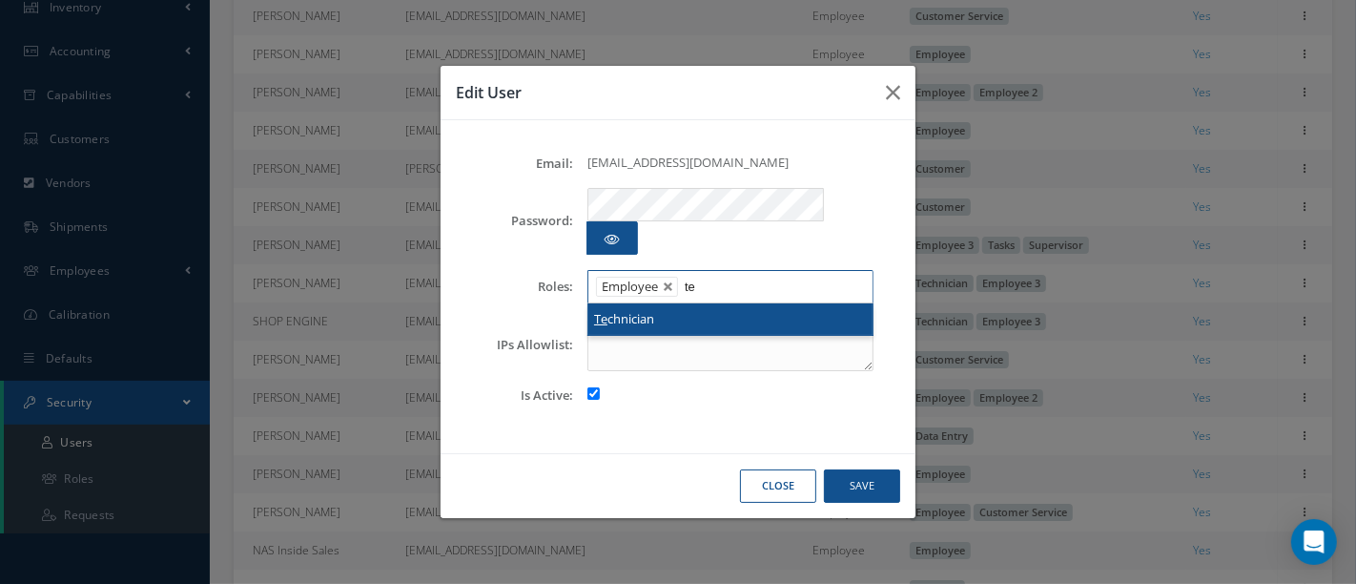
type input "te"
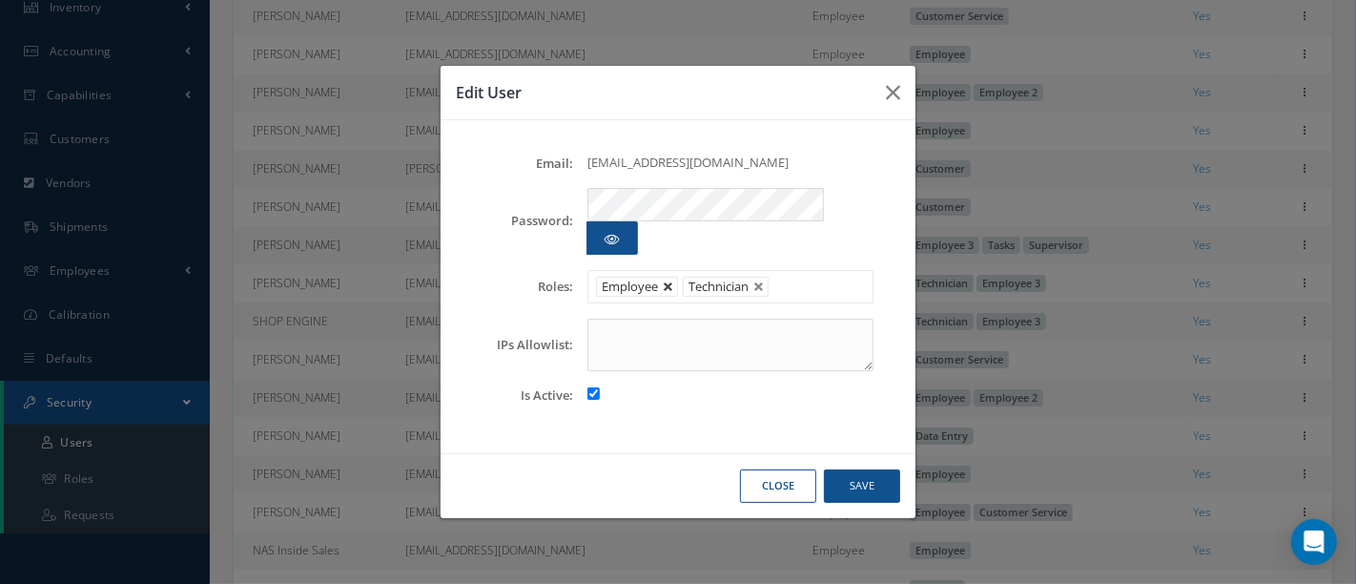
click at [668, 281] on link at bounding box center [668, 286] width 11 height 11
click at [851, 469] on button "Save" at bounding box center [862, 485] width 76 height 33
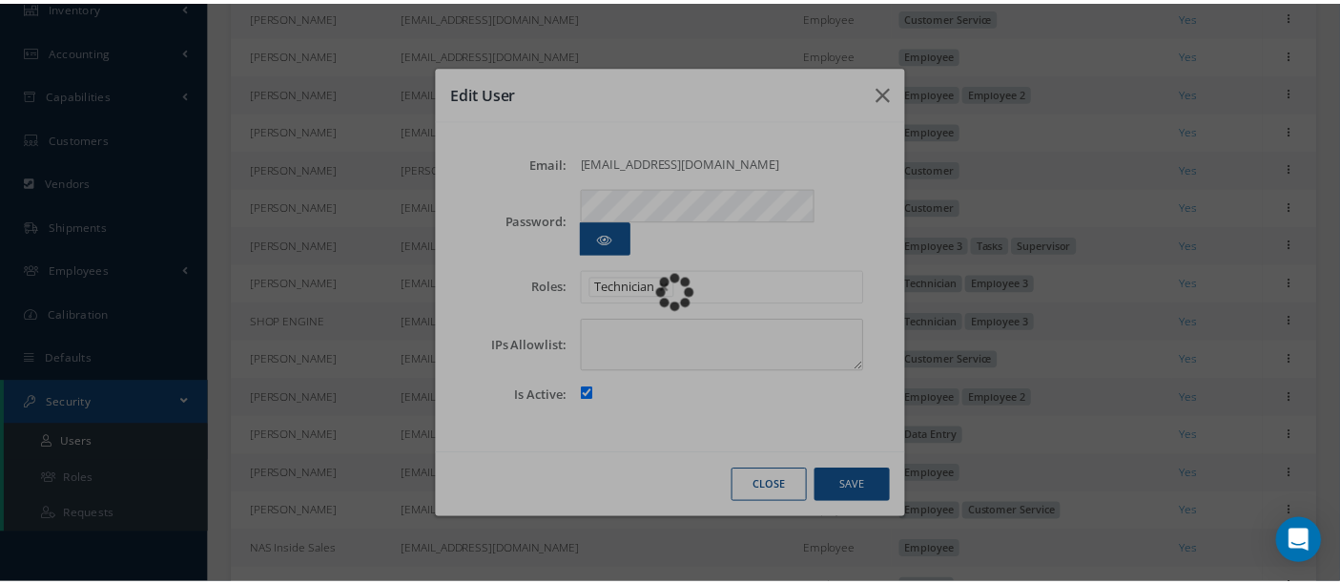
scroll to position [372, 0]
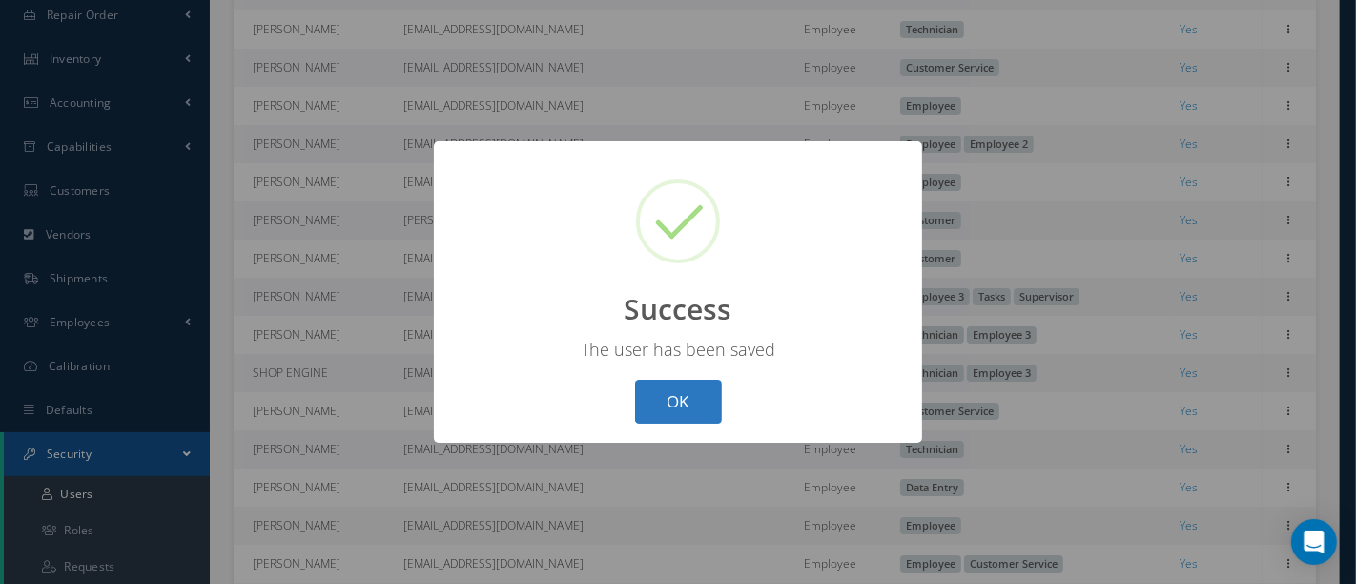
click at [672, 394] on button "OK" at bounding box center [678, 402] width 87 height 45
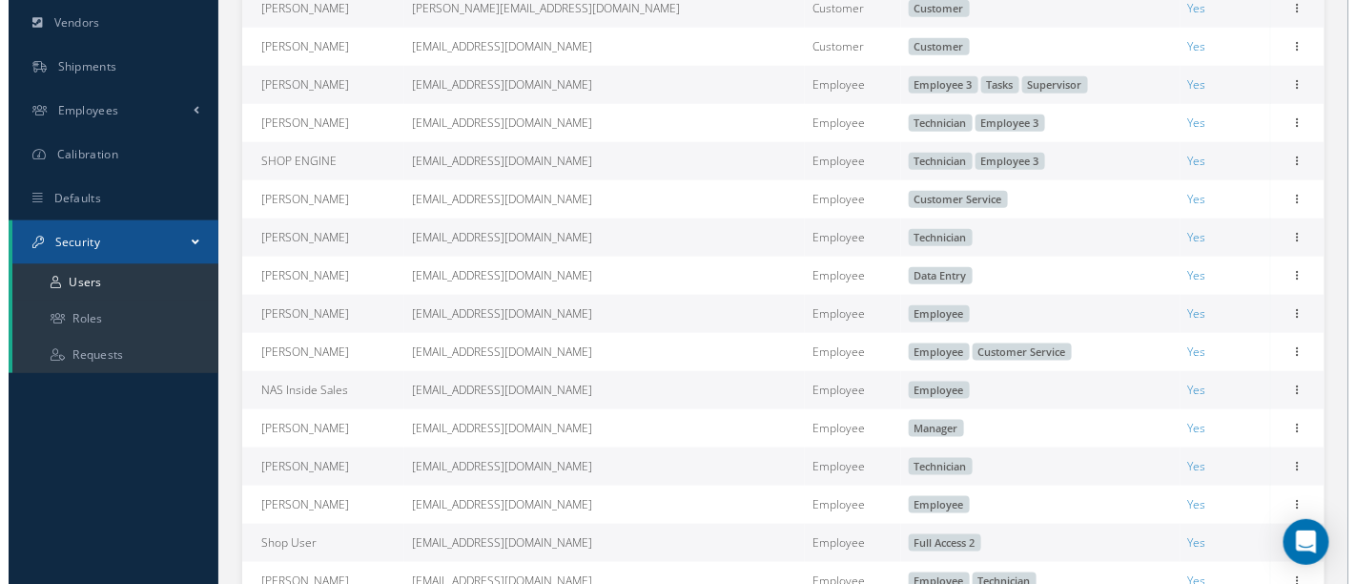
scroll to position [691, 0]
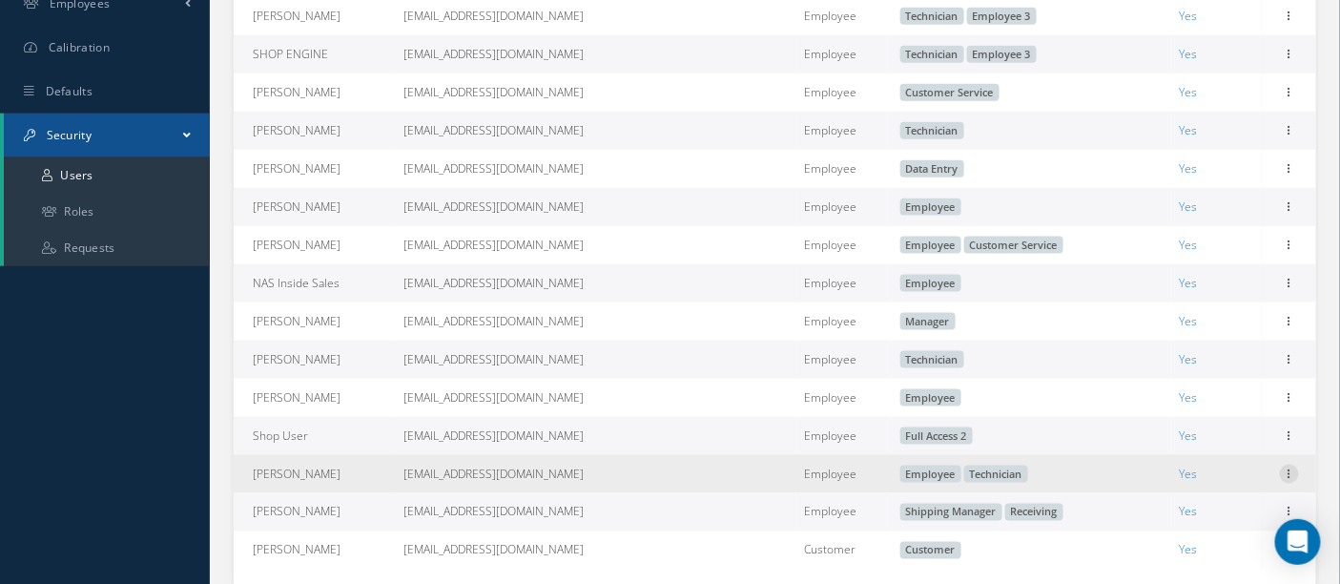
click at [1283, 480] on icon at bounding box center [1289, 472] width 19 height 15
click at [1192, 499] on link "Edit" at bounding box center [1201, 486] width 151 height 25
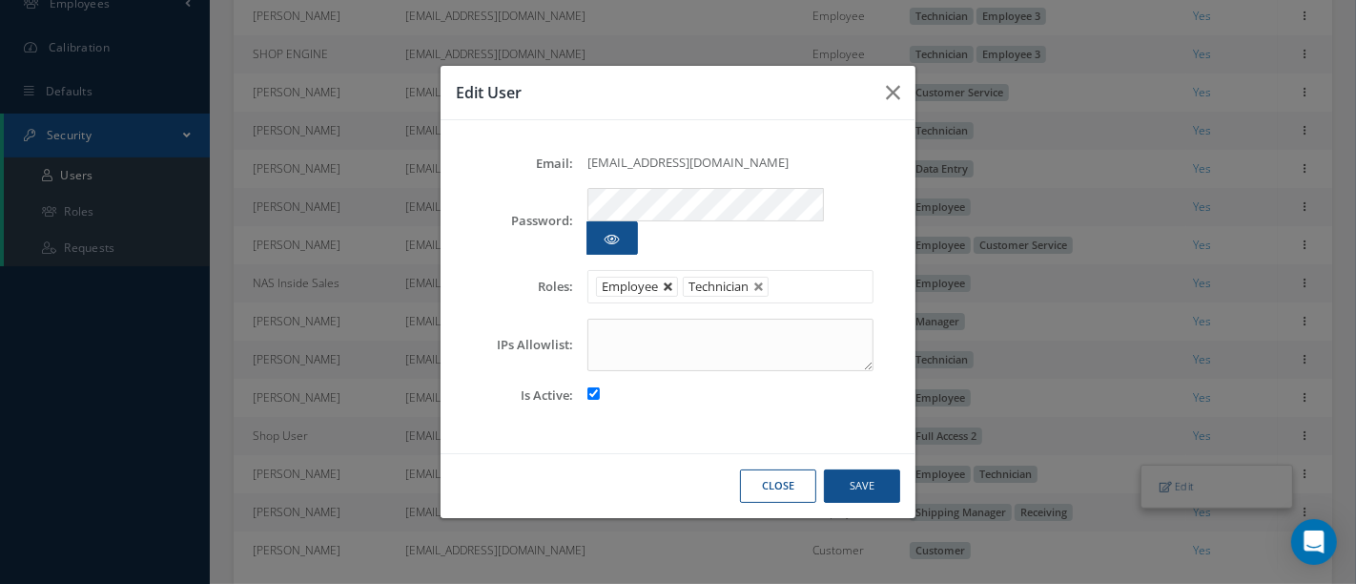
click at [669, 281] on link at bounding box center [668, 286] width 11 height 11
click at [877, 469] on button "Save" at bounding box center [862, 485] width 76 height 33
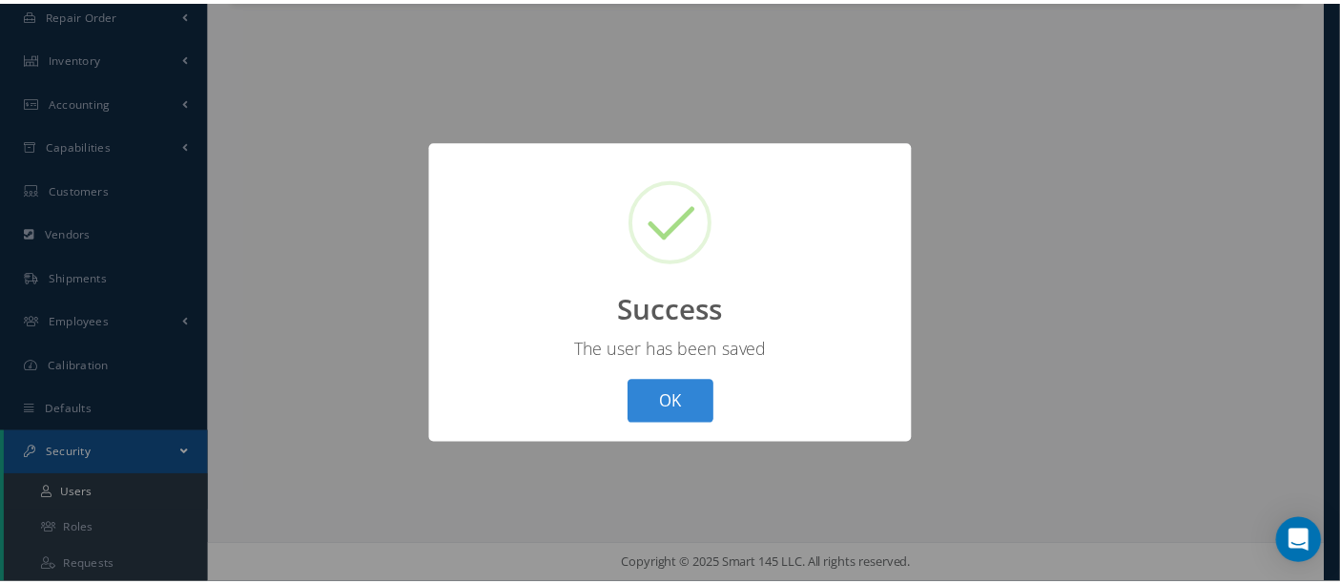
scroll to position [372, 0]
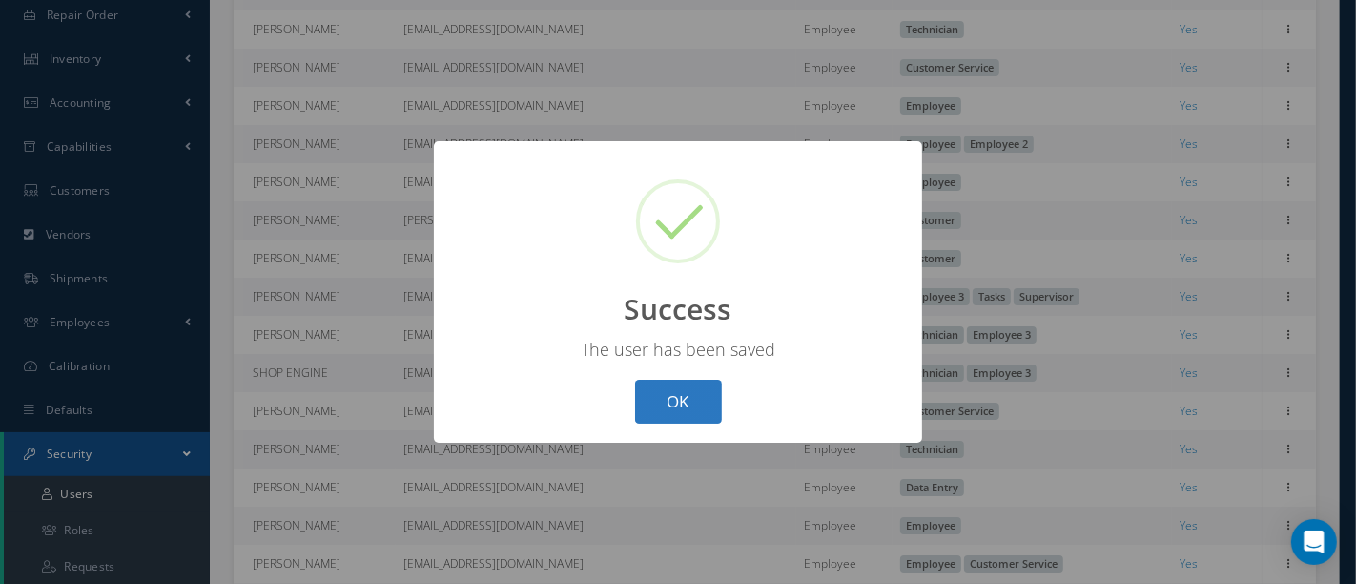
click at [671, 408] on button "OK" at bounding box center [678, 402] width 87 height 45
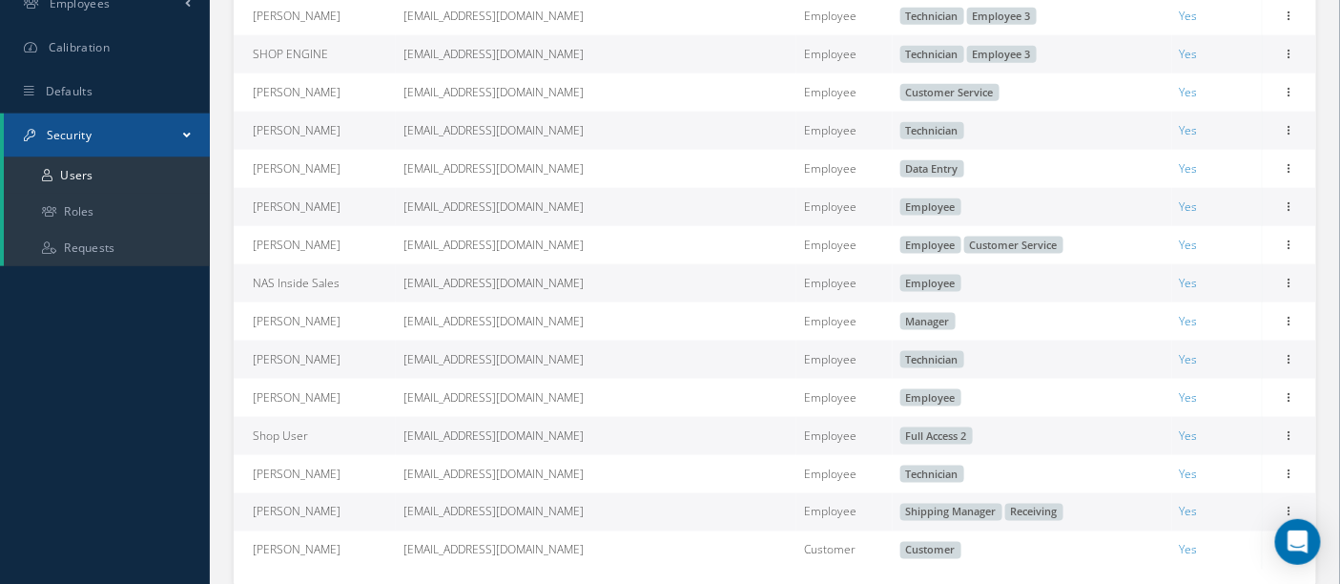
scroll to position [796, 0]
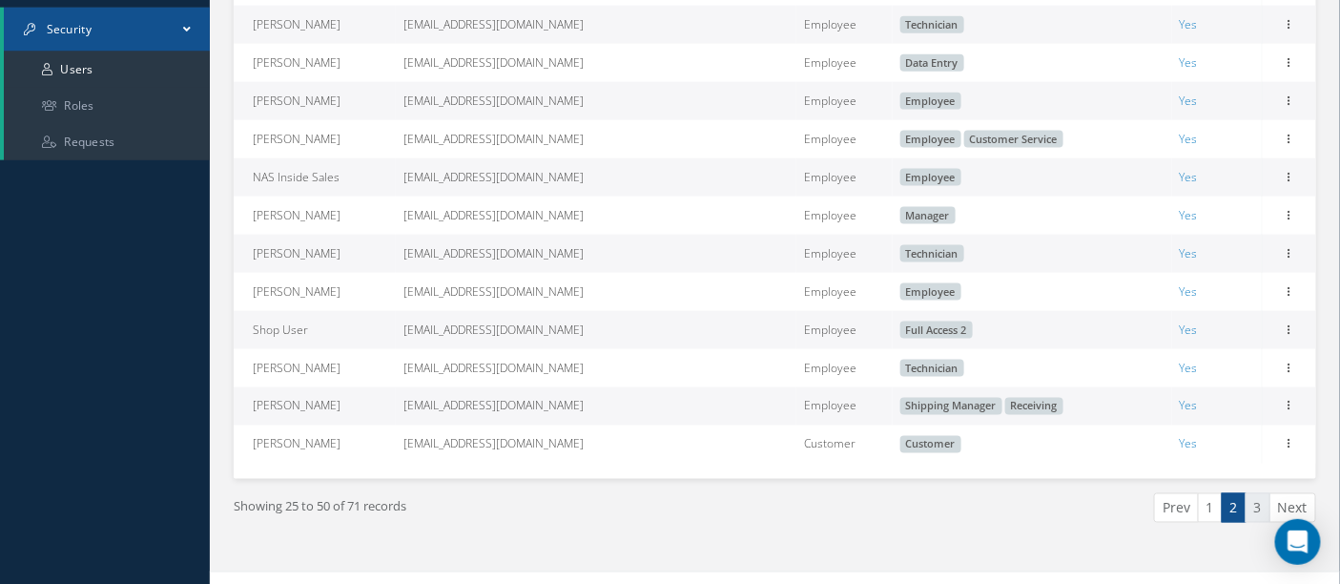
click at [1261, 521] on link "3" at bounding box center [1258, 508] width 25 height 30
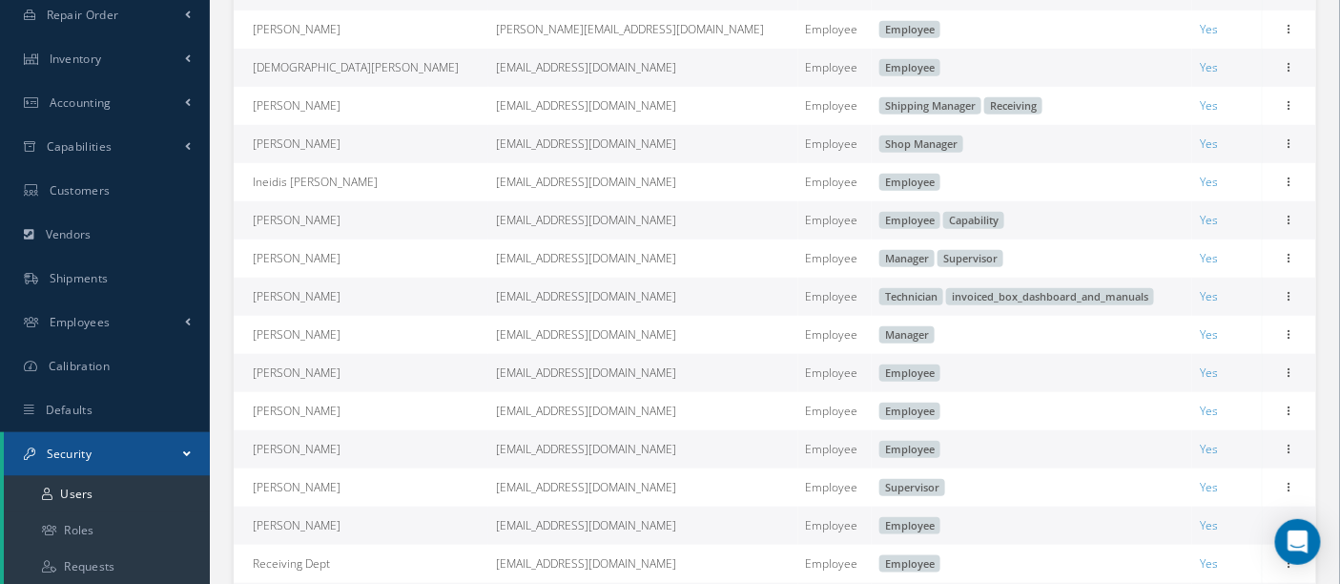
scroll to position [0, 0]
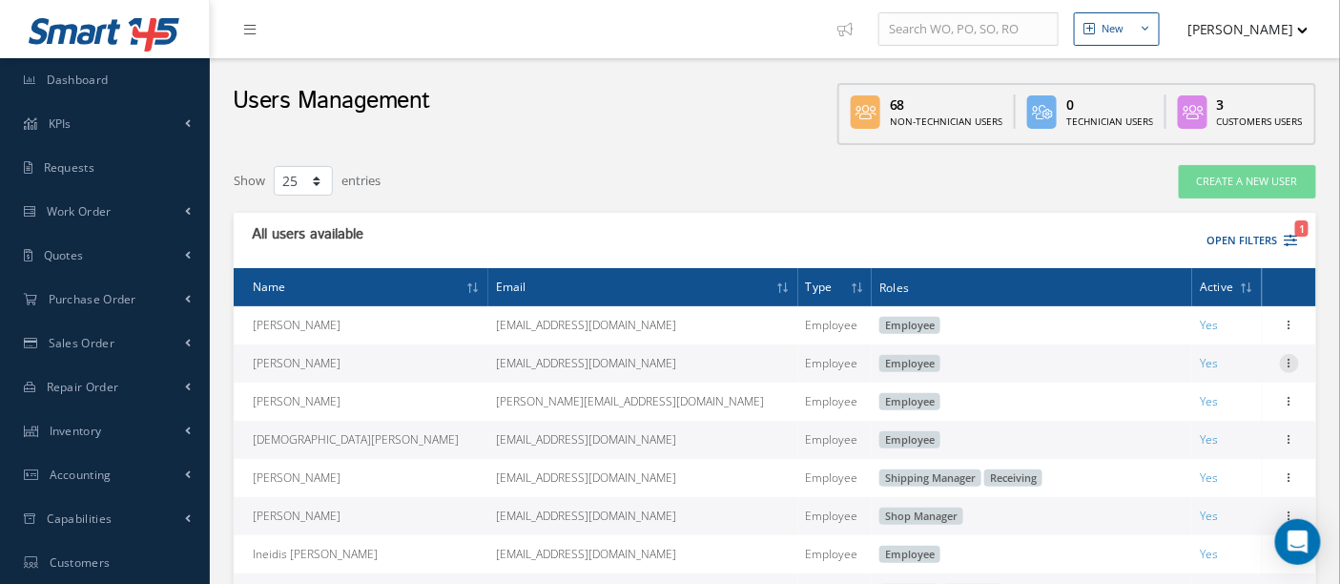
click at [1291, 362] on icon at bounding box center [1289, 361] width 19 height 15
click at [1188, 376] on link "Edit" at bounding box center [1201, 375] width 151 height 25
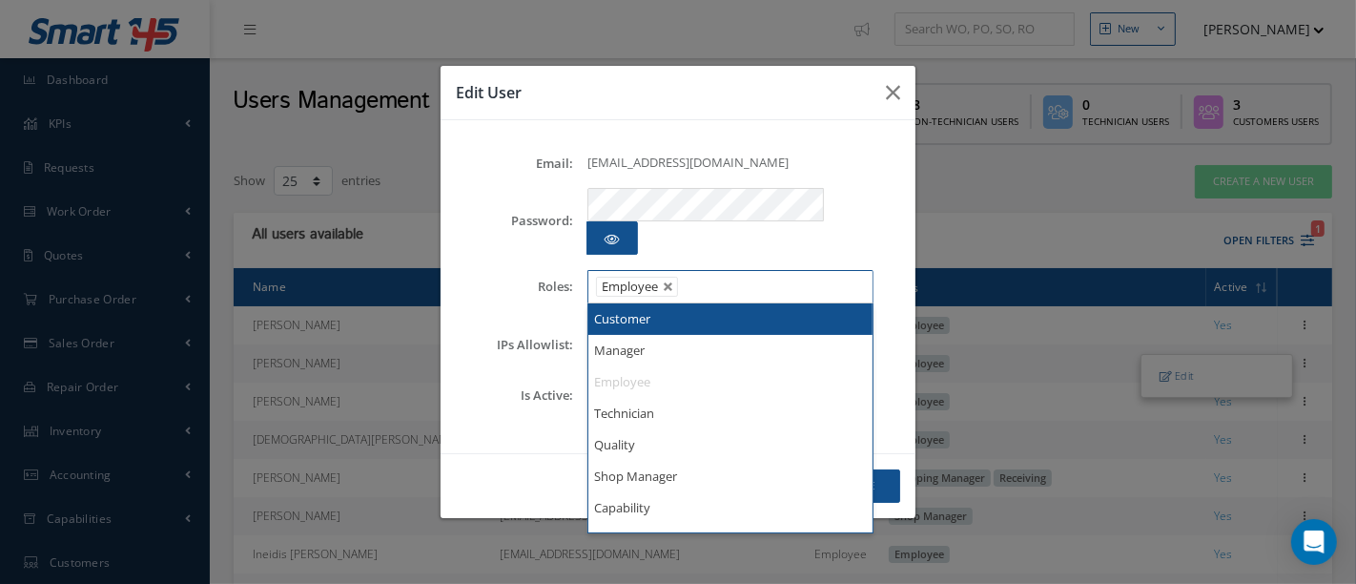
click at [697, 275] on input "text" at bounding box center [697, 287] width 24 height 24
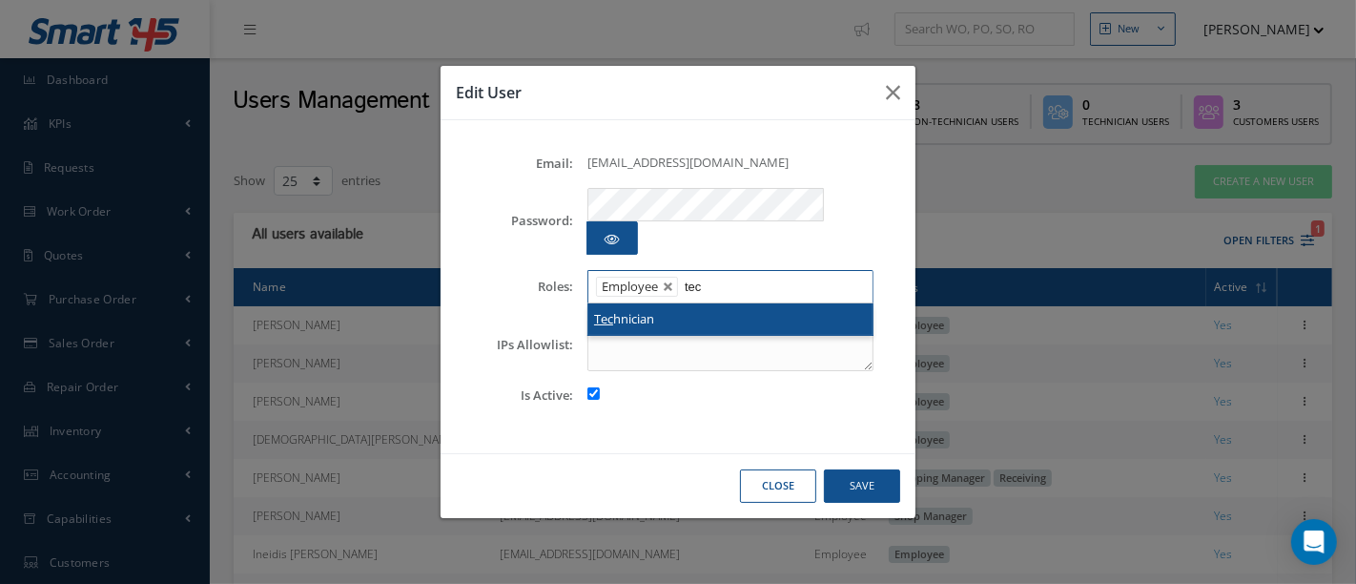
type input "tec"
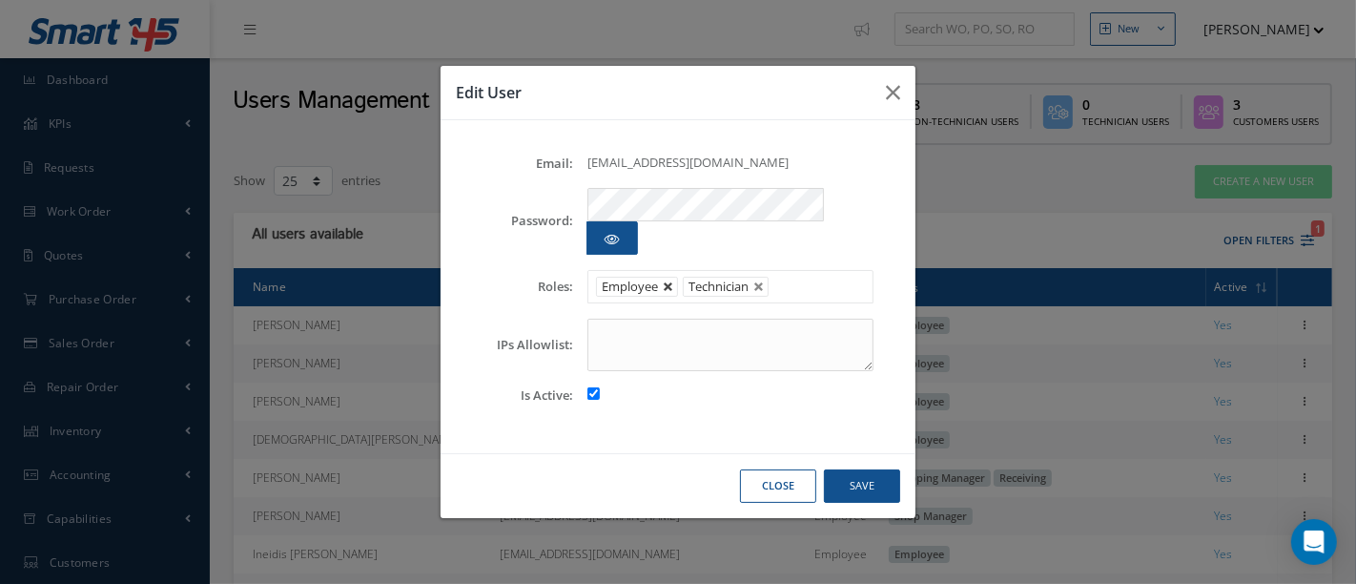
click at [669, 281] on link at bounding box center [668, 286] width 11 height 11
click at [870, 469] on button "Save" at bounding box center [862, 485] width 76 height 33
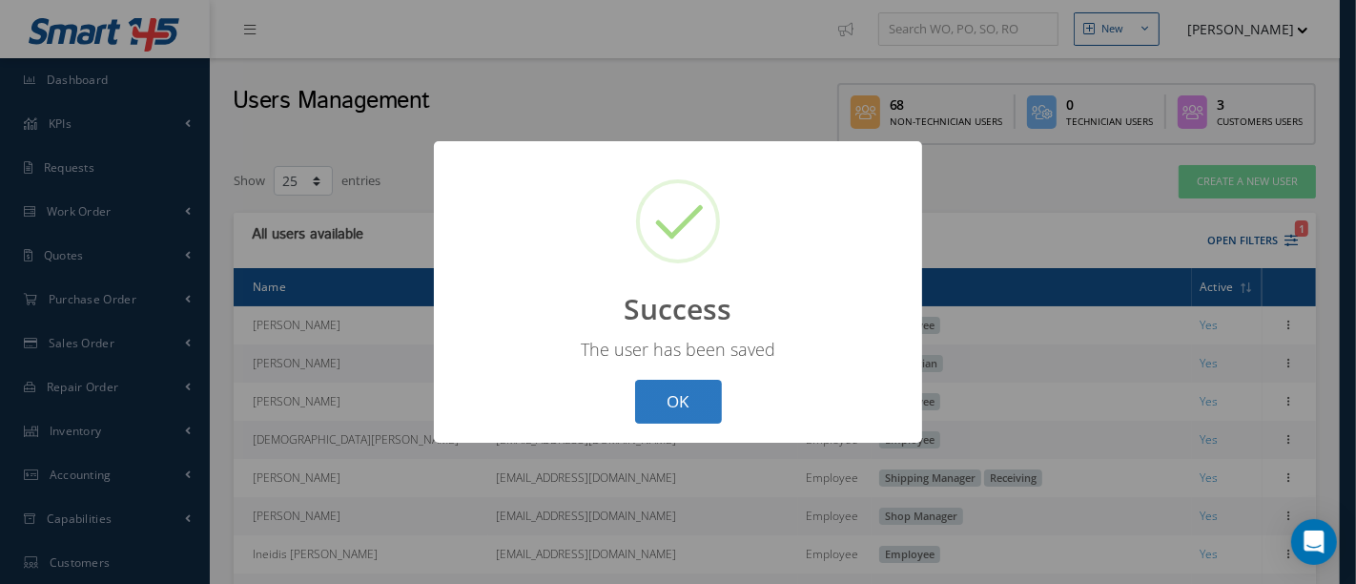
click at [670, 401] on button "OK" at bounding box center [678, 402] width 87 height 45
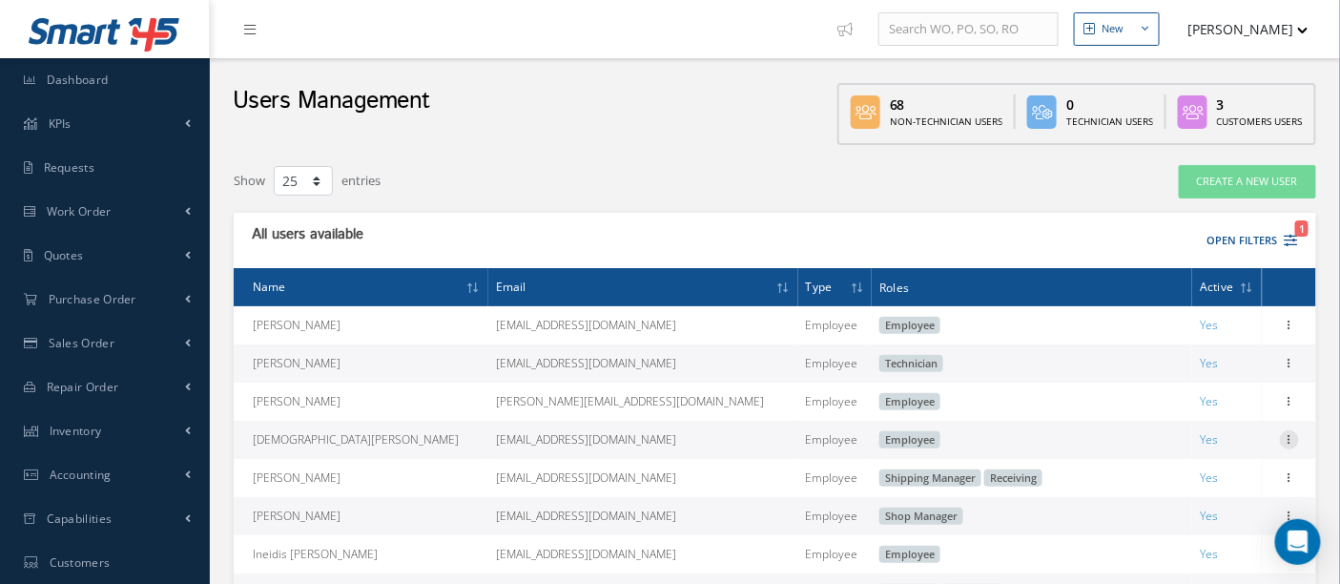
click at [1283, 440] on icon at bounding box center [1289, 437] width 19 height 15
click at [1206, 450] on link "Edit" at bounding box center [1201, 452] width 151 height 25
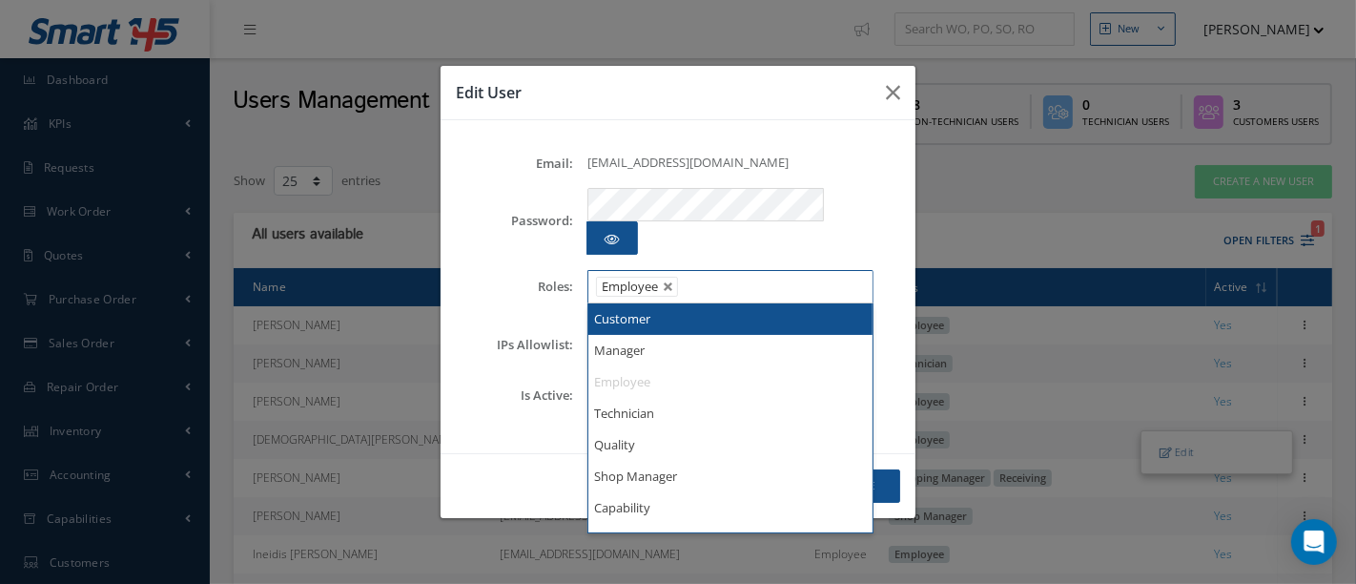
click at [723, 272] on ul "Employee" at bounding box center [731, 286] width 286 height 33
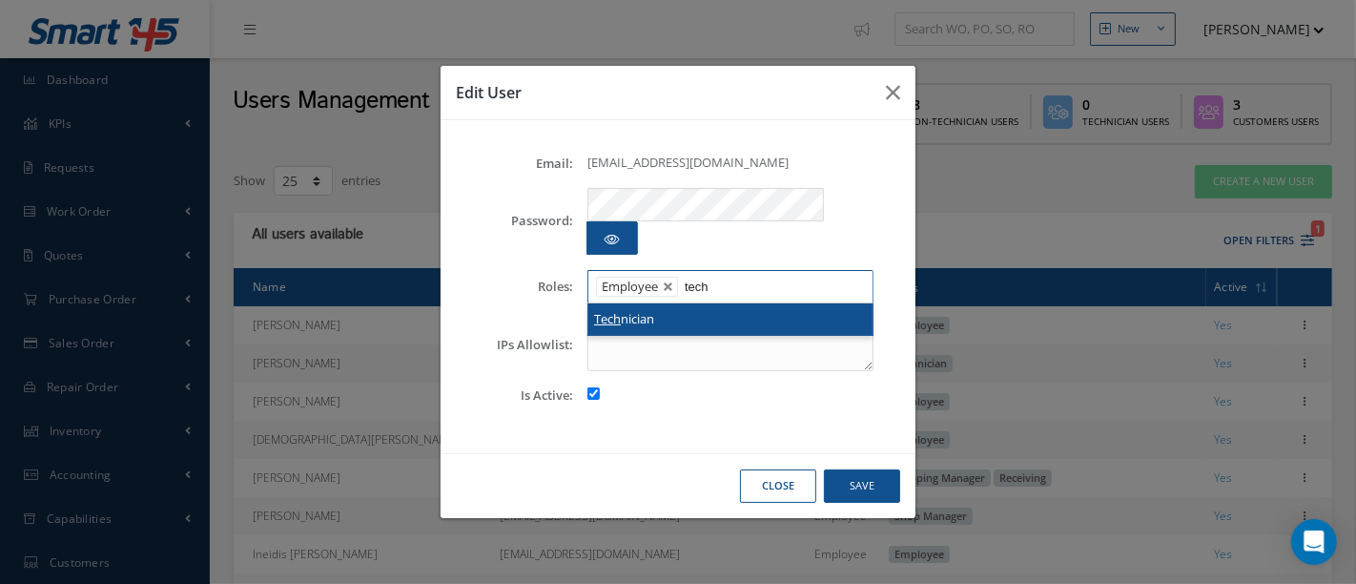
type input "tech"
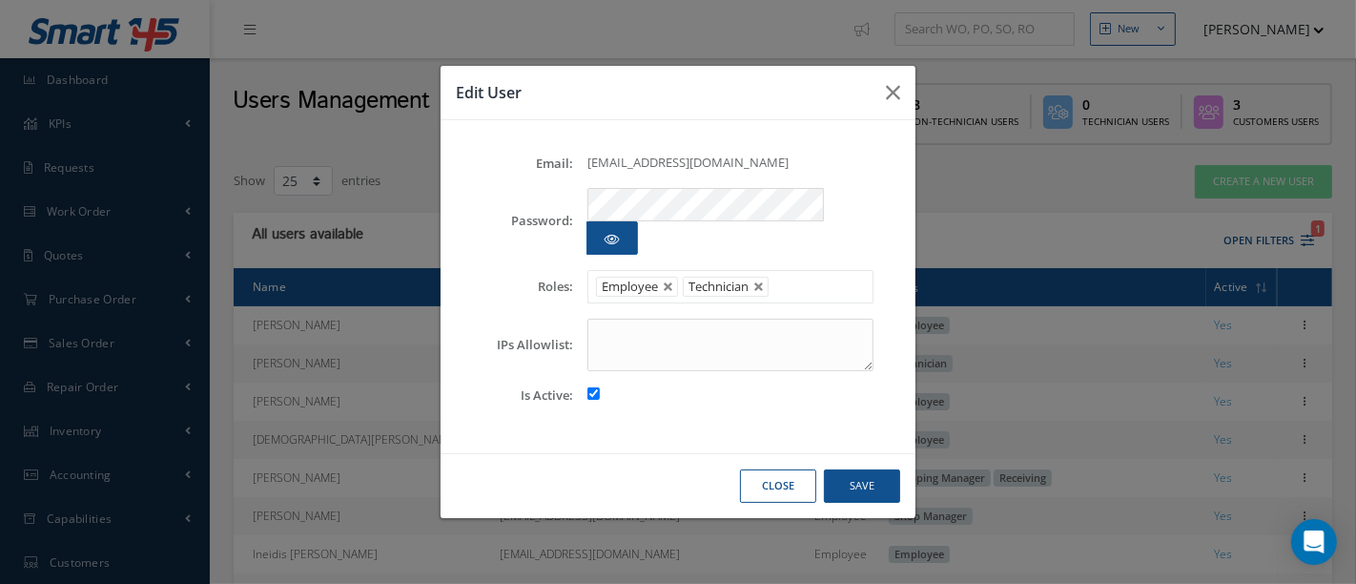
click at [670, 277] on li "Employee" at bounding box center [637, 287] width 82 height 20
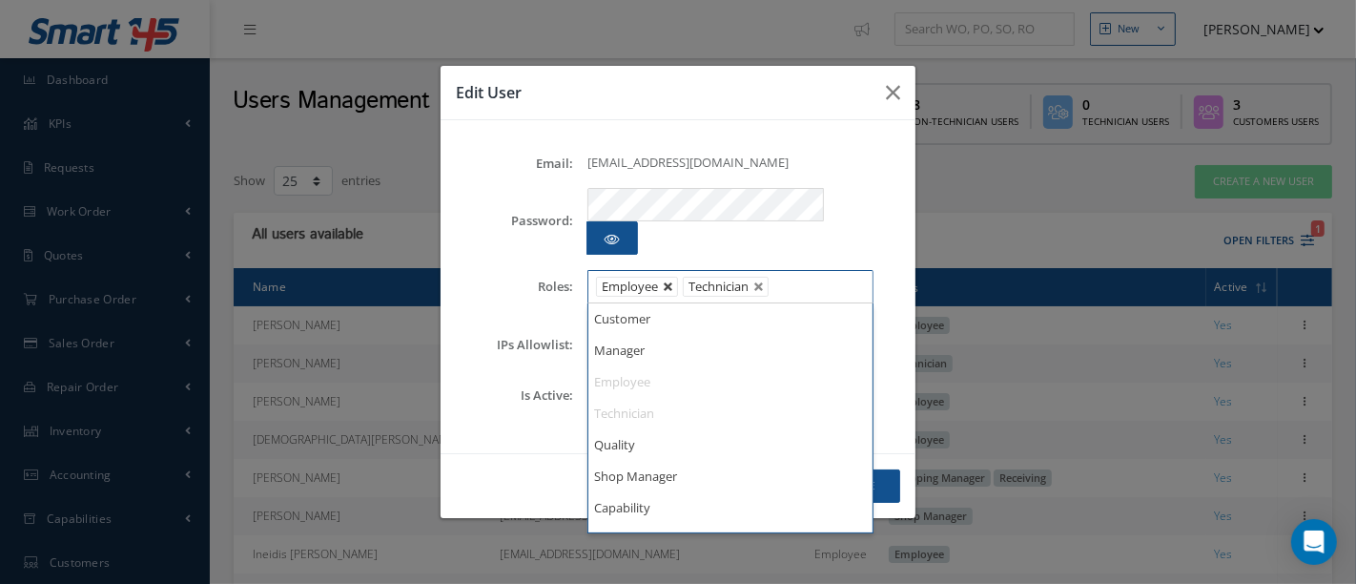
click at [666, 281] on link at bounding box center [668, 286] width 11 height 11
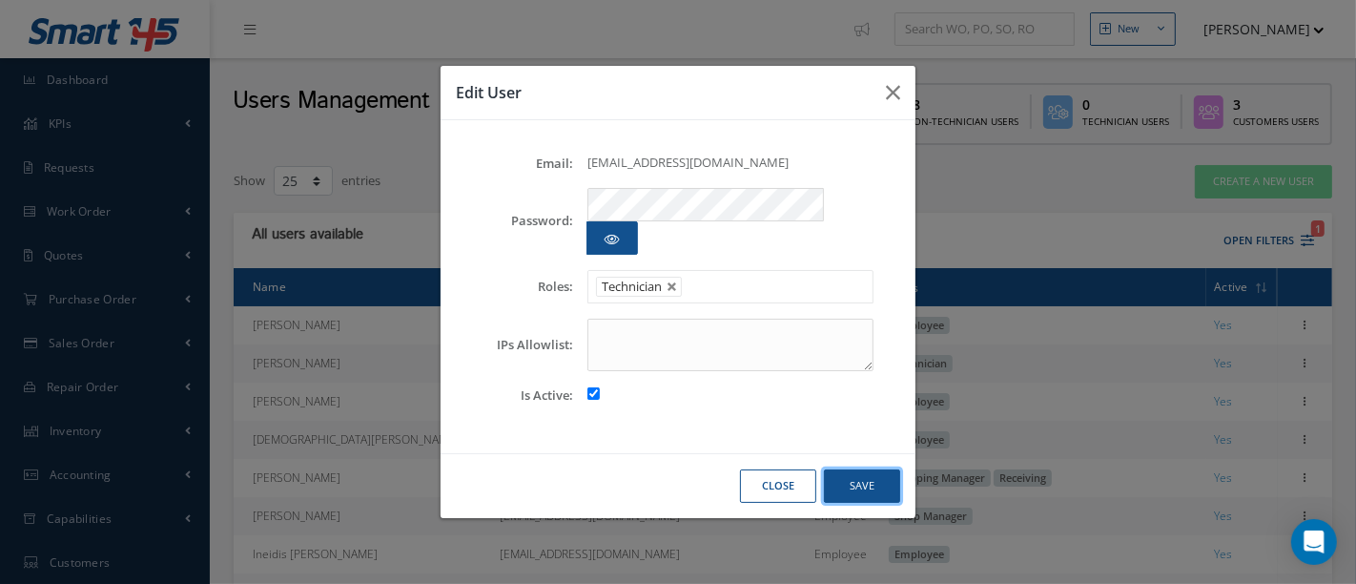
click at [859, 470] on button "Save" at bounding box center [862, 485] width 76 height 33
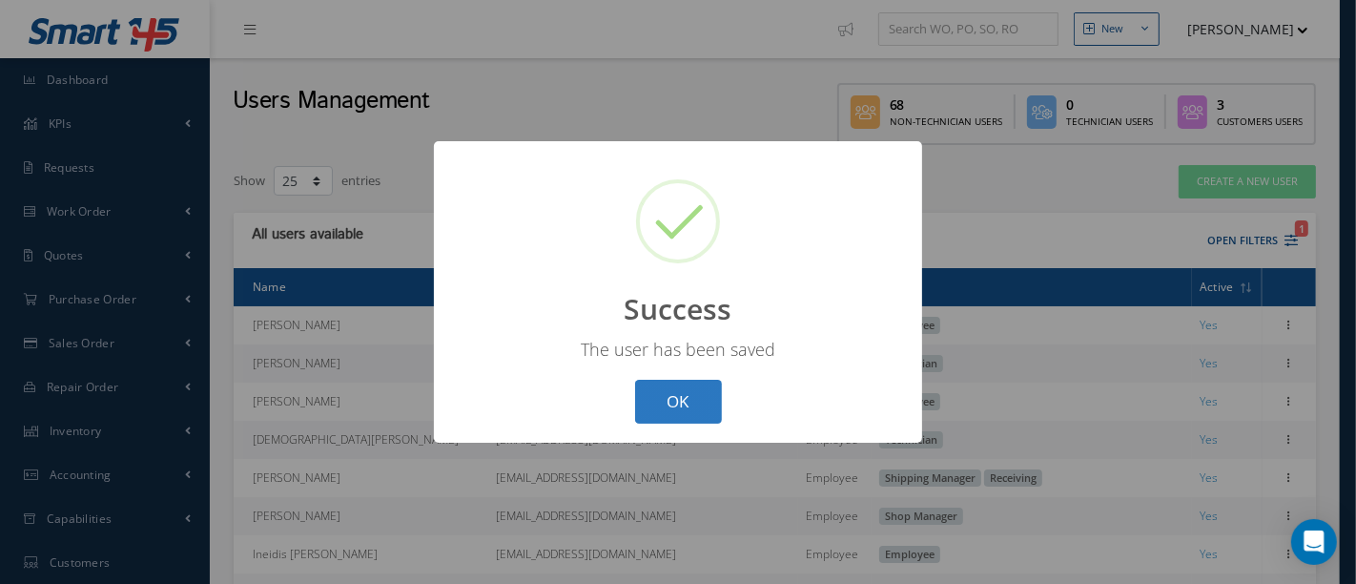
click at [661, 391] on button "OK" at bounding box center [678, 402] width 87 height 45
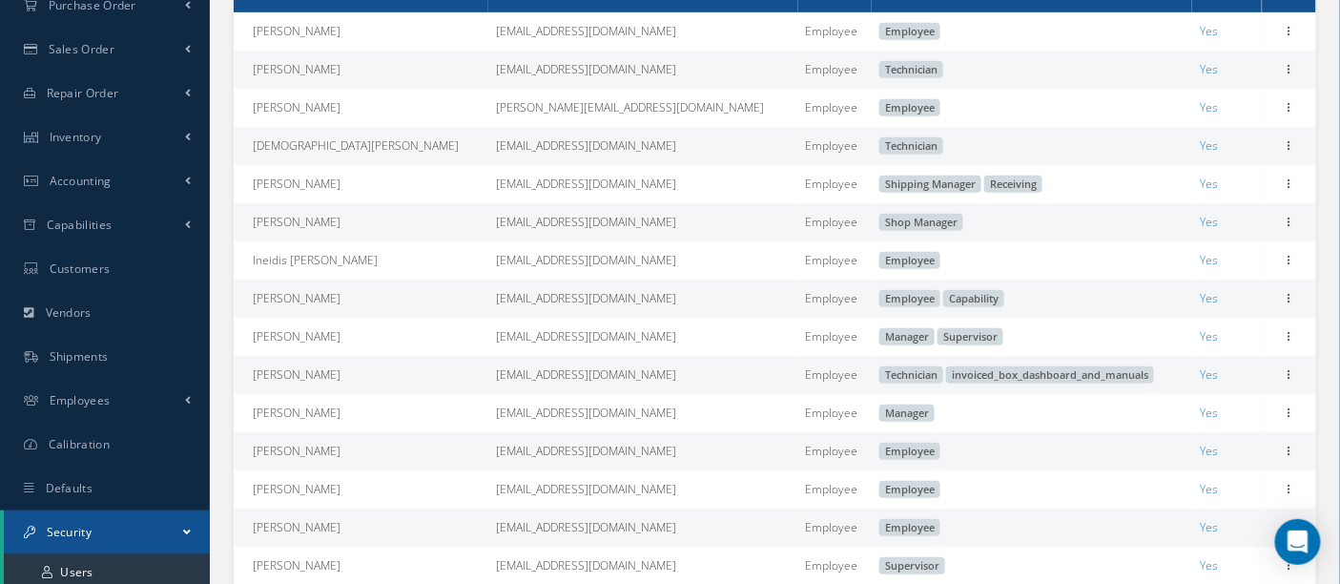
scroll to position [318, 0]
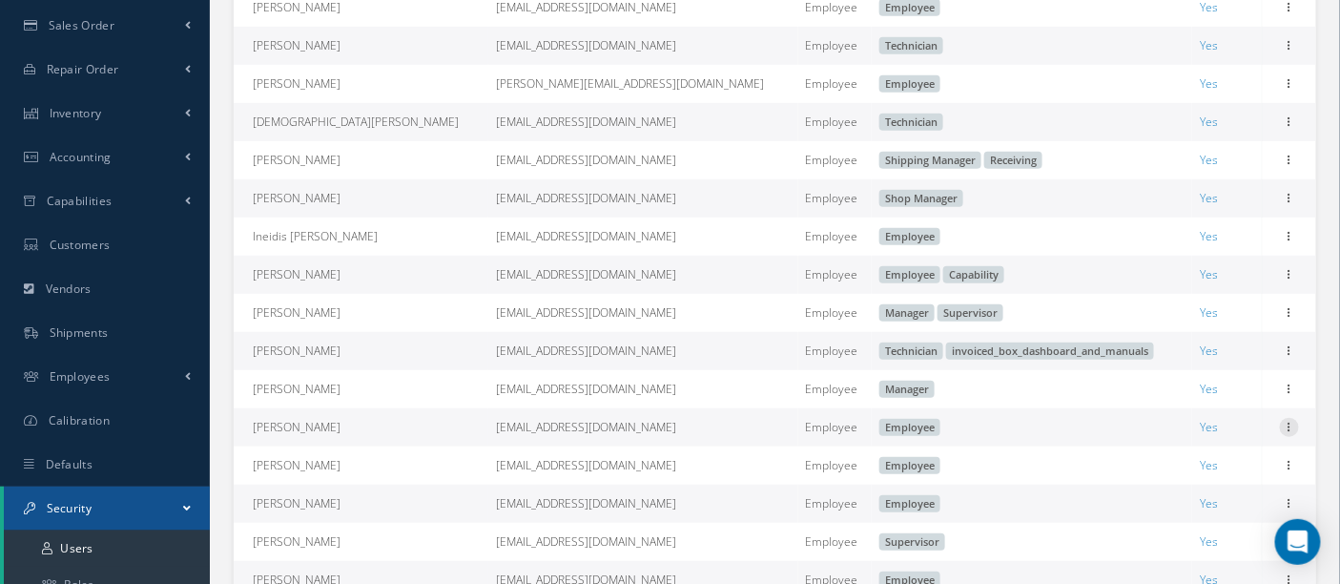
click at [1297, 433] on icon at bounding box center [1289, 425] width 19 height 15
click at [1168, 444] on link "Edit" at bounding box center [1201, 439] width 151 height 25
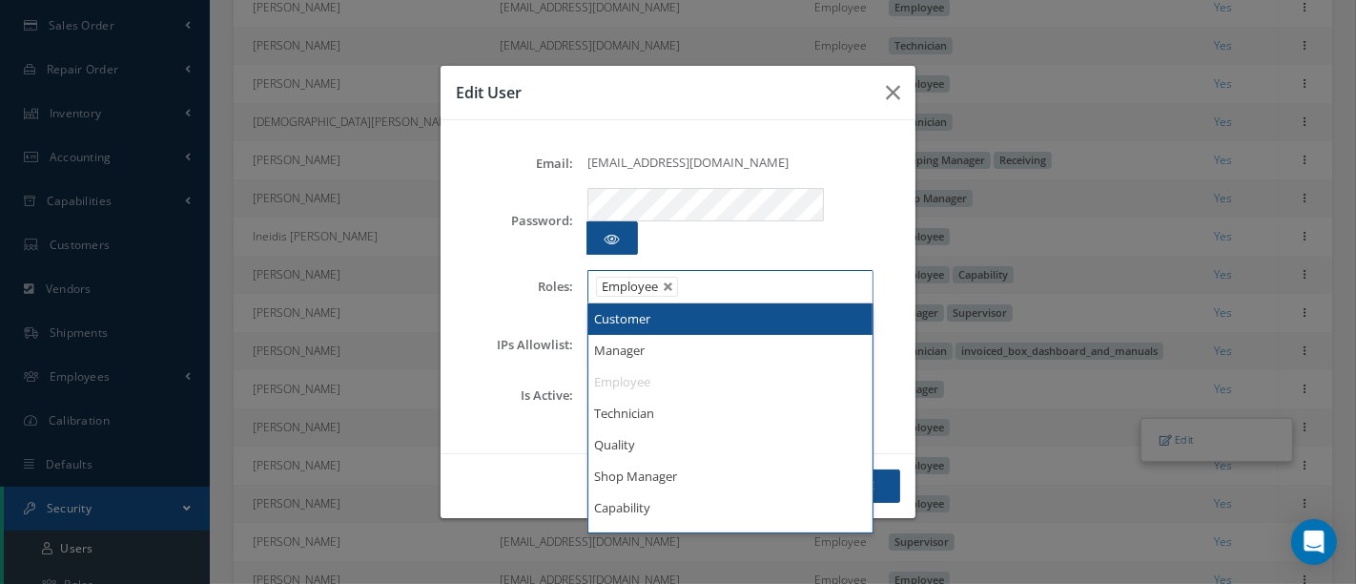
click at [720, 270] on ul "Employee" at bounding box center [731, 286] width 286 height 33
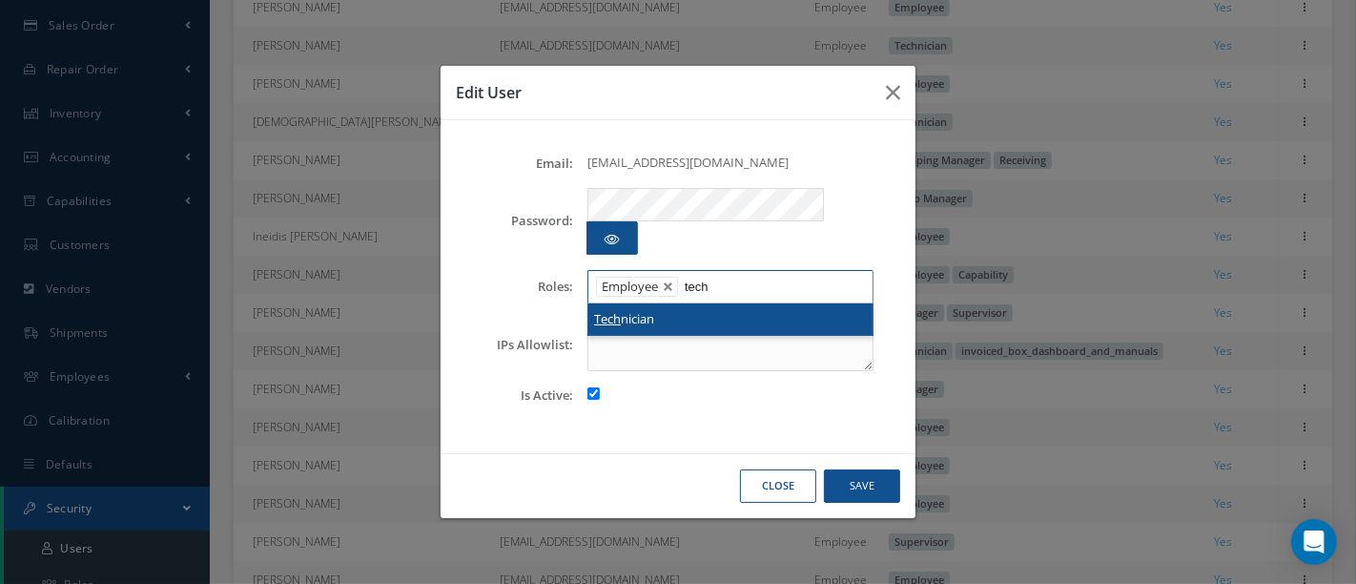
type input "tech"
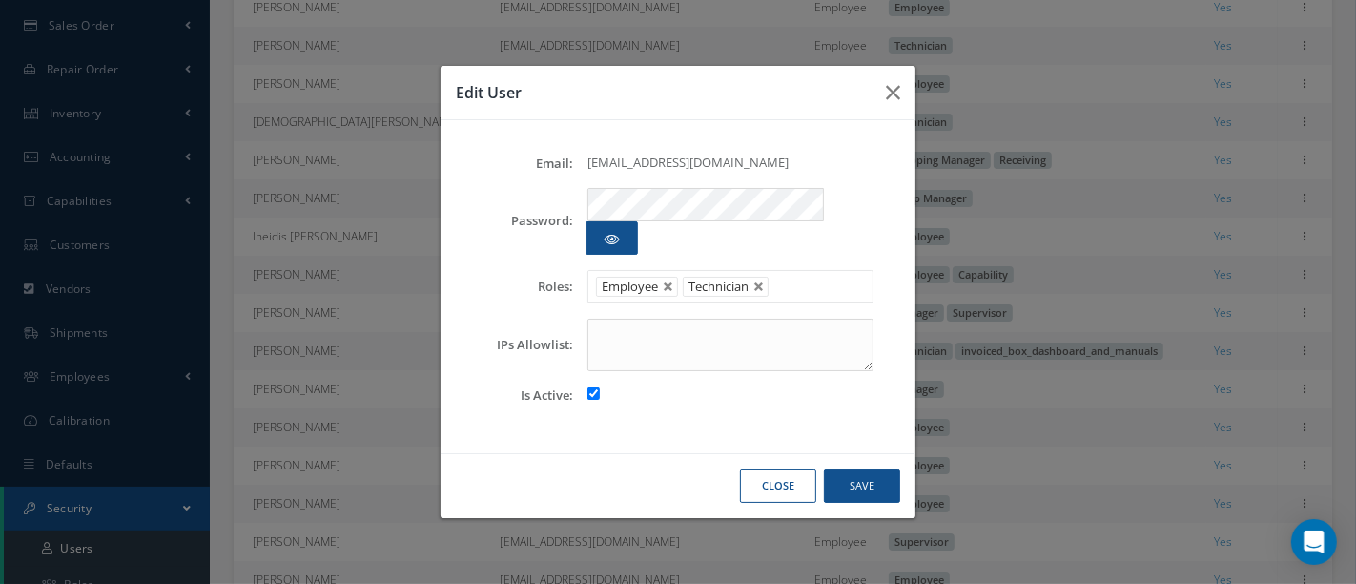
click at [660, 277] on li "Employee" at bounding box center [637, 287] width 82 height 20
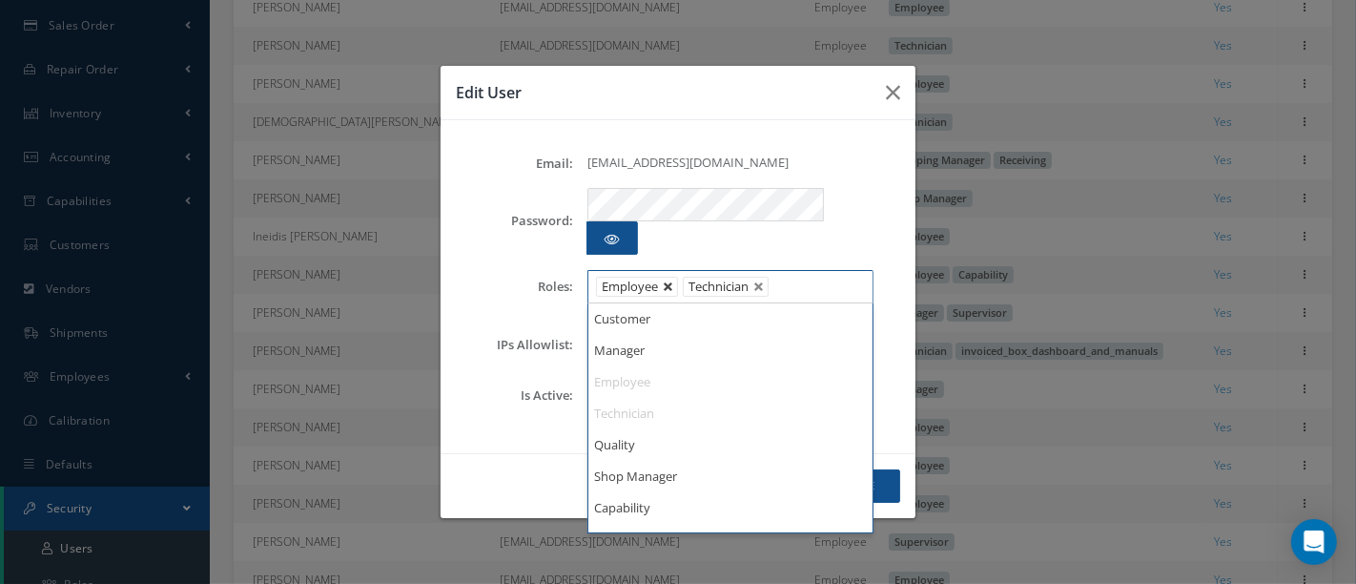
click at [664, 281] on link at bounding box center [668, 286] width 11 height 11
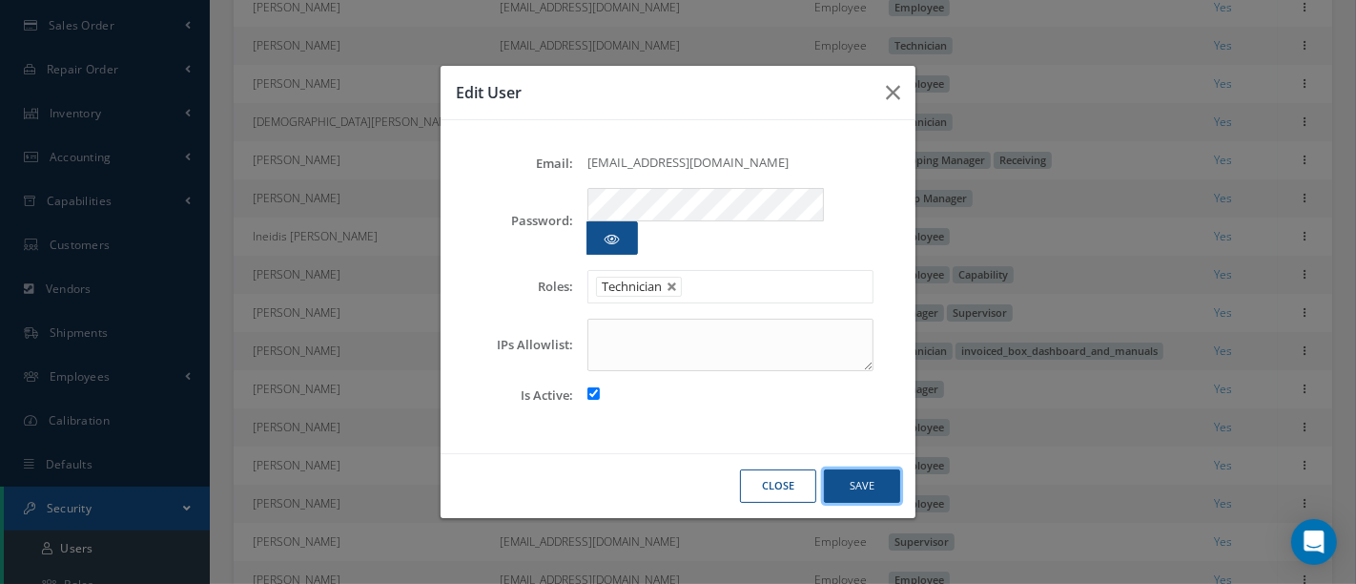
click at [863, 469] on button "Save" at bounding box center [862, 485] width 76 height 33
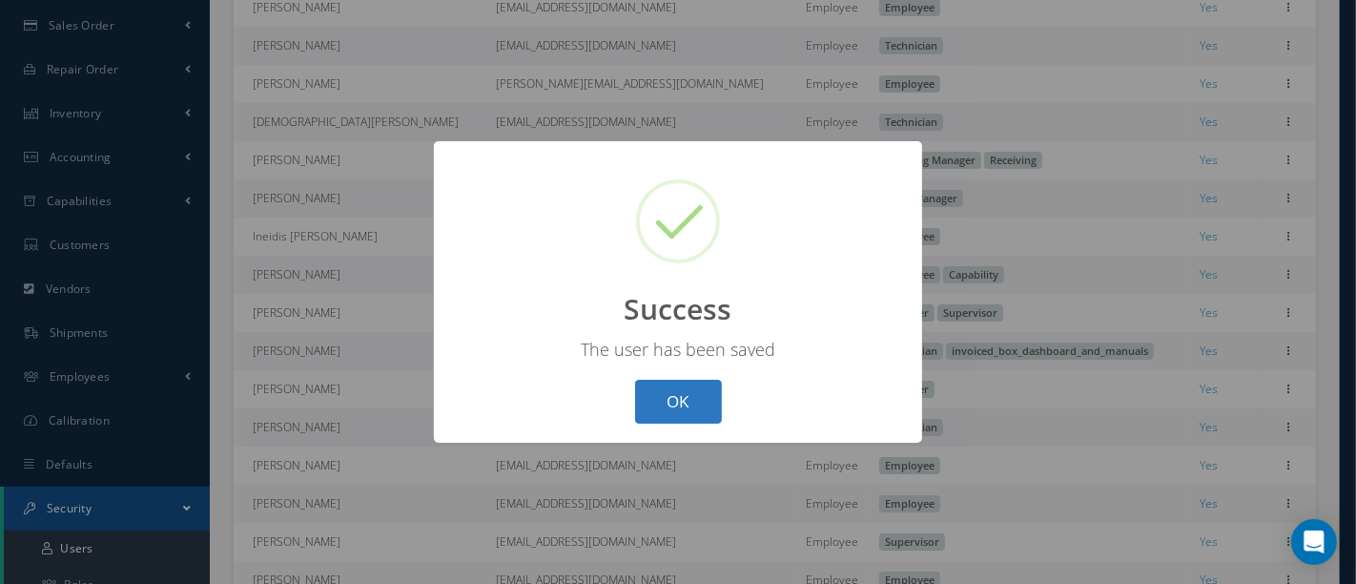
click at [674, 396] on button "OK" at bounding box center [678, 402] width 87 height 45
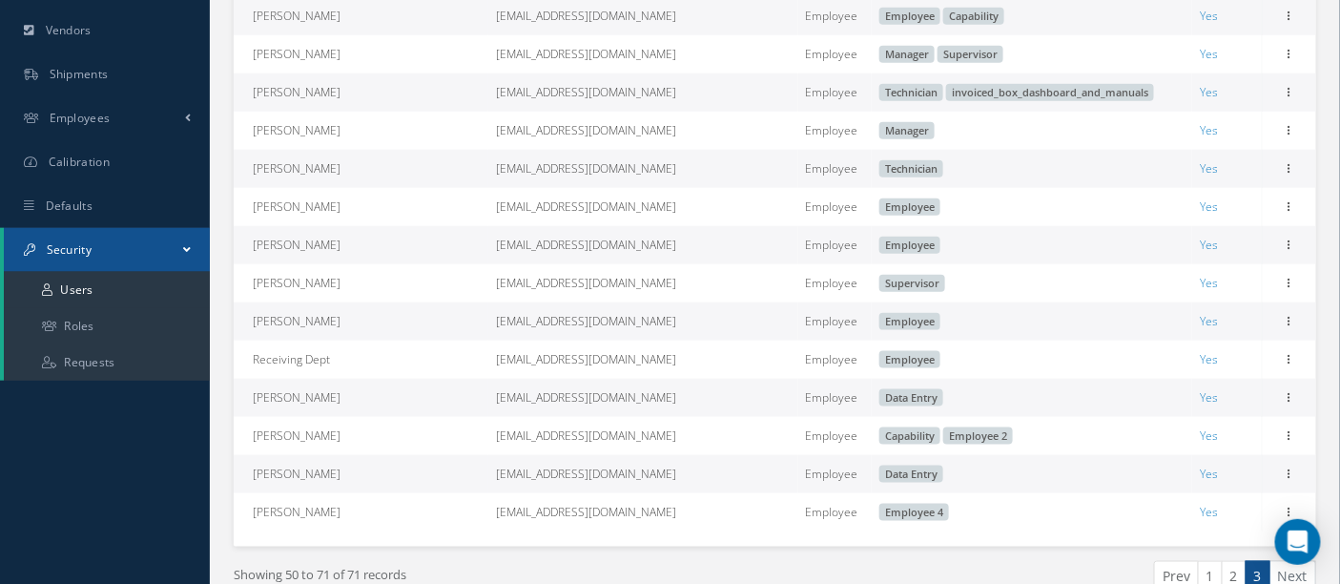
scroll to position [682, 0]
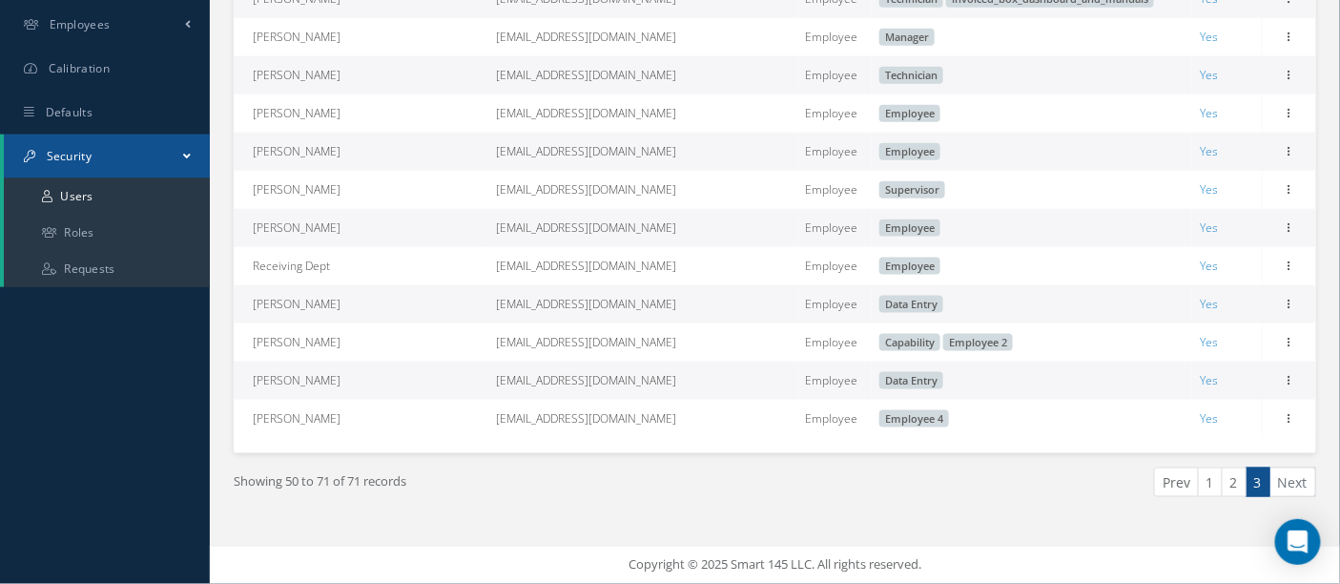
click at [1229, 480] on link "2" at bounding box center [1234, 482] width 25 height 30
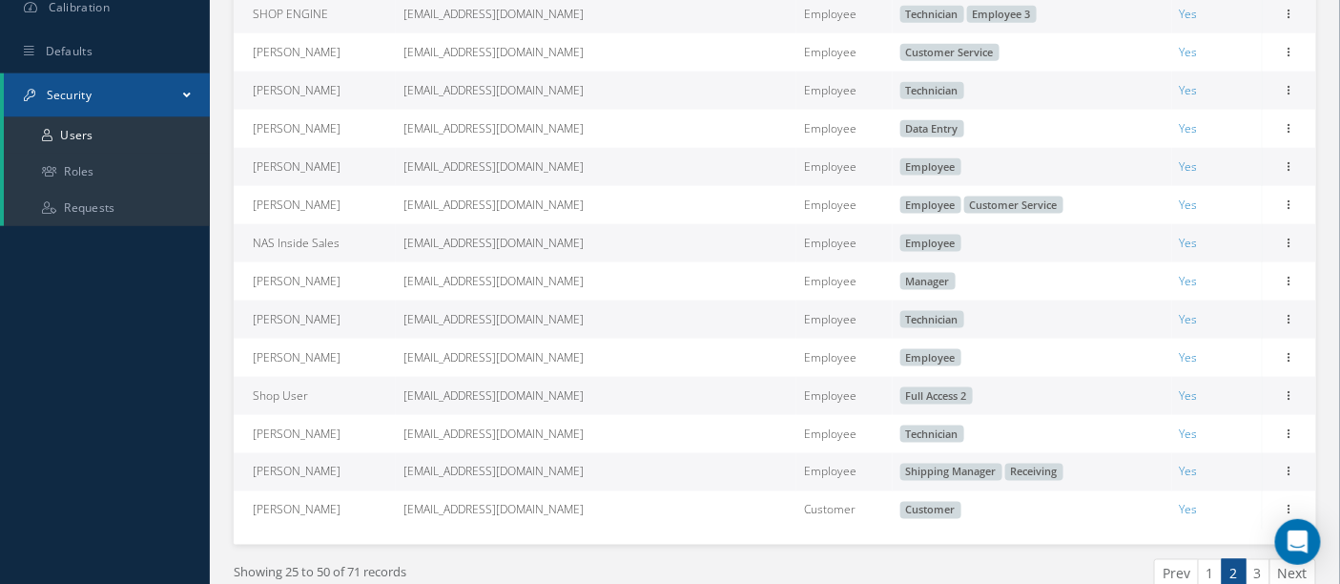
scroll to position [741, 0]
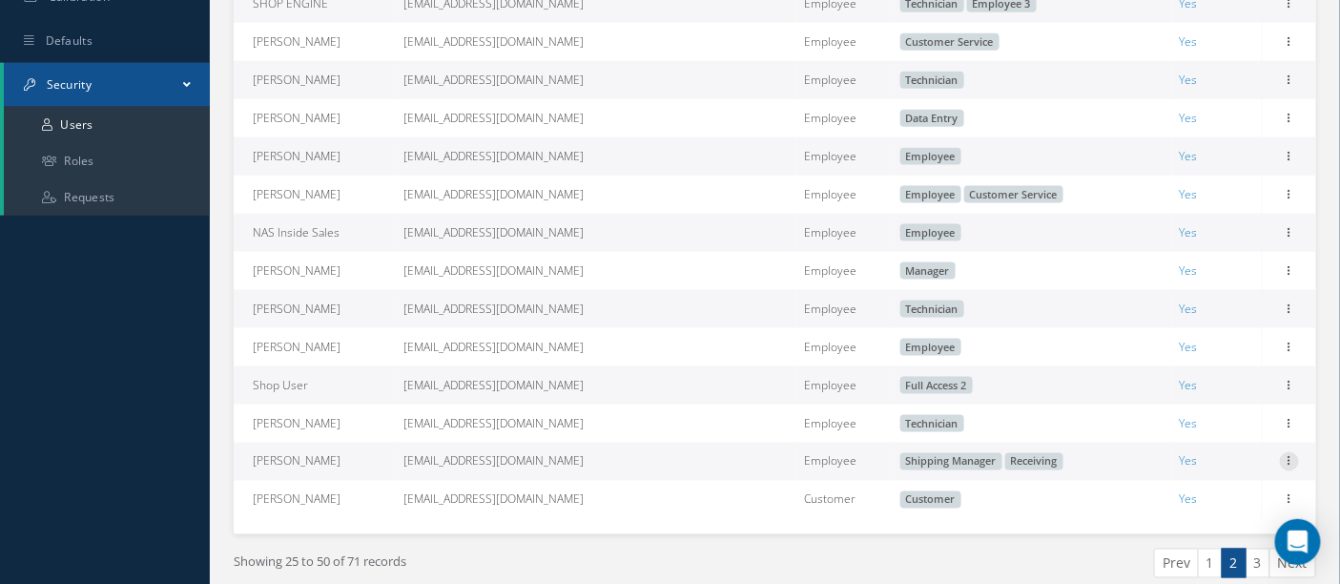
click at [1283, 467] on icon at bounding box center [1289, 459] width 19 height 15
click at [1199, 485] on link "Edit" at bounding box center [1201, 474] width 151 height 25
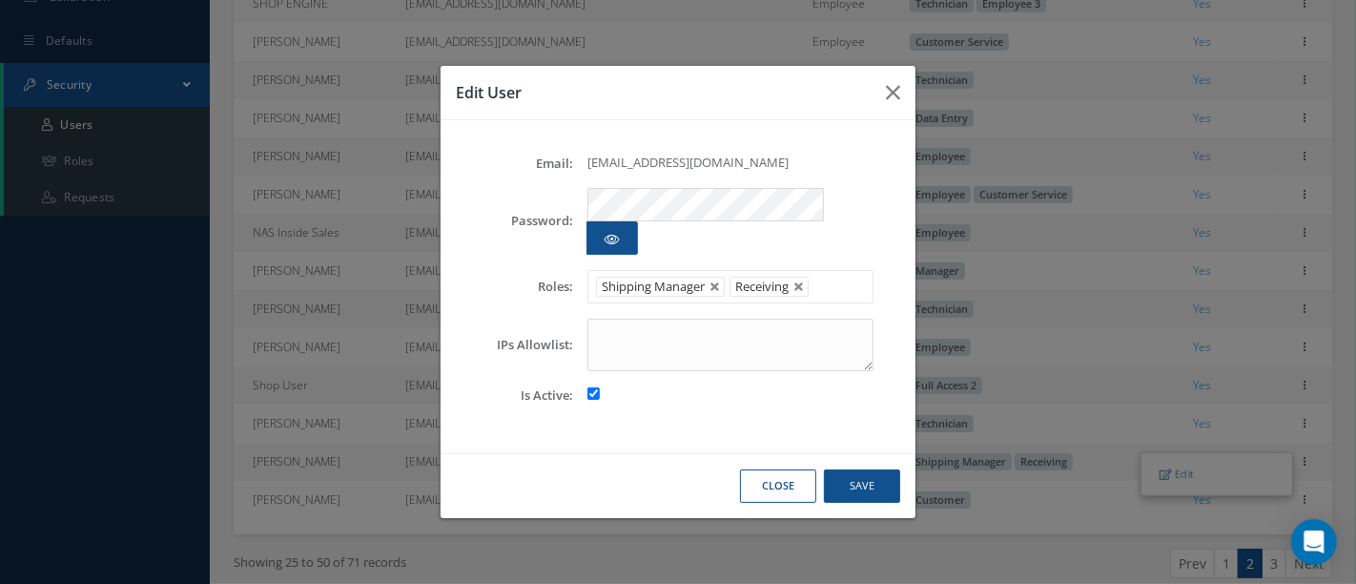
click at [759, 469] on button "Close" at bounding box center [778, 485] width 76 height 33
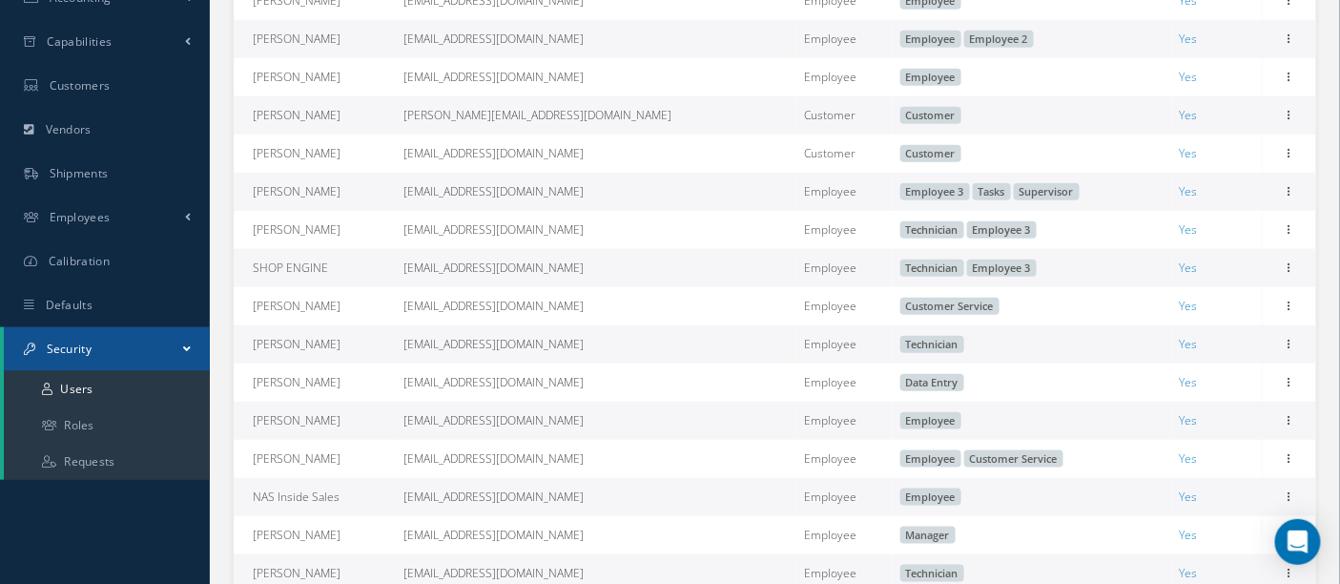
scroll to position [529, 0]
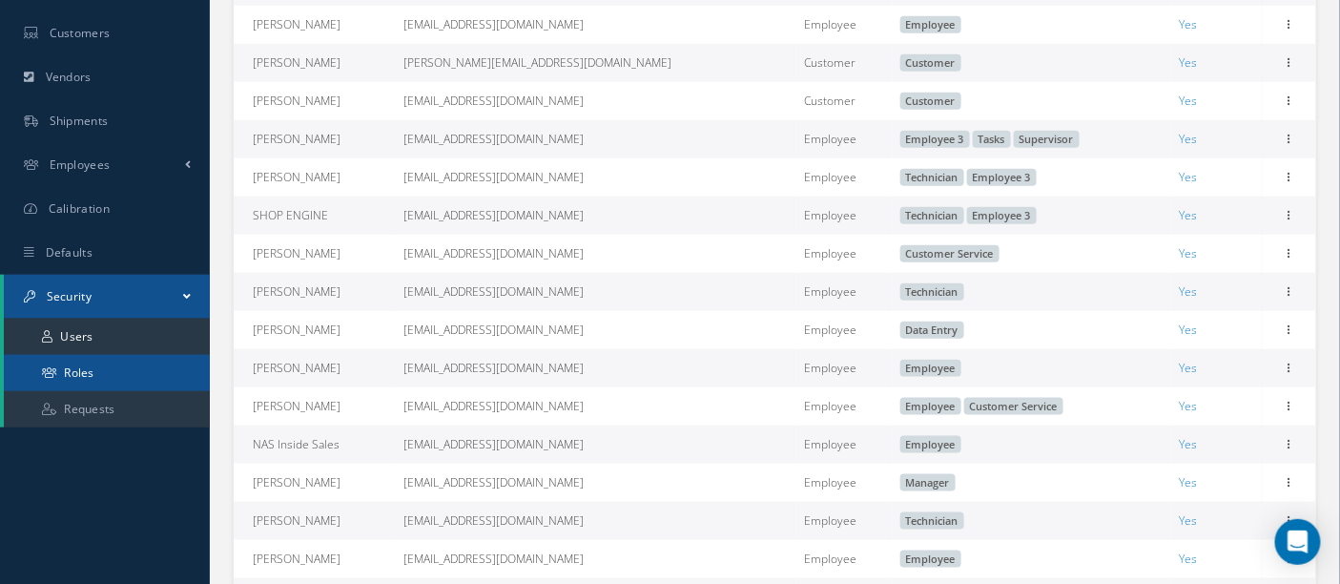
click at [113, 366] on link "Roles" at bounding box center [107, 373] width 206 height 36
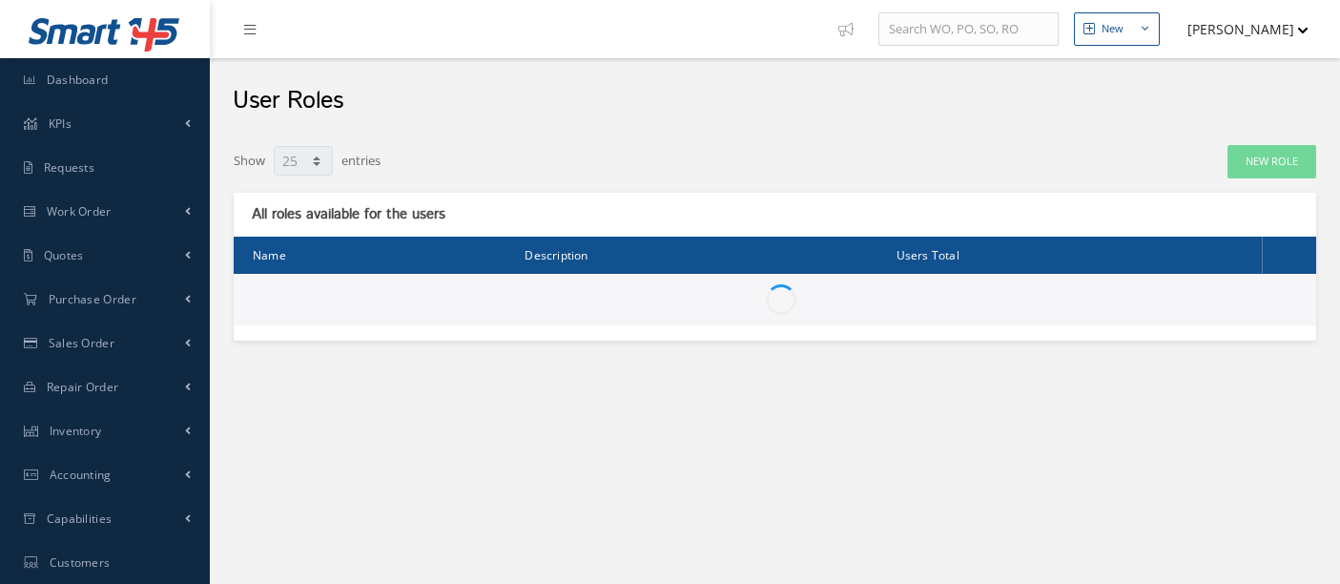
select select "25"
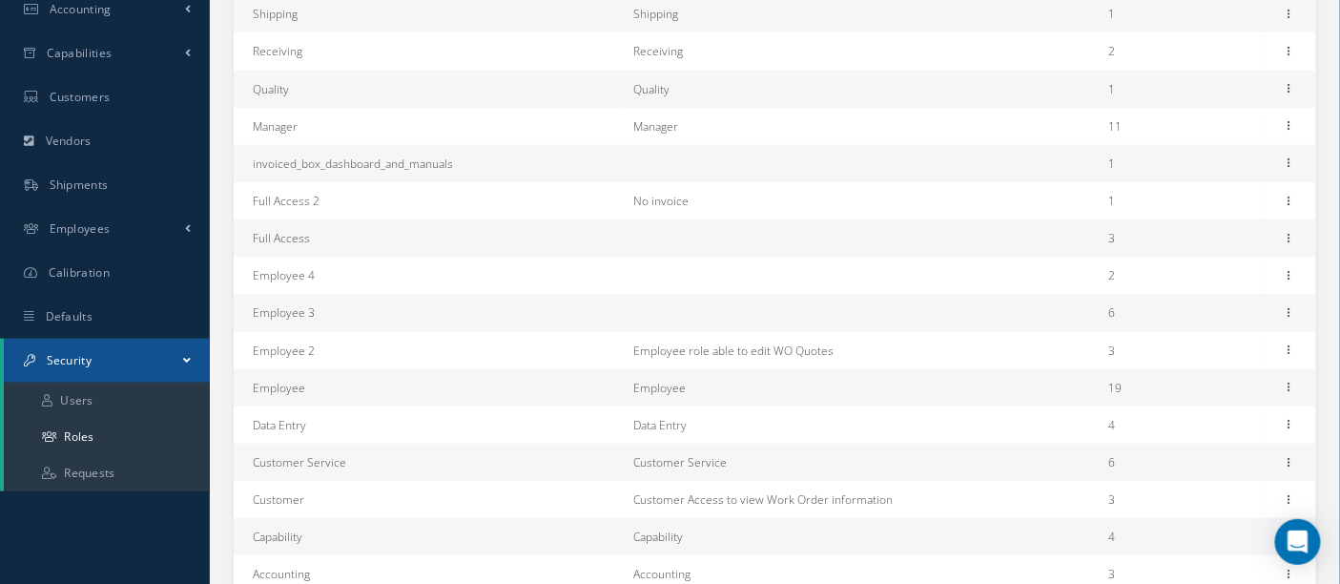
scroll to position [529, 0]
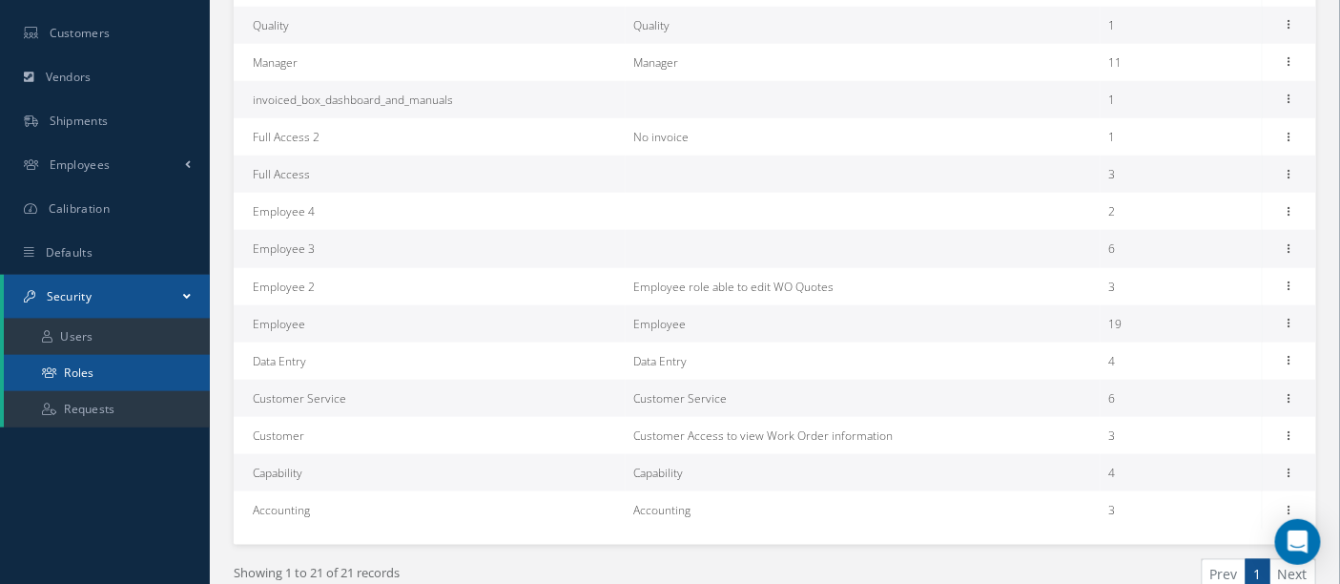
click at [93, 366] on link "Roles" at bounding box center [107, 373] width 206 height 36
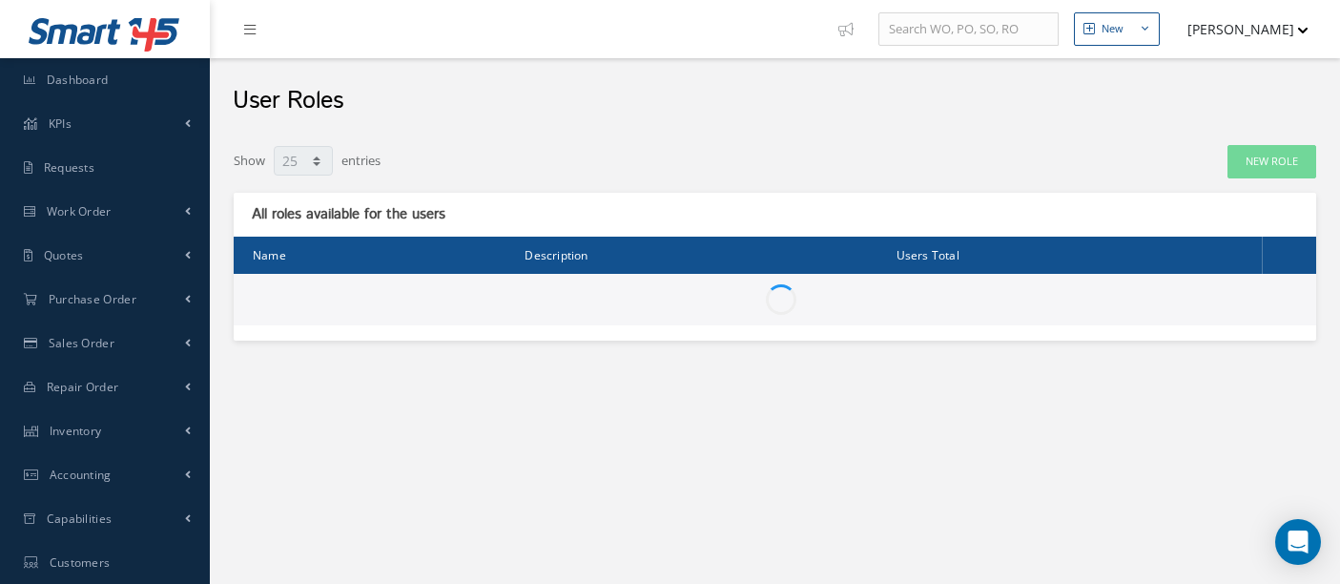
select select "25"
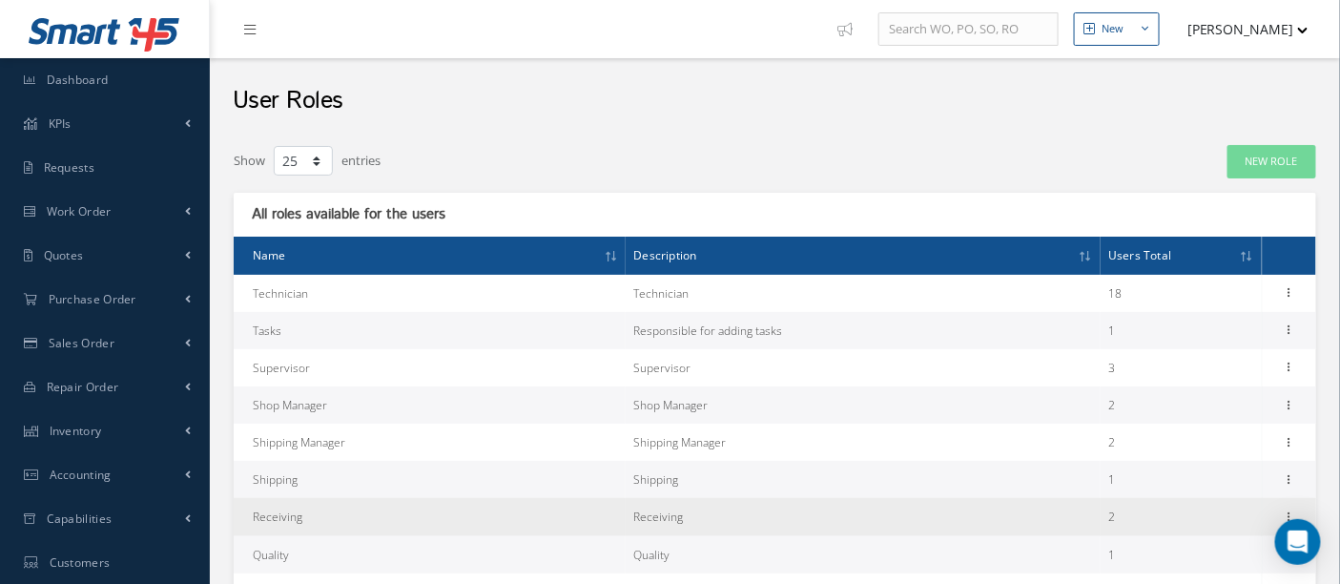
click at [1038, 521] on td "Receiving" at bounding box center [863, 516] width 475 height 37
click at [1292, 510] on icon at bounding box center [1289, 514] width 19 height 15
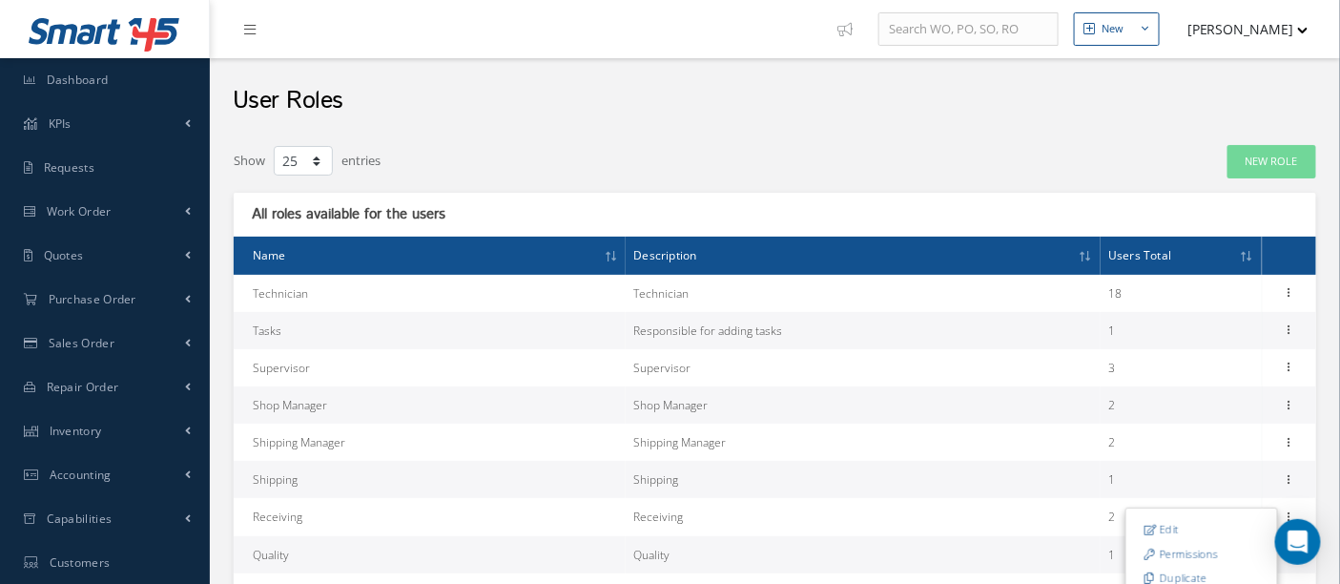
click at [1187, 551] on link "Permissions" at bounding box center [1201, 554] width 151 height 25
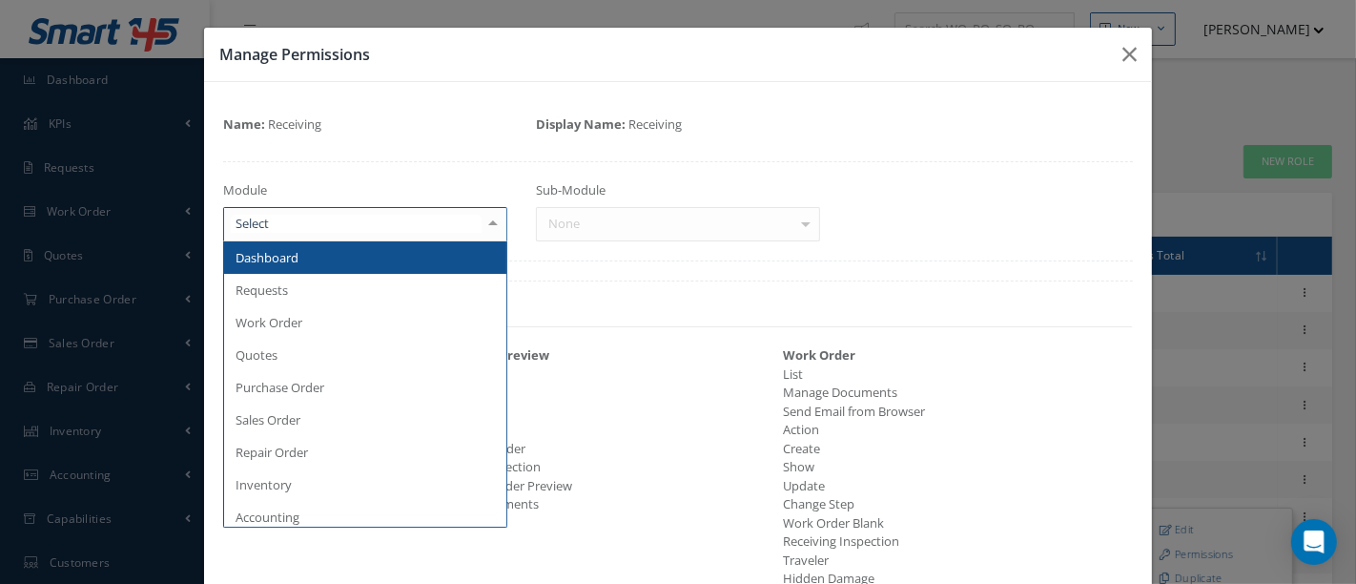
click at [496, 225] on div at bounding box center [493, 223] width 27 height 31
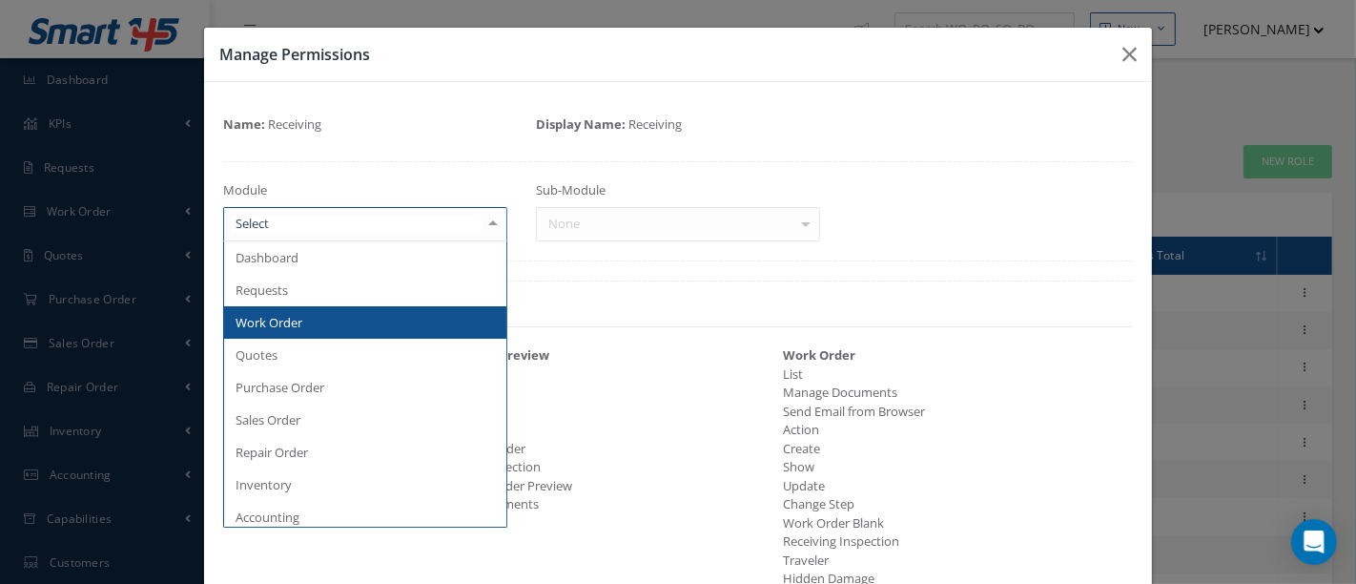
click at [341, 322] on span "Work Order" at bounding box center [365, 322] width 282 height 32
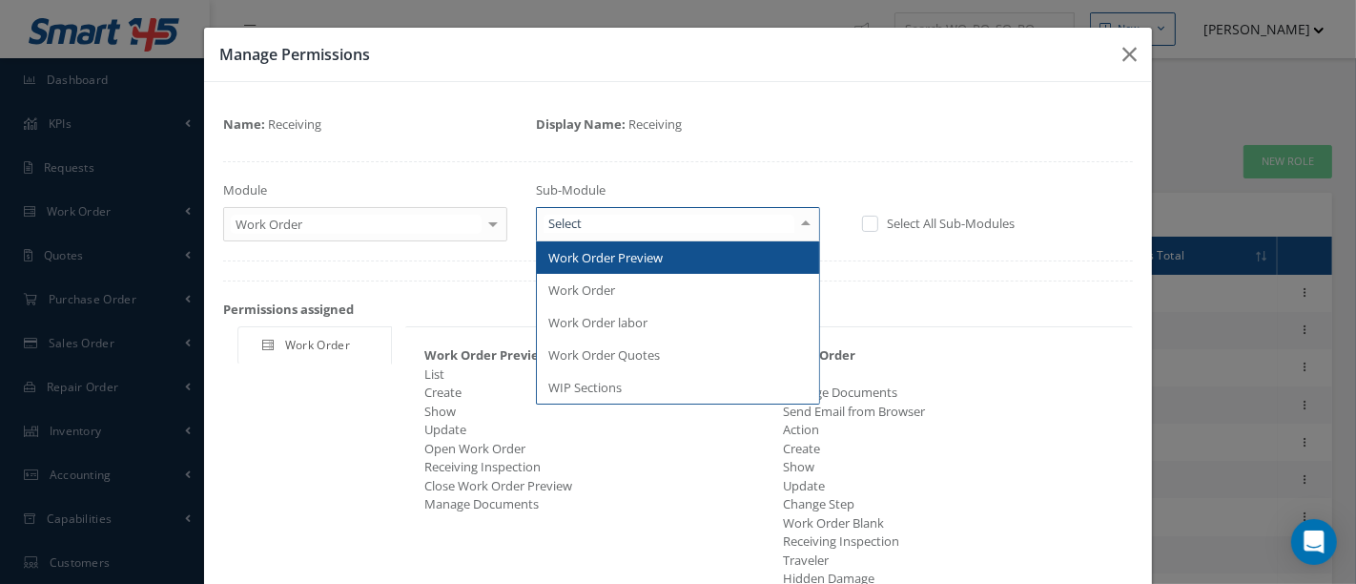
click at [801, 226] on div at bounding box center [806, 223] width 27 height 31
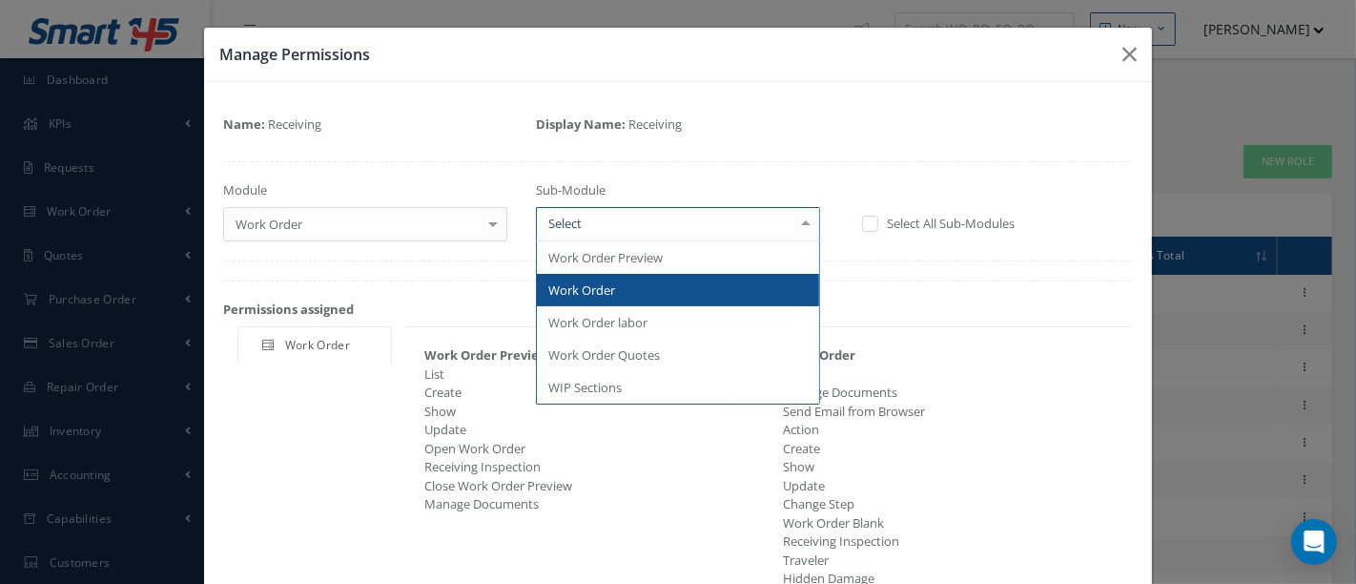
click at [622, 286] on span "Work Order" at bounding box center [678, 290] width 282 height 32
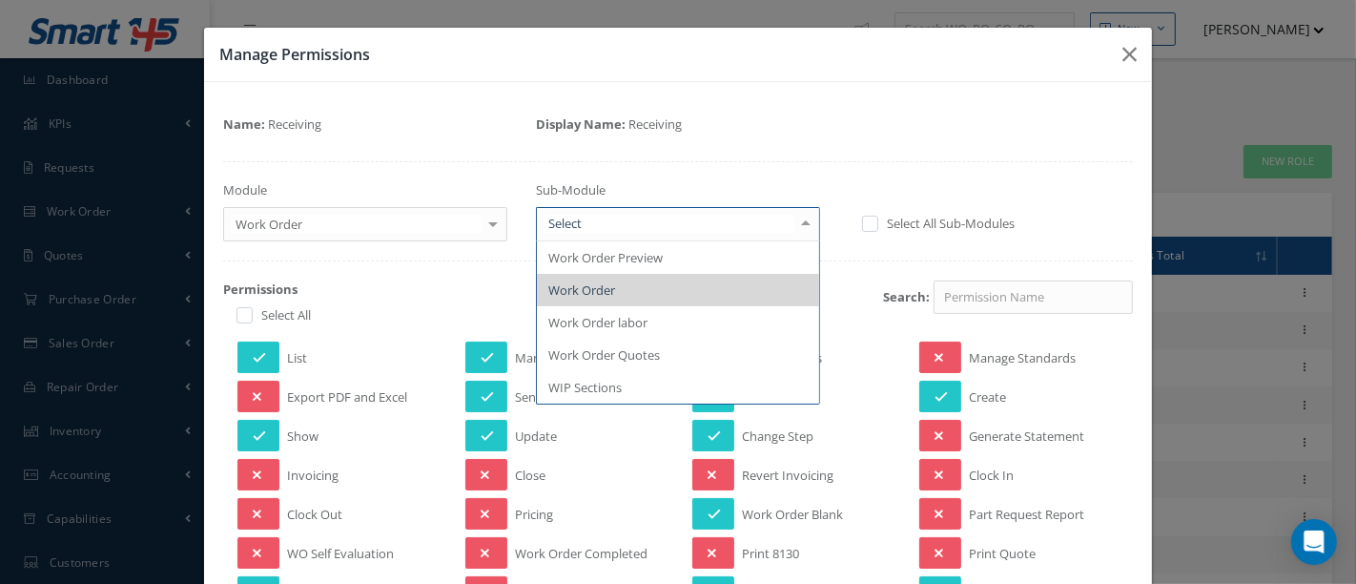
click at [796, 231] on div at bounding box center [806, 223] width 27 height 31
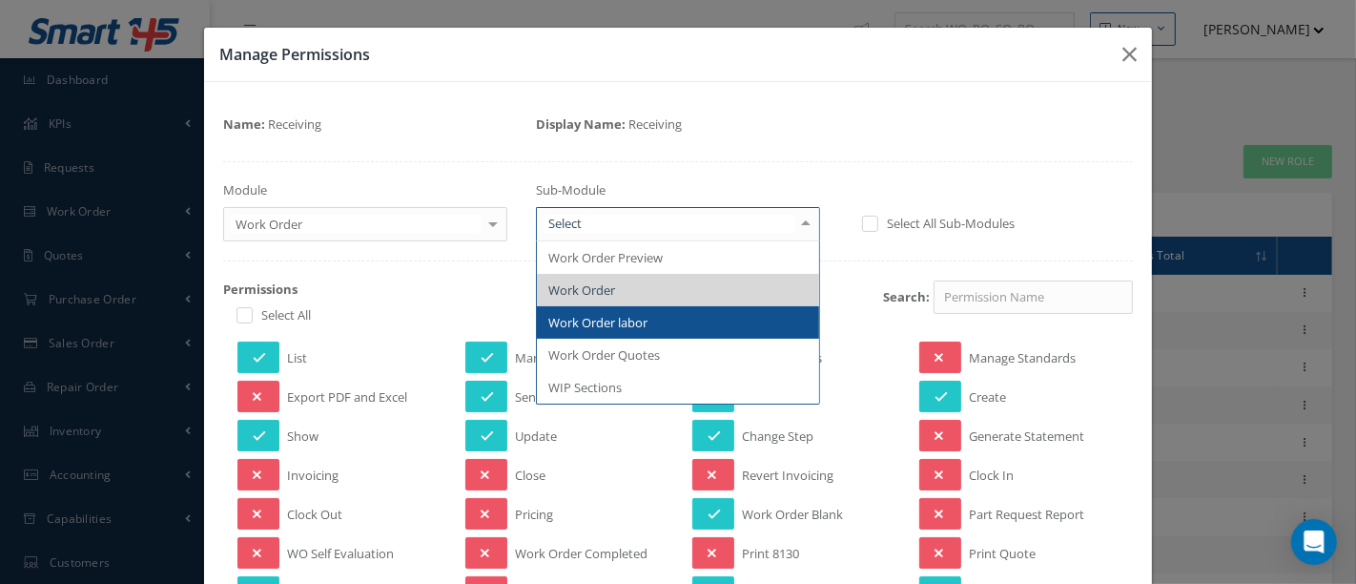
click at [667, 326] on span "Work Order labor" at bounding box center [678, 322] width 282 height 32
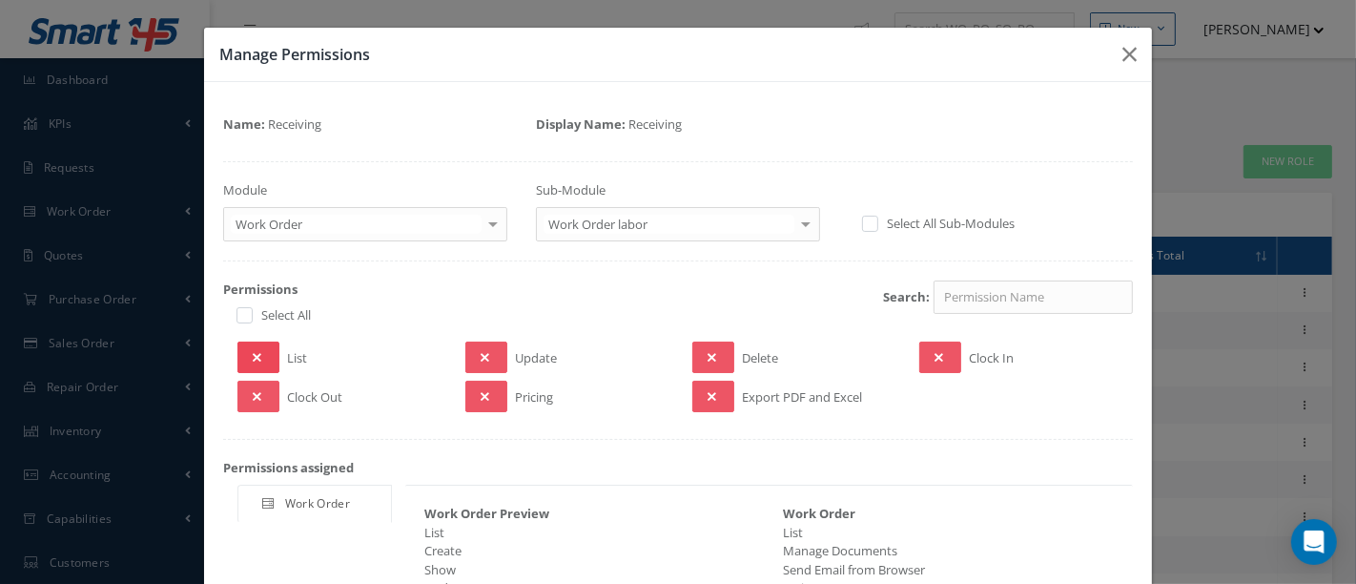
click at [275, 358] on button at bounding box center [259, 356] width 42 height 31
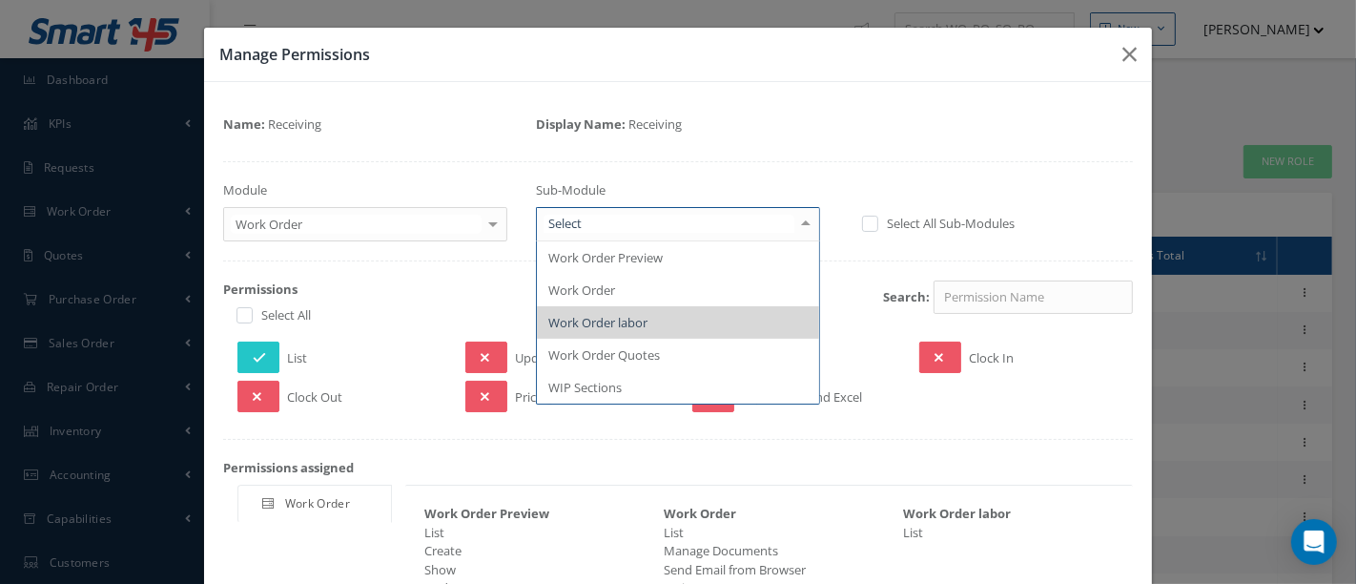
click at [795, 230] on div at bounding box center [806, 223] width 27 height 31
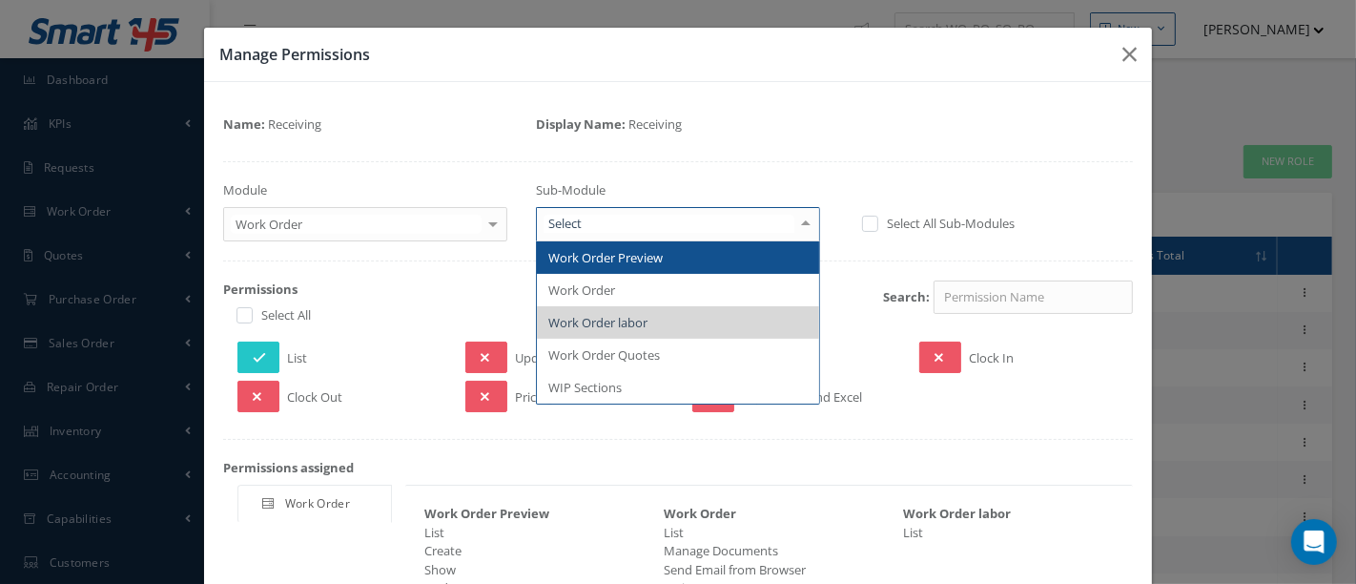
click at [664, 256] on span "Work Order Preview" at bounding box center [678, 257] width 282 height 32
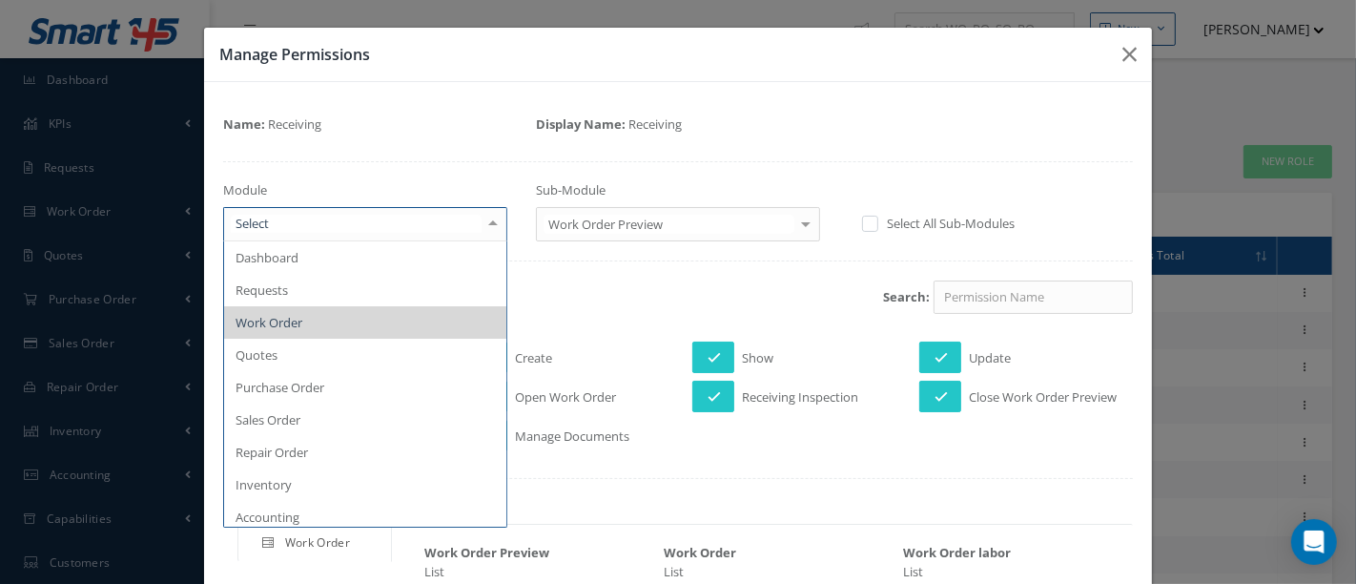
click at [484, 225] on div at bounding box center [493, 223] width 27 height 31
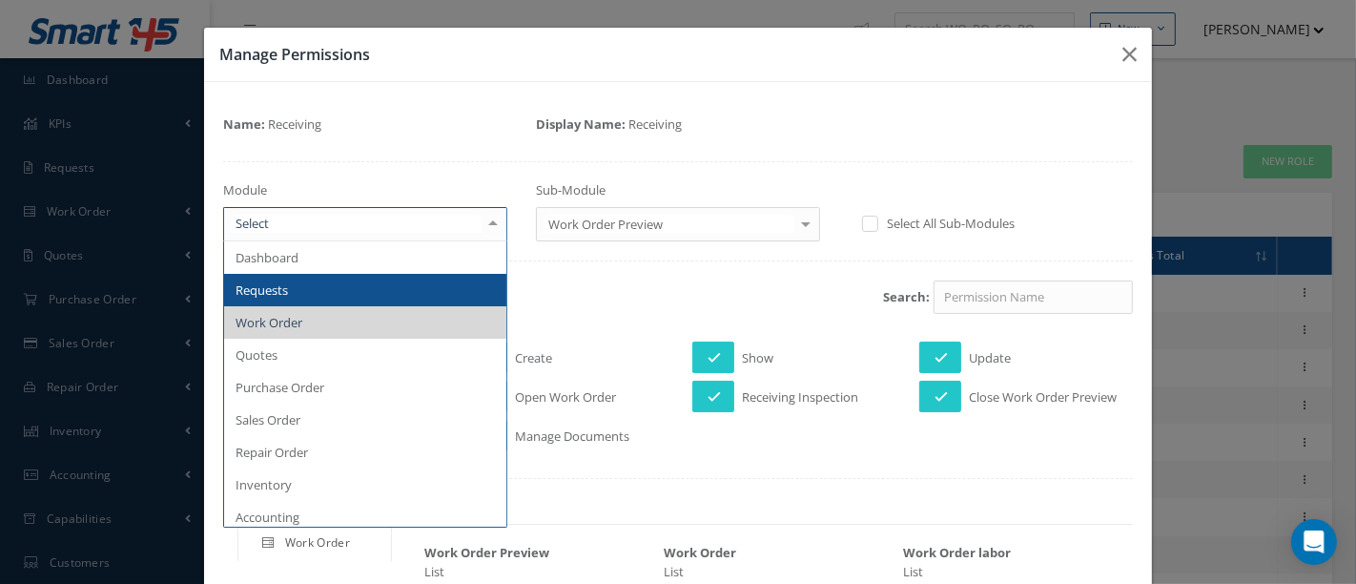
click at [328, 287] on span "Requests" at bounding box center [365, 290] width 282 height 32
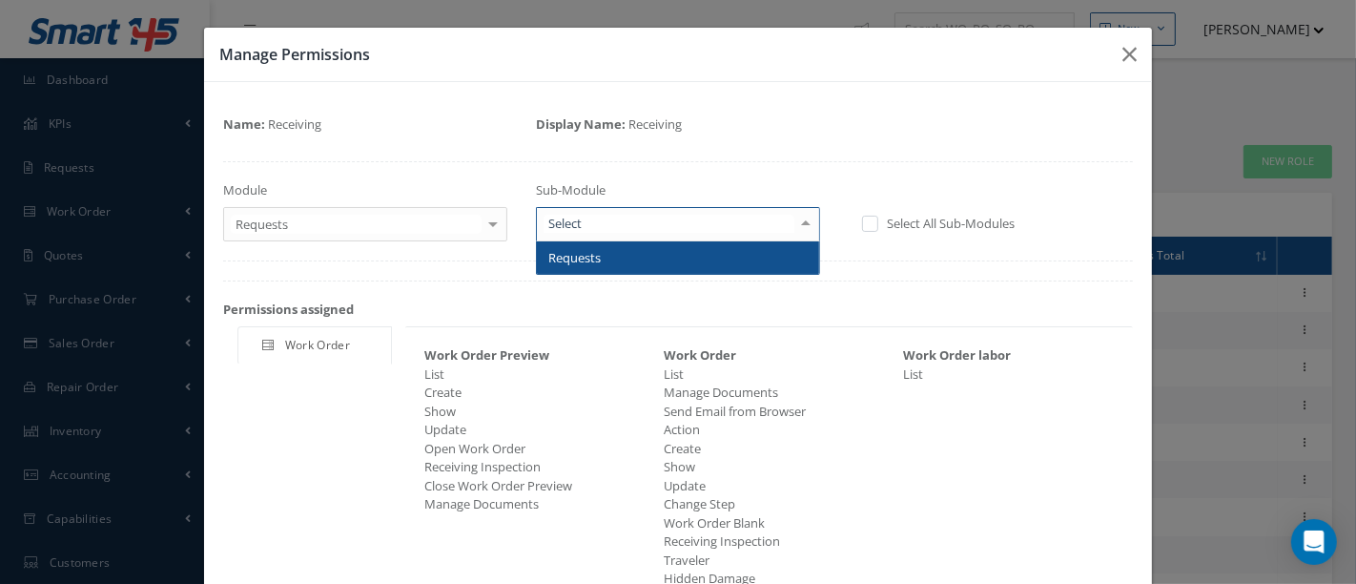
click at [796, 231] on div at bounding box center [806, 223] width 27 height 31
click at [745, 256] on span "Requests" at bounding box center [678, 257] width 282 height 32
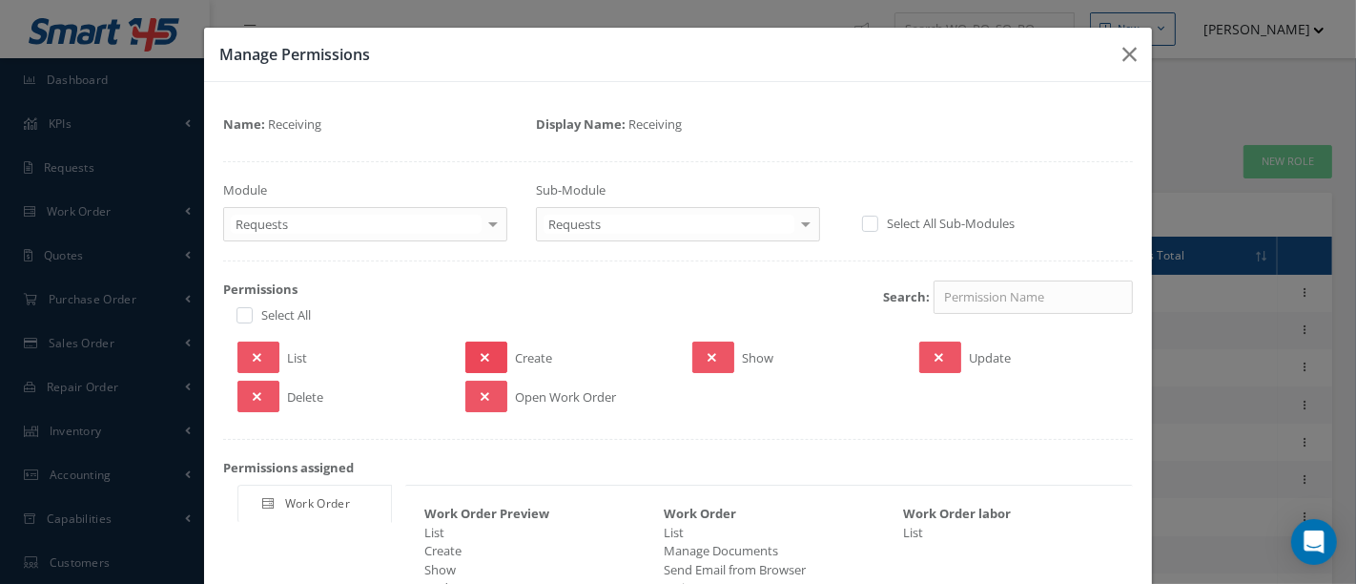
click at [486, 351] on button at bounding box center [486, 356] width 42 height 31
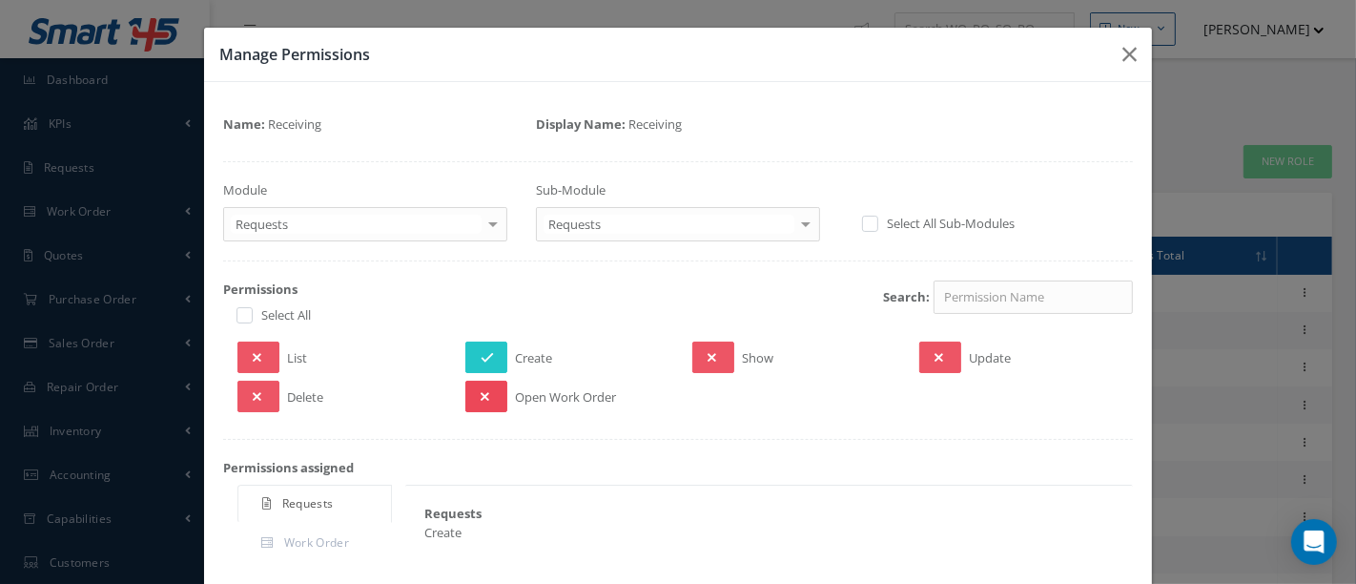
click at [482, 390] on icon at bounding box center [485, 396] width 9 height 13
click at [266, 360] on button at bounding box center [259, 356] width 42 height 31
click at [708, 355] on icon at bounding box center [712, 357] width 9 height 13
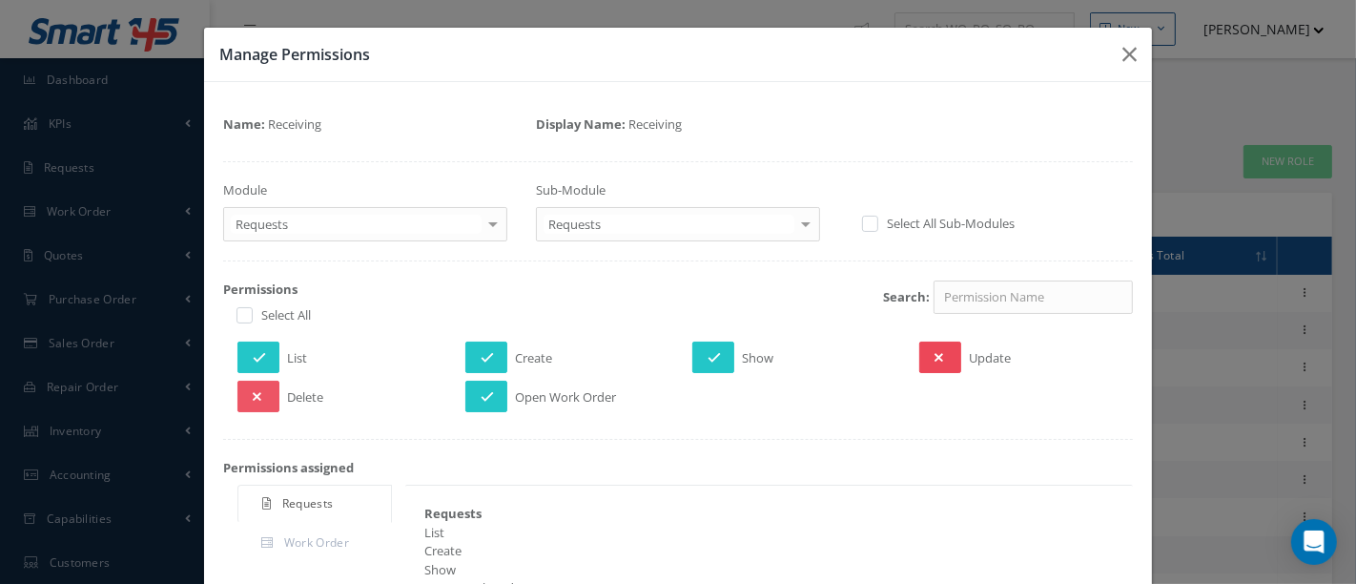
click at [939, 356] on button at bounding box center [940, 356] width 42 height 31
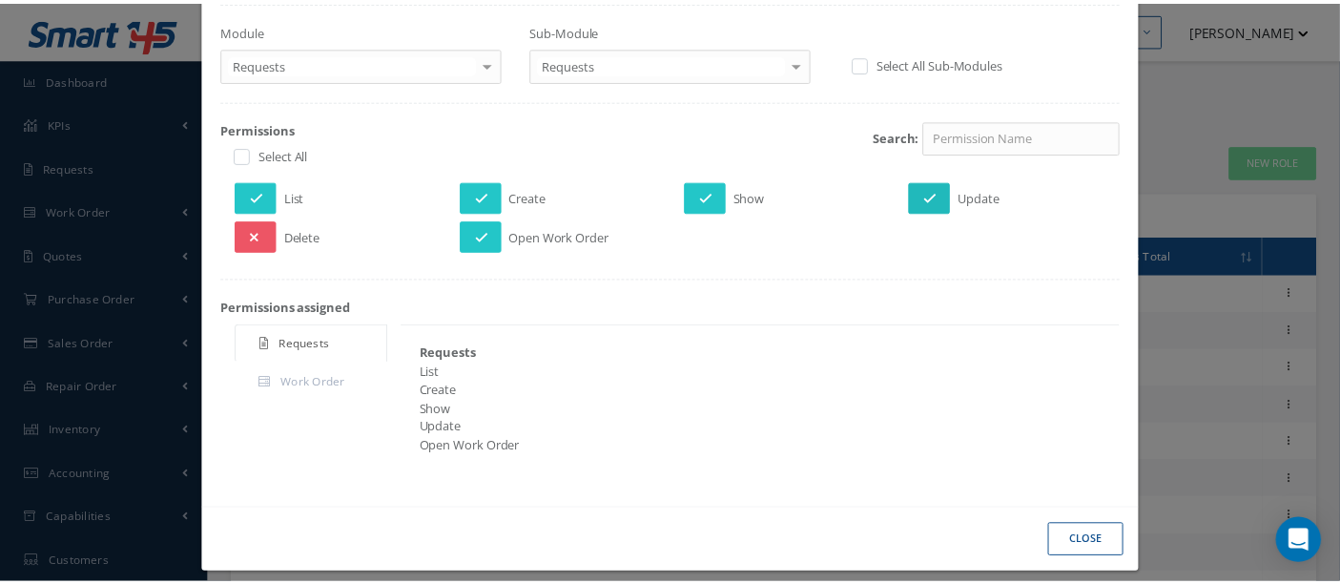
scroll to position [173, 0]
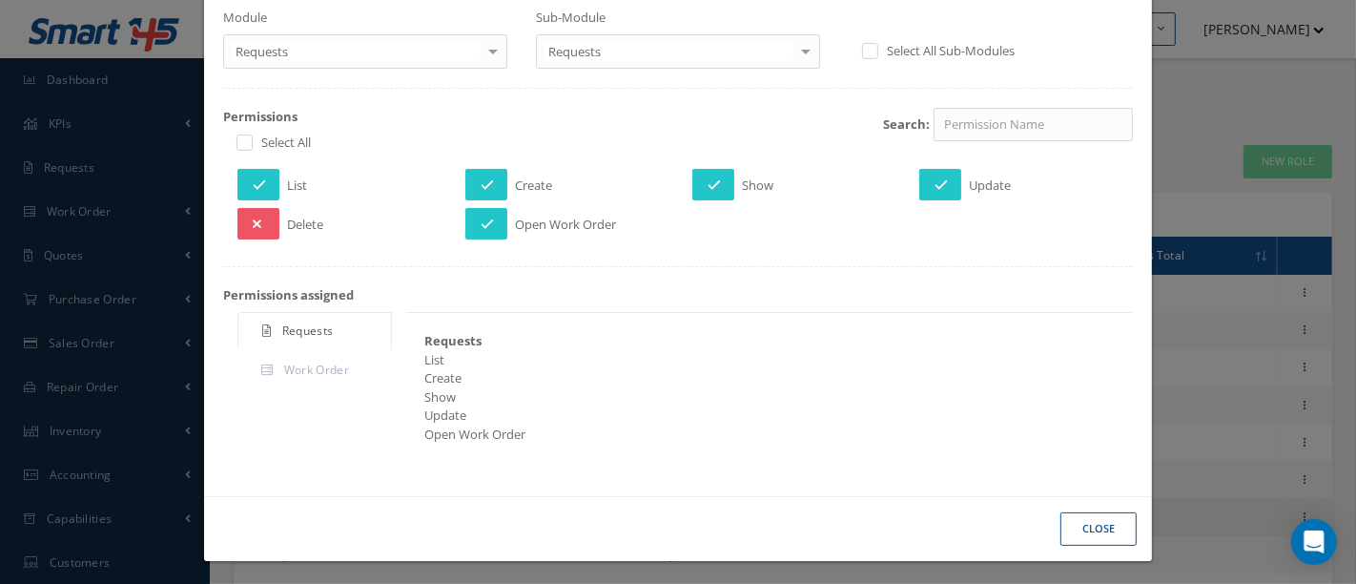
click at [1072, 517] on button "Close" at bounding box center [1099, 528] width 76 height 33
